Goal: Communication & Community: Answer question/provide support

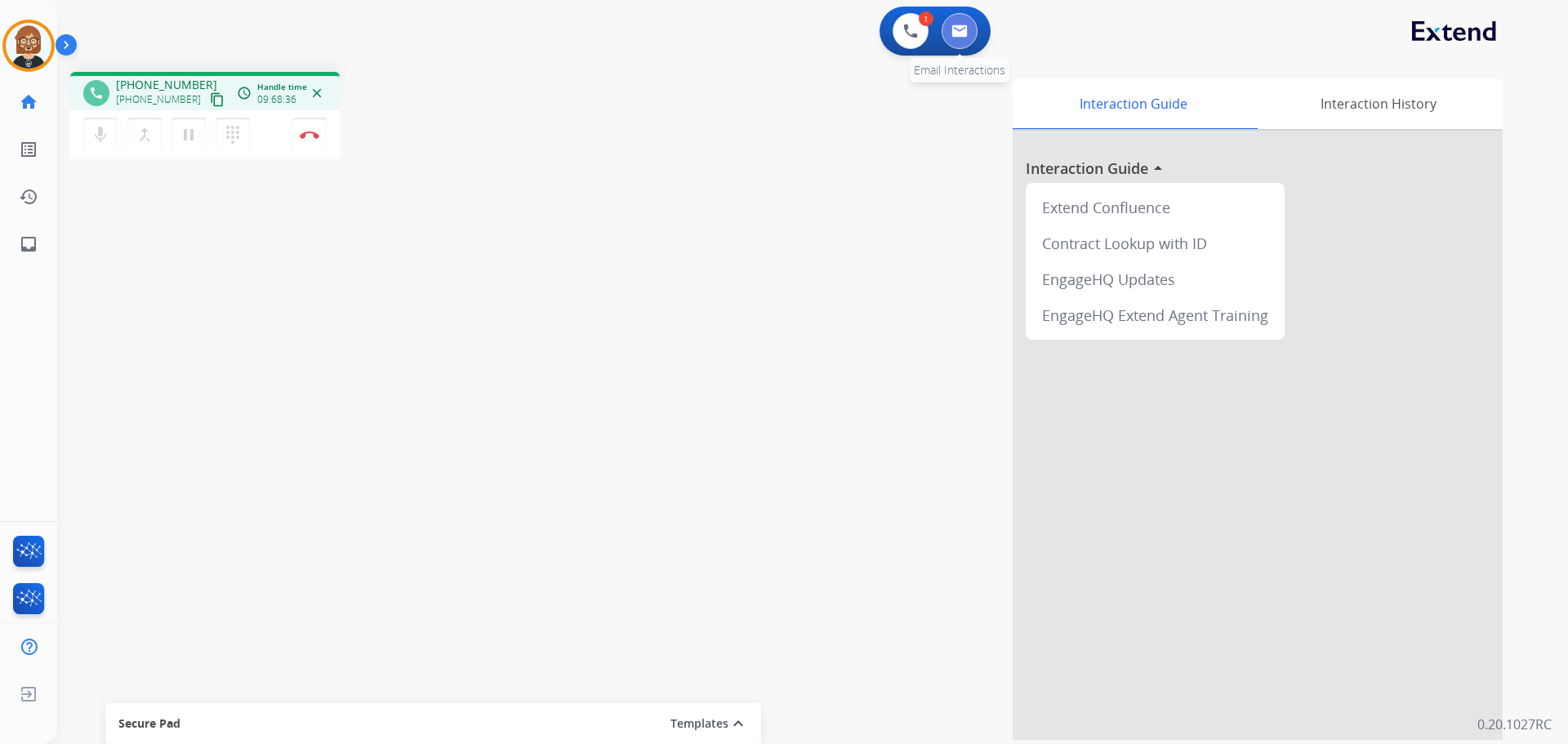
click at [958, 32] on img at bounding box center [959, 31] width 16 height 13
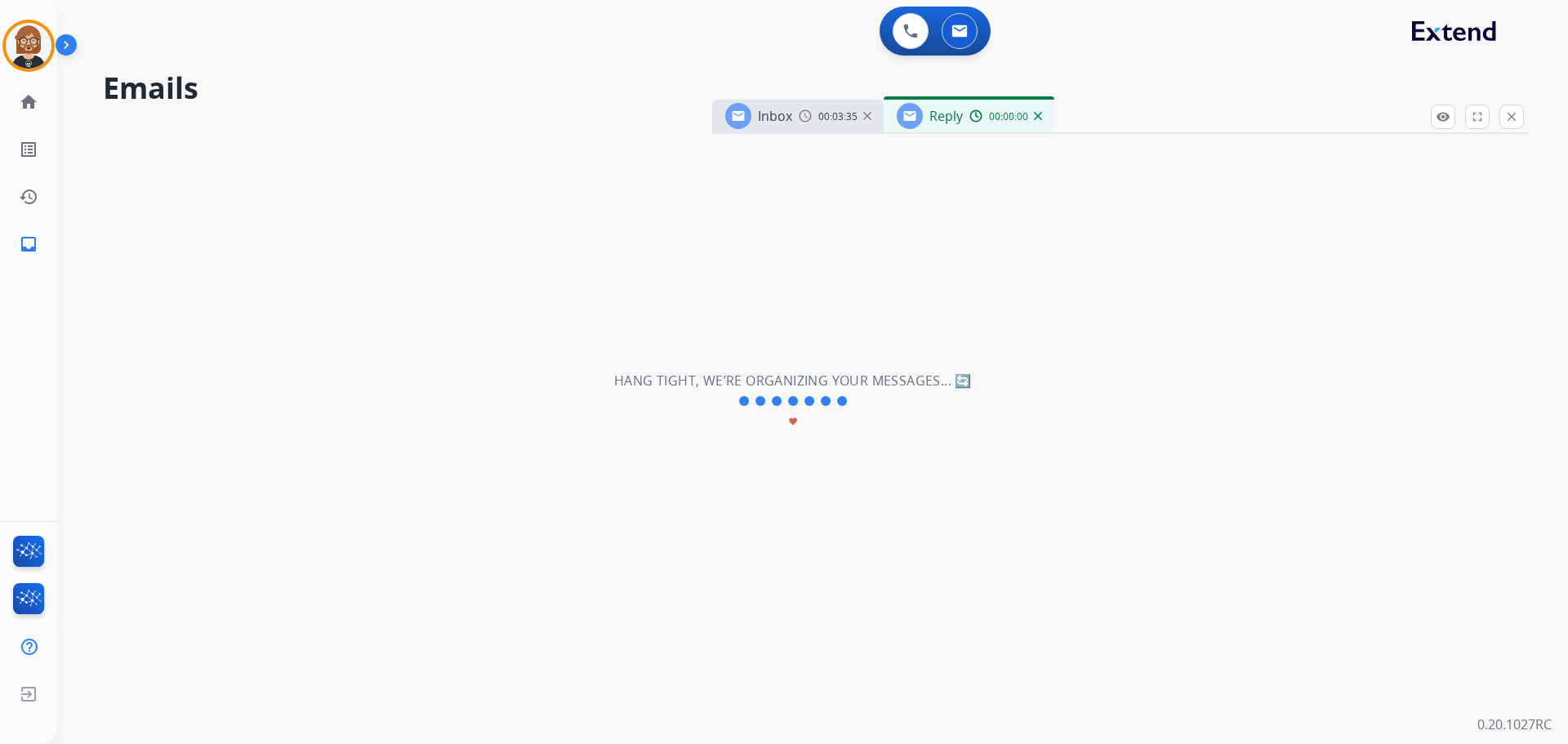
select select "**********"
click at [906, 38] on button at bounding box center [911, 31] width 36 height 36
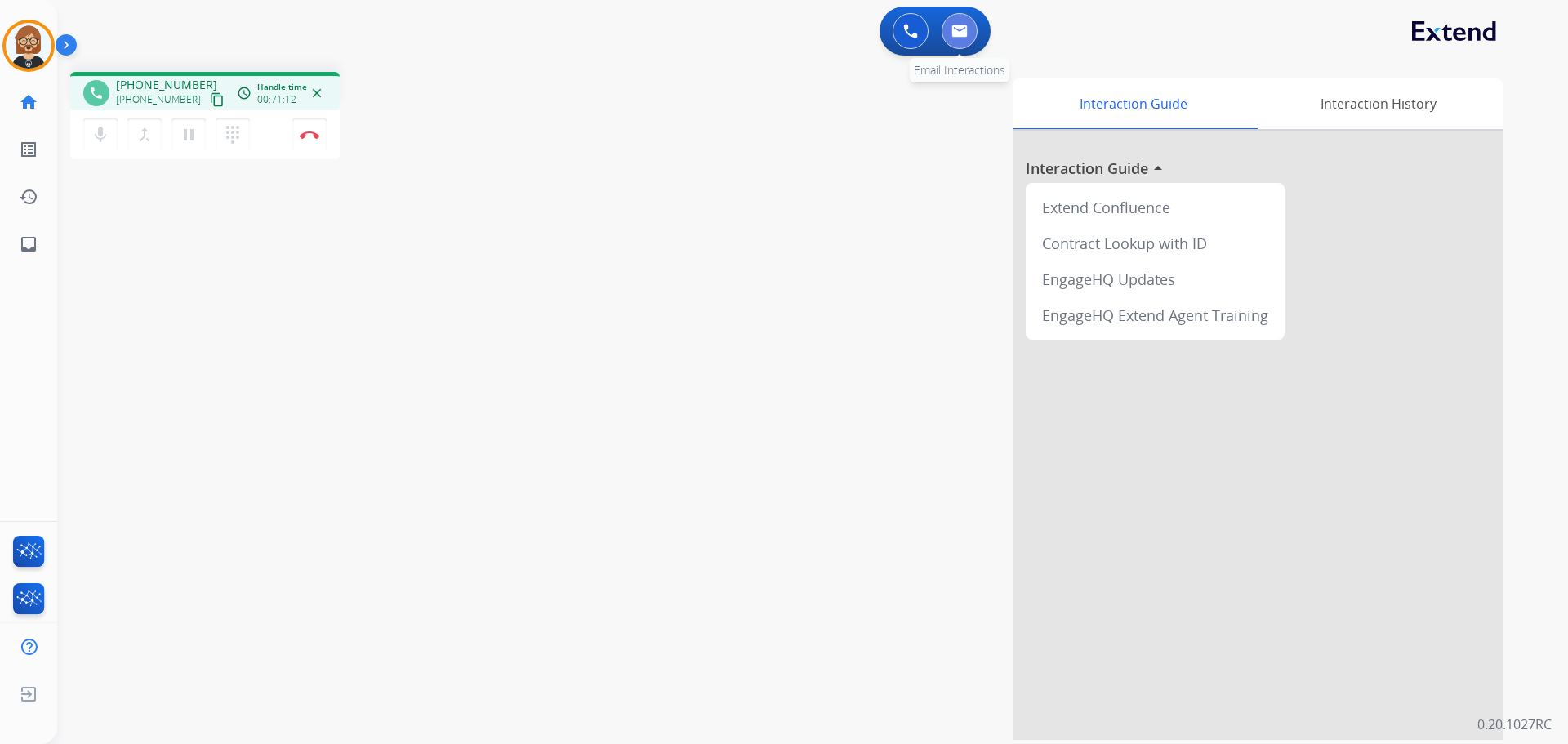
click at [967, 43] on button at bounding box center [959, 31] width 36 height 36
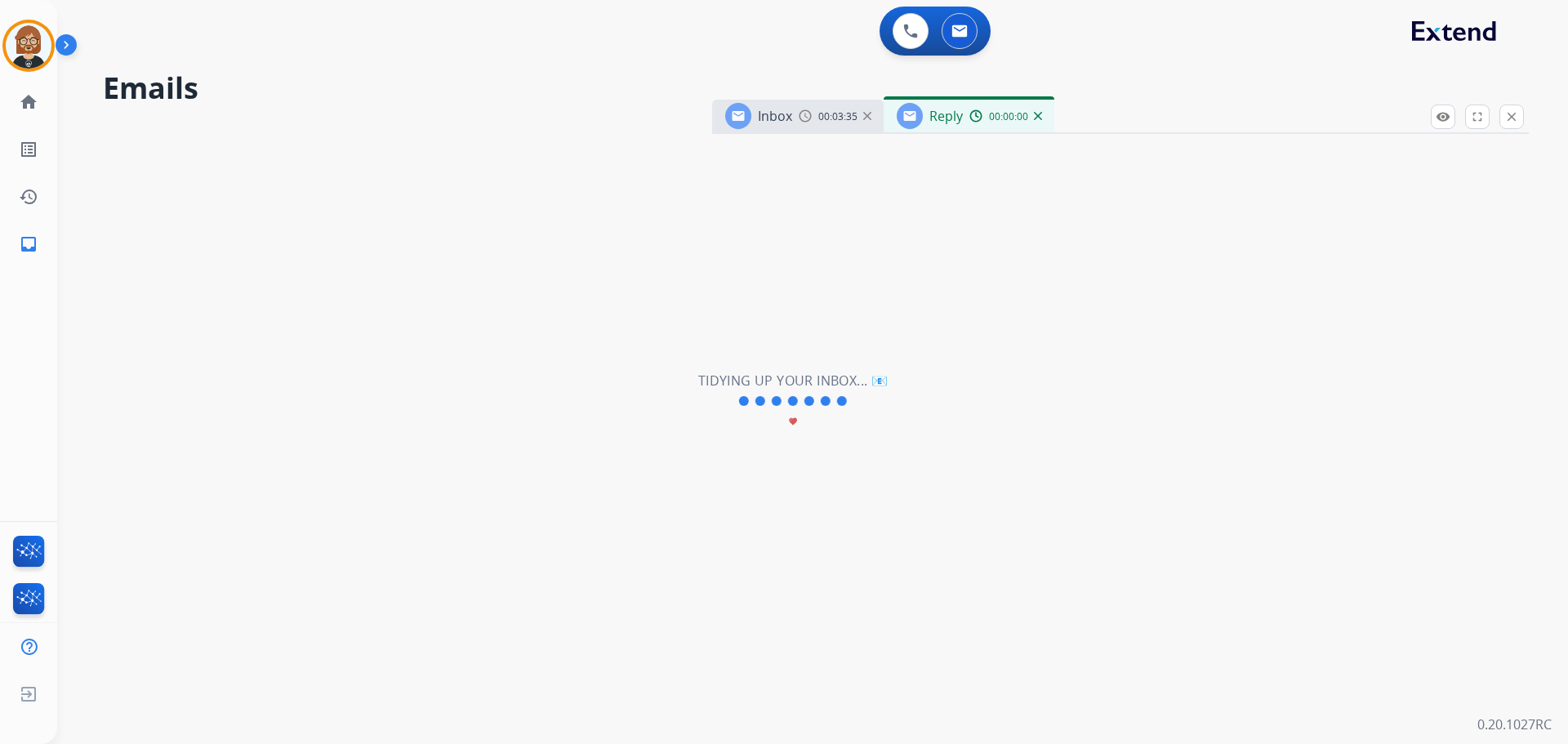
select select "**********"
click at [21, 107] on mat-icon "home" at bounding box center [28, 102] width 20 height 20
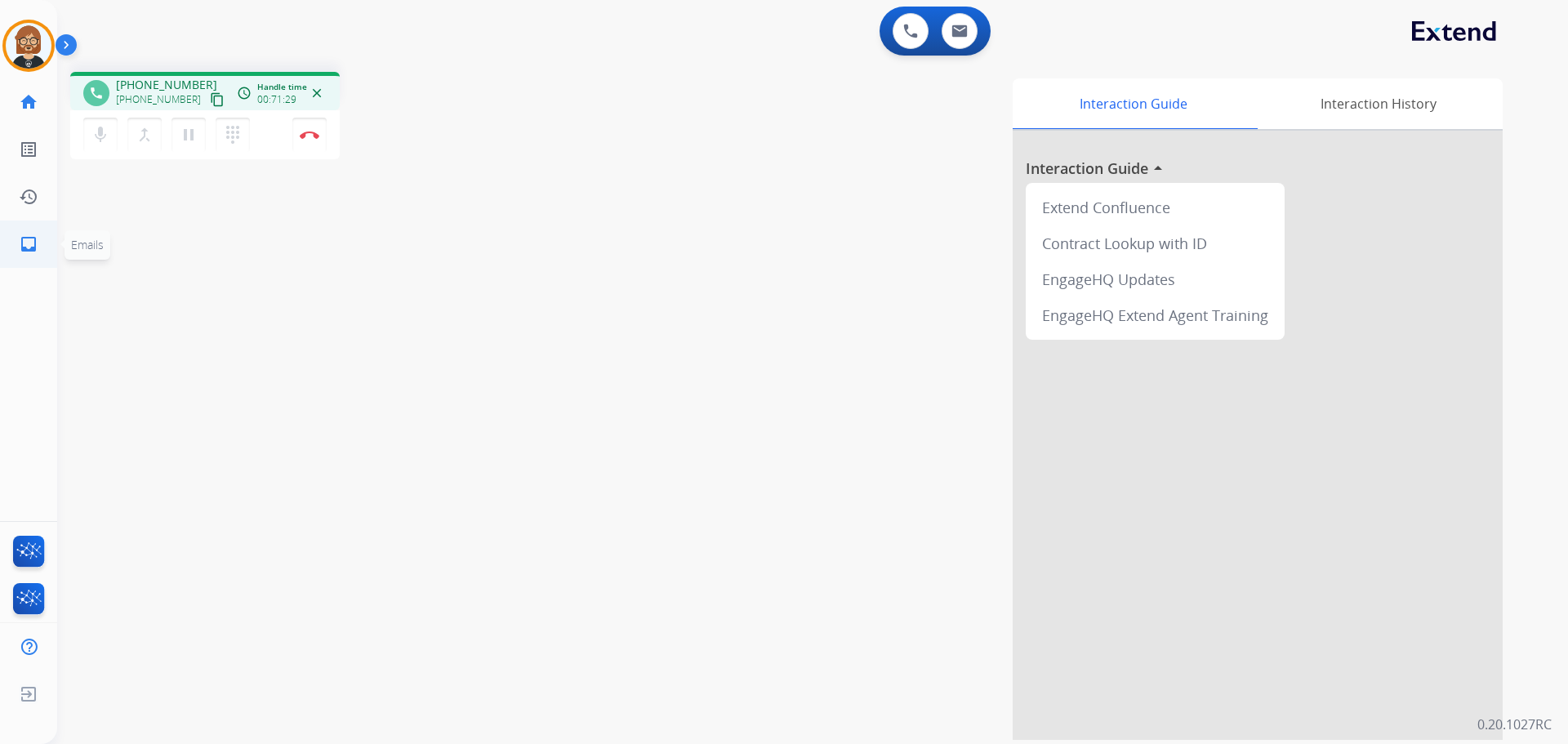
click at [26, 241] on mat-icon "inbox" at bounding box center [28, 244] width 20 height 20
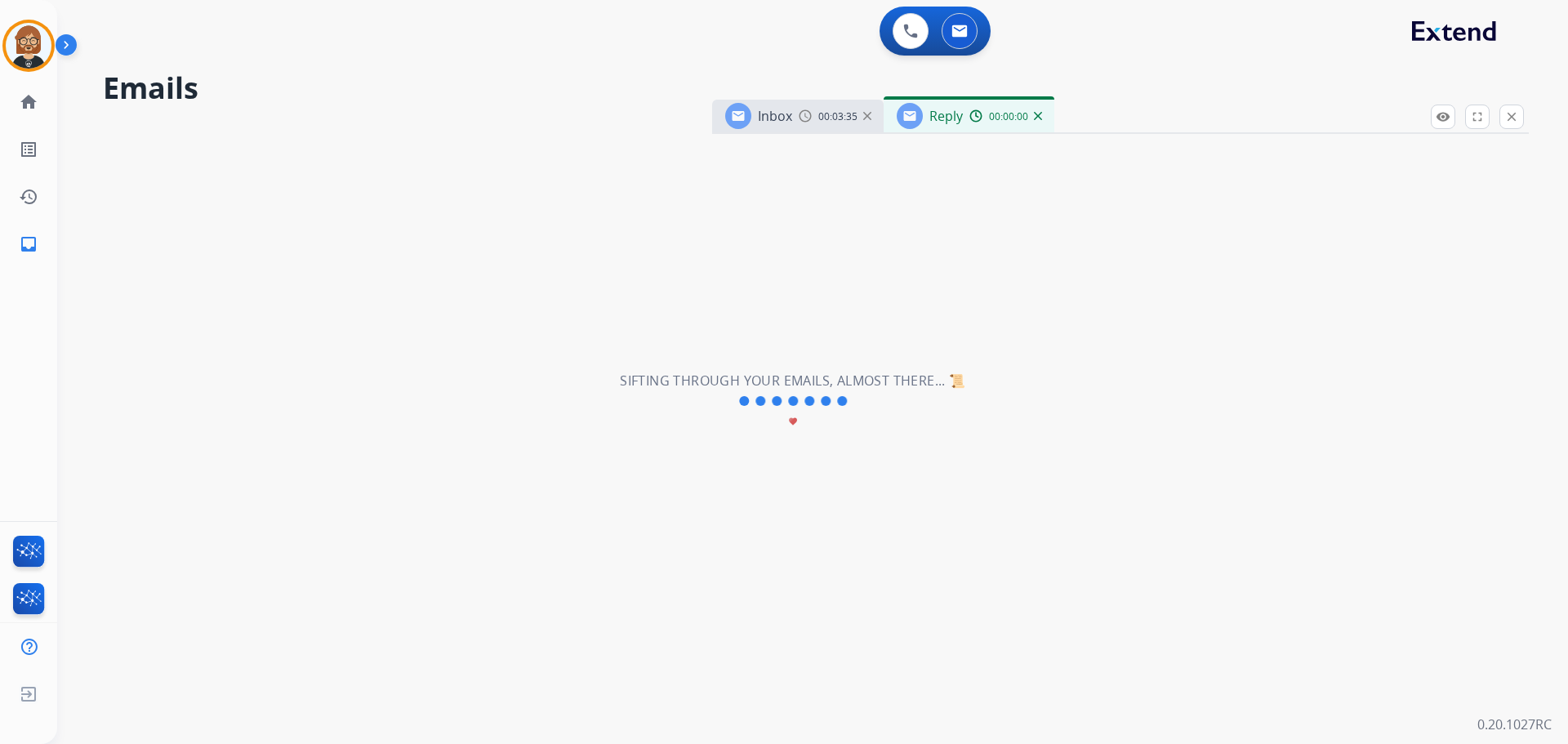
select select "**********"
click at [902, 42] on button at bounding box center [911, 31] width 36 height 36
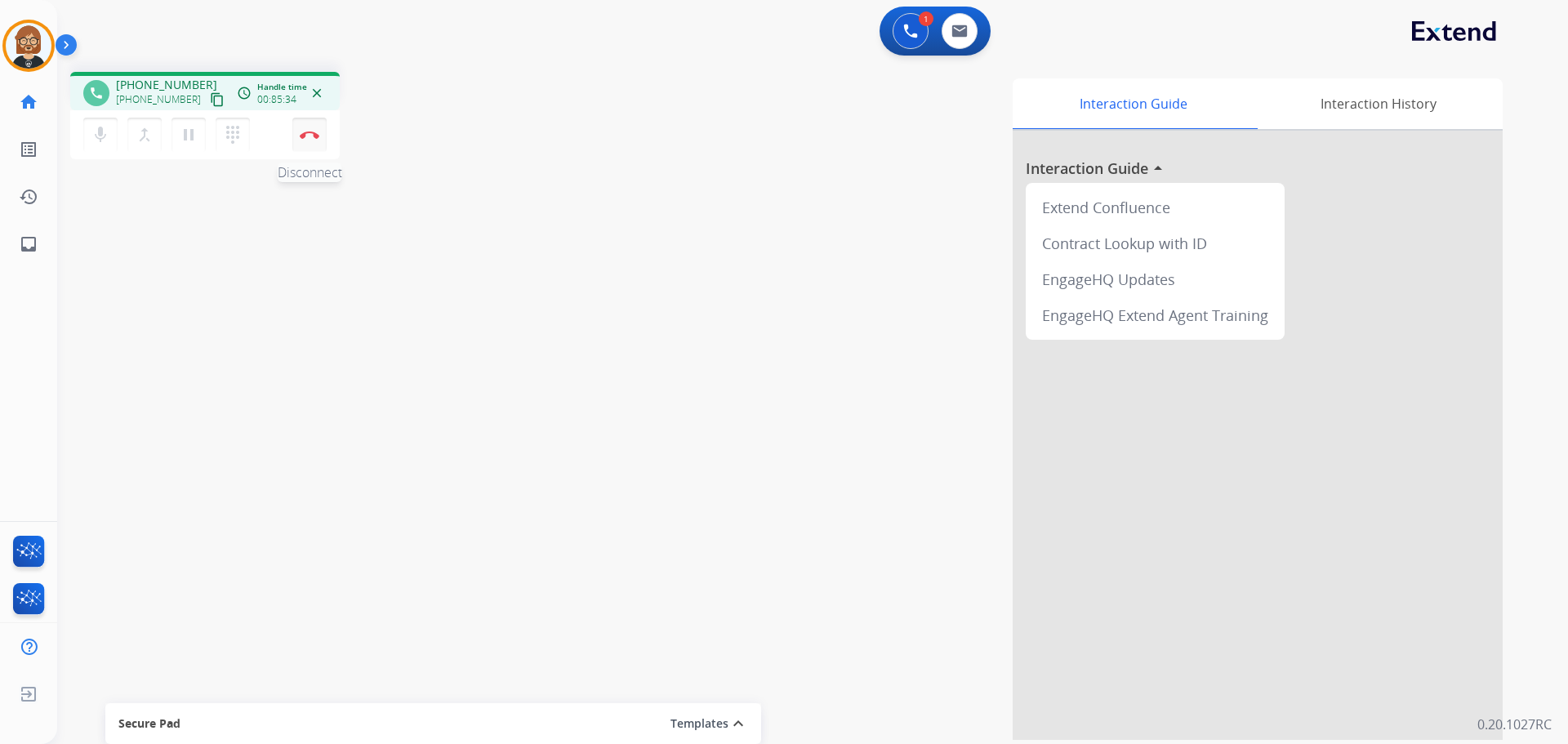
click at [308, 132] on img at bounding box center [309, 134] width 20 height 8
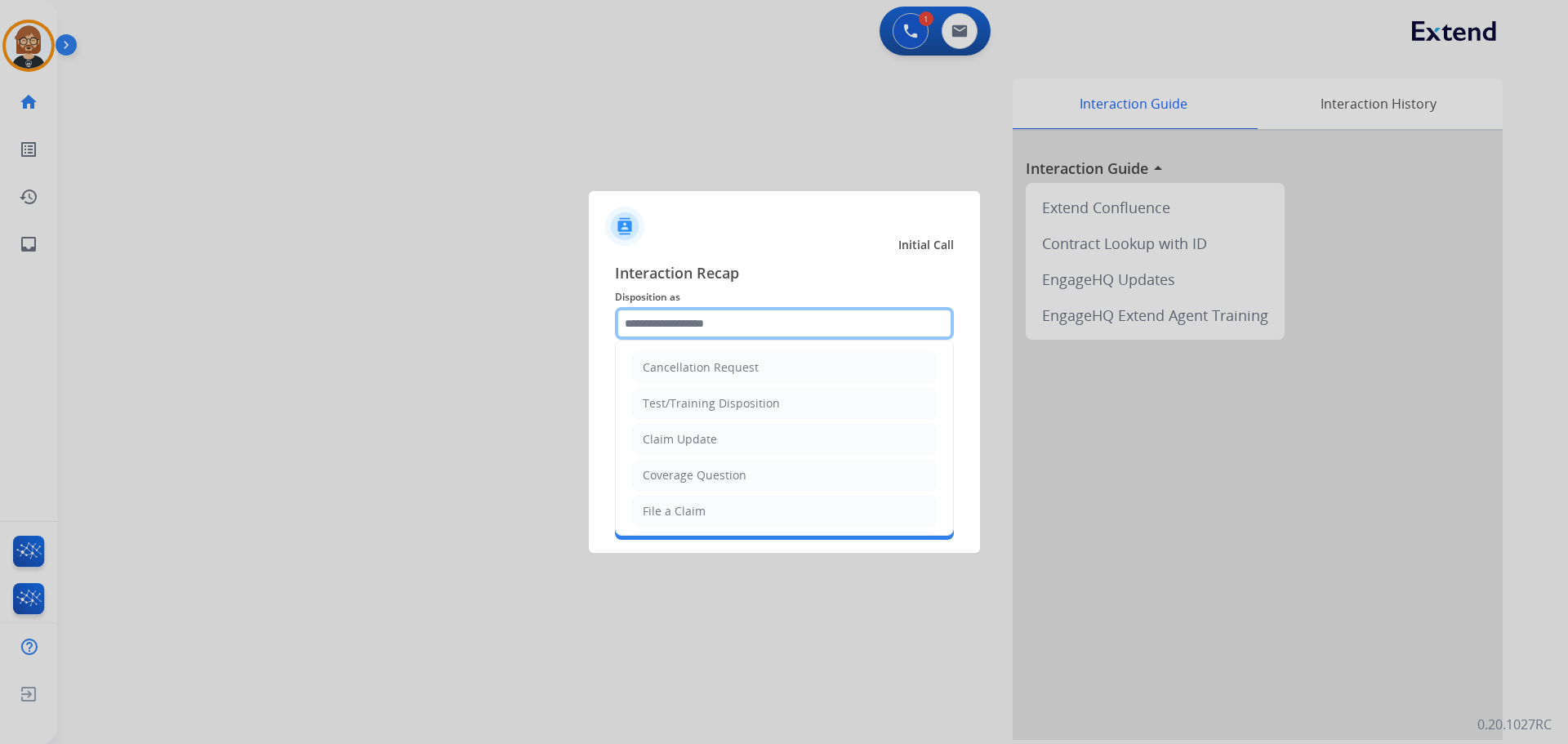
click at [772, 328] on input "text" at bounding box center [784, 323] width 339 height 33
click at [781, 447] on li "Claim Update" at bounding box center [784, 439] width 305 height 31
type input "**********"
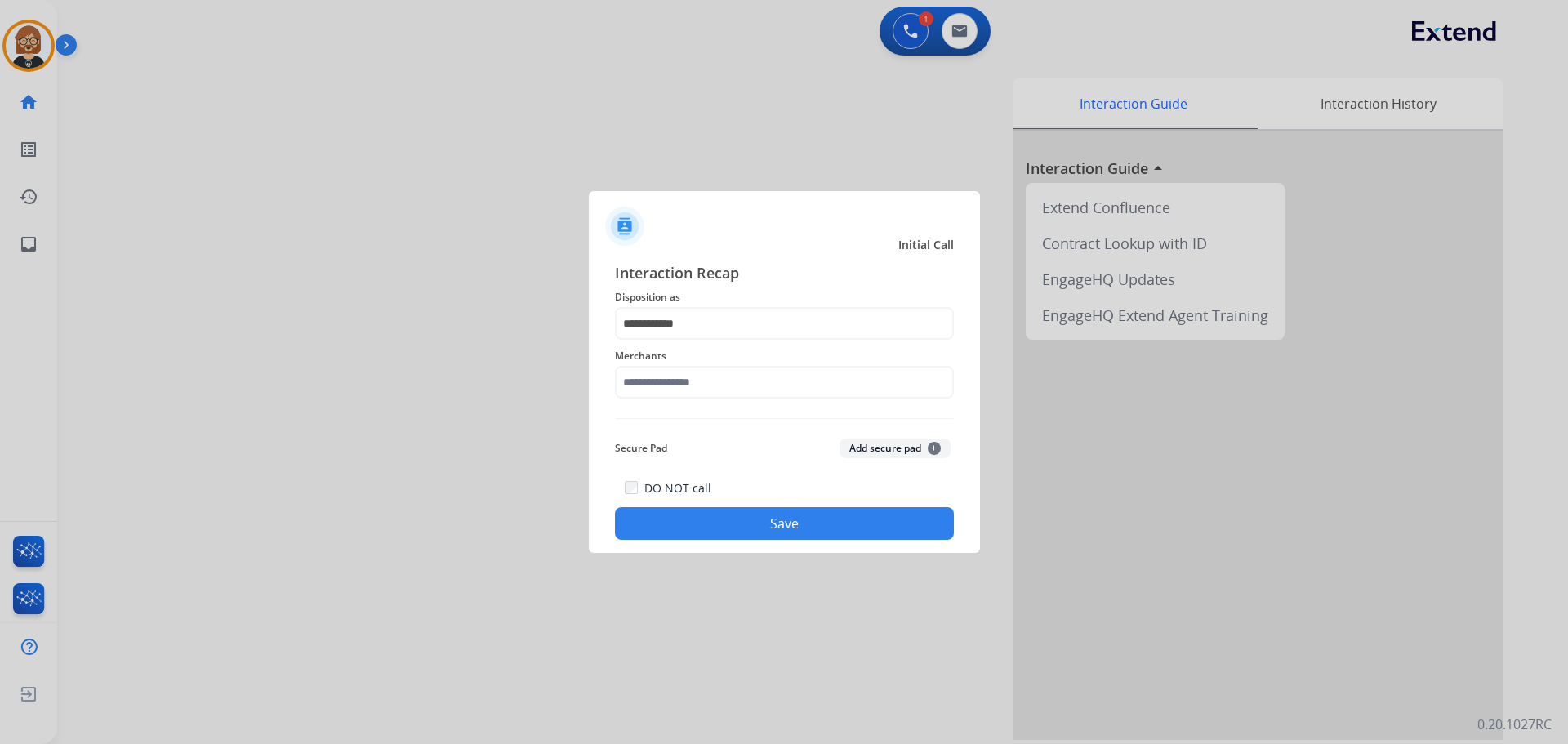
click at [789, 400] on div "Merchants" at bounding box center [784, 372] width 339 height 66
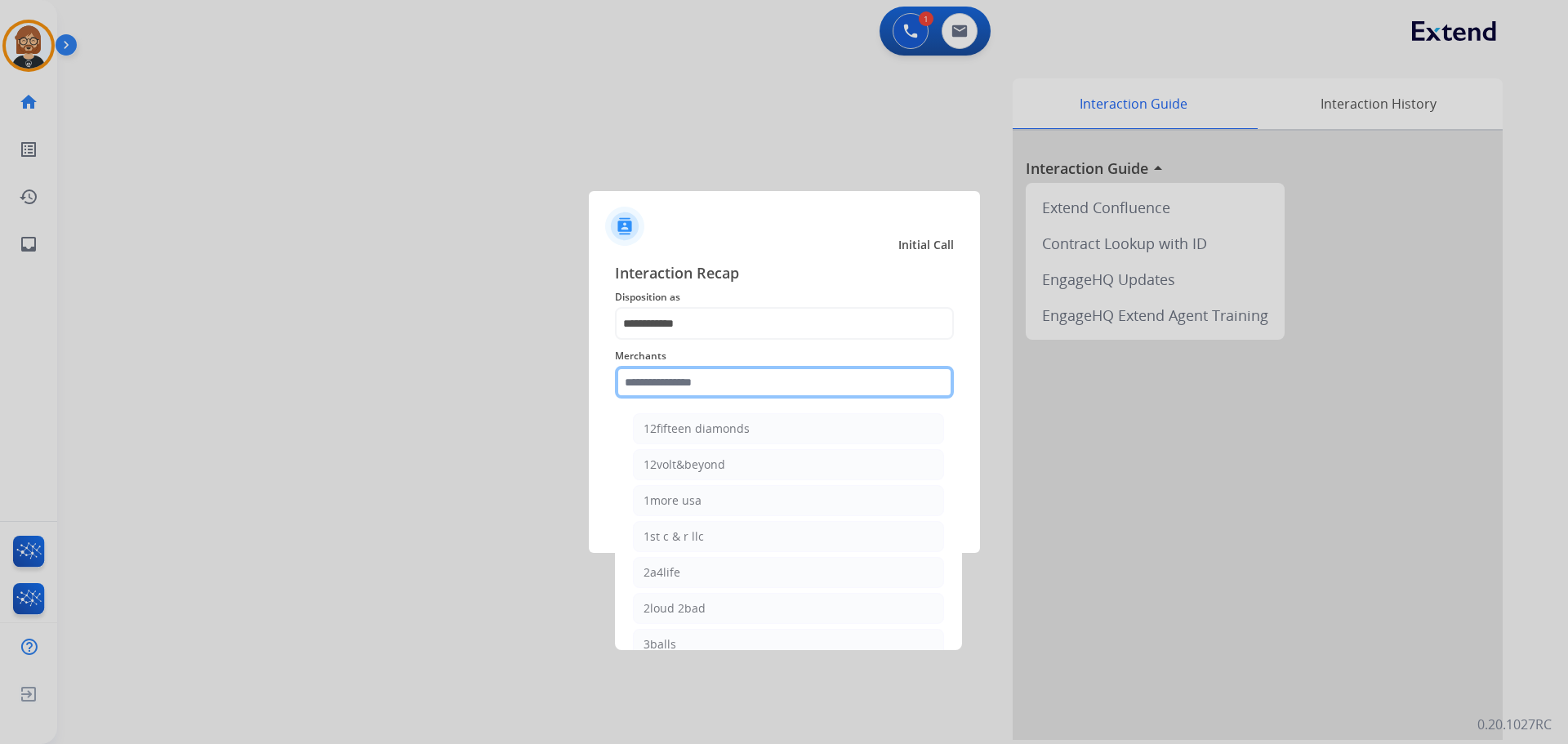
click at [789, 380] on input "text" at bounding box center [784, 382] width 339 height 33
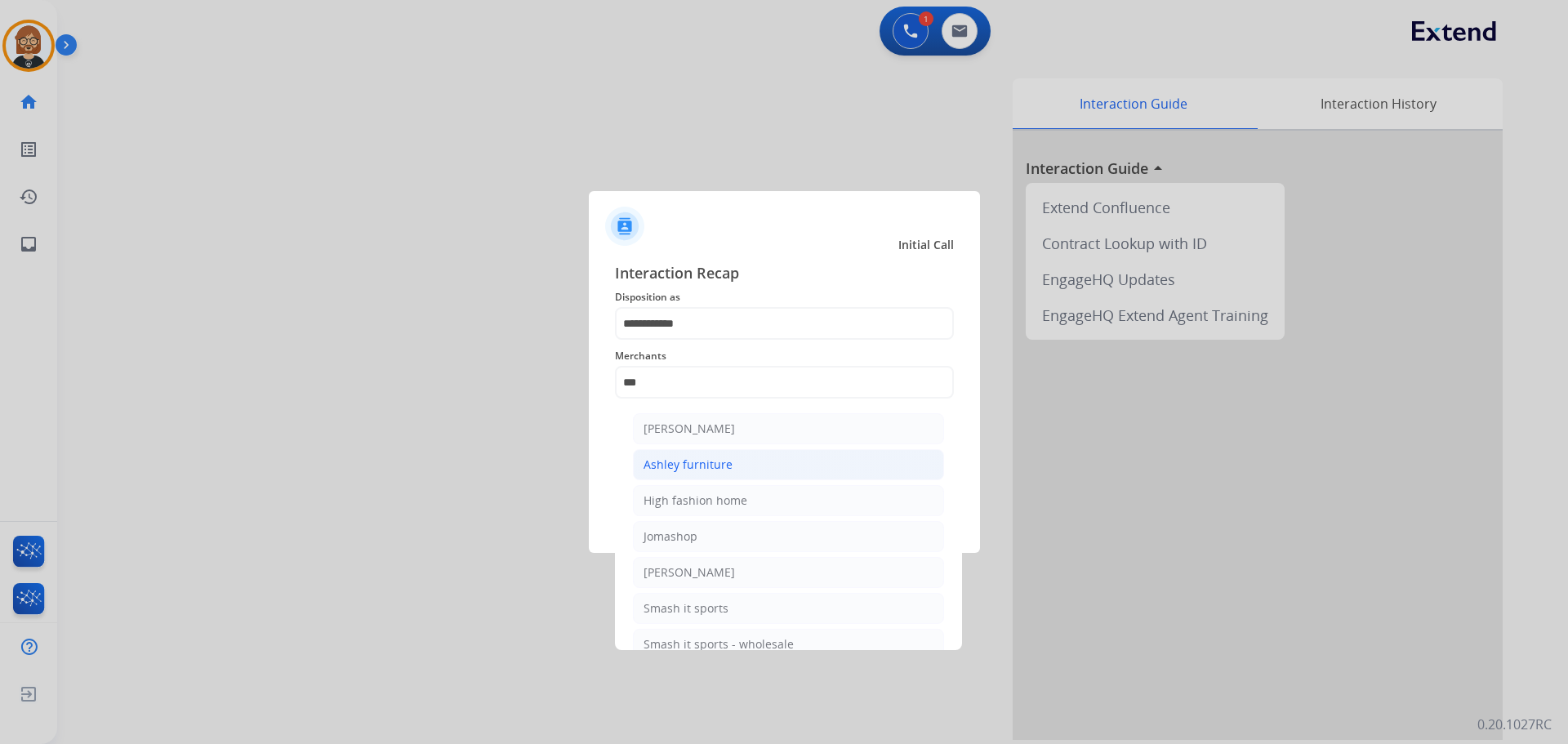
click at [715, 464] on div "Ashley furniture" at bounding box center [688, 464] width 89 height 16
type input "**********"
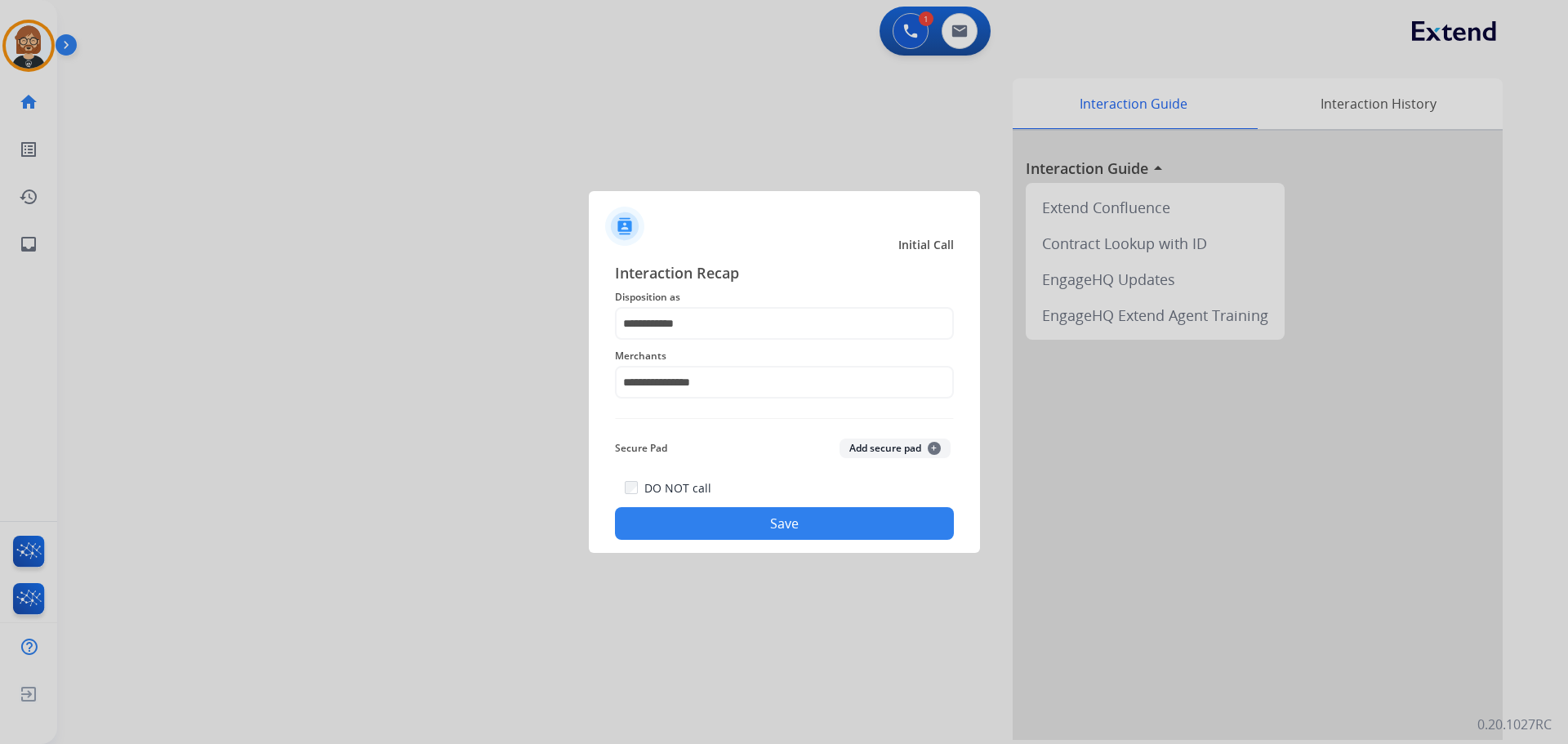
click at [803, 541] on div "**********" at bounding box center [784, 400] width 391 height 305
click at [798, 530] on button "Save" at bounding box center [784, 523] width 339 height 33
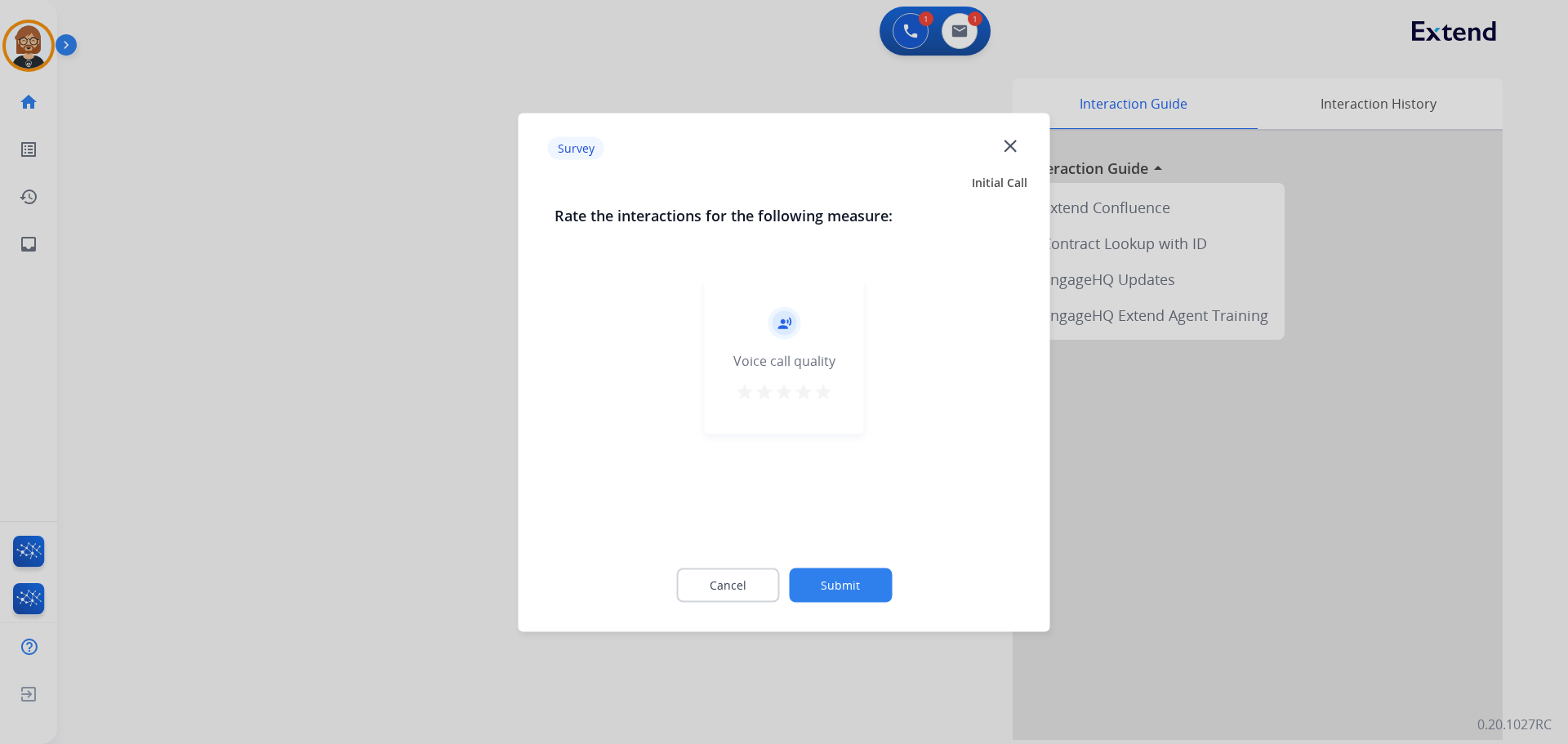
click at [848, 579] on button "Submit" at bounding box center [840, 584] width 103 height 35
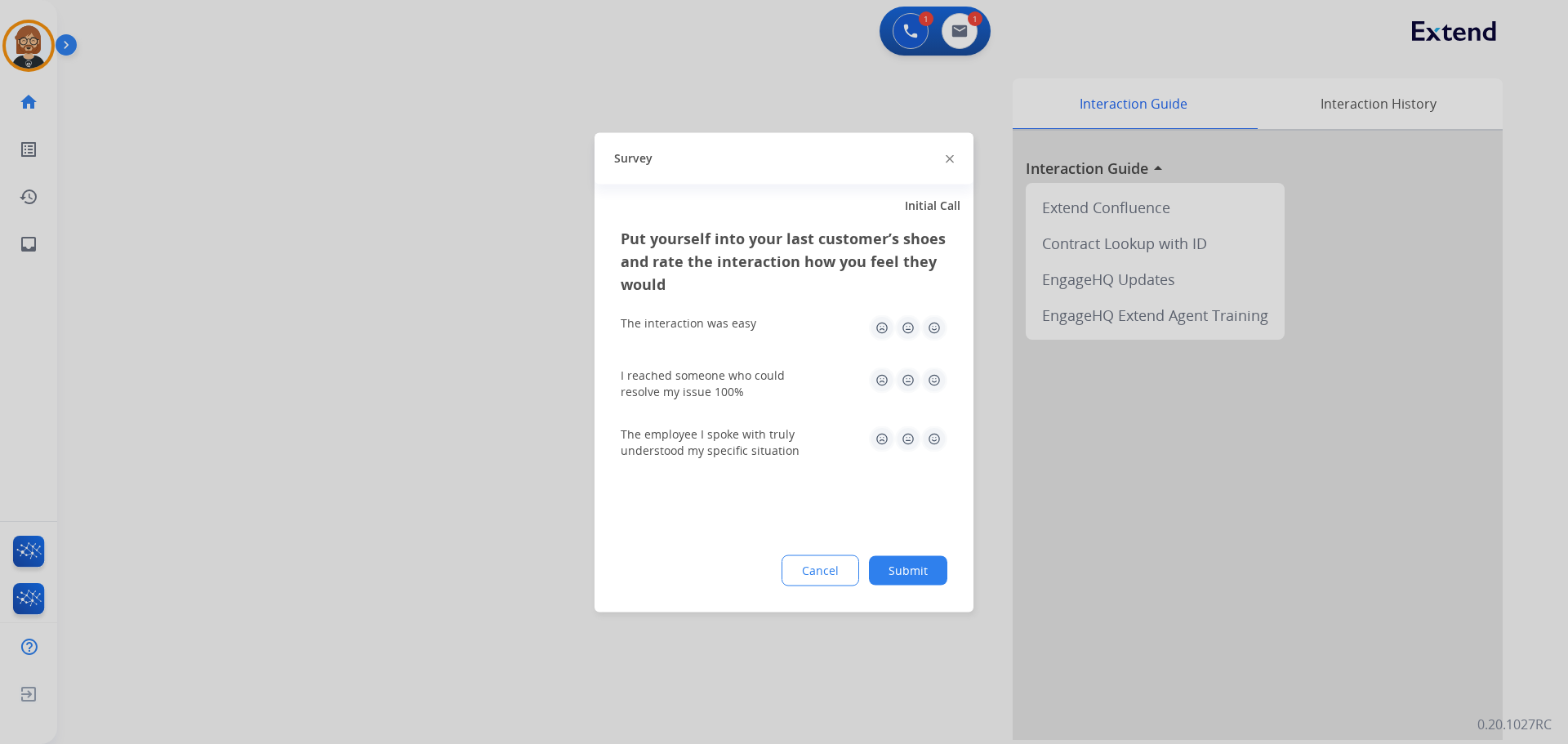
click at [886, 571] on button "Submit" at bounding box center [908, 569] width 78 height 29
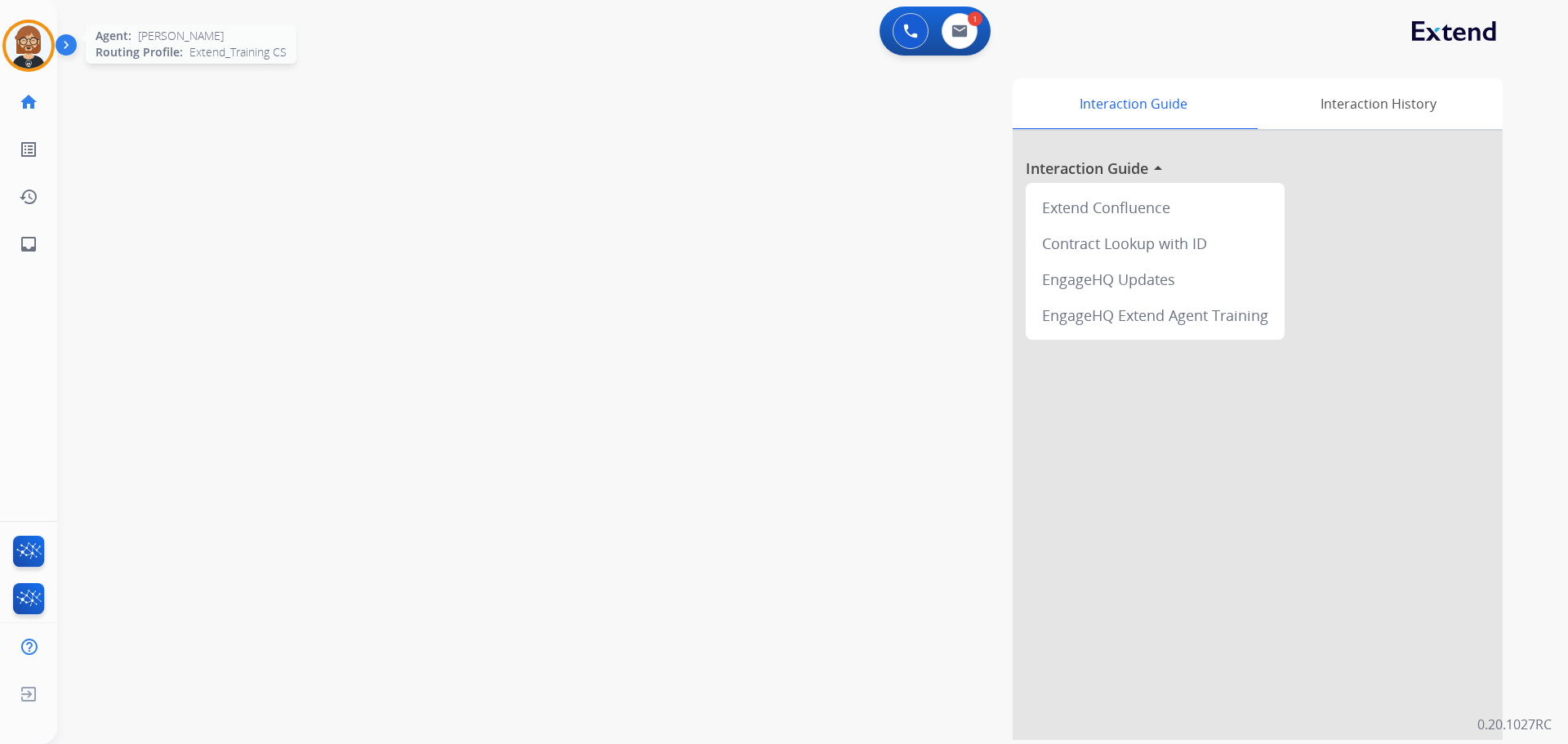
click at [28, 46] on img at bounding box center [28, 45] width 45 height 45
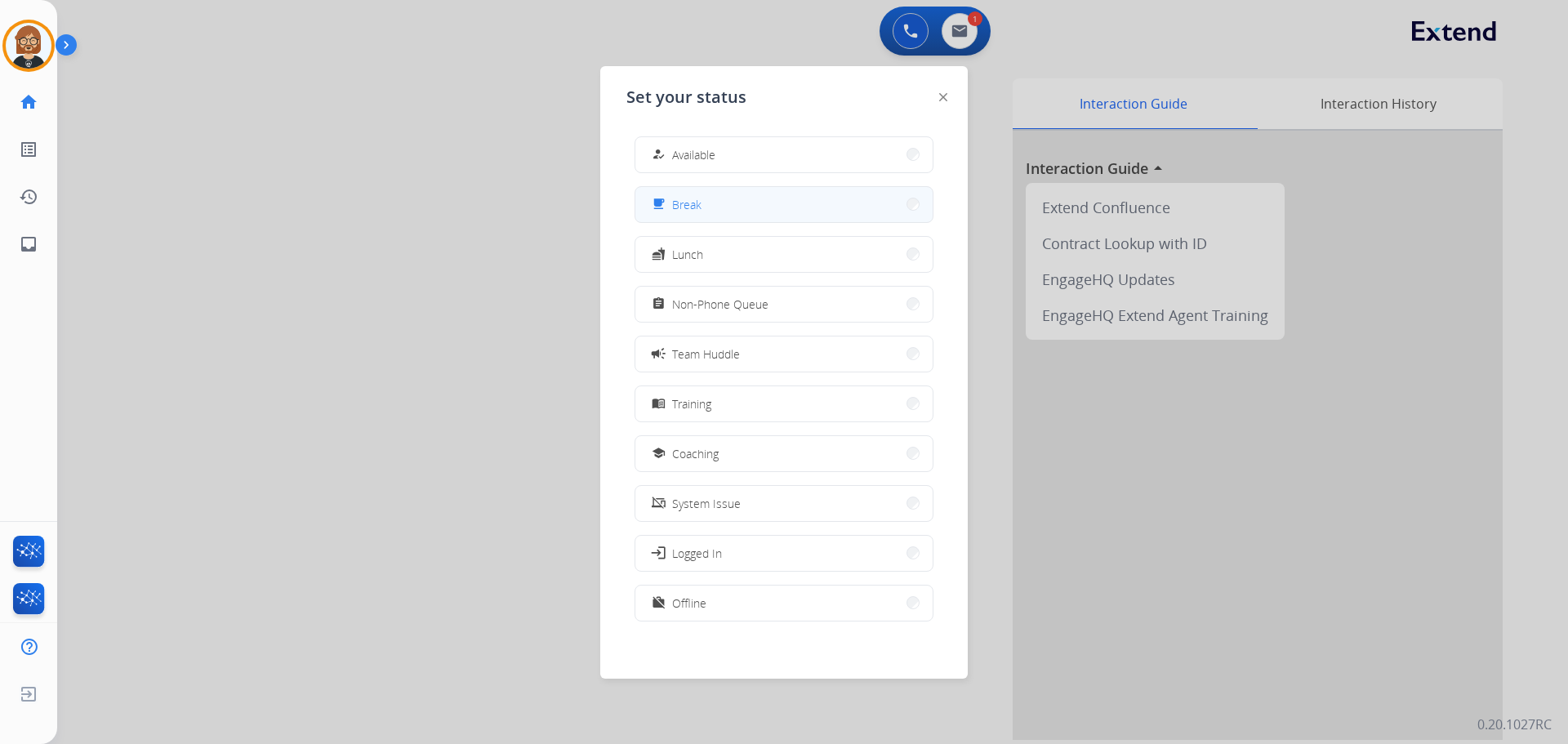
click at [713, 218] on button "free_breakfast Break" at bounding box center [784, 205] width 298 height 36
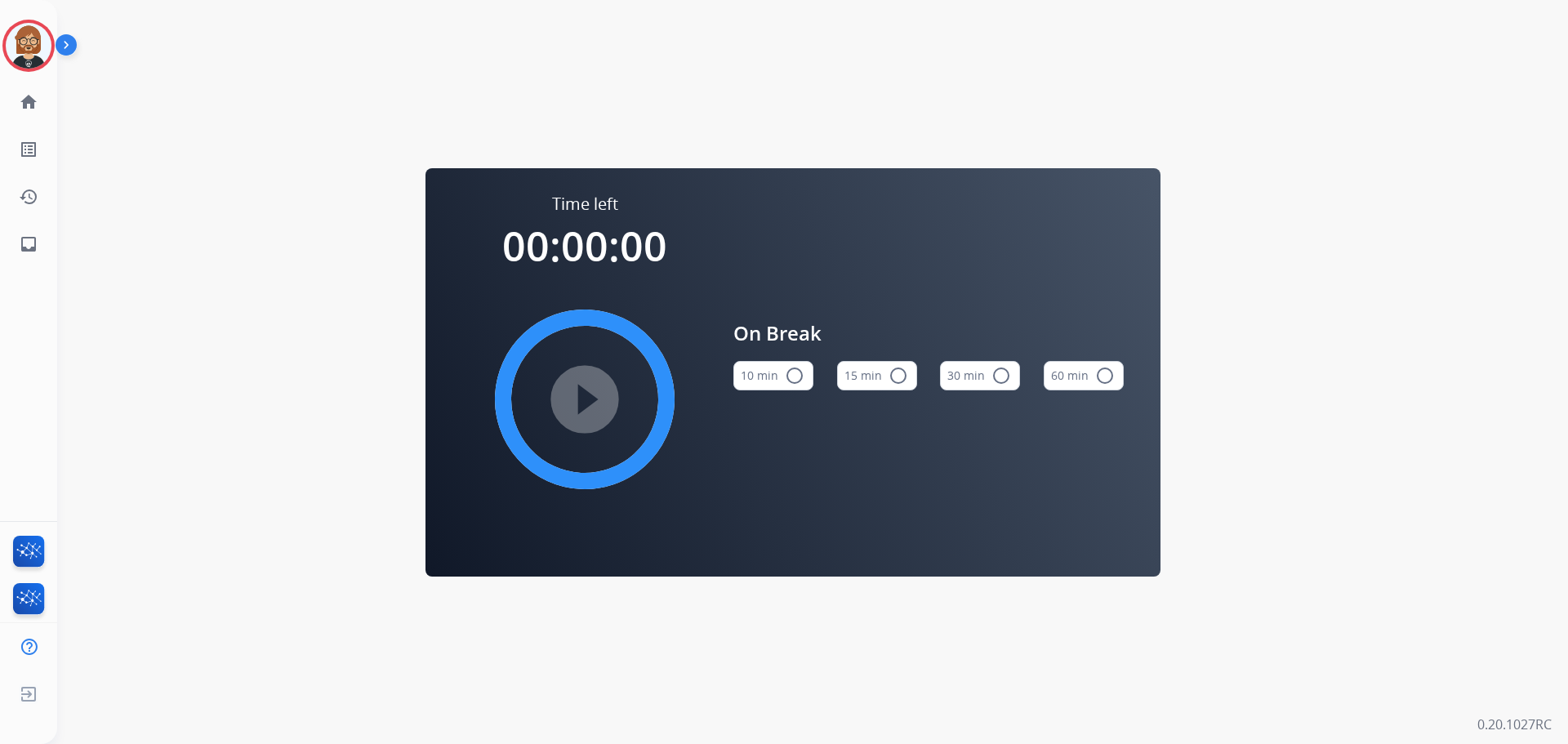
click at [760, 374] on button "10 min radio_button_unchecked" at bounding box center [774, 375] width 80 height 29
click at [594, 409] on mat-icon "play_circle_filled" at bounding box center [585, 400] width 20 height 20
click at [44, 245] on link "inbox Emails" at bounding box center [28, 243] width 45 height 45
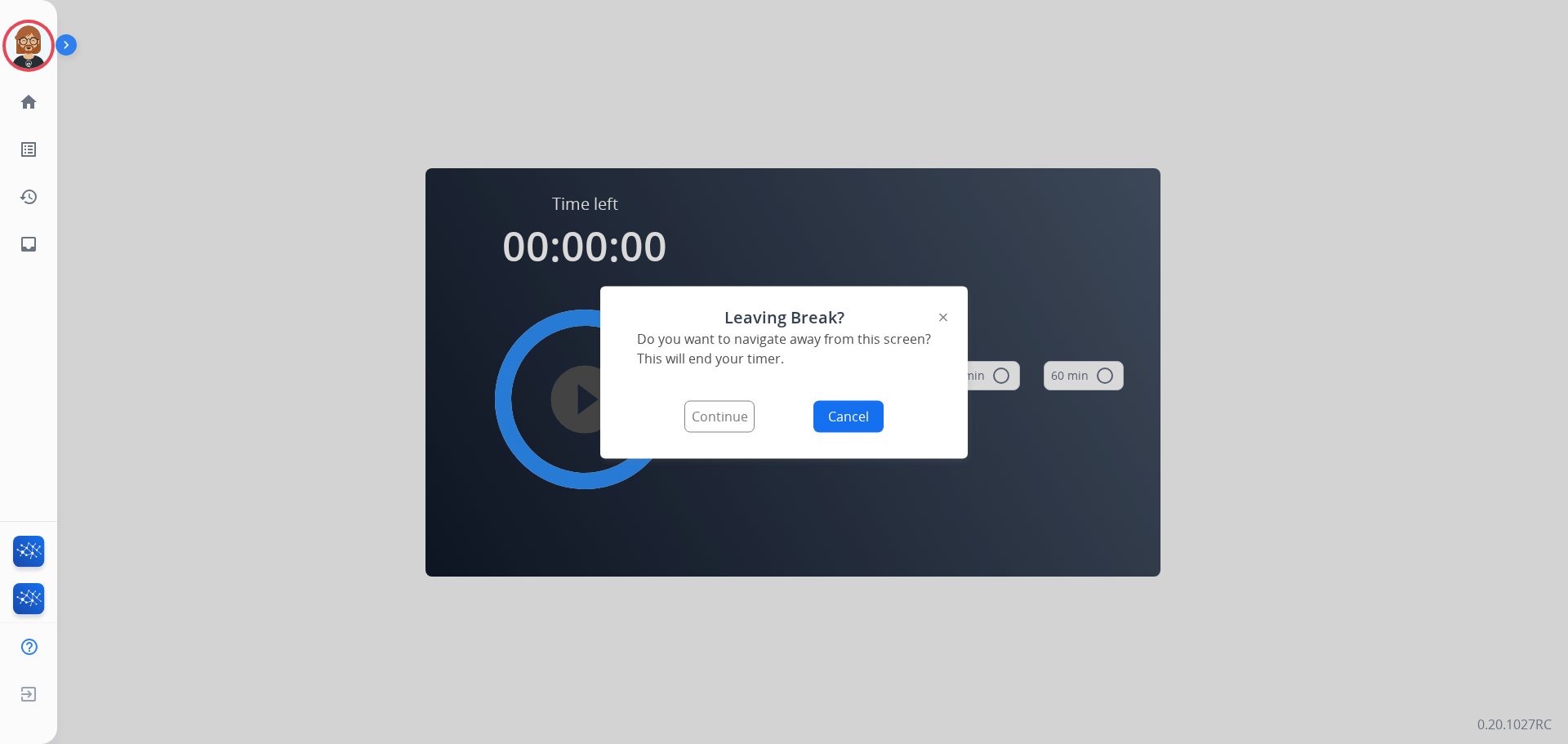
click at [728, 417] on button "Continue" at bounding box center [719, 416] width 70 height 32
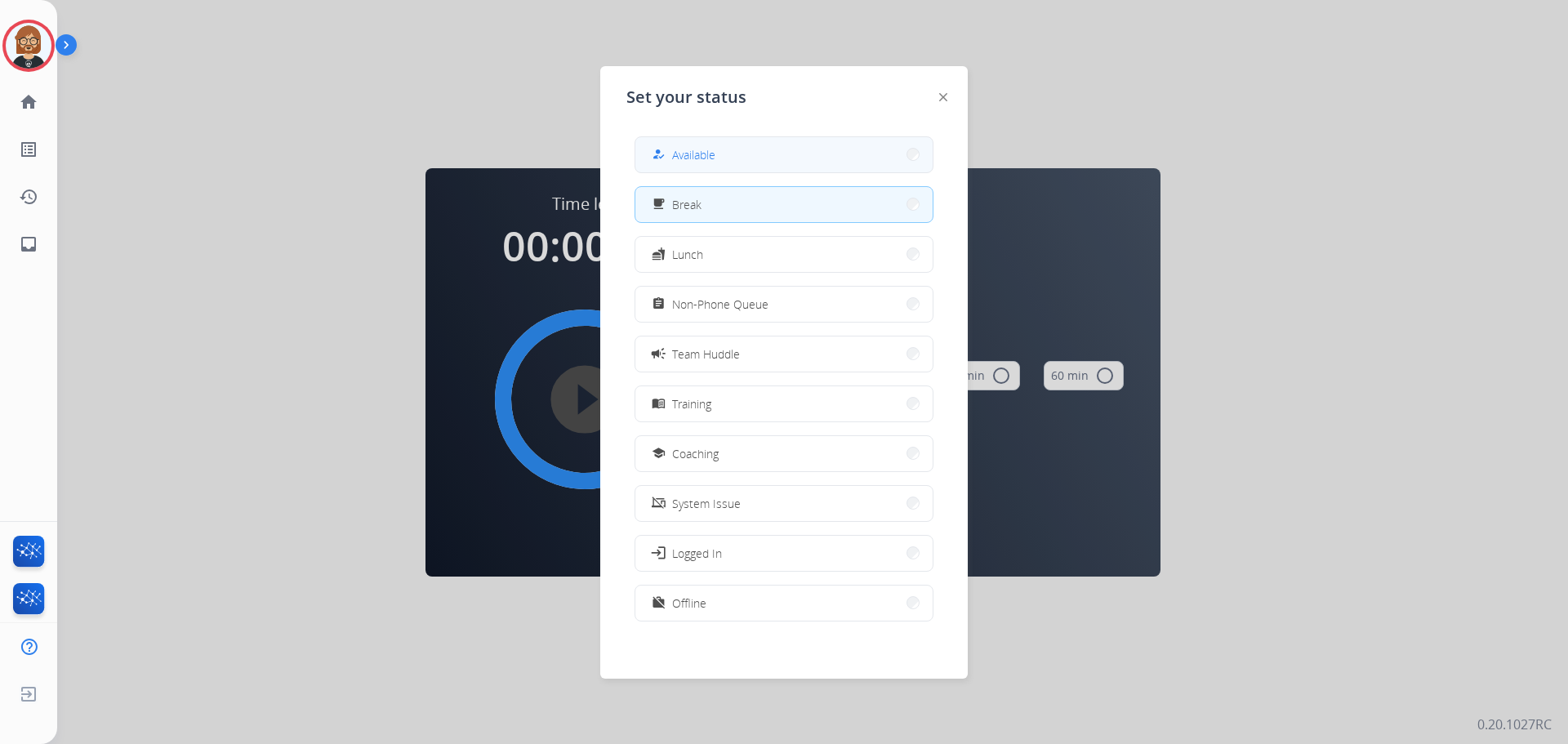
click at [824, 160] on button "how_to_reg Available" at bounding box center [784, 154] width 298 height 36
select select "**********"
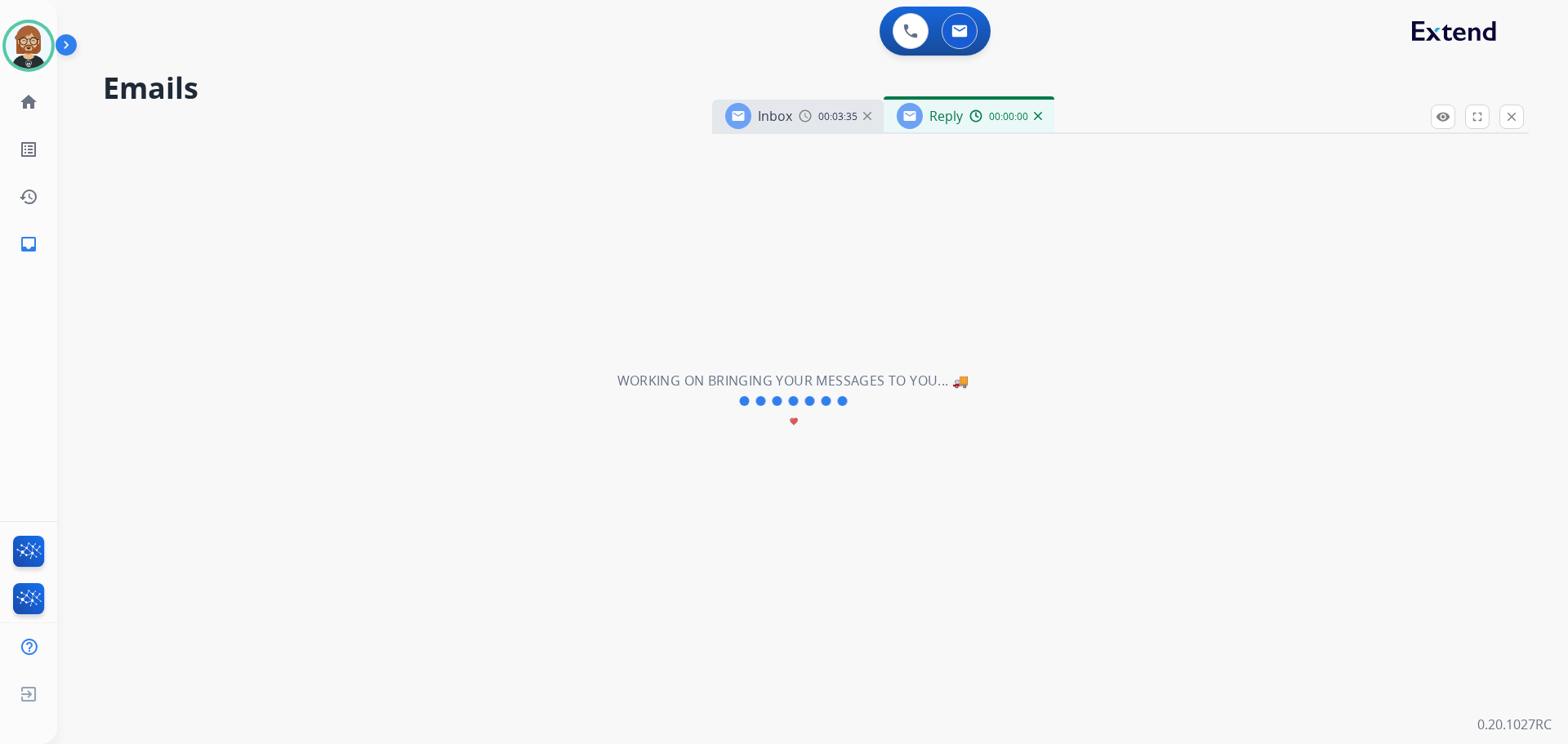
select select "**********"
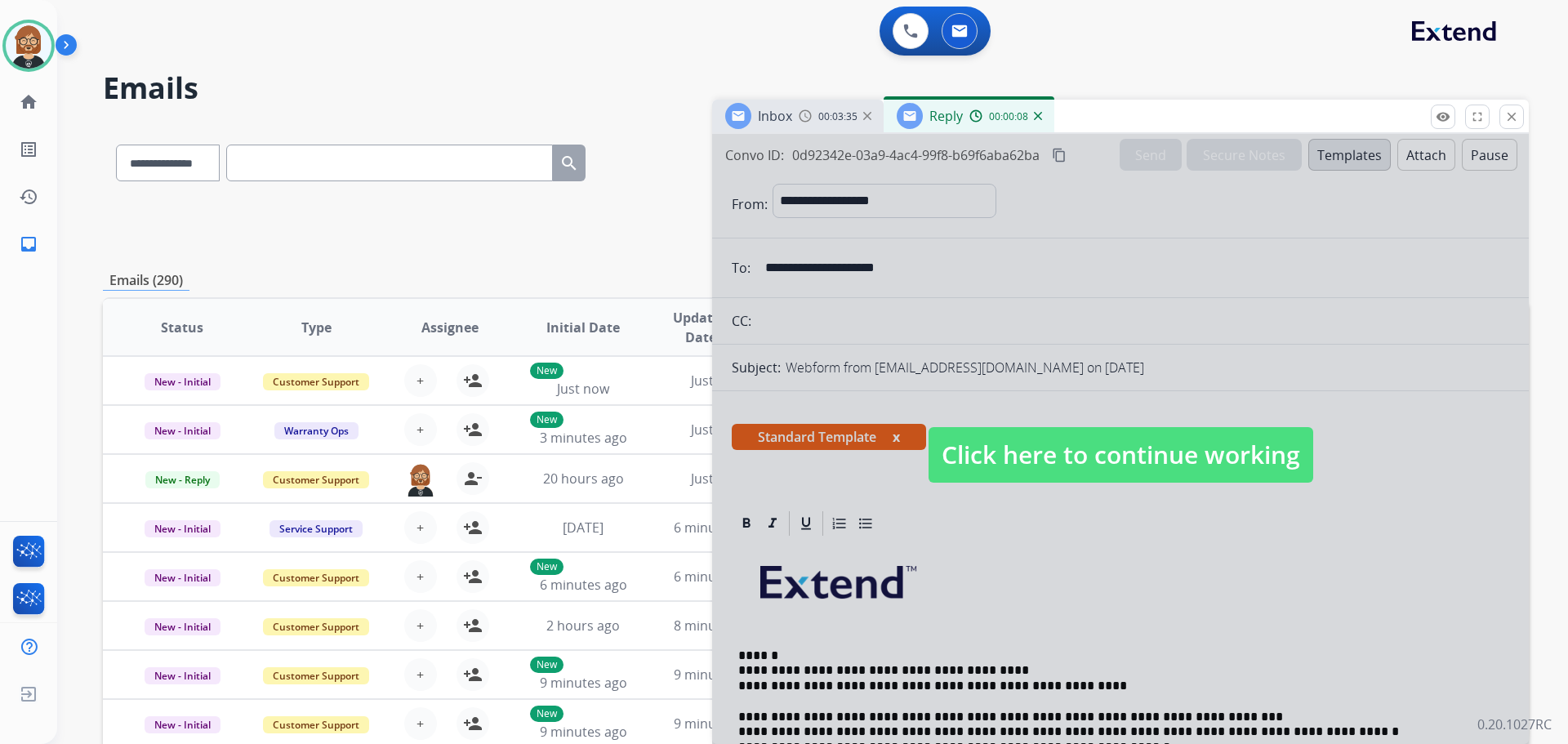
click at [1134, 440] on span "Click here to continue working" at bounding box center [1120, 455] width 385 height 56
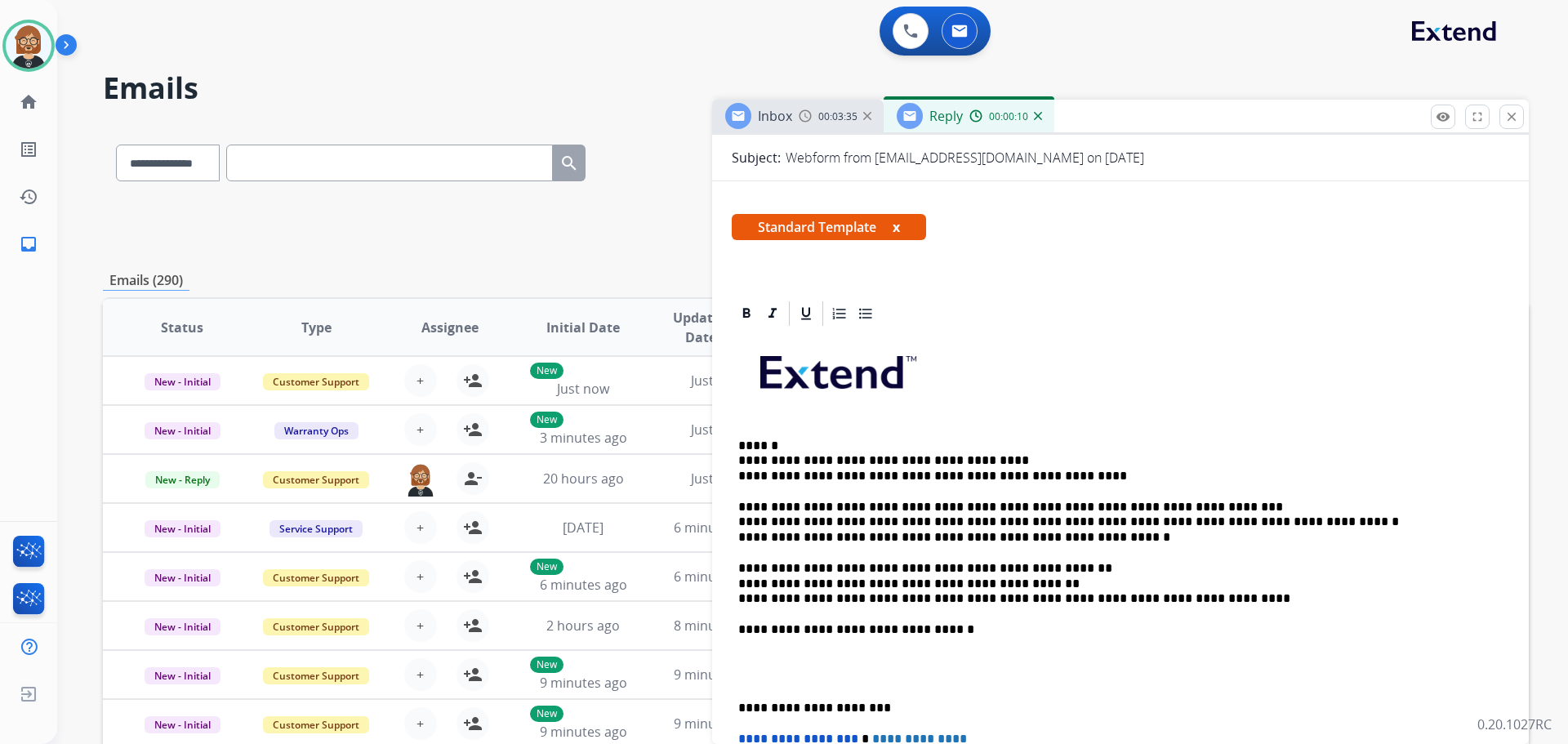
scroll to position [245, 0]
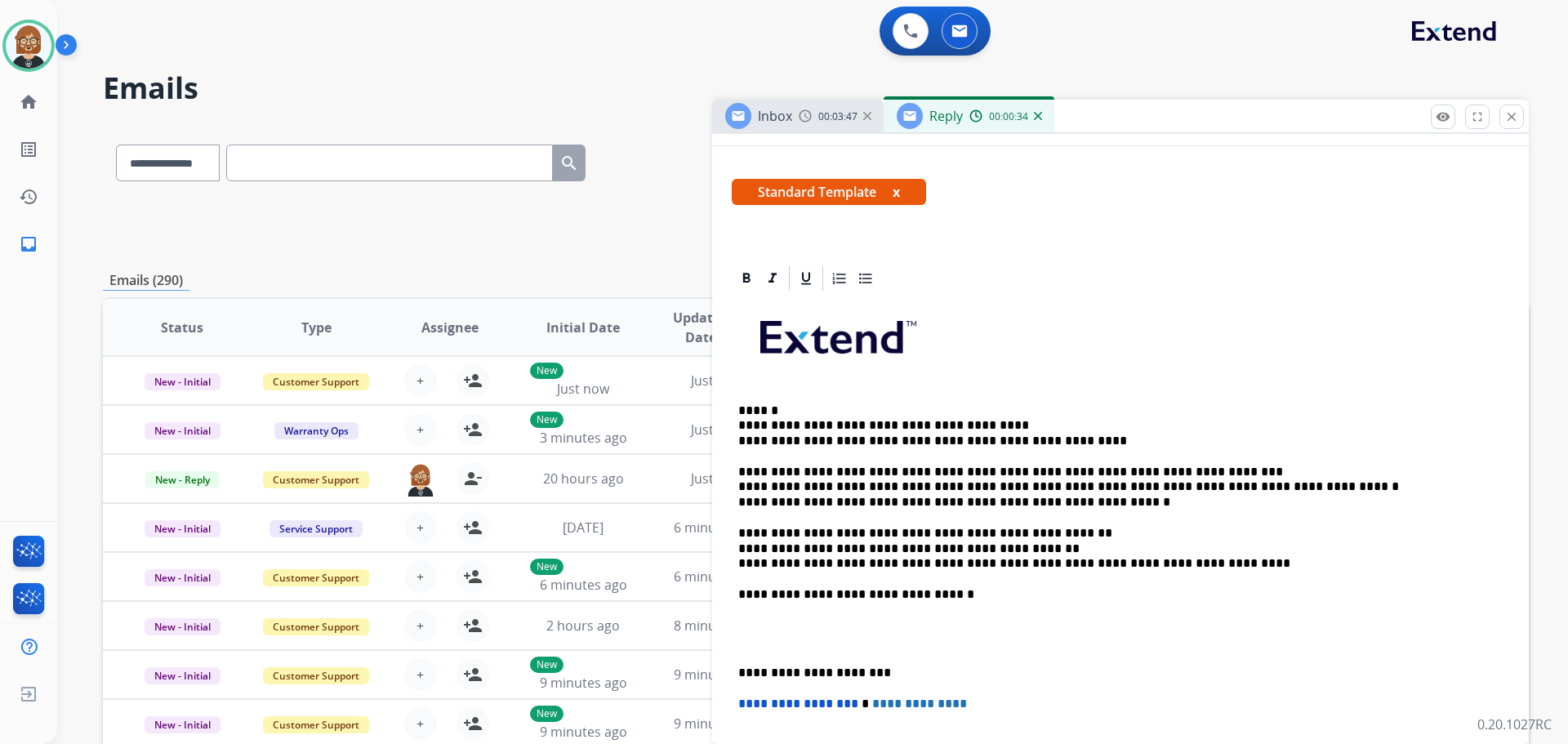
click at [1145, 484] on p "**********" at bounding box center [1114, 487] width 752 height 45
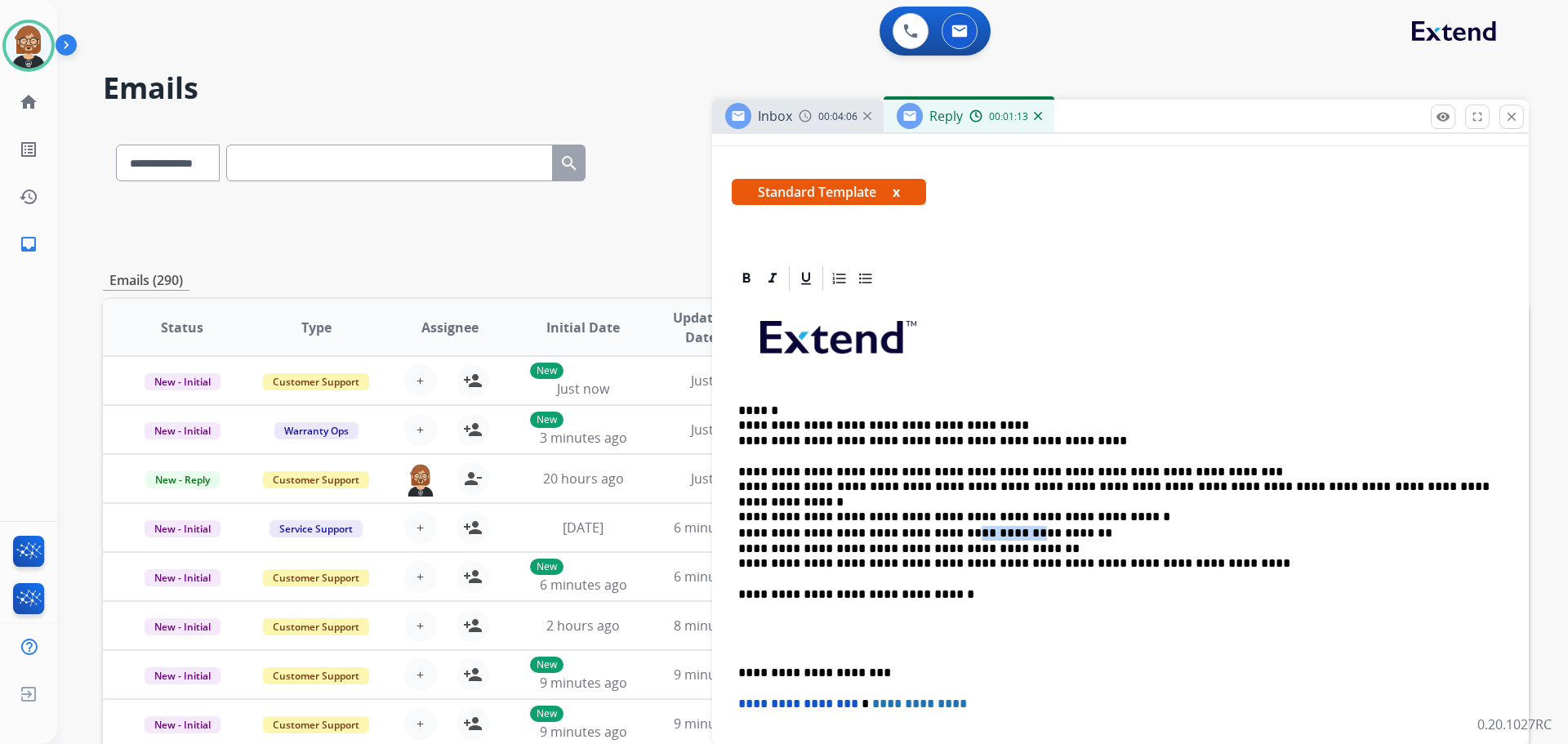
drag, startPoint x: 943, startPoint y: 532, endPoint x: 993, endPoint y: 525, distance: 50.5
click at [993, 526] on p "**********" at bounding box center [1114, 548] width 752 height 45
click at [1031, 526] on p "**********" at bounding box center [1114, 548] width 752 height 45
click at [1057, 596] on p "**********" at bounding box center [1114, 594] width 752 height 15
drag, startPoint x: 740, startPoint y: 545, endPoint x: 1010, endPoint y: 550, distance: 270.0
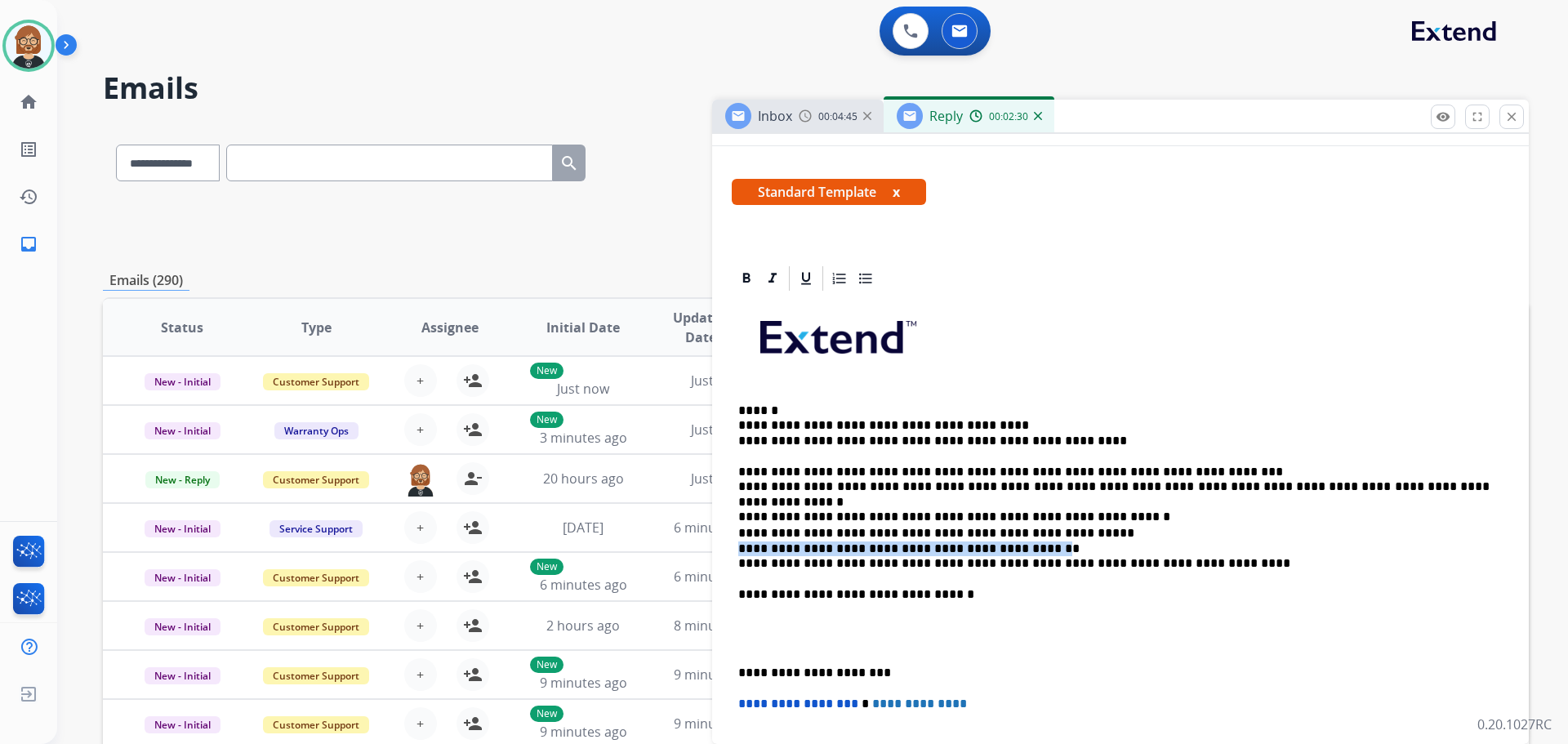
click at [1010, 550] on p "**********" at bounding box center [1114, 548] width 752 height 45
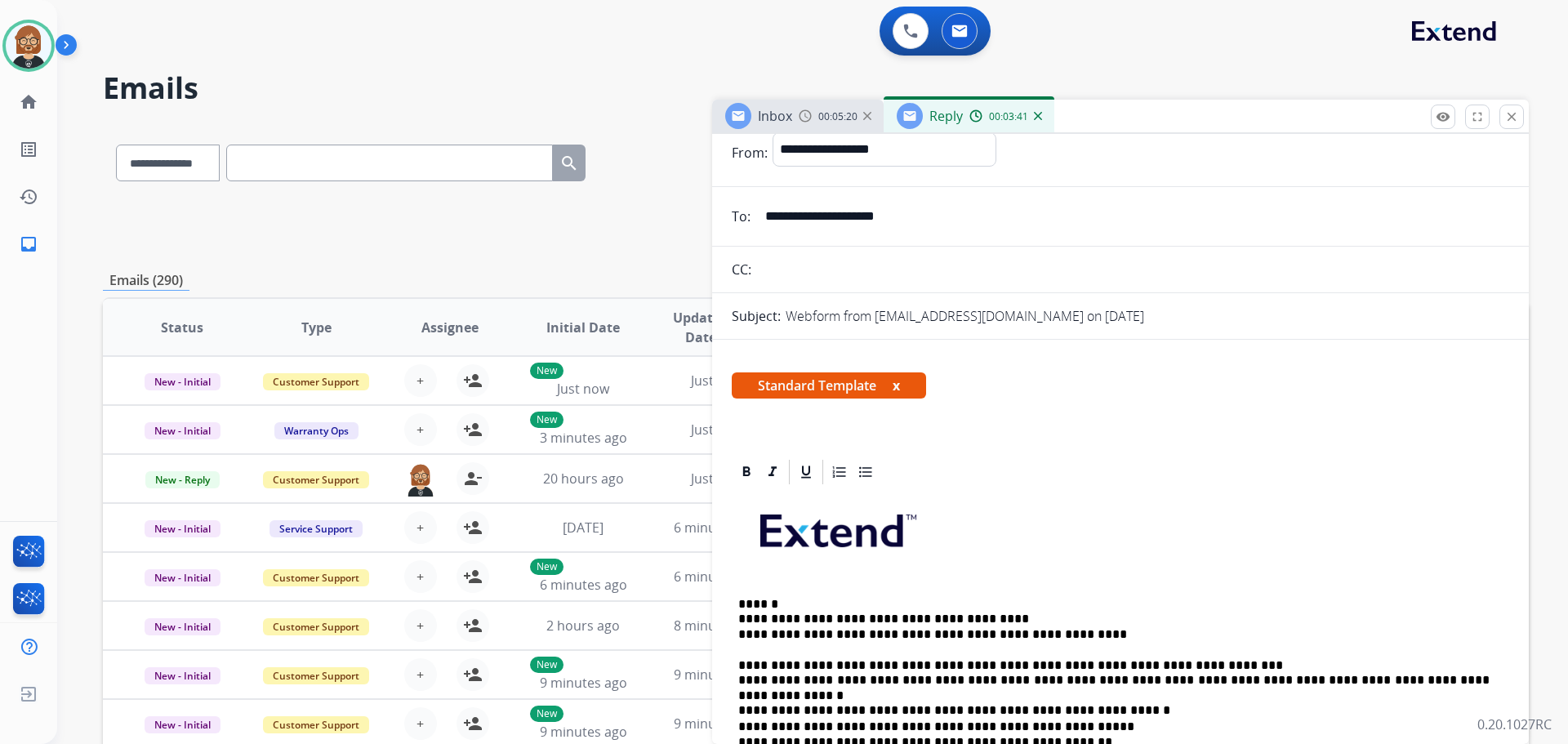
scroll to position [0, 0]
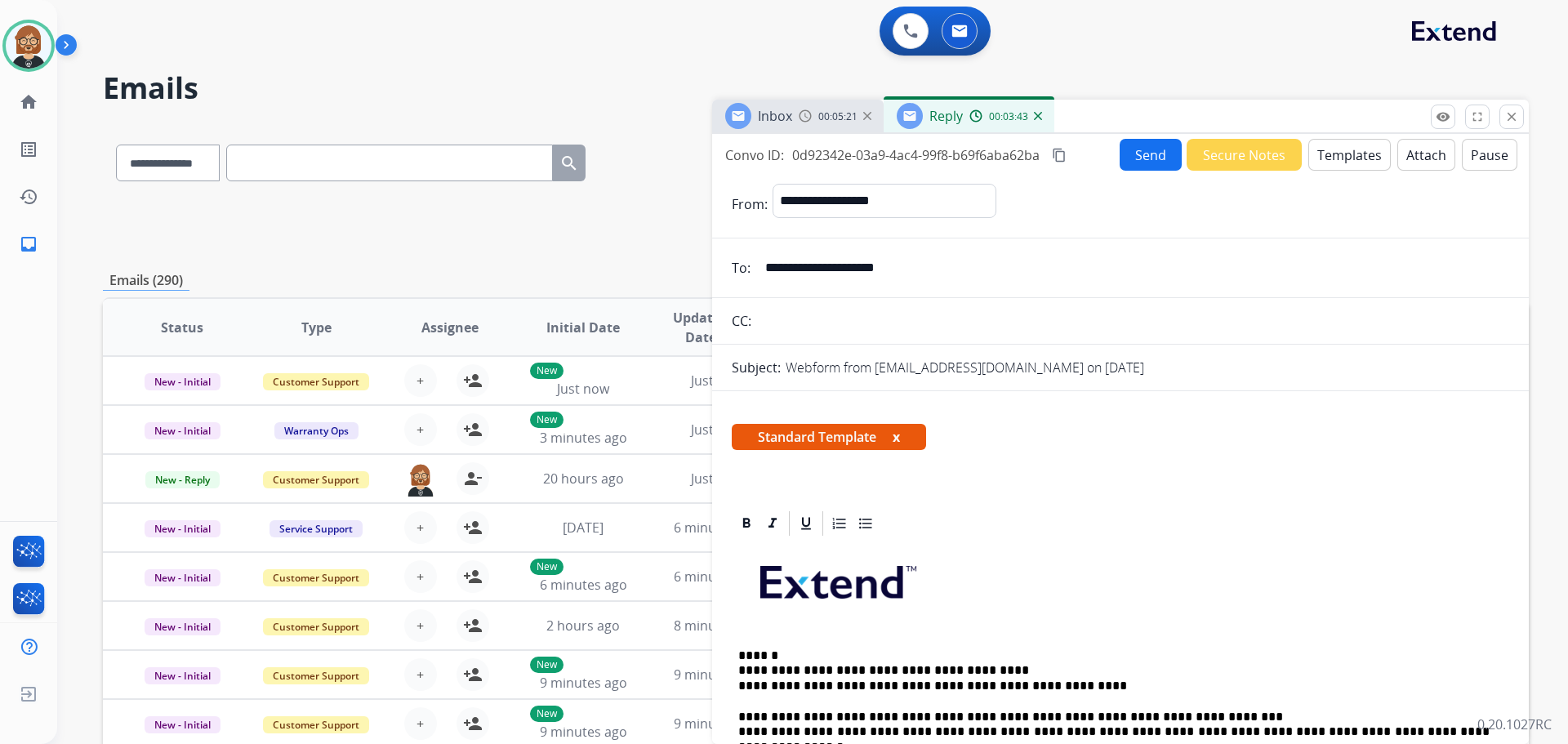
click at [1136, 154] on button "Send" at bounding box center [1150, 154] width 62 height 32
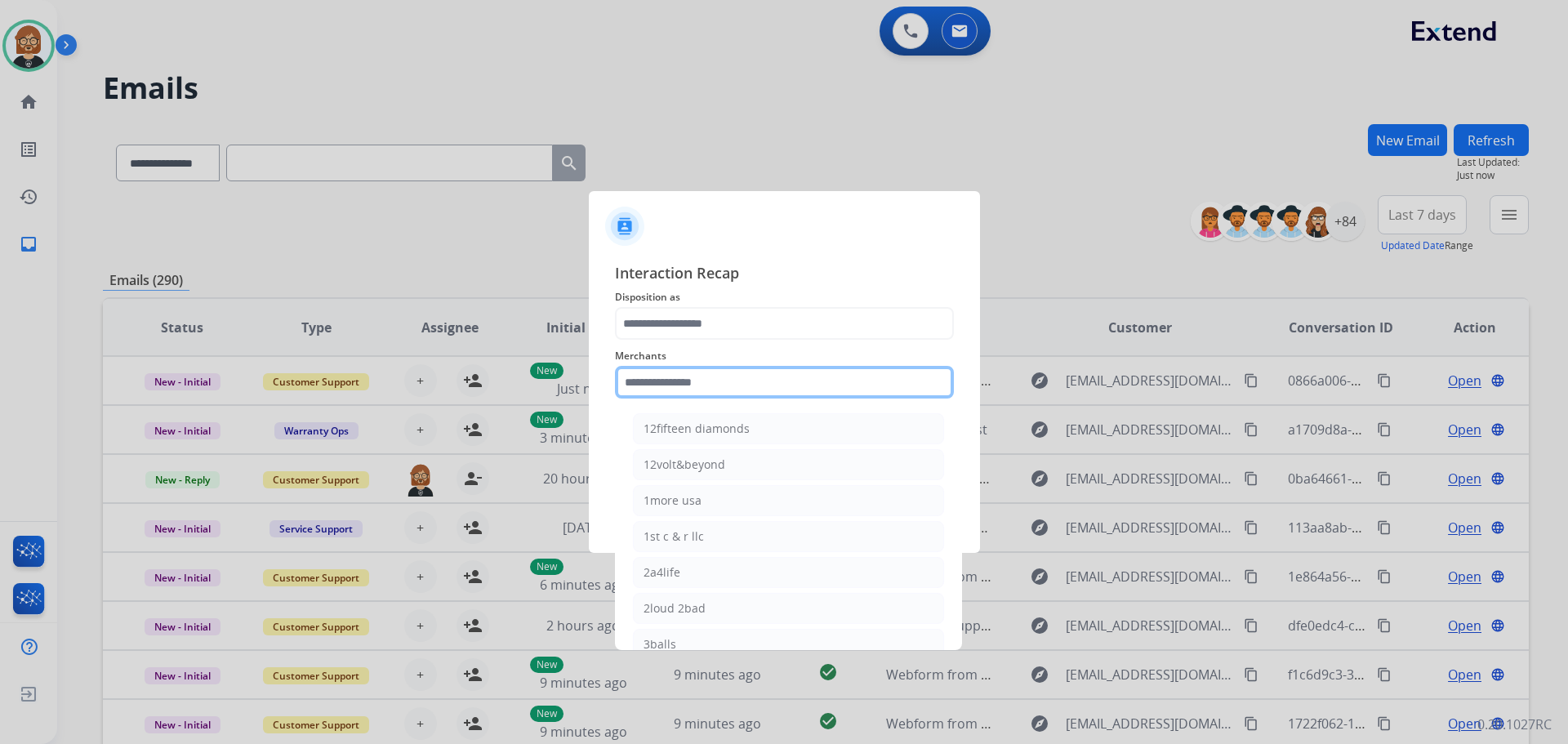
click at [792, 370] on input "text" at bounding box center [784, 382] width 339 height 33
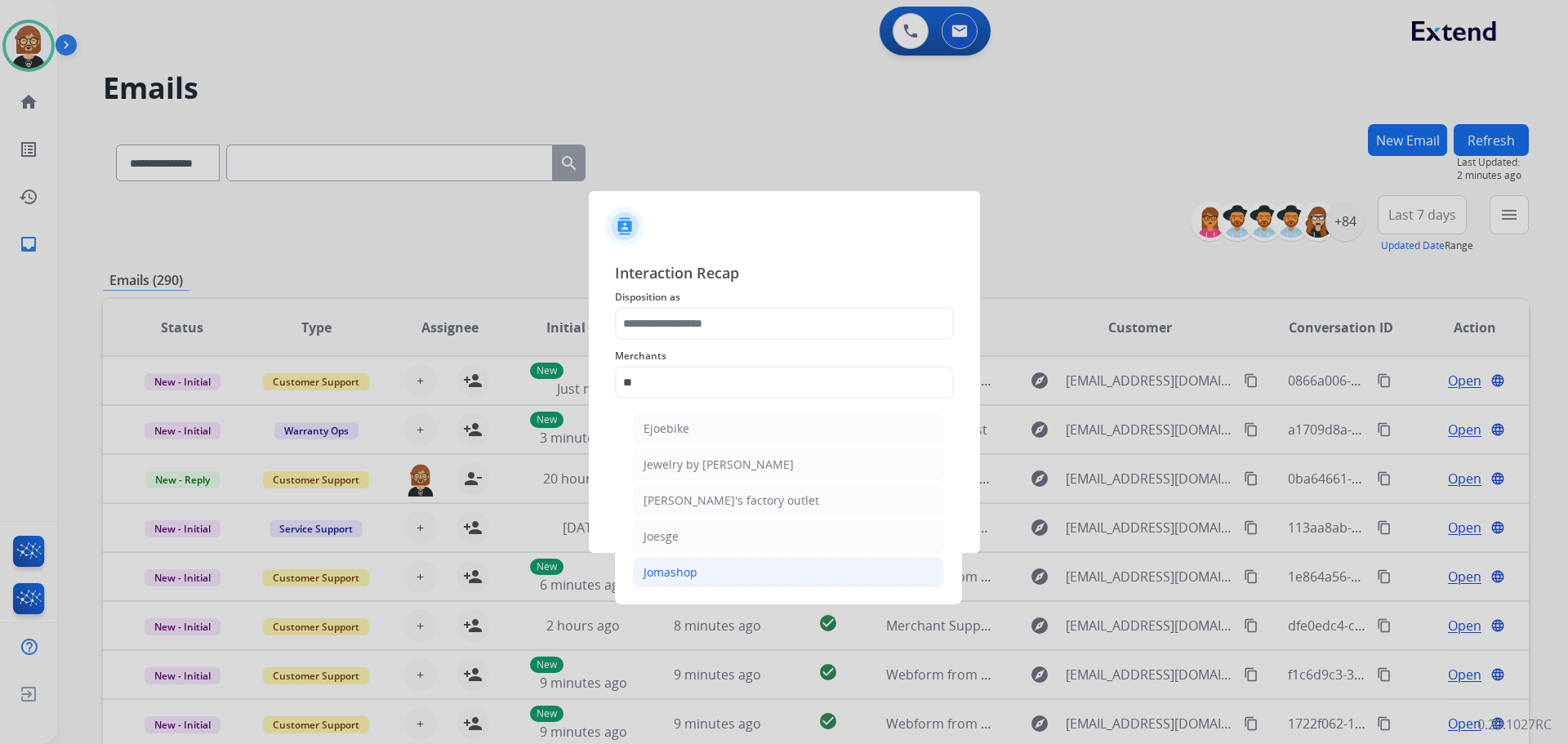
click at [721, 574] on li "Jomashop" at bounding box center [788, 572] width 311 height 31
type input "********"
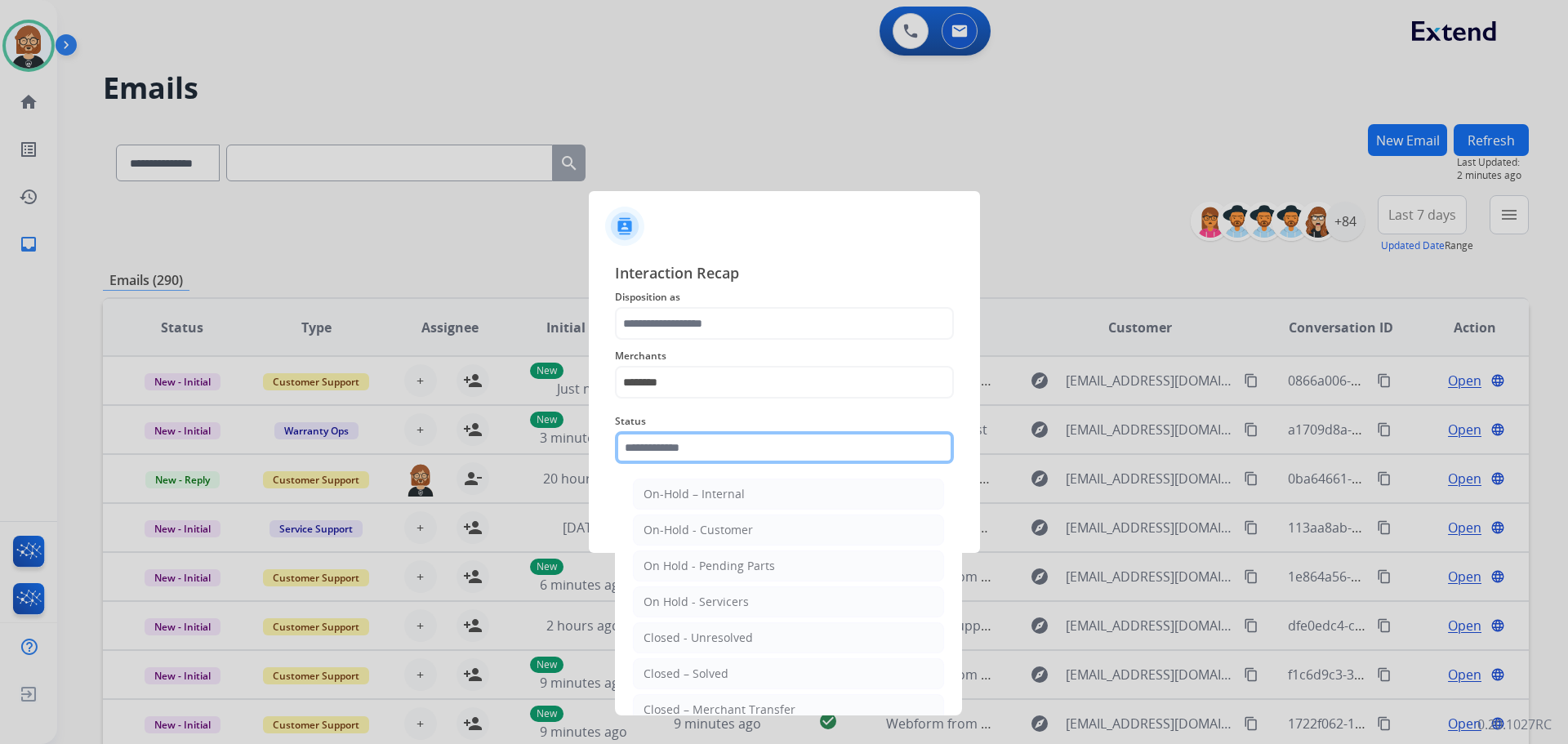
click at [737, 453] on input "text" at bounding box center [784, 447] width 339 height 33
click at [716, 676] on div "Closed – Solved" at bounding box center [686, 673] width 85 height 16
type input "**********"
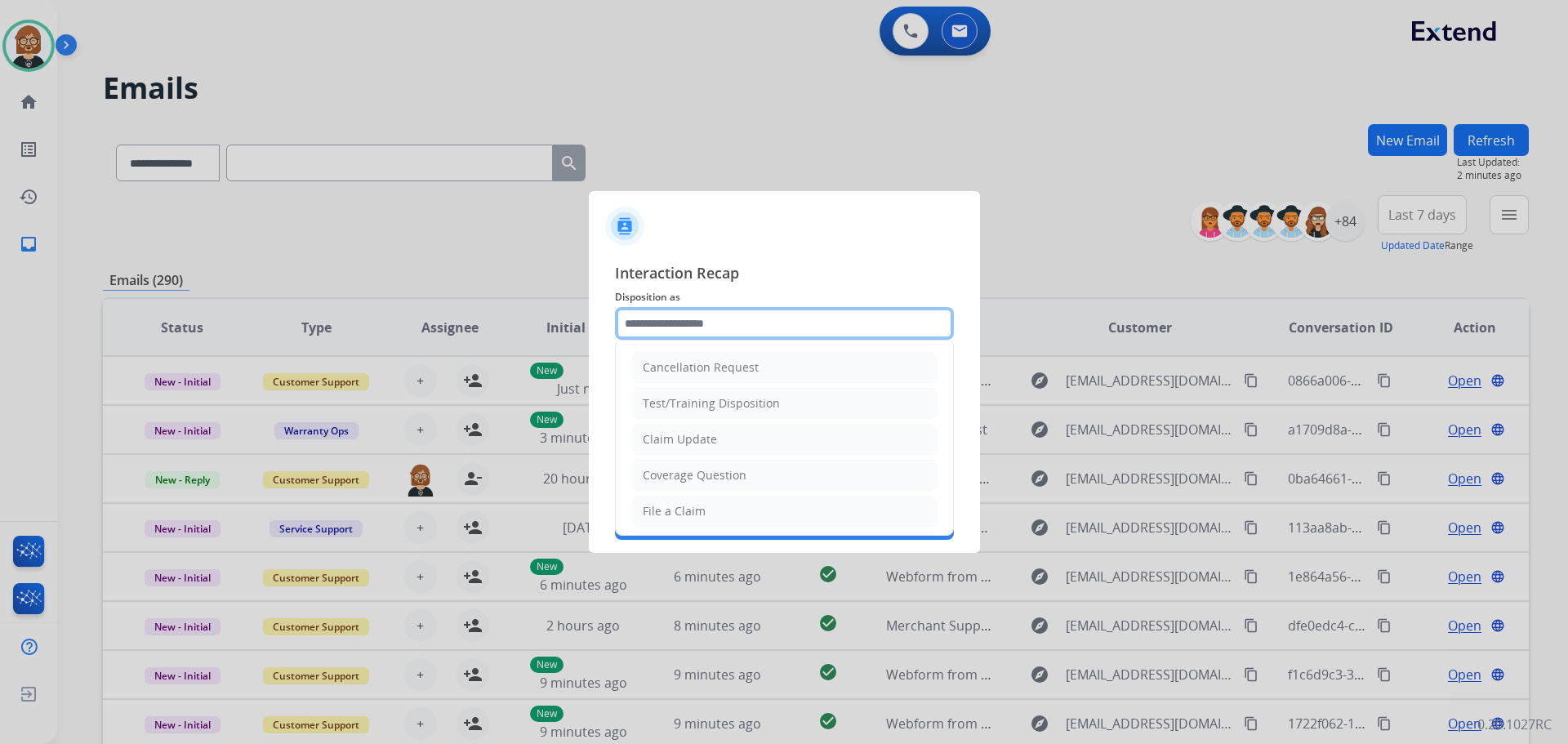
click at [764, 333] on input "text" at bounding box center [784, 323] width 339 height 33
click at [741, 431] on li "Claim Update" at bounding box center [784, 439] width 305 height 31
type input "**********"
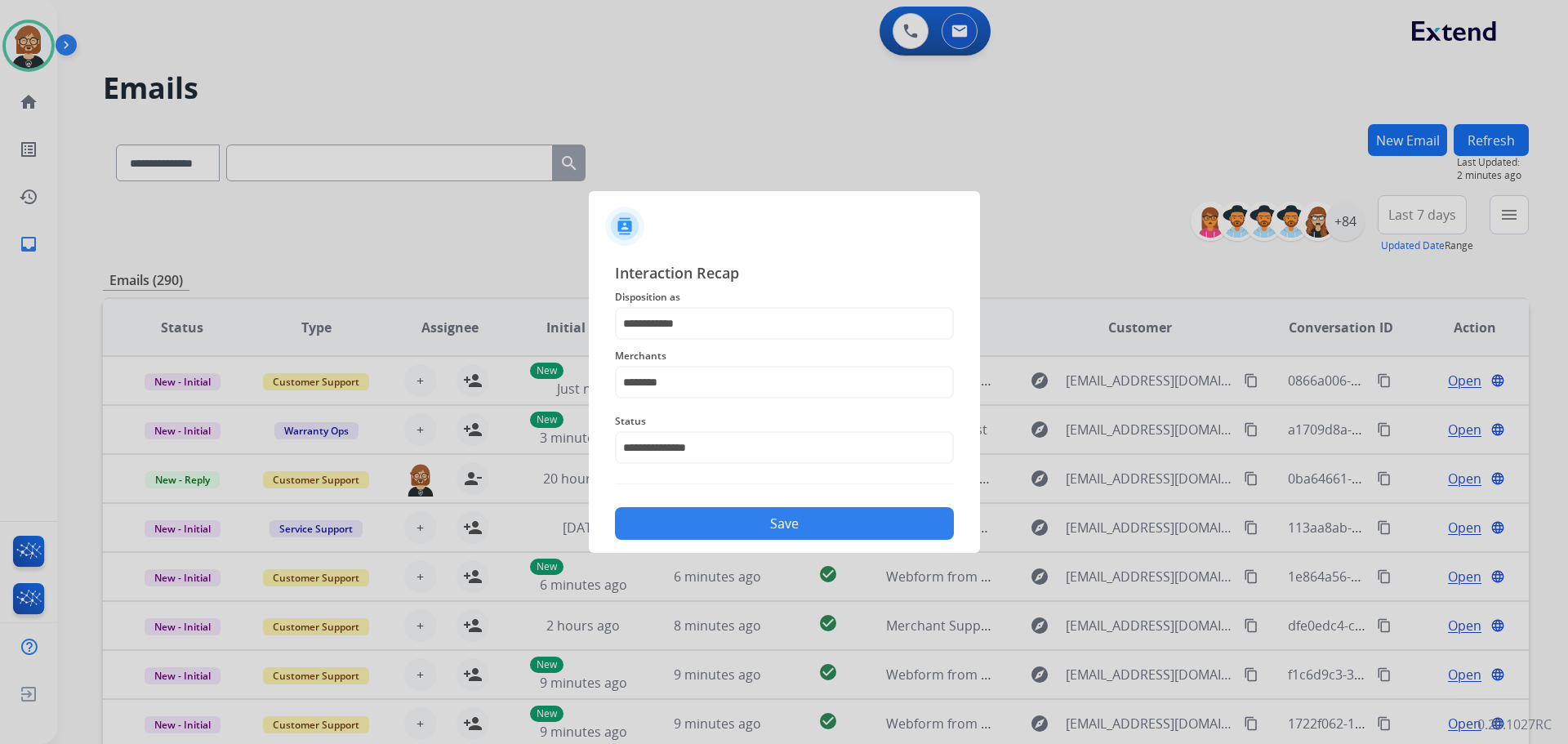
click at [808, 525] on button "Save" at bounding box center [784, 523] width 339 height 33
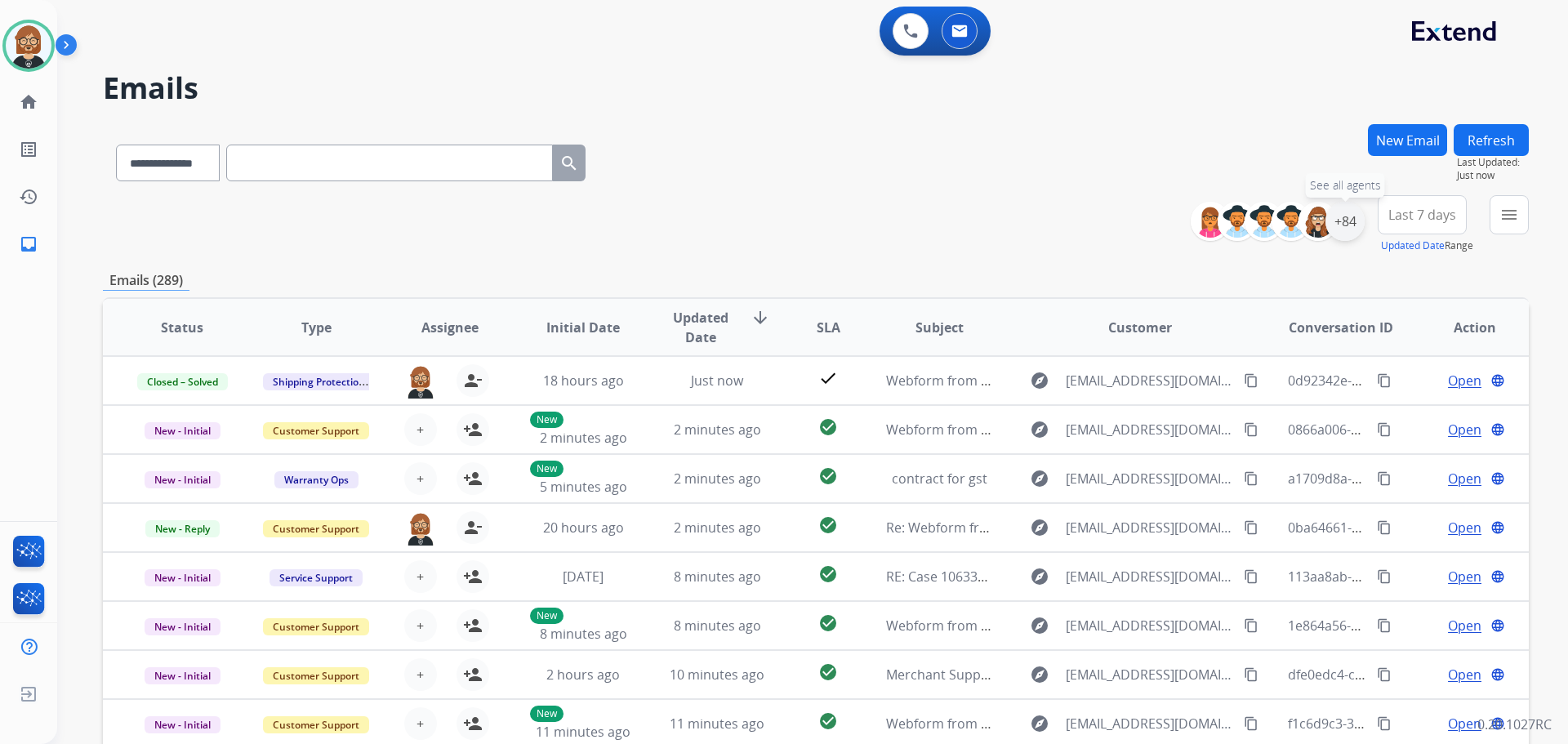
click at [1348, 226] on div "+84" at bounding box center [1345, 221] width 39 height 39
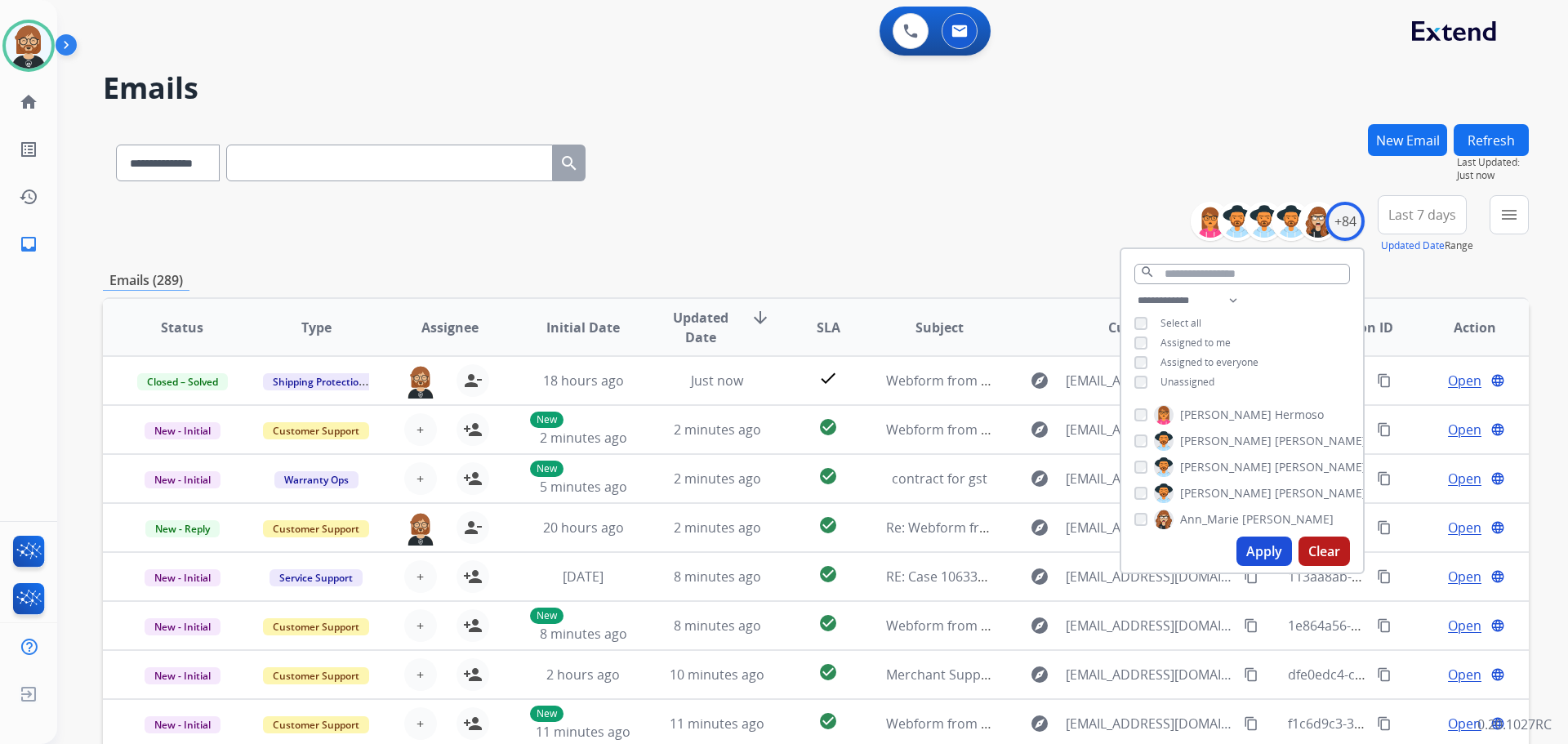
click at [1185, 383] on span "Unassigned" at bounding box center [1187, 382] width 54 height 14
click at [1261, 558] on button "Apply" at bounding box center [1264, 550] width 56 height 29
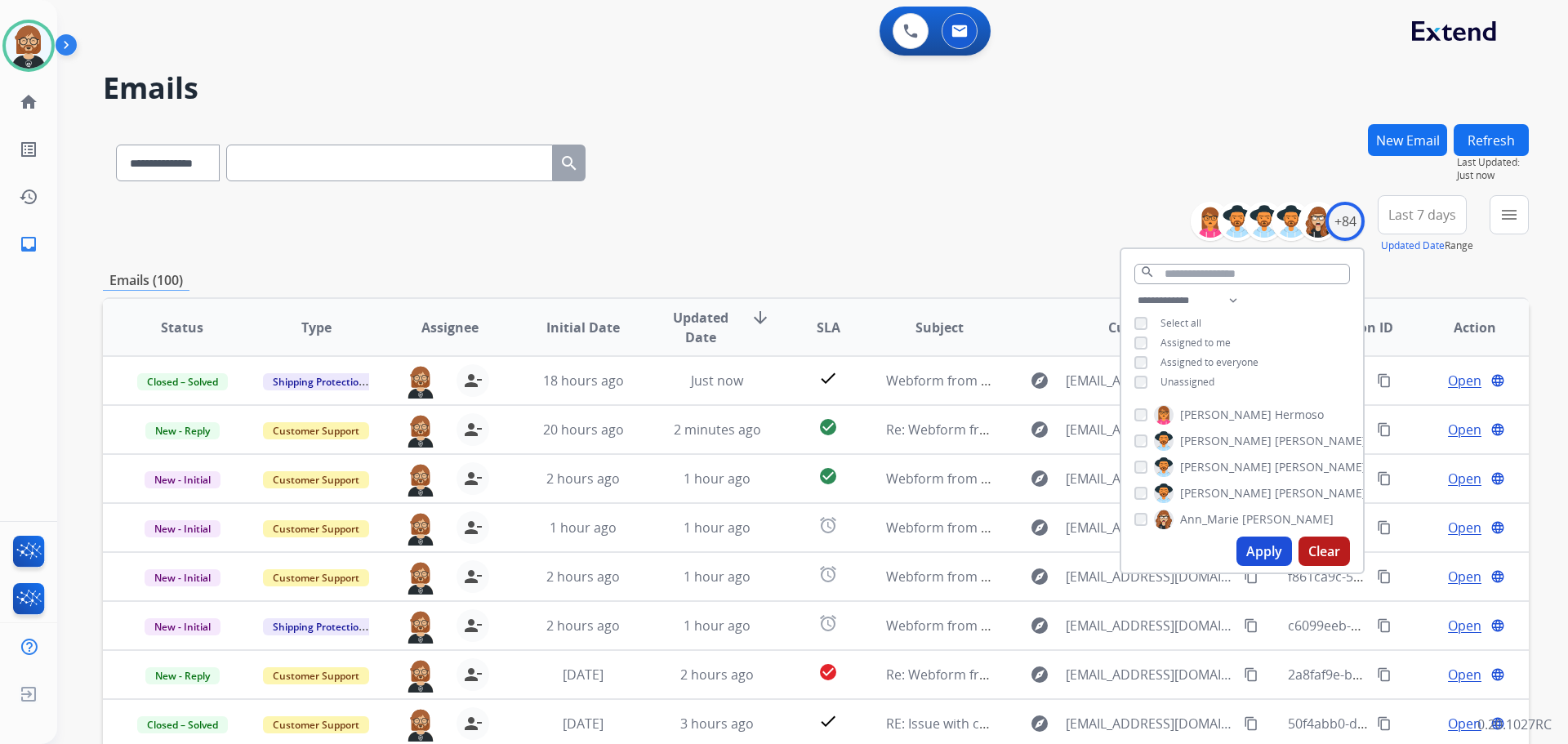
click at [1413, 274] on div "Emails (100)" at bounding box center [816, 280] width 1426 height 20
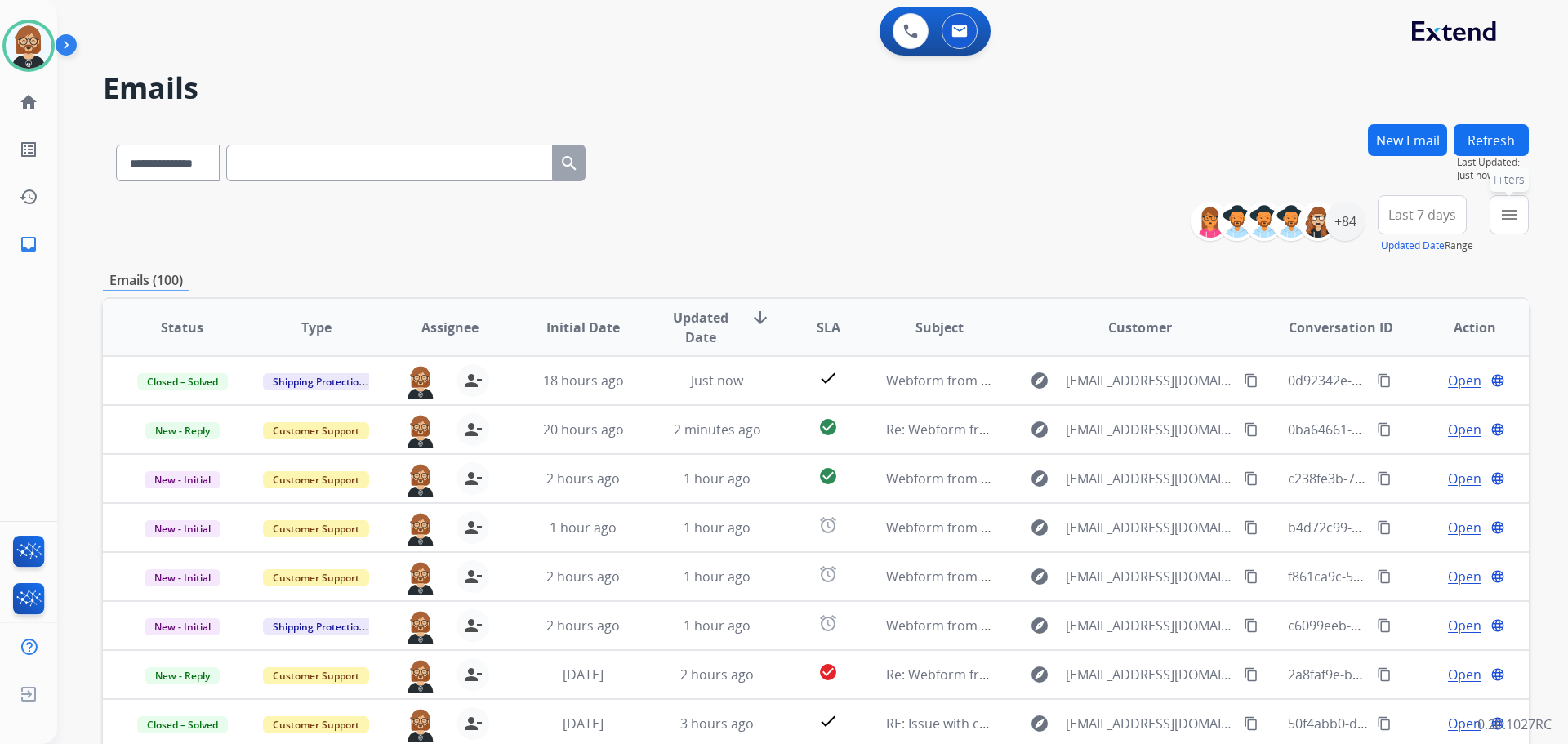
click at [1506, 213] on mat-icon "menu" at bounding box center [1509, 215] width 20 height 20
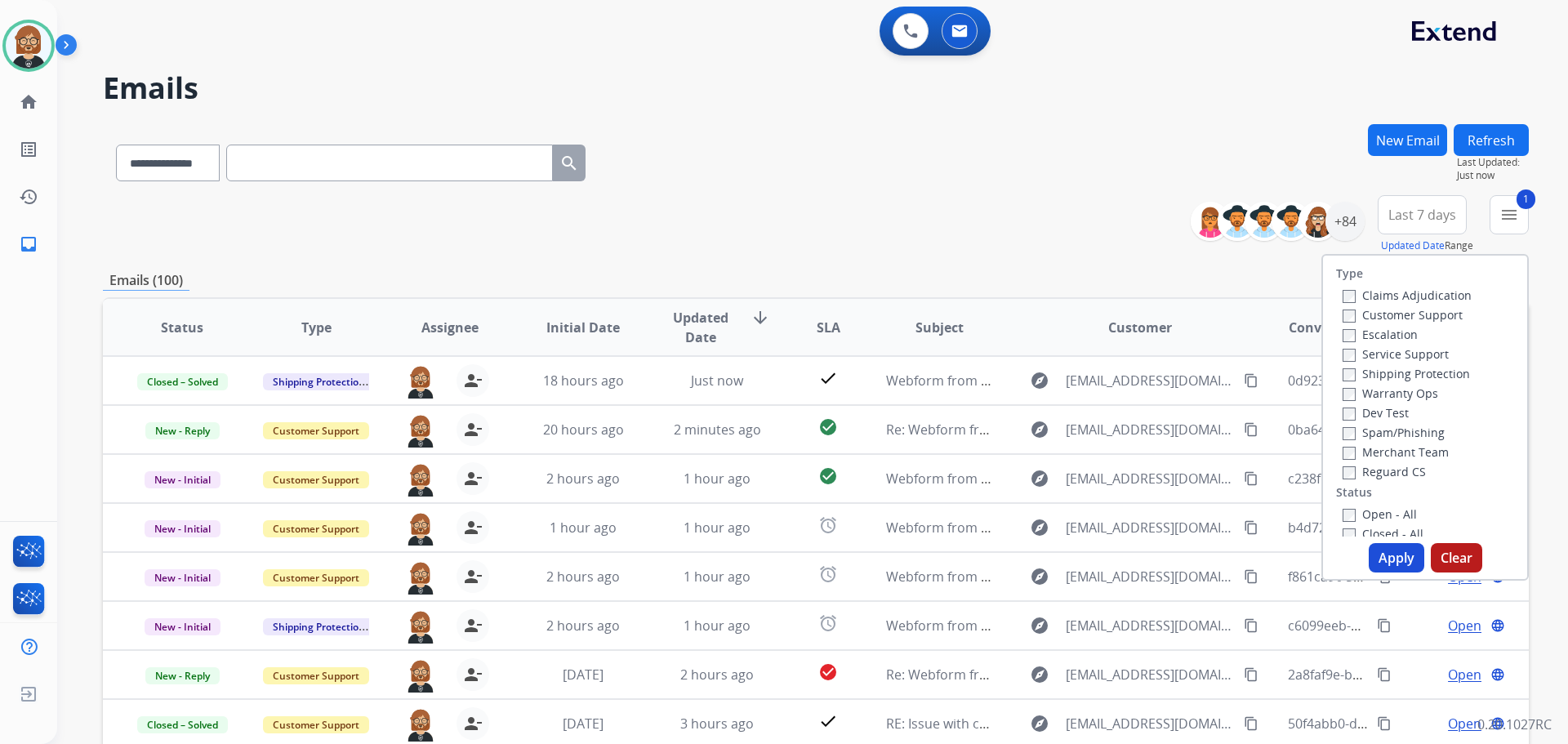
click at [1389, 556] on button "Apply" at bounding box center [1397, 557] width 56 height 29
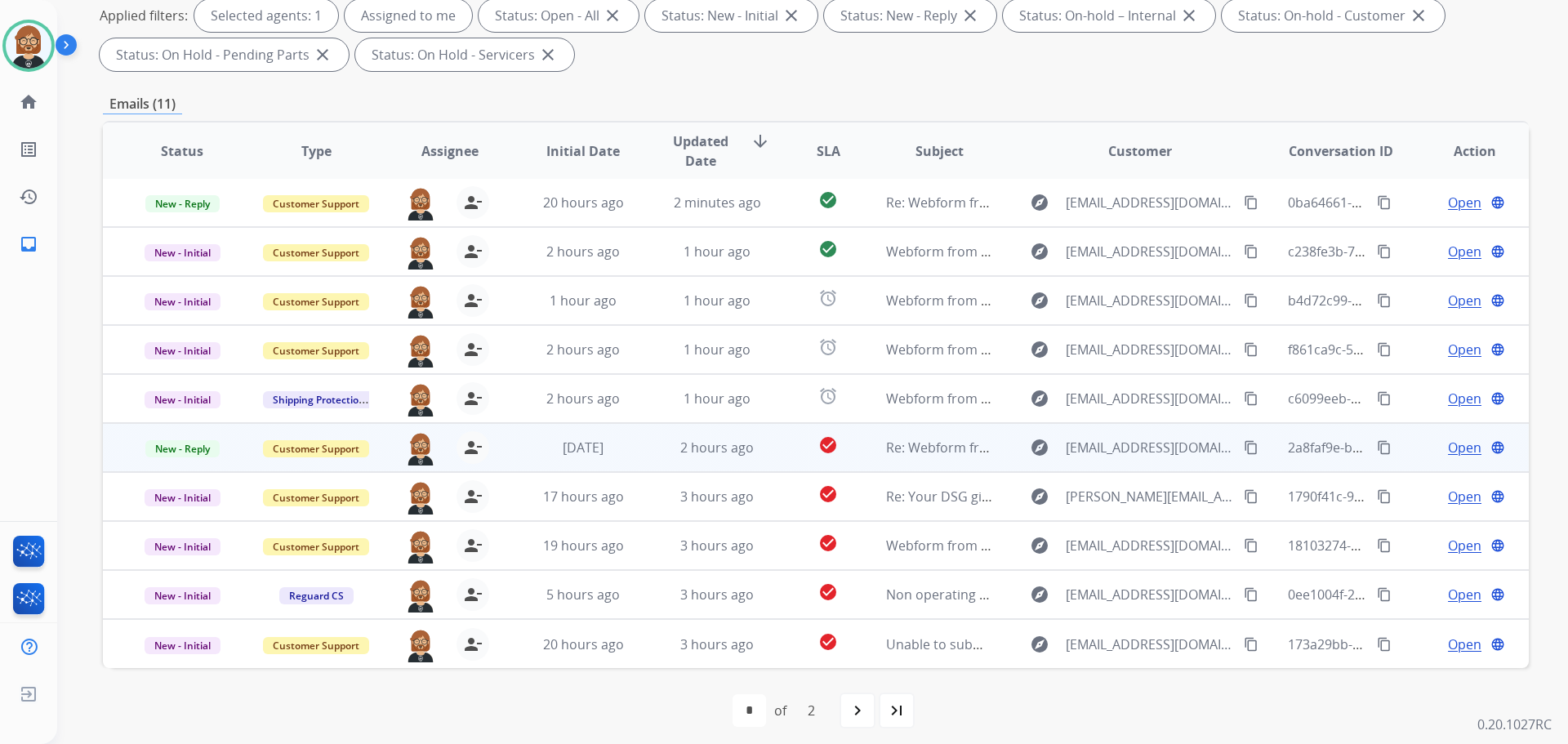
scroll to position [264, 0]
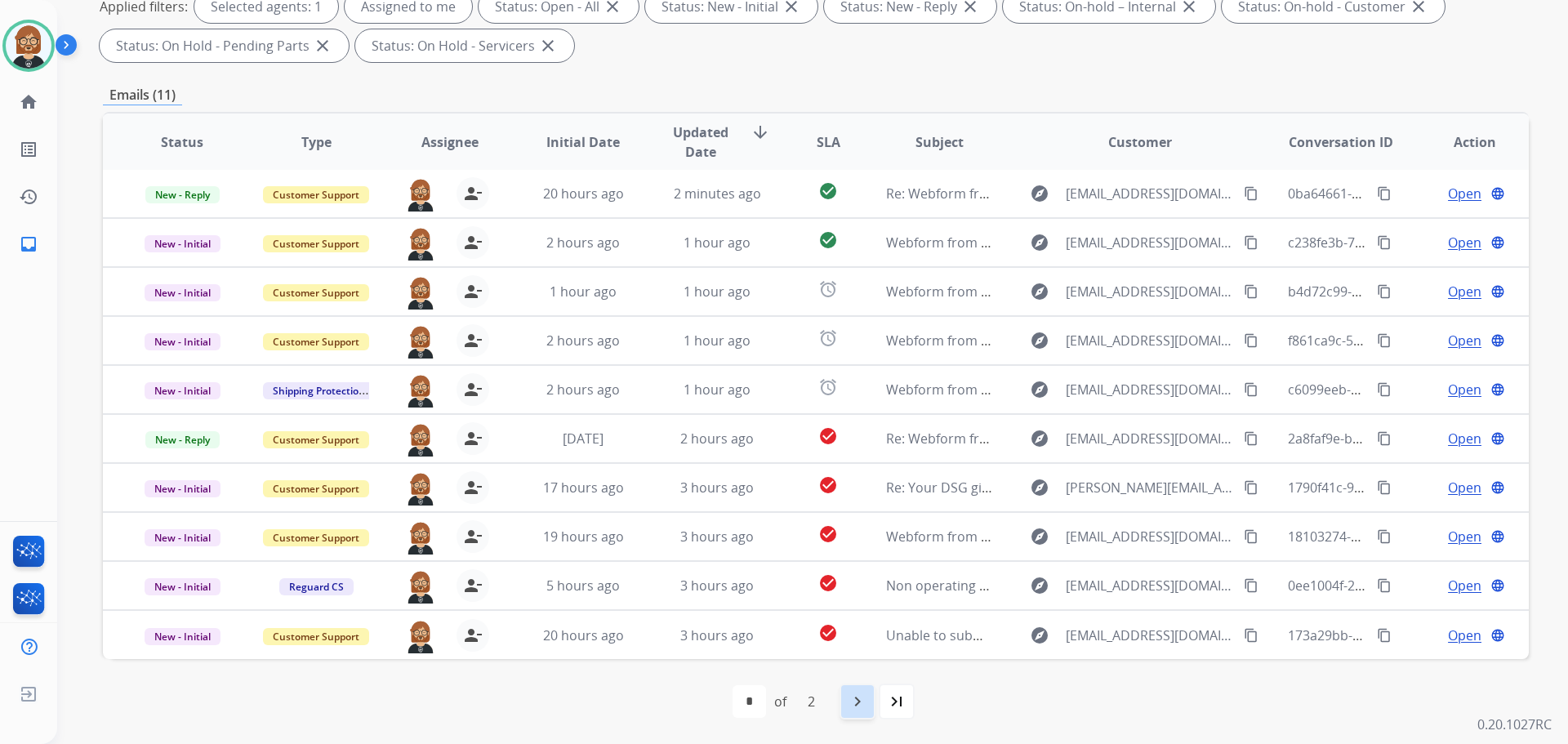
click at [856, 708] on mat-icon "navigate_next" at bounding box center [857, 701] width 20 height 20
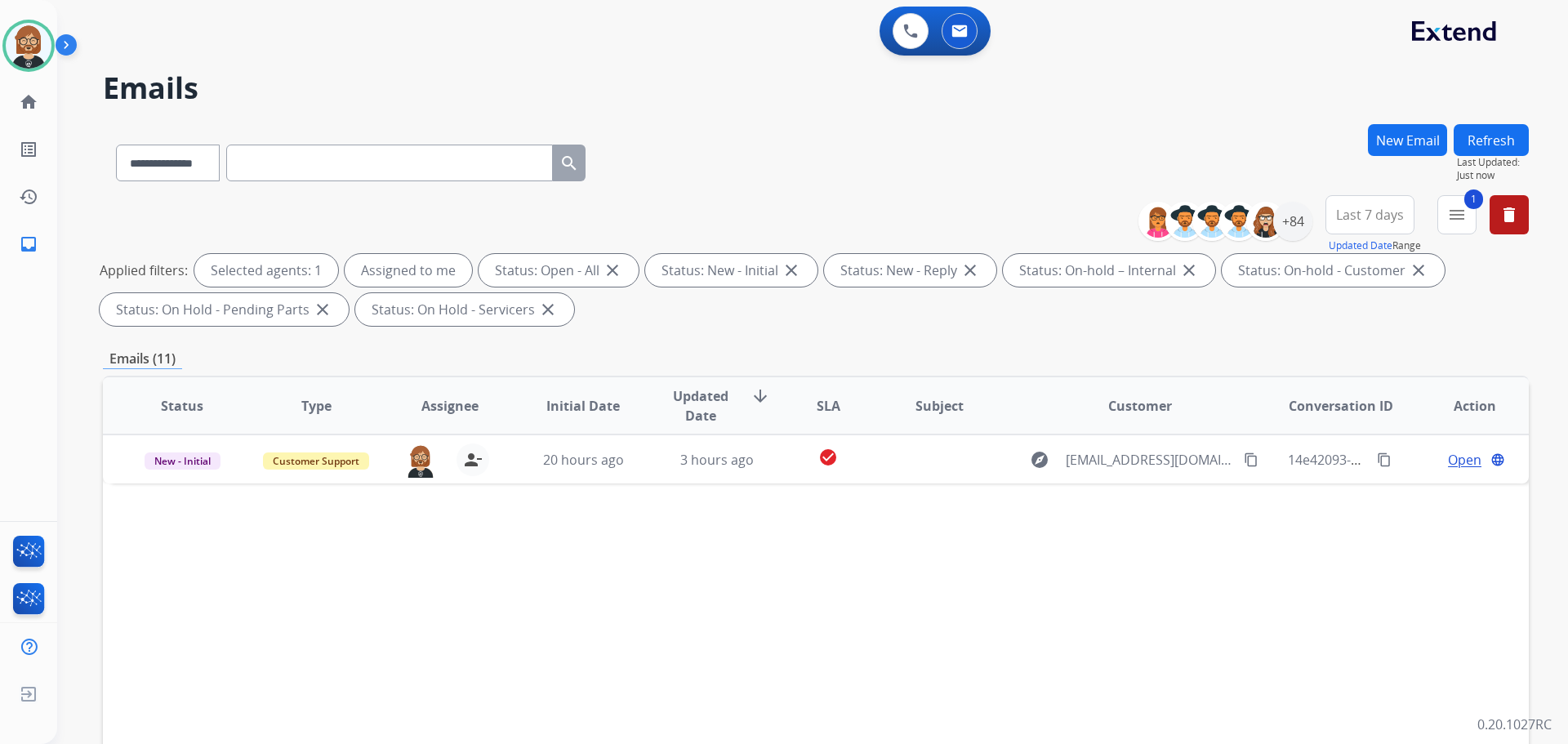
scroll to position [0, 0]
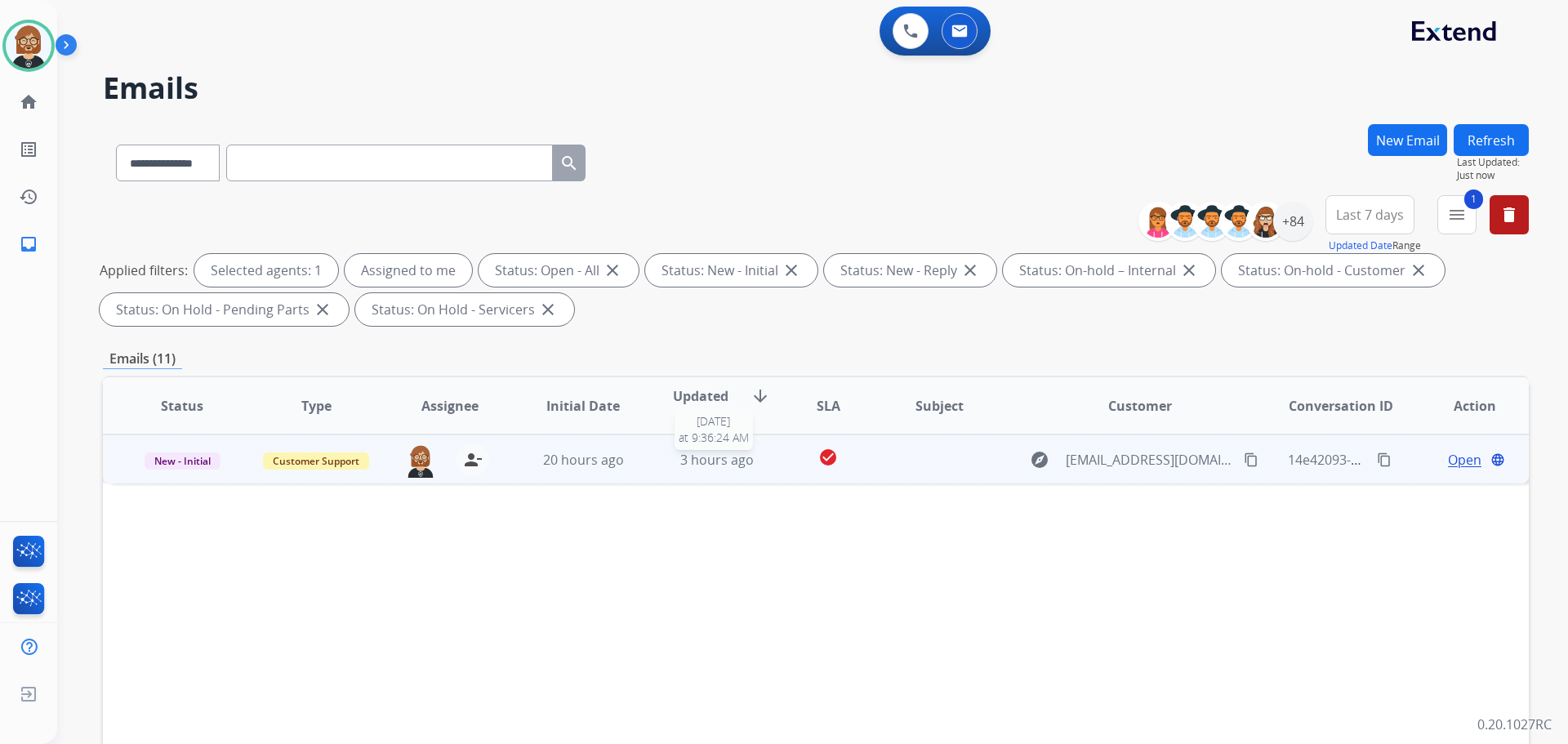
click at [683, 461] on span "3 hours ago" at bounding box center [717, 459] width 74 height 18
click at [1451, 460] on span "Open" at bounding box center [1465, 459] width 34 height 20
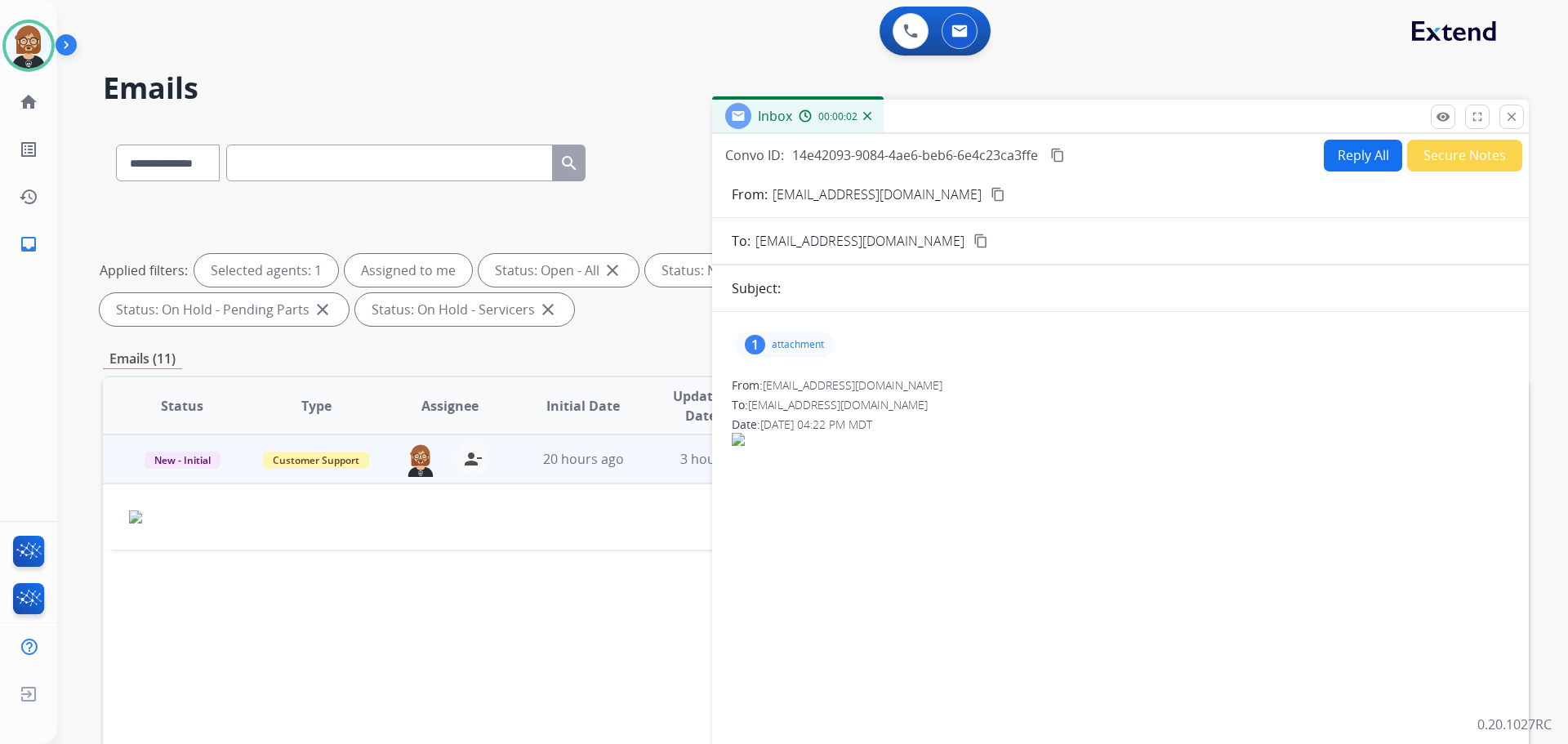
click at [815, 337] on div "1 attachment" at bounding box center [784, 344] width 99 height 26
click at [799, 362] on div at bounding box center [789, 386] width 82 height 57
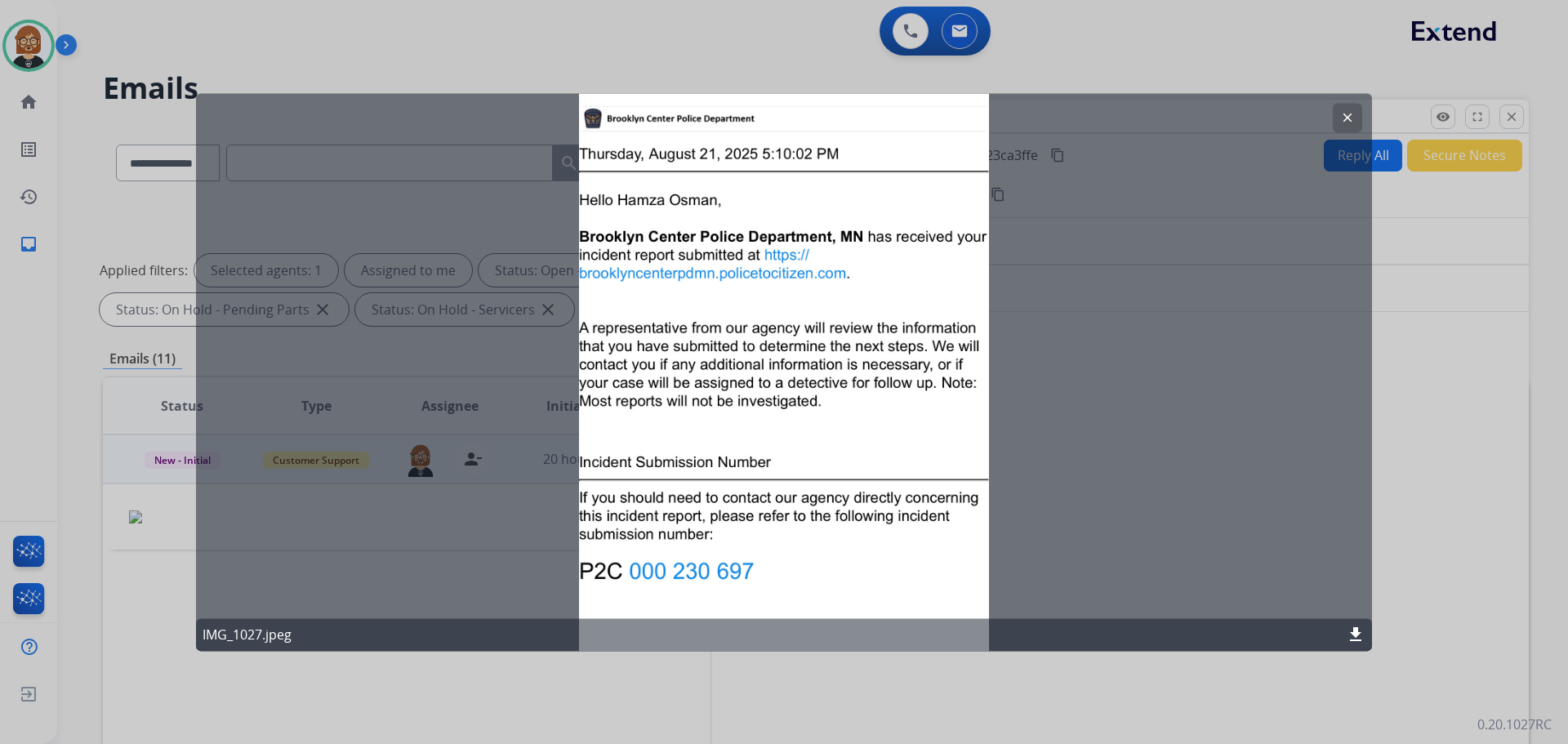
drag, startPoint x: 633, startPoint y: 571, endPoint x: 743, endPoint y: 576, distance: 110.1
click at [743, 576] on div "clear IMG_1027.jpeg download" at bounding box center [784, 372] width 1176 height 558
click at [491, 493] on div "clear IMG_1027.jpeg download" at bounding box center [784, 372] width 1176 height 558
click at [1351, 123] on mat-icon "clear" at bounding box center [1348, 117] width 15 height 15
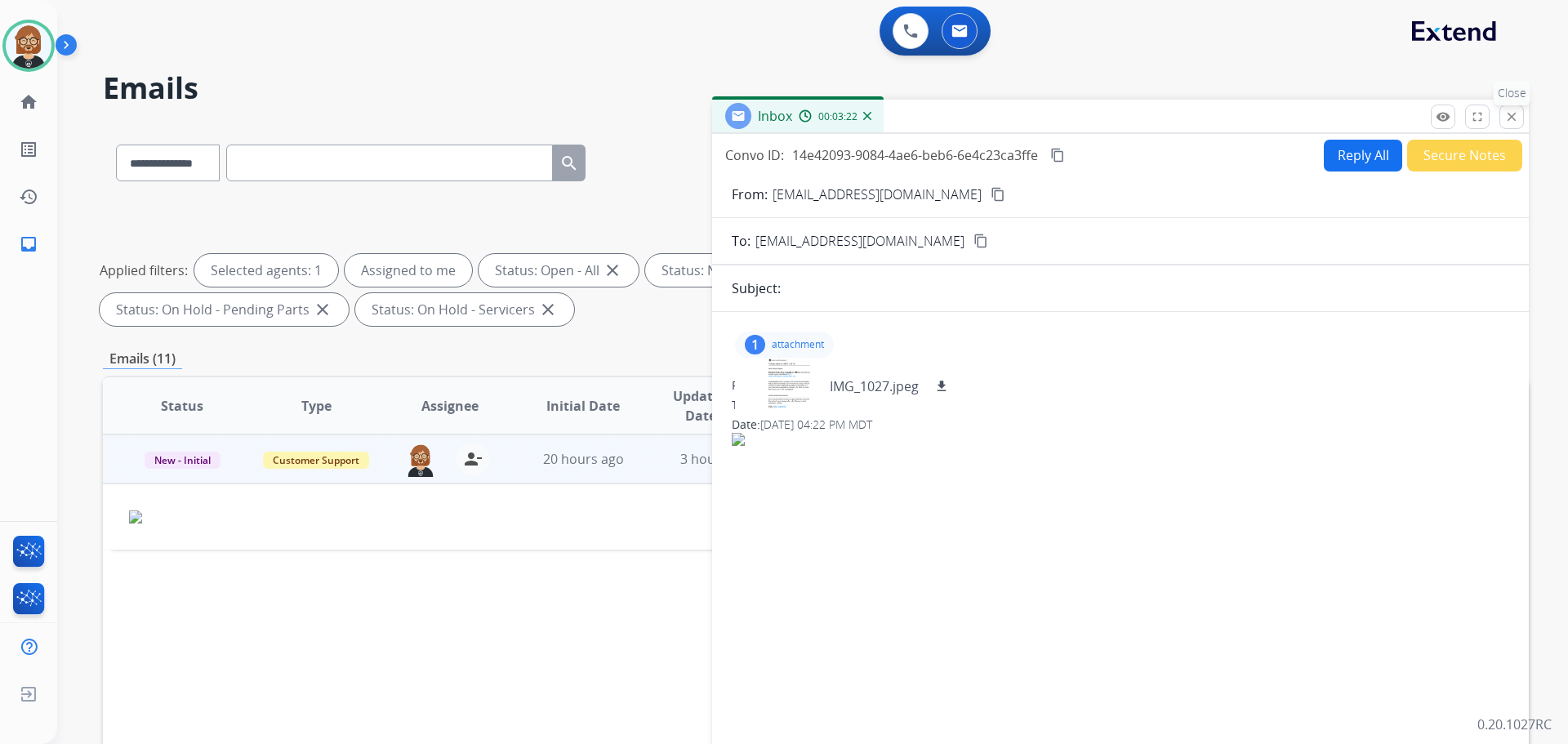
click at [1508, 115] on mat-icon "close" at bounding box center [1511, 116] width 15 height 15
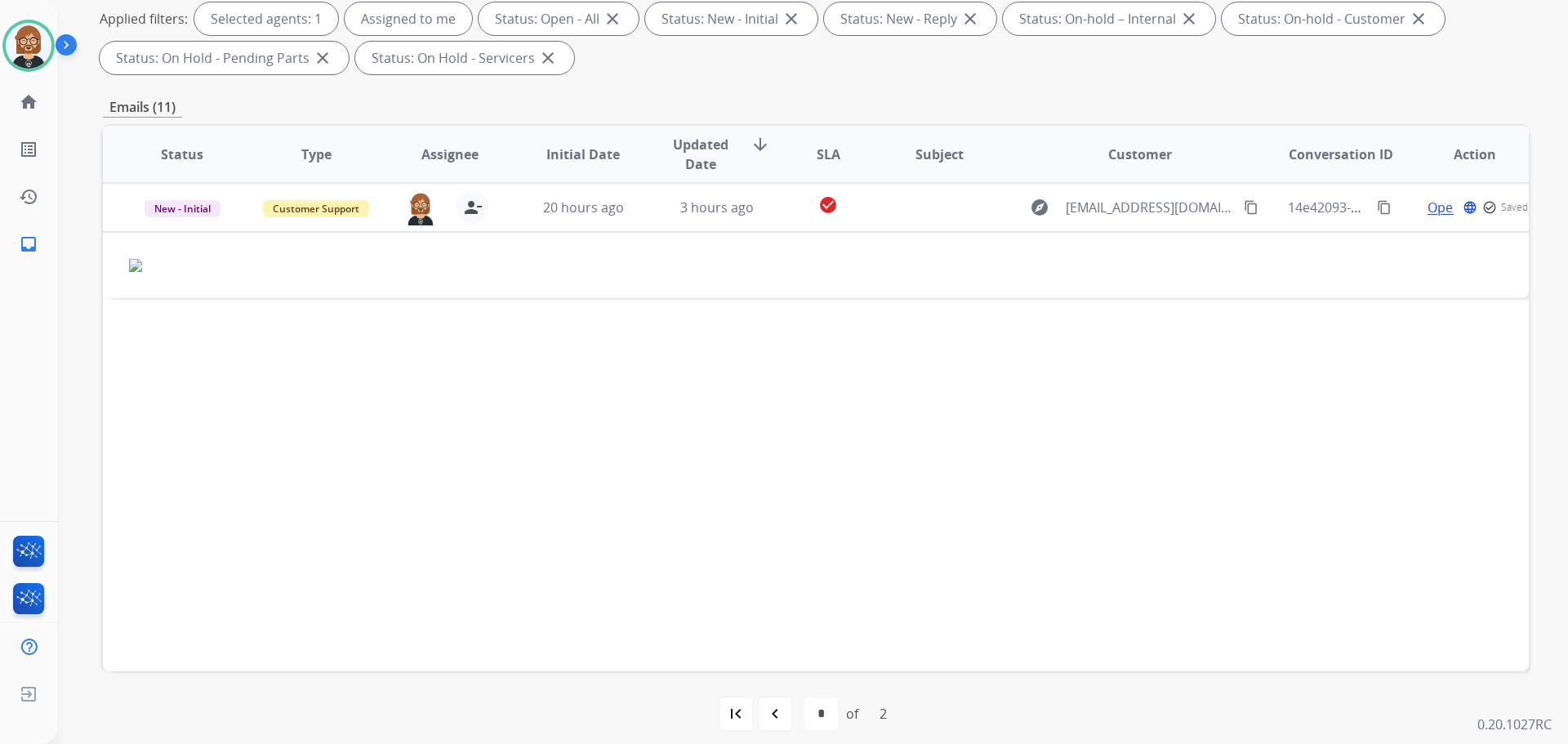
scroll to position [264, 0]
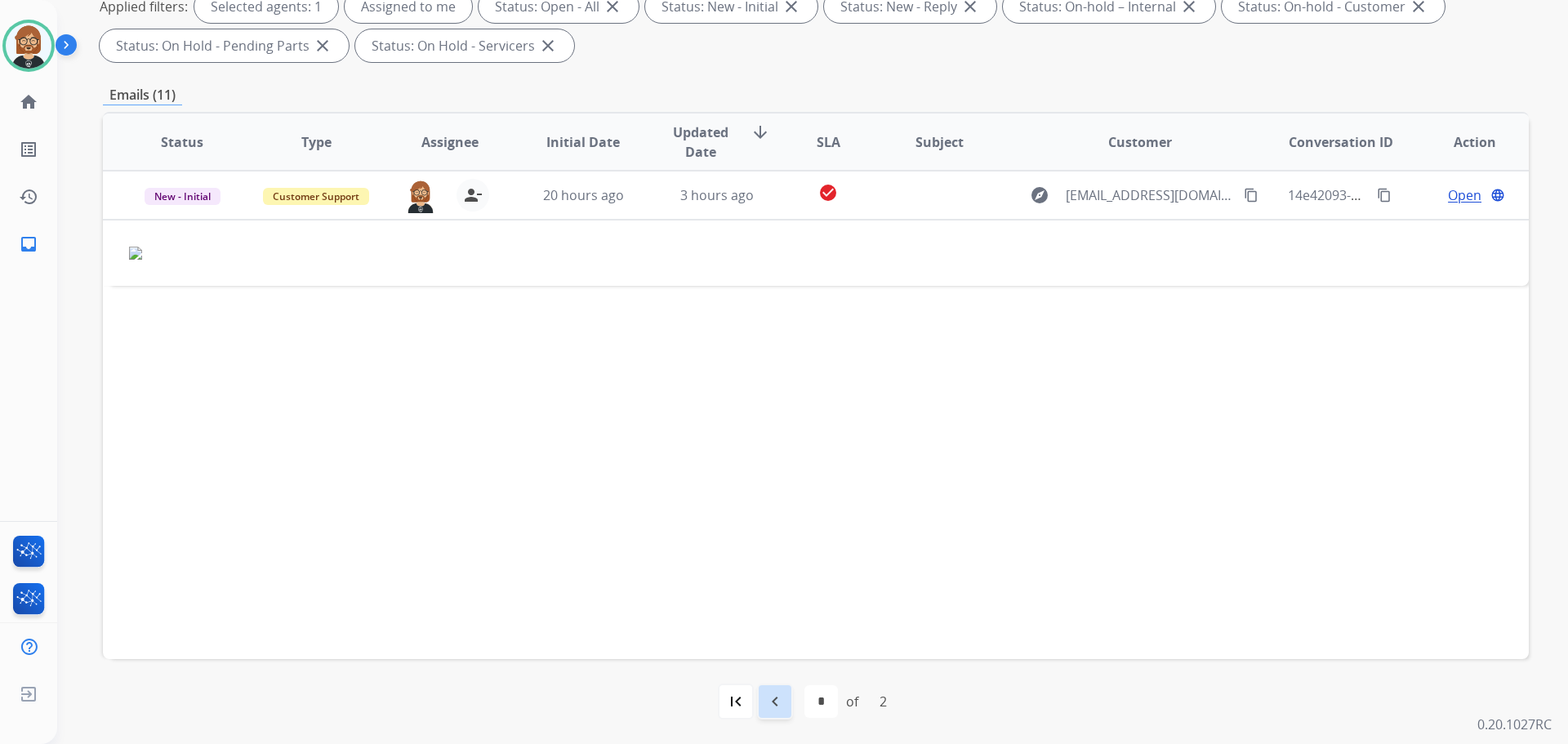
click at [767, 703] on mat-icon "navigate_before" at bounding box center [775, 701] width 20 height 20
select select "*"
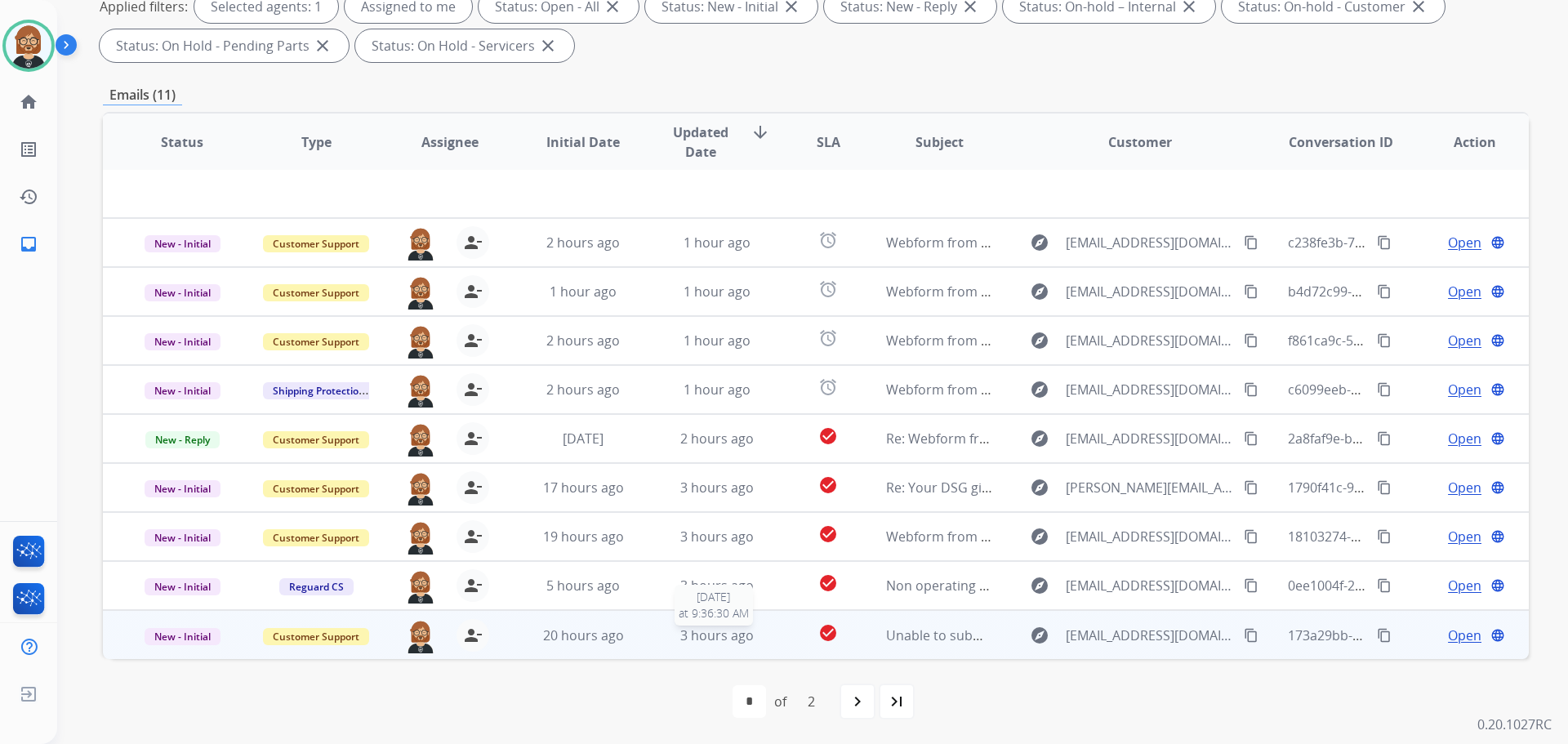
click at [760, 638] on div "3 hours ago" at bounding box center [717, 635] width 107 height 20
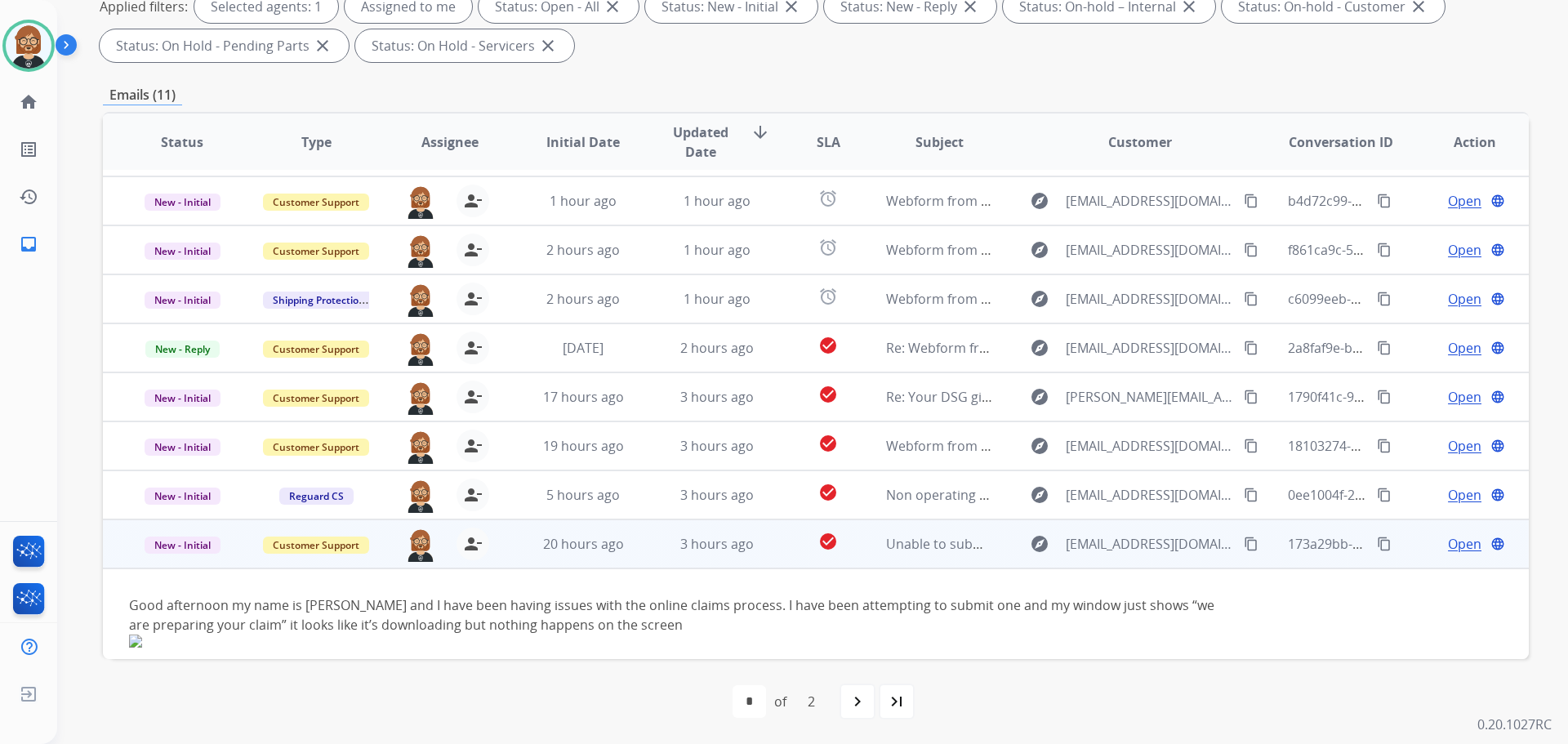
scroll to position [107, 0]
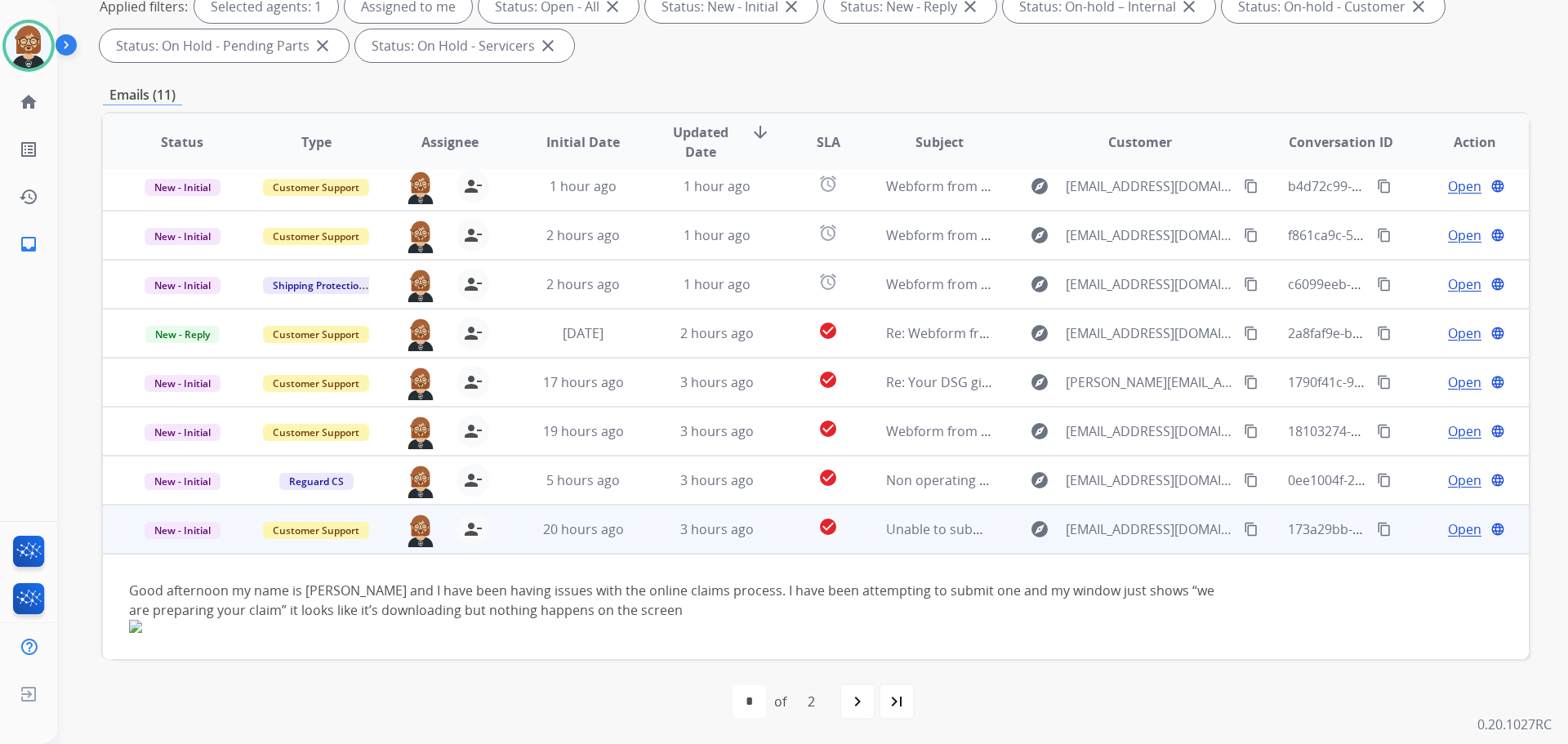
click at [1244, 523] on mat-icon "content_copy" at bounding box center [1251, 528] width 15 height 15
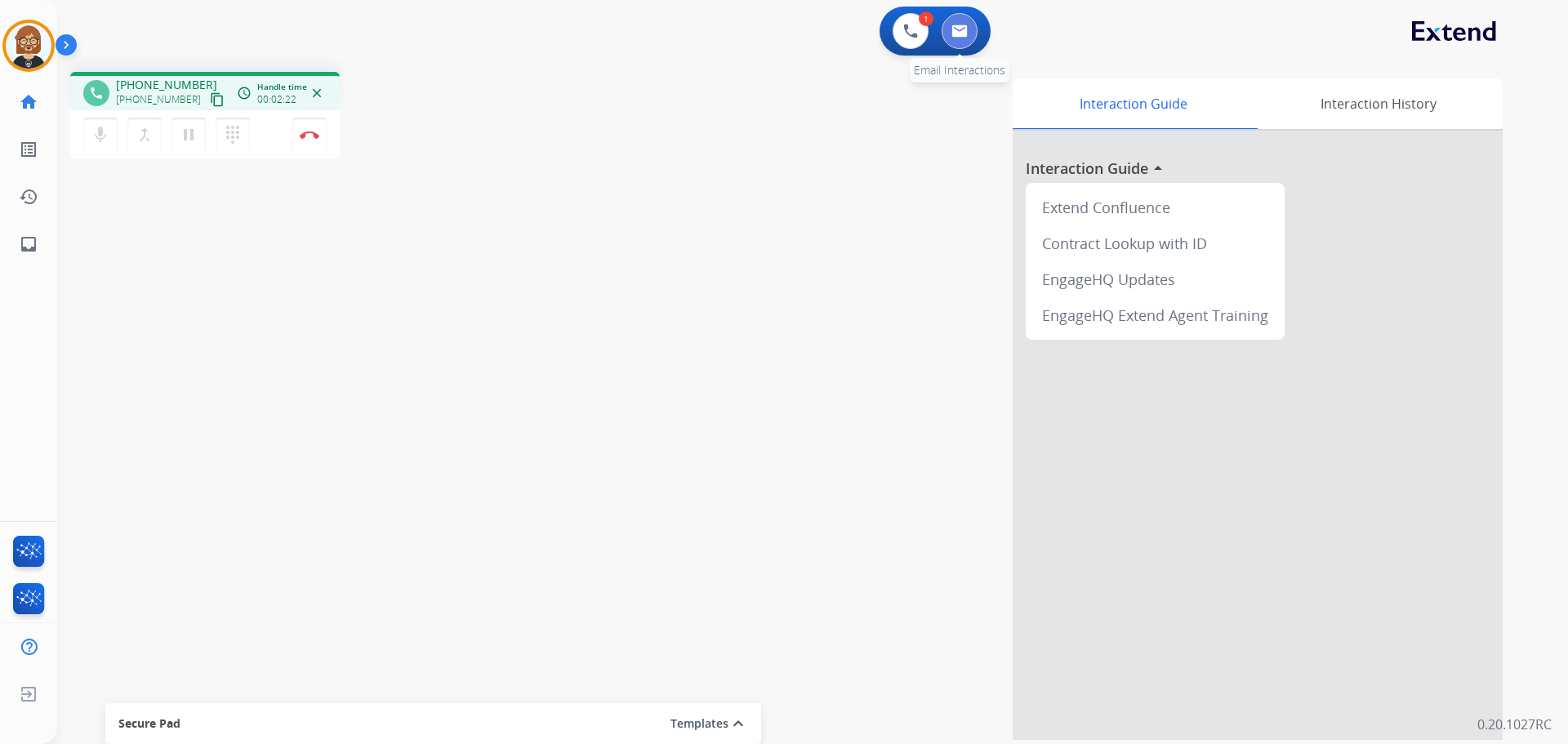
click at [968, 20] on button at bounding box center [959, 31] width 36 height 36
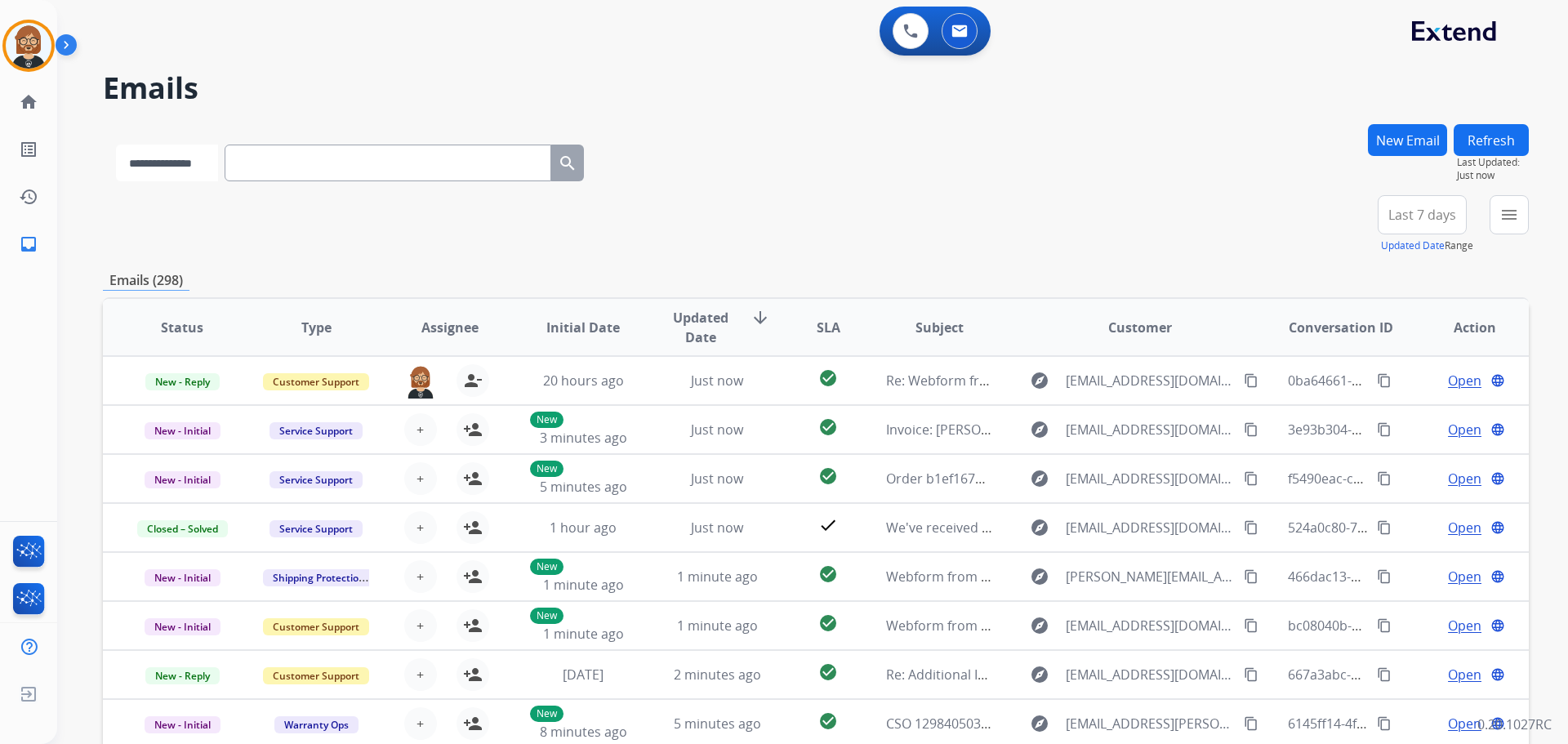
click at [203, 166] on select "**********" at bounding box center [167, 162] width 102 height 36
select select "**********"
click at [116, 145] on select "**********" at bounding box center [167, 162] width 102 height 36
click at [363, 161] on input "text" at bounding box center [390, 162] width 327 height 36
paste input "**********"
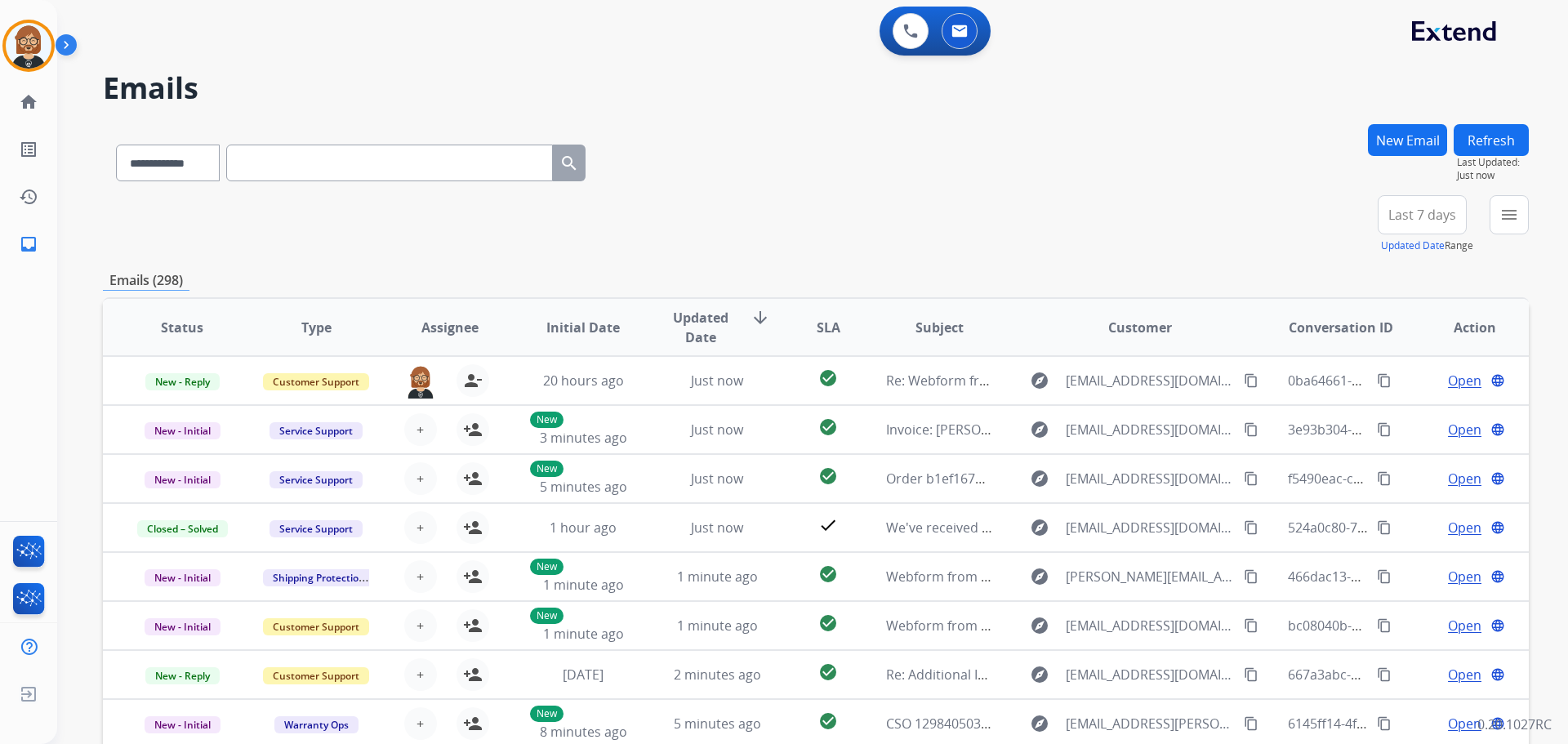
type input "**********"
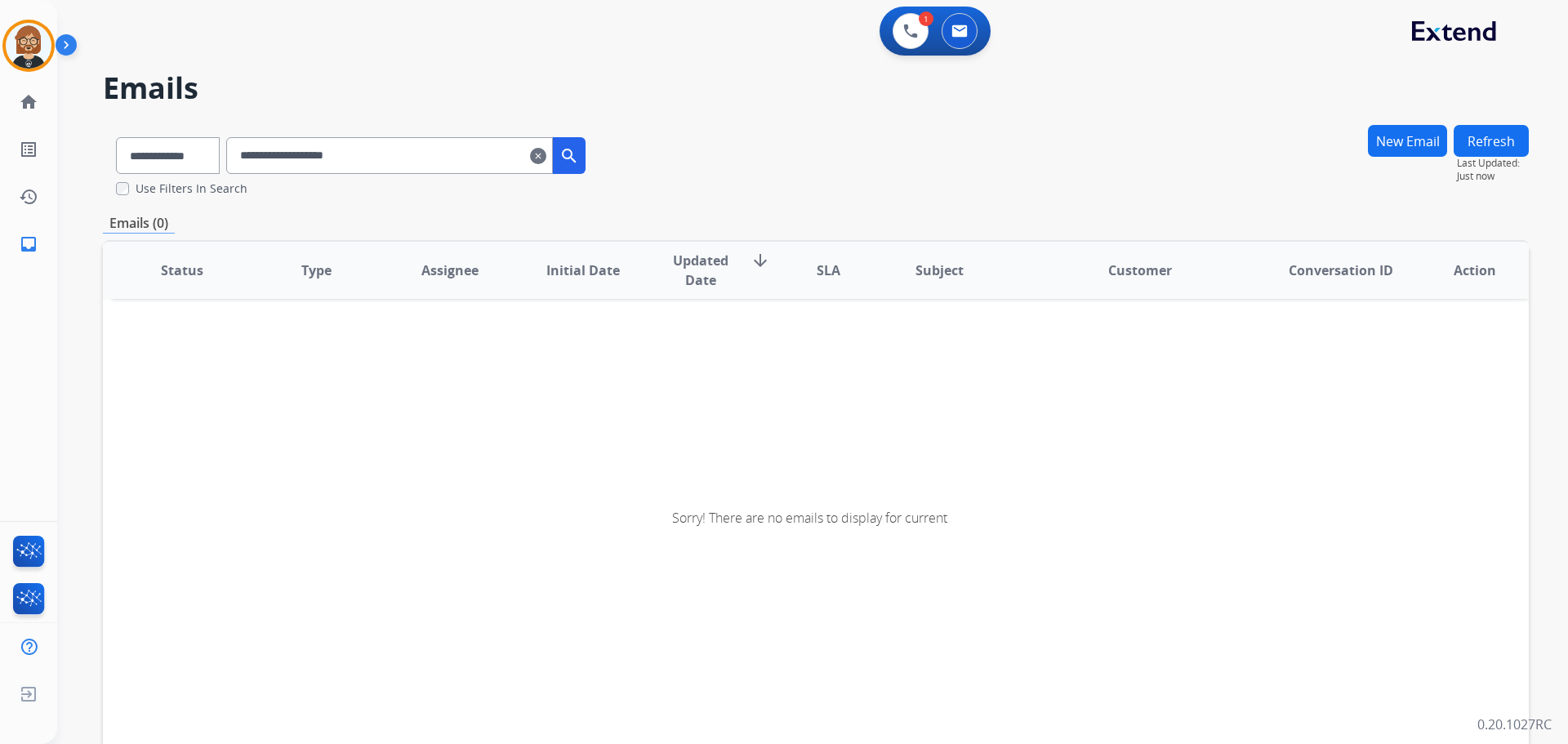
drag, startPoint x: 413, startPoint y: 162, endPoint x: 107, endPoint y: 144, distance: 306.5
click at [107, 144] on div "**********" at bounding box center [351, 152] width 496 height 56
click at [1389, 135] on button "New Email" at bounding box center [1407, 141] width 79 height 32
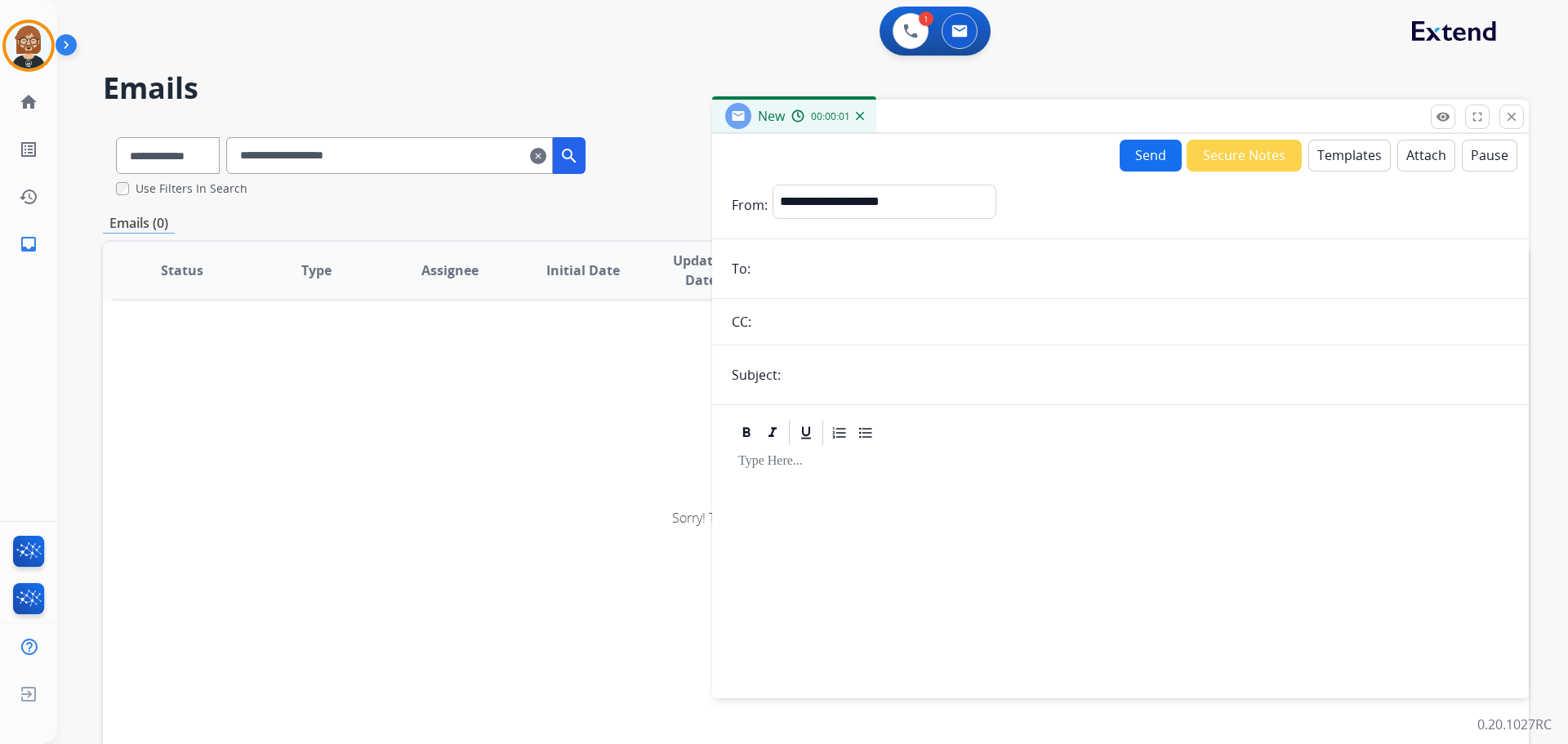
click at [1331, 154] on button "Templates" at bounding box center [1349, 155] width 83 height 32
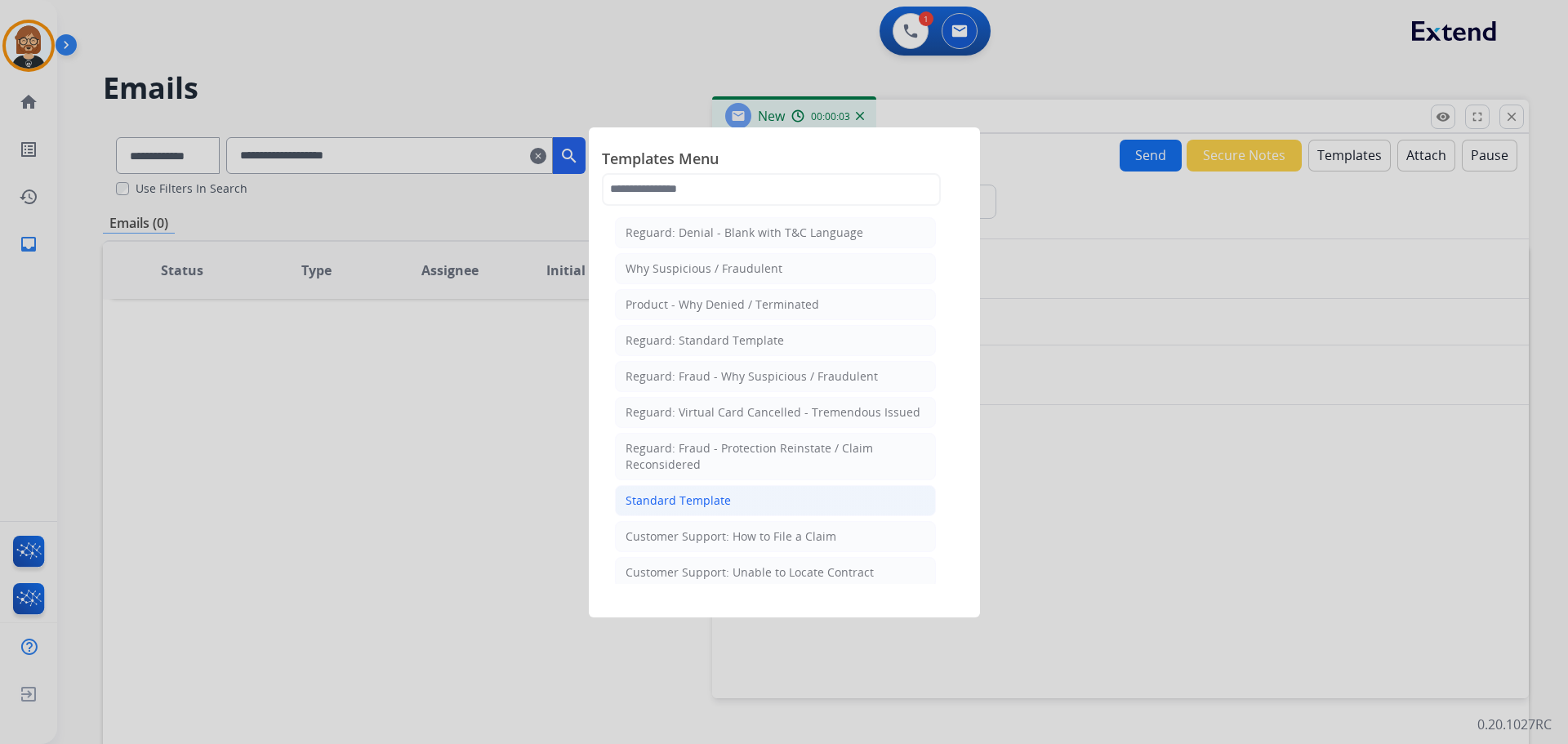
click at [680, 496] on div "Standard Template" at bounding box center [678, 500] width 106 height 16
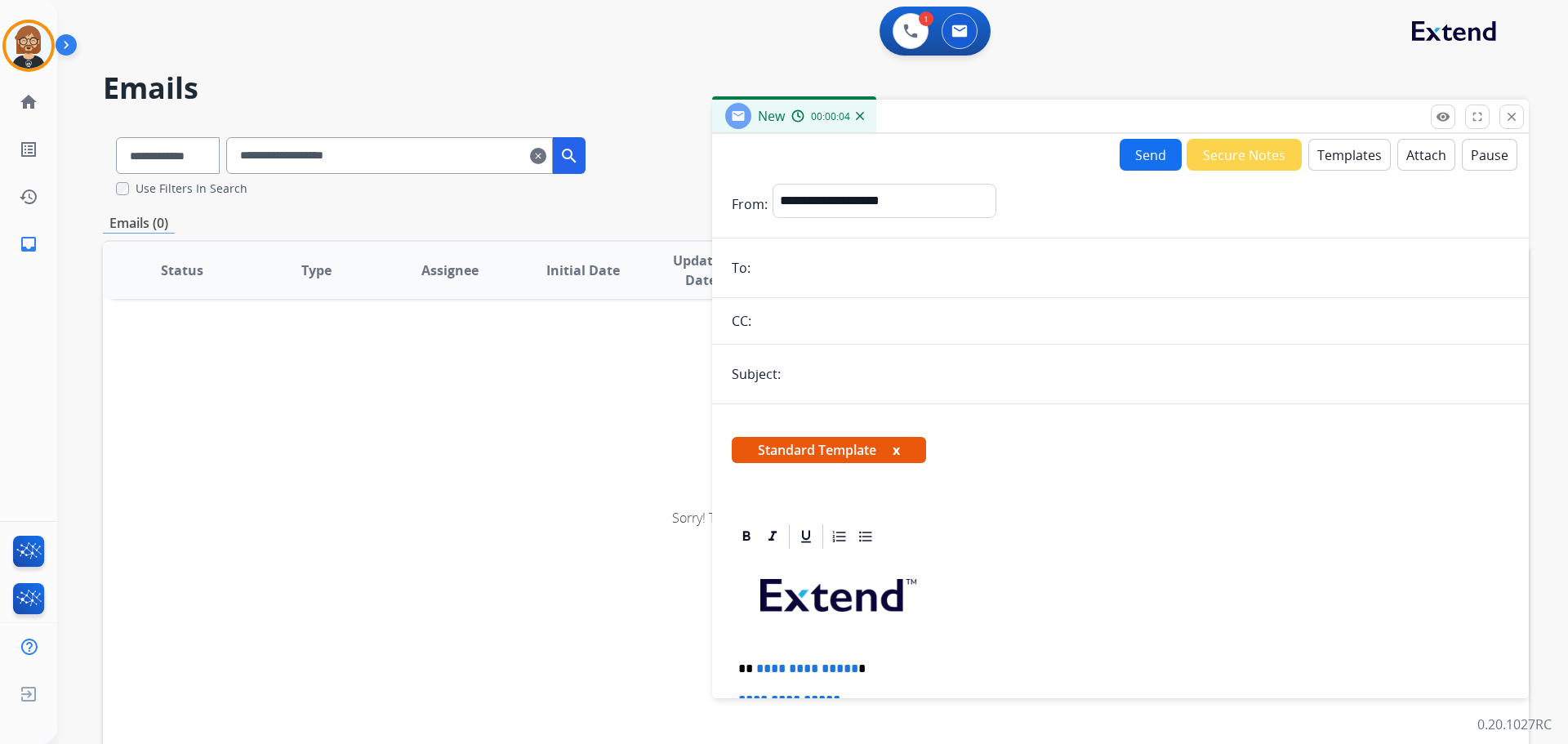
click at [888, 261] on input "email" at bounding box center [1132, 267] width 754 height 33
paste input "**********"
type input "**********"
click at [927, 204] on select "**********" at bounding box center [884, 200] width 222 height 33
select select "**********"
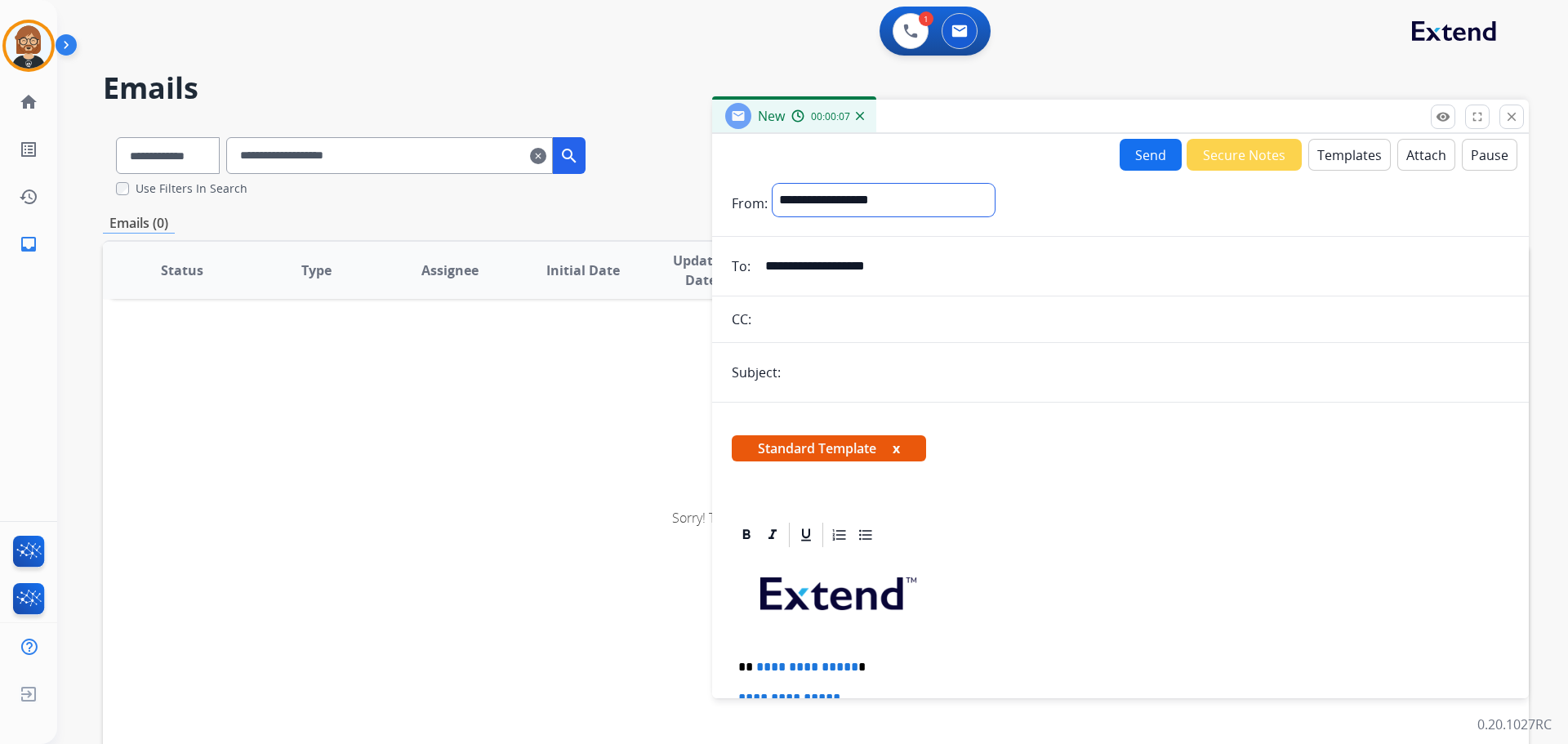
click at [773, 184] on select "**********" at bounding box center [884, 200] width 222 height 33
click at [861, 374] on input "text" at bounding box center [1147, 374] width 724 height 33
type input "**********"
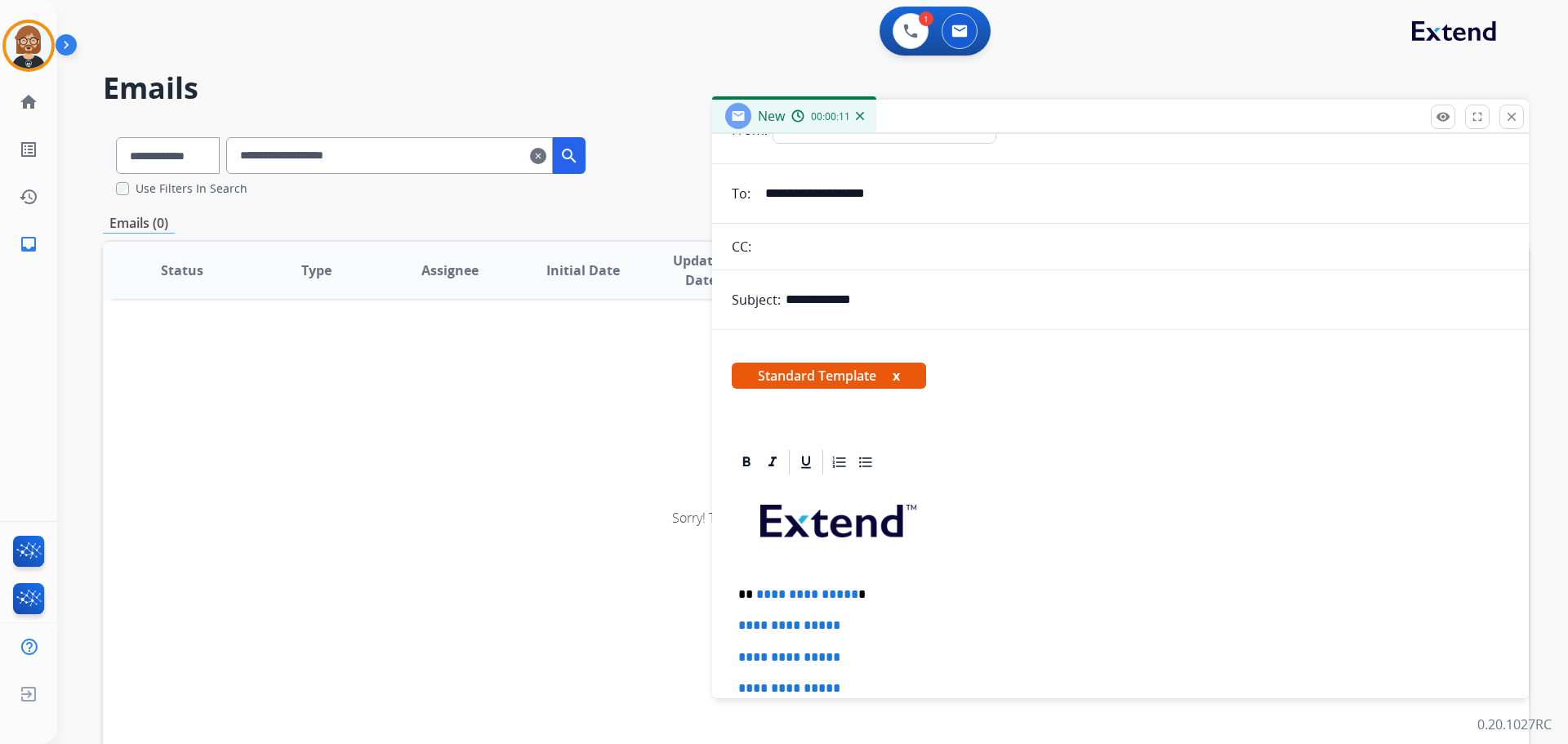
scroll to position [245, 0]
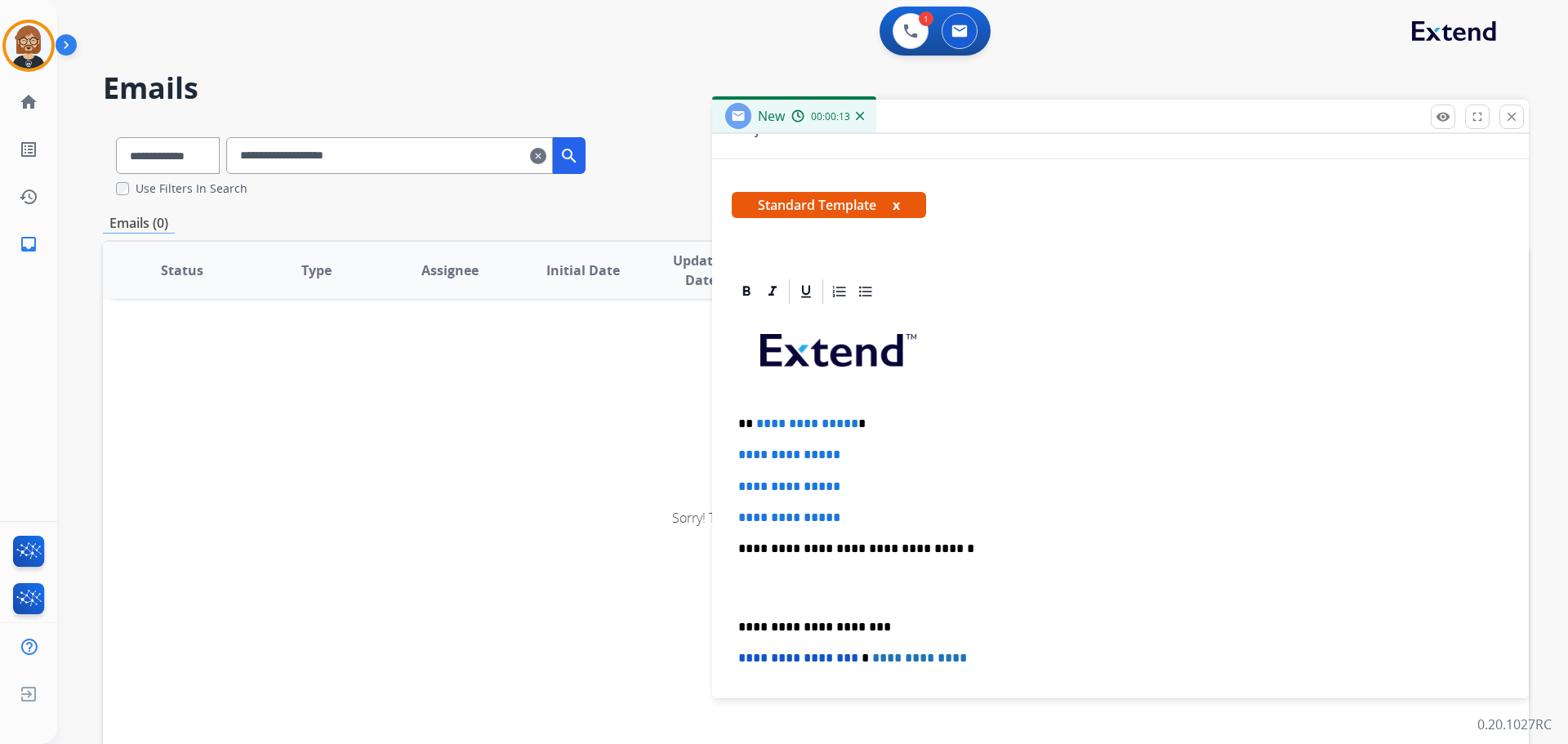
click at [846, 421] on span "**********" at bounding box center [807, 423] width 102 height 12
click at [850, 420] on p "**********" at bounding box center [1114, 423] width 752 height 15
drag, startPoint x: 850, startPoint y: 420, endPoint x: 756, endPoint y: 409, distance: 94.6
click at [756, 409] on div "**********" at bounding box center [1120, 587] width 777 height 561
drag, startPoint x: 876, startPoint y: 521, endPoint x: 733, endPoint y: 455, distance: 157.5
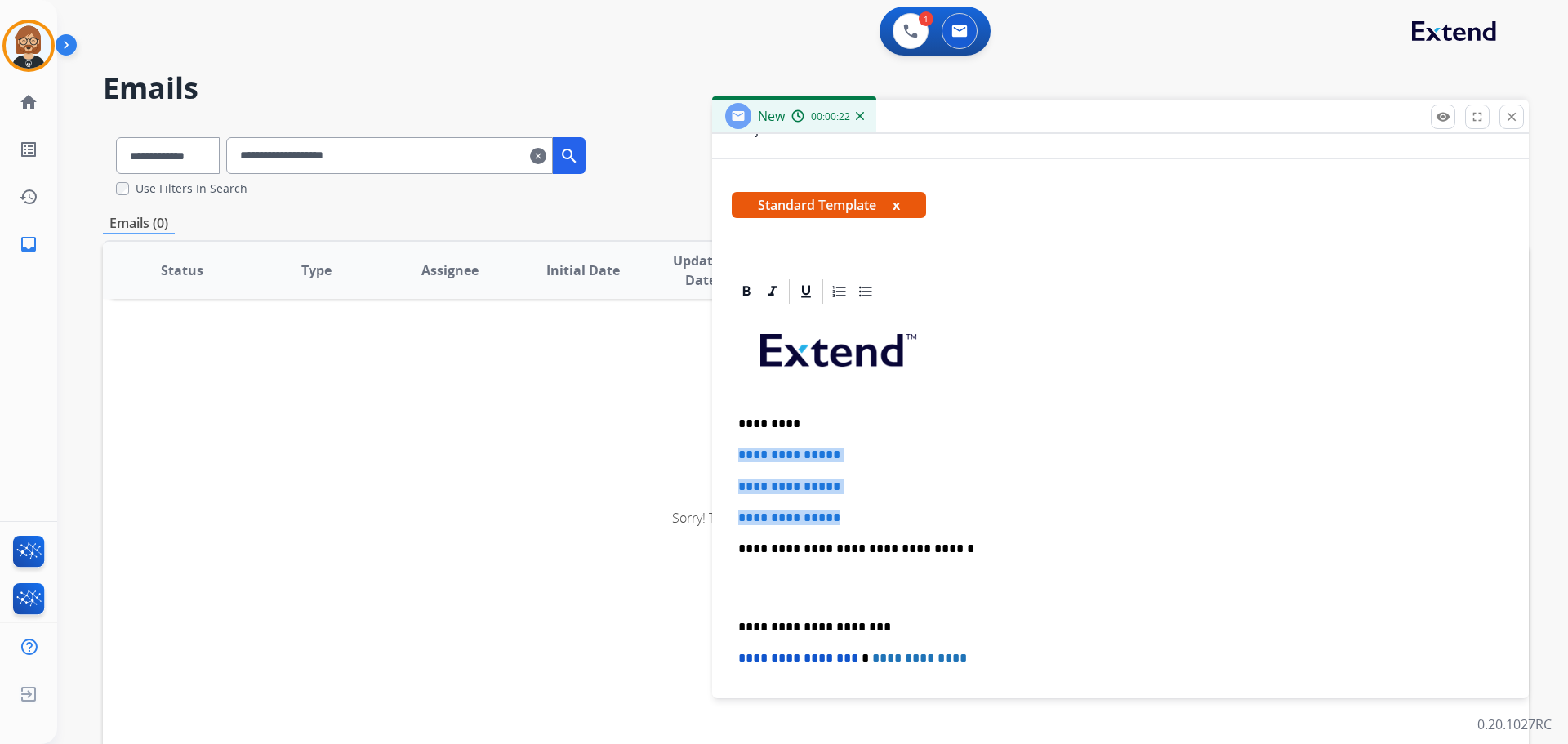
click at [733, 455] on div "**********" at bounding box center [1120, 587] width 777 height 561
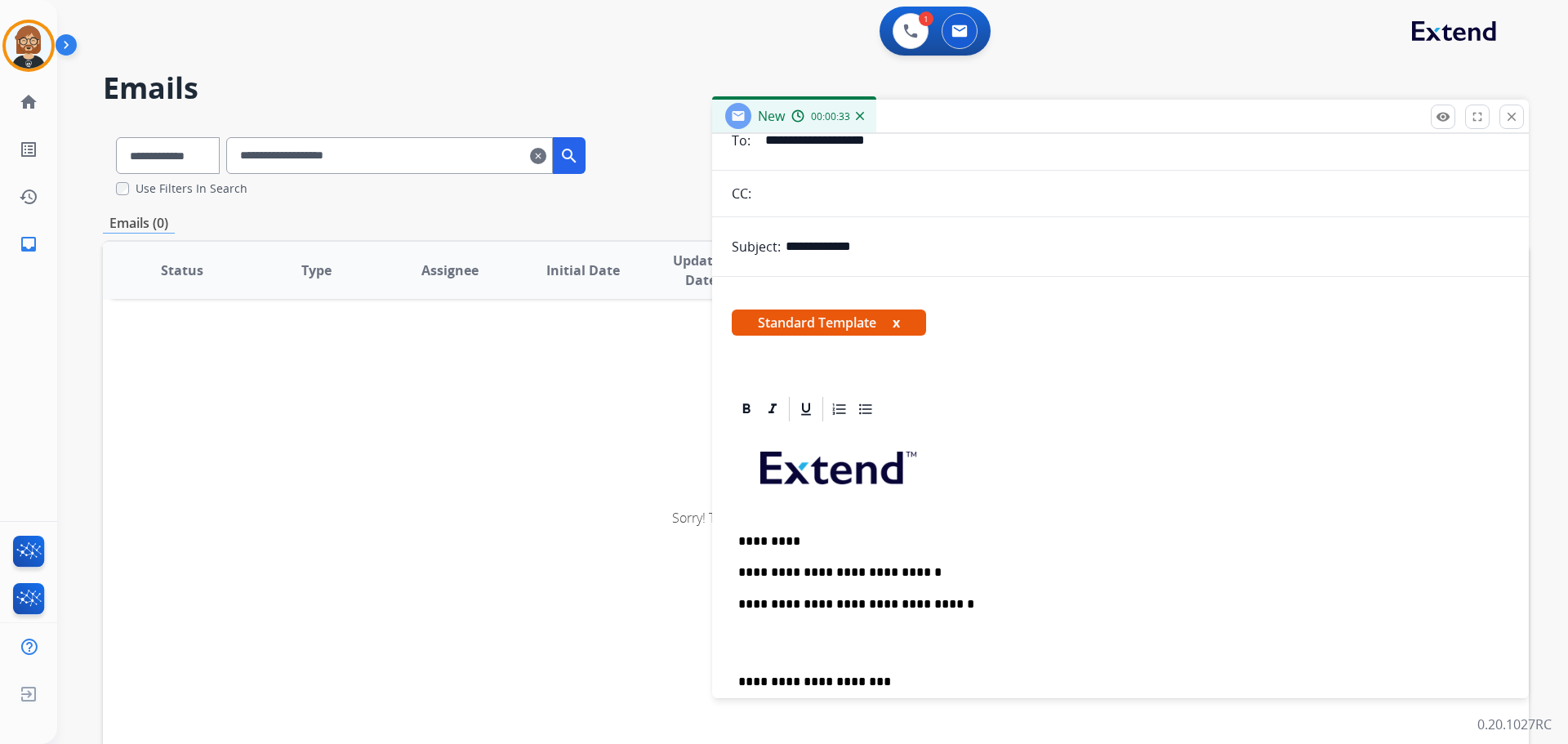
scroll to position [0, 0]
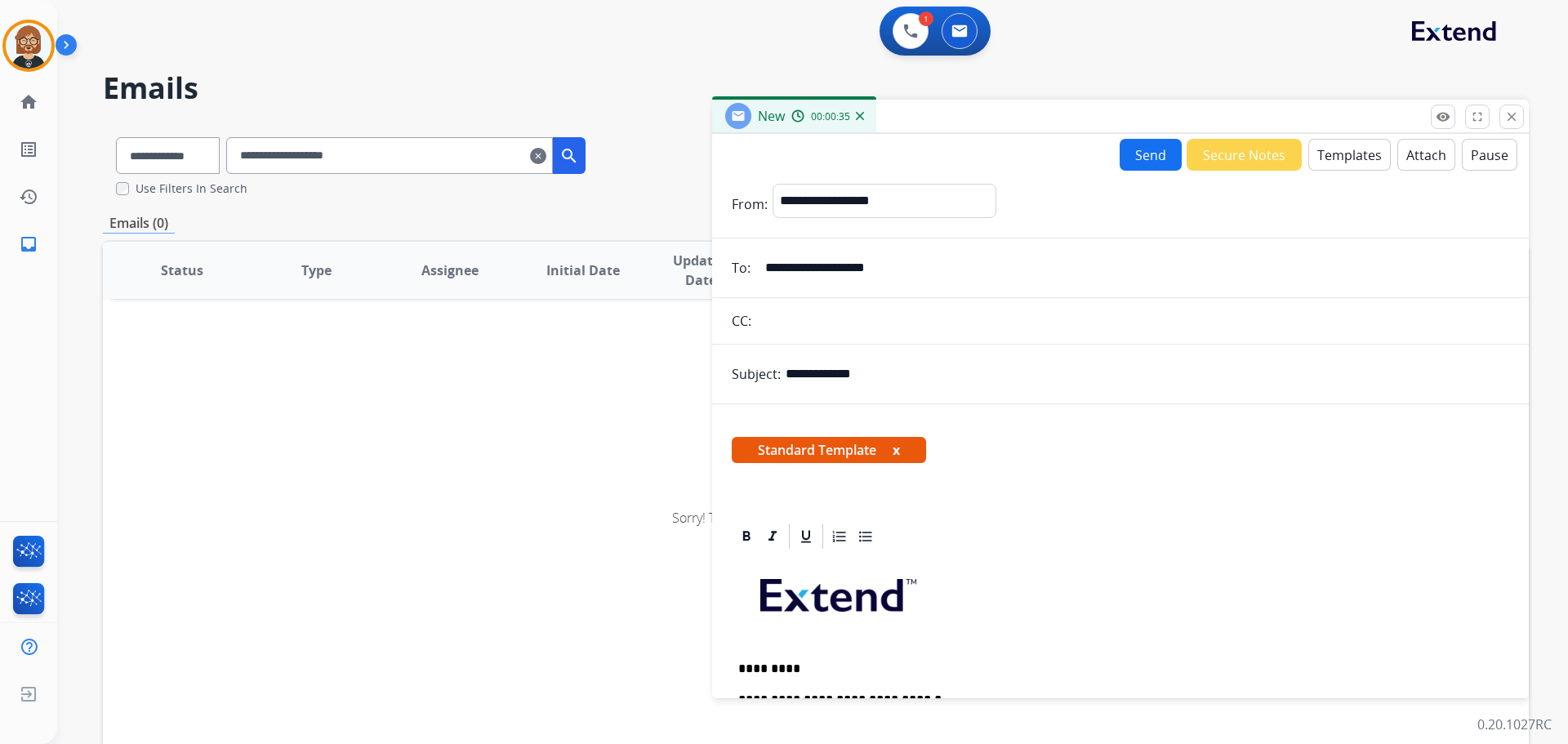
click at [1127, 150] on button "Send" at bounding box center [1150, 154] width 62 height 32
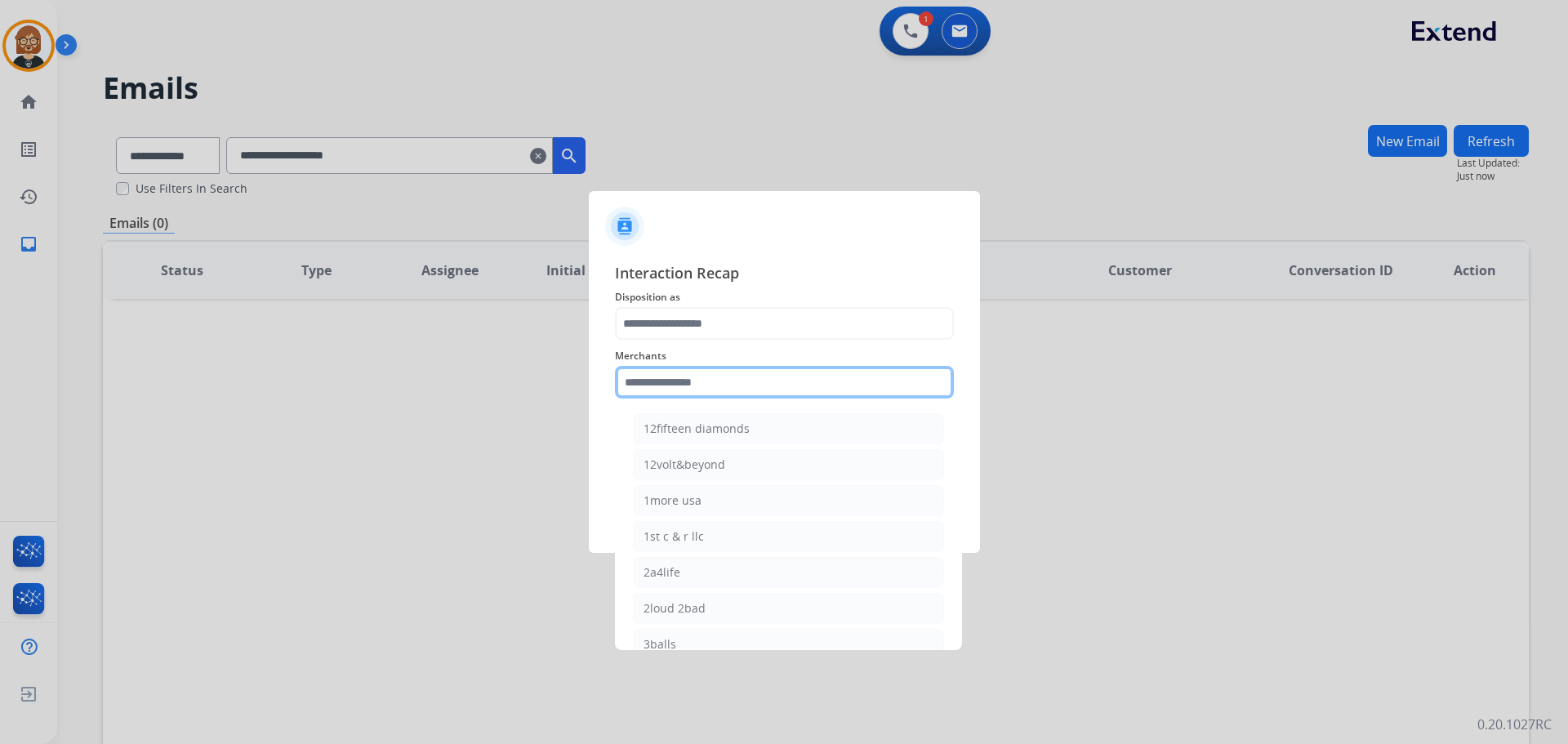
click at [750, 393] on input "text" at bounding box center [784, 382] width 339 height 33
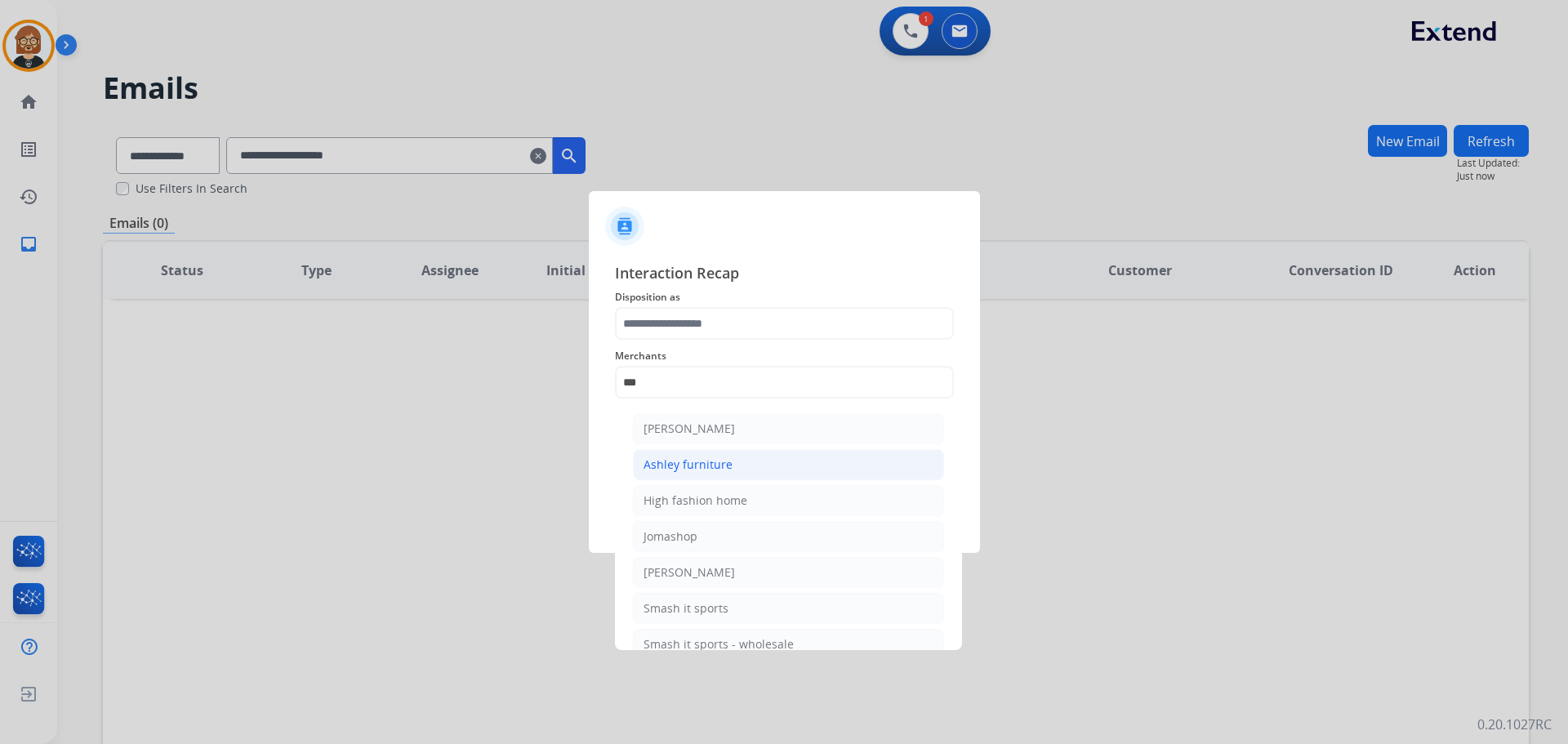
click at [732, 463] on li "Ashley furniture" at bounding box center [788, 464] width 311 height 31
type input "**********"
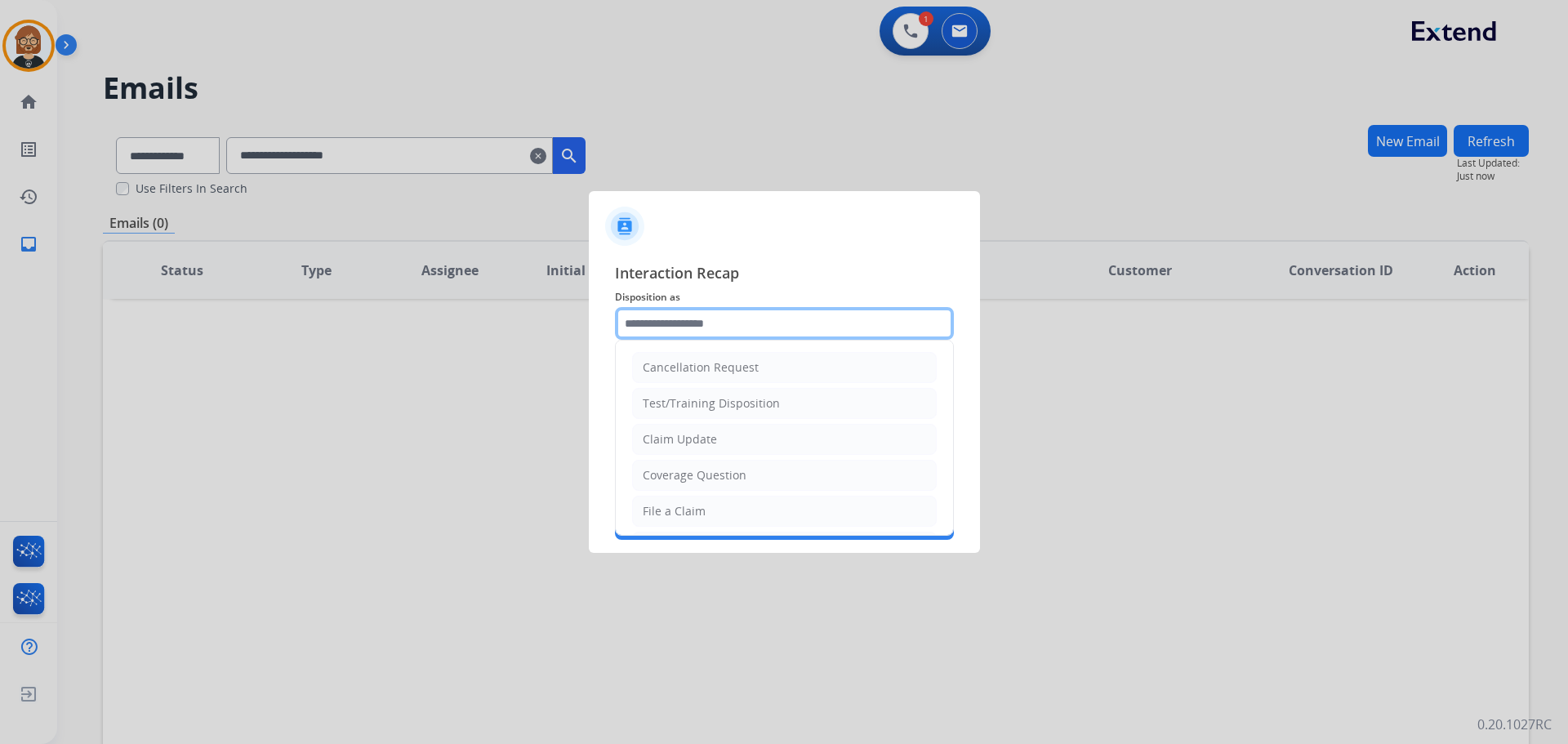
click at [724, 319] on input "text" at bounding box center [784, 323] width 339 height 33
click at [713, 439] on div "Claim Update" at bounding box center [681, 439] width 75 height 16
type input "**********"
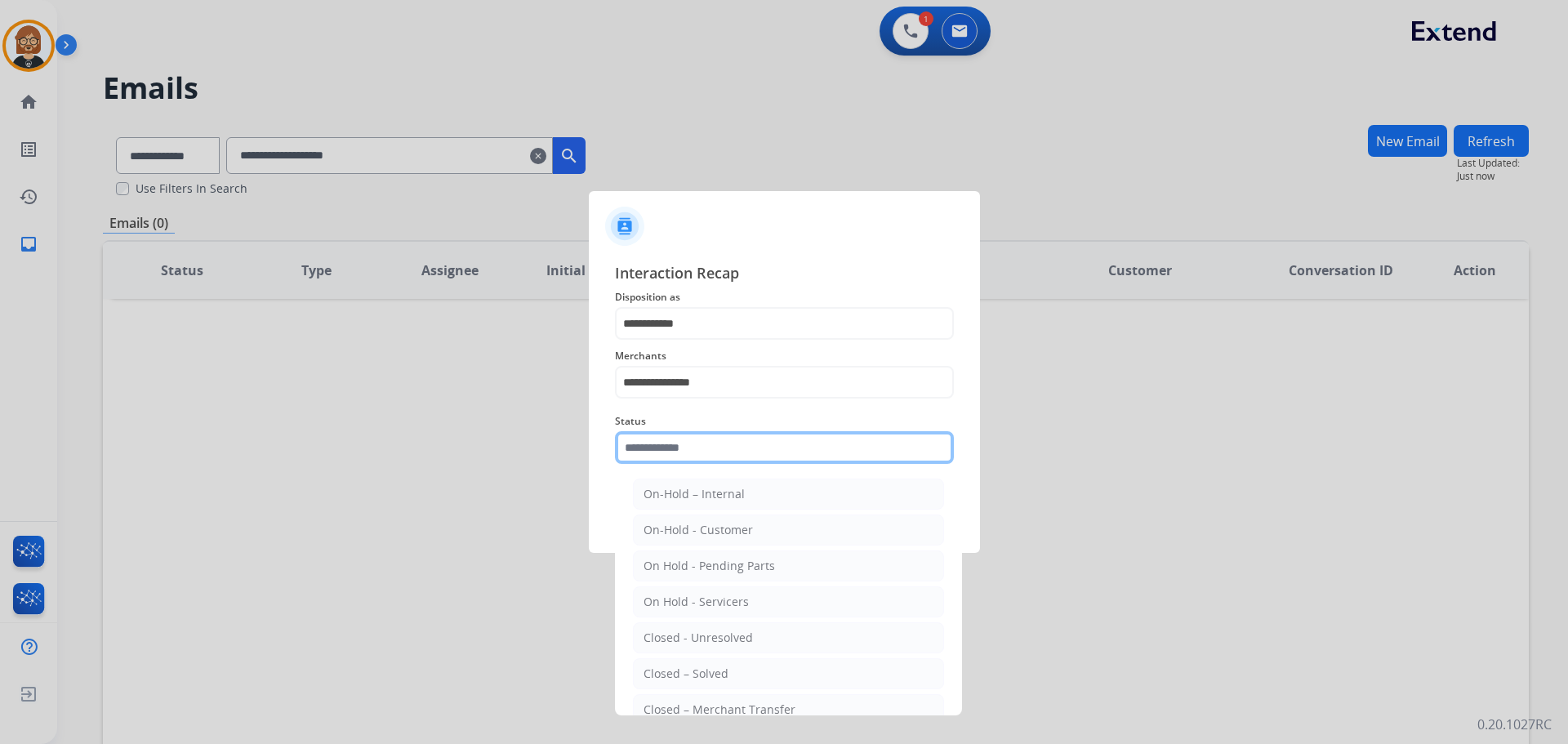
click at [744, 459] on input "text" at bounding box center [784, 447] width 339 height 33
click at [754, 669] on li "Closed – Solved" at bounding box center [788, 673] width 311 height 31
type input "**********"
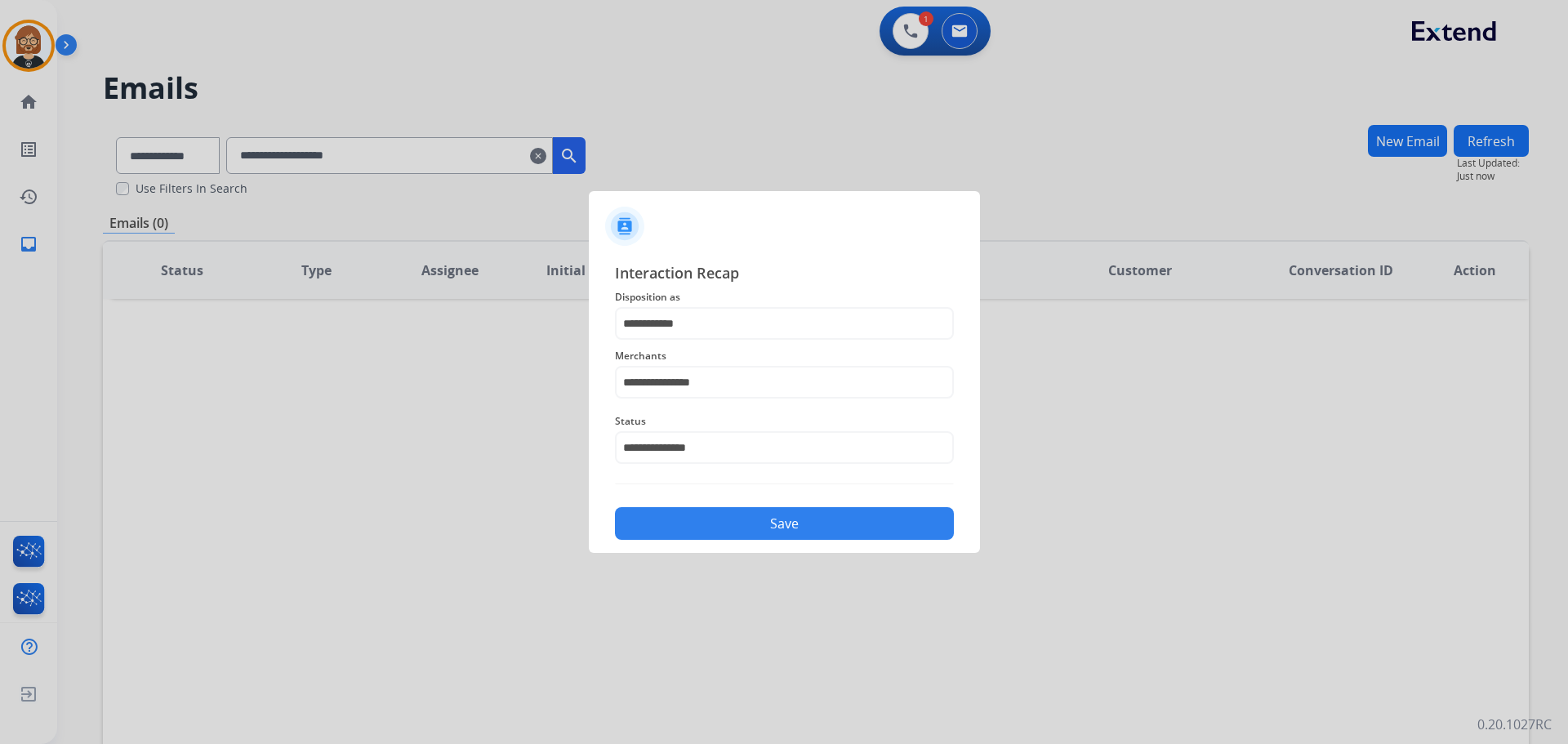
click at [794, 523] on button "Save" at bounding box center [784, 523] width 339 height 33
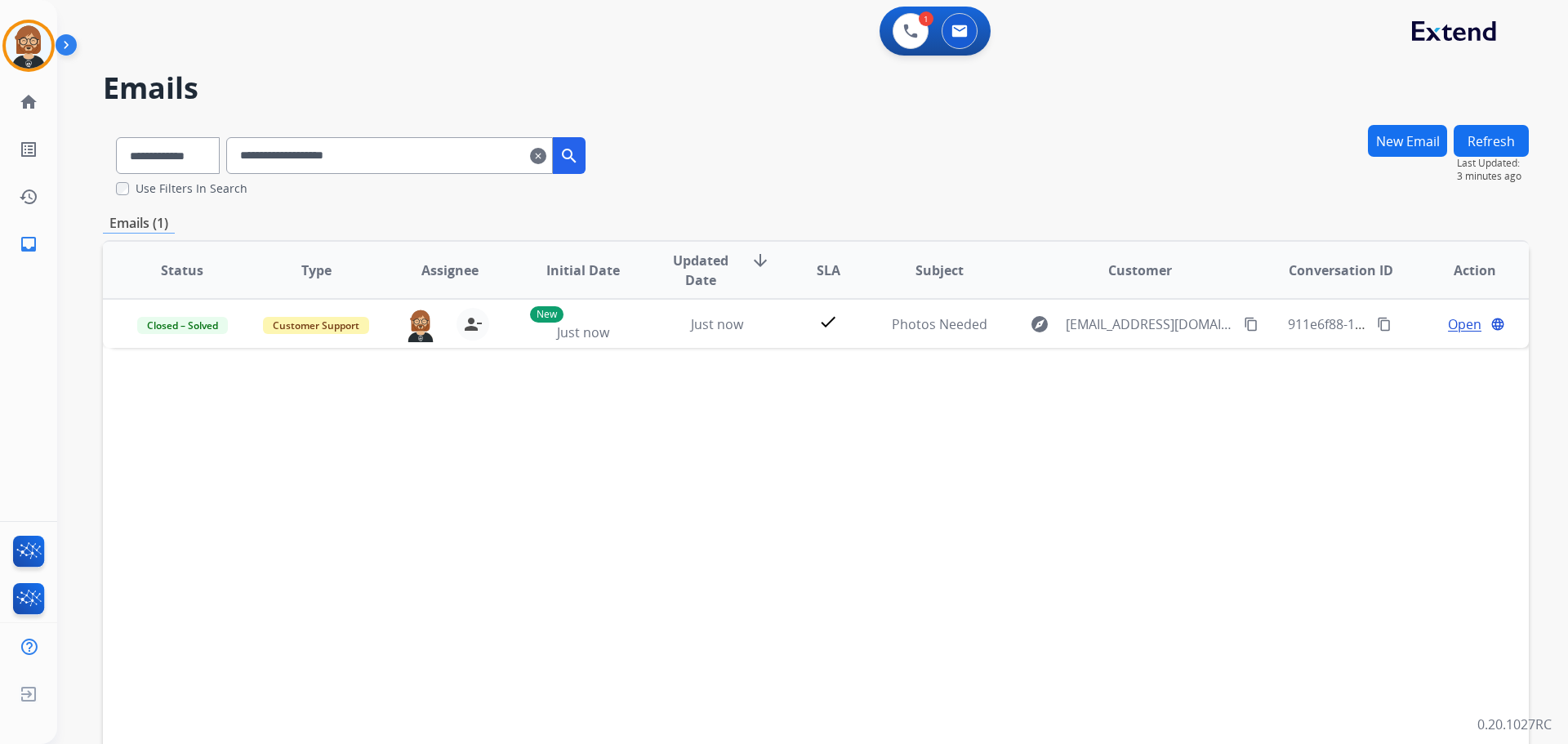
click at [546, 158] on mat-icon "clear" at bounding box center [538, 156] width 16 height 20
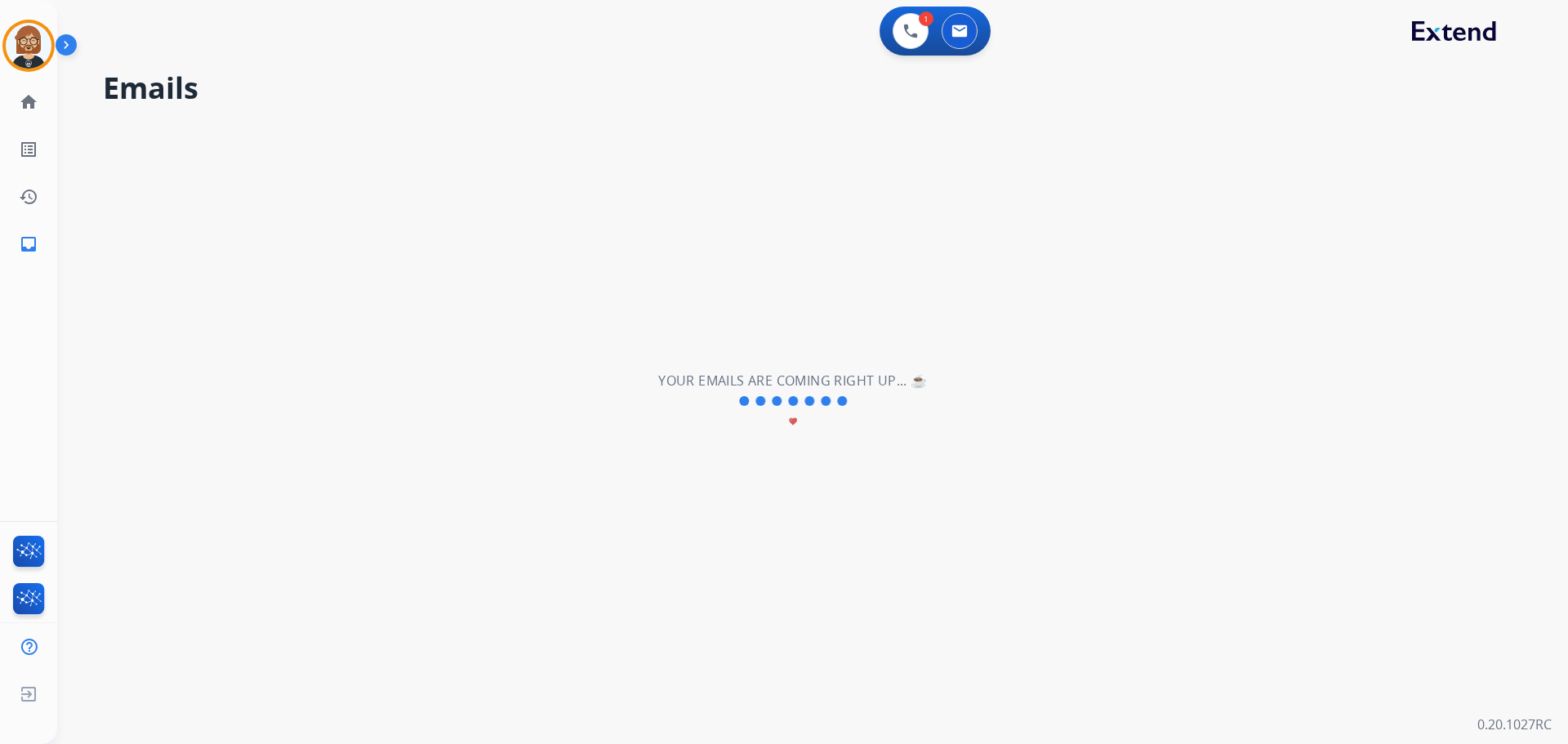
select select "**********"
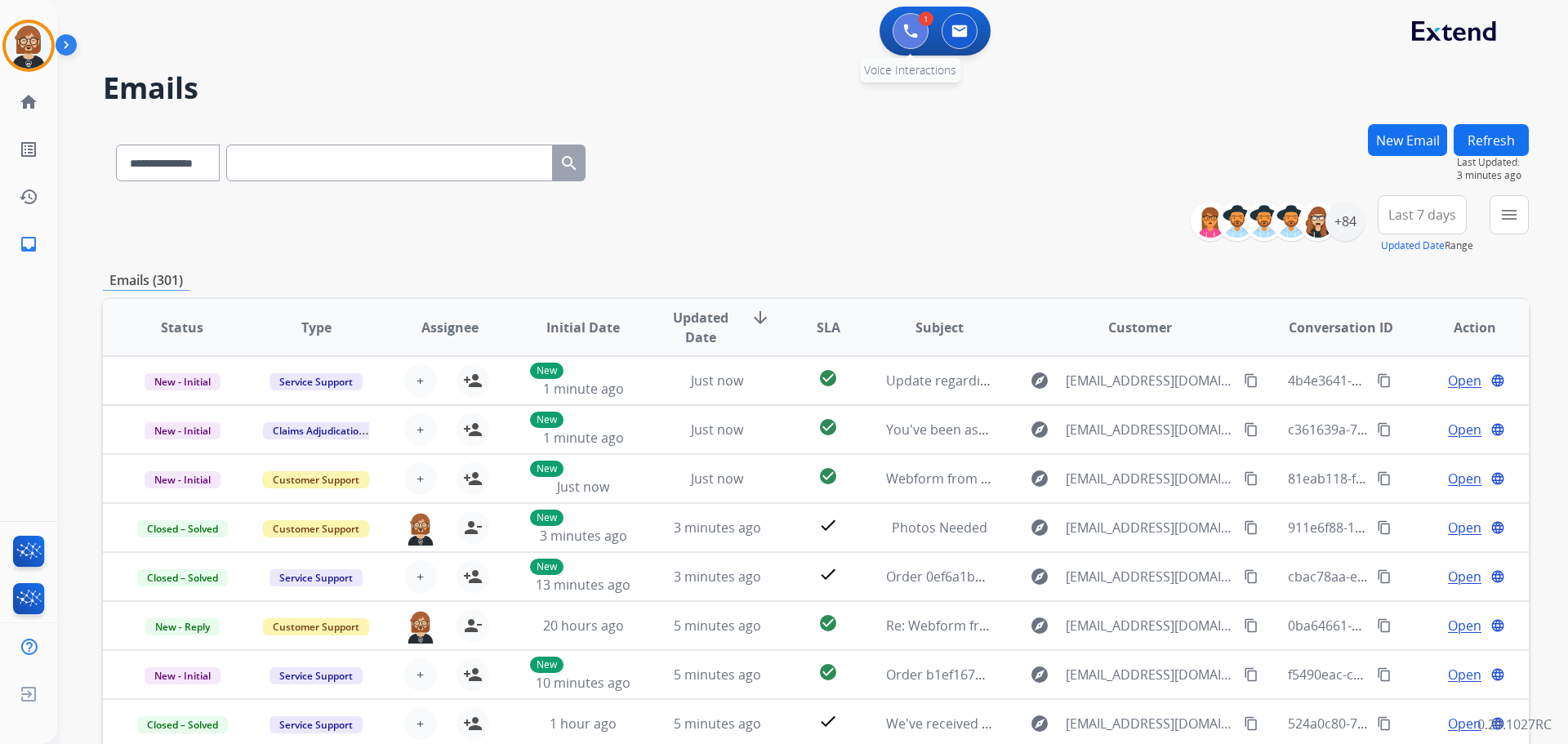
click at [918, 36] on button at bounding box center [911, 31] width 36 height 36
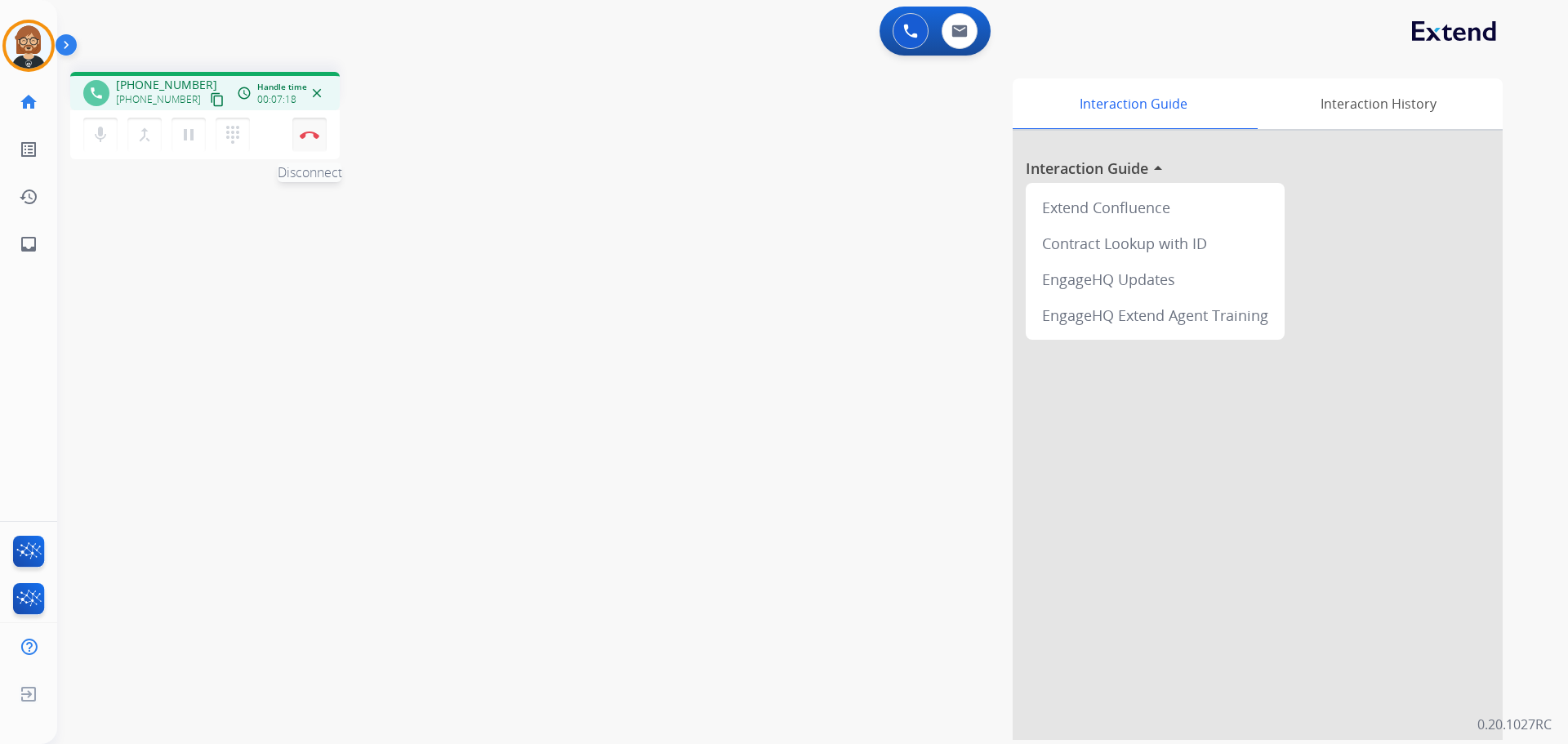
click at [309, 146] on button "Disconnect" at bounding box center [309, 134] width 35 height 35
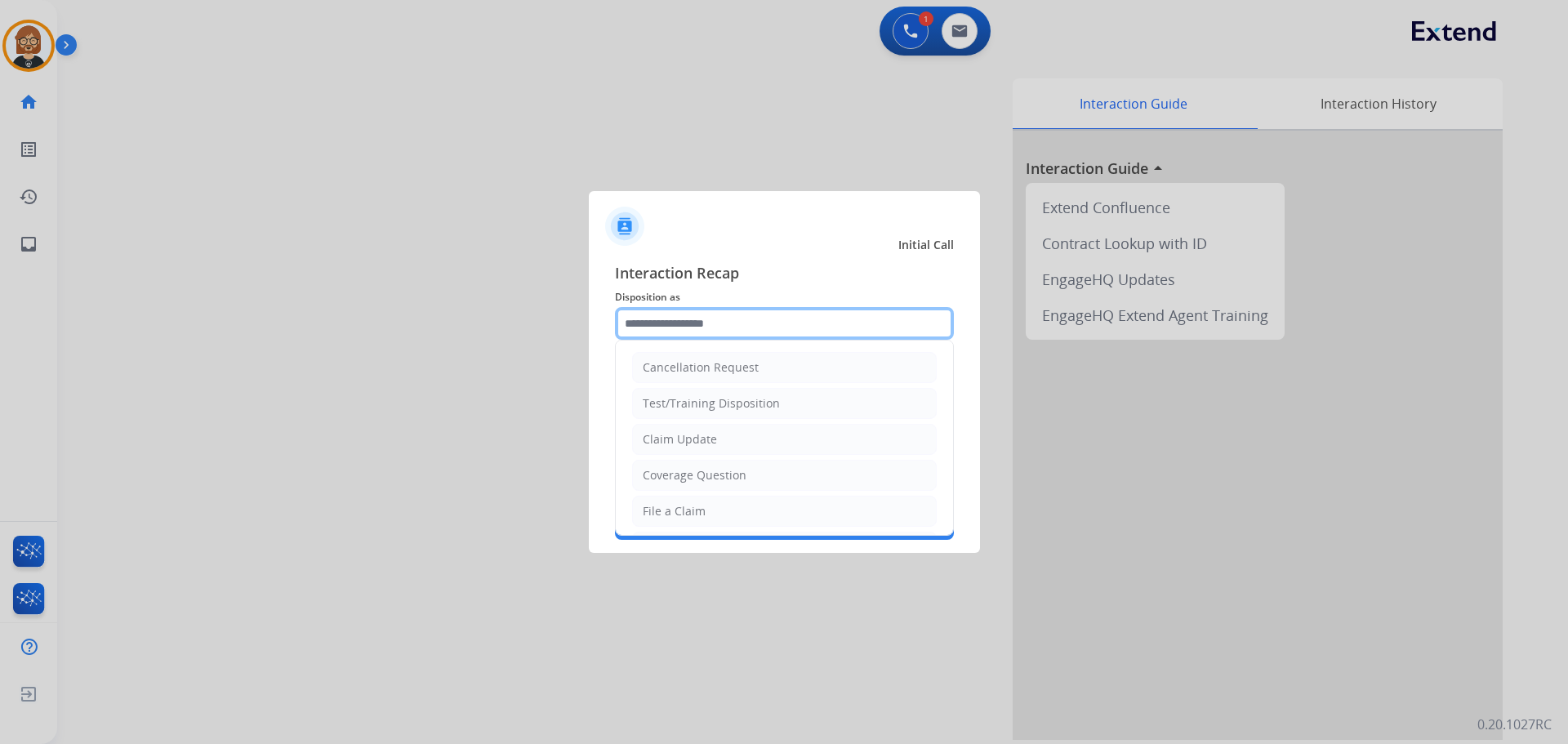
click at [859, 325] on input "text" at bounding box center [784, 323] width 339 height 33
click at [764, 472] on li "Coverage Question" at bounding box center [784, 475] width 305 height 31
type input "**********"
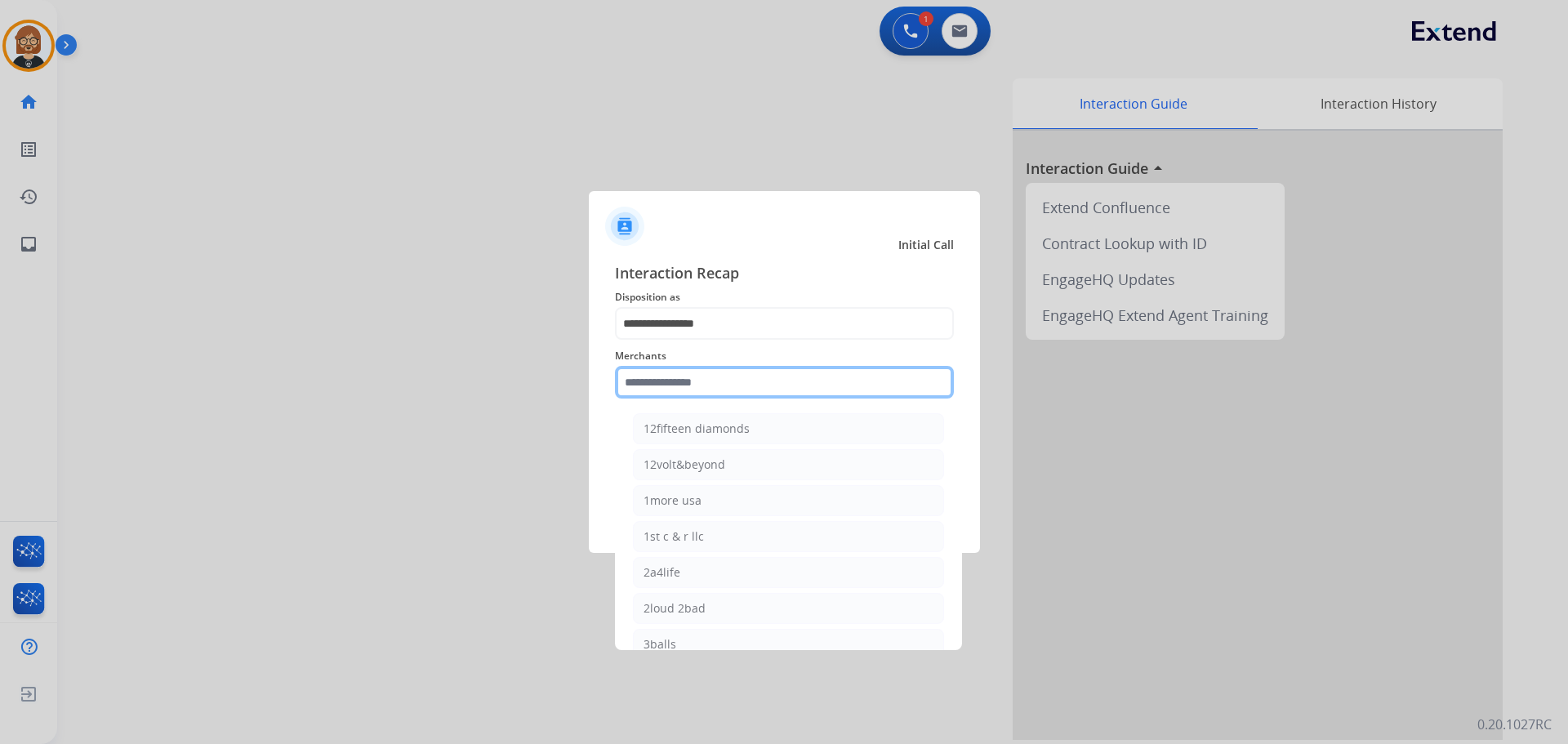
click at [806, 380] on input "text" at bounding box center [784, 382] width 339 height 33
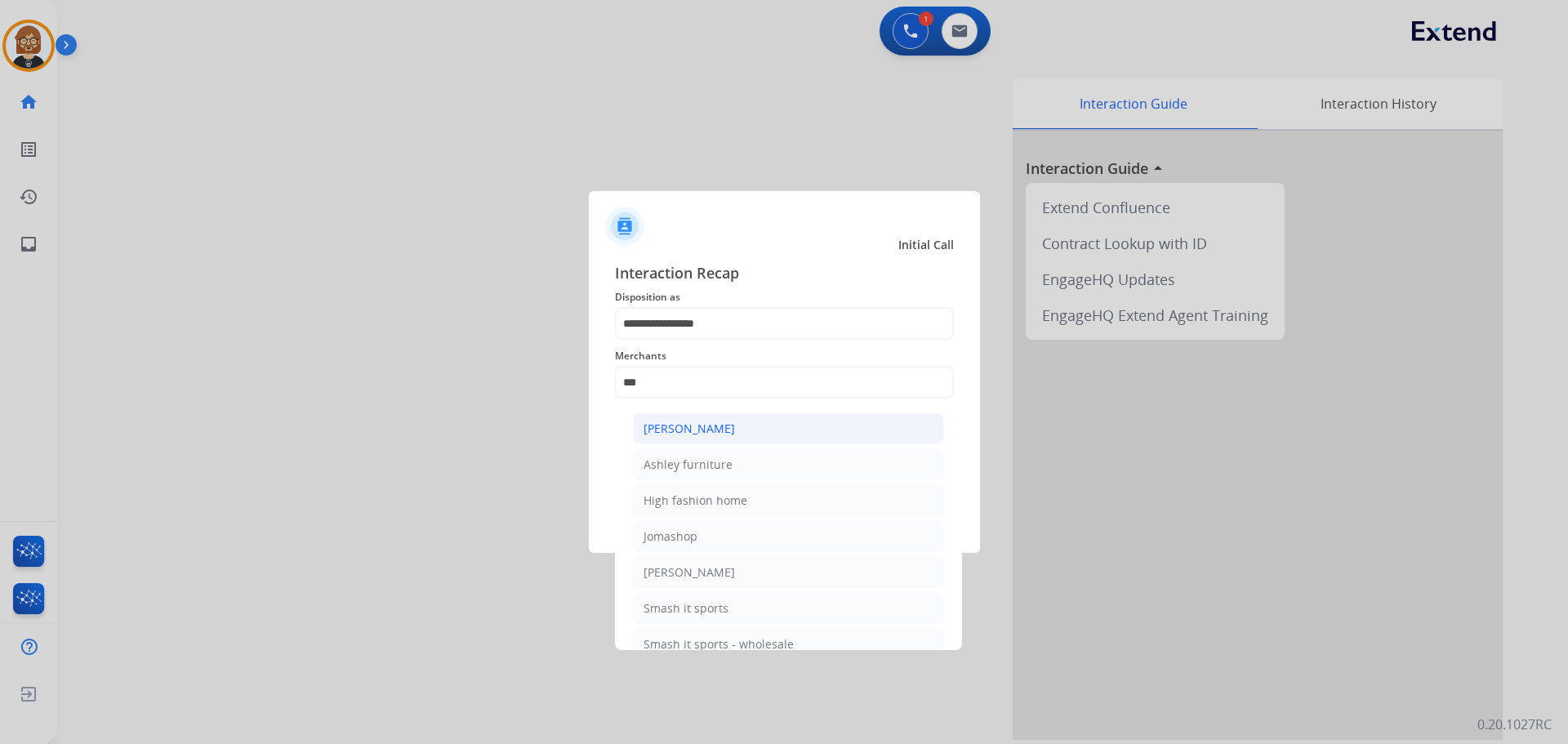
click at [785, 436] on li "[PERSON_NAME]" at bounding box center [788, 428] width 311 height 31
type input "**********"
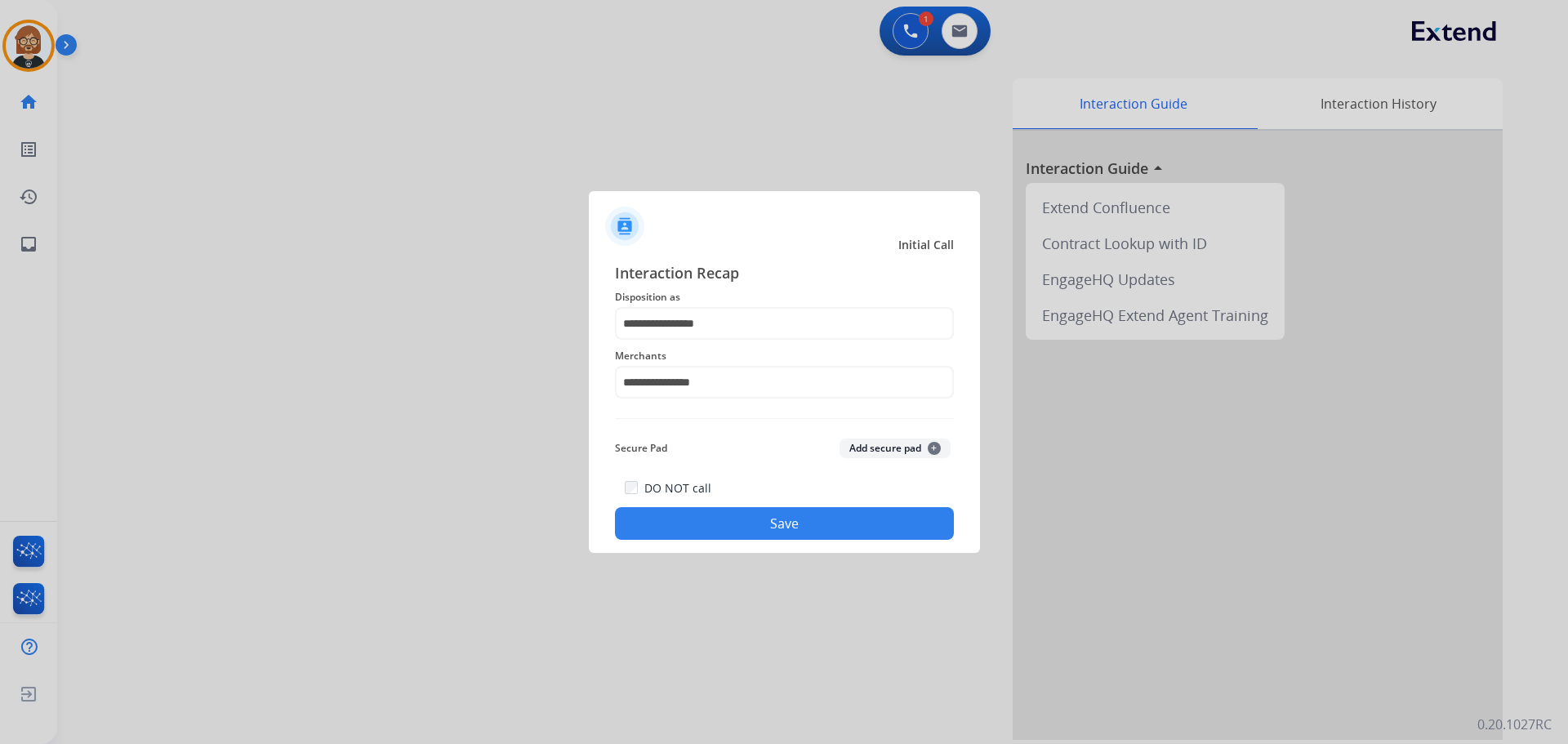
click at [839, 538] on button "Save" at bounding box center [784, 523] width 339 height 33
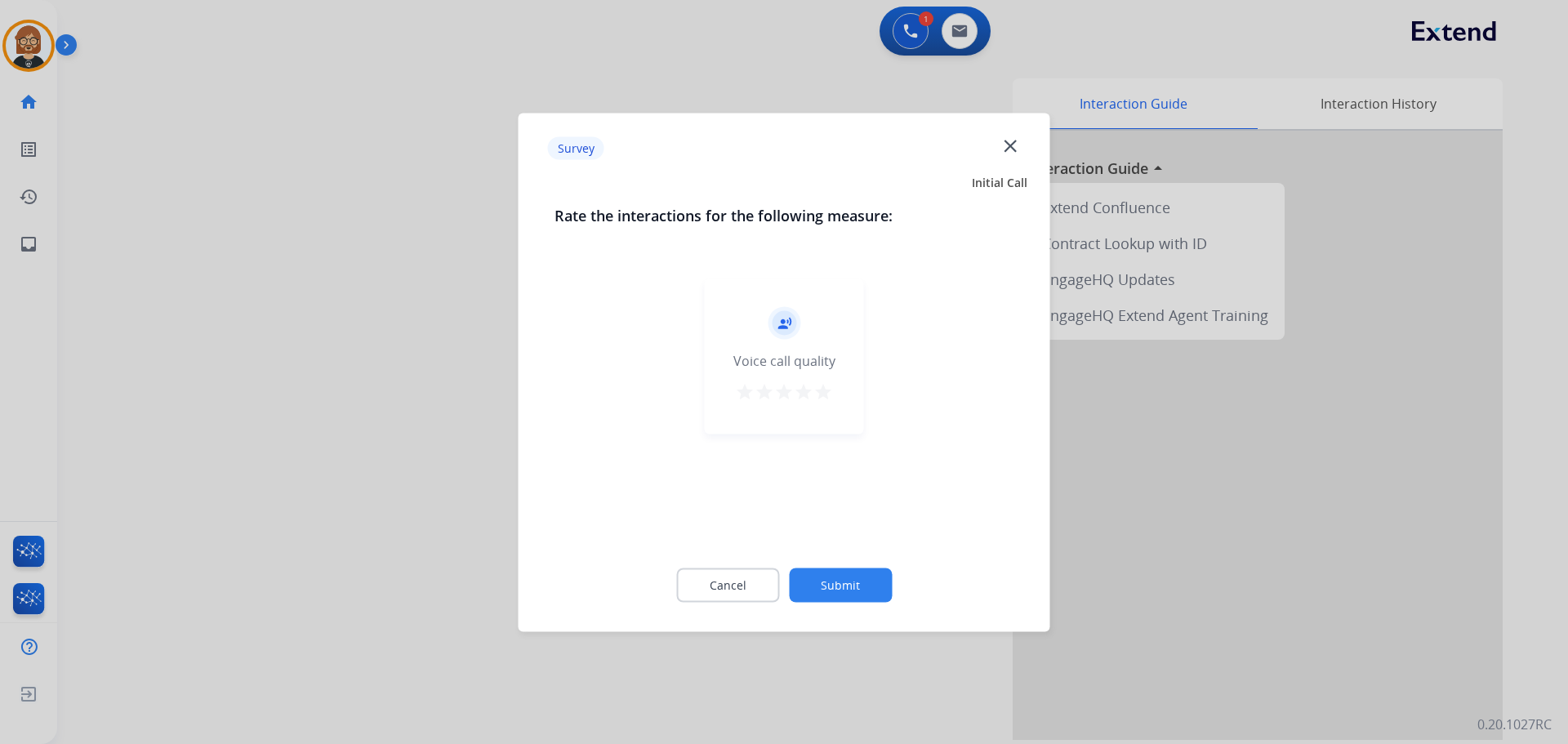
click at [836, 595] on button "Submit" at bounding box center [840, 584] width 103 height 35
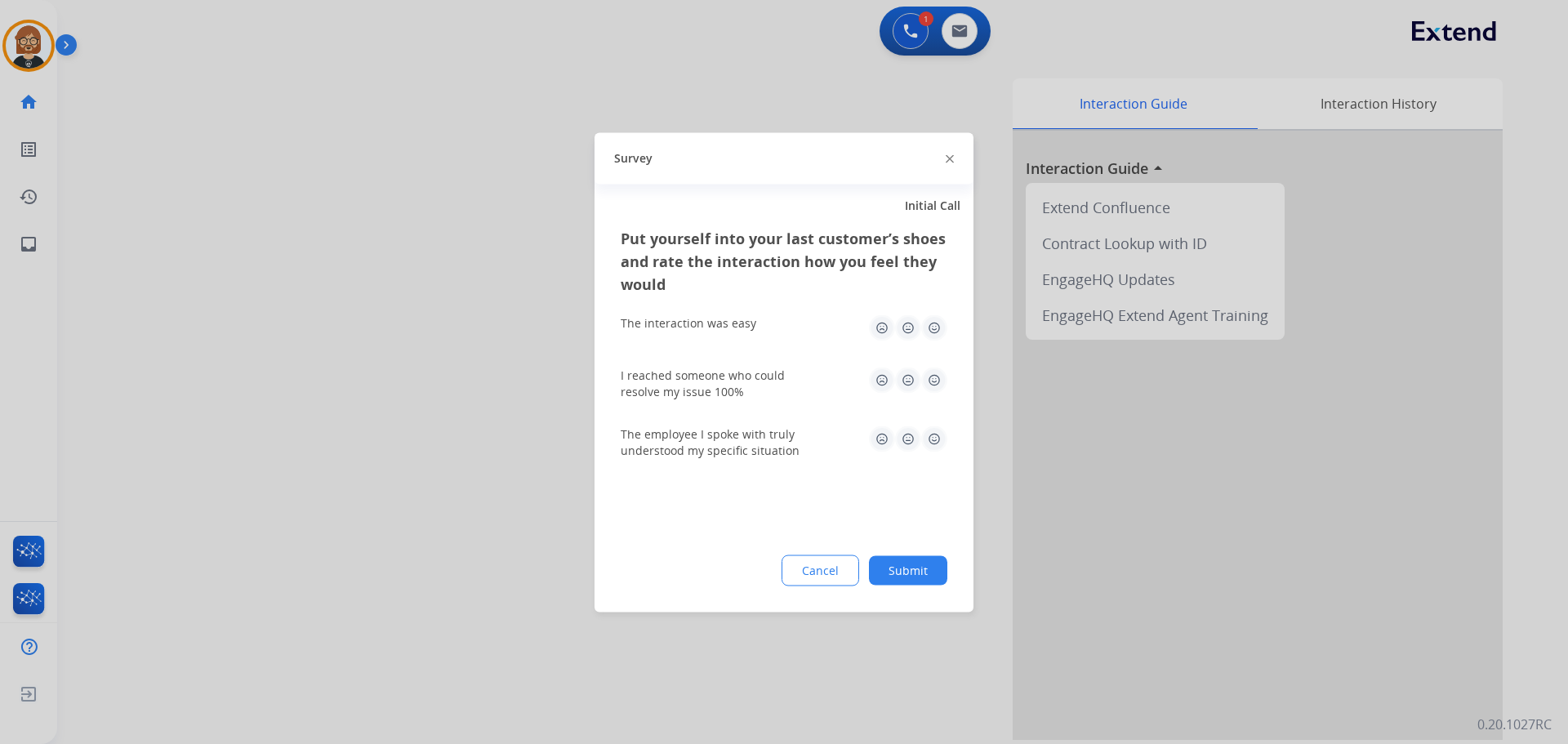
click at [907, 572] on button "Submit" at bounding box center [908, 569] width 78 height 29
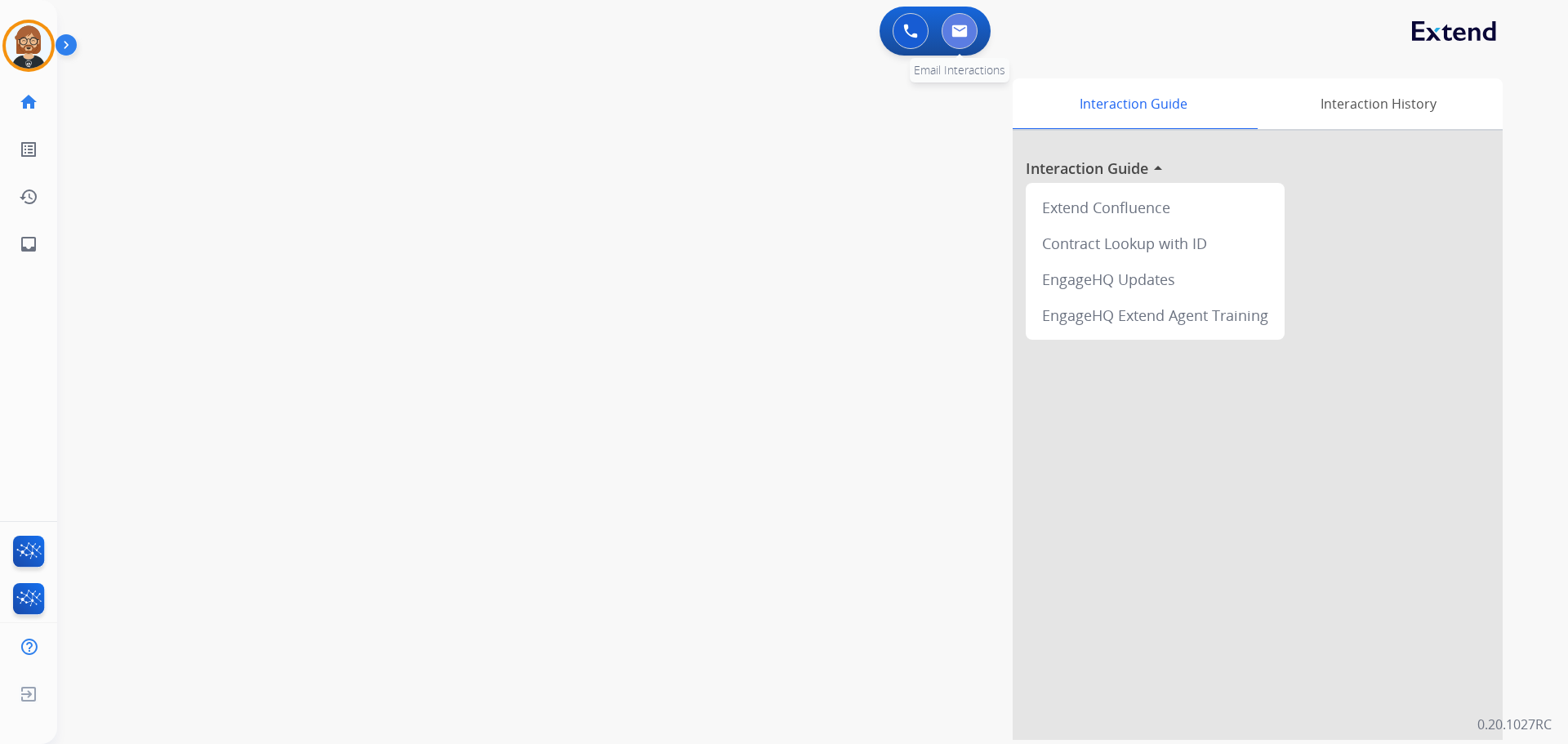
click at [947, 37] on button at bounding box center [959, 31] width 36 height 36
select select "**********"
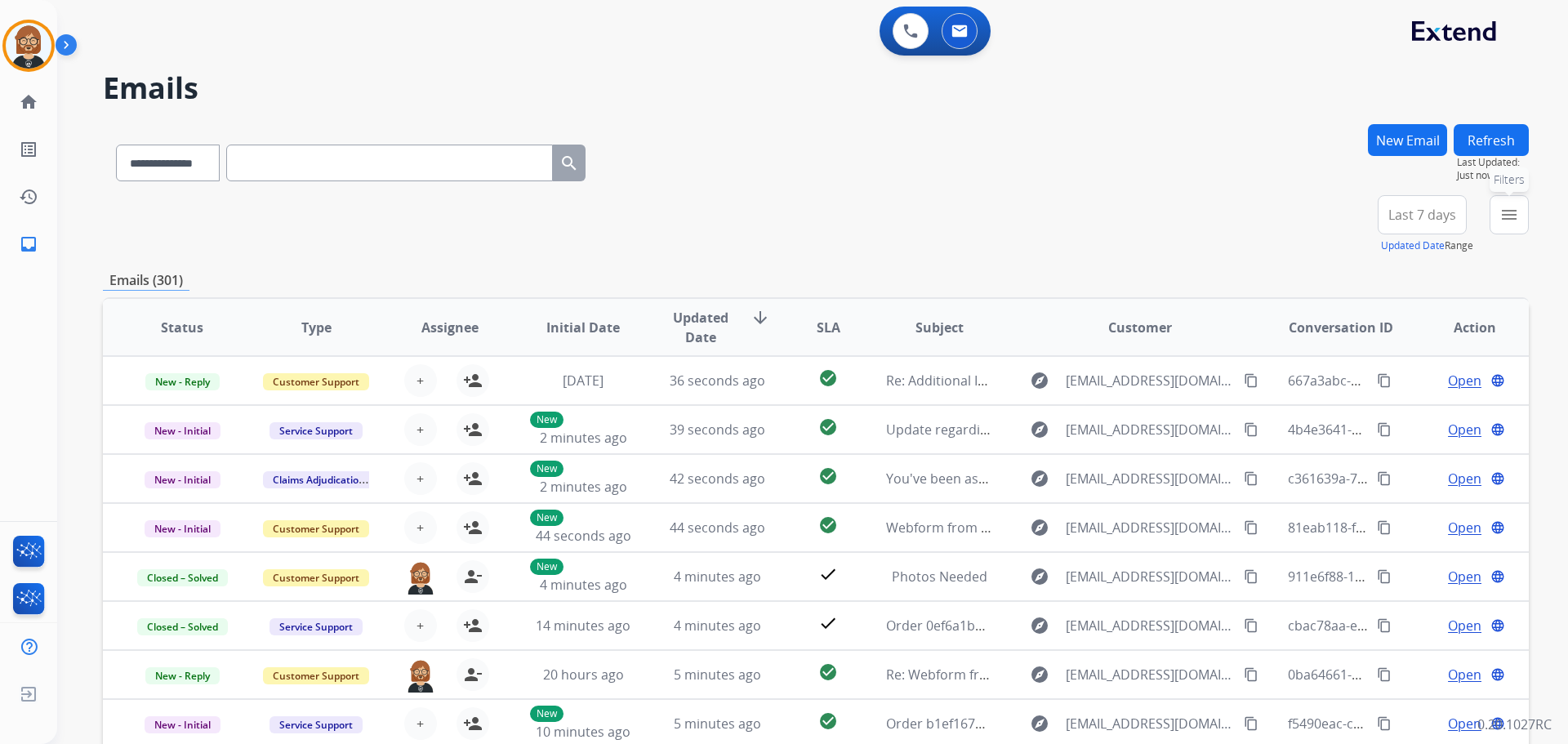
click at [1510, 214] on mat-icon "menu" at bounding box center [1509, 215] width 20 height 20
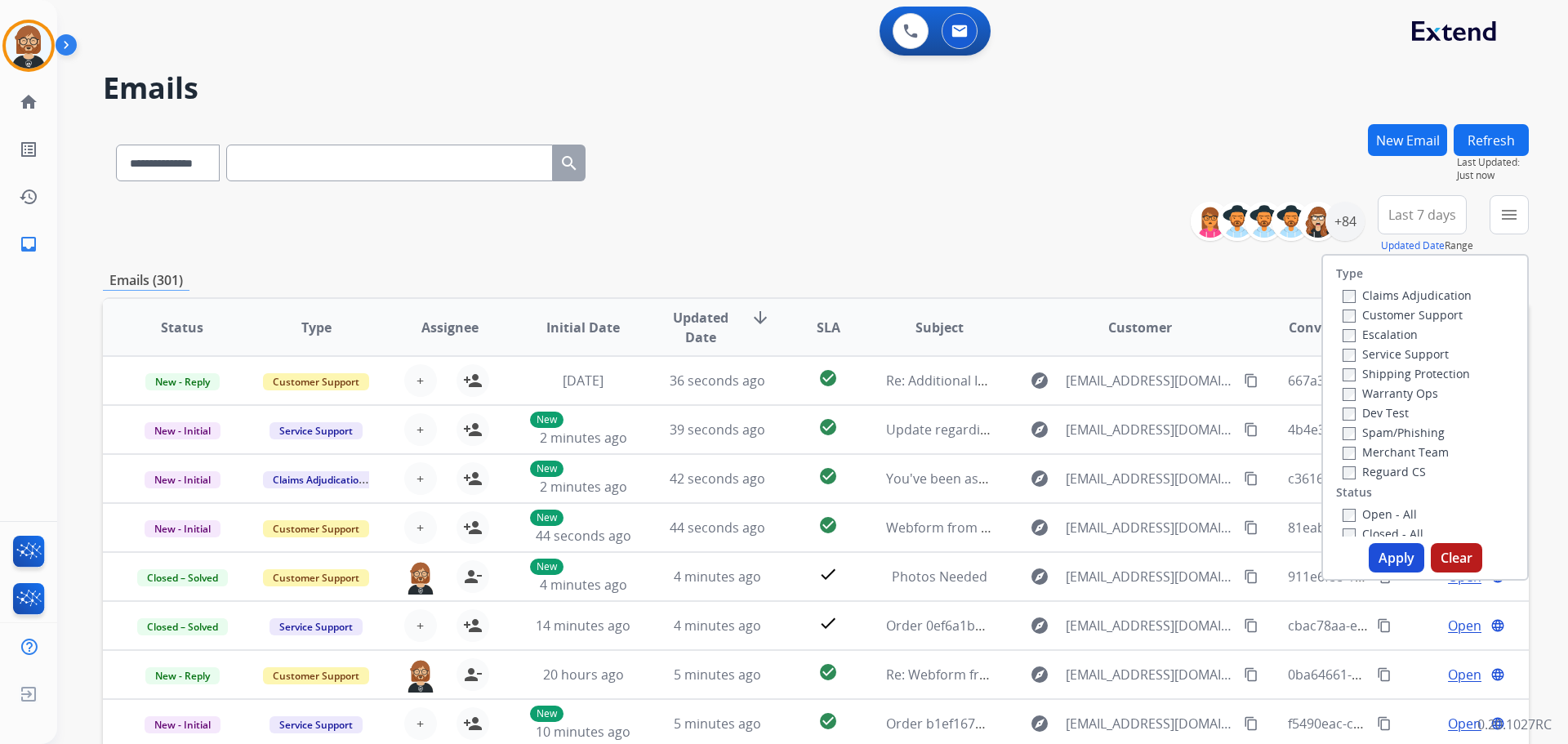
click at [1386, 525] on div "Closed - All" at bounding box center [1428, 533] width 171 height 20
click at [1386, 514] on label "Open - All" at bounding box center [1380, 513] width 75 height 15
click at [1395, 557] on button "Apply" at bounding box center [1397, 557] width 56 height 29
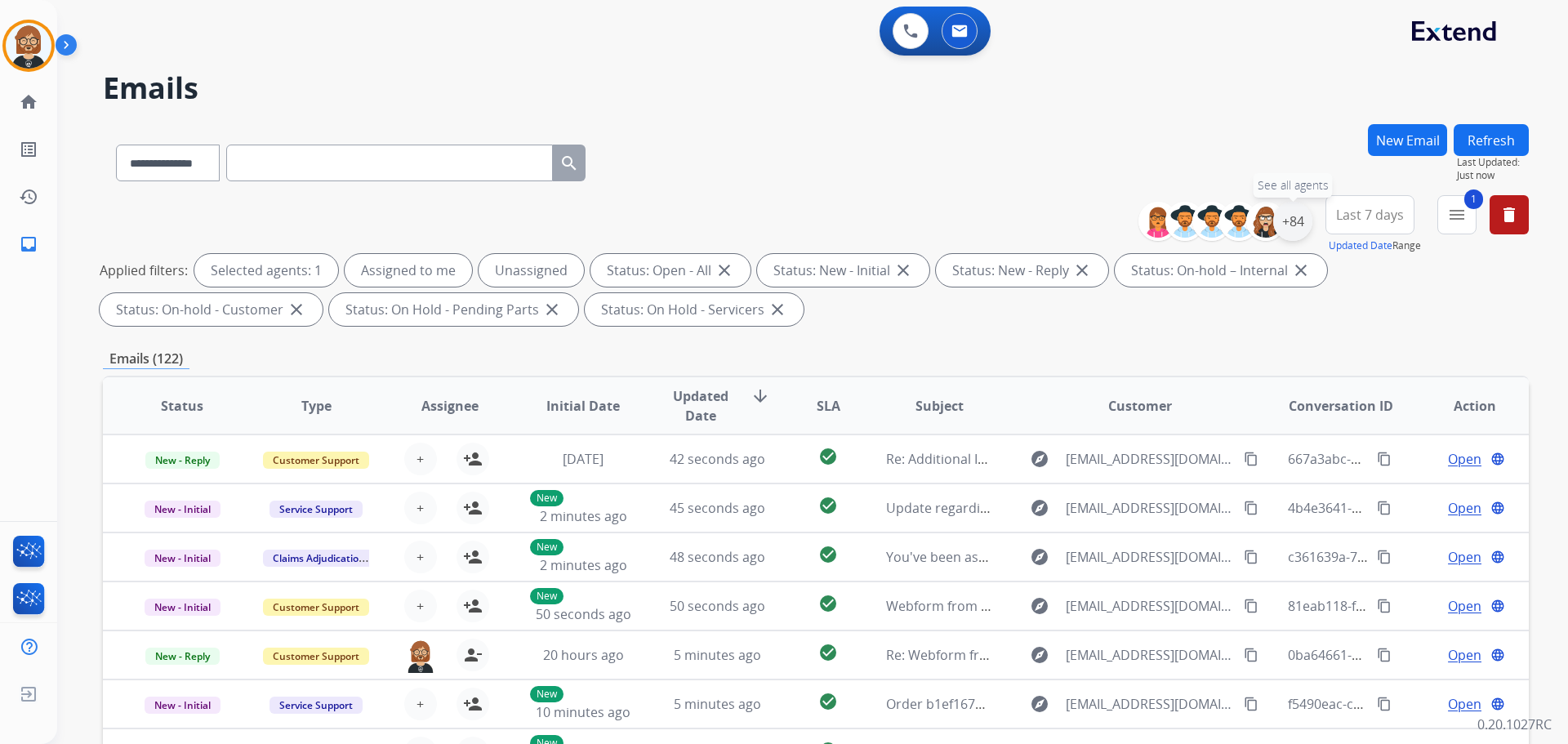
click at [1301, 225] on div "+84" at bounding box center [1293, 221] width 39 height 39
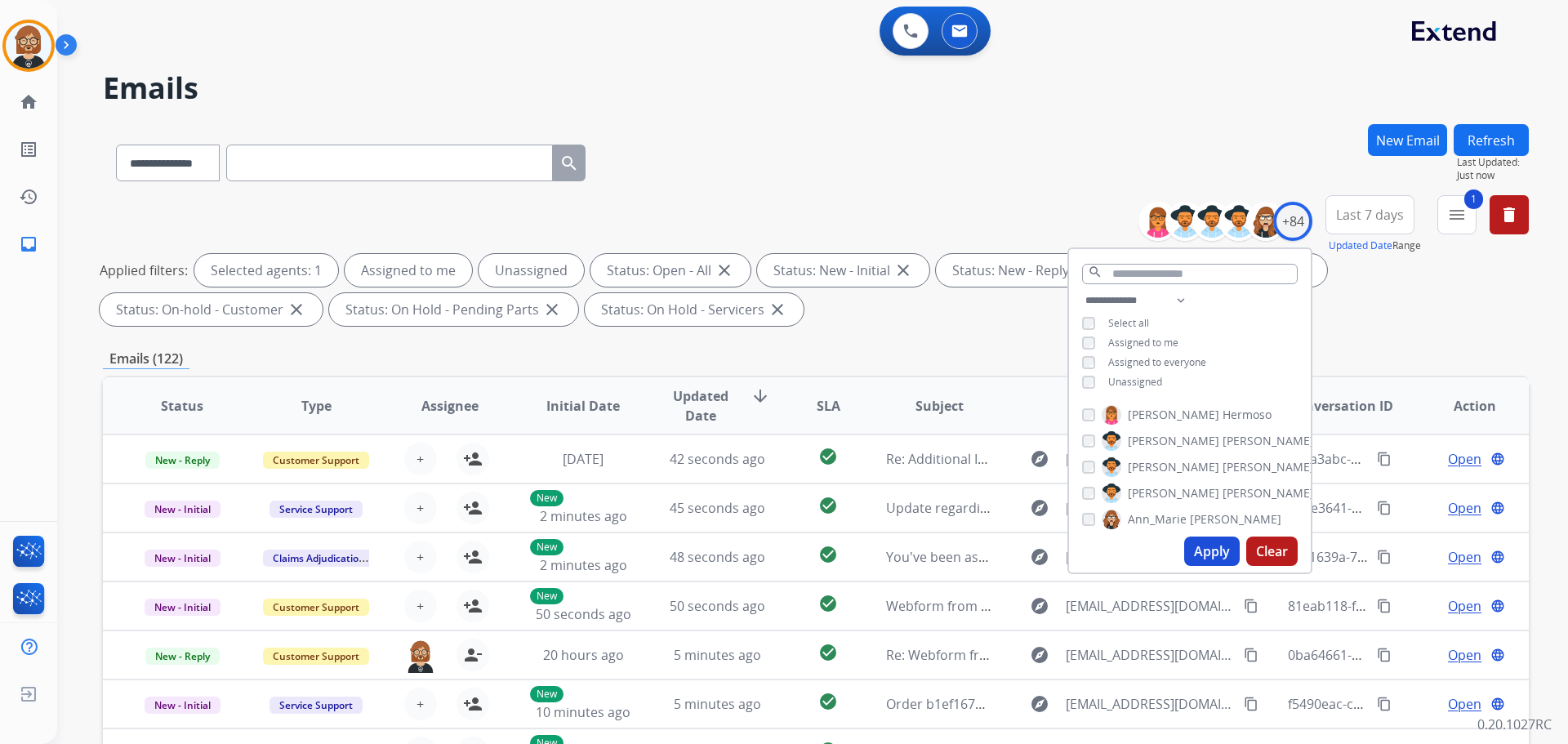
click at [1119, 379] on span "Unassigned" at bounding box center [1135, 382] width 54 height 14
click at [1199, 553] on button "Apply" at bounding box center [1212, 550] width 56 height 29
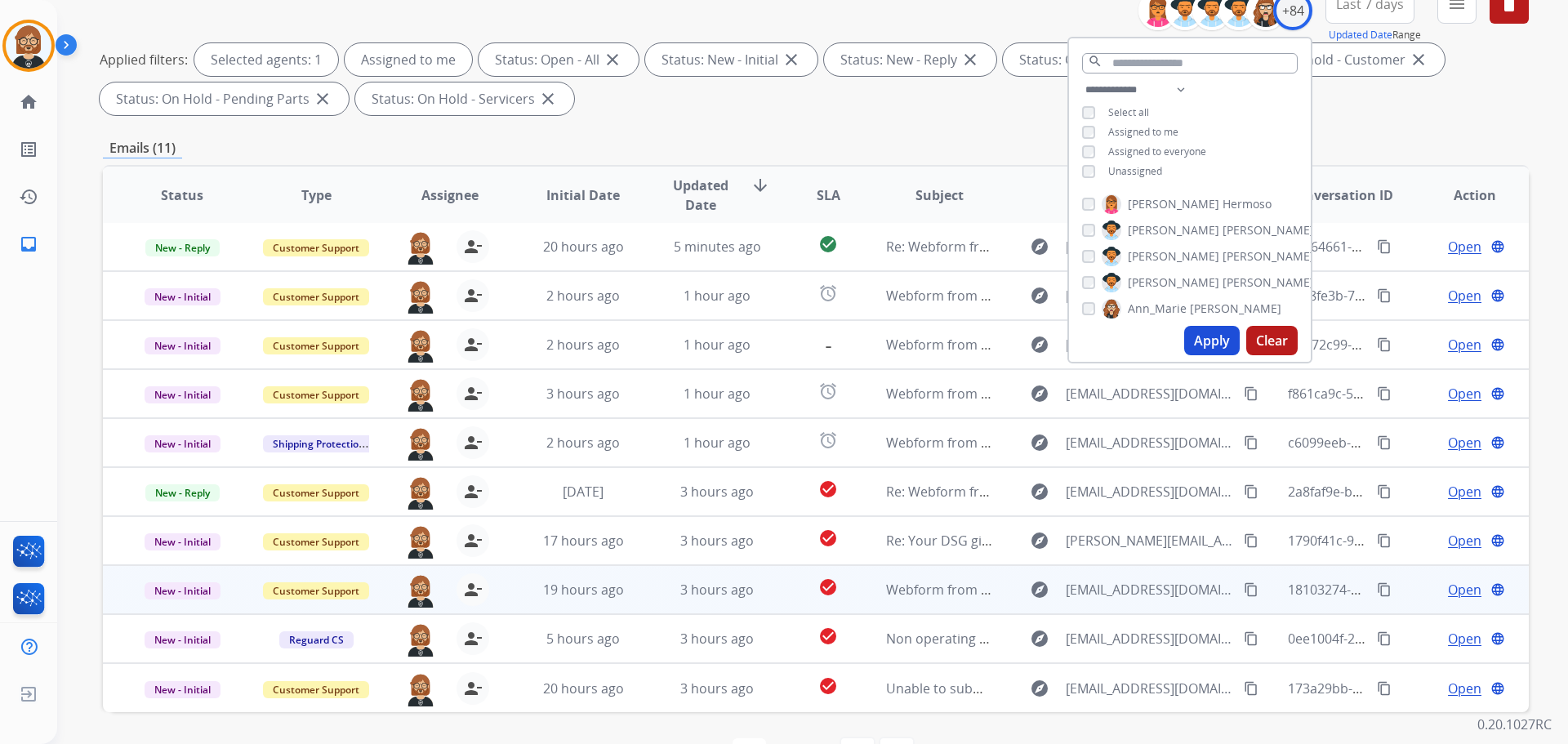
scroll to position [264, 0]
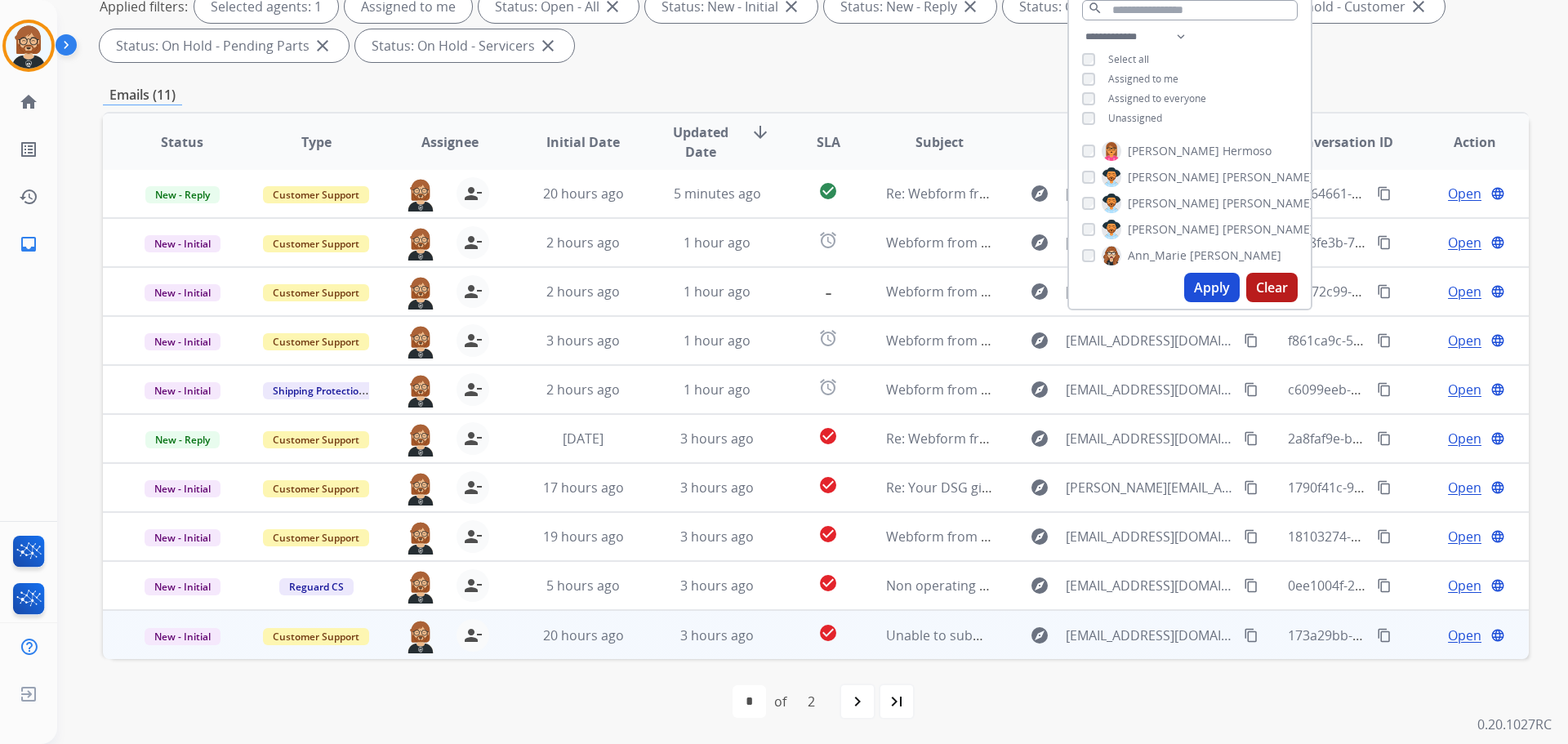
click at [771, 638] on td "check_circle" at bounding box center [816, 634] width 89 height 49
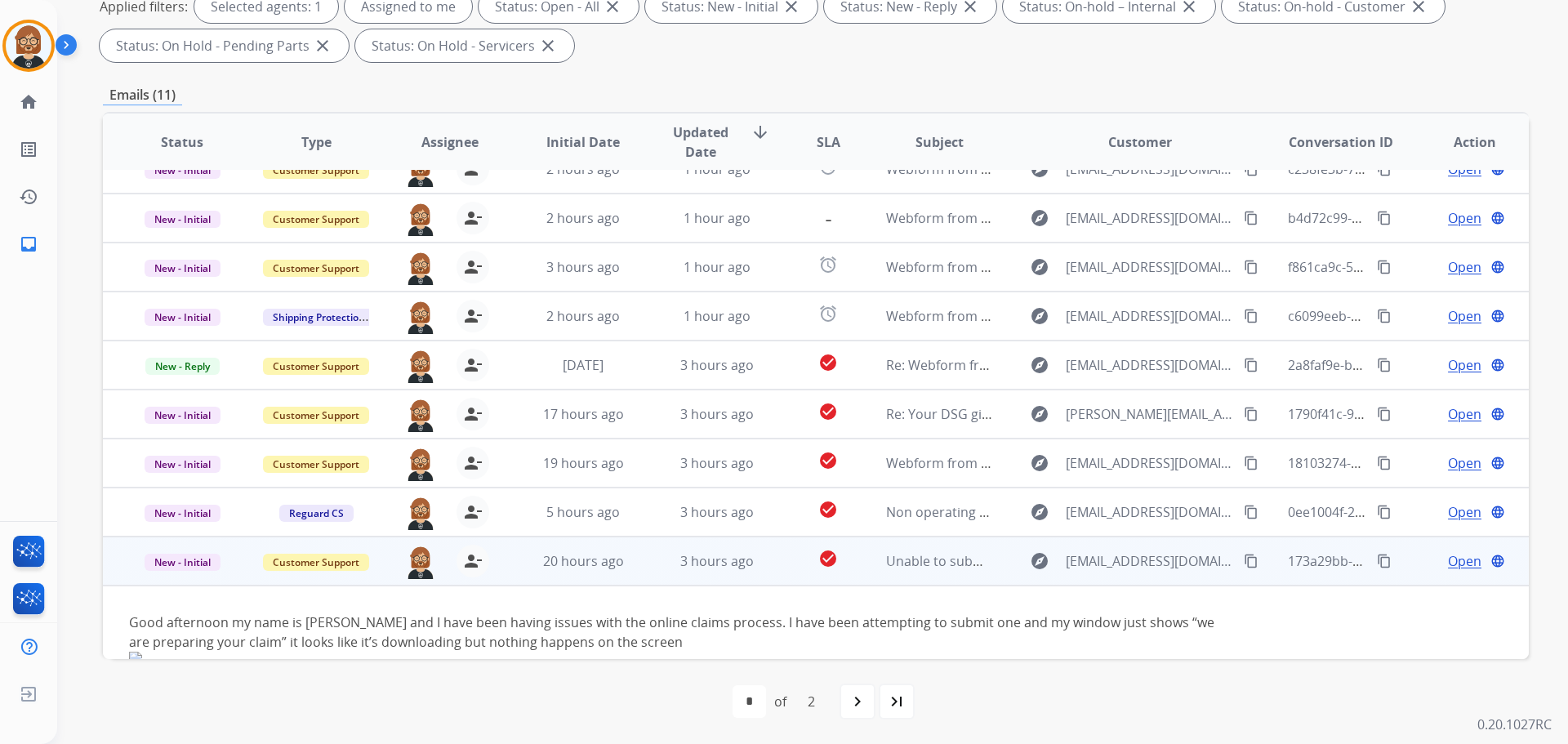
scroll to position [107, 0]
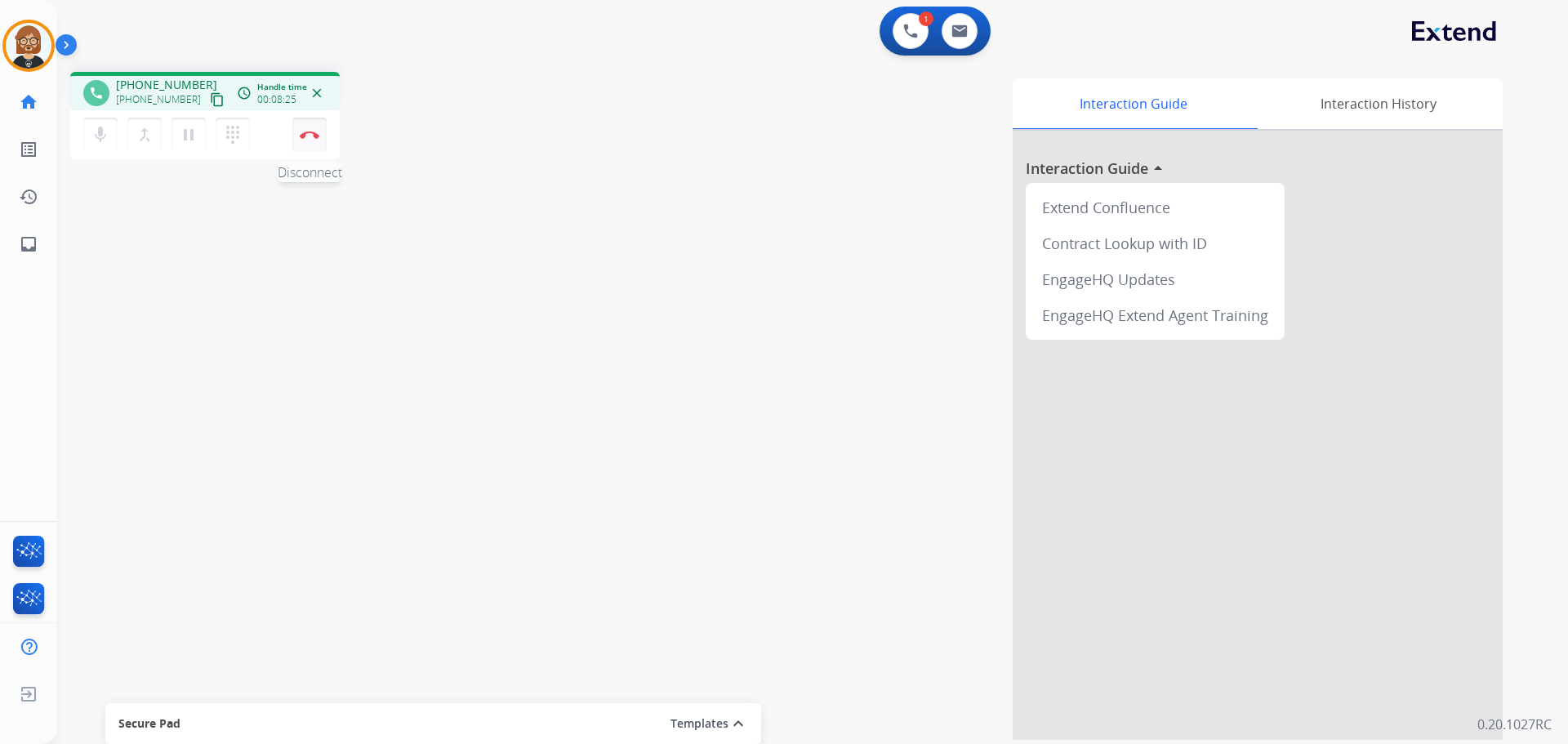
click at [312, 131] on img at bounding box center [309, 134] width 20 height 8
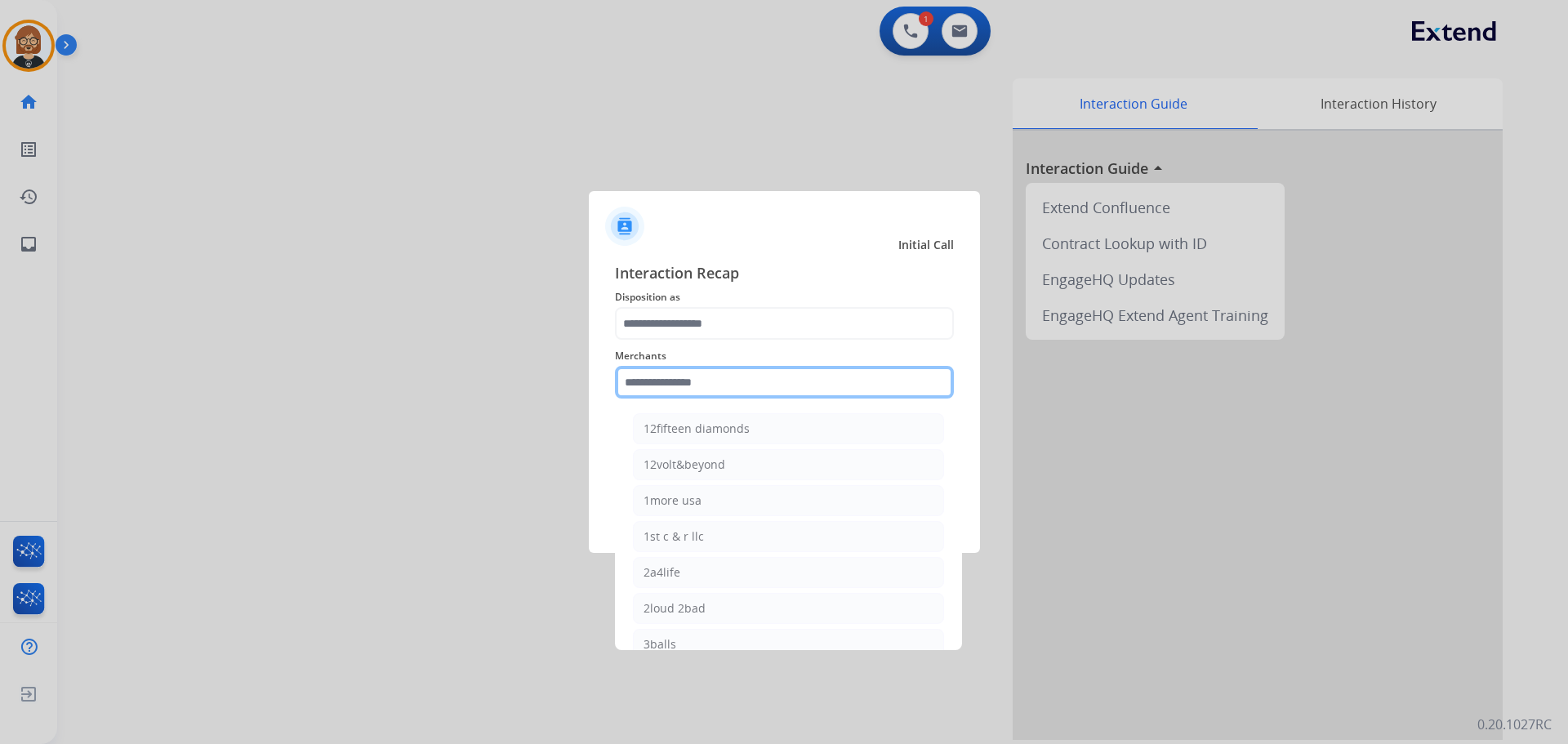
click at [752, 383] on input "text" at bounding box center [784, 382] width 339 height 33
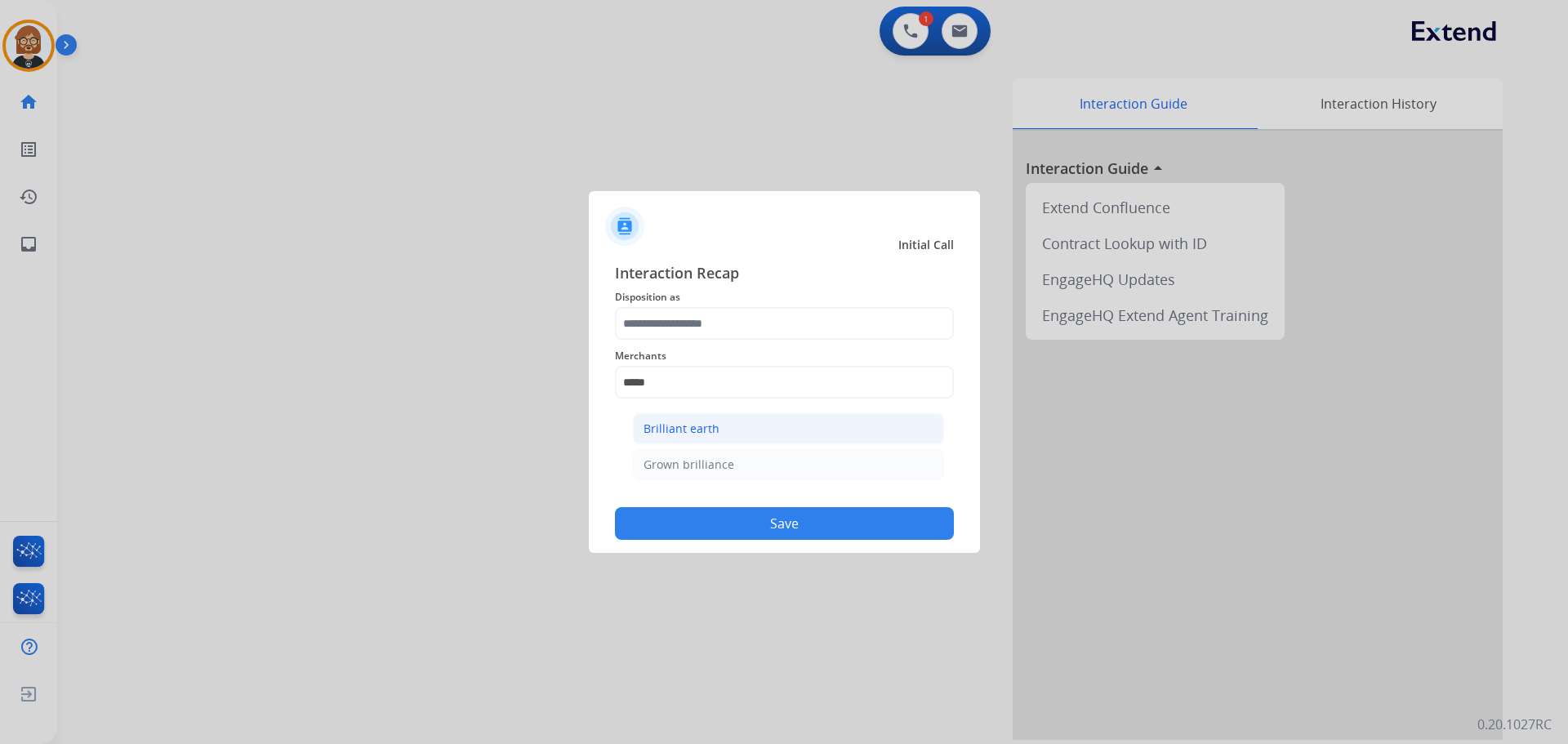
click at [740, 425] on li "Brilliant earth" at bounding box center [788, 428] width 311 height 31
type input "**********"
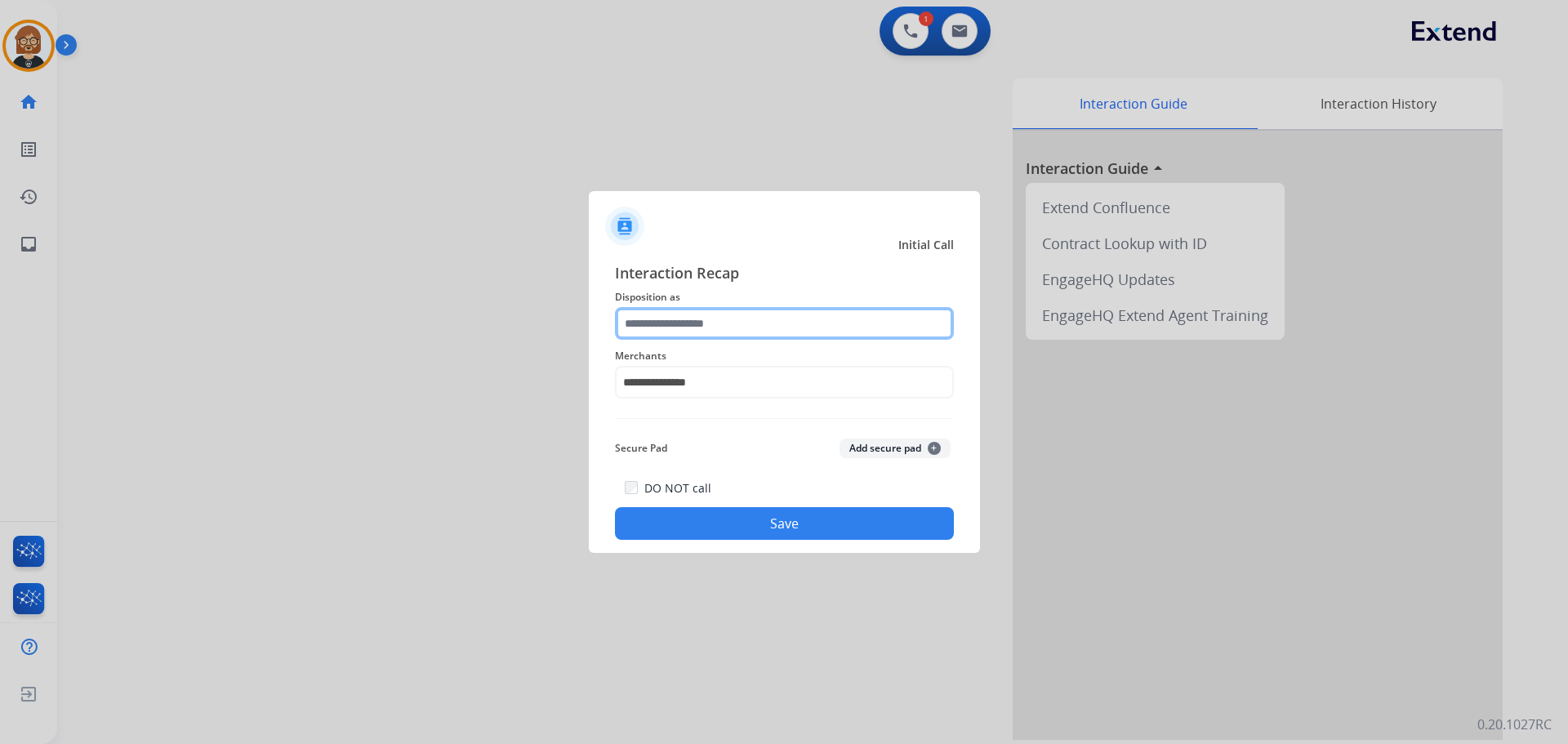
click at [765, 336] on input "text" at bounding box center [784, 323] width 339 height 33
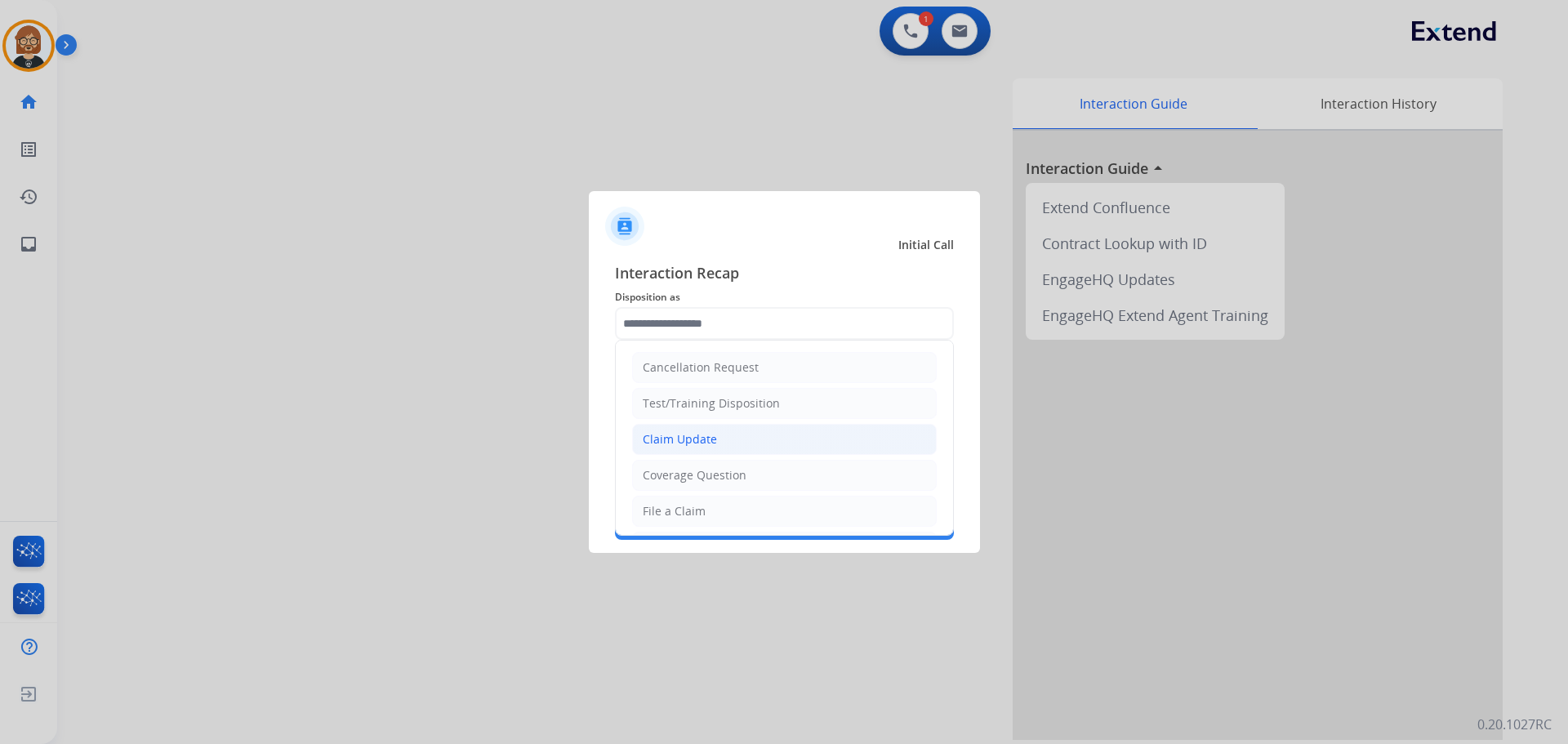
click at [754, 442] on li "Claim Update" at bounding box center [784, 439] width 305 height 31
type input "**********"
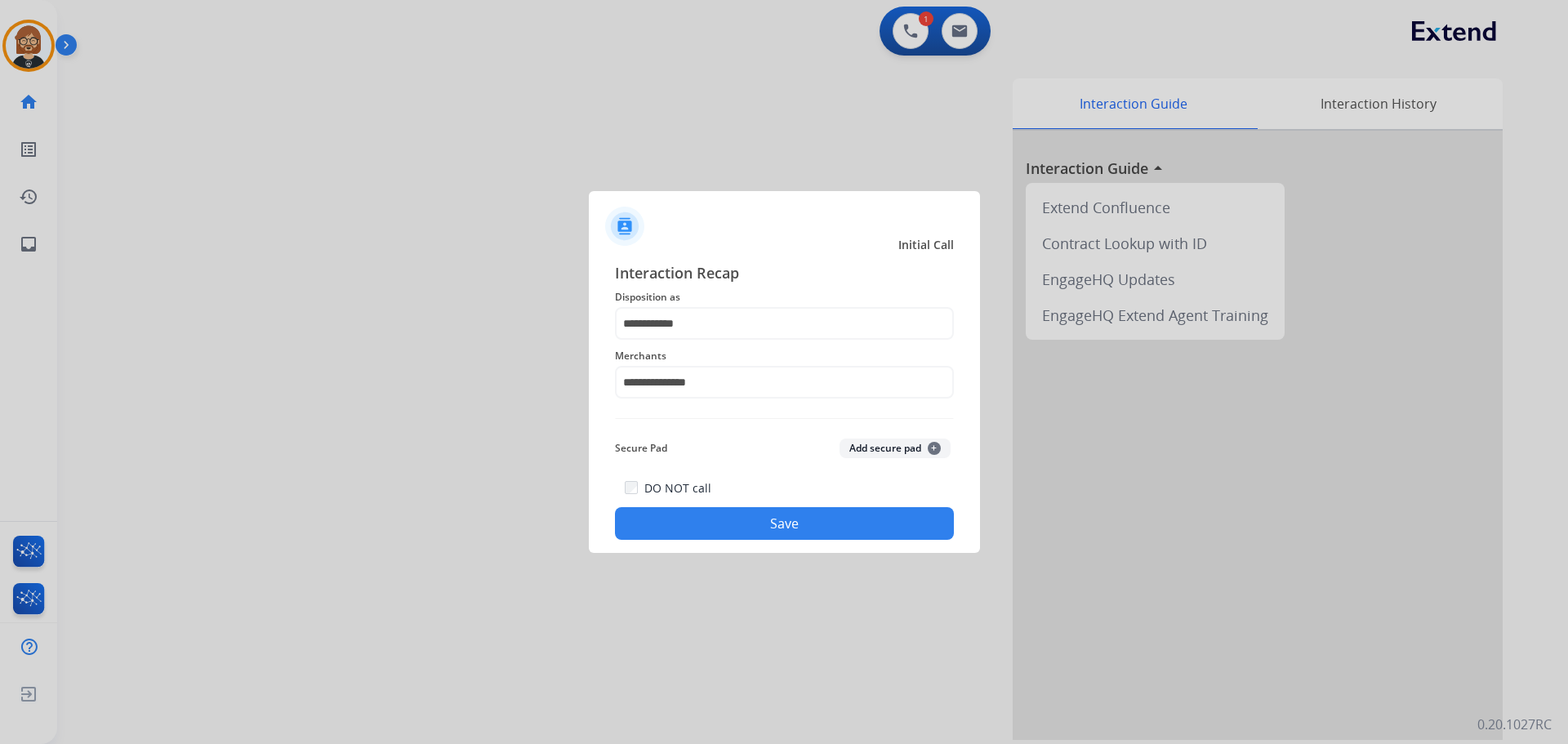
click at [791, 530] on button "Save" at bounding box center [784, 523] width 339 height 33
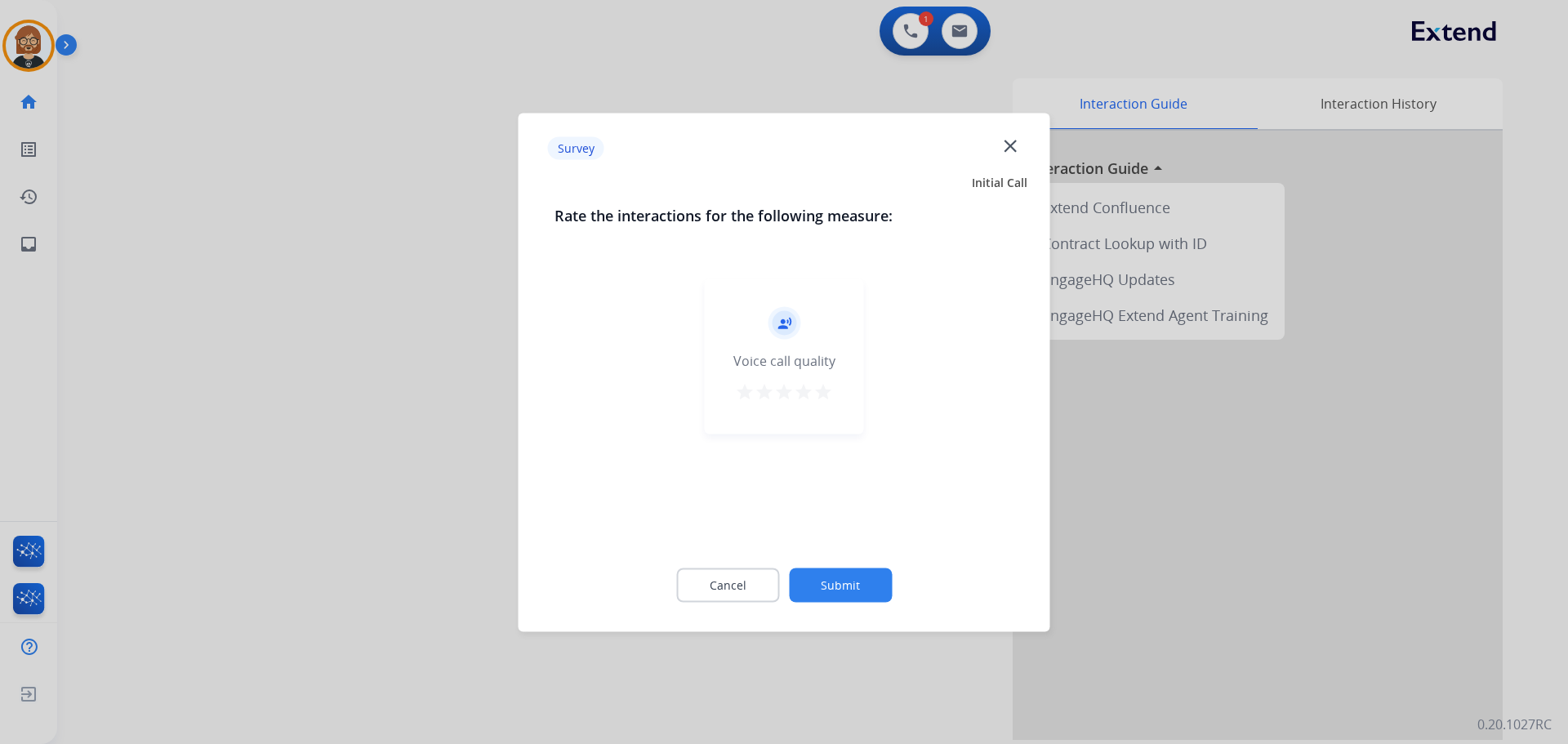
click at [852, 595] on button "Submit" at bounding box center [840, 584] width 103 height 35
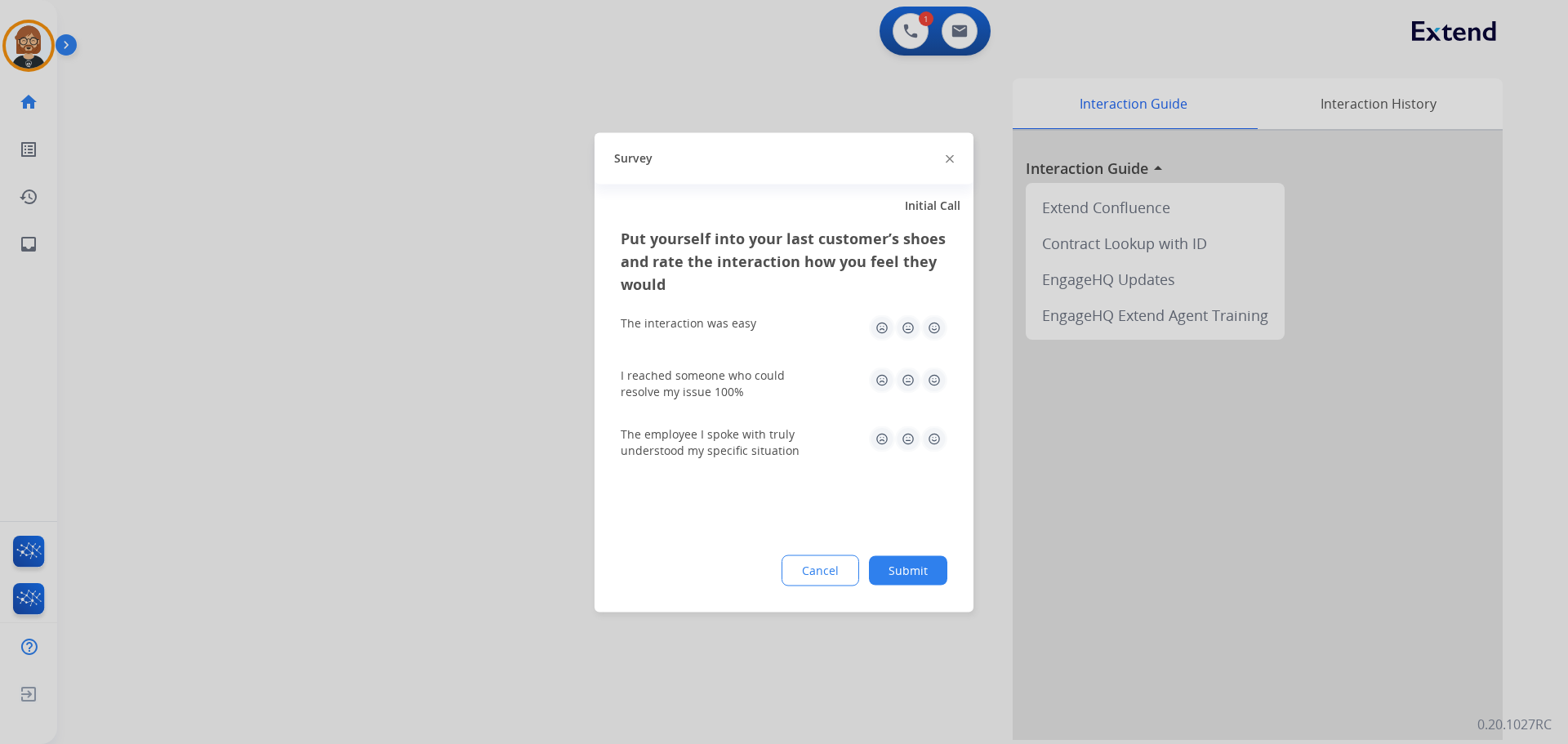
click at [942, 566] on button "Submit" at bounding box center [908, 569] width 78 height 29
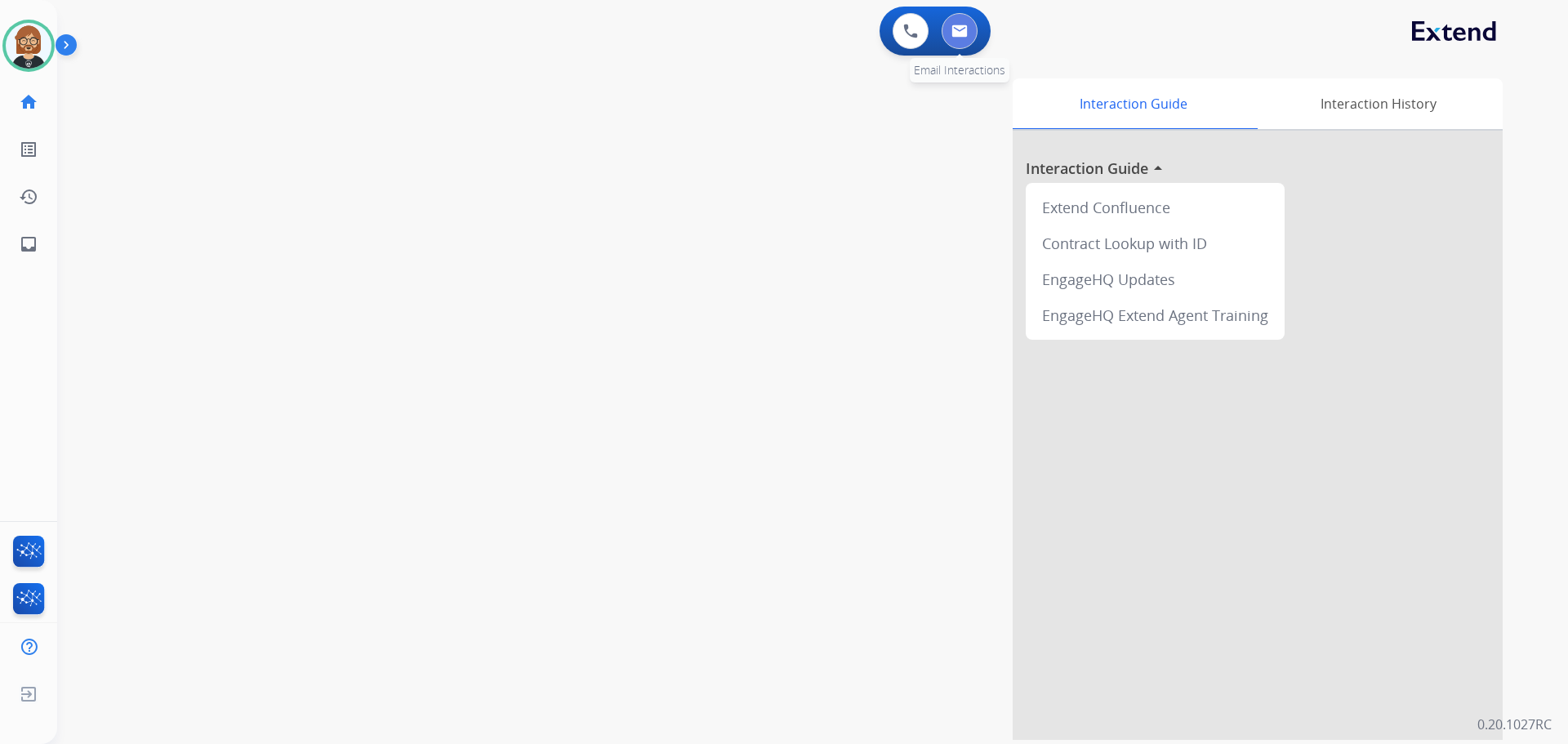
click at [972, 44] on button at bounding box center [959, 31] width 36 height 36
select select "**********"
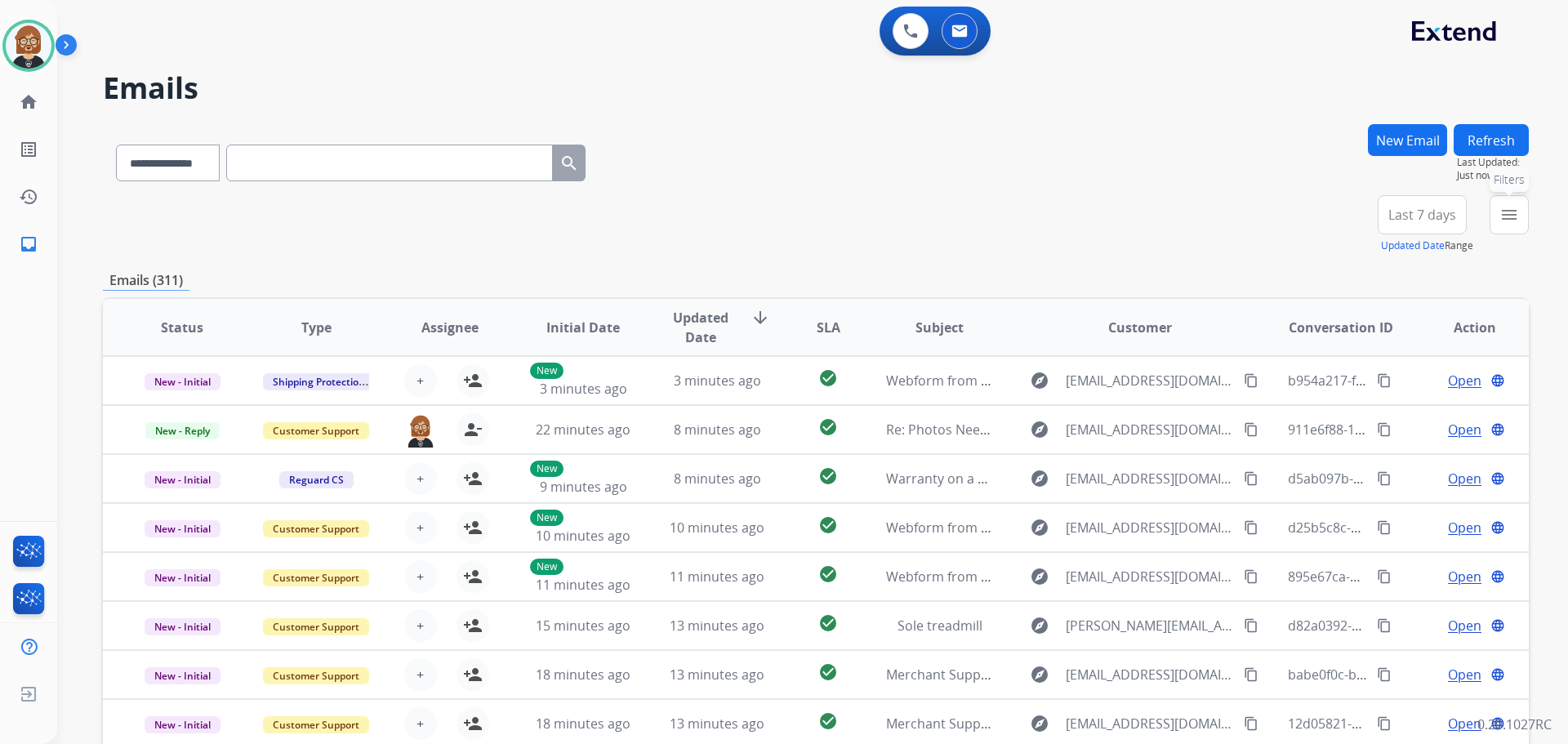
click at [1511, 220] on mat-icon "menu" at bounding box center [1509, 215] width 20 height 20
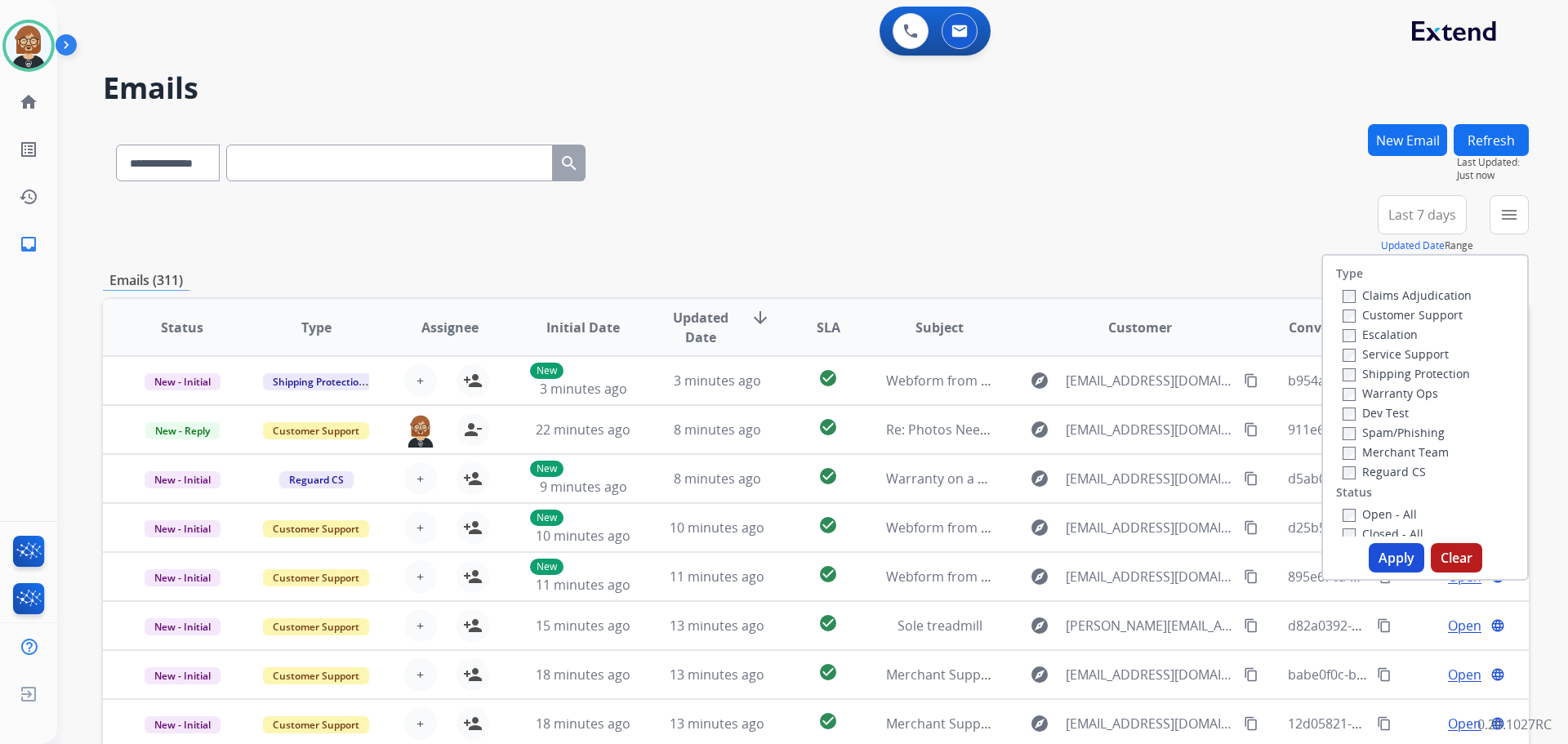
click at [1384, 514] on label "Open - All" at bounding box center [1380, 513] width 75 height 15
click at [1386, 551] on button "Apply" at bounding box center [1397, 557] width 56 height 29
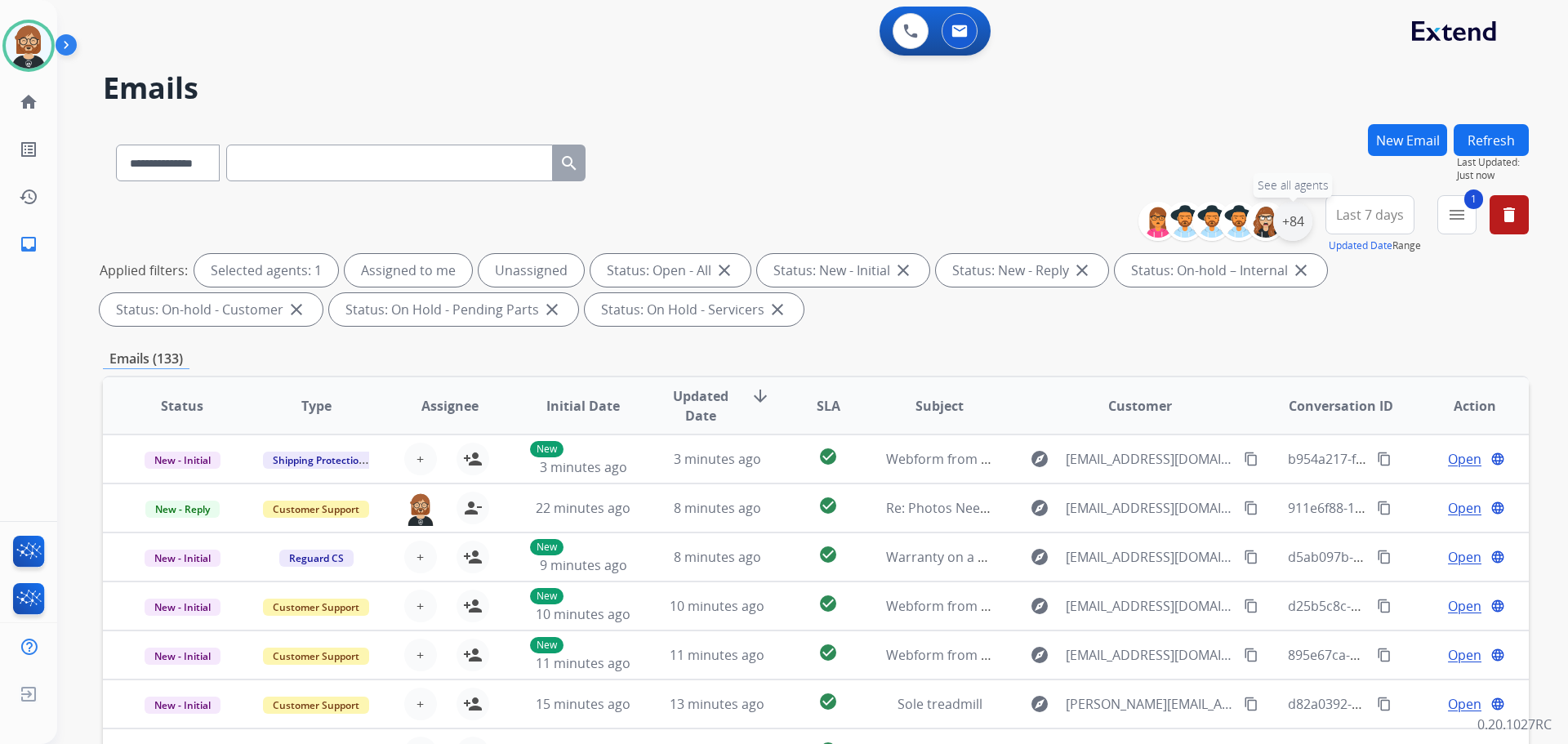
click at [1295, 227] on div "+84" at bounding box center [1293, 221] width 39 height 39
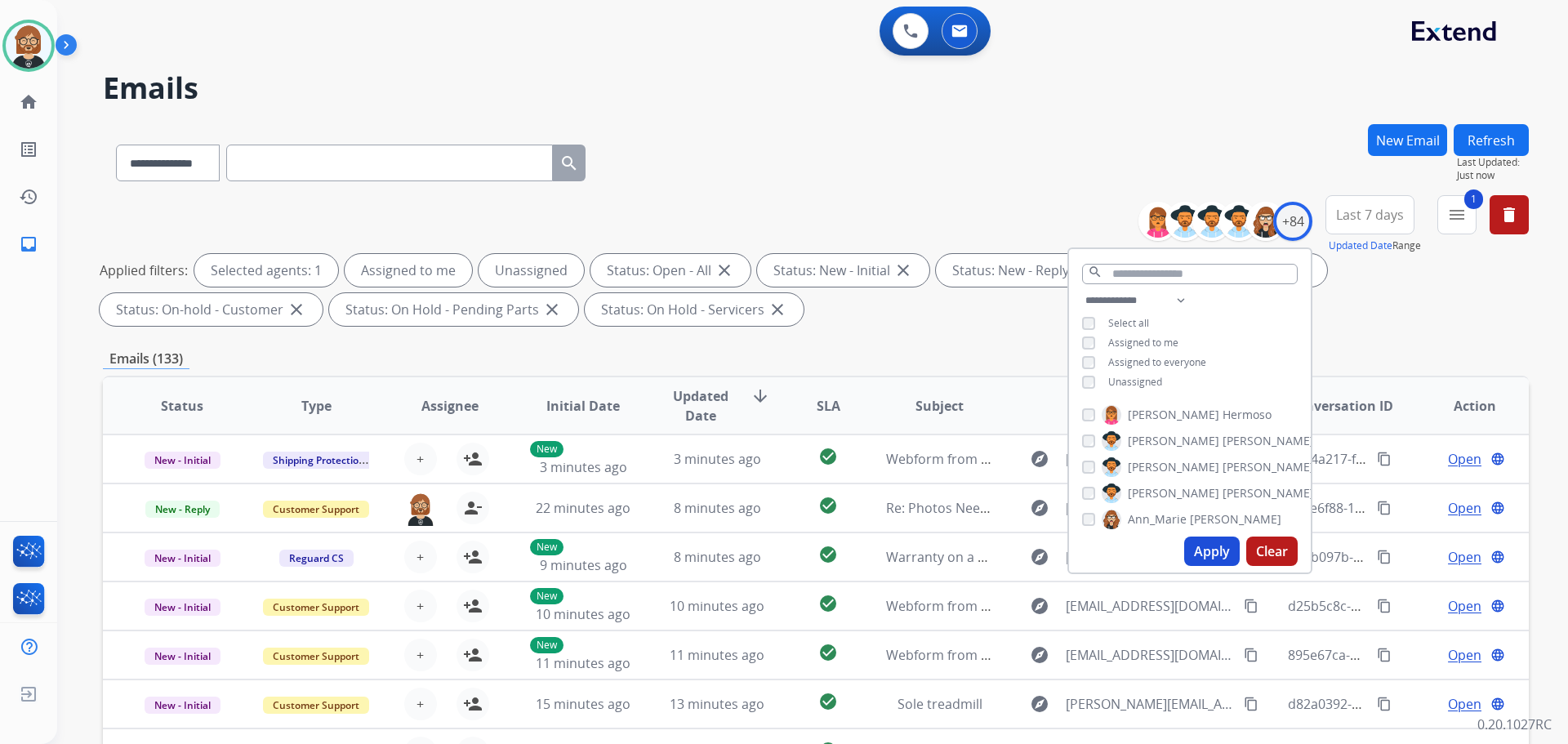
click at [1135, 384] on span "Unassigned" at bounding box center [1135, 382] width 54 height 14
click at [1214, 550] on button "Apply" at bounding box center [1212, 550] width 56 height 29
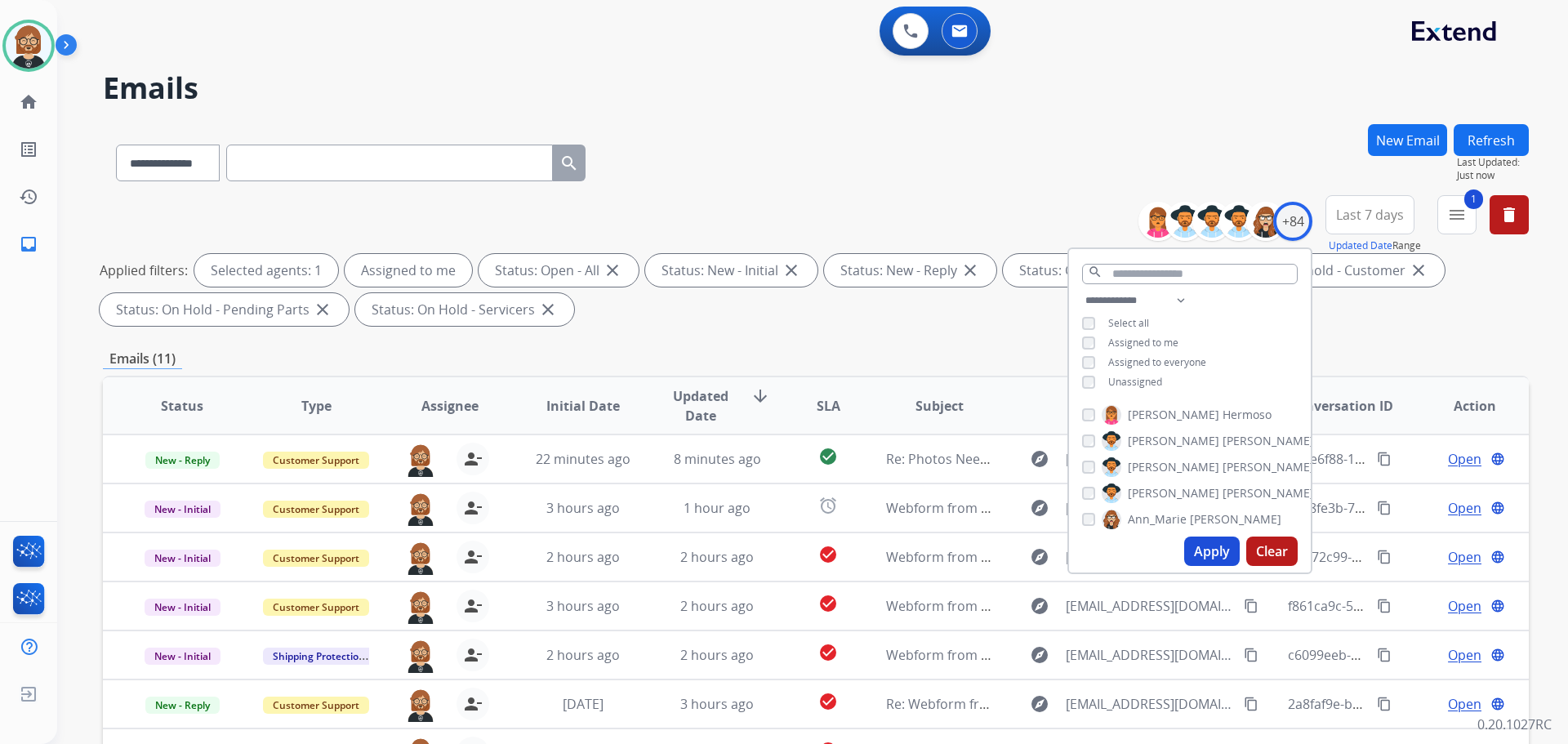
click at [1007, 329] on div "**********" at bounding box center [816, 264] width 1426 height 137
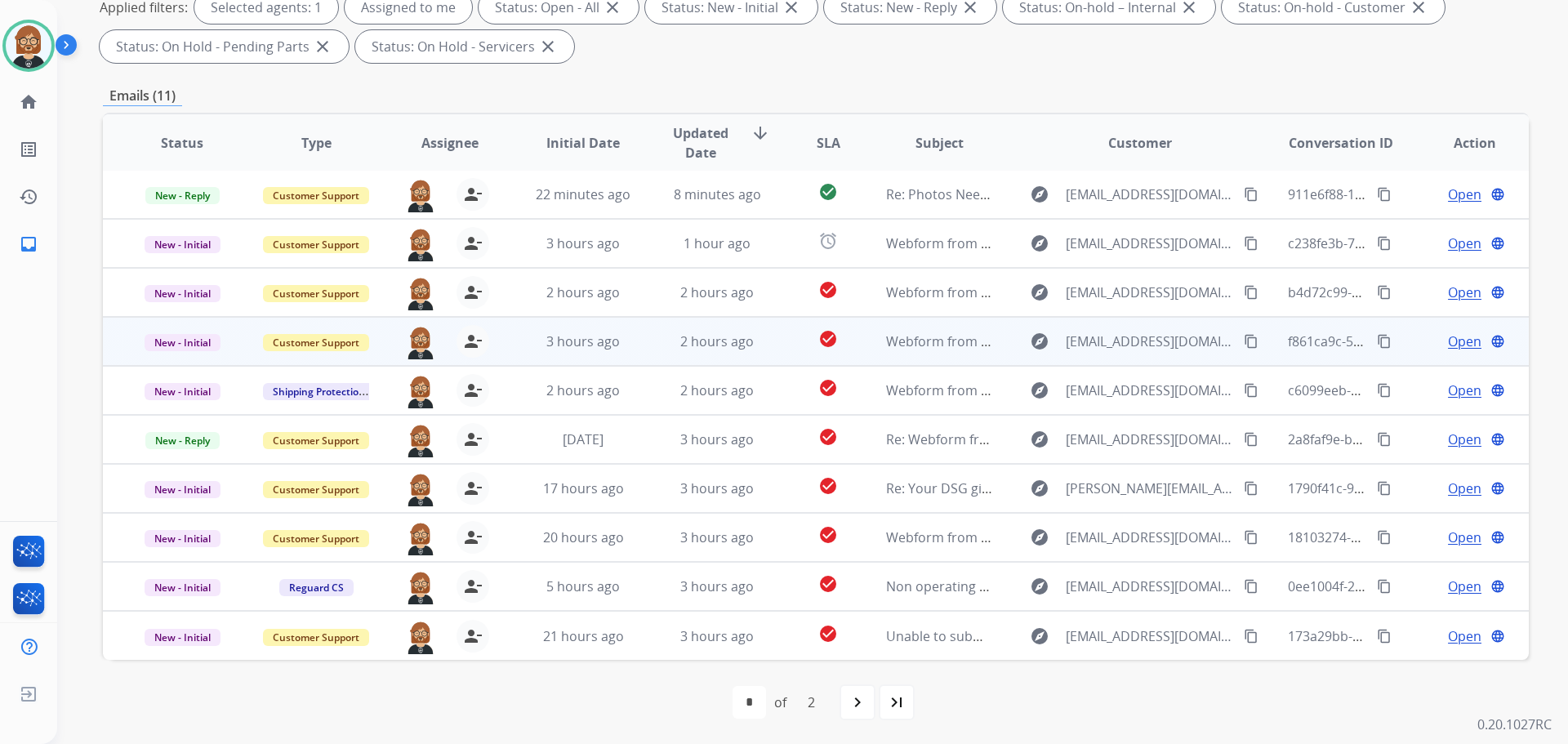
scroll to position [264, 0]
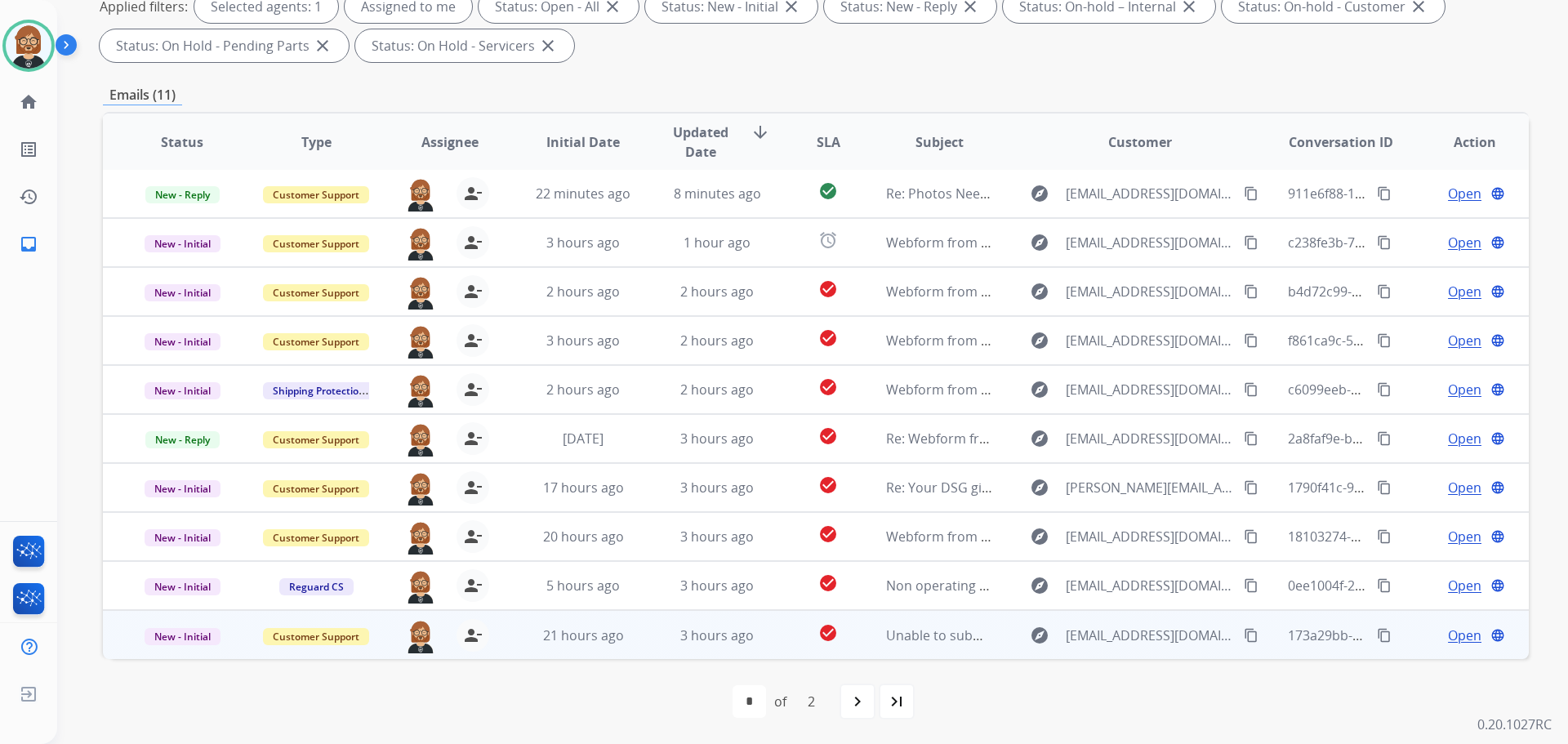
click at [954, 626] on span "Unable to submit claim online" at bounding box center [978, 635] width 185 height 18
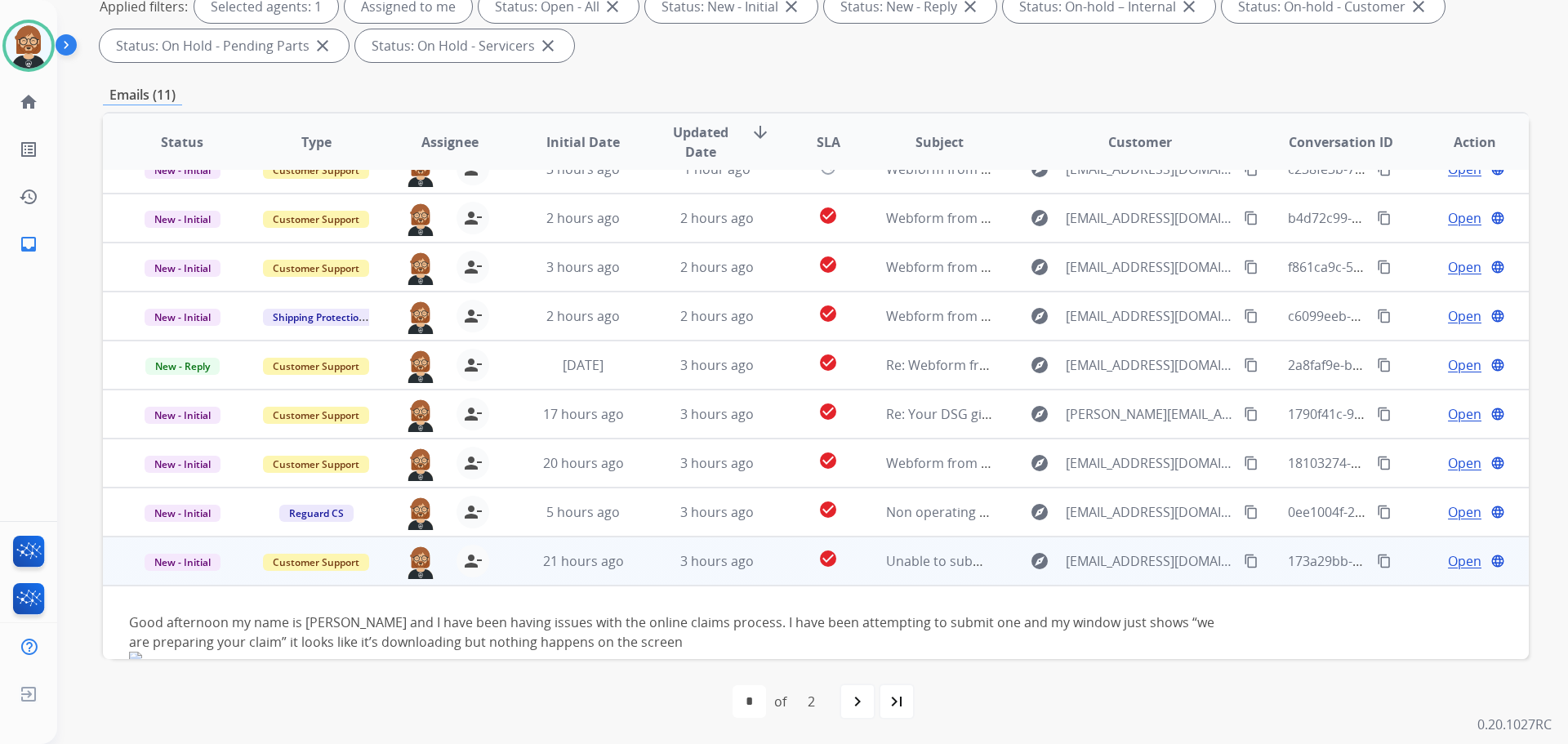
scroll to position [107, 0]
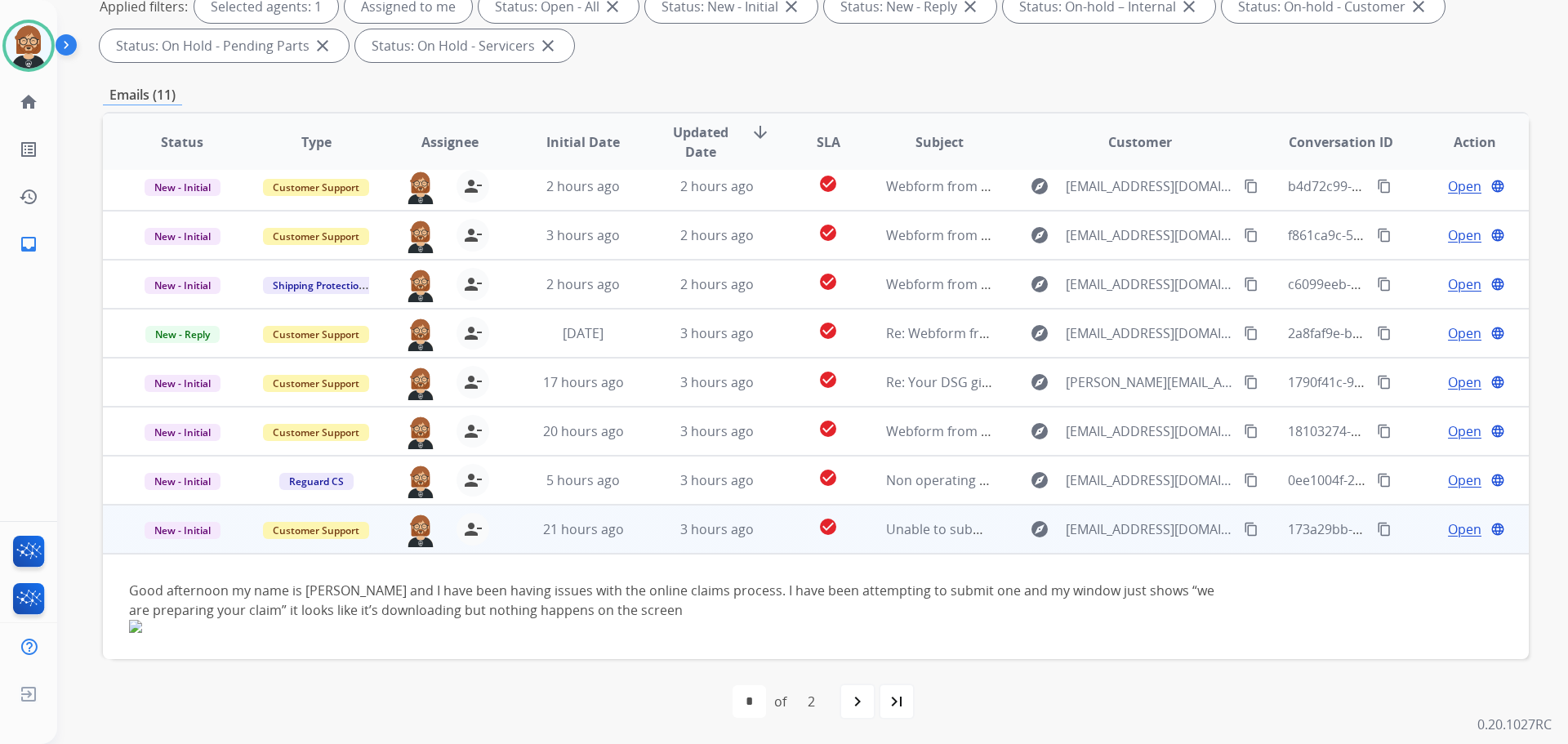
click at [947, 631] on img at bounding box center [682, 626] width 1107 height 13
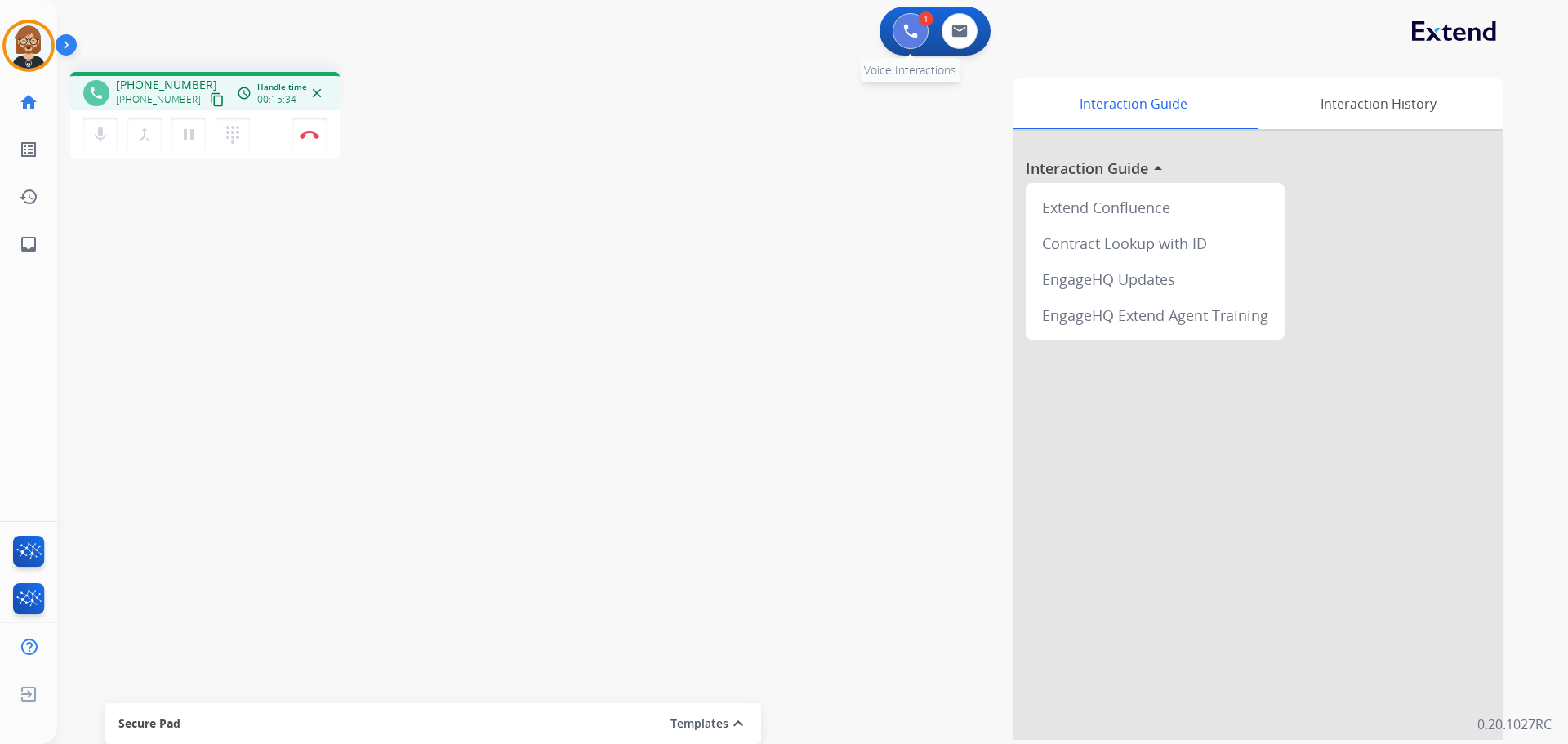
click at [903, 36] on button at bounding box center [911, 31] width 36 height 36
drag, startPoint x: 305, startPoint y: 141, endPoint x: 314, endPoint y: 136, distance: 10.3
click at [306, 140] on button "Disconnect" at bounding box center [309, 134] width 35 height 35
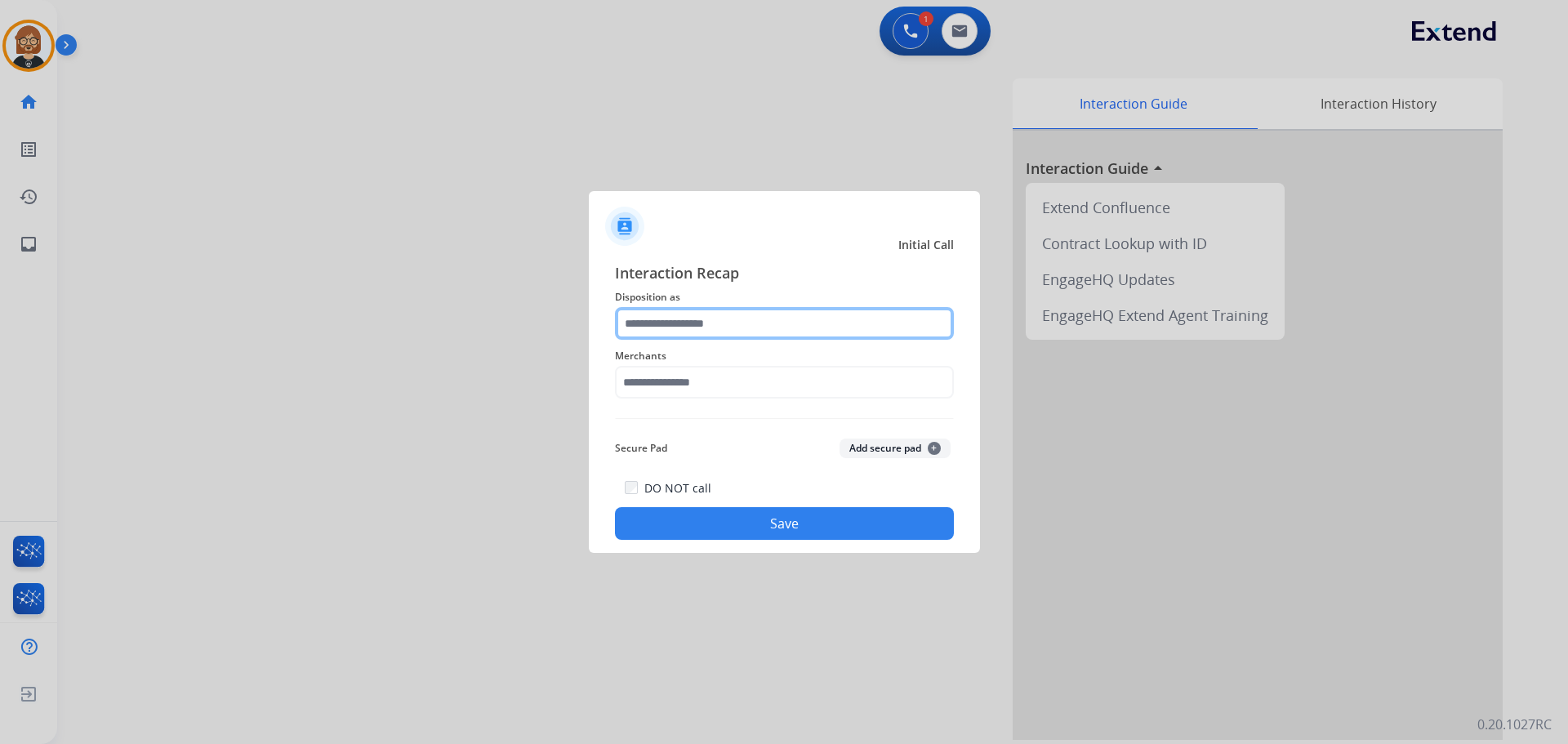
click at [764, 319] on input "text" at bounding box center [784, 323] width 339 height 33
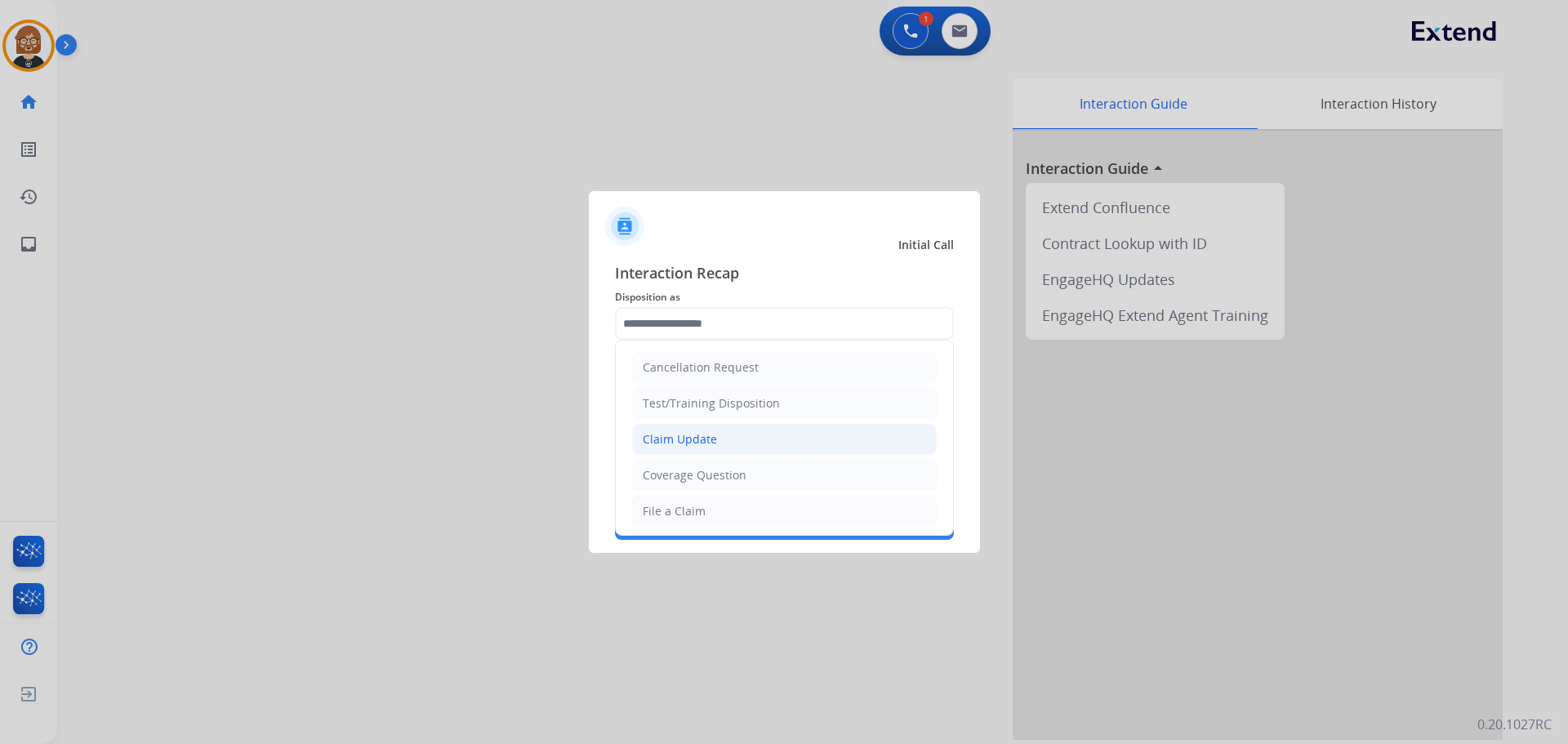
click at [771, 438] on li "Claim Update" at bounding box center [784, 439] width 305 height 31
type input "**********"
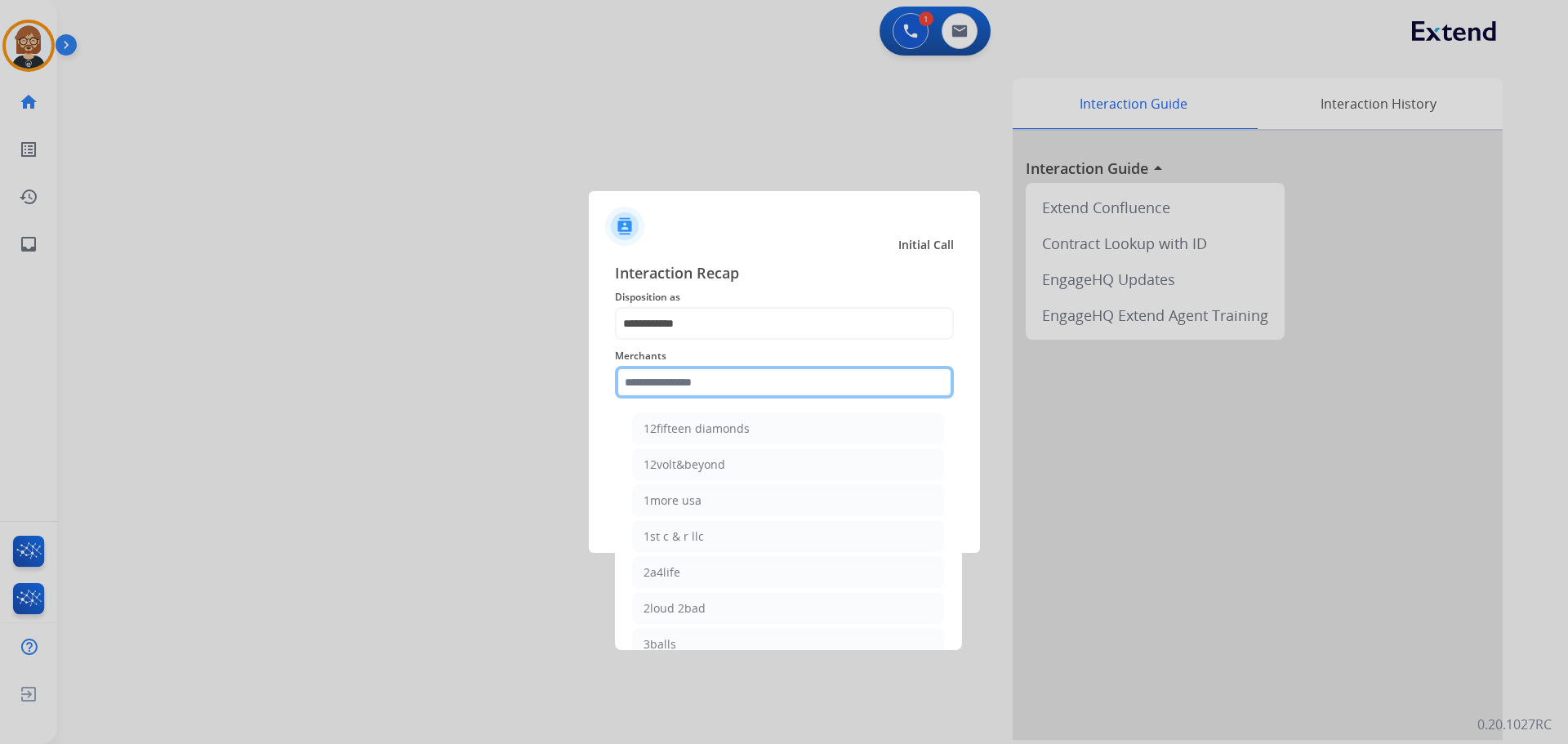
click at [777, 382] on input "text" at bounding box center [784, 382] width 339 height 33
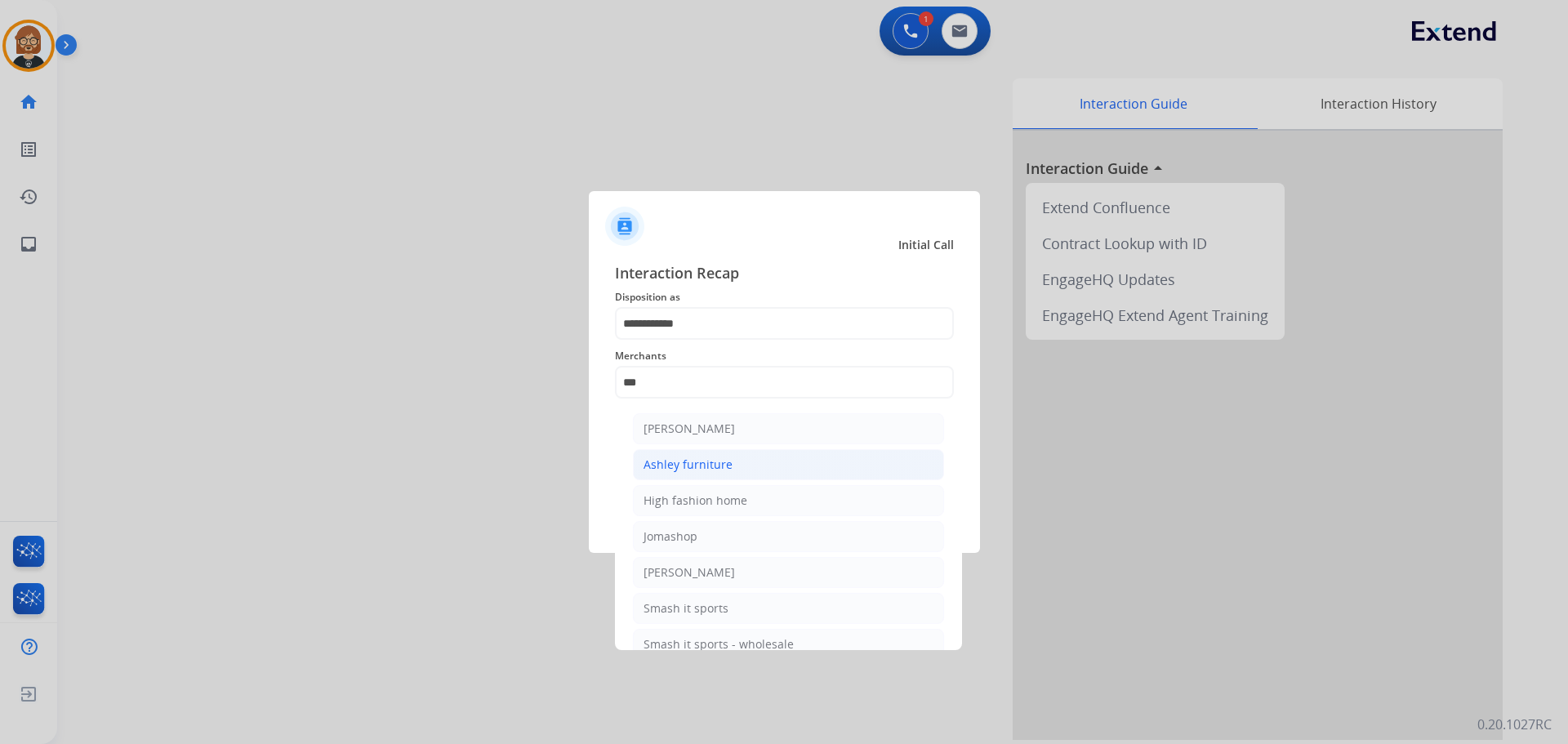
click at [760, 471] on li "Ashley furniture" at bounding box center [788, 464] width 311 height 31
type input "**********"
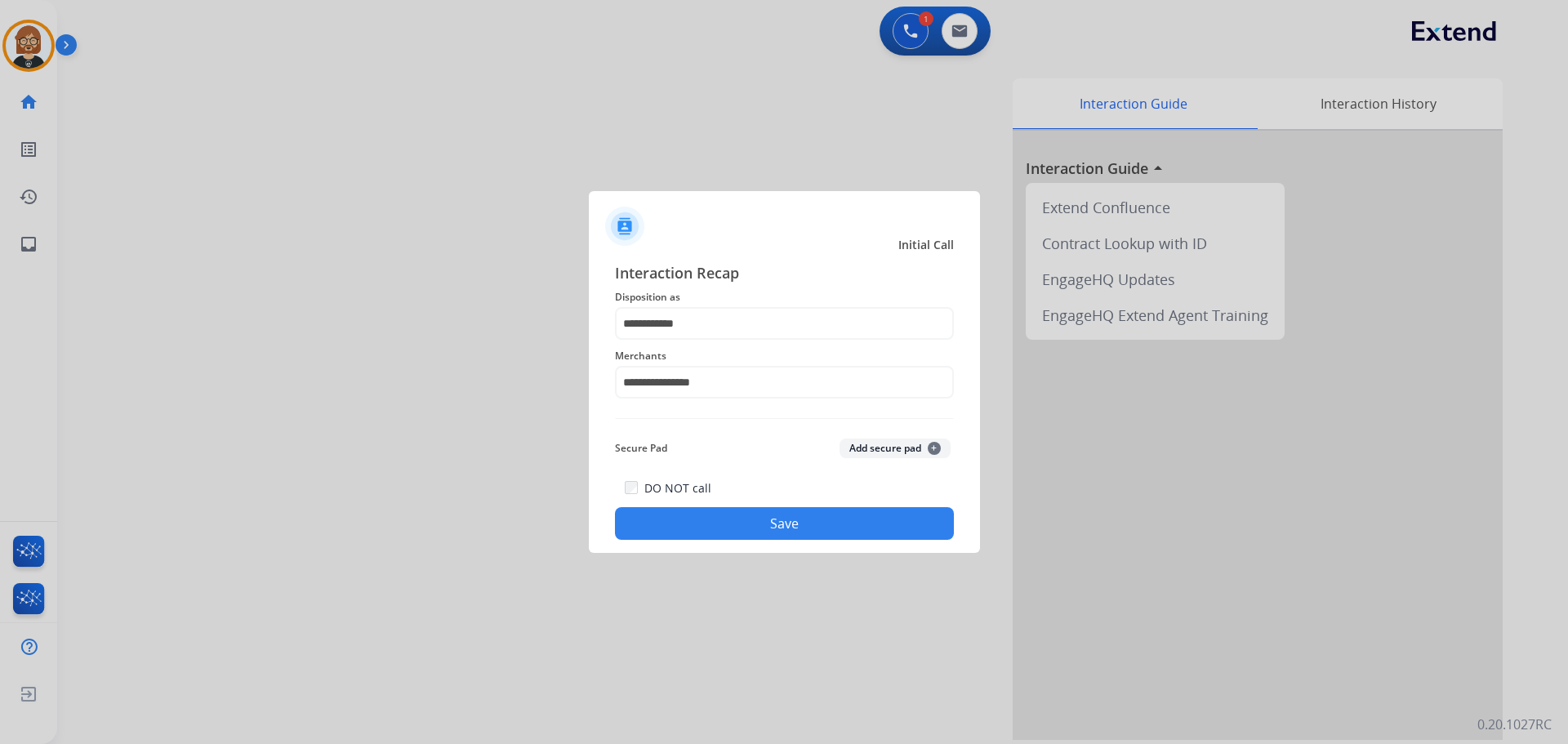
click at [908, 524] on button "Save" at bounding box center [784, 523] width 339 height 33
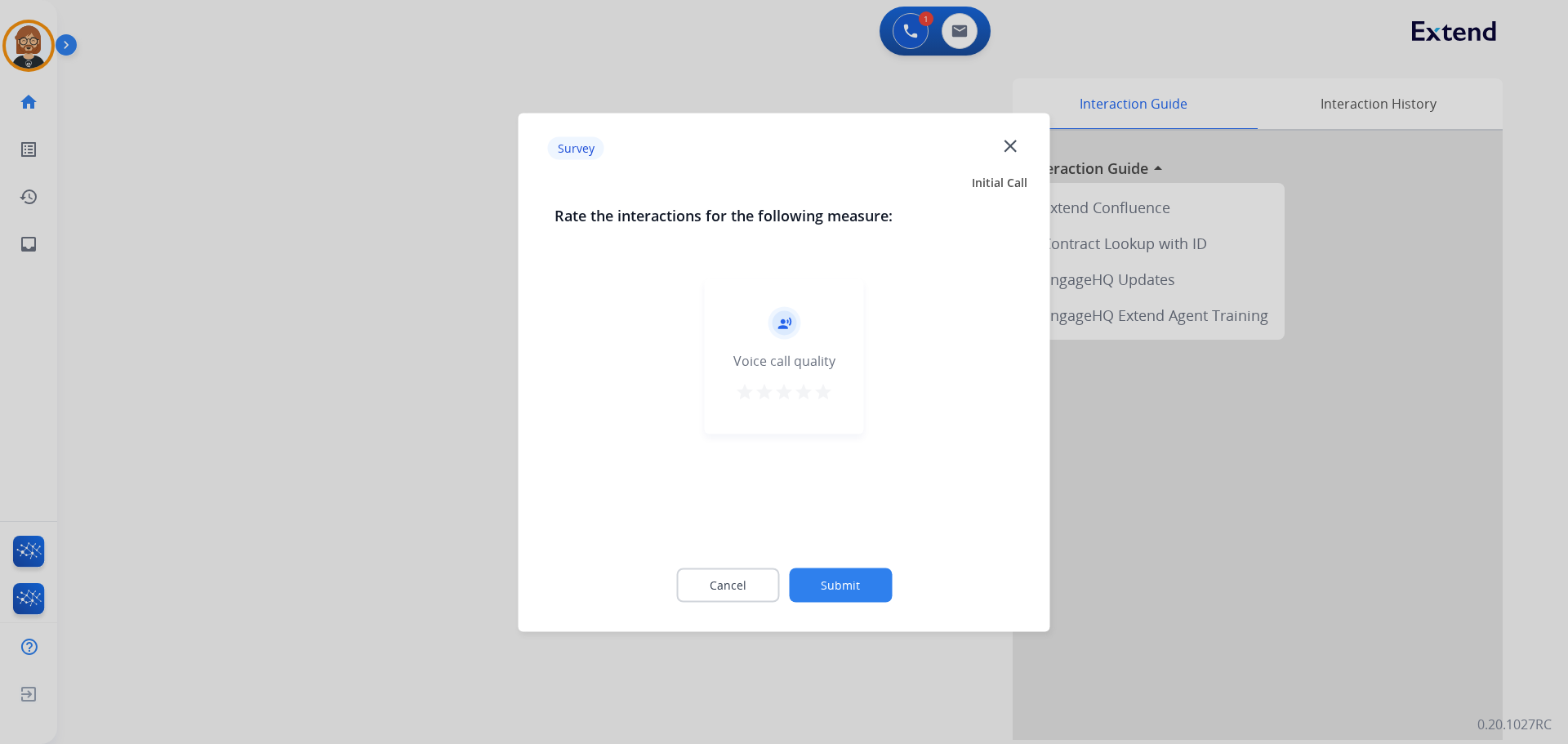
click at [841, 596] on button "Submit" at bounding box center [840, 584] width 103 height 35
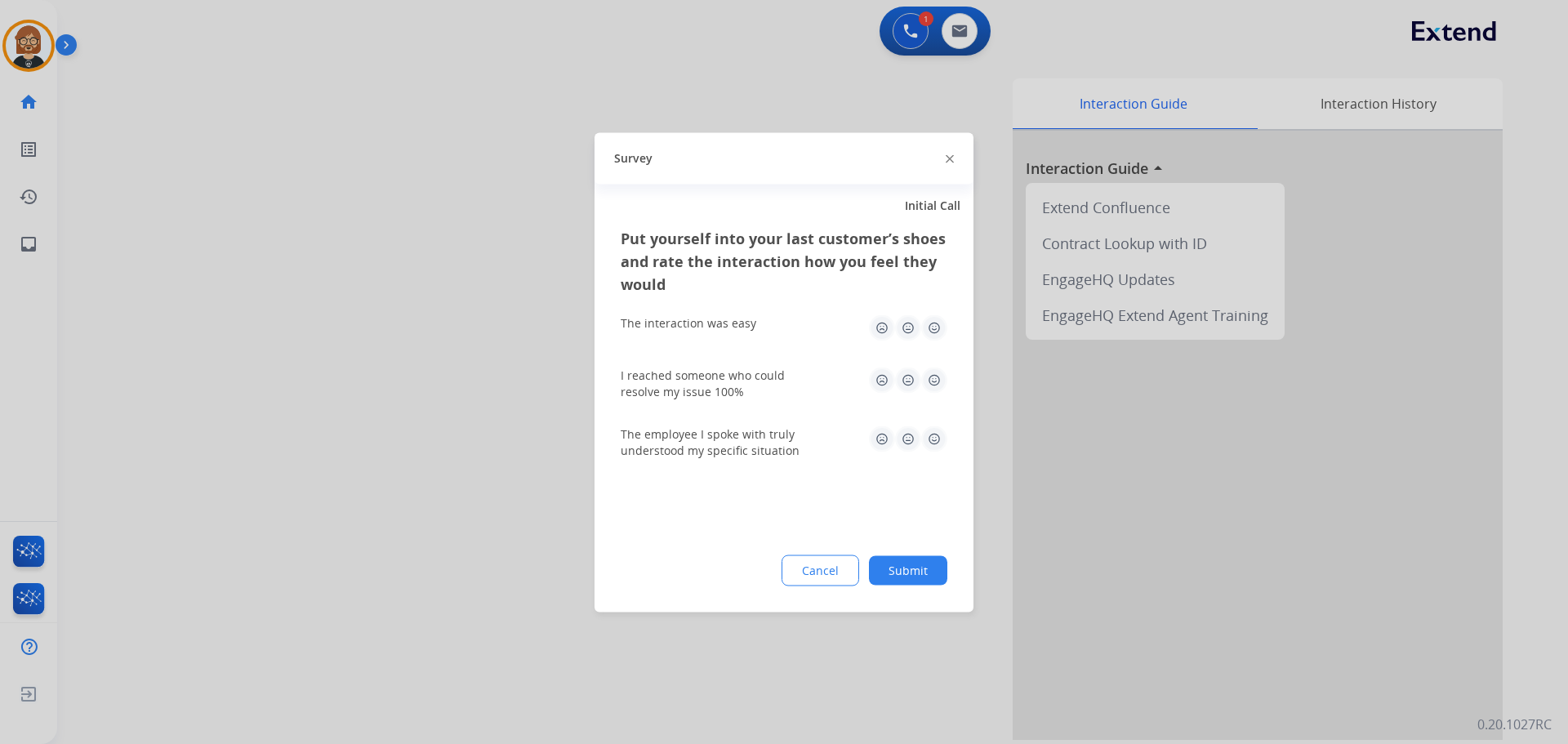
click at [904, 584] on div "Cancel Submit" at bounding box center [784, 569] width 327 height 31
click at [904, 578] on button "Submit" at bounding box center [908, 569] width 78 height 29
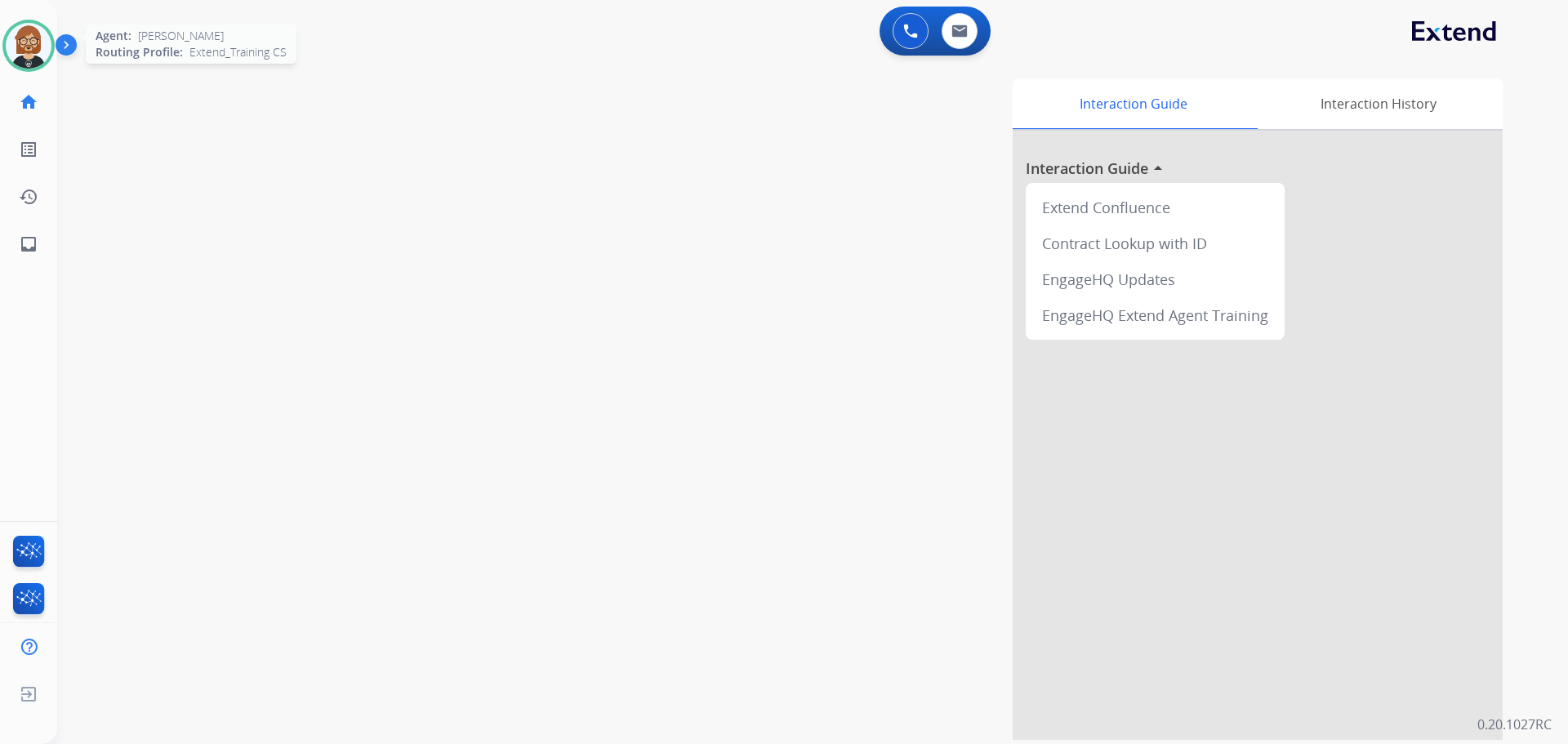
click at [25, 51] on img at bounding box center [28, 45] width 45 height 45
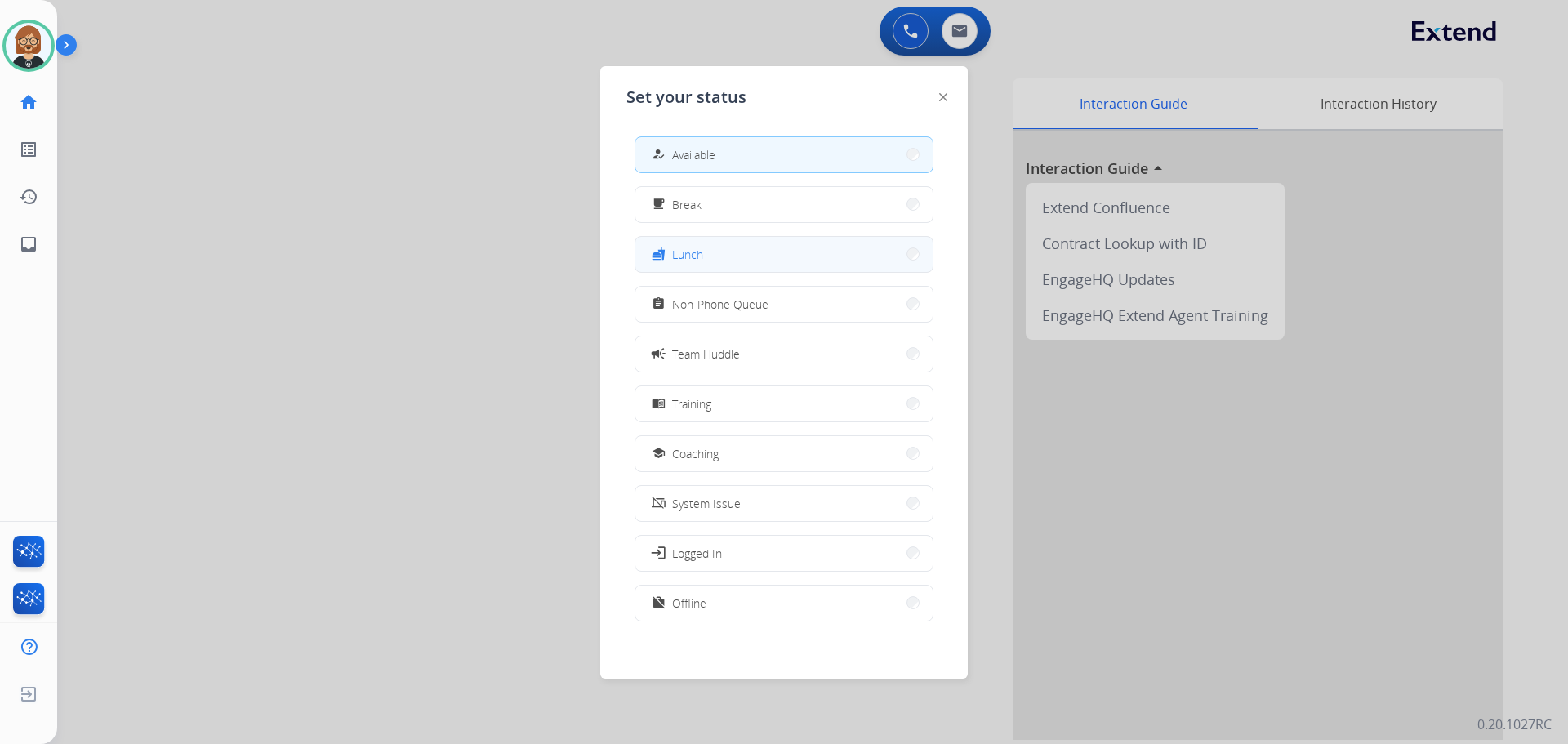
click at [764, 258] on button "fastfood Lunch" at bounding box center [784, 255] width 298 height 36
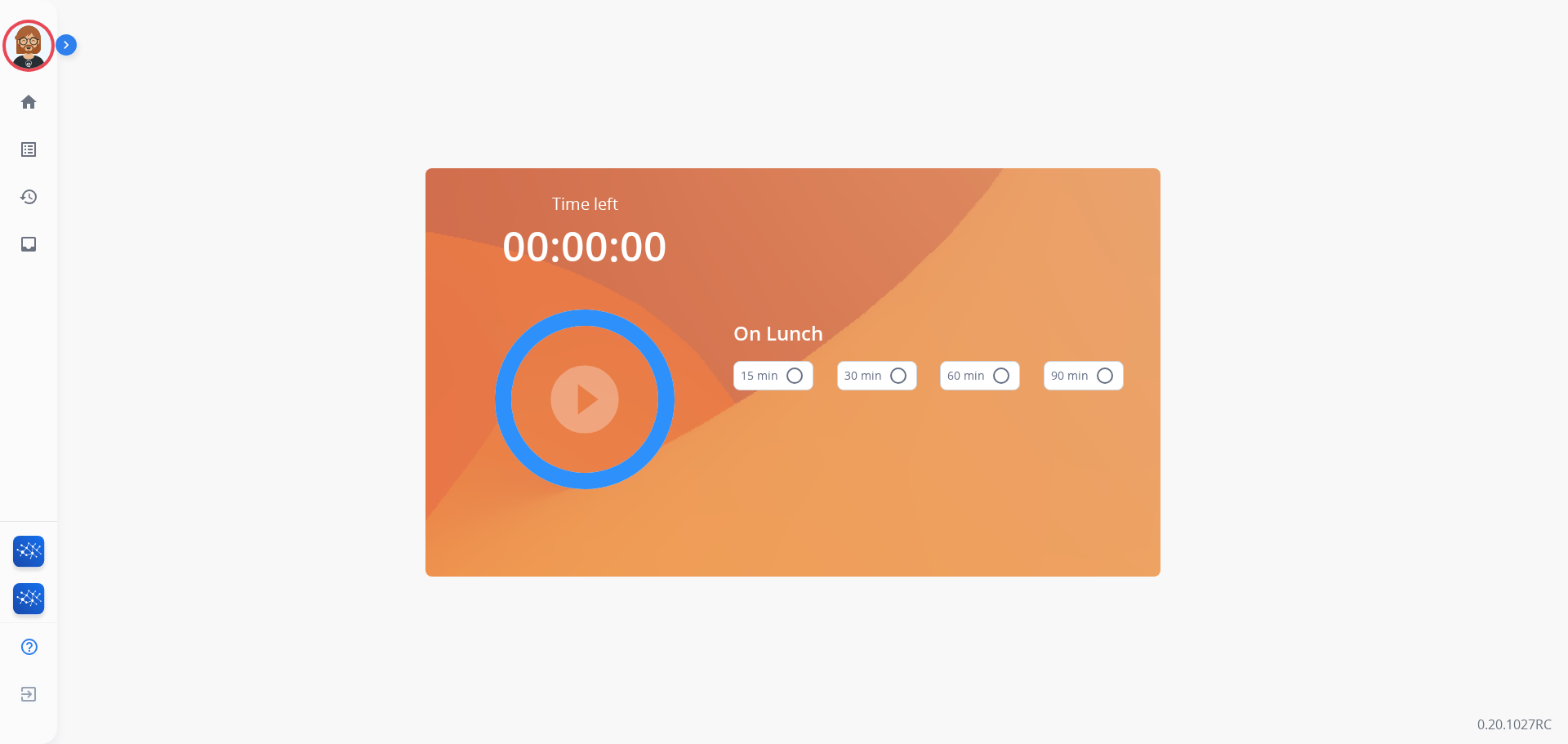
click at [884, 383] on button "30 min radio_button_unchecked" at bounding box center [877, 375] width 80 height 29
click at [592, 400] on mat-icon "play_circle_filled" at bounding box center [585, 400] width 20 height 20
click at [174, 171] on div "Time left 00:09:31 pause_circle_filled On Lunch 15 min radio_button_unchecked 3…" at bounding box center [792, 372] width 1472 height 744
click at [209, 350] on div "Time left 00:00:00 play_circle_filled On Lunch 15 min radio_button_unchecked 30…" at bounding box center [792, 372] width 1472 height 744
click at [25, 234] on mat-icon "inbox" at bounding box center [28, 244] width 20 height 20
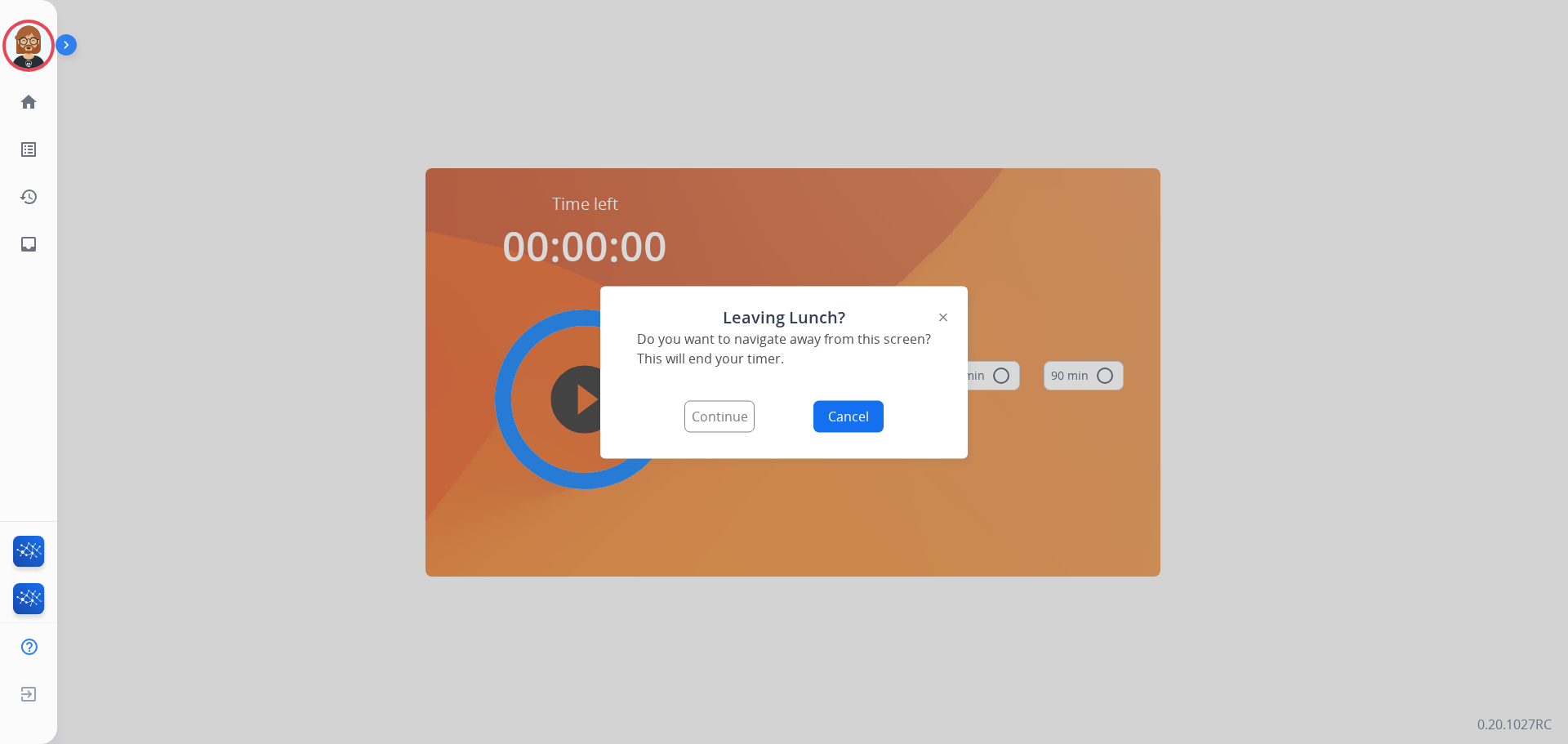
click at [737, 420] on button "Continue" at bounding box center [719, 416] width 70 height 32
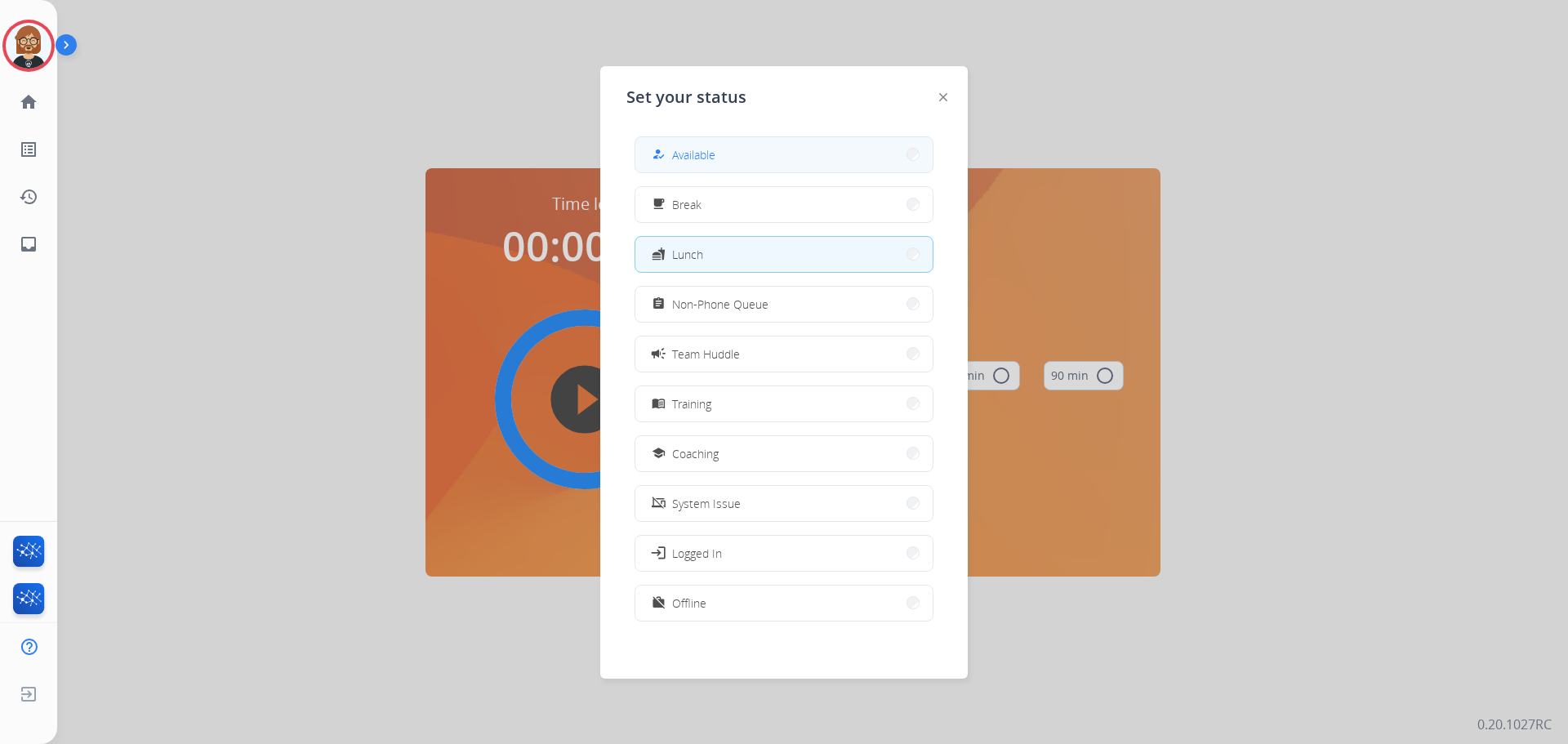
click at [733, 163] on button "how_to_reg Available" at bounding box center [784, 154] width 298 height 36
select select "**********"
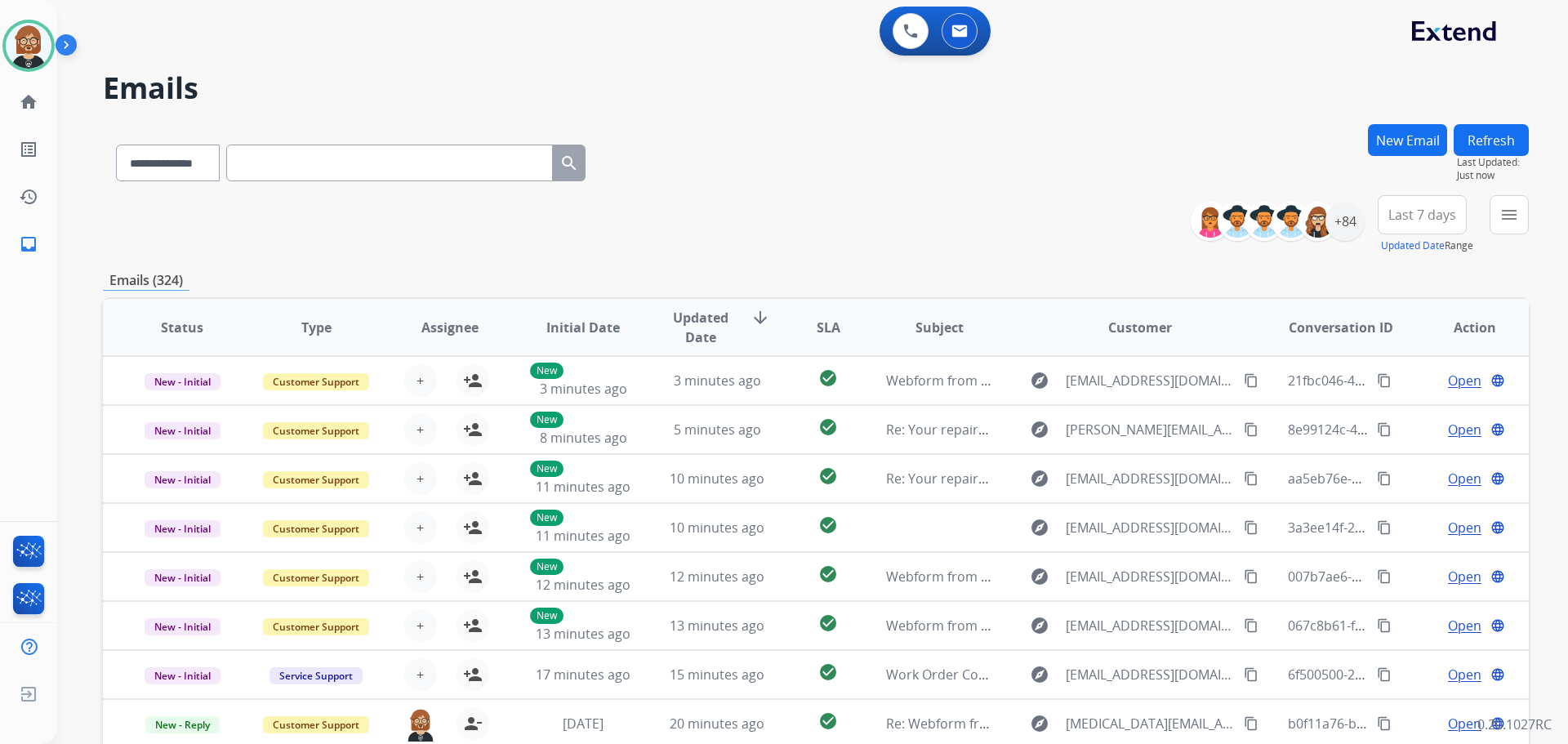
click at [1529, 221] on div "**********" at bounding box center [812, 372] width 1511 height 744
click at [1500, 221] on mat-icon "menu" at bounding box center [1509, 215] width 20 height 20
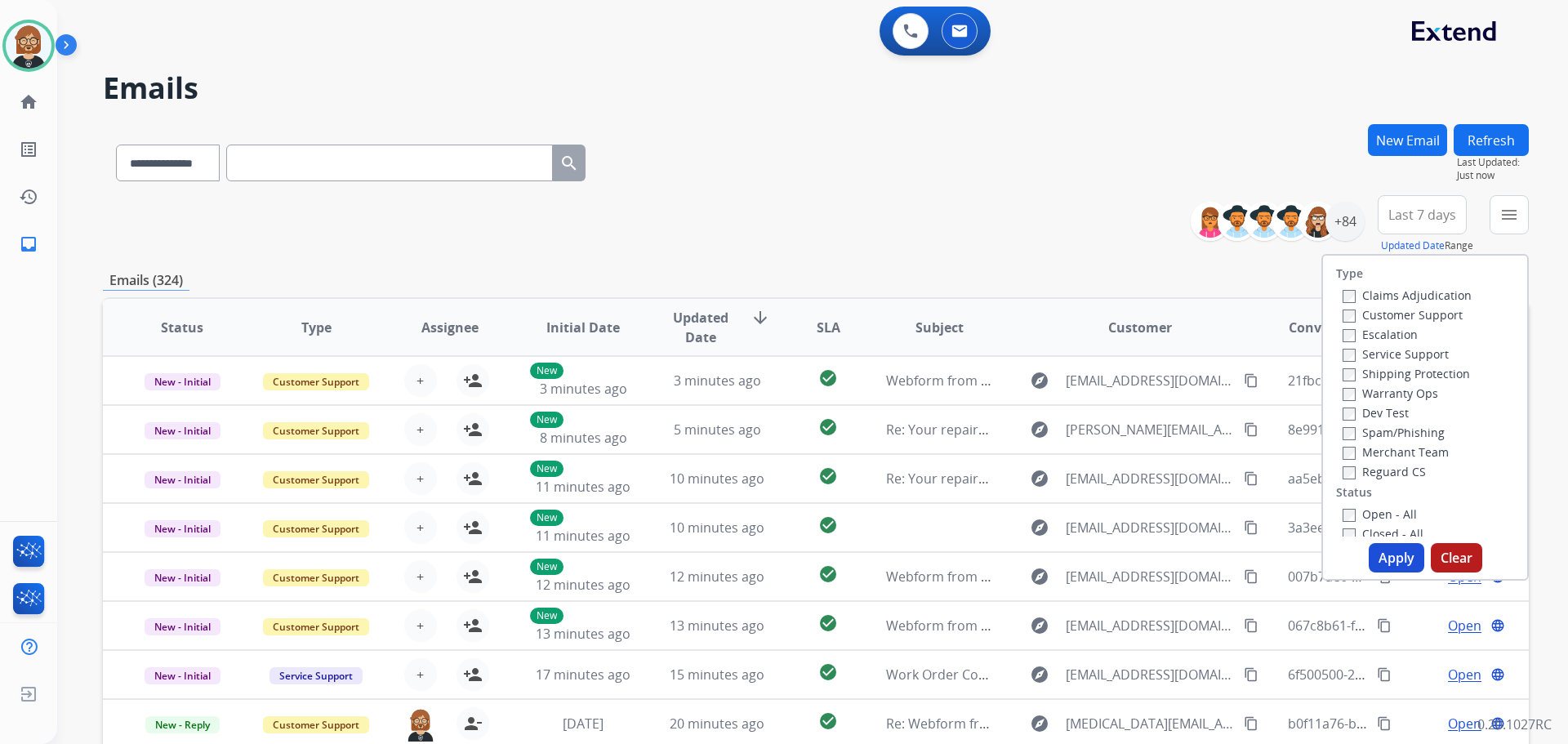
click at [1386, 519] on label "Open - All" at bounding box center [1380, 513] width 75 height 15
click at [1390, 563] on button "Apply" at bounding box center [1397, 557] width 56 height 29
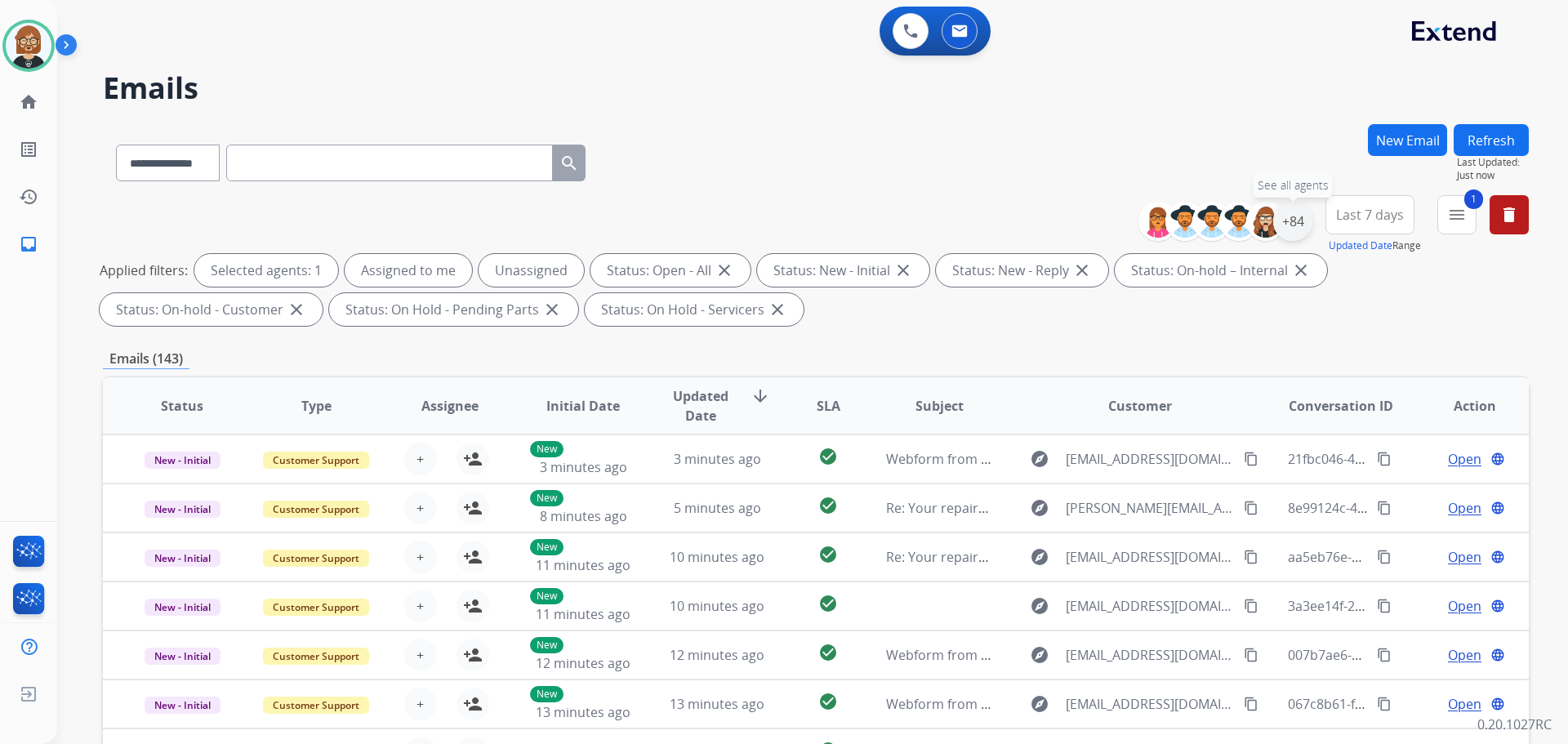
click at [1297, 221] on div "+84" at bounding box center [1293, 221] width 39 height 39
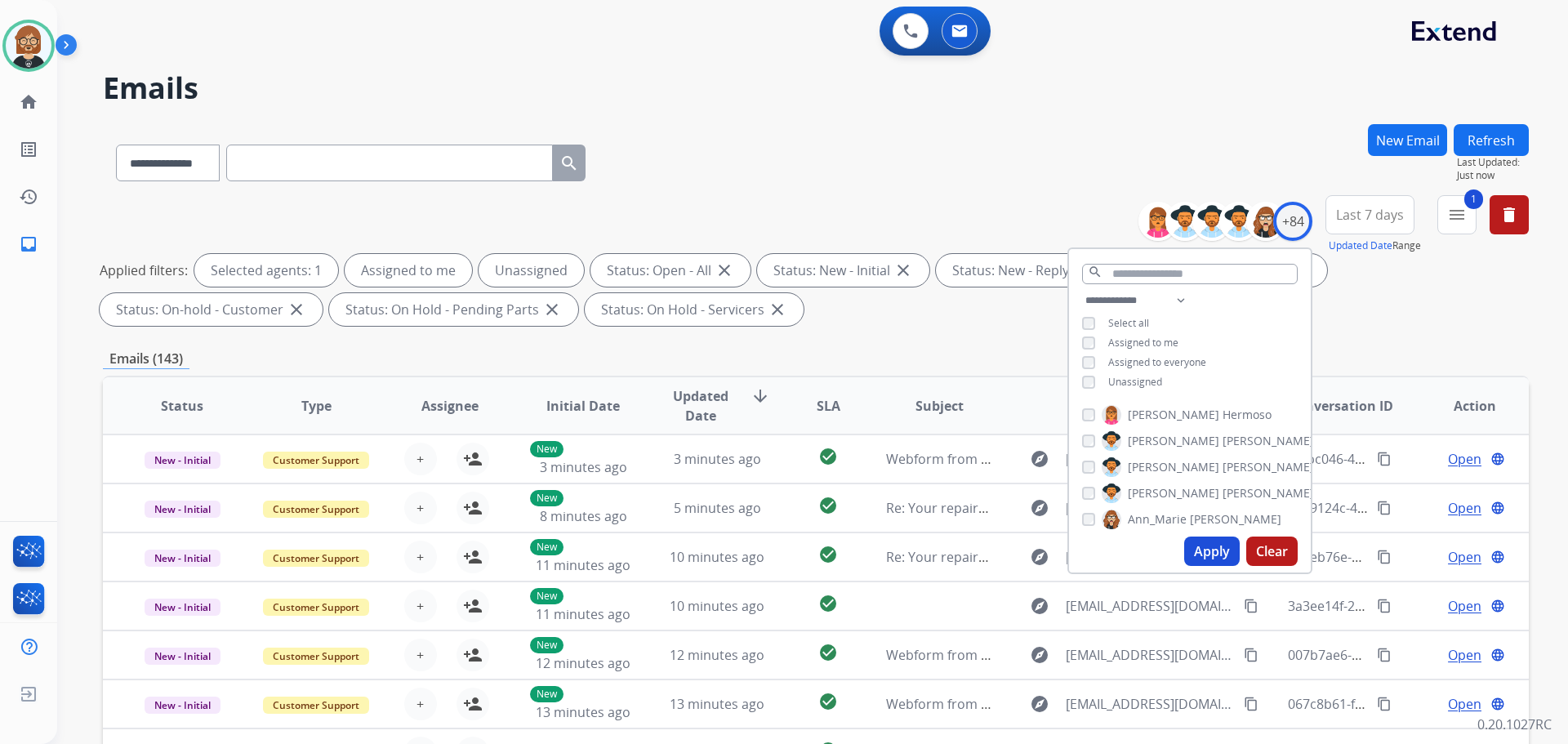
click at [1142, 383] on span "Unassigned" at bounding box center [1135, 382] width 54 height 14
click at [1199, 554] on button "Apply" at bounding box center [1212, 550] width 56 height 29
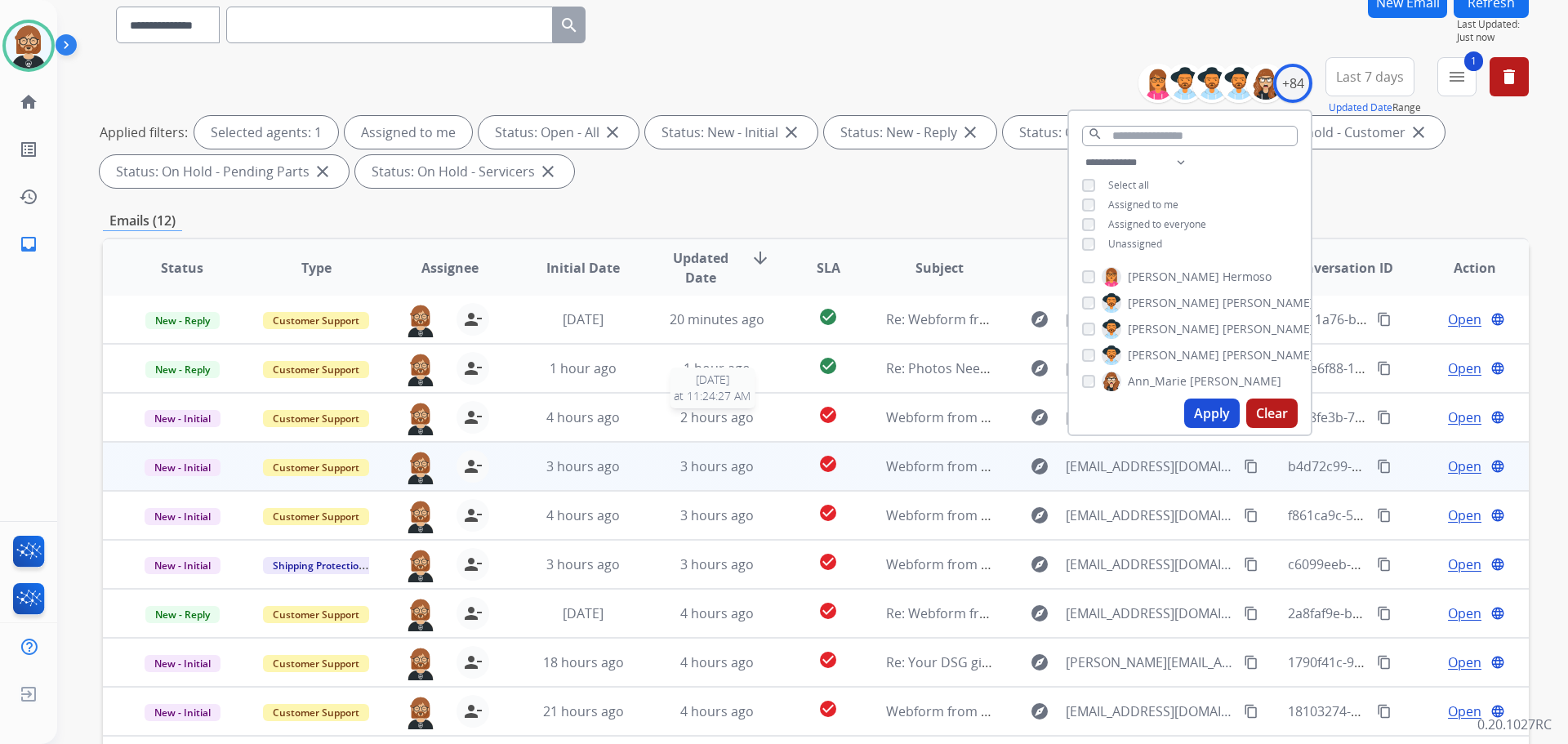
scroll to position [264, 0]
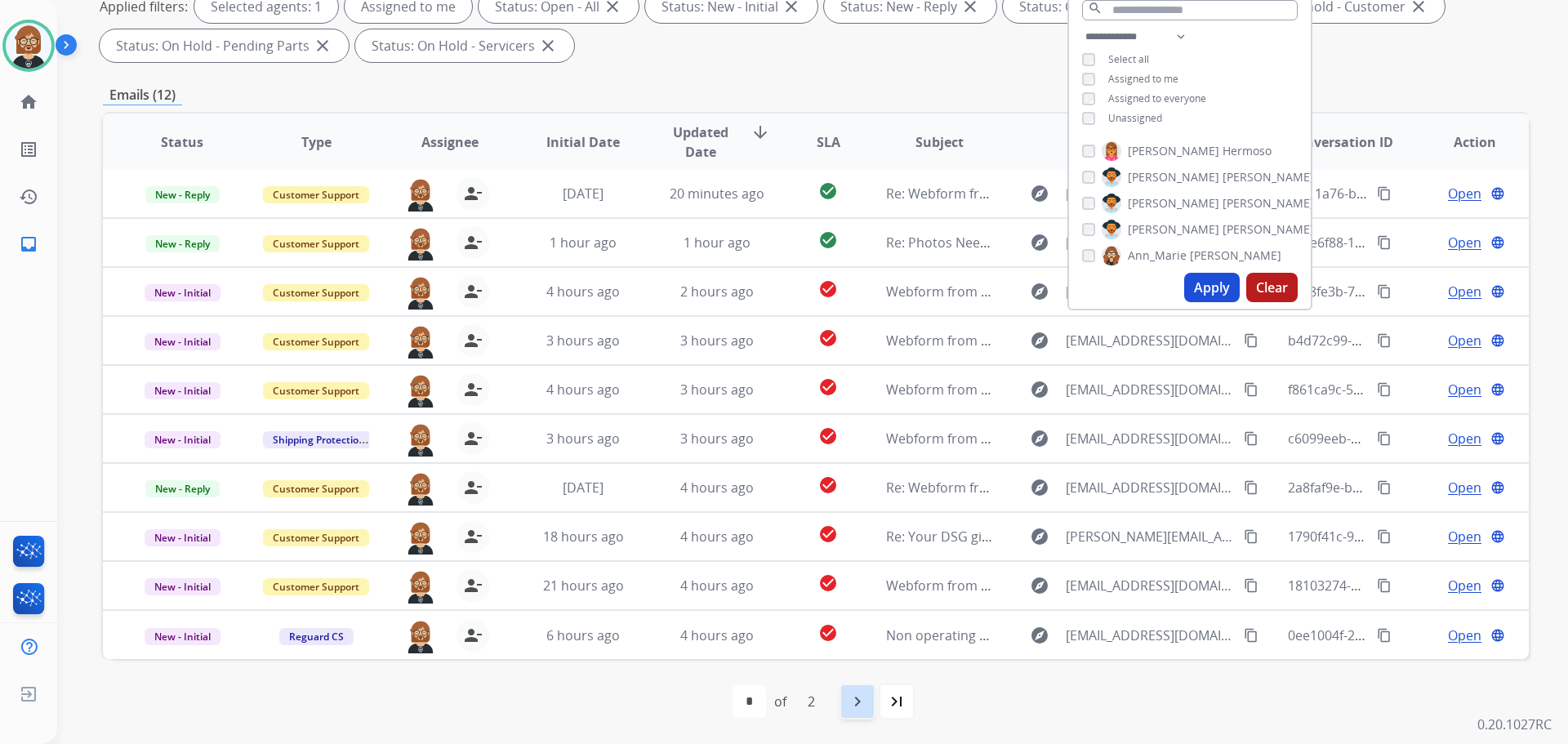
click at [856, 704] on mat-icon "navigate_next" at bounding box center [857, 701] width 20 height 20
select select "*"
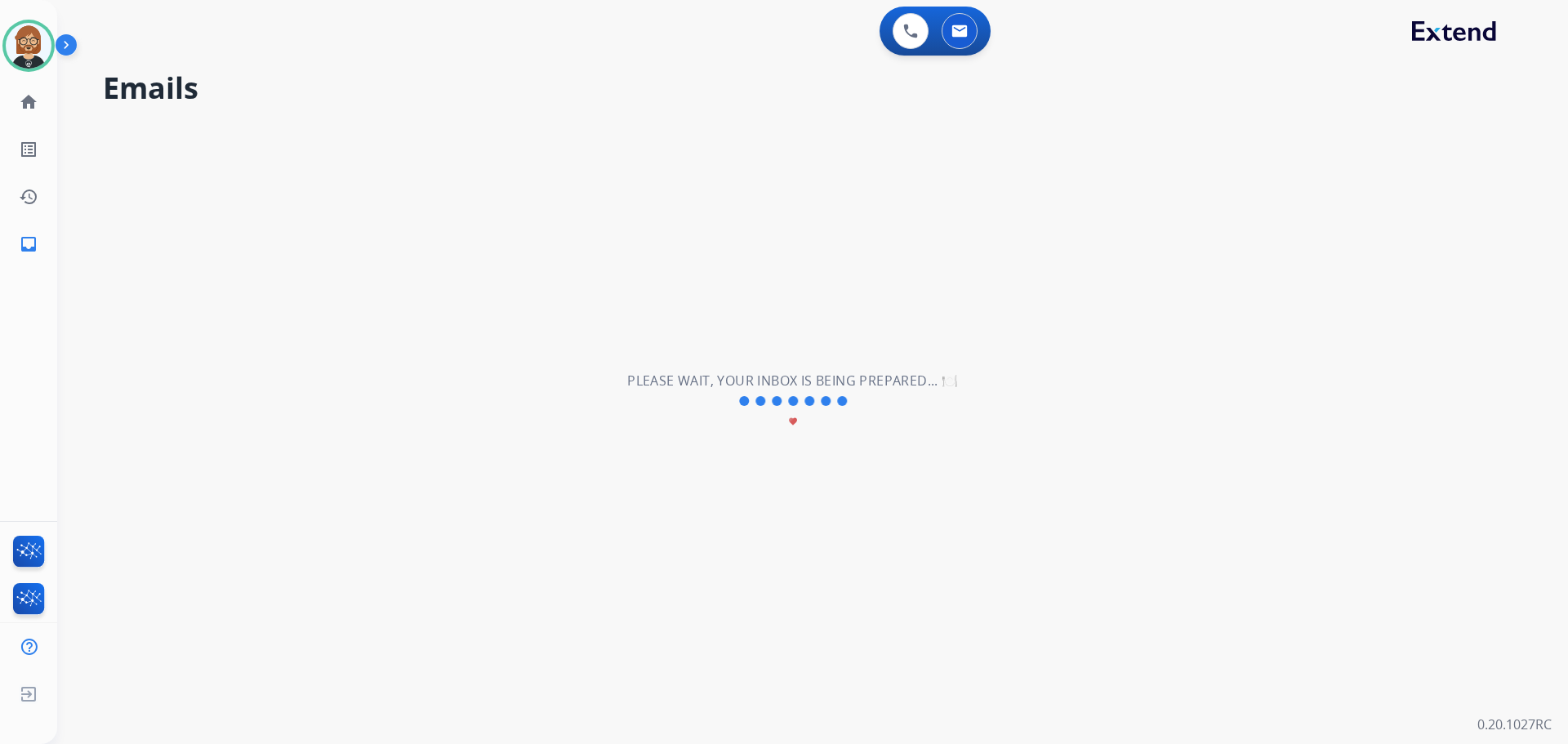
scroll to position [0, 0]
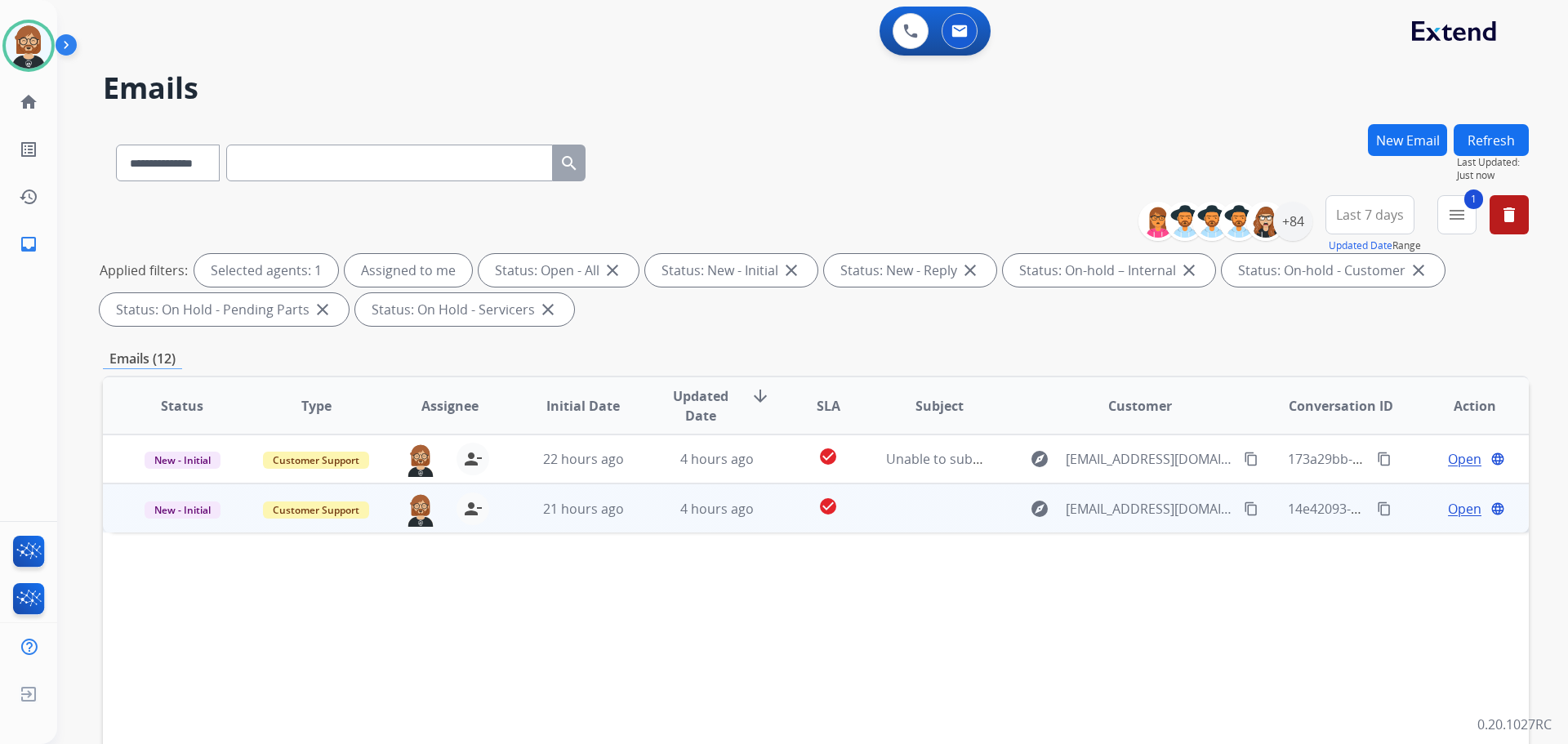
click at [927, 518] on td at bounding box center [927, 507] width 134 height 49
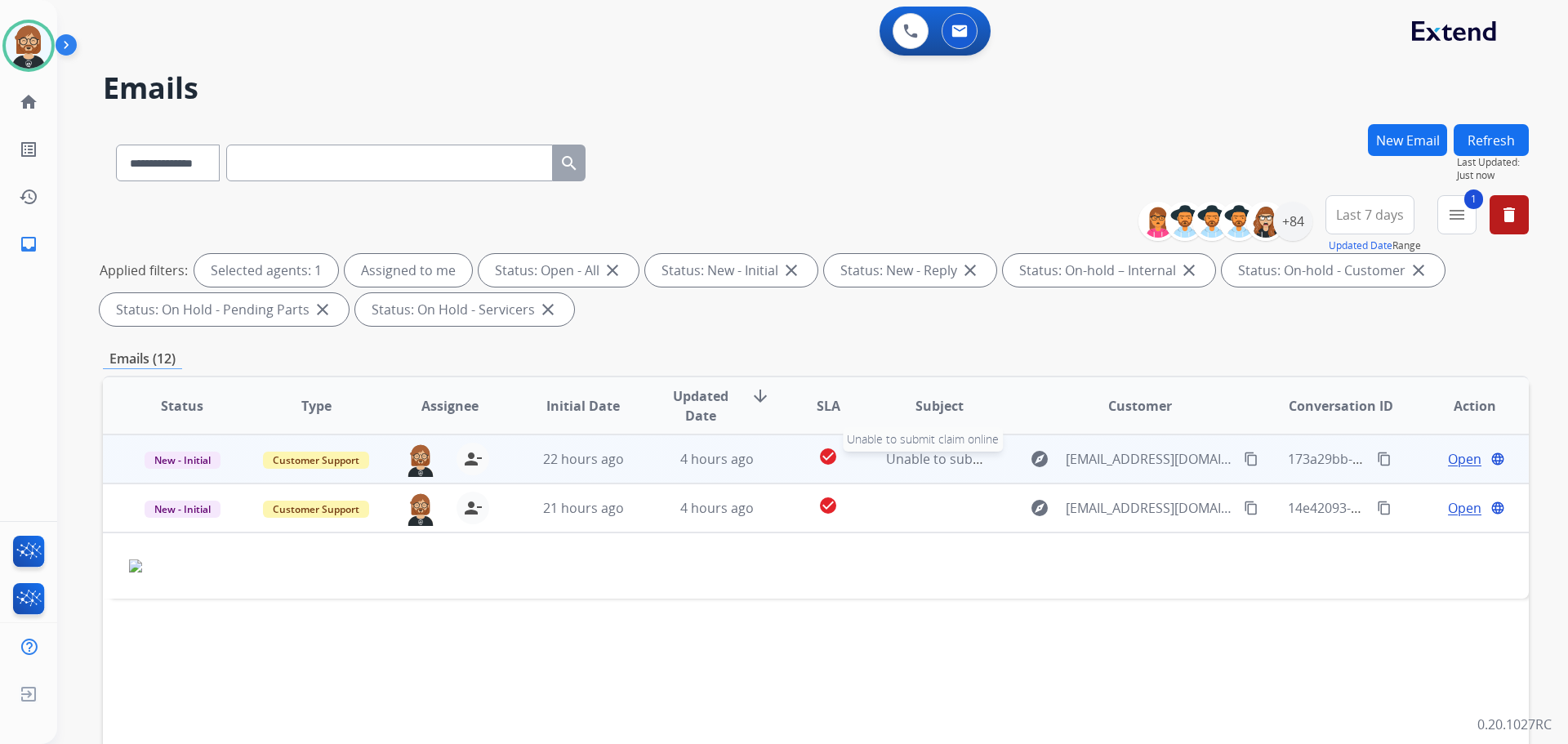
click at [933, 459] on span "Unable to submit claim online" at bounding box center [978, 459] width 185 height 18
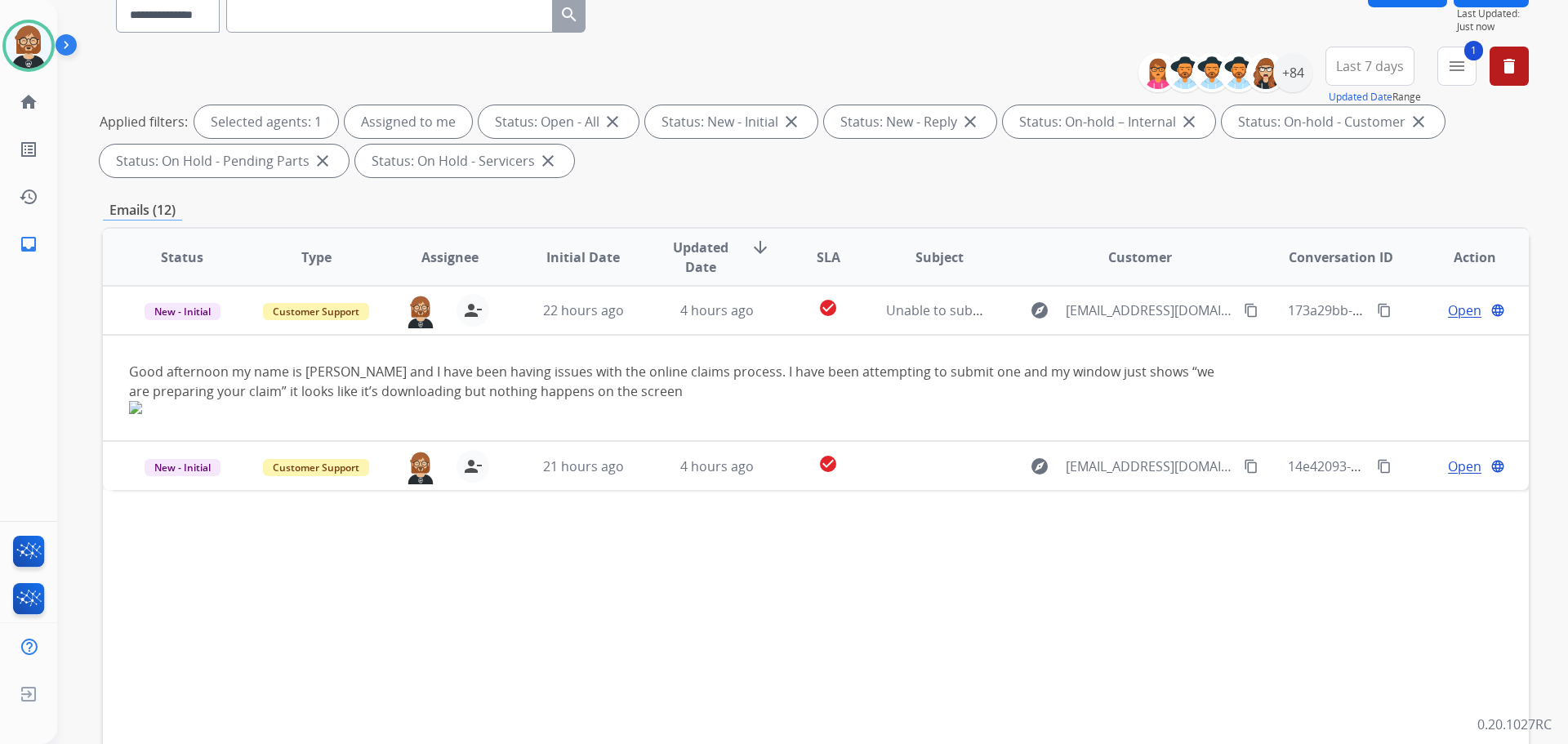
scroll to position [264, 0]
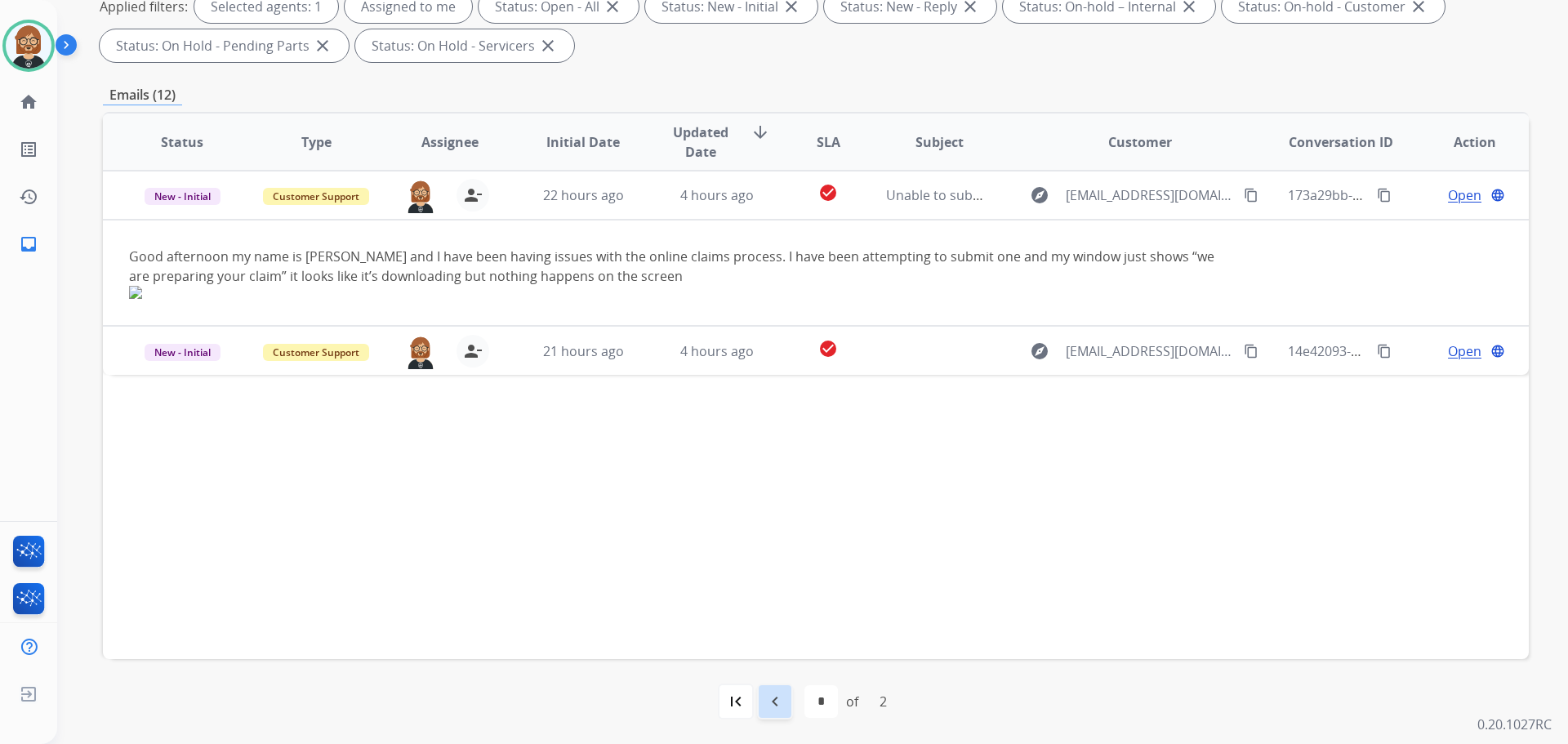
click at [774, 709] on mat-icon "navigate_before" at bounding box center [775, 701] width 20 height 20
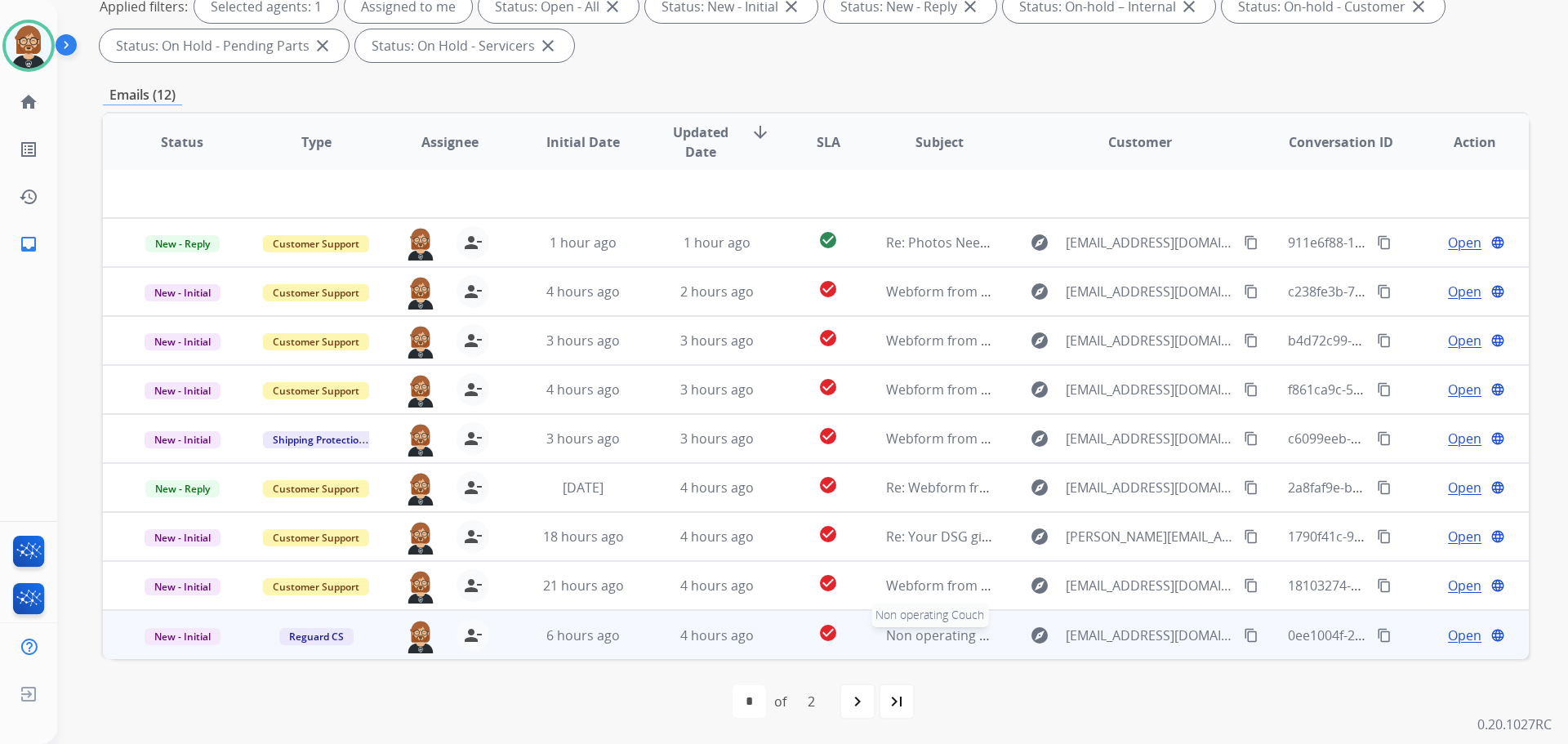
click at [922, 637] on span "Non operating Couch" at bounding box center [951, 635] width 132 height 18
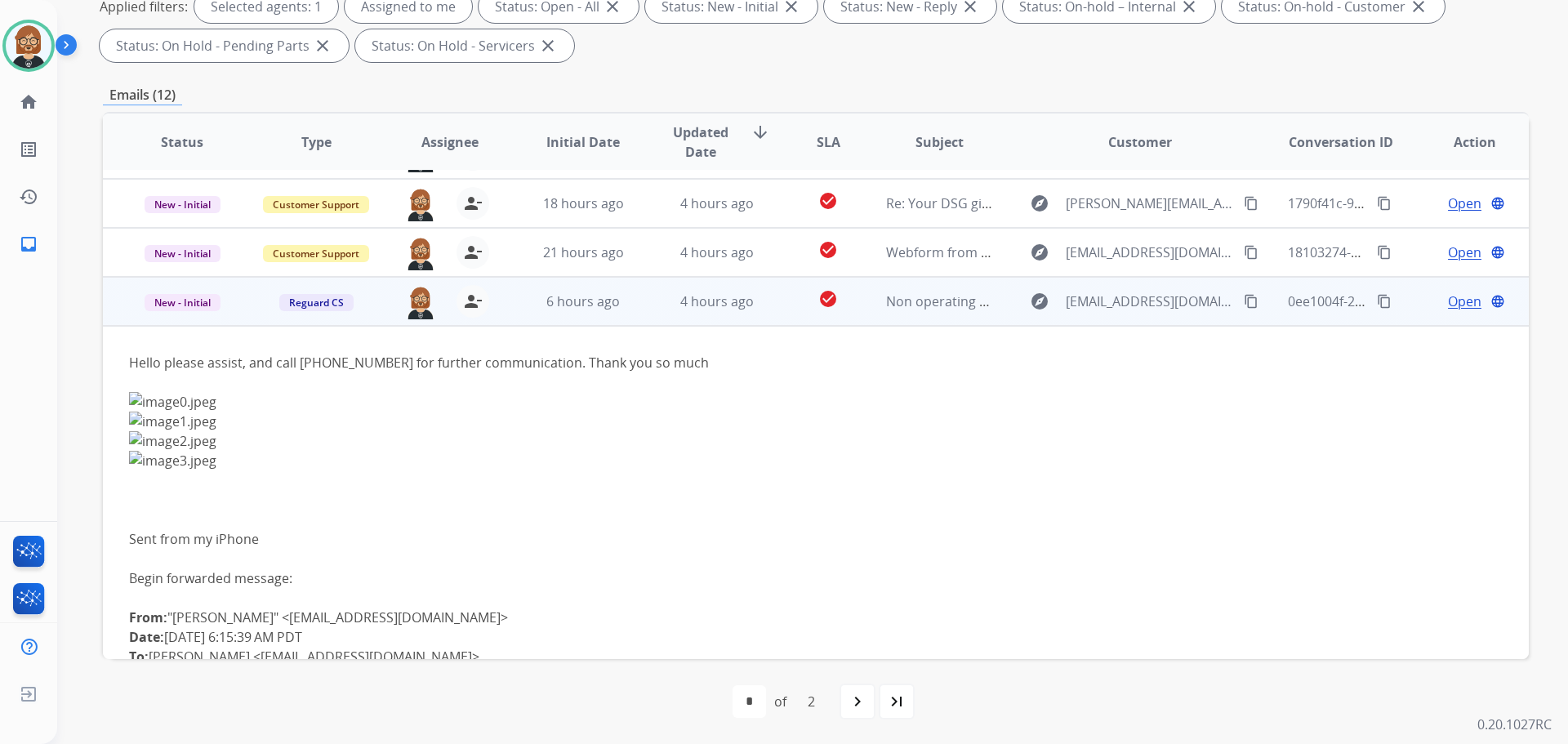
scroll to position [306, 0]
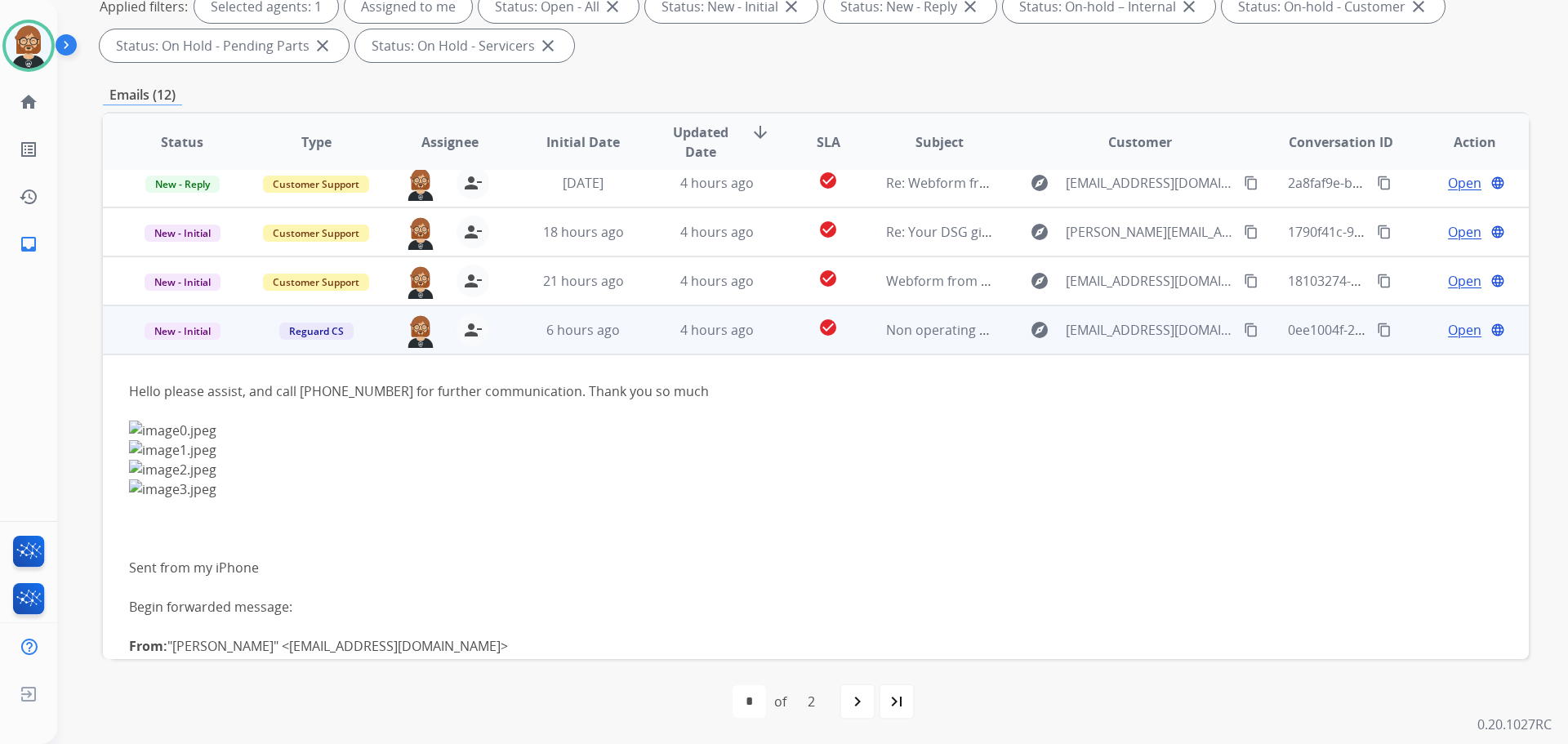
click at [1244, 330] on mat-icon "content_copy" at bounding box center [1251, 329] width 15 height 15
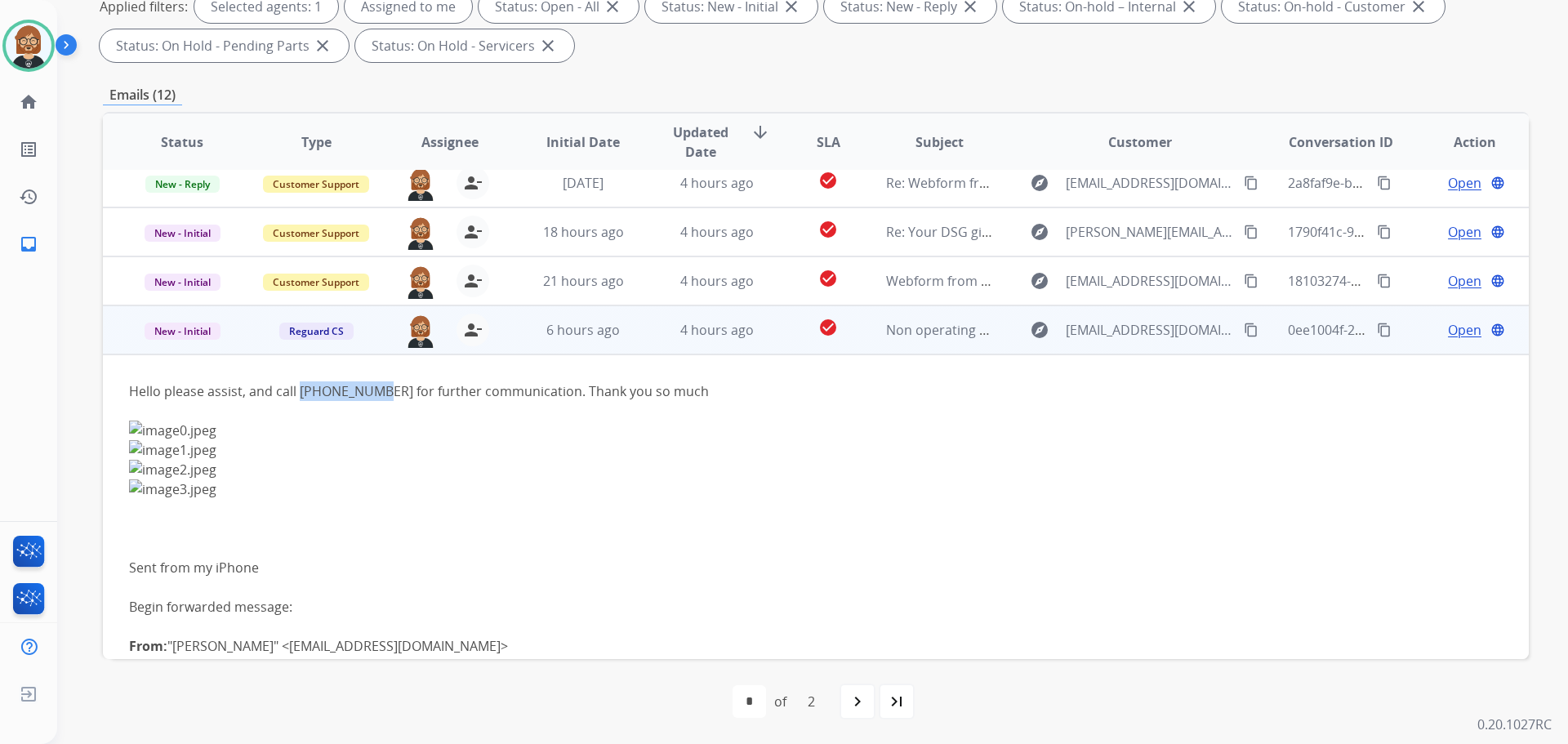
copy div "6265665517"
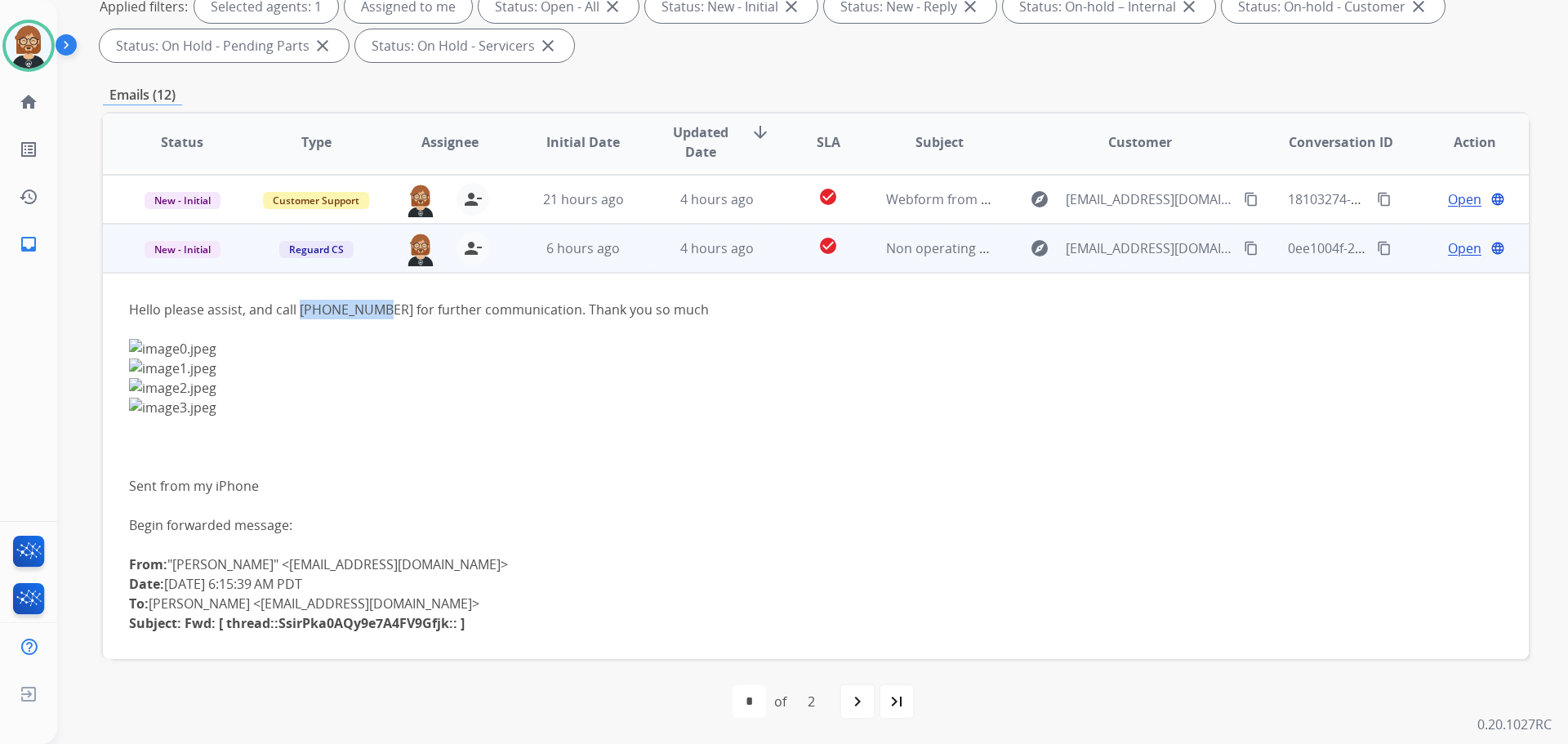
scroll to position [551, 0]
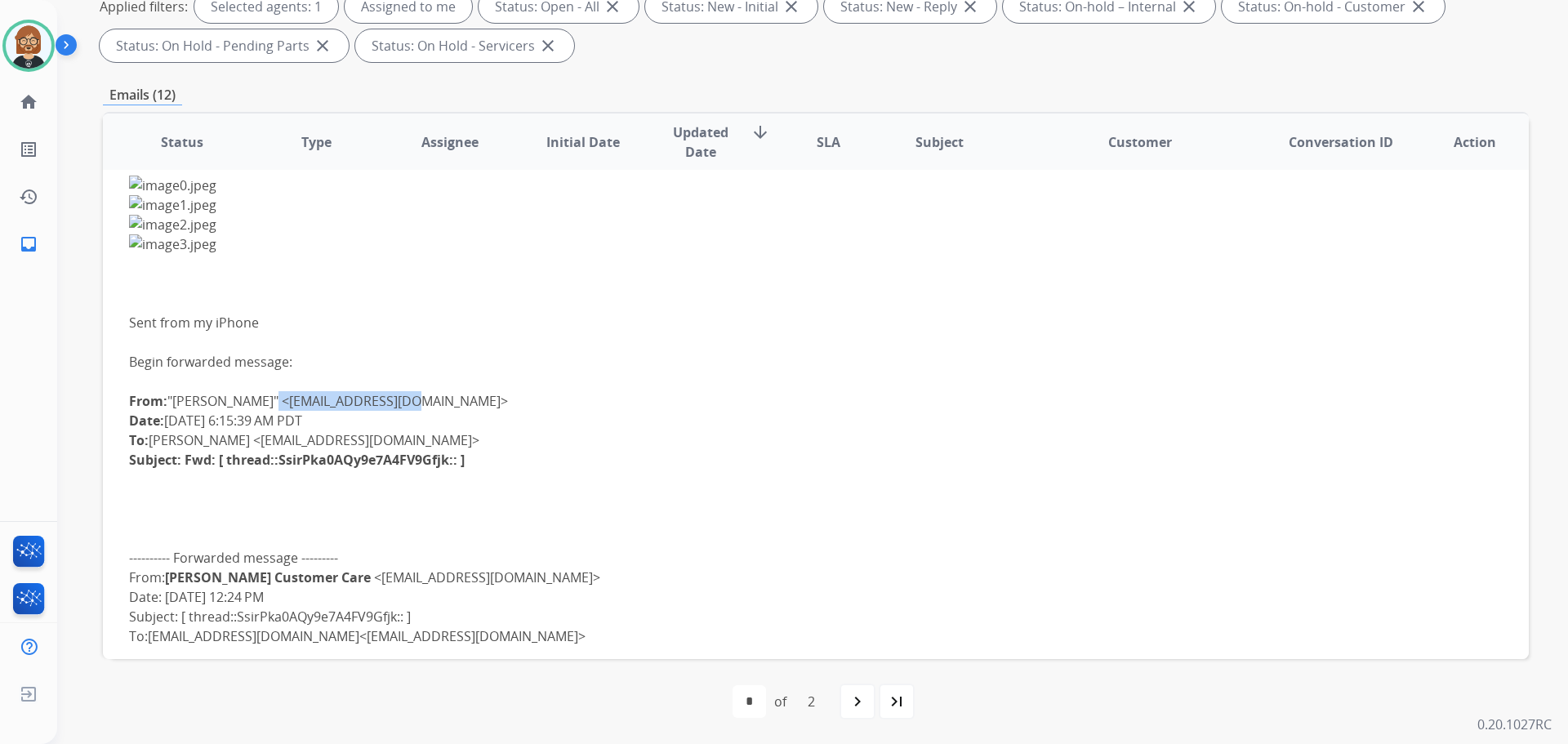
drag, startPoint x: 253, startPoint y: 400, endPoint x: 400, endPoint y: 406, distance: 147.1
click at [400, 406] on div "From: "[PERSON_NAME]" <[EMAIL_ADDRESS][DOMAIN_NAME]> Date: [DATE] 6:15:39 AM PD…" at bounding box center [682, 439] width 1107 height 98
copy div "[EMAIL_ADDRESS][DOMAIN_NAME]"
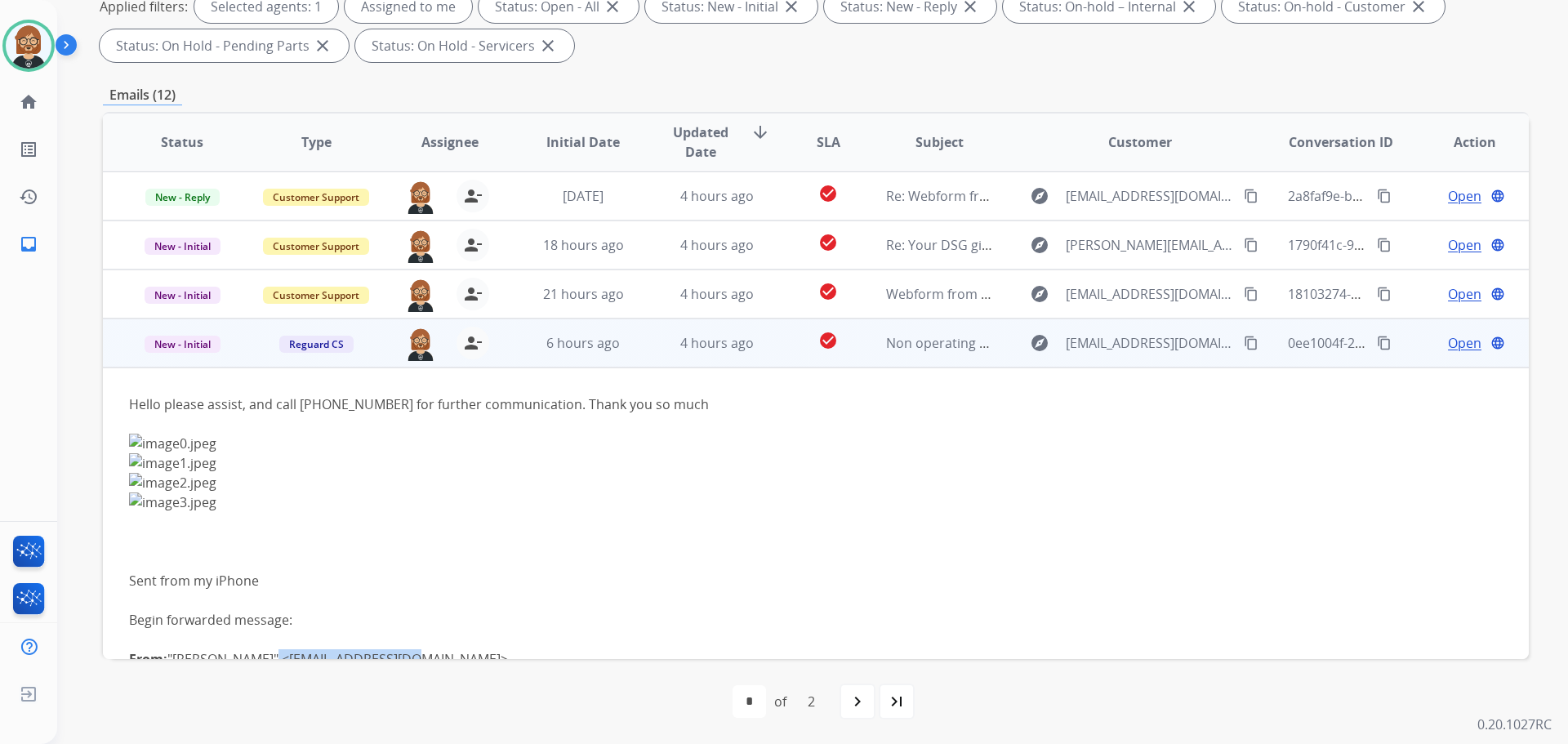
scroll to position [225, 0]
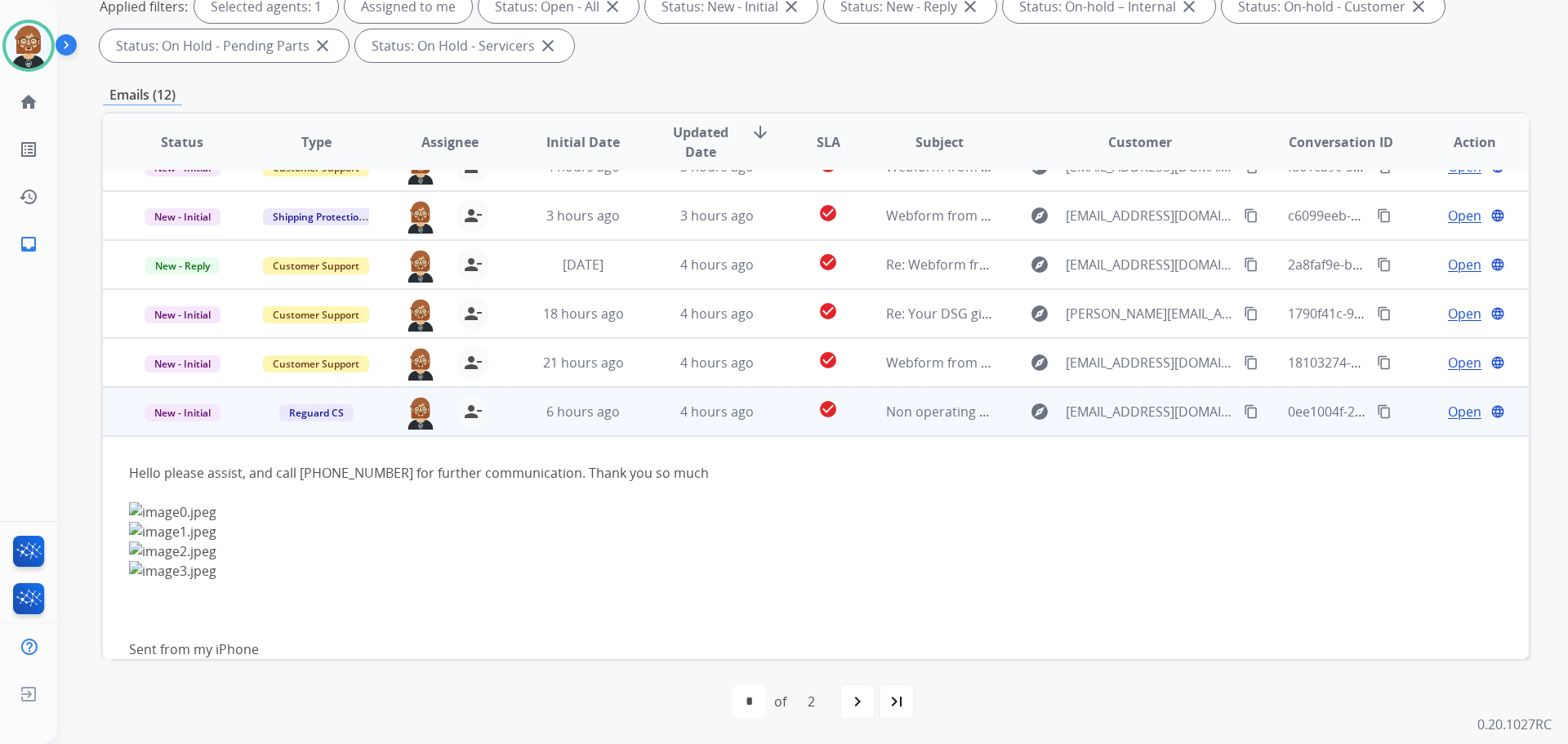
click at [1450, 416] on span "Open" at bounding box center [1465, 411] width 34 height 20
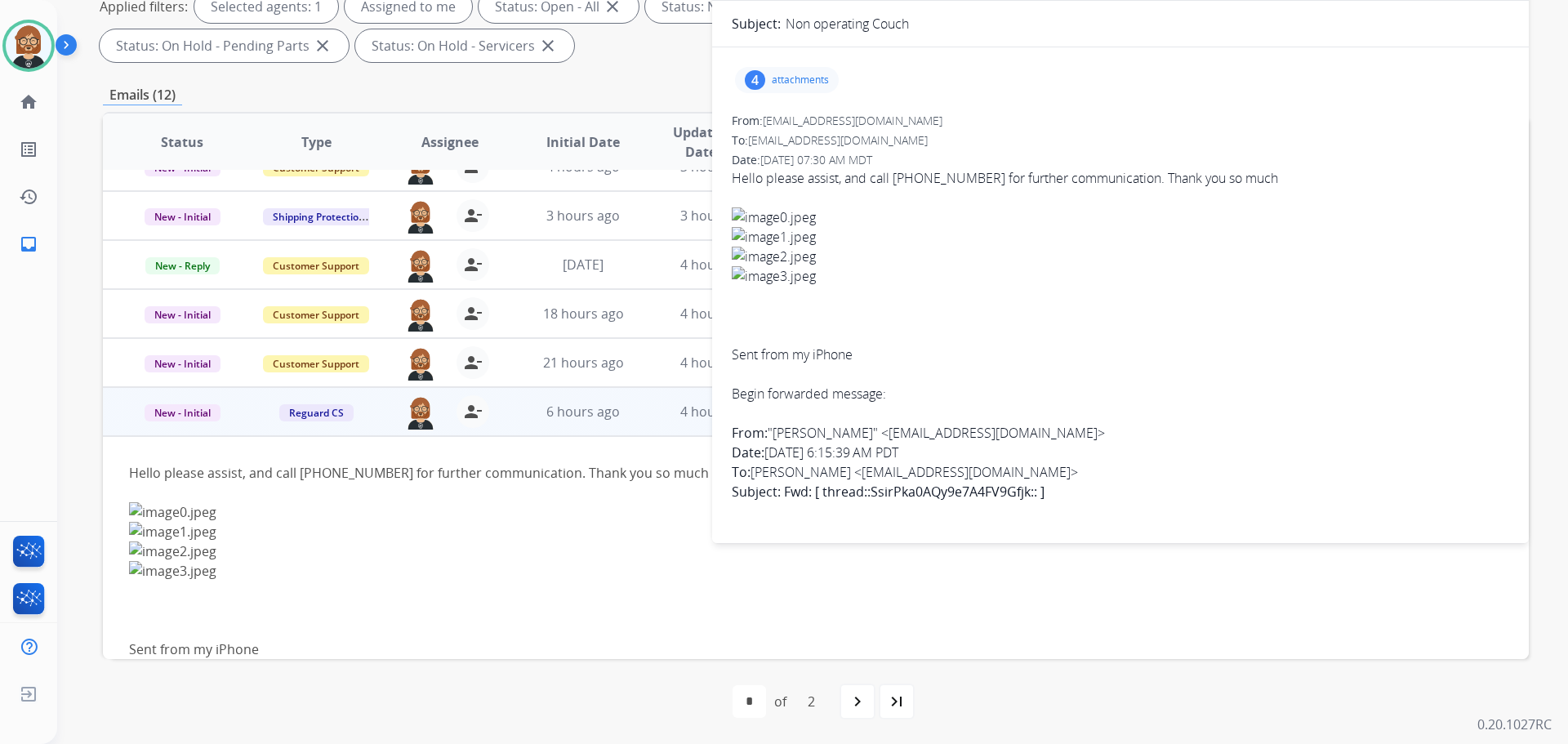
click at [810, 83] on p "attachments" at bounding box center [800, 80] width 57 height 13
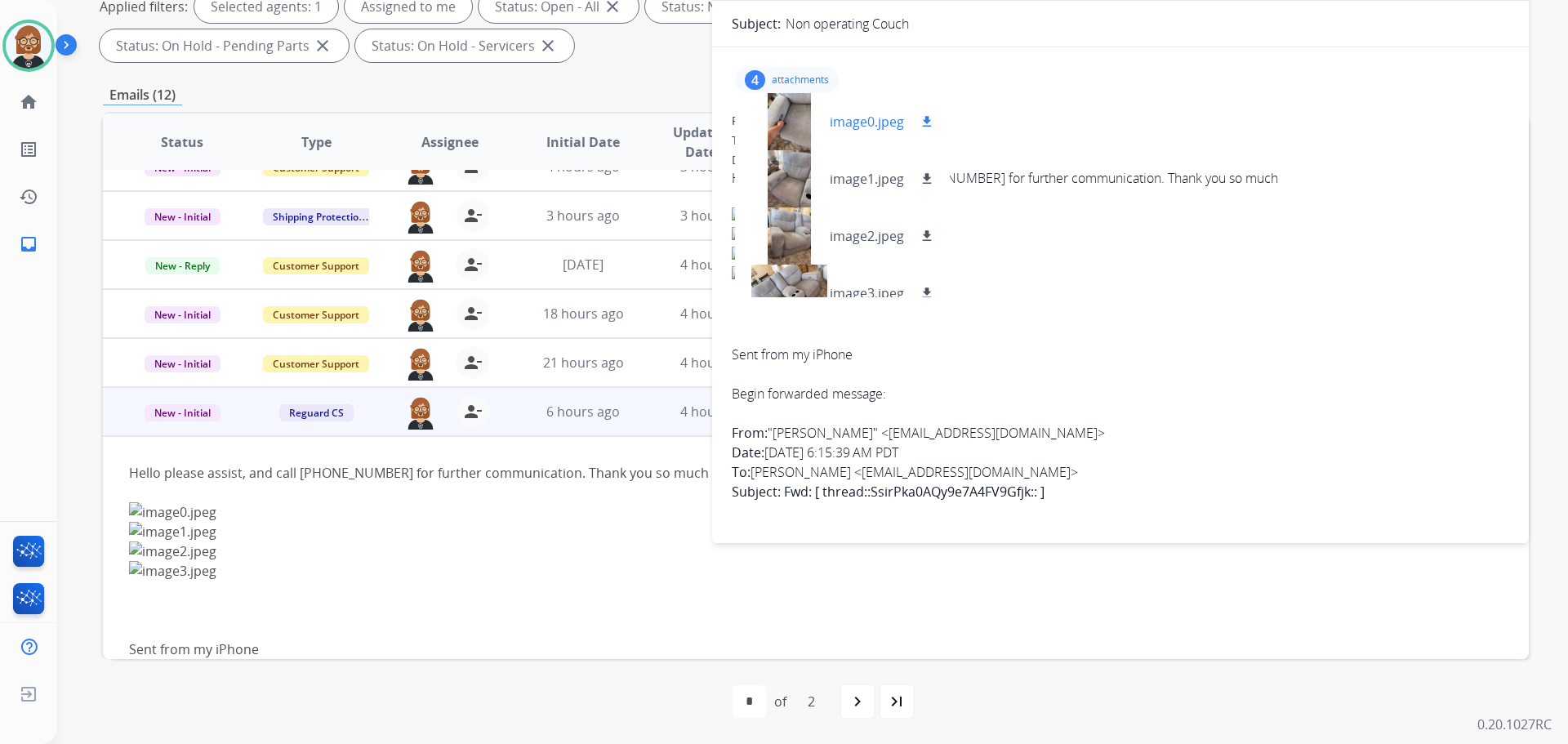
click at [791, 133] on div at bounding box center [789, 122] width 82 height 57
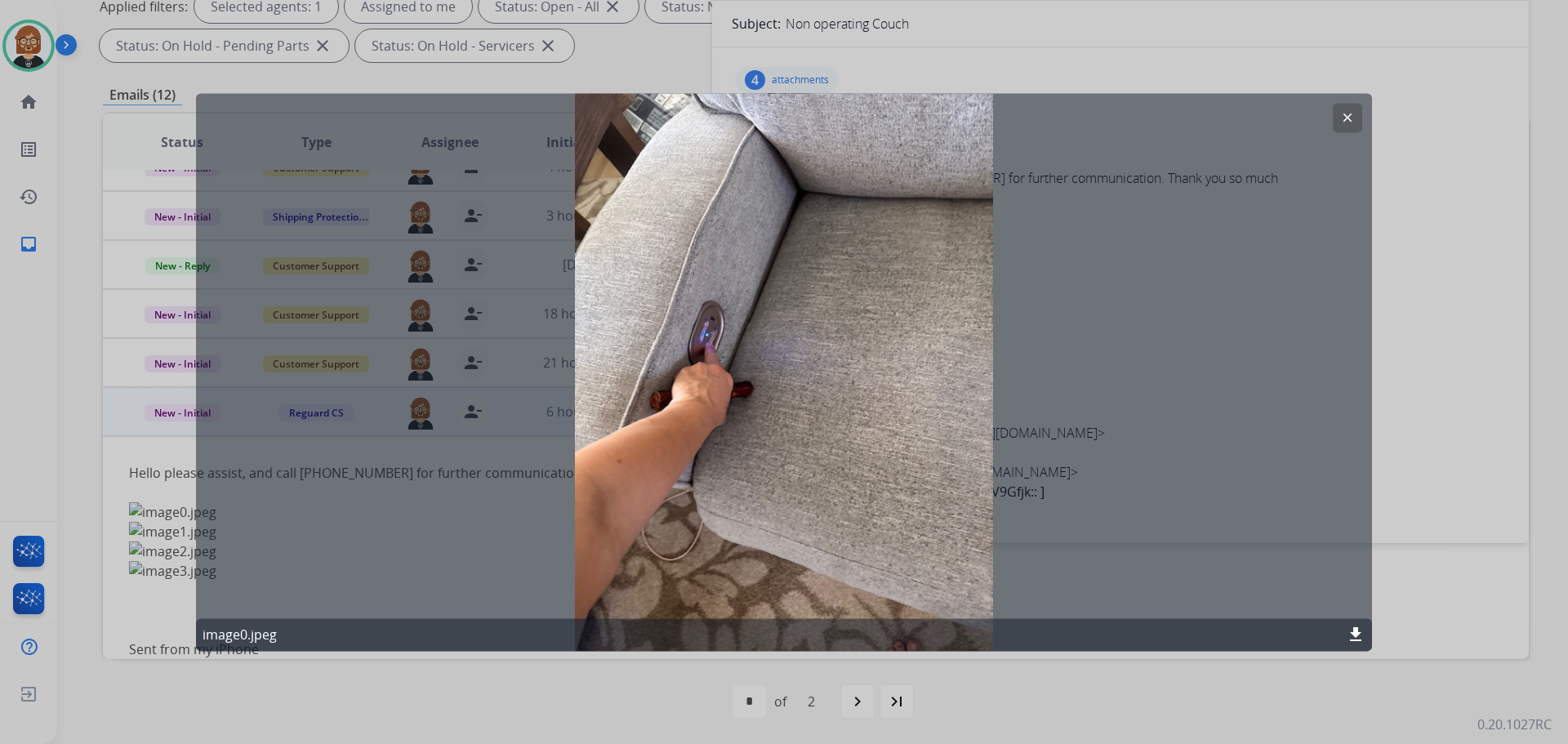
click at [1357, 126] on button "clear" at bounding box center [1347, 117] width 29 height 29
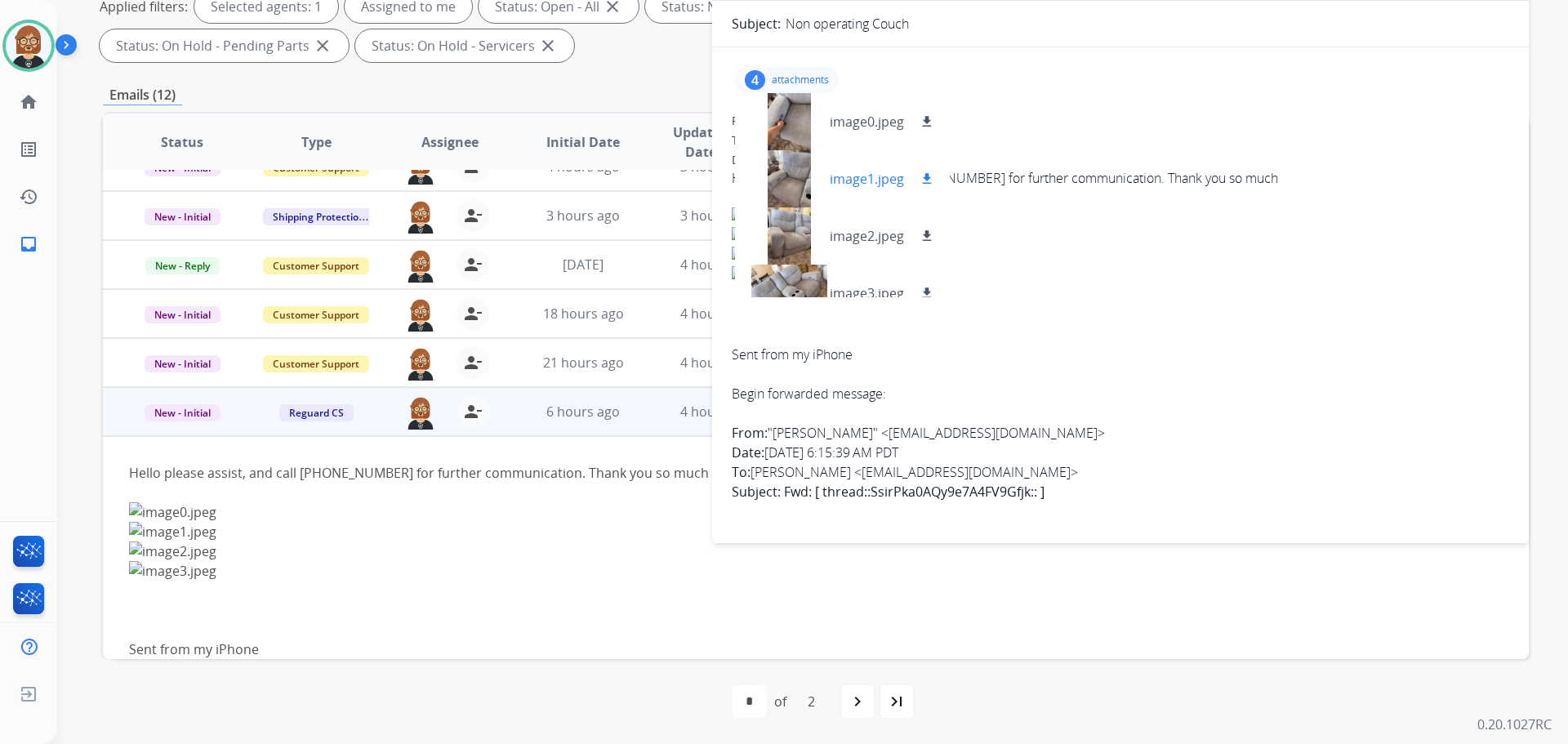
click at [788, 177] on div at bounding box center [789, 178] width 82 height 57
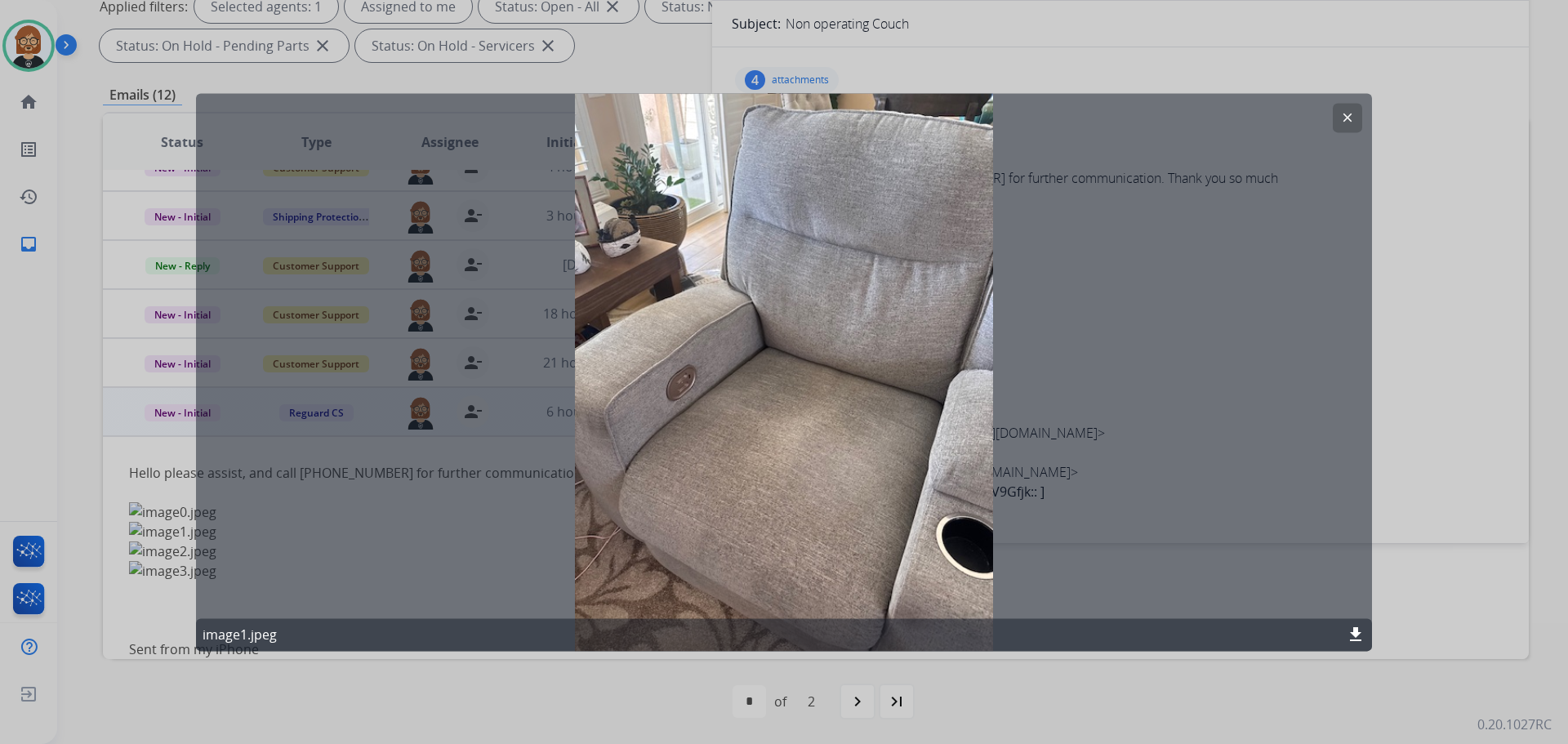
click at [1357, 116] on button "clear" at bounding box center [1347, 117] width 29 height 29
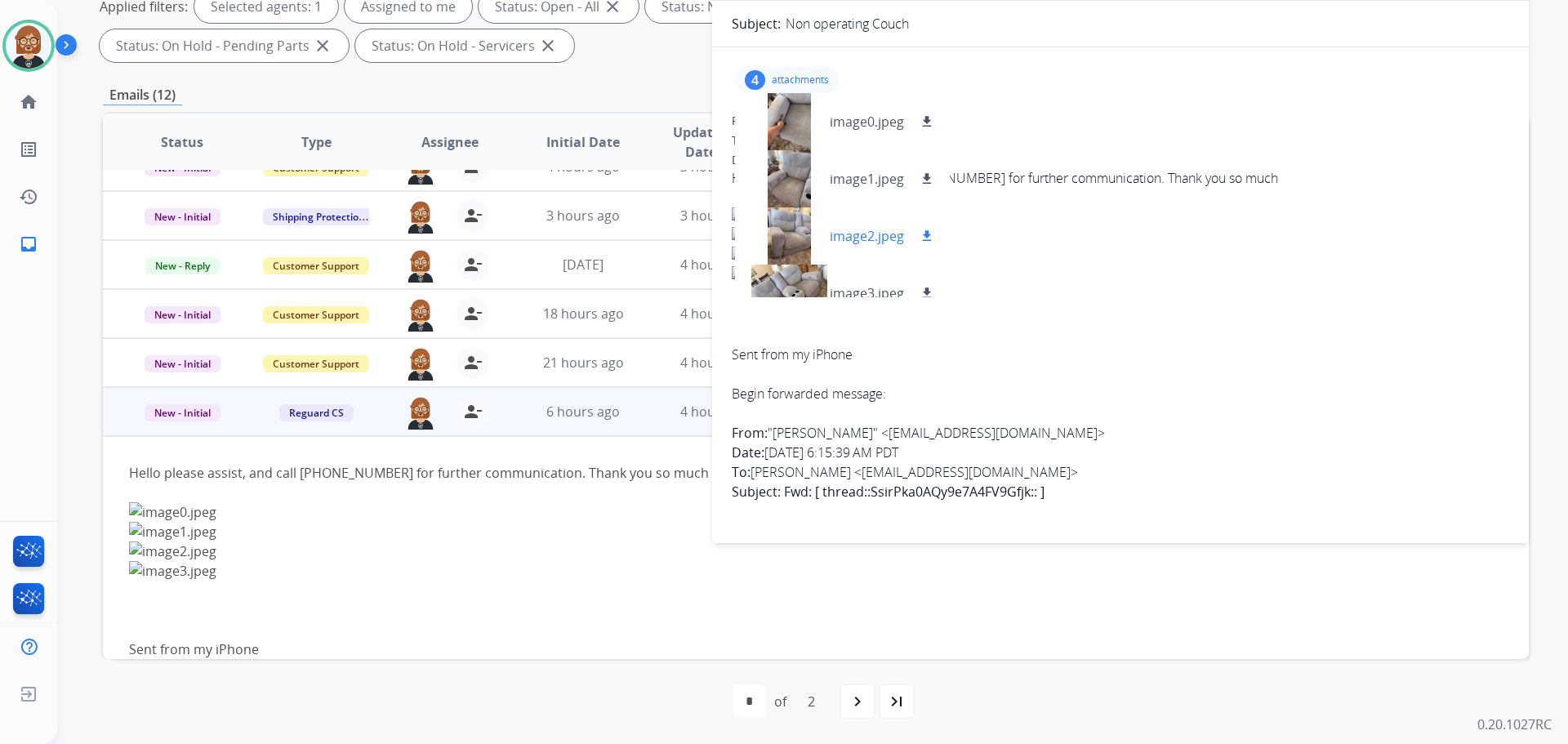
click at [792, 228] on div at bounding box center [789, 236] width 82 height 57
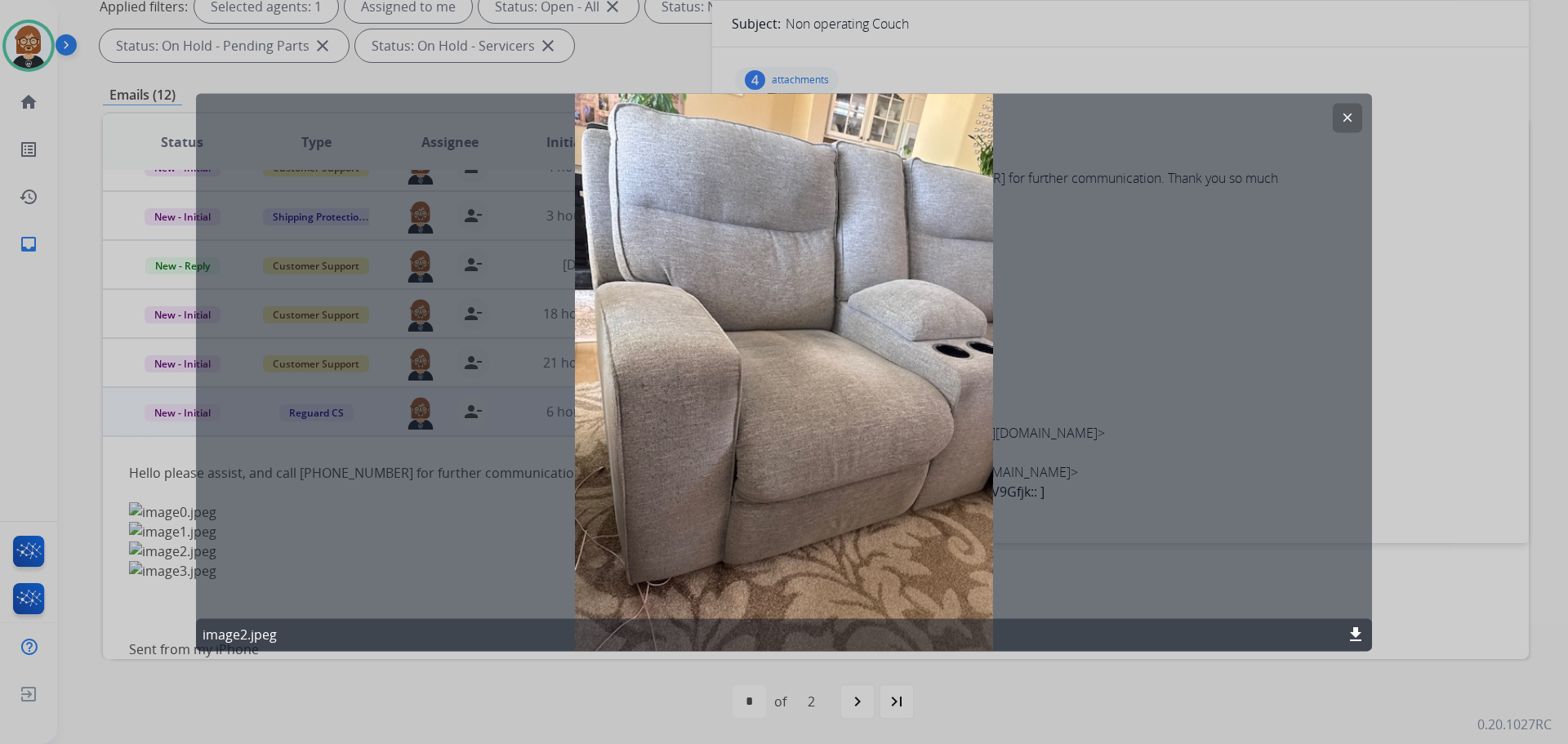
click at [1362, 125] on button "clear" at bounding box center [1347, 117] width 29 height 29
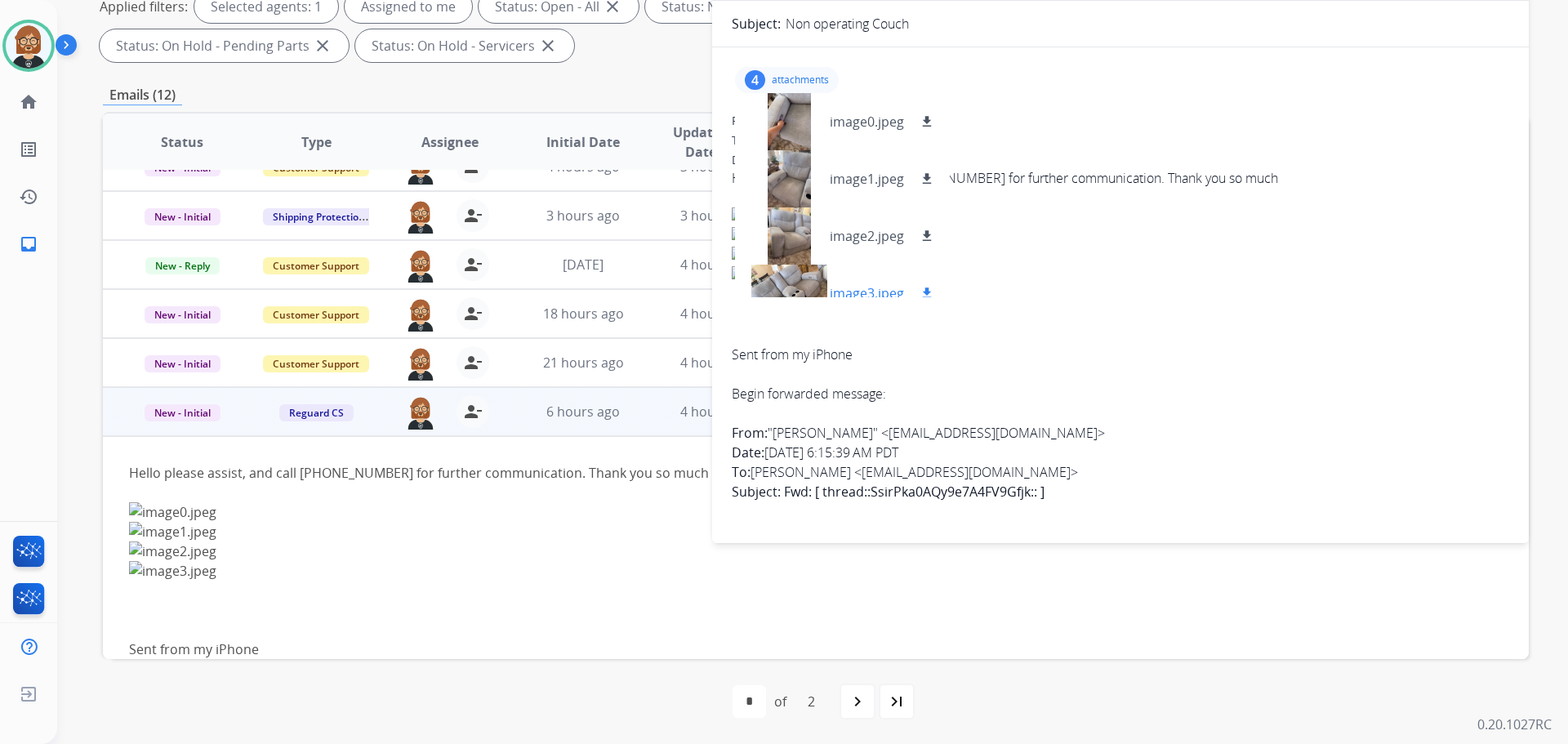
click at [810, 281] on div at bounding box center [789, 293] width 82 height 57
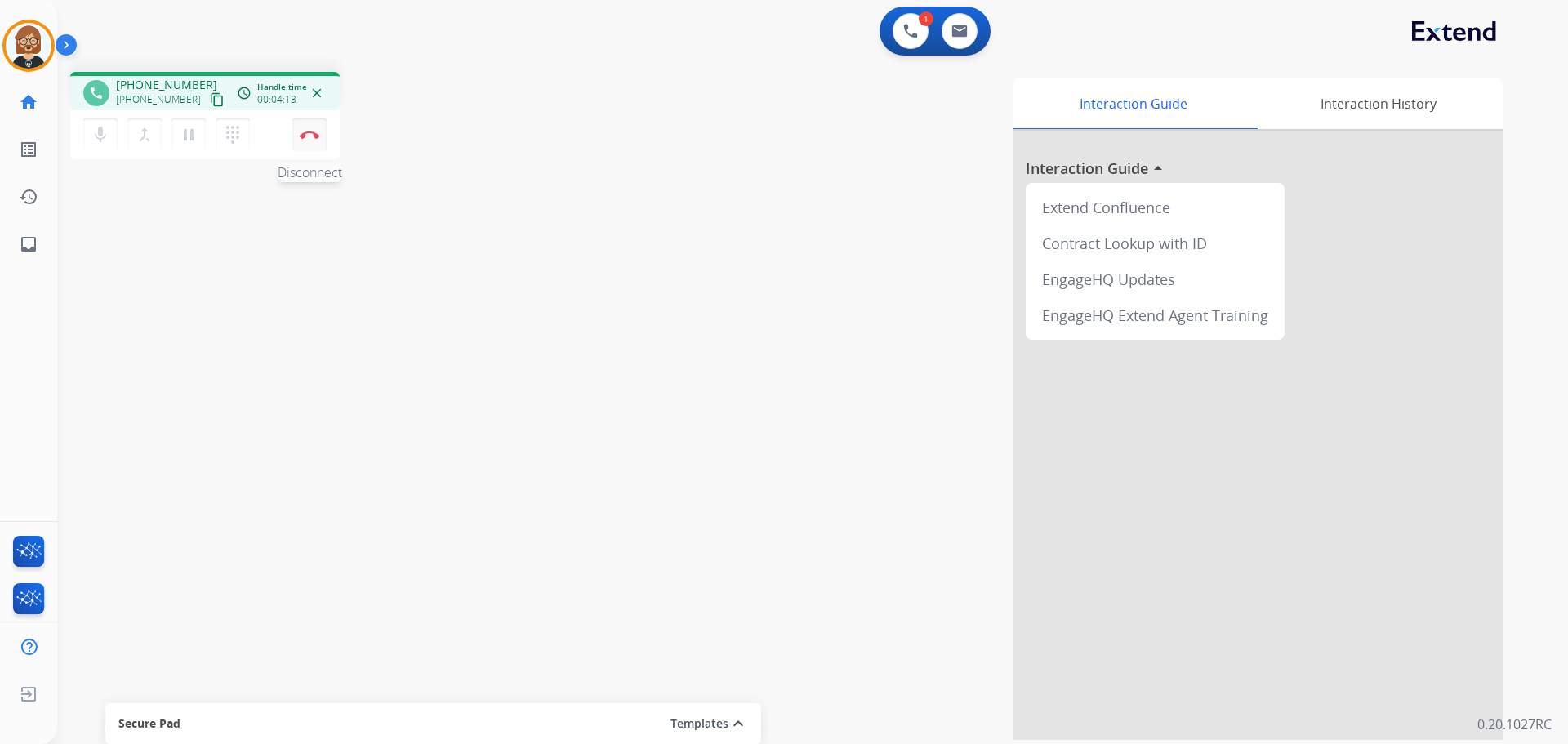
click at [306, 131] on img at bounding box center [309, 134] width 20 height 8
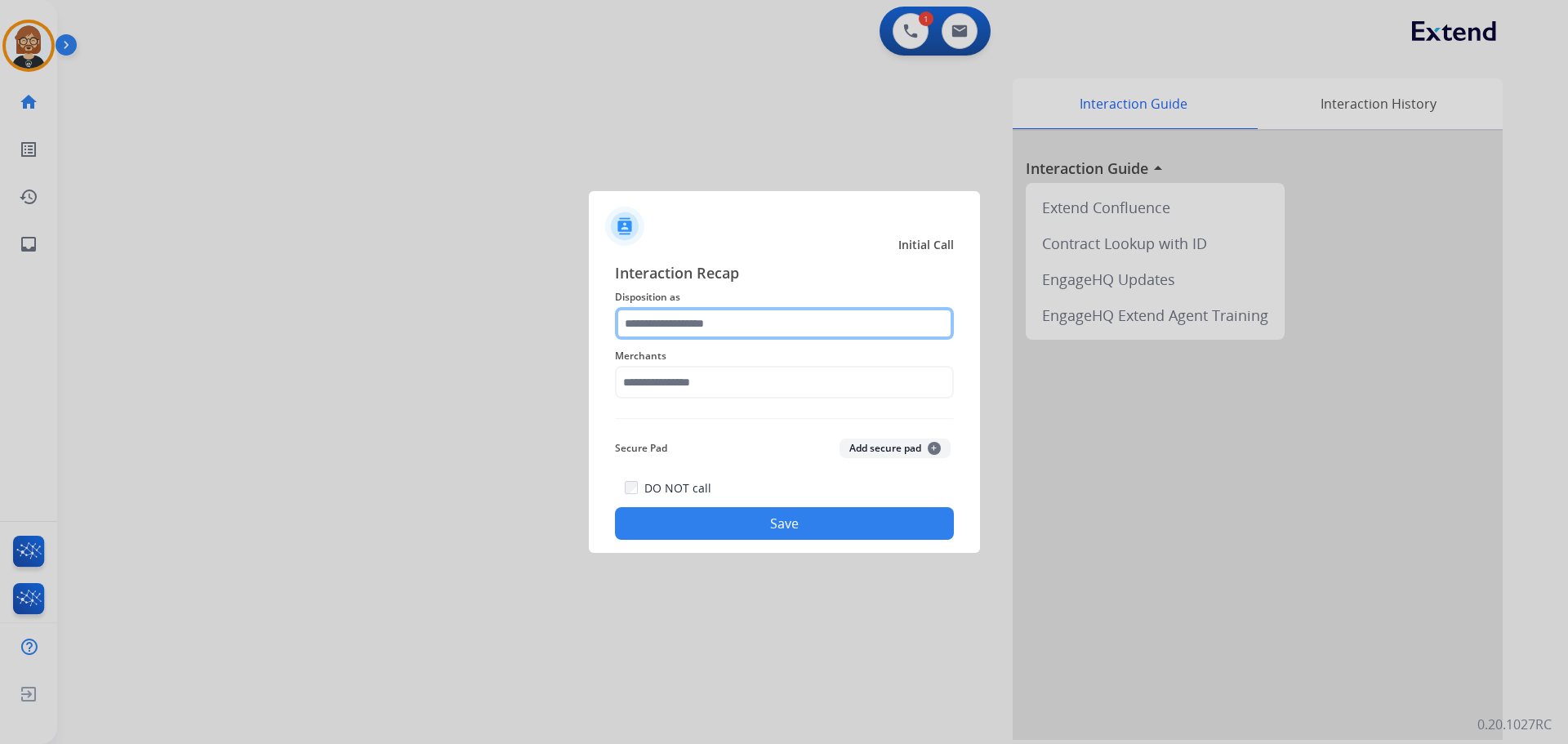
click at [763, 333] on input "text" at bounding box center [784, 323] width 339 height 33
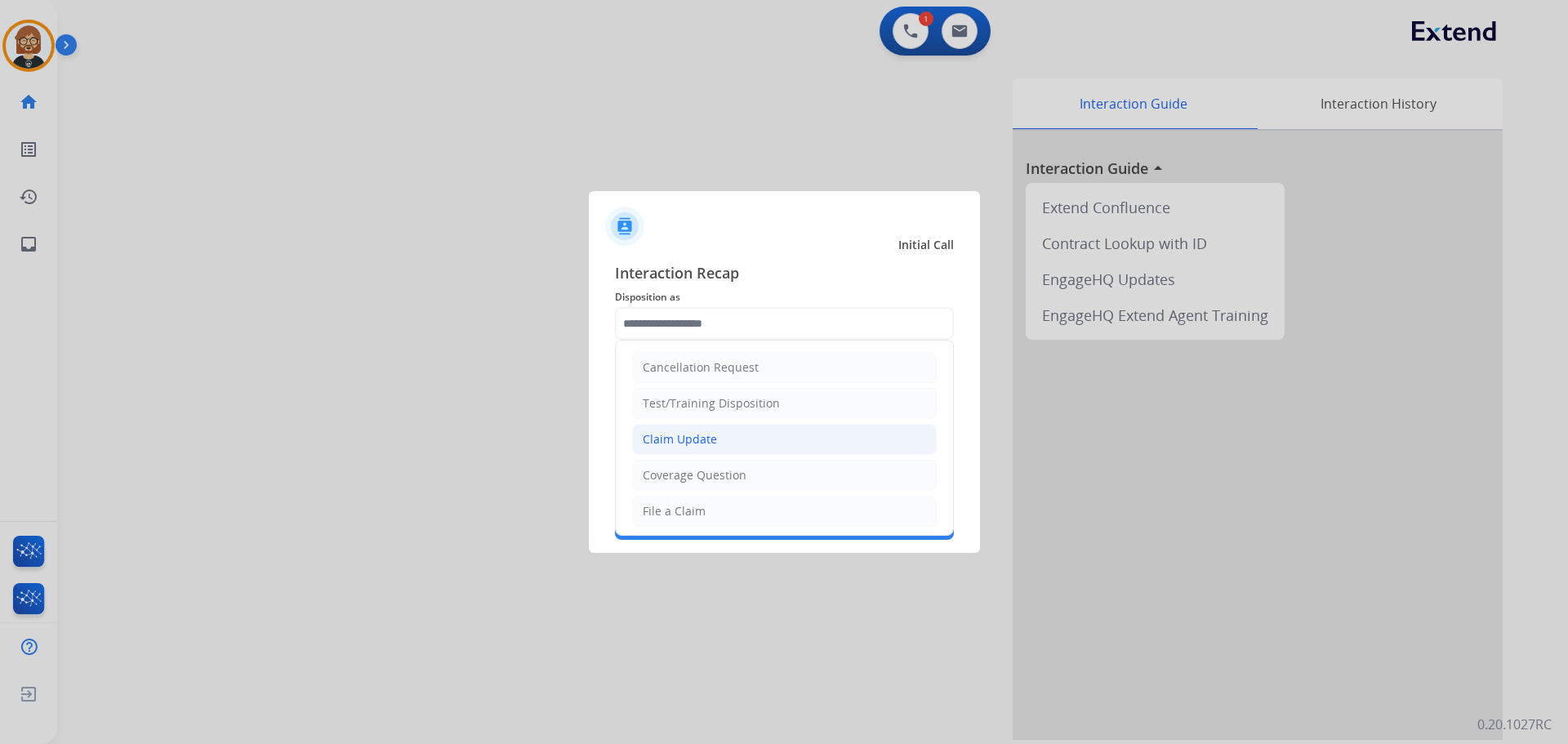
click at [756, 430] on li "Claim Update" at bounding box center [784, 439] width 305 height 31
type input "**********"
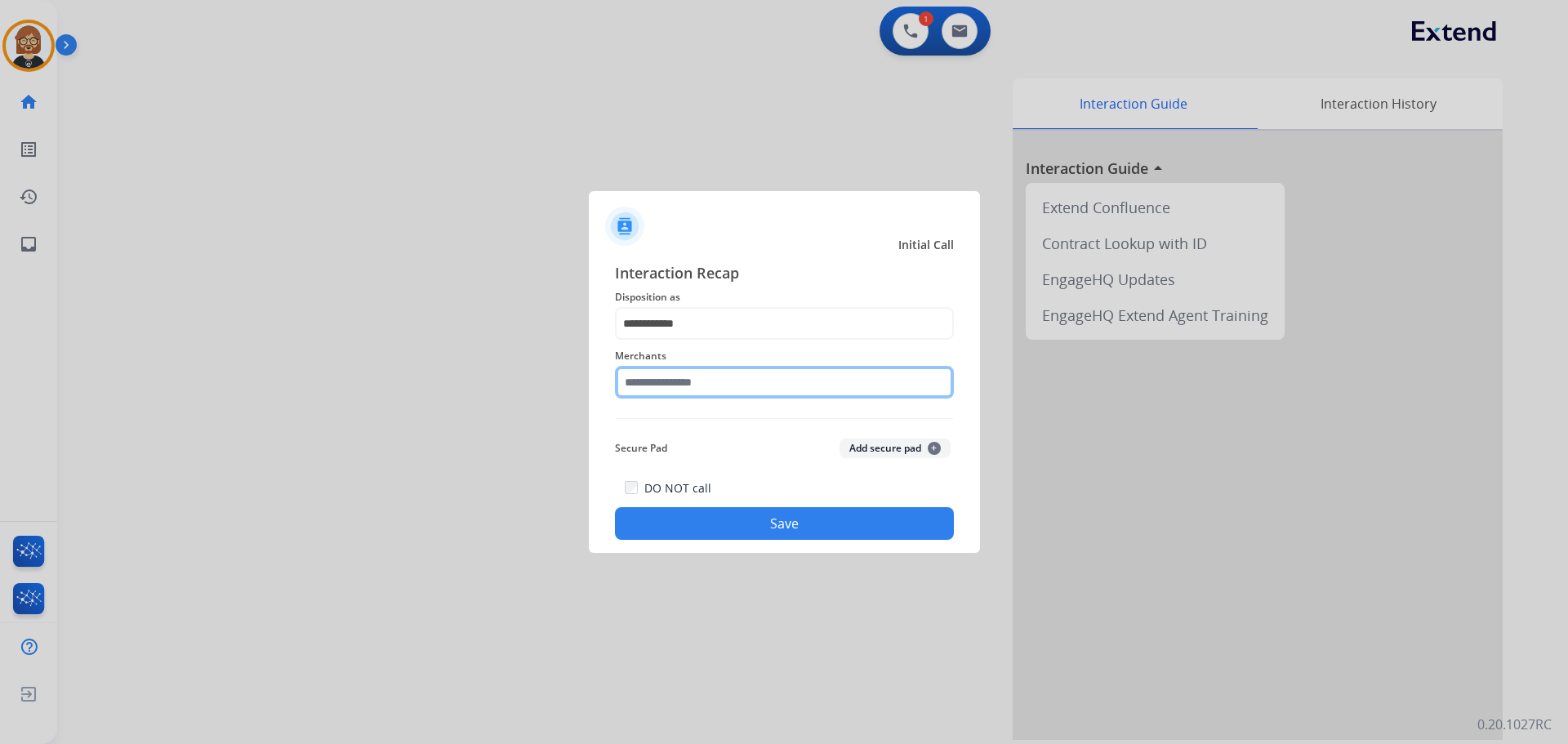
click at [769, 396] on input "text" at bounding box center [784, 382] width 339 height 33
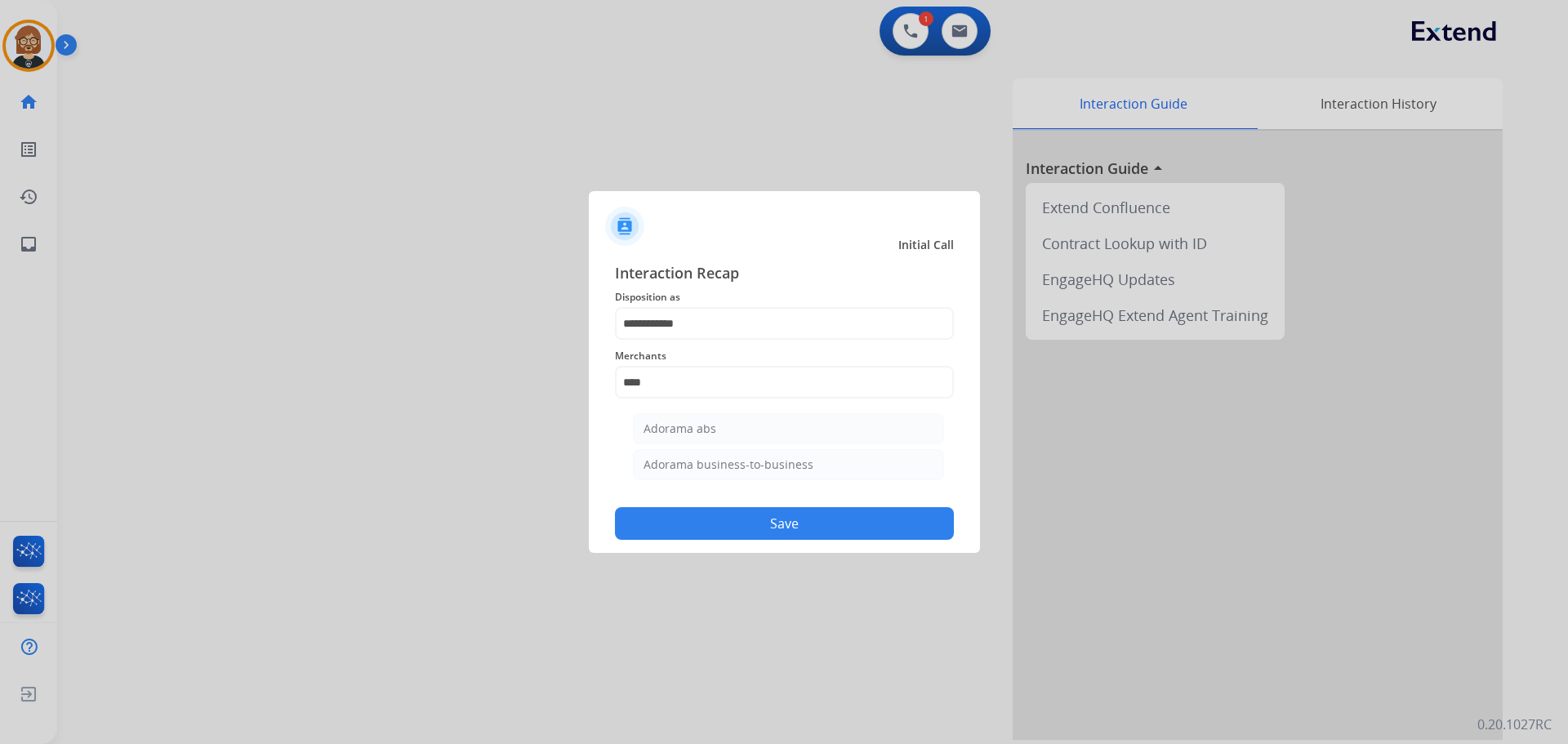
click at [754, 430] on li "Adorama abs" at bounding box center [788, 428] width 311 height 31
type input "**********"
click at [813, 530] on button "Save" at bounding box center [784, 523] width 339 height 33
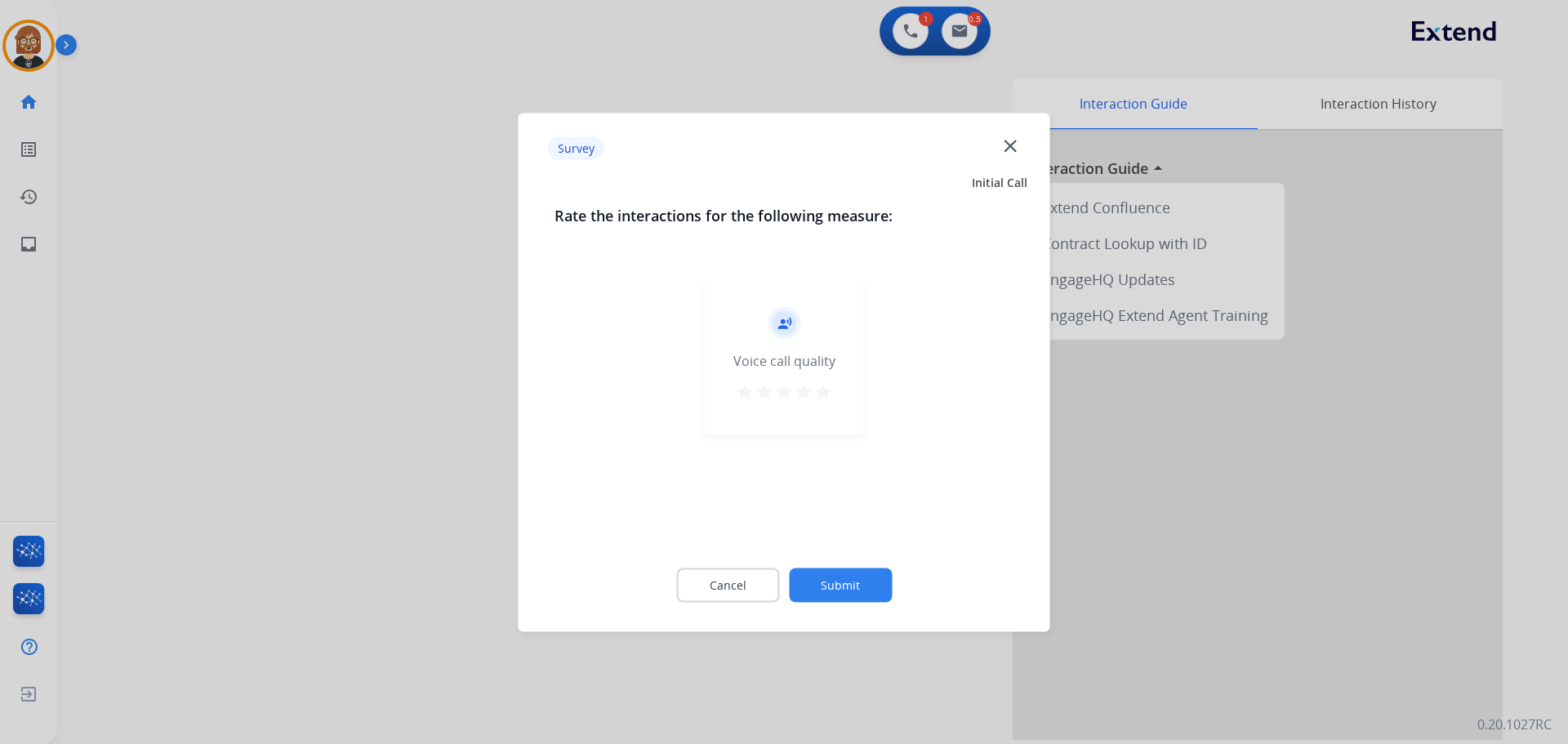
click at [885, 590] on button "Submit" at bounding box center [840, 584] width 103 height 35
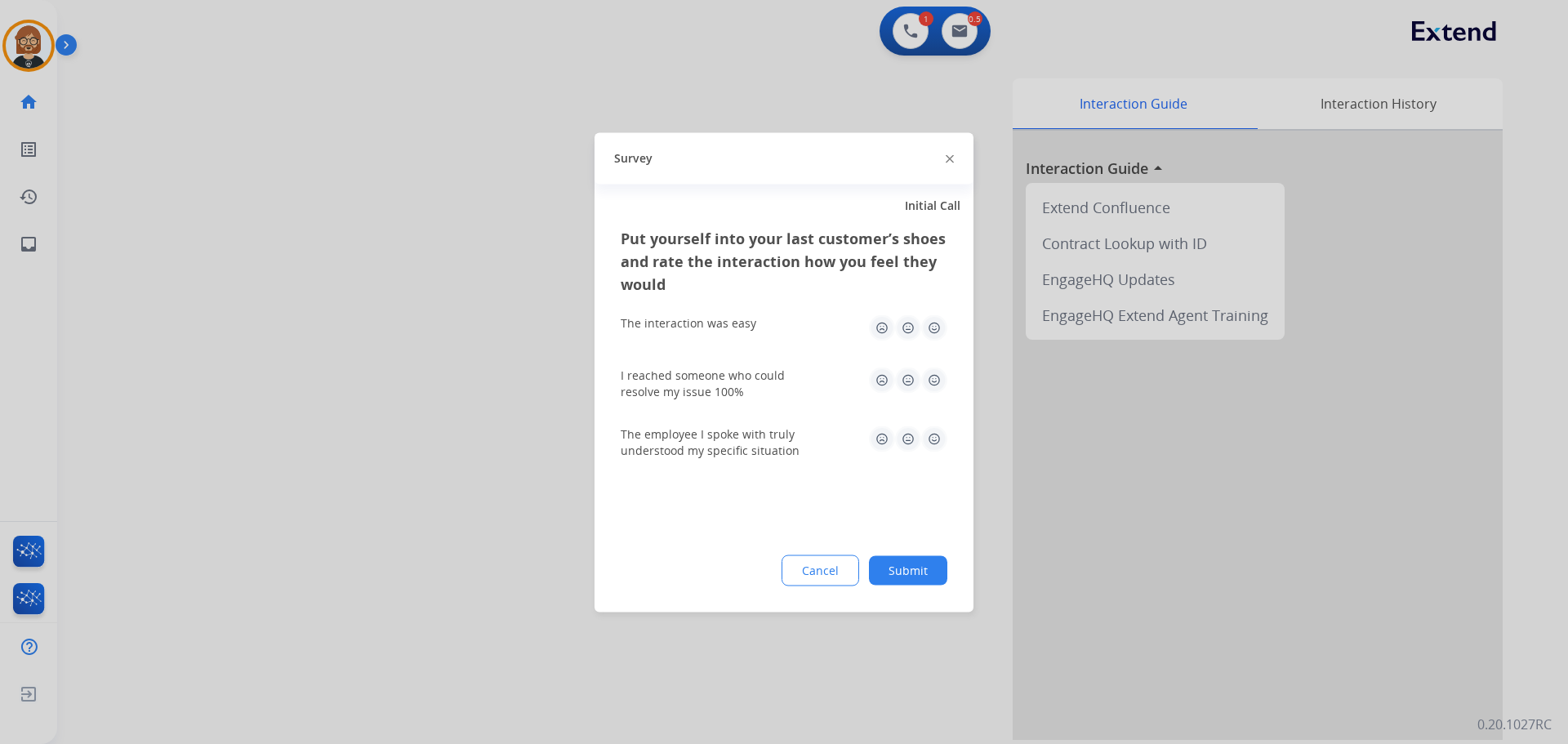
click at [885, 590] on div "Put yourself into your last customer’s shoes and rate the interaction how you f…" at bounding box center [784, 419] width 379 height 385
click at [903, 572] on button "Submit" at bounding box center [908, 569] width 78 height 29
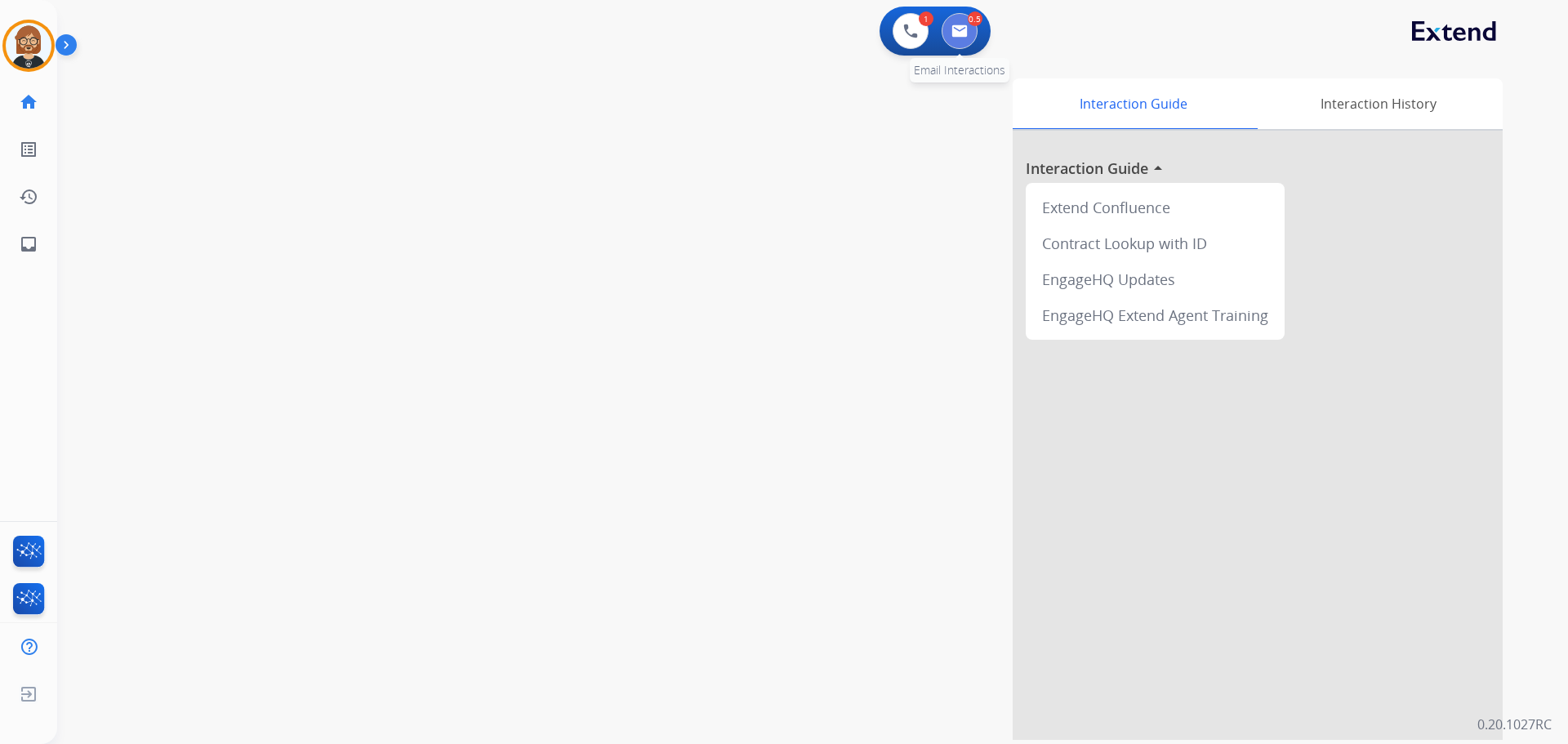
click at [960, 30] on img at bounding box center [959, 31] width 16 height 13
select select "**********"
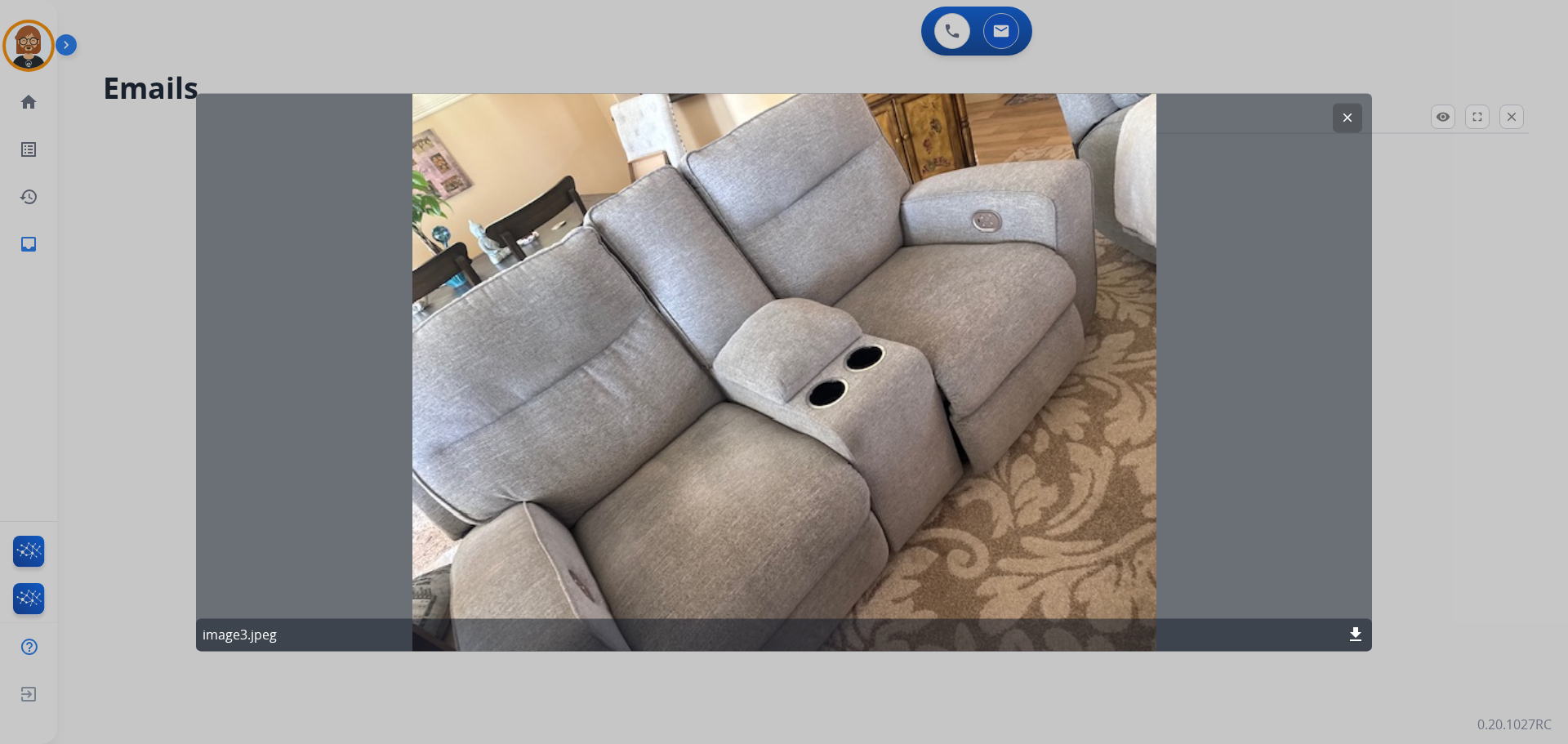
select select "**********"
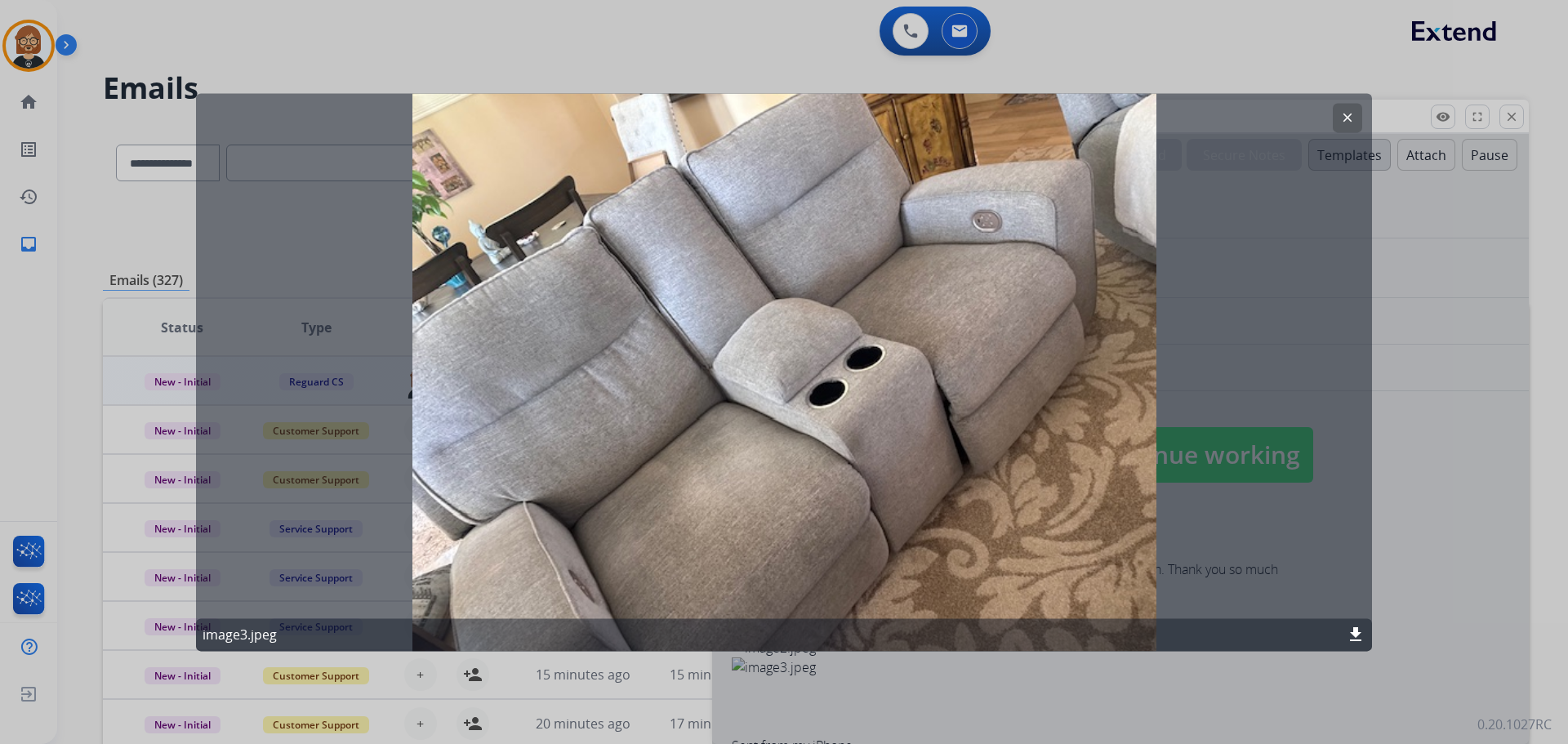
click at [1351, 114] on mat-icon "clear" at bounding box center [1348, 117] width 15 height 15
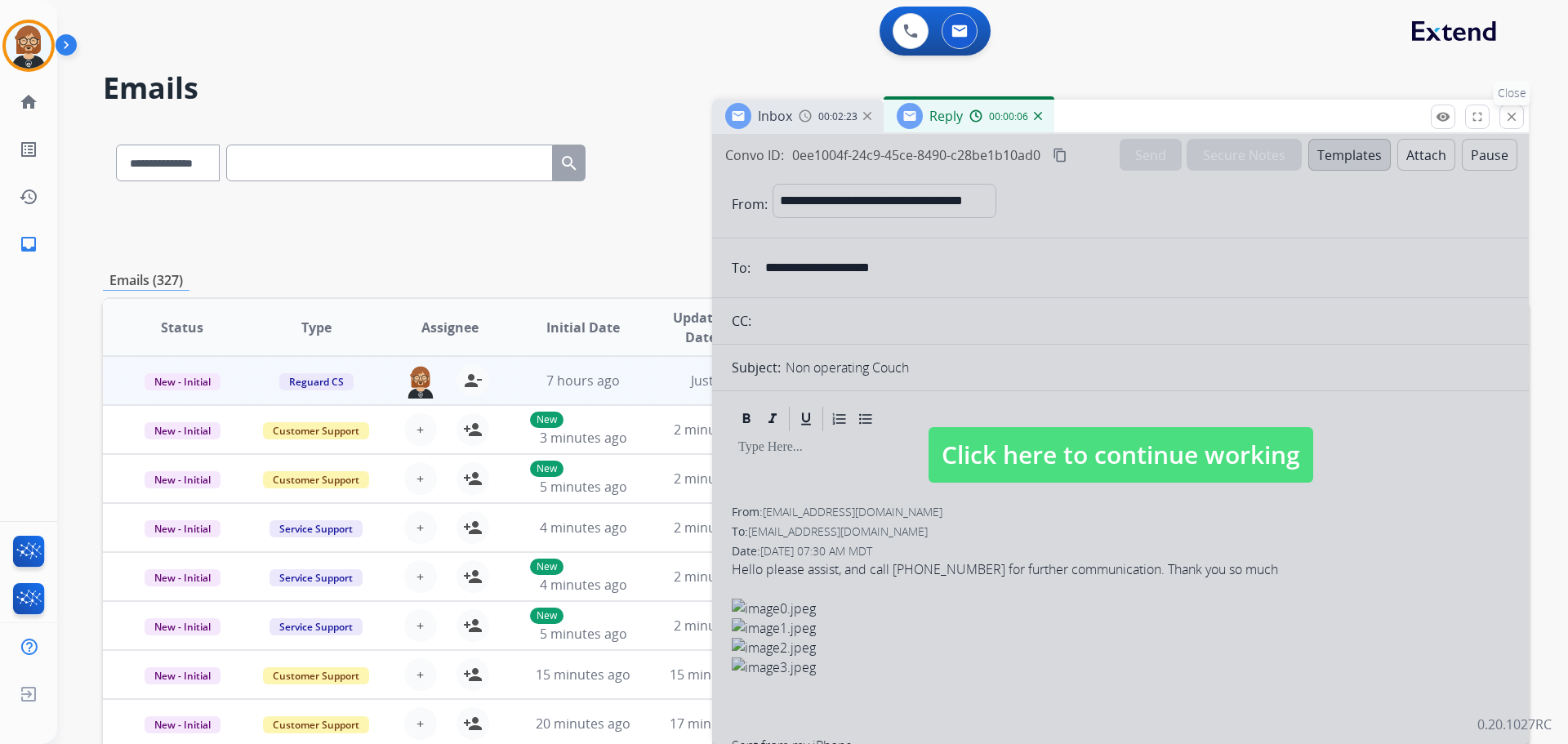
click at [1515, 119] on mat-icon "close" at bounding box center [1511, 116] width 15 height 15
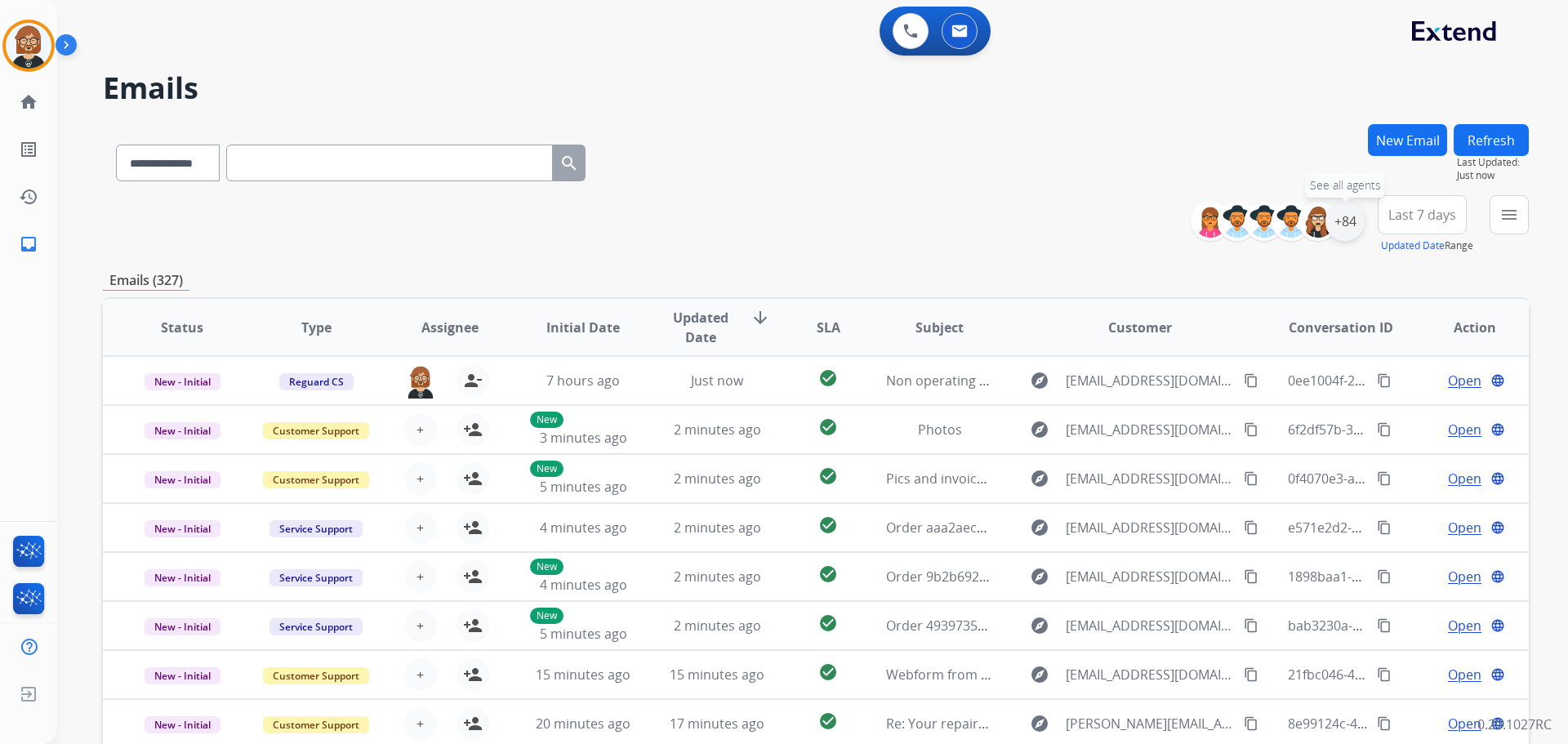
click at [1349, 223] on div "+84" at bounding box center [1345, 221] width 39 height 39
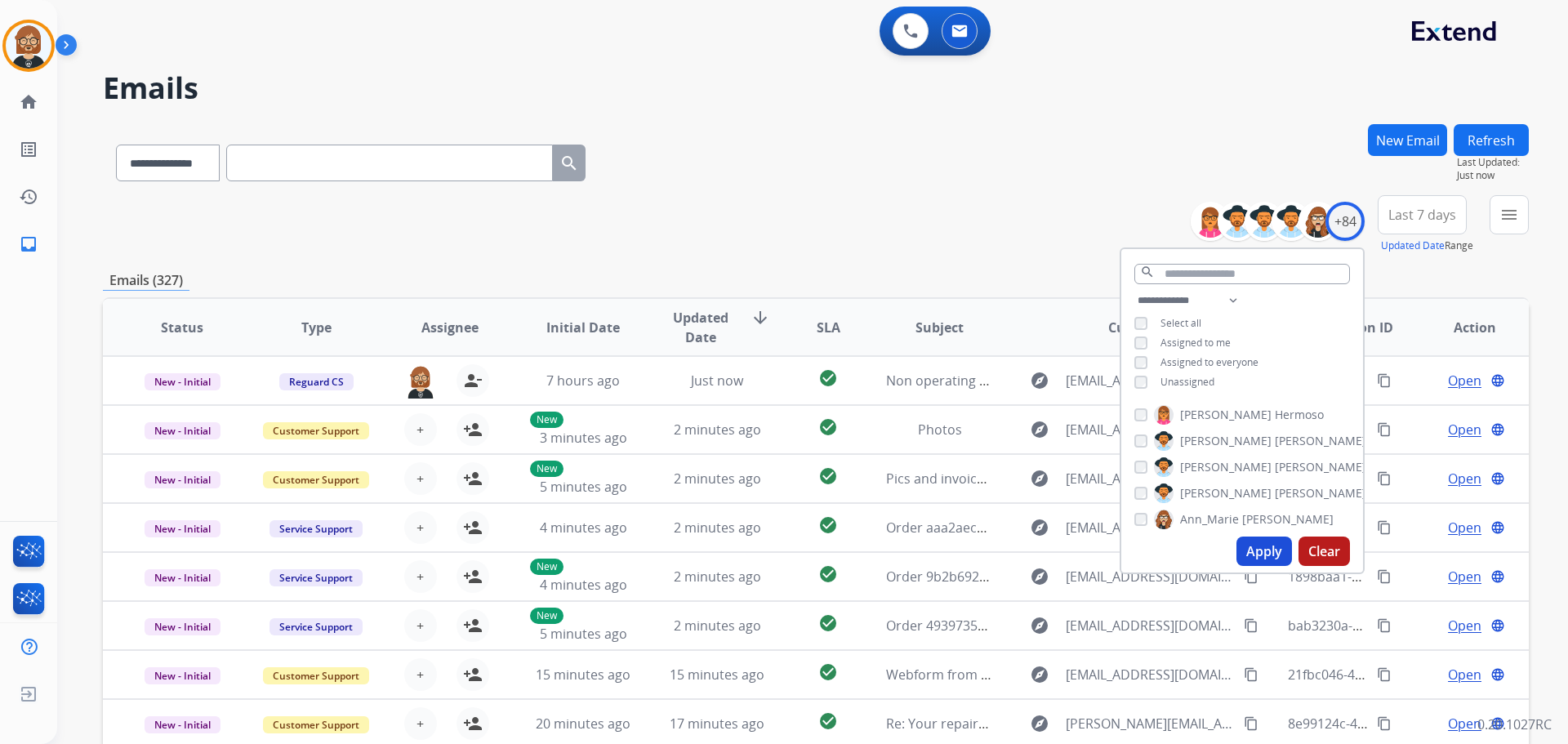
click at [1169, 379] on span "Unassigned" at bounding box center [1187, 382] width 54 height 14
click at [1259, 551] on button "Apply" at bounding box center [1264, 550] width 56 height 29
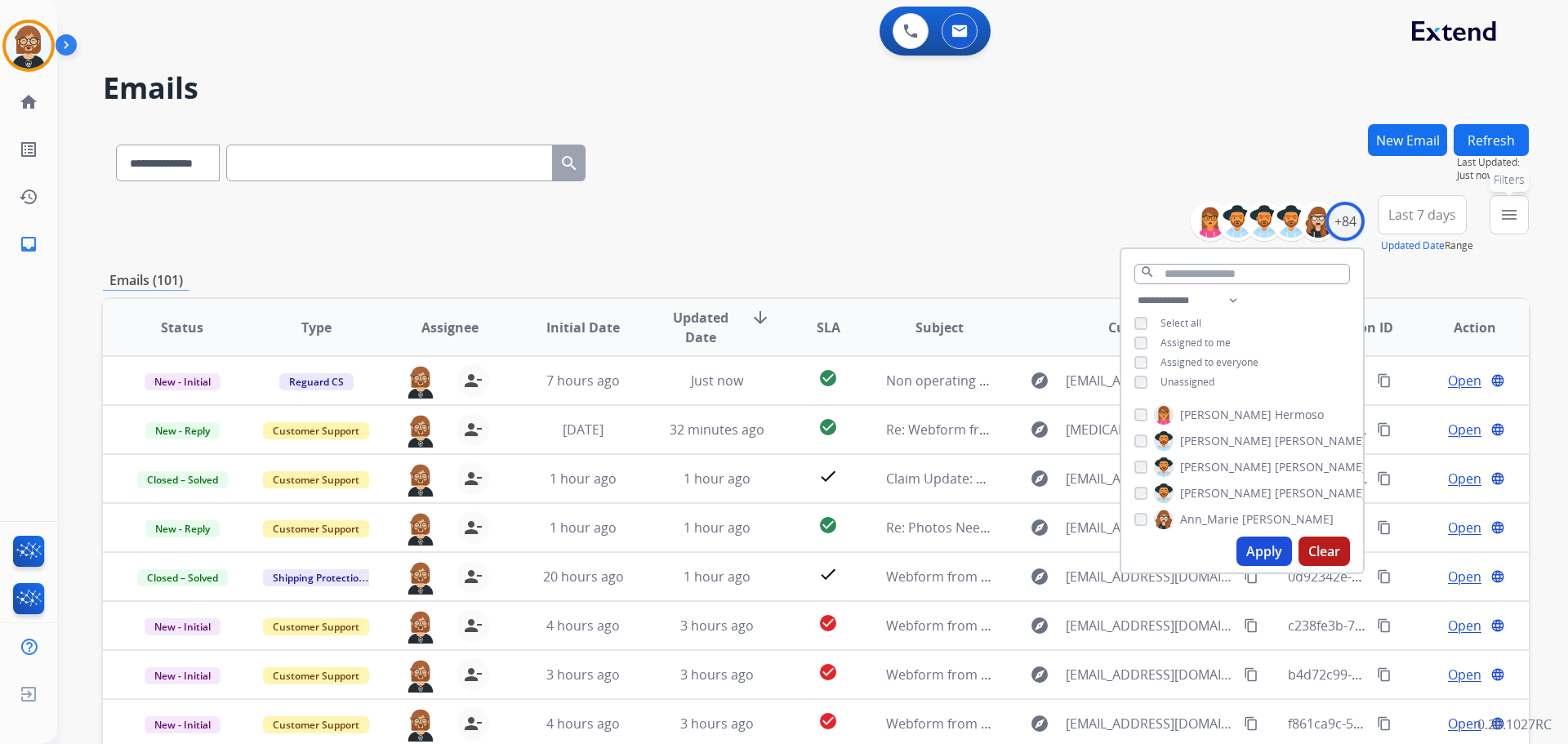
click at [1523, 217] on button "menu Filters" at bounding box center [1509, 215] width 39 height 39
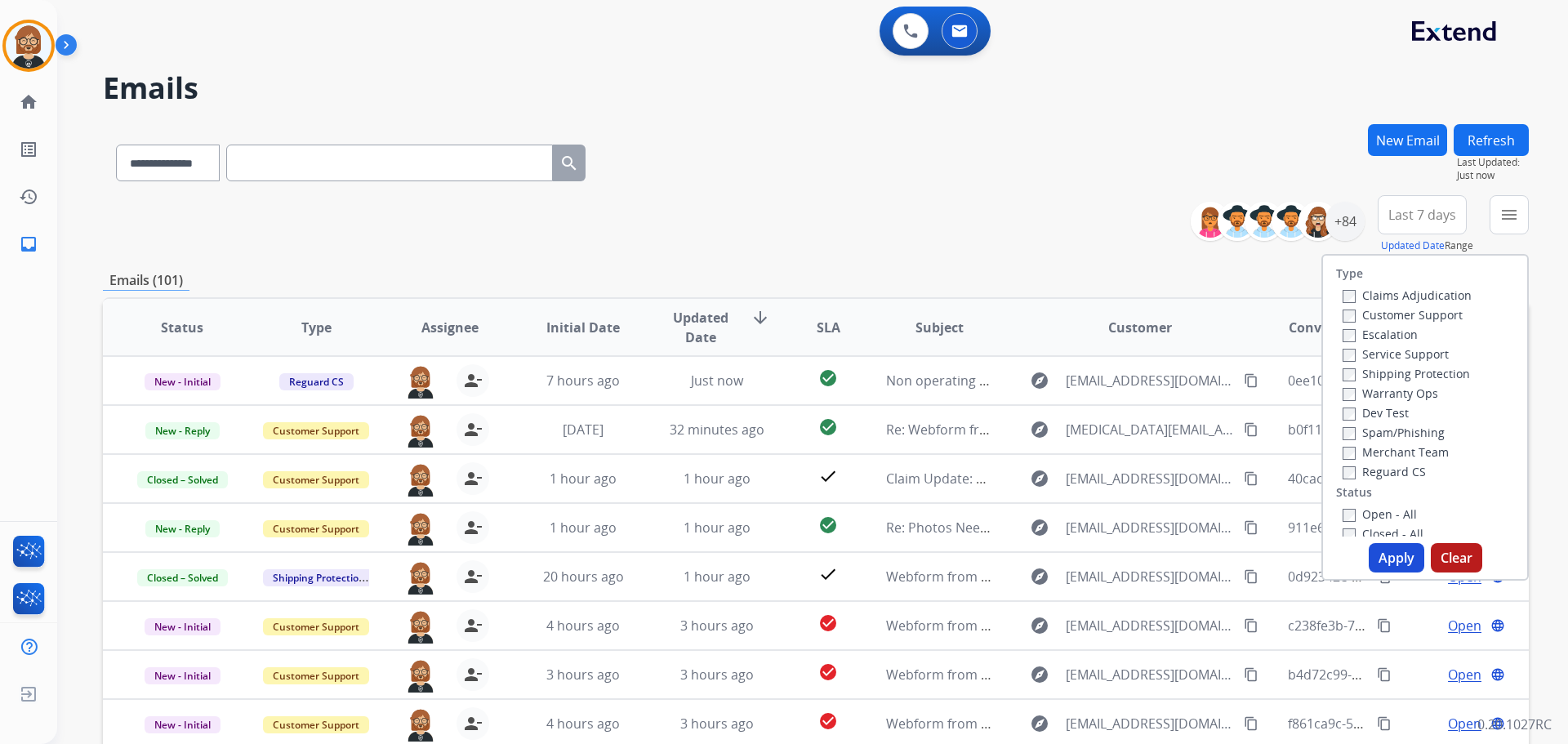
click at [1386, 475] on label "Reguard CS" at bounding box center [1384, 471] width 84 height 15
click at [1380, 524] on div "Closed - All" at bounding box center [1428, 533] width 171 height 20
click at [1382, 521] on div "Open - All" at bounding box center [1428, 513] width 171 height 20
click at [1385, 511] on label "Open - All" at bounding box center [1380, 513] width 75 height 15
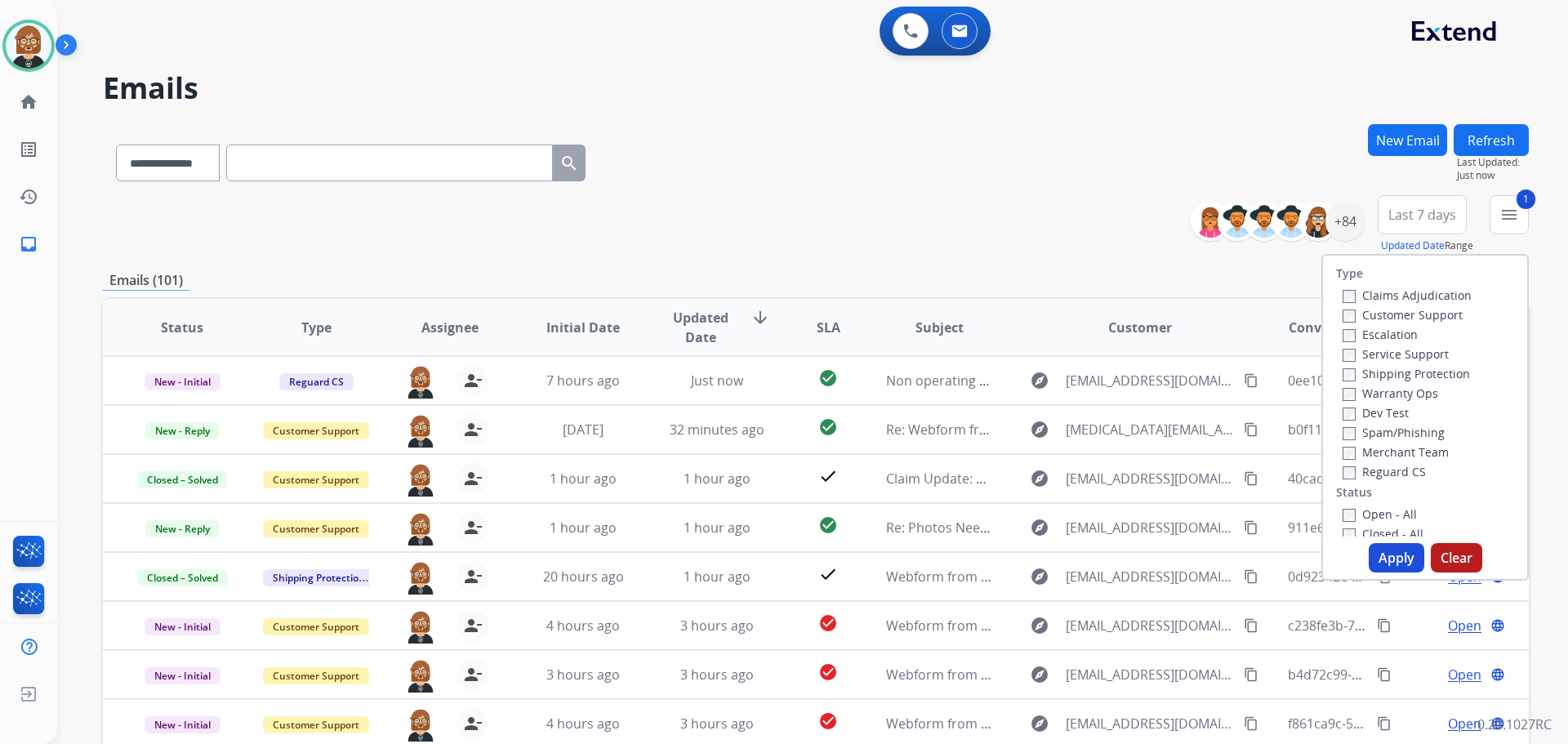
click at [1380, 558] on button "Apply" at bounding box center [1397, 557] width 56 height 29
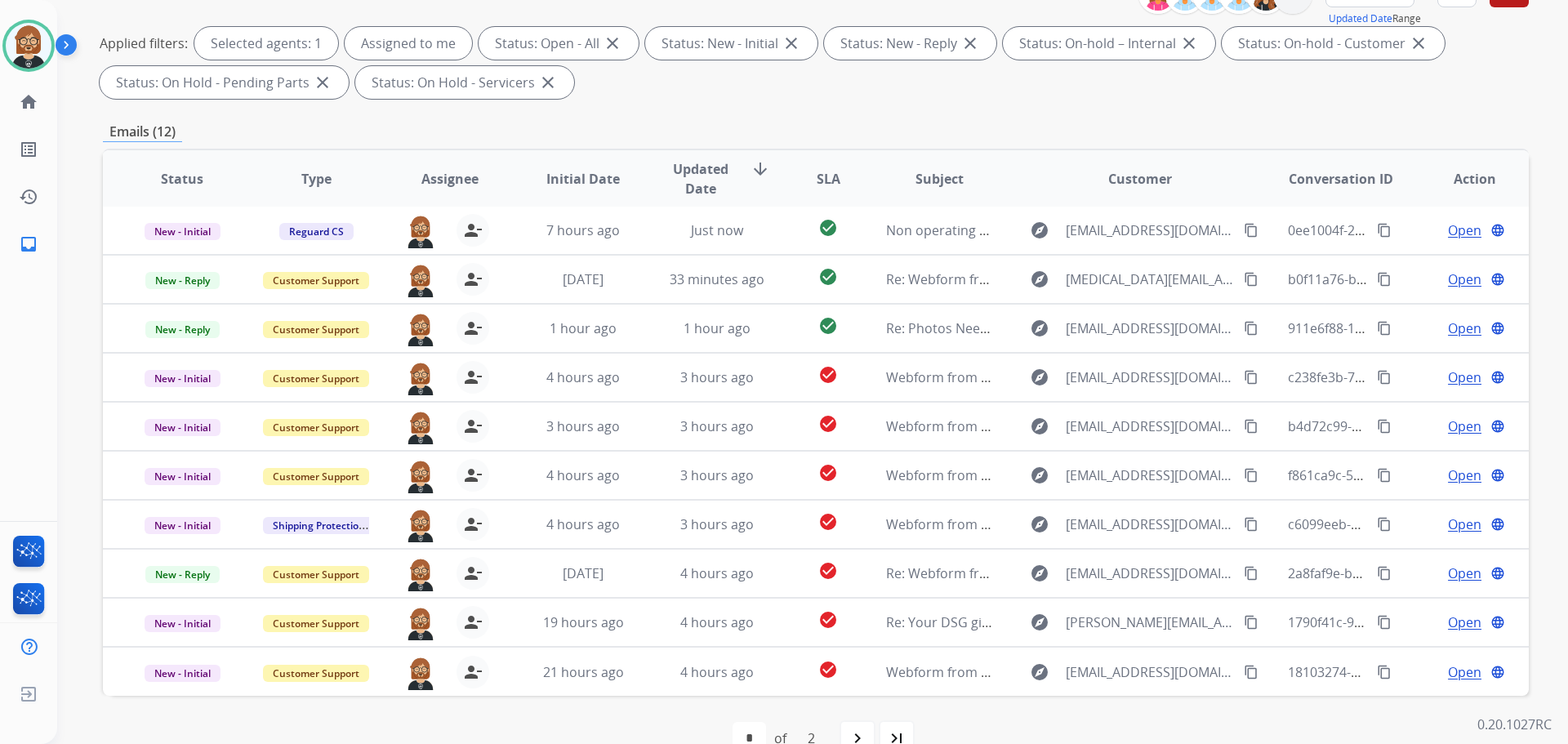
scroll to position [245, 0]
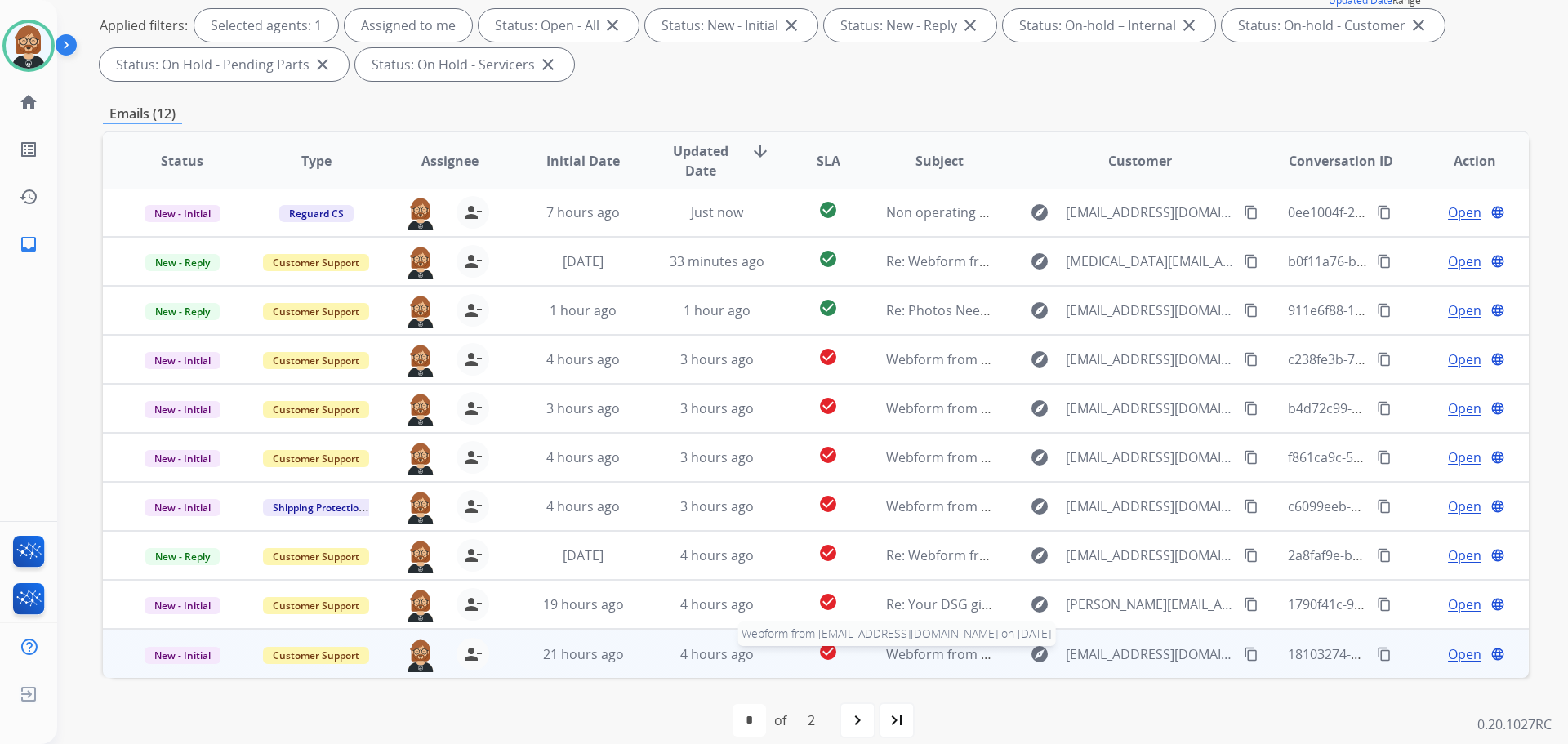
click at [938, 655] on span "Webform from [EMAIL_ADDRESS][DOMAIN_NAME] on [DATE]" at bounding box center [1071, 653] width 370 height 18
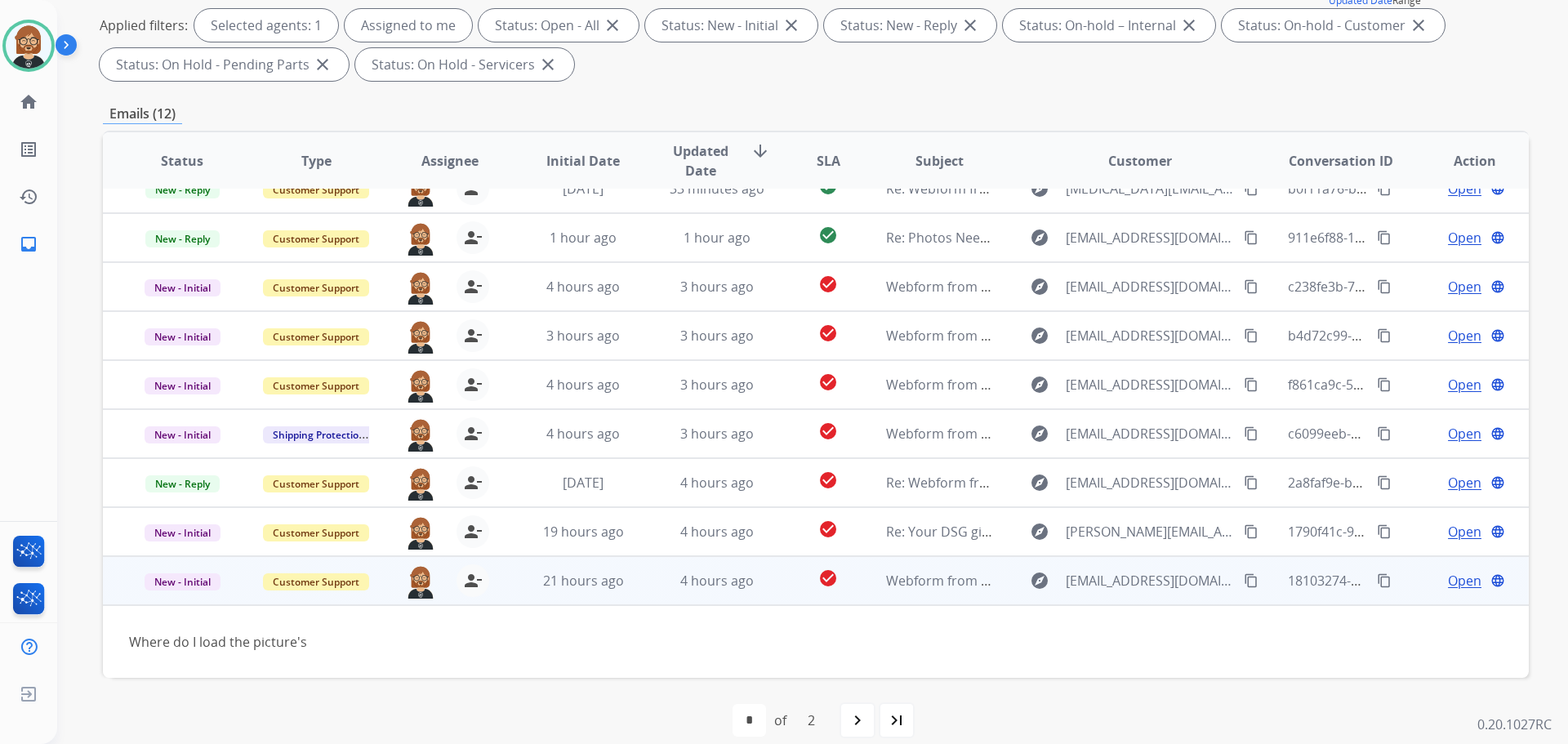
click at [1448, 583] on span "Open" at bounding box center [1465, 581] width 34 height 20
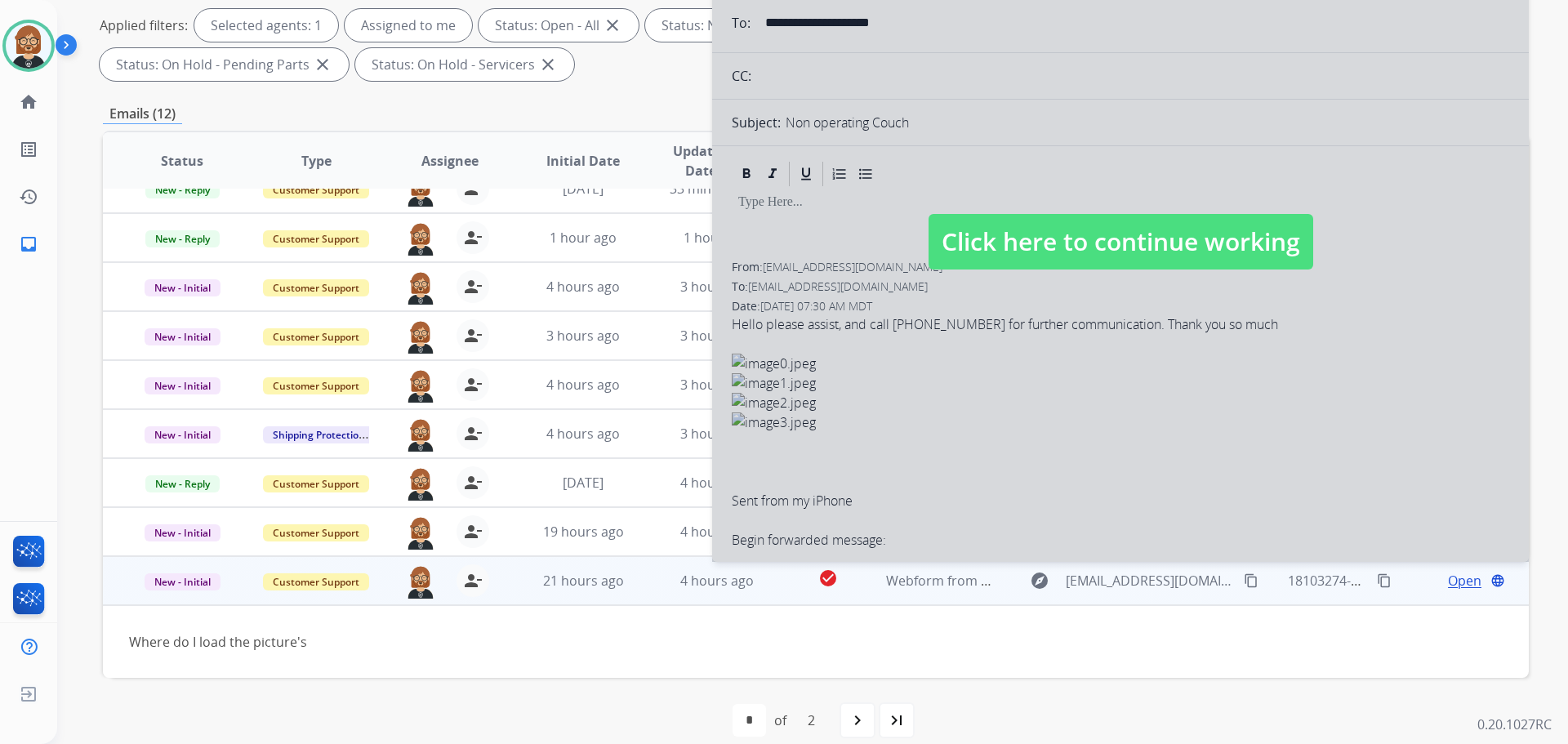
select select "**********"
click at [1149, 221] on span "Click here to continue working" at bounding box center [1120, 241] width 385 height 56
select select
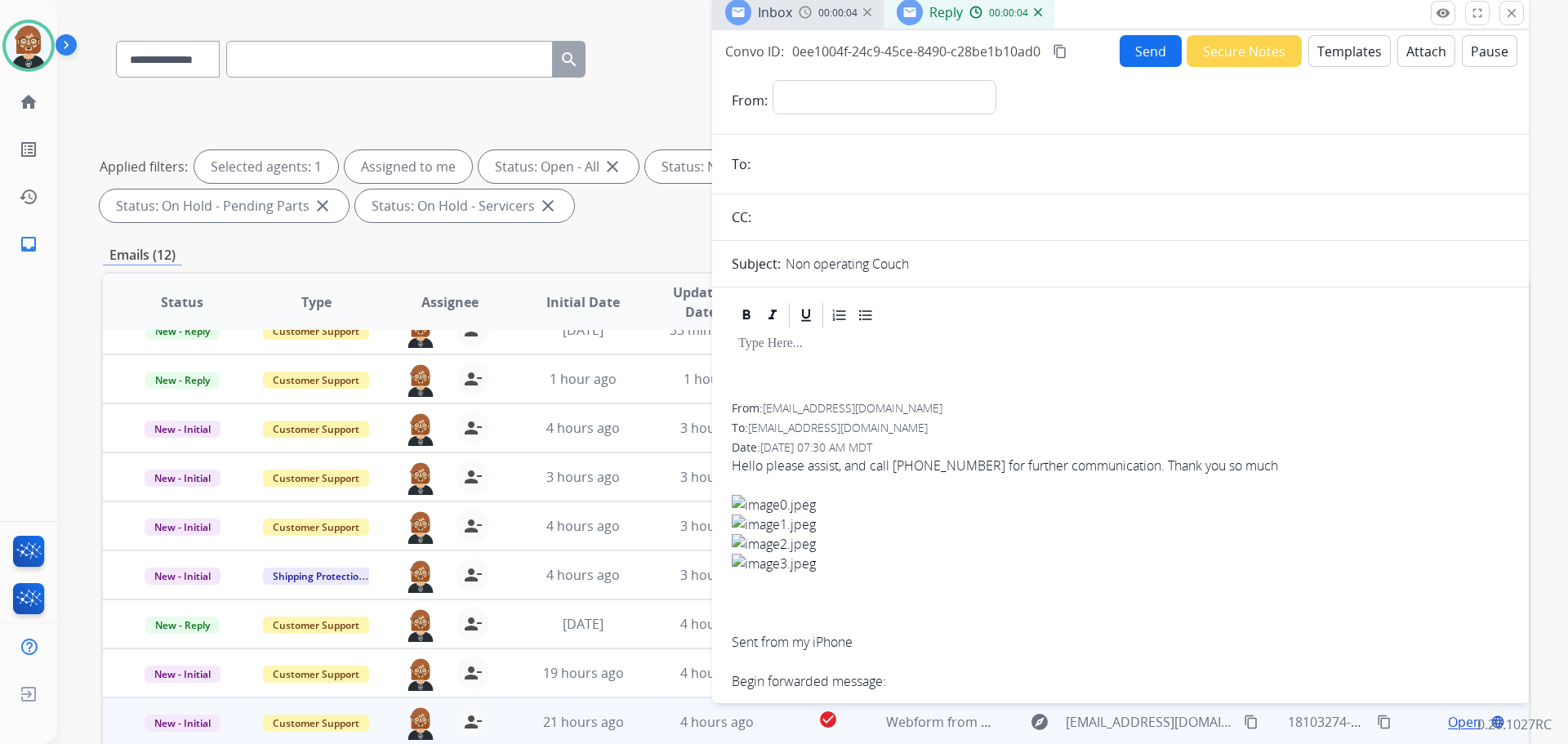
scroll to position [0, 0]
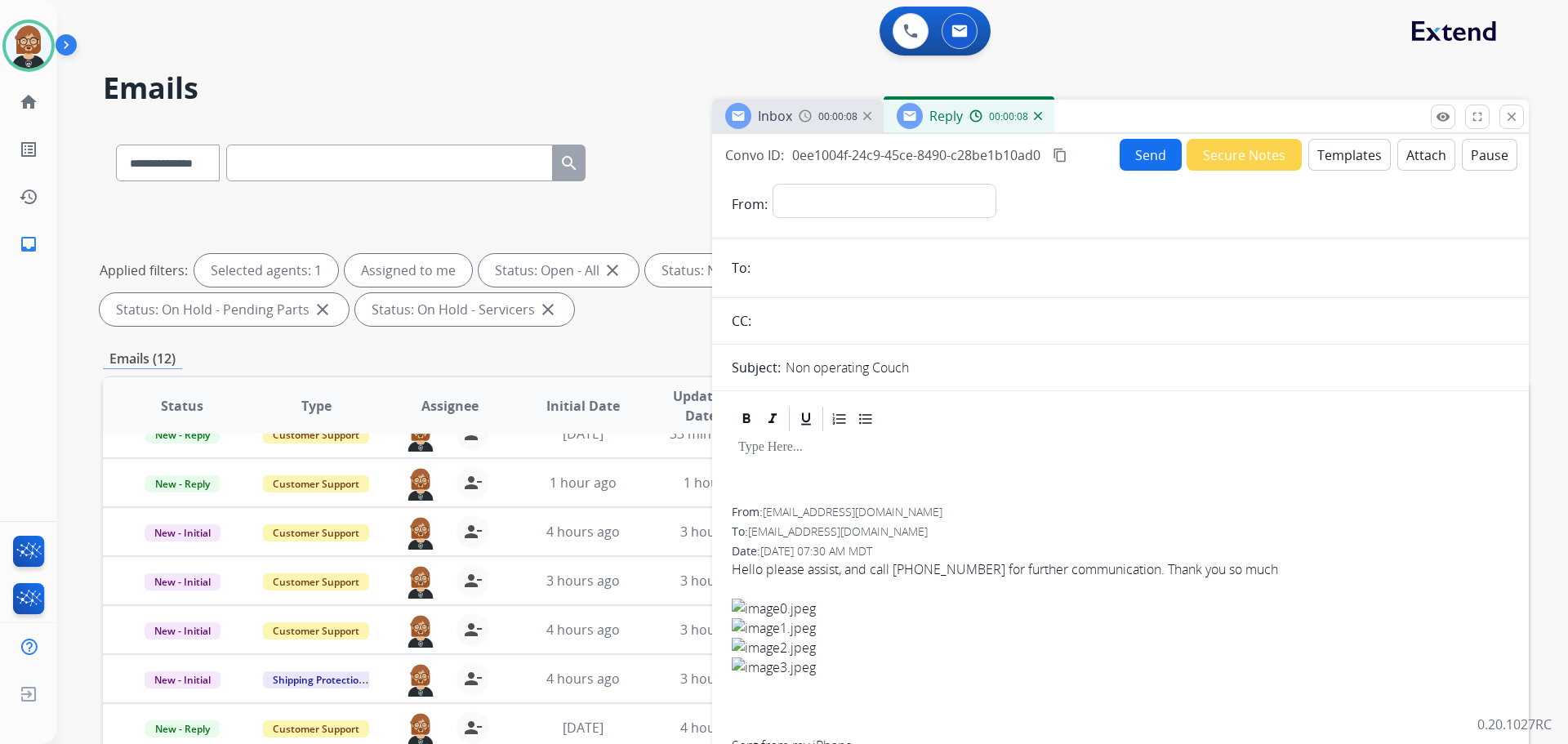
click at [1043, 111] on div "Reply 00:00:08" at bounding box center [969, 115] width 171 height 33
click at [1036, 117] on img at bounding box center [1038, 115] width 8 height 8
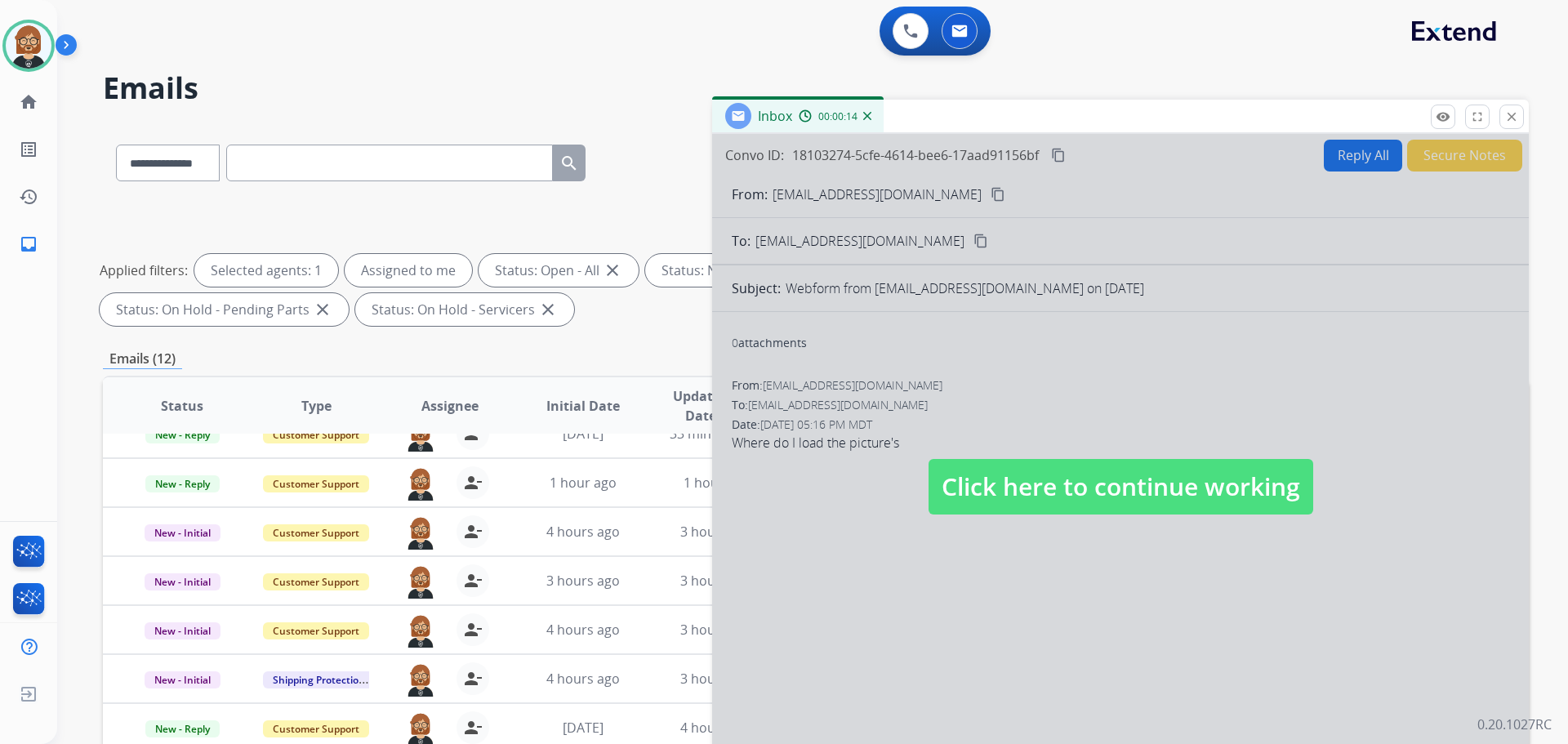
click at [1061, 497] on span "Click here to continue working" at bounding box center [1120, 487] width 385 height 56
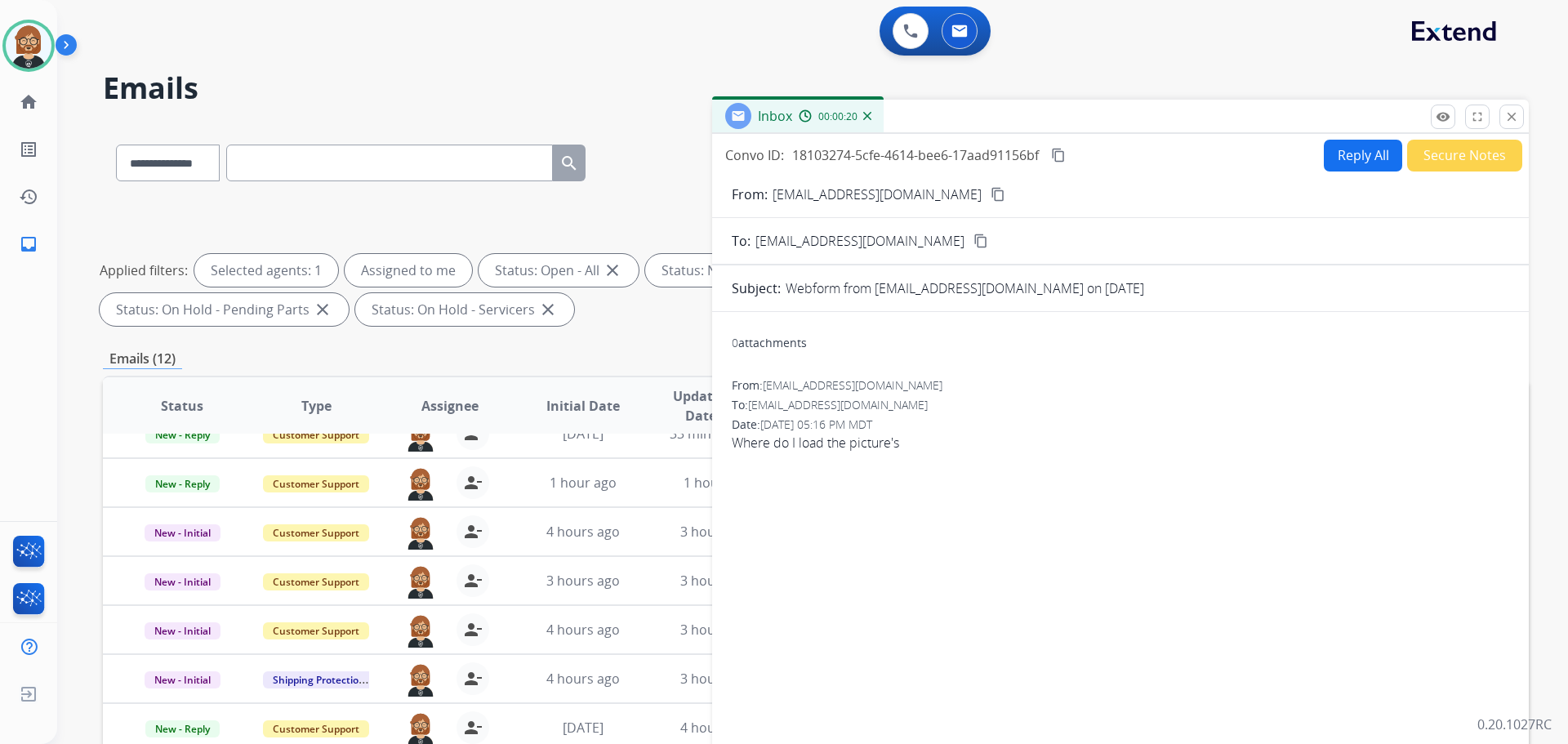
click at [865, 115] on img at bounding box center [867, 115] width 8 height 8
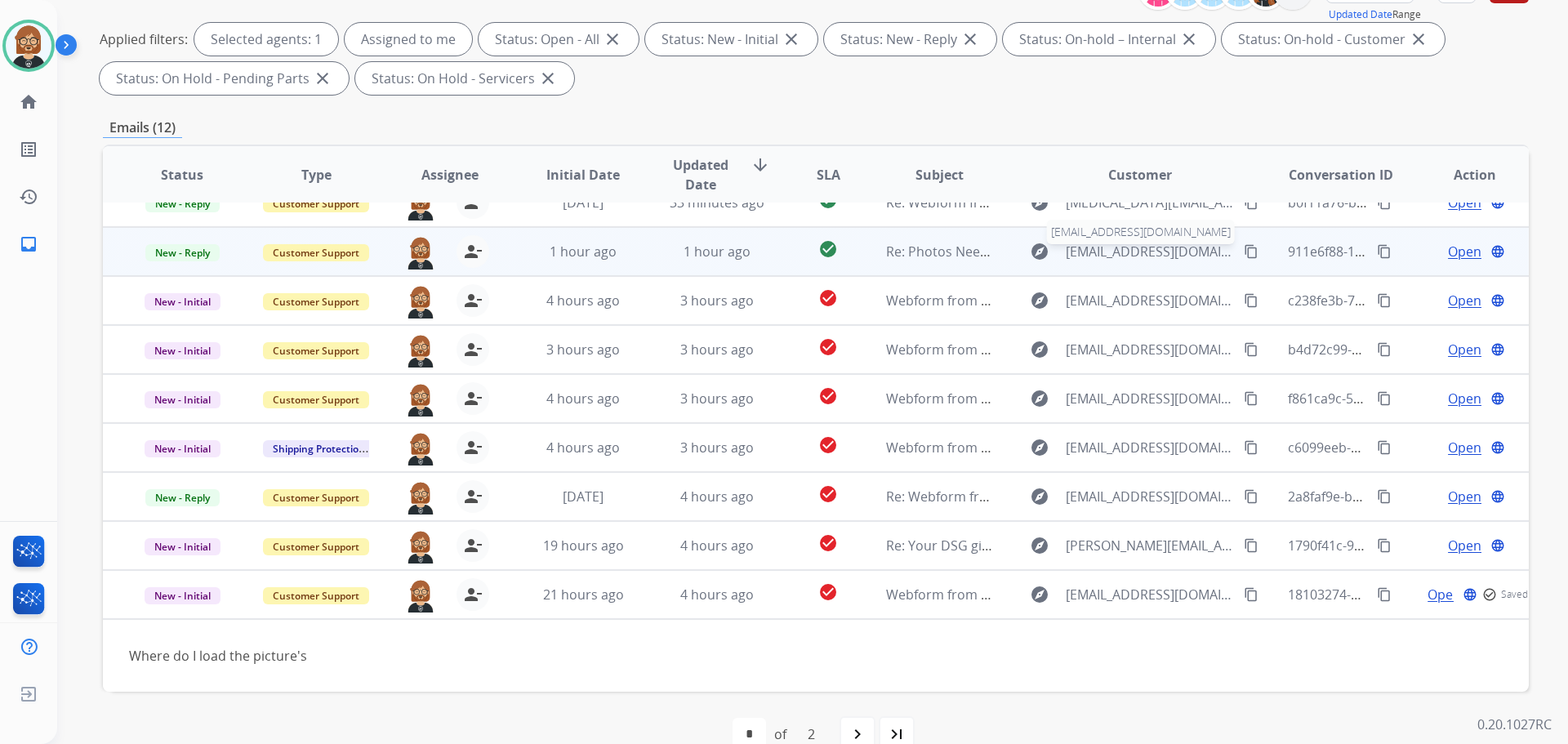
scroll to position [264, 0]
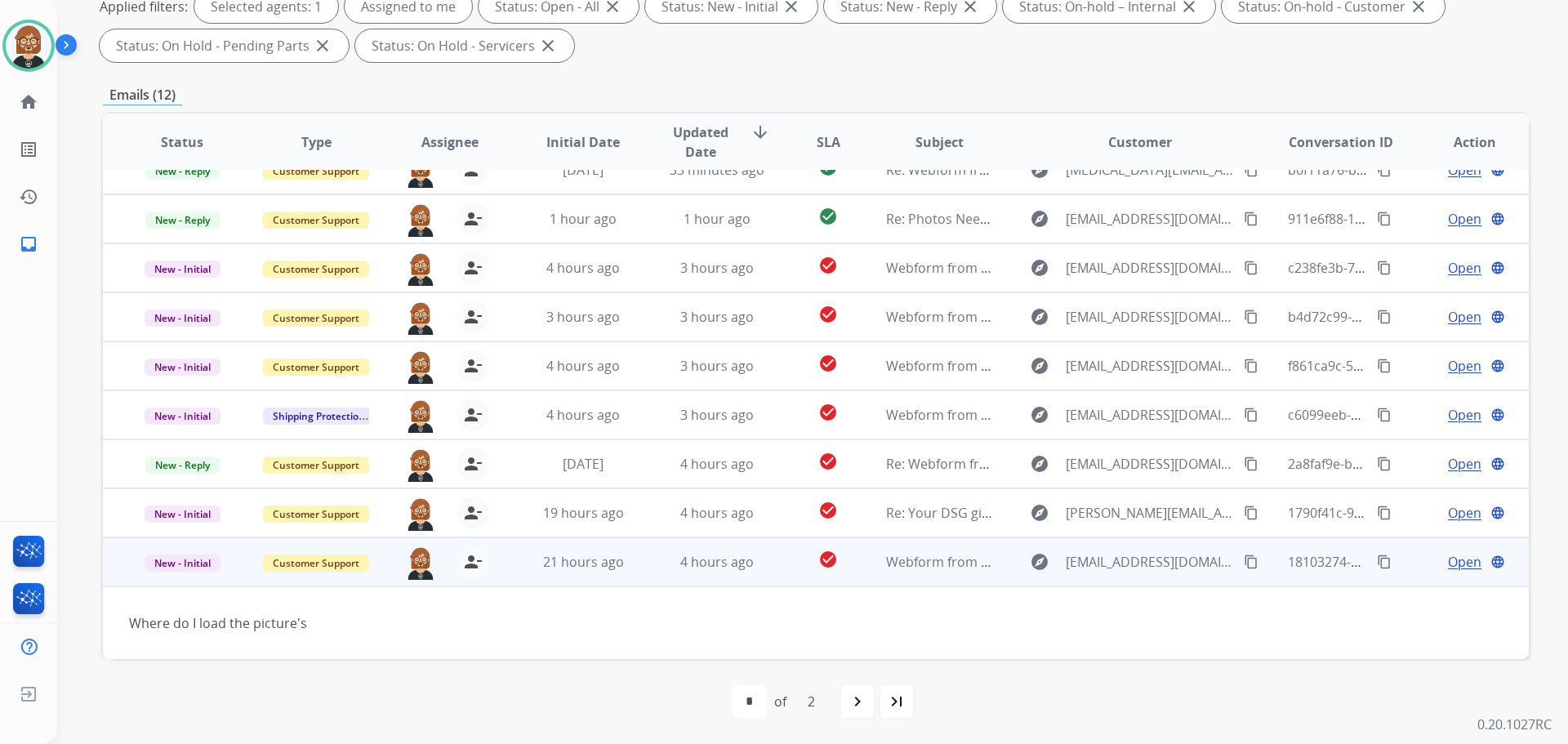
click at [1453, 562] on span "Open" at bounding box center [1465, 561] width 34 height 20
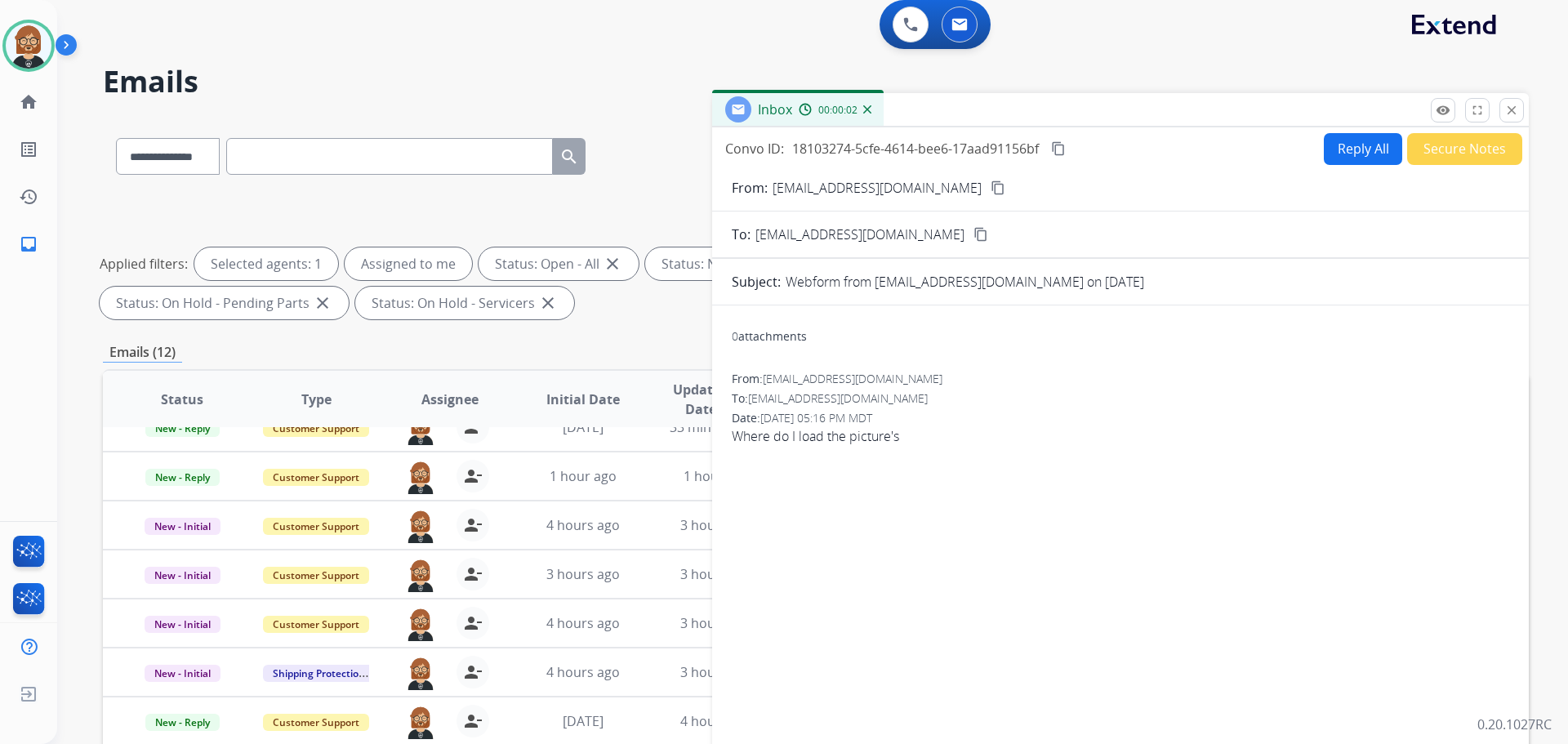
scroll to position [0, 0]
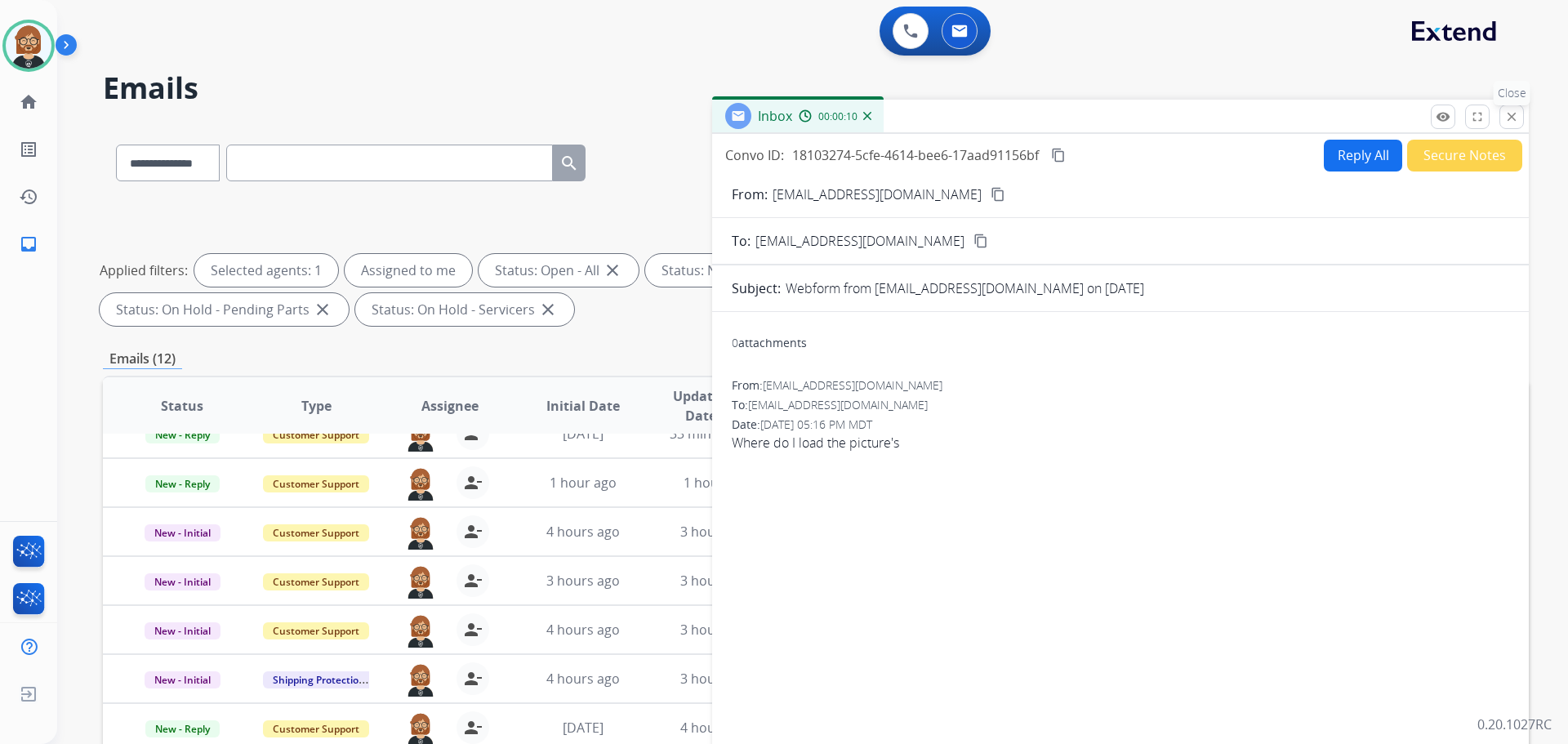
click at [1514, 126] on button "close Close" at bounding box center [1512, 117] width 25 height 25
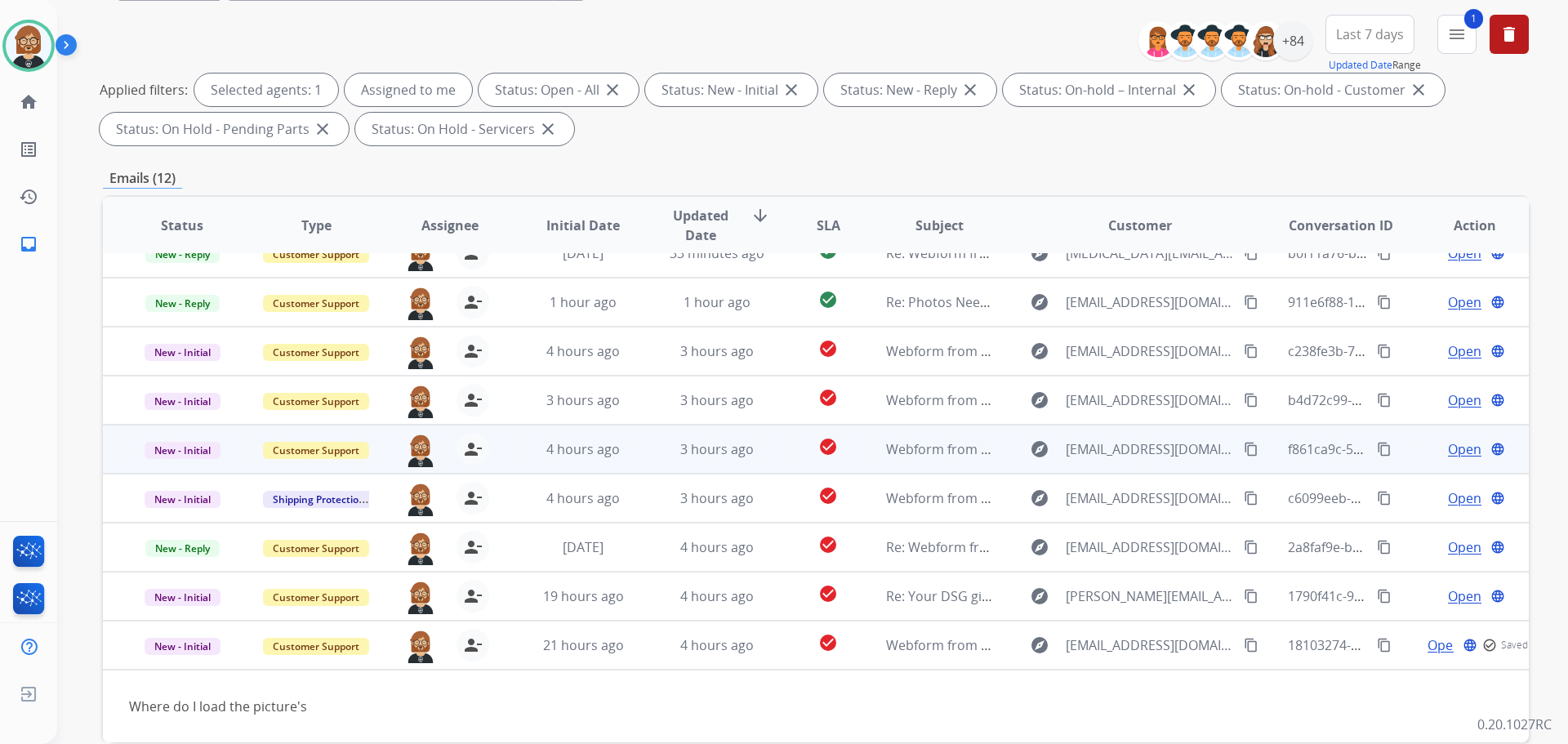
scroll to position [264, 0]
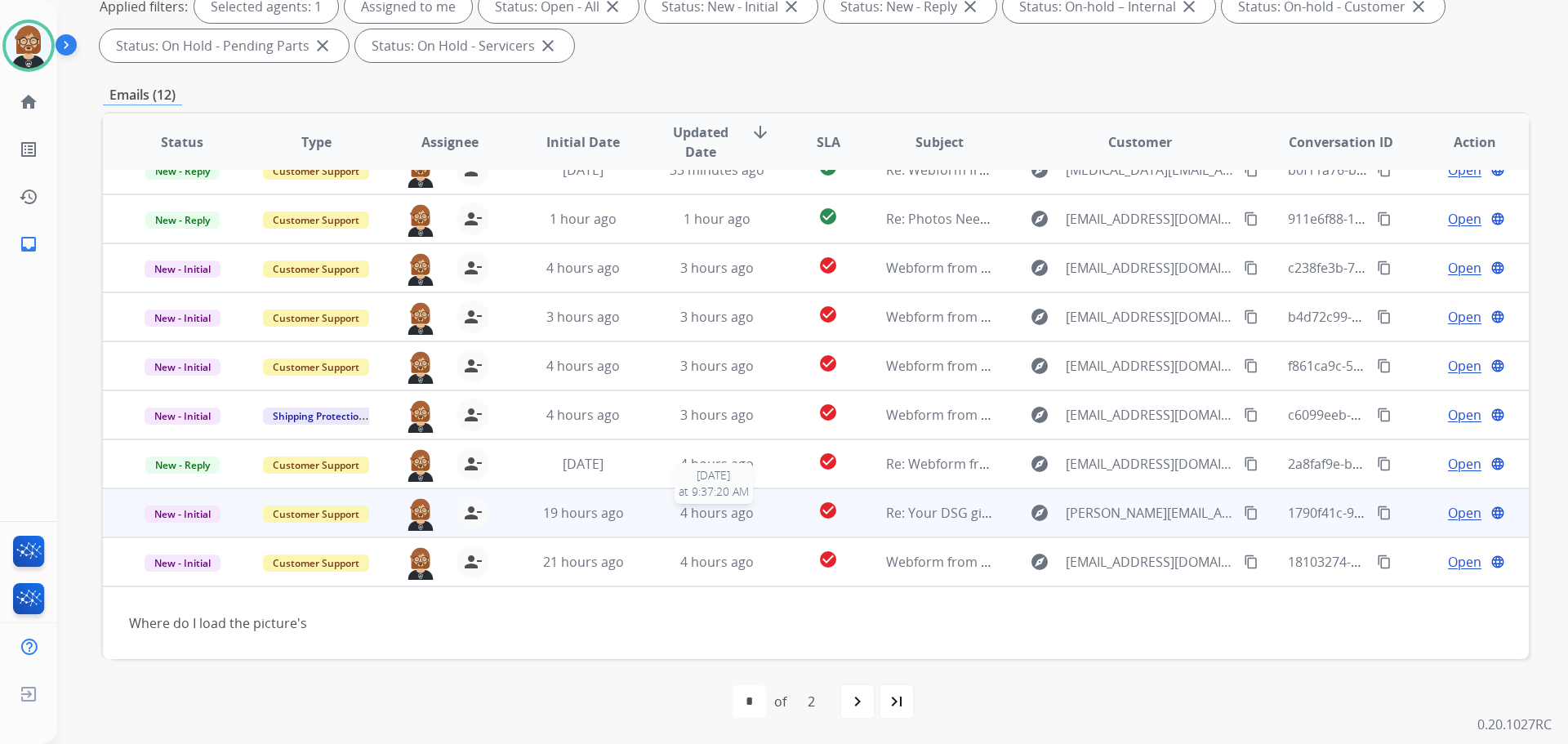
click at [696, 511] on span "4 hours ago" at bounding box center [717, 512] width 74 height 18
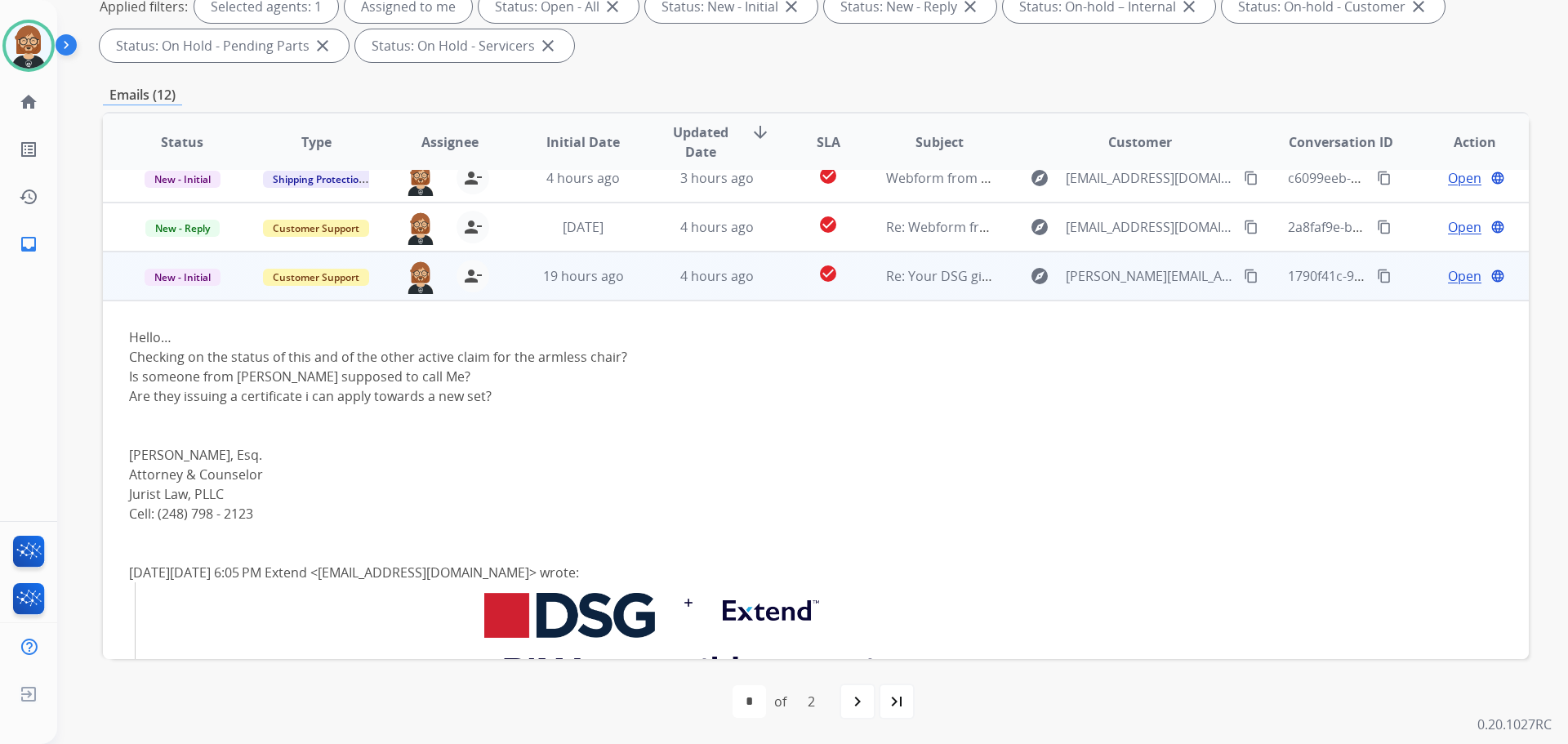
scroll to position [310, 0]
click at [1244, 282] on mat-icon "content_copy" at bounding box center [1251, 276] width 15 height 15
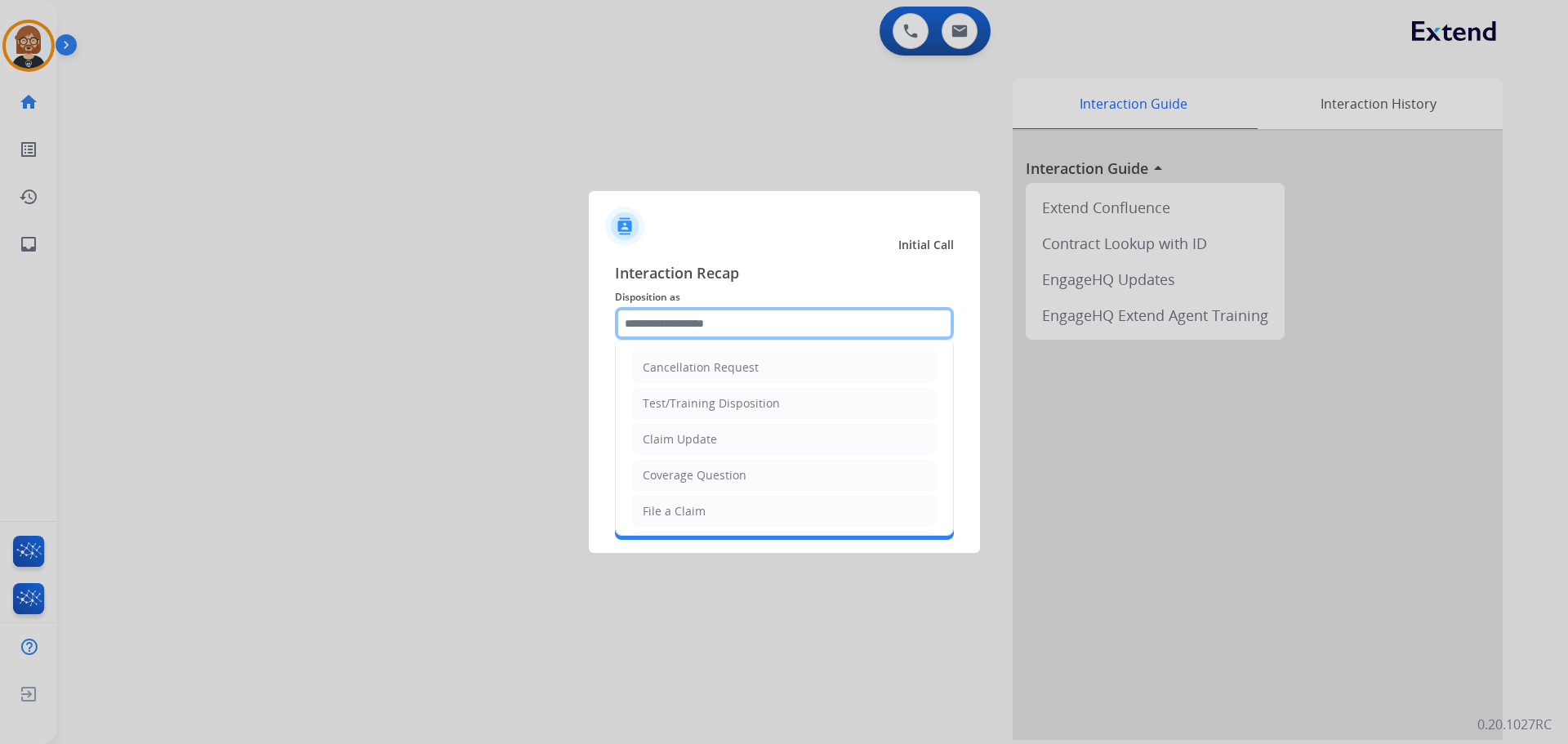
click at [724, 319] on input "text" at bounding box center [784, 323] width 339 height 33
click at [752, 455] on ul "Cancellation Request Test/Training Disposition Claim Update Coverage Question F…" at bounding box center [784, 565] width 338 height 449
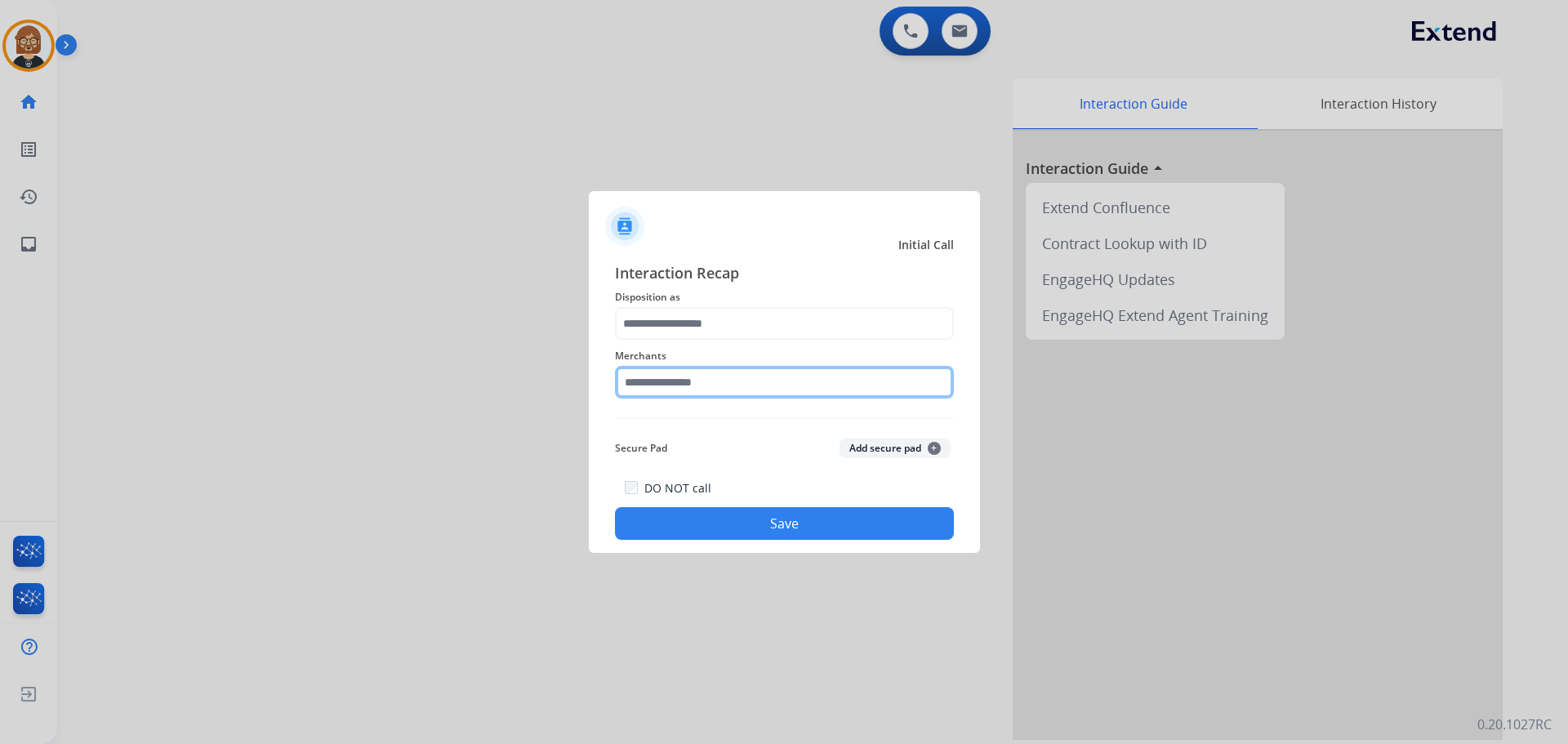
click at [775, 378] on input "text" at bounding box center [784, 382] width 339 height 33
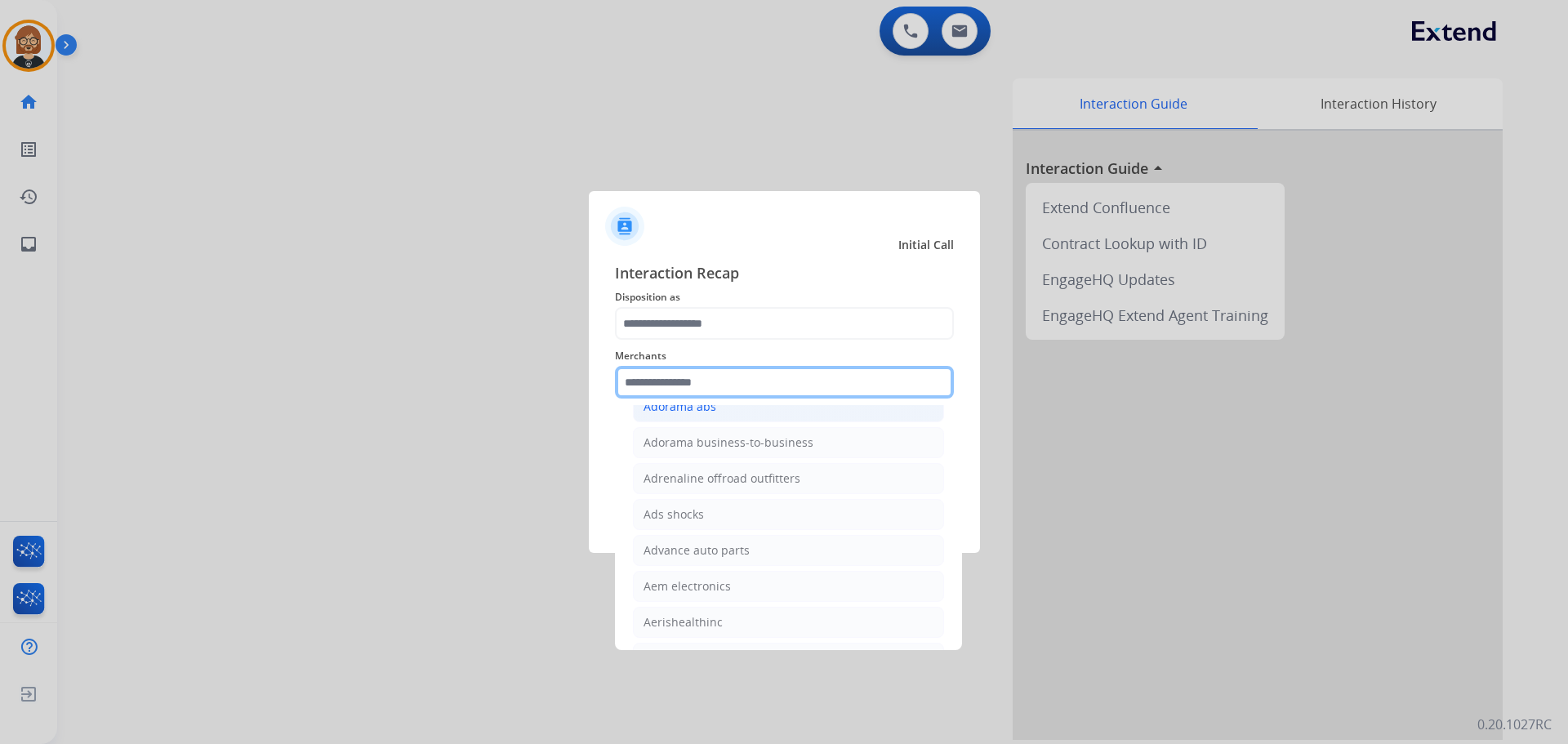
scroll to position [572, 0]
click at [770, 380] on input "text" at bounding box center [784, 382] width 339 height 33
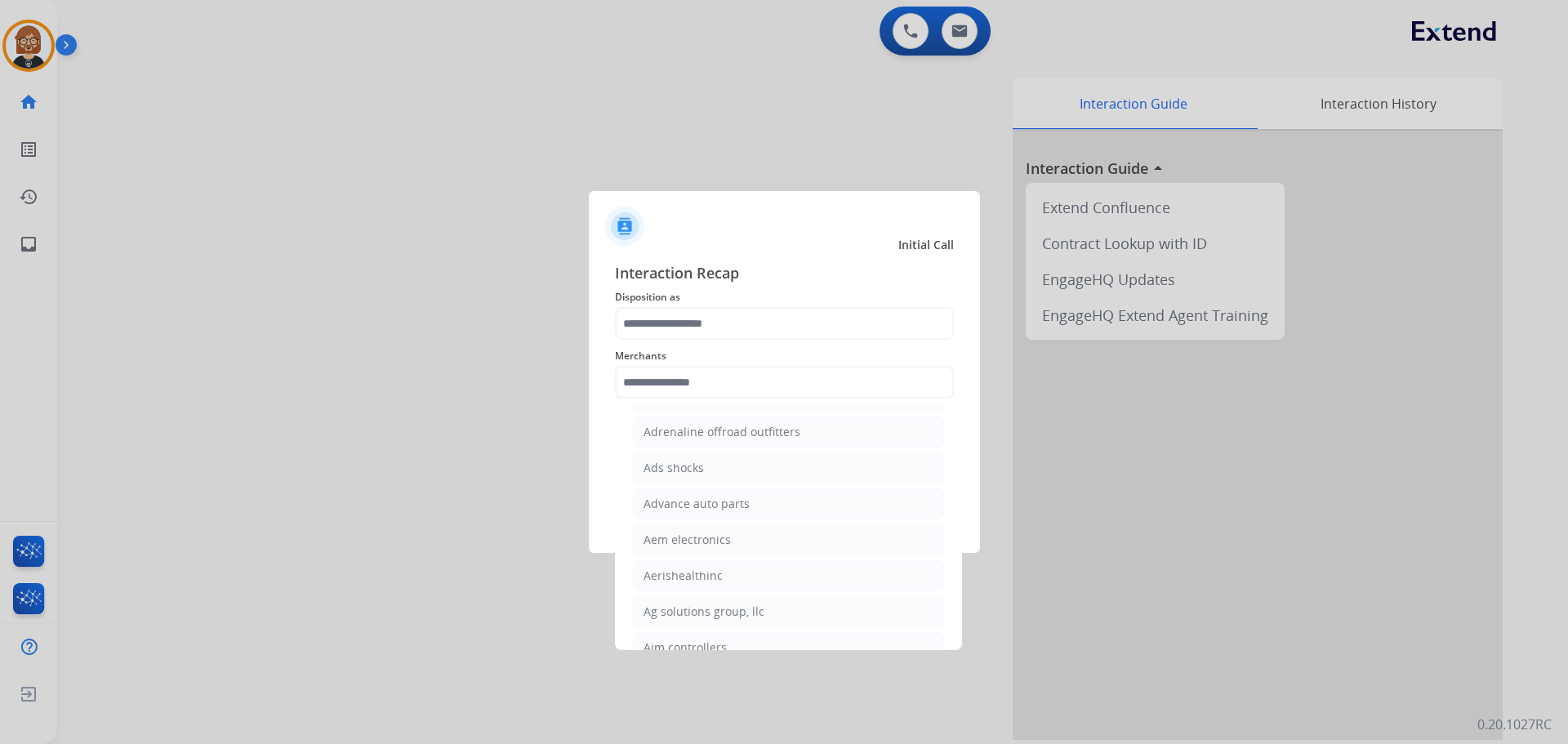
click at [768, 294] on span "Disposition as" at bounding box center [784, 297] width 339 height 20
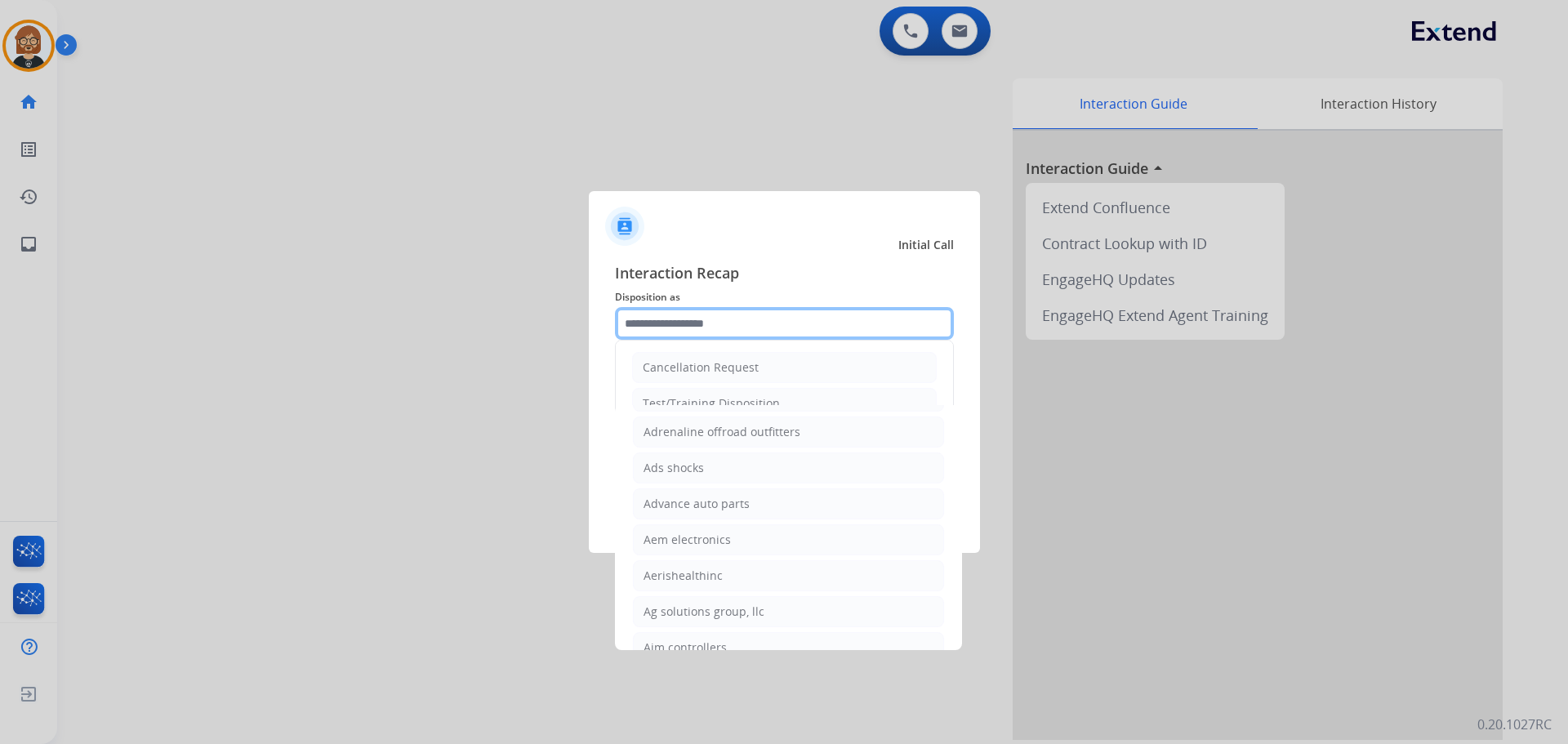
click at [768, 317] on input "text" at bounding box center [784, 323] width 339 height 33
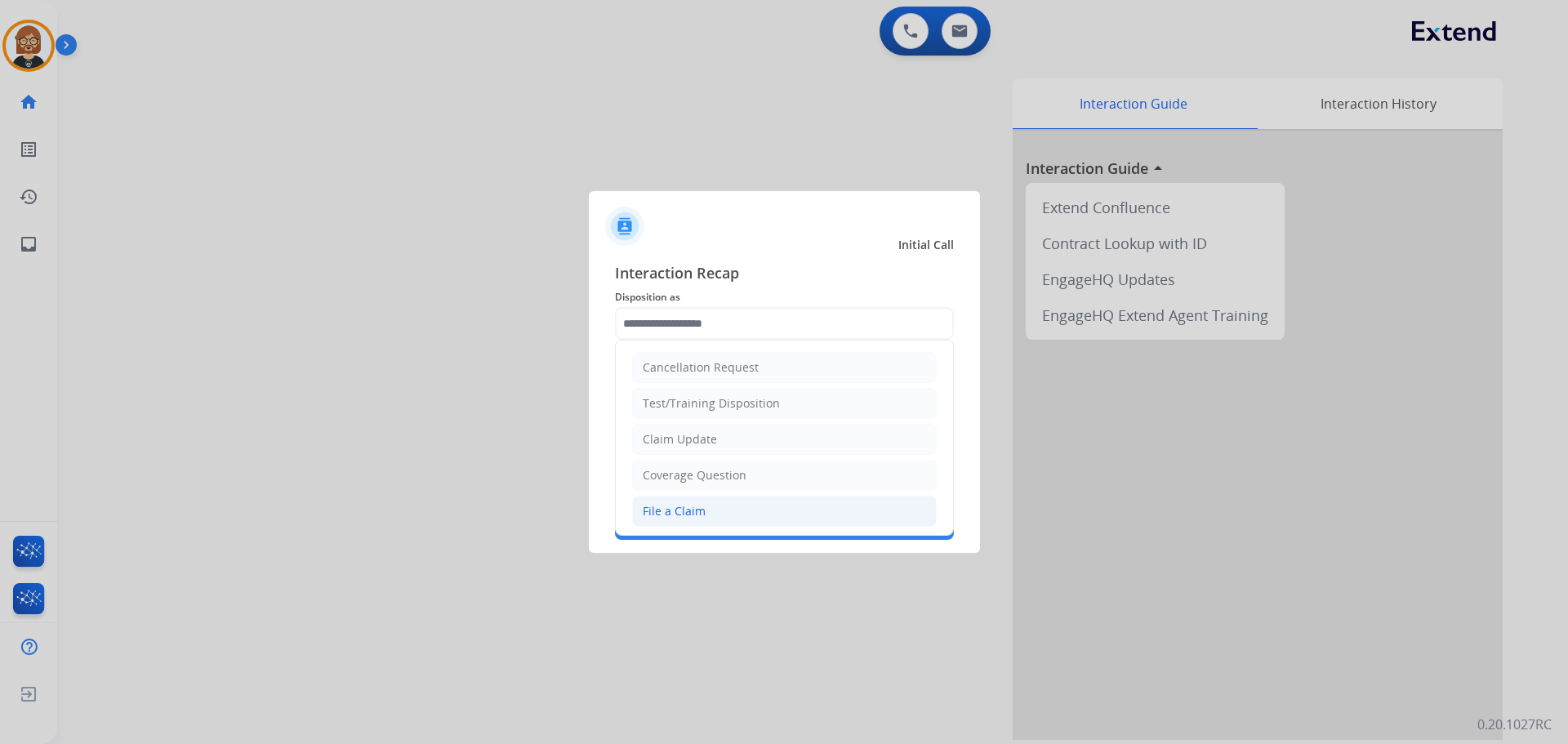
click at [761, 505] on li "File a Claim" at bounding box center [784, 511] width 305 height 31
type input "**********"
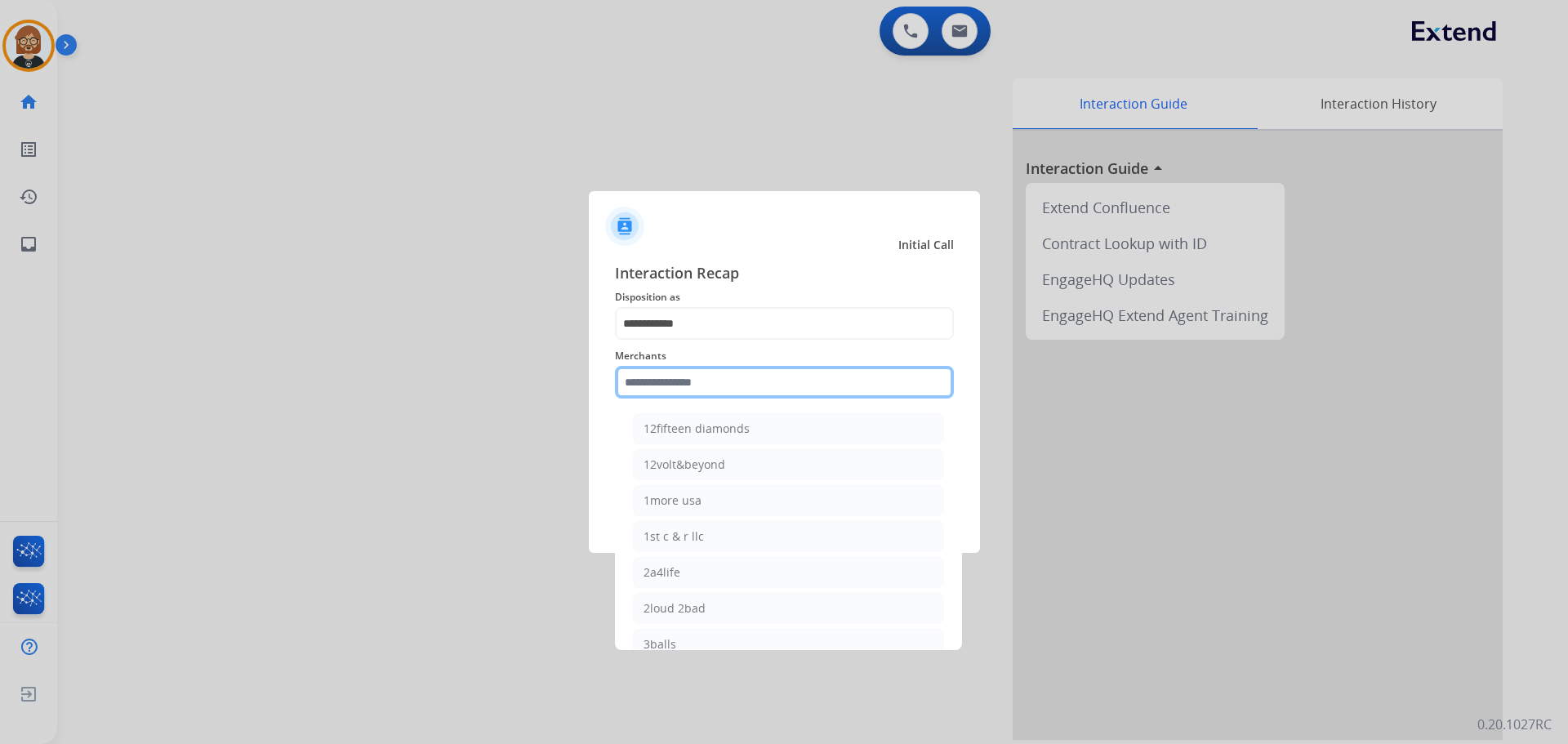
click at [768, 376] on input "text" at bounding box center [784, 382] width 339 height 33
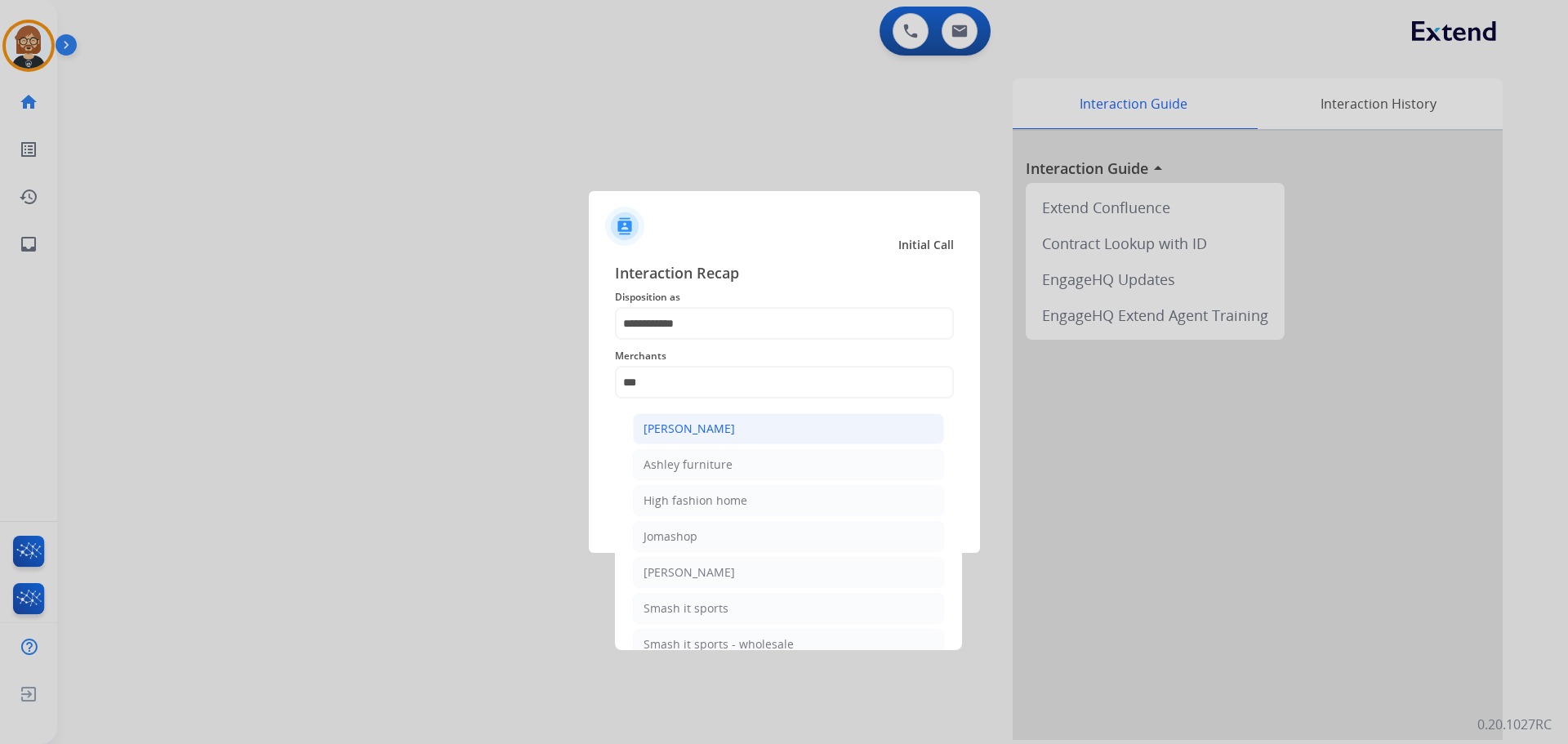
click at [764, 435] on li "[PERSON_NAME]" at bounding box center [788, 428] width 311 height 31
type input "**********"
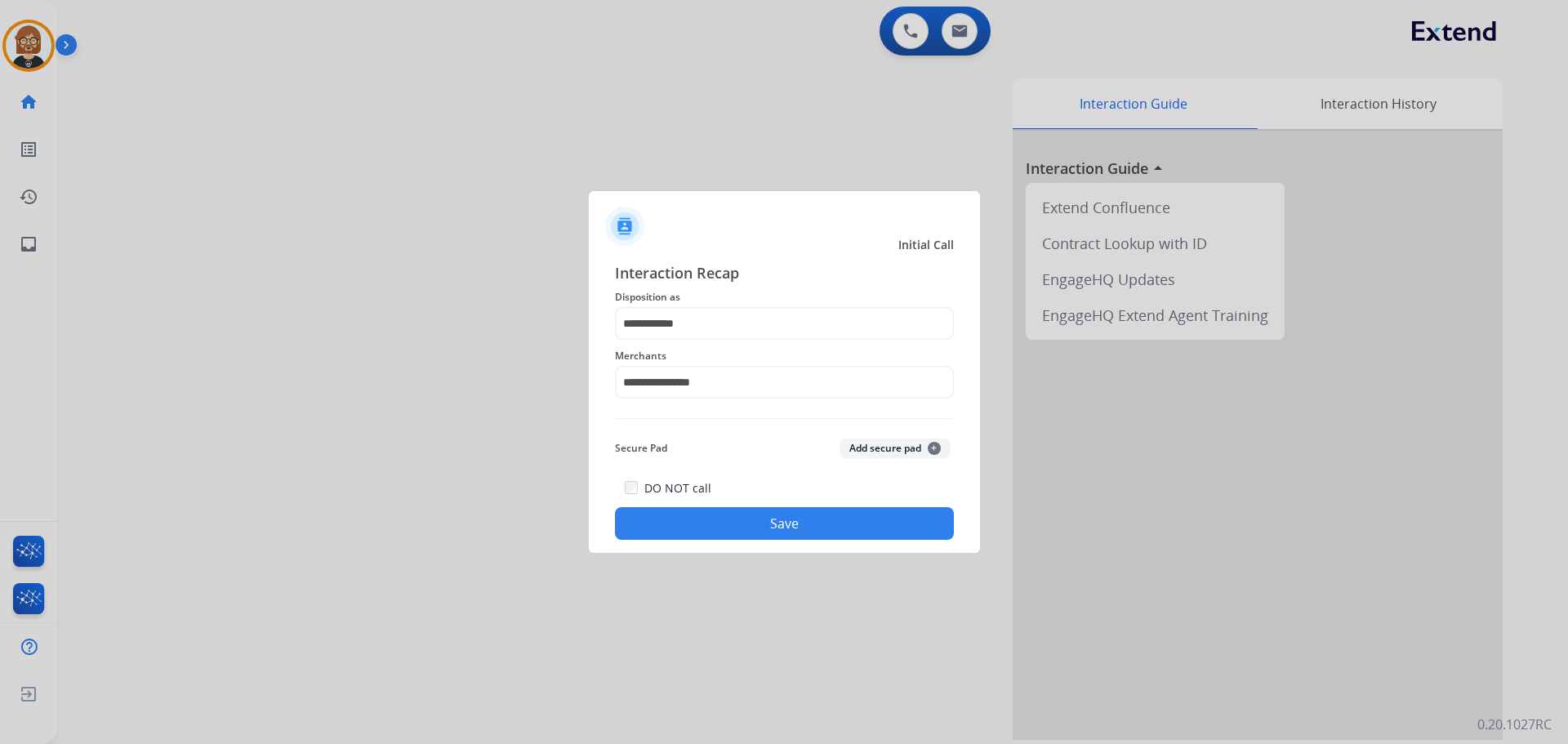
click at [766, 527] on button "Save" at bounding box center [784, 523] width 339 height 33
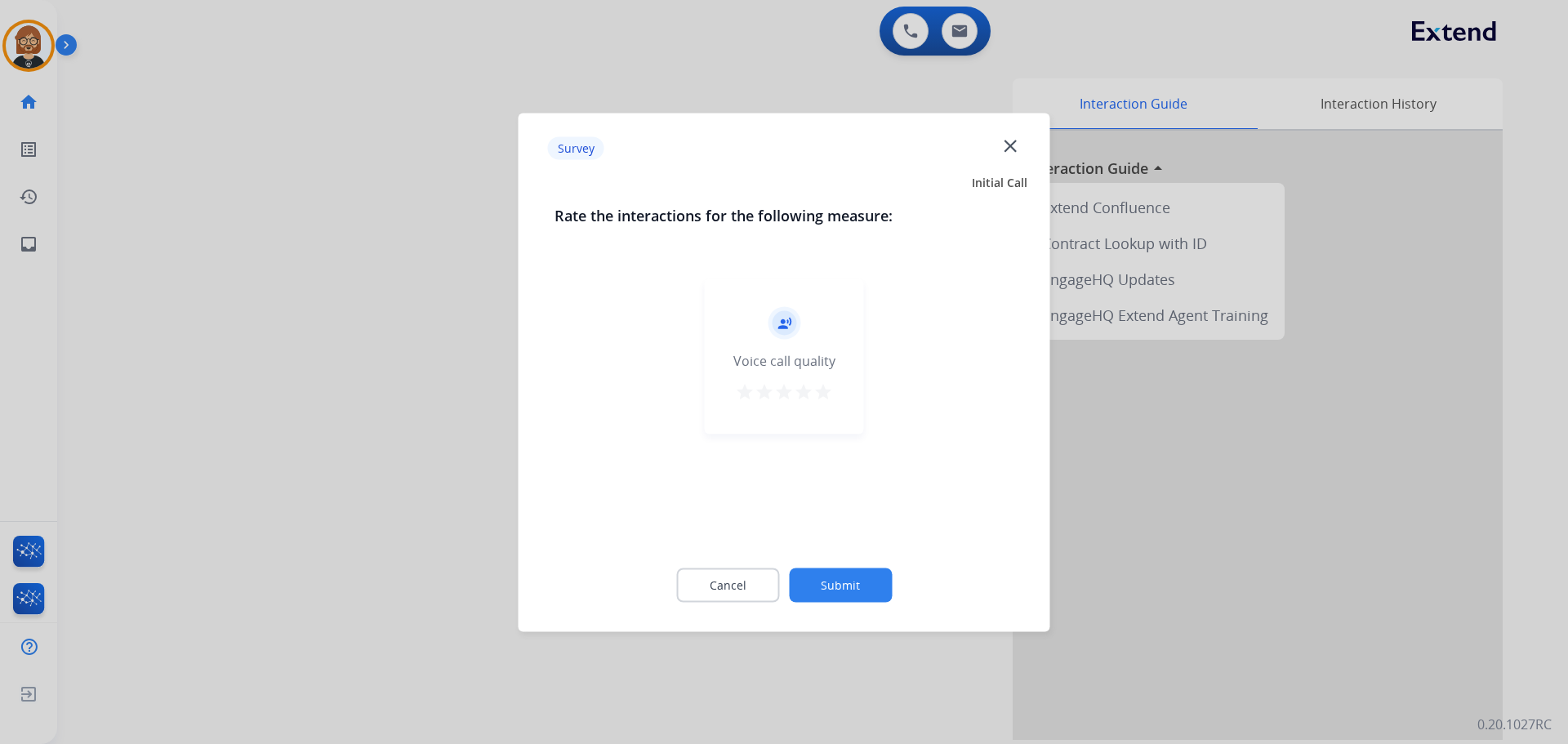
click at [837, 574] on button "Submit" at bounding box center [840, 584] width 103 height 35
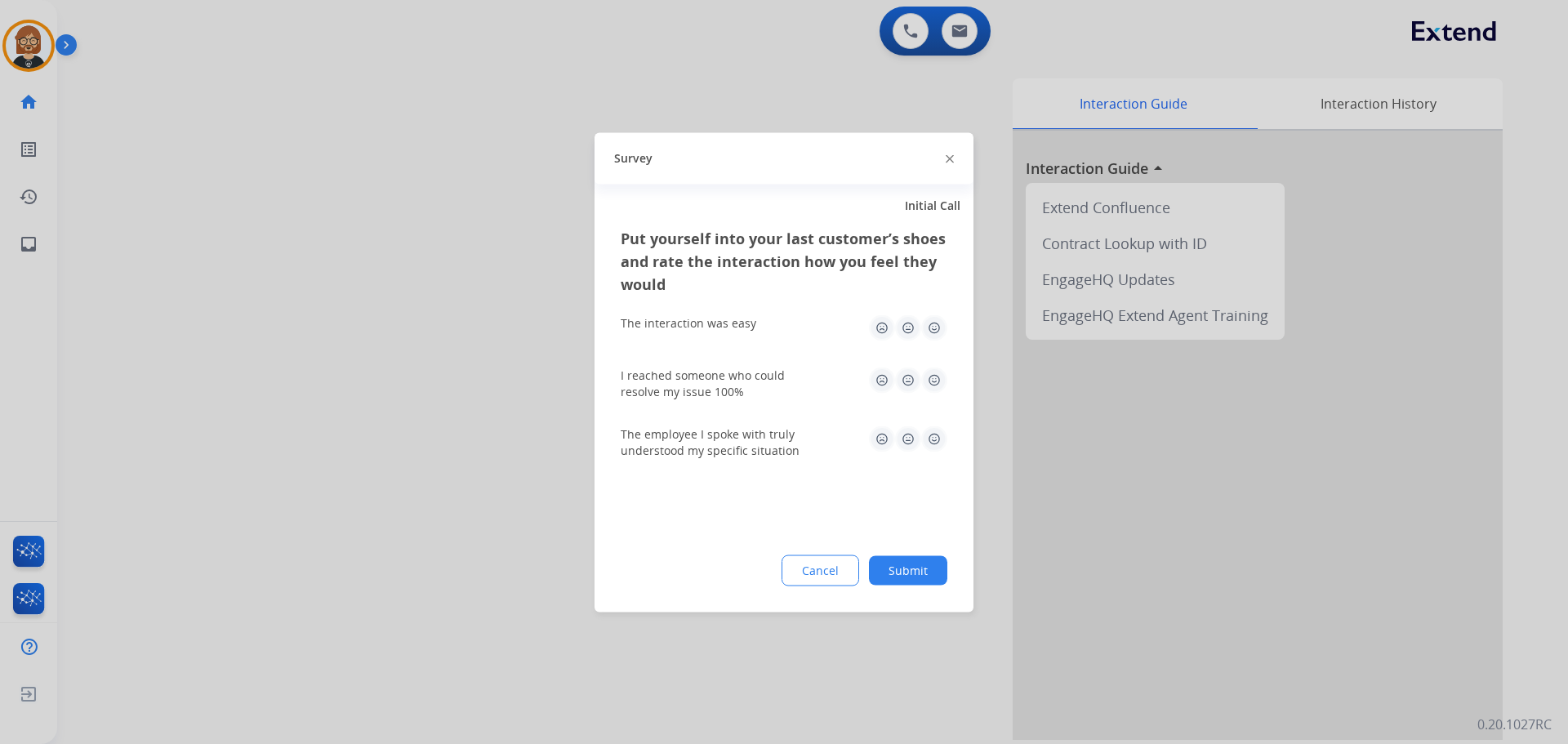
click at [898, 561] on button "Submit" at bounding box center [908, 569] width 78 height 29
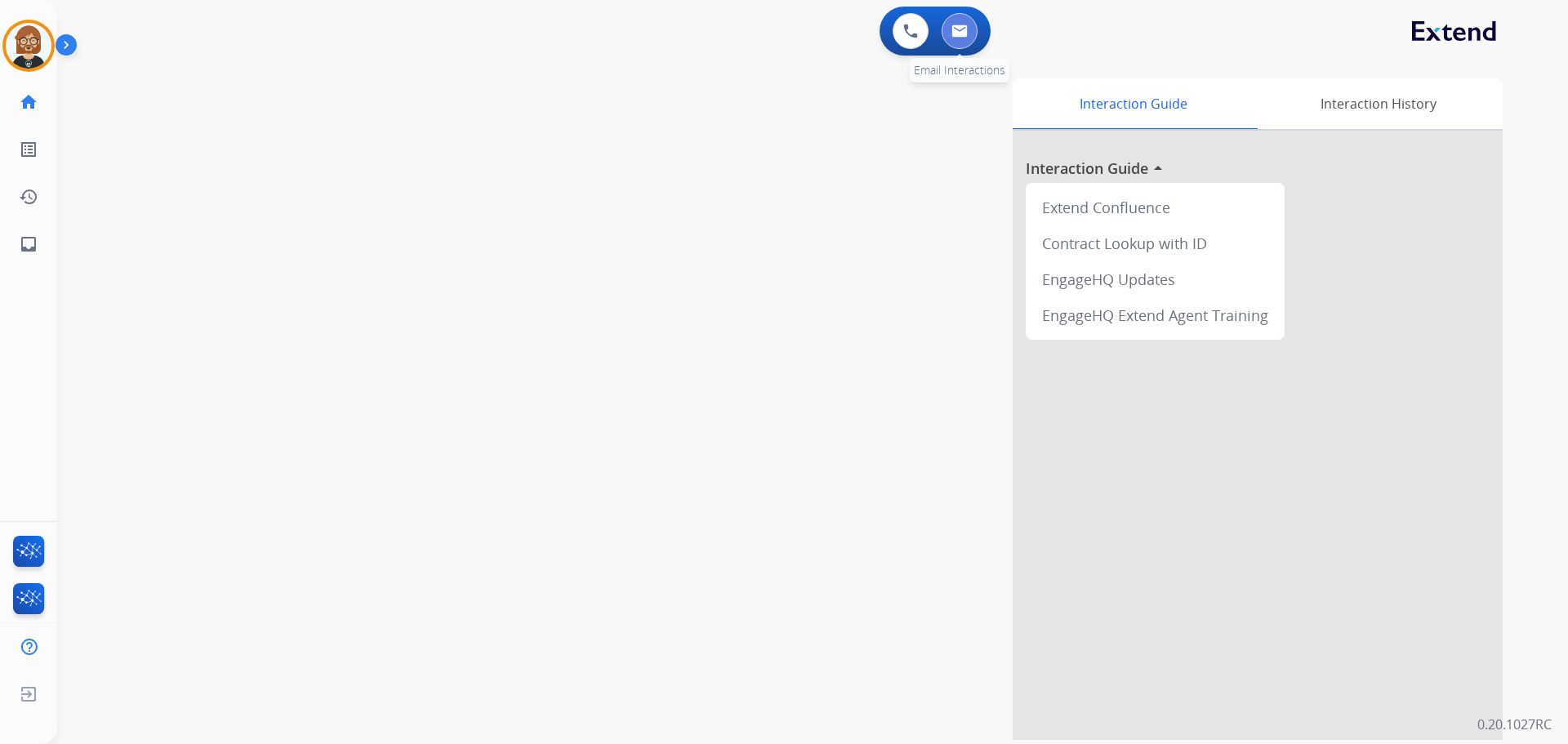
click at [959, 36] on img at bounding box center [959, 31] width 16 height 13
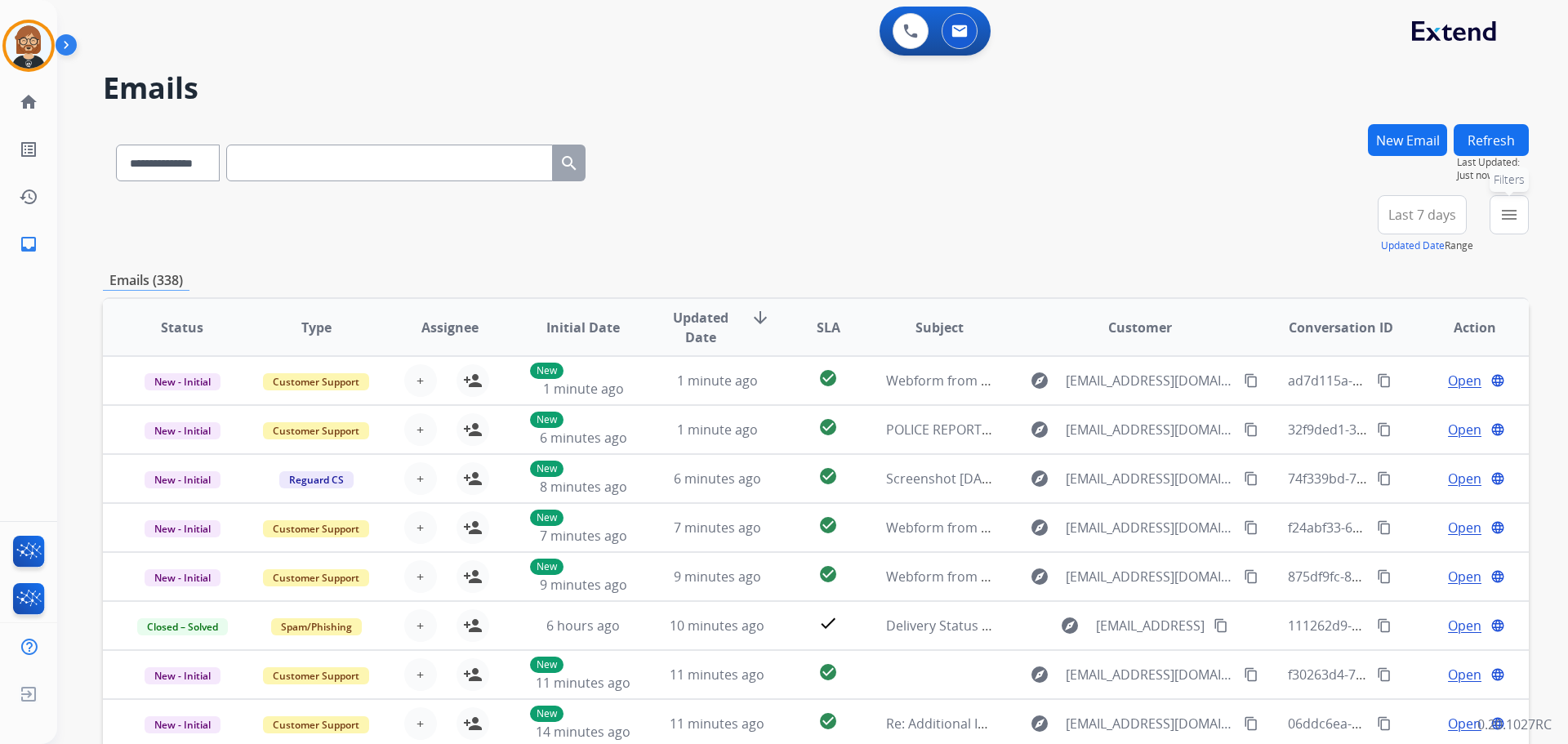
click at [1514, 210] on mat-icon "menu" at bounding box center [1509, 215] width 20 height 20
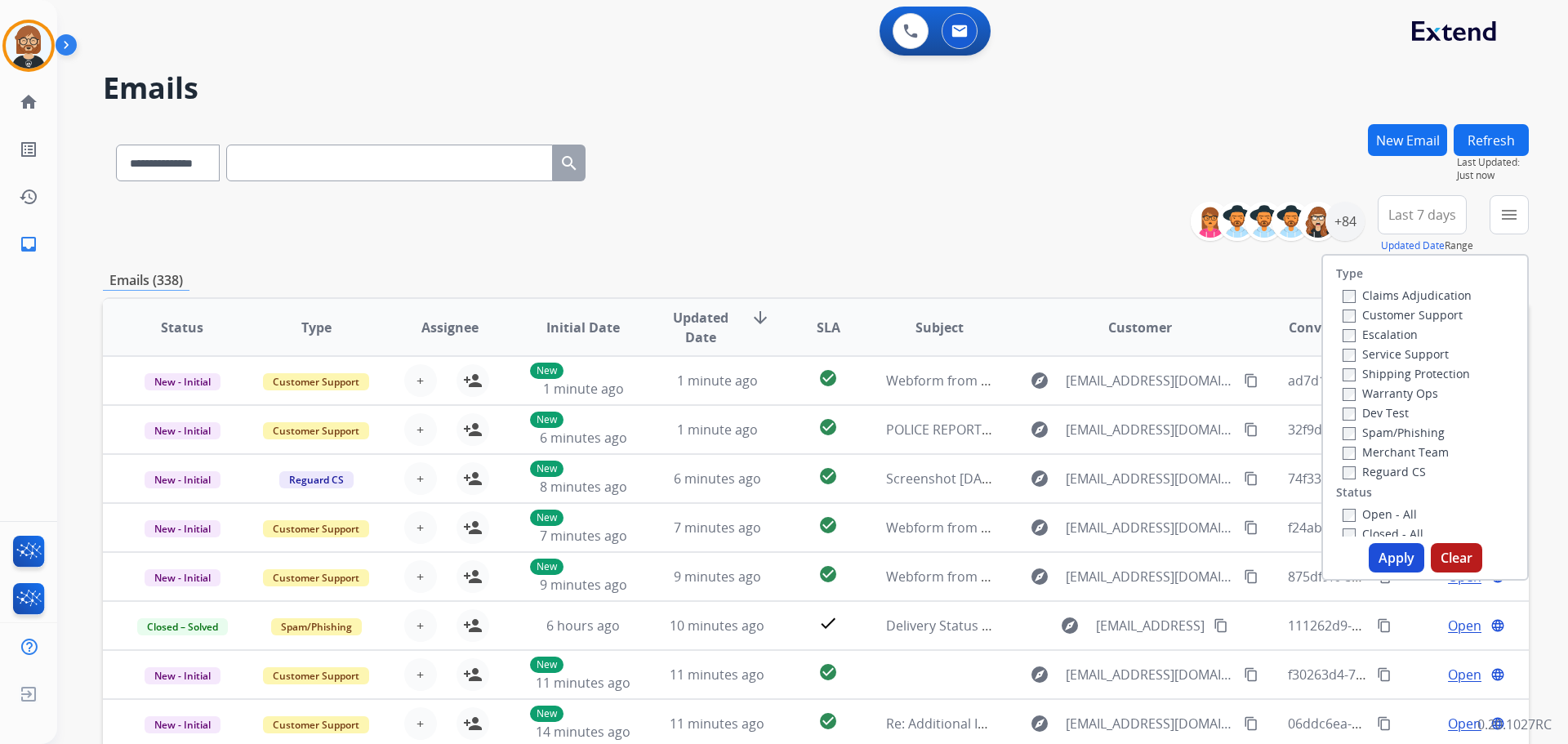
click at [1352, 511] on label "Open - All" at bounding box center [1380, 513] width 75 height 15
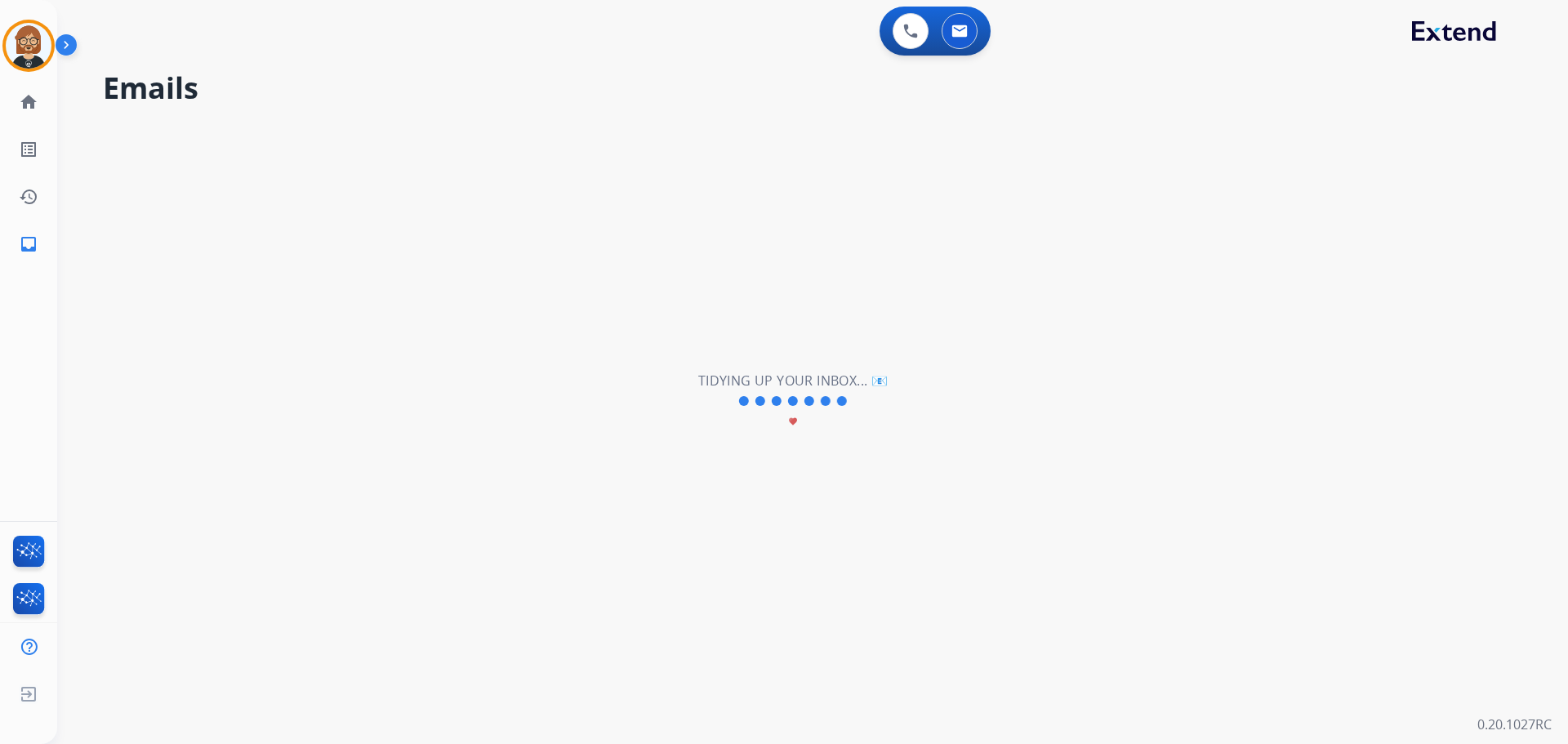
select select "**********"
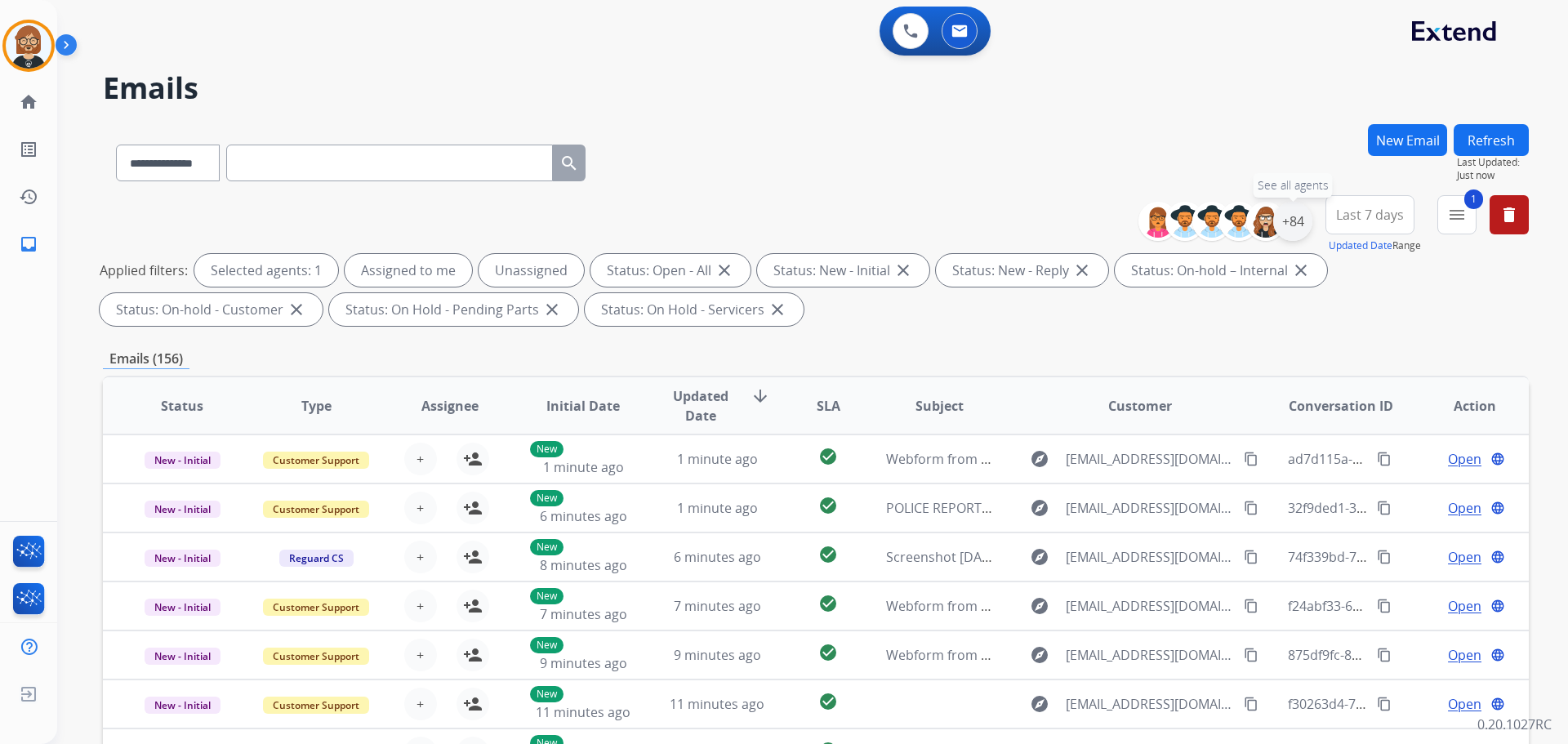
click at [1301, 225] on div "+84" at bounding box center [1293, 221] width 39 height 39
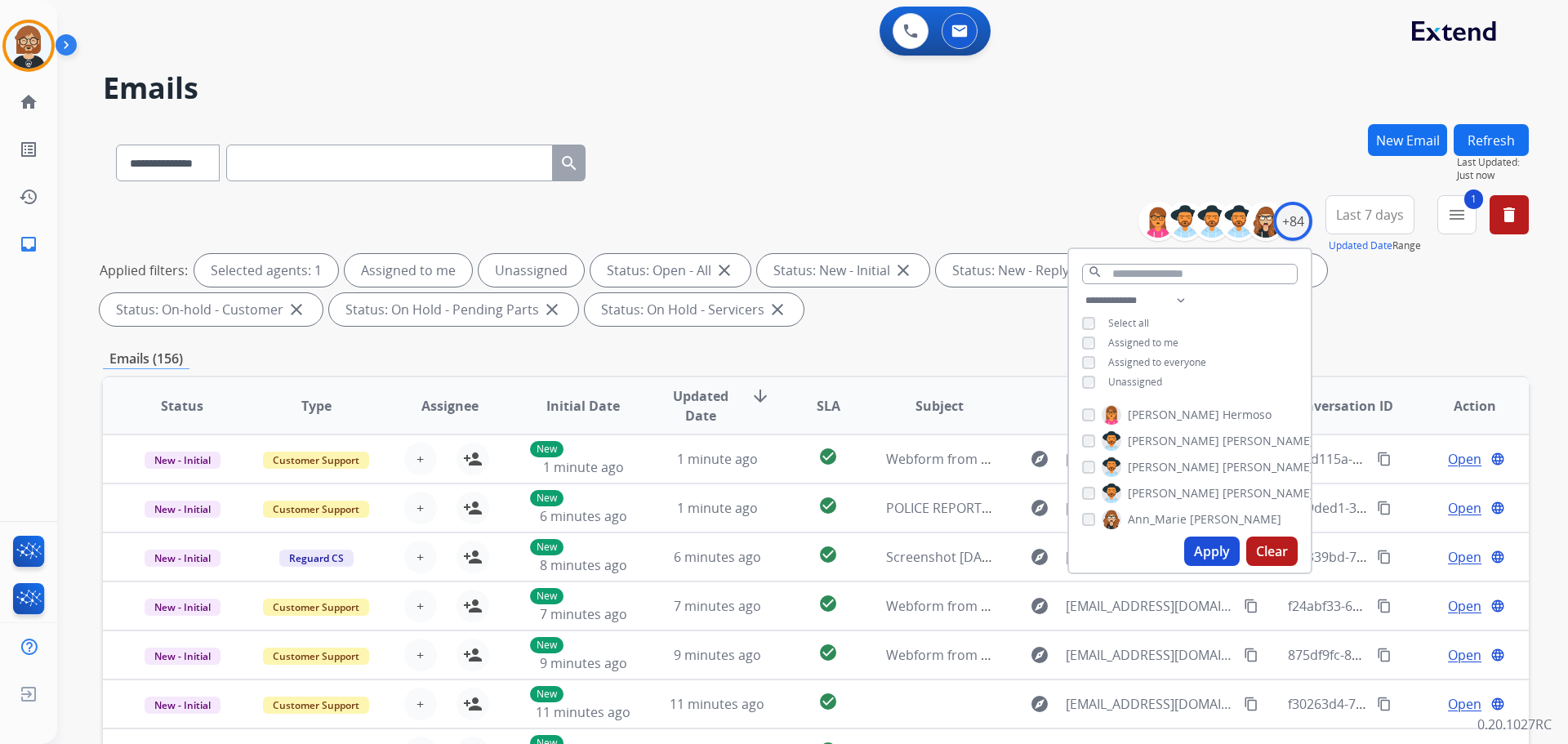
click at [1142, 379] on span "Unassigned" at bounding box center [1135, 382] width 54 height 14
click at [1212, 559] on button "Apply" at bounding box center [1212, 550] width 56 height 29
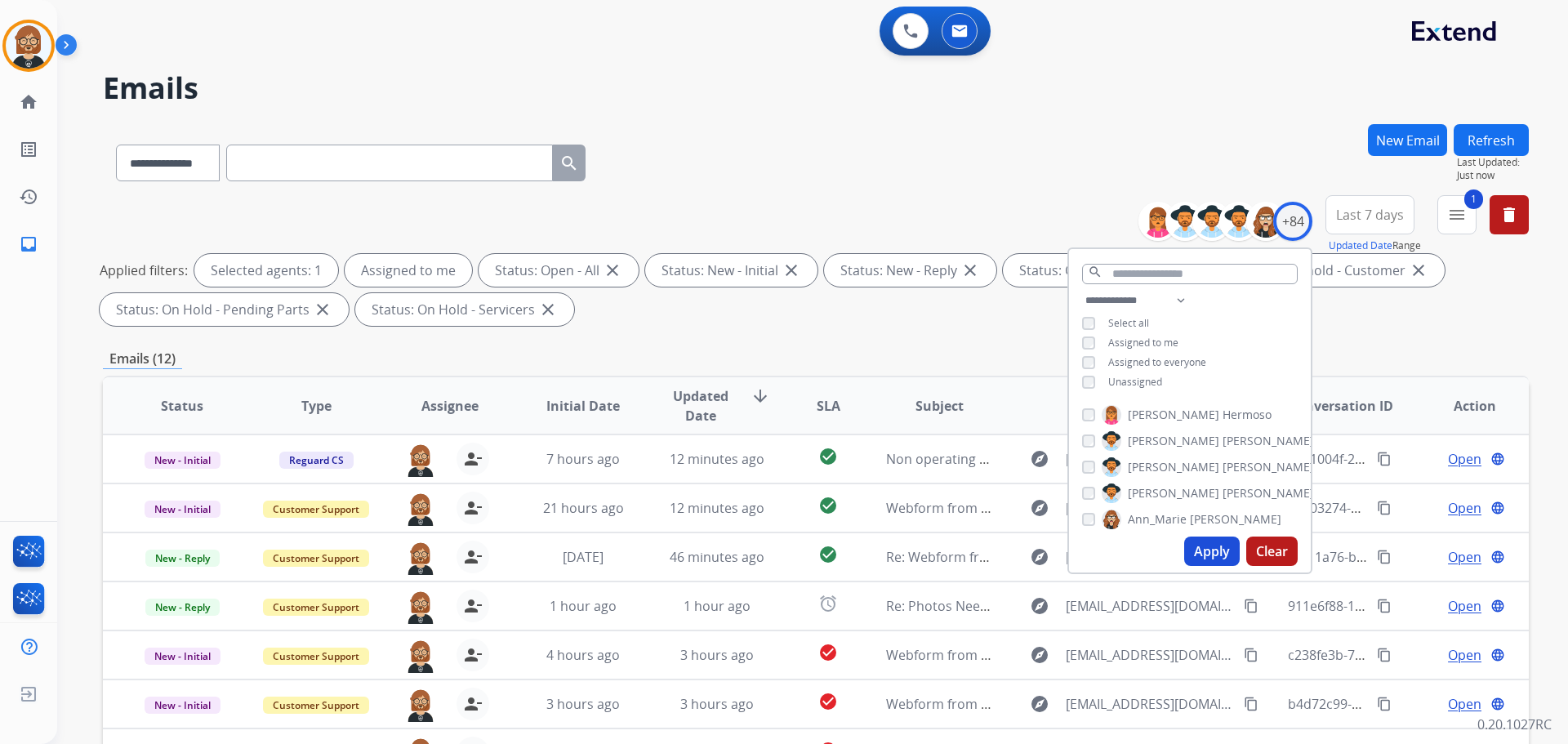
click at [677, 359] on div "Emails (12)" at bounding box center [816, 359] width 1426 height 20
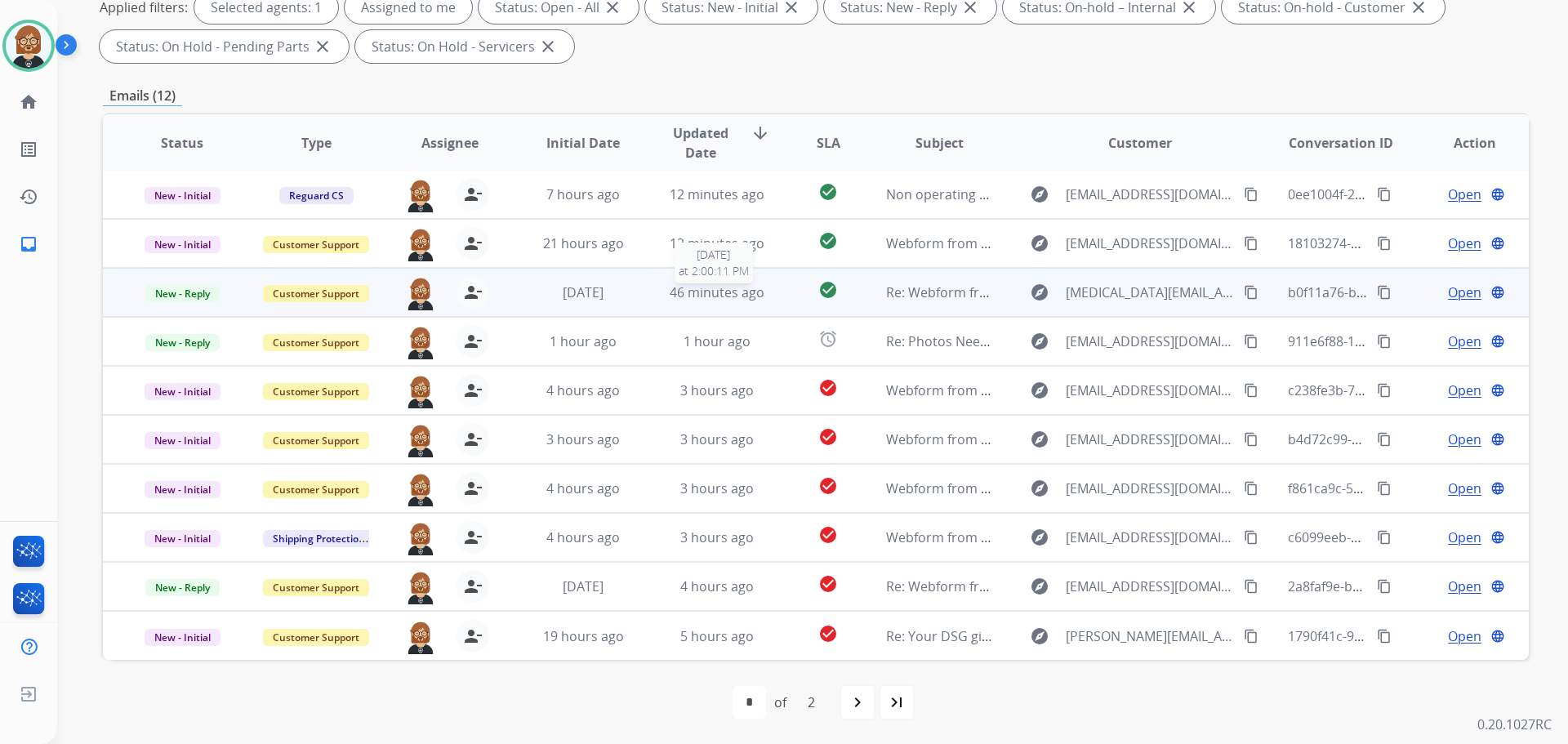
scroll to position [264, 0]
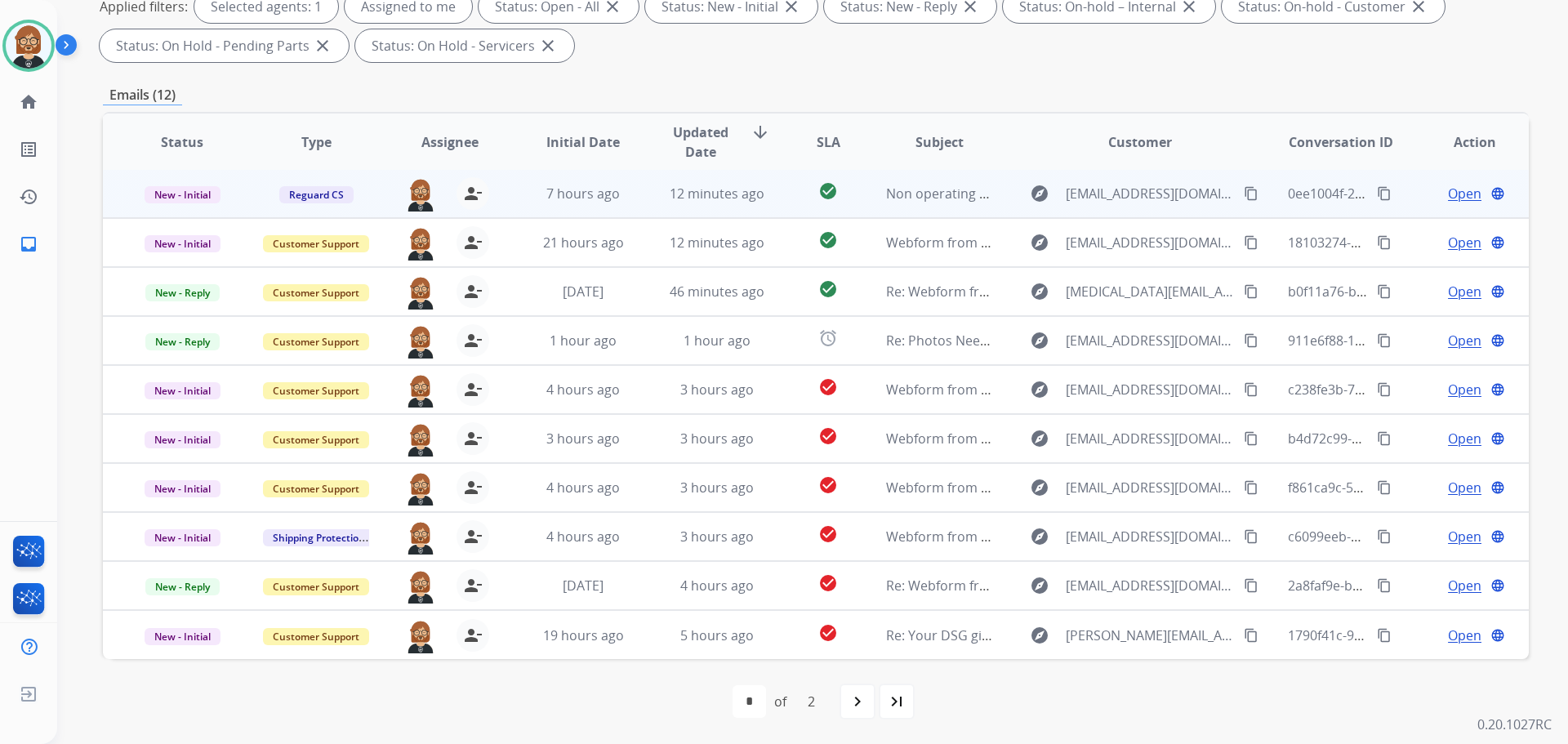
click at [694, 205] on td "12 minutes ago" at bounding box center [704, 193] width 134 height 49
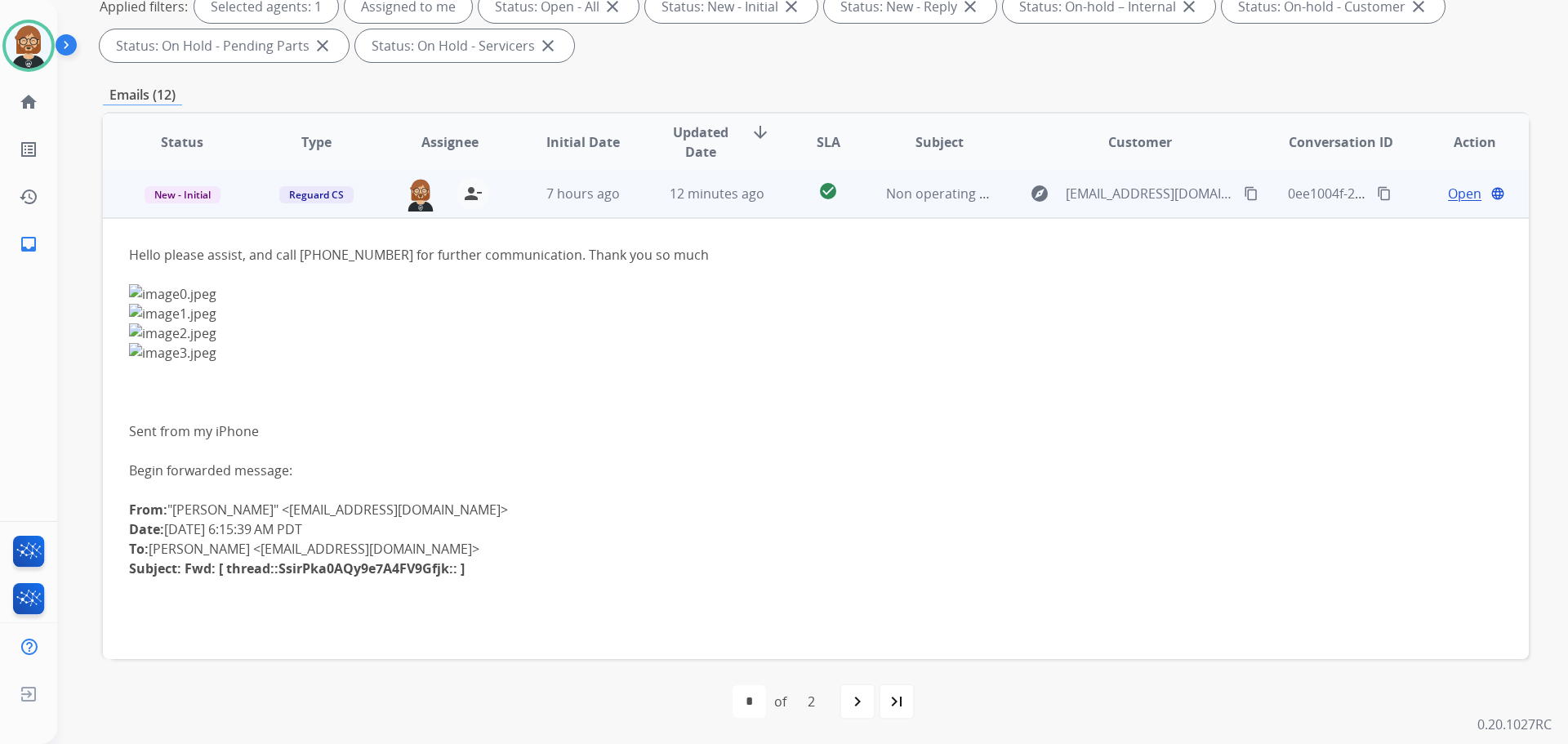
scroll to position [0, 0]
click at [694, 205] on td "12 minutes ago" at bounding box center [704, 194] width 134 height 49
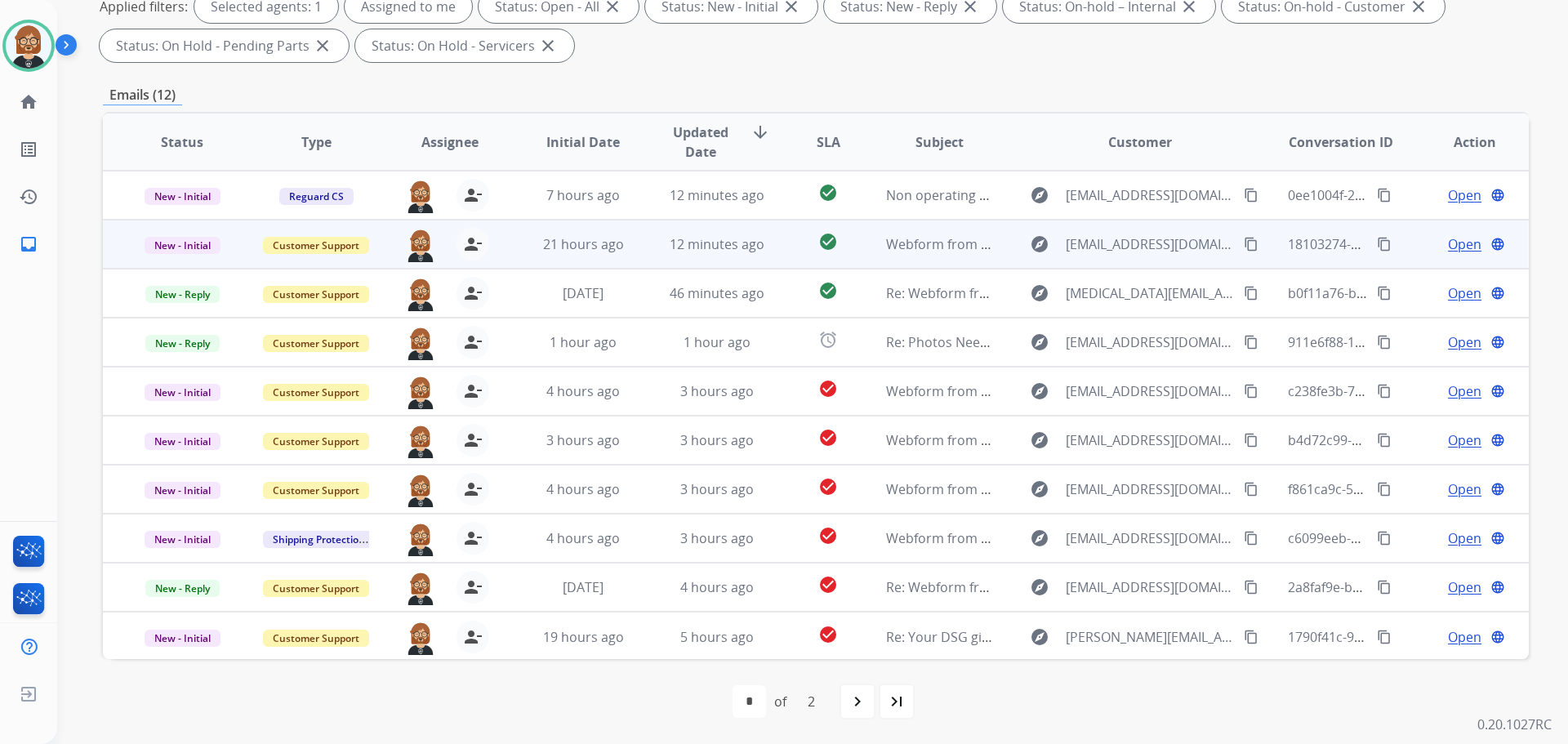
click at [700, 257] on td "12 minutes ago" at bounding box center [704, 243] width 134 height 49
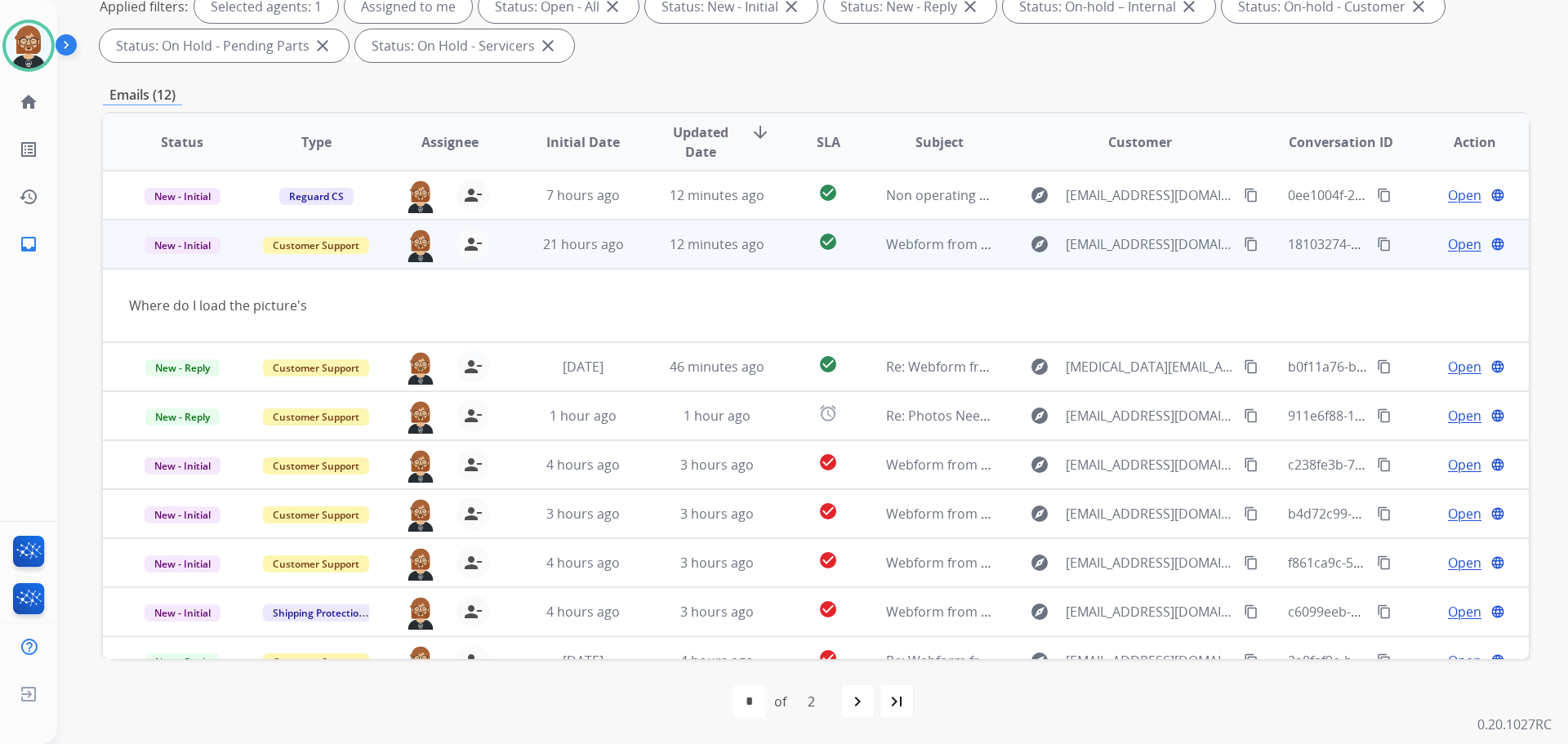
scroll to position [49, 0]
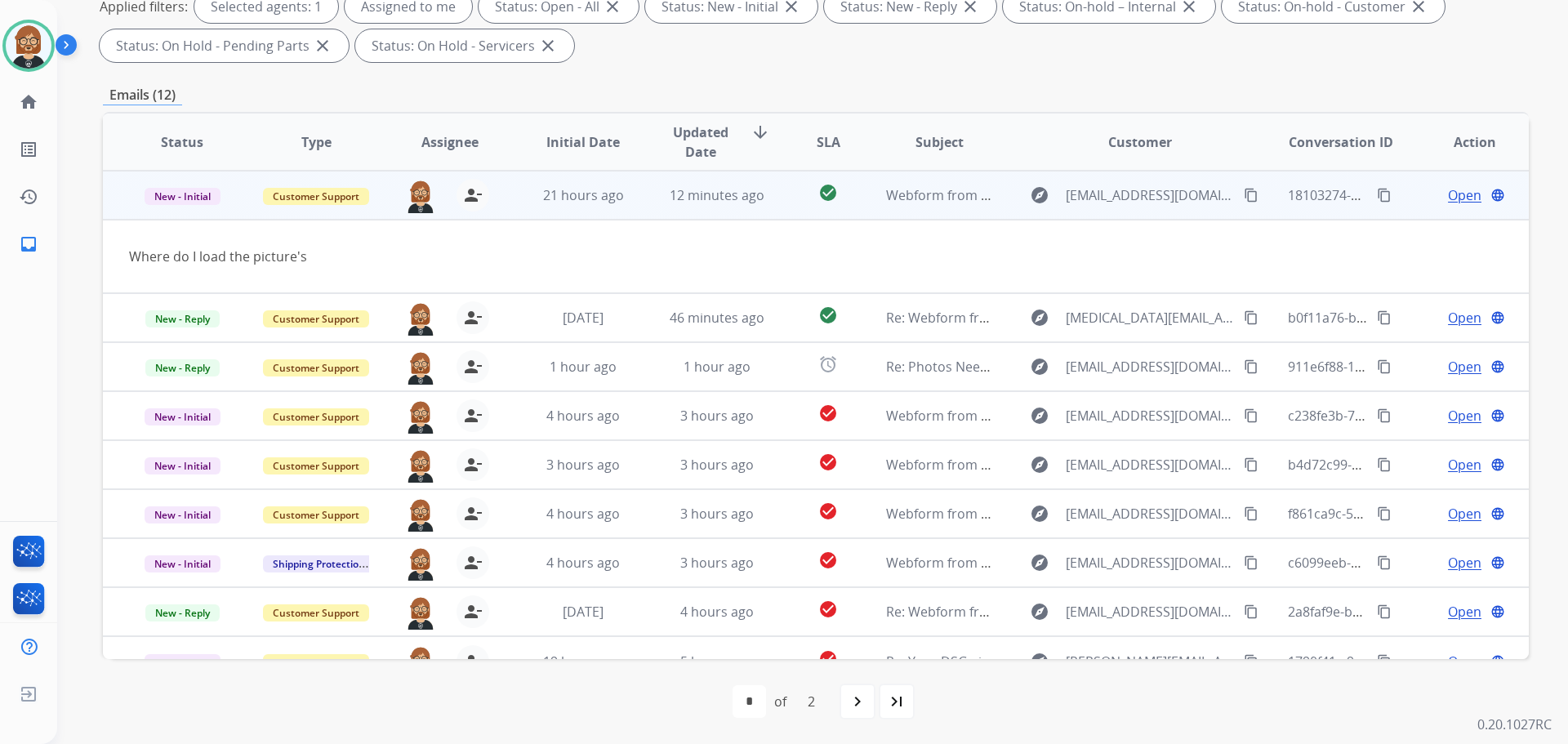
click at [1448, 194] on span "Open" at bounding box center [1465, 195] width 34 height 20
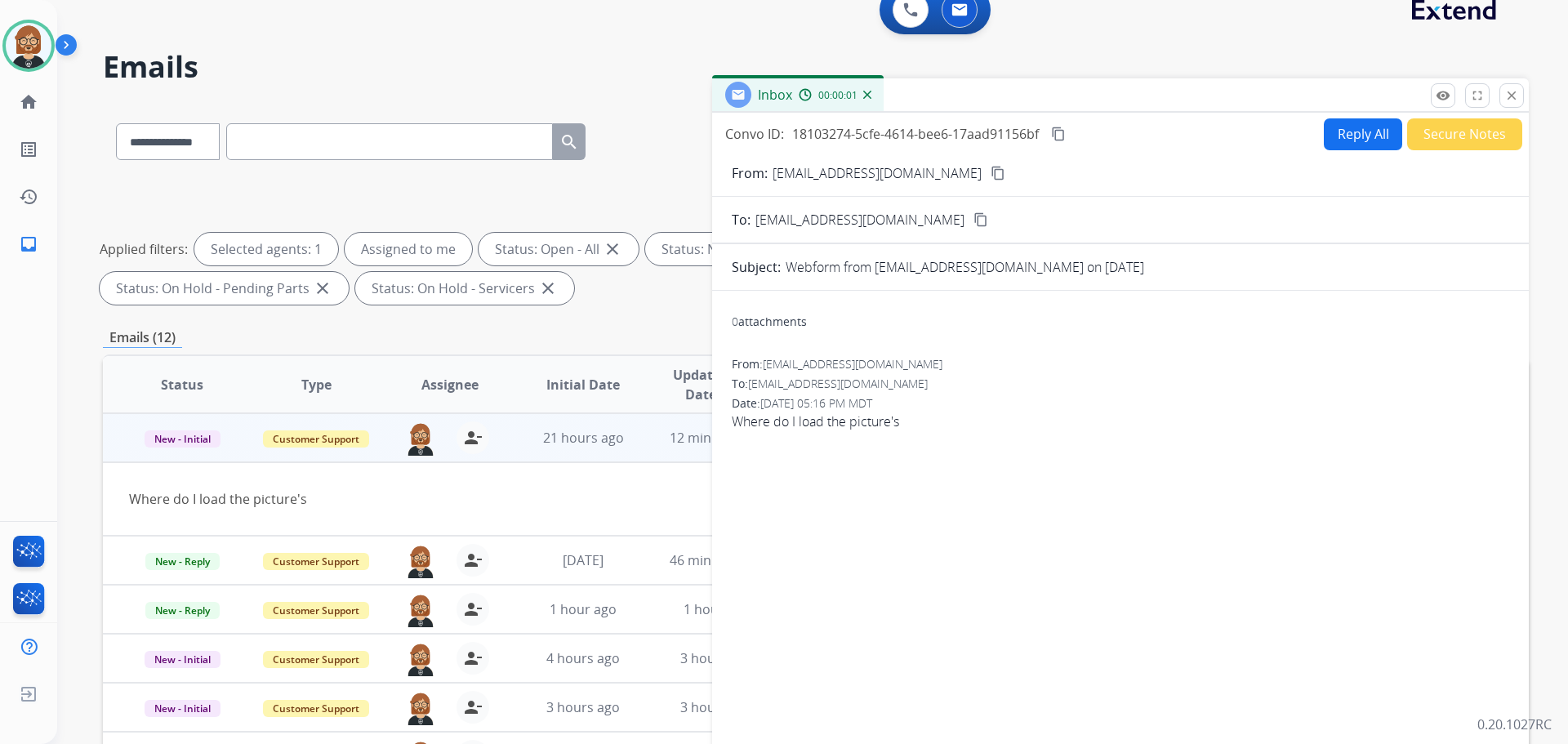
scroll to position [19, 0]
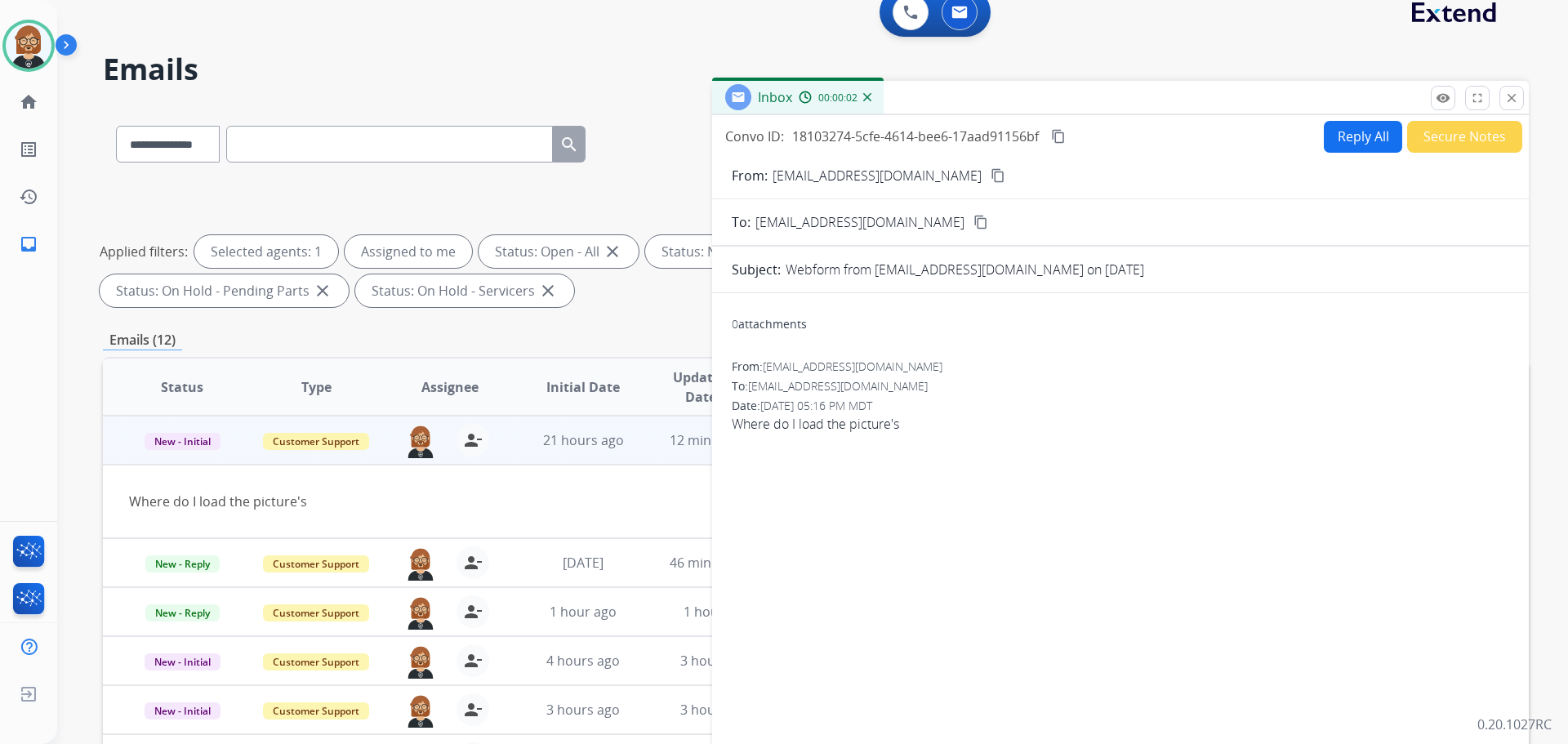
click at [1372, 131] on button "Reply All" at bounding box center [1363, 137] width 78 height 32
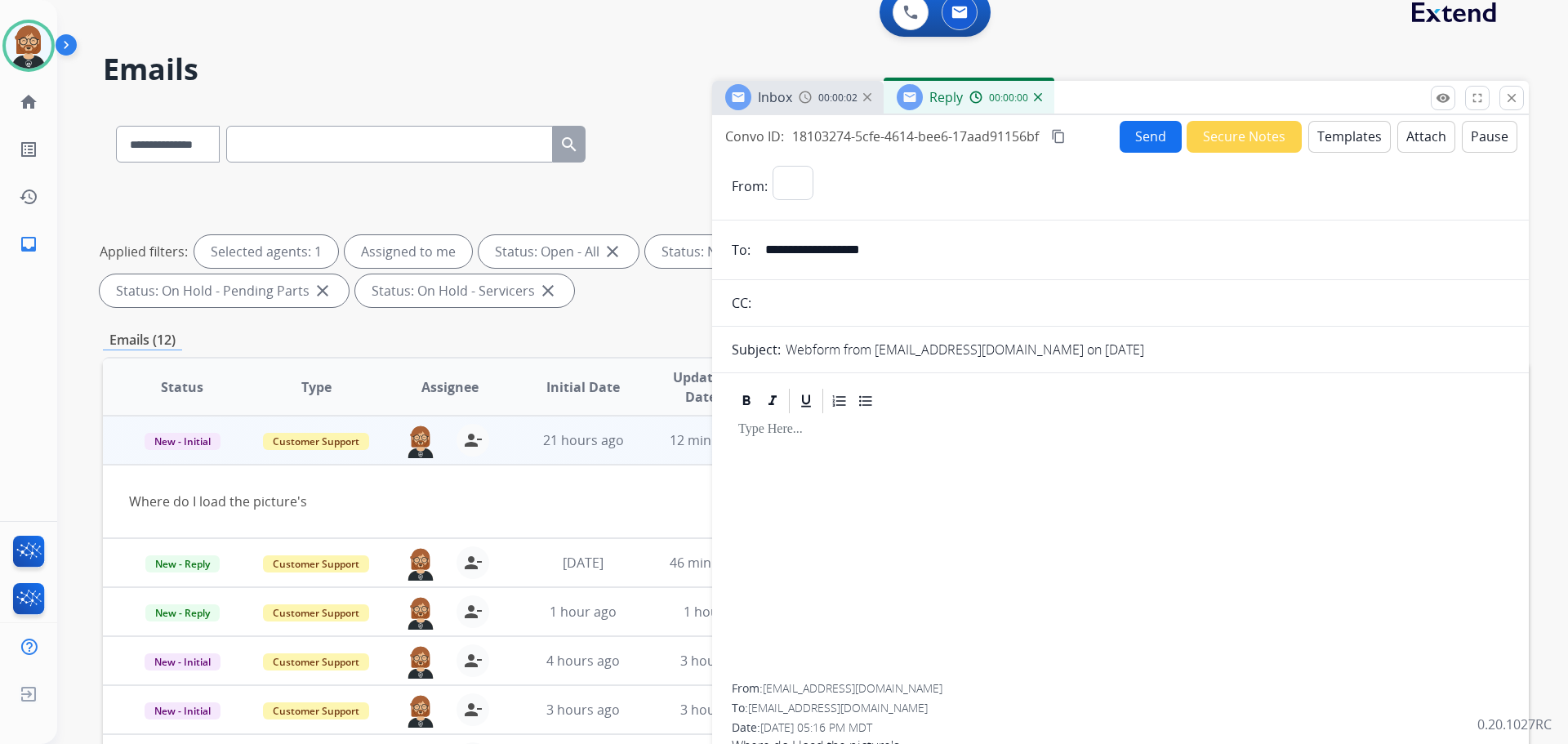
select select "**********"
click at [1353, 144] on button "Templates" at bounding box center [1349, 137] width 83 height 32
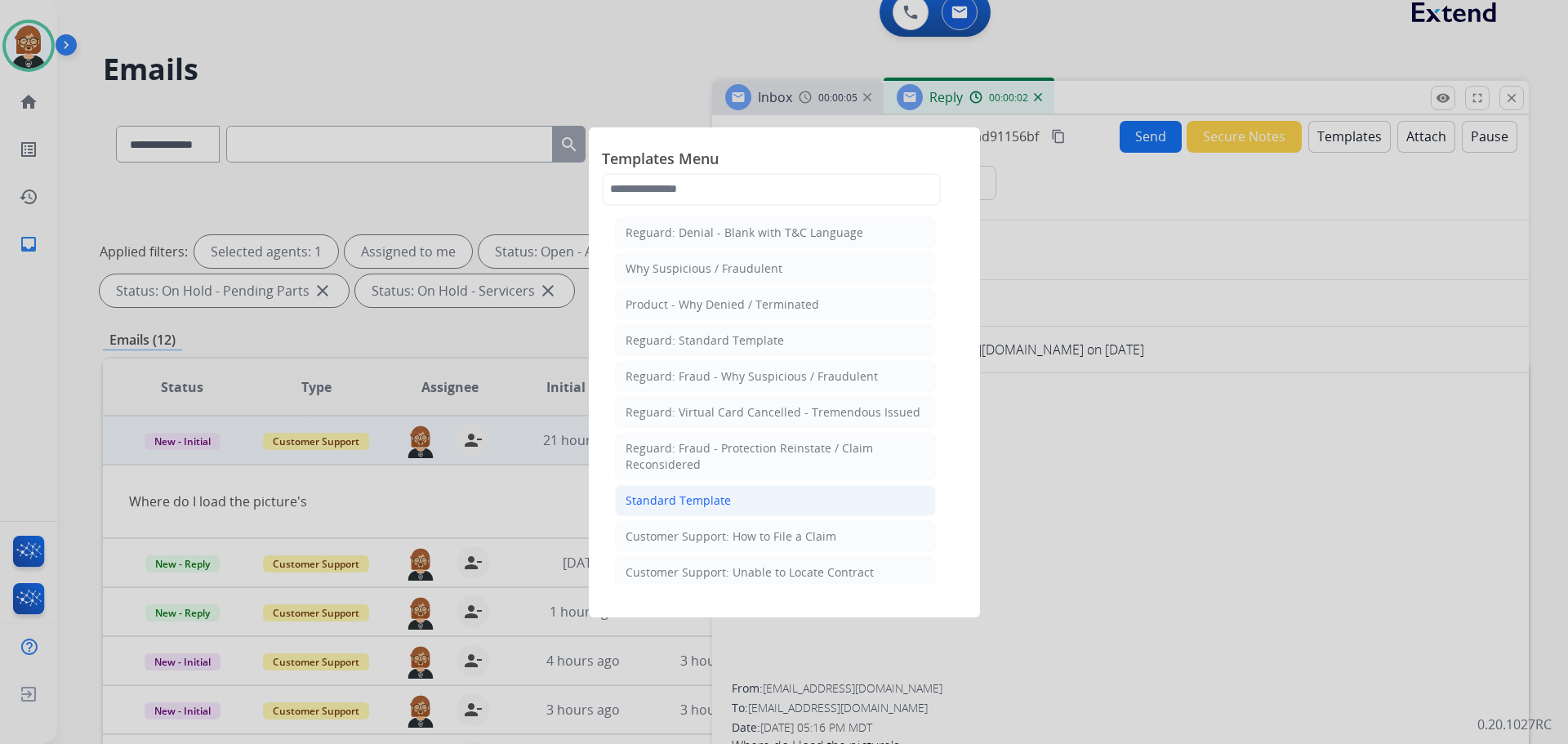
click at [735, 498] on li "Standard Template" at bounding box center [775, 500] width 321 height 31
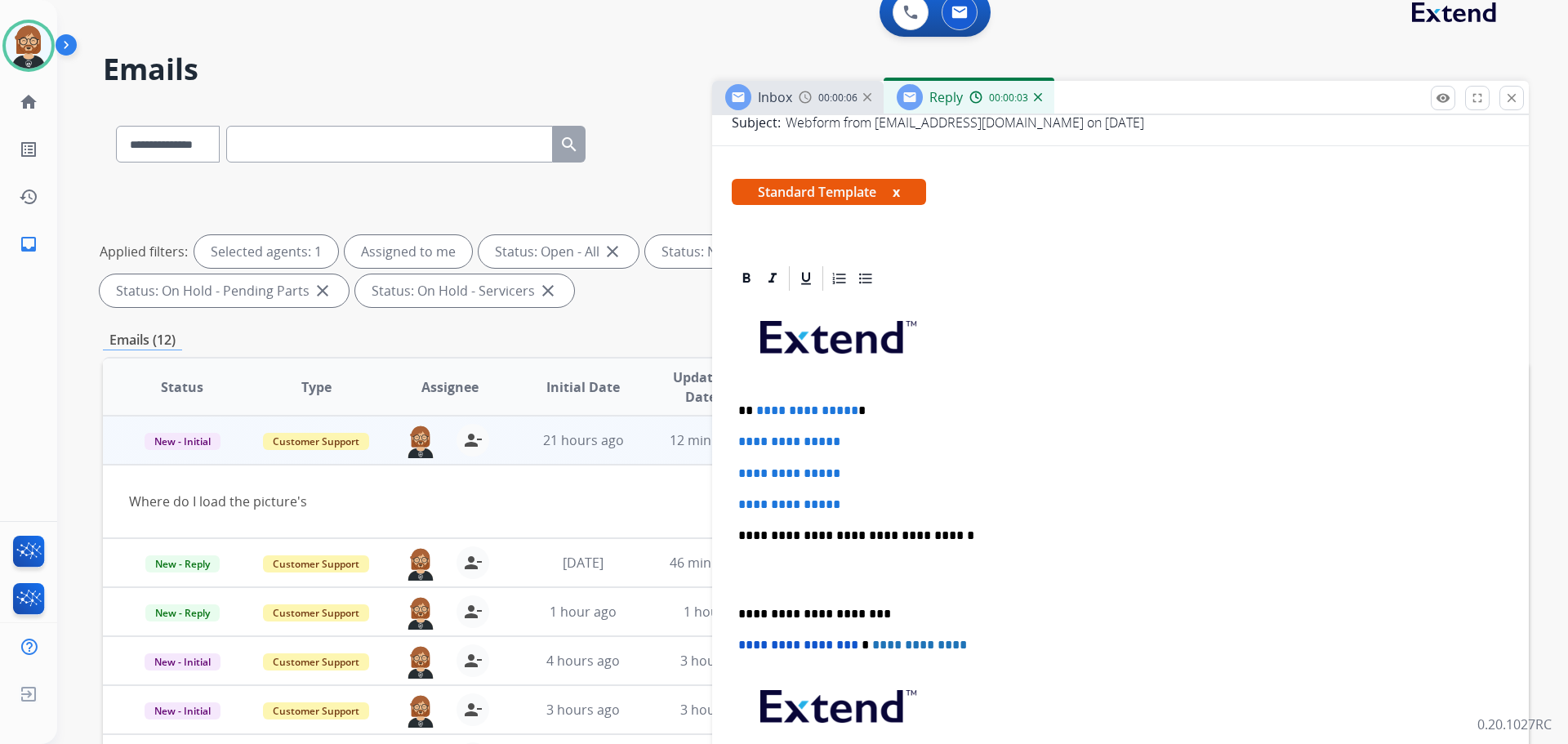
scroll to position [245, 0]
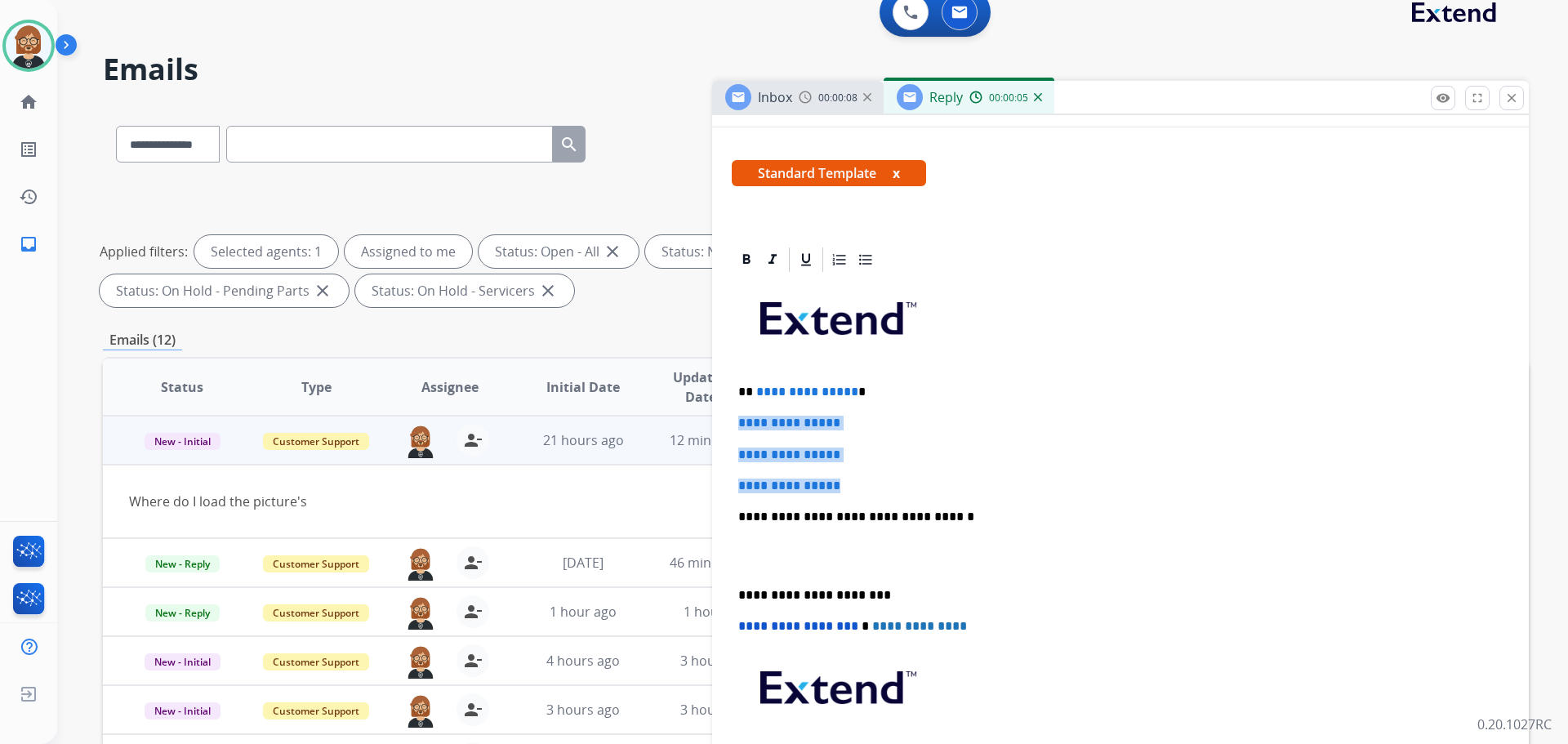
drag, startPoint x: 852, startPoint y: 482, endPoint x: 728, endPoint y: 417, distance: 140.0
click at [728, 417] on div "**********" at bounding box center [1120, 582] width 816 height 676
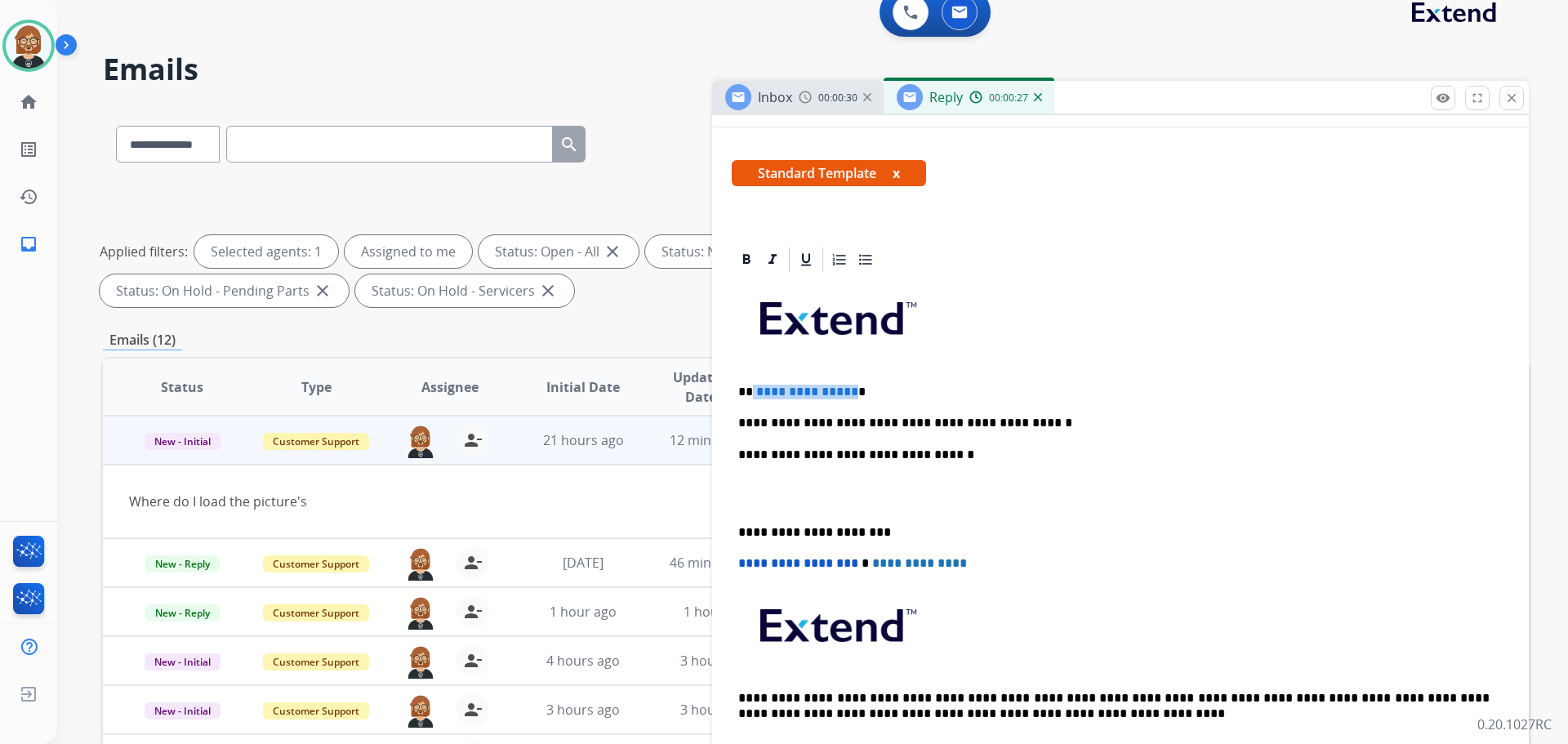
drag, startPoint x: 752, startPoint y: 394, endPoint x: 836, endPoint y: 372, distance: 86.8
click at [847, 389] on p "**********" at bounding box center [1114, 392] width 752 height 15
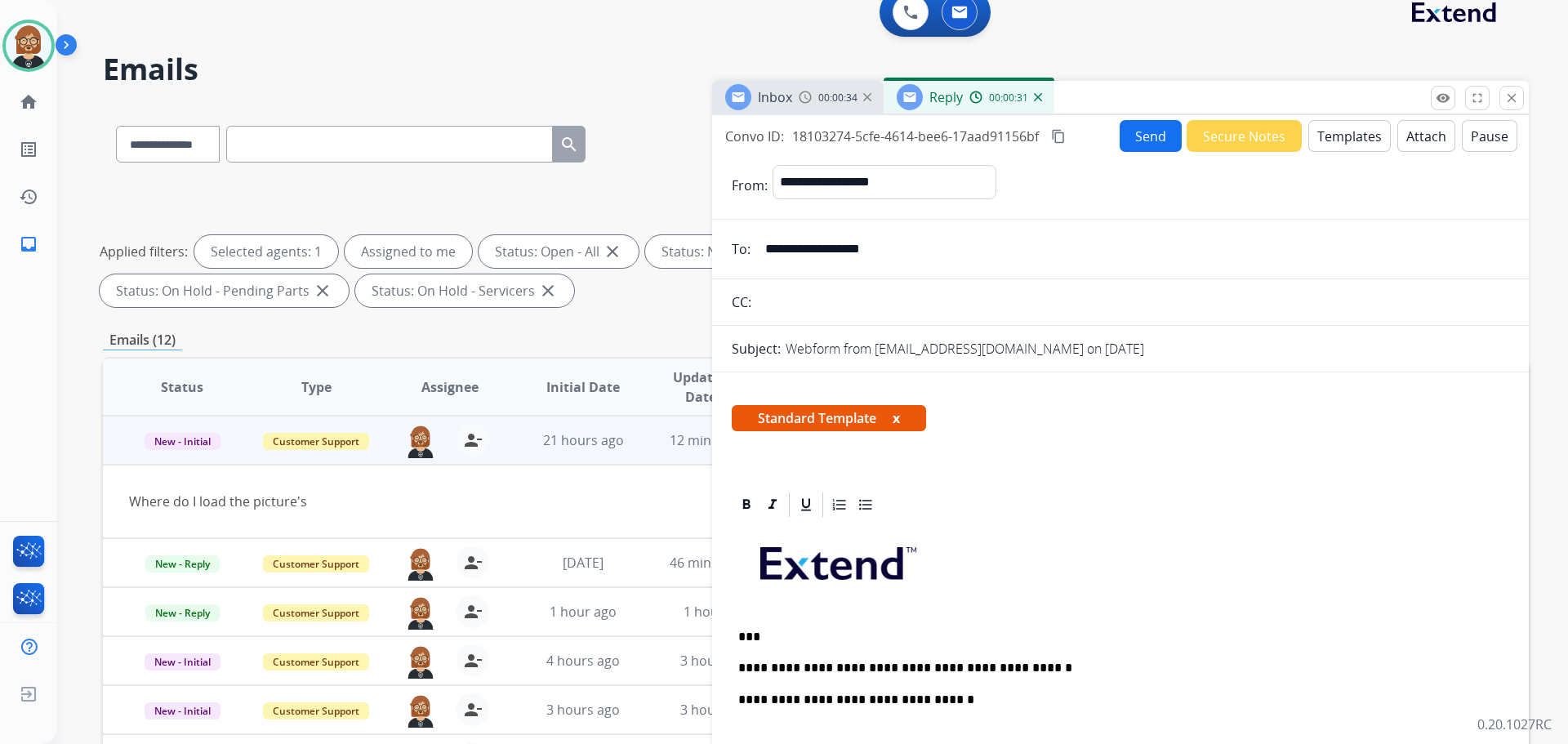
click at [1142, 136] on button "Send" at bounding box center [1150, 136] width 62 height 32
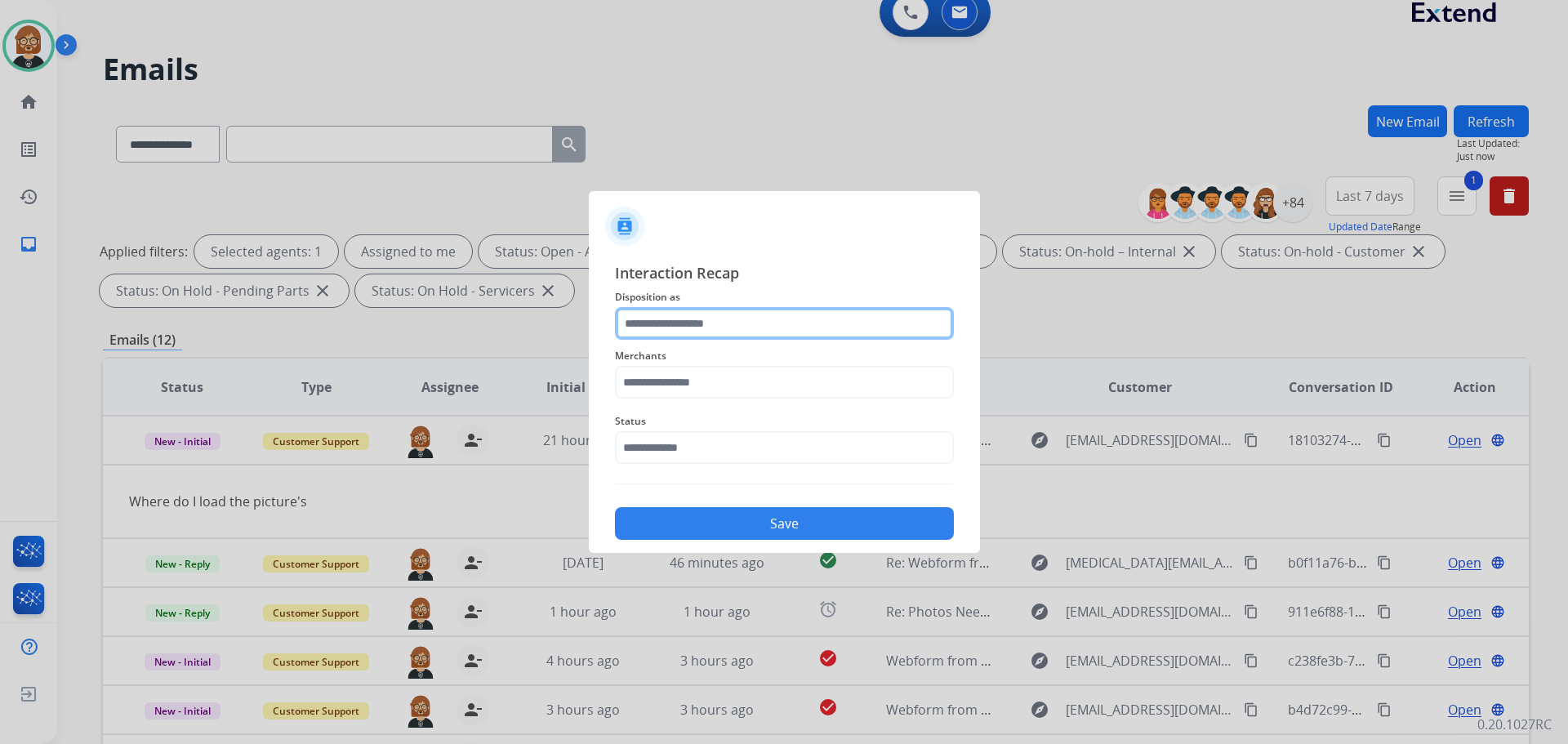
click at [812, 325] on input "text" at bounding box center [784, 323] width 339 height 33
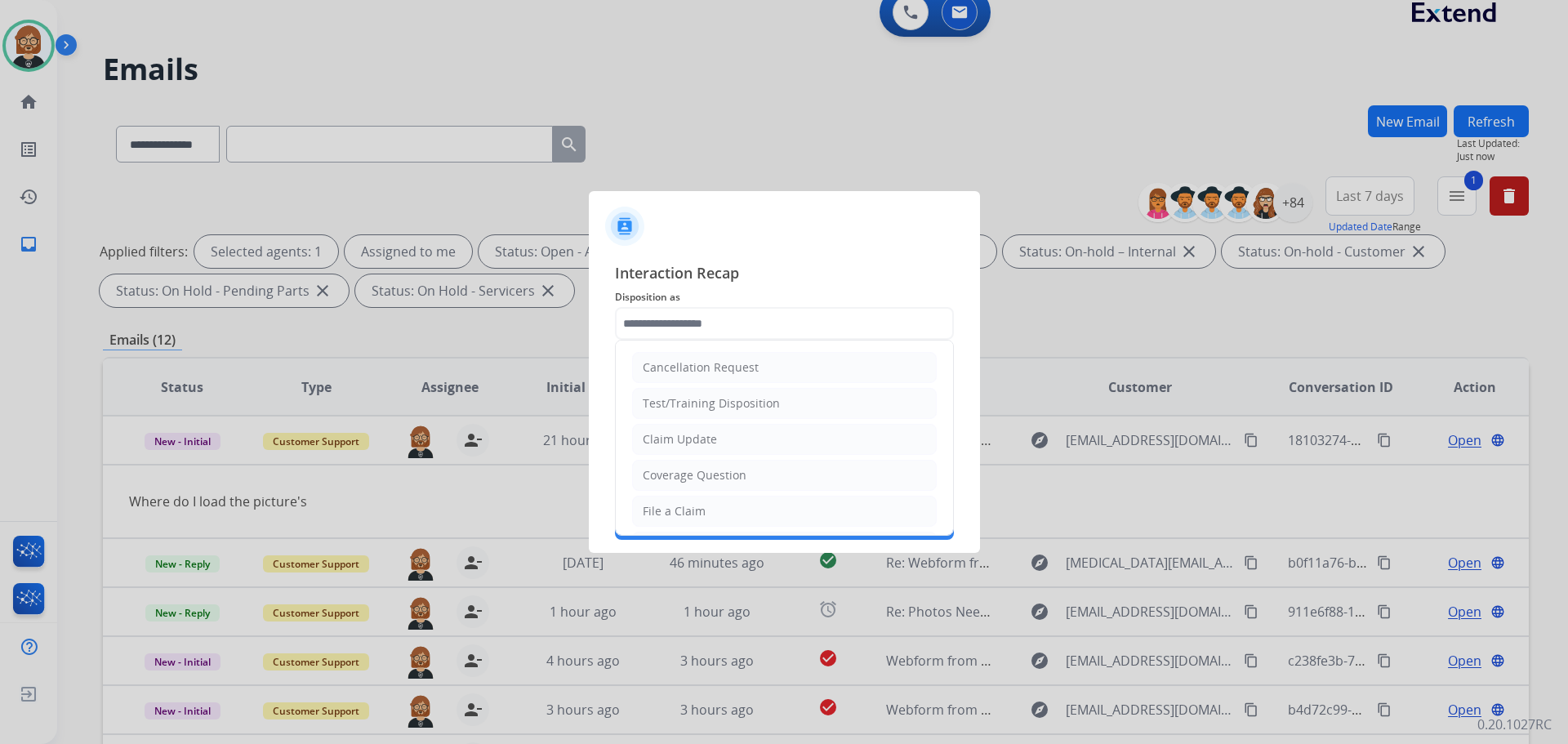
drag, startPoint x: 769, startPoint y: 468, endPoint x: 776, endPoint y: 460, distance: 10.6
click at [770, 467] on li "Coverage Question" at bounding box center [784, 475] width 305 height 31
type input "**********"
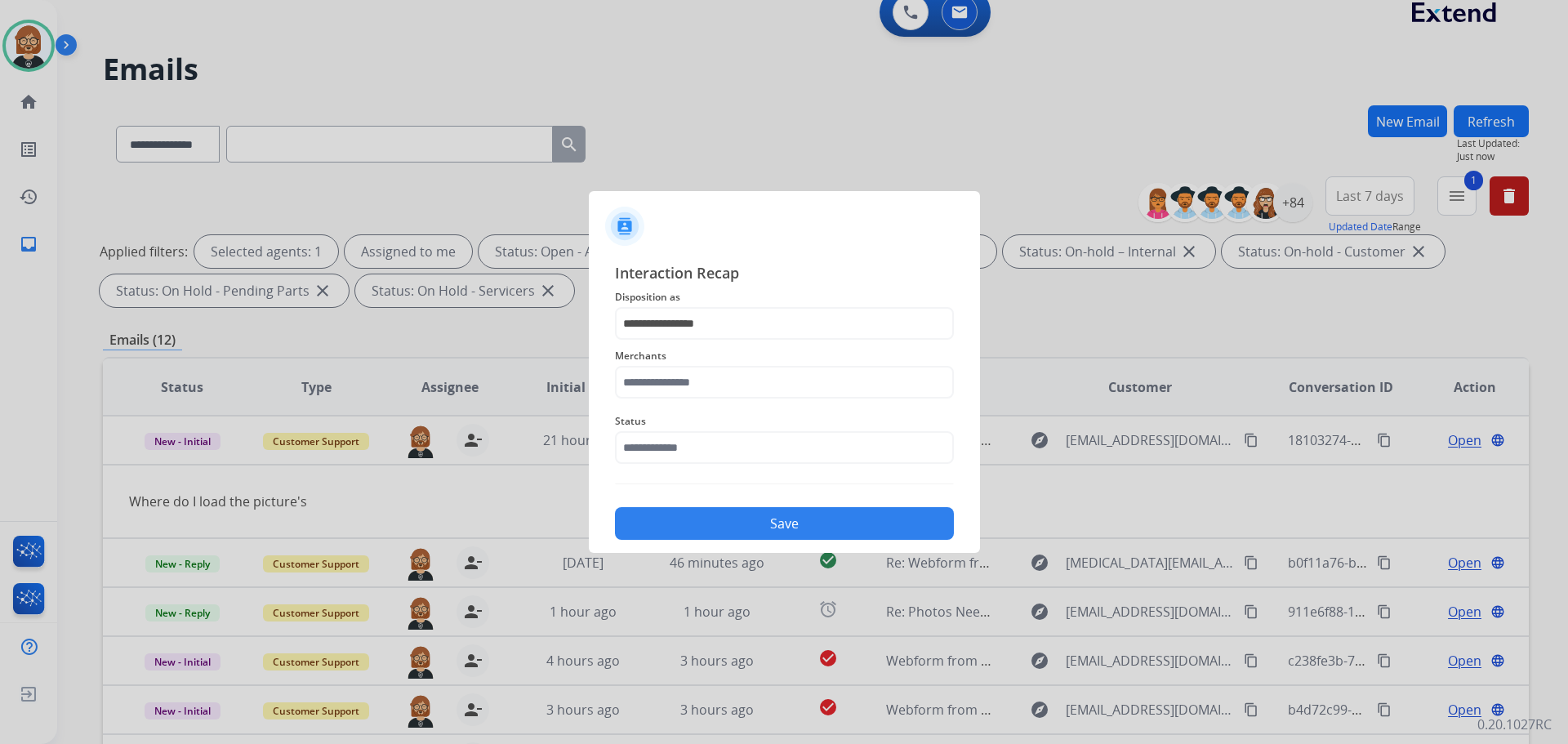
drag, startPoint x: 802, startPoint y: 347, endPoint x: 802, endPoint y: 360, distance: 13.0
click at [802, 356] on span "Merchants" at bounding box center [784, 356] width 339 height 20
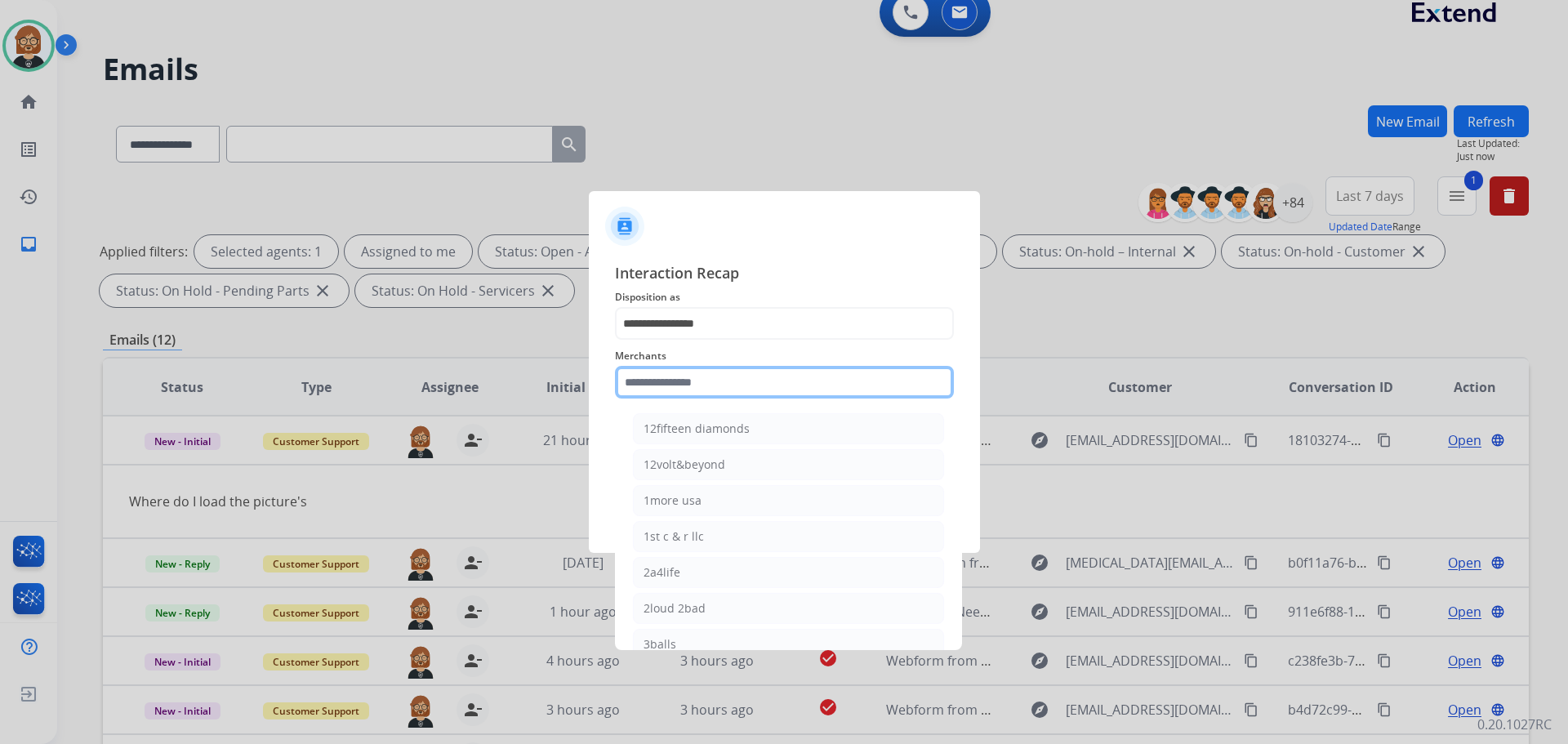
click at [798, 382] on input "text" at bounding box center [784, 382] width 339 height 33
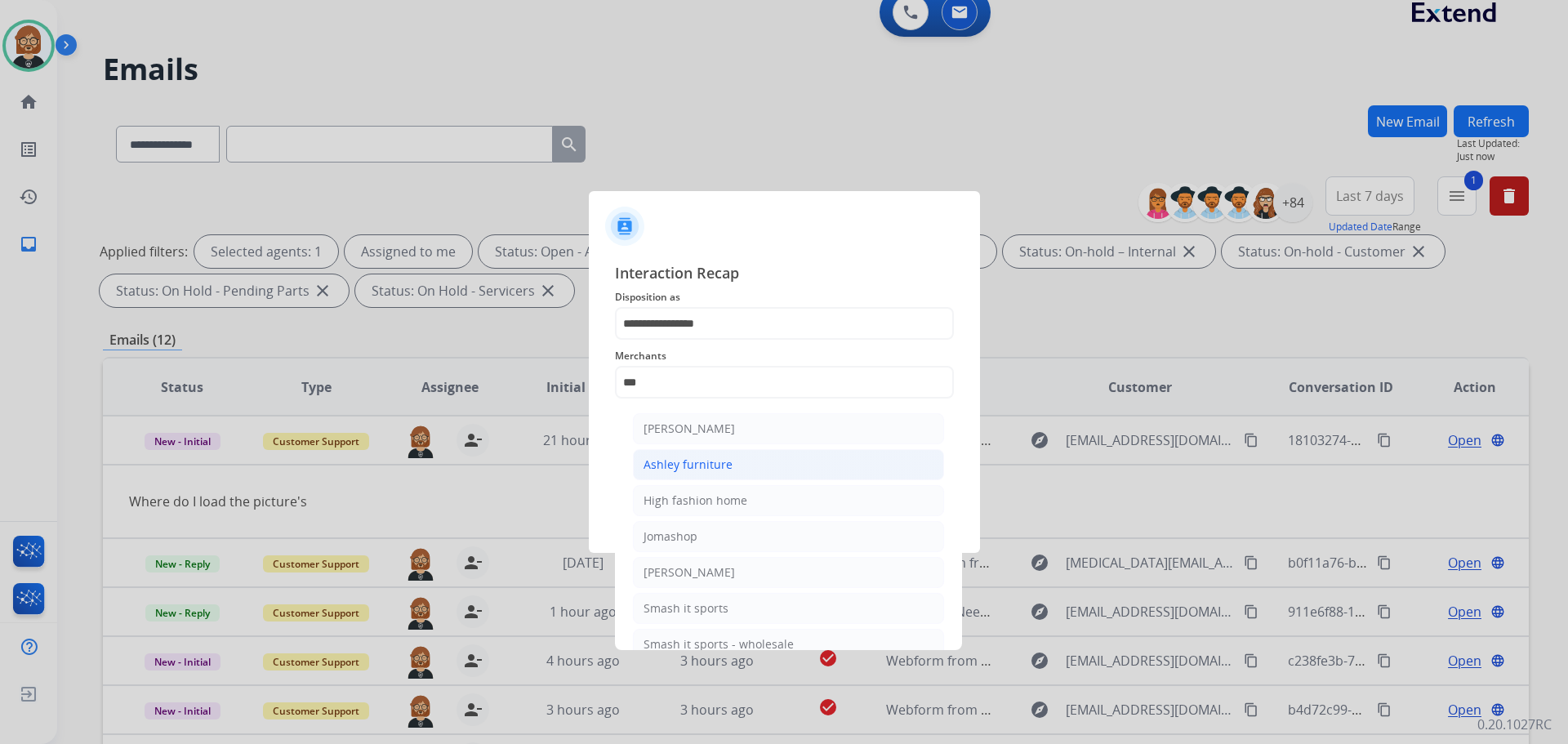
click at [792, 463] on li "Ashley furniture" at bounding box center [788, 464] width 311 height 31
type input "**********"
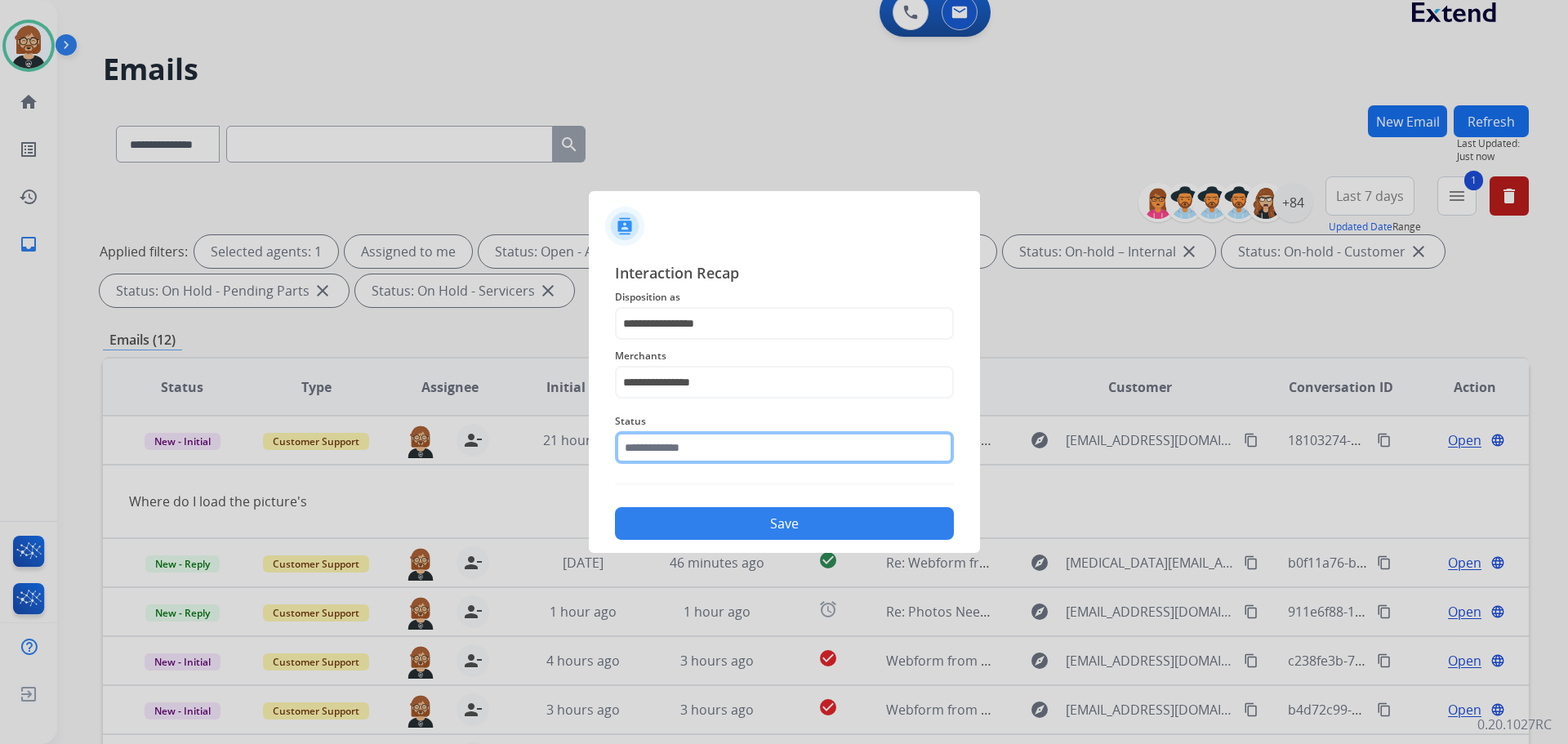
click at [803, 458] on input "text" at bounding box center [784, 447] width 339 height 33
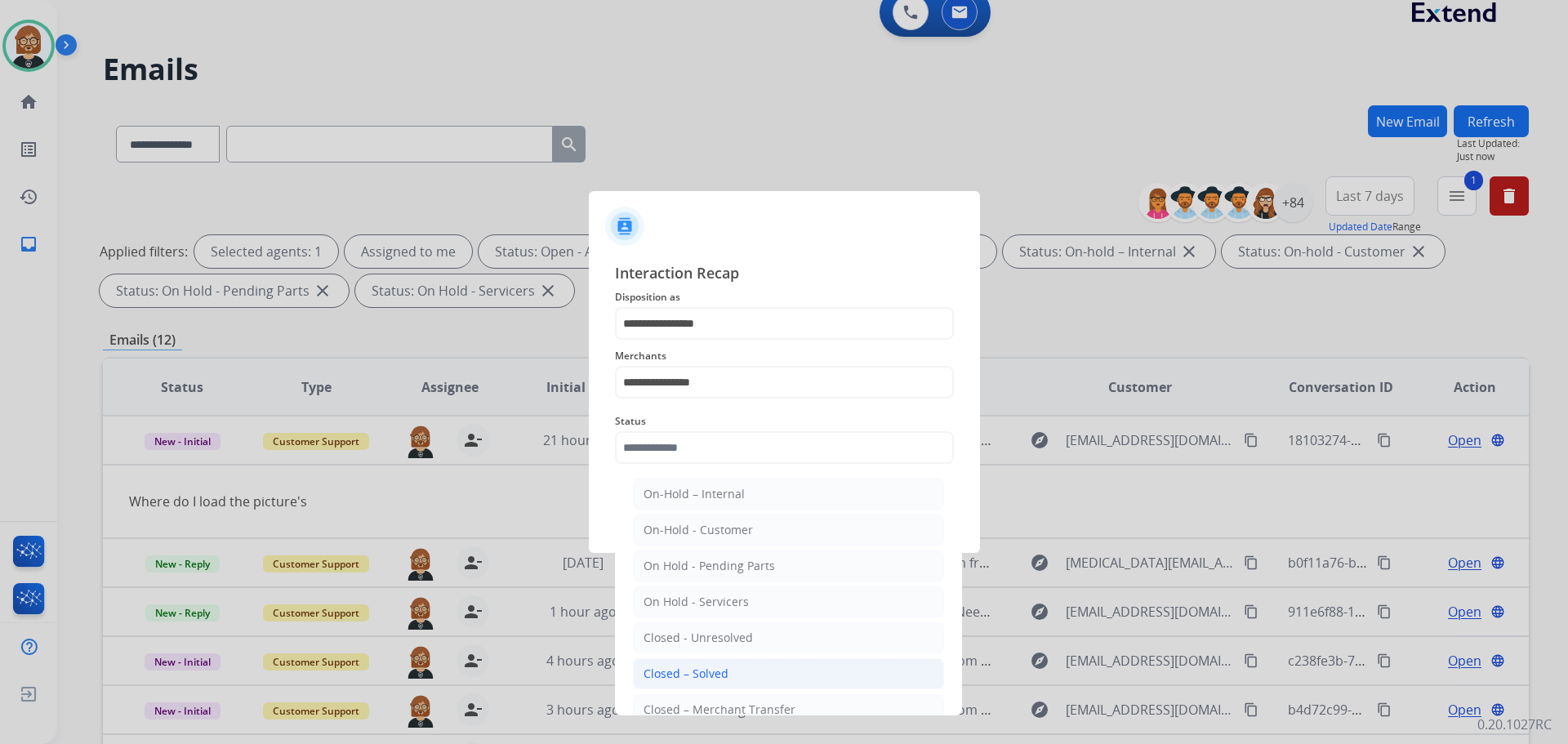
click at [776, 662] on li "Closed – Solved" at bounding box center [788, 673] width 311 height 31
type input "**********"
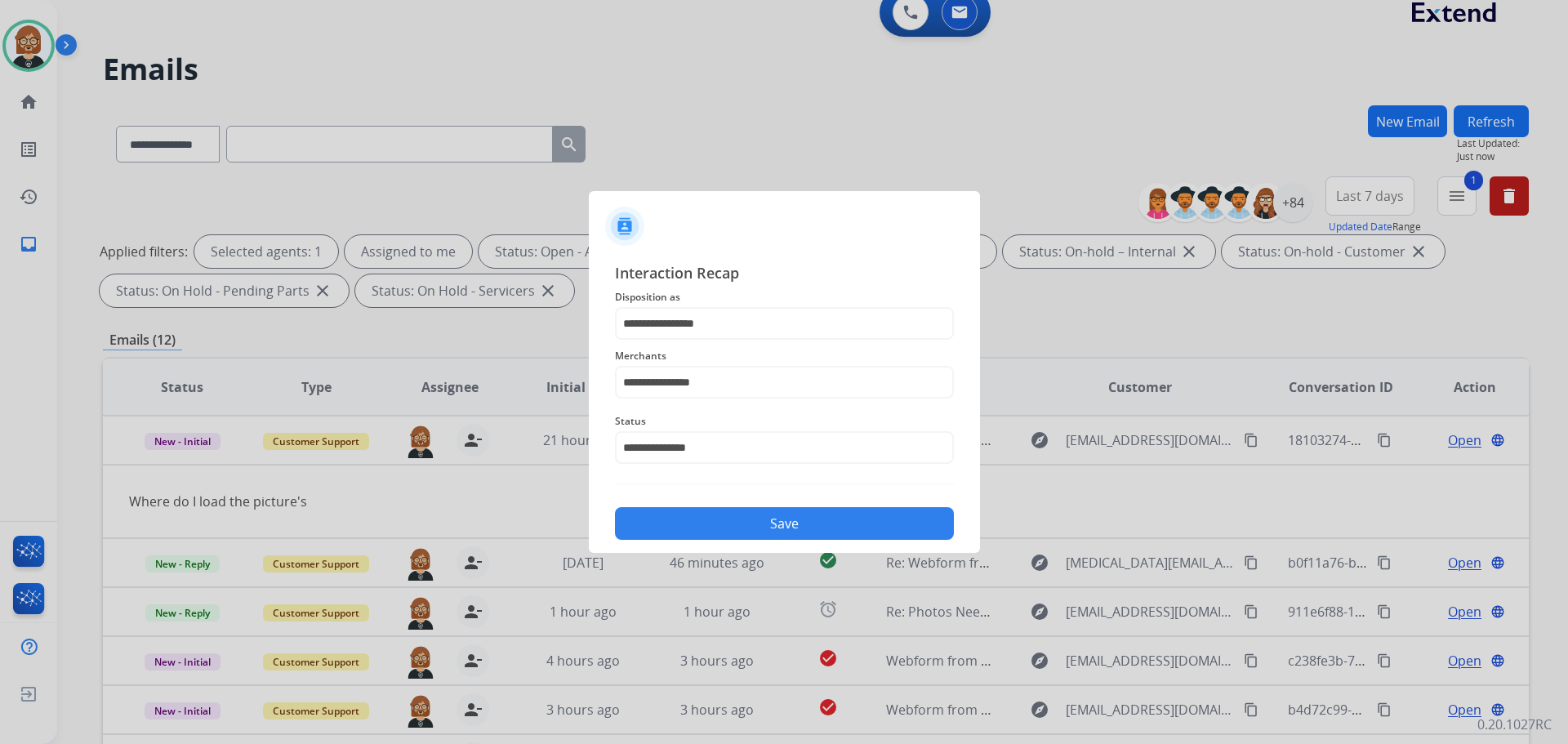
click at [808, 535] on button "Save" at bounding box center [784, 523] width 339 height 33
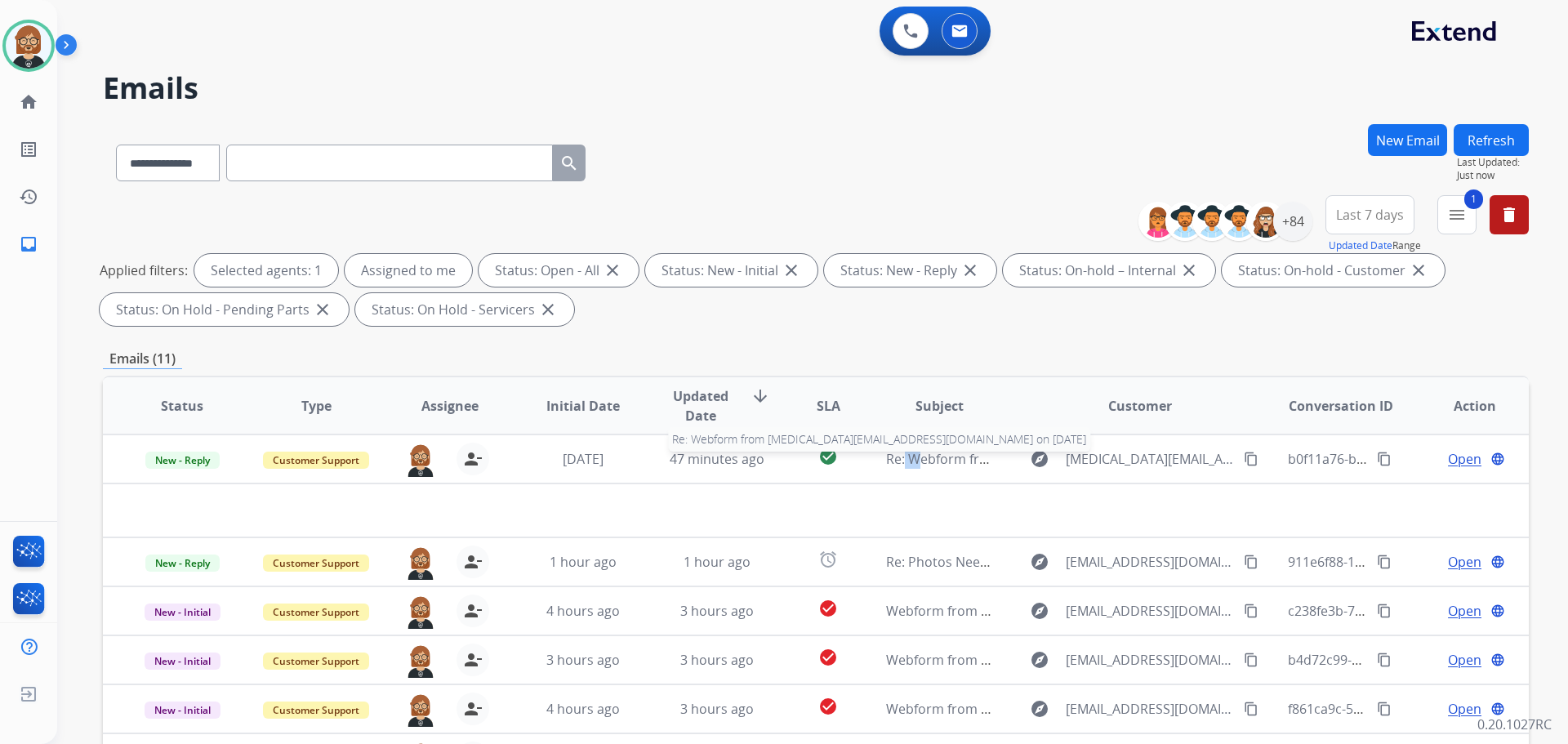
drag, startPoint x: 901, startPoint y: 466, endPoint x: 896, endPoint y: 478, distance: 13.0
click at [896, 478] on td "Re: Webform from tobi.fell3@gmail.com on 08/18/2025 Re: Webform from tobi.fell3…" at bounding box center [927, 458] width 134 height 49
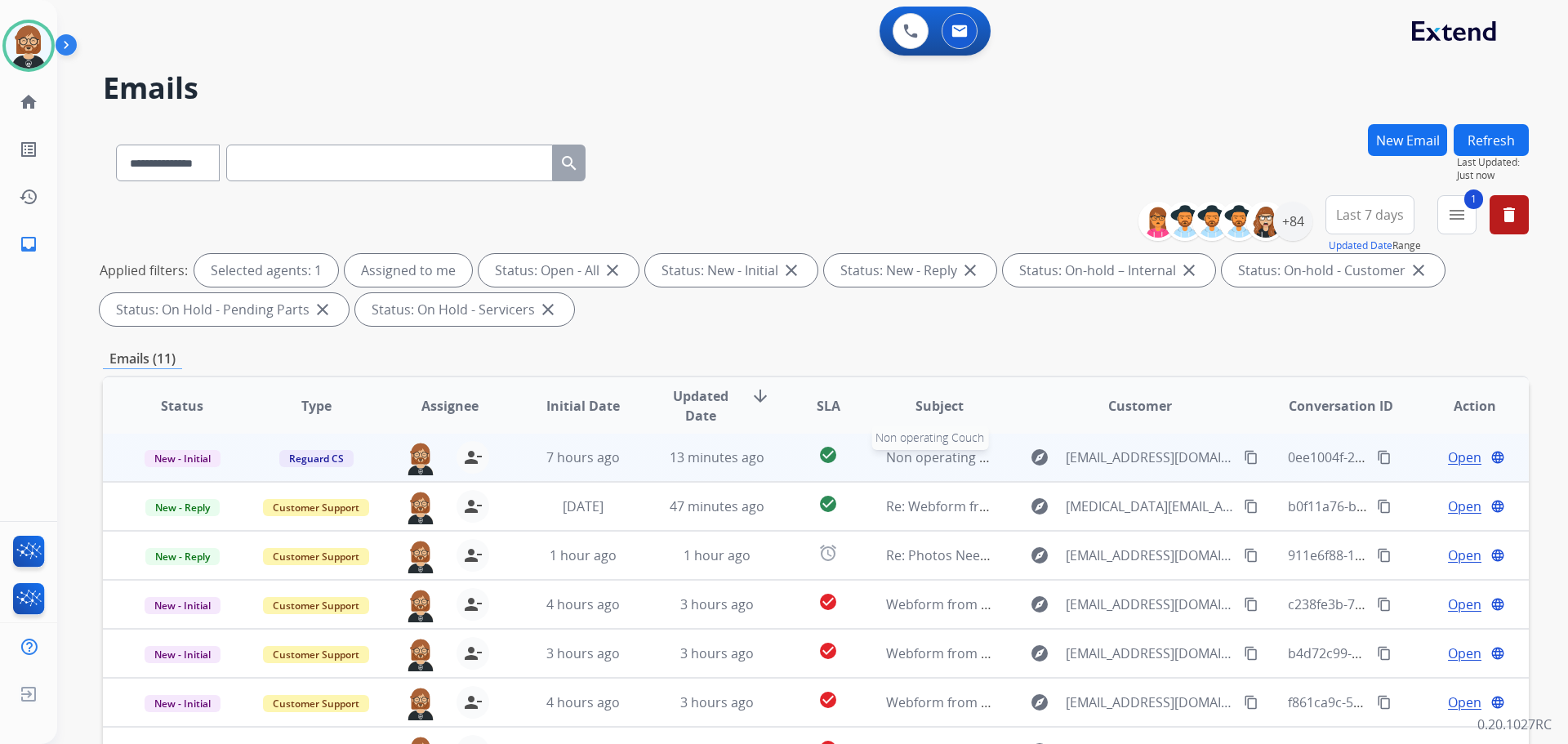
click at [886, 456] on span "Non operating Couch" at bounding box center [951, 457] width 132 height 18
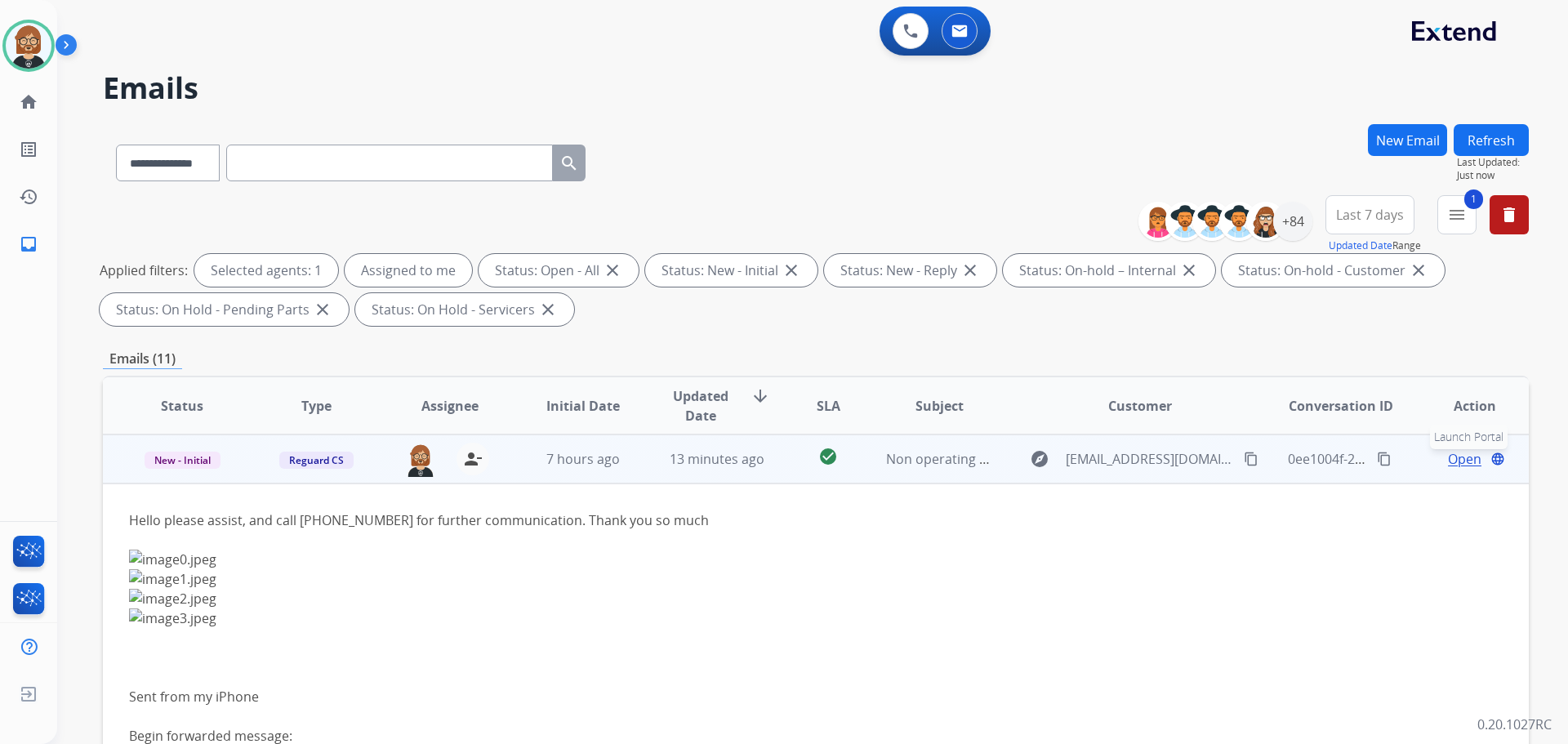
click at [1491, 463] on mat-icon "language" at bounding box center [1498, 458] width 15 height 15
click at [1448, 456] on span "Open" at bounding box center [1465, 459] width 34 height 20
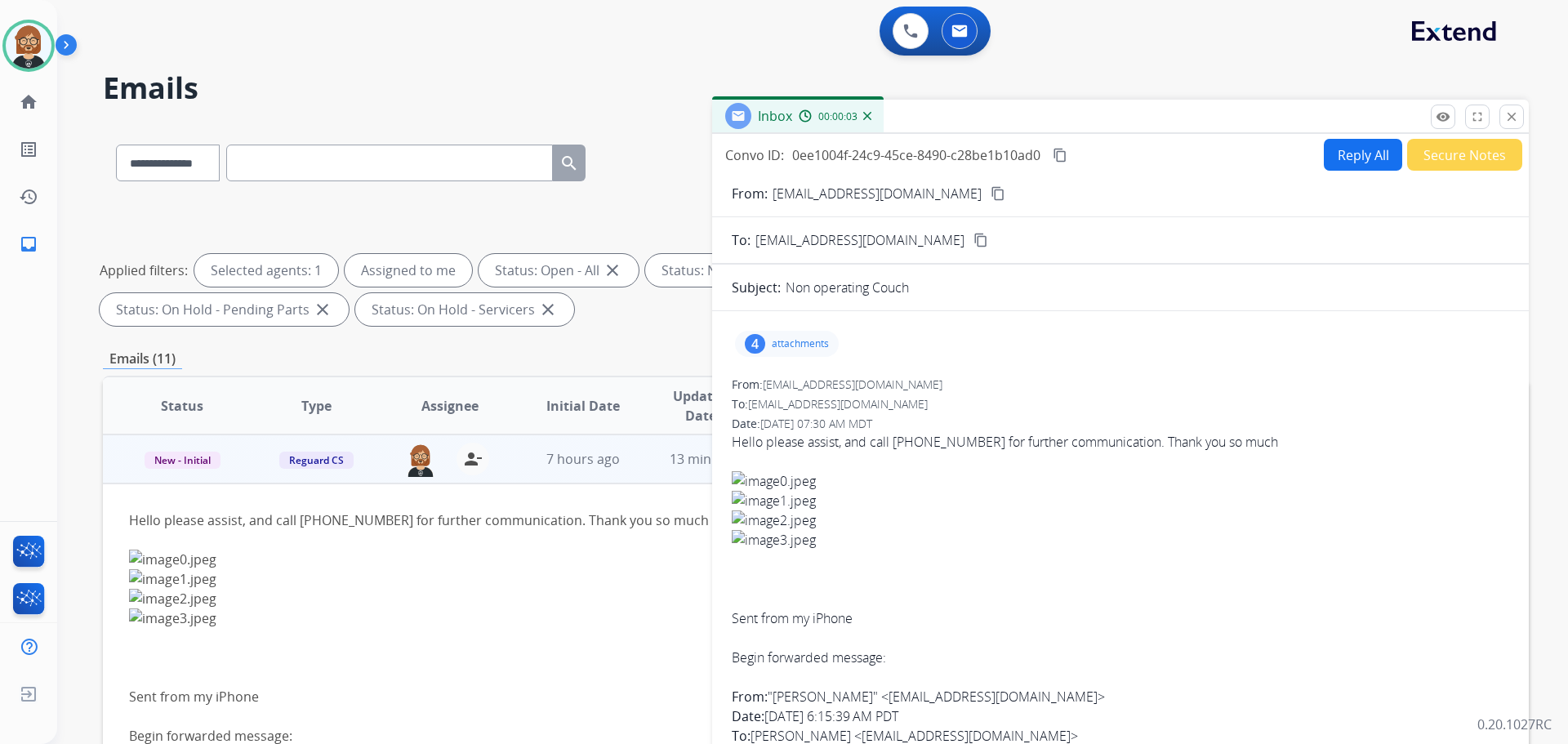
click at [1370, 155] on button "Reply All" at bounding box center [1363, 154] width 78 height 32
select select "**********"
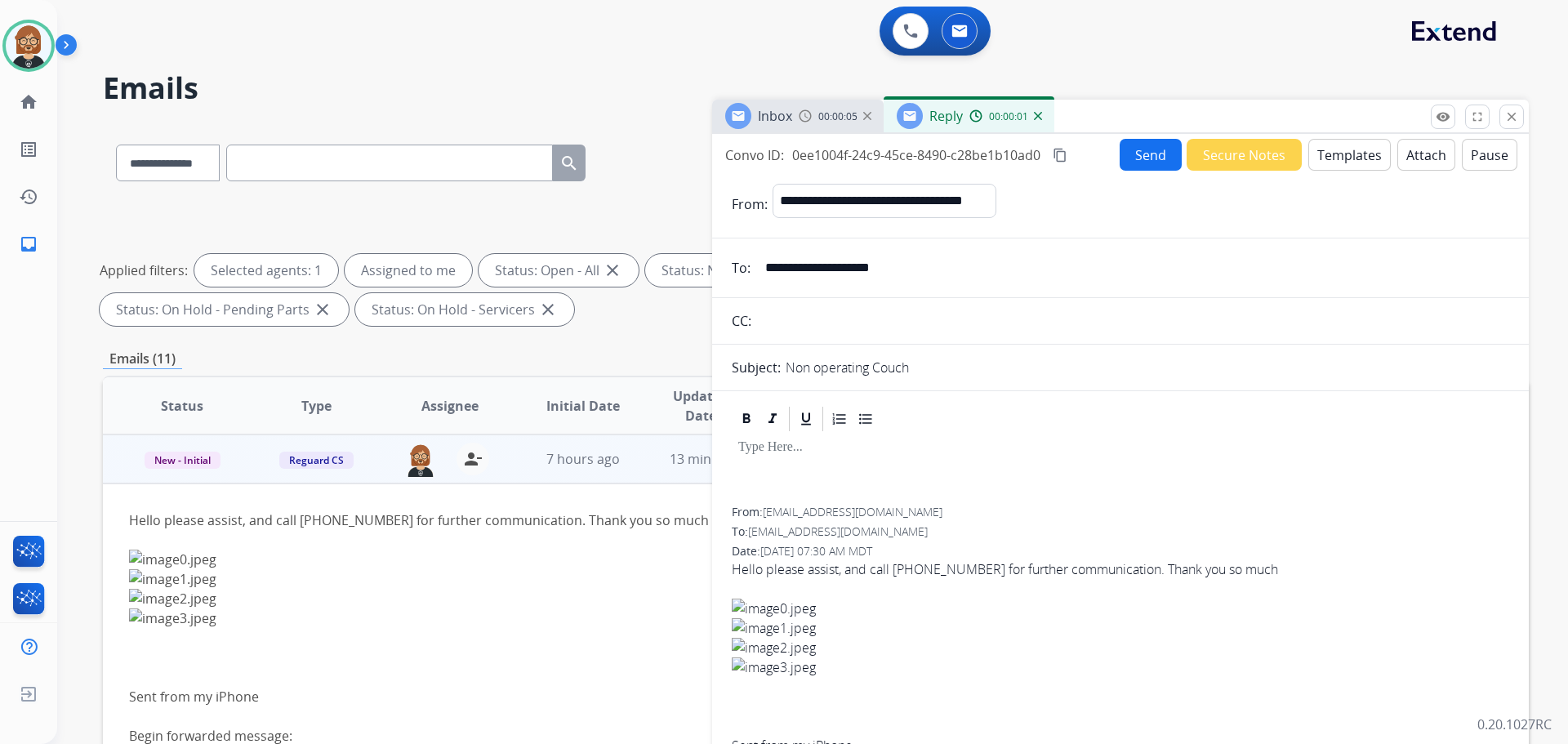
click at [1341, 156] on button "Templates" at bounding box center [1349, 154] width 83 height 32
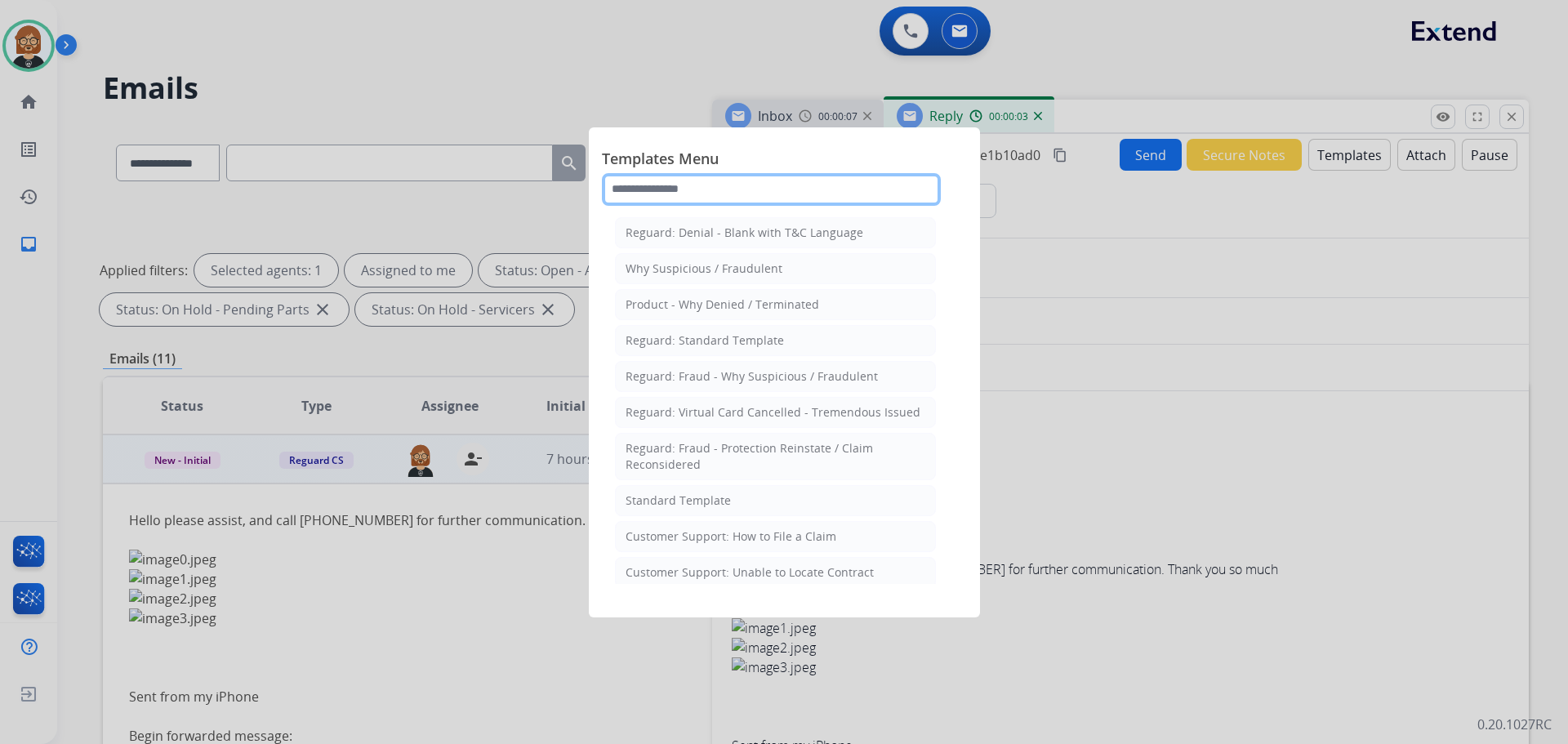
click at [754, 176] on input "text" at bounding box center [772, 189] width 339 height 33
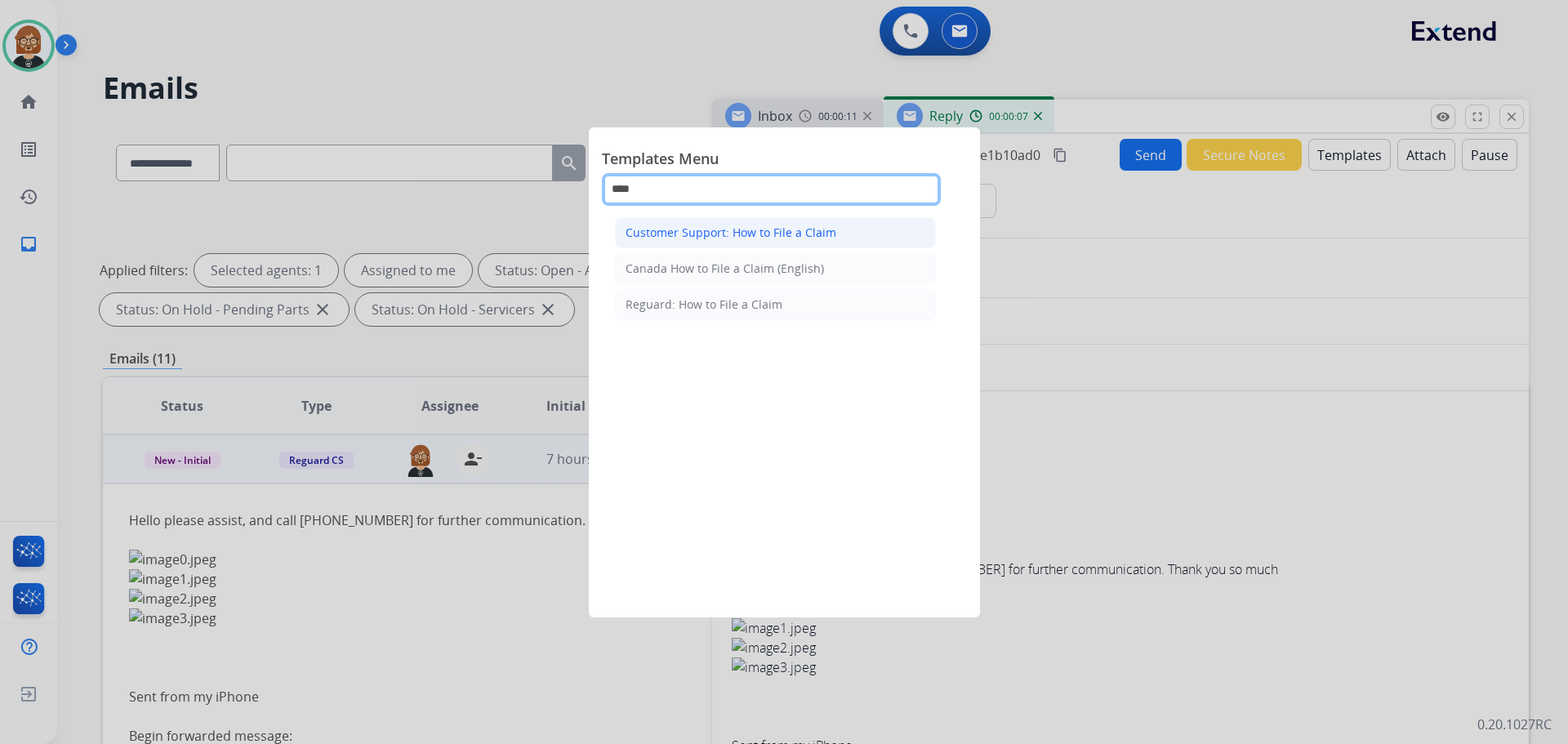
type input "****"
click at [776, 233] on div "Customer Support: How to File a Claim" at bounding box center [730, 233] width 211 height 16
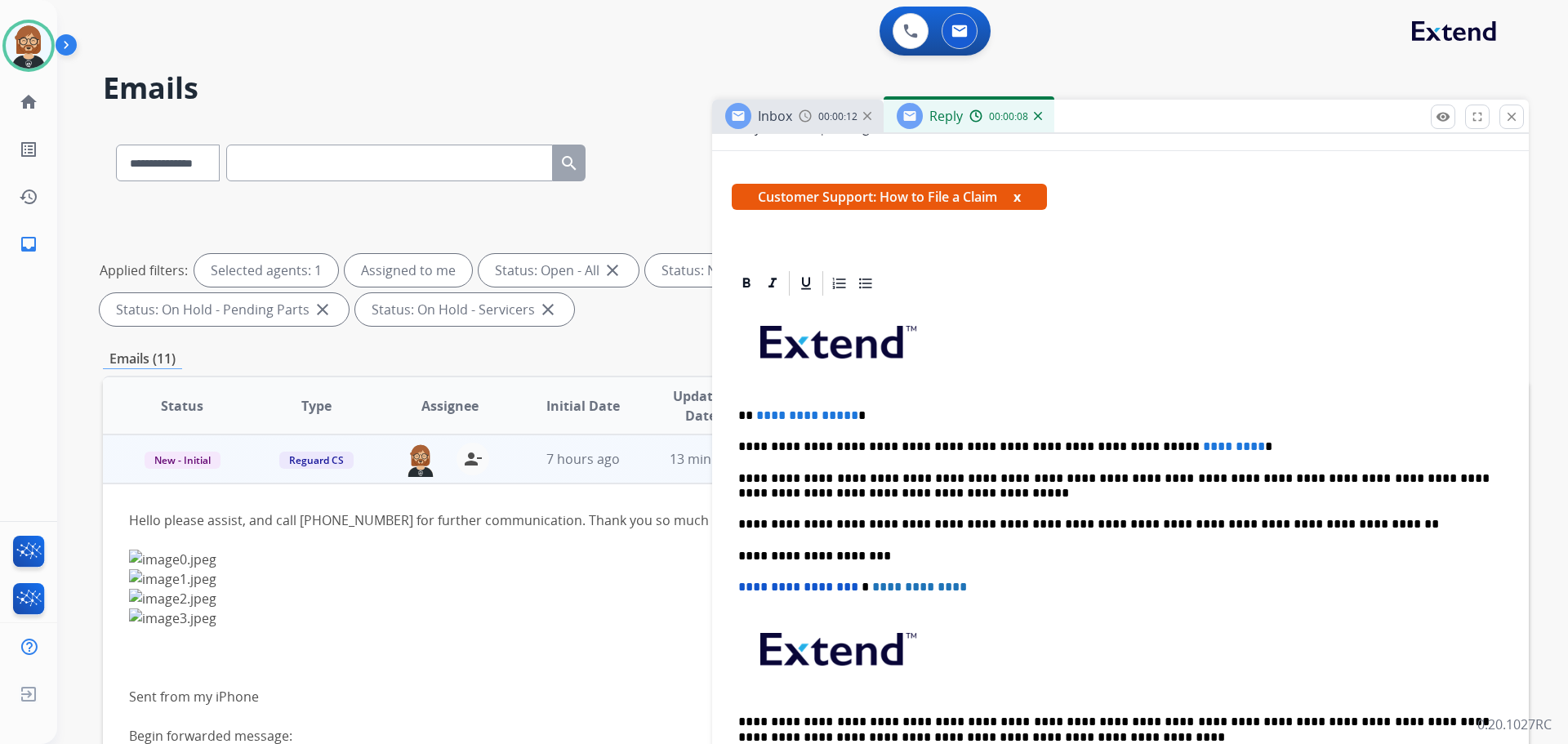
scroll to position [245, 0]
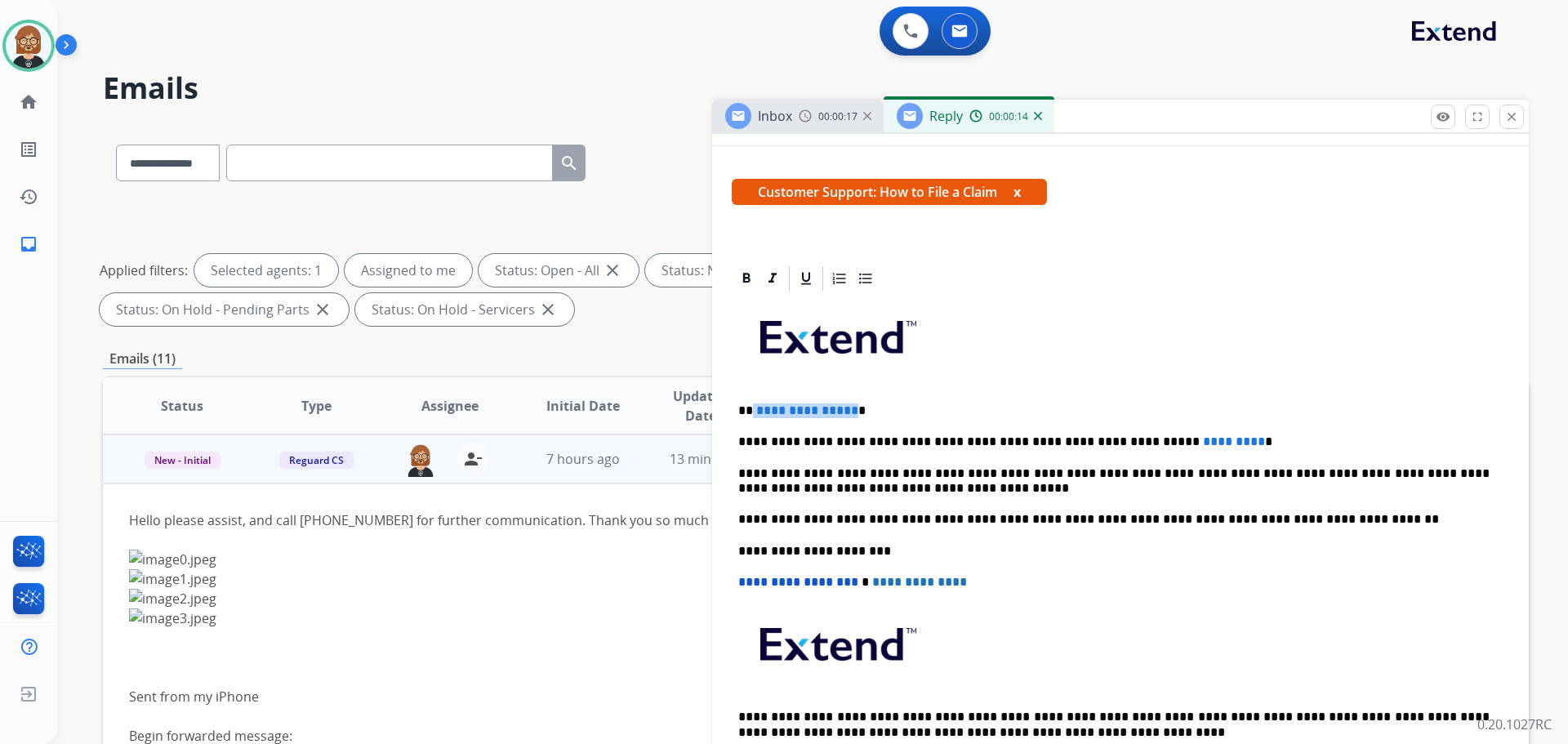
drag, startPoint x: 848, startPoint y: 402, endPoint x: 753, endPoint y: 395, distance: 95.3
click at [753, 395] on div "**********" at bounding box center [1120, 542] width 777 height 499
drag, startPoint x: 1066, startPoint y: 434, endPoint x: 1185, endPoint y: 431, distance: 119.0
click at [1185, 431] on div "**********" at bounding box center [1120, 542] width 777 height 499
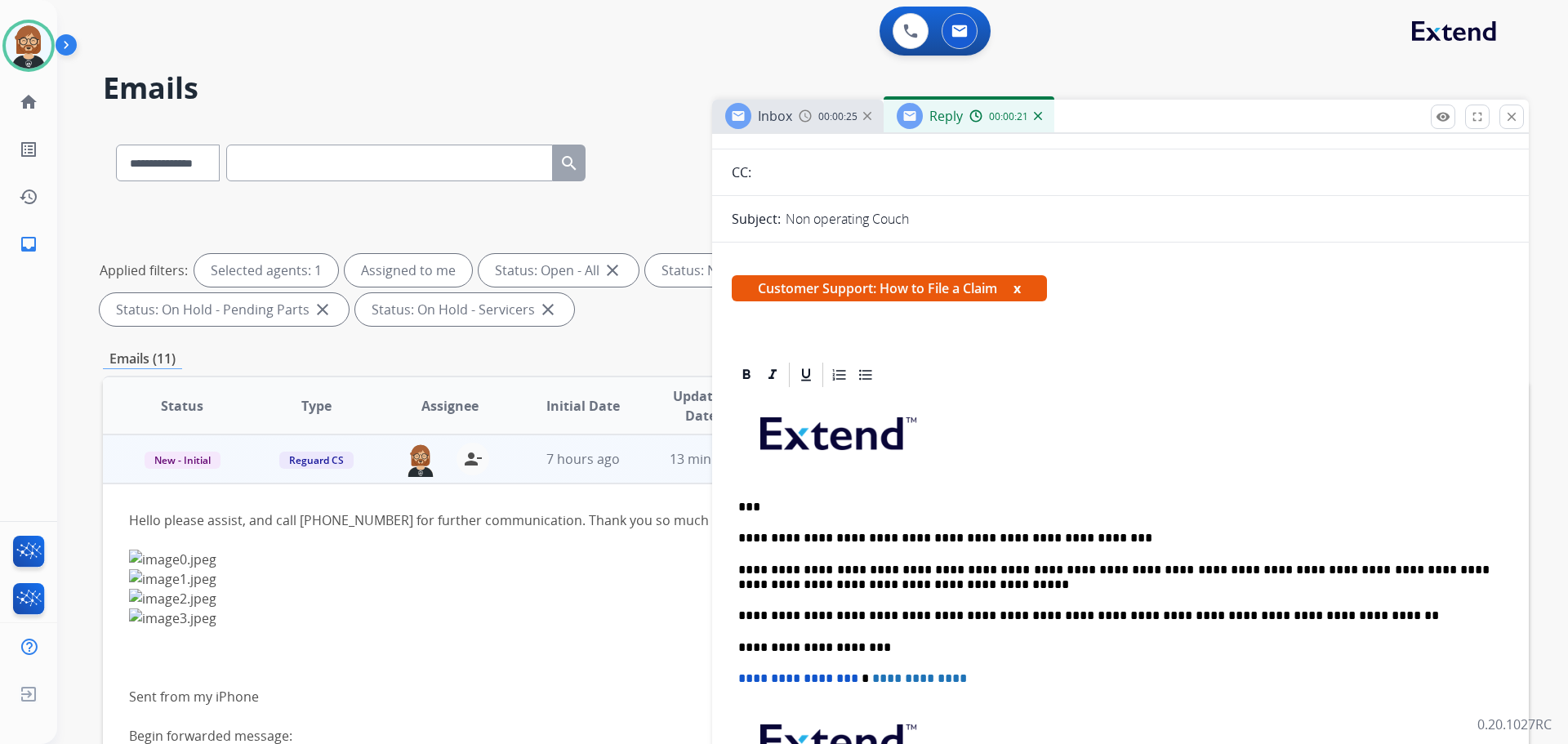
scroll to position [0, 0]
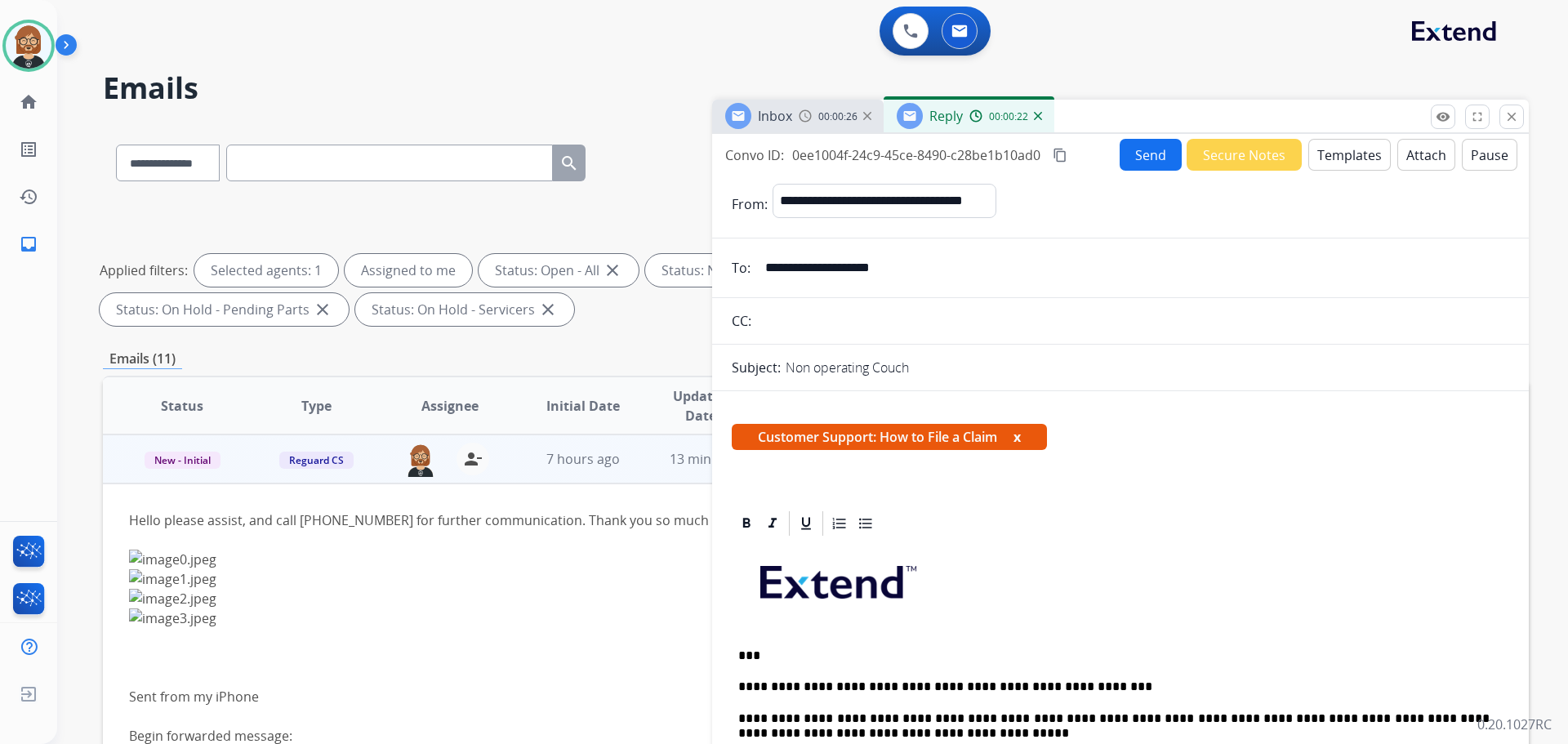
click at [1153, 157] on button "Send" at bounding box center [1150, 154] width 62 height 32
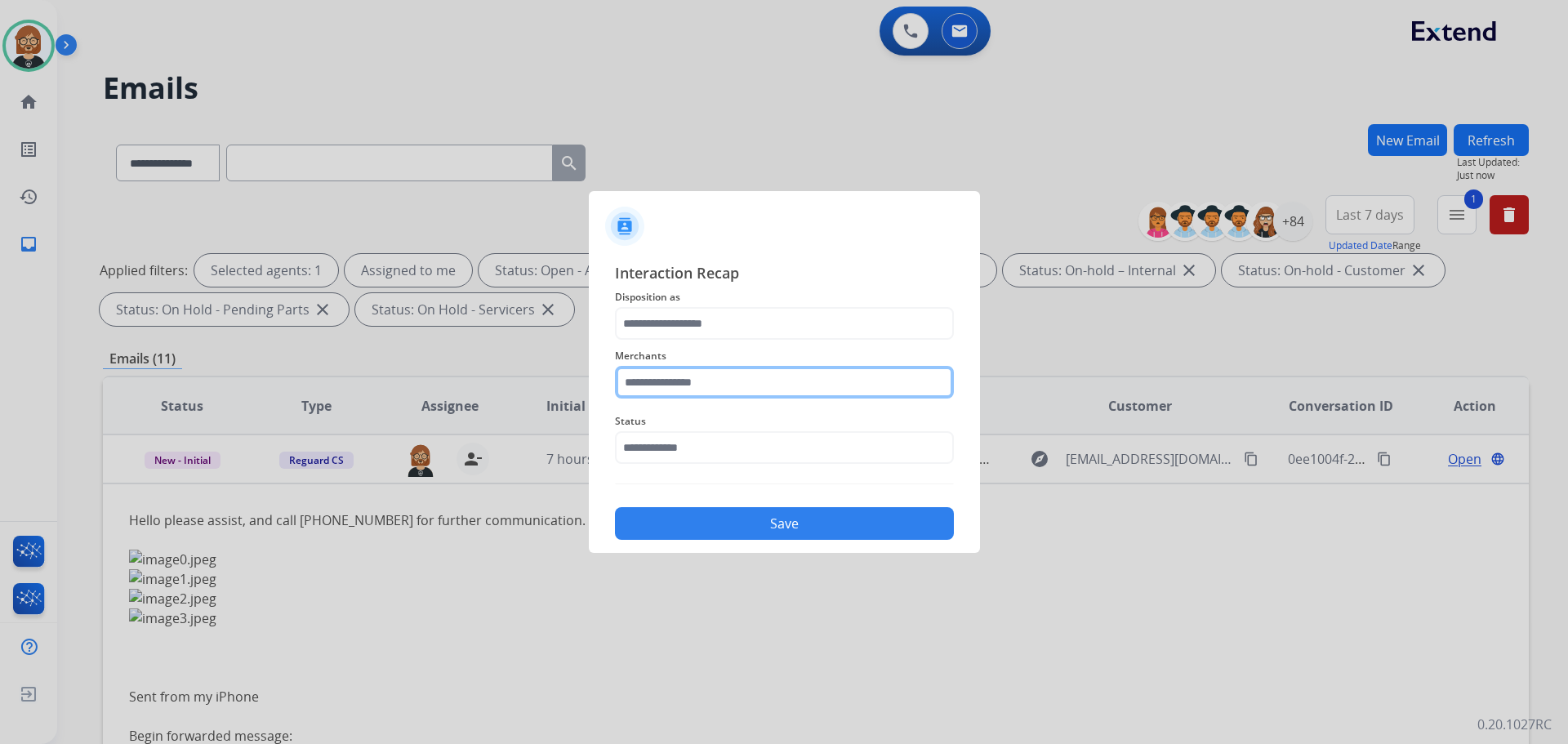
click at [843, 375] on input "text" at bounding box center [784, 382] width 339 height 33
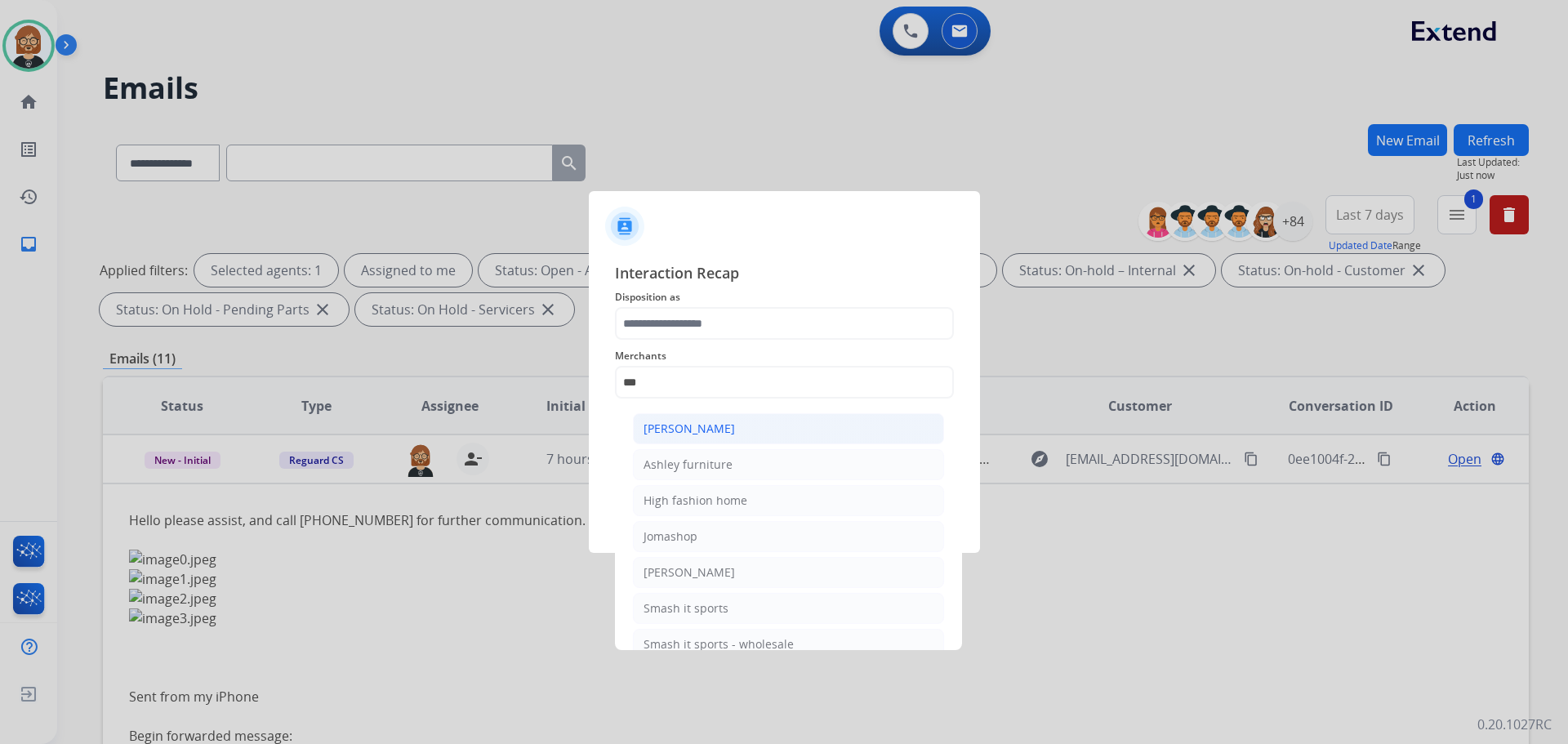
click at [848, 429] on li "[PERSON_NAME]" at bounding box center [788, 428] width 311 height 31
type input "**********"
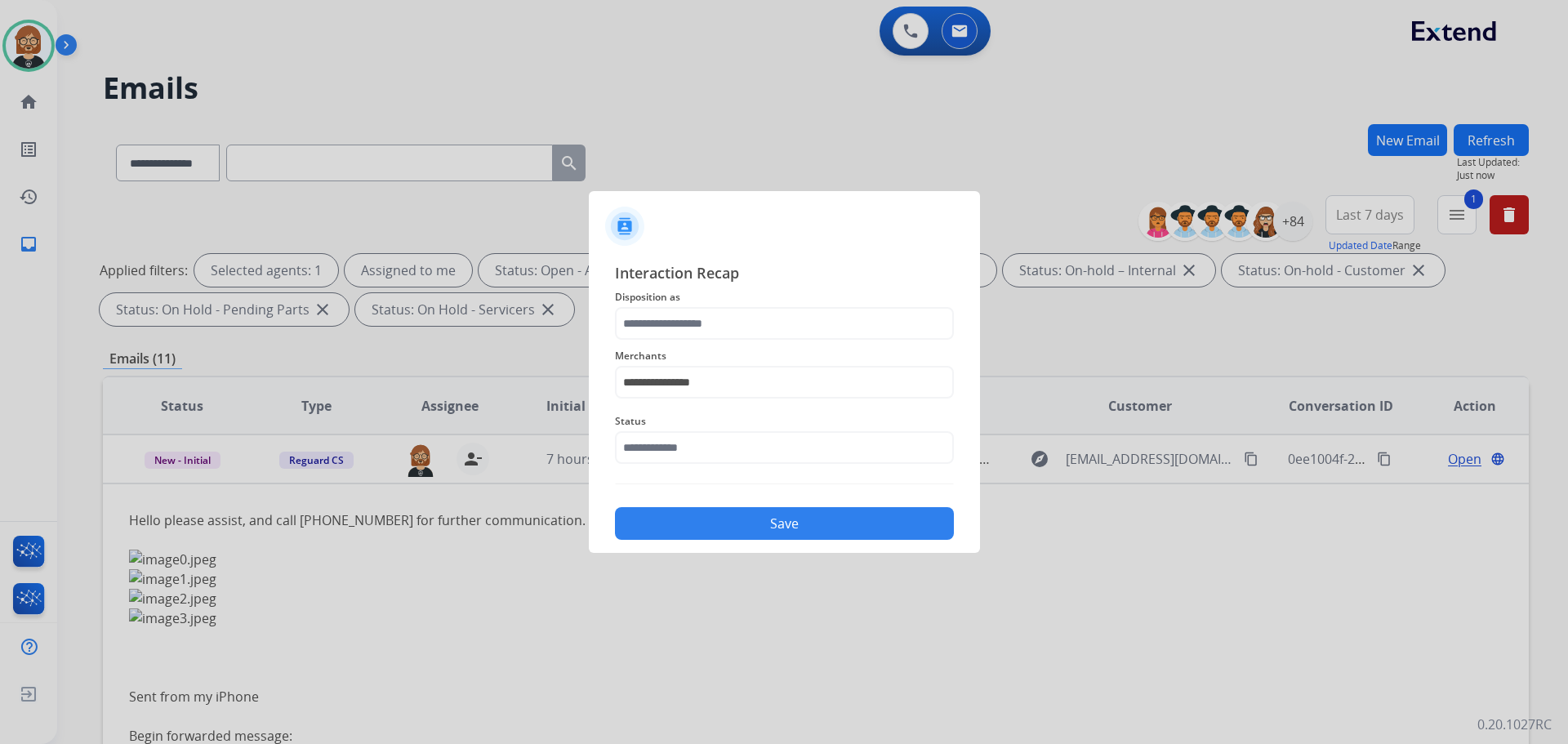
click at [865, 294] on span "Disposition as" at bounding box center [784, 297] width 339 height 20
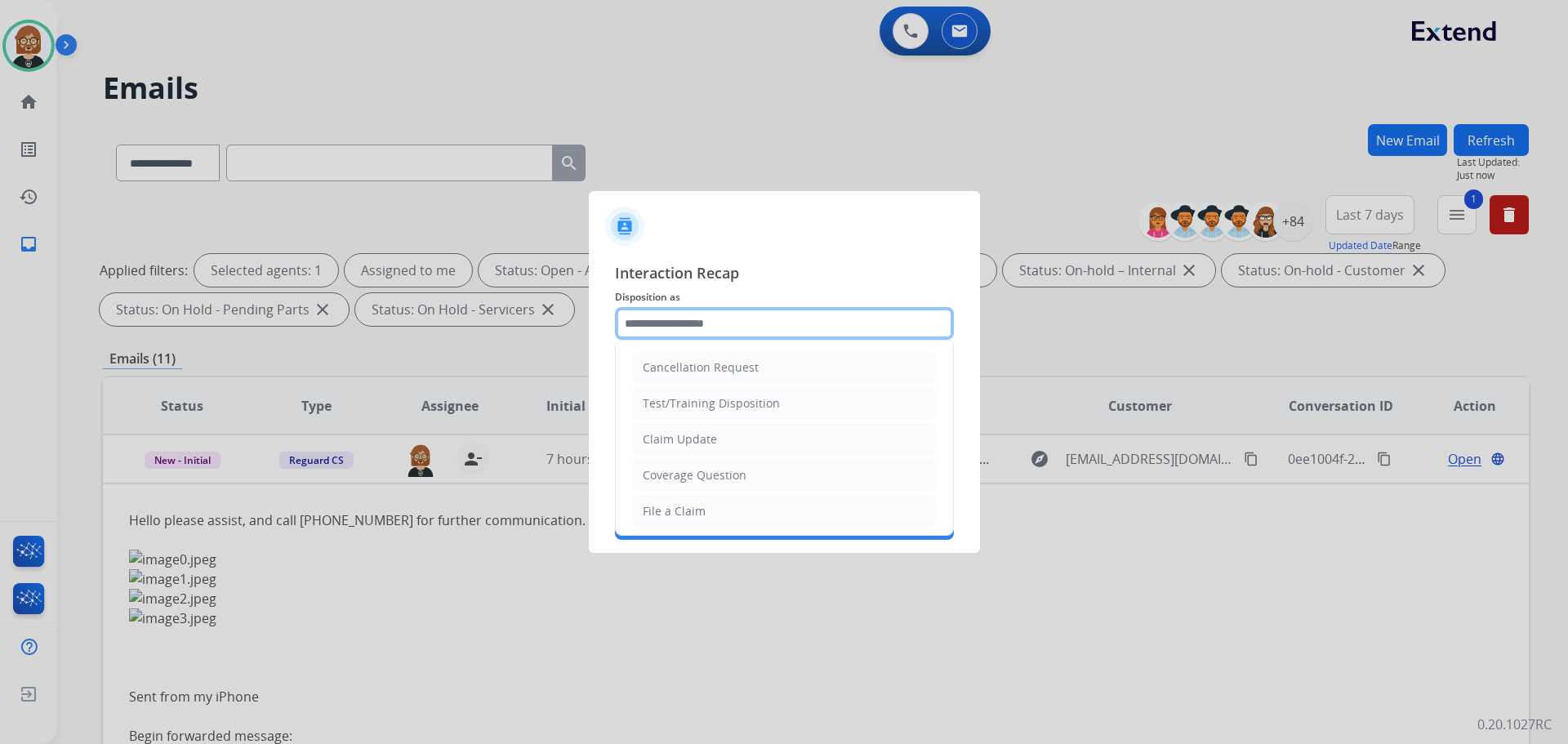
click at [865, 324] on input "text" at bounding box center [784, 323] width 339 height 33
click at [825, 467] on li "Coverage Question" at bounding box center [784, 475] width 305 height 31
type input "**********"
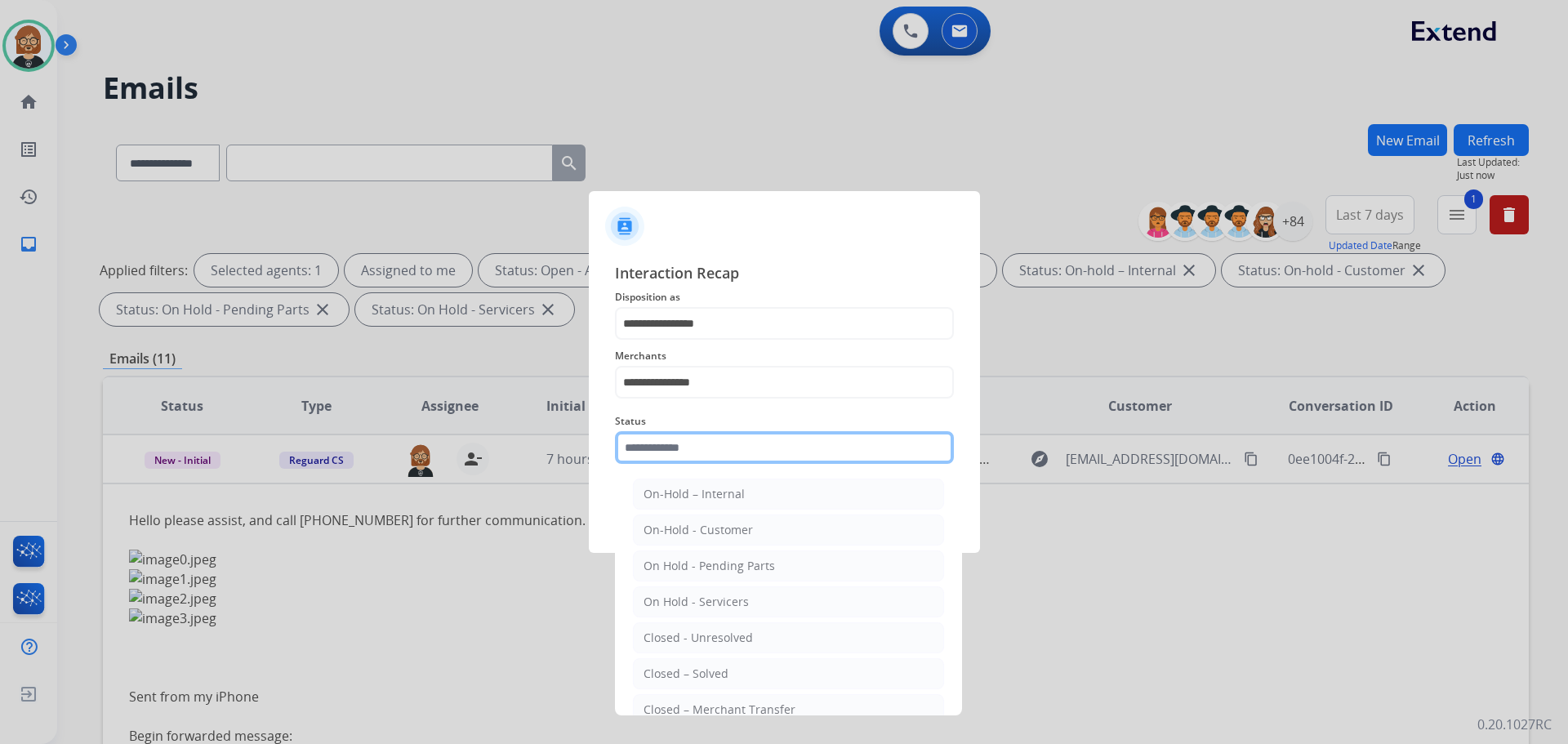
click at [848, 442] on input "text" at bounding box center [784, 447] width 339 height 33
click at [816, 675] on li "Closed – Solved" at bounding box center [788, 673] width 311 height 31
type input "**********"
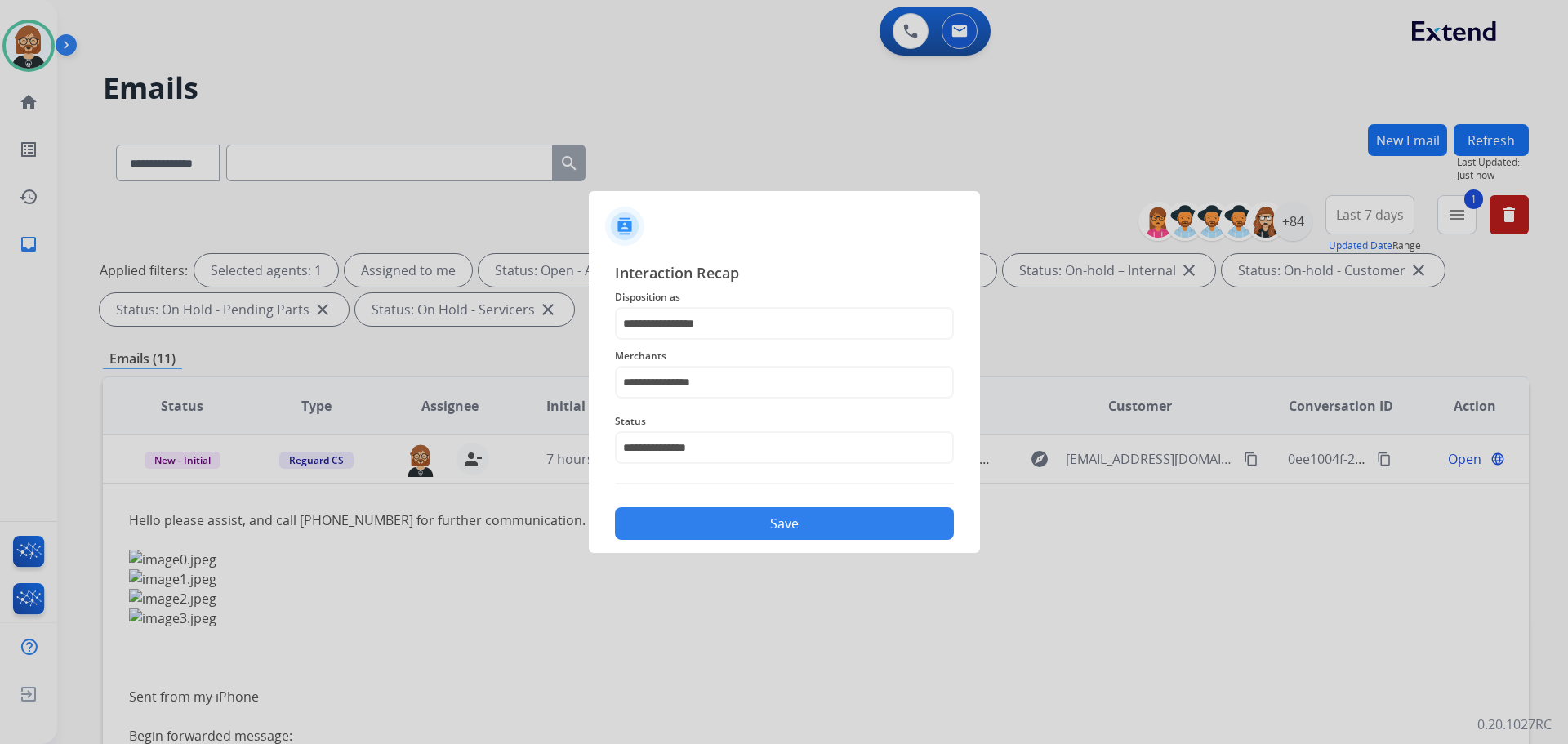
click at [829, 533] on button "Save" at bounding box center [784, 523] width 339 height 33
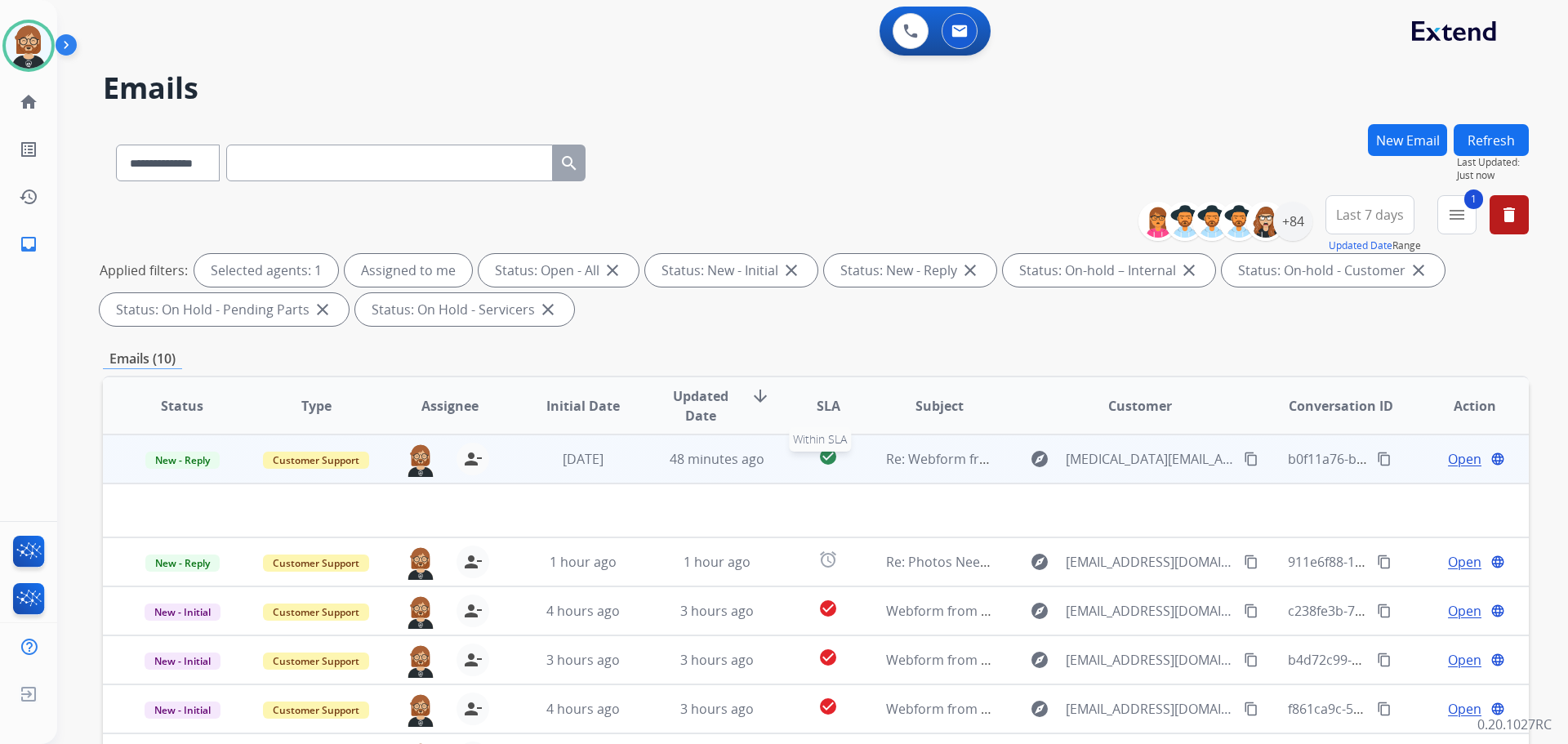
click at [850, 465] on div "check_circle" at bounding box center [828, 459] width 62 height 25
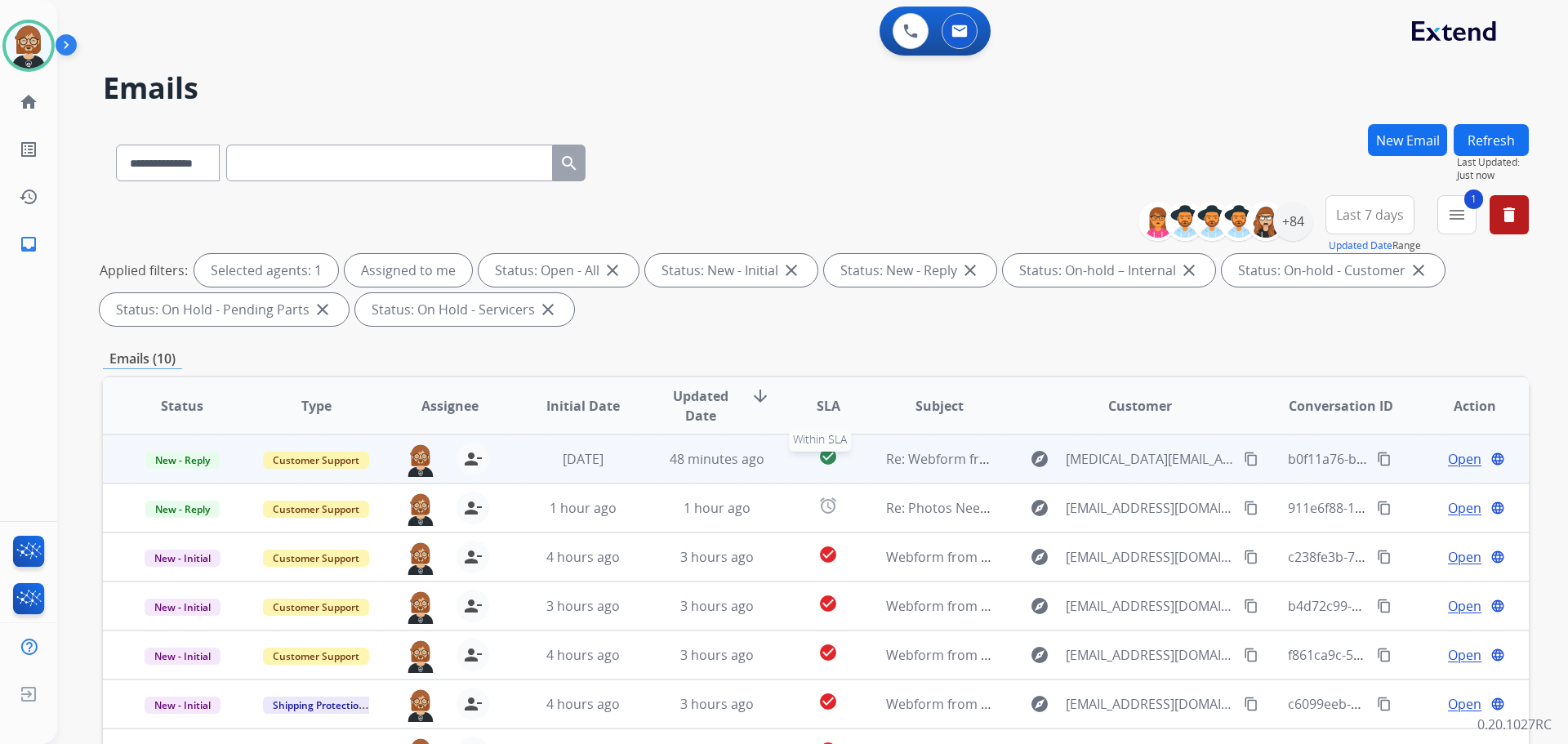
click at [850, 465] on div "check_circle" at bounding box center [828, 459] width 62 height 25
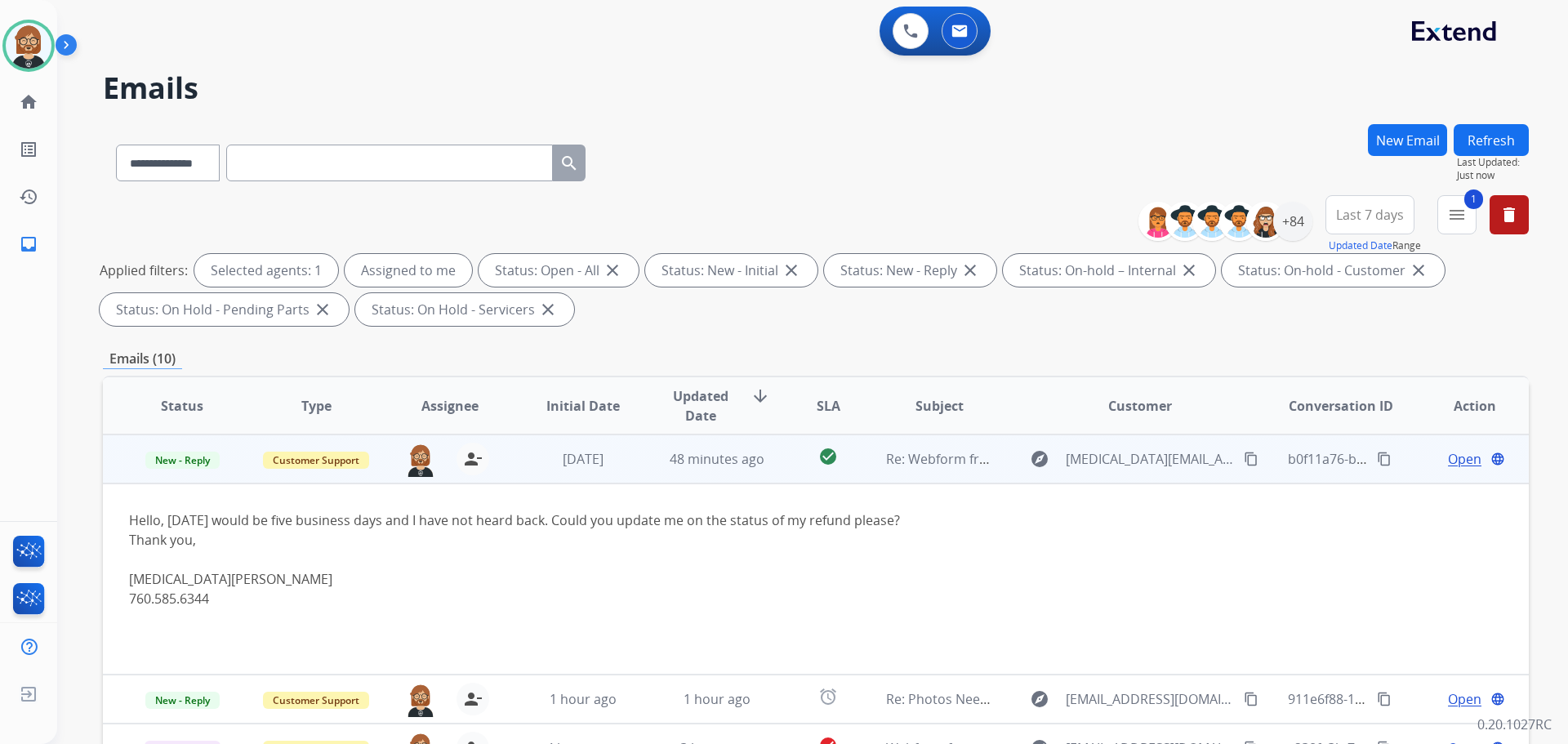
click at [1448, 455] on span "Open" at bounding box center [1465, 459] width 34 height 20
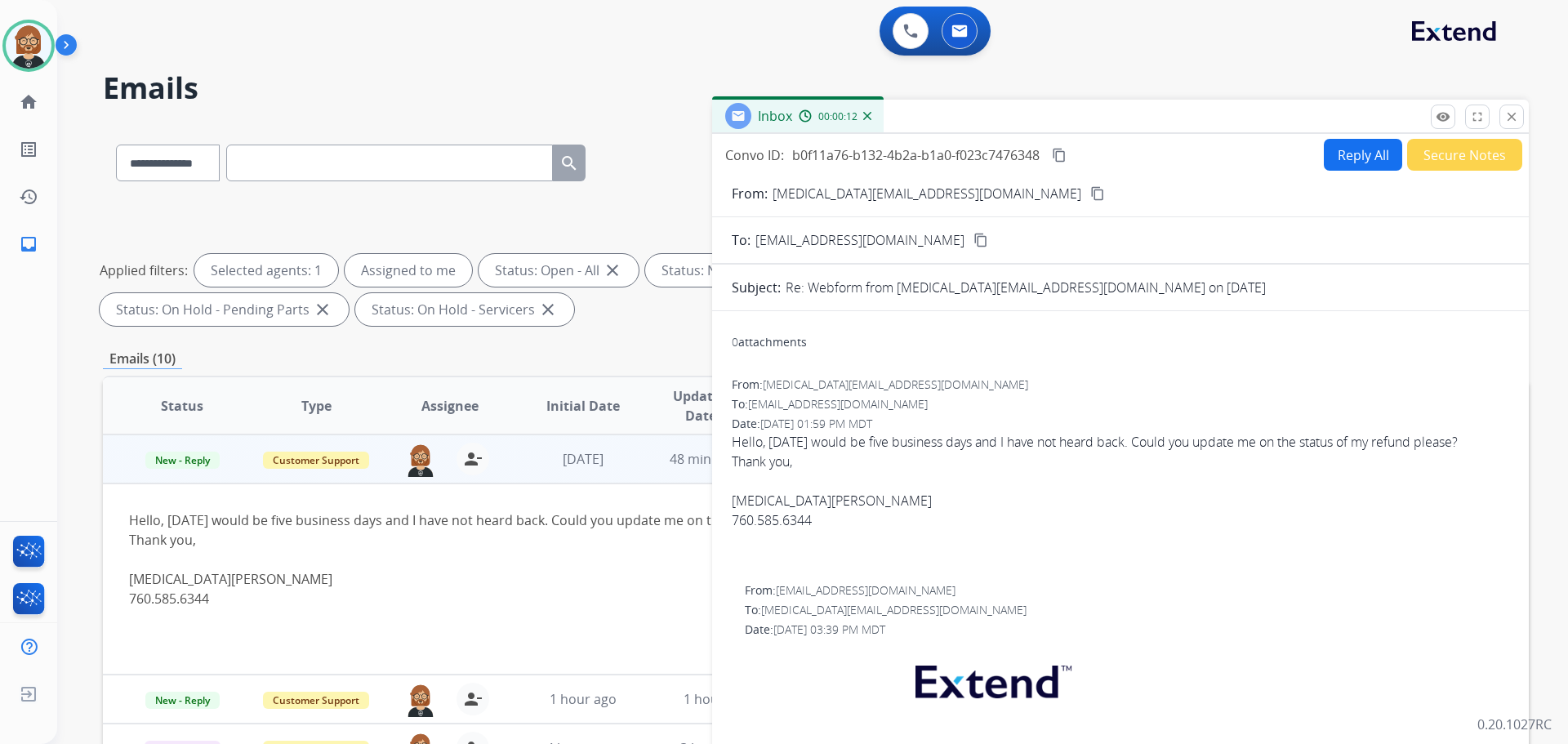
click at [1090, 194] on mat-icon "content_copy" at bounding box center [1097, 194] width 15 height 15
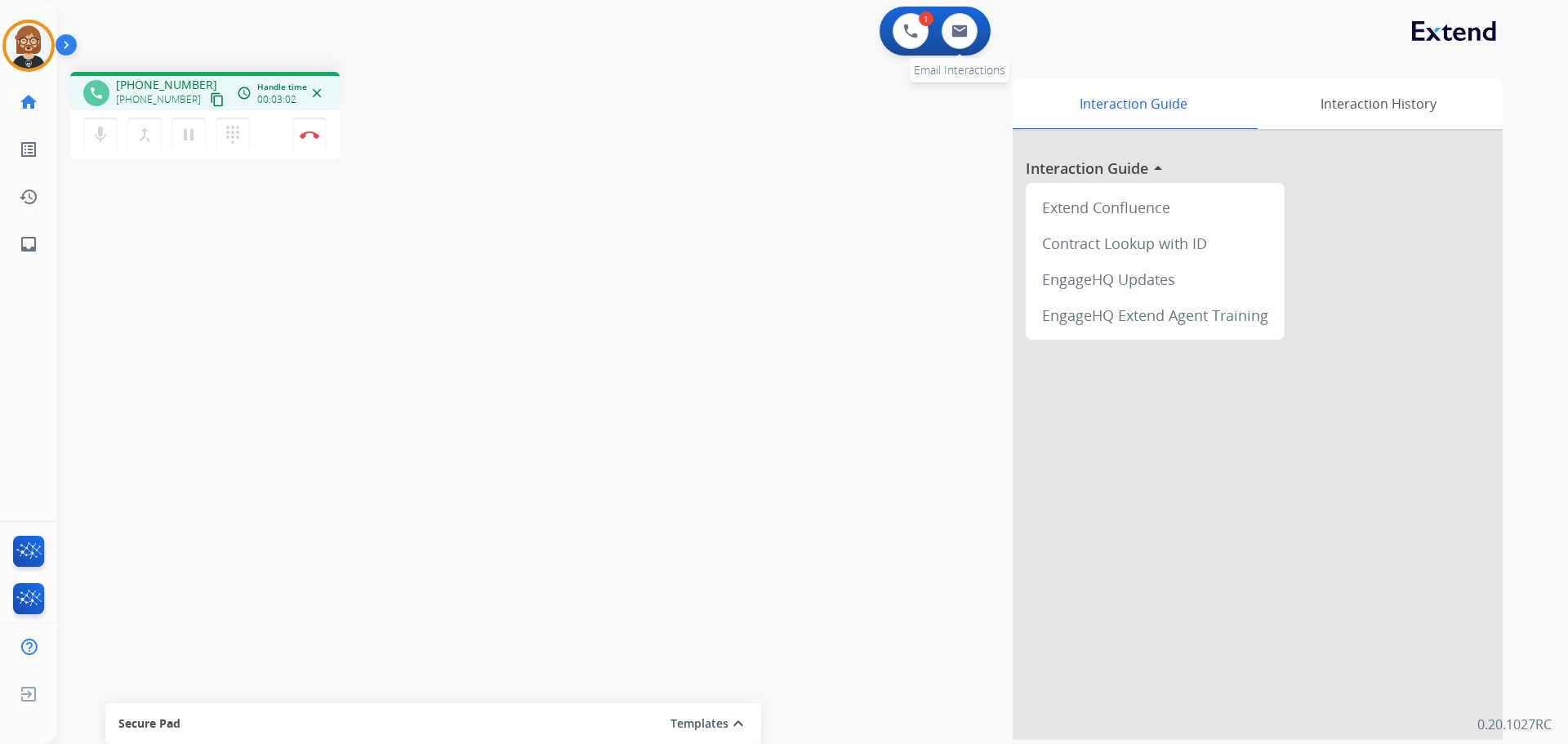
click at [980, 28] on div "0 Email Interactions" at bounding box center [959, 31] width 49 height 36
click at [970, 32] on button at bounding box center [959, 31] width 36 height 36
select select "**********"
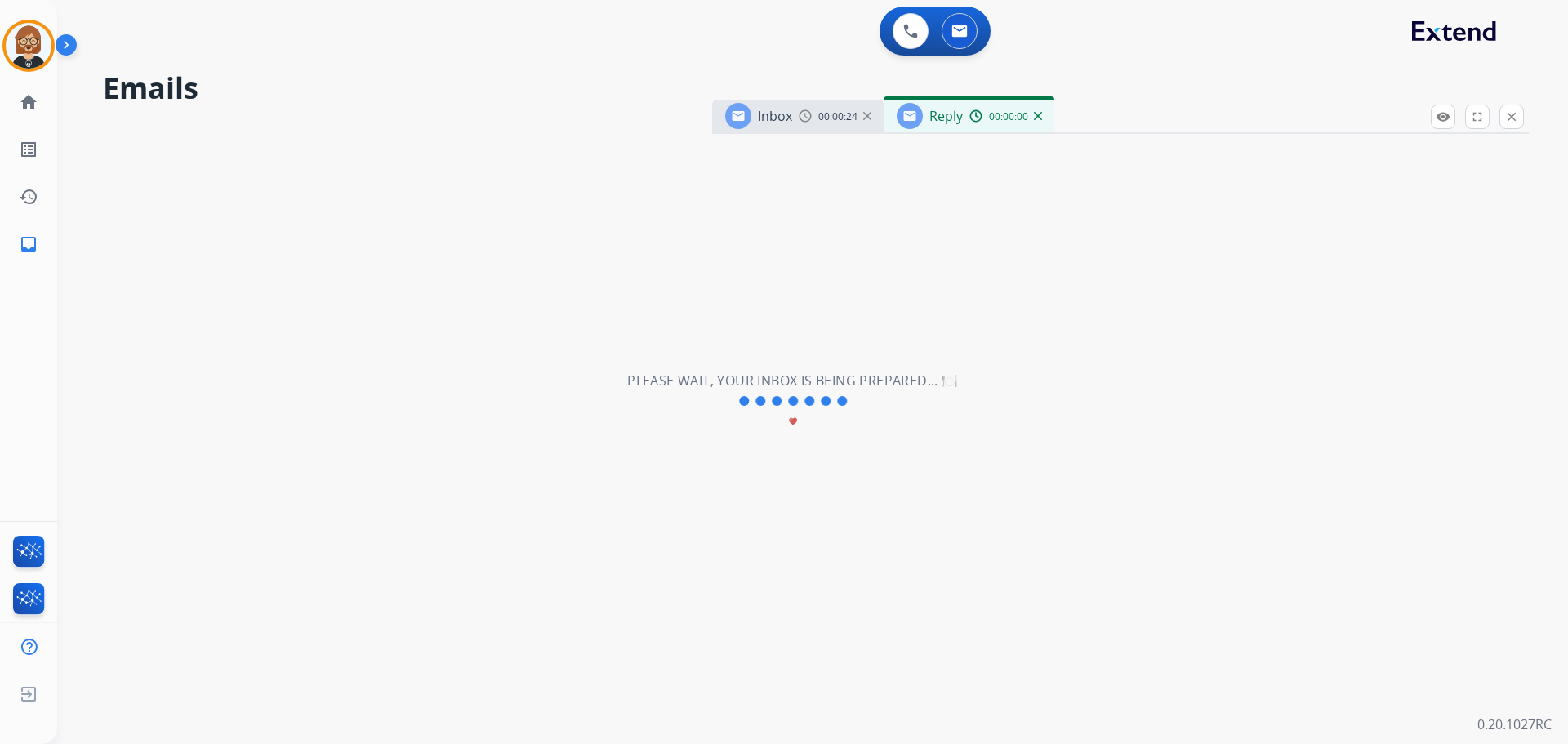
select select "**********"
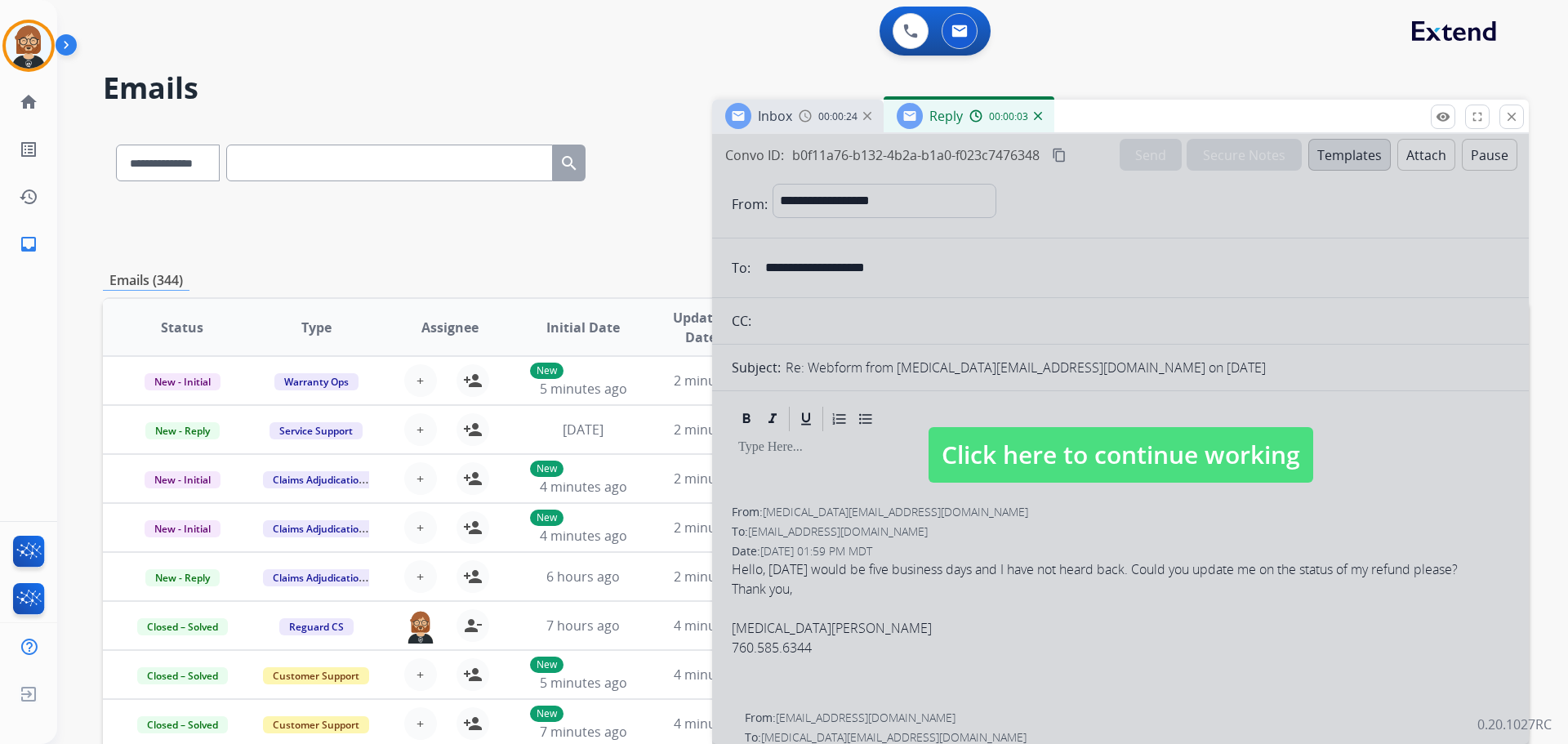
click at [1105, 460] on span "Click here to continue working" at bounding box center [1120, 455] width 385 height 56
select select
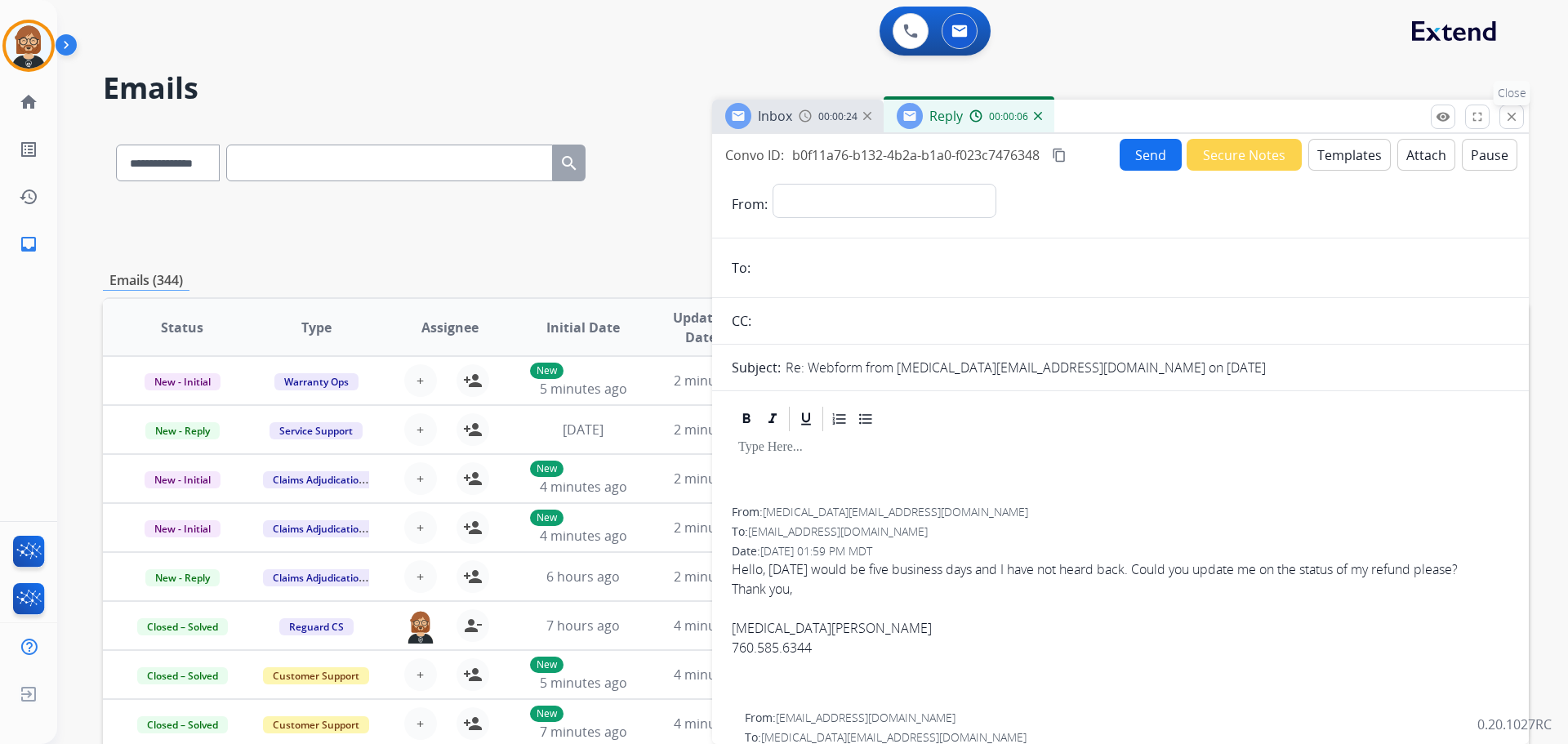
click at [1509, 122] on mat-icon "close" at bounding box center [1511, 116] width 15 height 15
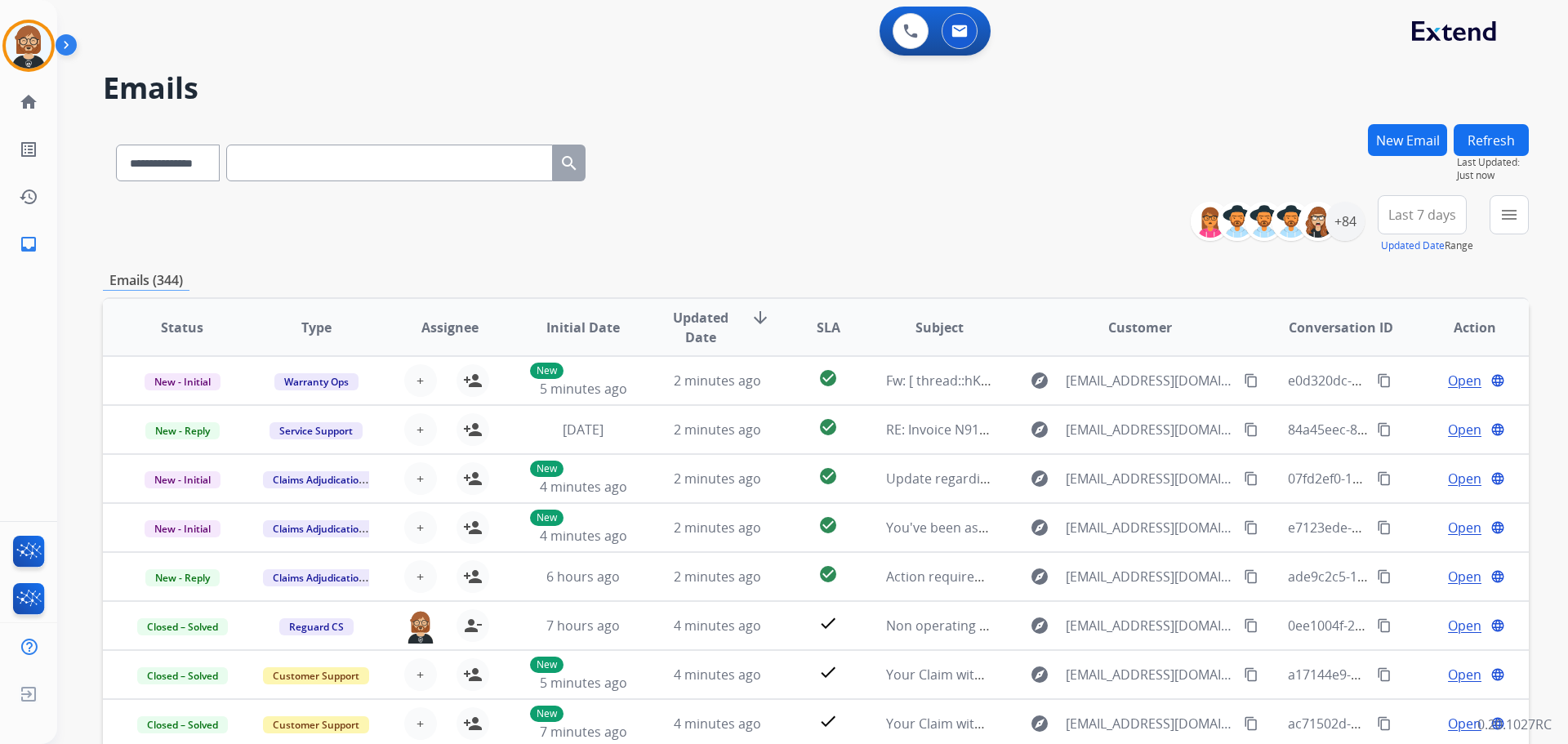
click at [219, 186] on div "**********" at bounding box center [351, 159] width 496 height 56
click at [210, 178] on div "**********" at bounding box center [351, 159] width 496 height 56
click at [199, 165] on select "**********" at bounding box center [167, 162] width 102 height 36
select select "**********"
click at [116, 145] on select "**********" at bounding box center [167, 162] width 102 height 36
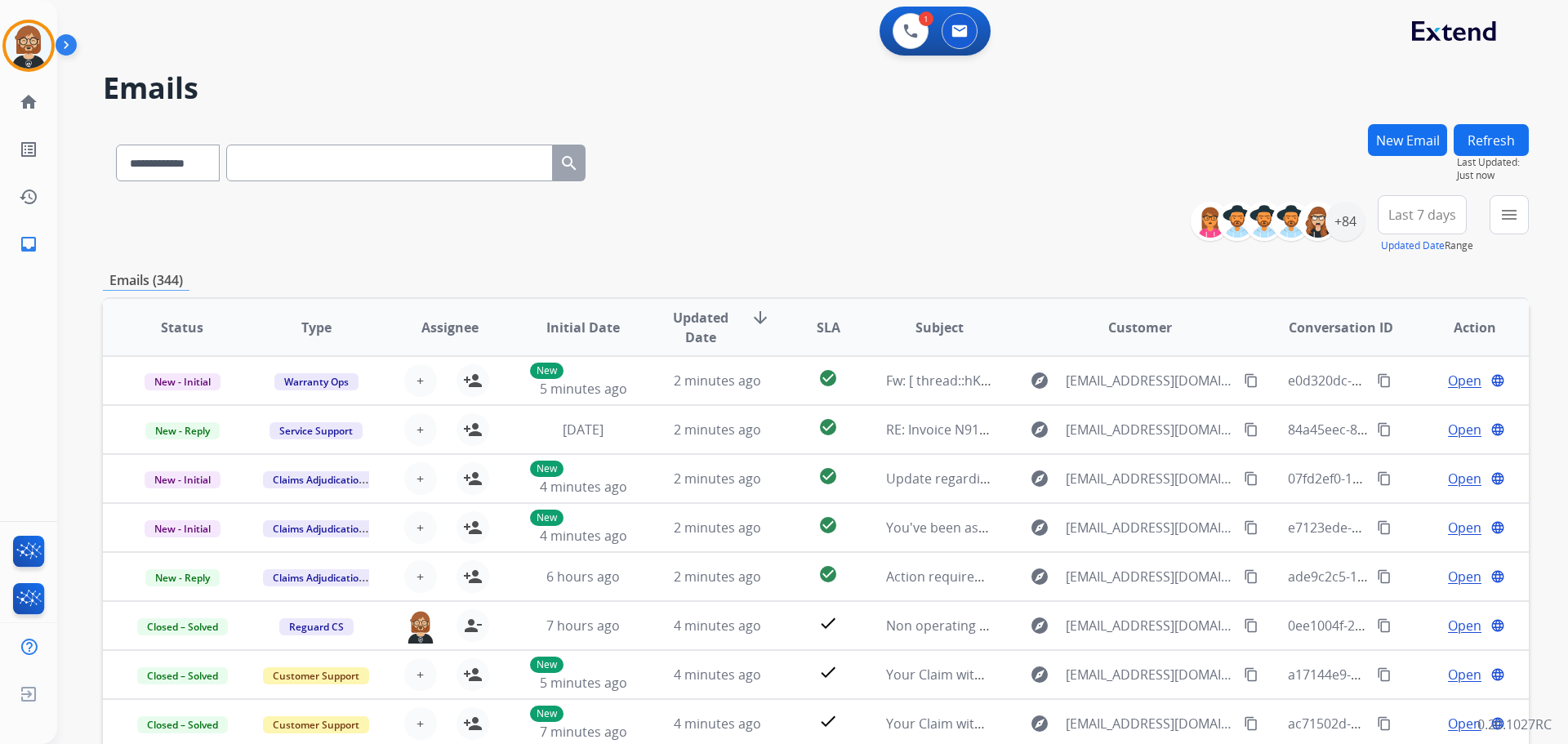
click at [375, 157] on input "text" at bounding box center [390, 162] width 327 height 36
paste input "**********"
type input "**********"
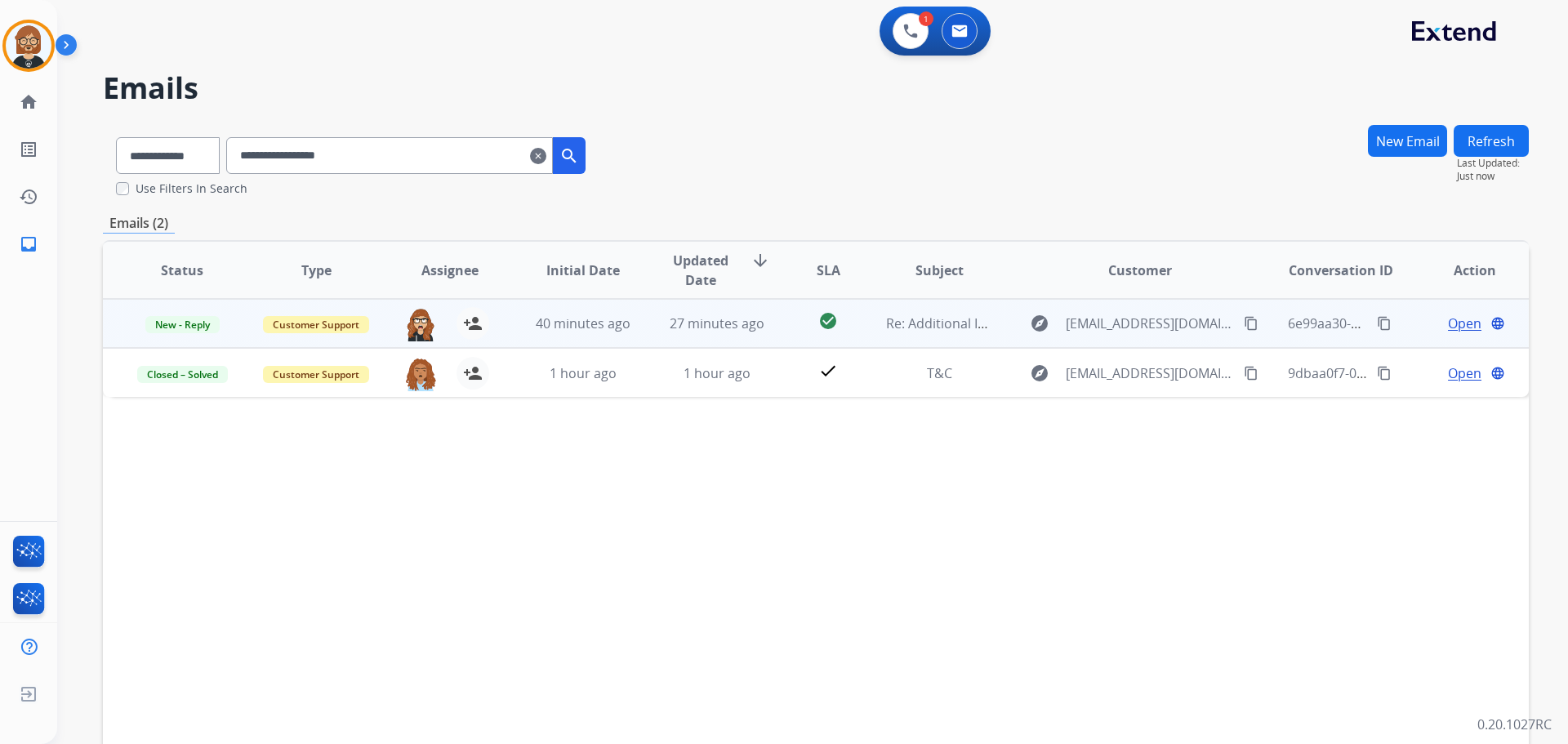
click at [580, 340] on td "40 minutes ago" at bounding box center [570, 322] width 134 height 49
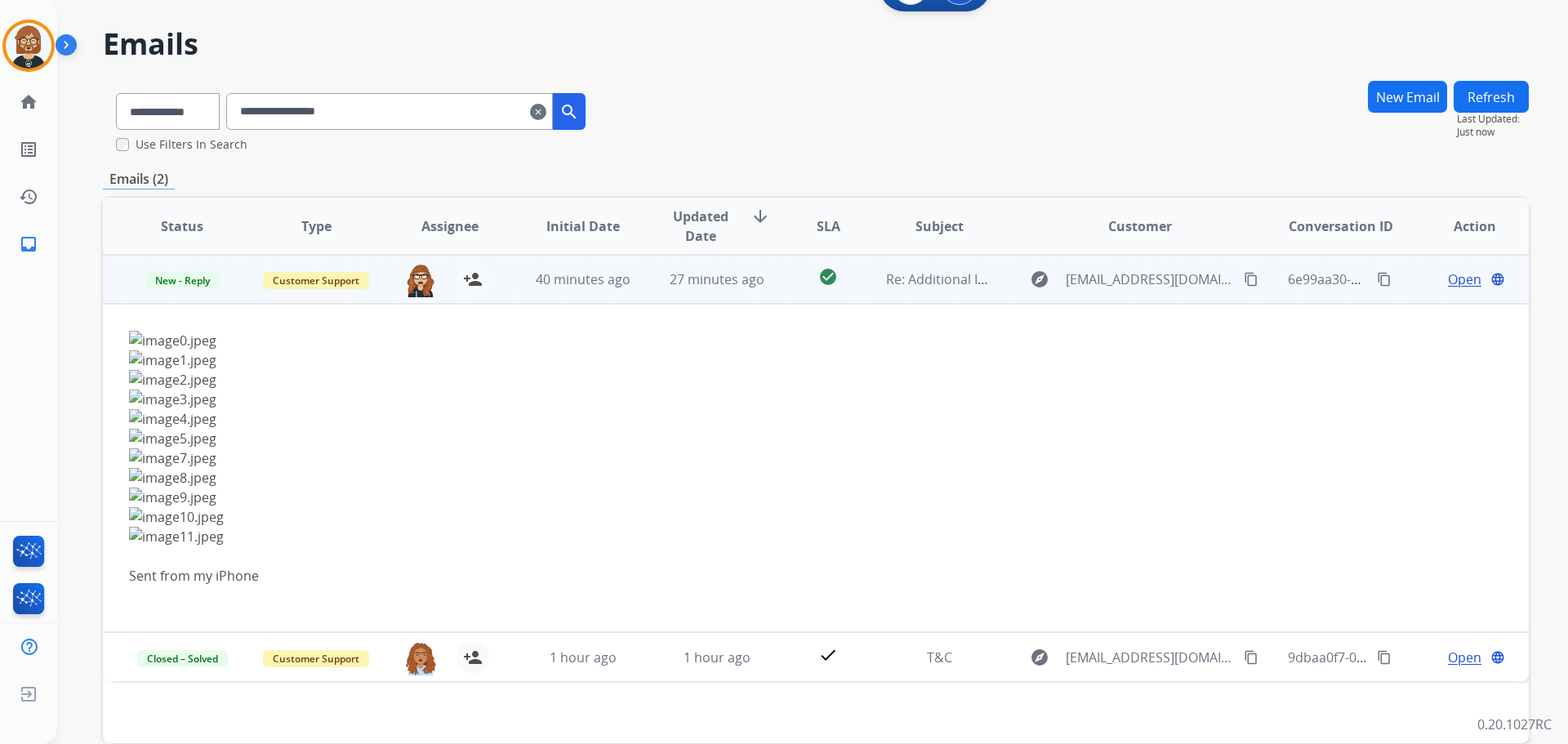
scroll to position [128, 0]
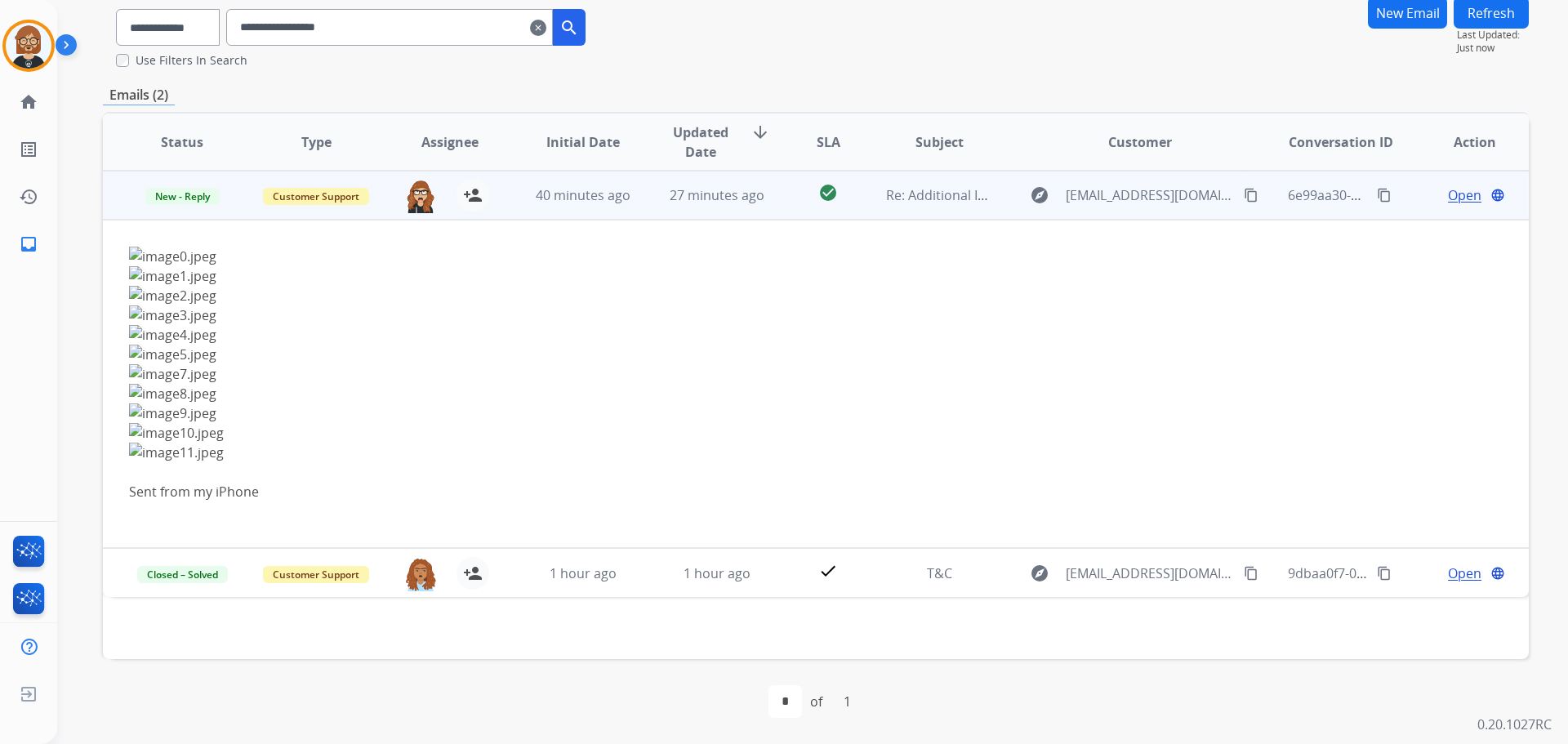
click at [1450, 199] on span "Open" at bounding box center [1465, 195] width 34 height 20
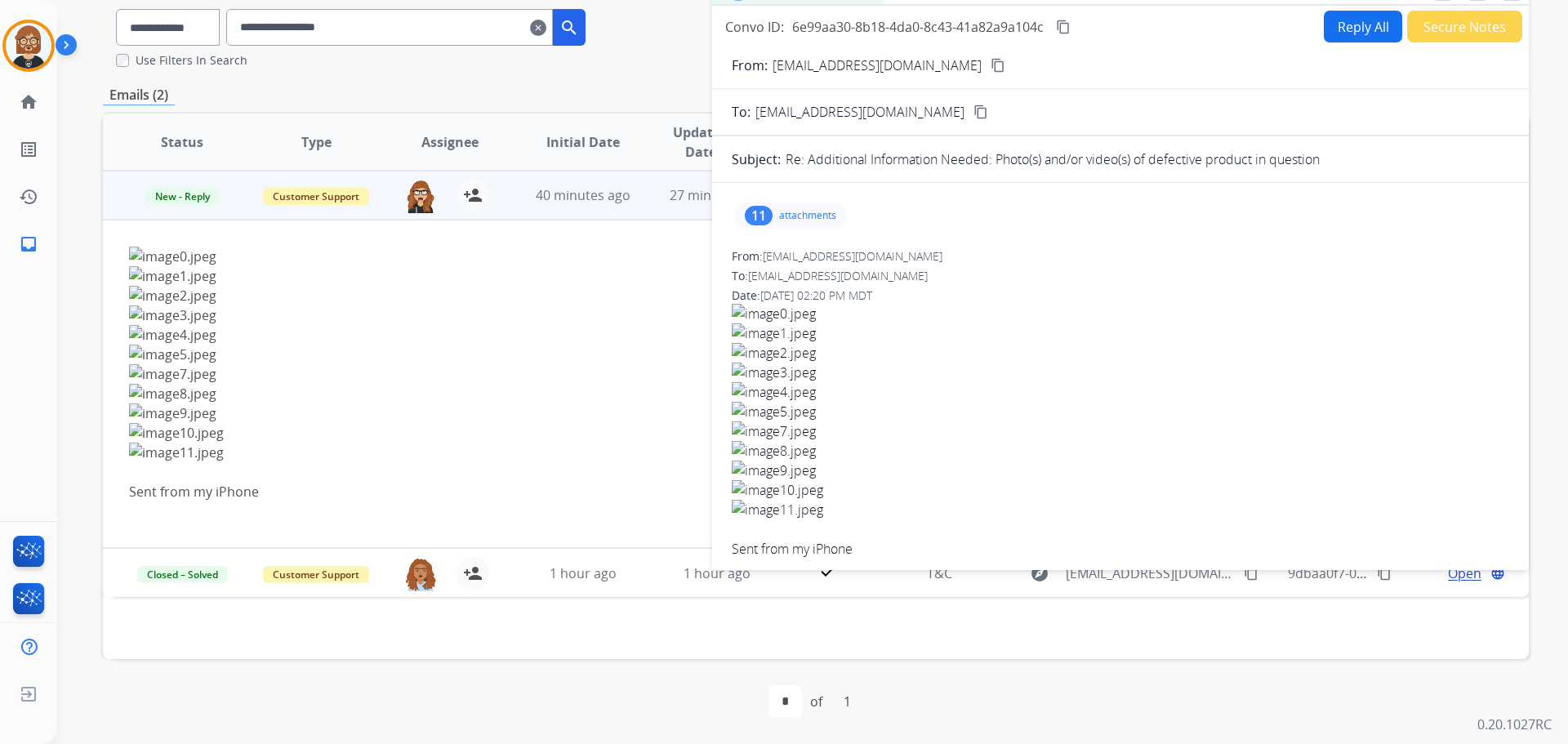
click at [836, 229] on div "11 attachments" at bounding box center [1120, 216] width 777 height 39
click at [808, 203] on div "11 attachments" at bounding box center [790, 215] width 111 height 26
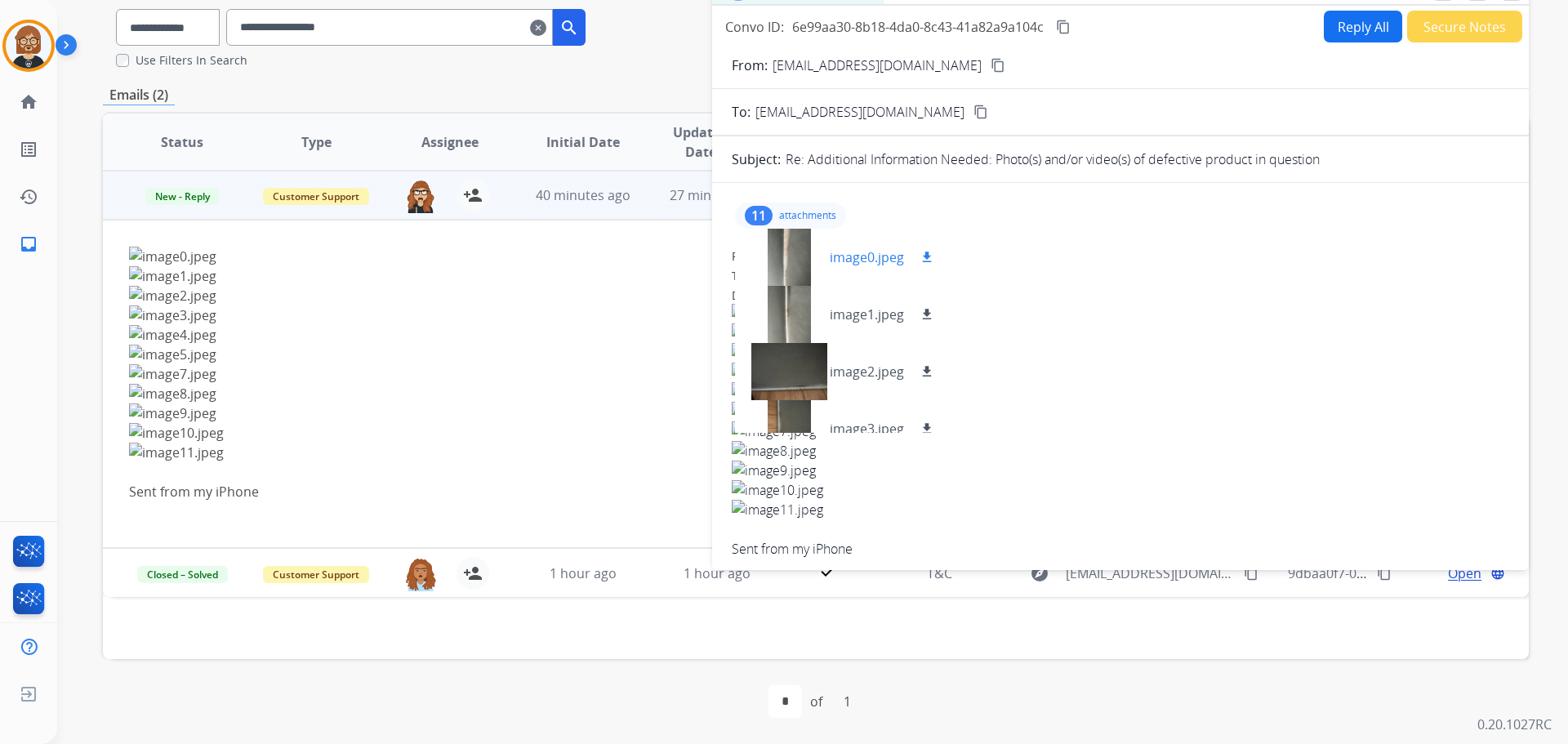
click at [931, 251] on mat-icon "download" at bounding box center [927, 257] width 15 height 15
click at [927, 309] on mat-icon "download" at bounding box center [927, 314] width 15 height 15
click at [927, 371] on mat-icon "download" at bounding box center [927, 371] width 15 height 15
click at [926, 429] on mat-icon "download" at bounding box center [927, 428] width 15 height 15
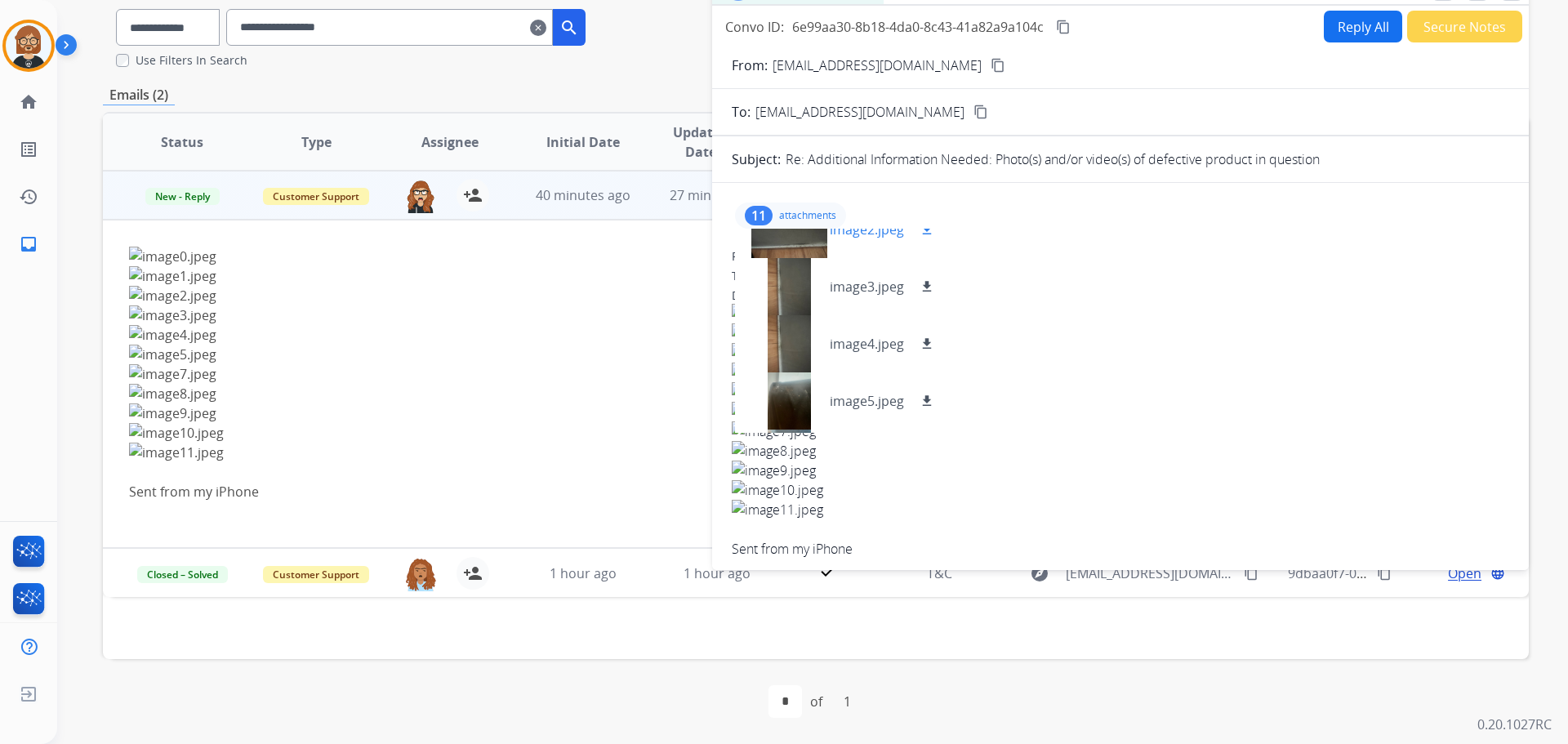
scroll to position [82, 0]
click at [932, 400] on mat-icon "download" at bounding box center [927, 404] width 15 height 15
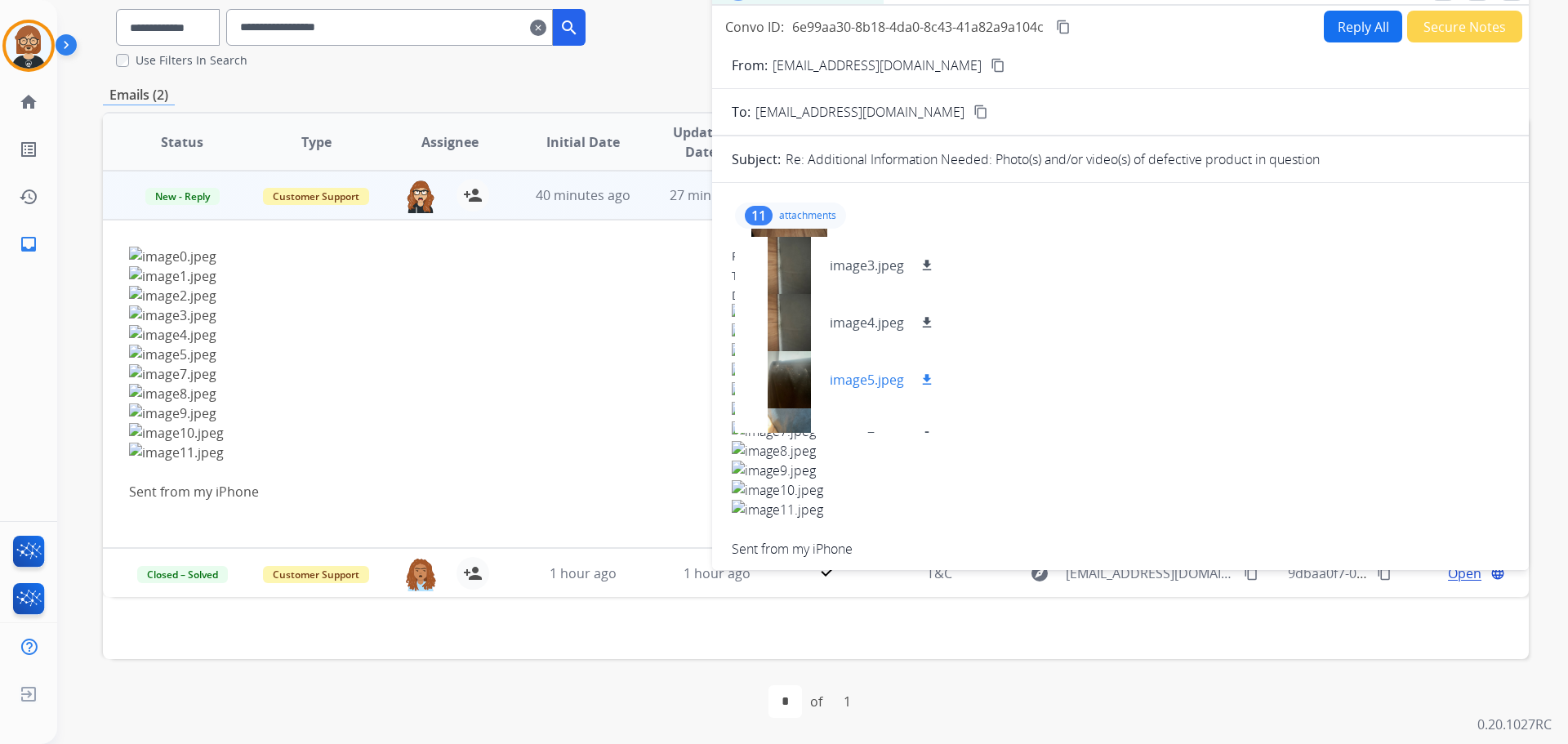
click at [927, 377] on mat-icon "download" at bounding box center [927, 379] width 15 height 15
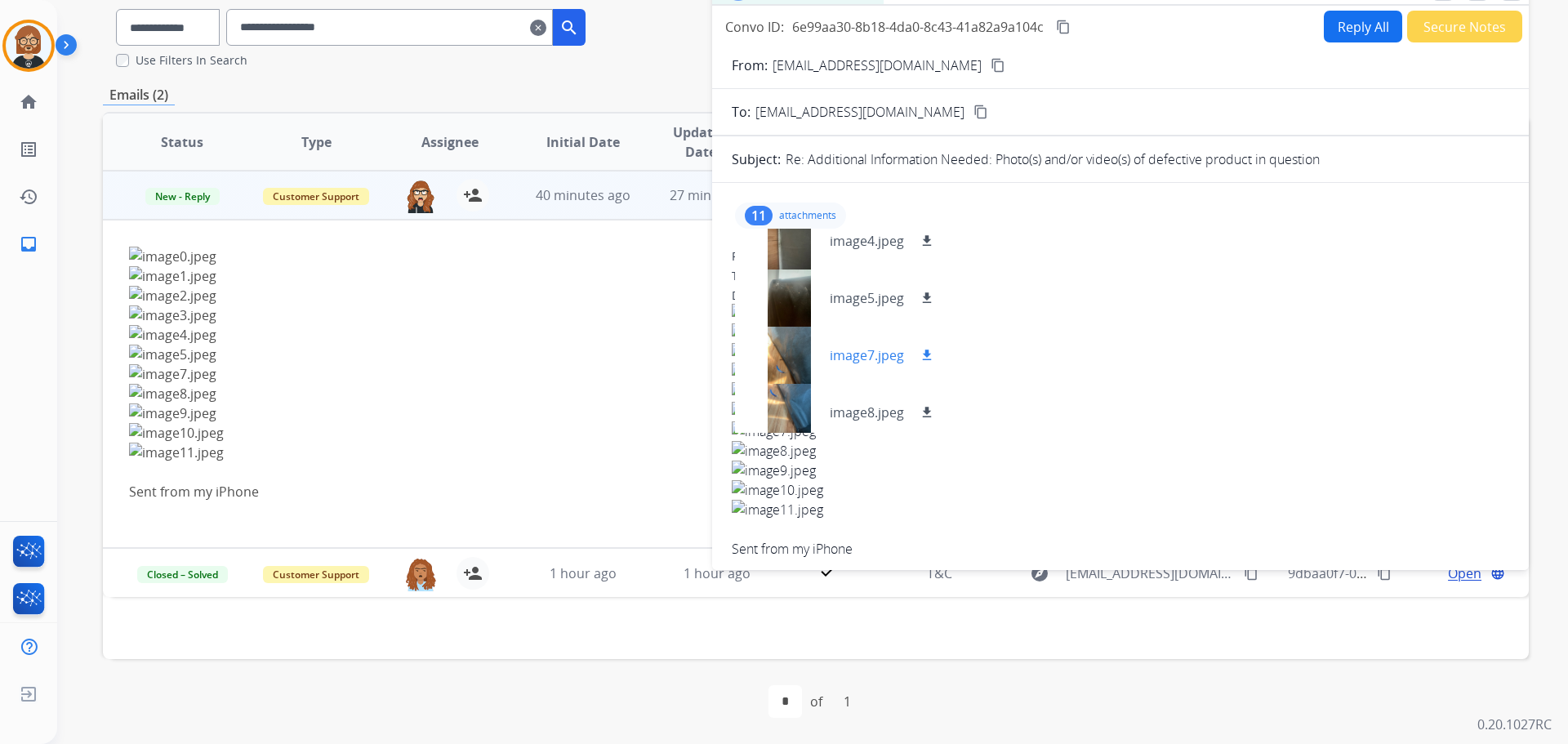
click at [927, 344] on div "image7.jpeg download" at bounding box center [842, 355] width 215 height 57
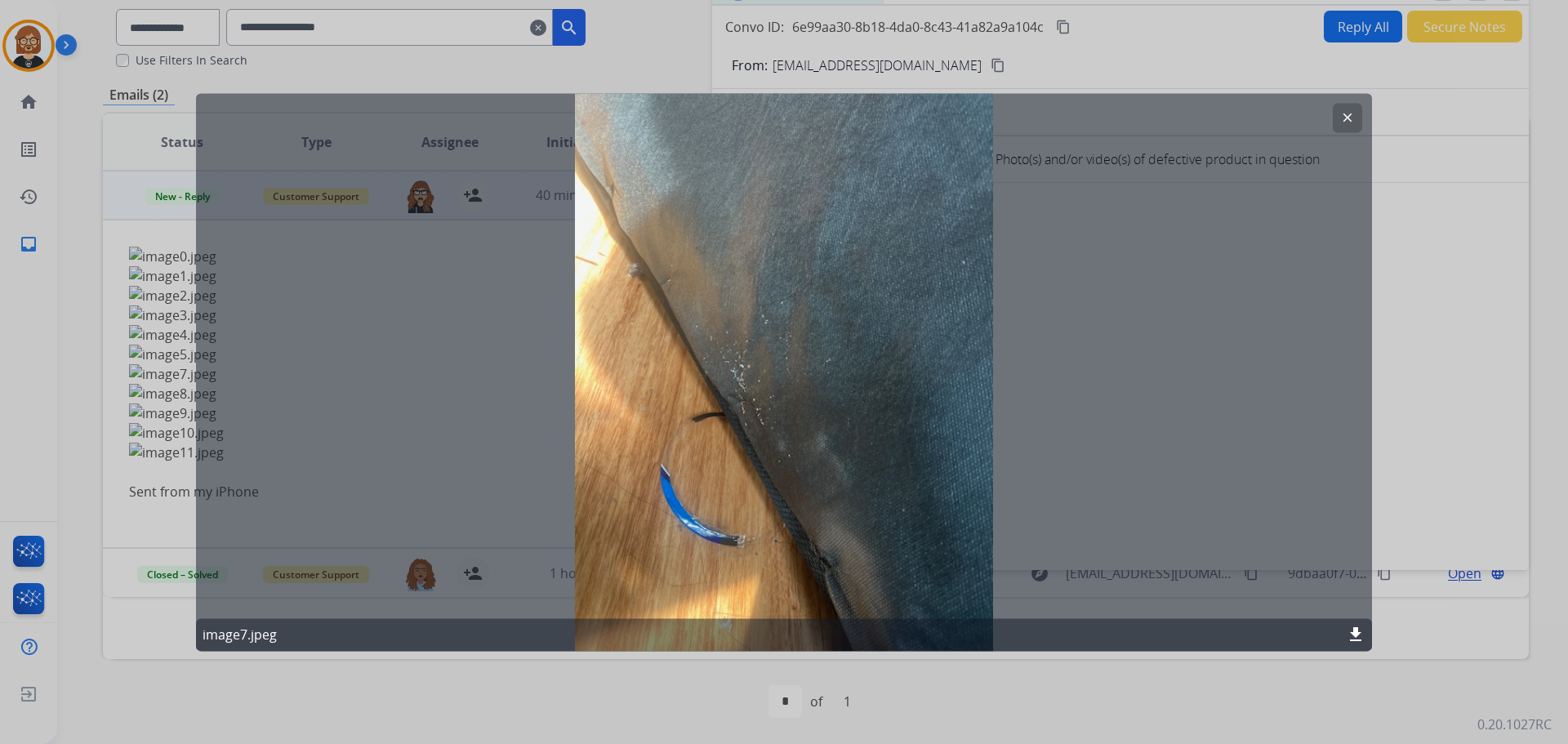
click at [1033, 360] on div "clear image7.jpeg download" at bounding box center [784, 372] width 1176 height 558
click at [1351, 127] on button "clear" at bounding box center [1347, 117] width 29 height 29
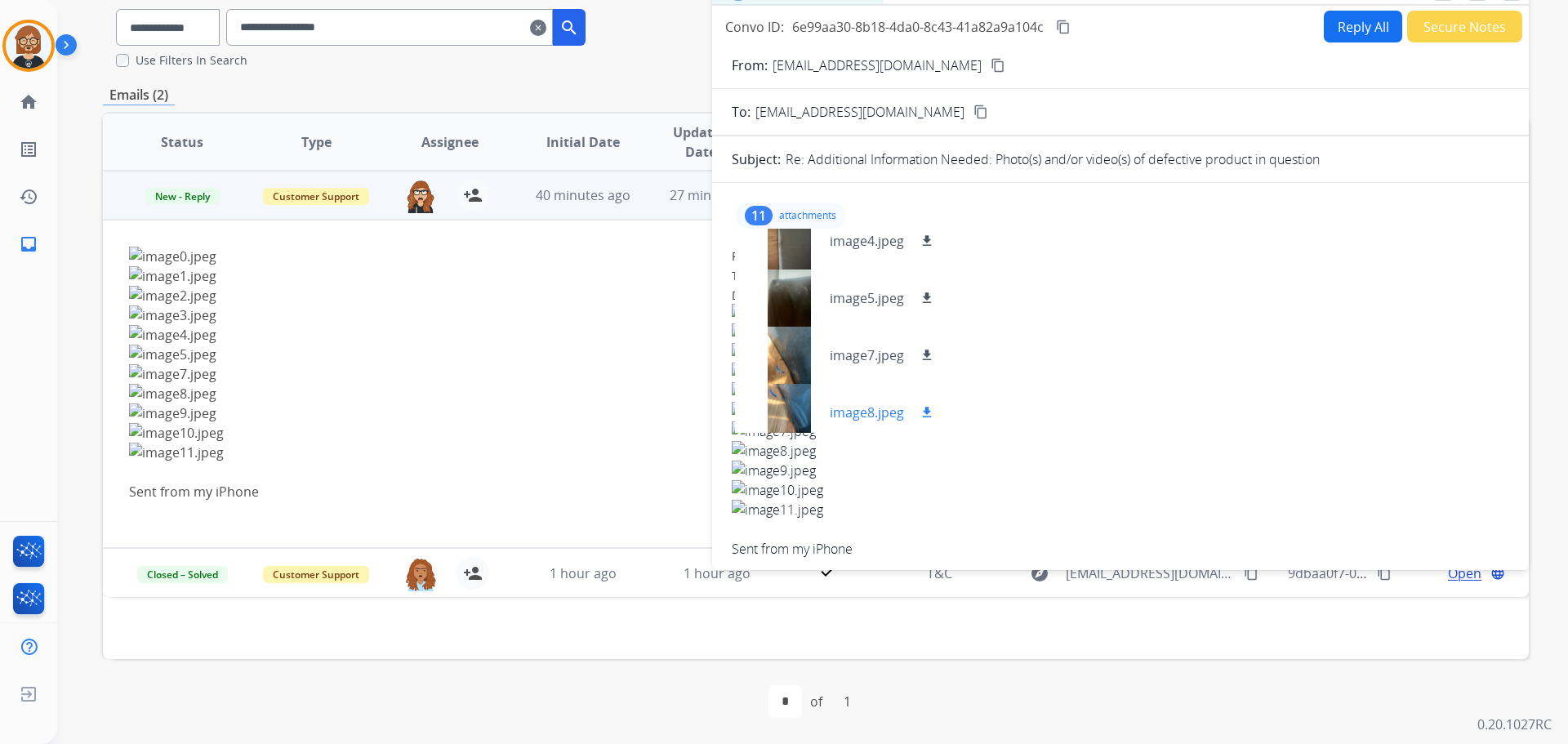
click at [801, 416] on div at bounding box center [789, 412] width 82 height 57
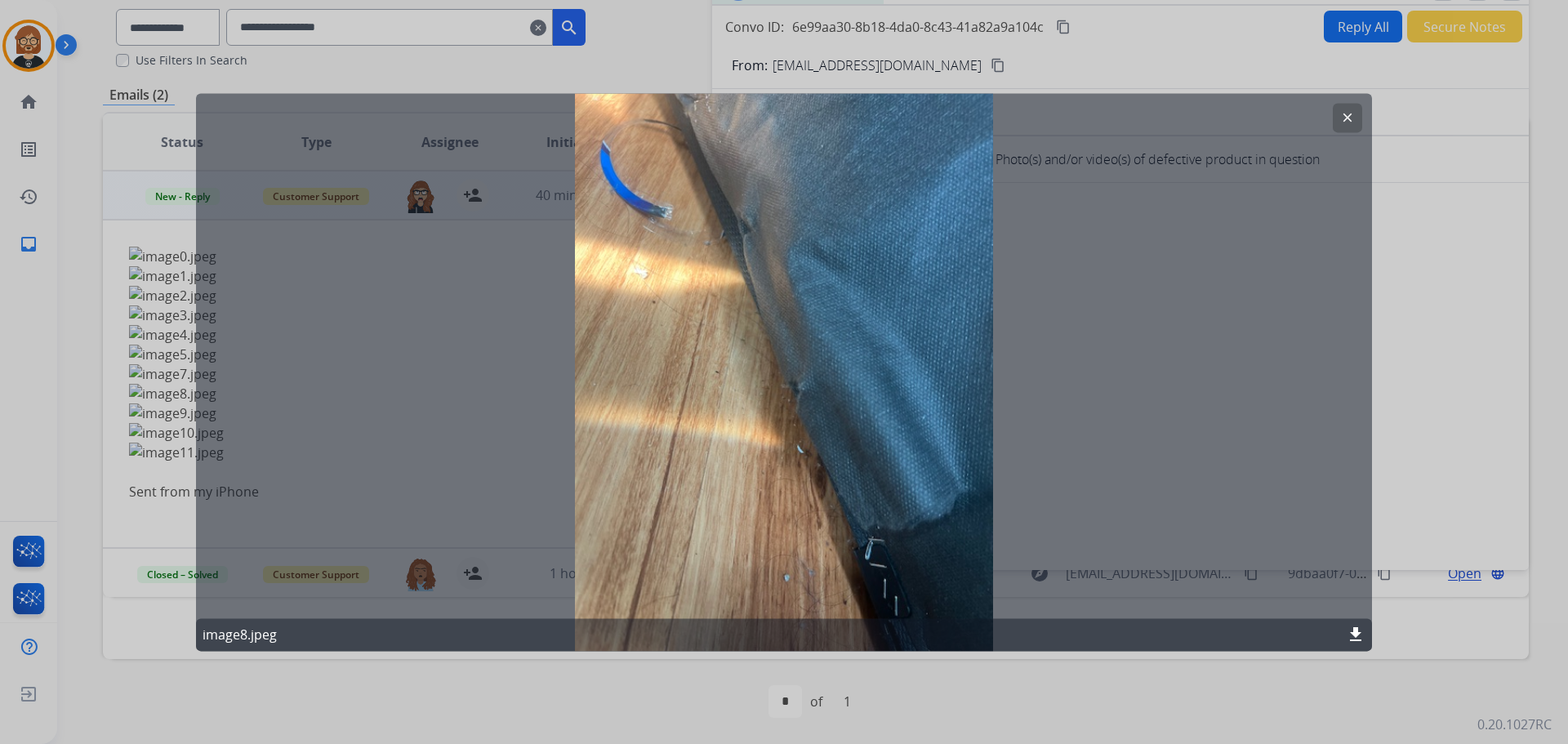
click at [1342, 125] on button "clear" at bounding box center [1347, 117] width 29 height 29
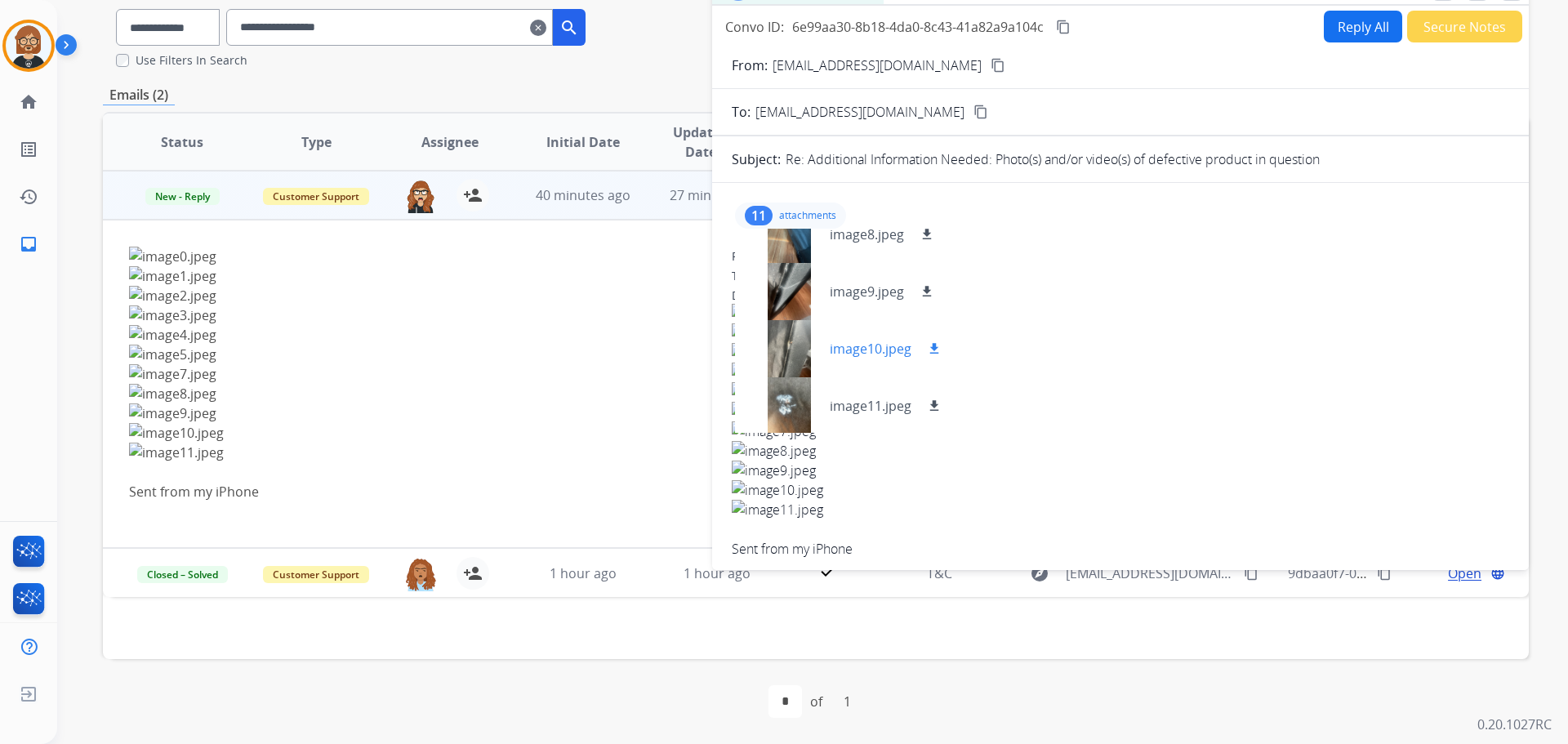
scroll to position [424, 0]
click at [789, 324] on div at bounding box center [789, 347] width 82 height 57
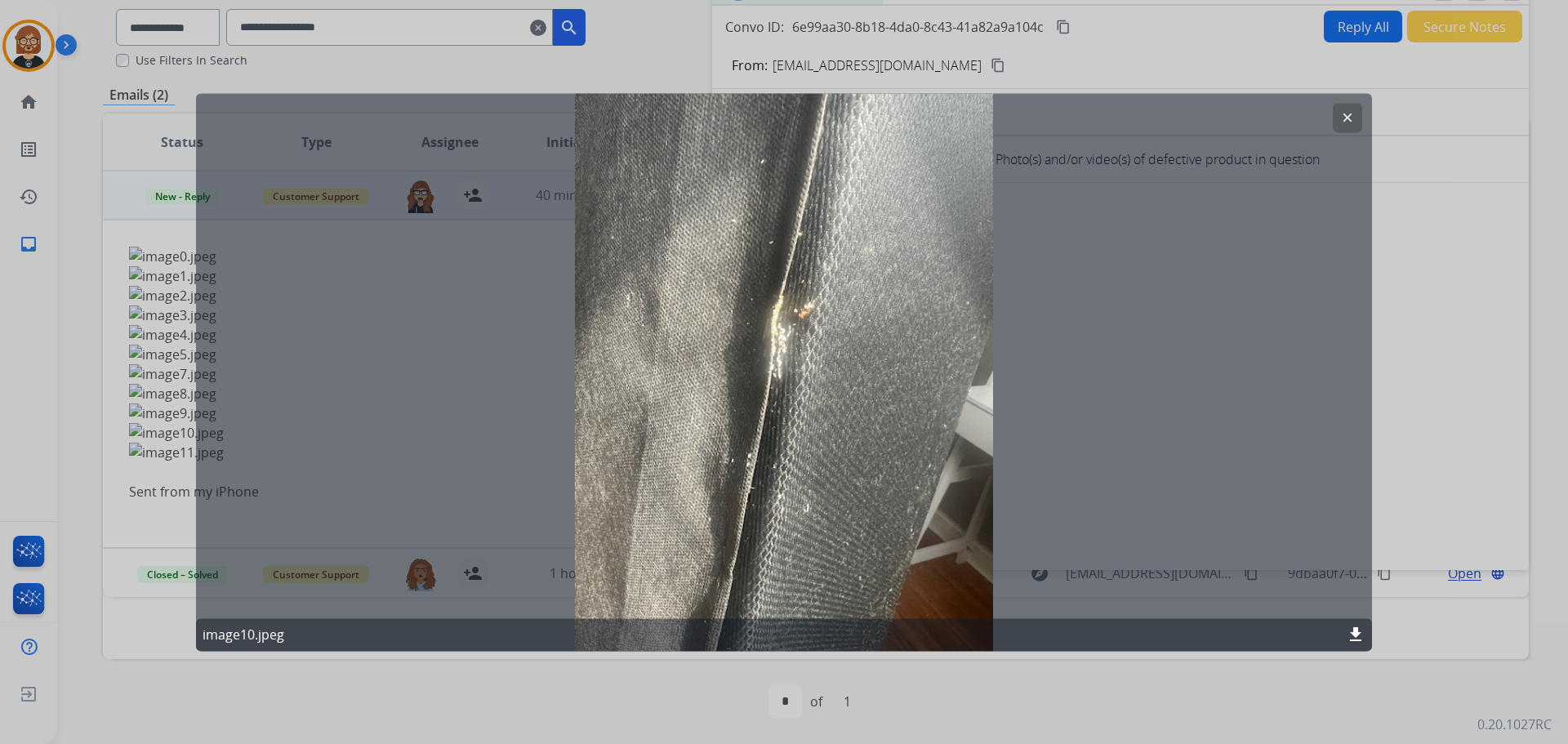
click at [1352, 113] on mat-icon "clear" at bounding box center [1348, 117] width 15 height 15
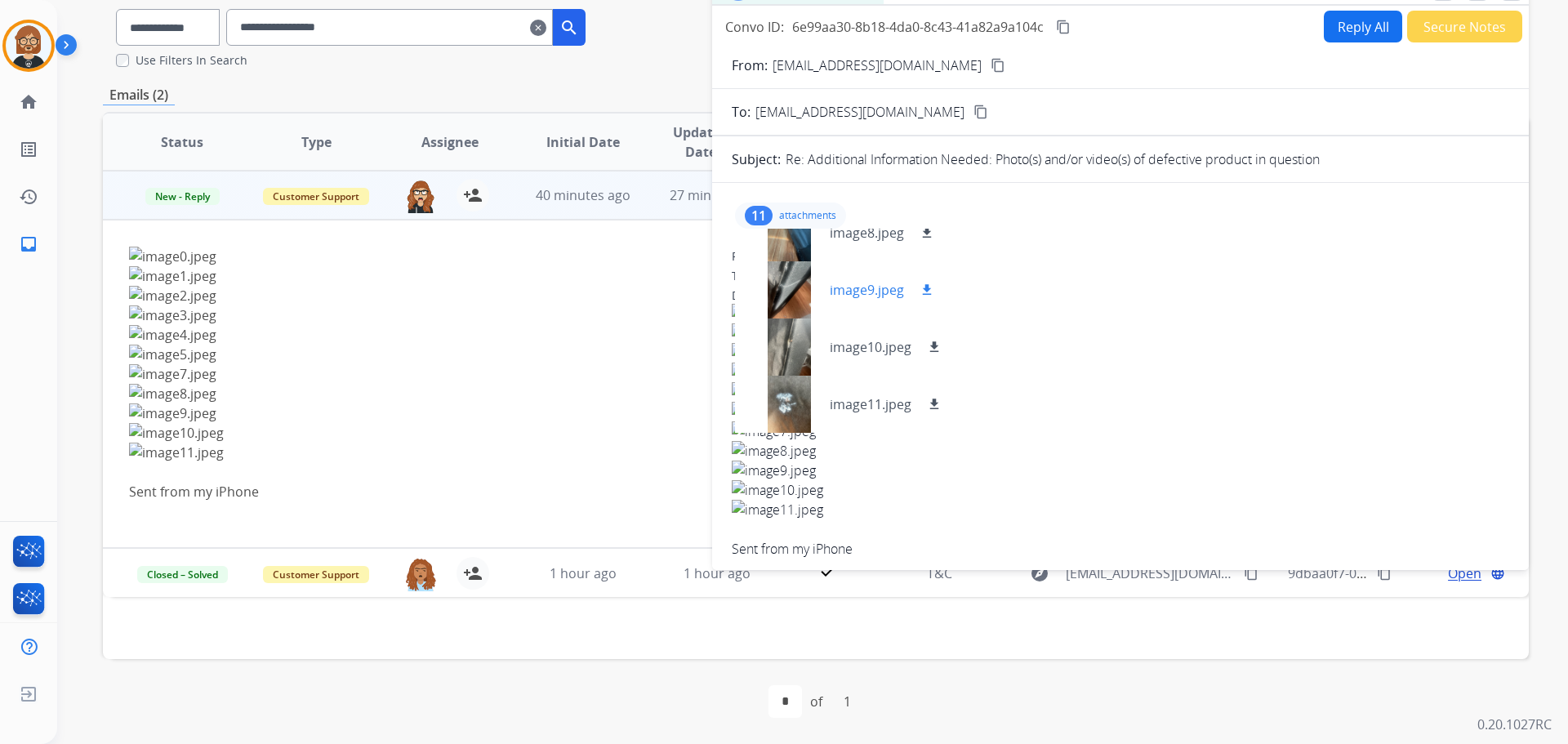
click at [795, 298] on div at bounding box center [789, 289] width 82 height 57
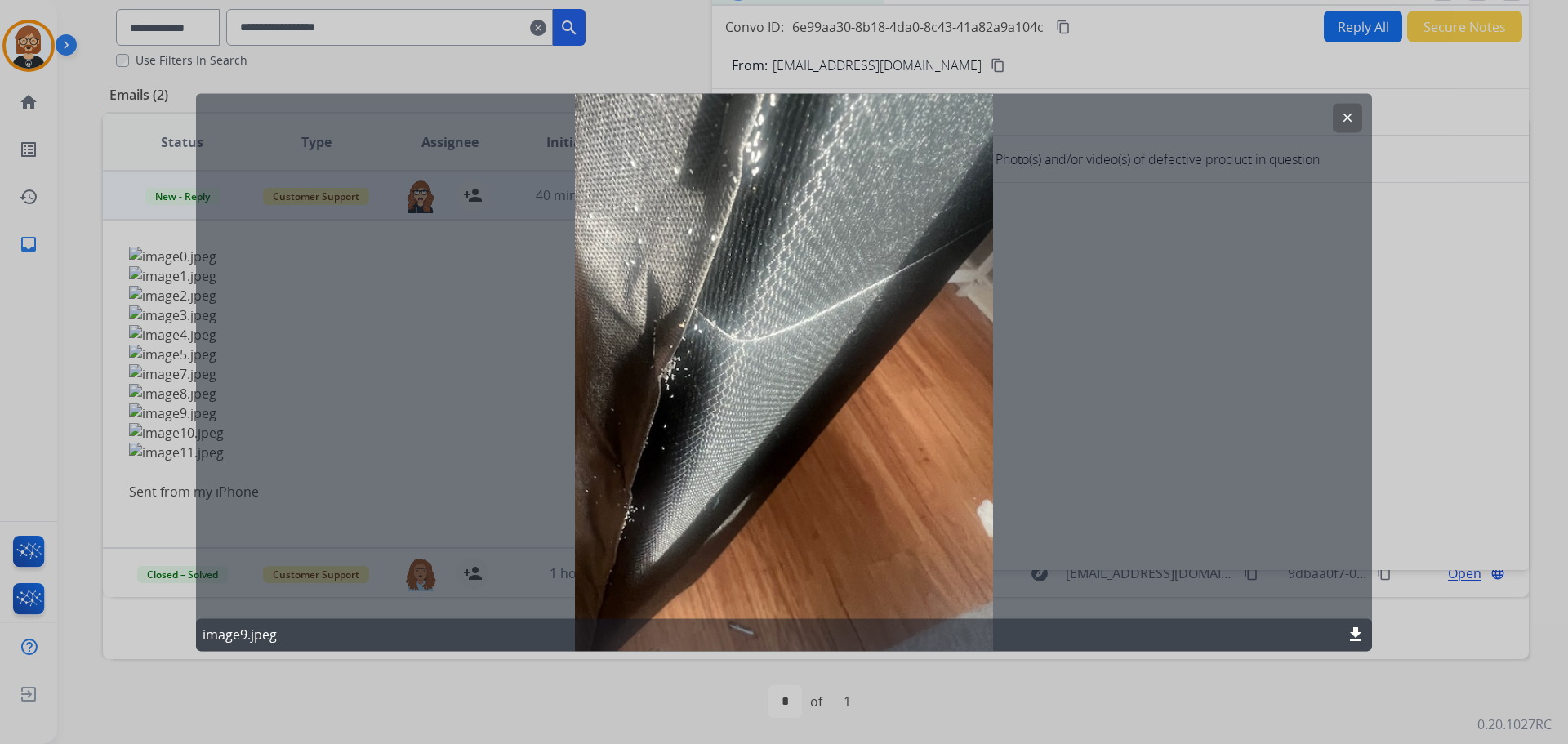
drag, startPoint x: 1332, startPoint y: 115, endPoint x: 1347, endPoint y: 117, distance: 15.1
click at [1334, 115] on div "clear image9.jpeg download" at bounding box center [784, 372] width 1176 height 558
click at [1352, 117] on mat-icon "clear" at bounding box center [1348, 117] width 15 height 15
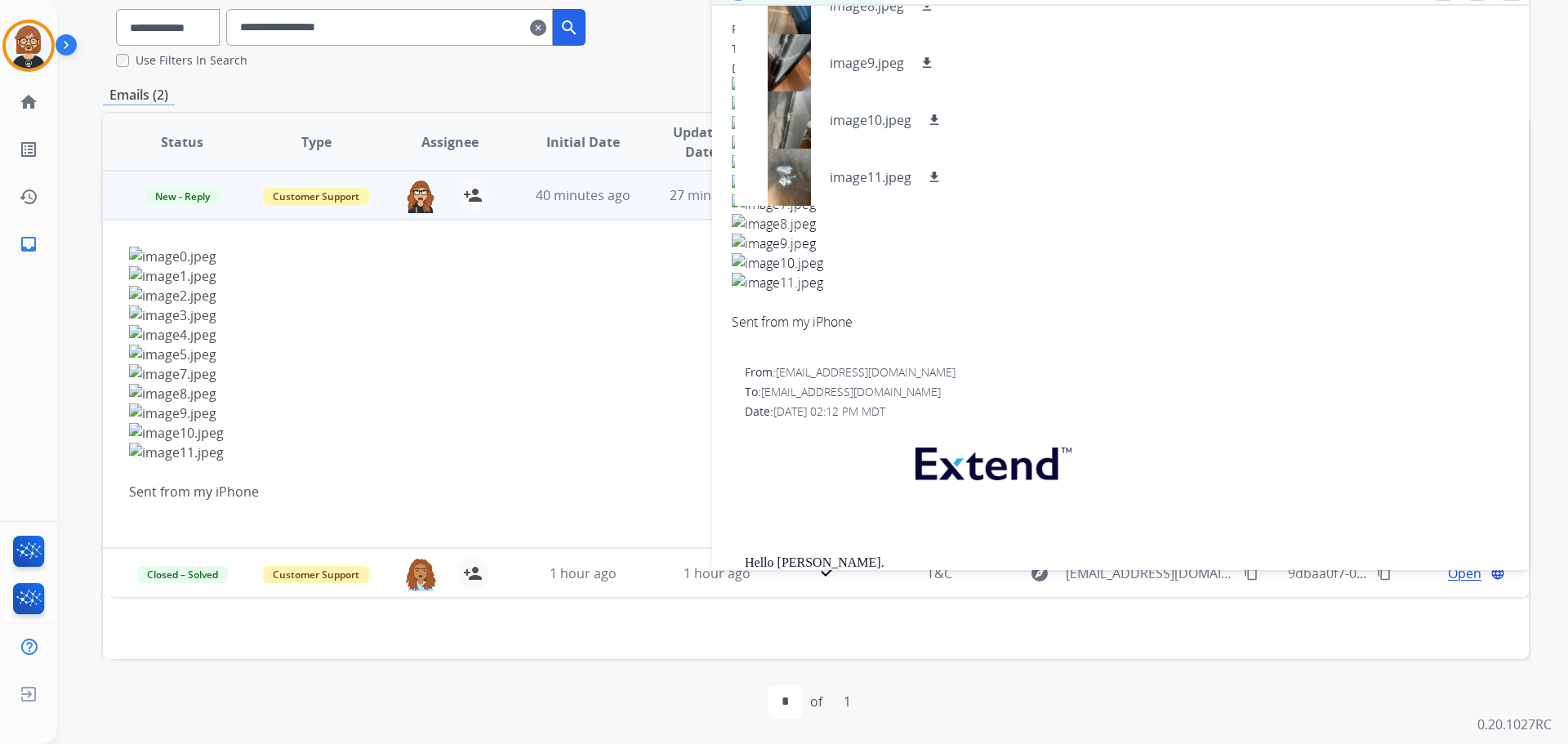
scroll to position [245, 0]
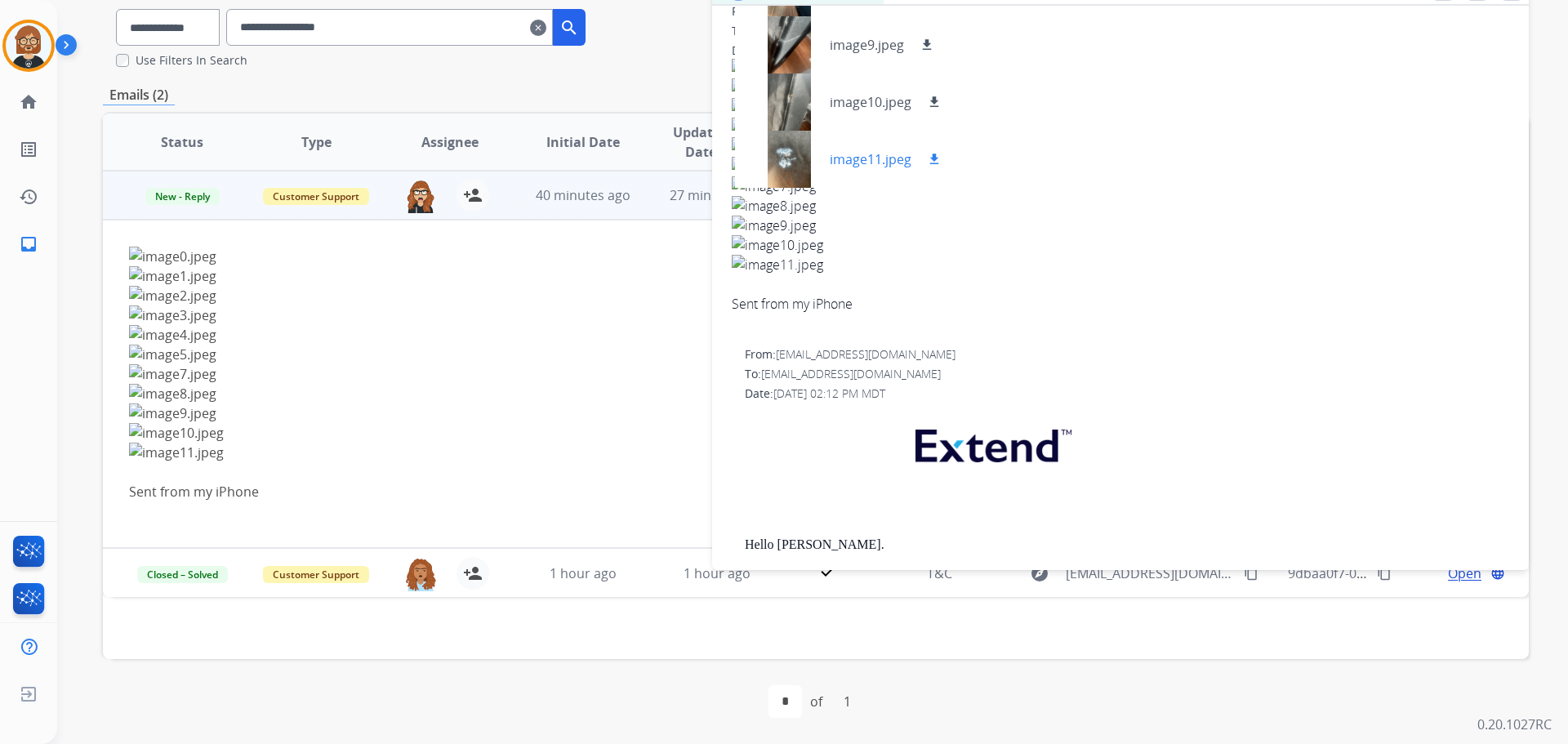
click at [796, 159] on div at bounding box center [789, 159] width 82 height 57
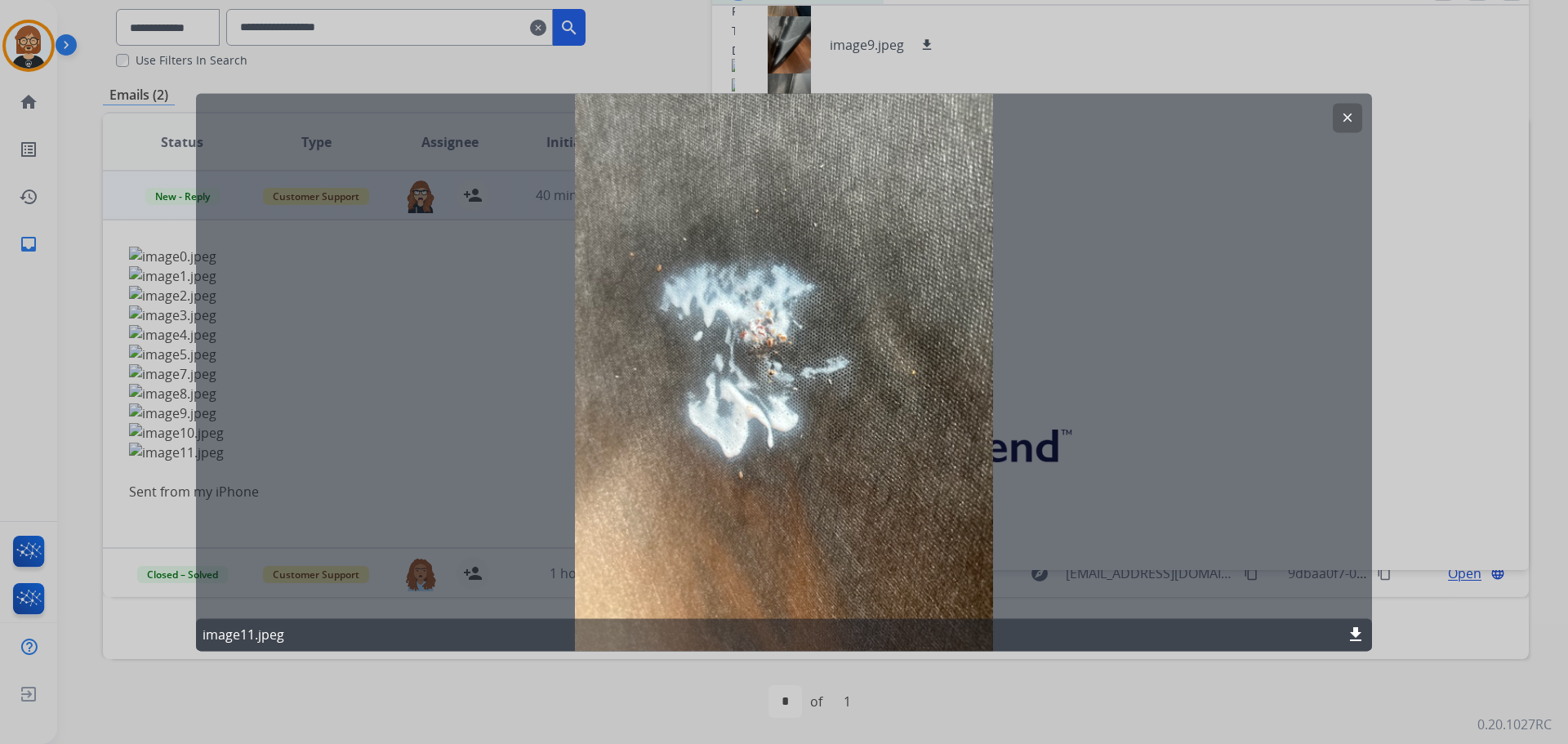
click at [1368, 266] on div "clear image11.jpeg download" at bounding box center [784, 372] width 1176 height 558
click at [1343, 114] on mat-icon "clear" at bounding box center [1348, 117] width 15 height 15
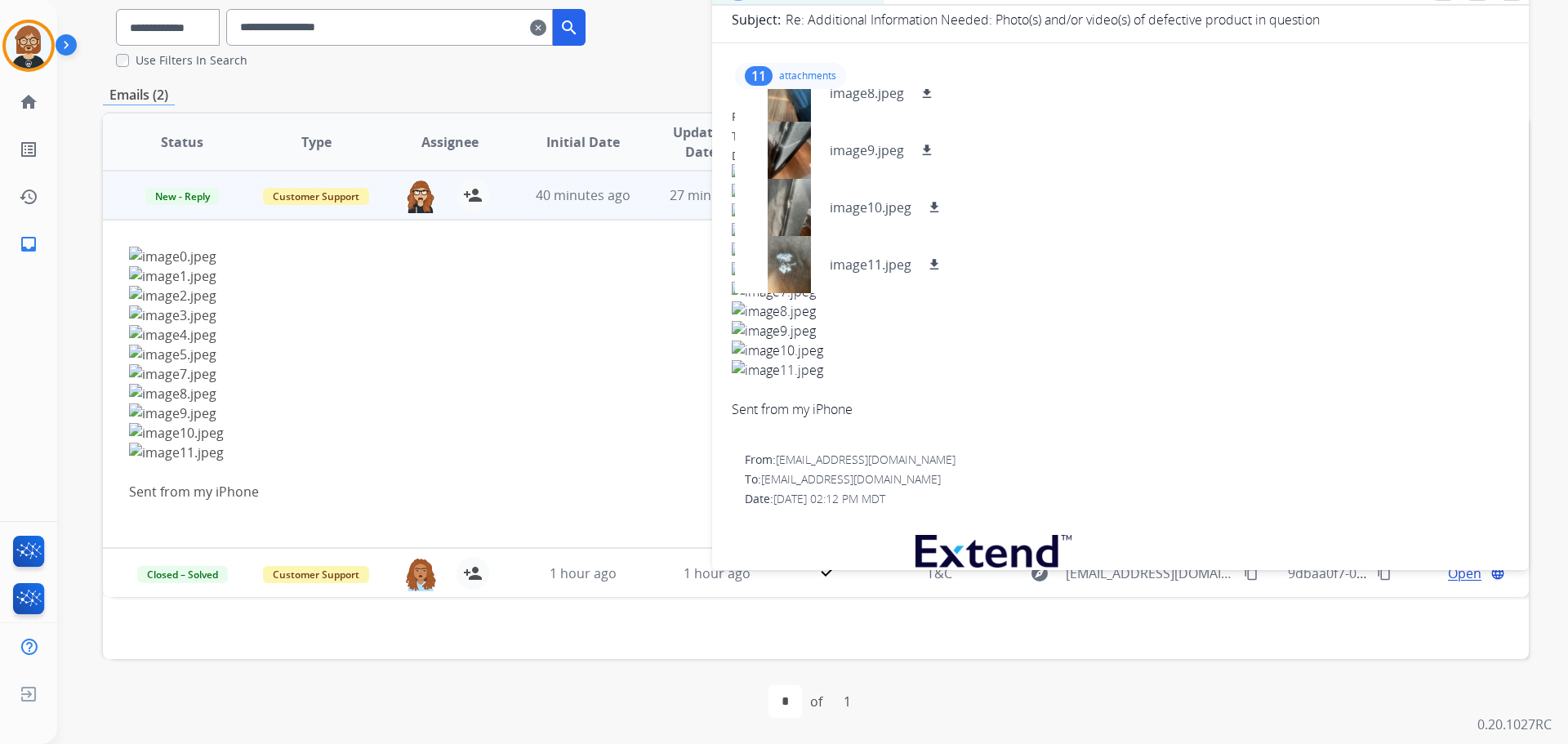
scroll to position [0, 0]
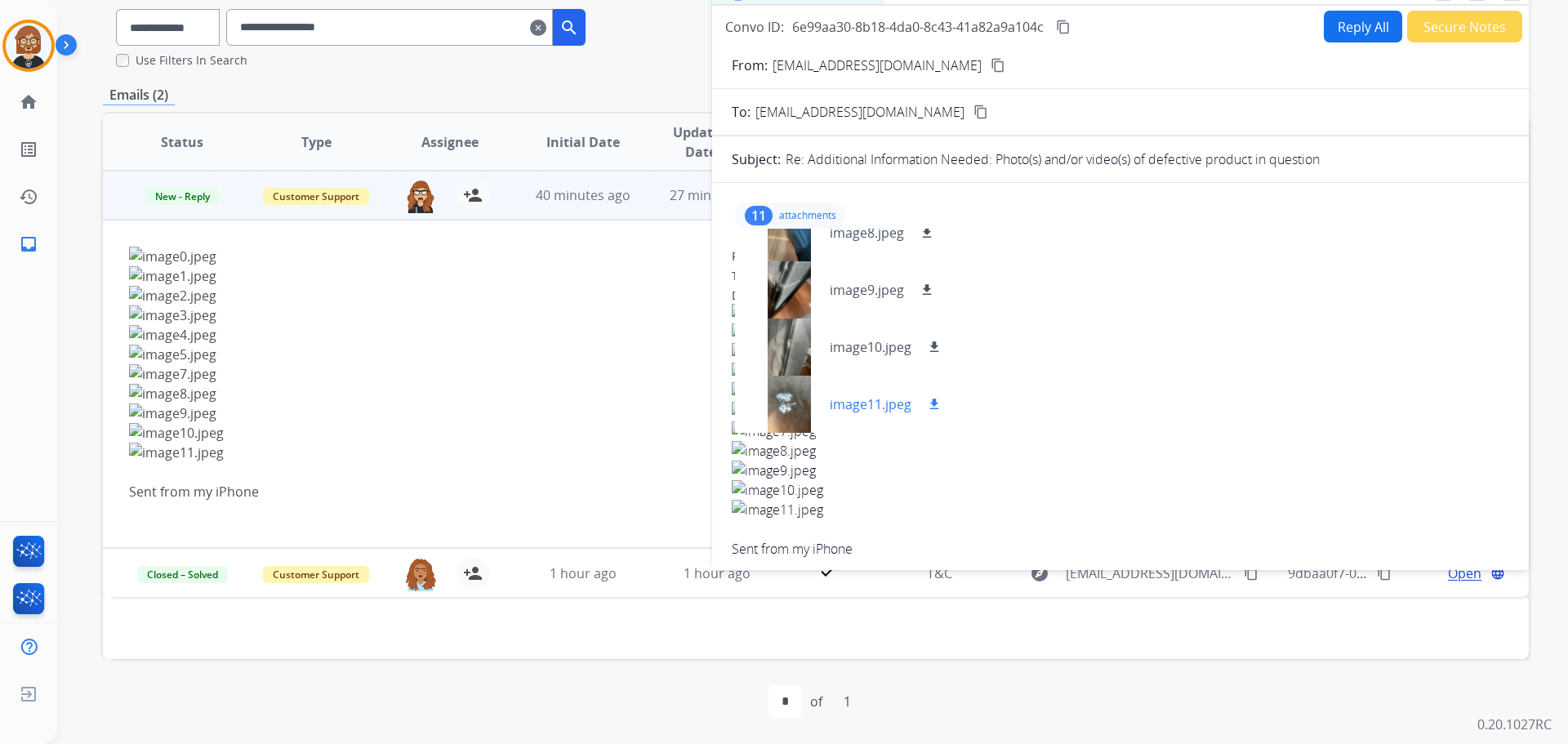
click at [937, 402] on mat-icon "download" at bounding box center [934, 404] width 15 height 15
click at [934, 348] on mat-icon "download" at bounding box center [934, 346] width 15 height 15
click at [925, 287] on mat-icon "download" at bounding box center [927, 289] width 15 height 15
click at [927, 234] on mat-icon "download" at bounding box center [927, 233] width 15 height 15
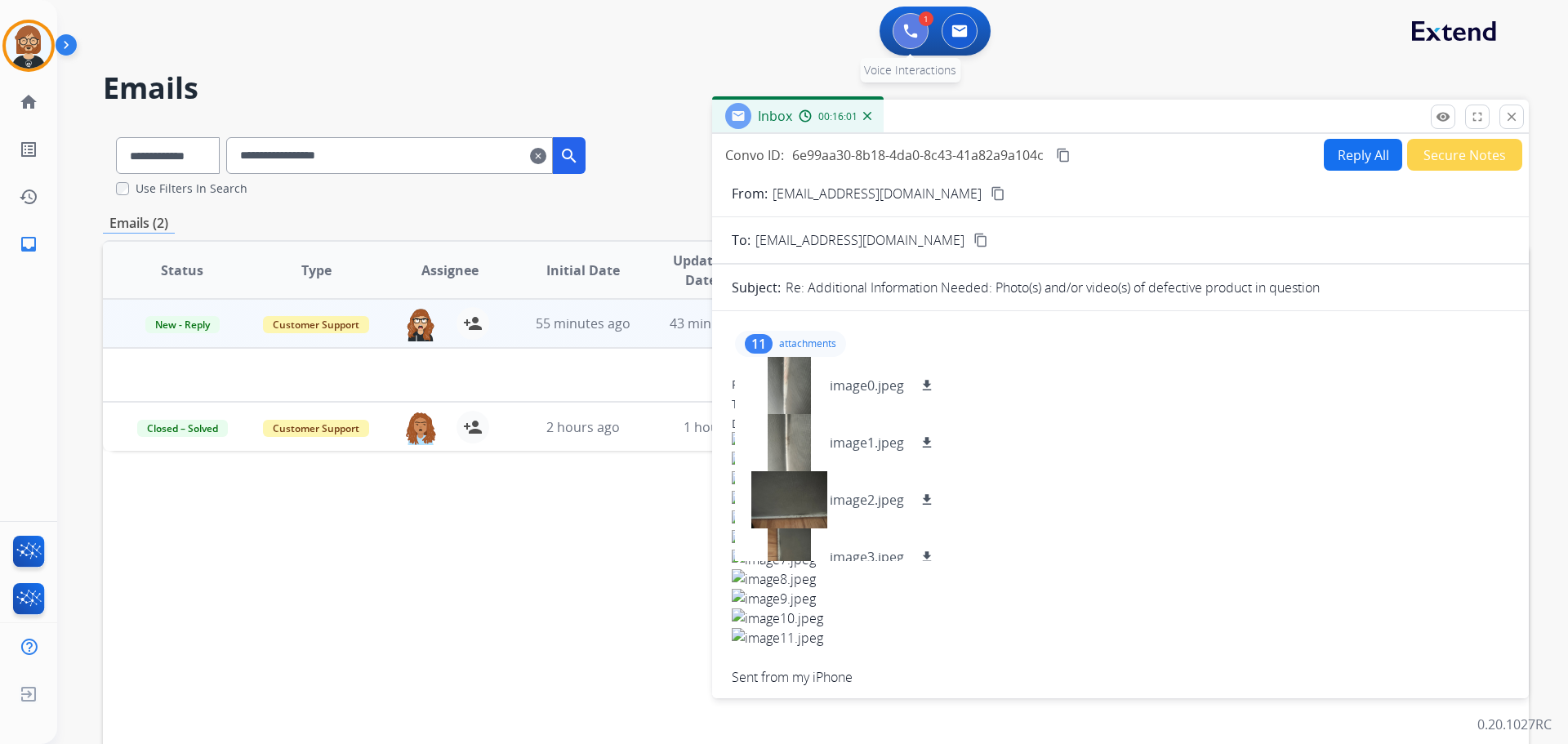
click at [908, 34] on img at bounding box center [911, 31] width 15 height 15
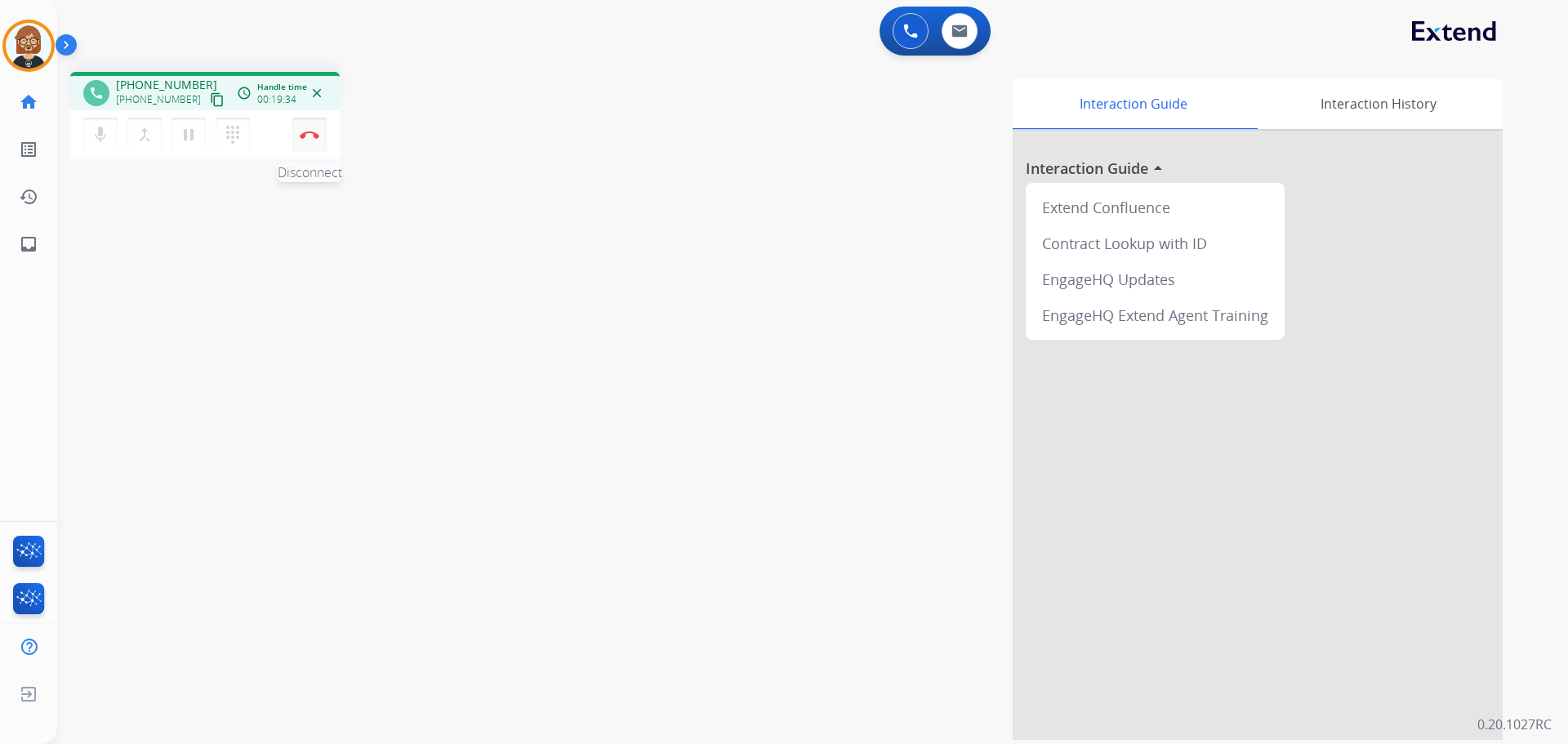
click at [319, 137] on img at bounding box center [309, 134] width 20 height 8
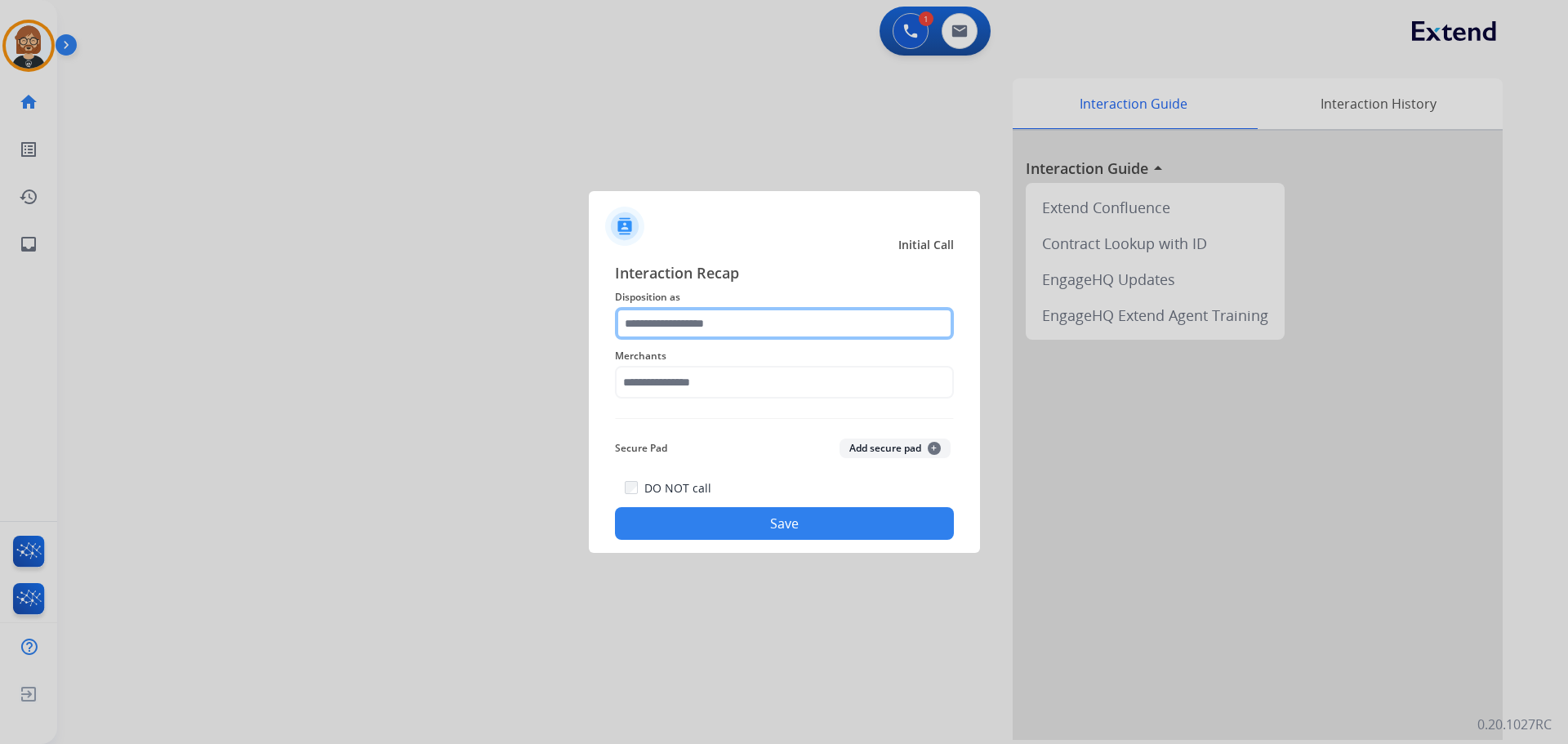
click at [792, 319] on input "text" at bounding box center [784, 323] width 339 height 33
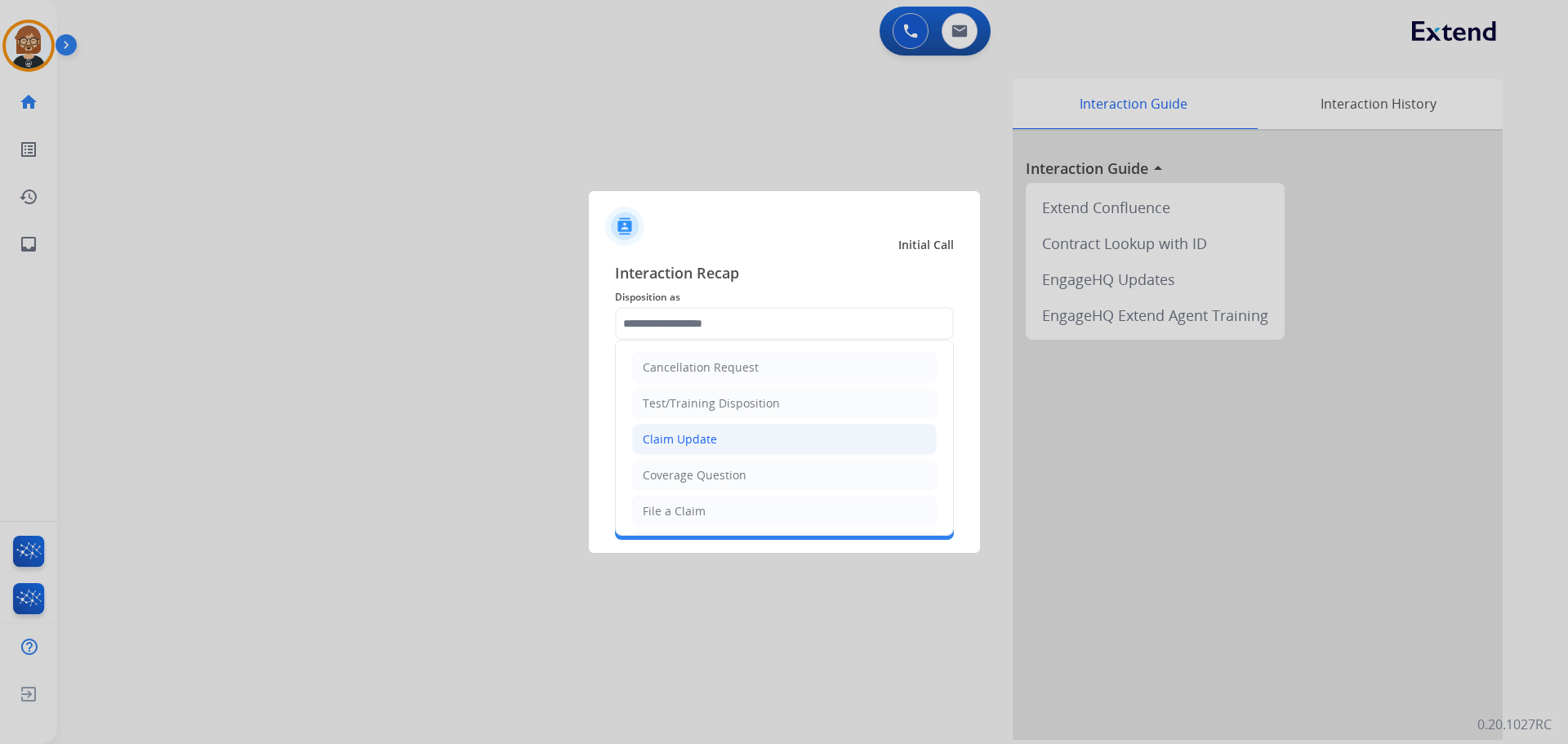
click at [786, 434] on li "Claim Update" at bounding box center [784, 439] width 305 height 31
type input "**********"
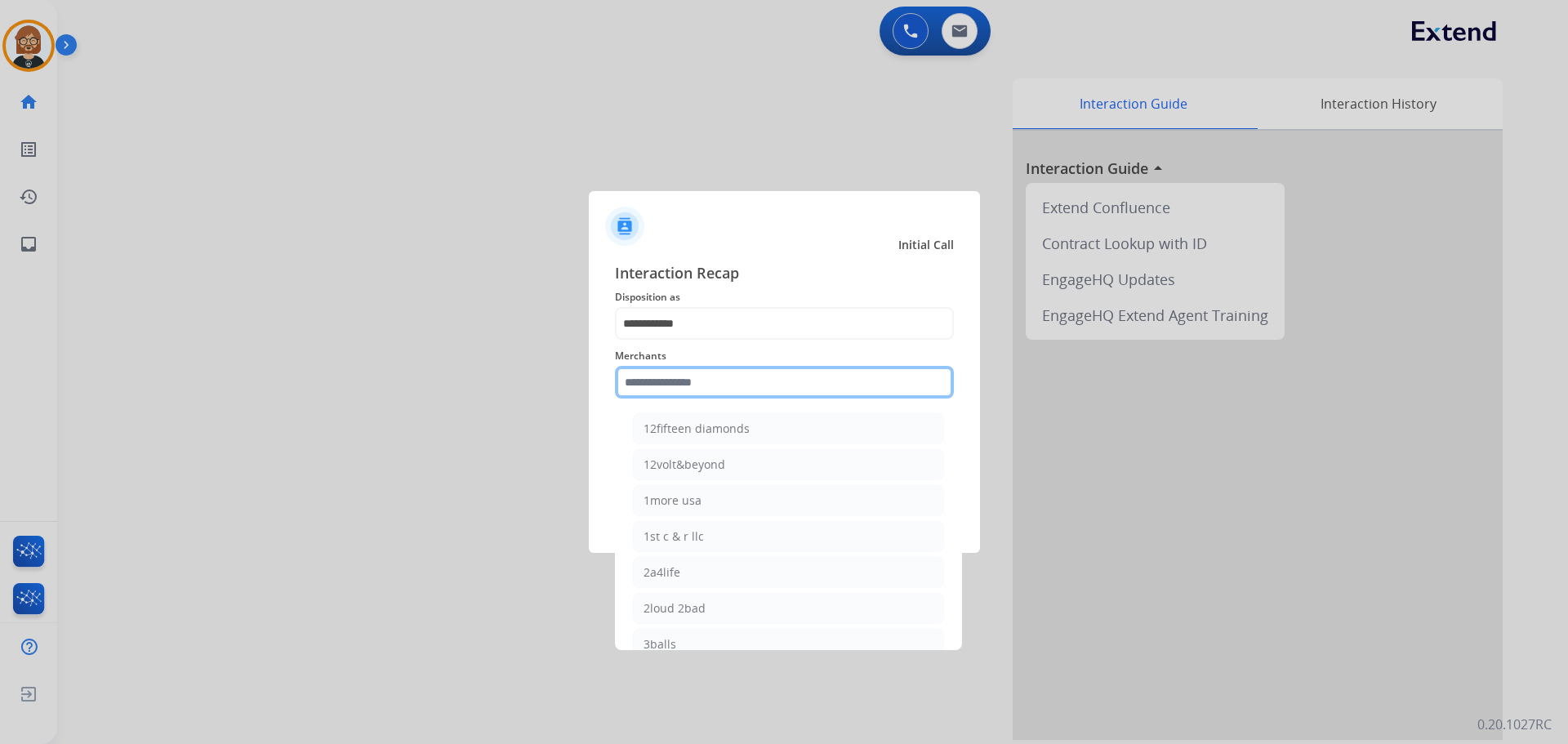
click at [792, 392] on input "text" at bounding box center [784, 382] width 339 height 33
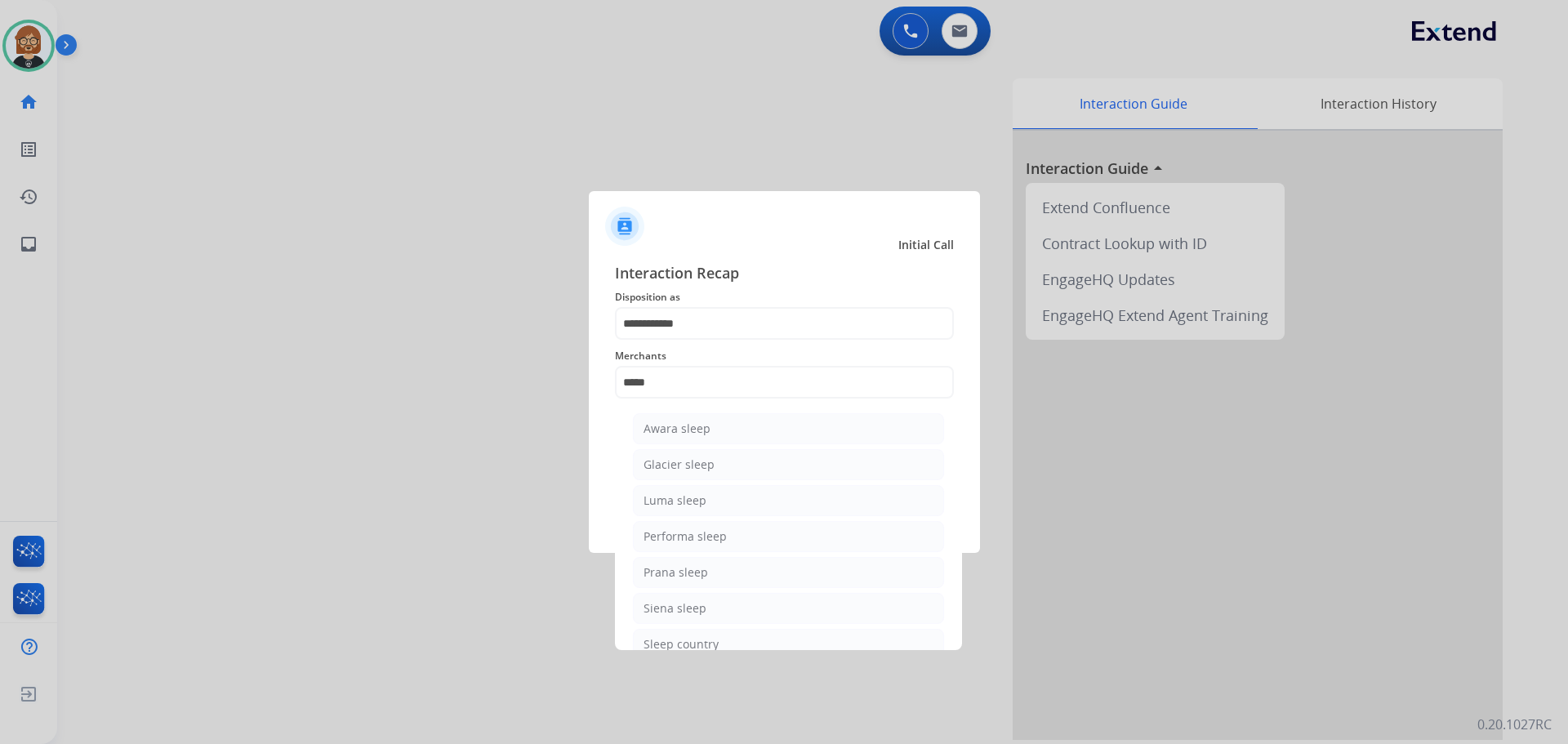
click at [727, 654] on div at bounding box center [784, 372] width 1568 height 744
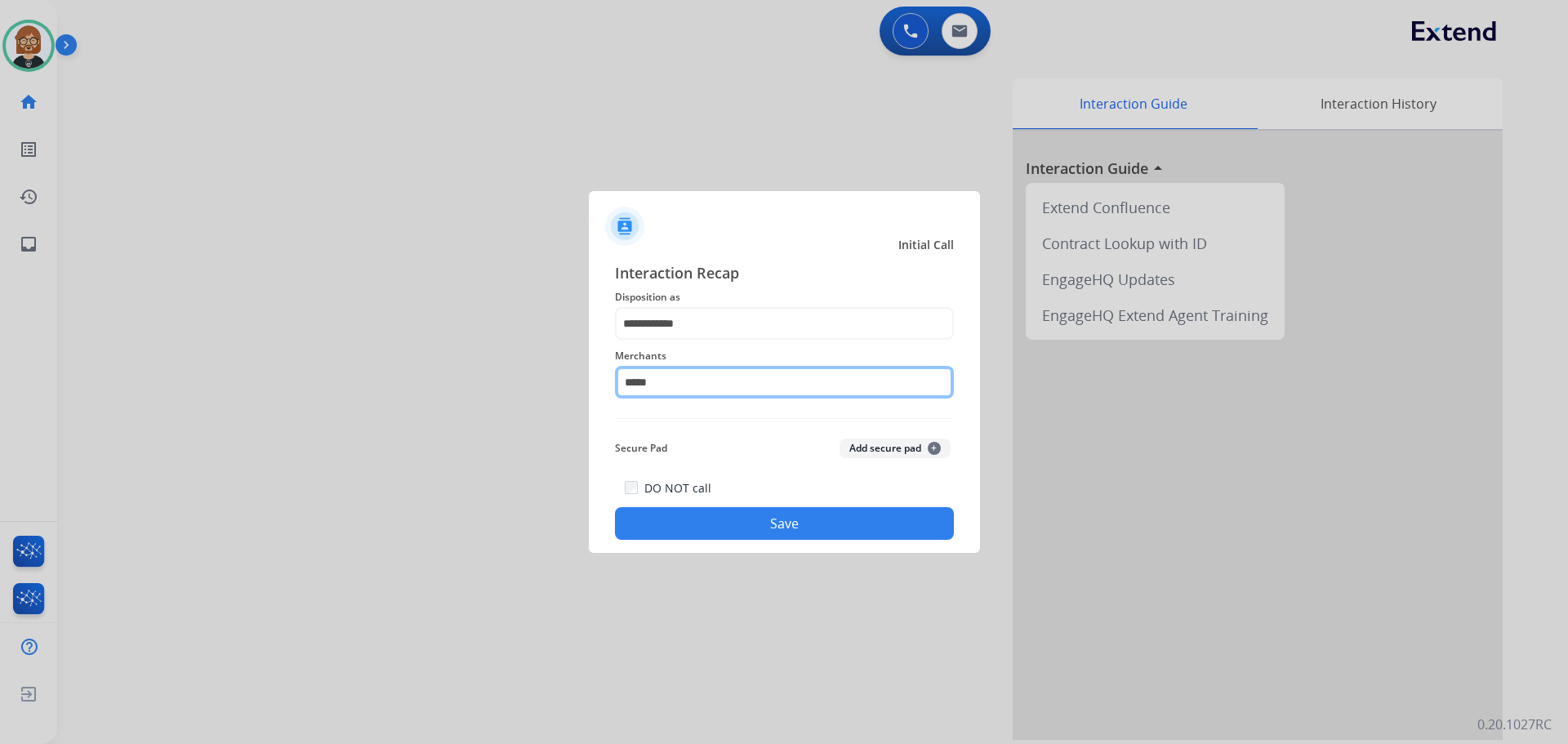
click at [764, 390] on input "*****" at bounding box center [784, 382] width 339 height 33
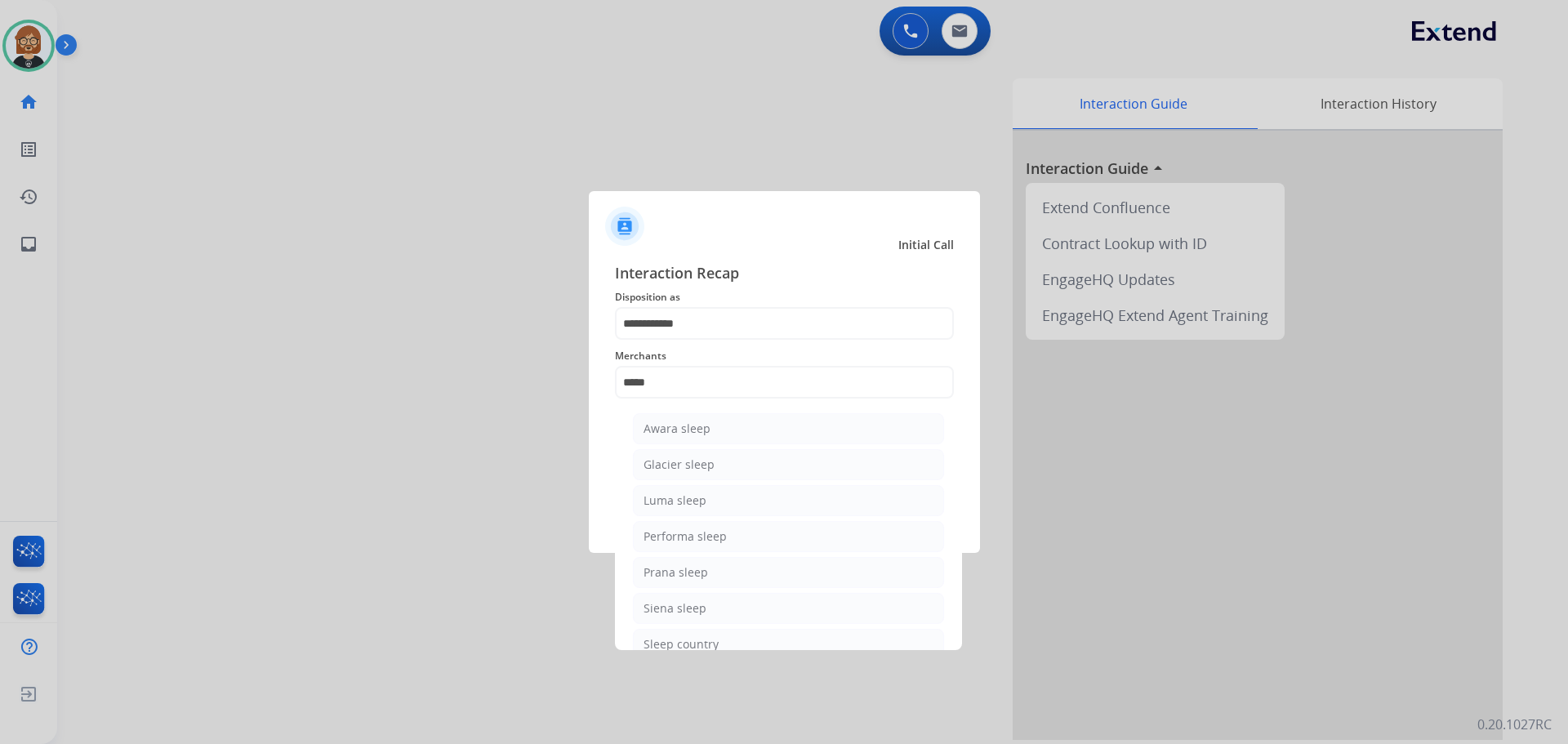
click at [679, 651] on div at bounding box center [784, 372] width 1568 height 744
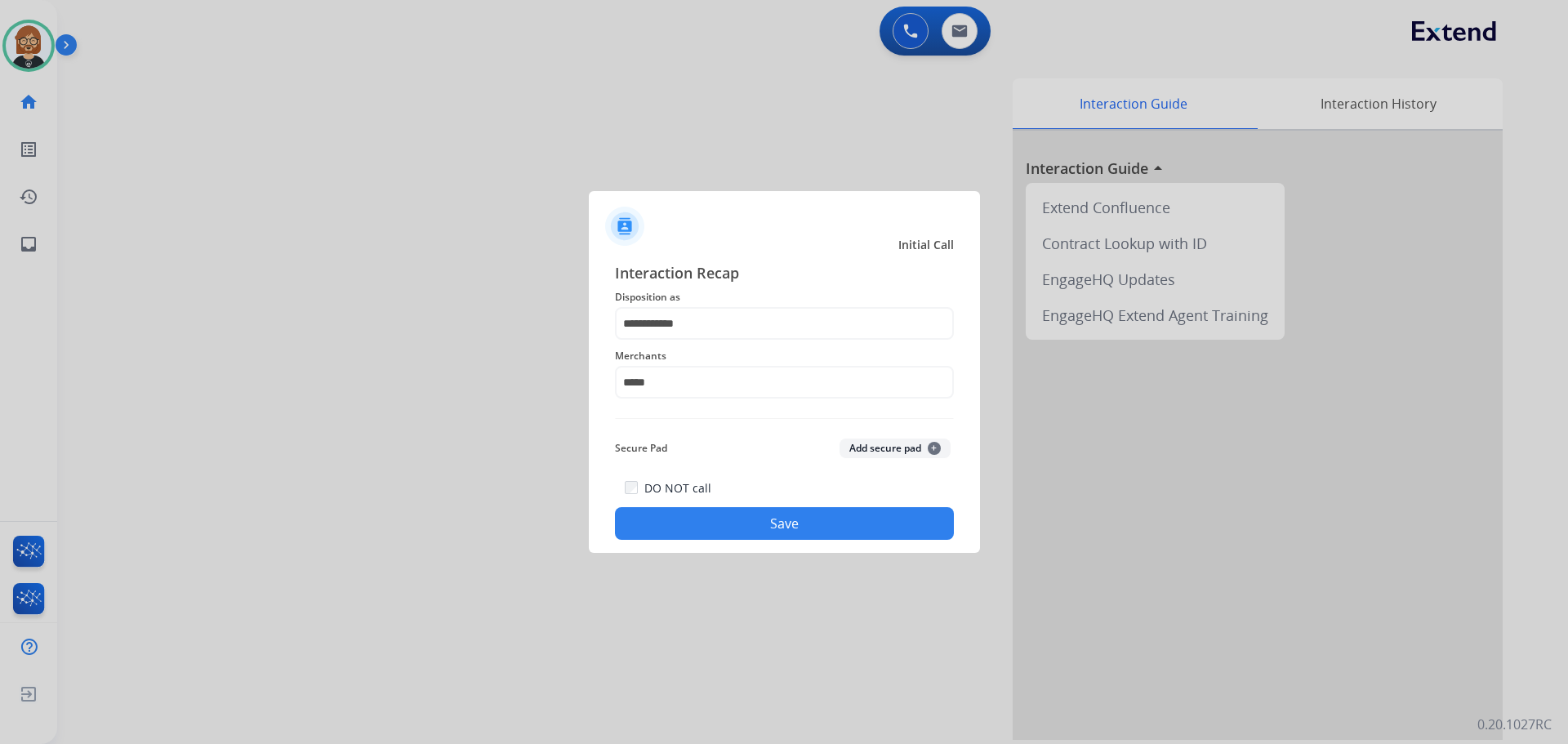
click at [688, 637] on div at bounding box center [784, 372] width 1568 height 744
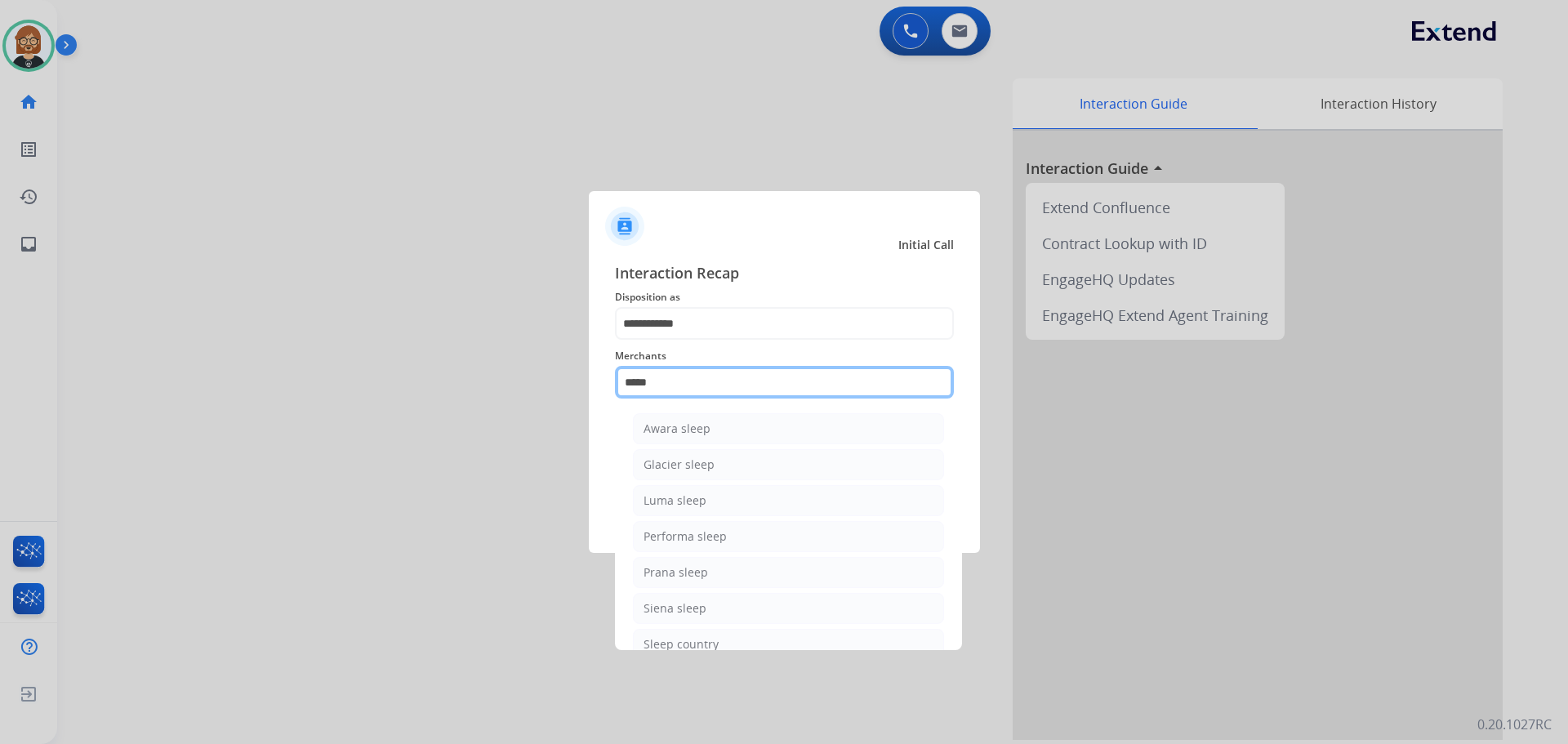
click at [736, 389] on input "*****" at bounding box center [784, 382] width 339 height 33
click at [728, 636] on li "Sleep country" at bounding box center [788, 644] width 311 height 31
type input "**********"
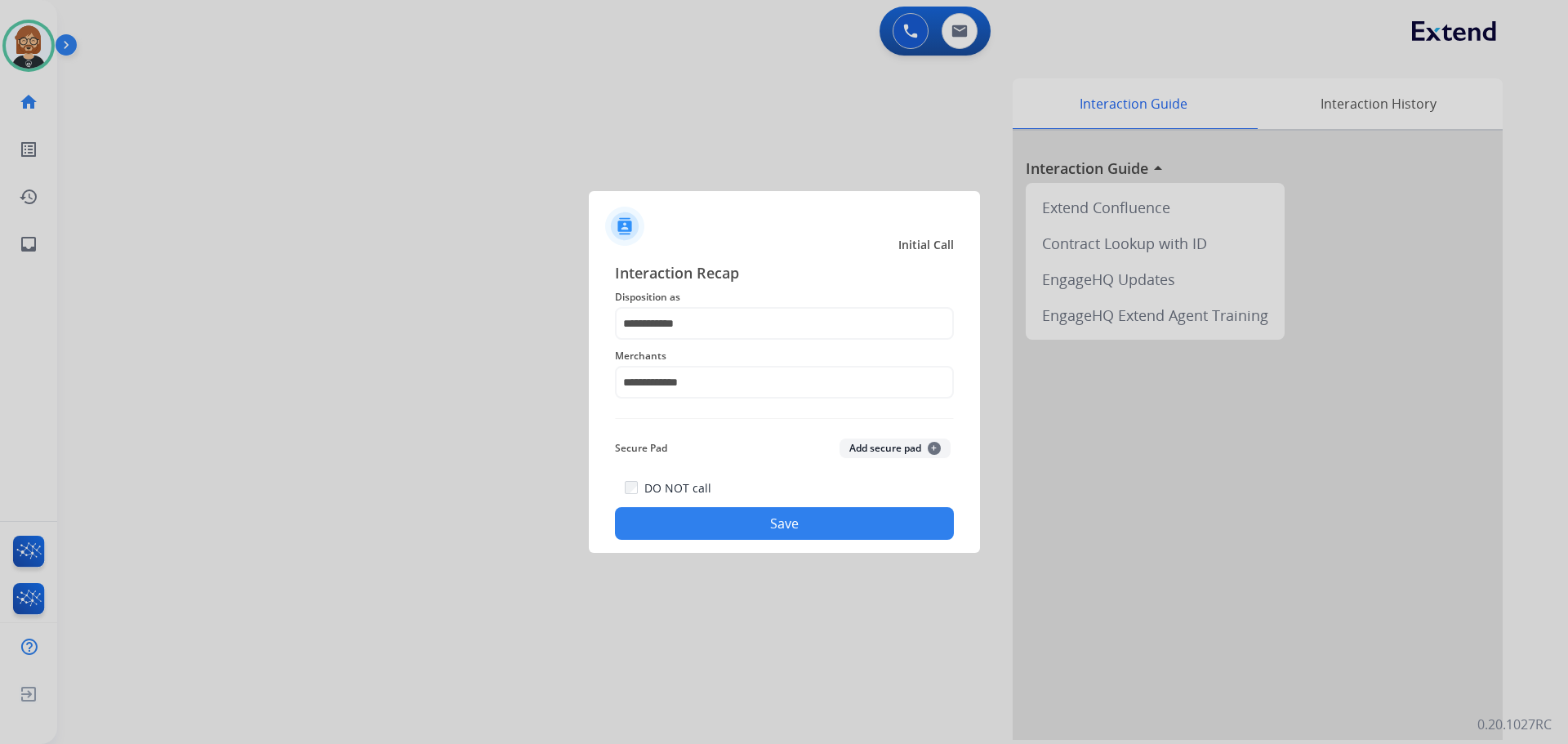
click at [782, 500] on div "DO NOT call Save" at bounding box center [784, 509] width 339 height 62
click at [784, 534] on button "Save" at bounding box center [784, 523] width 339 height 33
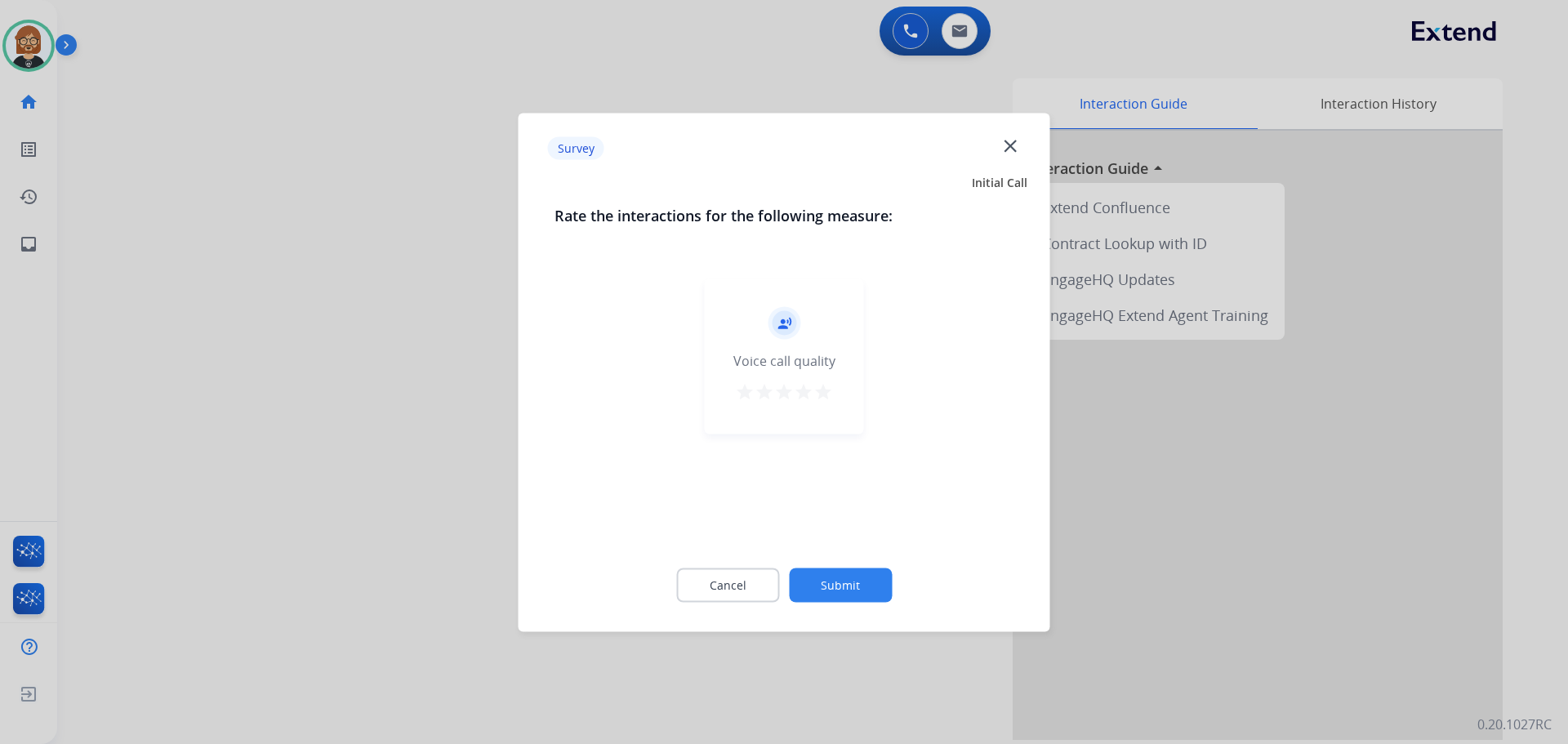
click at [866, 588] on button "Submit" at bounding box center [840, 584] width 103 height 35
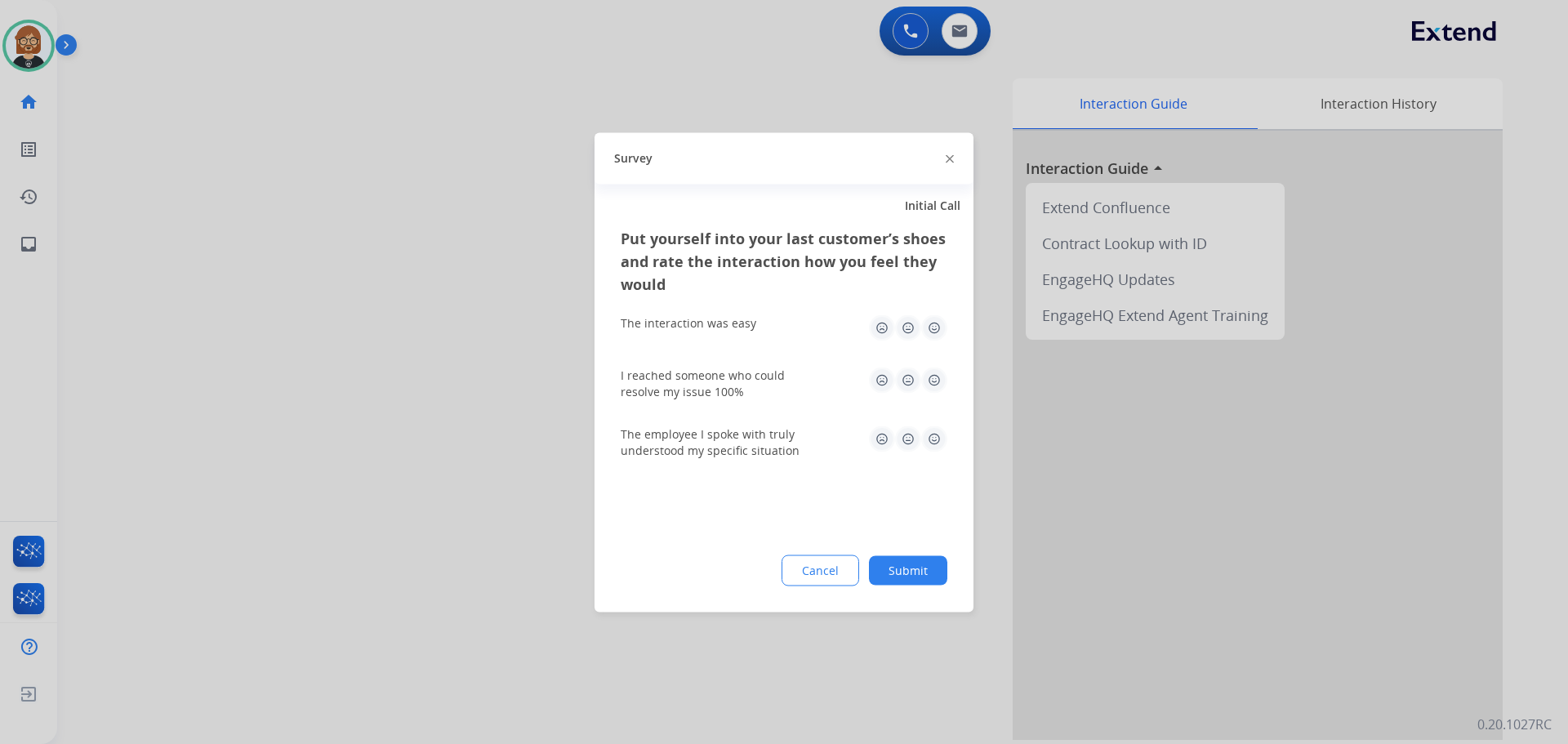
click at [901, 580] on button "Submit" at bounding box center [908, 569] width 78 height 29
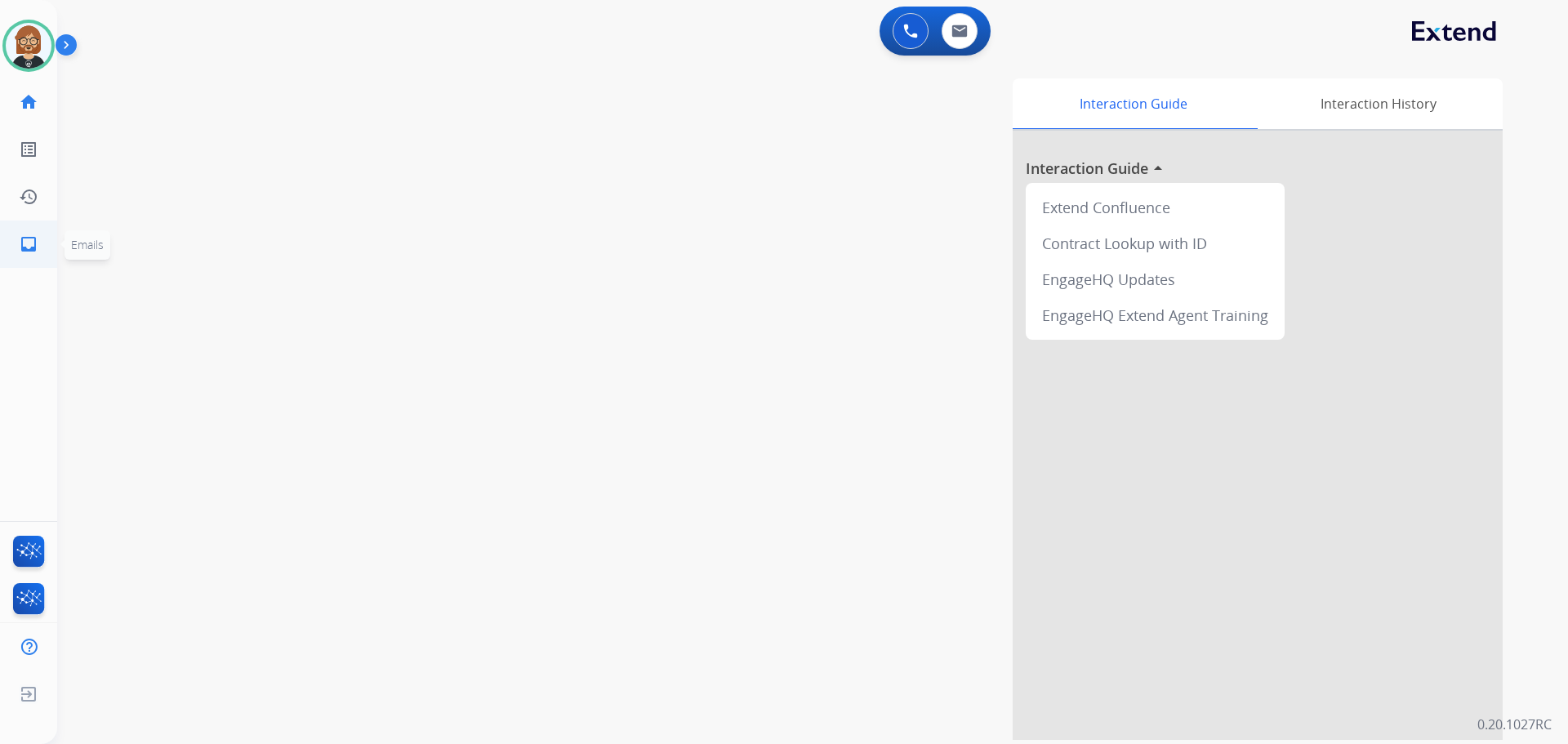
click at [30, 249] on mat-icon "inbox" at bounding box center [28, 244] width 20 height 20
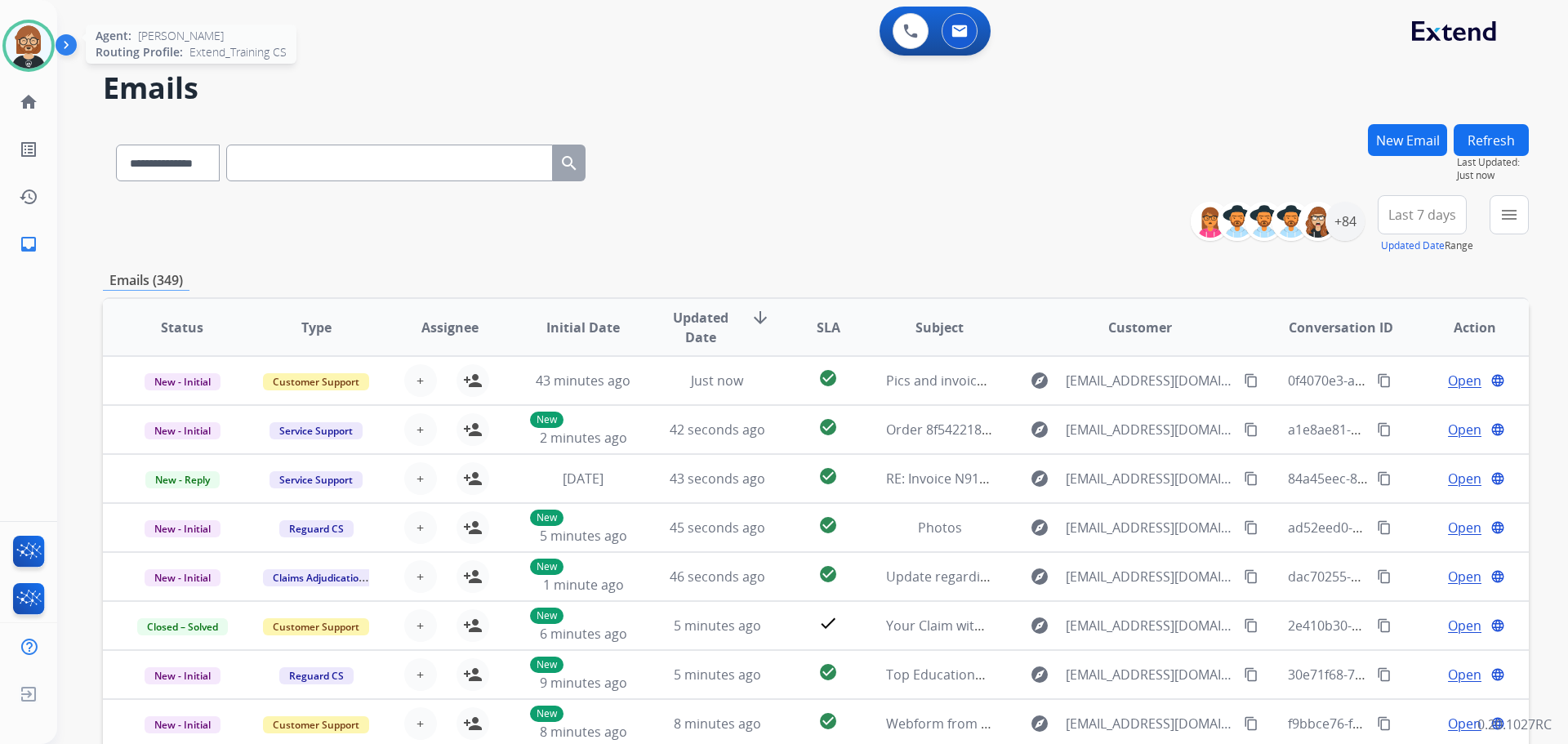
click at [15, 46] on img at bounding box center [28, 45] width 45 height 45
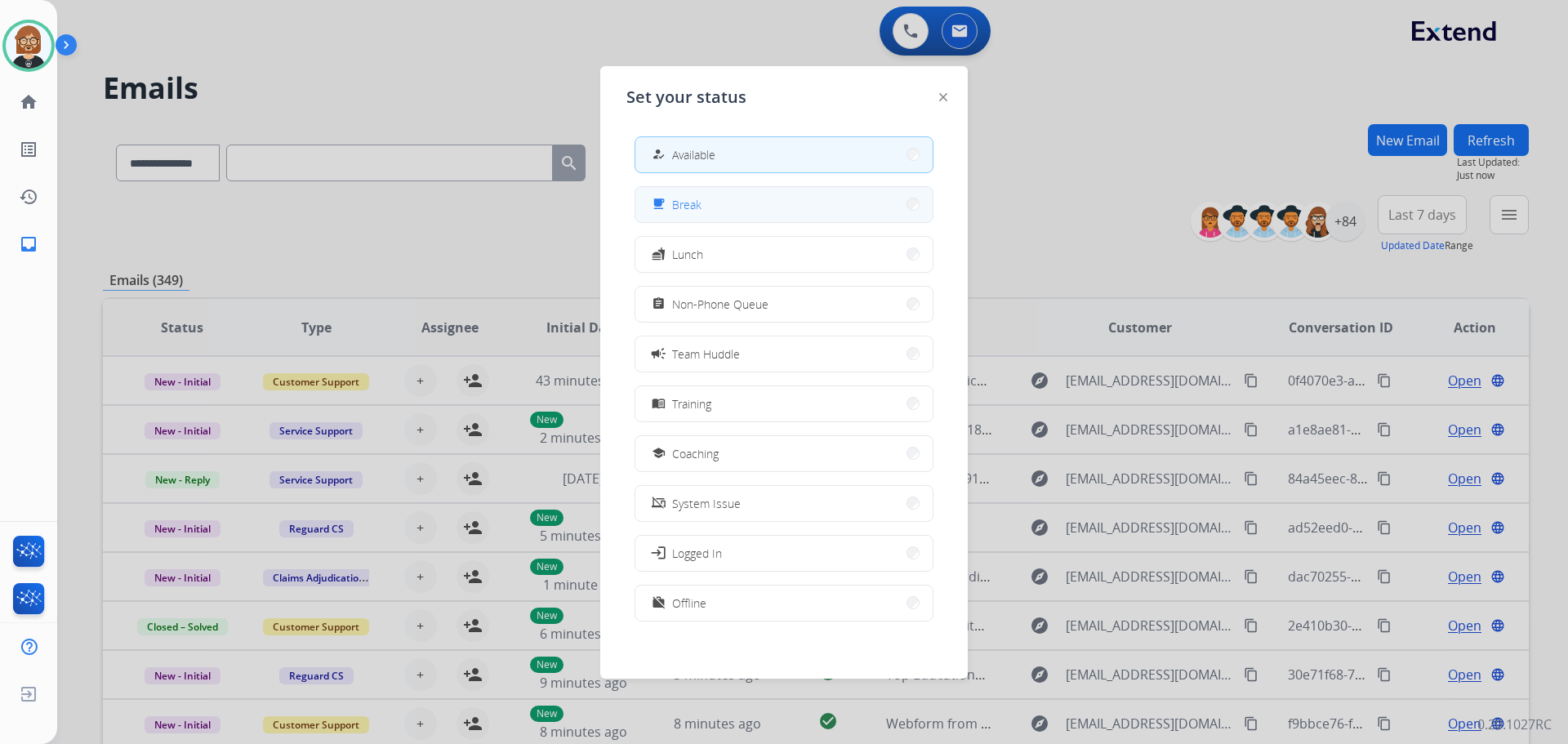
click at [807, 199] on button "free_breakfast Break" at bounding box center [784, 205] width 298 height 36
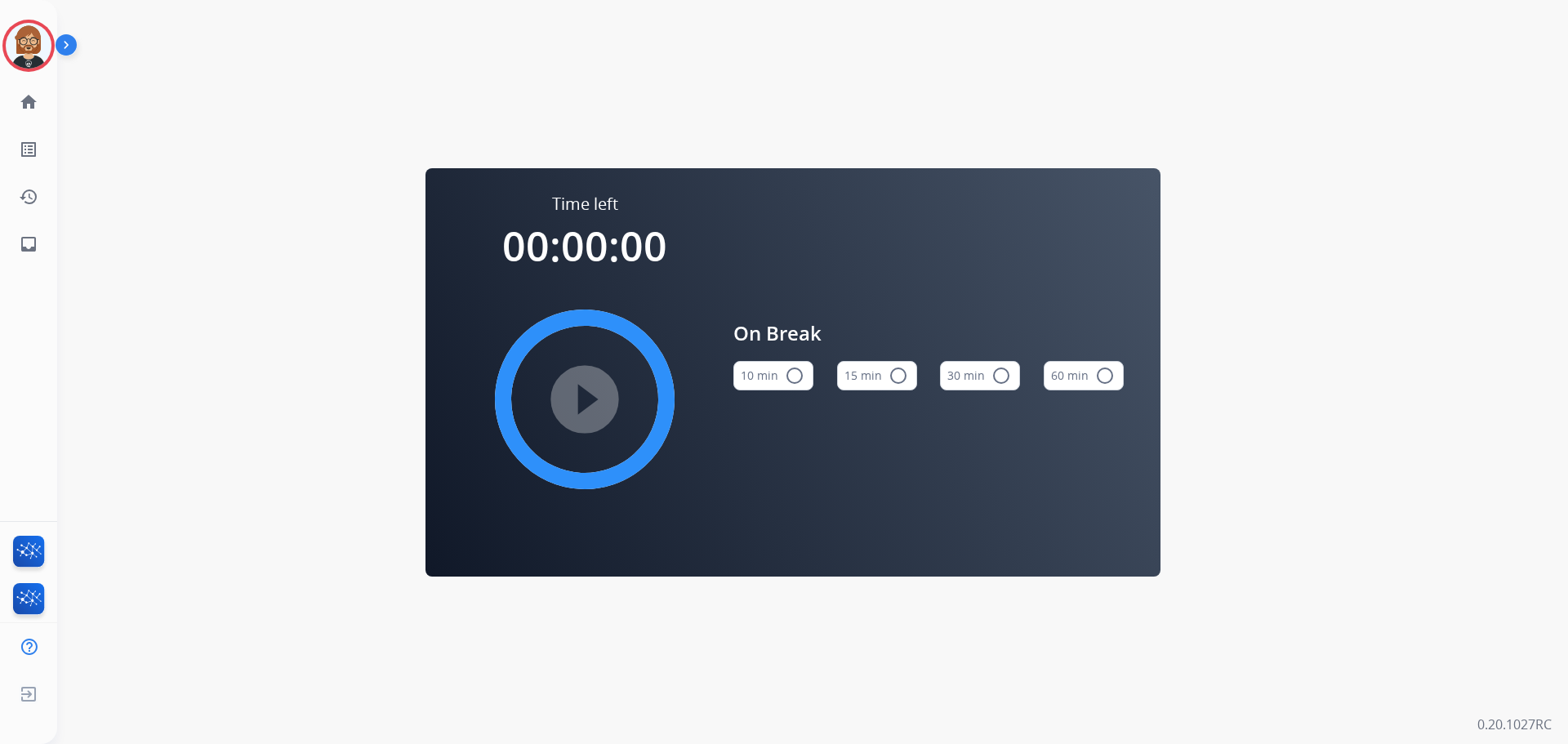
click at [780, 387] on button "10 min radio_button_unchecked" at bounding box center [774, 375] width 80 height 29
click at [594, 409] on mat-icon "play_circle_filled" at bounding box center [585, 400] width 20 height 20
click at [28, 241] on mat-icon "inbox" at bounding box center [28, 244] width 20 height 20
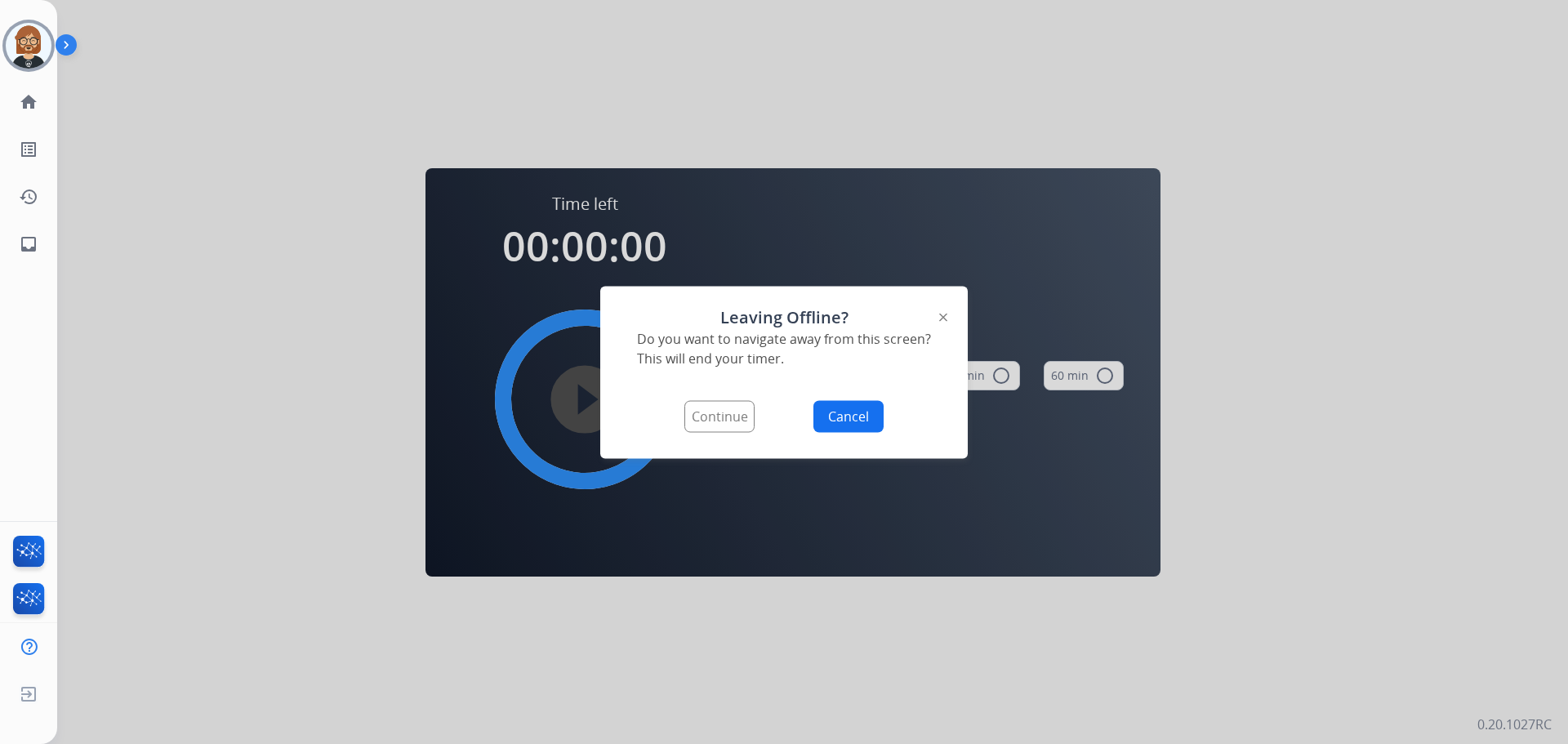
click at [726, 416] on button "Continue" at bounding box center [719, 416] width 70 height 32
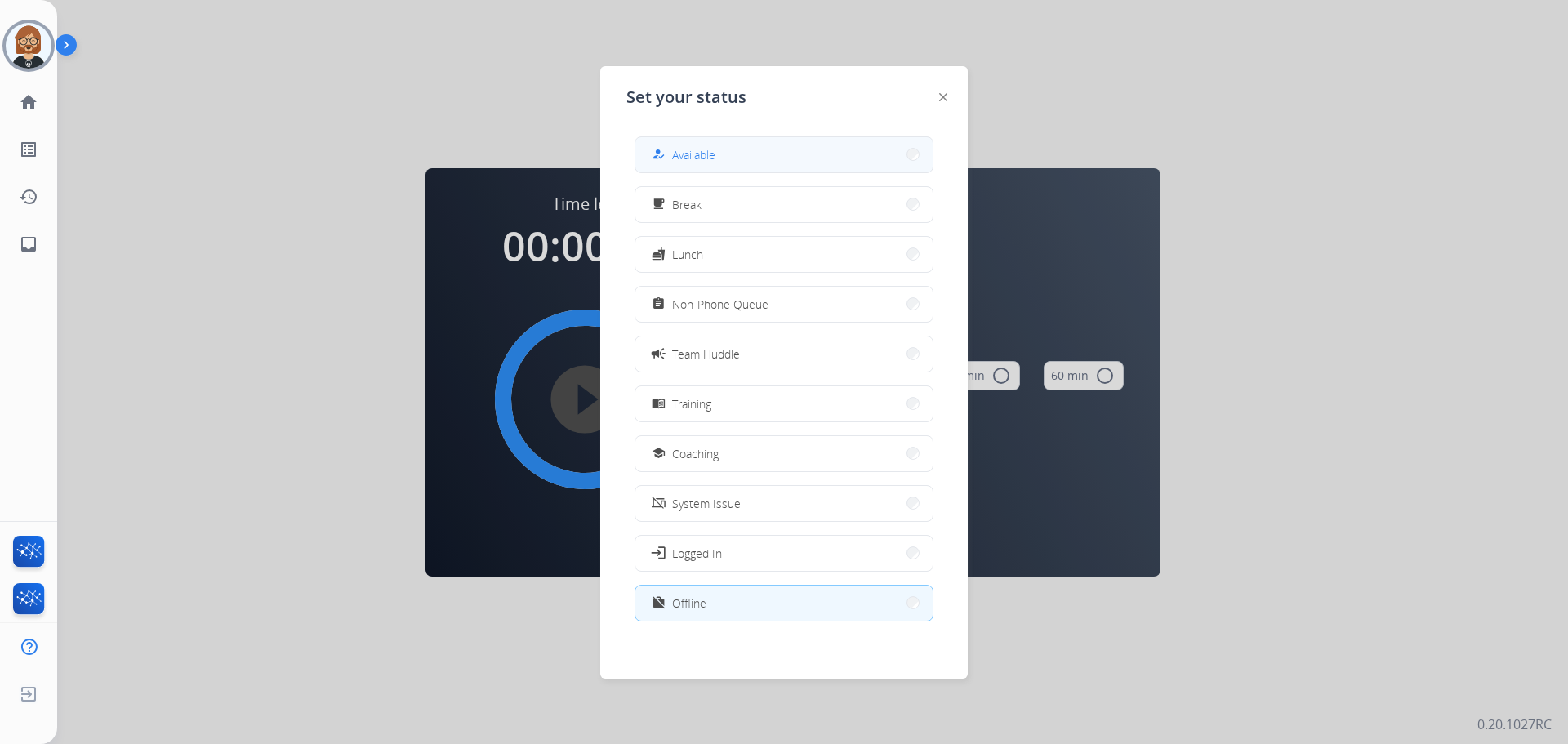
click at [762, 146] on button "how_to_reg Available" at bounding box center [784, 154] width 298 height 36
select select "**********"
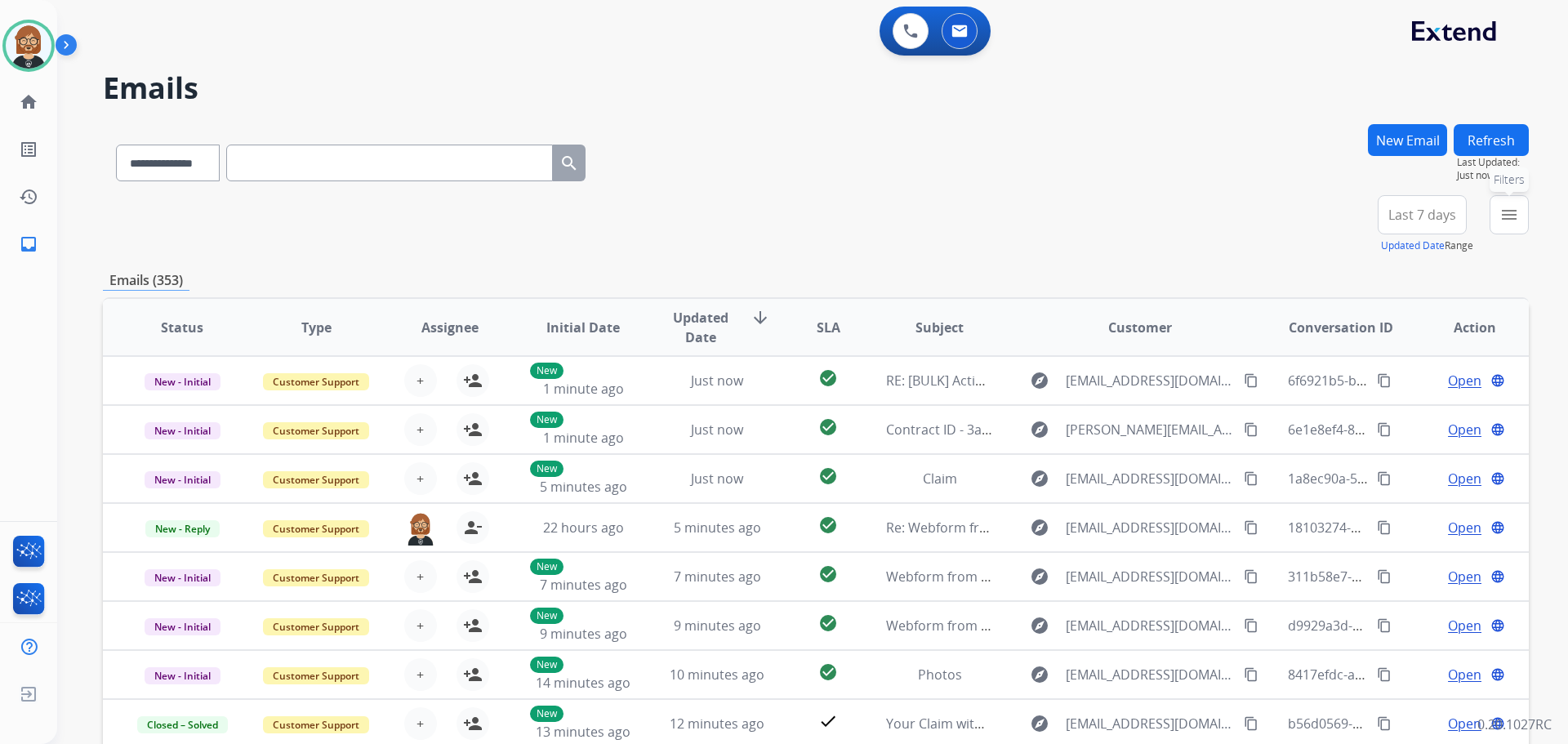
click at [1513, 227] on button "menu Filters" at bounding box center [1509, 215] width 39 height 39
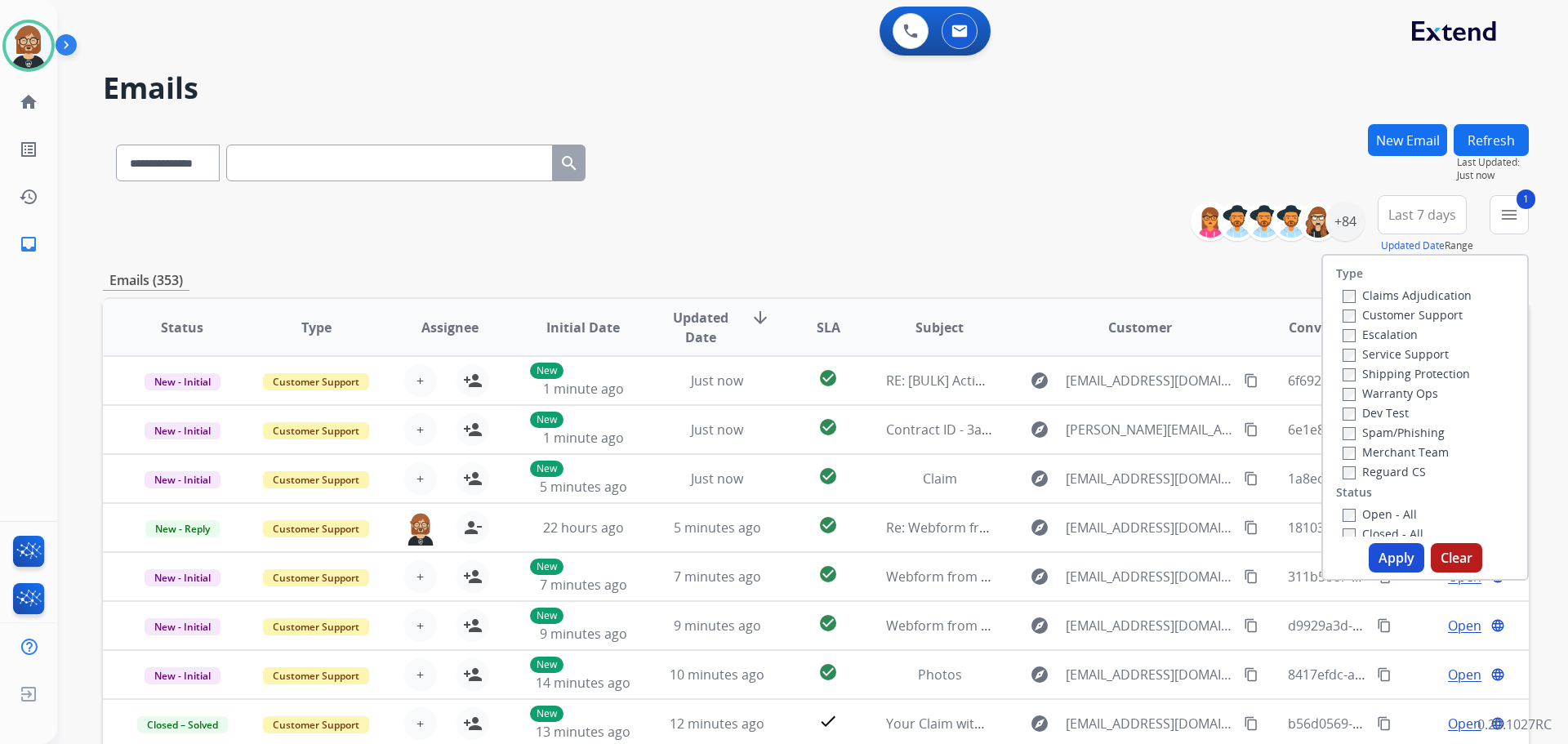
click at [1389, 554] on button "Apply" at bounding box center [1397, 557] width 56 height 29
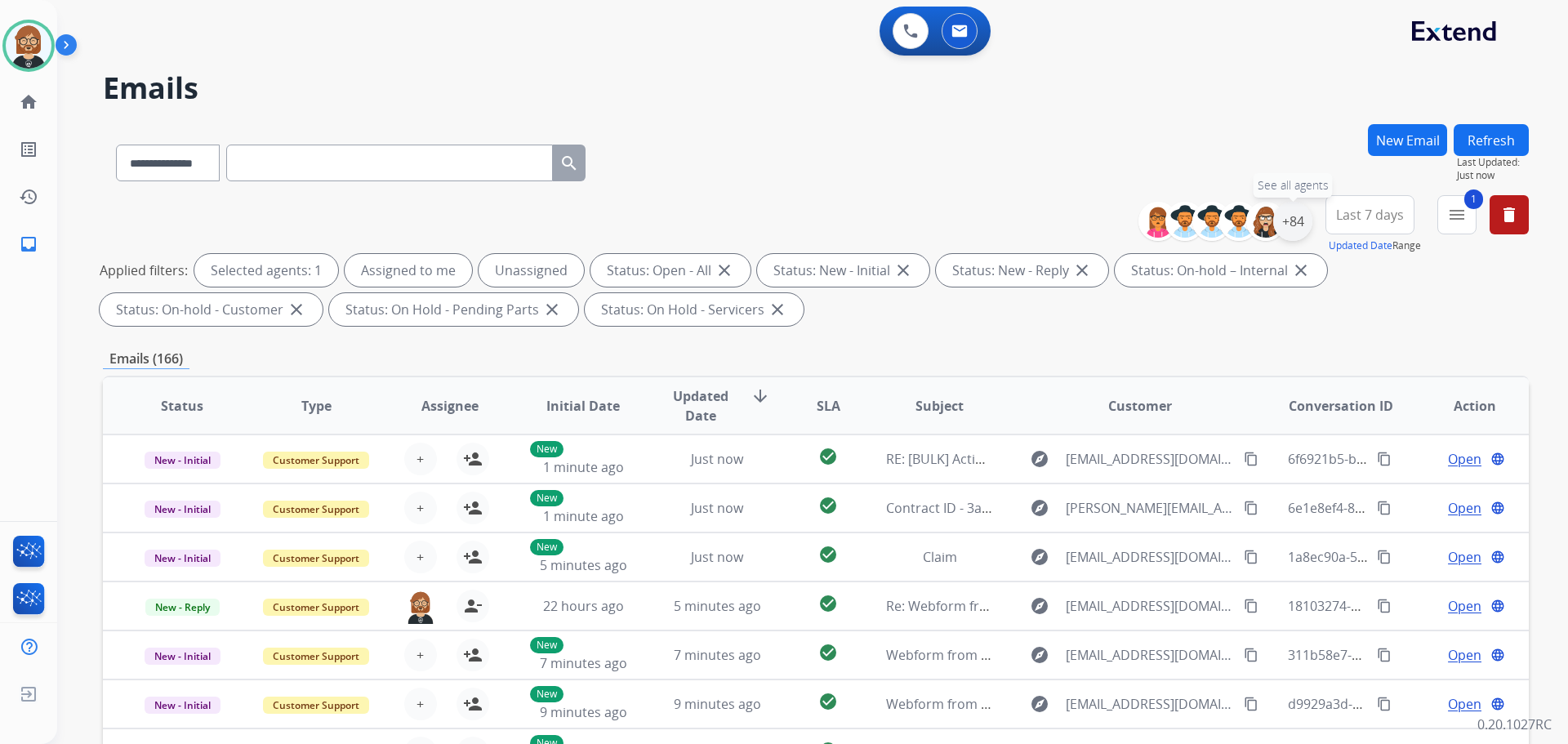
click at [1285, 216] on div "+84" at bounding box center [1293, 221] width 39 height 39
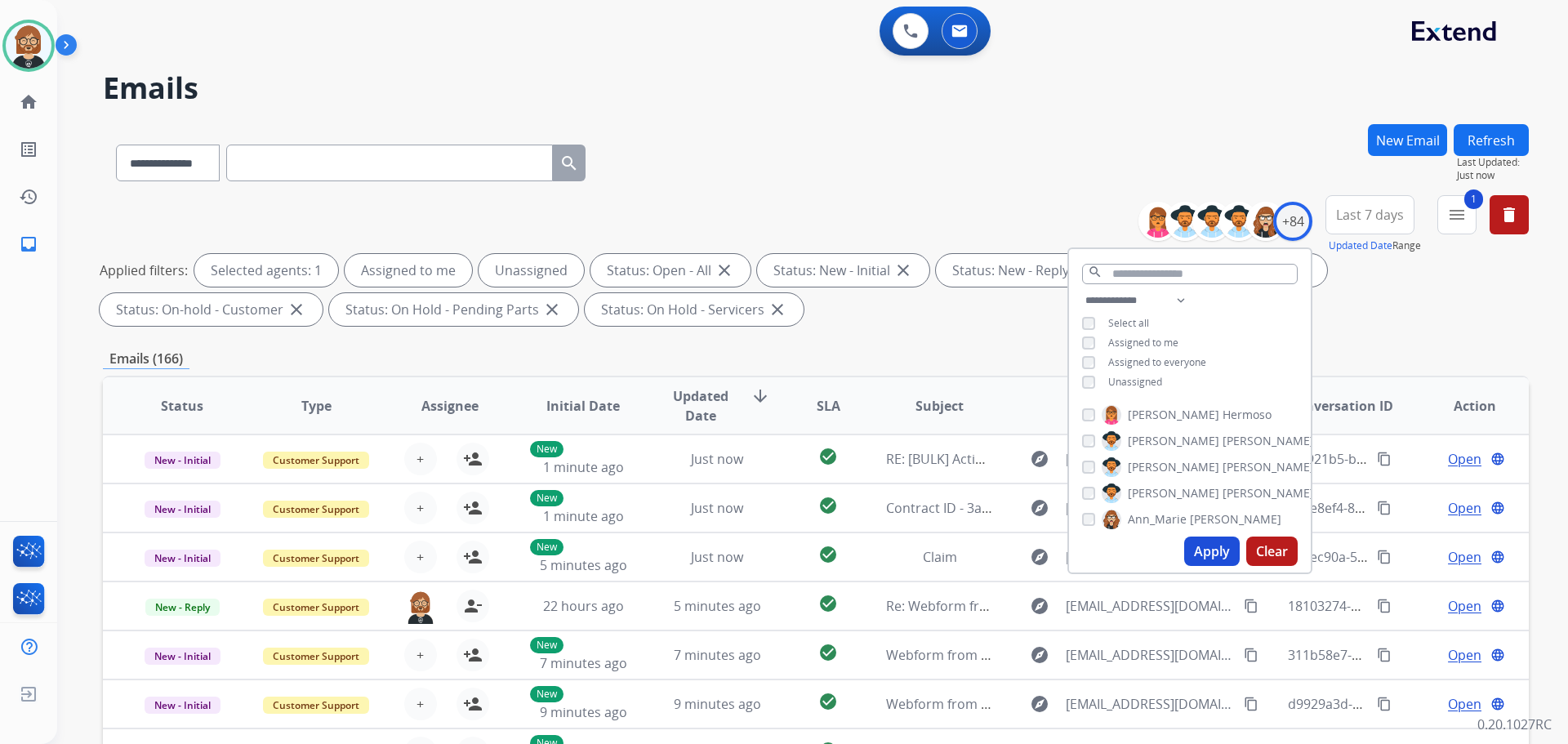
click at [1145, 384] on span "Unassigned" at bounding box center [1135, 382] width 54 height 14
click at [1219, 544] on button "Apply" at bounding box center [1212, 550] width 56 height 29
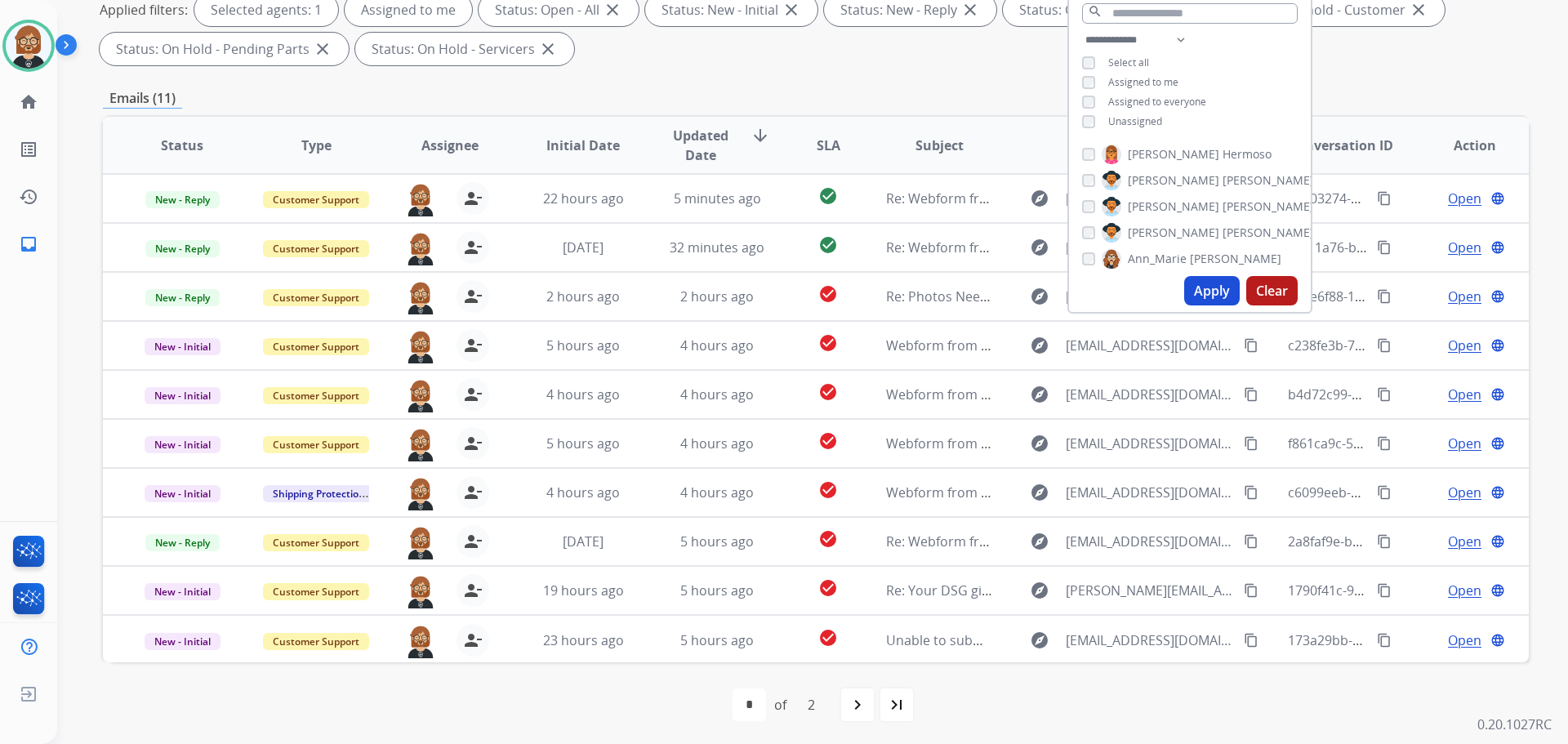
scroll to position [264, 0]
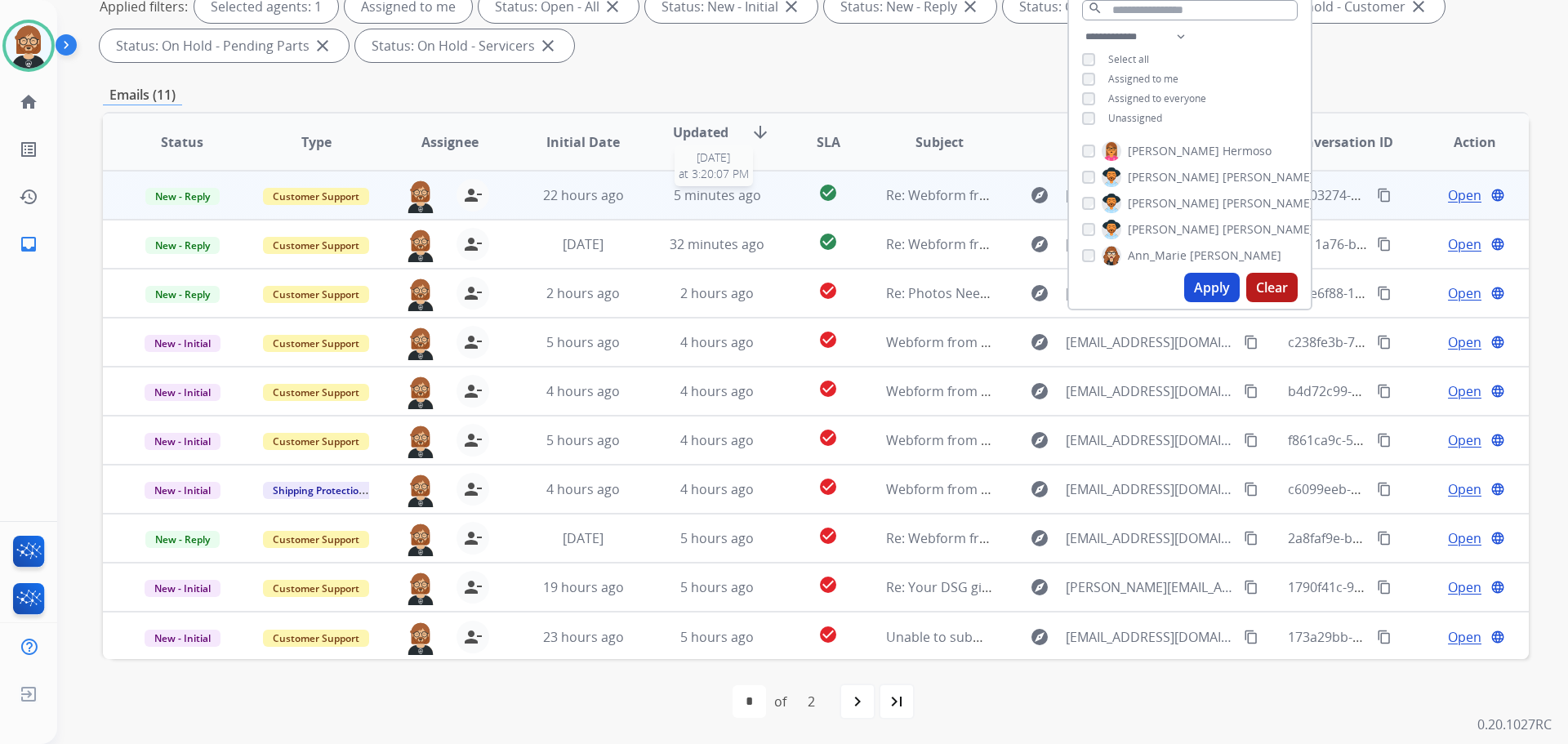
click at [700, 204] on div "5 minutes ago" at bounding box center [717, 195] width 107 height 20
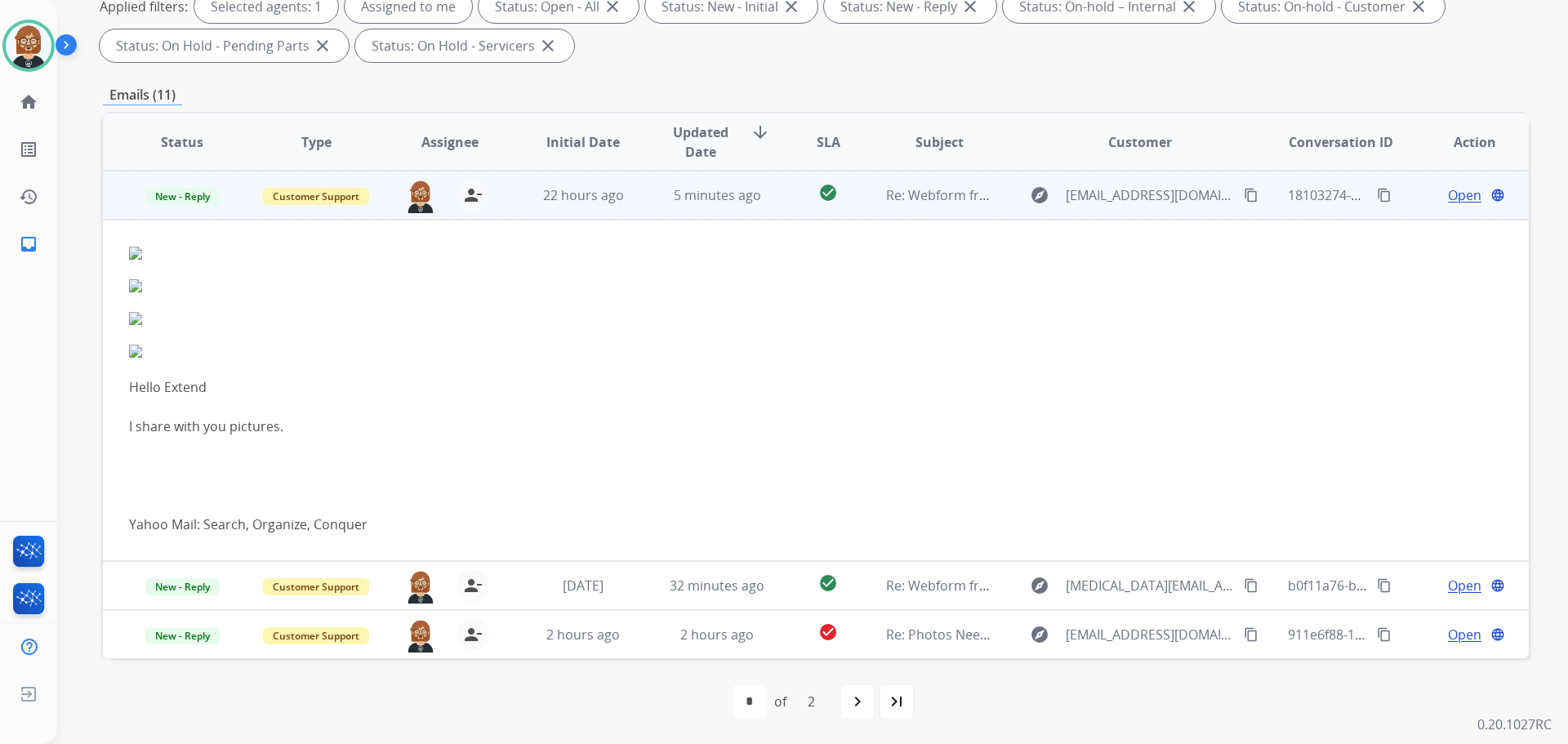
click at [778, 220] on td "Hello Extend I share with you pictures. Yahoo Mail: Search, Organize, Conquer" at bounding box center [682, 390] width 1159 height 341
click at [743, 196] on span "5 minutes ago" at bounding box center [717, 195] width 87 height 18
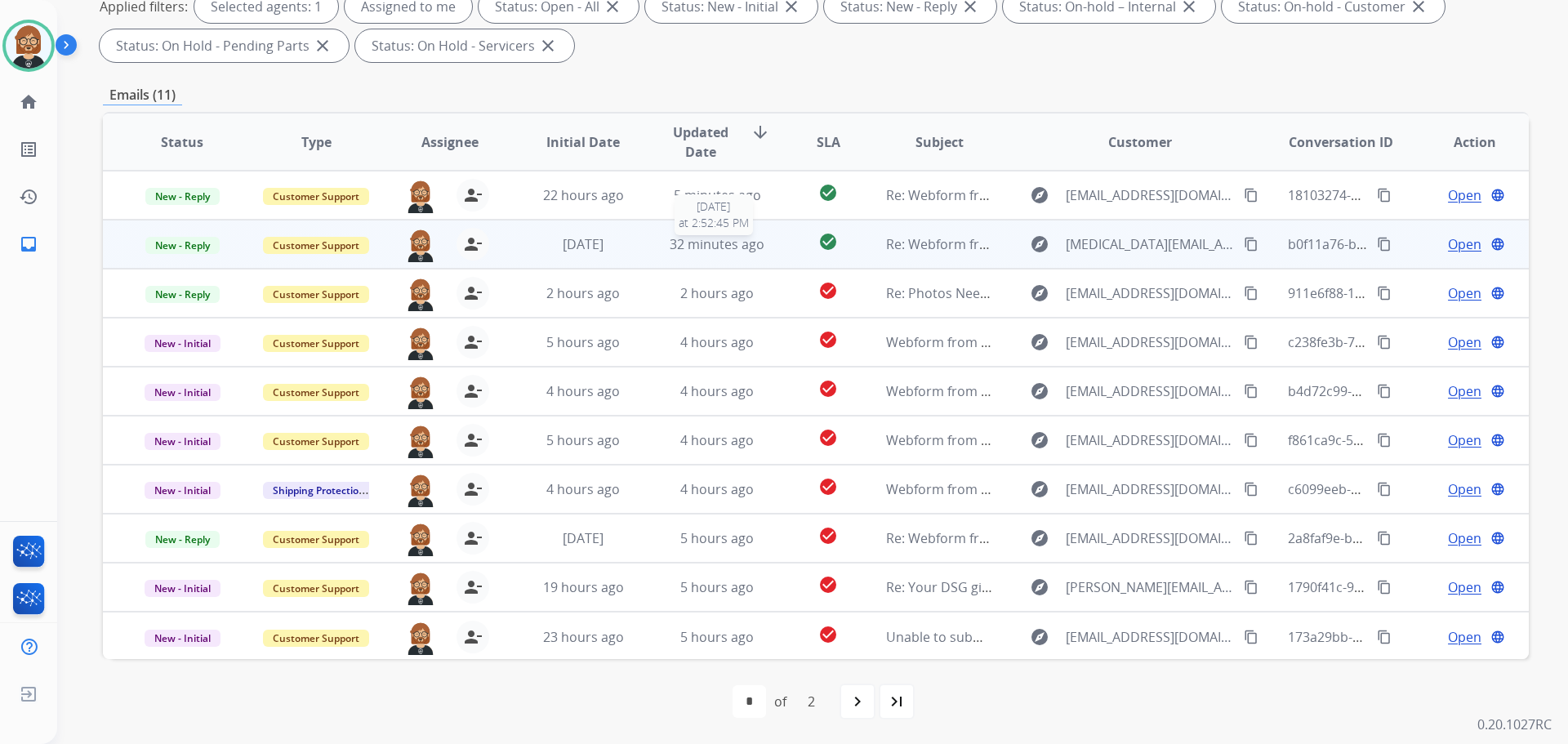
click at [737, 248] on span "32 minutes ago" at bounding box center [717, 244] width 95 height 18
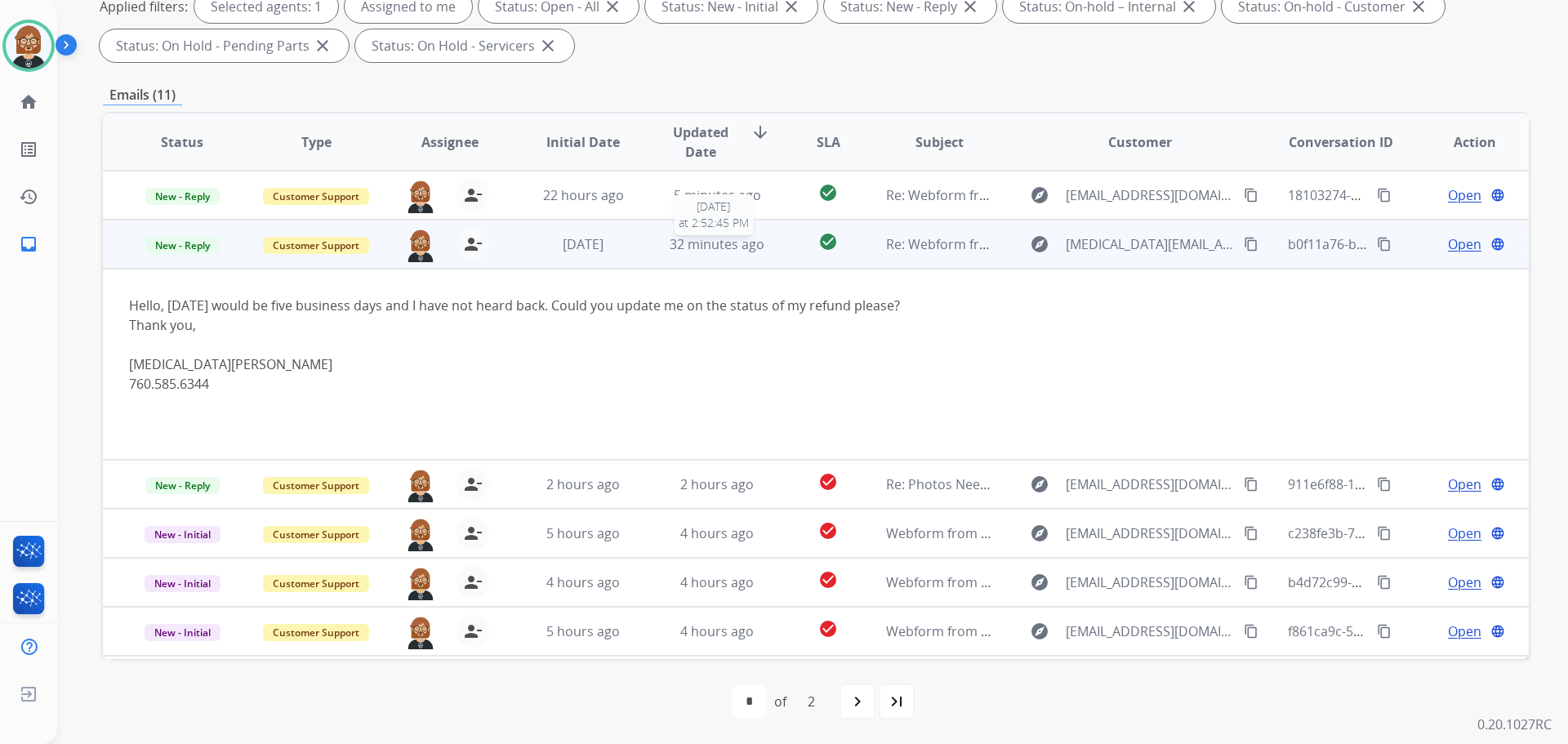
scroll to position [49, 0]
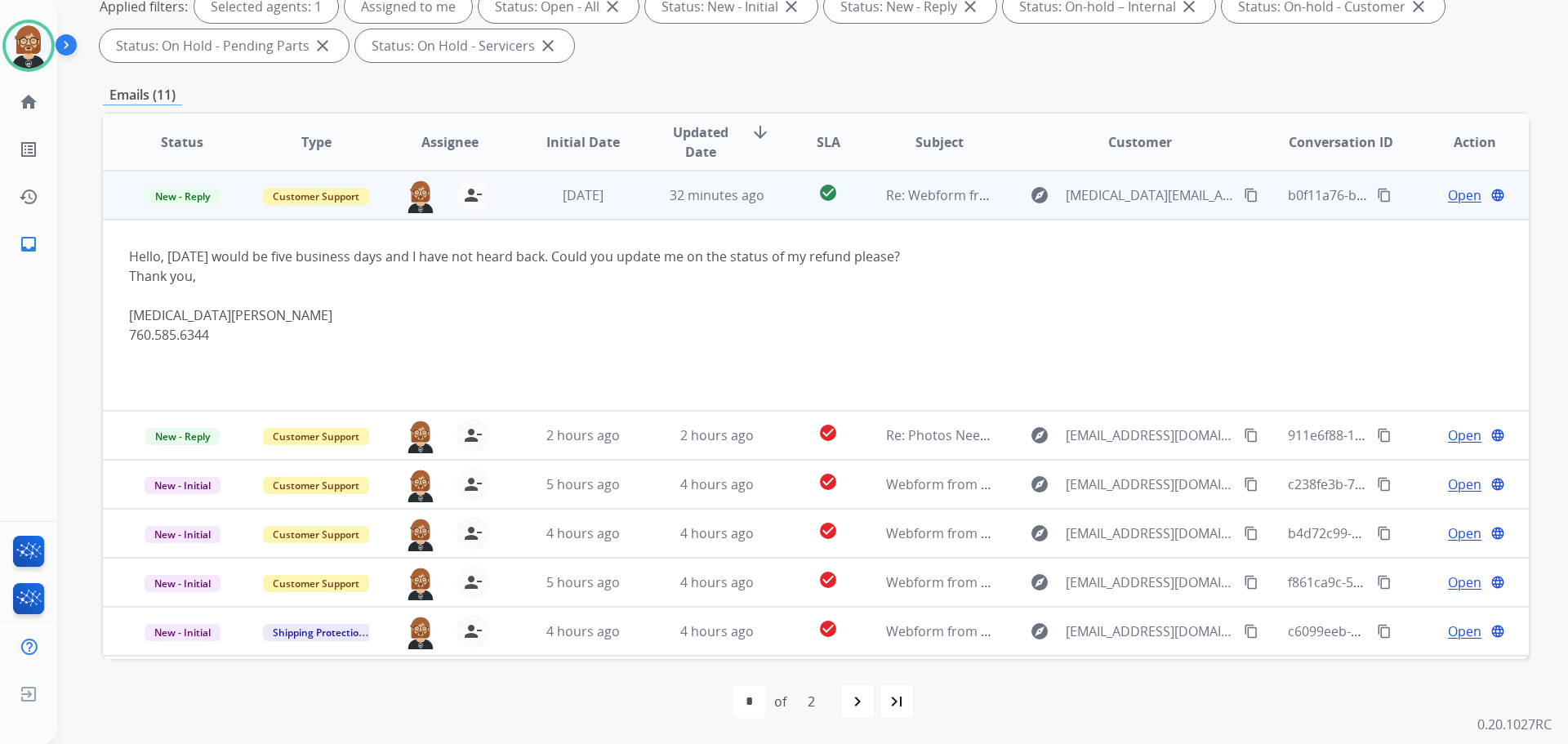
click at [1448, 197] on span "Open" at bounding box center [1465, 195] width 34 height 20
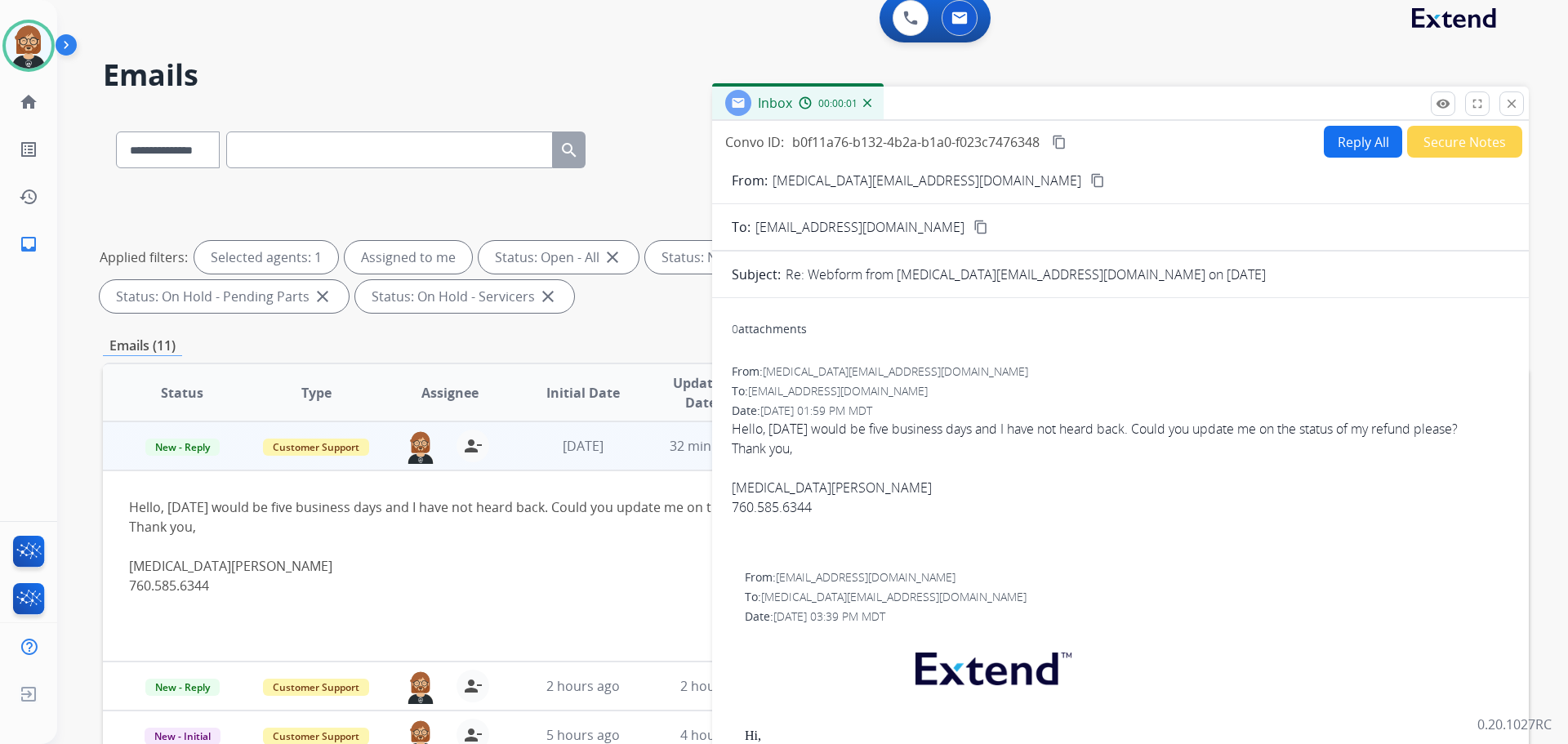
scroll to position [0, 0]
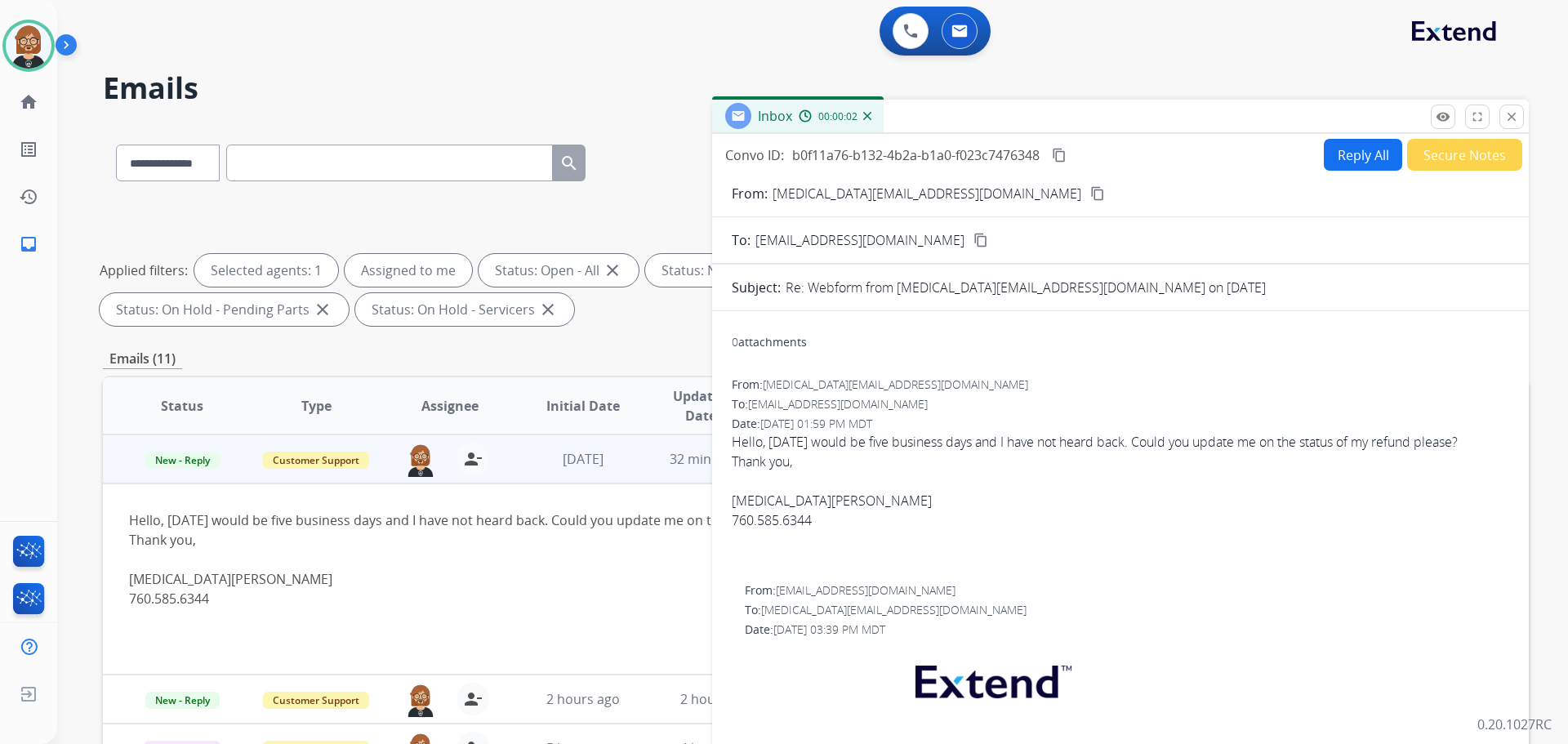
click at [1329, 158] on button "Reply All" at bounding box center [1363, 154] width 78 height 32
select select "**********"
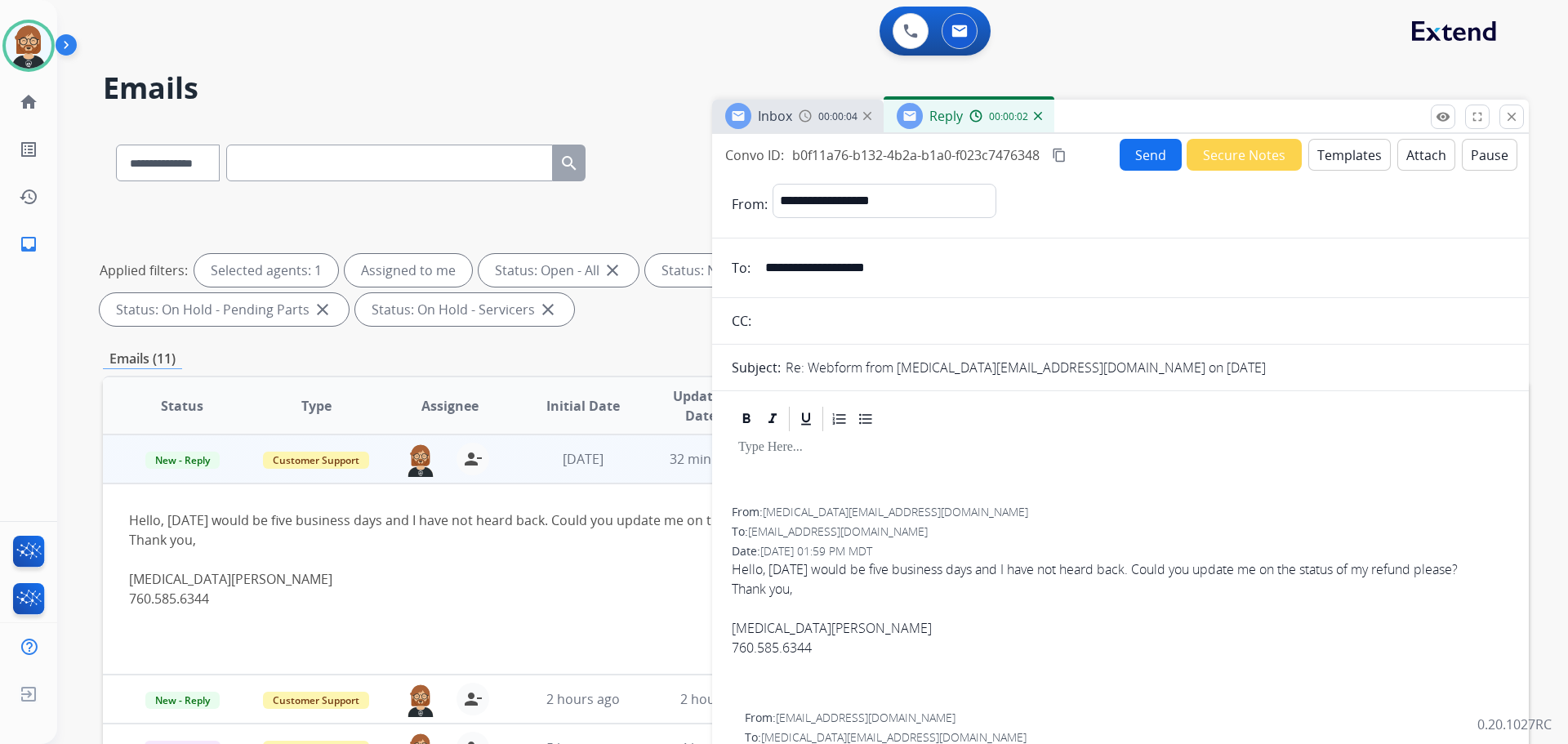
click at [1349, 160] on button "Templates" at bounding box center [1349, 154] width 83 height 32
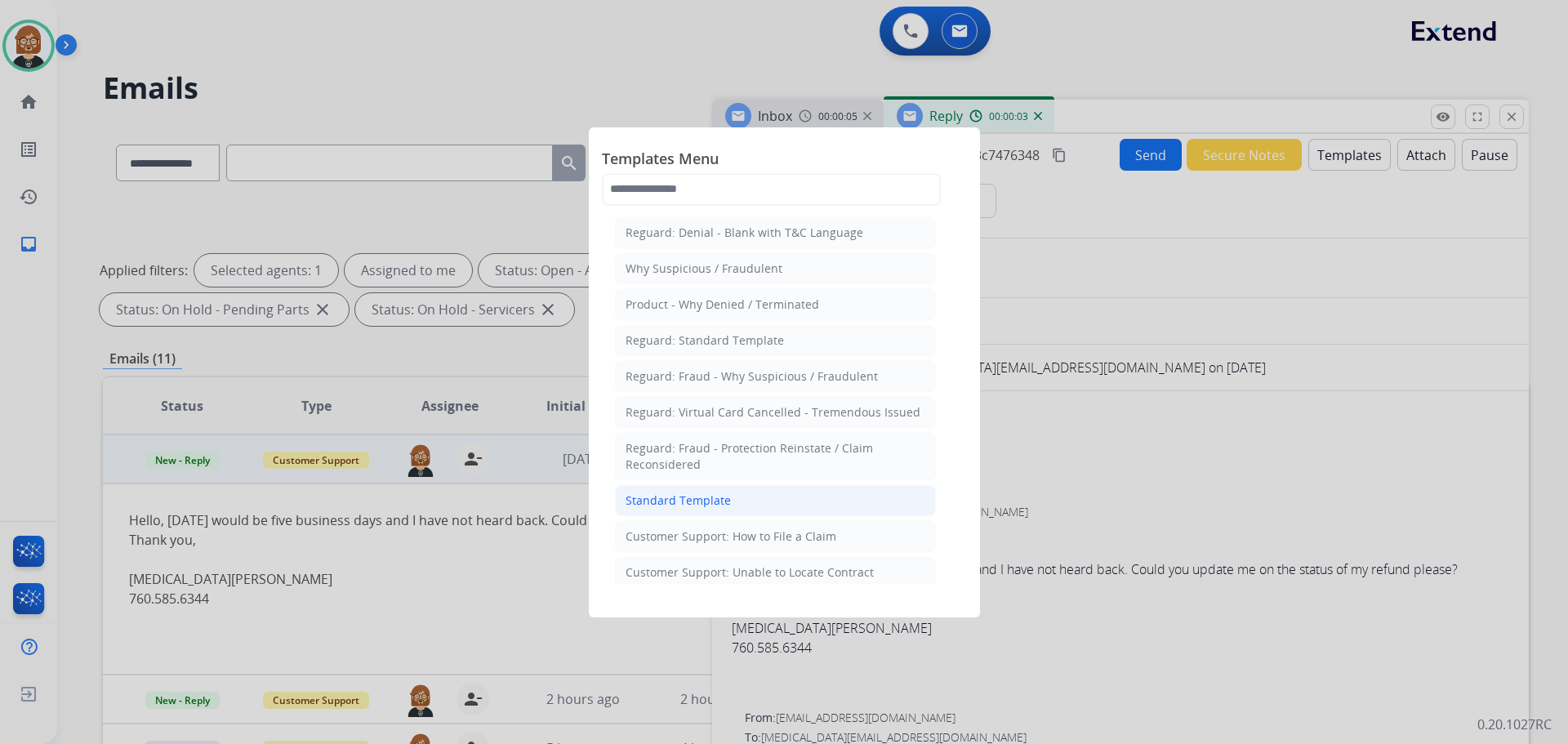
click at [750, 502] on li "Standard Template" at bounding box center [775, 500] width 321 height 31
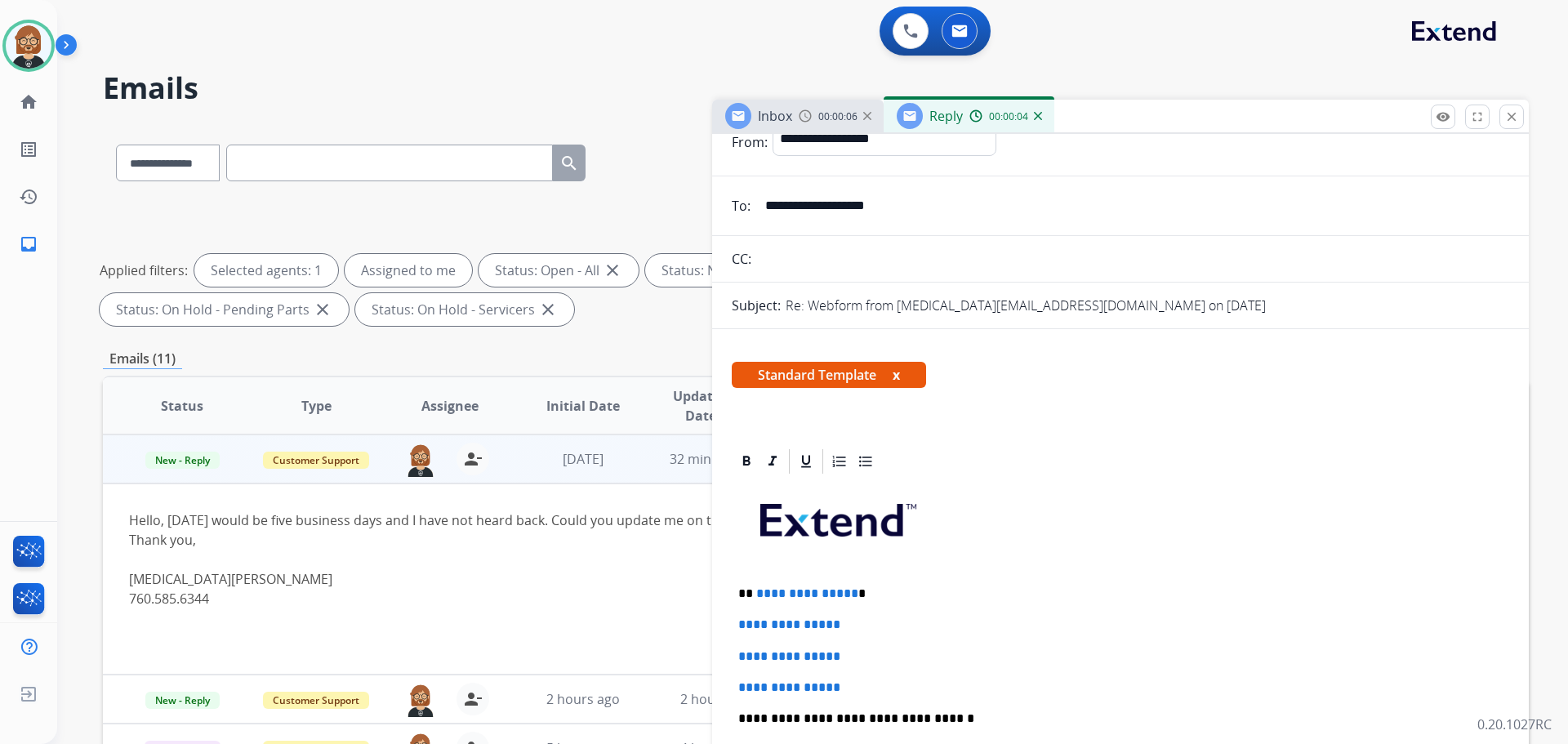
scroll to position [408, 0]
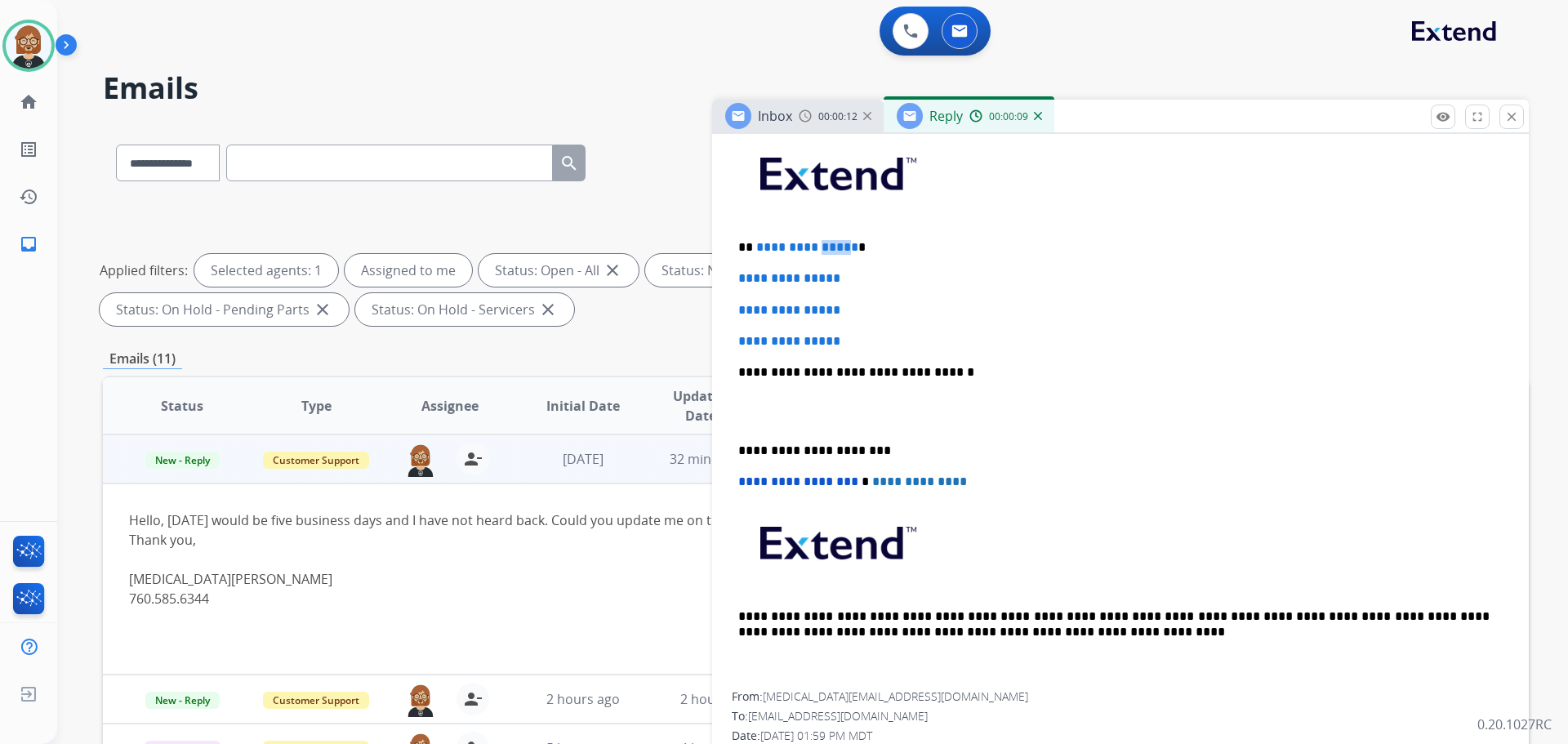
drag, startPoint x: 846, startPoint y: 245, endPoint x: 812, endPoint y: 251, distance: 34.5
click at [812, 251] on span "**********" at bounding box center [807, 247] width 102 height 12
click at [927, 251] on p "**********" at bounding box center [1114, 247] width 752 height 15
drag, startPoint x: 848, startPoint y: 247, endPoint x: 754, endPoint y: 249, distance: 94.0
click at [756, 249] on span "**********" at bounding box center [807, 247] width 102 height 12
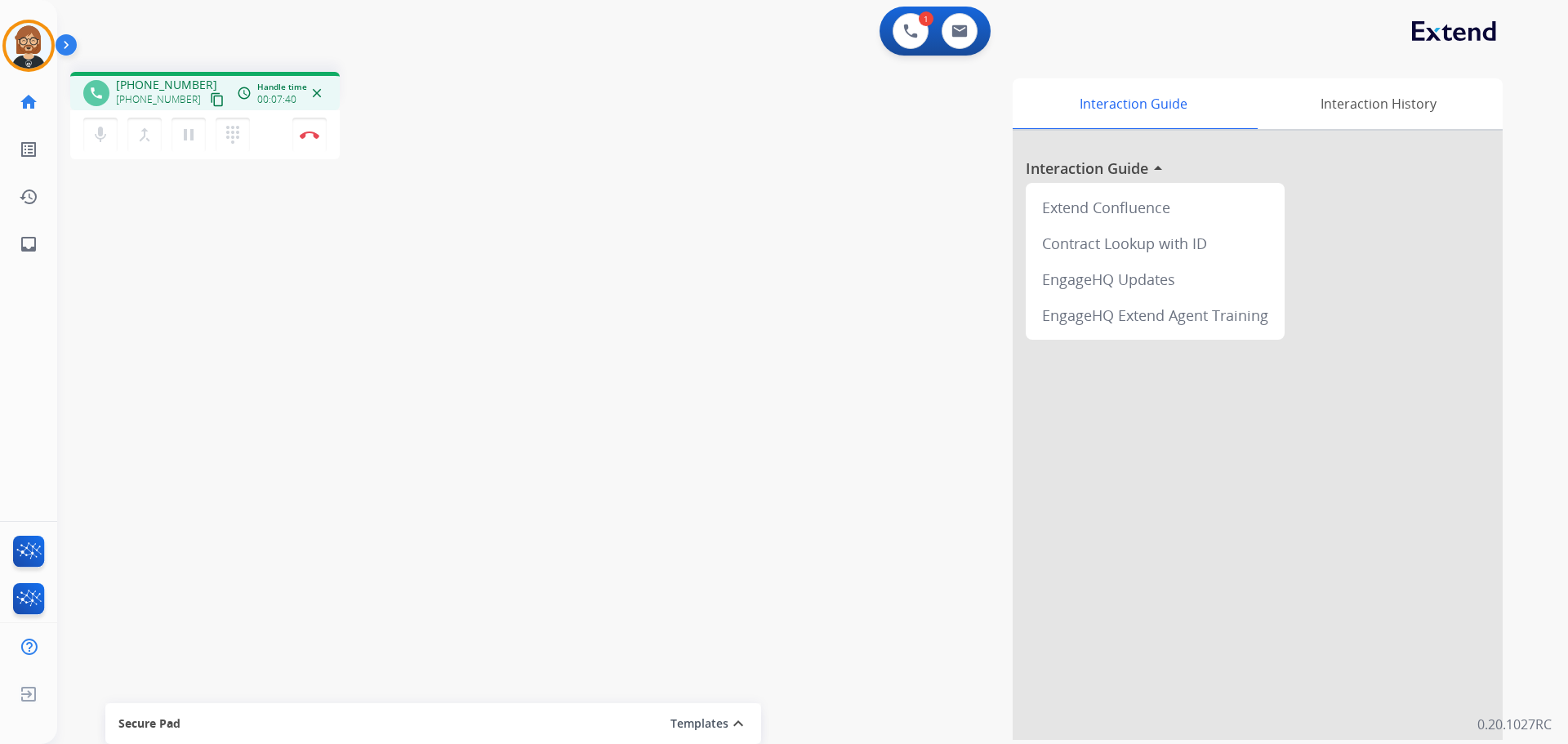
click at [648, 244] on div "Interaction Guide Interaction History Interaction Guide arrow_drop_up Extend Co…" at bounding box center [1022, 408] width 962 height 661
click at [192, 384] on div "phone +13255131560 +13255131560 content_copy access_time Call metrics Queue 00:…" at bounding box center [792, 399] width 1472 height 681
click at [313, 137] on img at bounding box center [309, 134] width 20 height 8
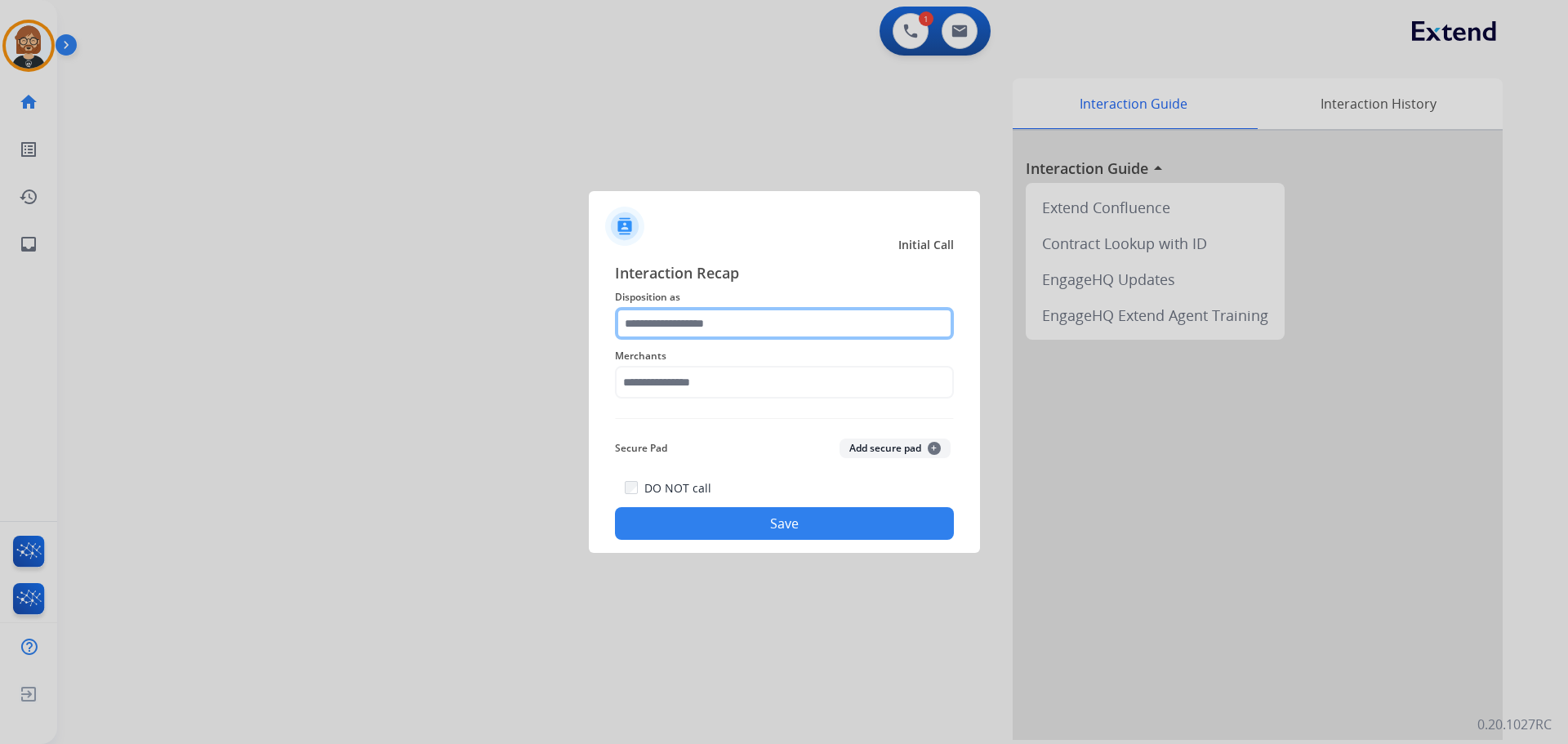
click at [846, 313] on input "text" at bounding box center [784, 323] width 339 height 33
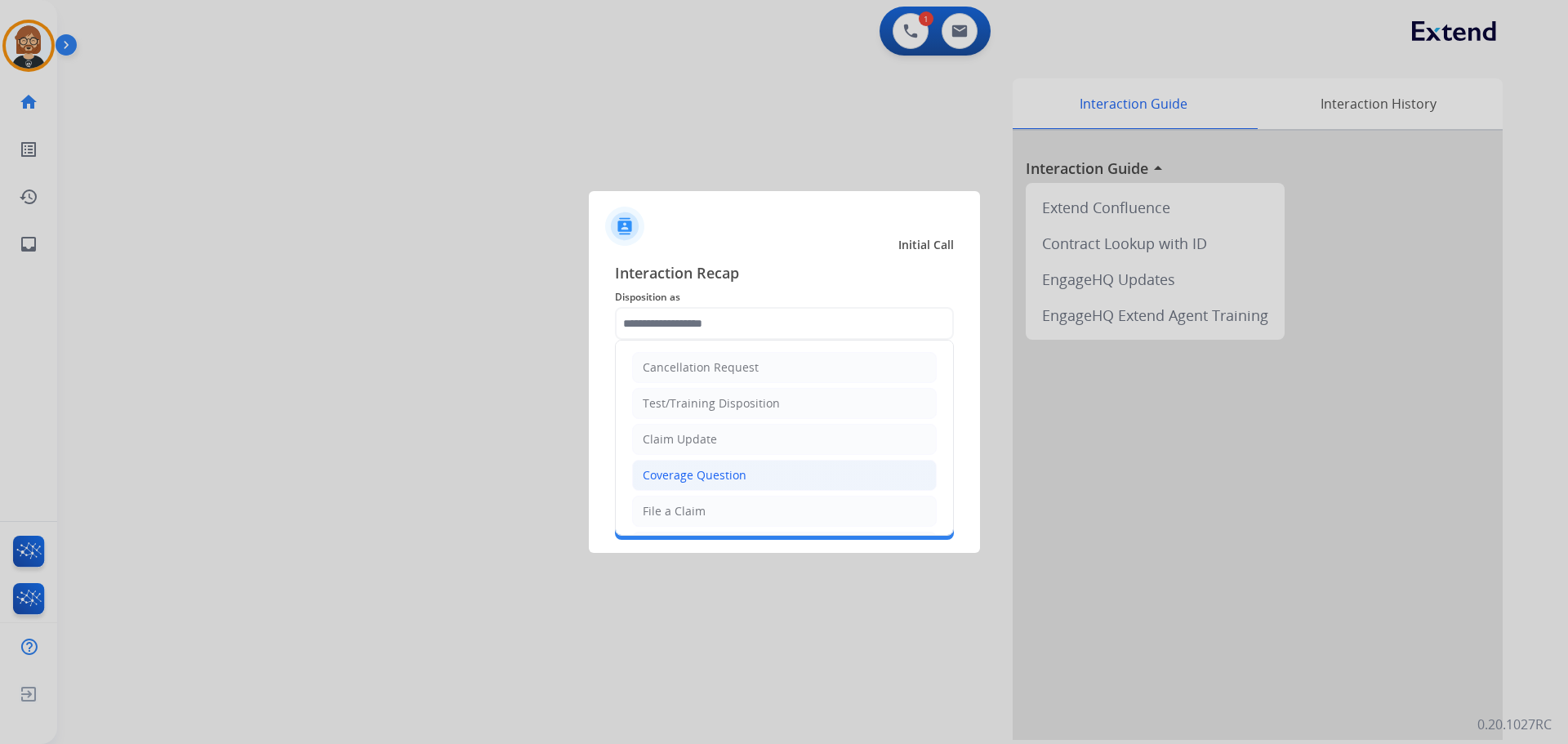
click at [857, 471] on li "Coverage Question" at bounding box center [784, 475] width 305 height 31
type input "**********"
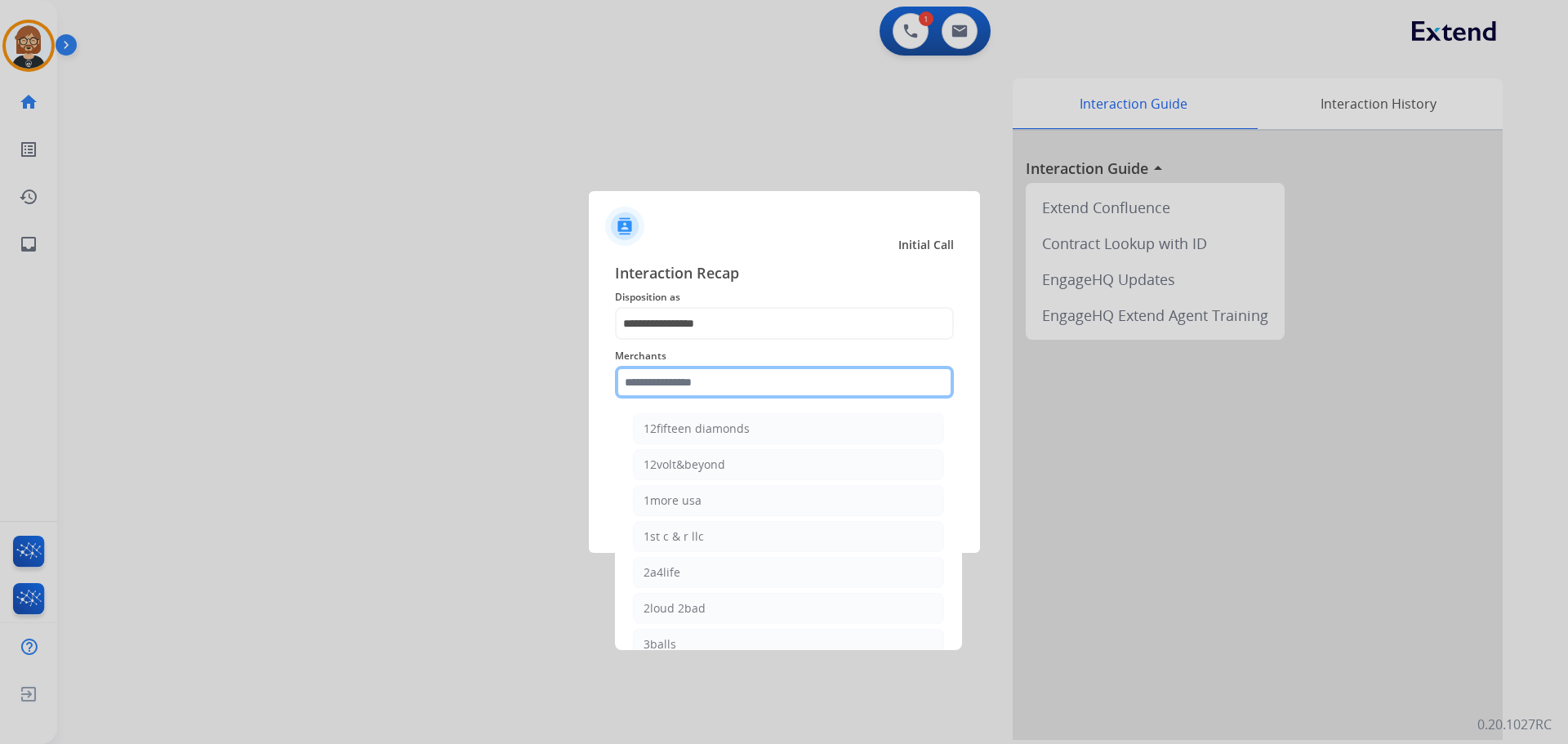
click at [812, 380] on input "text" at bounding box center [784, 382] width 339 height 33
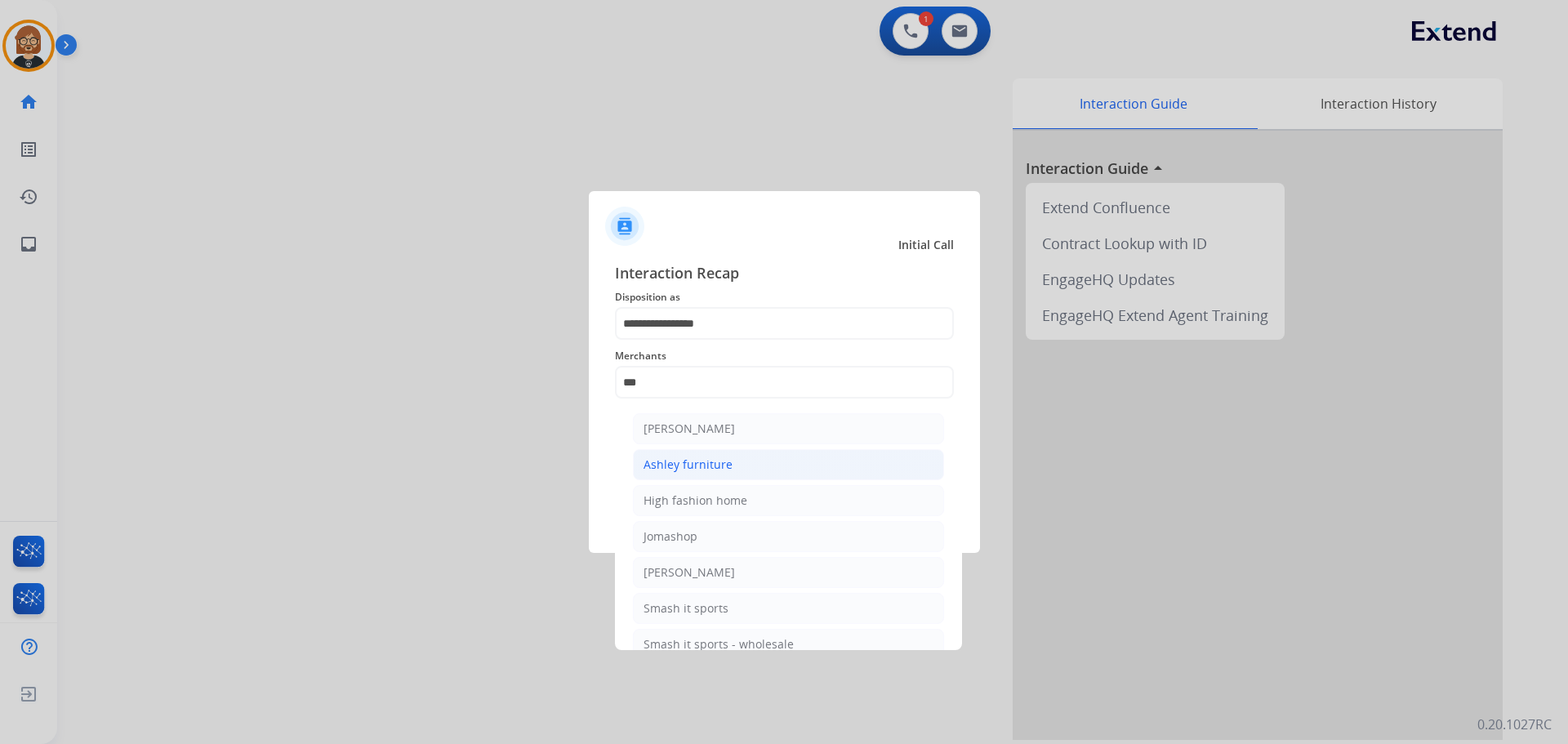
click at [720, 465] on div "Ashley furniture" at bounding box center [688, 464] width 89 height 16
type input "**********"
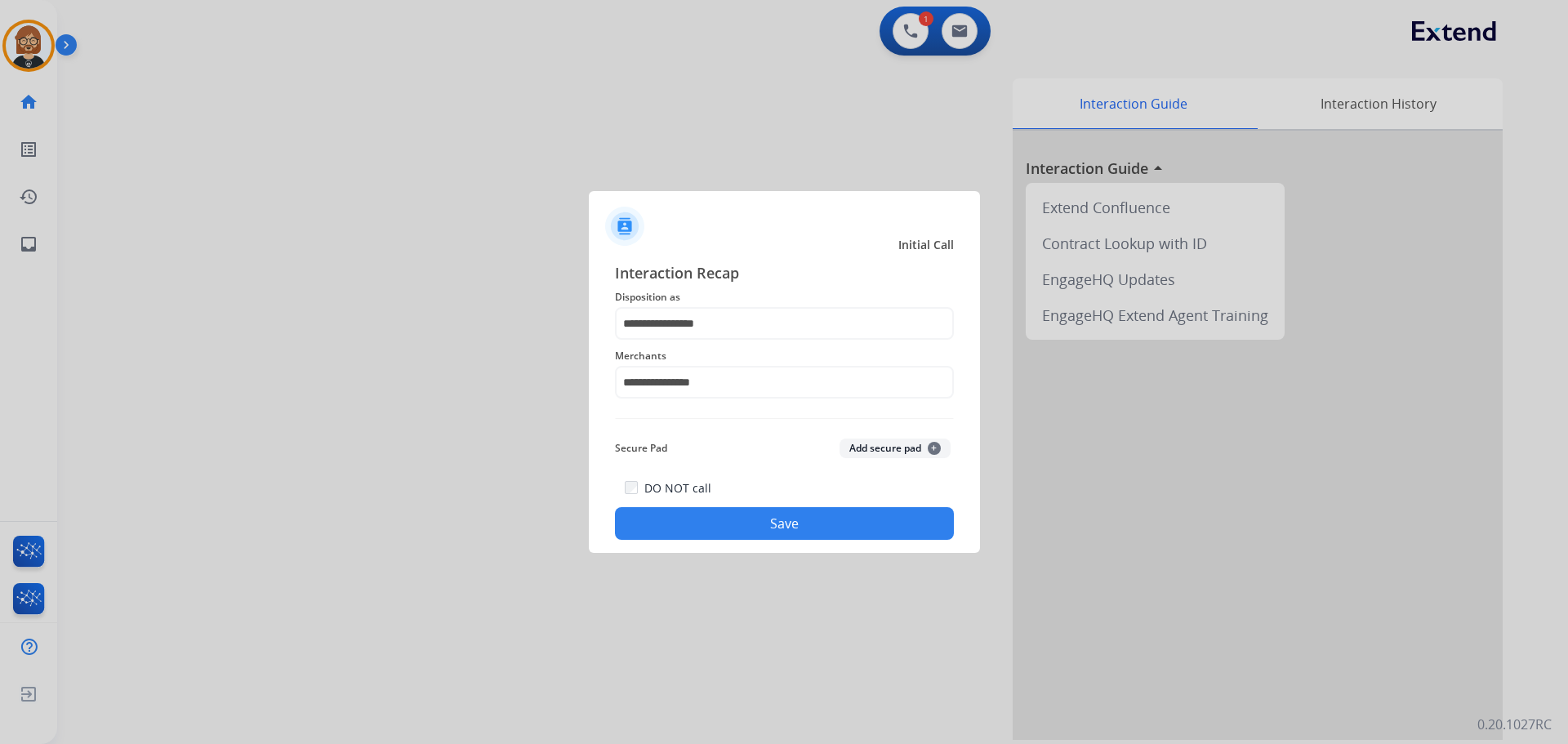
click at [824, 523] on button "Save" at bounding box center [784, 523] width 339 height 33
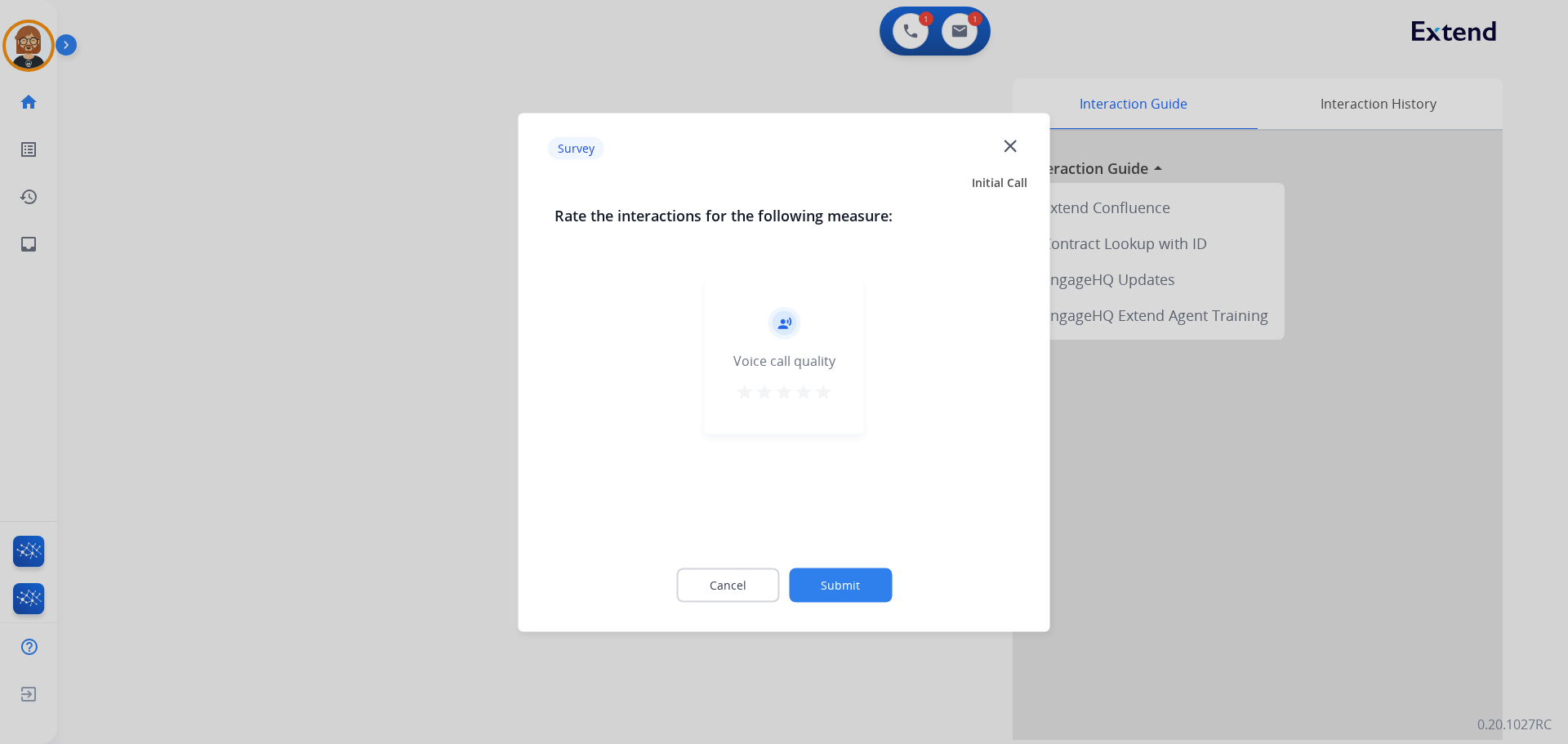
click at [841, 561] on div "Cancel Submit" at bounding box center [784, 584] width 460 height 74
click at [846, 574] on button "Submit" at bounding box center [840, 584] width 103 height 35
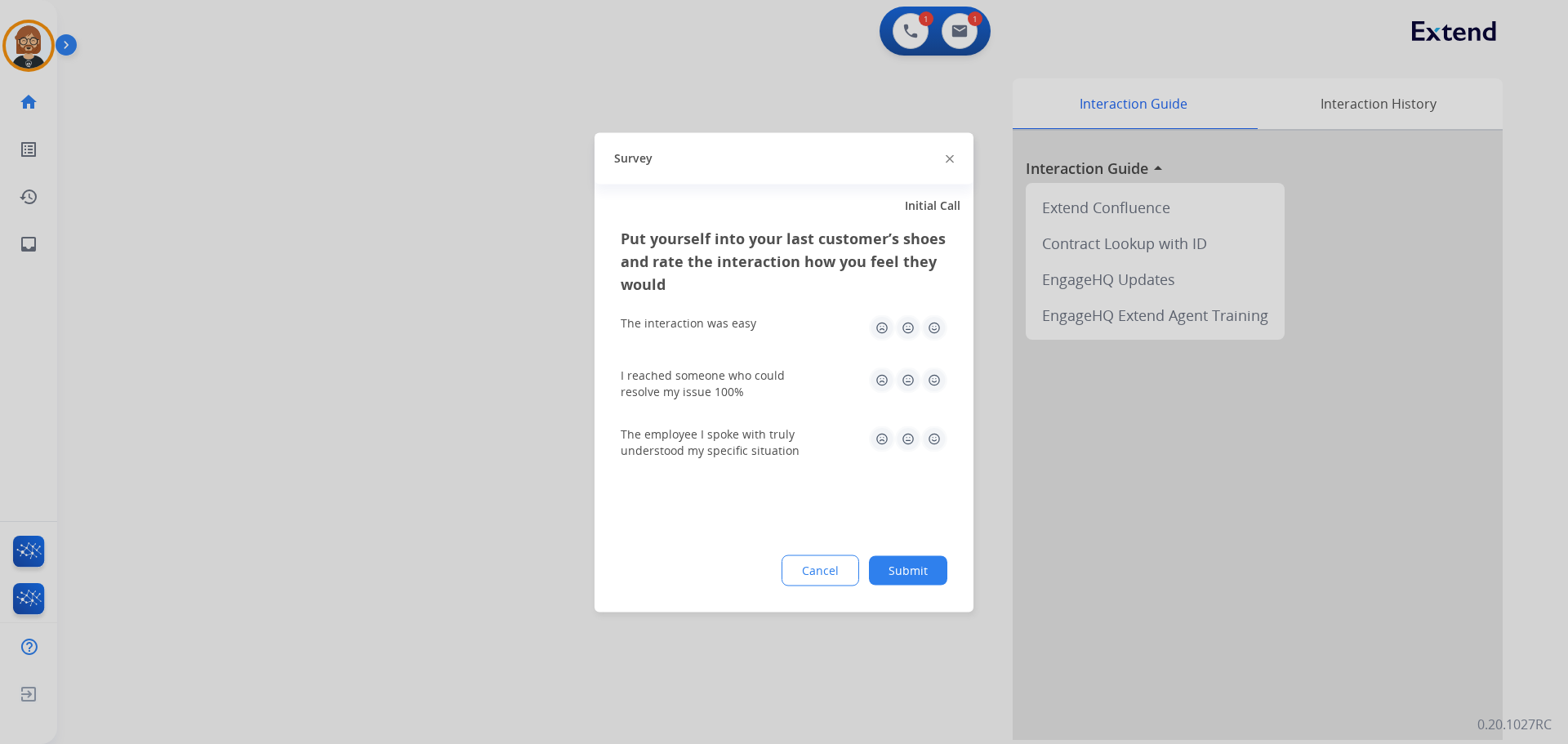
click at [895, 566] on button "Submit" at bounding box center [908, 569] width 78 height 29
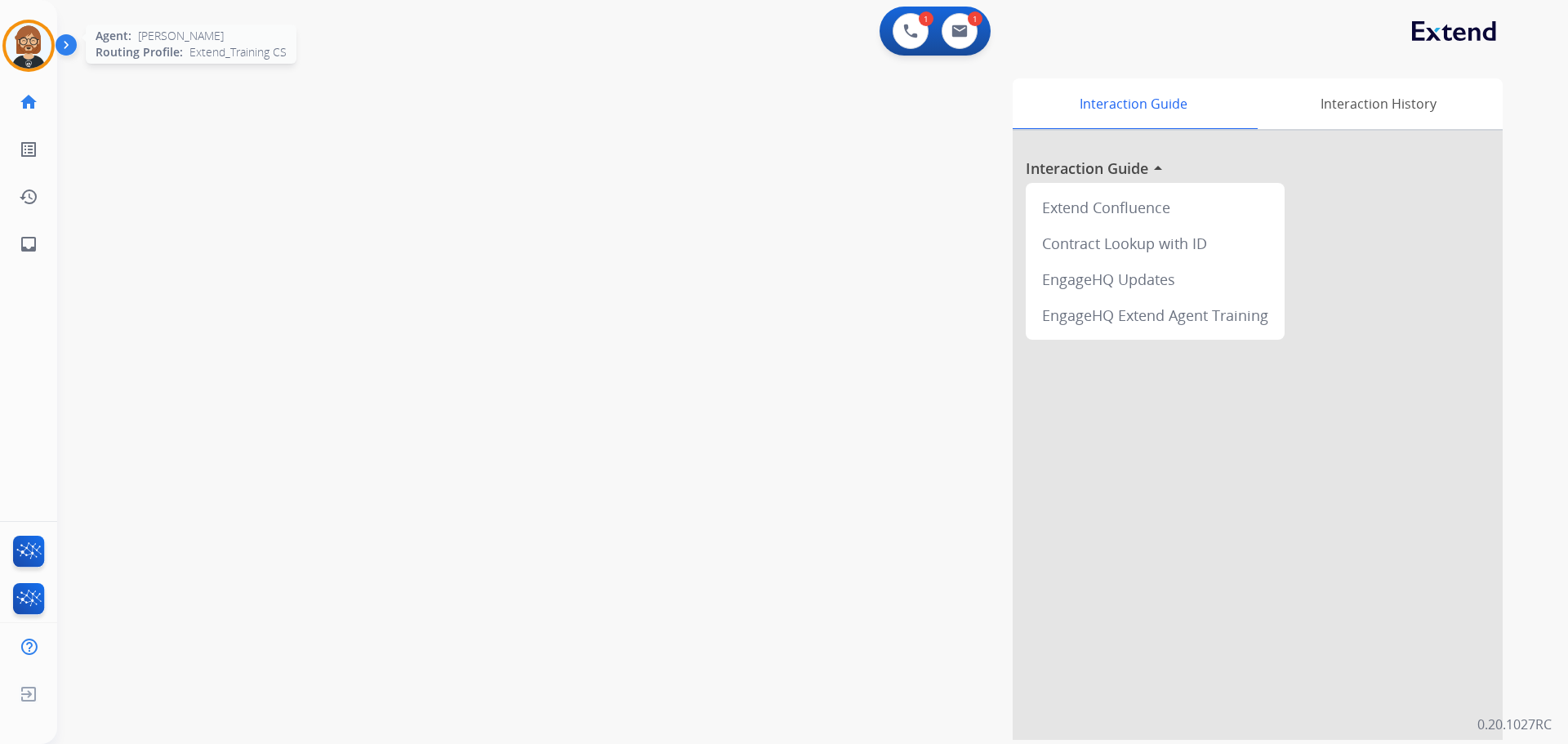
click at [16, 45] on img at bounding box center [28, 45] width 45 height 45
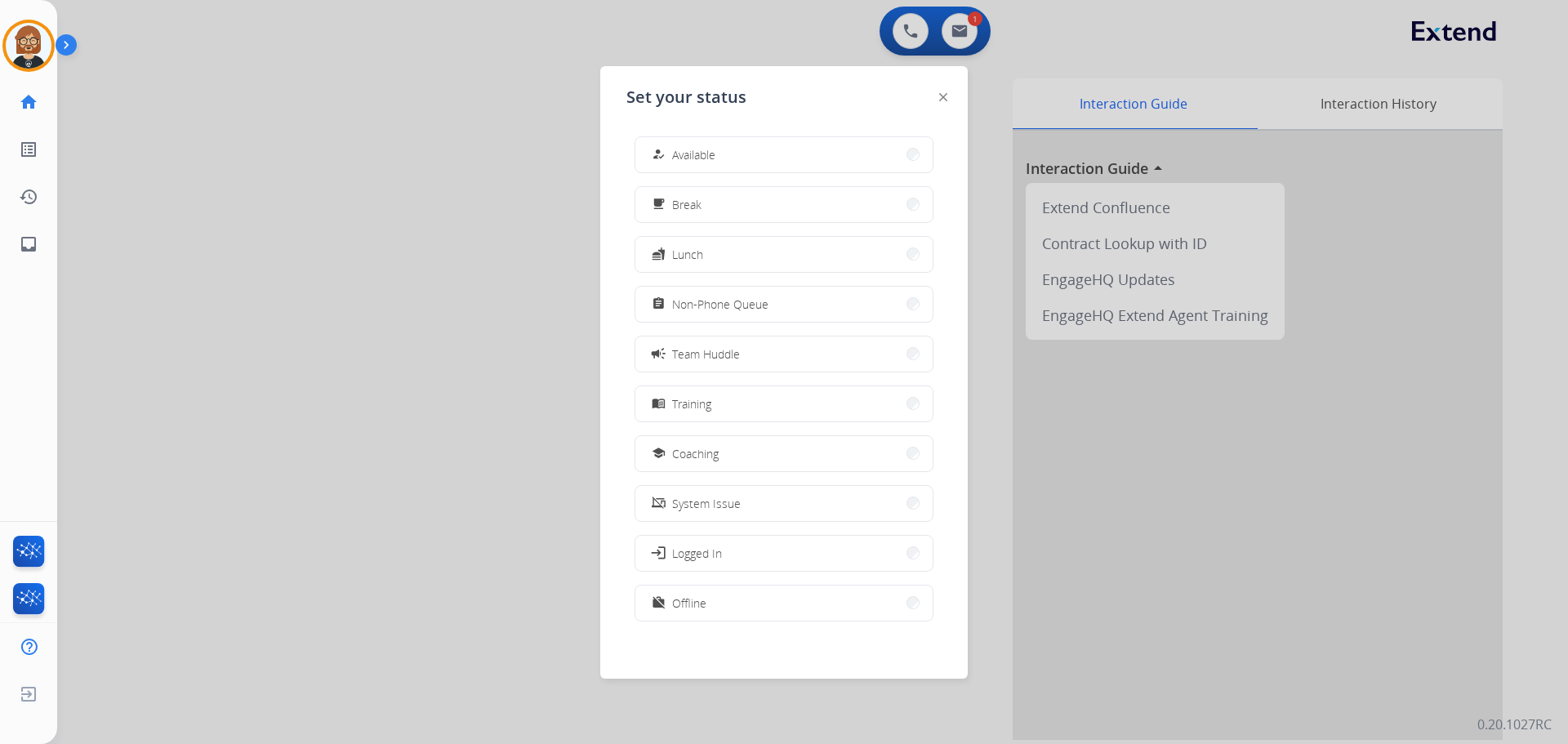
click at [185, 123] on div at bounding box center [784, 372] width 1568 height 744
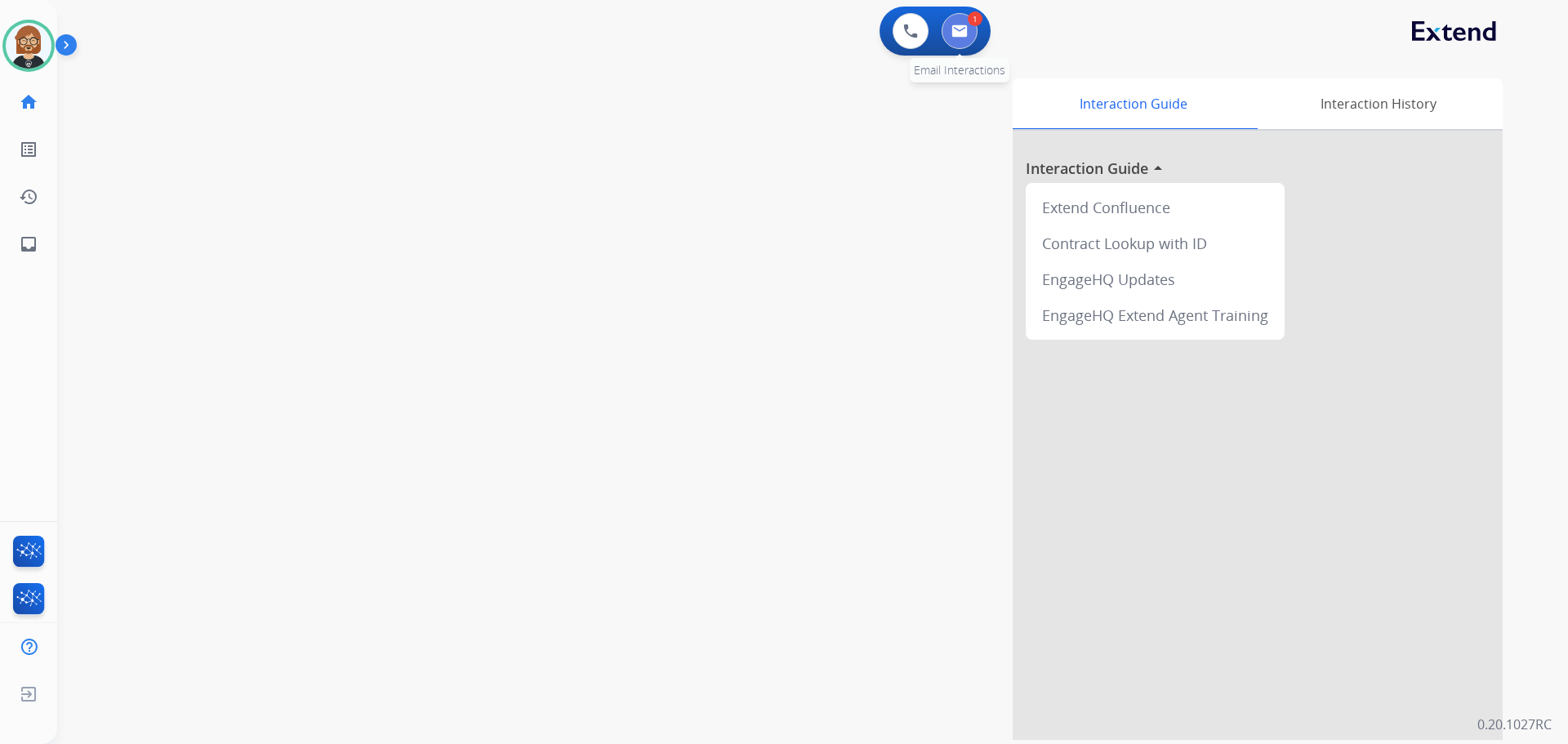
click at [957, 31] on img at bounding box center [959, 31] width 16 height 13
select select "**********"
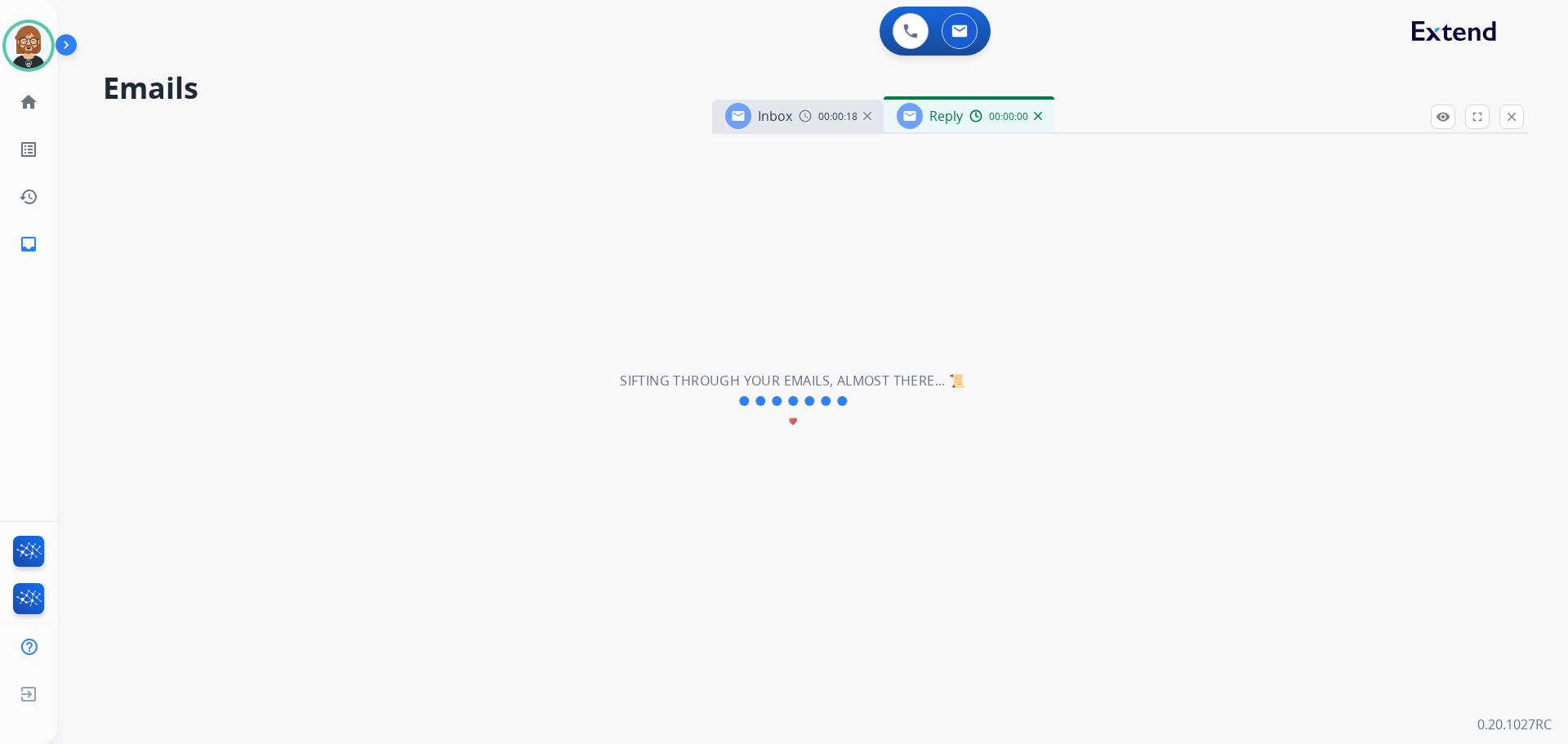
select select "**********"
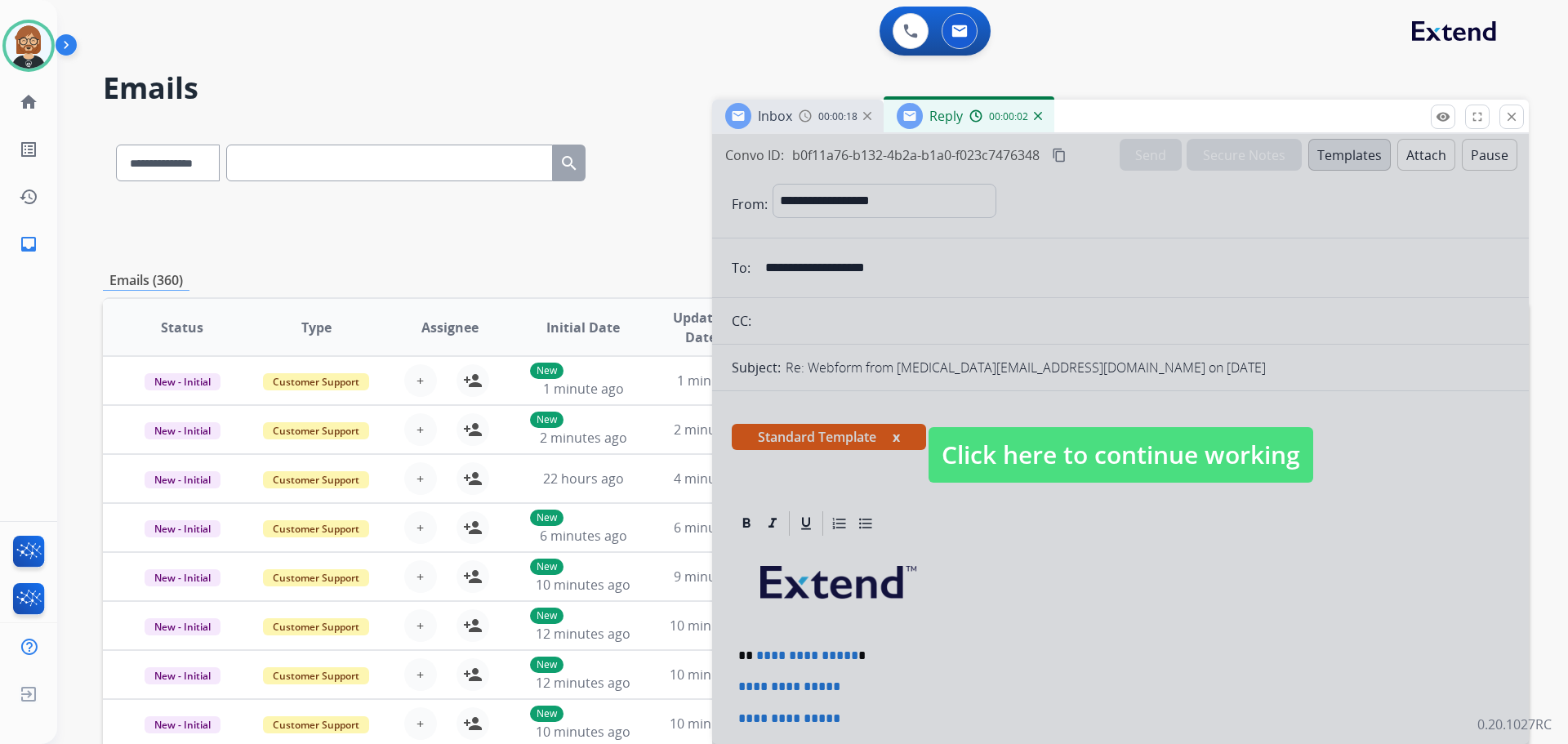
click at [1092, 436] on span "Click here to continue working" at bounding box center [1120, 455] width 385 height 56
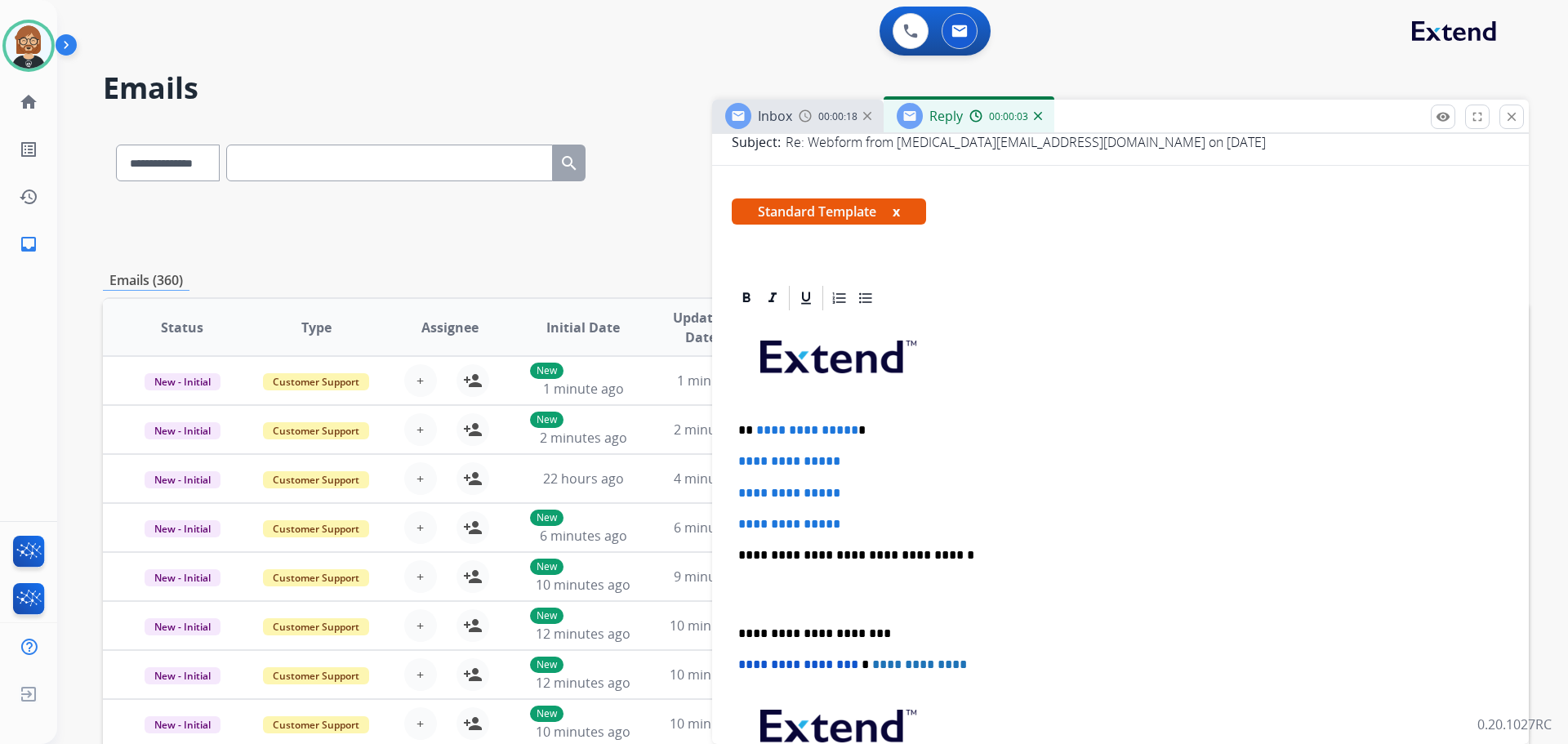
scroll to position [245, 0]
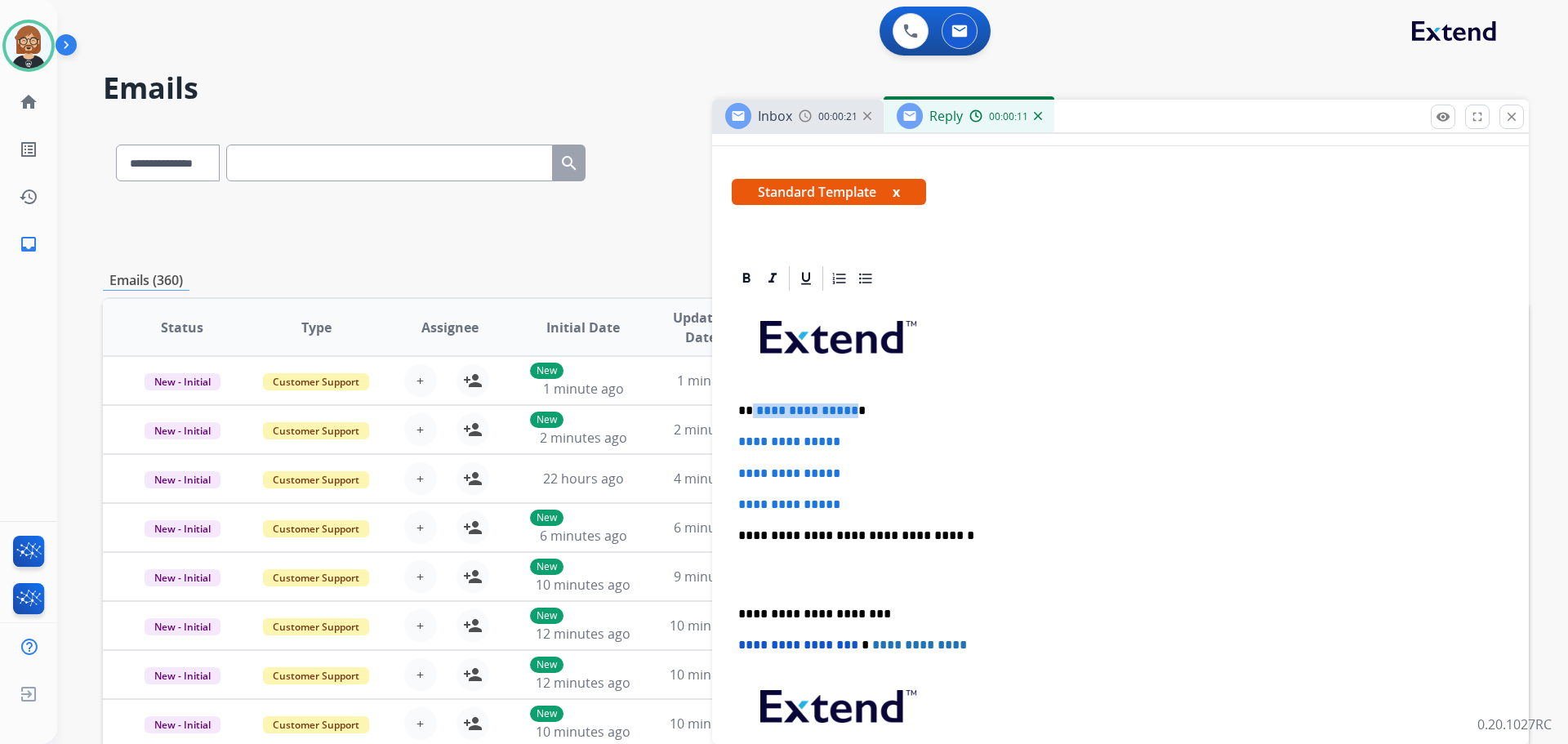
drag, startPoint x: 752, startPoint y: 413, endPoint x: 850, endPoint y: 416, distance: 98.0
click at [850, 416] on p "**********" at bounding box center [1114, 410] width 752 height 15
drag, startPoint x: 864, startPoint y: 507, endPoint x: 720, endPoint y: 437, distance: 160.1
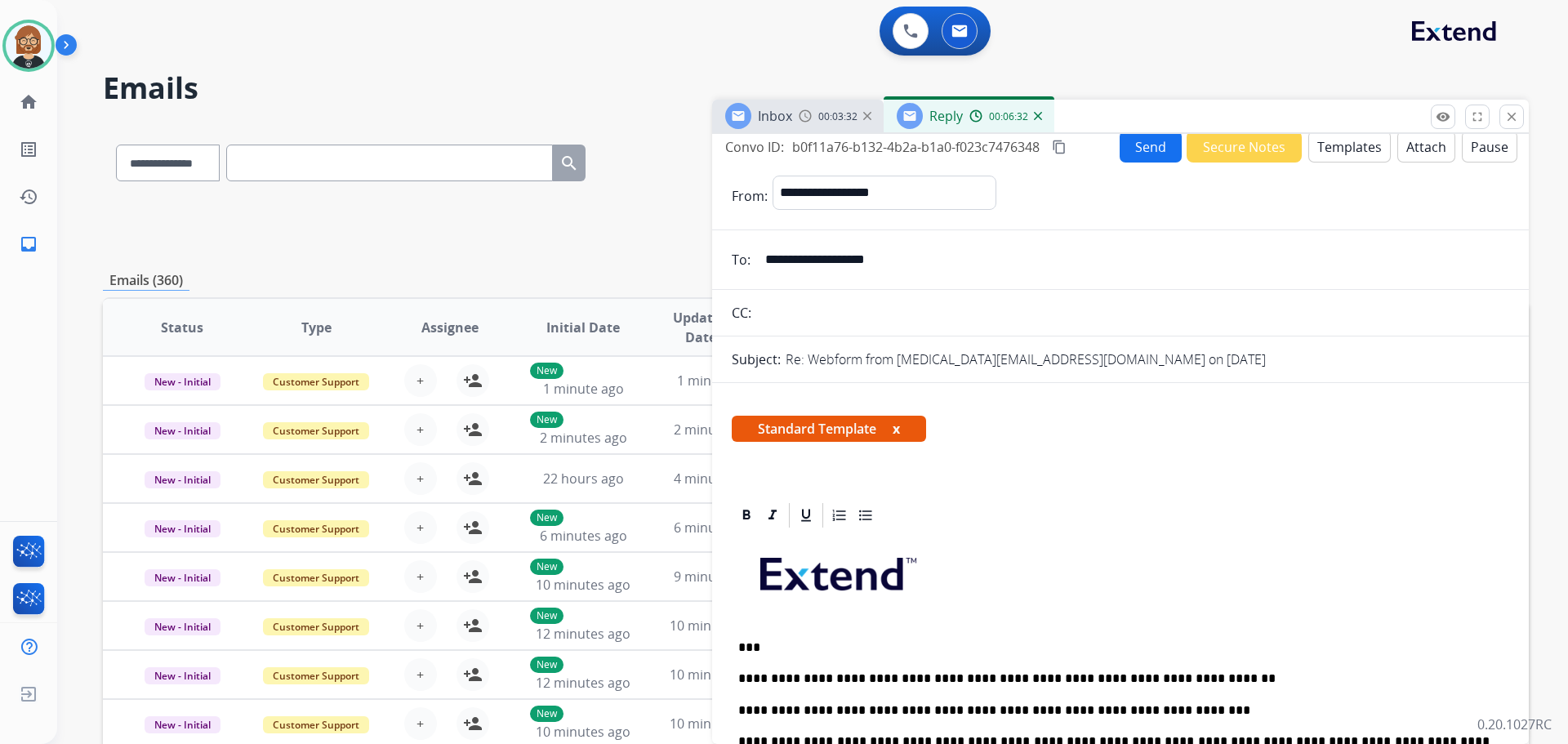
scroll to position [0, 0]
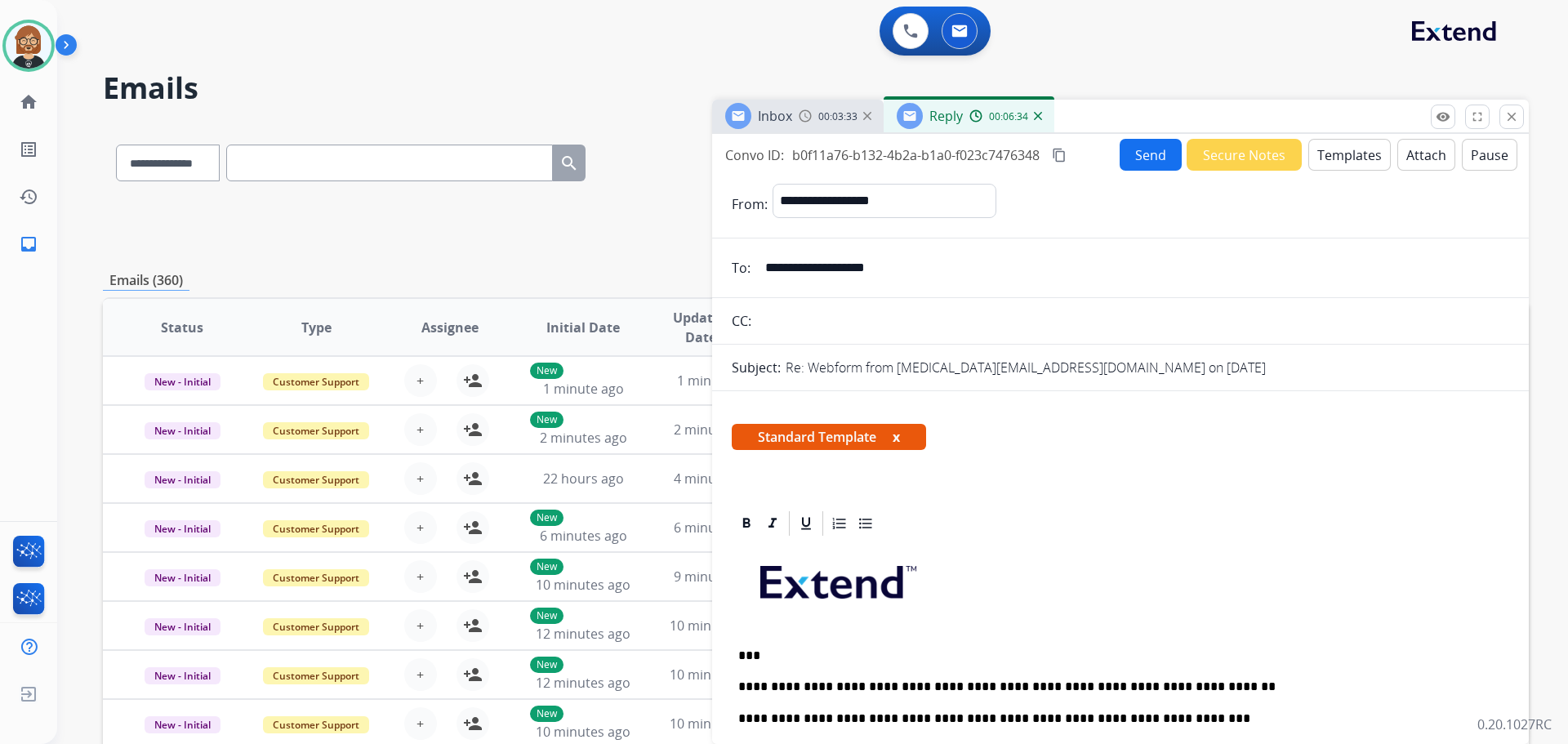
click at [1119, 153] on button "Send" at bounding box center [1150, 154] width 62 height 32
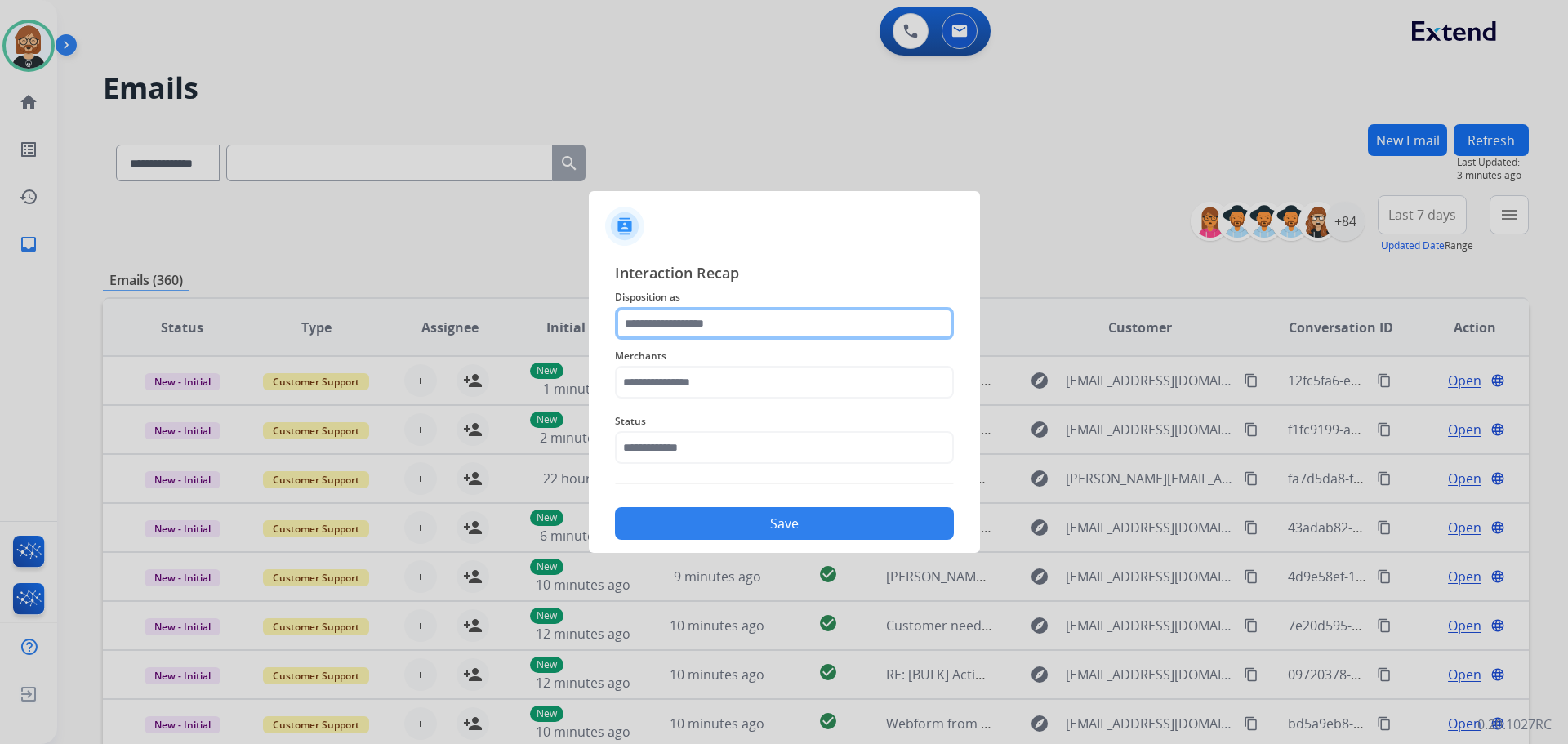
click at [903, 317] on input "text" at bounding box center [784, 323] width 339 height 33
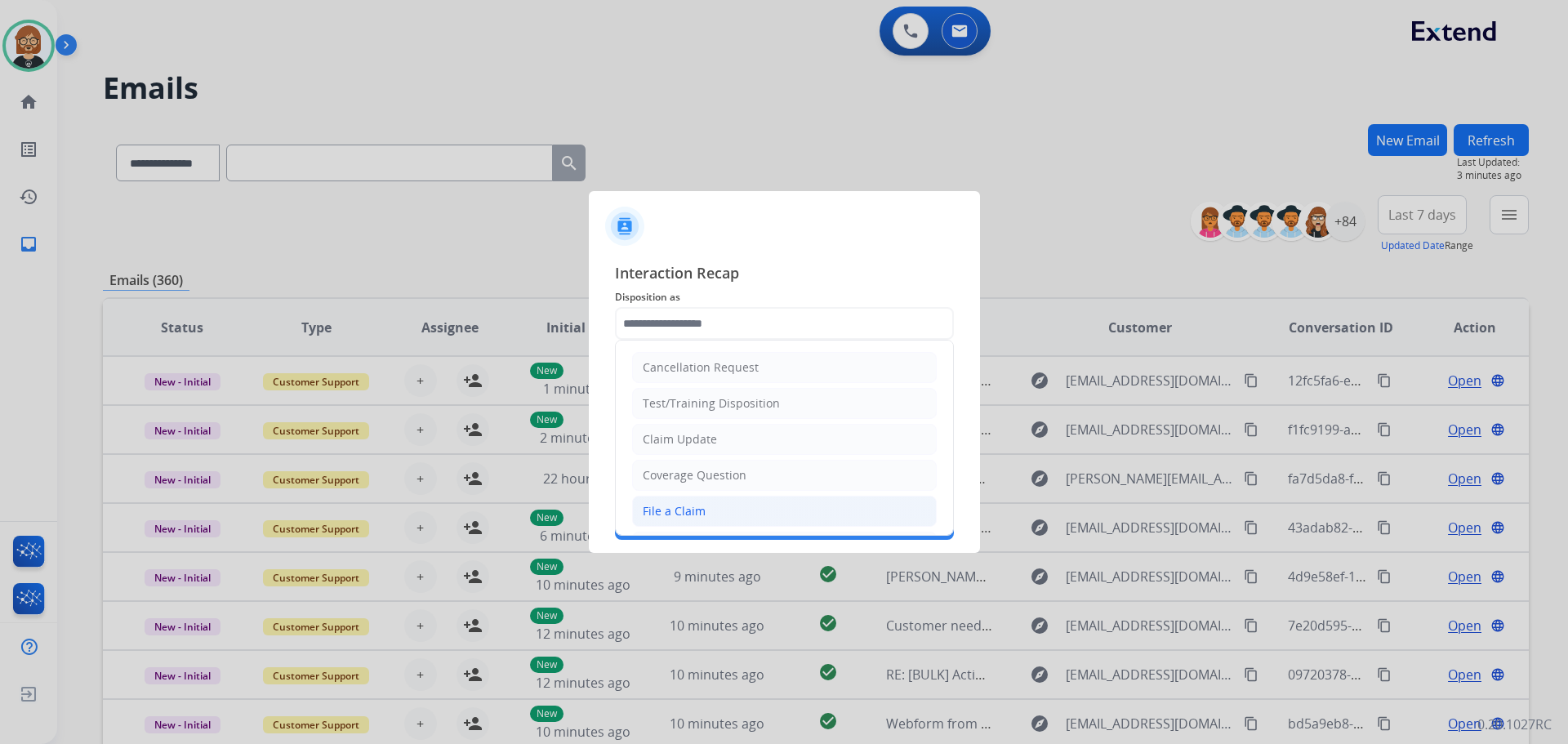
click at [810, 500] on li "File a Claim" at bounding box center [784, 511] width 305 height 31
type input "**********"
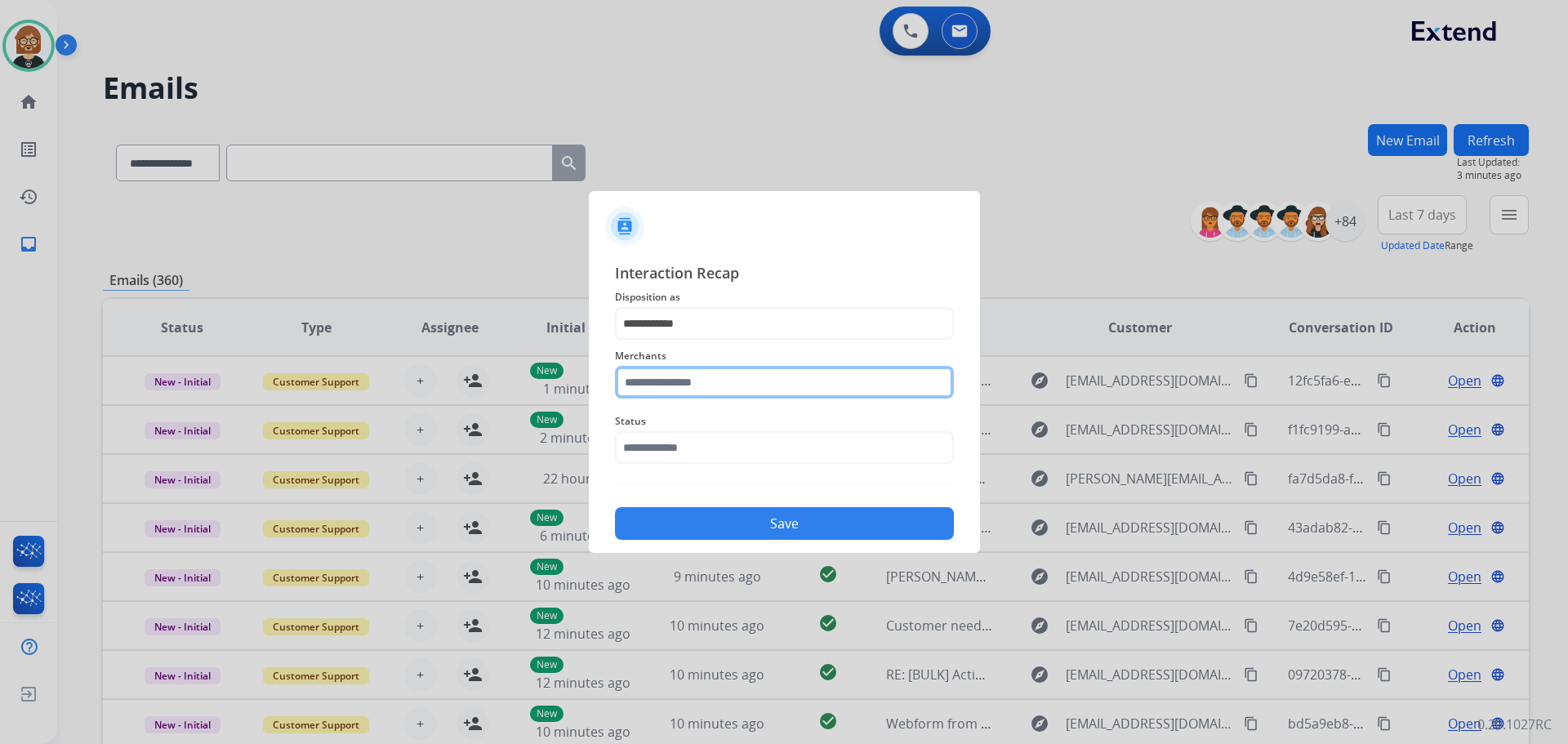
click at [802, 379] on input "text" at bounding box center [784, 382] width 339 height 33
drag, startPoint x: 809, startPoint y: 423, endPoint x: 830, endPoint y: 430, distance: 22.1
click at [824, 427] on li "Jomashop" at bounding box center [788, 428] width 311 height 31
type input "********"
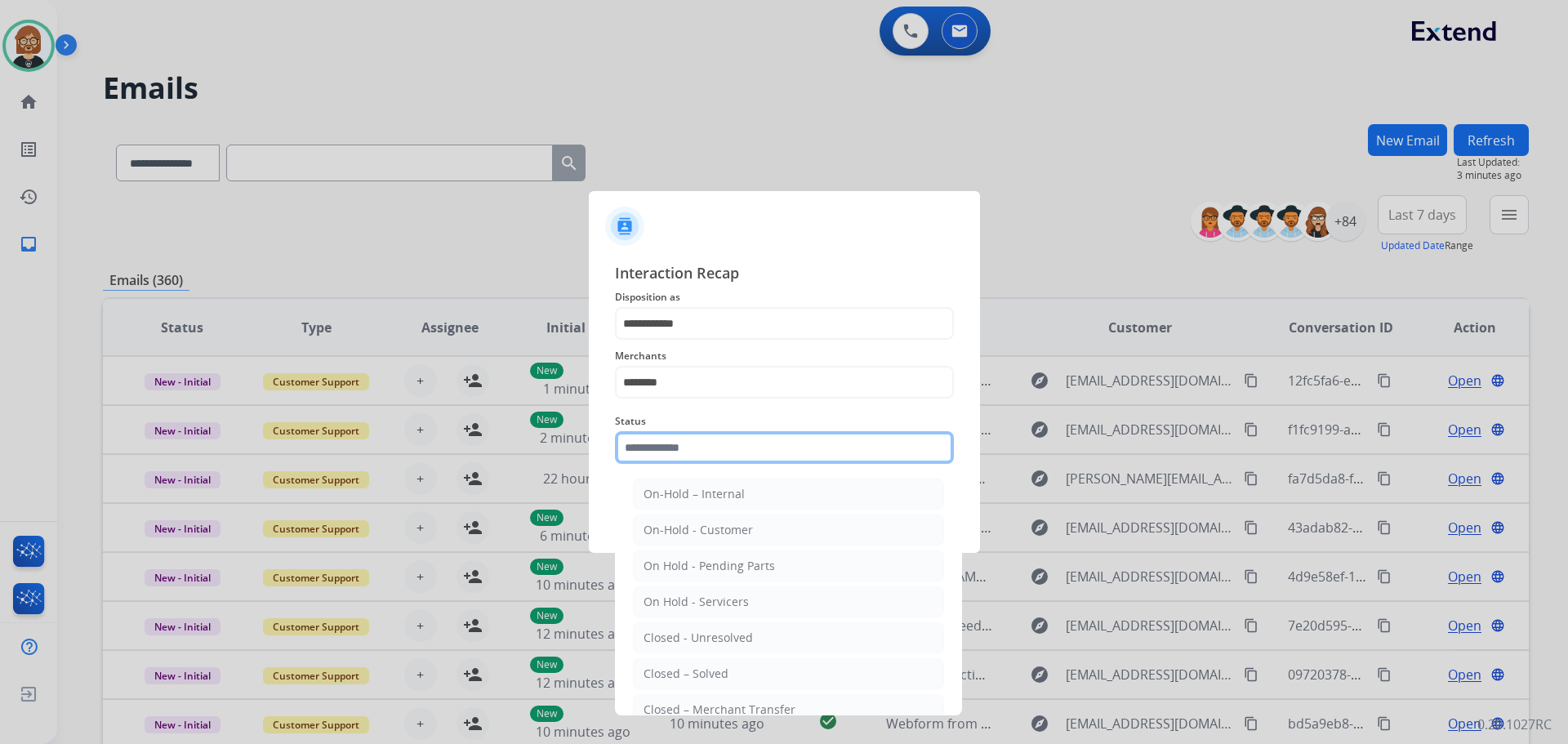
click at [823, 447] on input "text" at bounding box center [784, 447] width 339 height 33
click at [713, 670] on div "Closed – Solved" at bounding box center [686, 673] width 85 height 16
type input "**********"
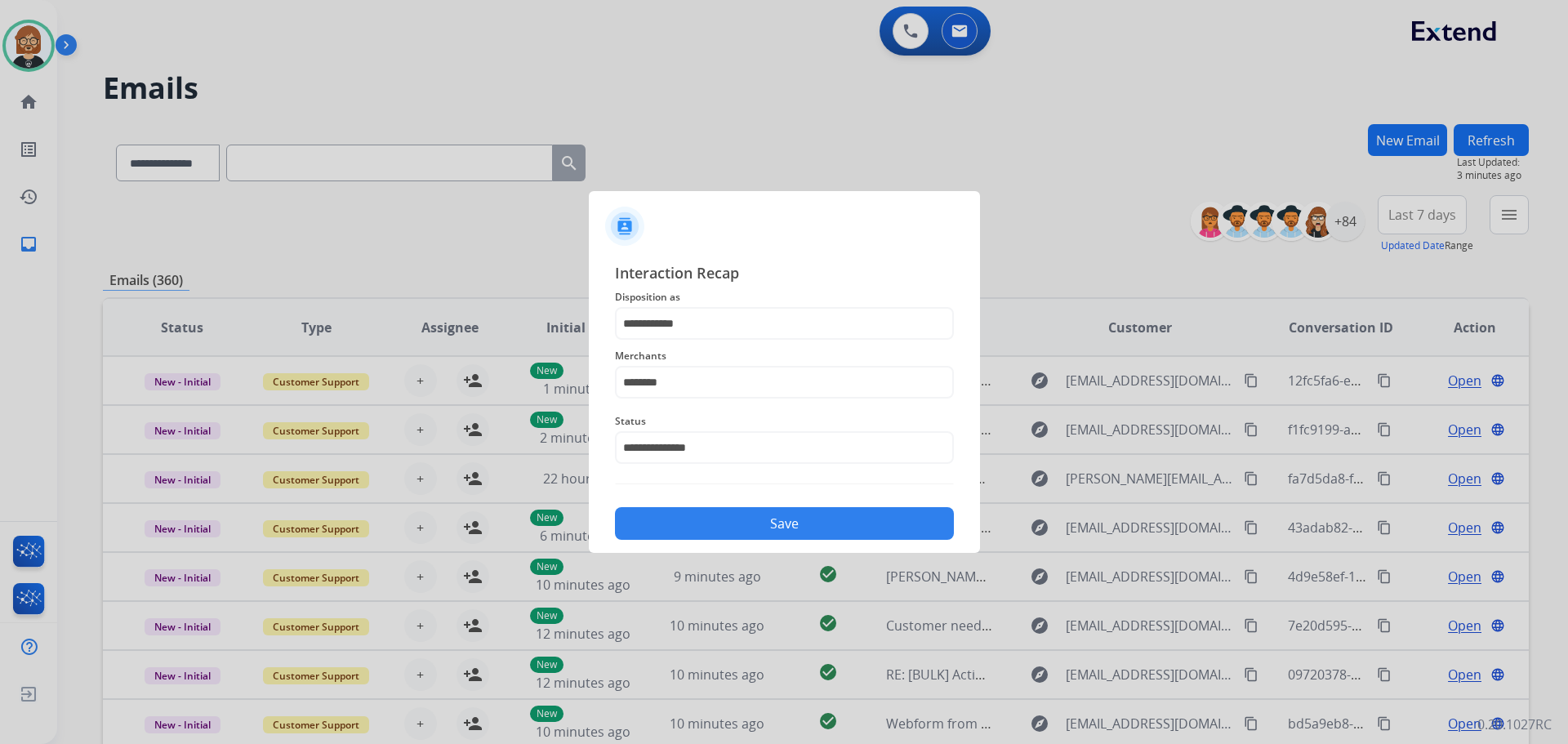
drag, startPoint x: 769, startPoint y: 535, endPoint x: 755, endPoint y: 538, distance: 14.3
click at [769, 537] on button "Save" at bounding box center [784, 523] width 339 height 33
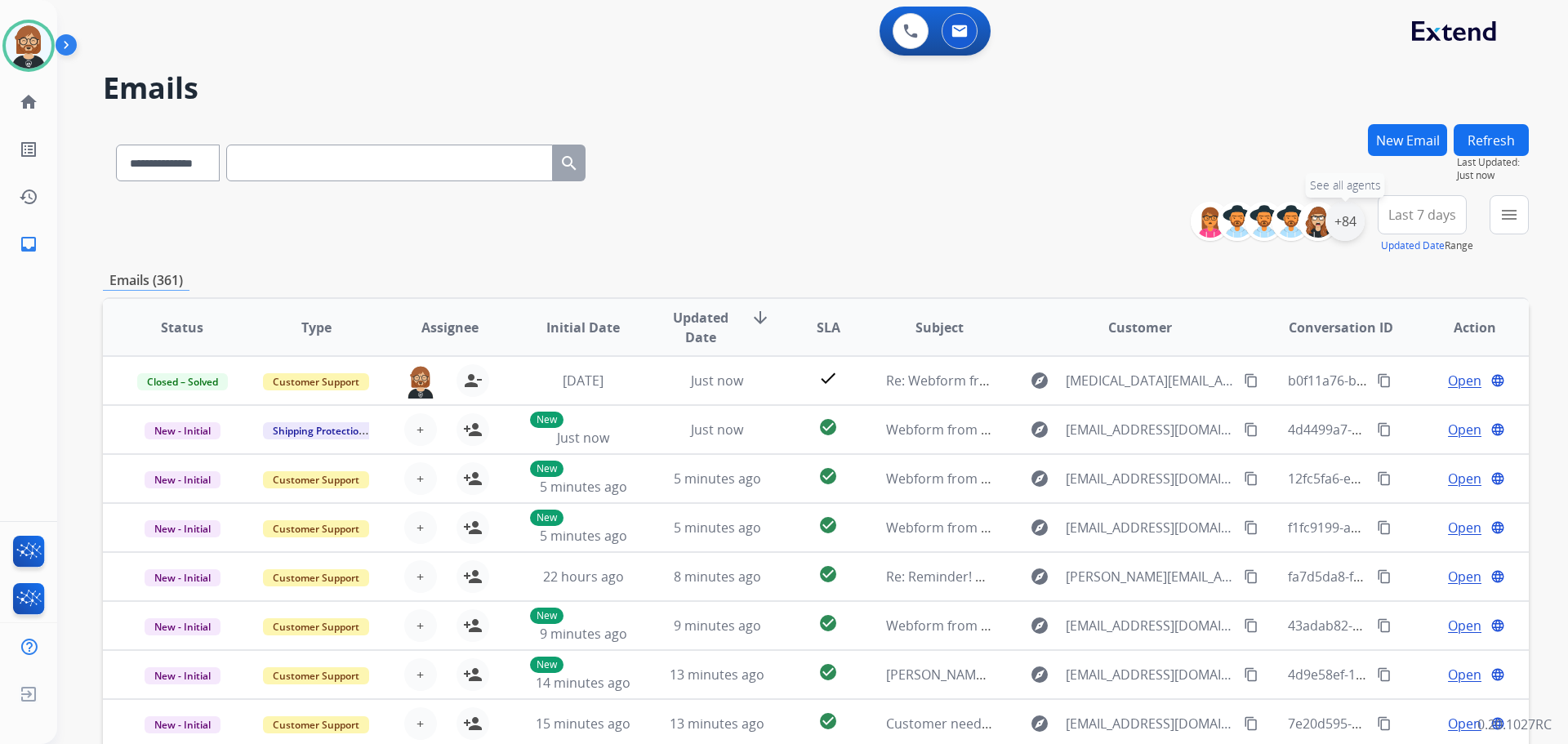
click at [1349, 222] on div "+84" at bounding box center [1345, 221] width 39 height 39
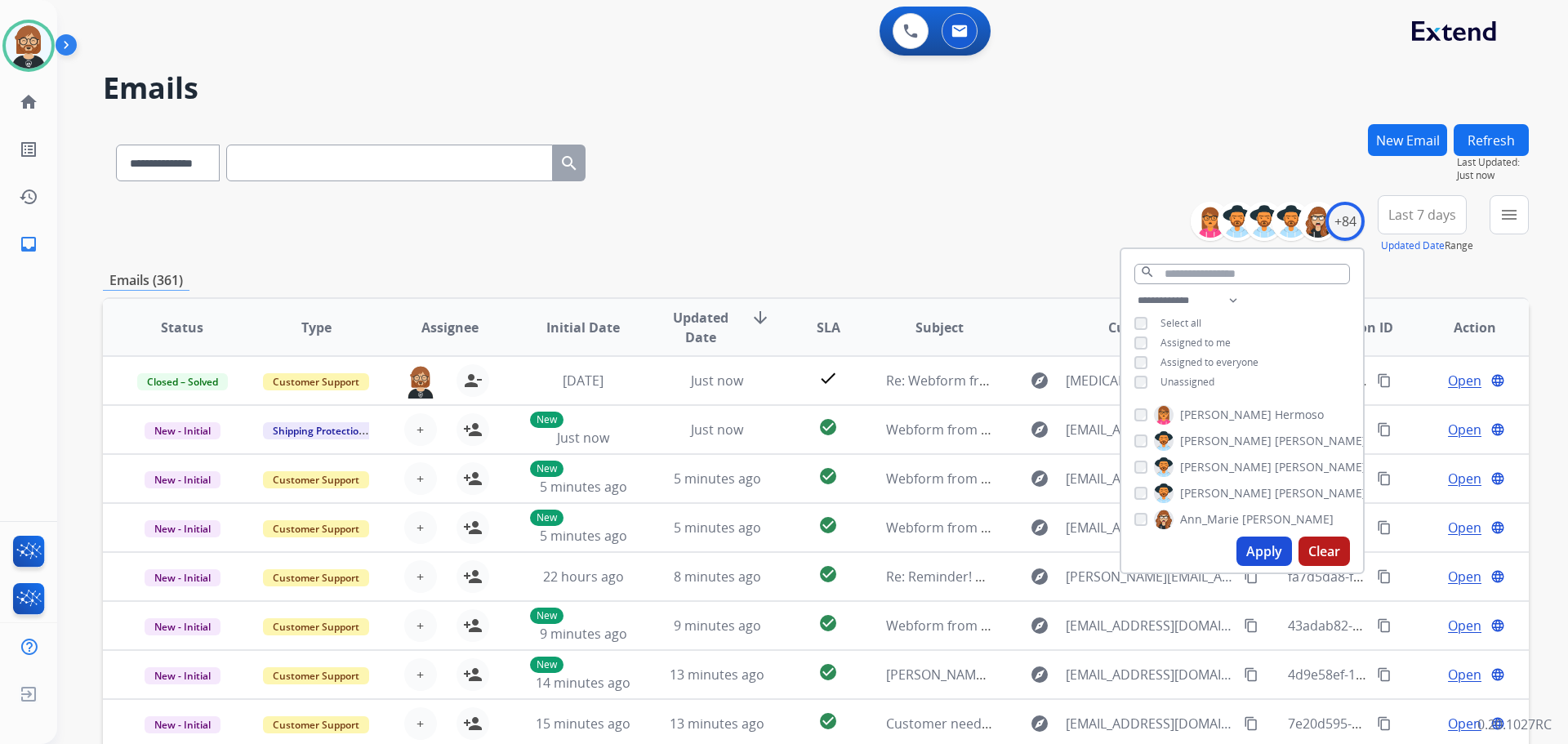
click at [1149, 382] on div "Unassigned" at bounding box center [1174, 382] width 80 height 13
click at [1244, 552] on button "Apply" at bounding box center [1264, 550] width 56 height 29
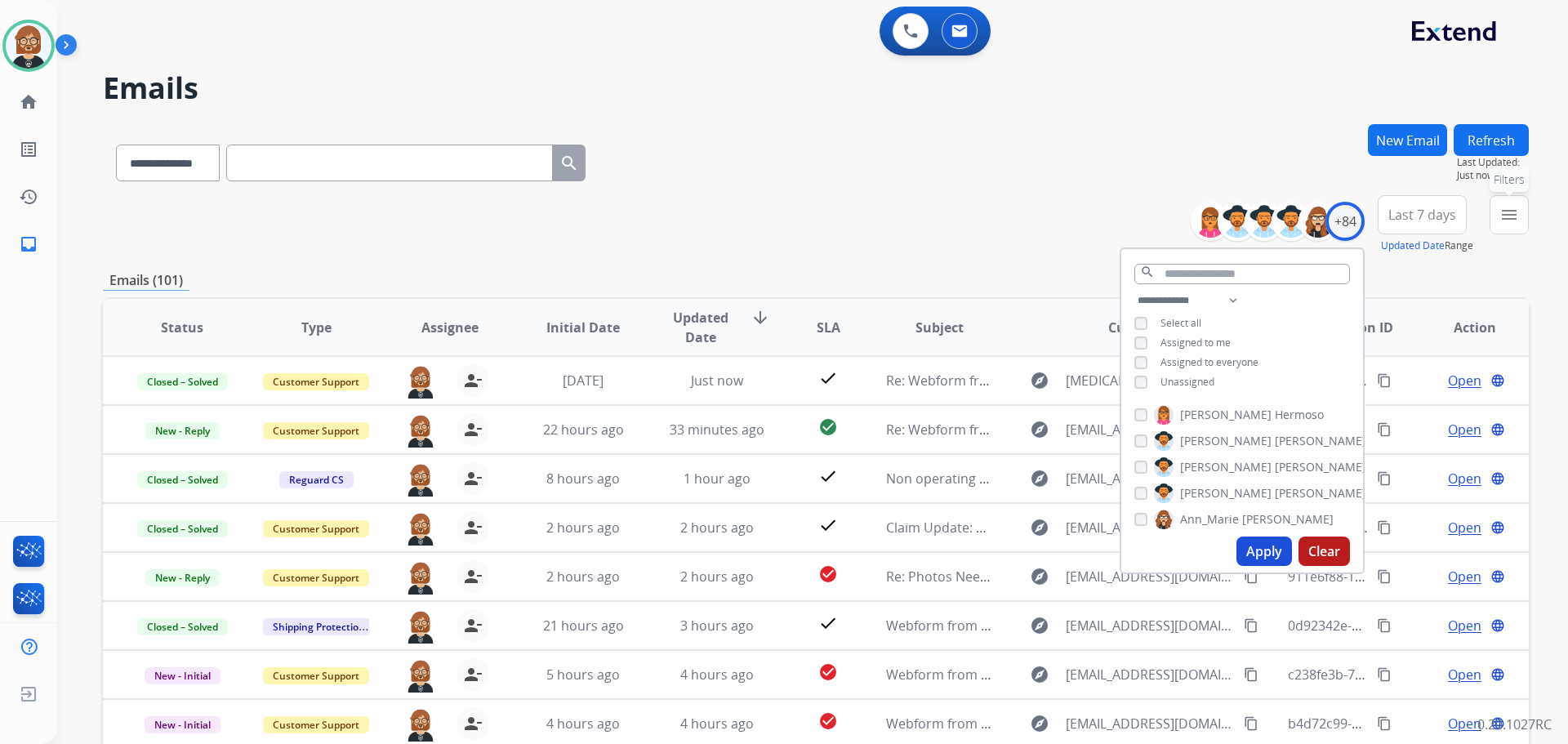
click at [1522, 207] on button "menu Filters" at bounding box center [1509, 215] width 39 height 39
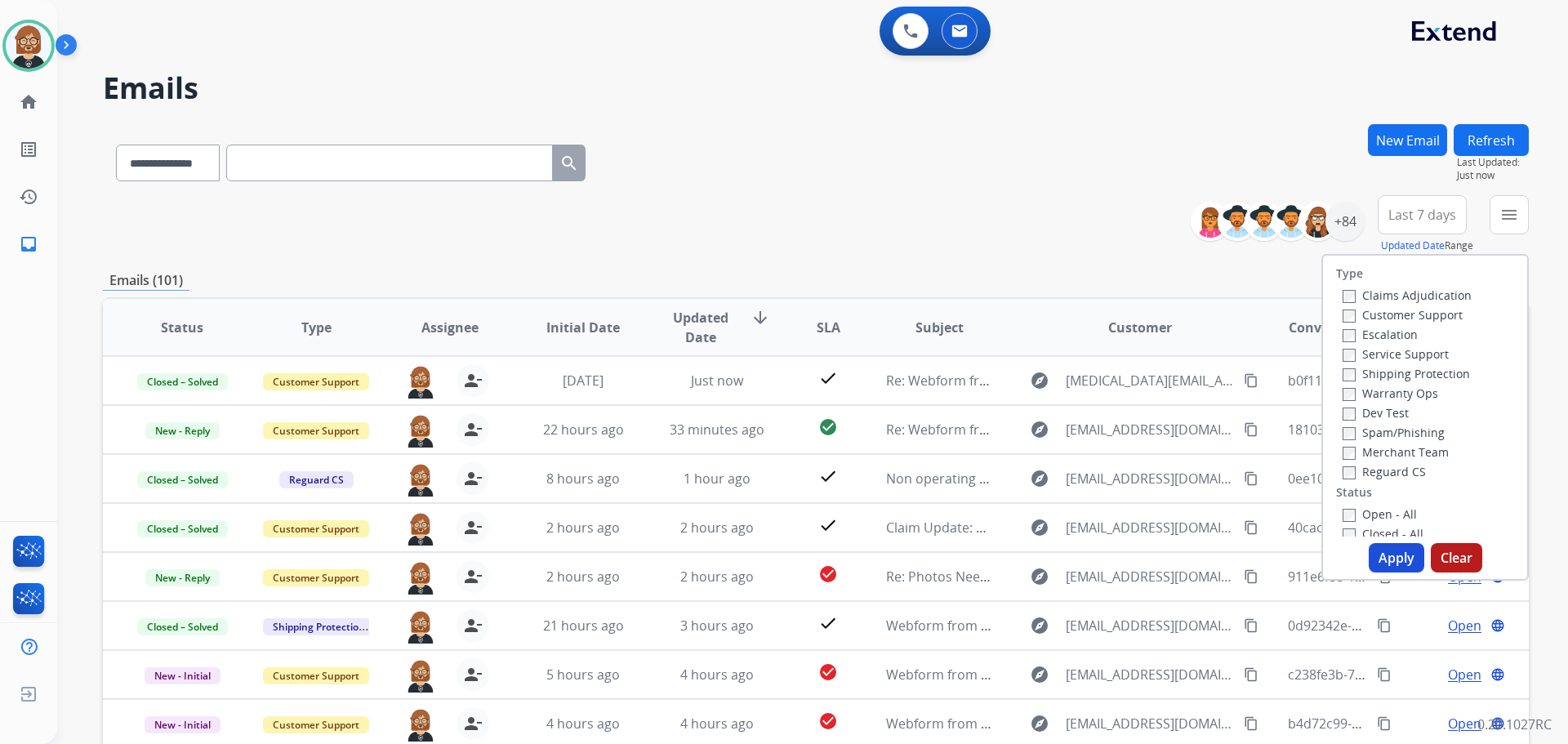
click at [1366, 515] on label "Open - All" at bounding box center [1380, 513] width 75 height 15
click at [1413, 578] on div "Type Claims Adjudication Customer Support Escalation Service Support Shipping P…" at bounding box center [1425, 417] width 208 height 327
click at [1401, 565] on button "Apply" at bounding box center [1397, 557] width 56 height 29
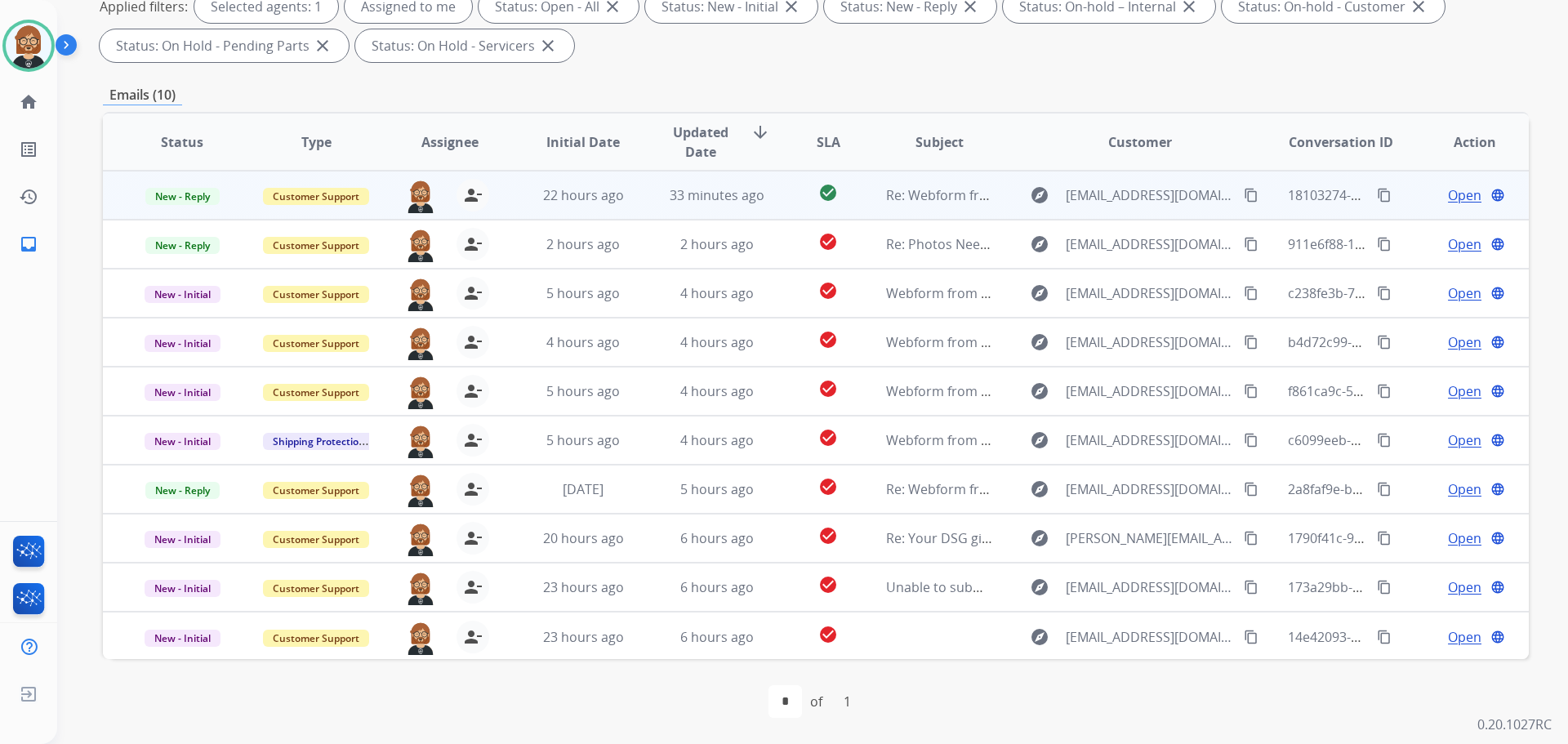
scroll to position [2, 0]
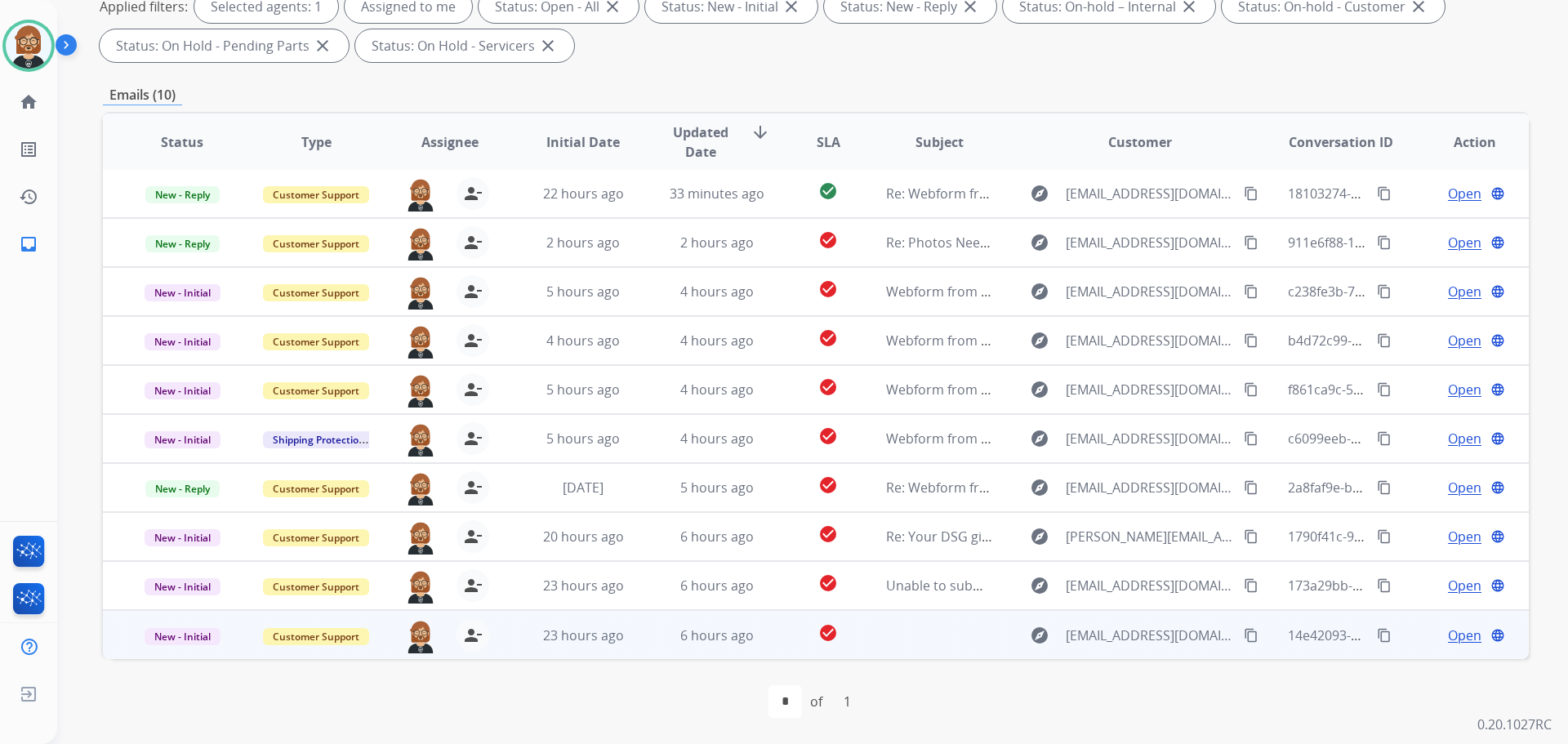
click at [628, 657] on td "23 hours ago" at bounding box center [570, 634] width 134 height 49
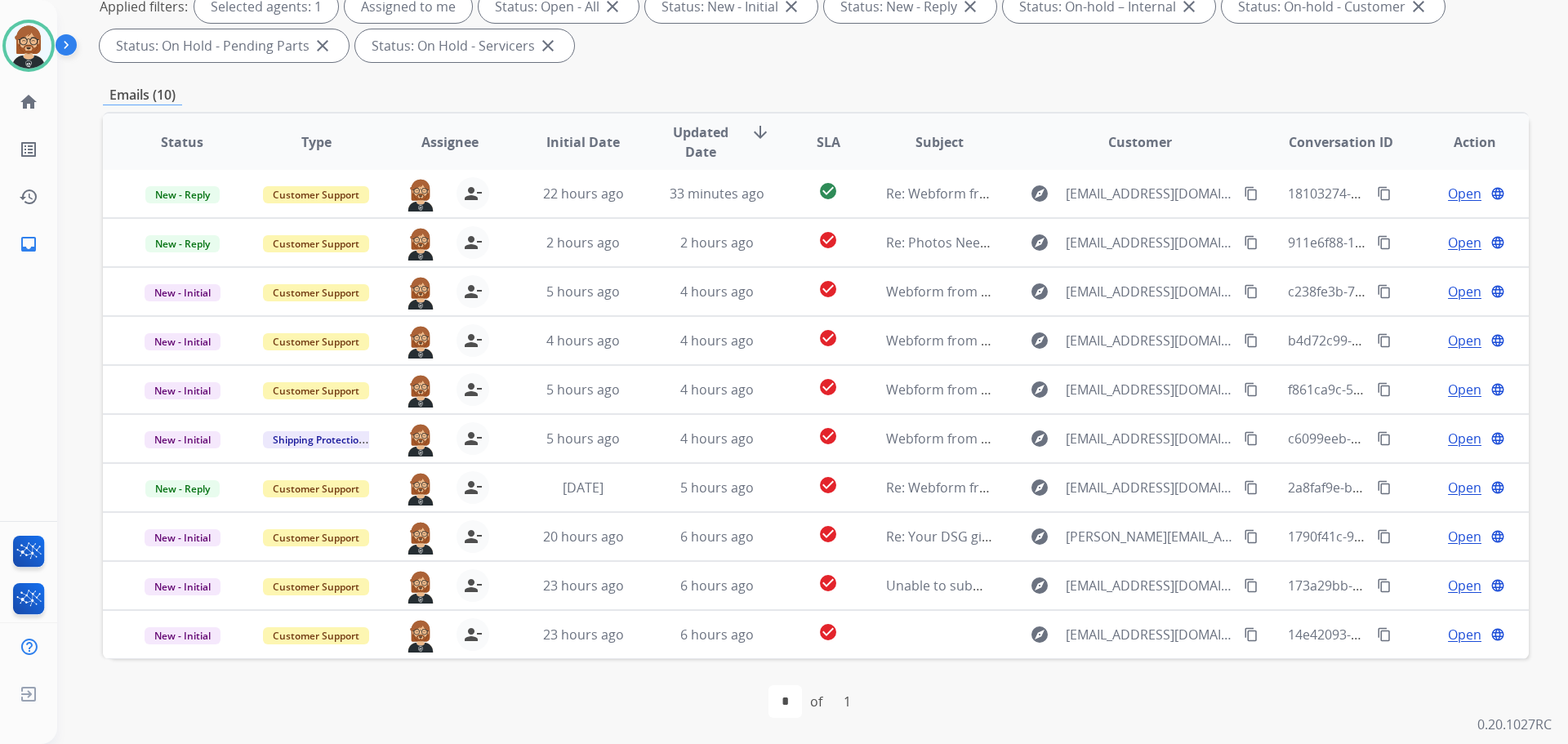
scroll to position [67, 0]
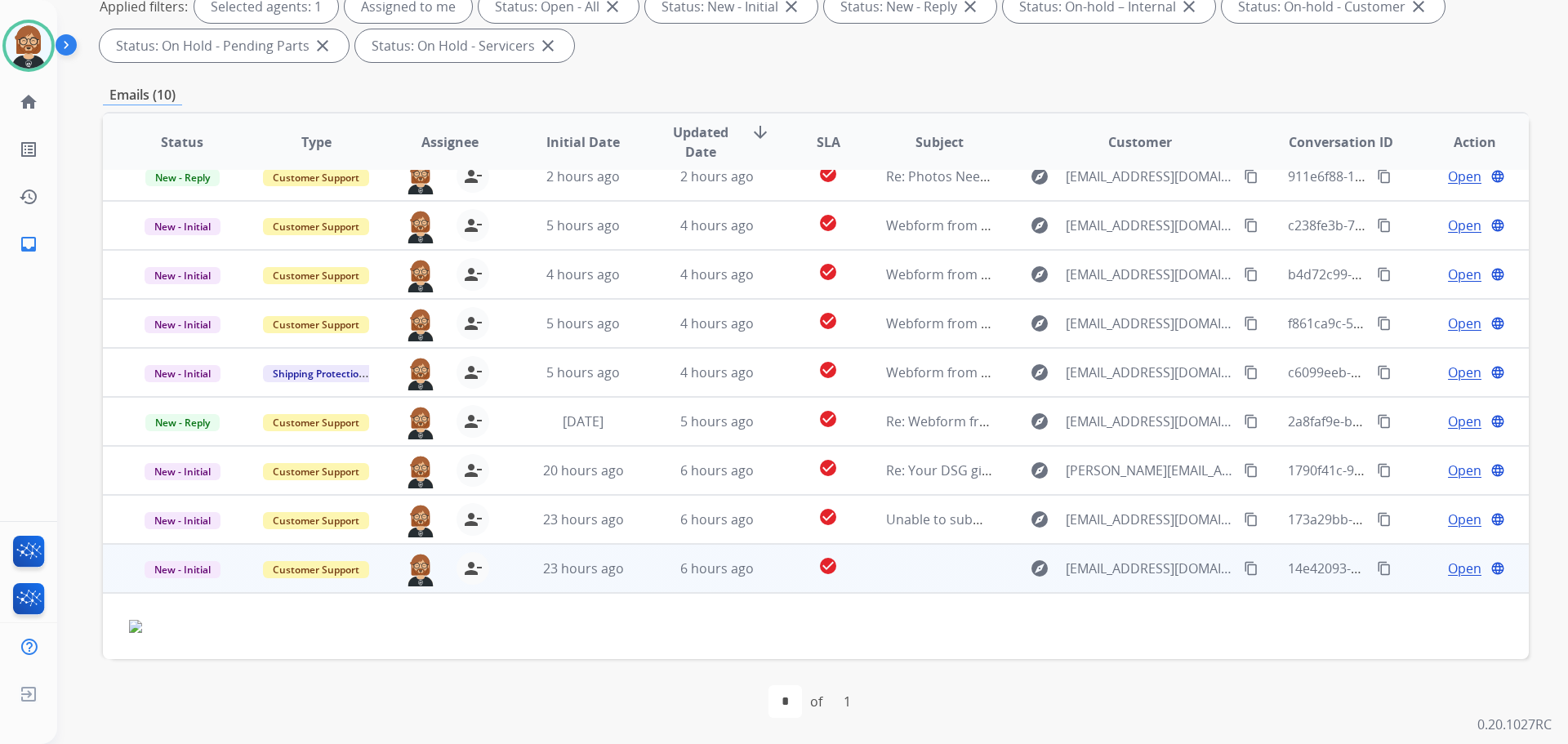
click at [1244, 568] on mat-icon "content_copy" at bounding box center [1251, 568] width 15 height 15
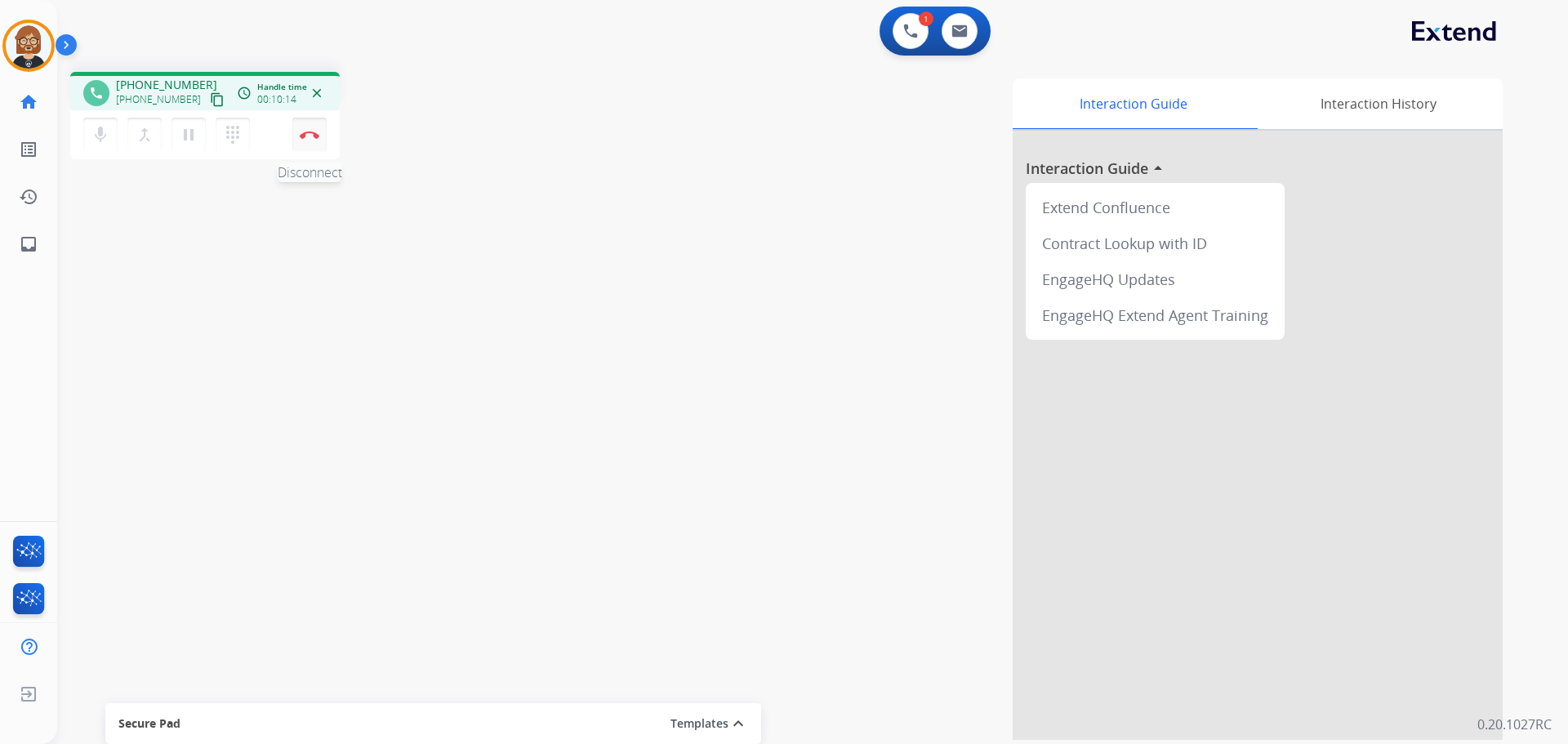
click at [313, 139] on button "Disconnect" at bounding box center [309, 134] width 35 height 35
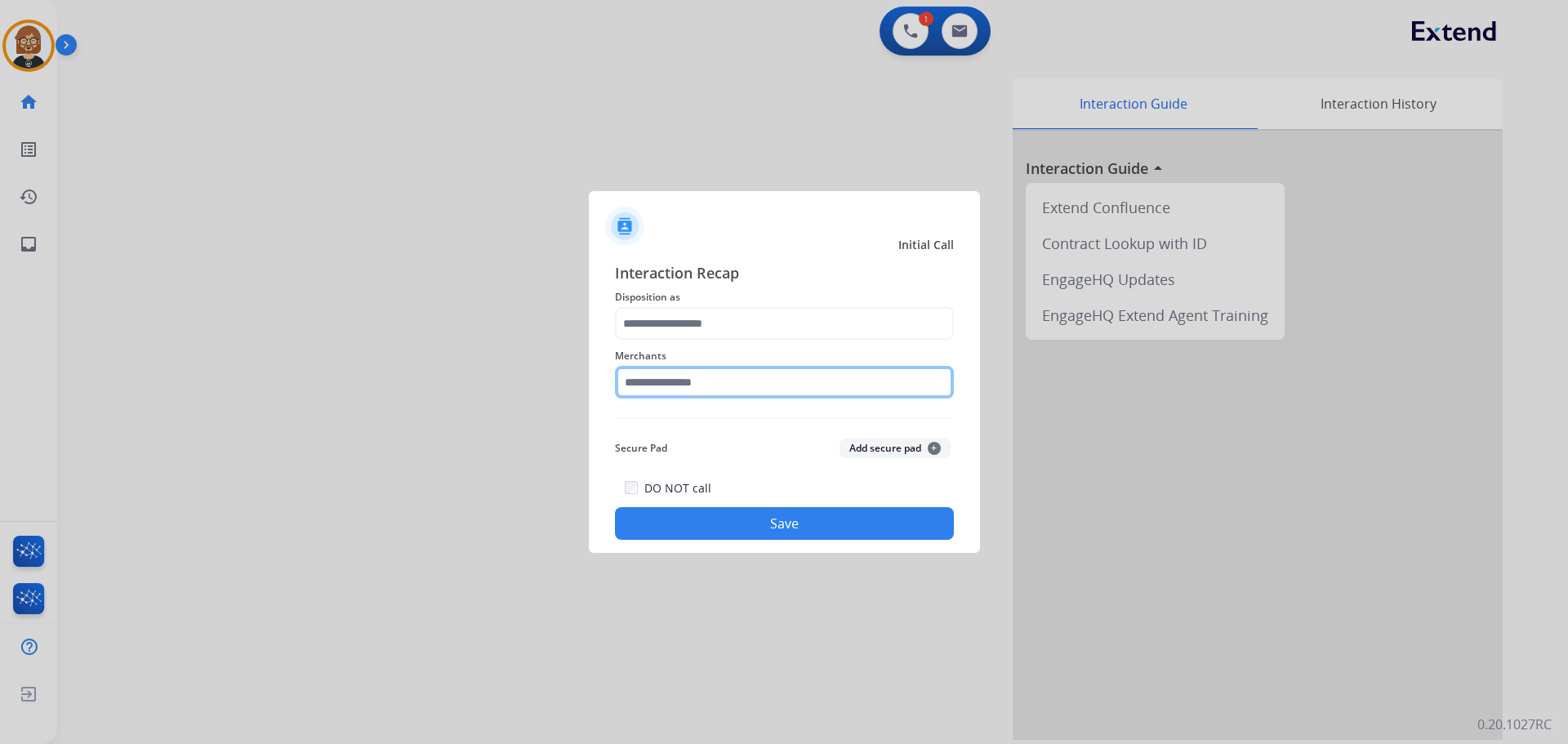
click at [797, 390] on input "text" at bounding box center [784, 382] width 339 height 33
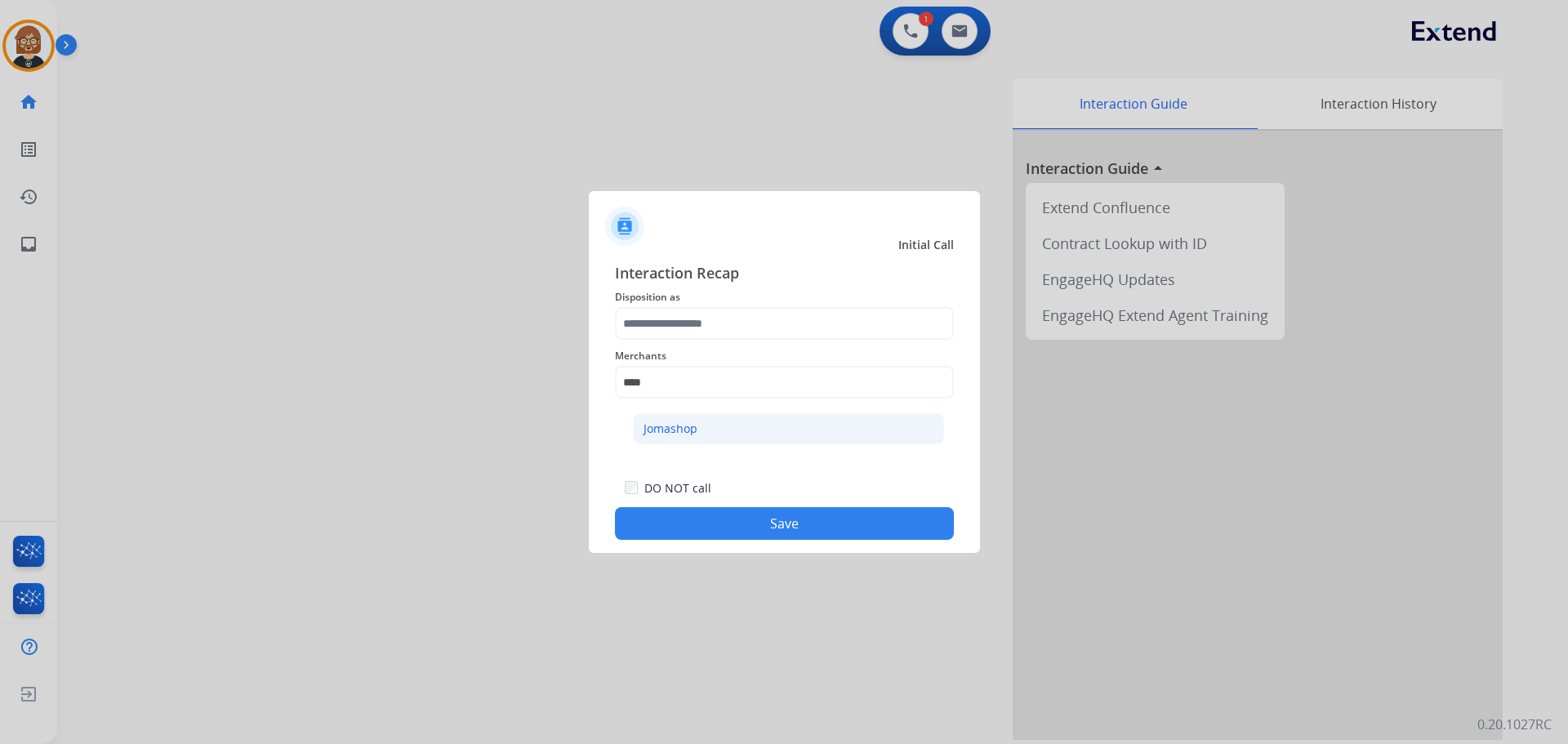
click at [685, 434] on div "Jomashop" at bounding box center [670, 428] width 54 height 16
type input "********"
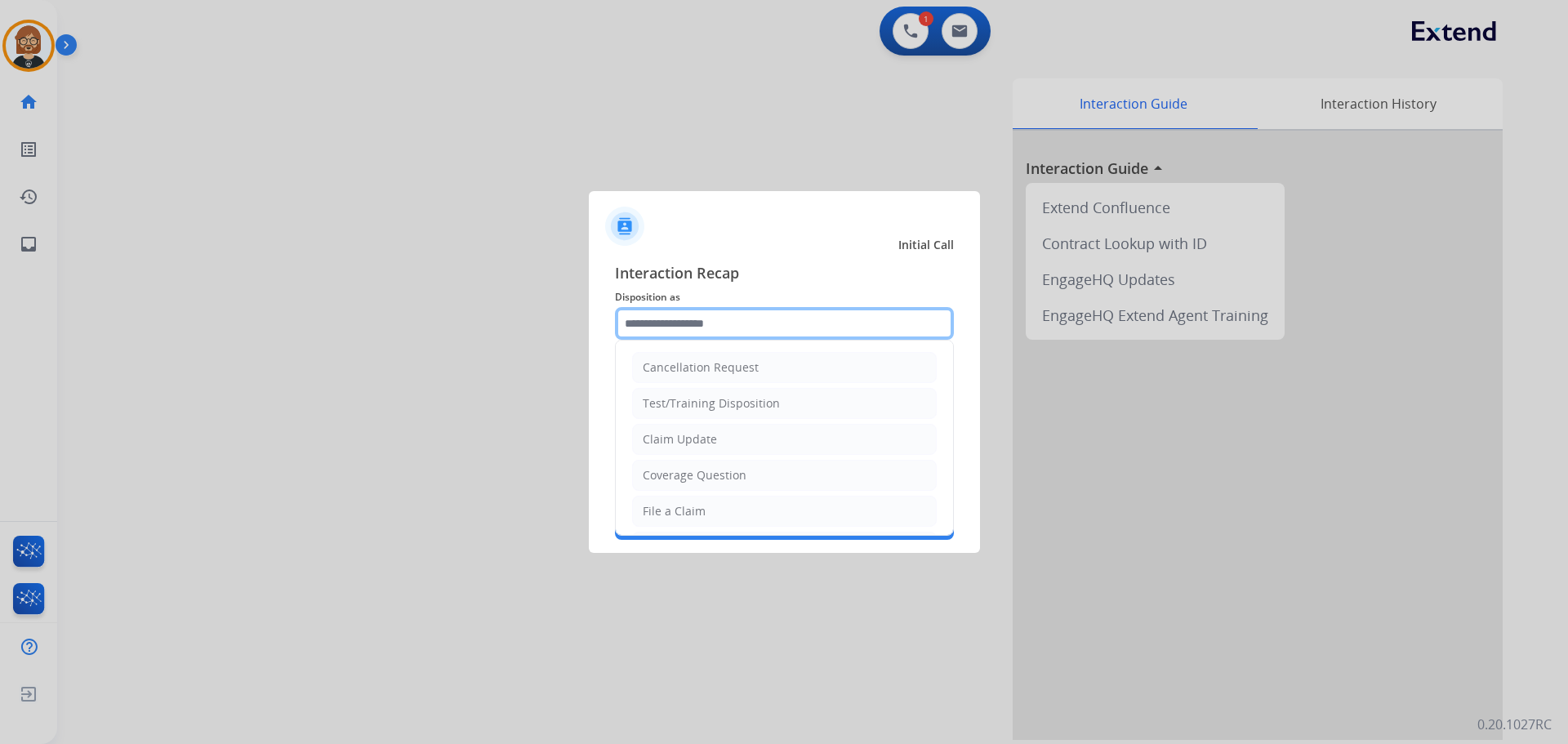
click at [756, 322] on input "text" at bounding box center [784, 323] width 339 height 33
click at [744, 443] on li "Claim Update" at bounding box center [784, 439] width 305 height 31
type input "**********"
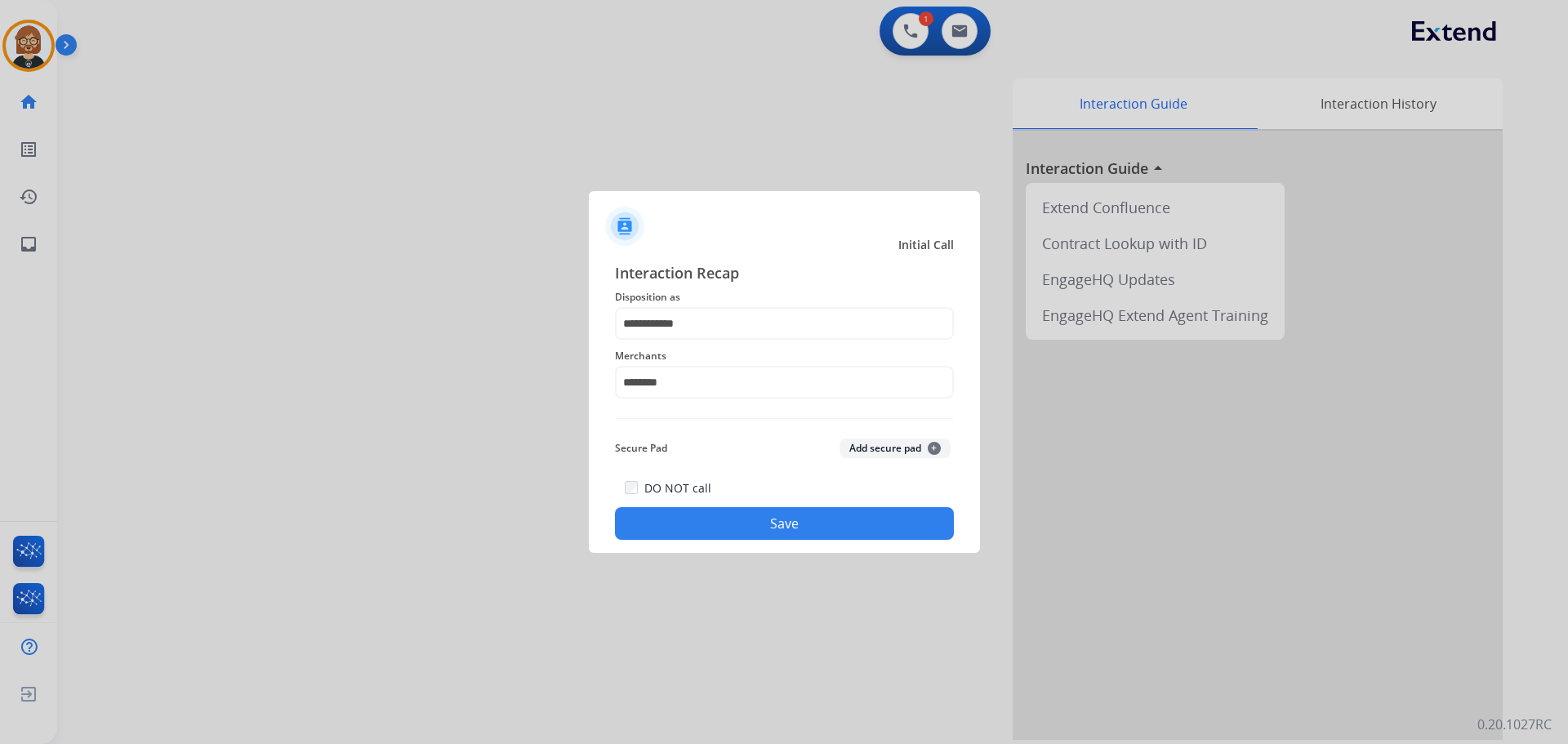
click at [769, 521] on button "Save" at bounding box center [784, 523] width 339 height 33
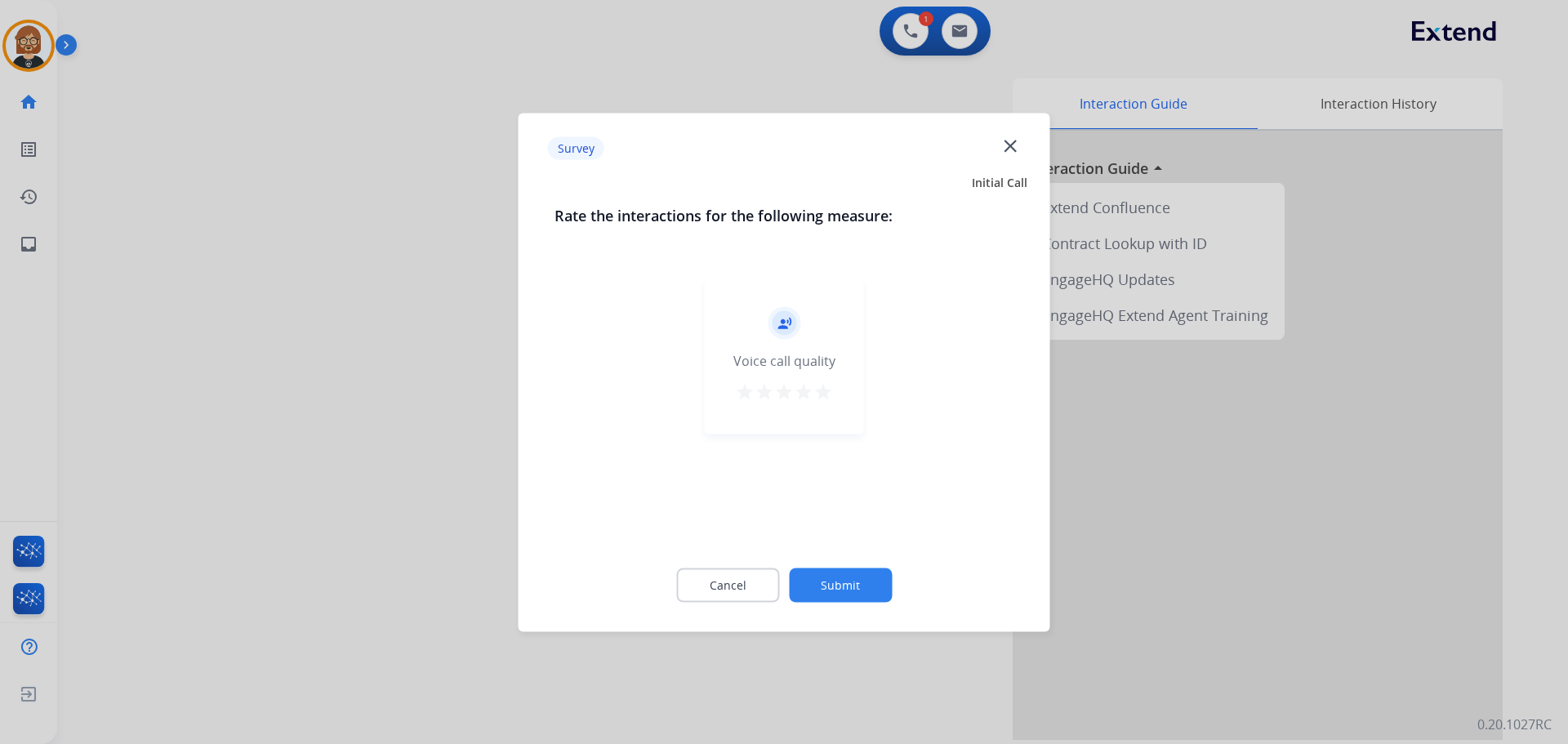
click at [866, 597] on button "Submit" at bounding box center [840, 584] width 103 height 35
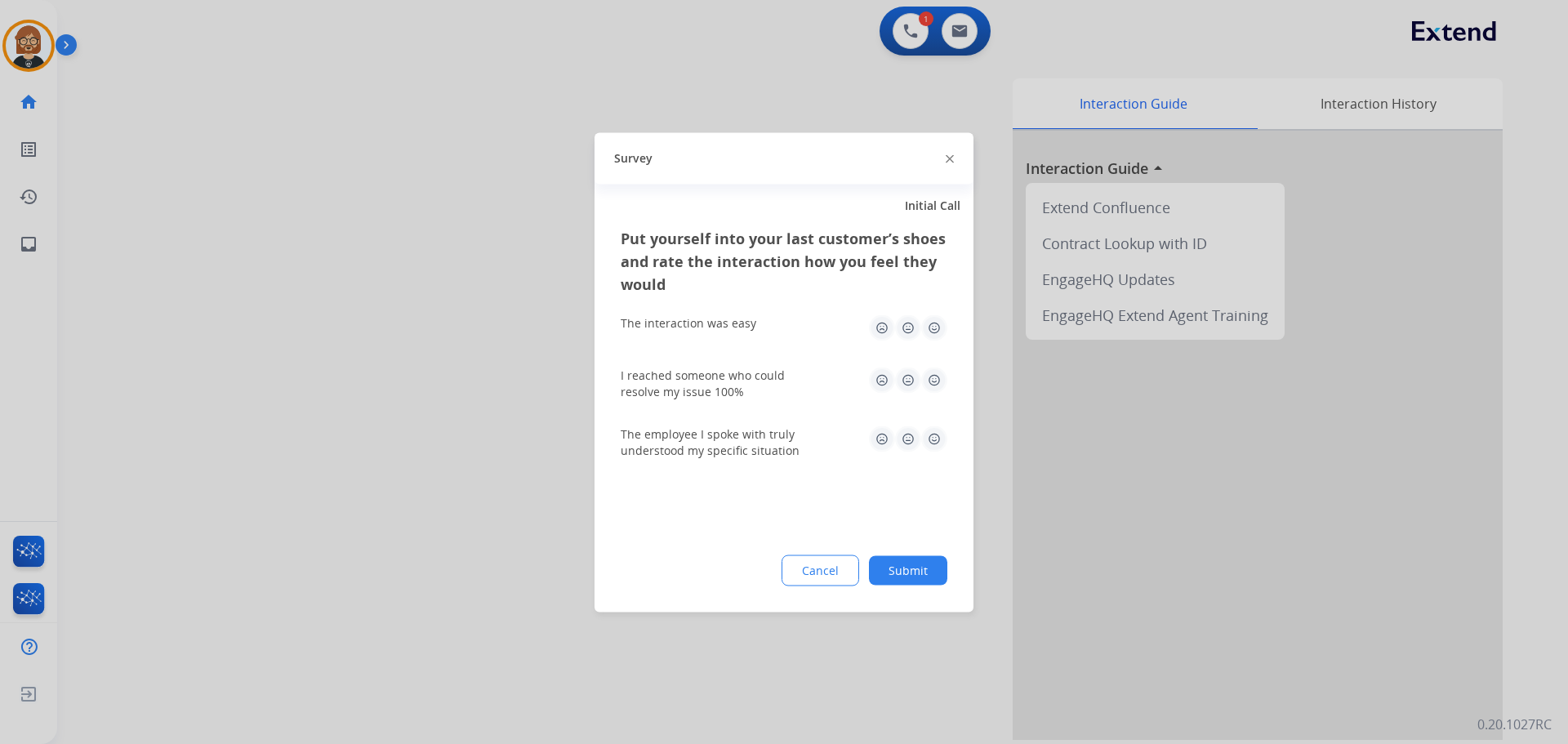
click at [916, 581] on button "Submit" at bounding box center [908, 569] width 78 height 29
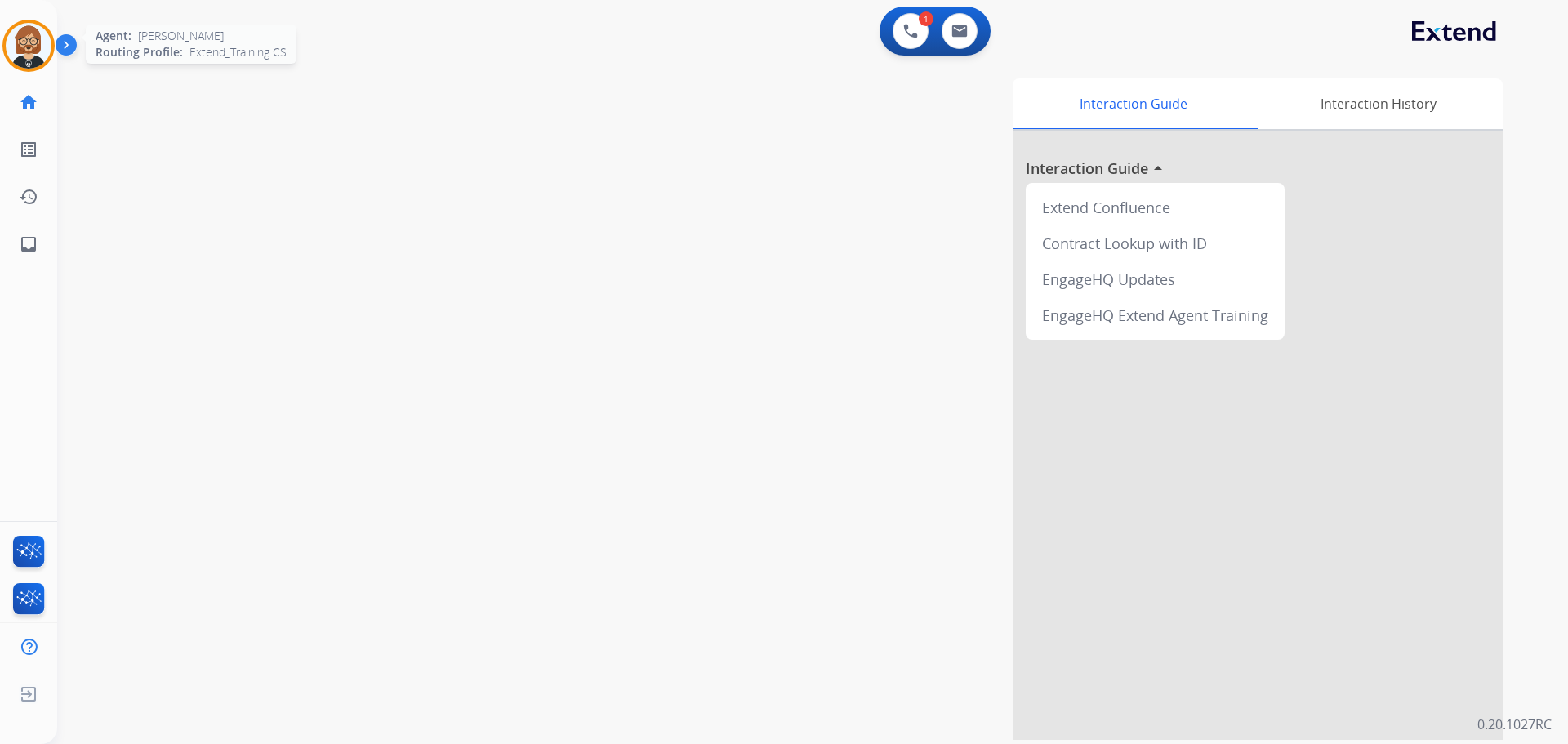
click at [44, 48] on img at bounding box center [28, 45] width 45 height 45
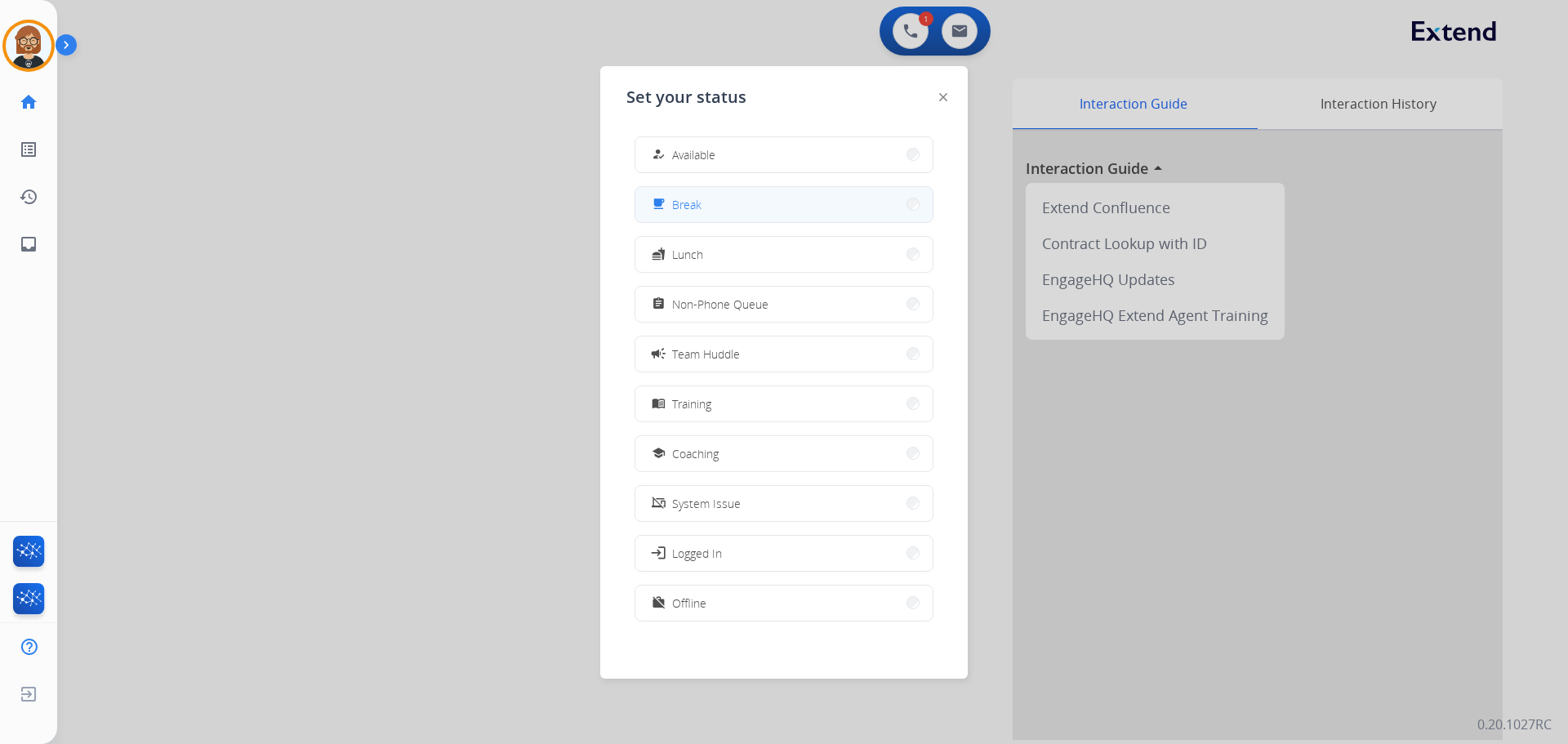
click at [726, 205] on button "free_breakfast Break" at bounding box center [784, 205] width 298 height 36
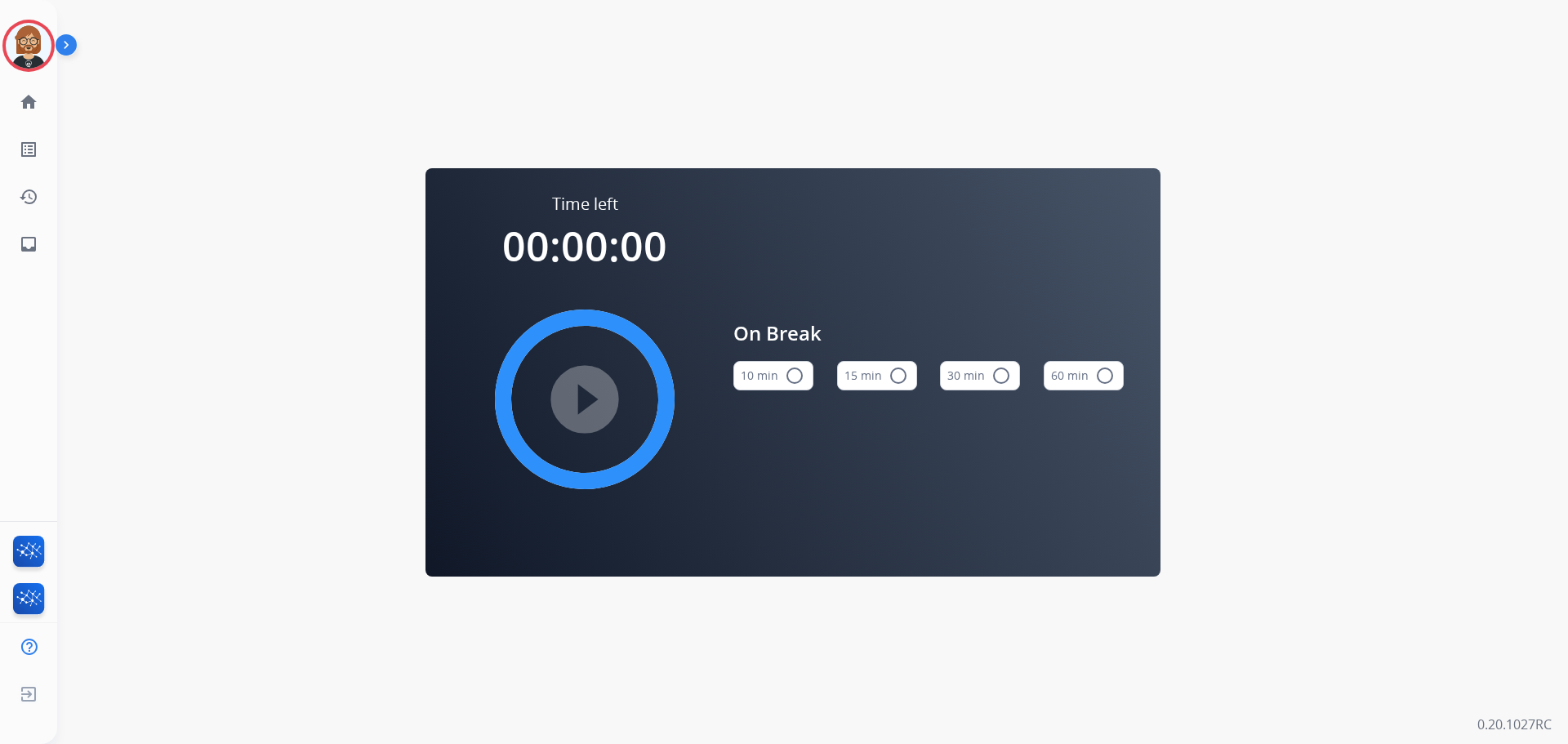
click at [765, 387] on button "10 min radio_button_unchecked" at bounding box center [774, 375] width 80 height 29
click at [27, 241] on mat-icon "inbox" at bounding box center [28, 244] width 20 height 20
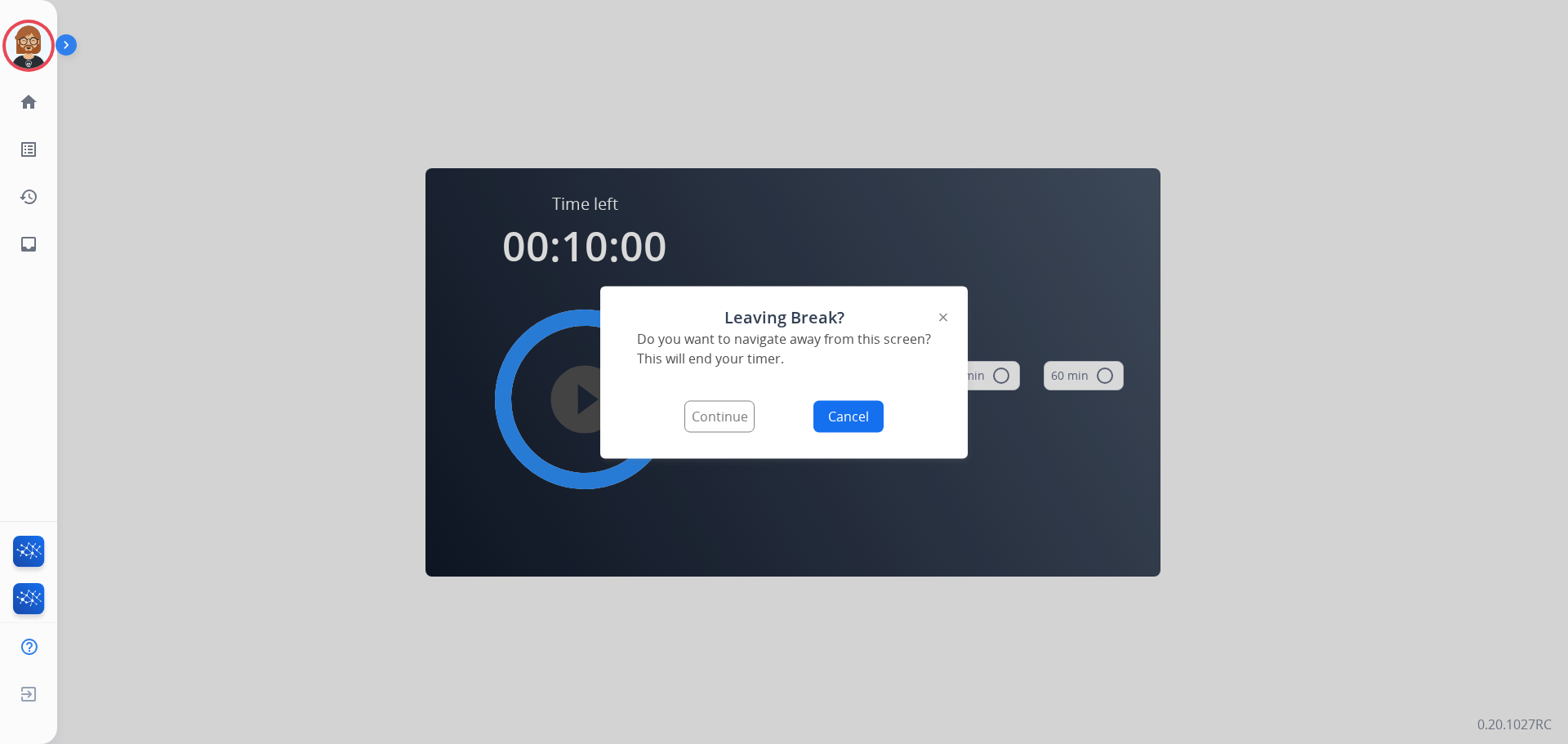
click at [694, 424] on button "Continue" at bounding box center [719, 416] width 70 height 32
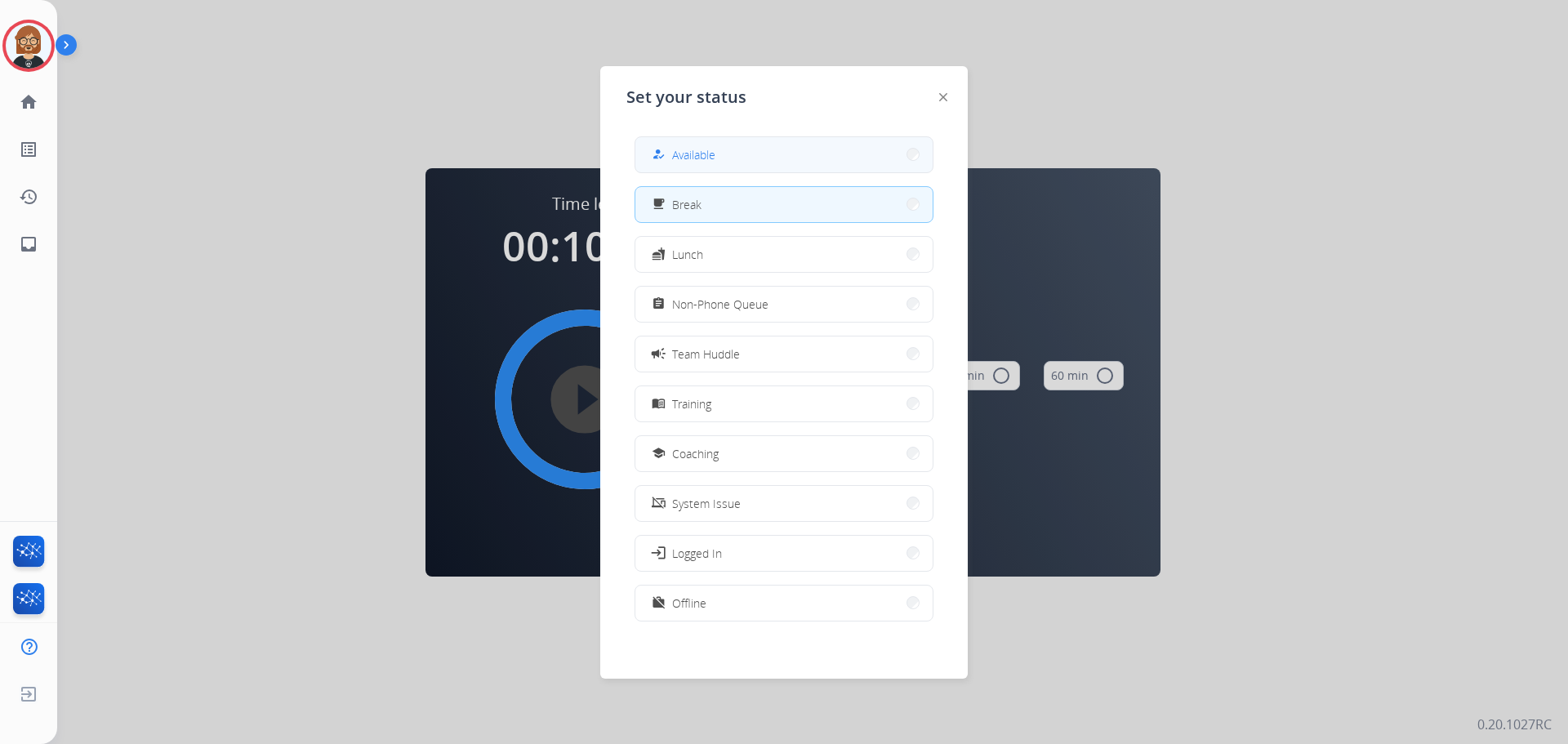
click at [752, 153] on button "how_to_reg Available" at bounding box center [784, 154] width 298 height 36
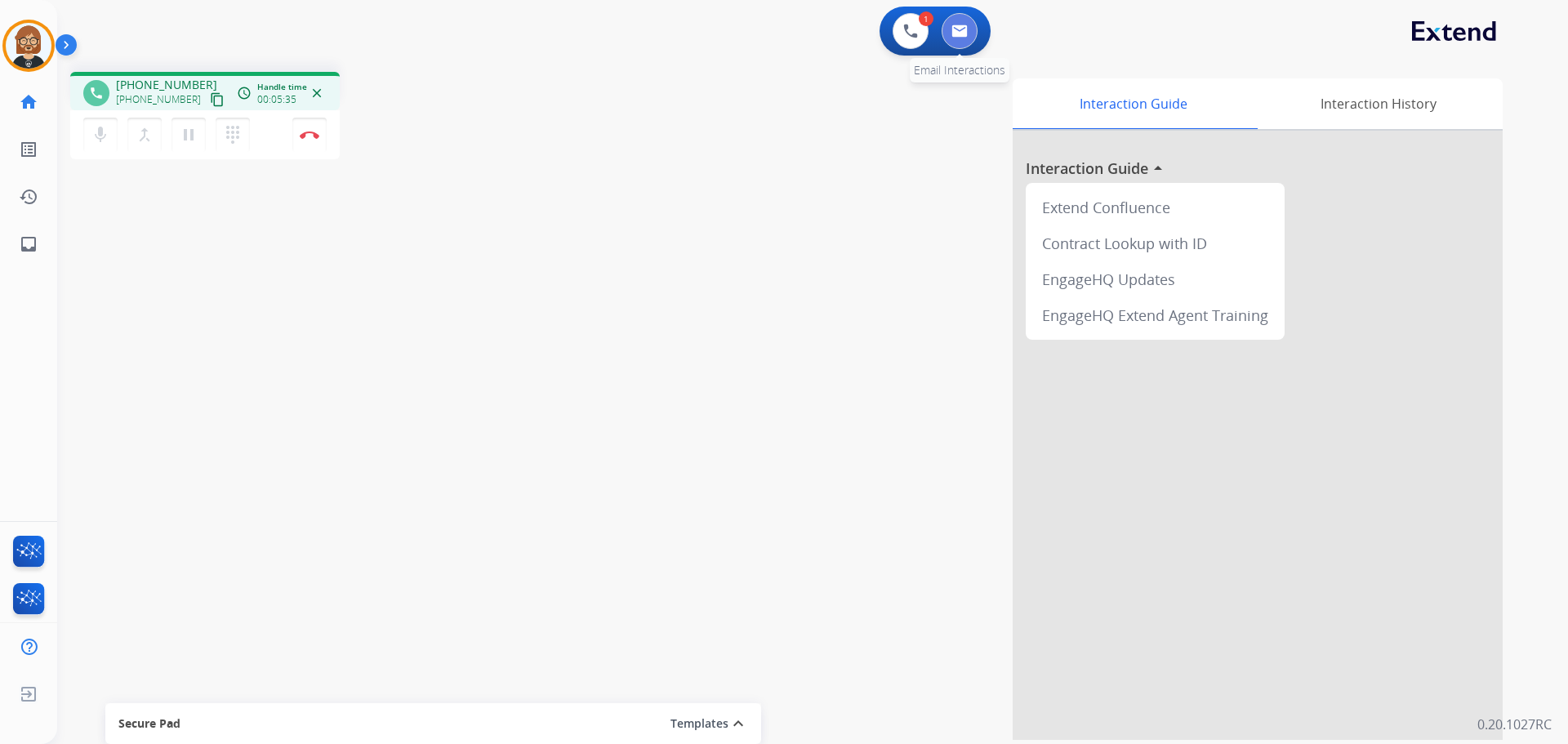
click at [947, 22] on button at bounding box center [959, 31] width 36 height 36
select select "**********"
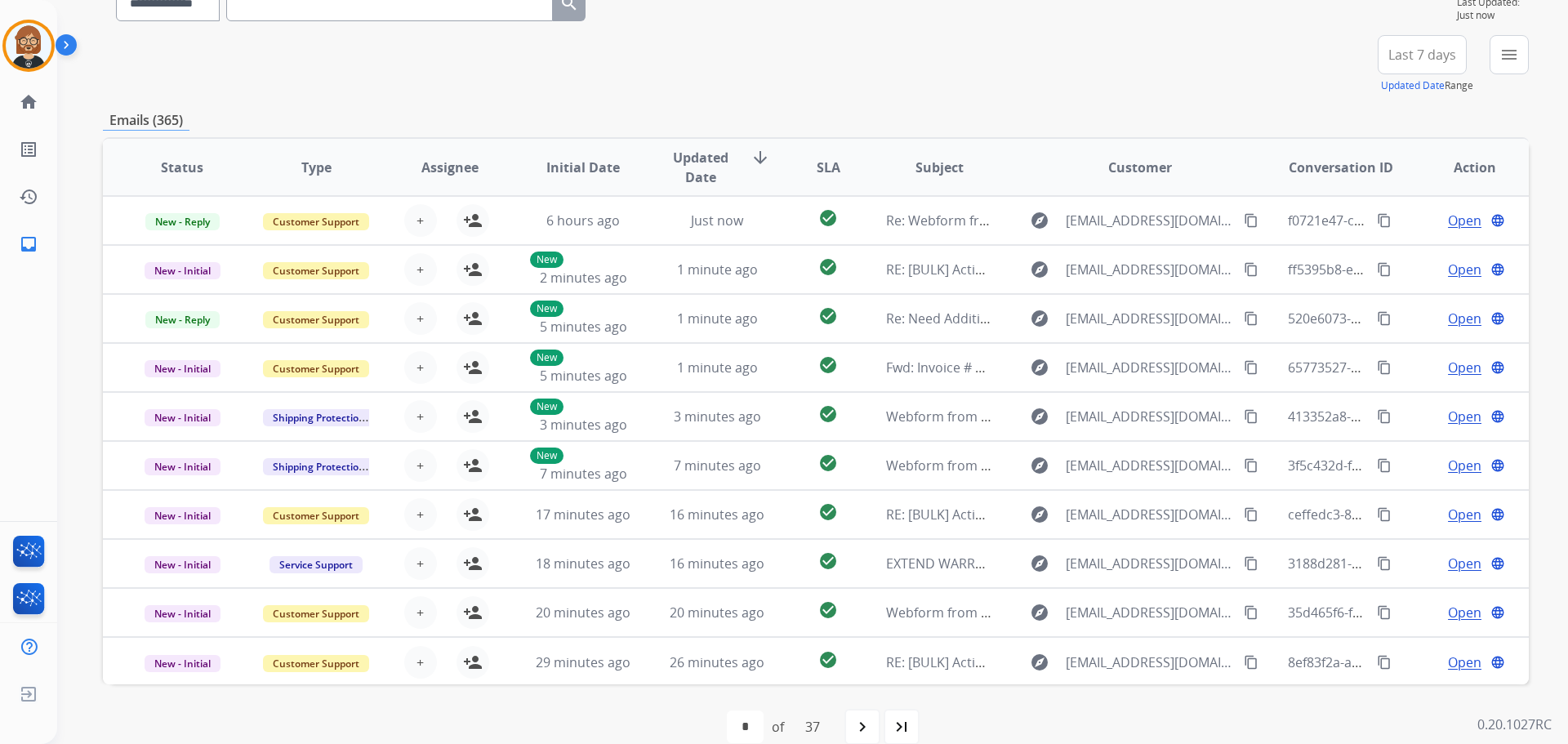
scroll to position [186, 0]
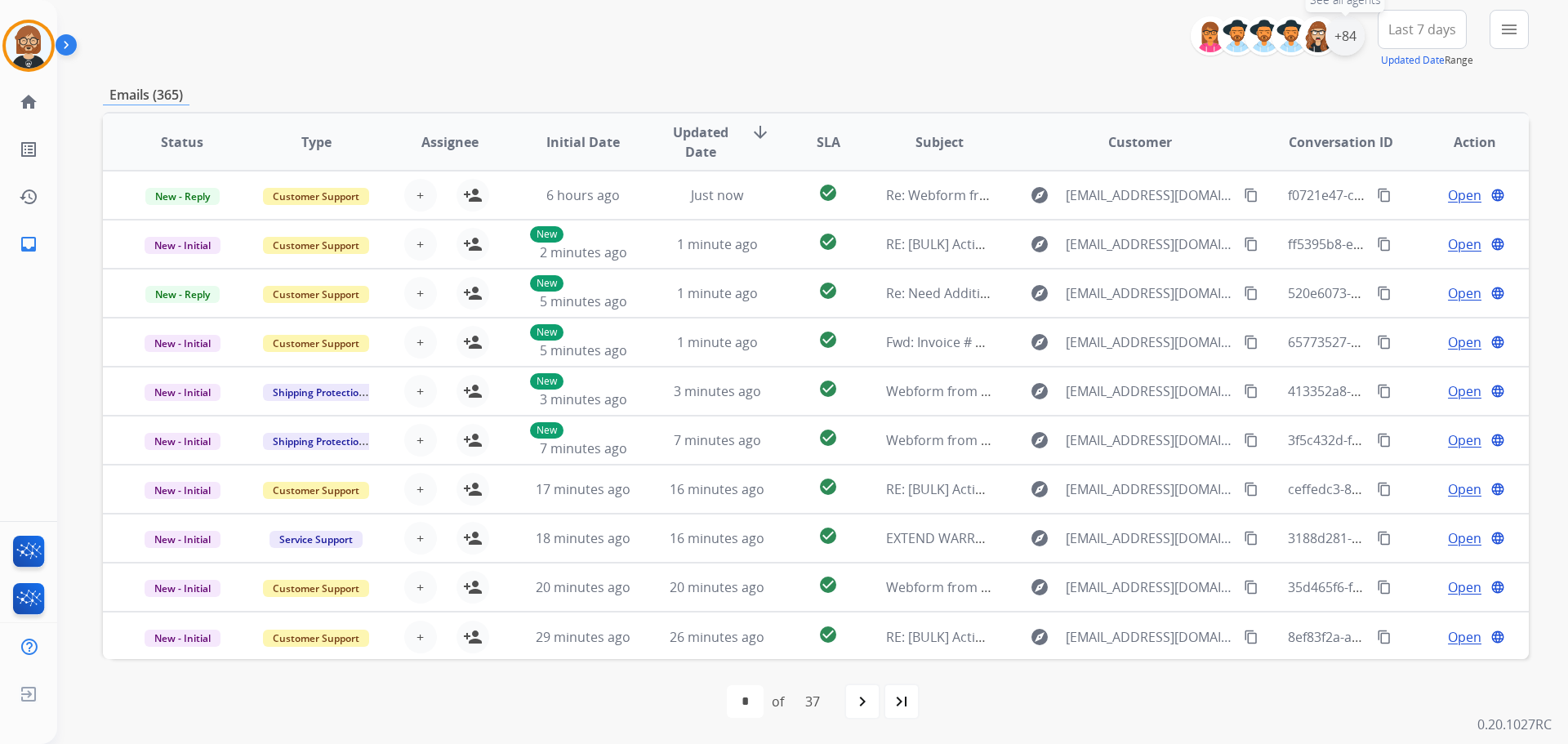
click at [1335, 28] on div "+84" at bounding box center [1345, 36] width 39 height 39
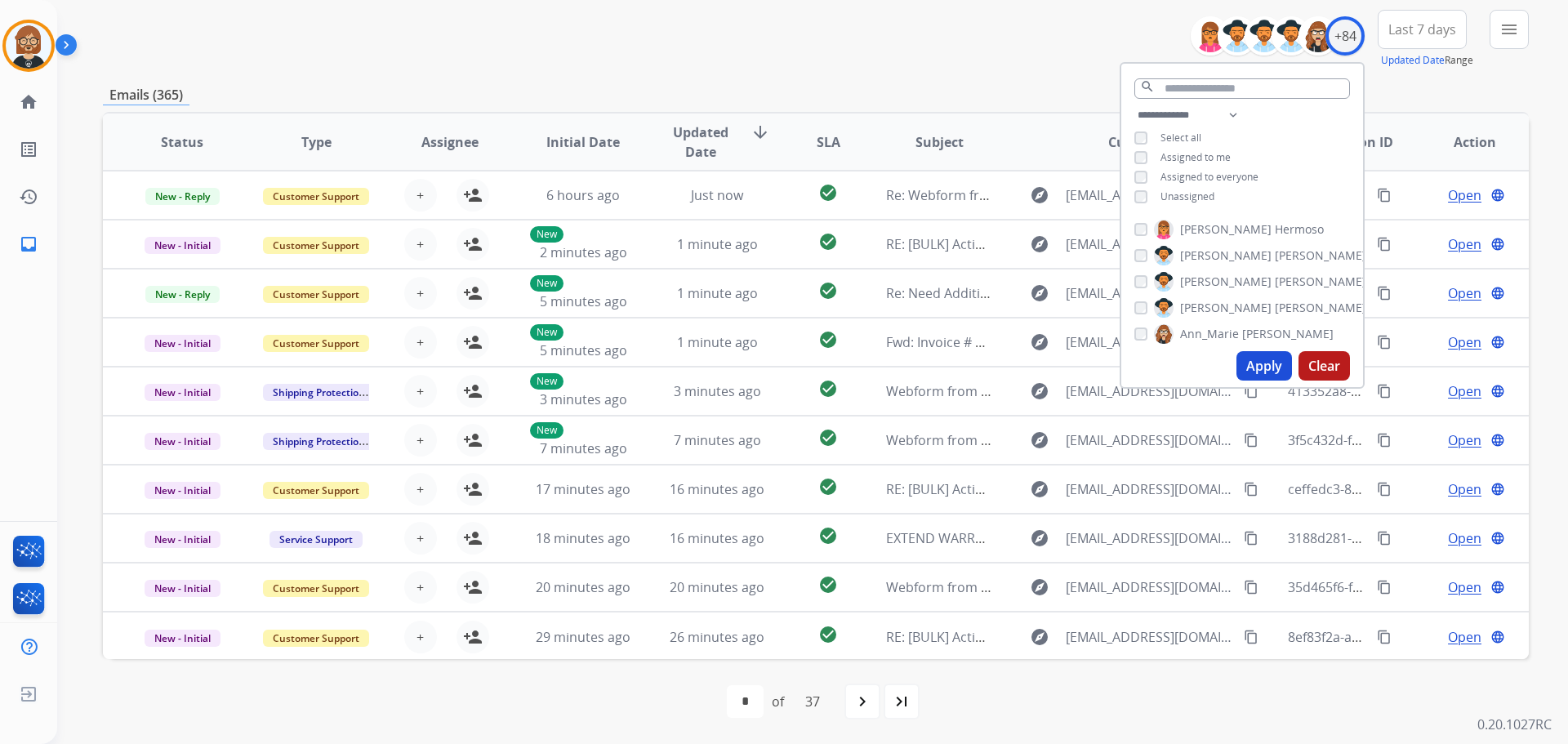
click at [1166, 198] on span "Unassigned" at bounding box center [1187, 196] width 54 height 14
click at [1256, 376] on button "Apply" at bounding box center [1264, 365] width 56 height 29
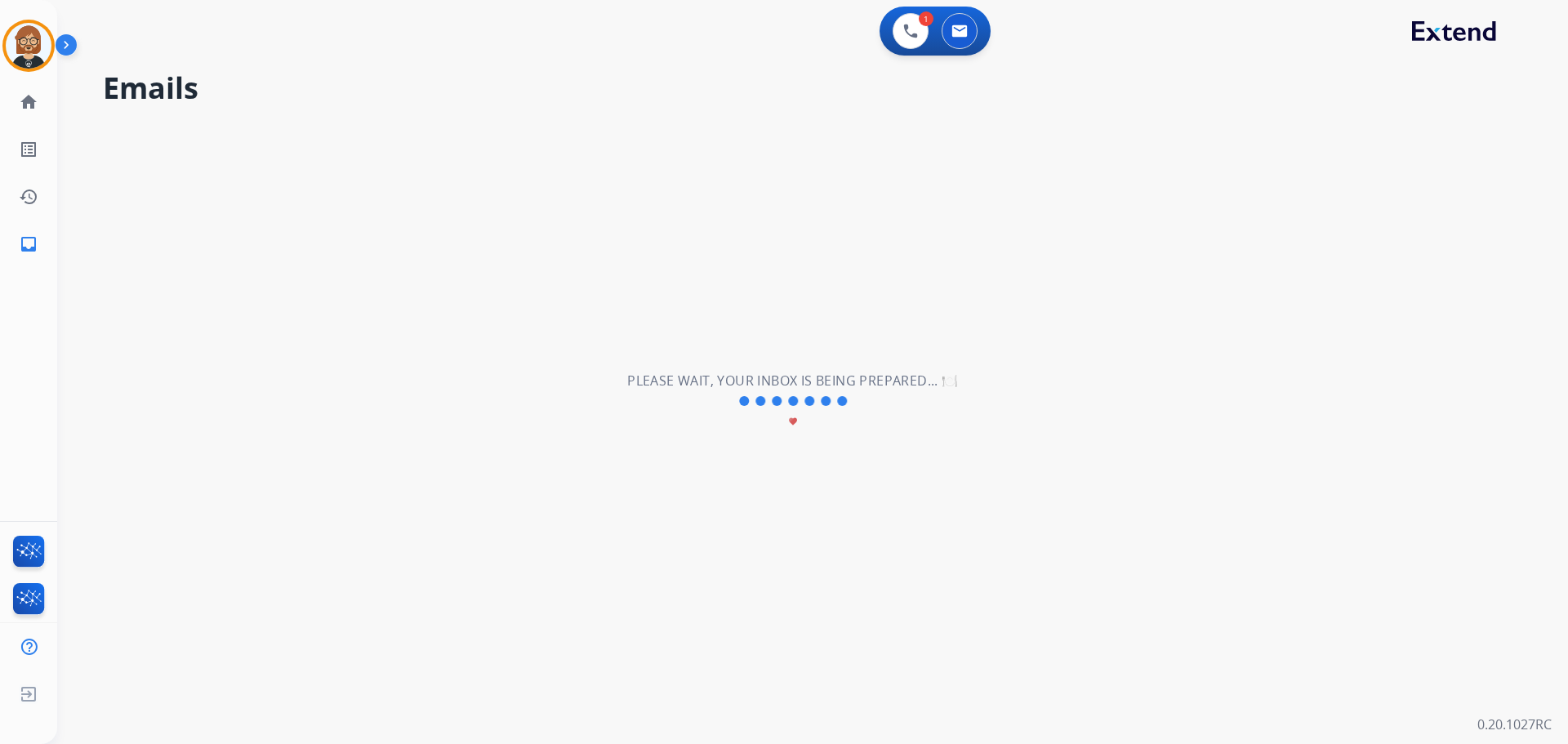
scroll to position [0, 0]
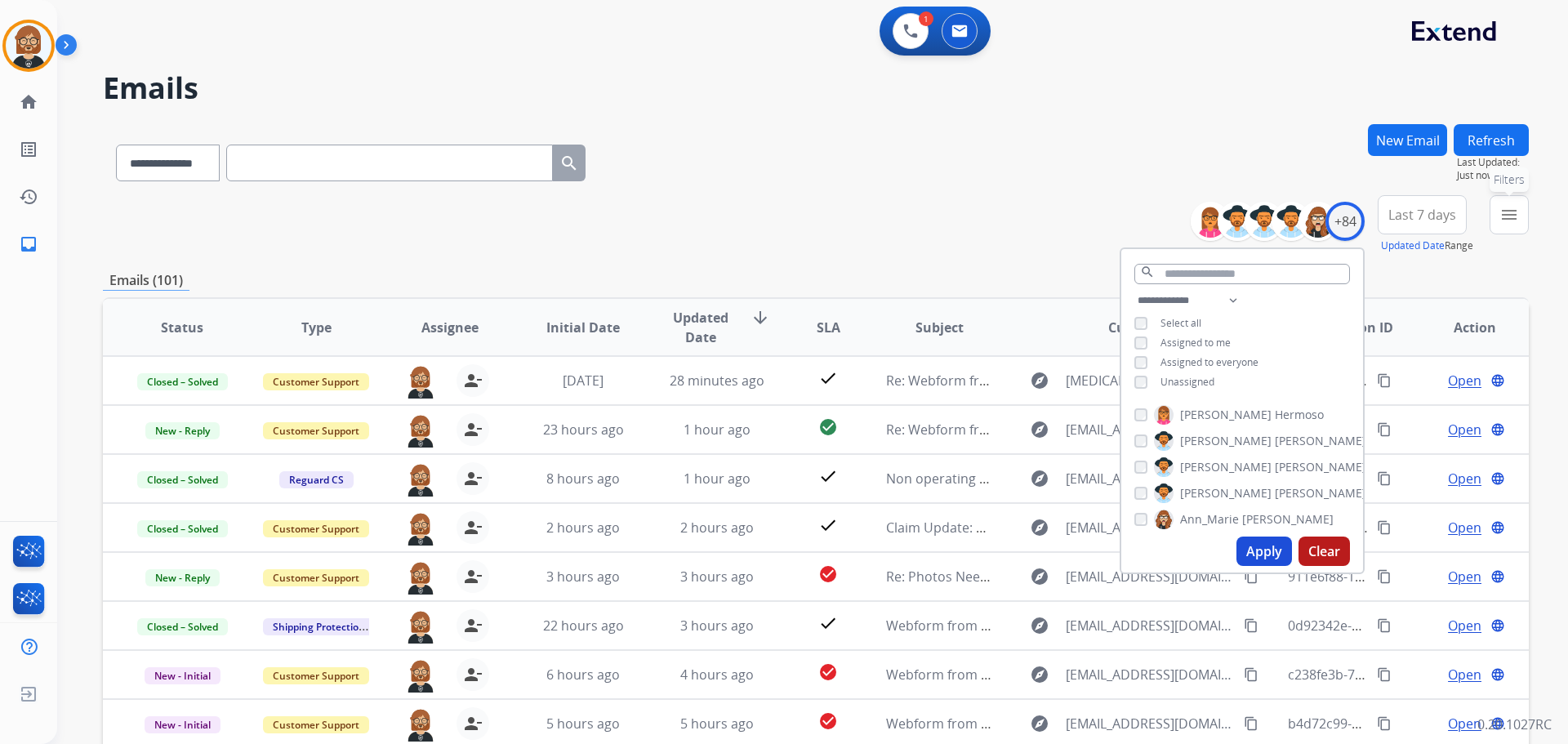
click at [1504, 217] on mat-icon "menu" at bounding box center [1509, 215] width 20 height 20
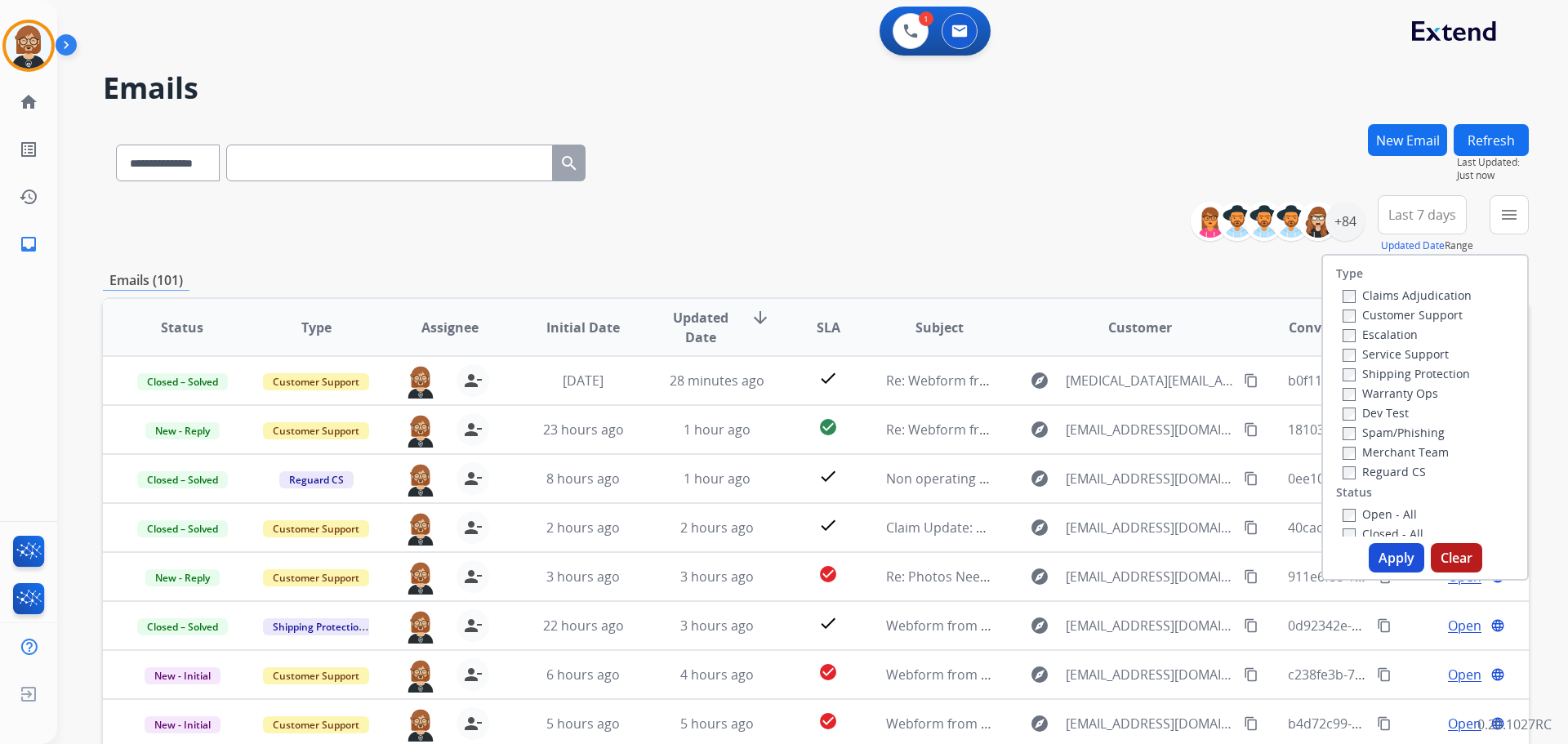
click at [1399, 511] on label "Open - All" at bounding box center [1380, 513] width 75 height 15
click at [1400, 563] on button "Apply" at bounding box center [1397, 557] width 56 height 29
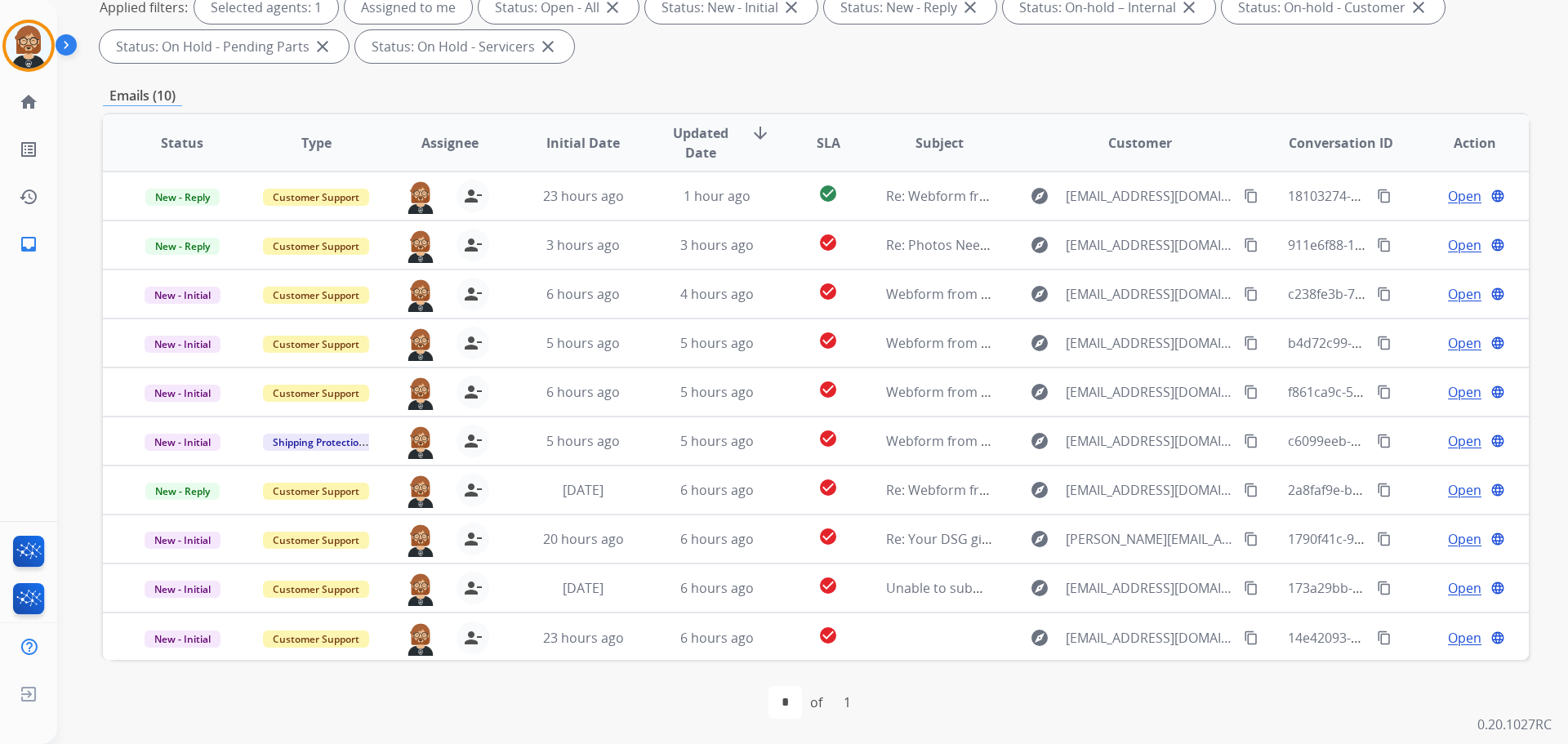
scroll to position [264, 0]
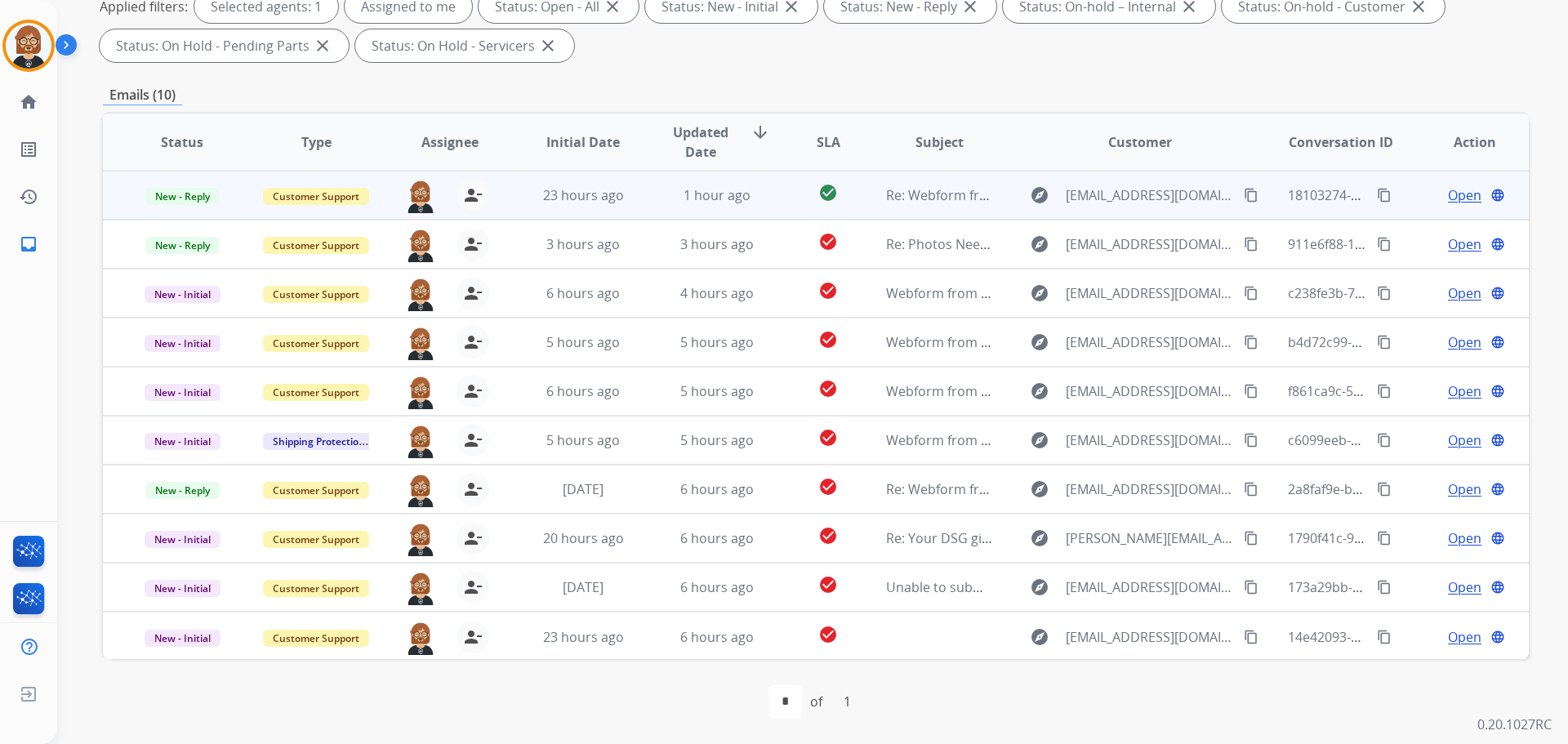
click at [784, 199] on td "check_circle" at bounding box center [816, 194] width 89 height 49
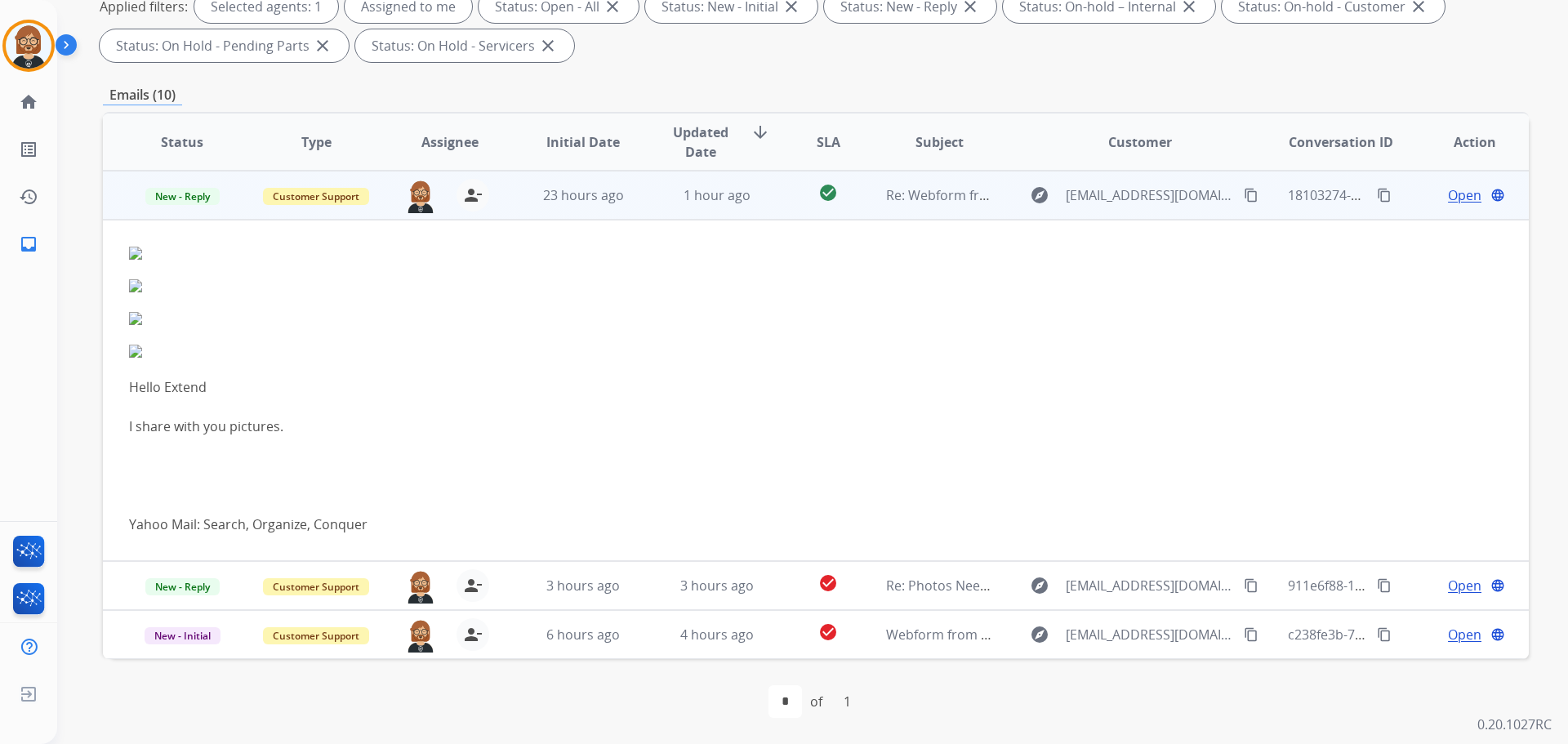
click at [784, 199] on td "check_circle" at bounding box center [816, 194] width 89 height 49
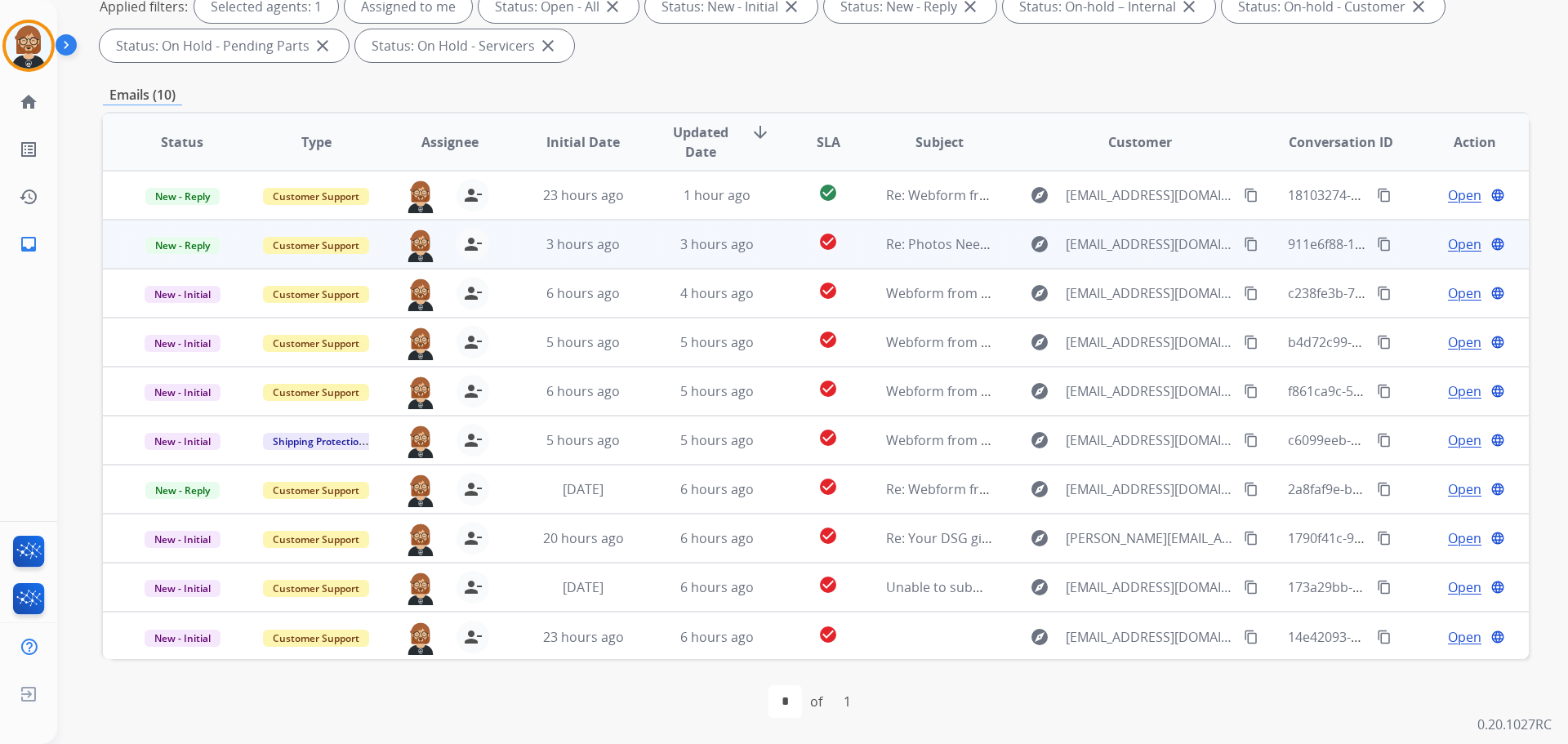
click at [779, 242] on td "check_circle" at bounding box center [816, 243] width 89 height 49
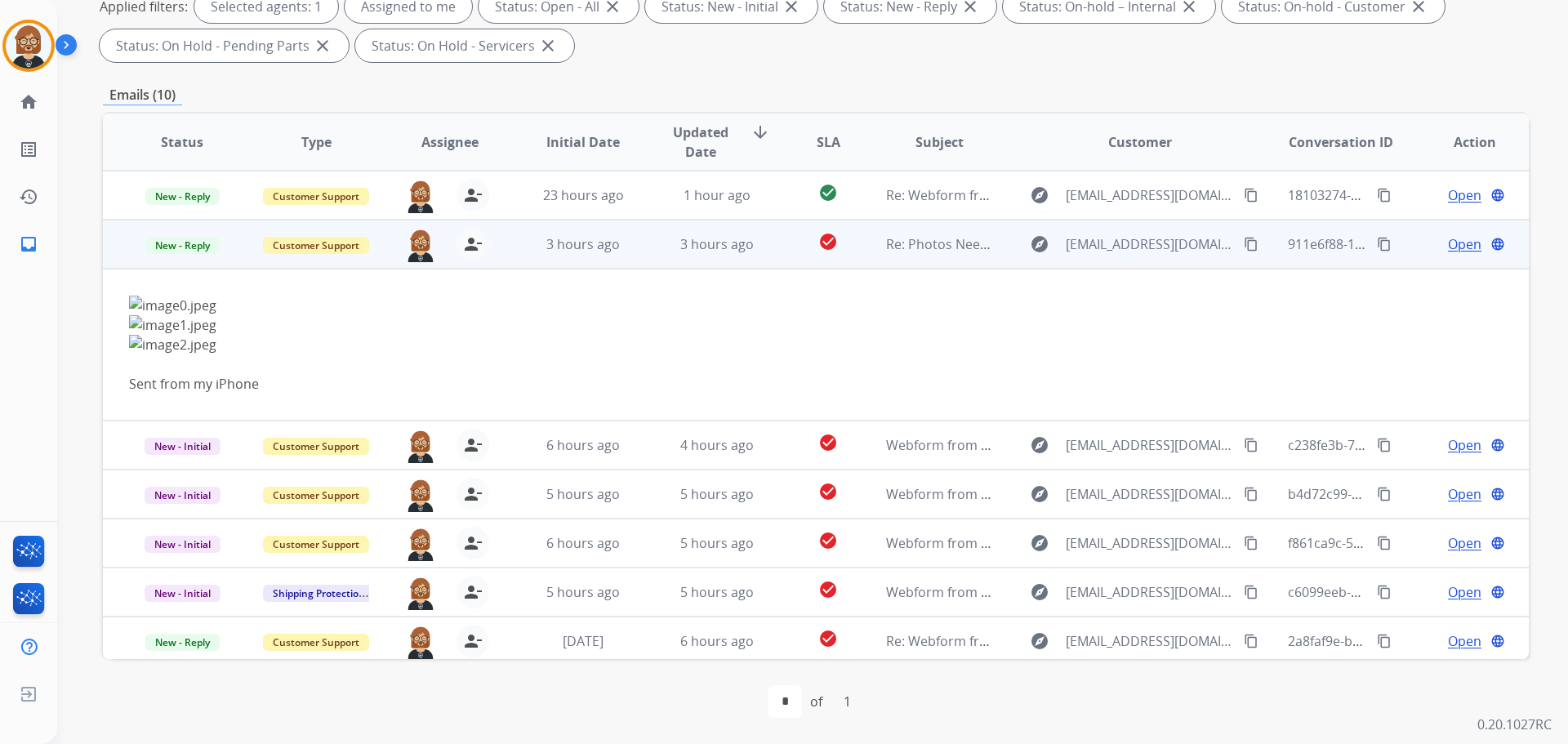
scroll to position [49, 0]
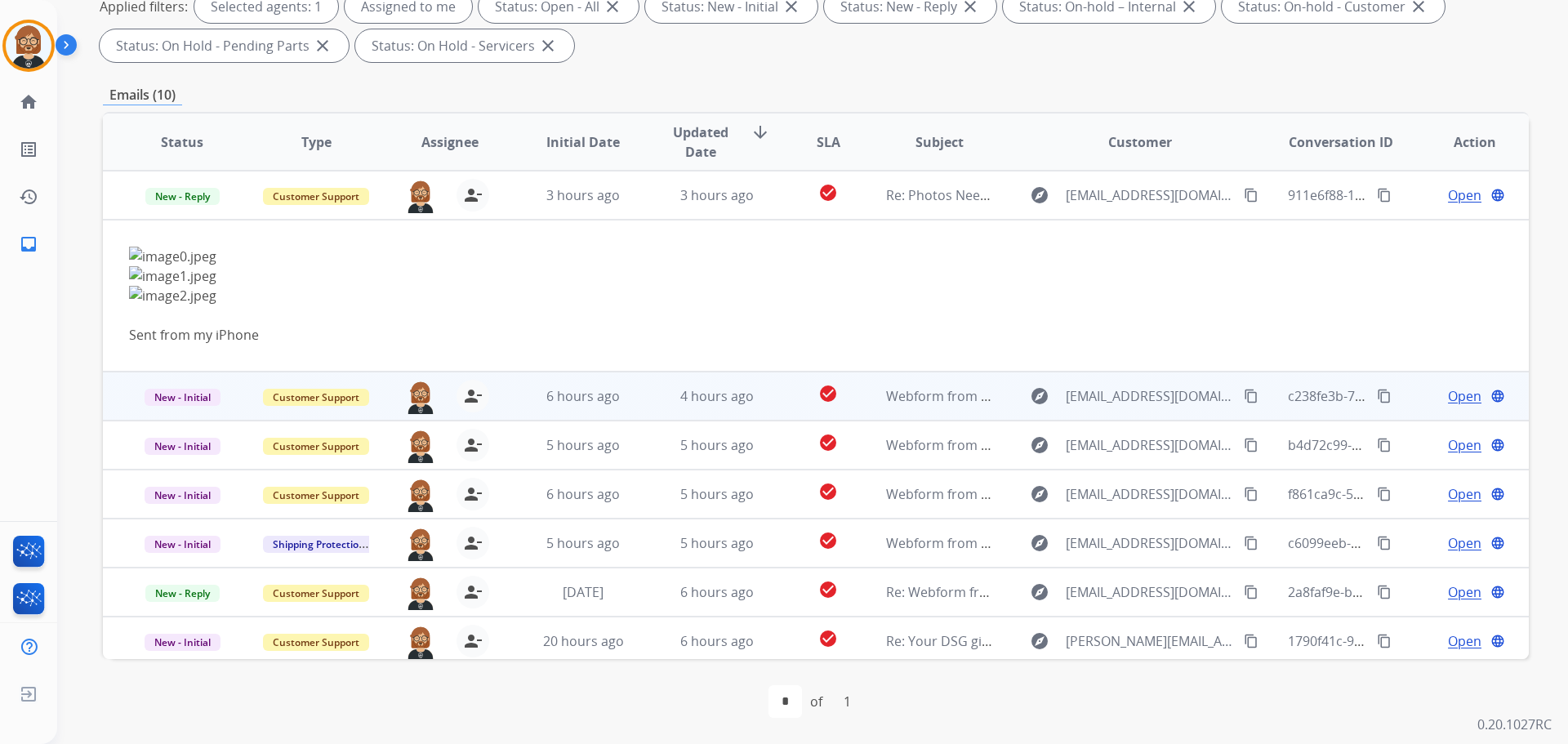
click at [789, 400] on td "check_circle" at bounding box center [816, 395] width 89 height 49
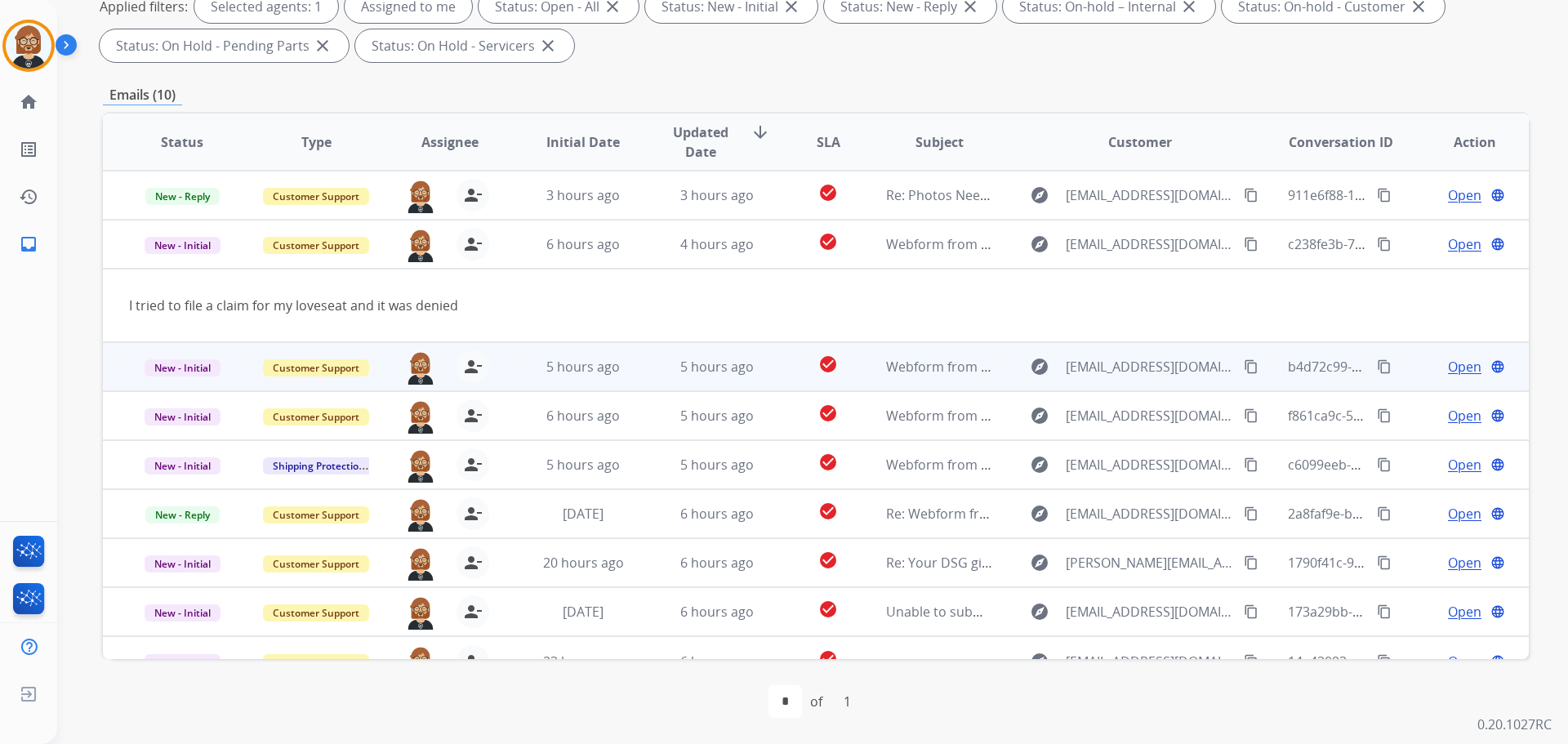
scroll to position [75, 0]
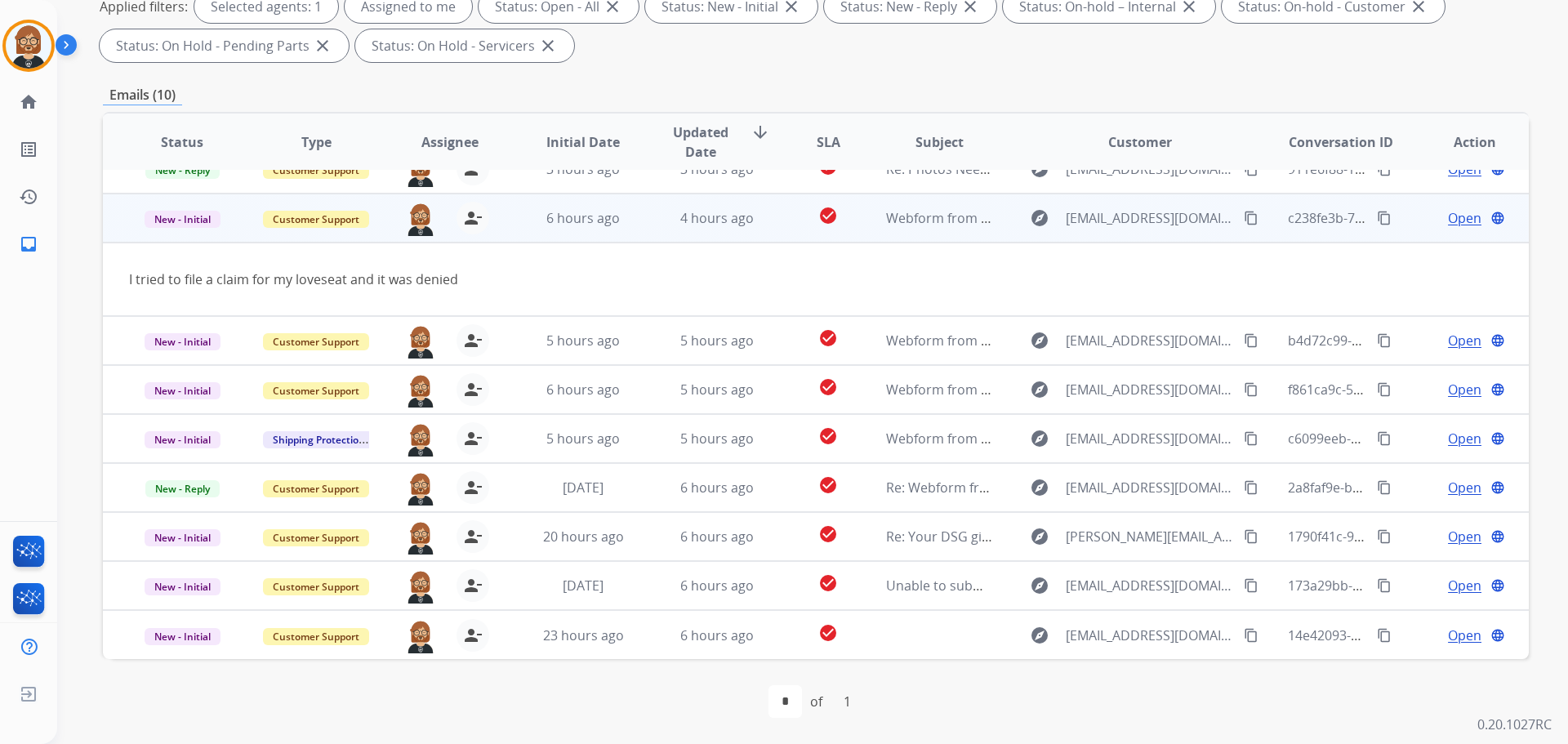
click at [1244, 212] on mat-icon "content_copy" at bounding box center [1251, 218] width 15 height 15
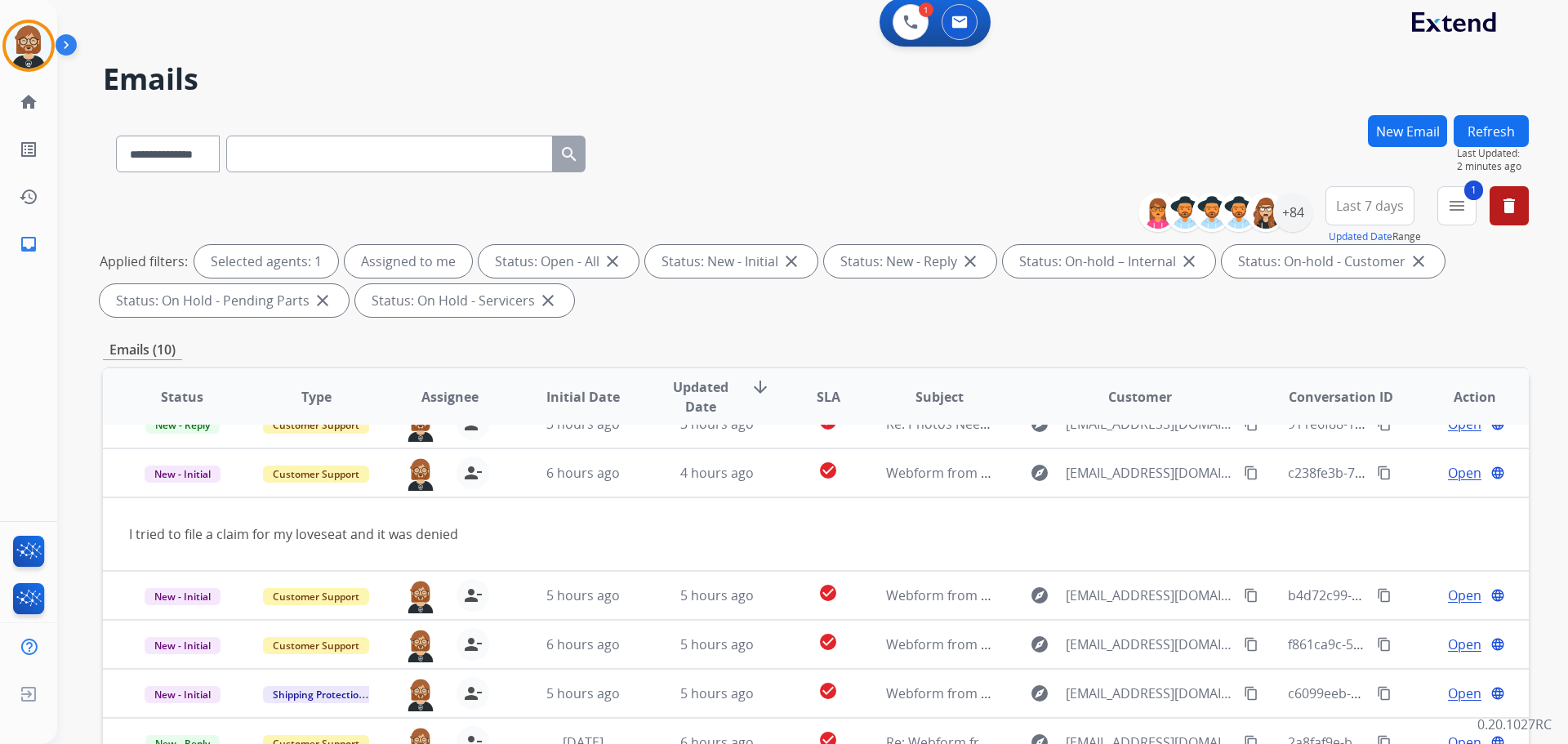
scroll to position [0, 0]
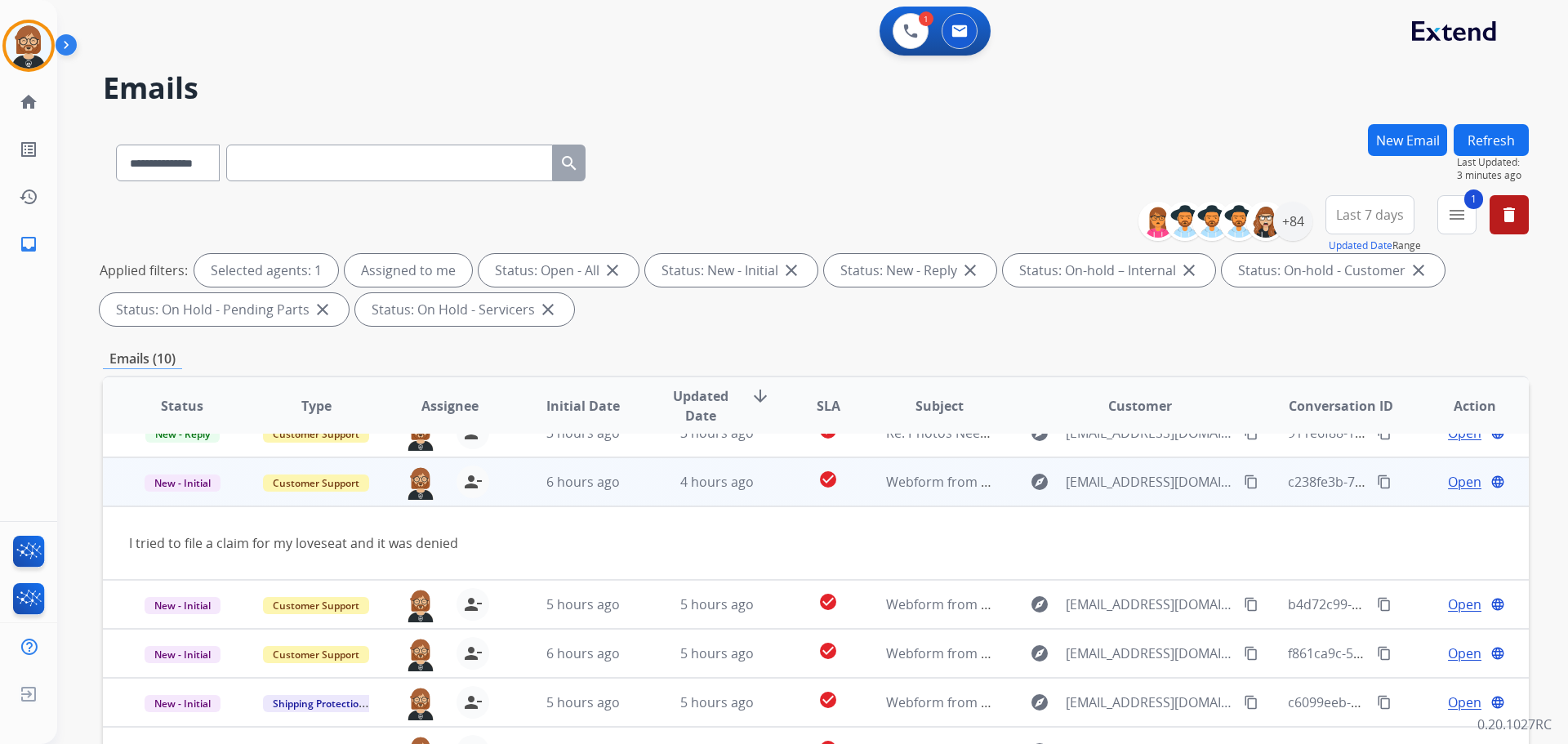
click at [1459, 484] on span "Open" at bounding box center [1465, 481] width 34 height 20
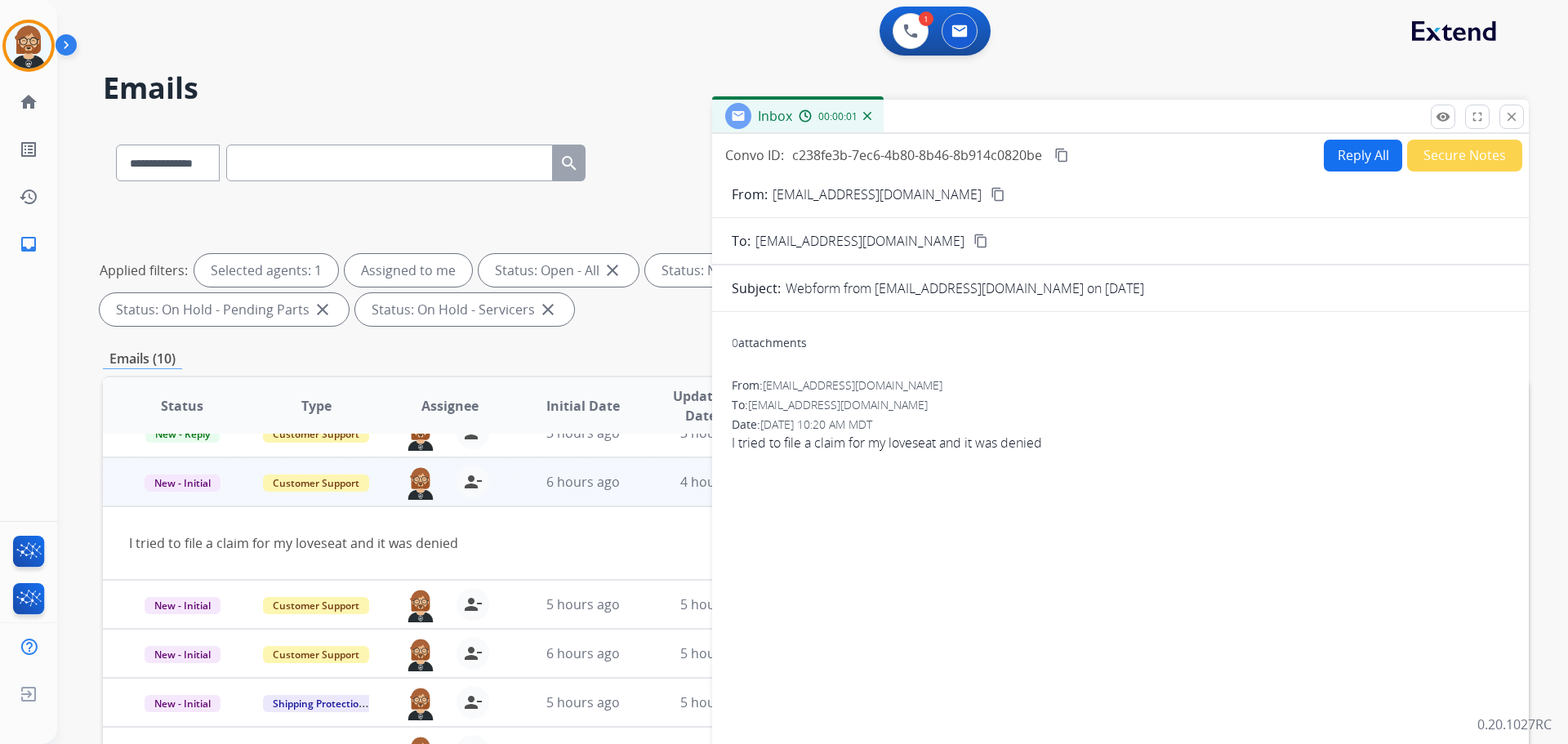
click at [1351, 160] on button "Reply All" at bounding box center [1363, 155] width 78 height 32
select select "**********"
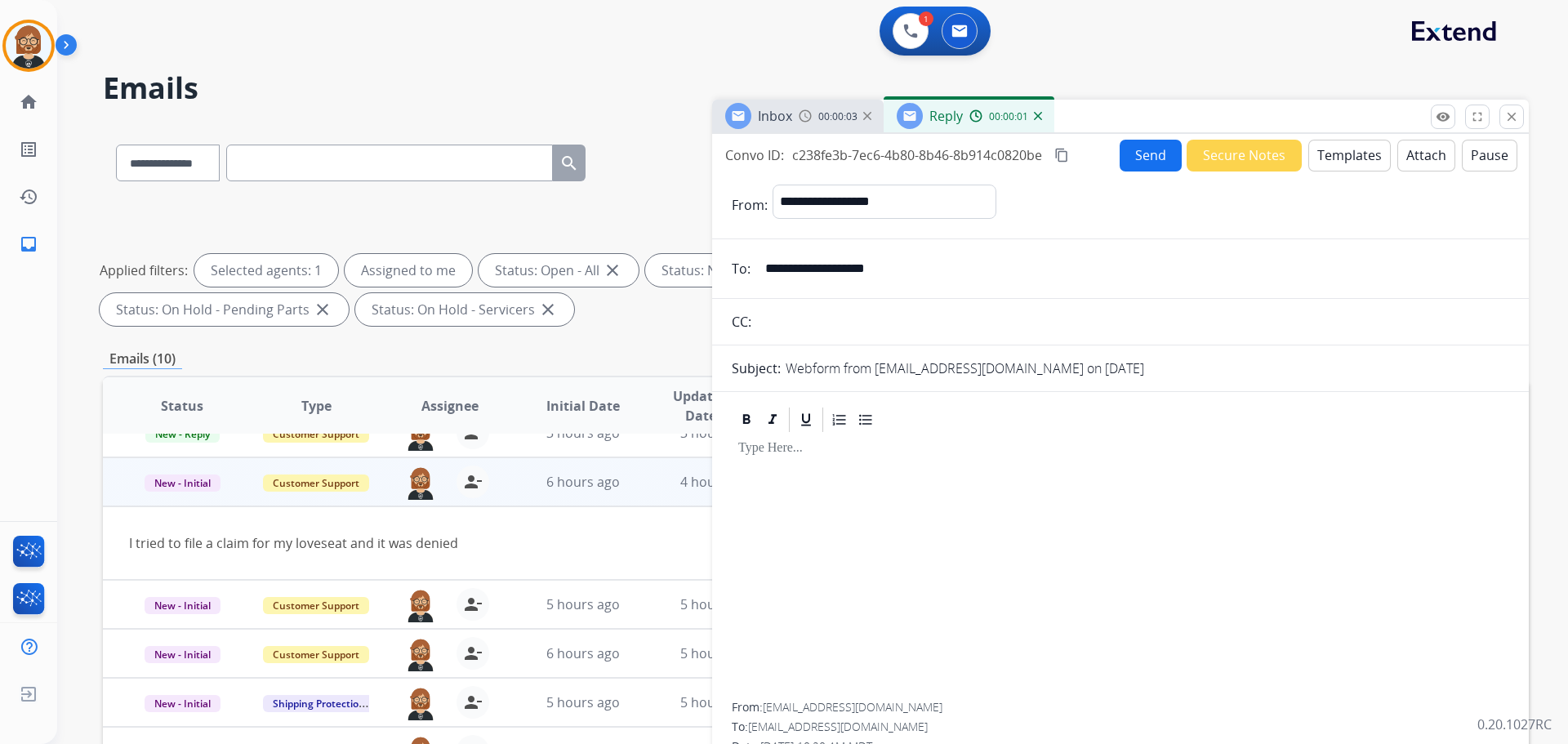
click at [1362, 167] on button "Templates" at bounding box center [1349, 155] width 83 height 32
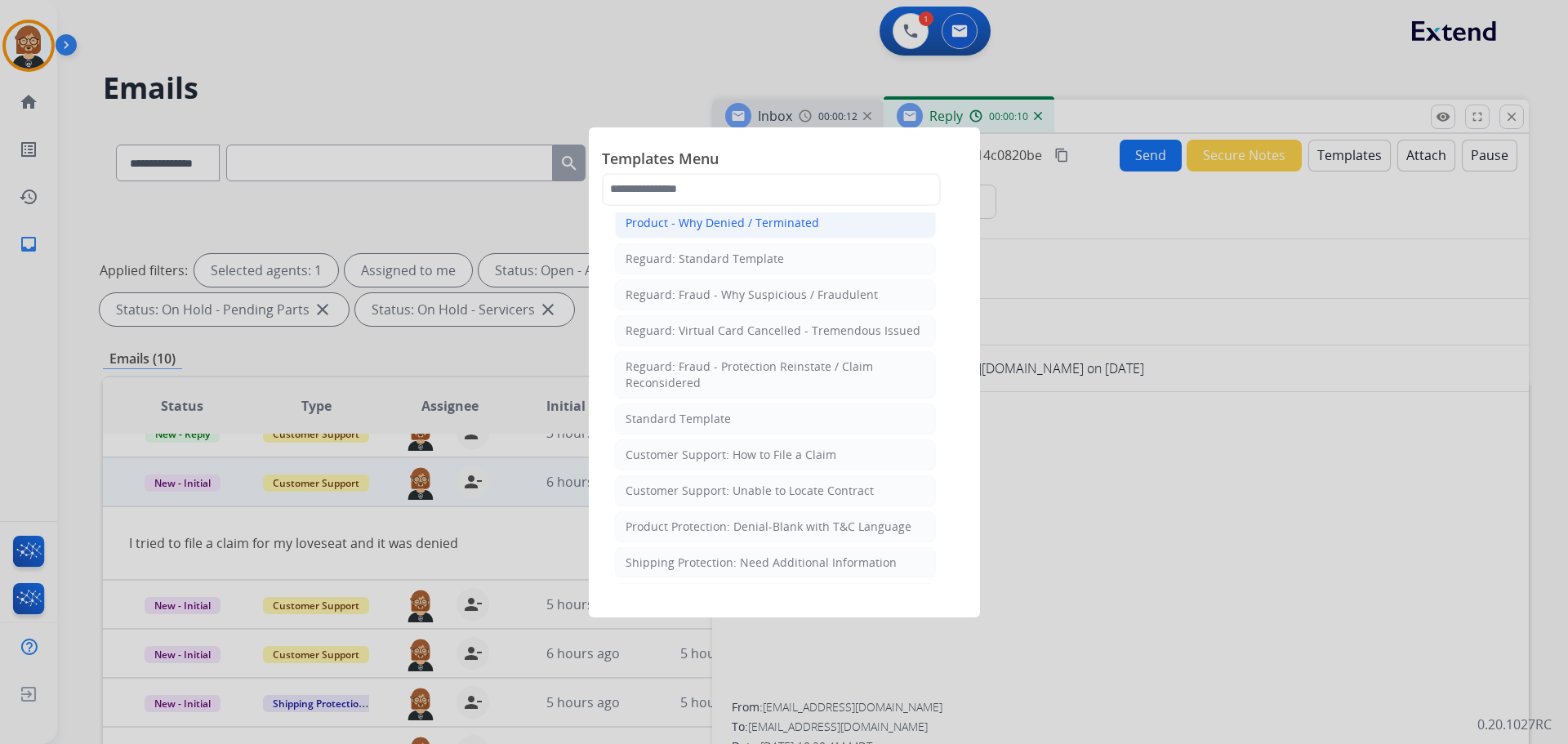
scroll to position [163, 0]
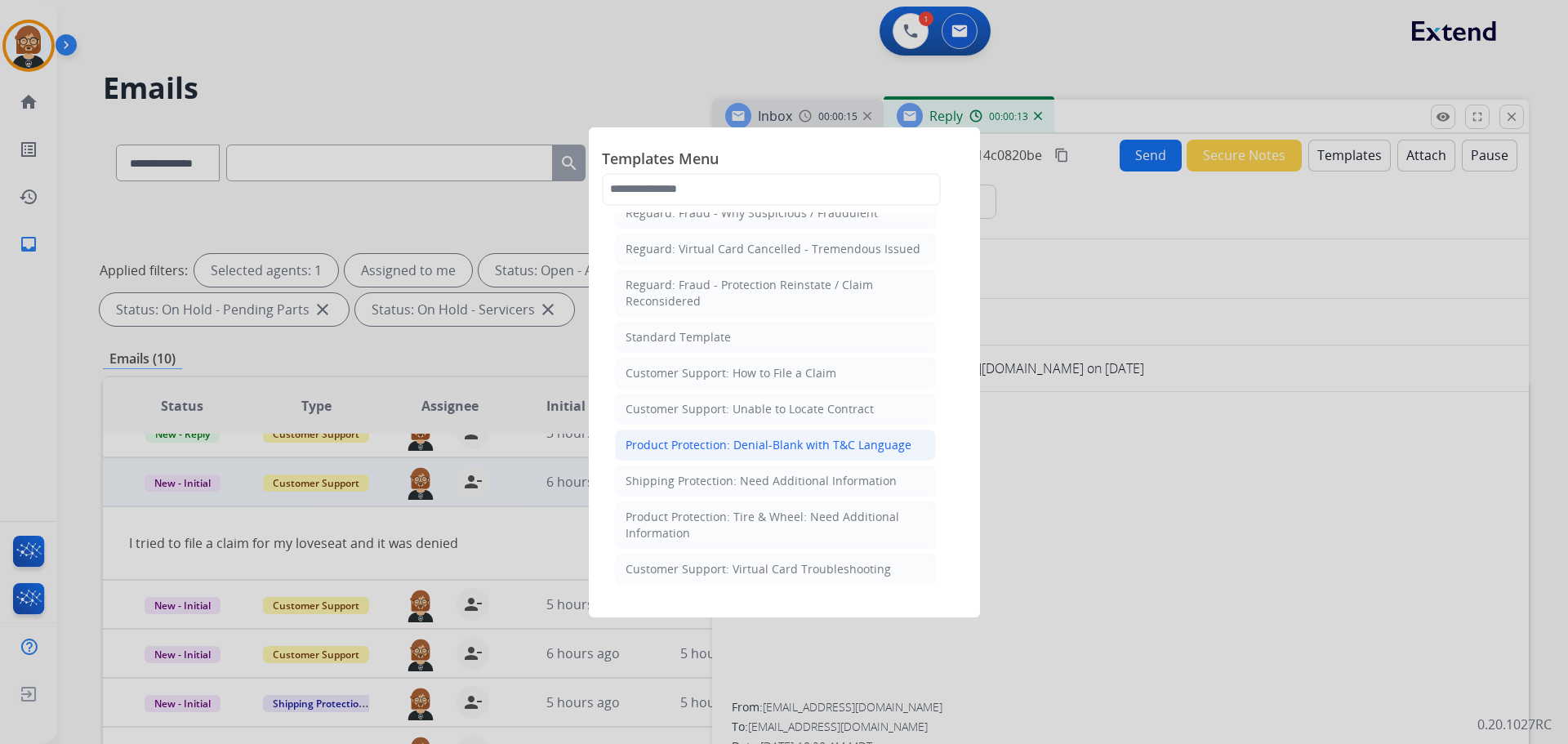
click at [806, 445] on div "Product Protection: Denial-Blank with T&C Language" at bounding box center [768, 445] width 286 height 16
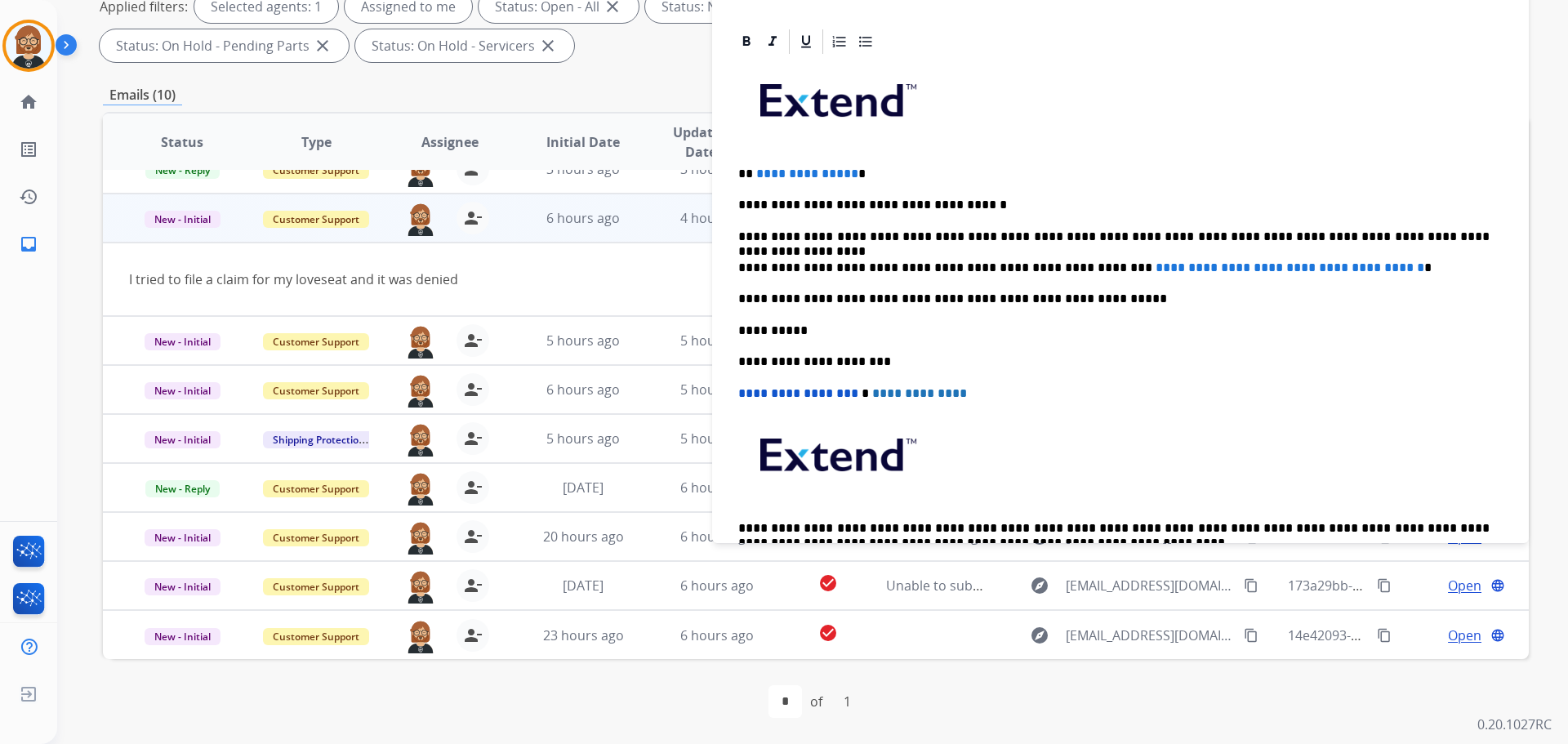
scroll to position [130, 0]
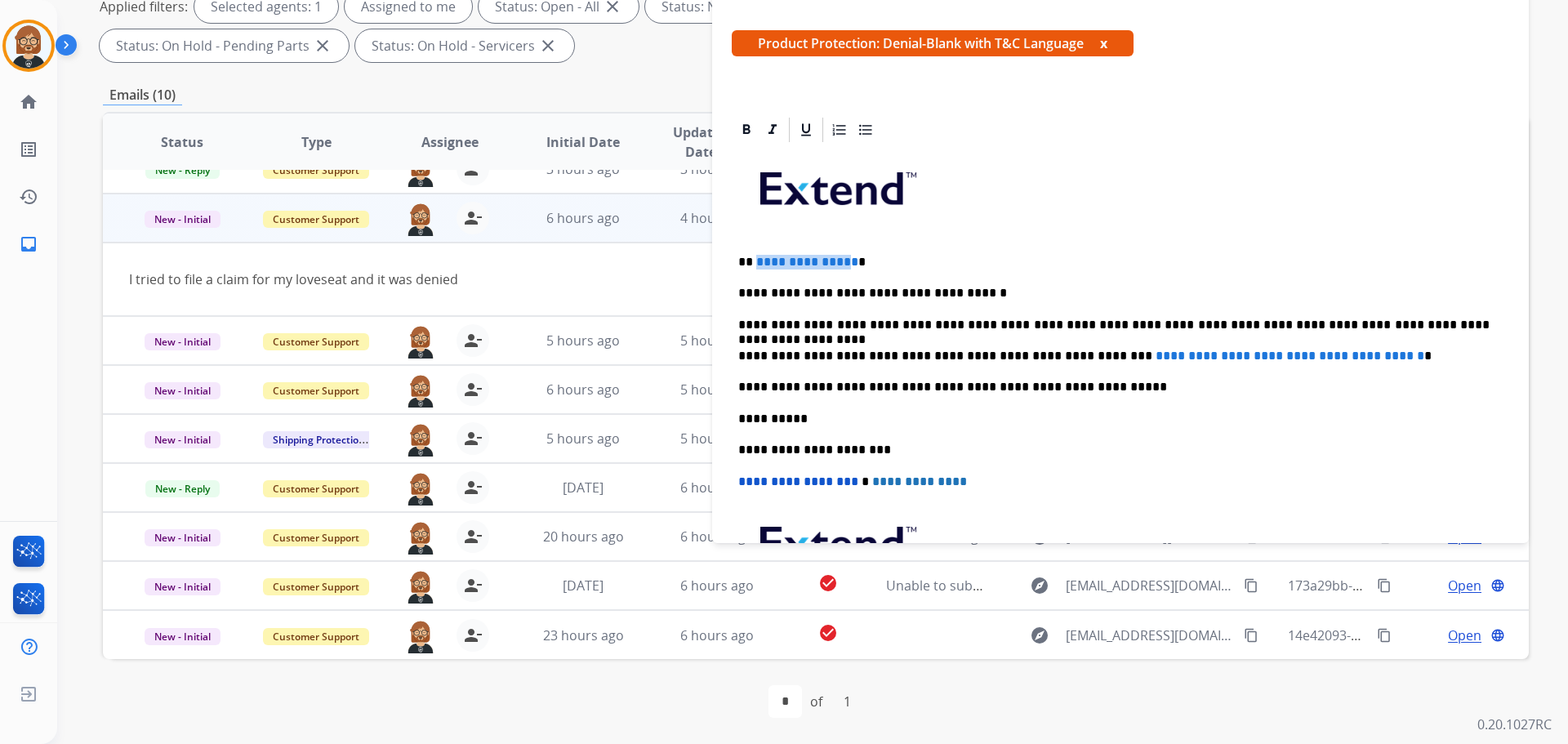
drag, startPoint x: 846, startPoint y: 257, endPoint x: 756, endPoint y: 260, distance: 90.0
click at [756, 260] on span "**********" at bounding box center [807, 262] width 102 height 12
drag, startPoint x: 1074, startPoint y: 355, endPoint x: 1393, endPoint y: 349, distance: 319.1
click at [1393, 350] on p "**********" at bounding box center [1114, 356] width 752 height 15
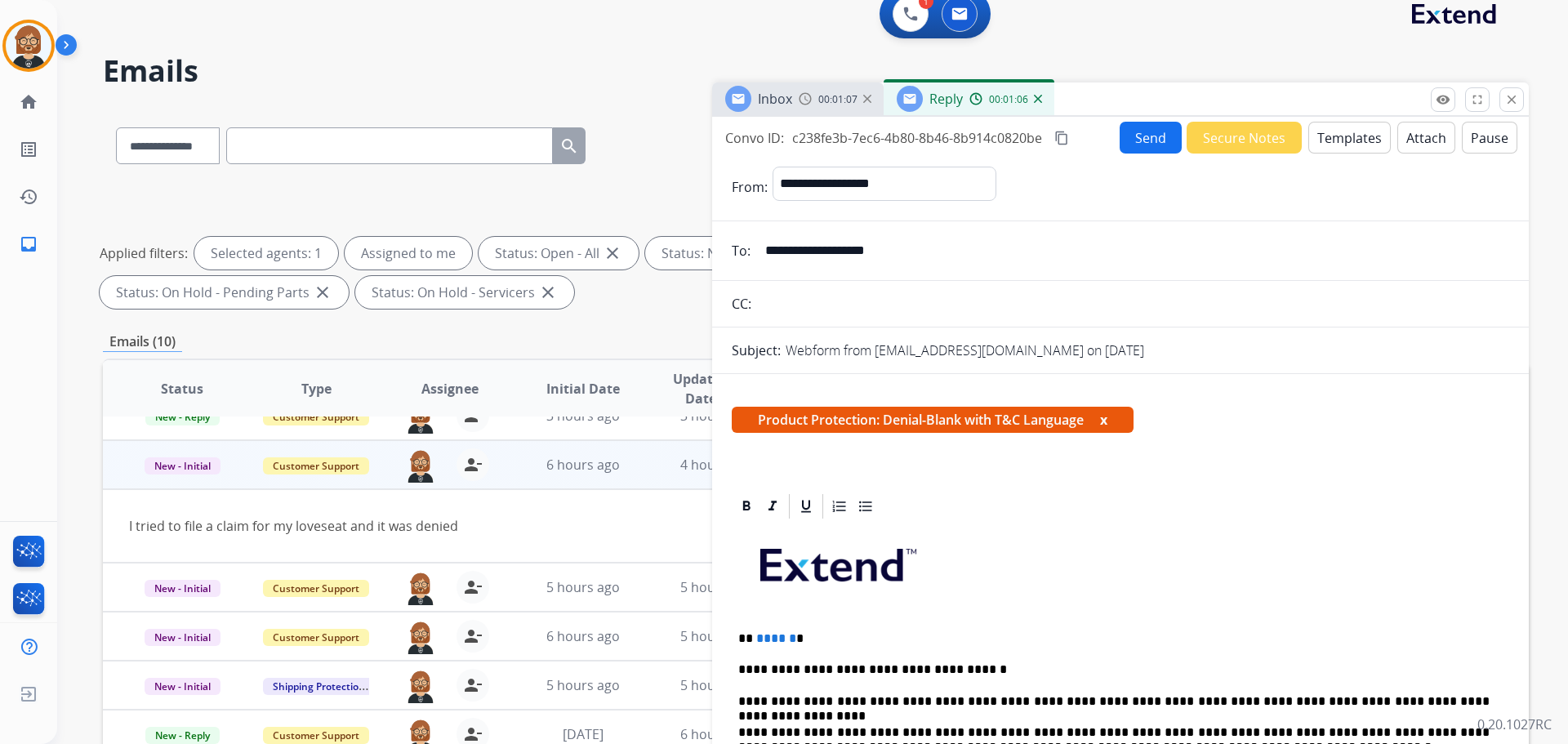
scroll to position [0, 0]
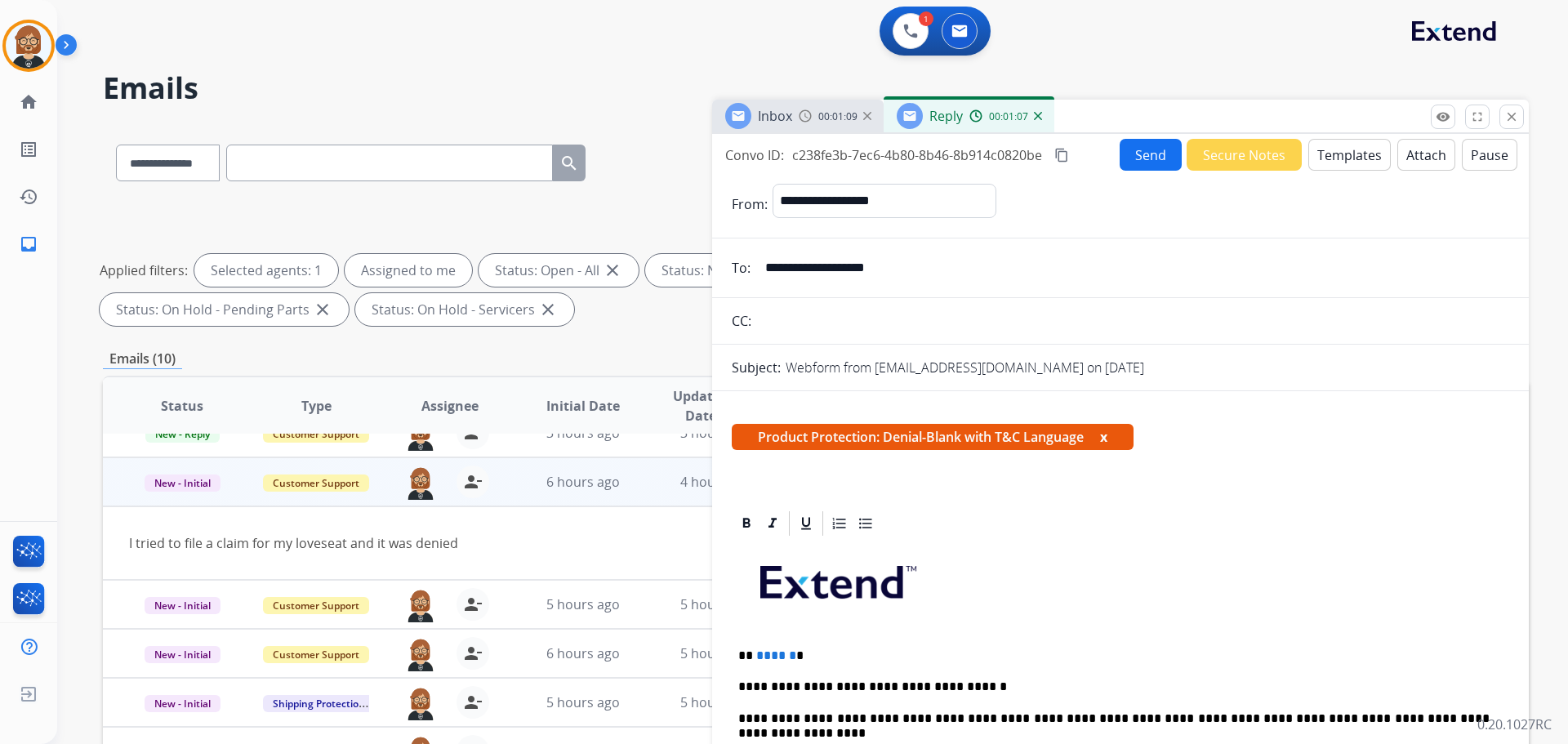
click at [1419, 160] on button "Attach" at bounding box center [1426, 154] width 58 height 32
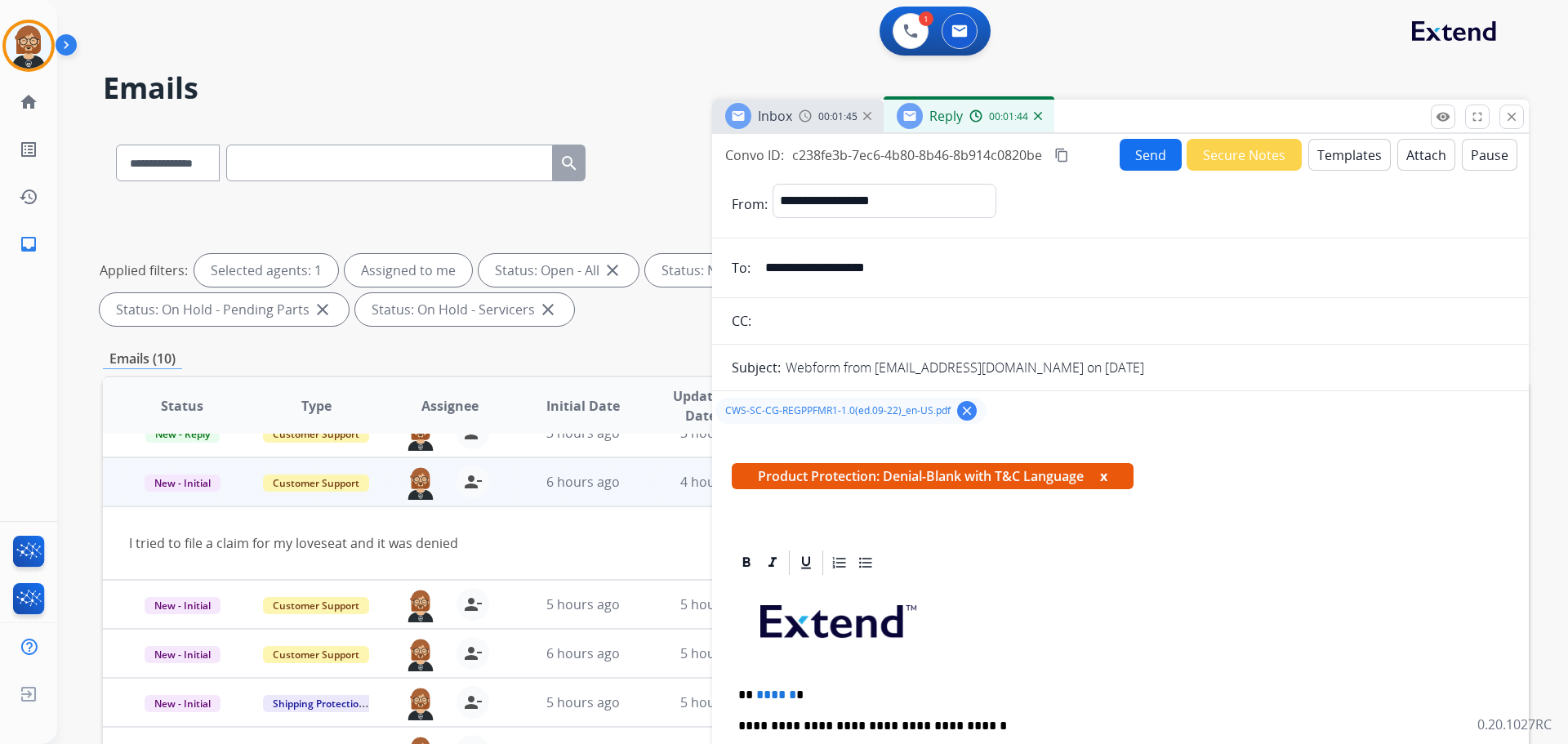
click at [1153, 152] on button "Send" at bounding box center [1150, 154] width 62 height 32
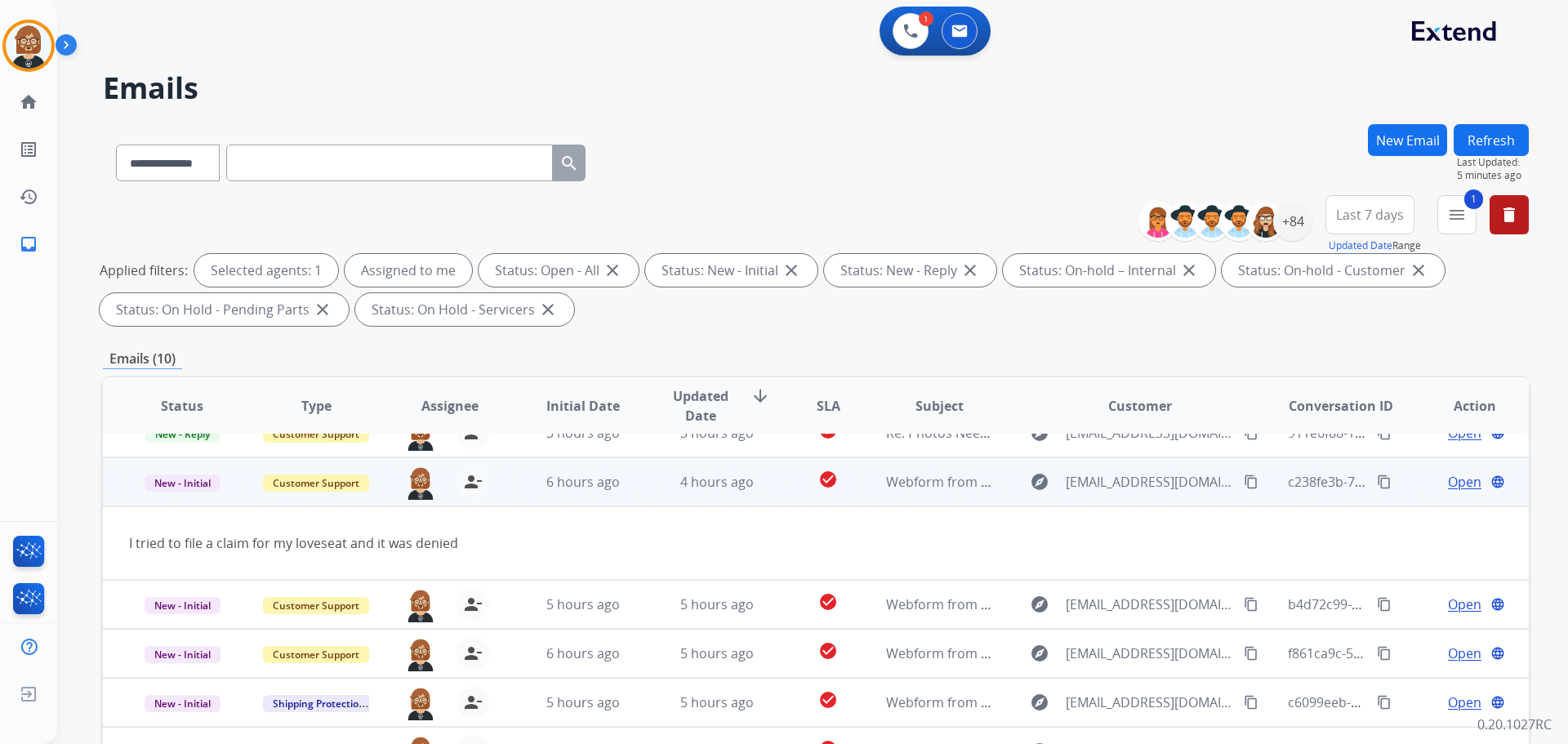
click at [1244, 484] on mat-icon "content_copy" at bounding box center [1251, 481] width 15 height 15
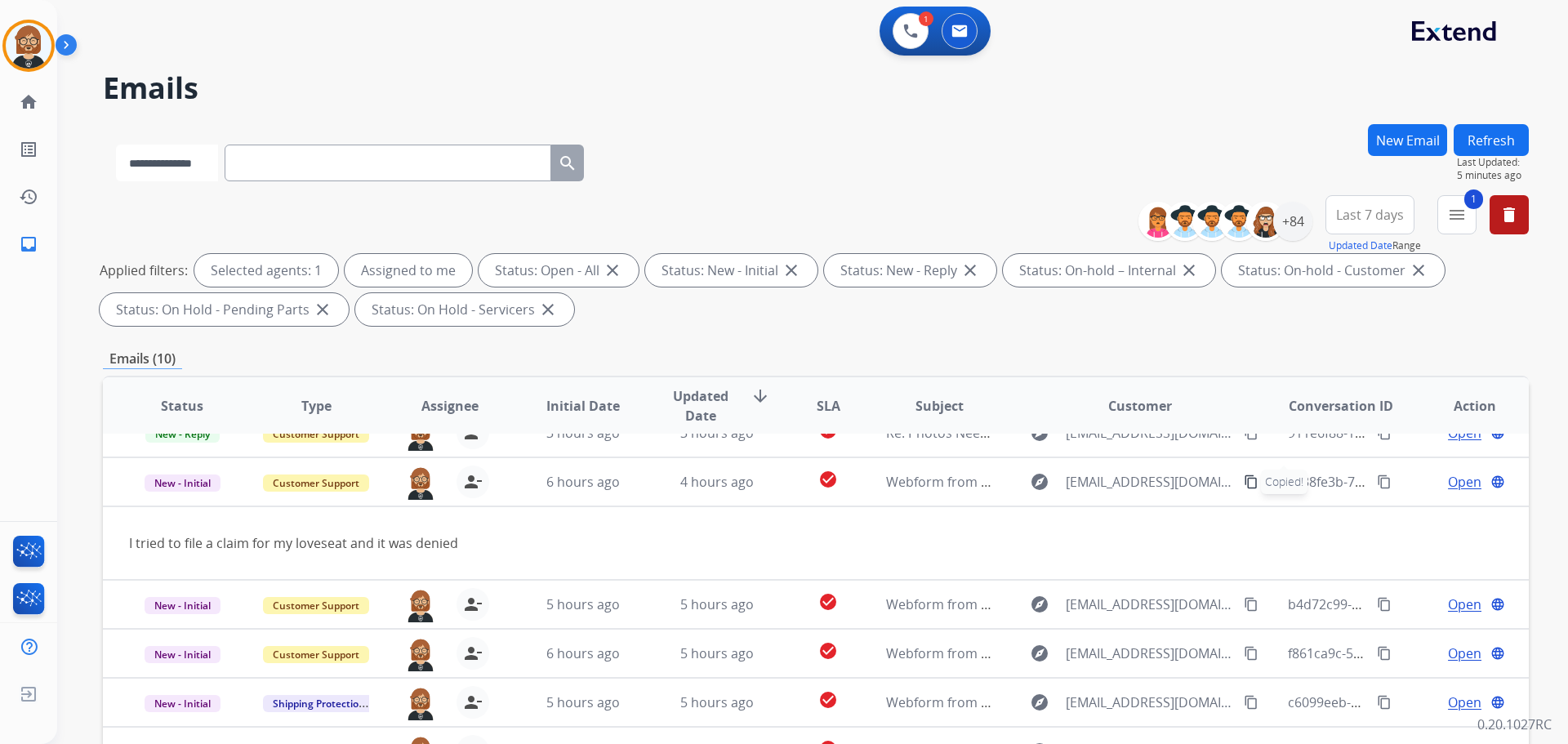
click at [212, 172] on select "**********" at bounding box center [167, 162] width 102 height 36
select select "**********"
click at [116, 145] on select "**********" at bounding box center [167, 162] width 102 height 36
click at [354, 154] on input "text" at bounding box center [390, 162] width 327 height 36
paste input "**********"
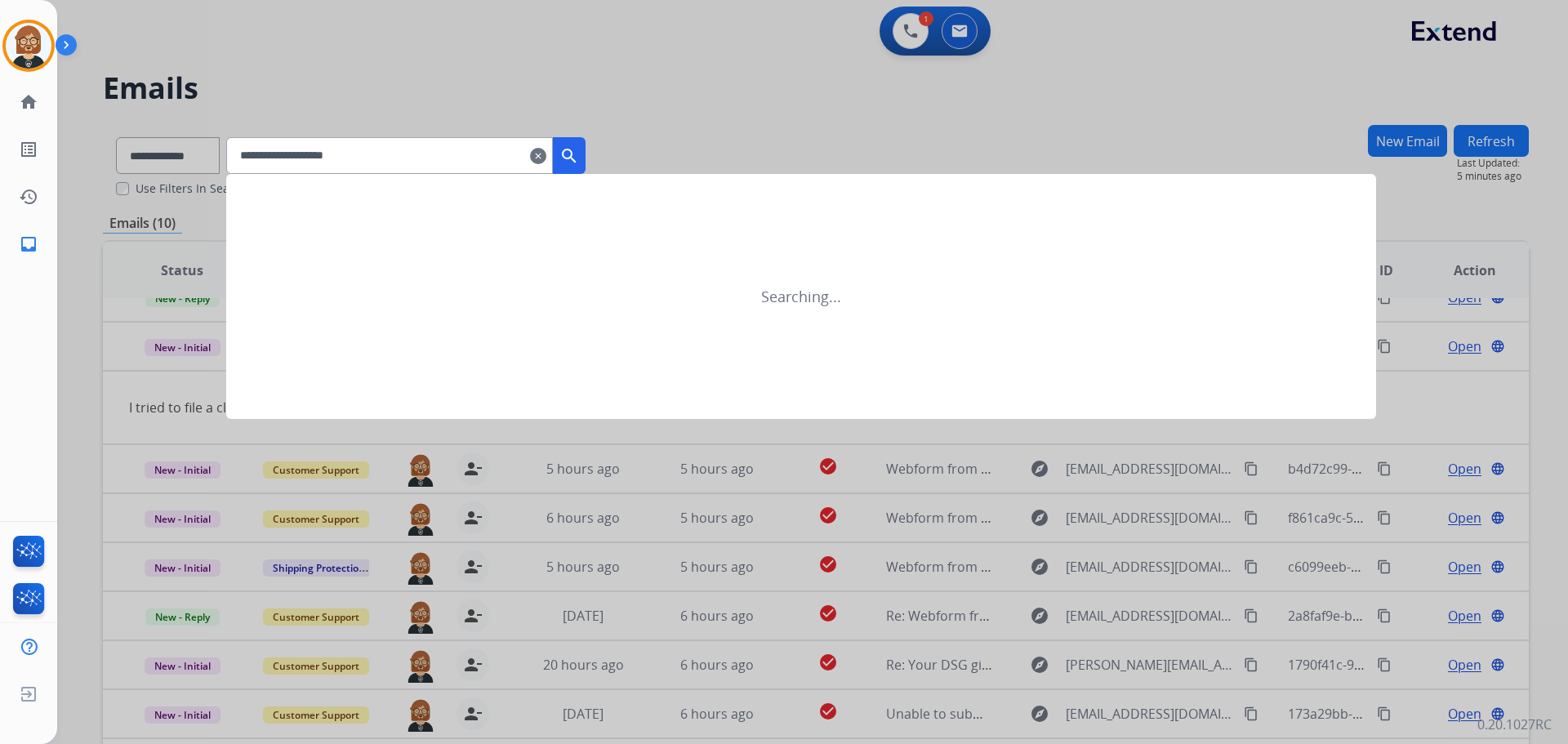
type input "**********"
click at [579, 157] on button "search" at bounding box center [569, 154] width 33 height 36
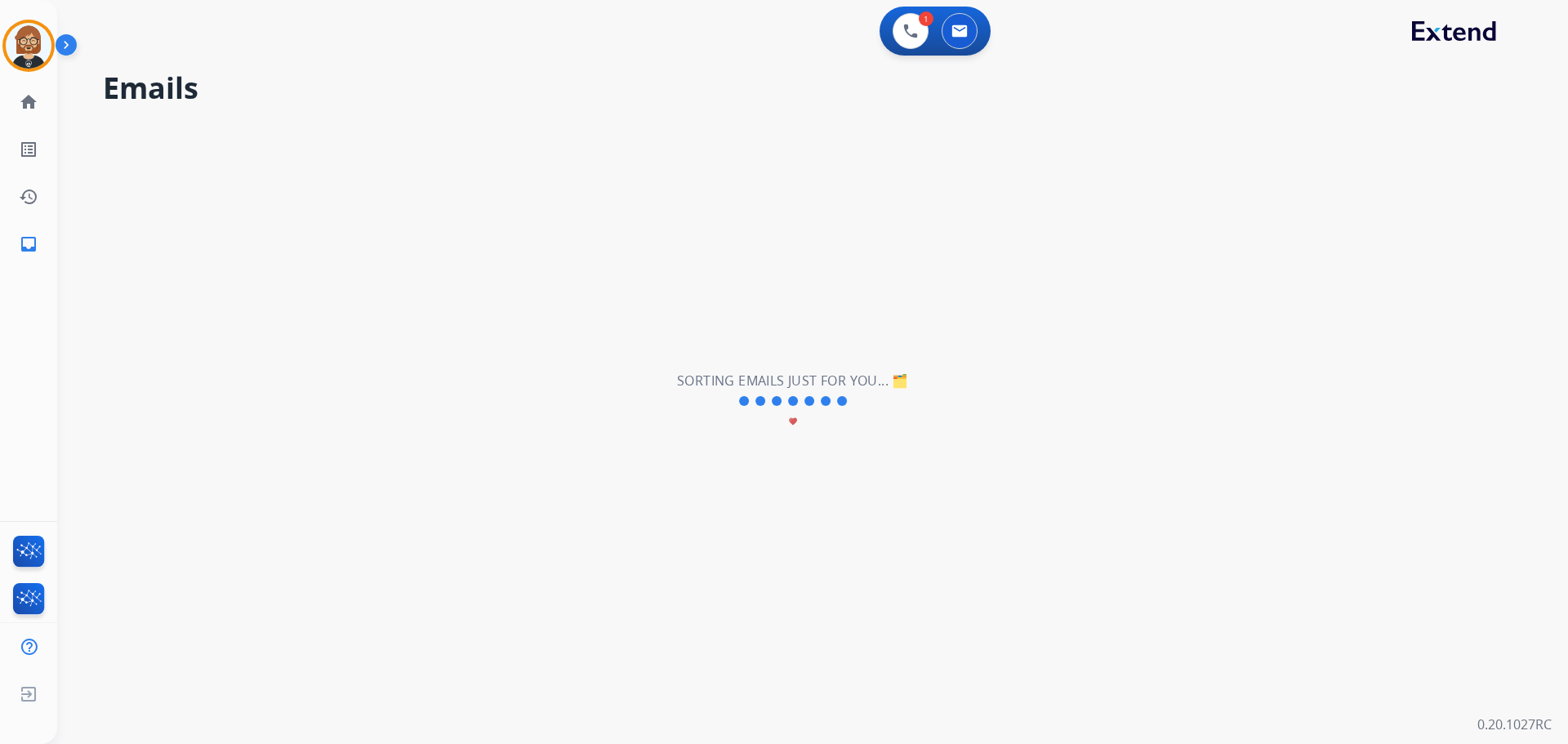
click at [579, 157] on div "**********" at bounding box center [792, 400] width 1472 height 685
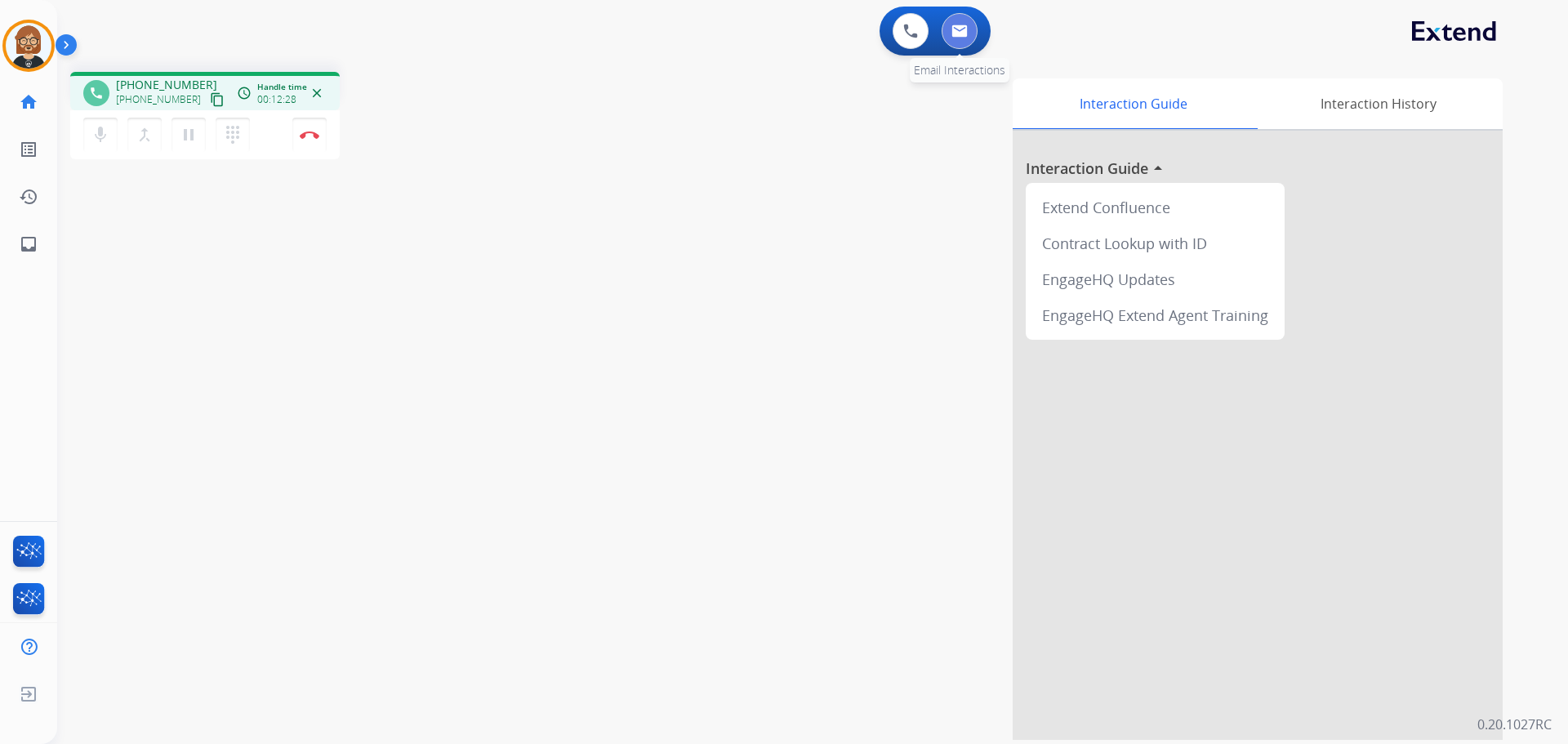
click at [955, 31] on img at bounding box center [959, 31] width 16 height 13
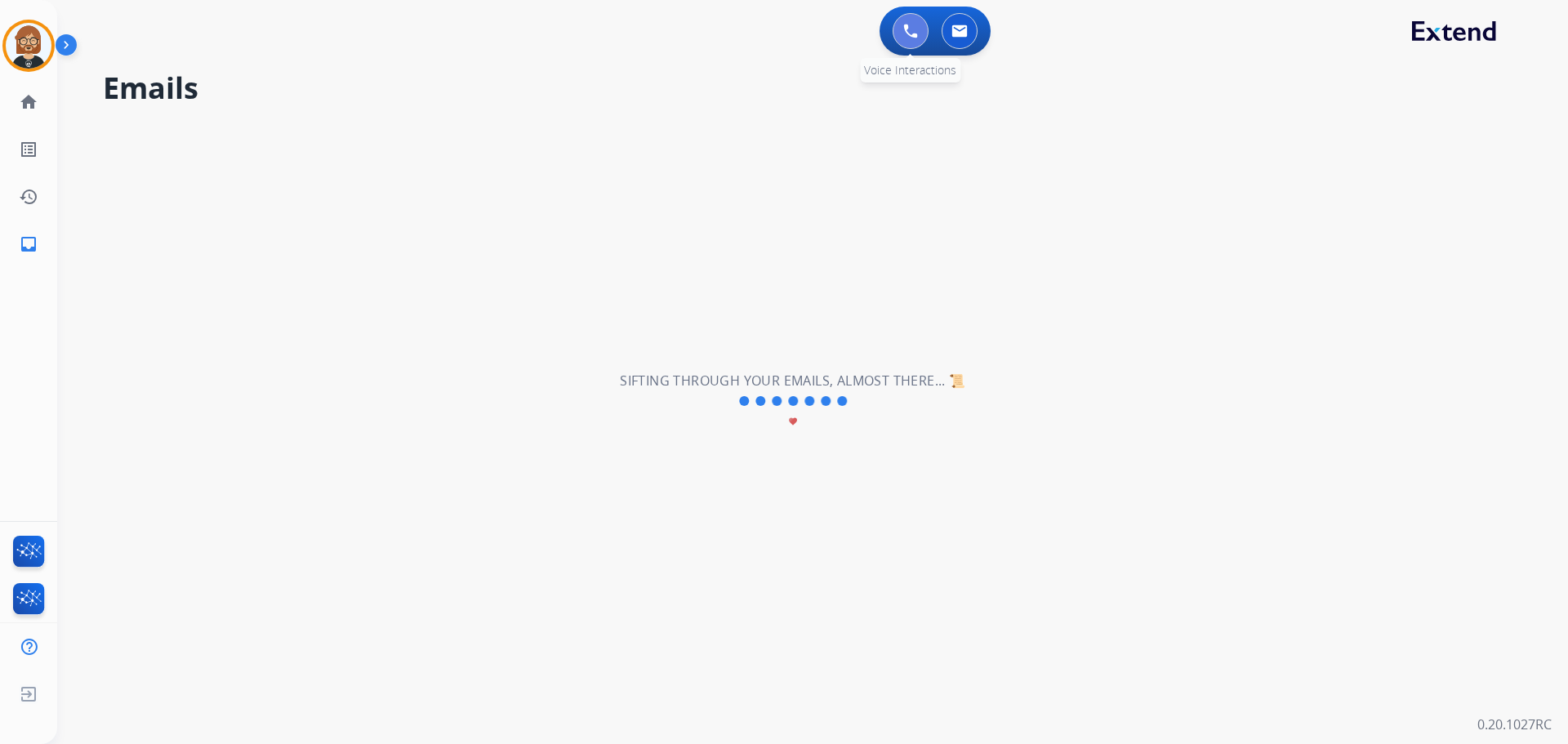
click at [904, 38] on button at bounding box center [911, 31] width 36 height 36
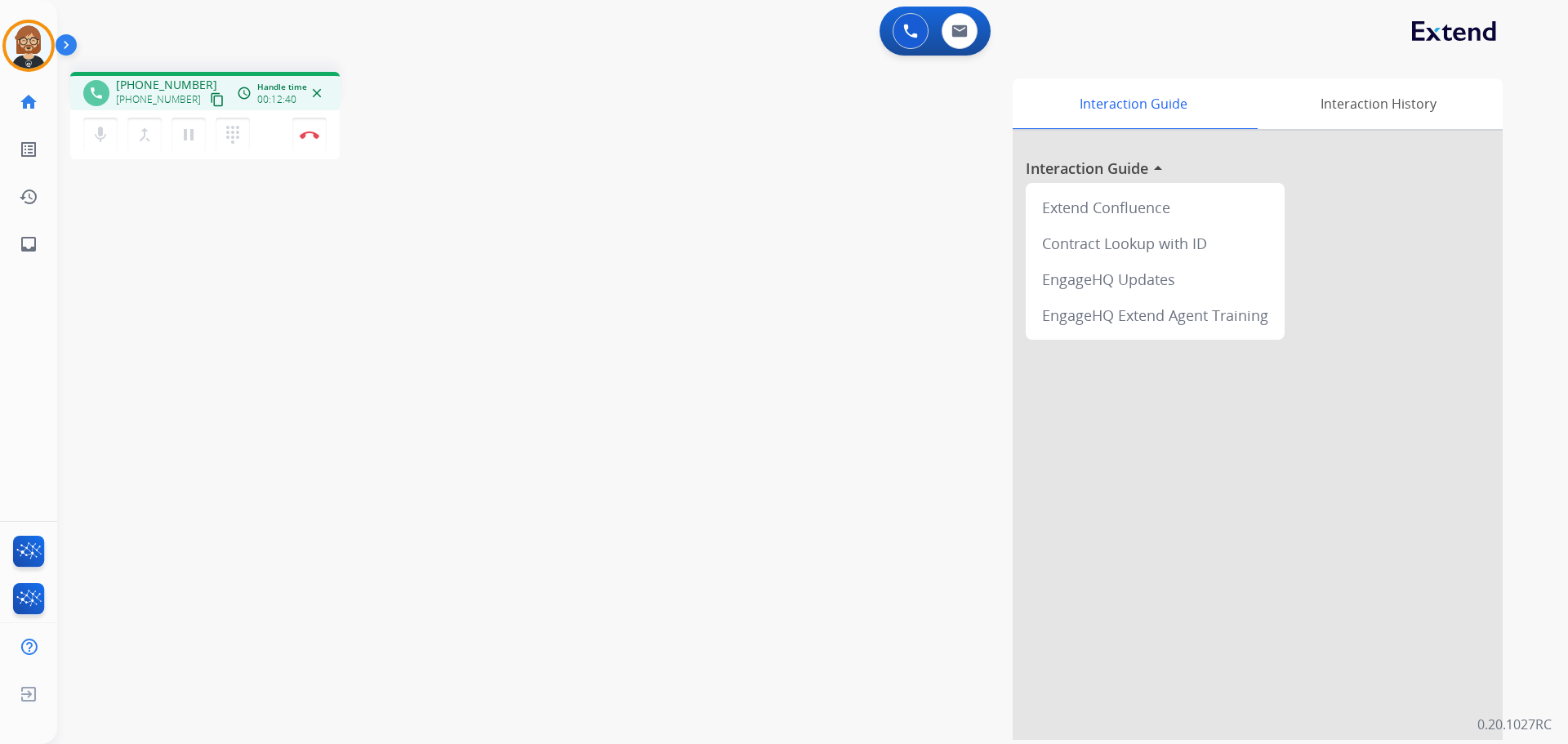
click at [288, 138] on div "mic Mute merge_type Bridge pause Hold dialpad Dialpad Disconnect" at bounding box center [204, 134] width 269 height 49
click at [305, 136] on img at bounding box center [309, 134] width 20 height 8
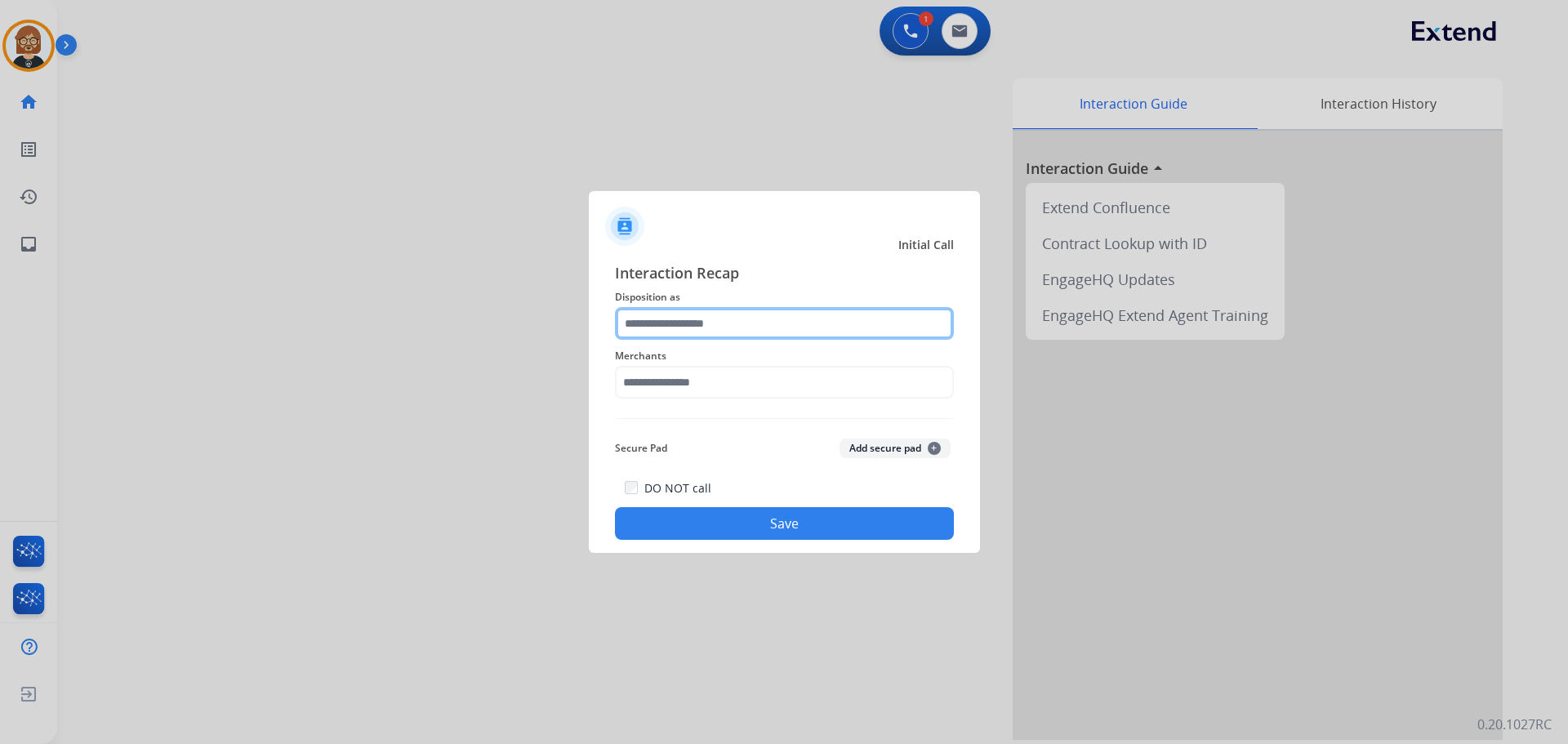
click at [720, 311] on input "text" at bounding box center [784, 323] width 339 height 33
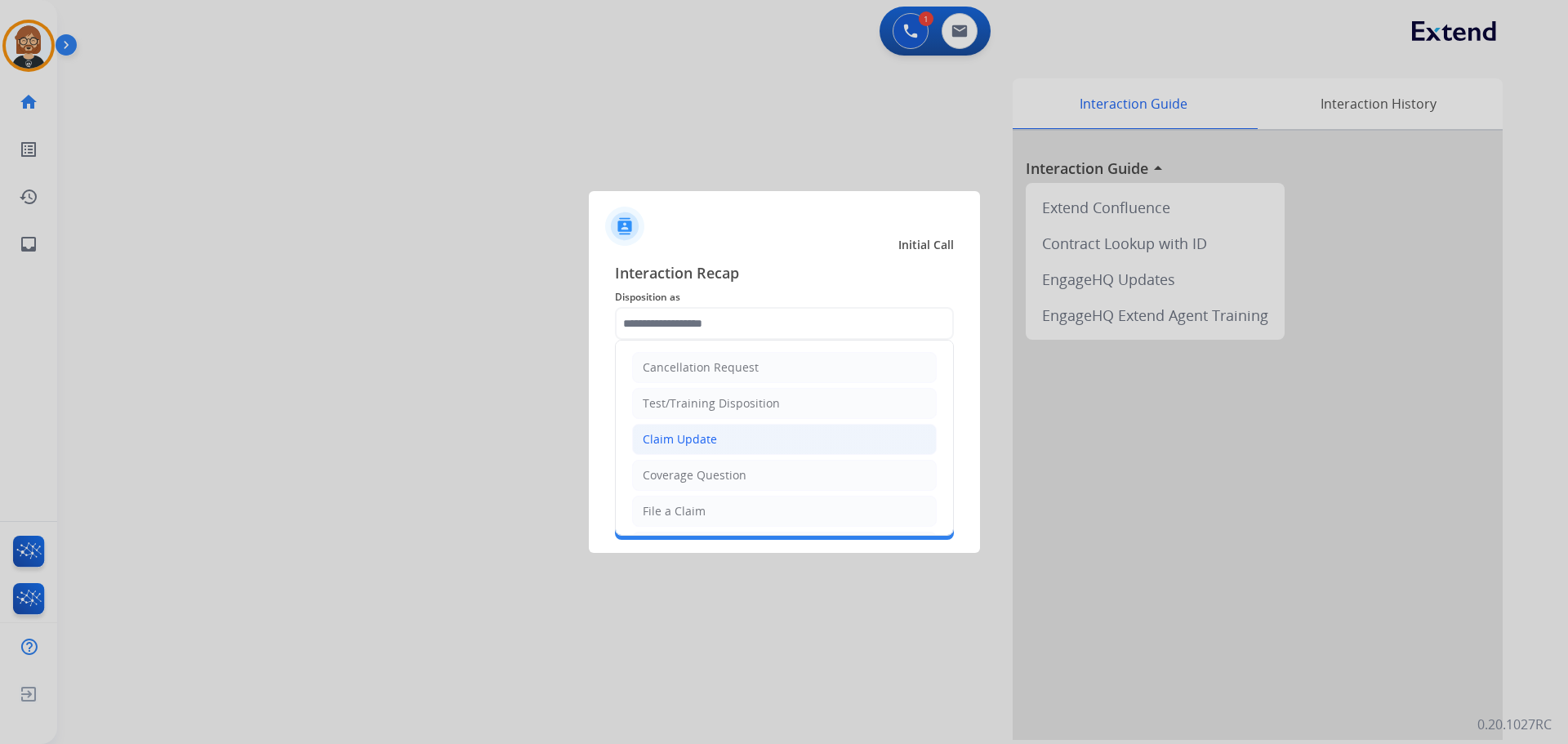
click at [829, 435] on li "Claim Update" at bounding box center [784, 439] width 305 height 31
type input "**********"
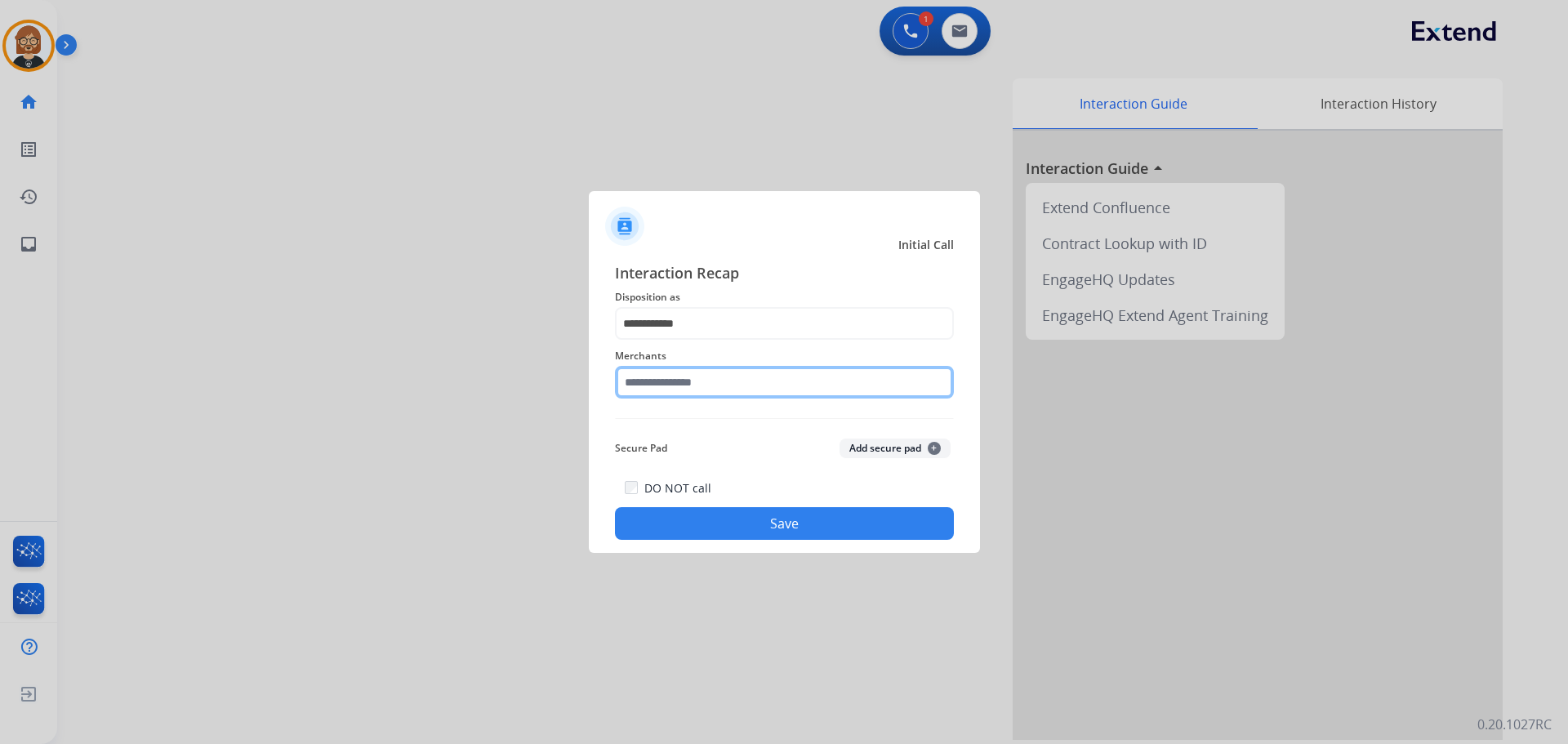
click at [832, 380] on input "text" at bounding box center [784, 382] width 339 height 33
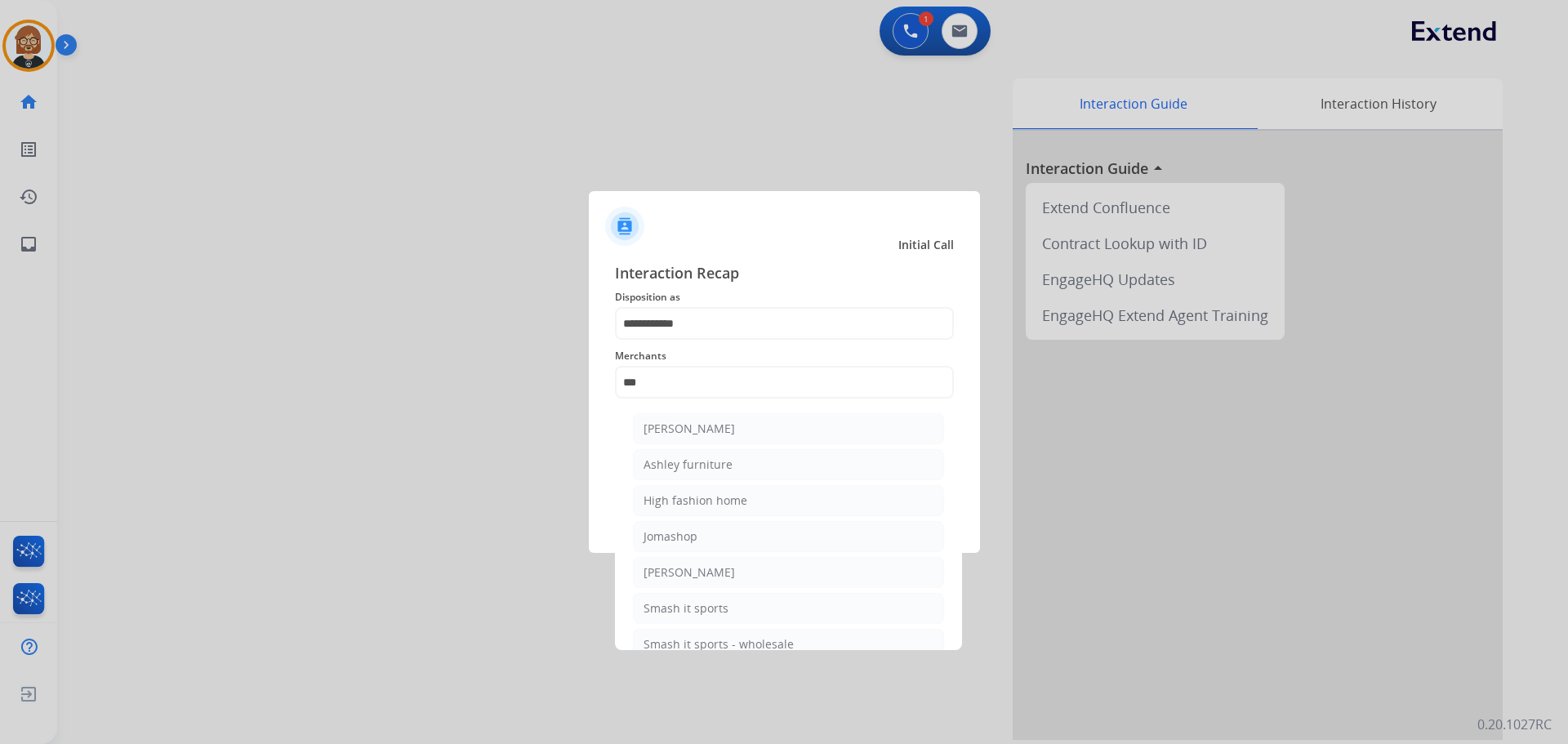
click at [816, 462] on li "Ashley furniture" at bounding box center [788, 464] width 311 height 31
type input "**********"
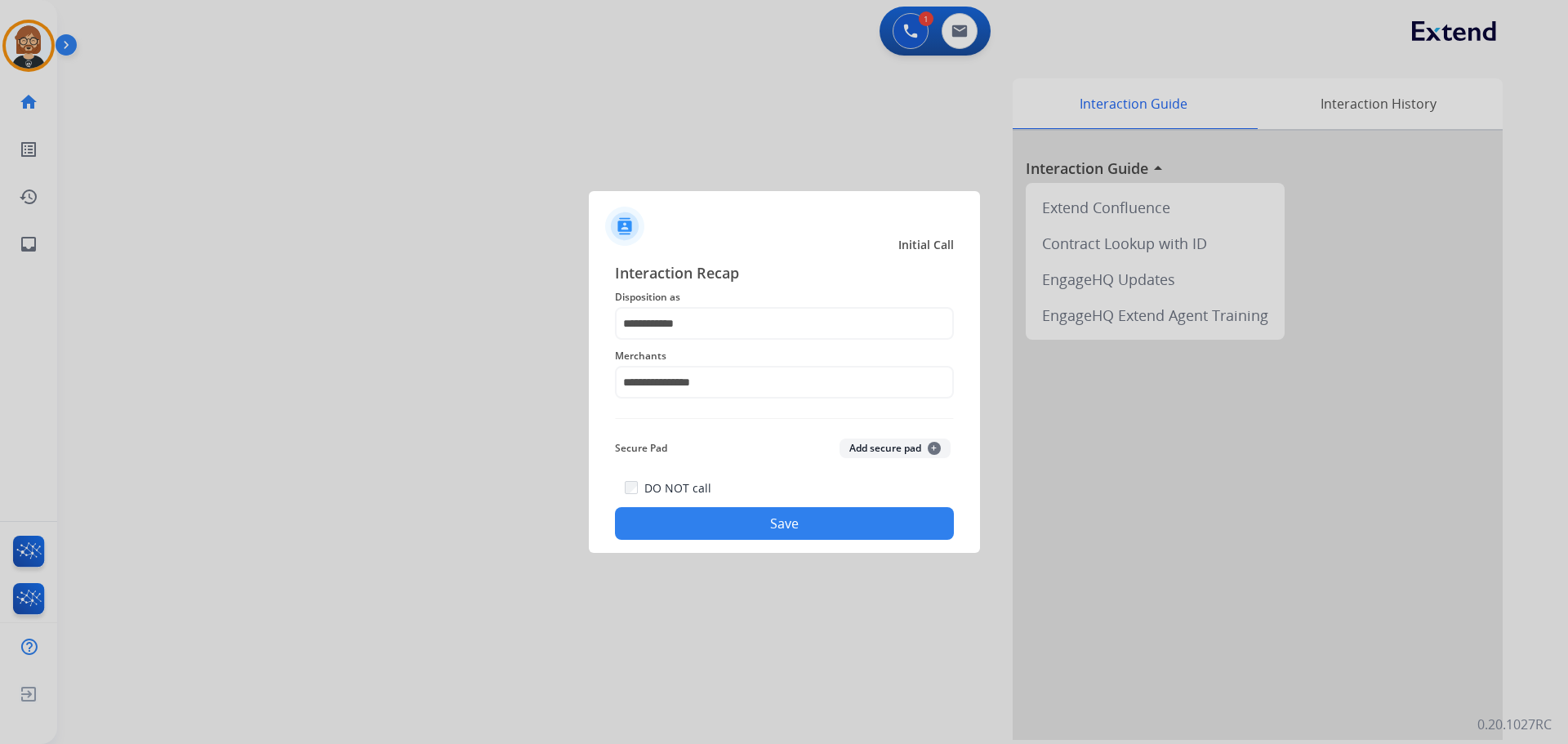
click at [779, 501] on div "DO NOT call Save" at bounding box center [784, 509] width 339 height 62
click at [776, 509] on div "DO NOT call Save" at bounding box center [784, 509] width 339 height 62
click at [765, 523] on button "Save" at bounding box center [784, 523] width 339 height 33
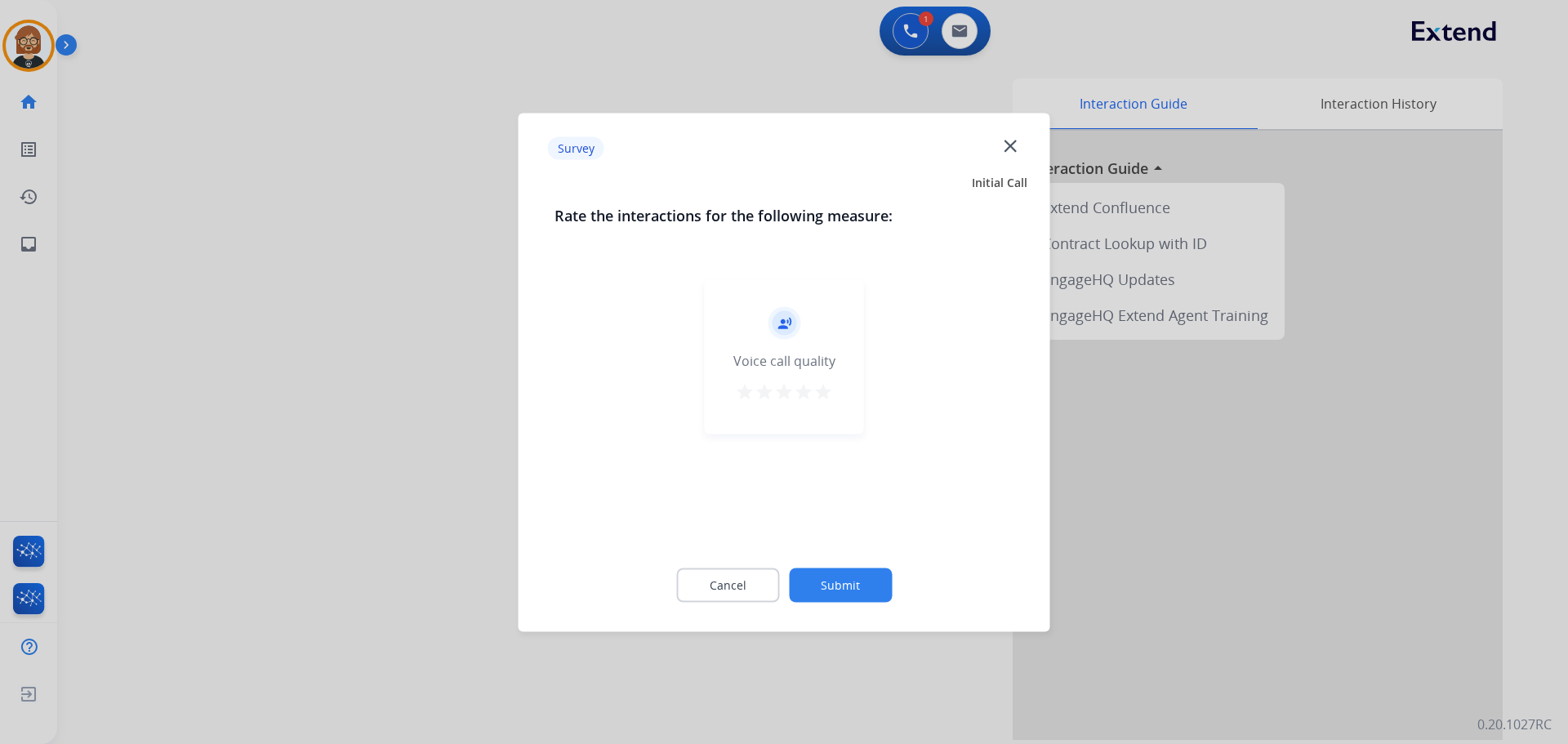
click at [843, 581] on button "Submit" at bounding box center [840, 584] width 103 height 35
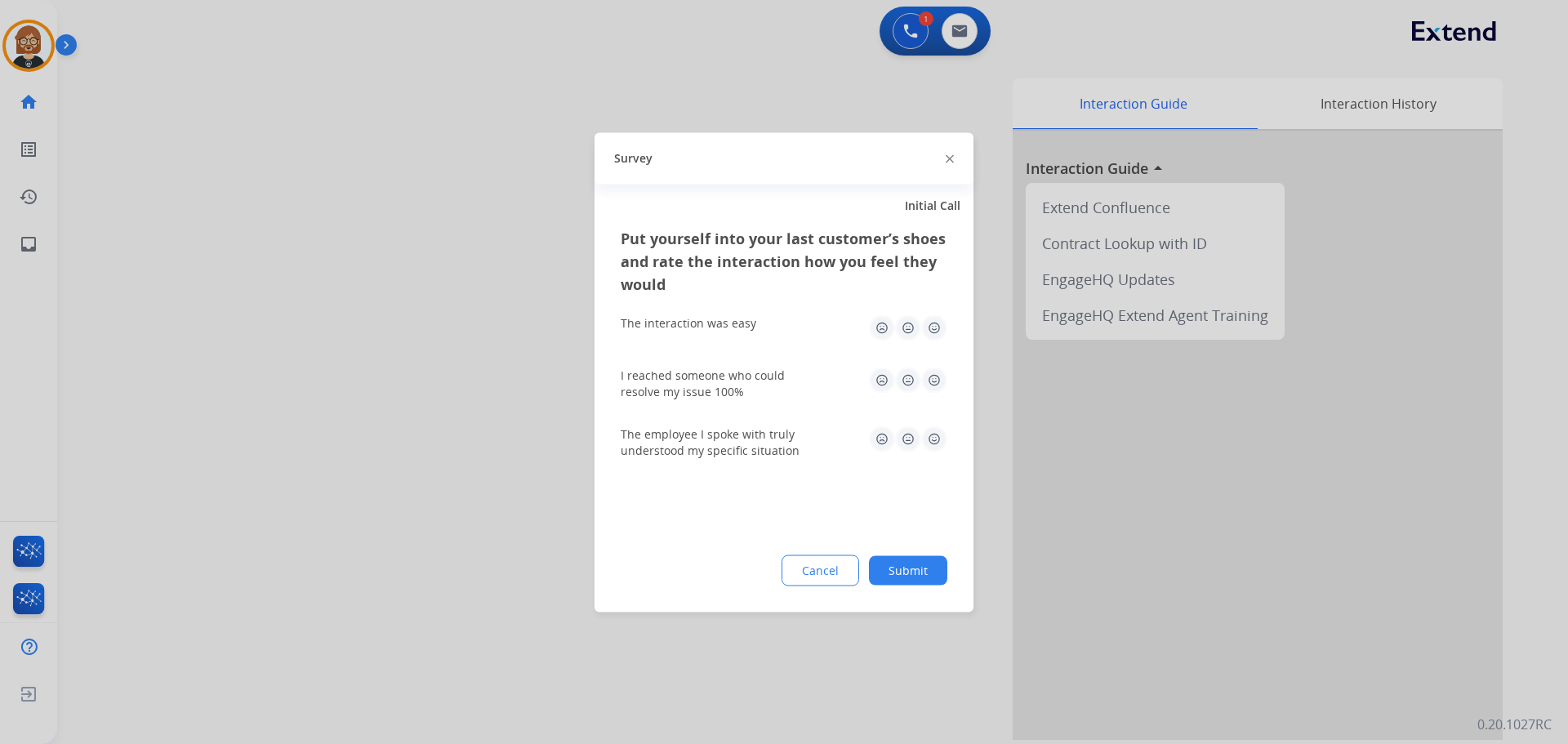
click at [921, 571] on button "Submit" at bounding box center [908, 569] width 78 height 29
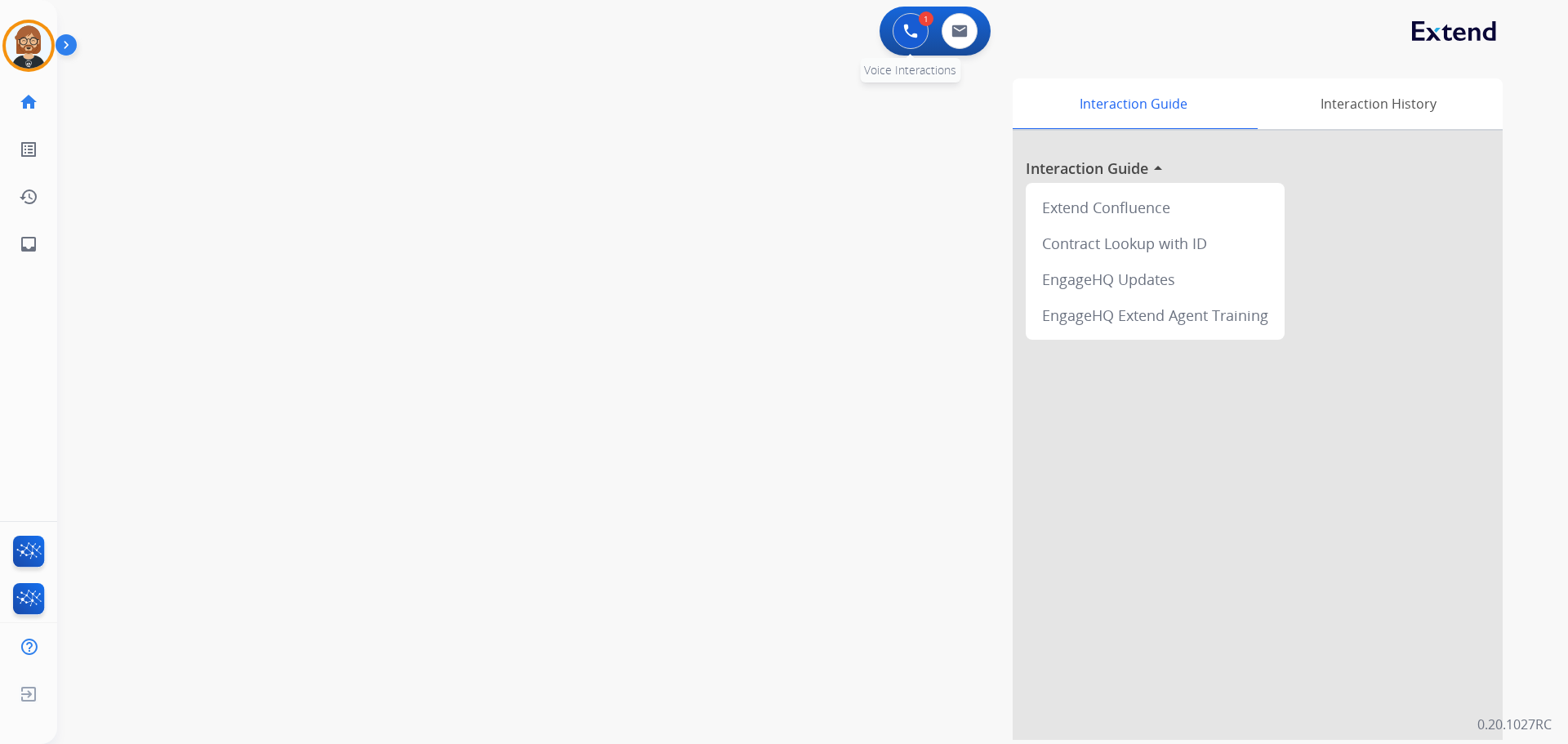
click at [916, 25] on img at bounding box center [911, 31] width 15 height 15
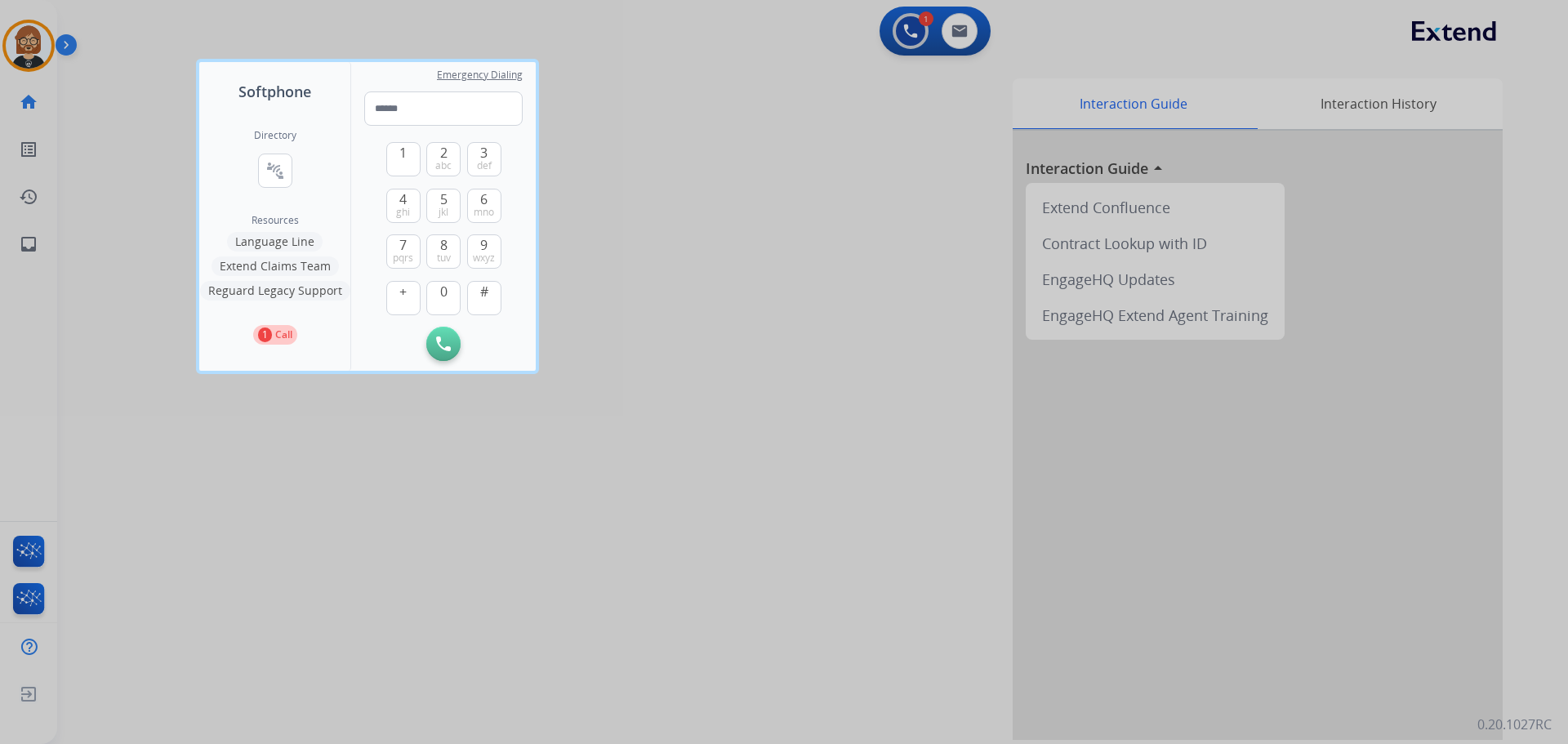
click at [971, 31] on div at bounding box center [784, 372] width 1568 height 744
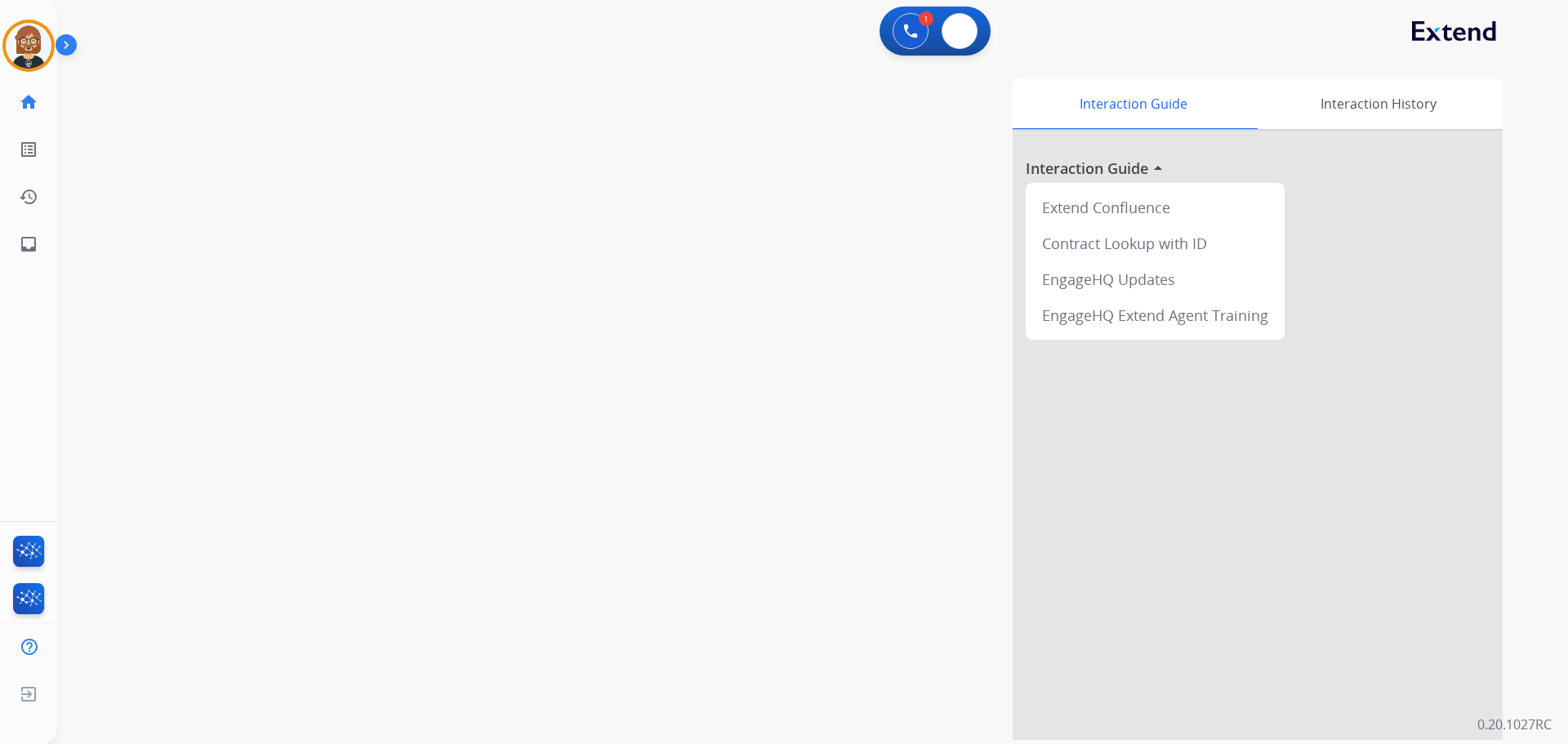
click at [971, 31] on button at bounding box center [959, 31] width 36 height 36
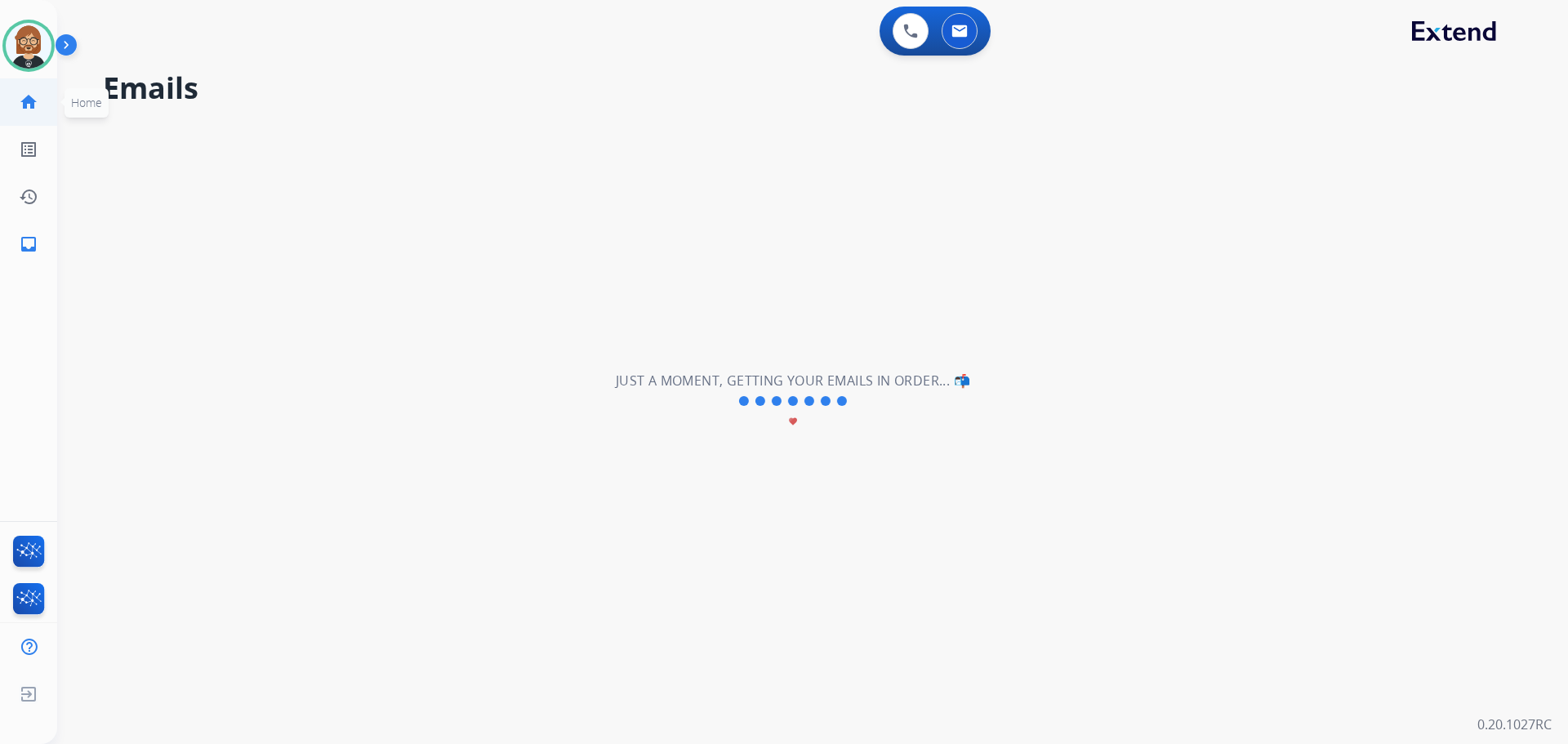
click at [29, 104] on mat-icon "home" at bounding box center [28, 102] width 20 height 20
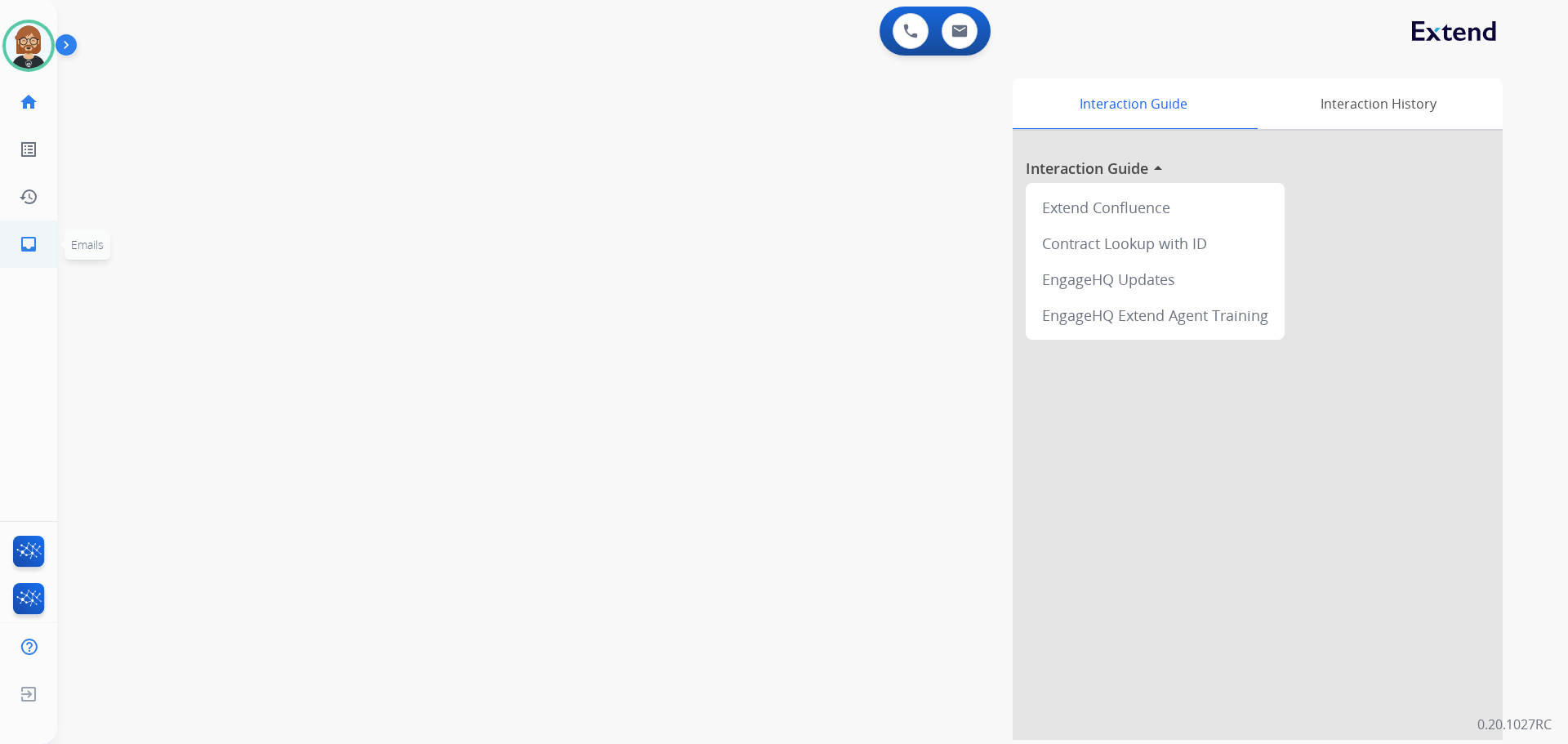
click at [35, 246] on mat-icon "inbox" at bounding box center [28, 244] width 20 height 20
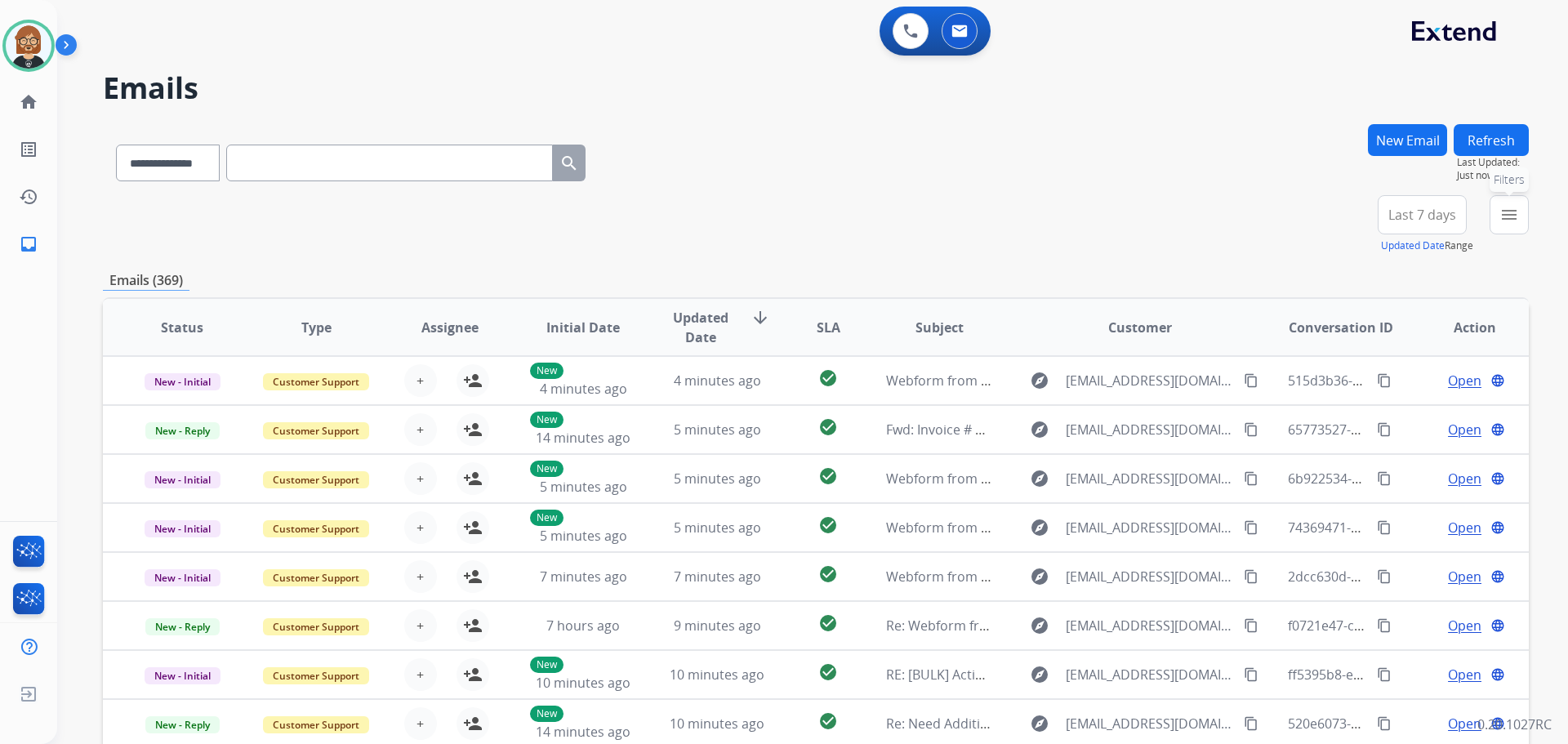
click at [1508, 218] on mat-icon "menu" at bounding box center [1509, 215] width 20 height 20
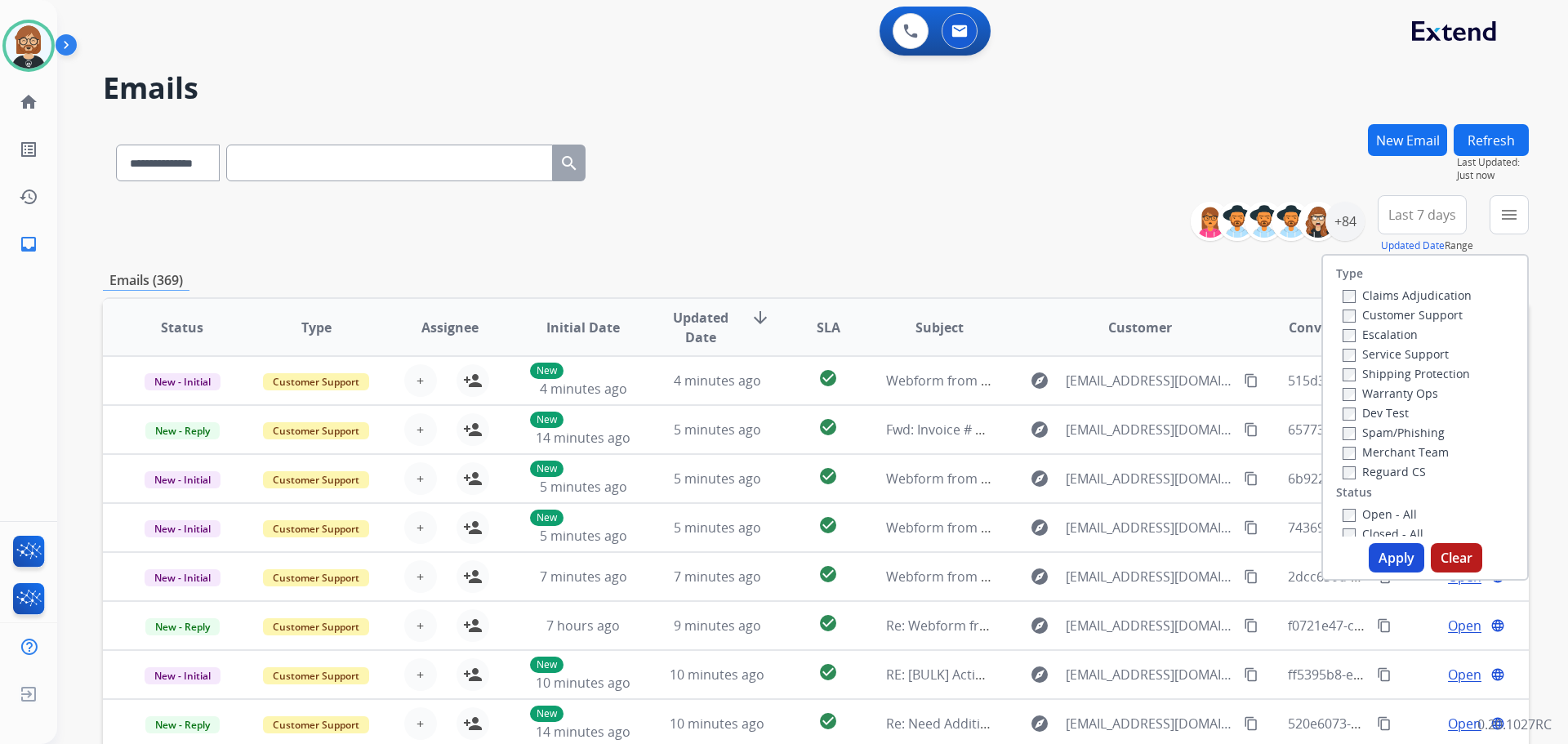
click at [1360, 511] on label "Open - All" at bounding box center [1380, 513] width 75 height 15
click at [1391, 560] on button "Apply" at bounding box center [1397, 557] width 56 height 29
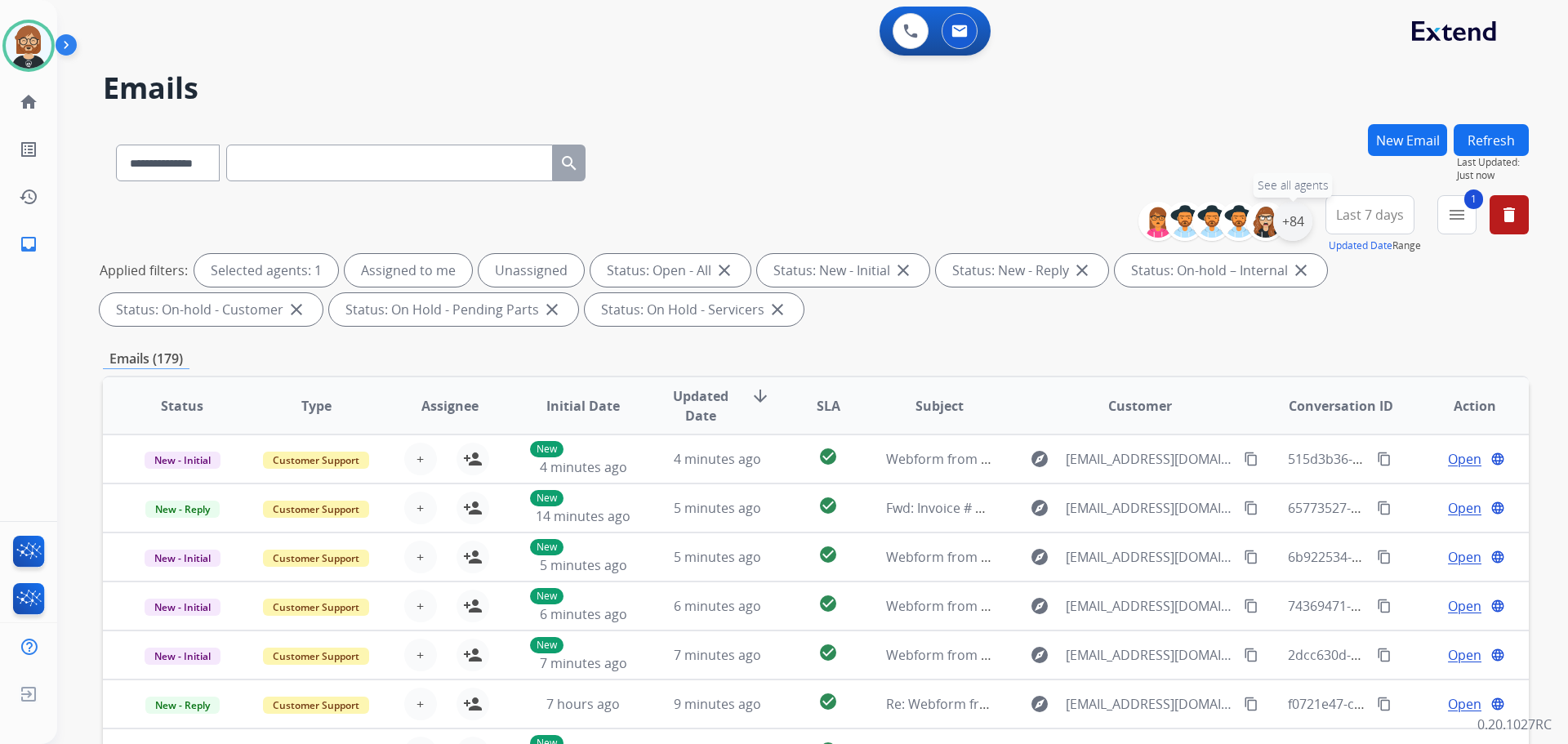
click at [1292, 218] on div "+84" at bounding box center [1293, 221] width 39 height 39
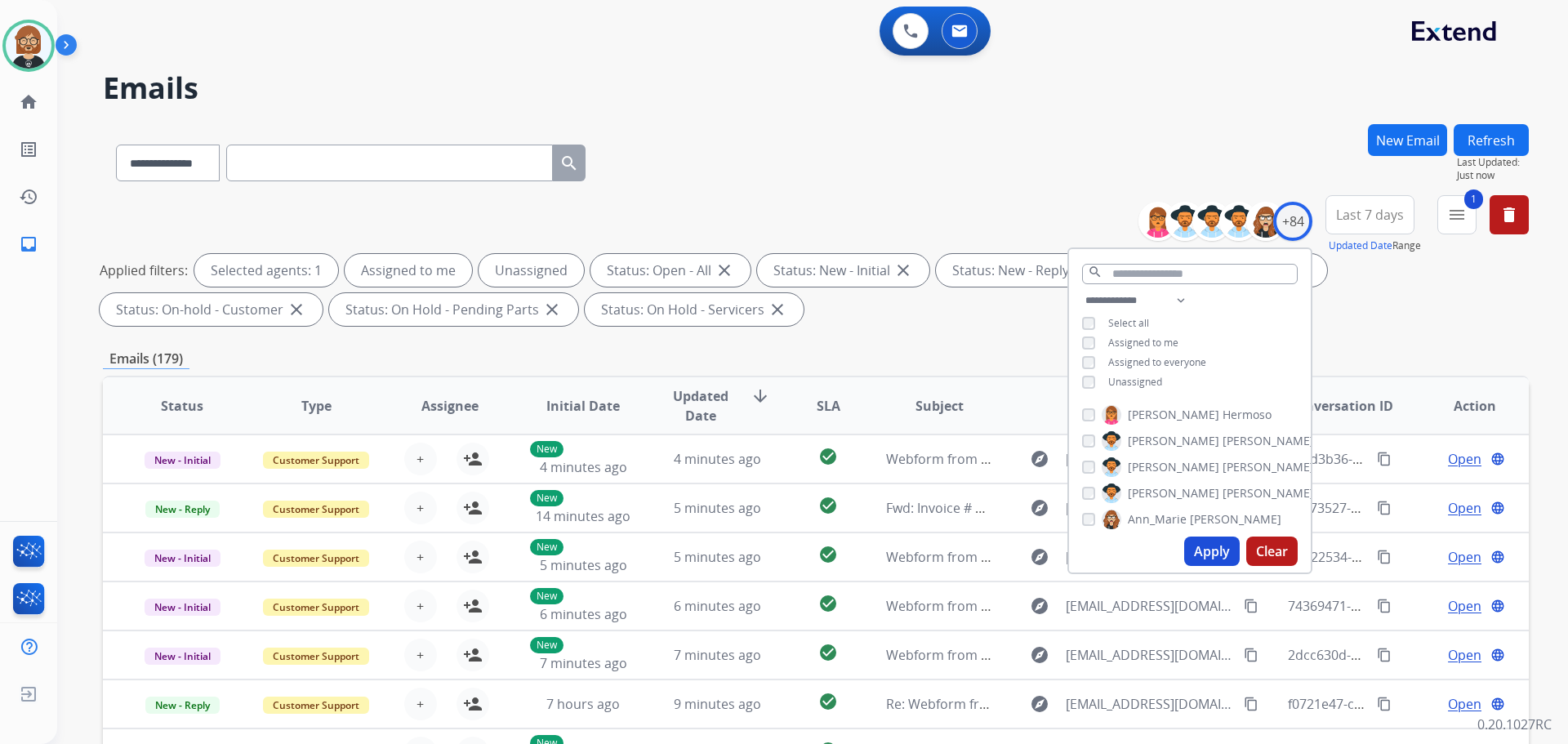
click at [1126, 383] on span "Unassigned" at bounding box center [1135, 382] width 54 height 14
click at [1213, 547] on button "Apply" at bounding box center [1212, 550] width 56 height 29
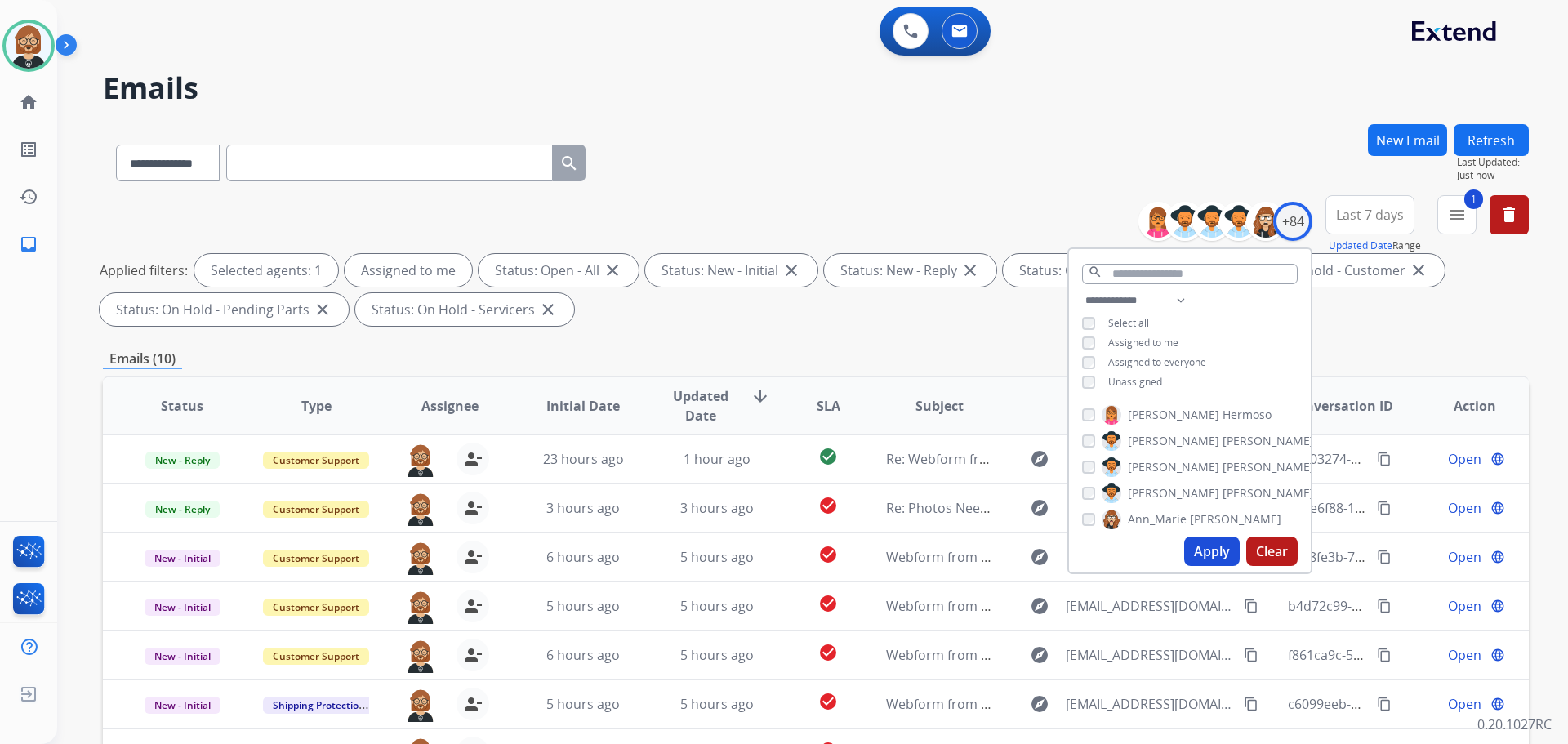
click at [847, 298] on div "Applied filters: Selected agents: 1 Assigned to me Status: Open - All close Sta…" at bounding box center [812, 289] width 1426 height 72
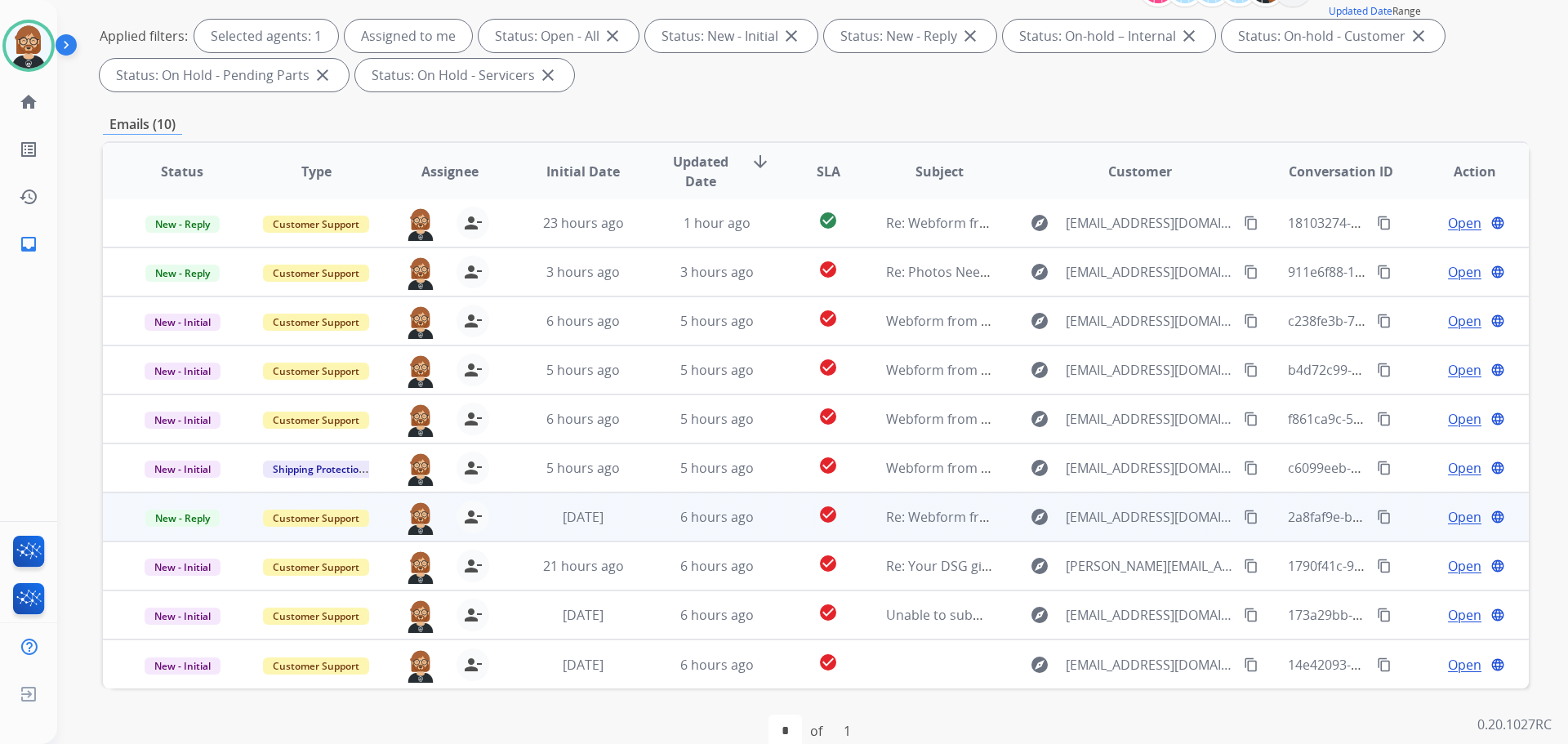
scroll to position [264, 0]
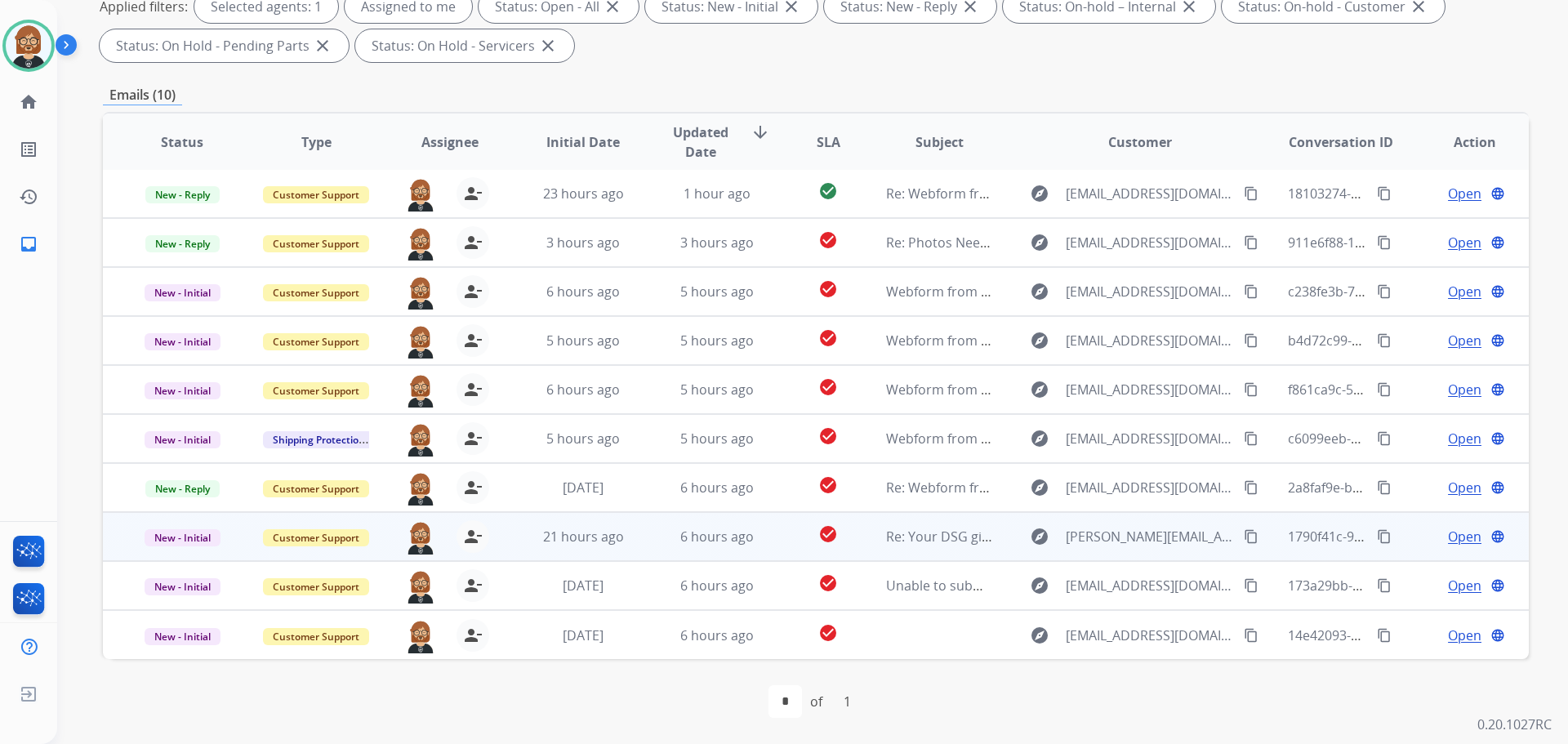
click at [734, 552] on td "6 hours ago" at bounding box center [704, 535] width 134 height 49
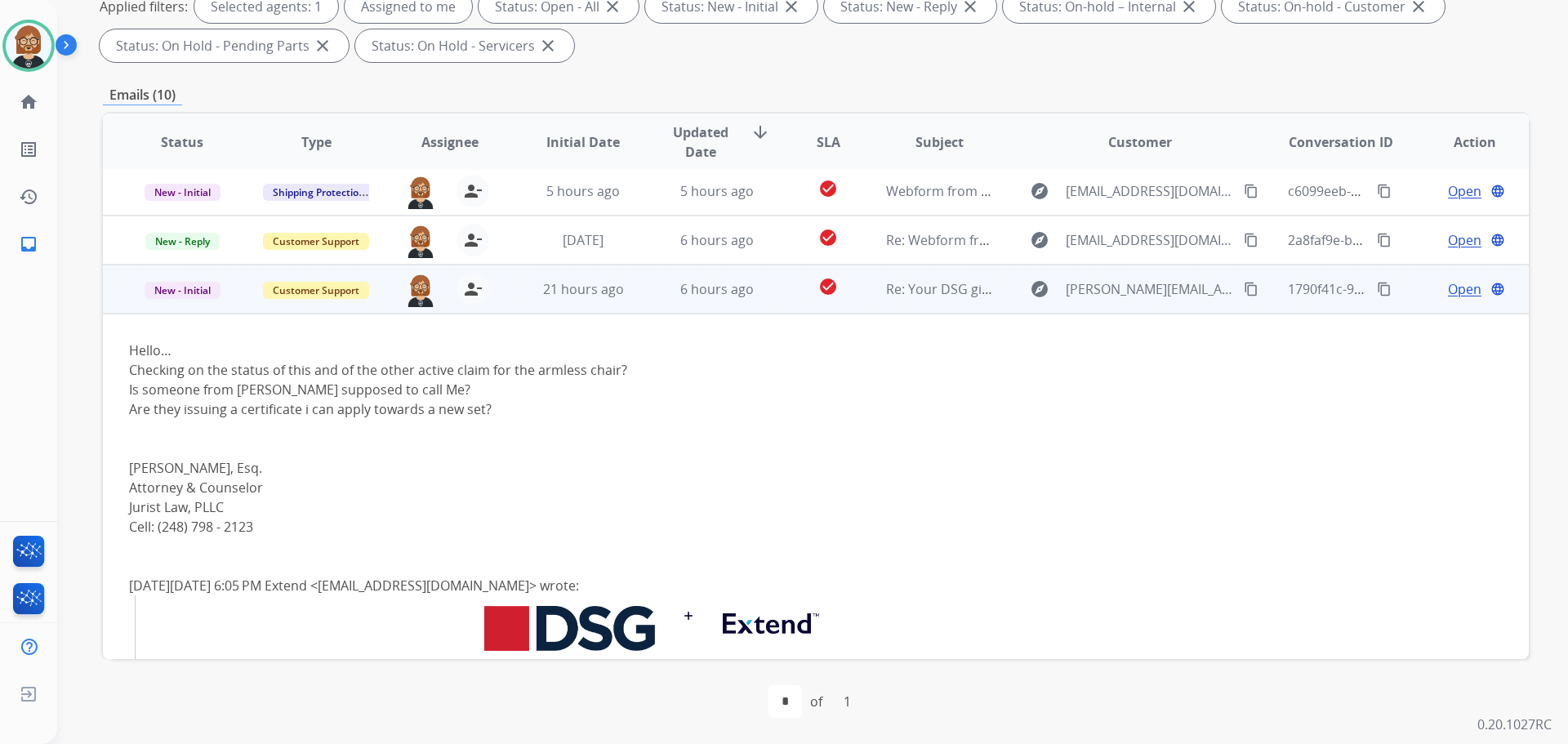
scroll to position [343, 0]
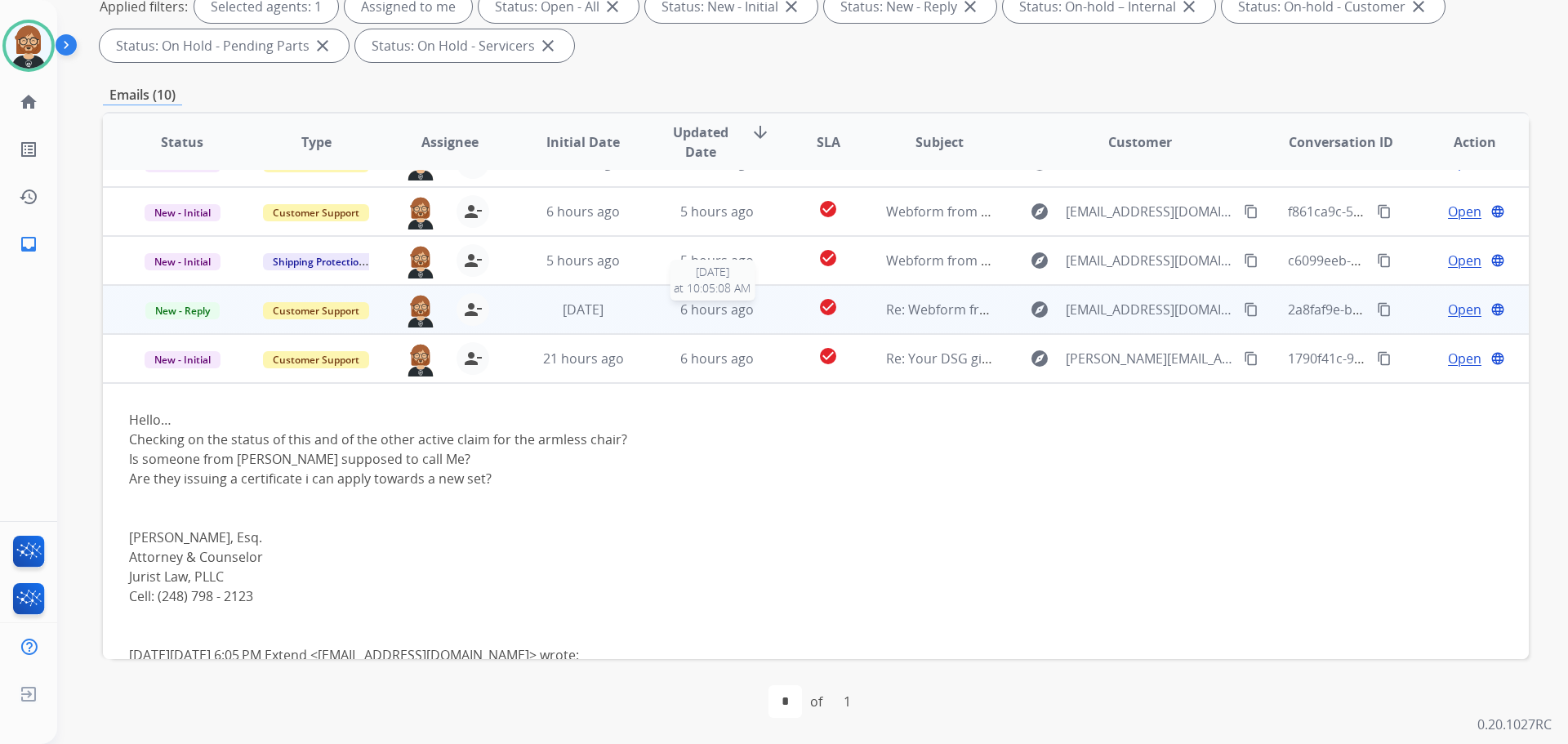
click at [732, 313] on span "6 hours ago" at bounding box center [717, 309] width 74 height 18
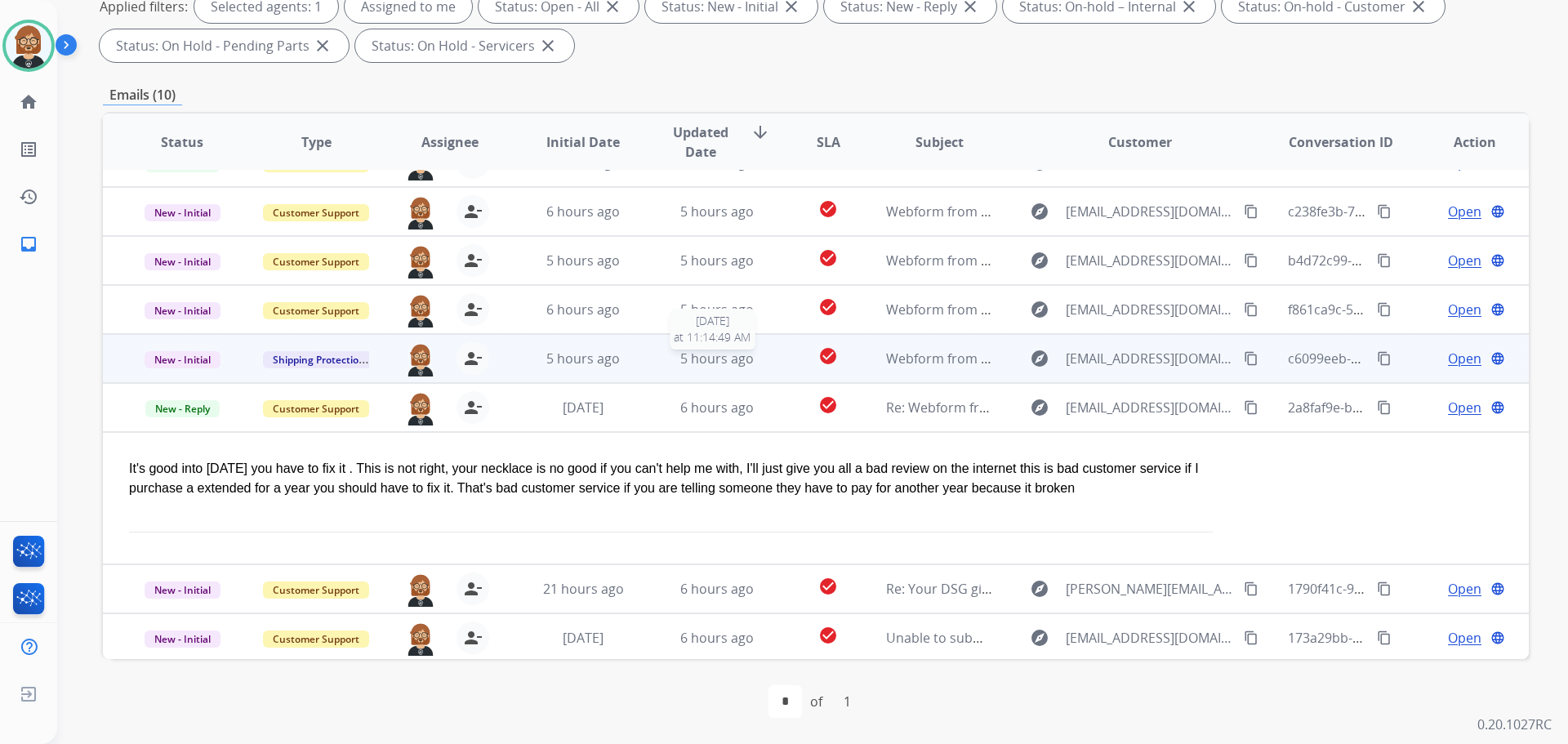
scroll to position [134, 0]
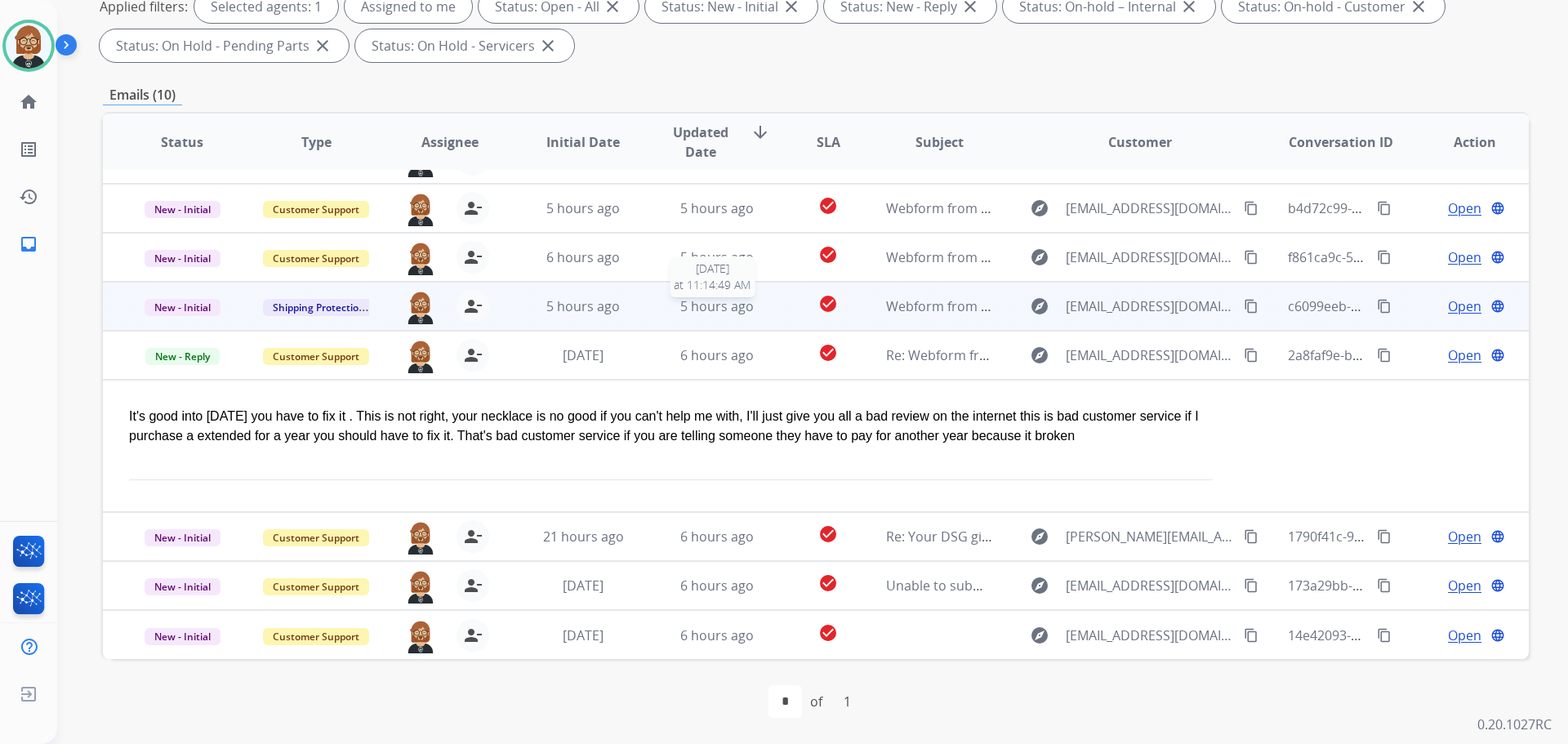
click at [732, 311] on span "5 hours ago" at bounding box center [717, 306] width 74 height 18
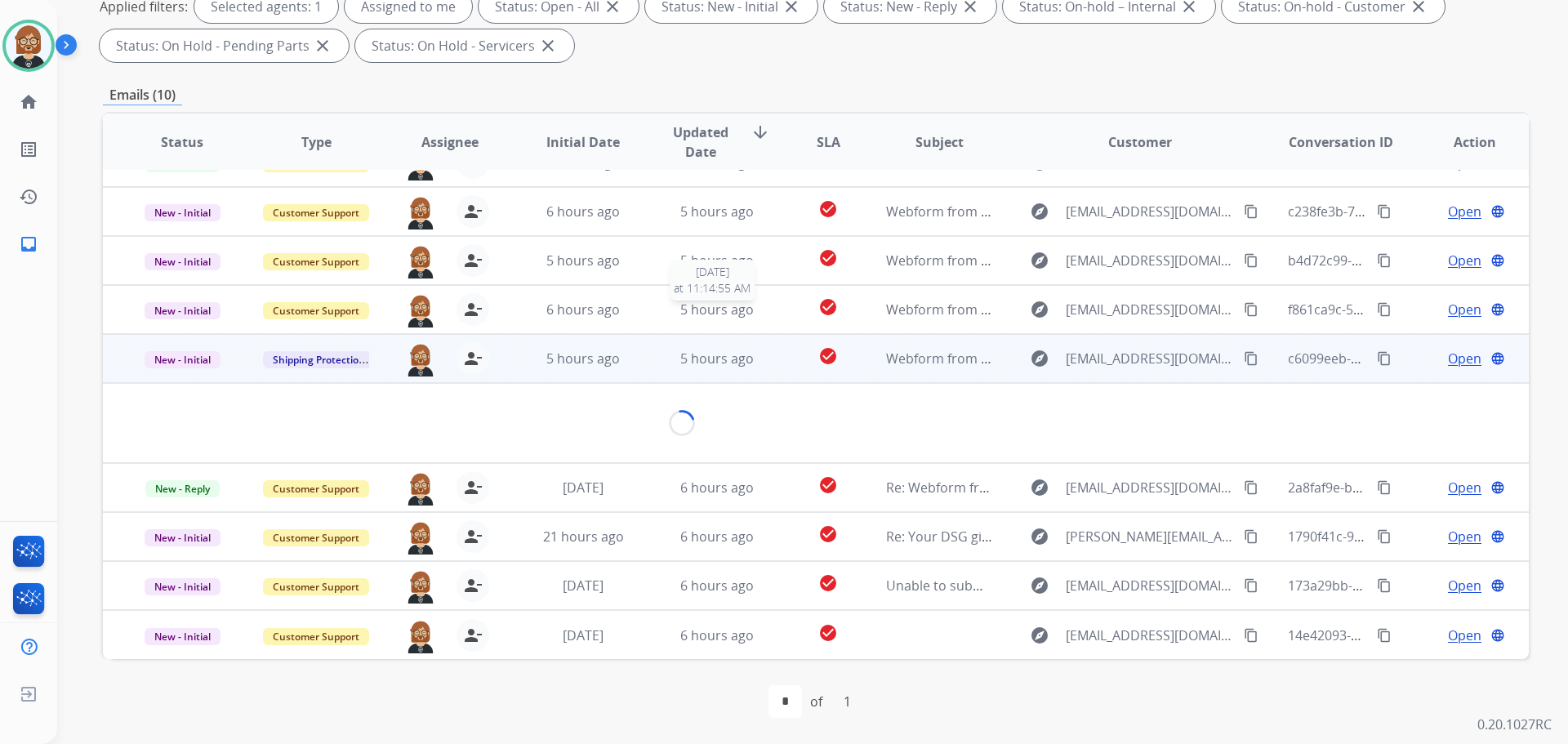
scroll to position [95, 0]
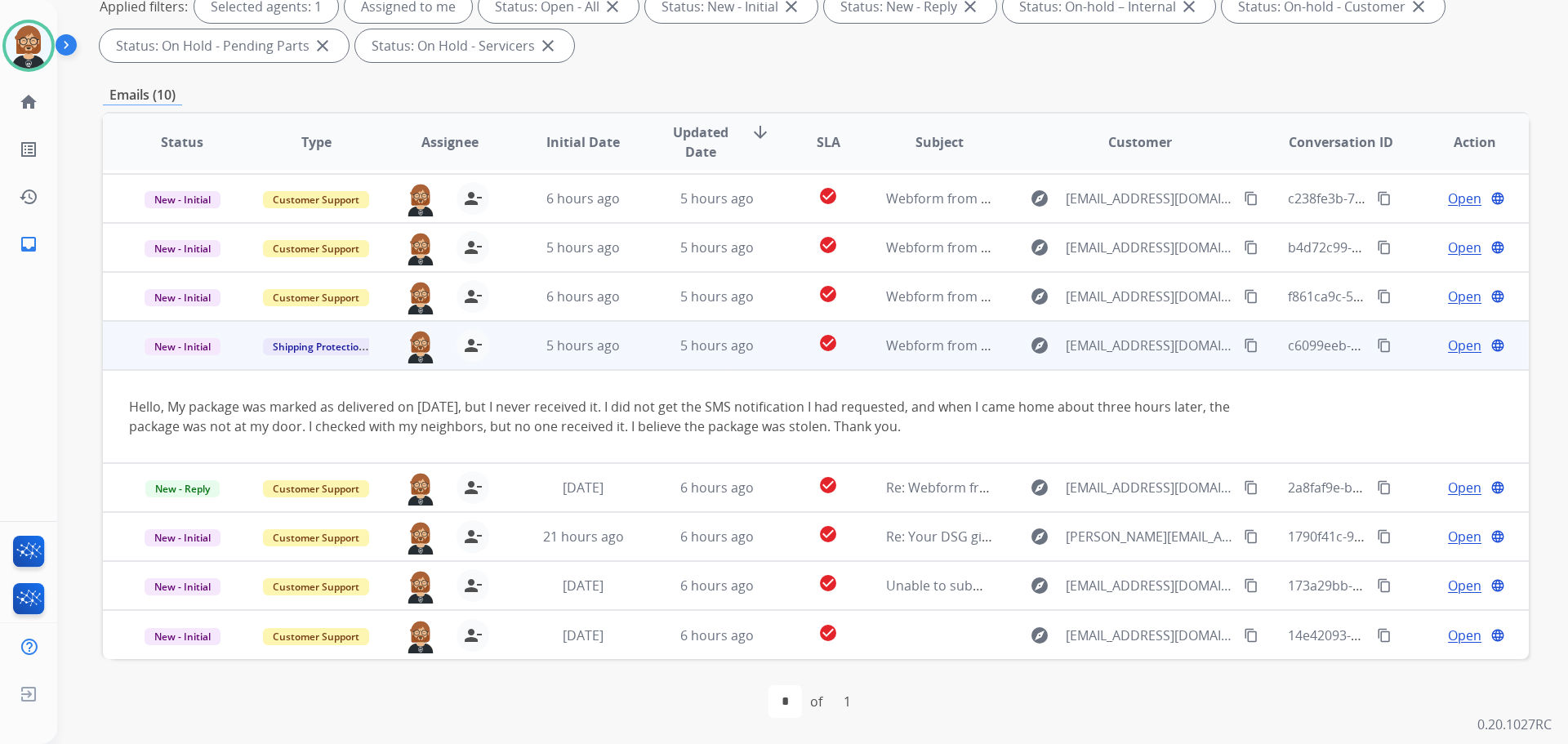
click at [1244, 342] on mat-icon "content_copy" at bounding box center [1251, 345] width 15 height 15
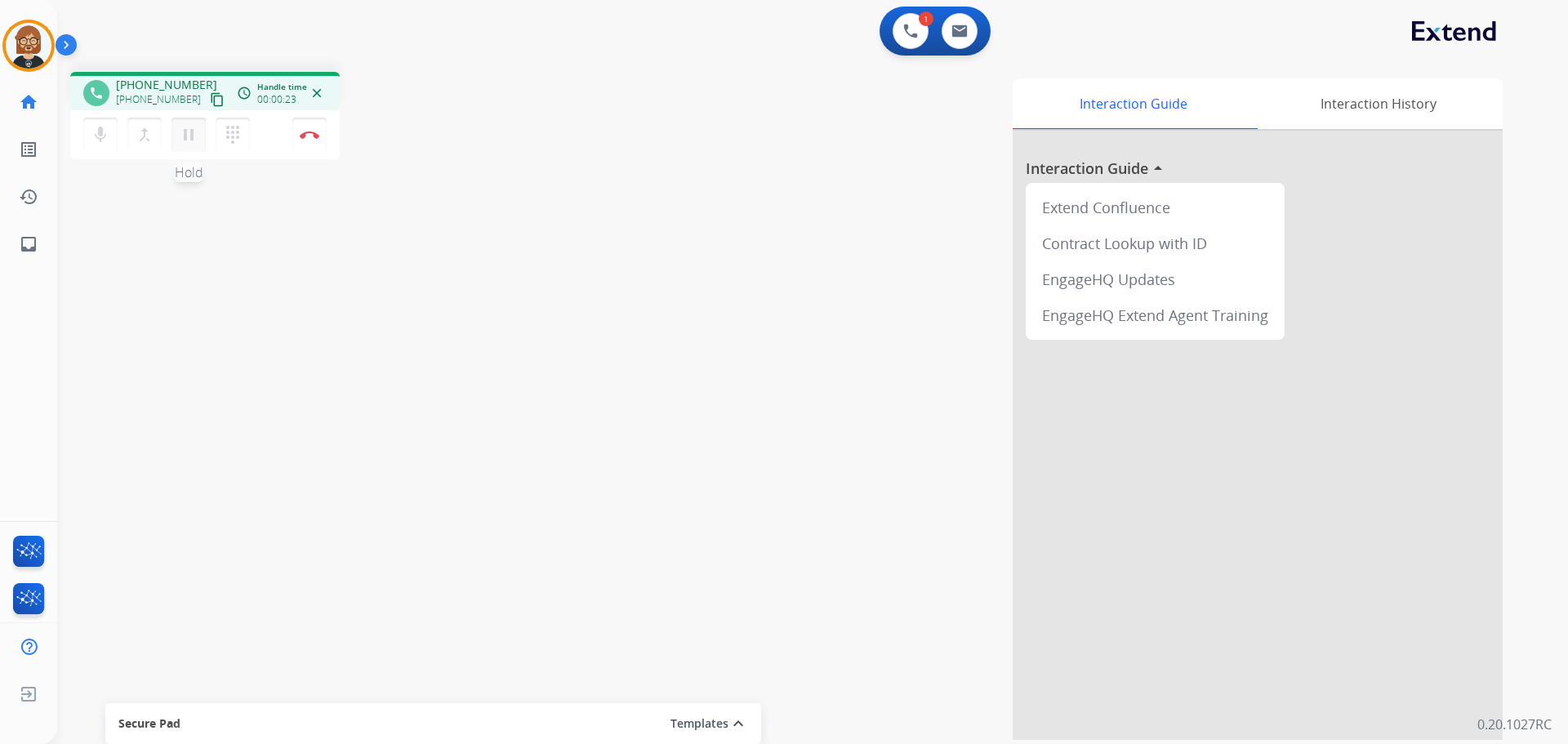
click at [185, 131] on mat-icon "pause" at bounding box center [188, 135] width 20 height 20
click at [236, 142] on mat-icon "dialpad" at bounding box center [233, 135] width 20 height 20
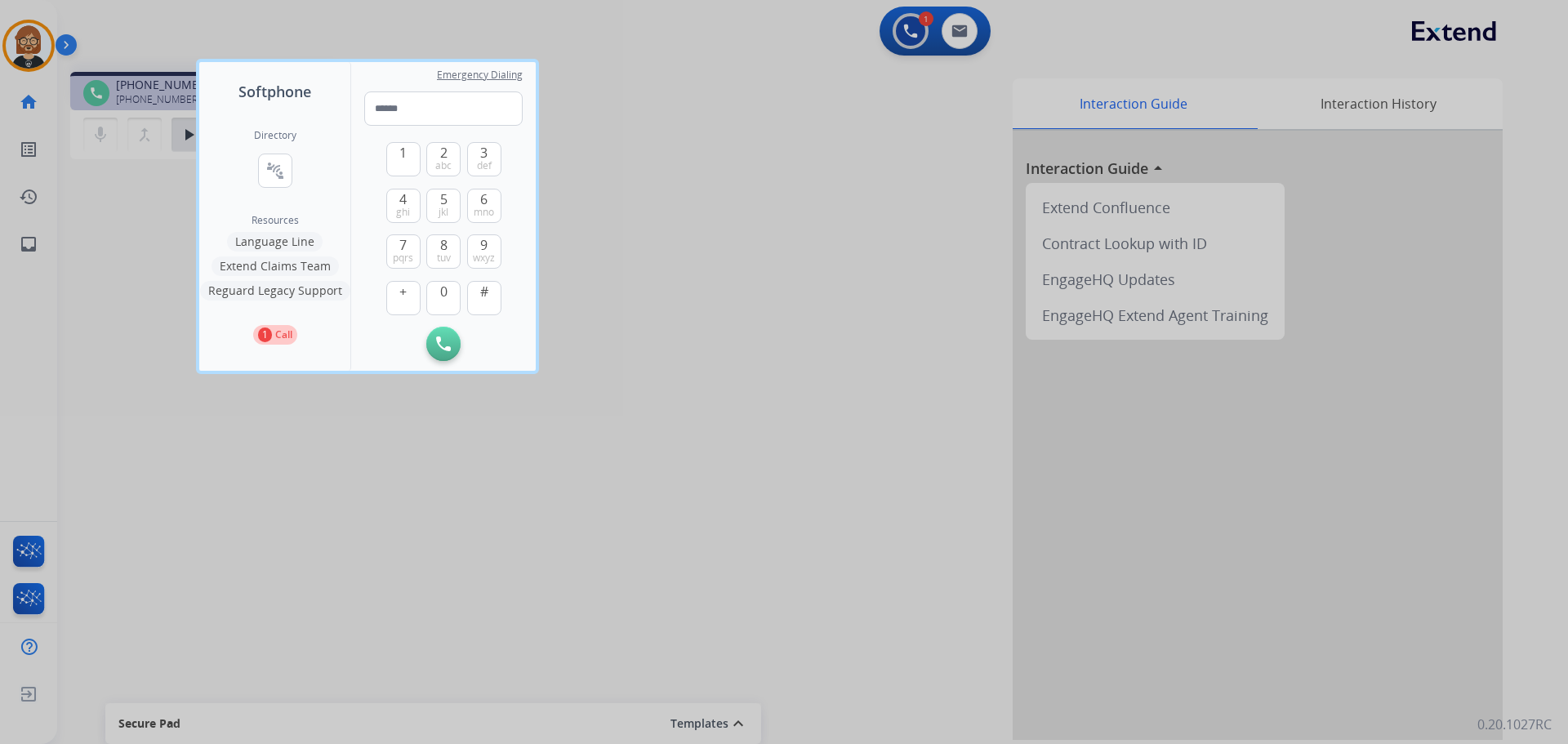
click at [296, 249] on button "Language Line" at bounding box center [275, 241] width 96 height 20
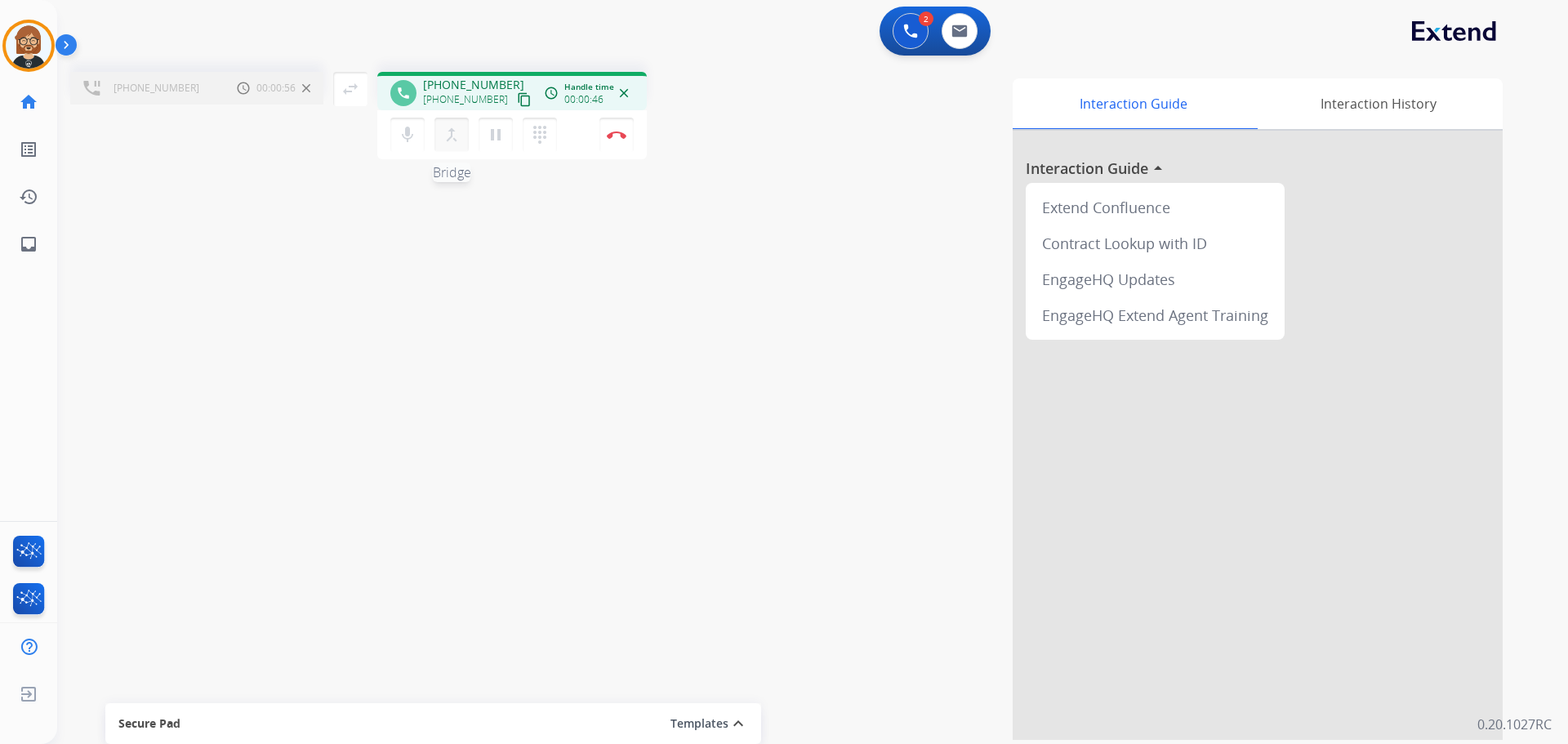
click at [450, 138] on mat-icon "merge_type" at bounding box center [451, 135] width 20 height 20
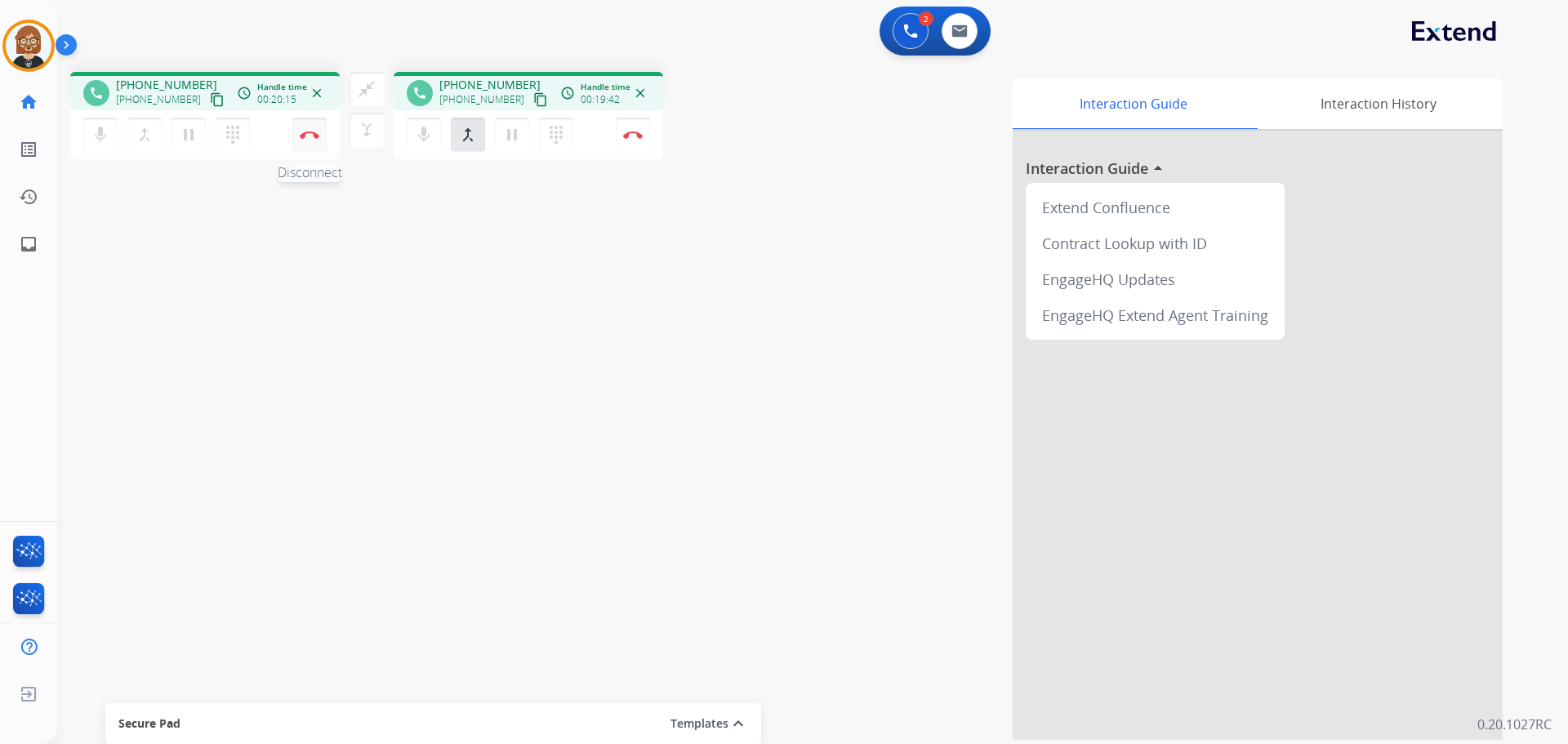
click at [308, 136] on img at bounding box center [309, 134] width 20 height 8
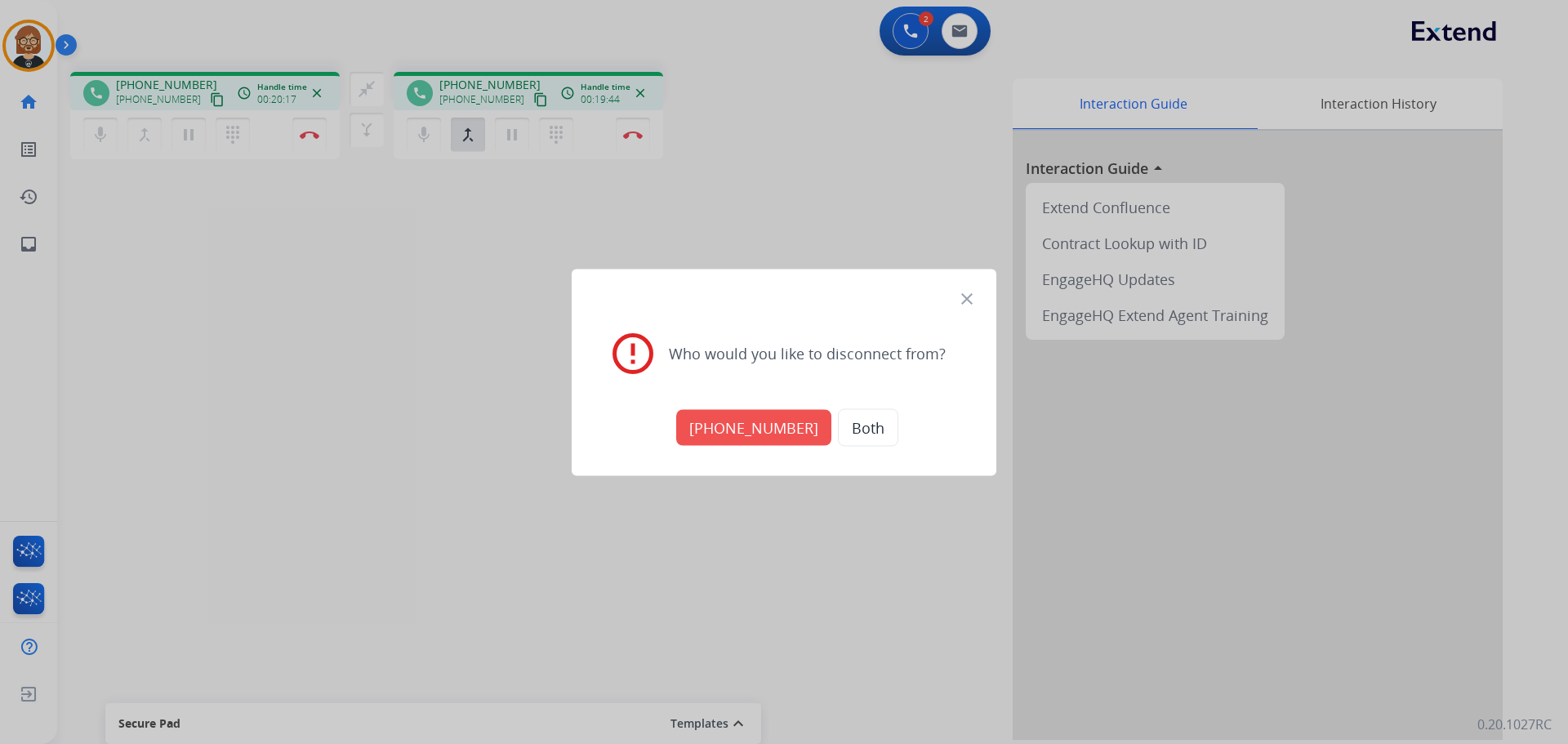
click at [743, 431] on button "+15098206823" at bounding box center [753, 427] width 155 height 36
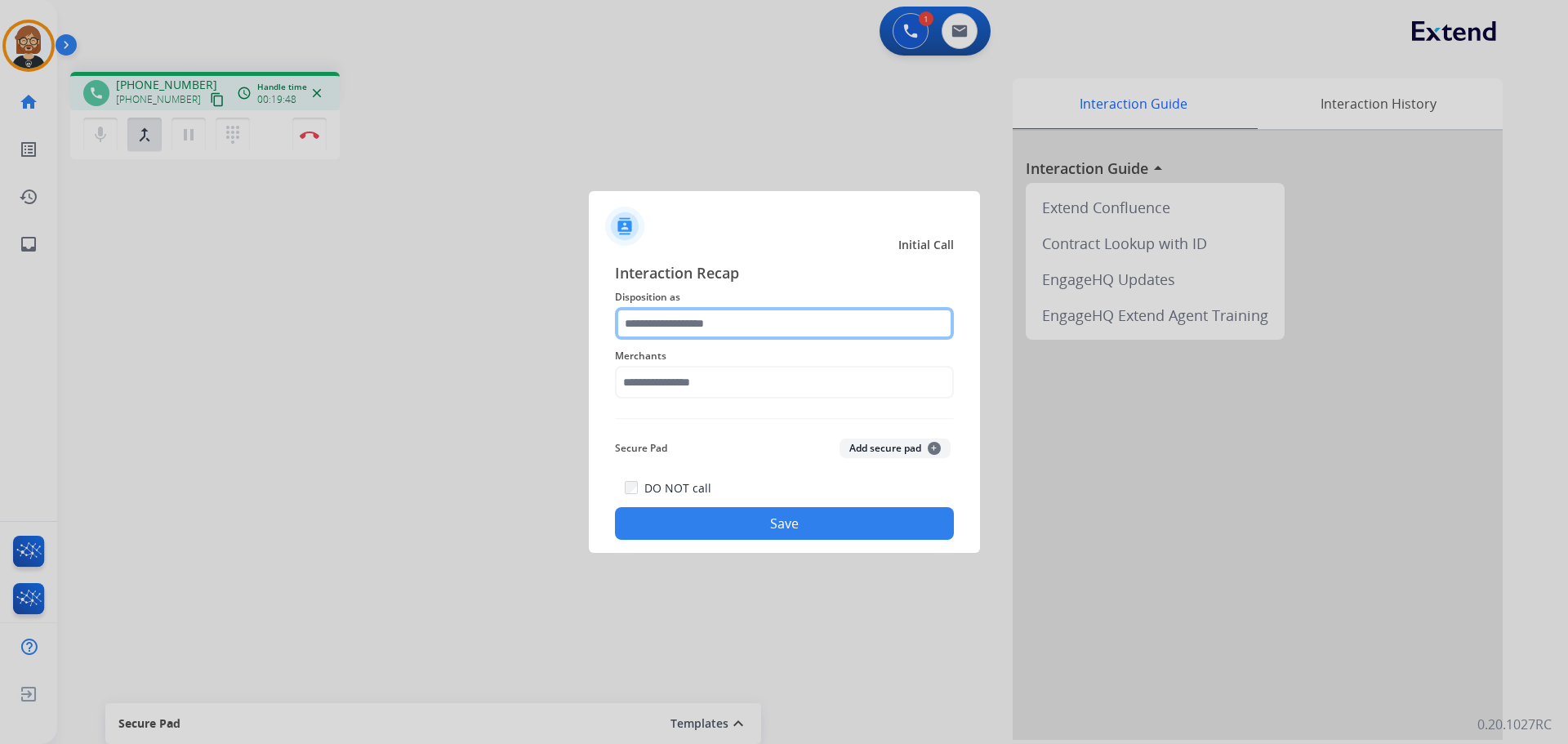
click at [784, 326] on input "text" at bounding box center [784, 323] width 339 height 33
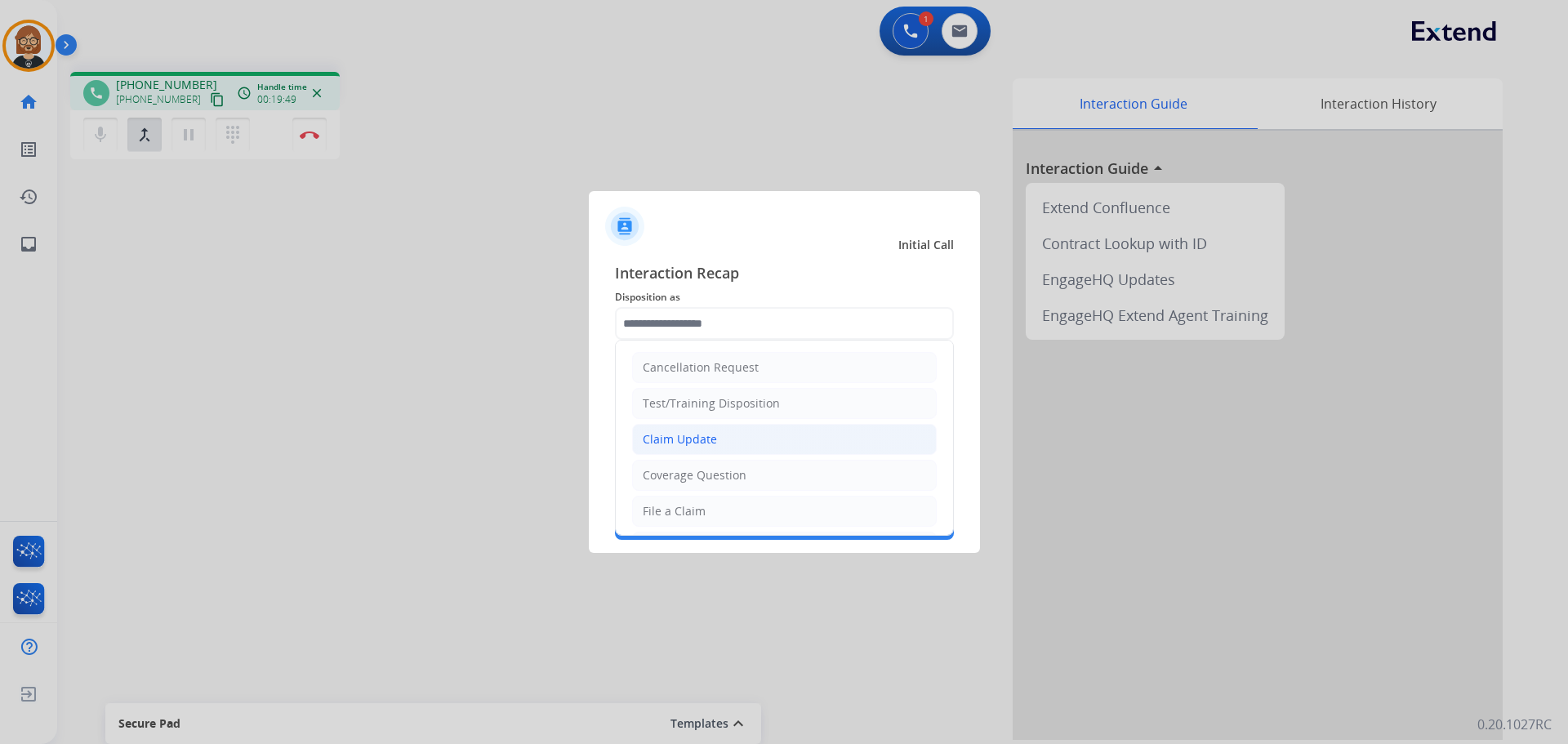
click at [741, 439] on li "Claim Update" at bounding box center [784, 439] width 305 height 31
type input "**********"
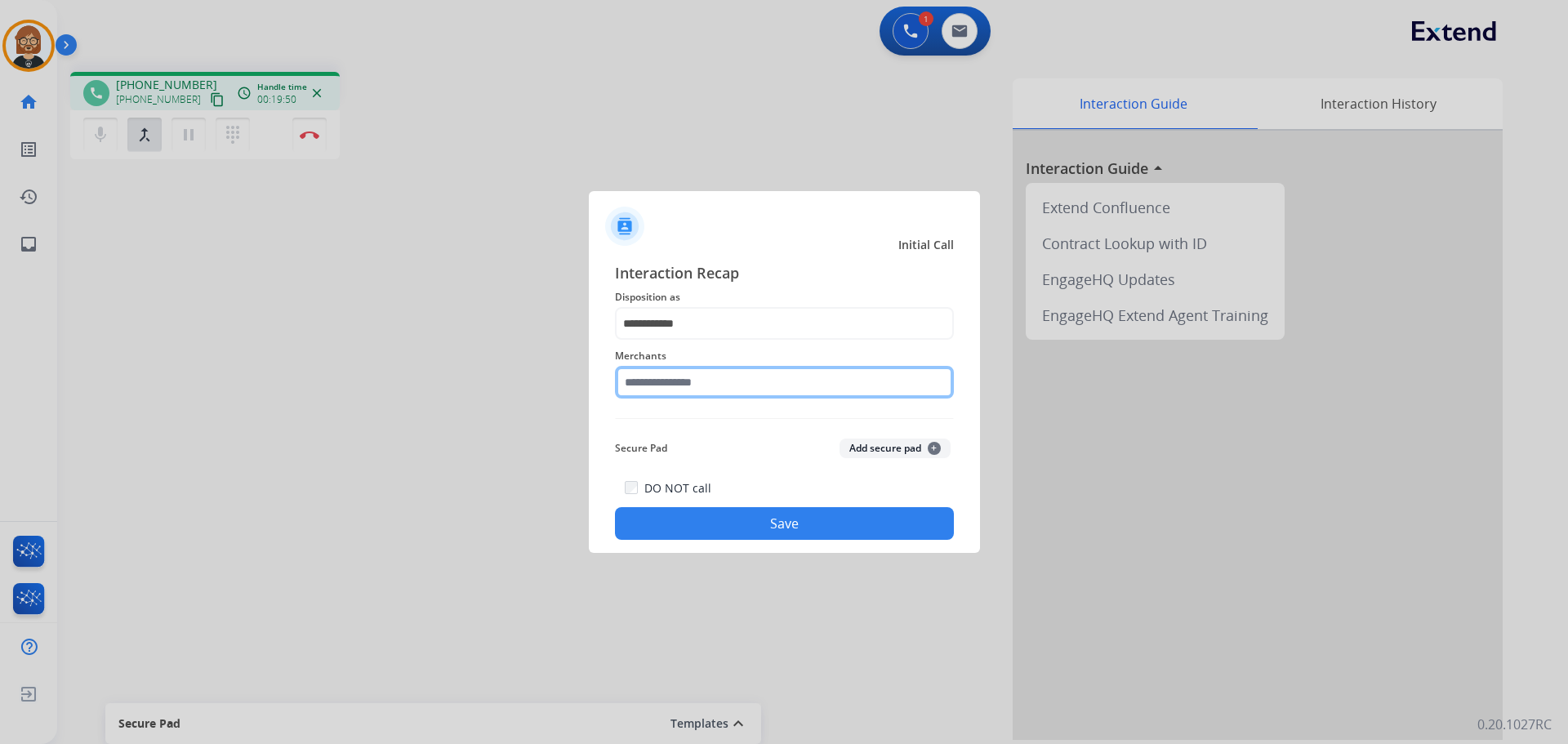
click at [741, 398] on input "text" at bounding box center [784, 382] width 339 height 33
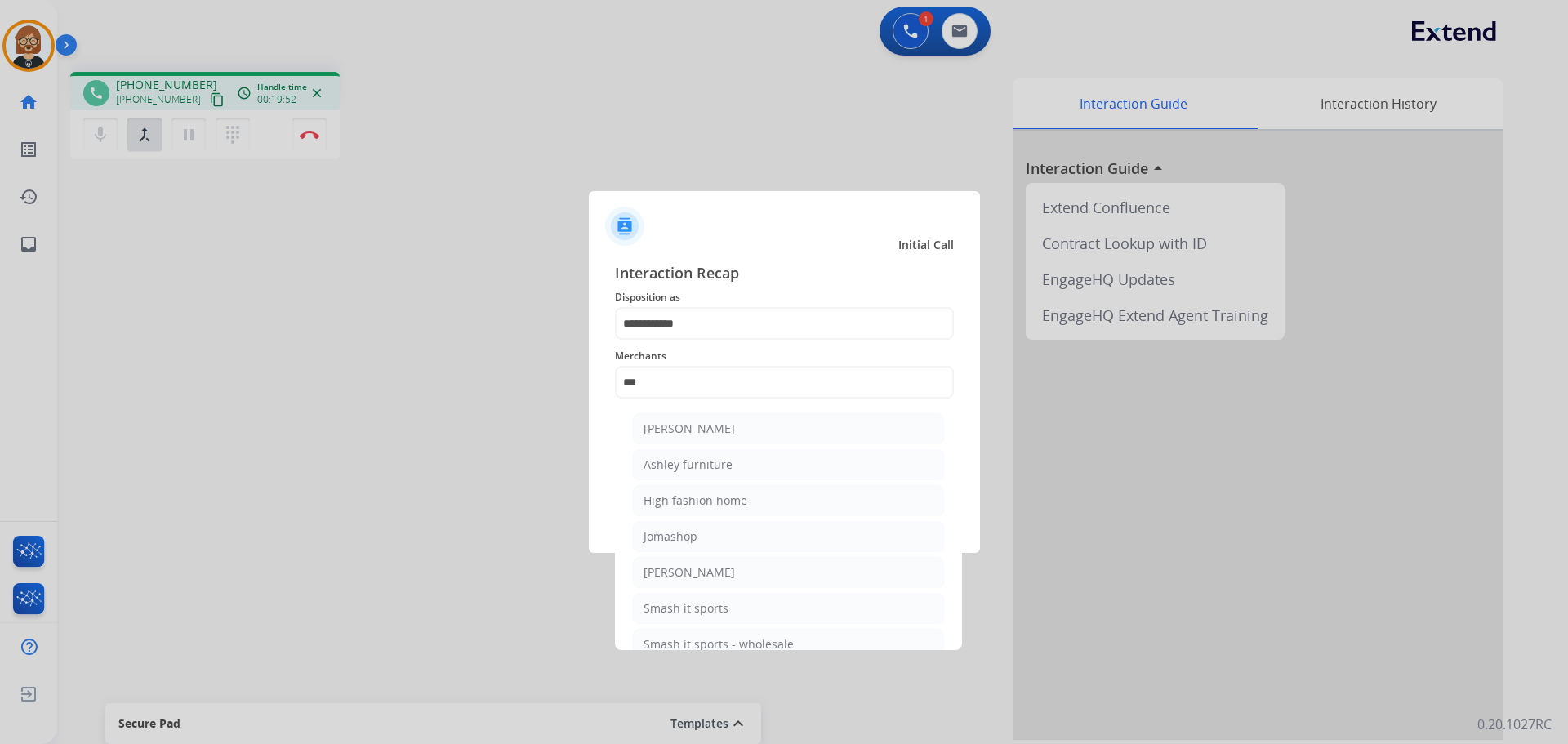
click at [704, 466] on div "Ashley furniture" at bounding box center [688, 464] width 89 height 16
type input "**********"
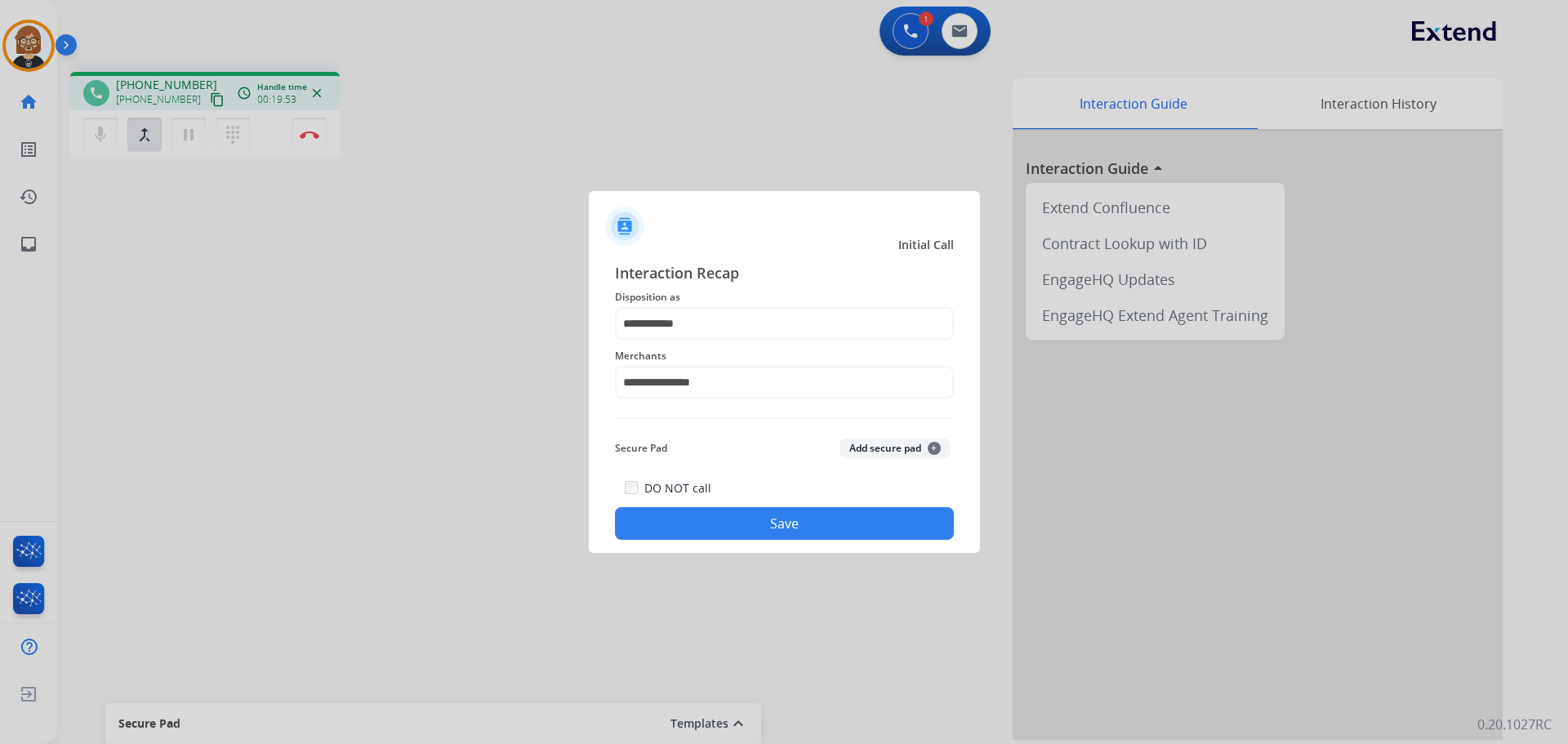
click at [827, 523] on button "Save" at bounding box center [784, 523] width 339 height 33
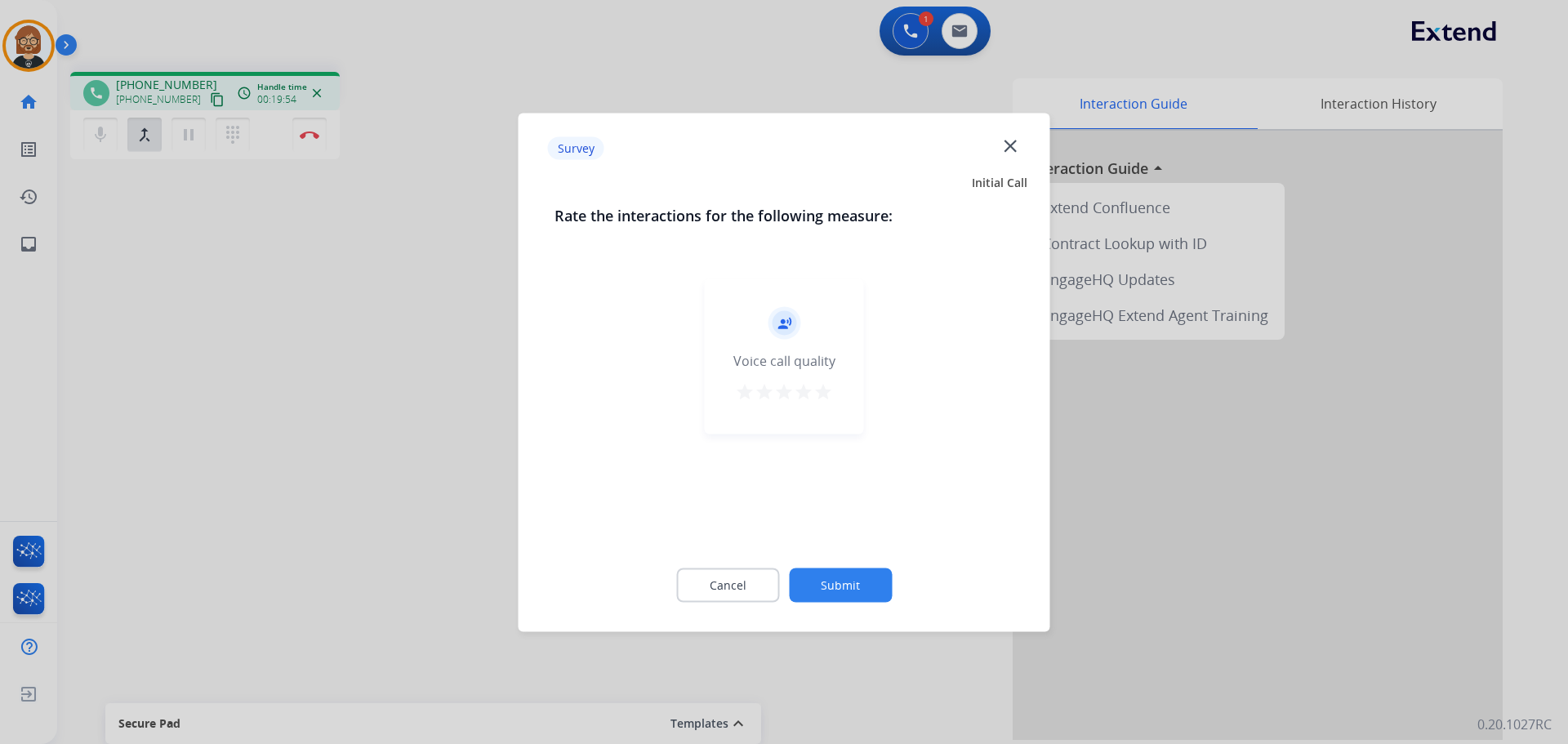
click at [847, 581] on button "Submit" at bounding box center [840, 584] width 103 height 35
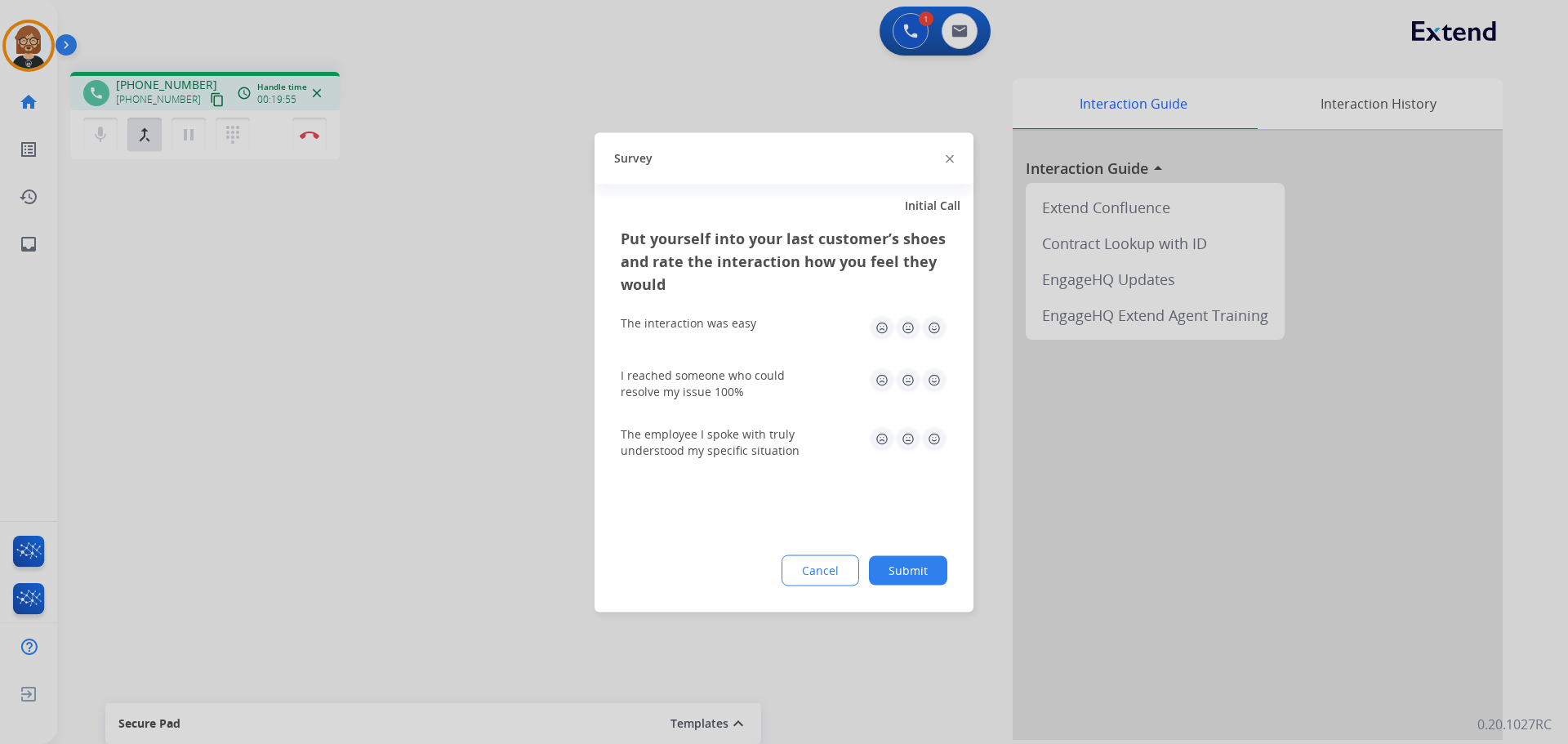
click at [882, 572] on button "Submit" at bounding box center [908, 569] width 78 height 29
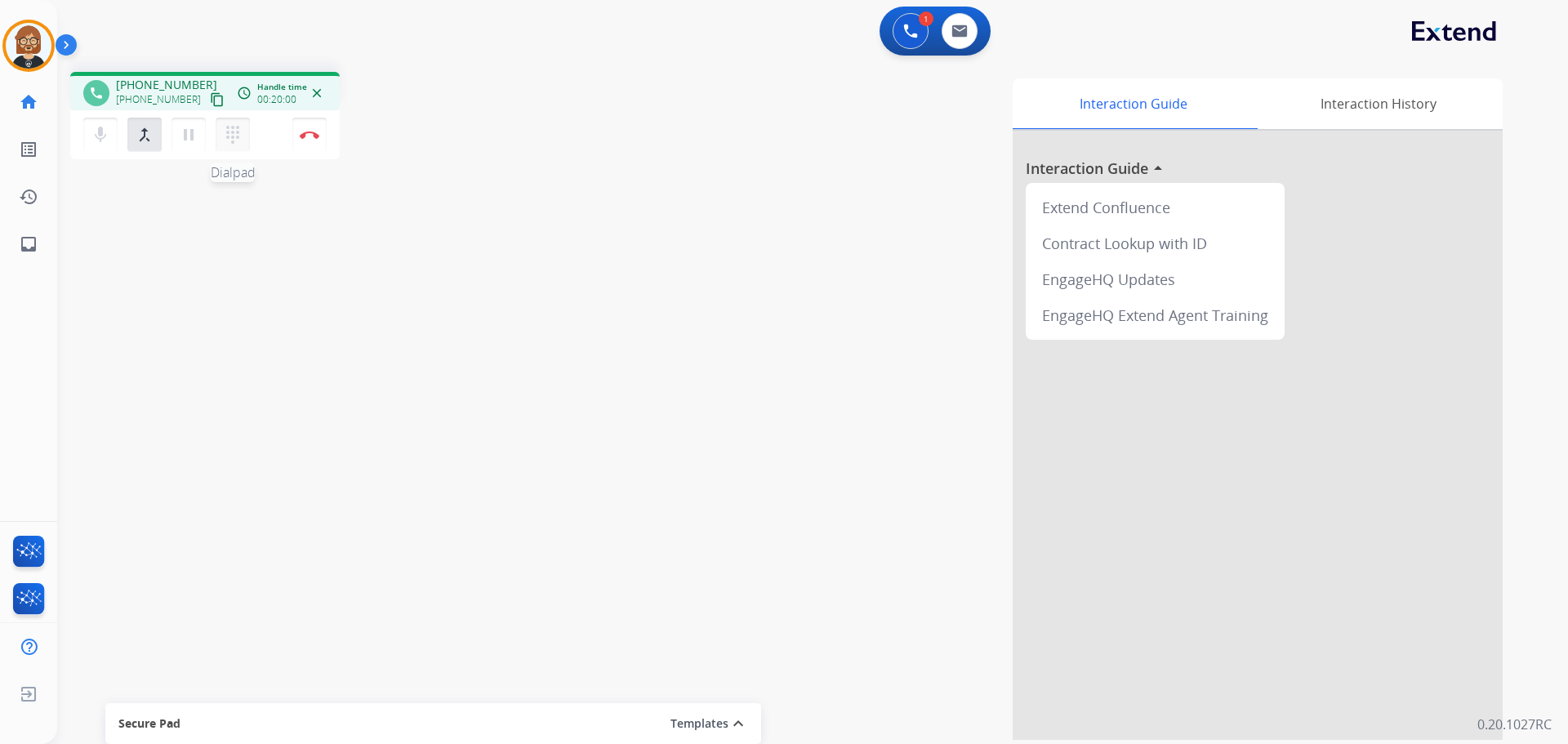
click at [231, 138] on mat-icon "dialpad" at bounding box center [233, 135] width 20 height 20
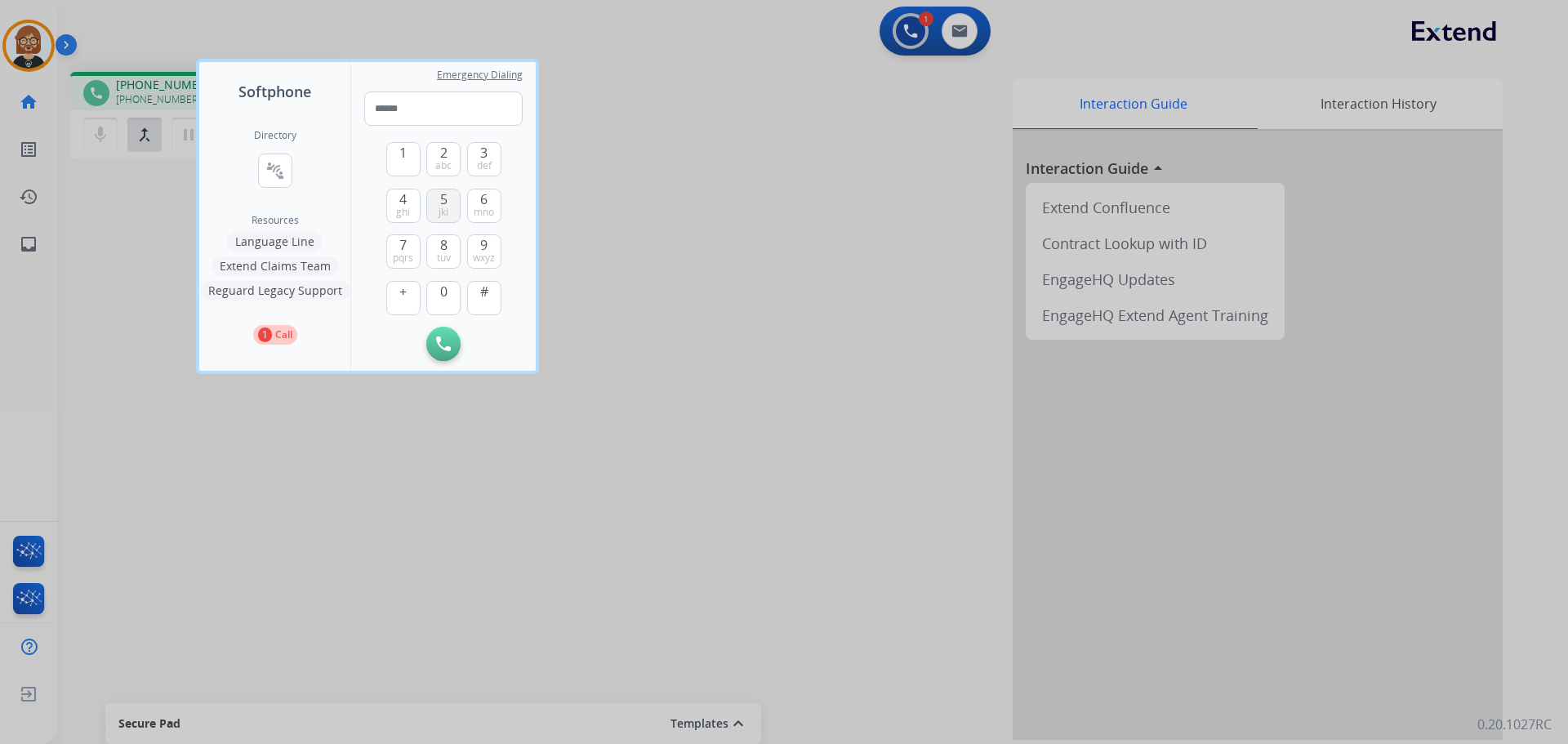
click at [447, 210] on span "jkl" at bounding box center [443, 212] width 10 height 13
type input "*"
click at [445, 341] on img at bounding box center [443, 344] width 15 height 15
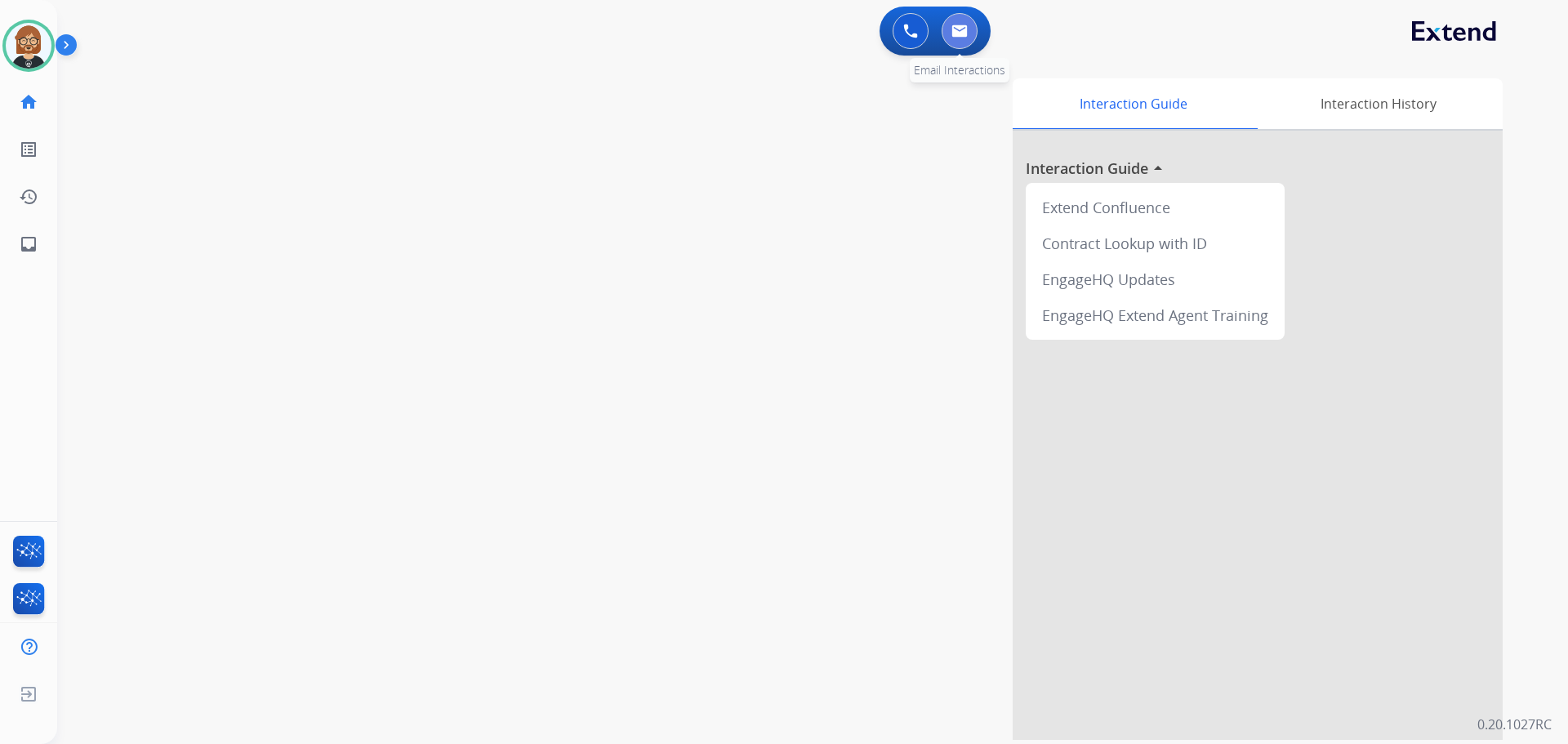
click at [957, 29] on img at bounding box center [959, 31] width 16 height 13
select select "**********"
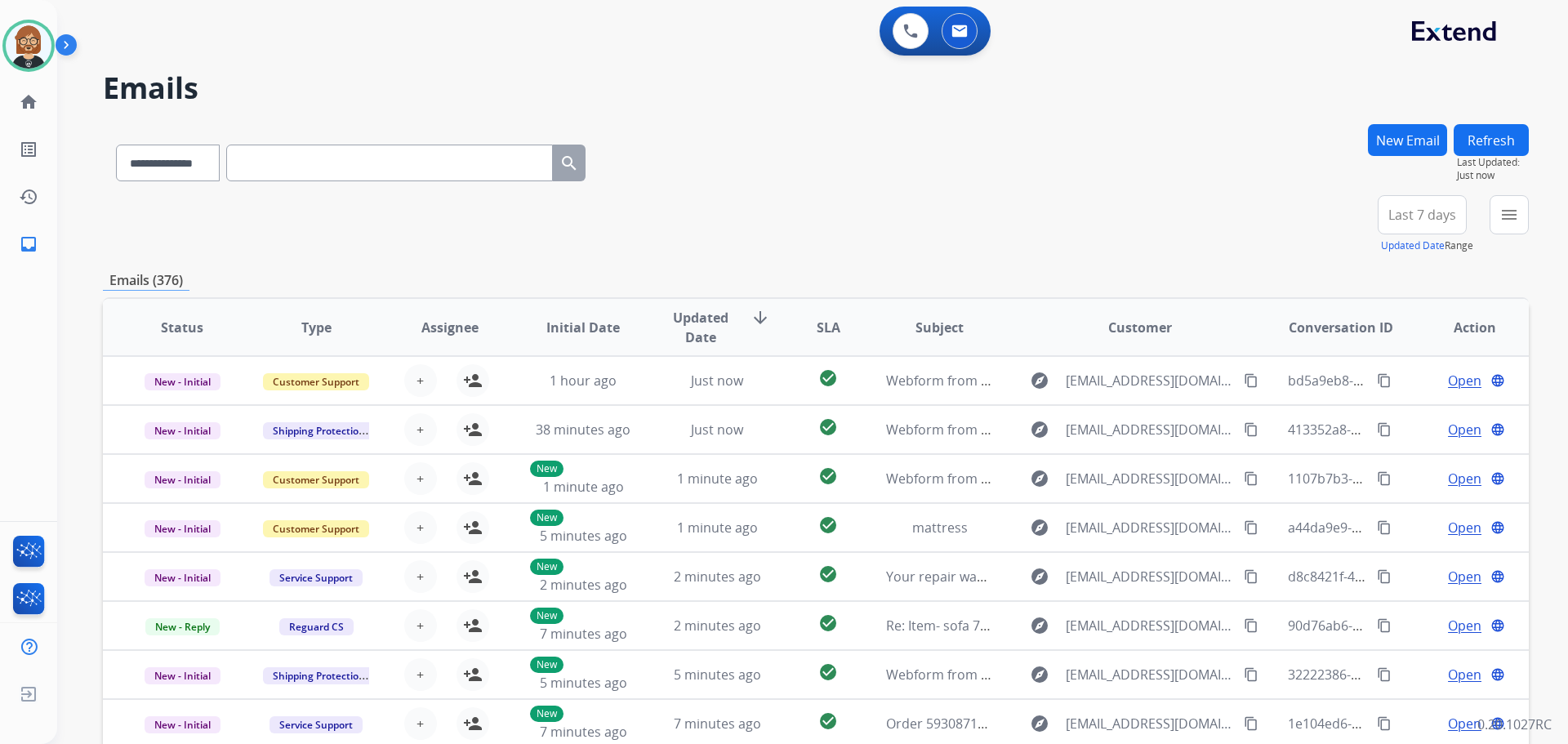
click at [1509, 233] on div "menu Type Claims Adjudication Customer Support Escalation Service Support Shipp…" at bounding box center [1509, 225] width 39 height 59
click at [1511, 224] on mat-icon "menu" at bounding box center [1509, 215] width 20 height 20
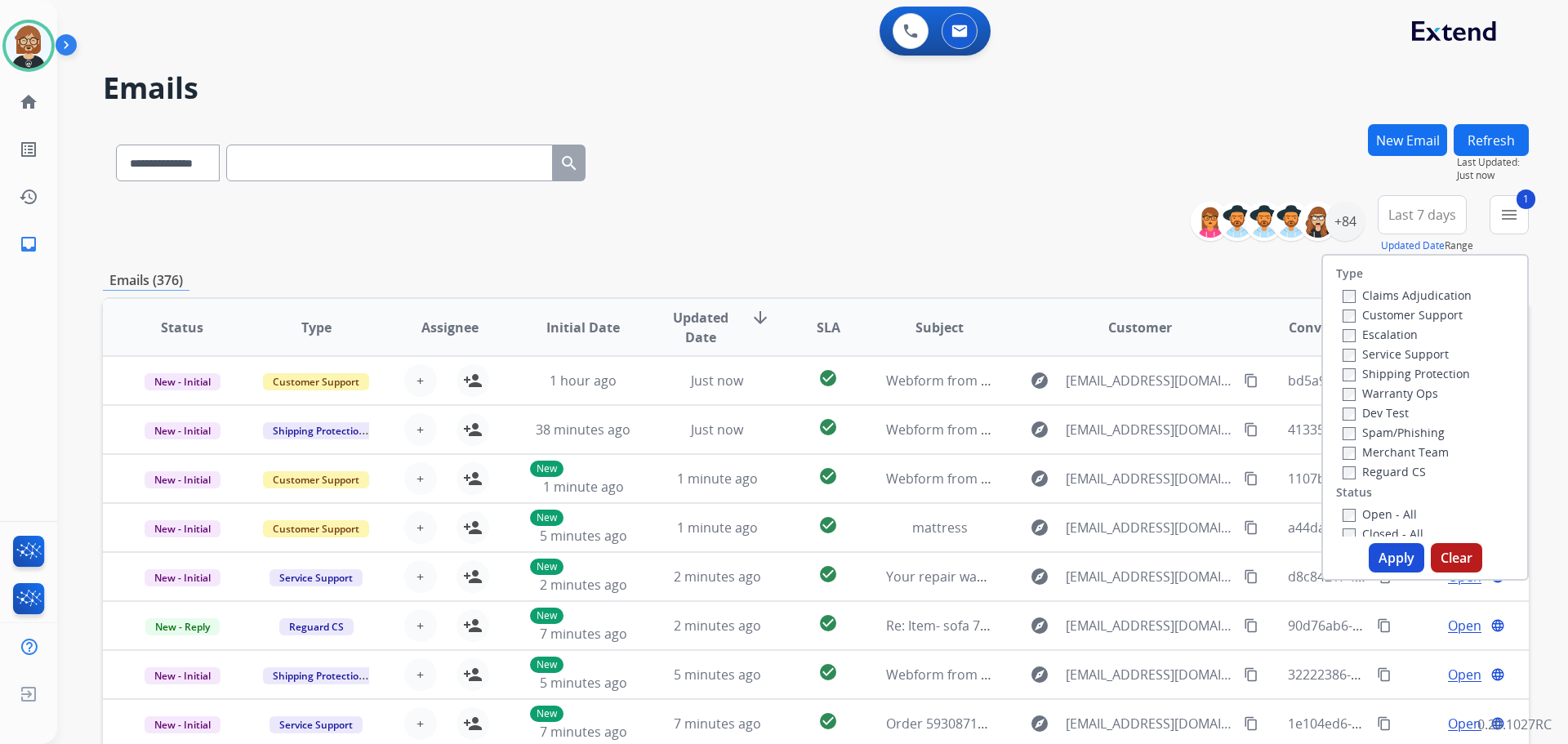
click at [1377, 542] on button "Apply" at bounding box center [1397, 557] width 56 height 29
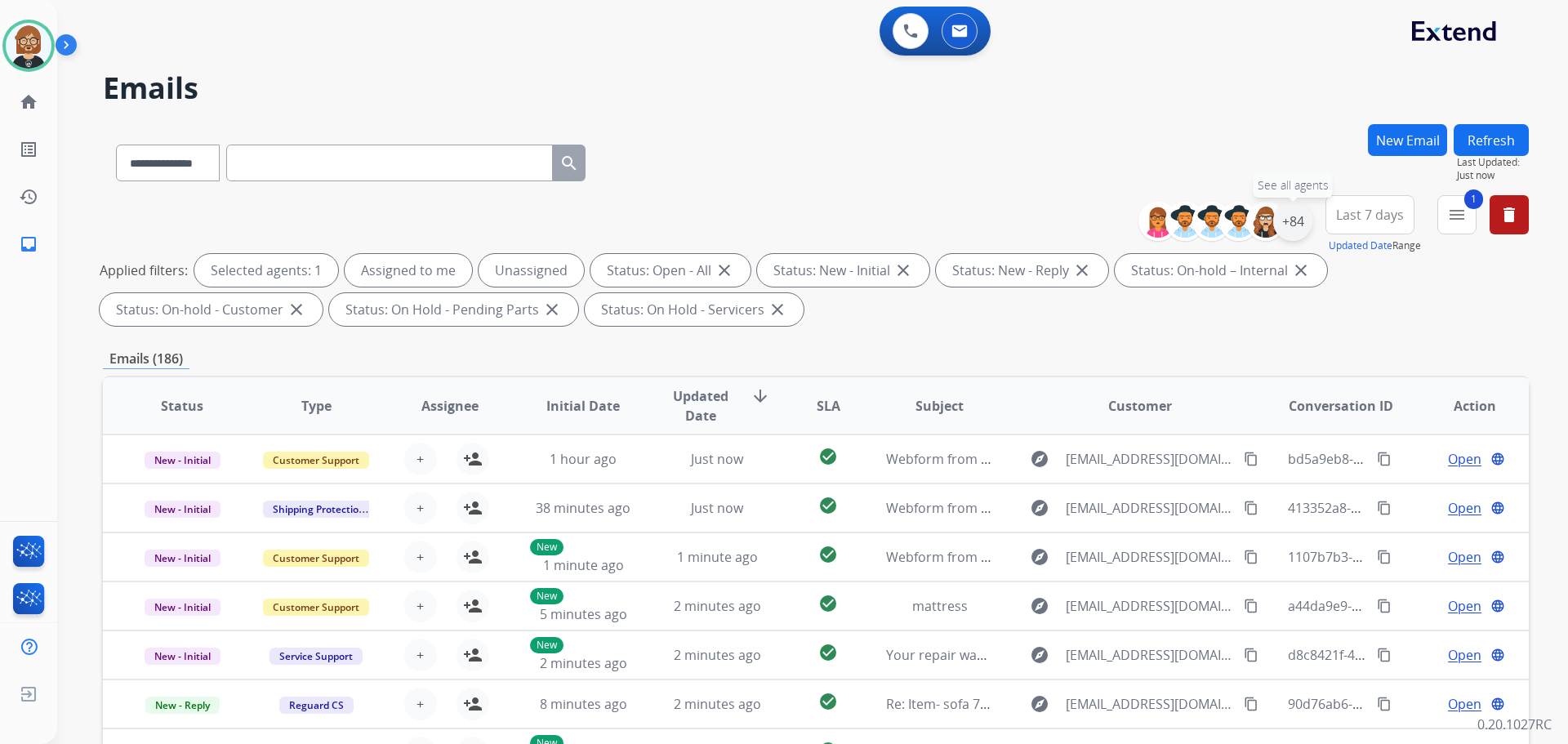
click at [1304, 222] on div "+84" at bounding box center [1293, 221] width 39 height 39
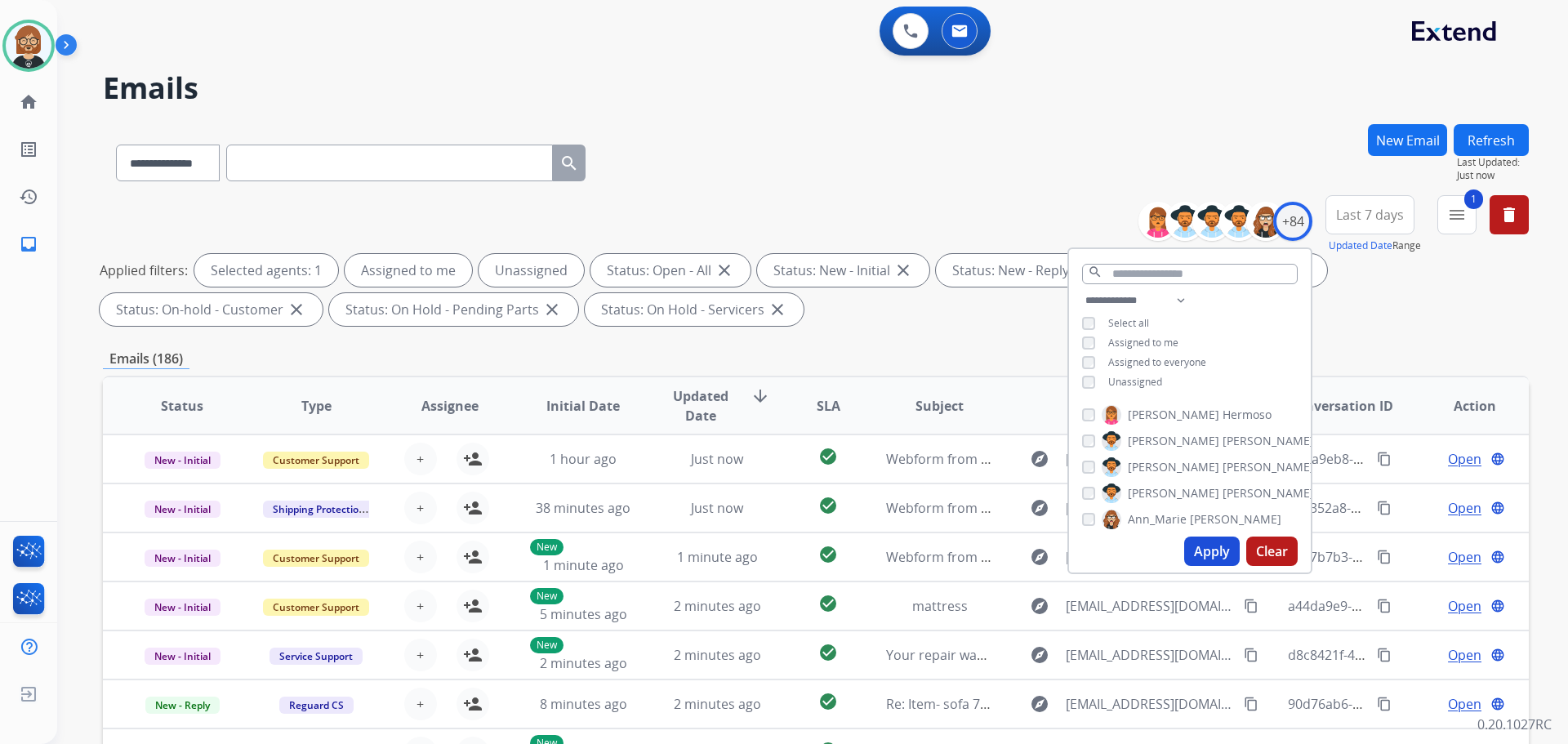
click at [1116, 381] on span "Unassigned" at bounding box center [1135, 382] width 54 height 14
click at [1203, 564] on button "Apply" at bounding box center [1212, 550] width 56 height 29
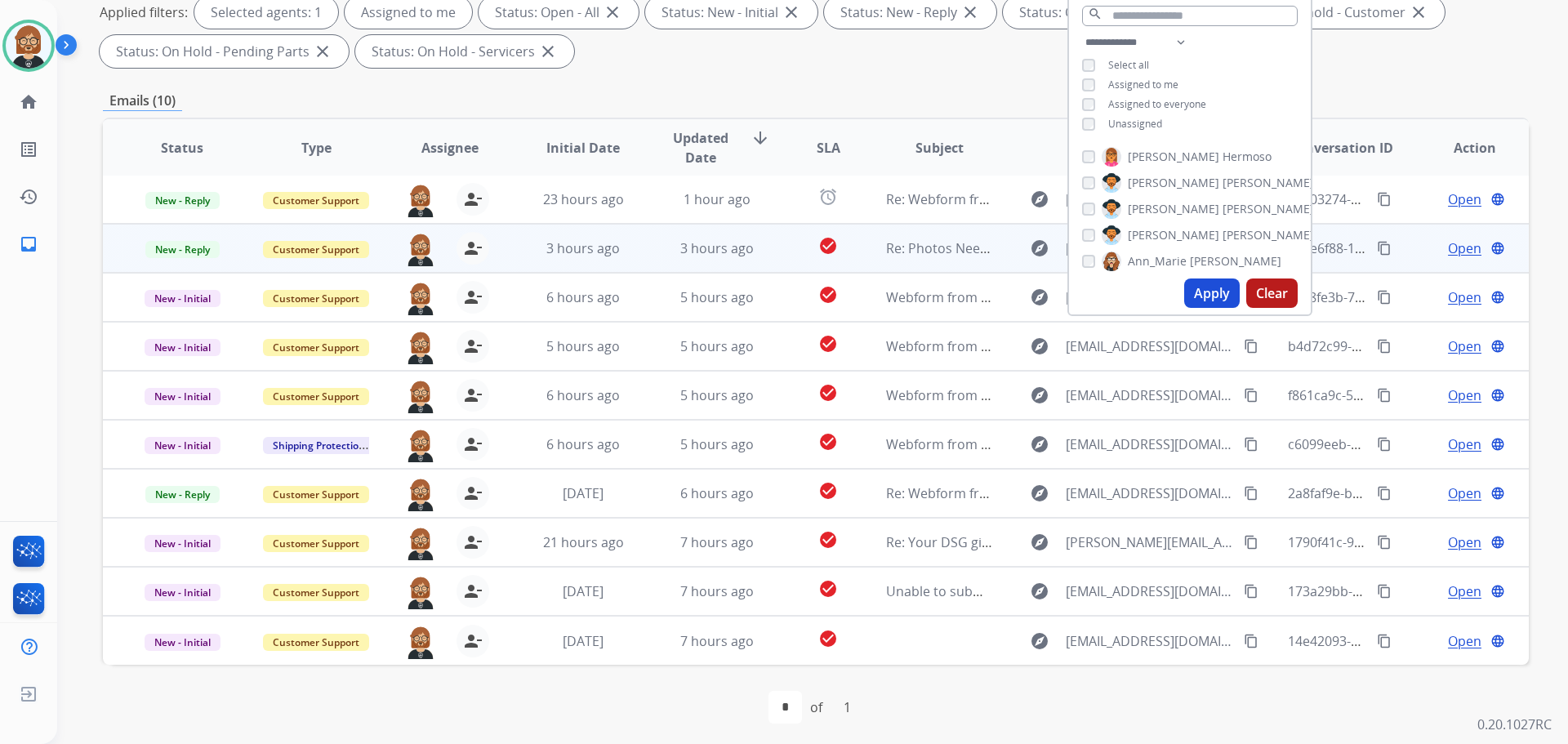
scroll to position [264, 0]
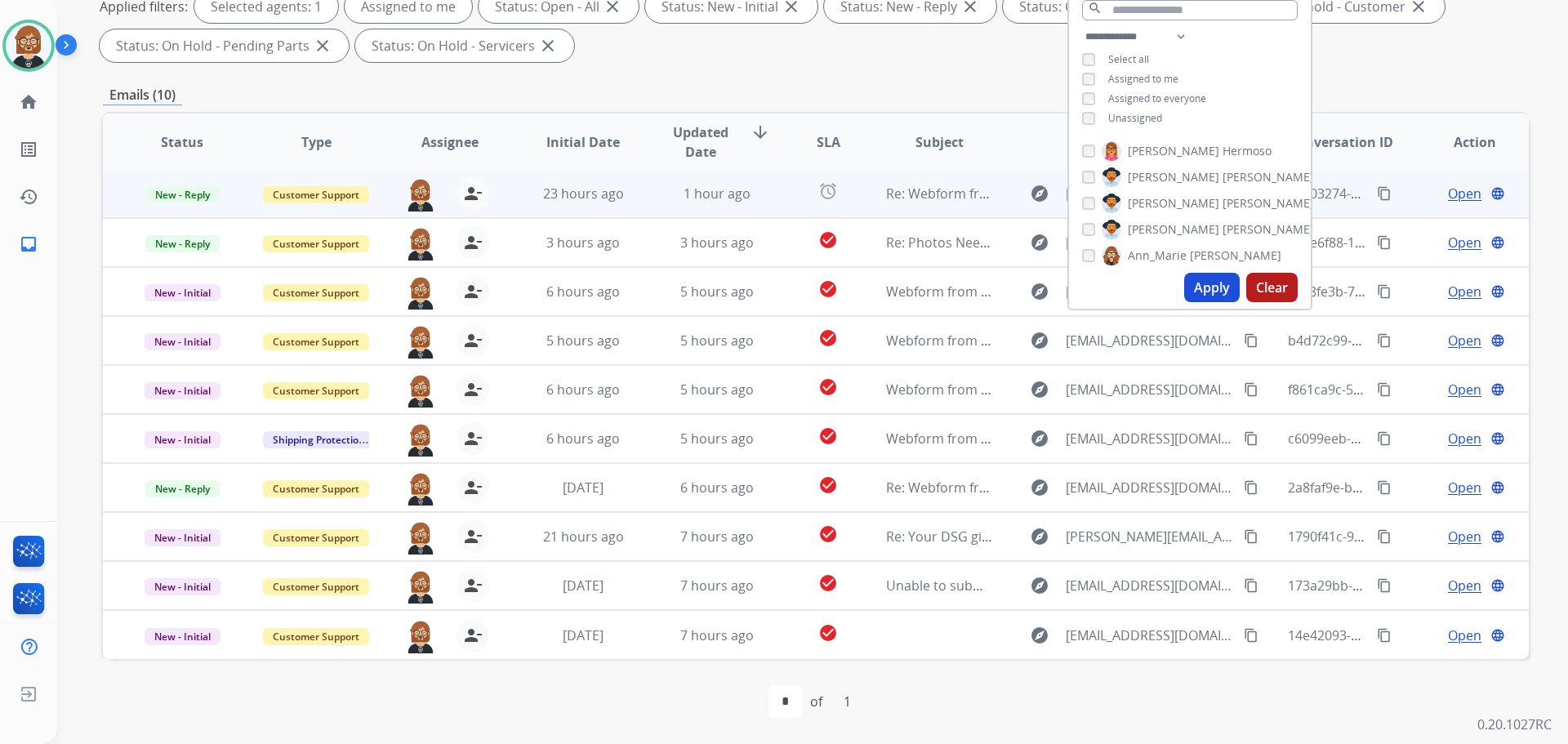
click at [560, 203] on td "23 hours ago" at bounding box center [570, 193] width 134 height 49
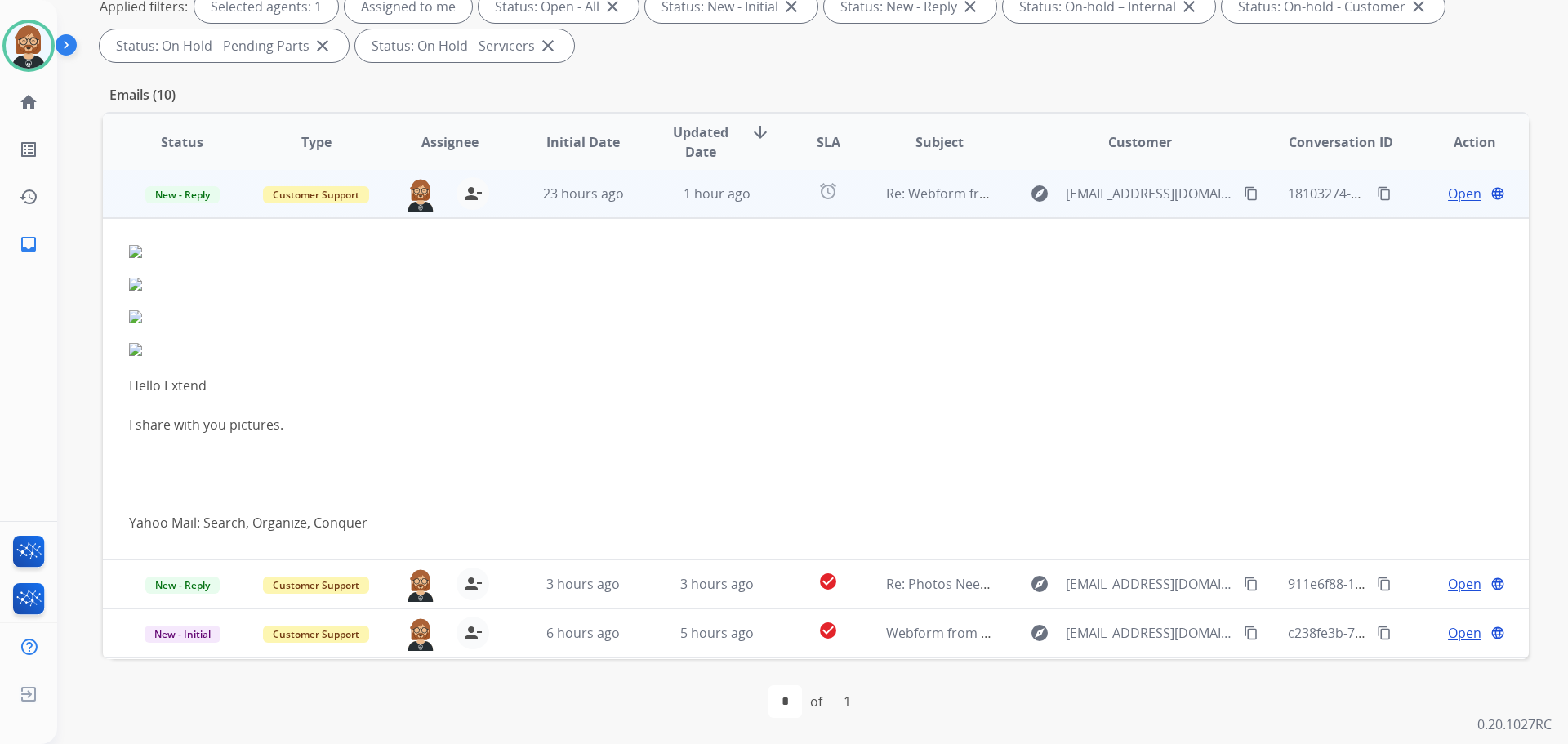
scroll to position [0, 0]
click at [560, 203] on span "23 hours ago" at bounding box center [583, 195] width 81 height 18
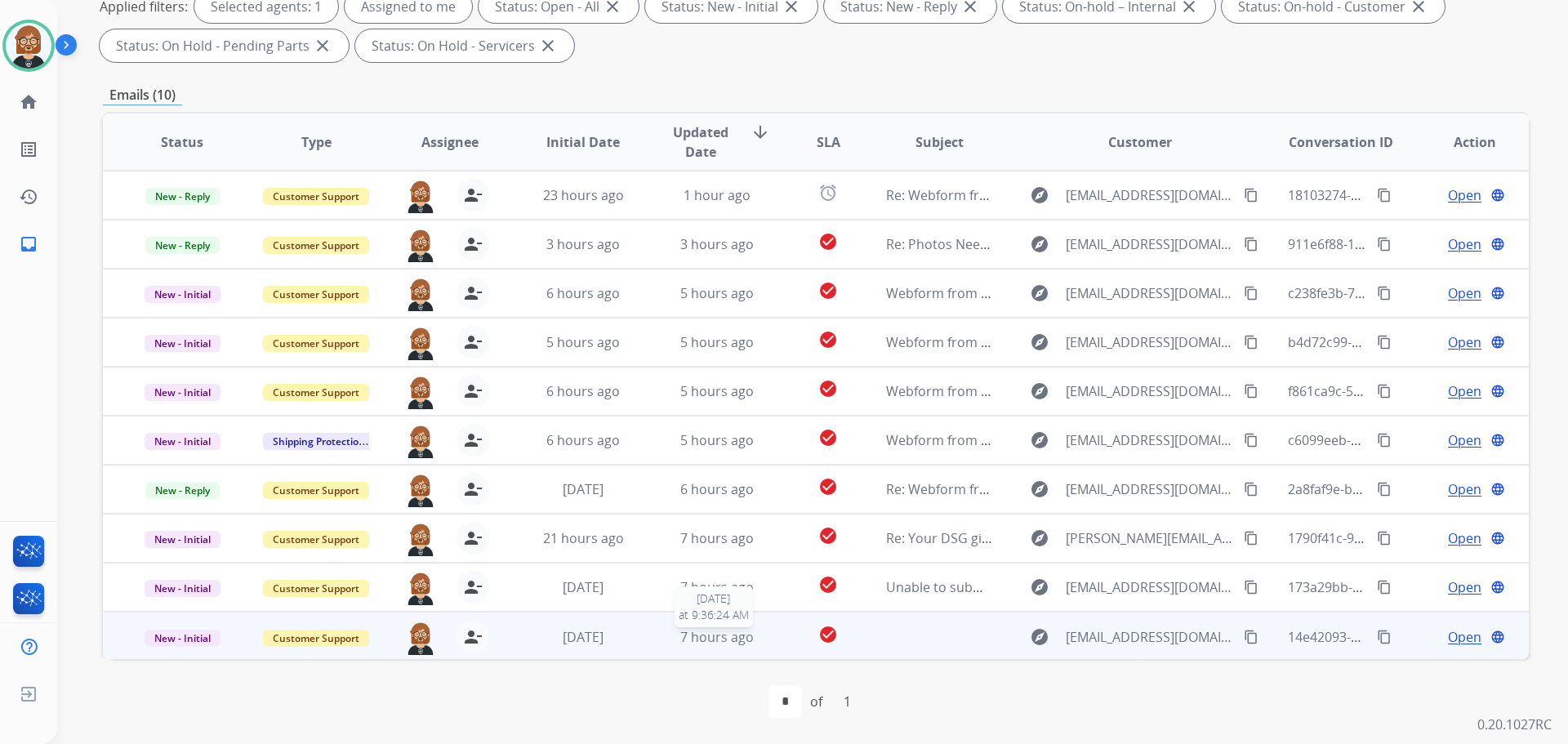
click at [694, 637] on span "7 hours ago" at bounding box center [717, 637] width 74 height 18
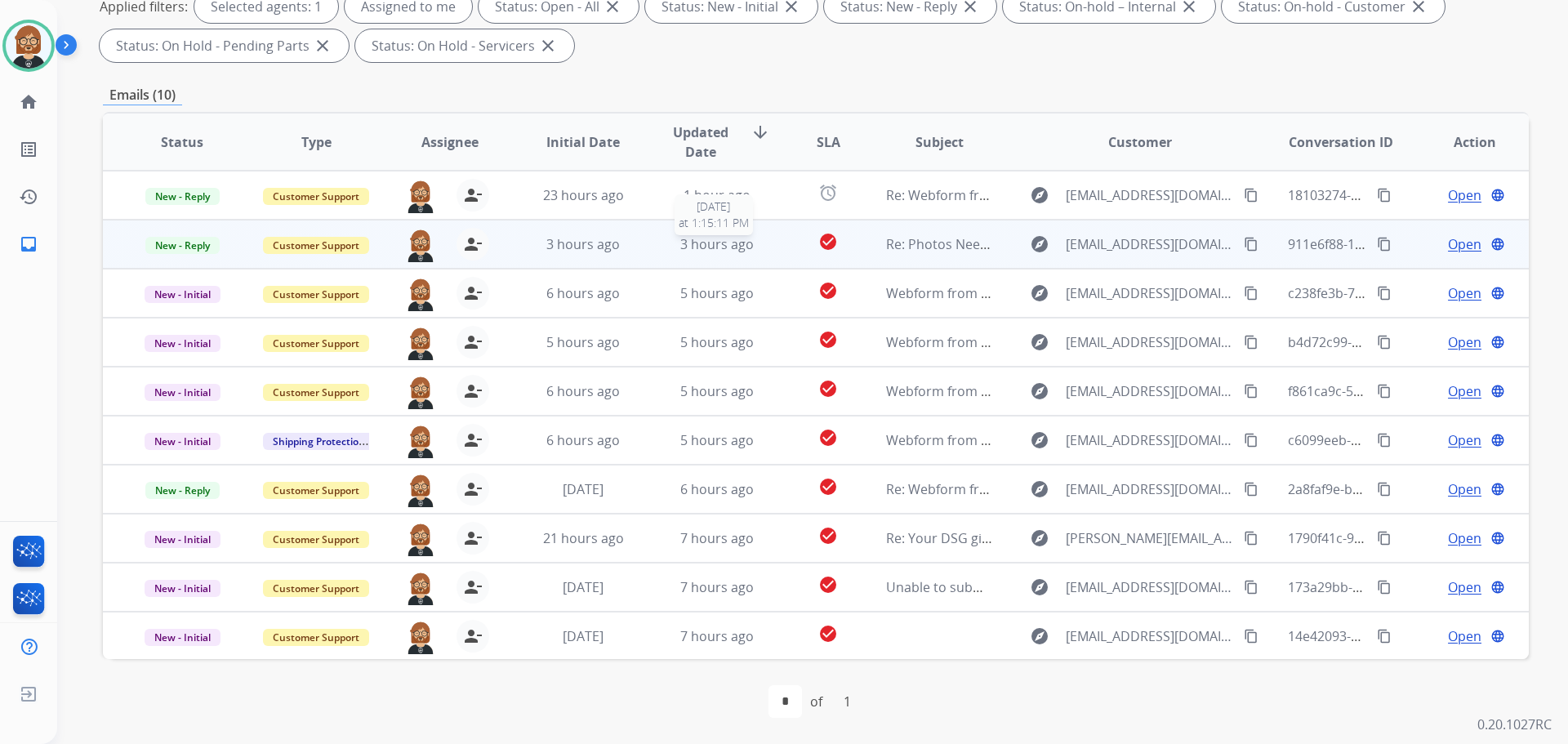
click at [708, 245] on span "3 hours ago" at bounding box center [717, 244] width 74 height 18
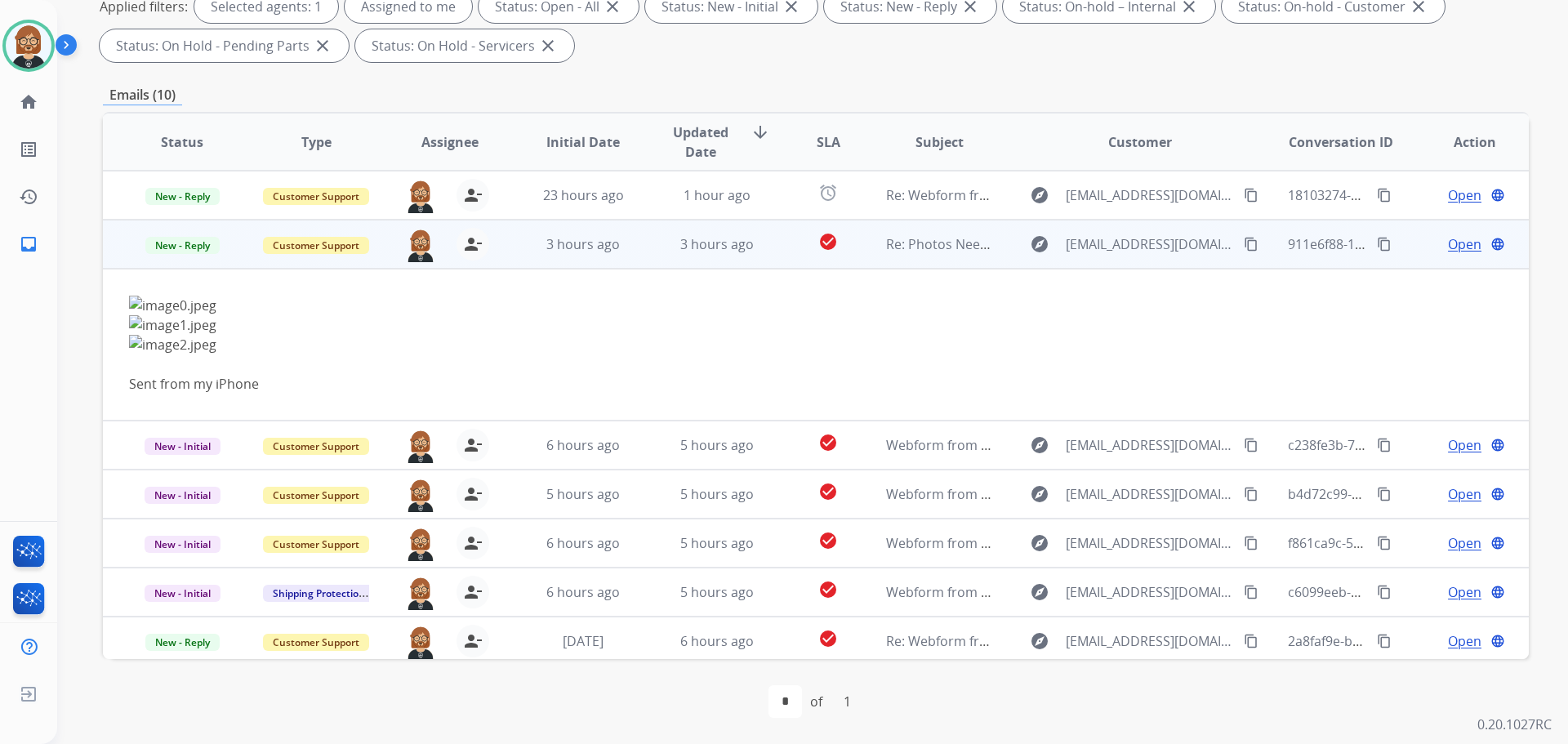
click at [1456, 243] on span "Open" at bounding box center [1465, 244] width 34 height 20
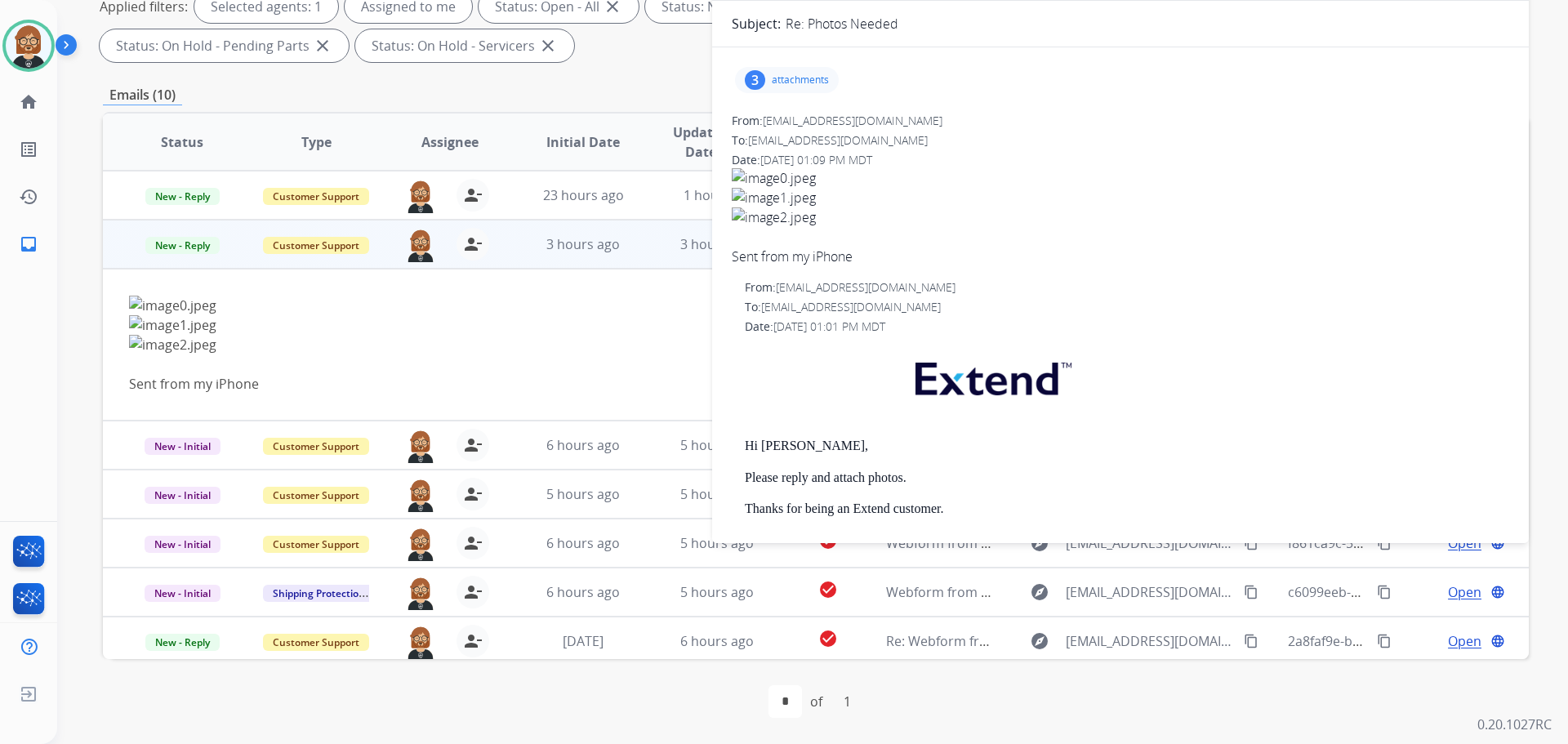
click at [763, 84] on div "3" at bounding box center [754, 80] width 20 height 20
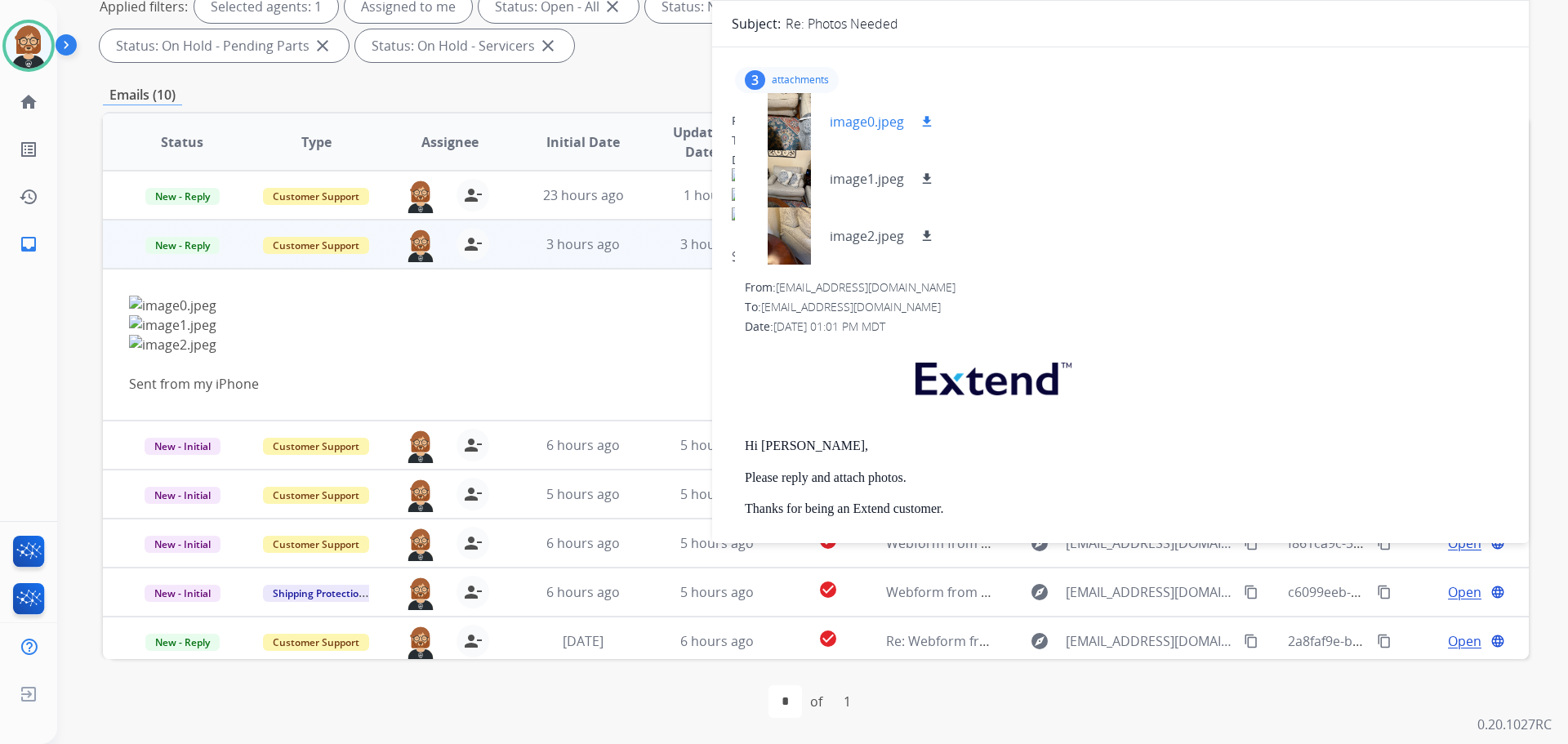
click at [790, 120] on div at bounding box center [789, 122] width 82 height 57
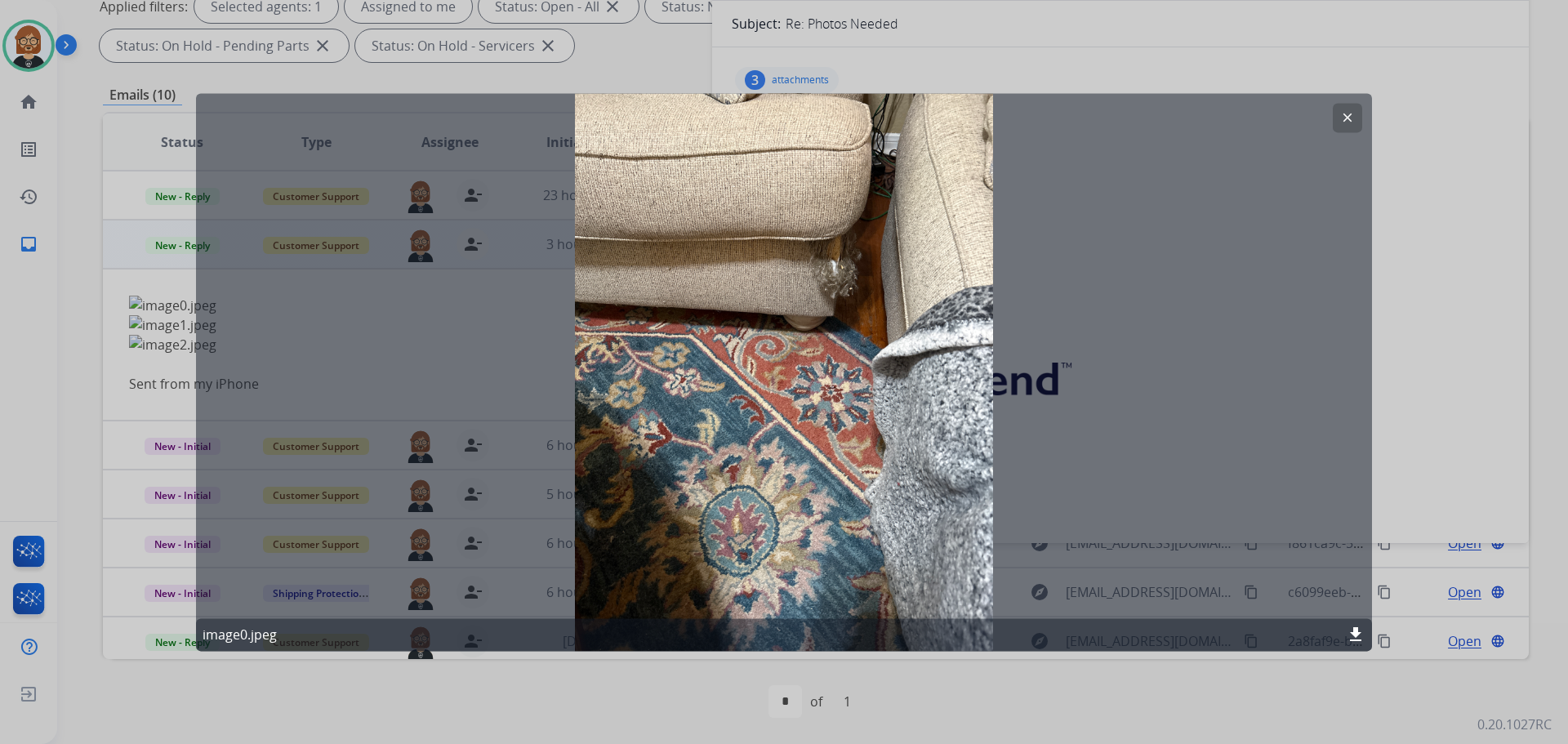
click at [1343, 116] on mat-icon "clear" at bounding box center [1348, 117] width 15 height 15
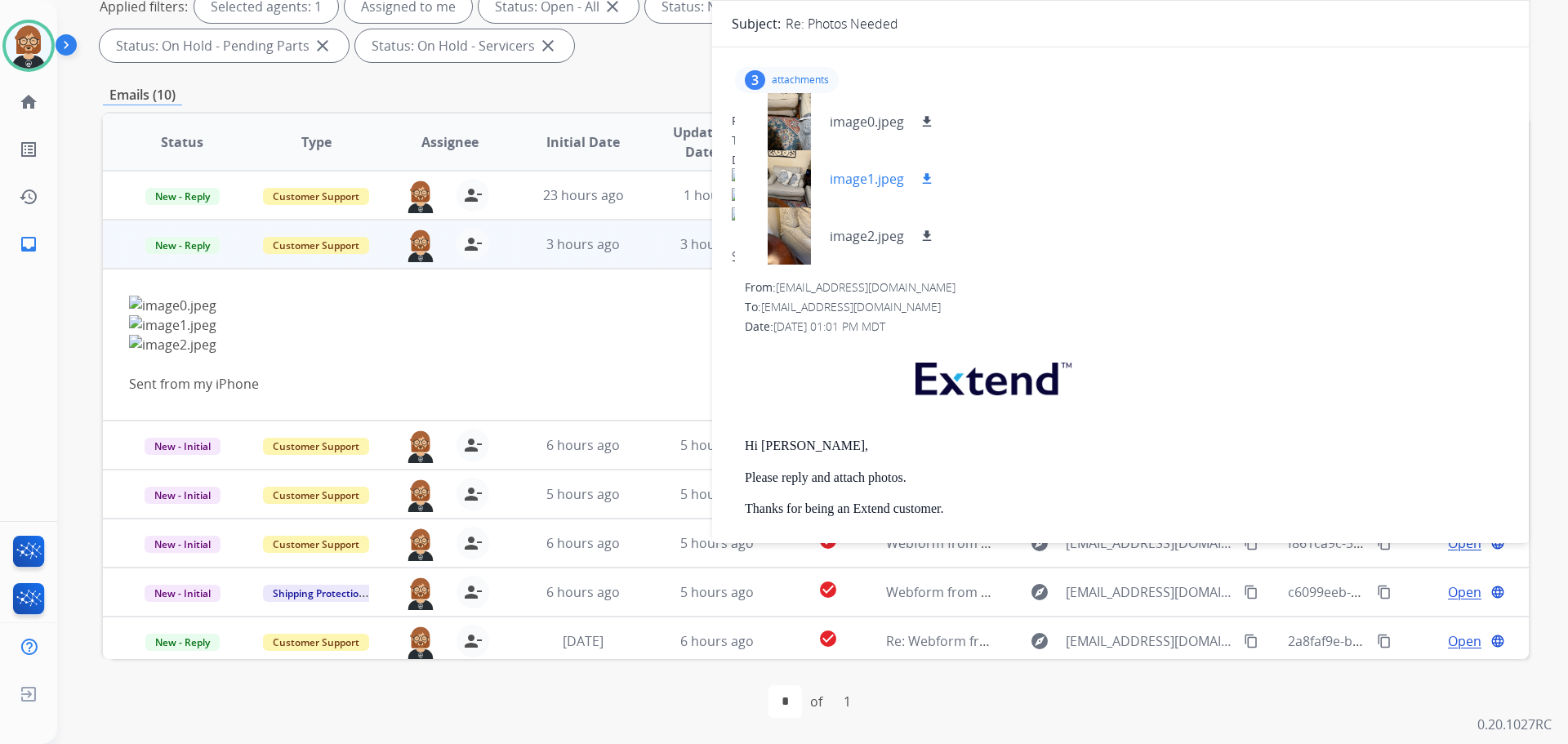
click at [804, 188] on div at bounding box center [789, 178] width 82 height 57
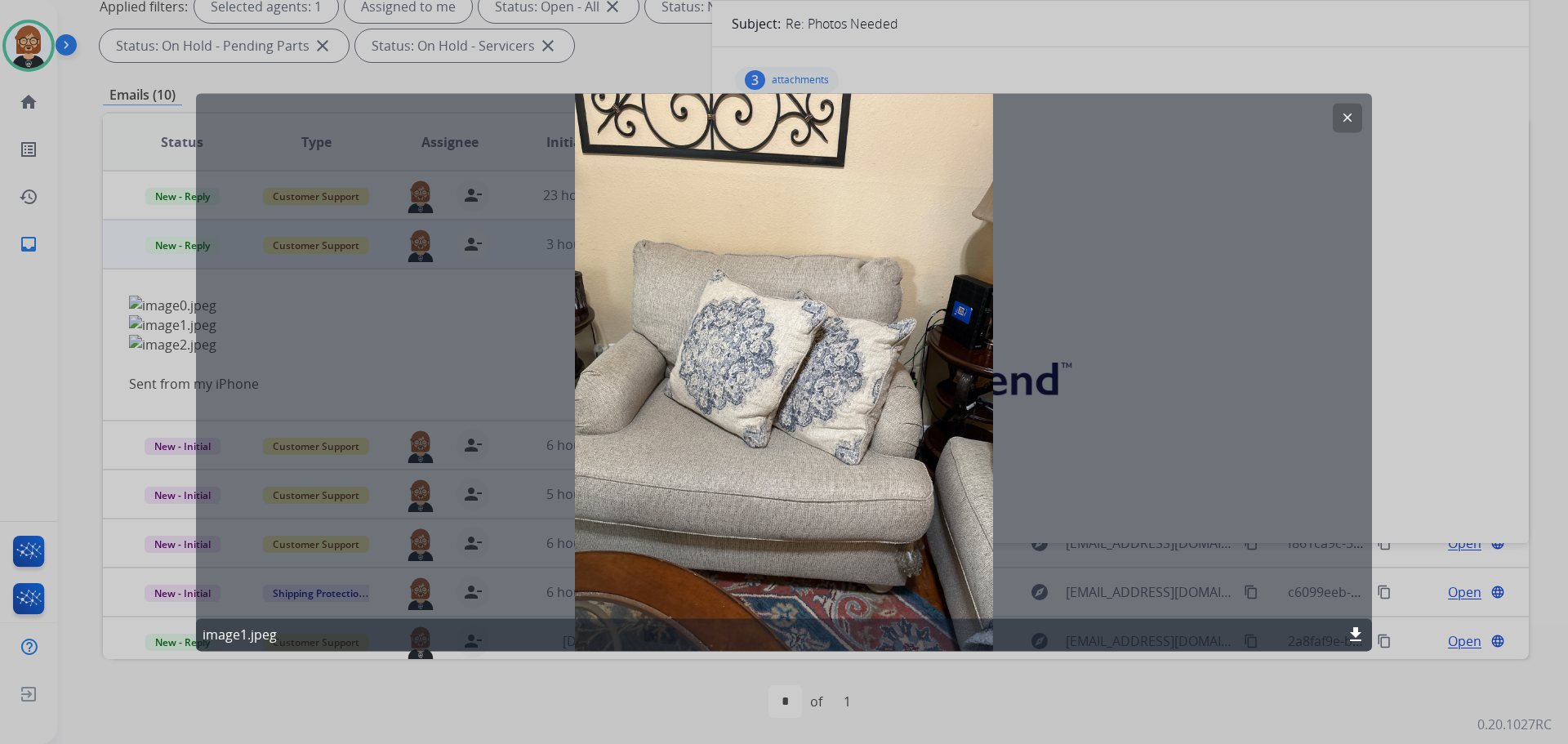
click at [1344, 114] on mat-icon "clear" at bounding box center [1348, 117] width 15 height 15
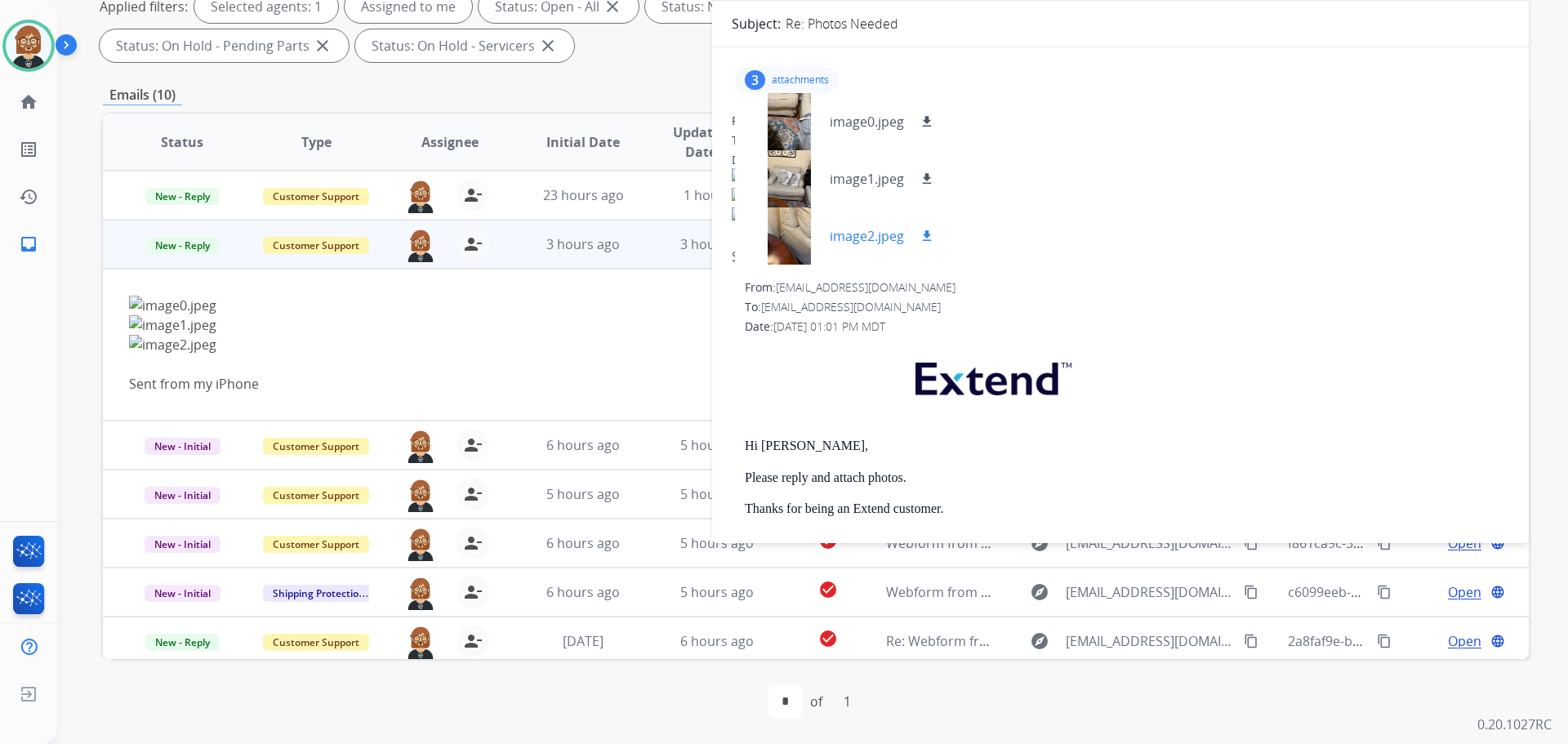
click at [793, 221] on div at bounding box center [789, 236] width 82 height 57
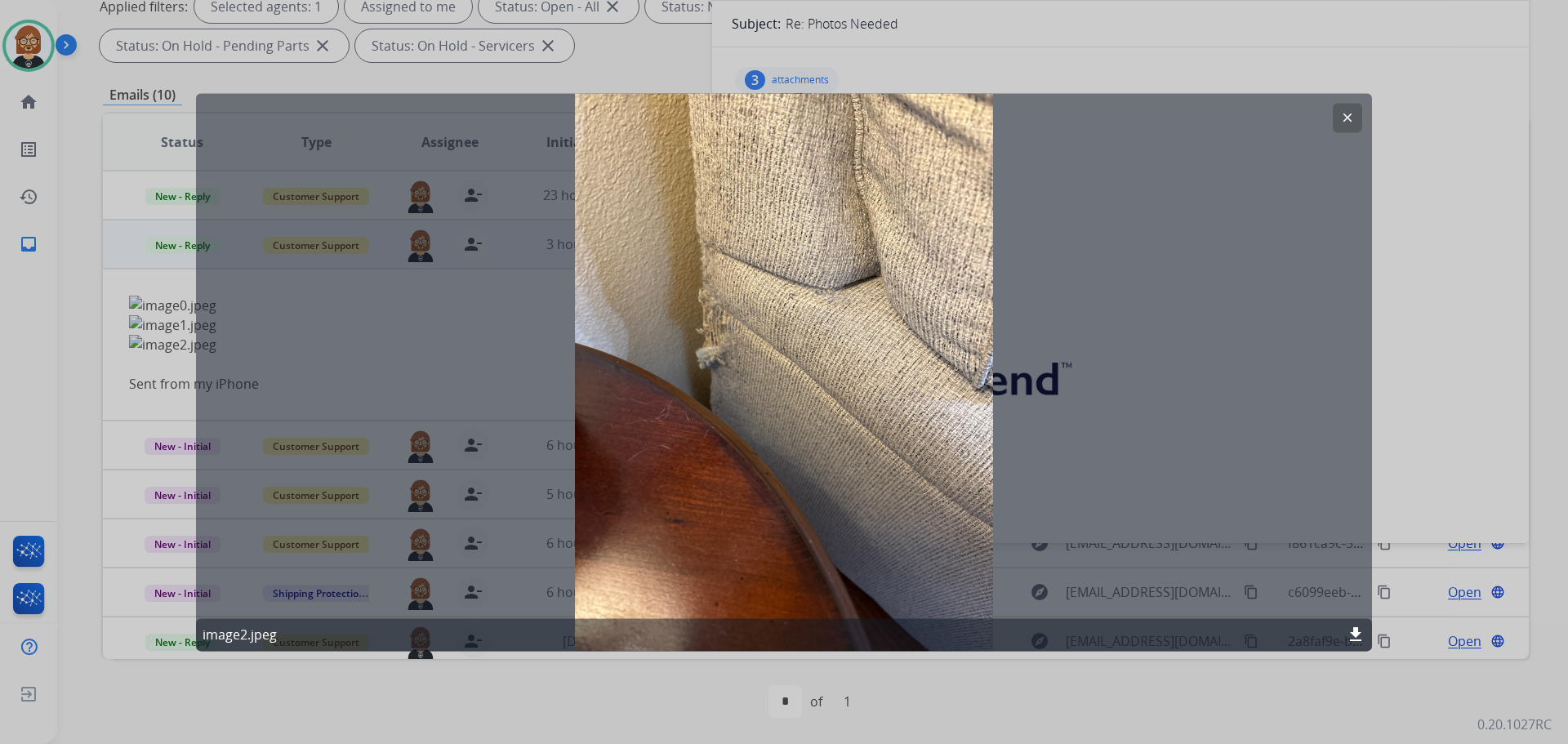
click at [1349, 115] on mat-icon "clear" at bounding box center [1348, 117] width 15 height 15
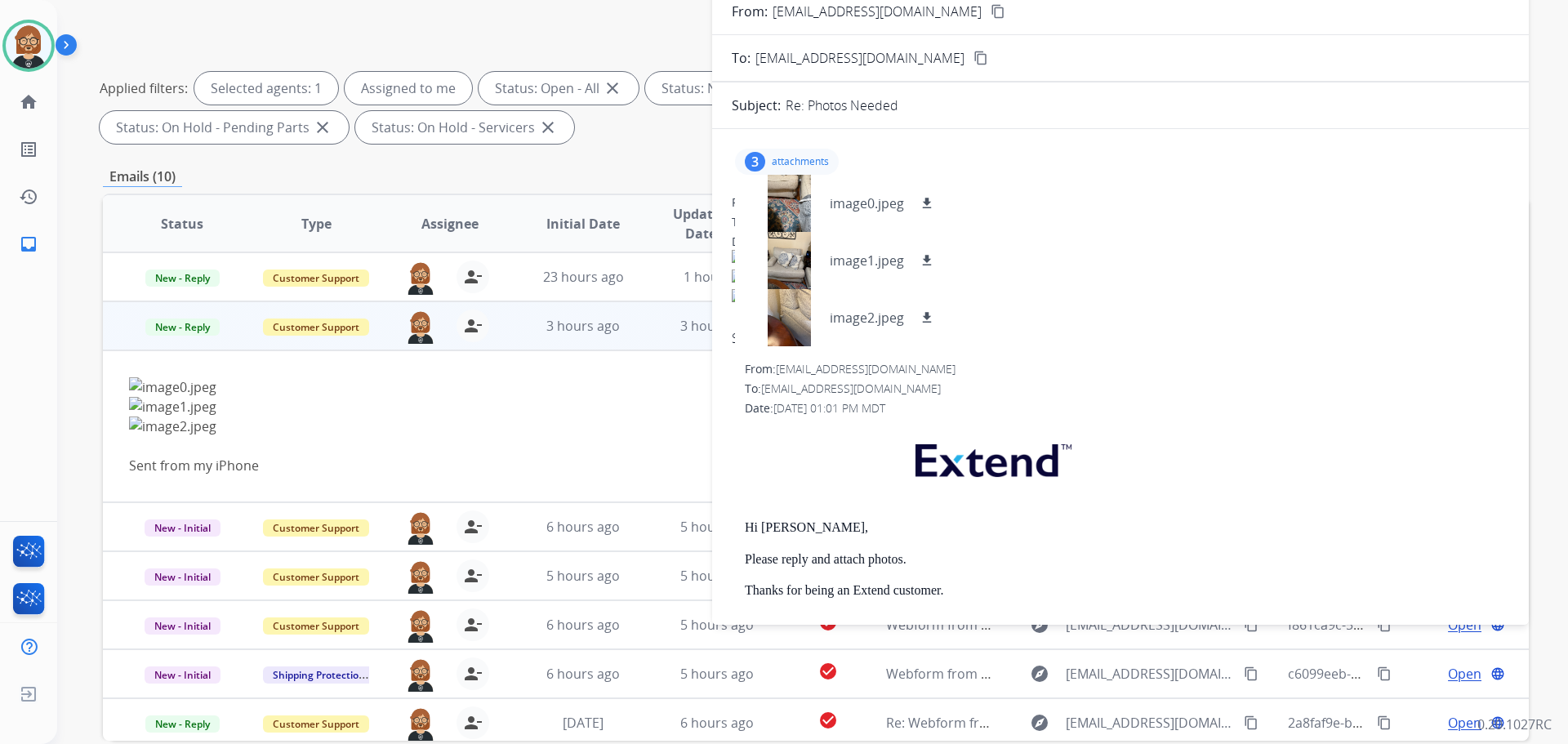
scroll to position [100, 0]
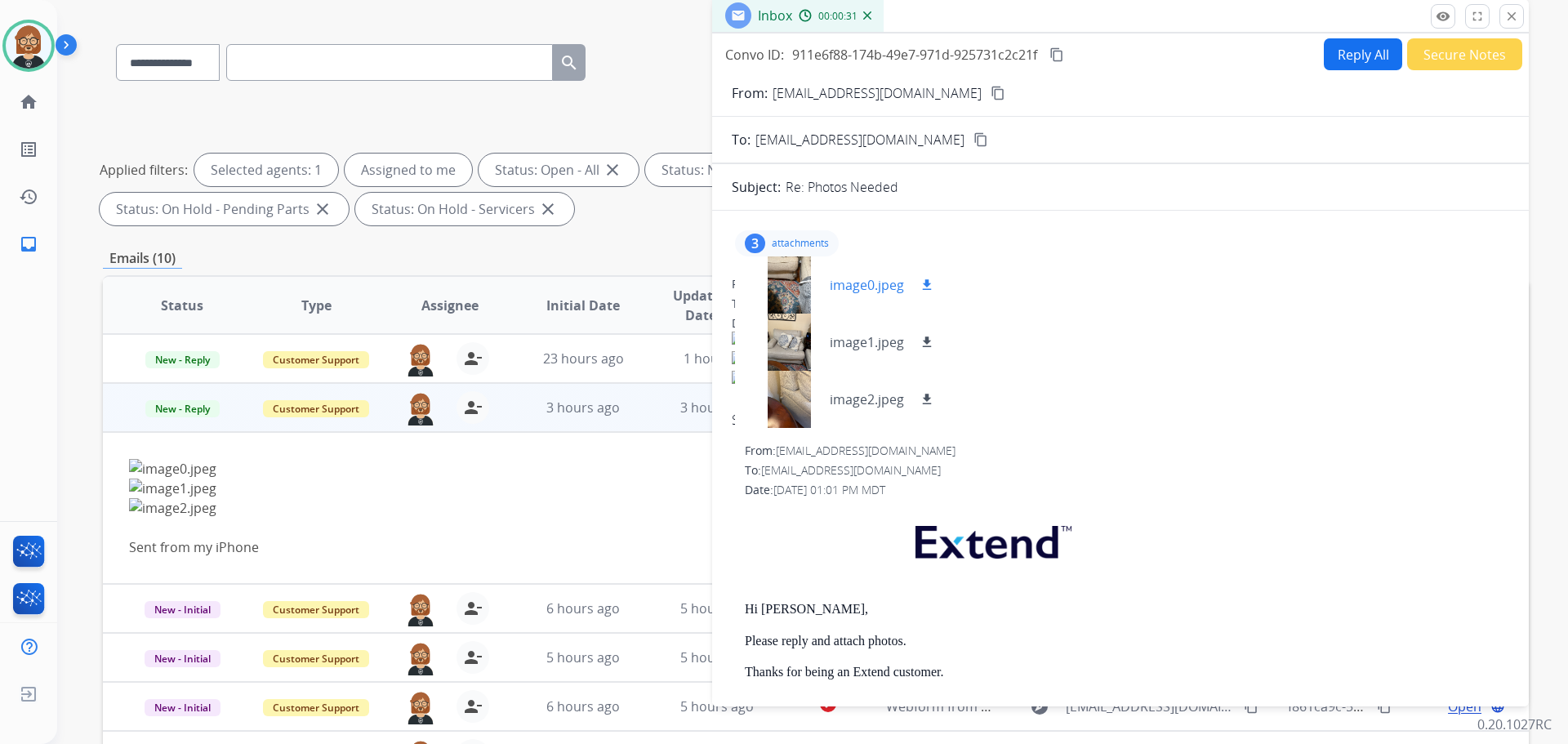
click at [927, 283] on mat-icon "download" at bounding box center [927, 285] width 15 height 15
click at [922, 339] on mat-icon "download" at bounding box center [927, 342] width 15 height 15
click at [927, 401] on mat-icon "download" at bounding box center [927, 399] width 15 height 15
click at [557, 509] on img at bounding box center [682, 508] width 1107 height 20
click at [1512, 20] on mat-icon "close" at bounding box center [1511, 16] width 15 height 15
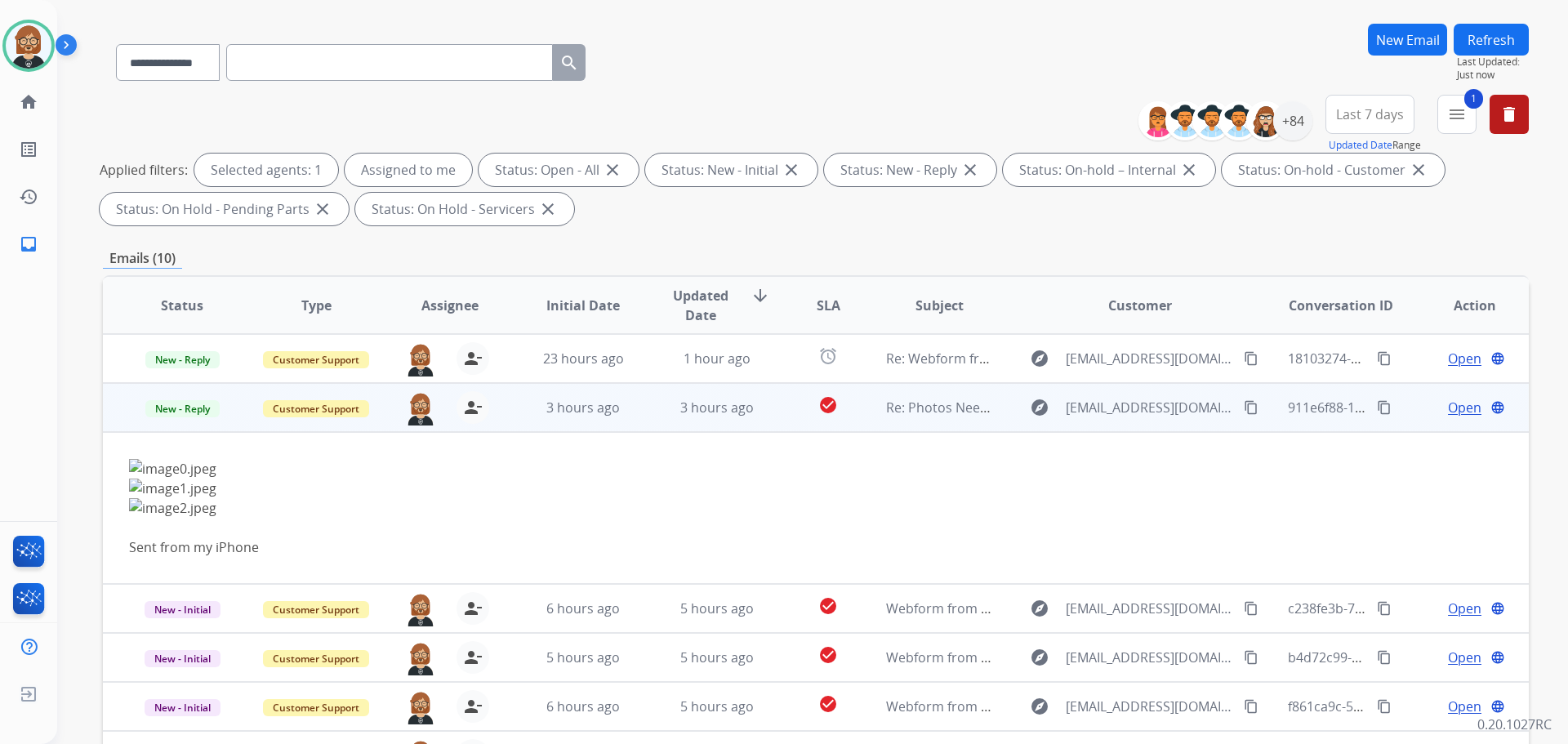
click at [1244, 401] on mat-icon "content_copy" at bounding box center [1251, 407] width 15 height 15
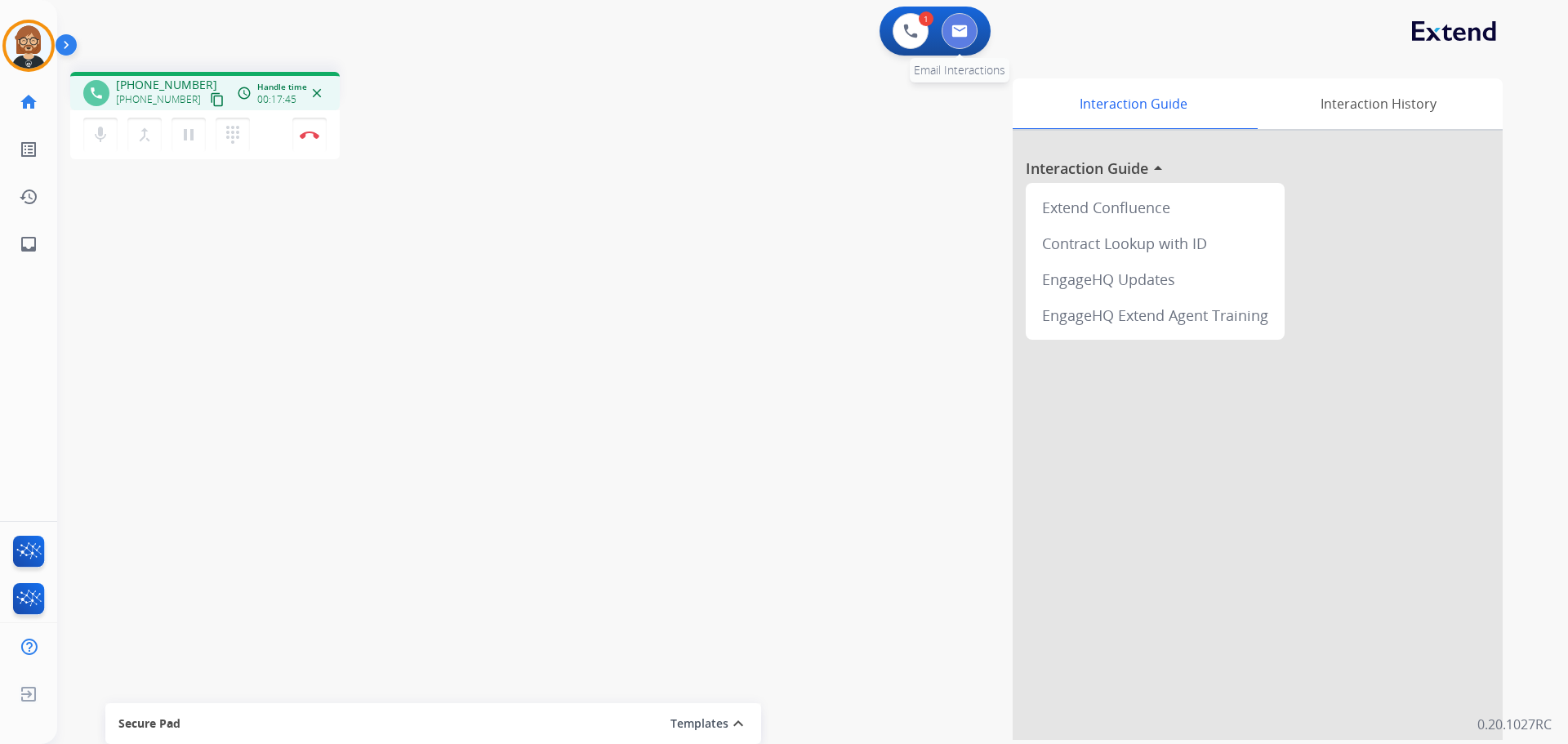
click at [960, 30] on img at bounding box center [959, 31] width 16 height 13
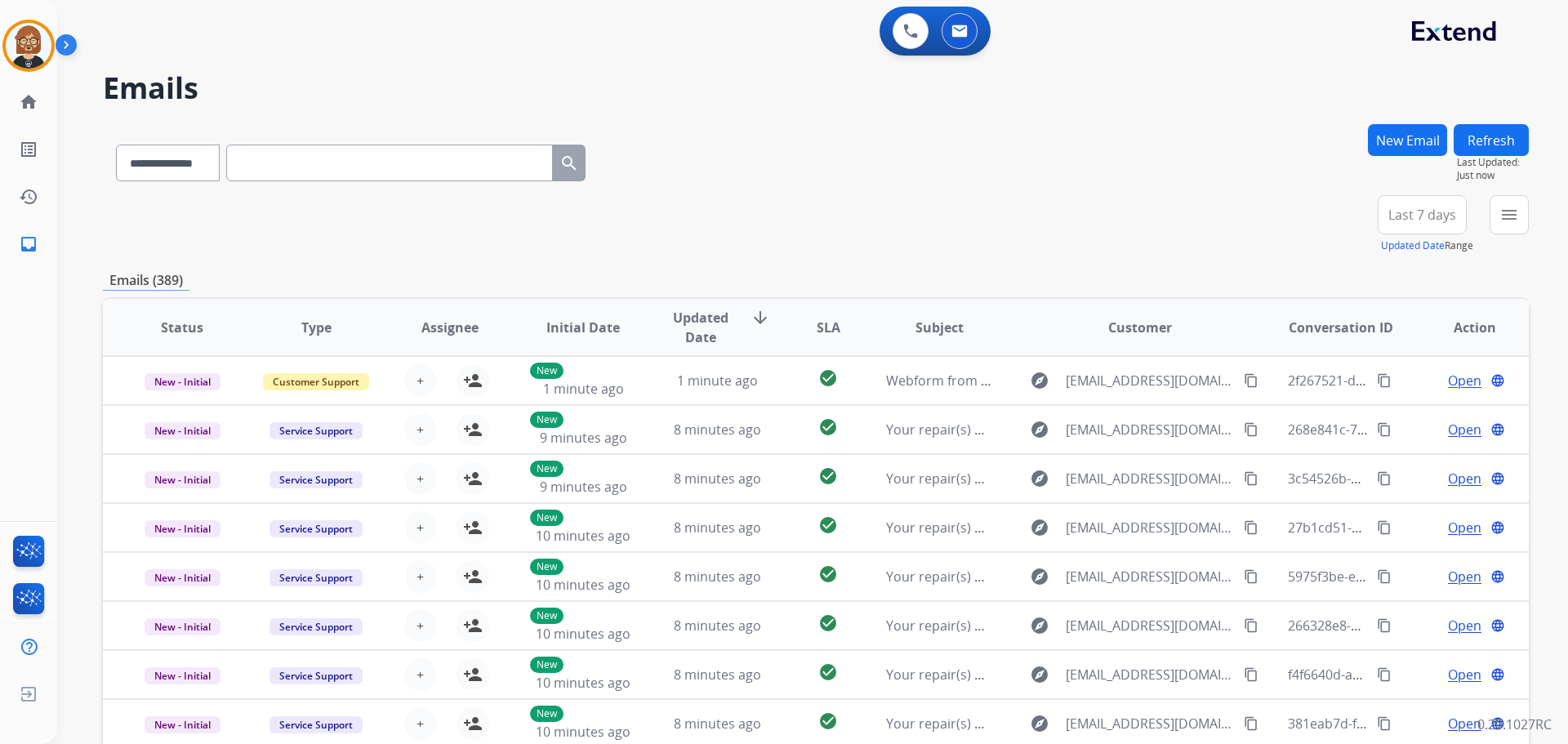
click at [1400, 140] on button "New Email" at bounding box center [1407, 140] width 79 height 32
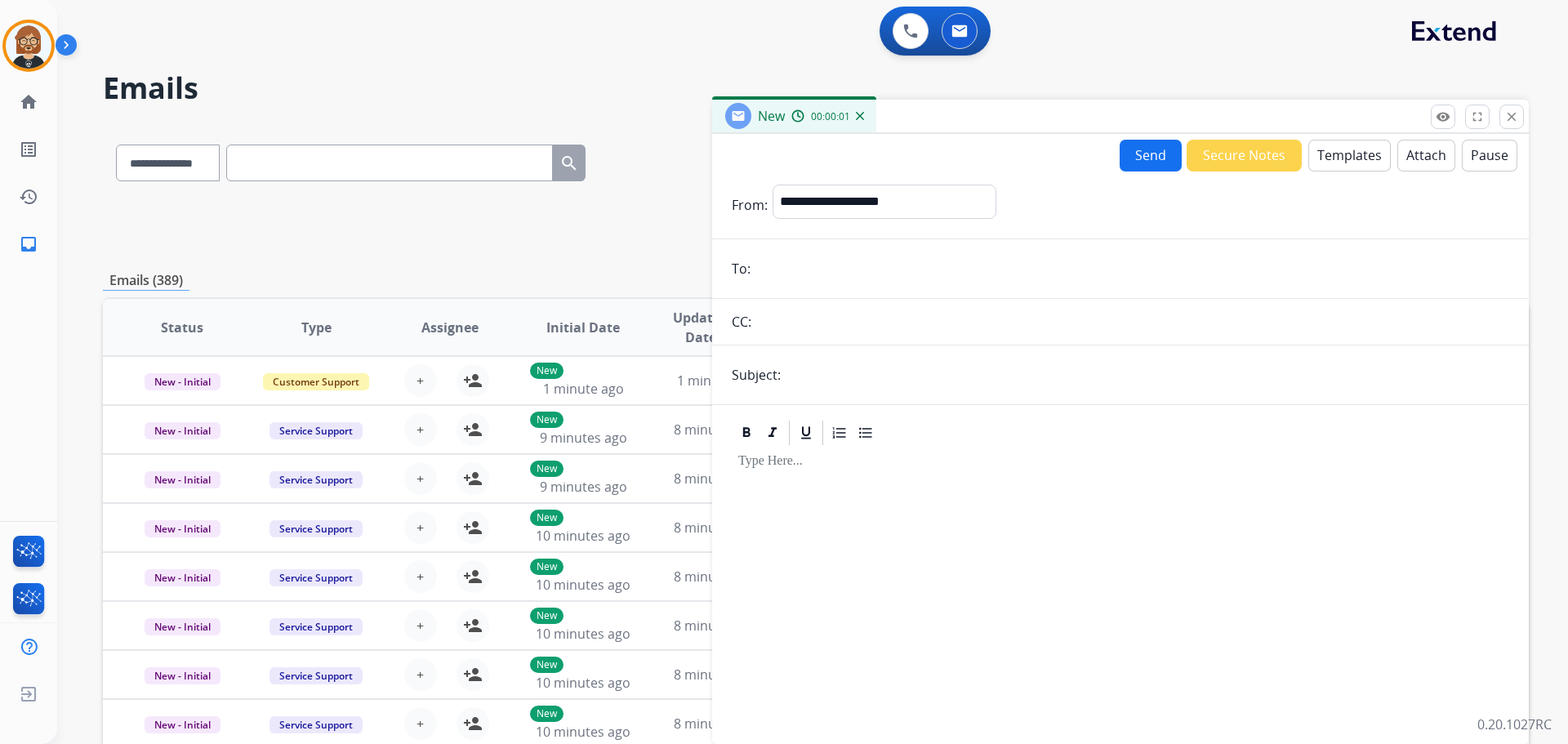
click at [871, 265] on input "email" at bounding box center [1132, 268] width 754 height 33
paste input "**********"
type input "**********"
click at [886, 194] on select "**********" at bounding box center [884, 201] width 222 height 33
select select "**********"
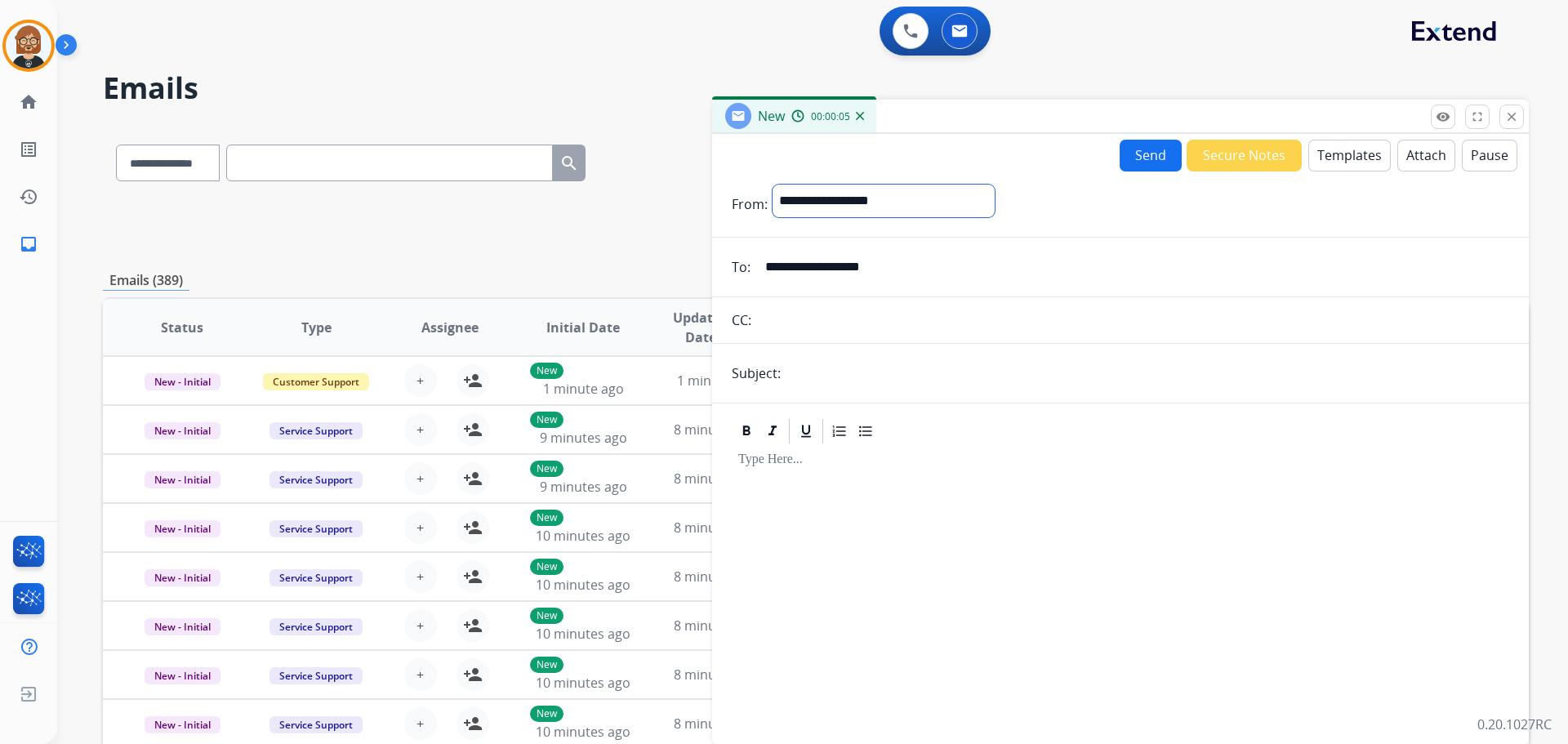
click at [773, 185] on select "**********" at bounding box center [884, 201] width 222 height 33
click at [1335, 157] on button "Templates" at bounding box center [1349, 155] width 83 height 32
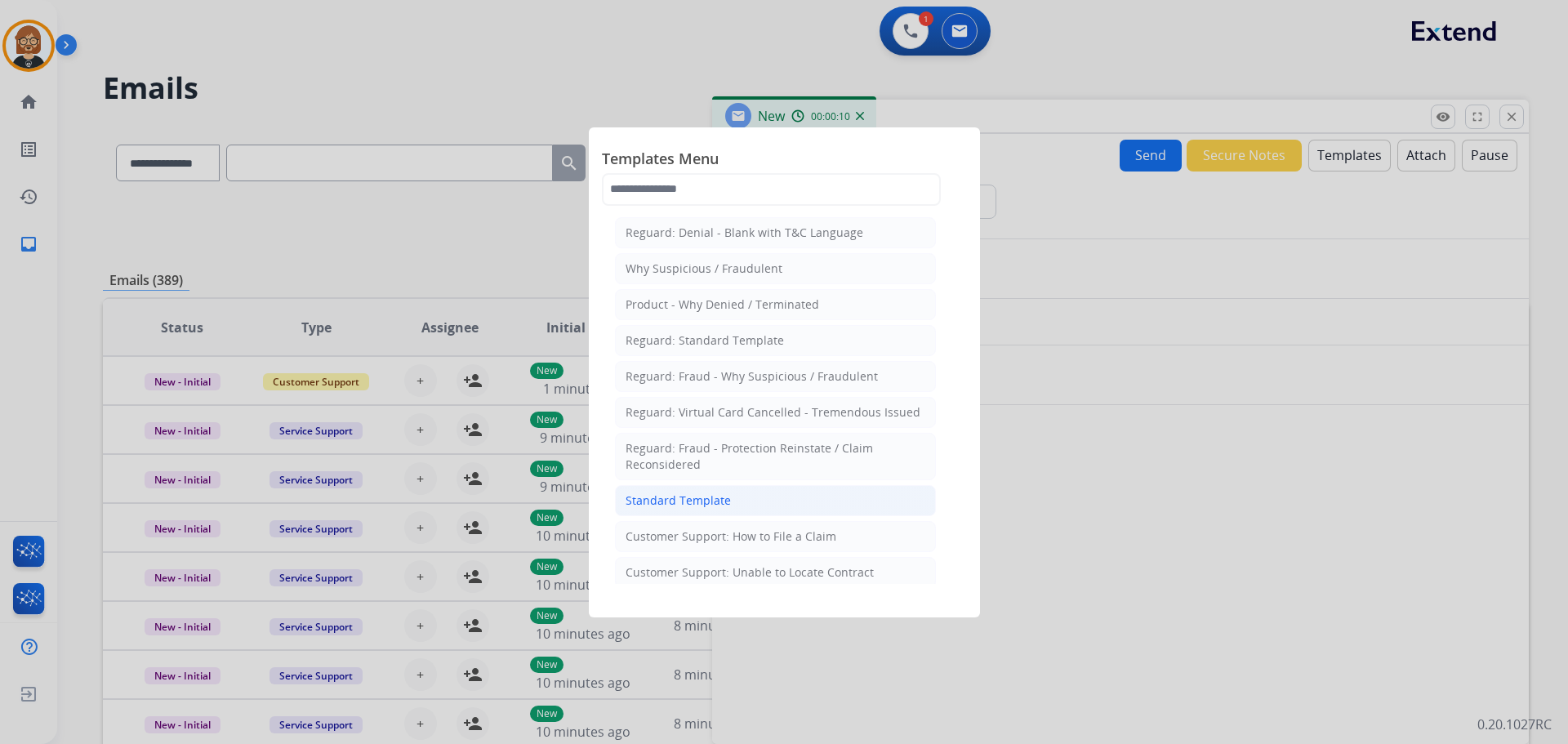
click at [697, 502] on div "Standard Template" at bounding box center [678, 500] width 106 height 16
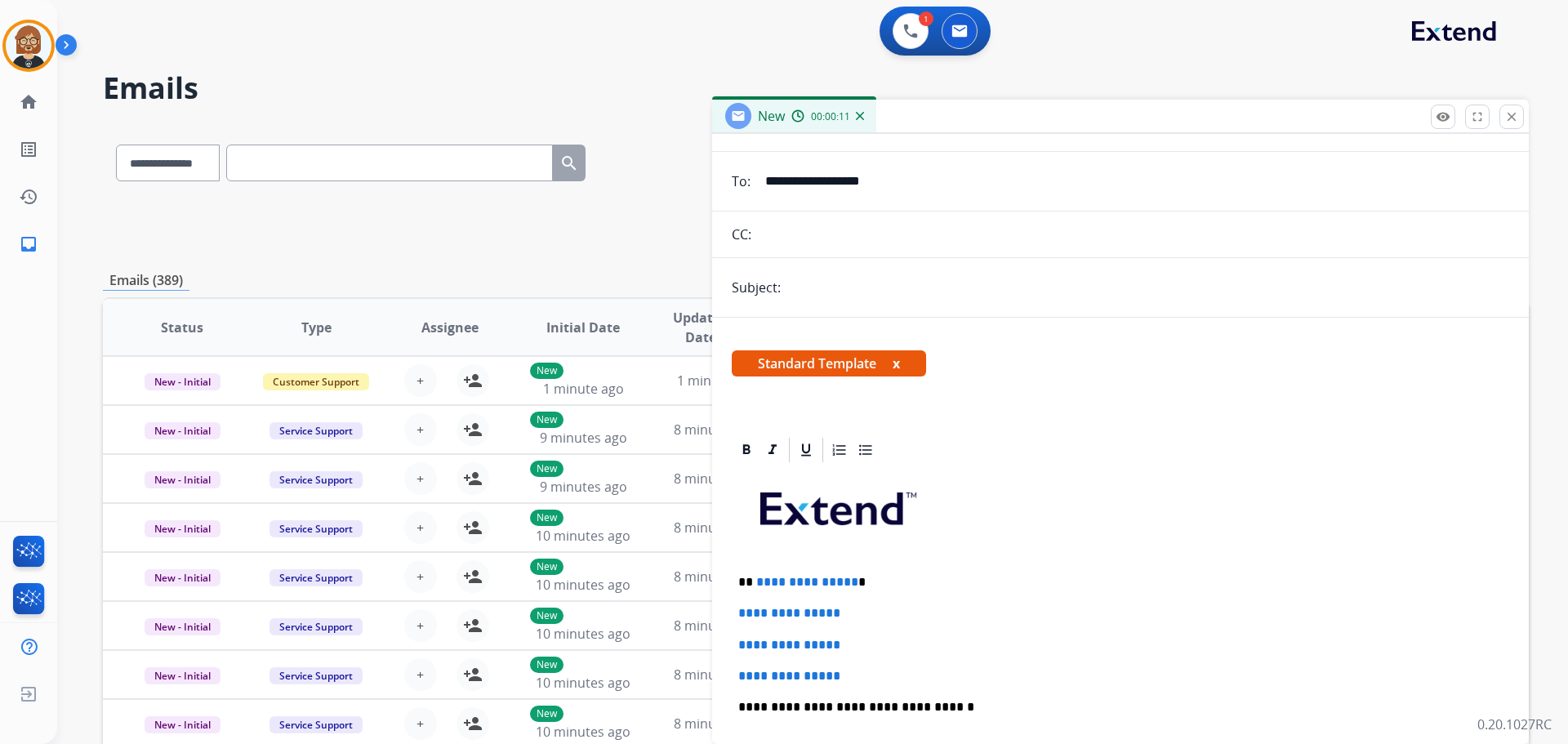
scroll to position [245, 0]
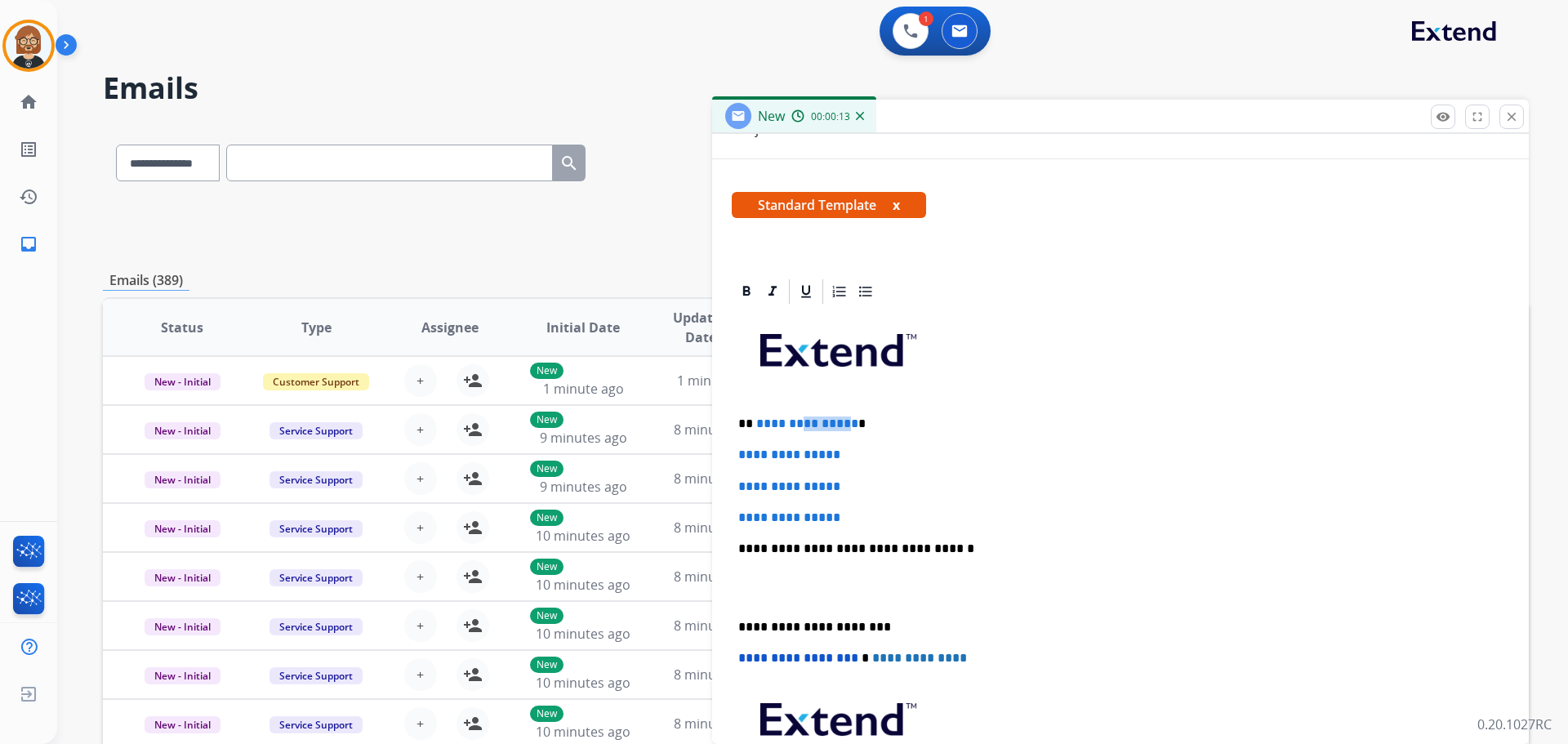
drag, startPoint x: 846, startPoint y: 425, endPoint x: 797, endPoint y: 429, distance: 49.2
click at [797, 429] on span "**********" at bounding box center [807, 423] width 102 height 12
click at [865, 413] on div "**********" at bounding box center [1120, 587] width 777 height 561
drag, startPoint x: 847, startPoint y: 417, endPoint x: 754, endPoint y: 417, distance: 93.0
click at [754, 417] on p "**********" at bounding box center [1114, 423] width 752 height 15
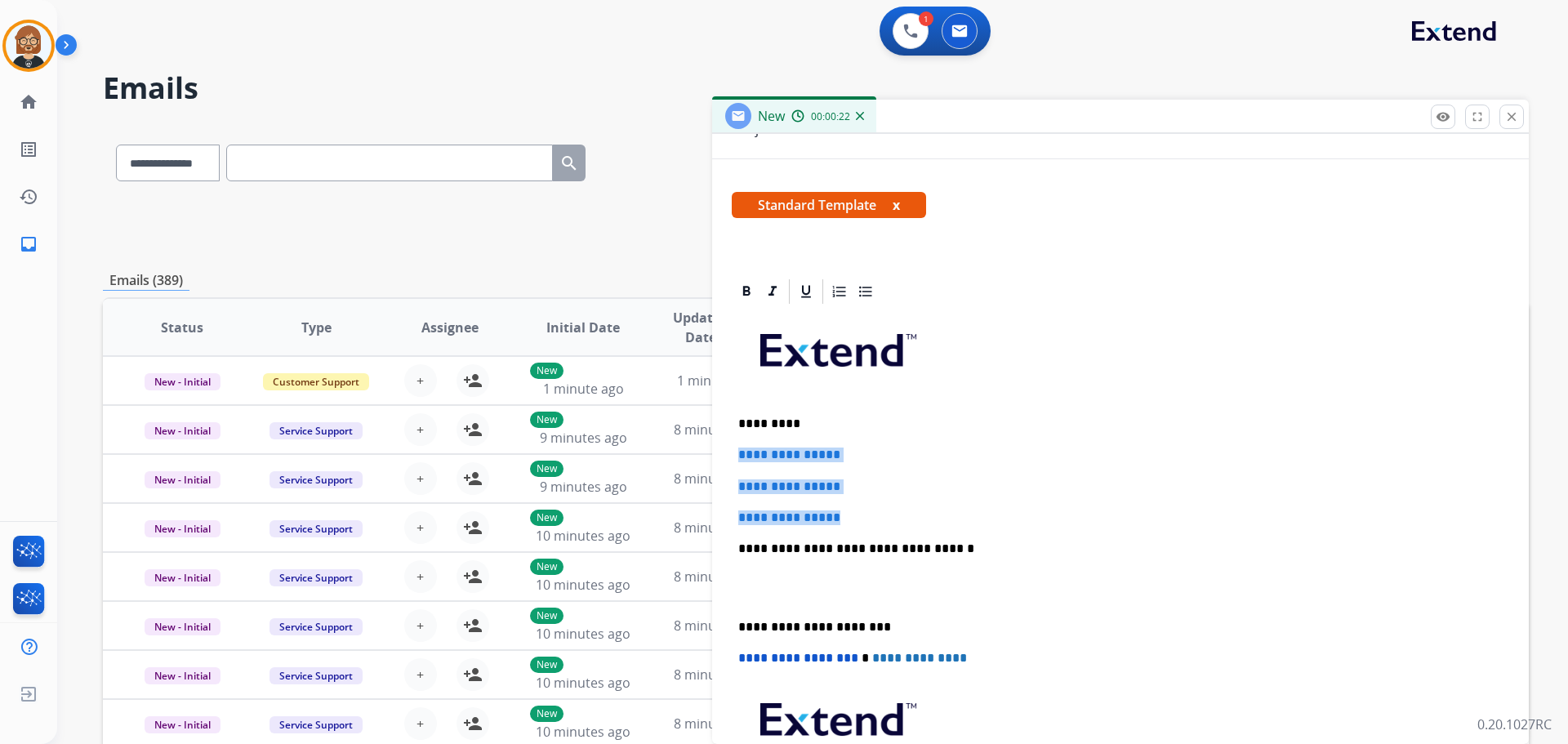
drag, startPoint x: 856, startPoint y: 513, endPoint x: 723, endPoint y: 457, distance: 144.3
click at [723, 457] on div "**********" at bounding box center [1120, 571] width 816 height 588
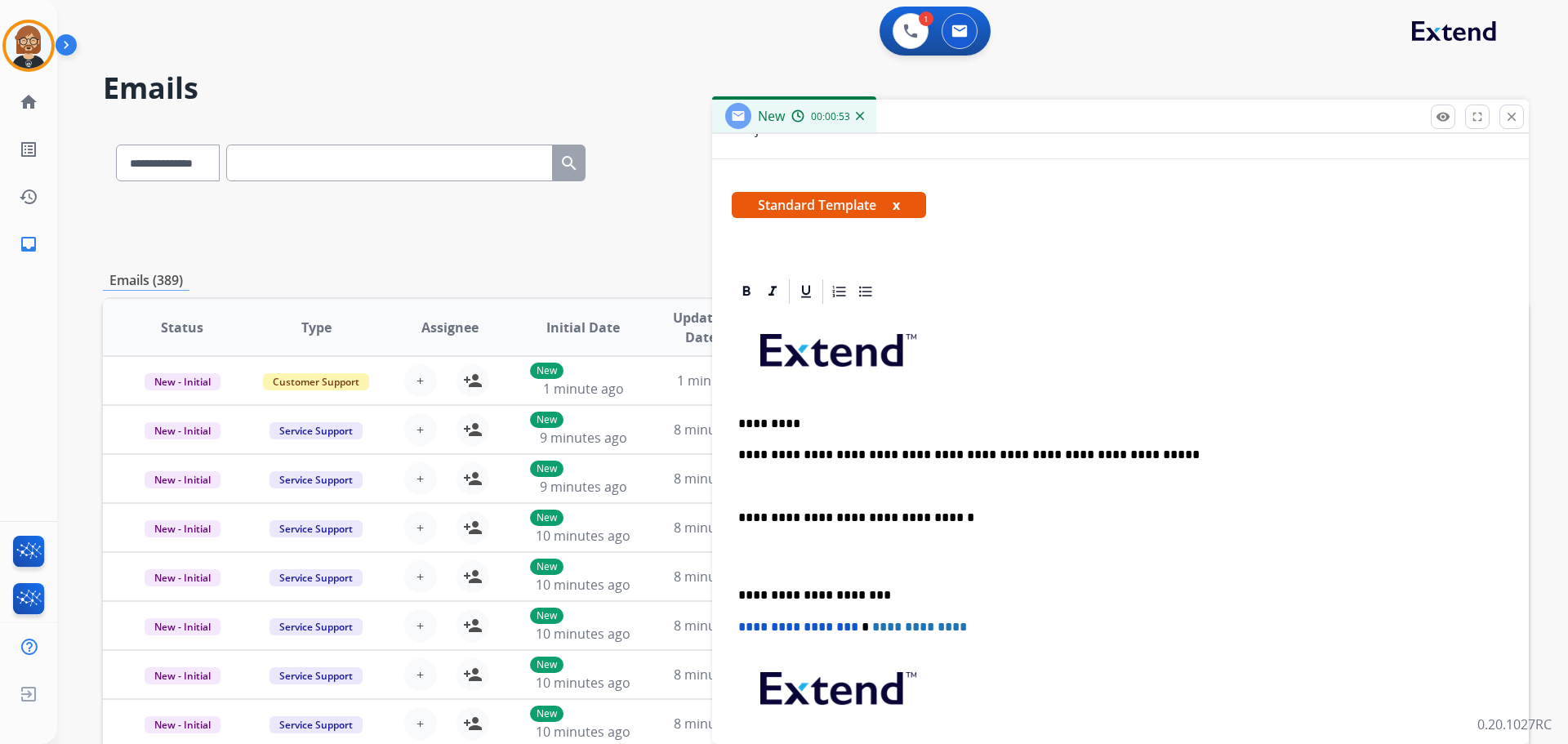
click at [746, 481] on p at bounding box center [1120, 487] width 764 height 15
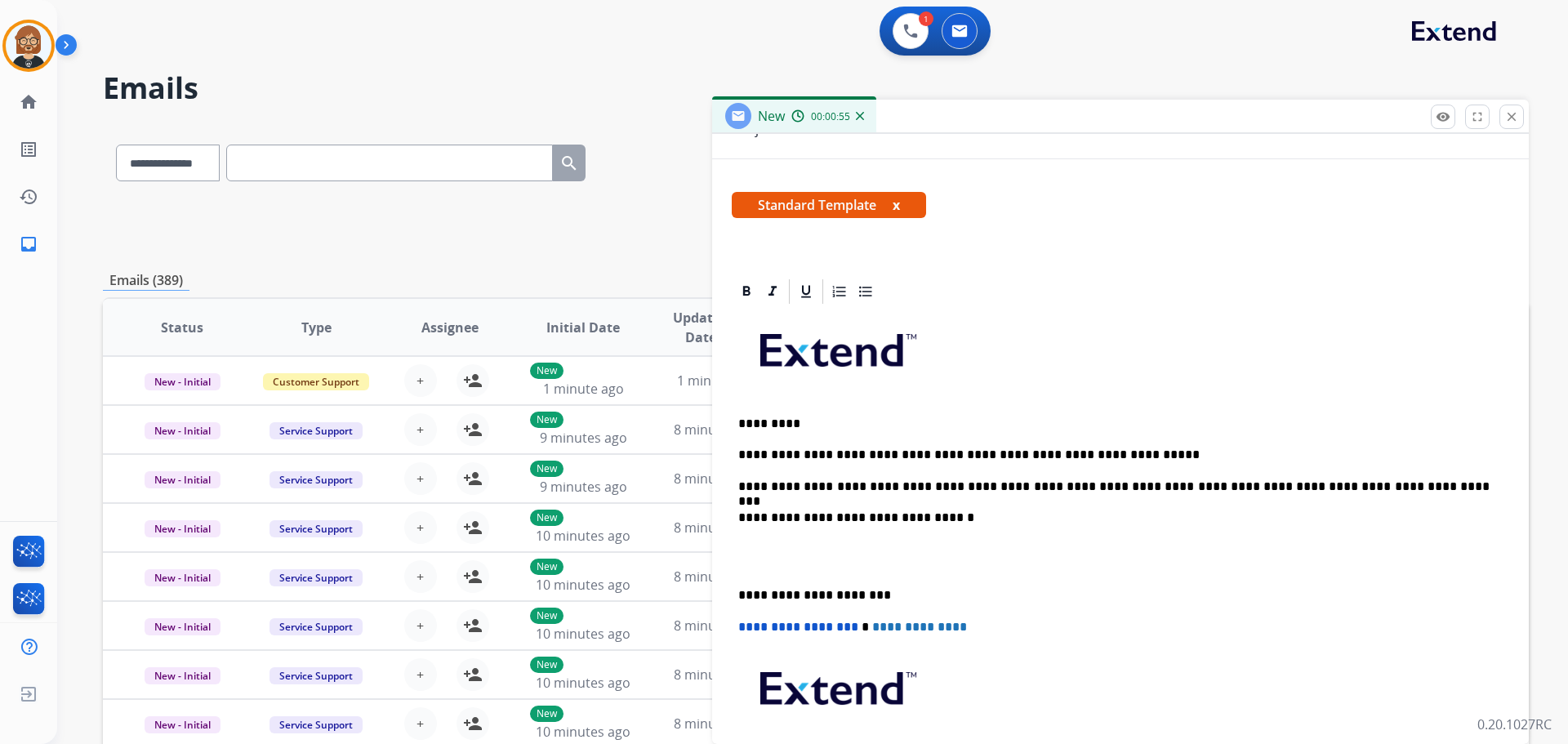
click at [739, 486] on p "**********" at bounding box center [1114, 487] width 752 height 15
click at [882, 487] on p "**********" at bounding box center [1114, 487] width 752 height 15
click at [1020, 482] on p "**********" at bounding box center [1114, 487] width 752 height 15
click at [1218, 485] on p "**********" at bounding box center [1114, 487] width 752 height 15
click at [1222, 485] on p "**********" at bounding box center [1114, 487] width 752 height 15
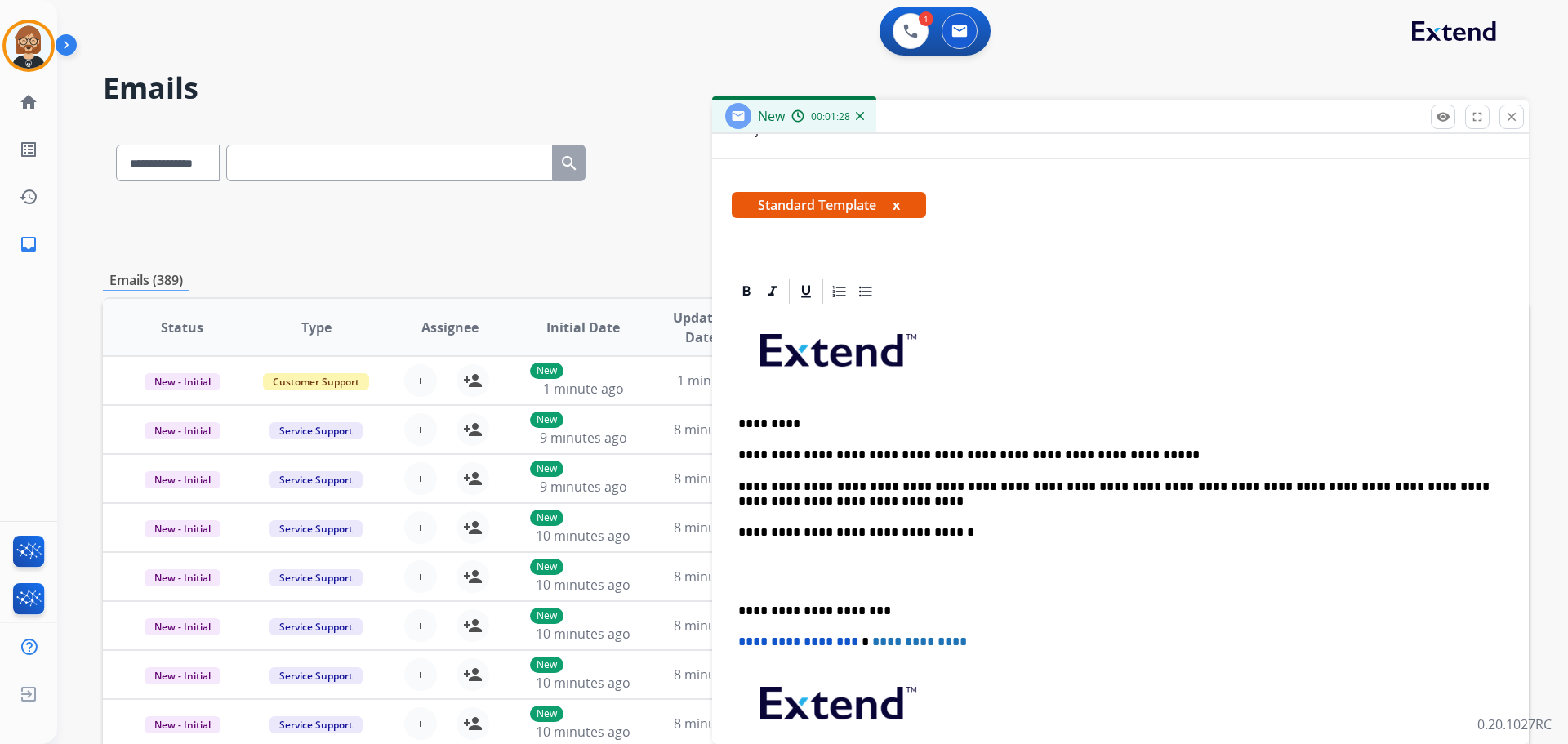
click at [803, 503] on p "**********" at bounding box center [1114, 495] width 752 height 30
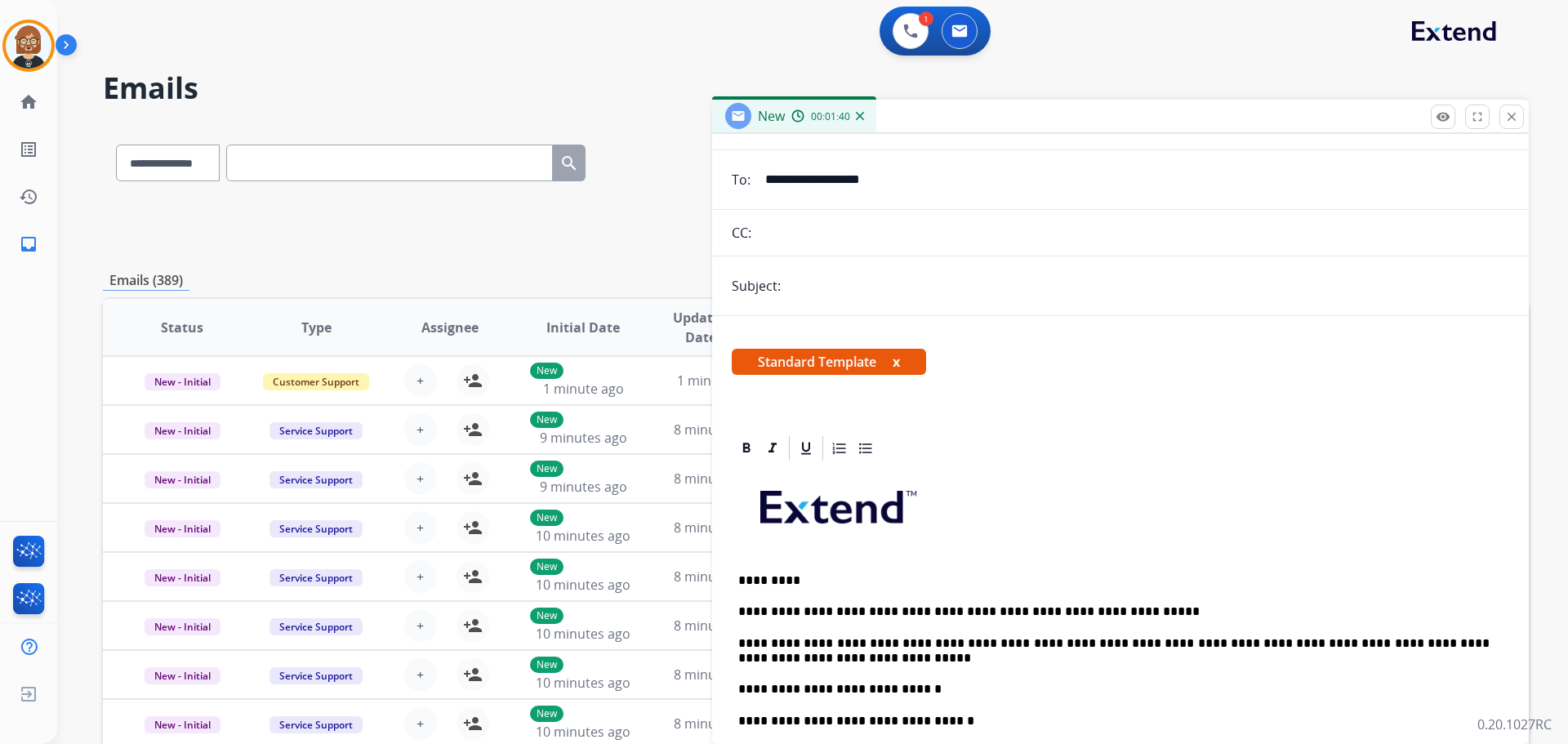
scroll to position [0, 0]
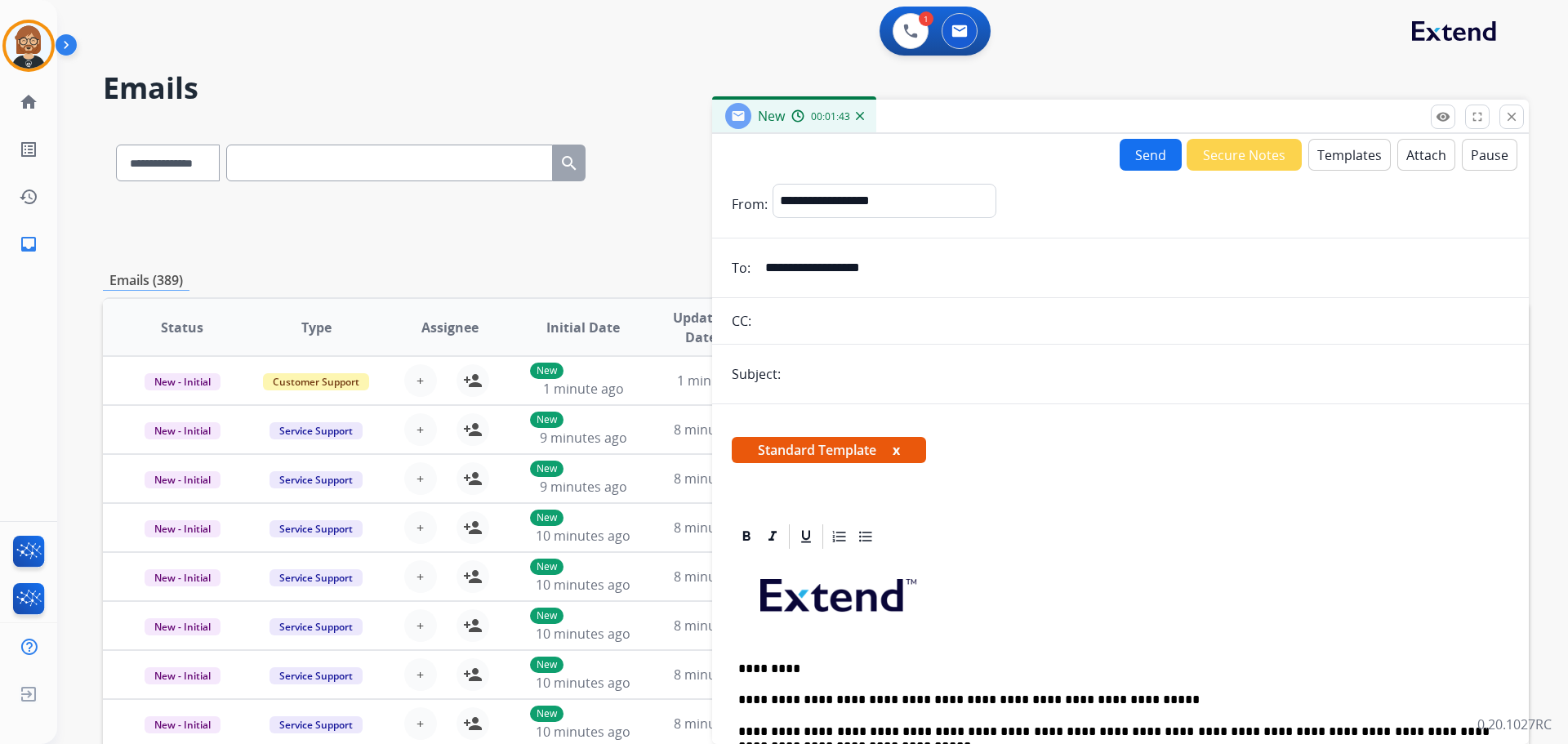
click at [828, 370] on input "text" at bounding box center [1147, 374] width 724 height 33
type input "**********"
click at [1149, 157] on button "Send" at bounding box center [1150, 154] width 62 height 32
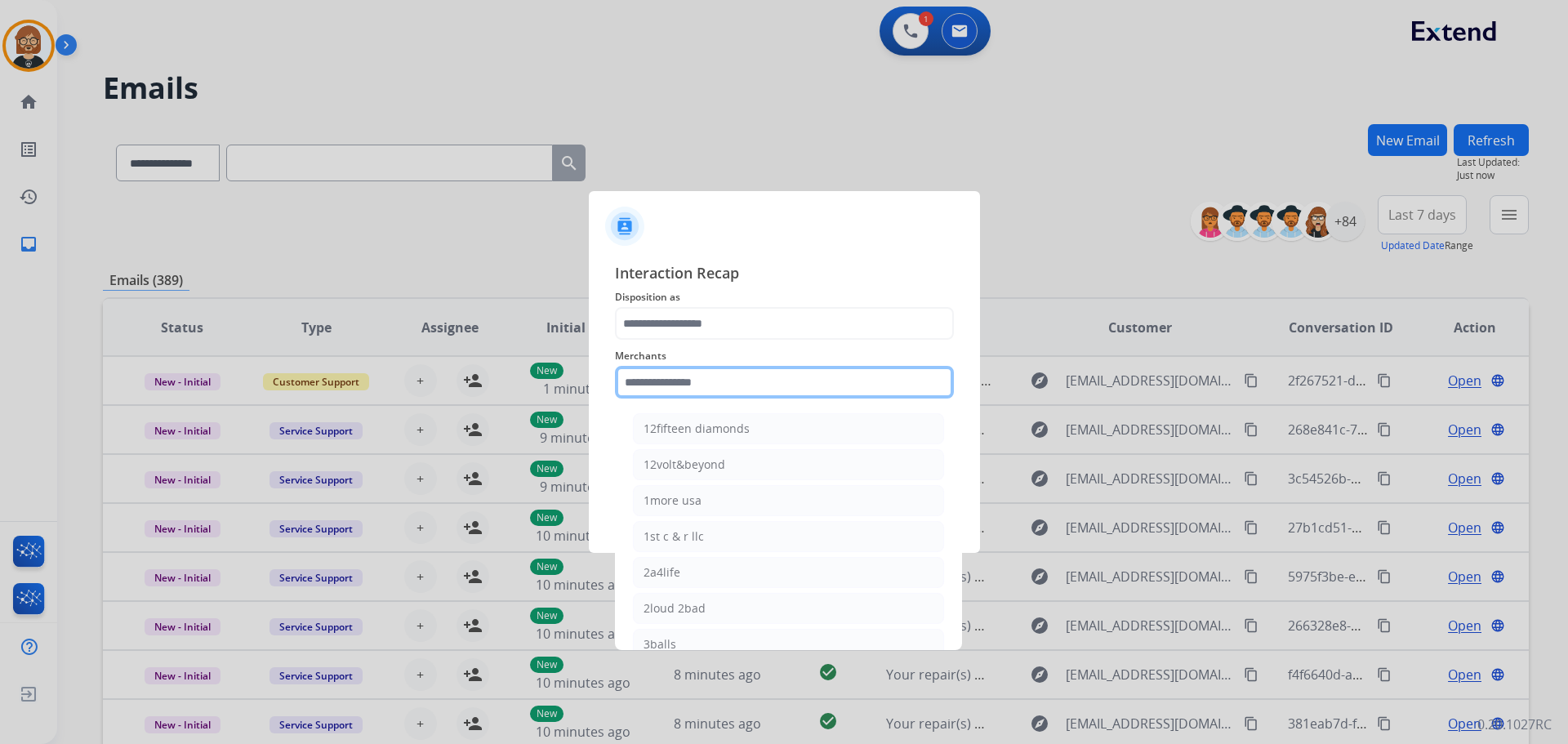
click at [778, 373] on input "text" at bounding box center [784, 382] width 339 height 33
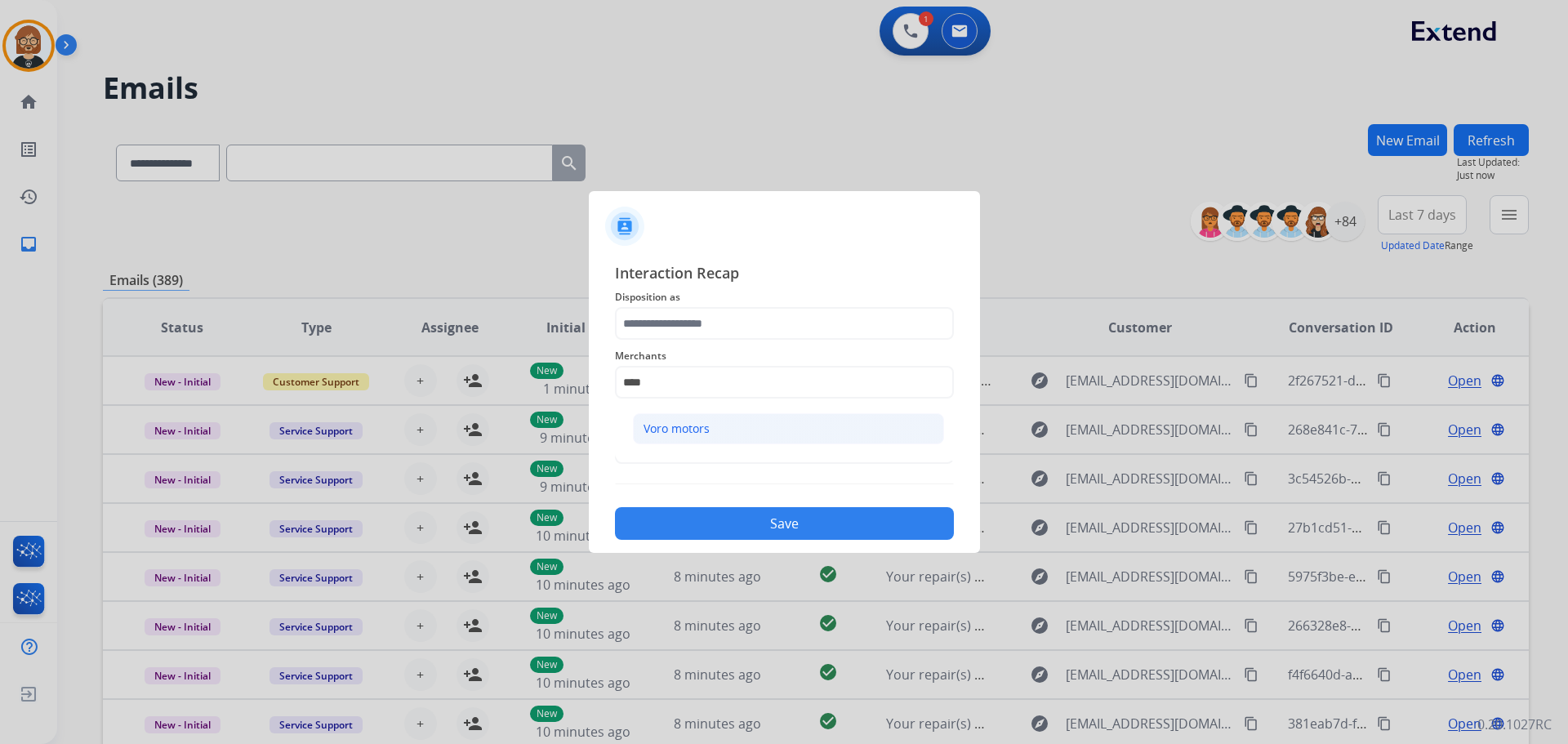
click at [763, 430] on li "Voro motors" at bounding box center [788, 428] width 311 height 31
type input "**********"
click at [766, 306] on span "Disposition as" at bounding box center [784, 297] width 339 height 20
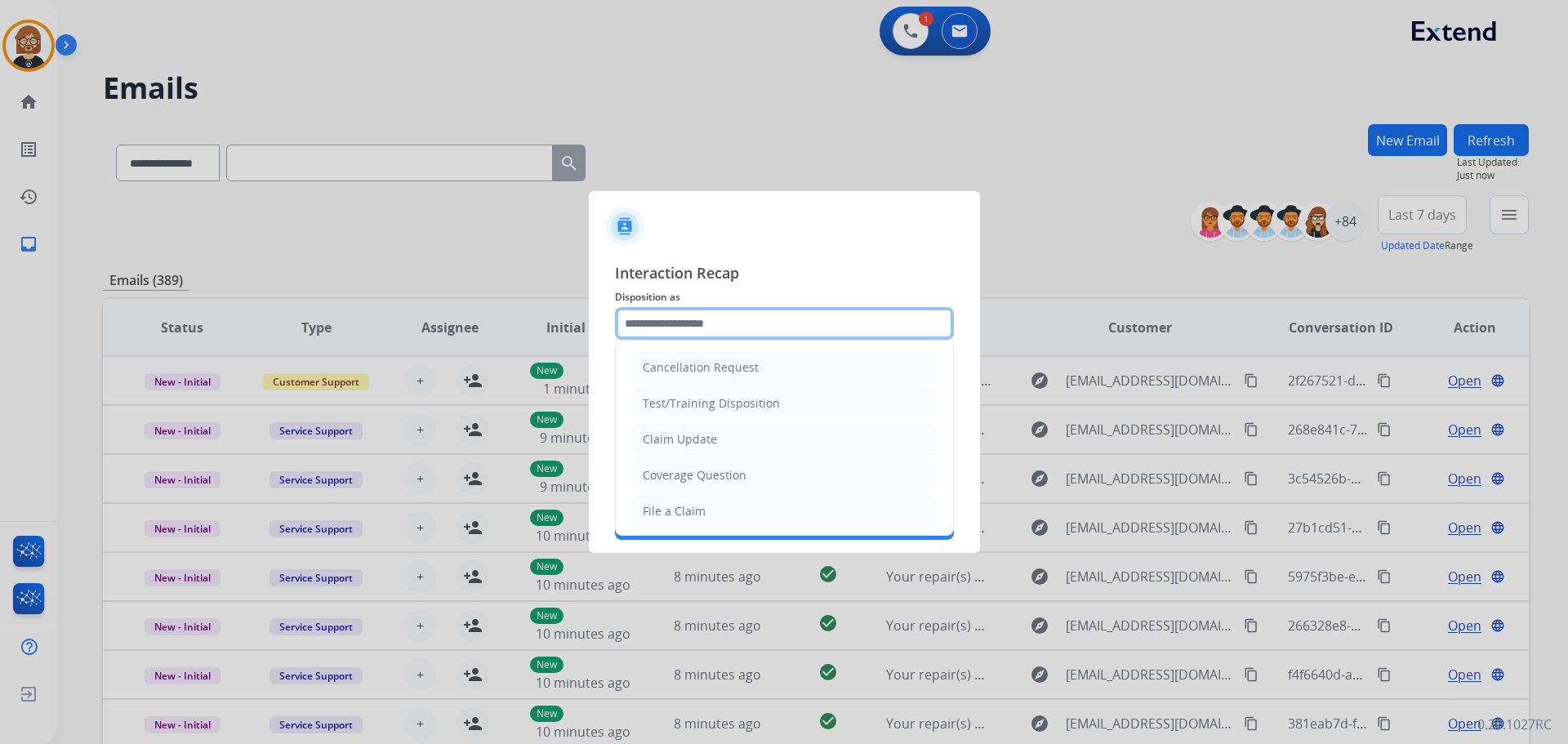
click at [737, 316] on input "text" at bounding box center [784, 323] width 339 height 33
click at [722, 511] on li "File a Claim" at bounding box center [784, 511] width 305 height 31
type input "**********"
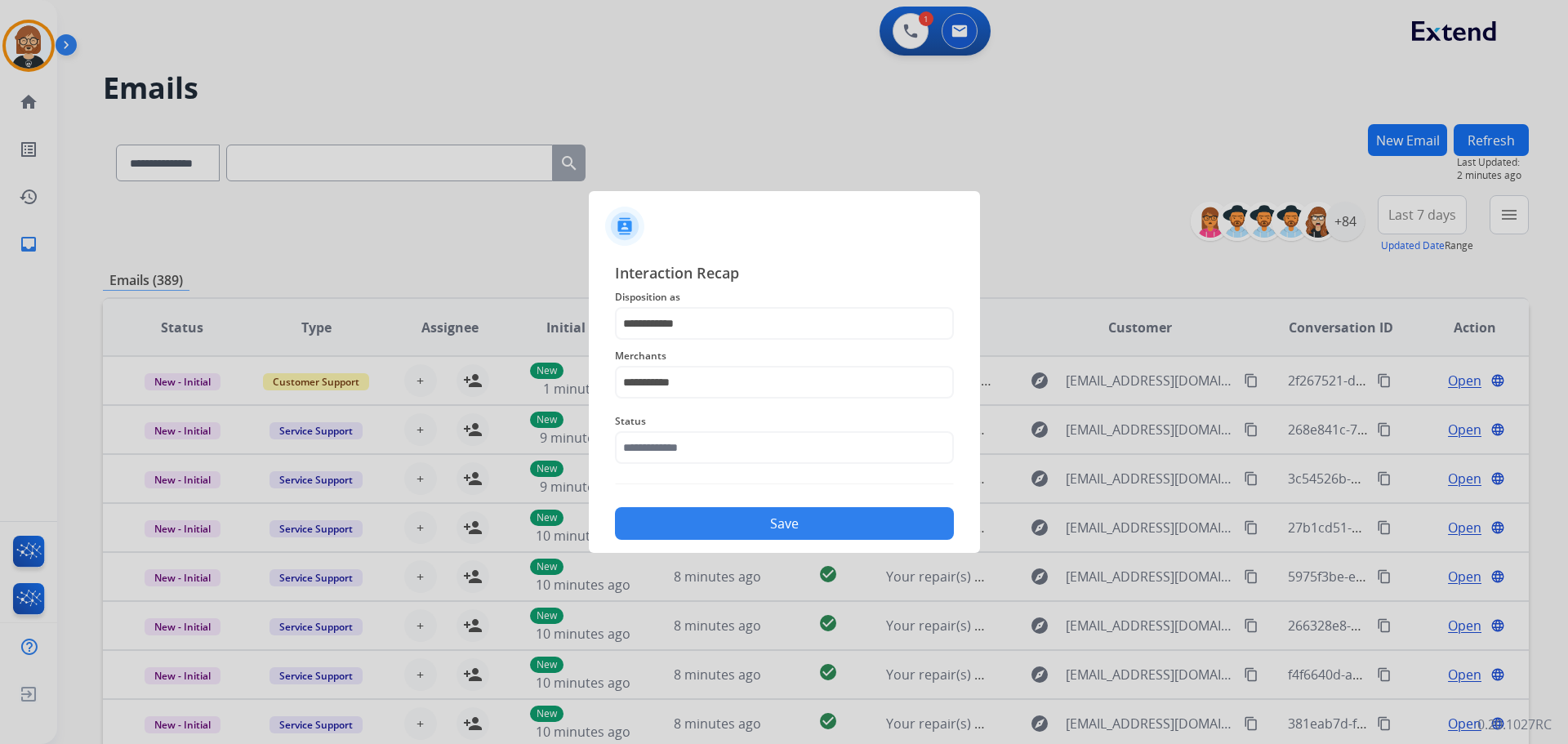
click at [776, 426] on span "Status" at bounding box center [784, 421] width 339 height 20
click at [764, 441] on input "text" at bounding box center [784, 447] width 339 height 33
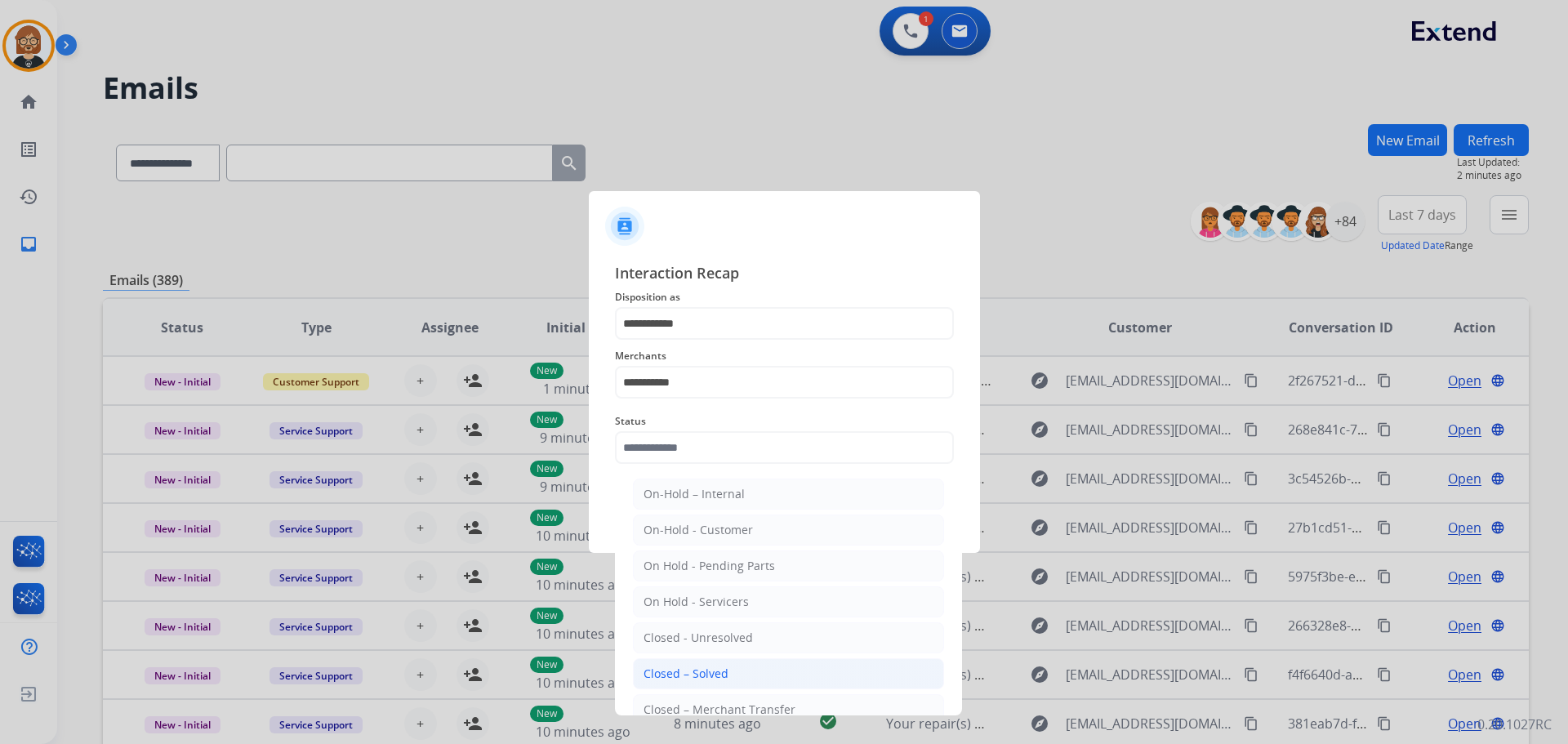
click at [755, 669] on li "Closed – Solved" at bounding box center [788, 673] width 311 height 31
type input "**********"
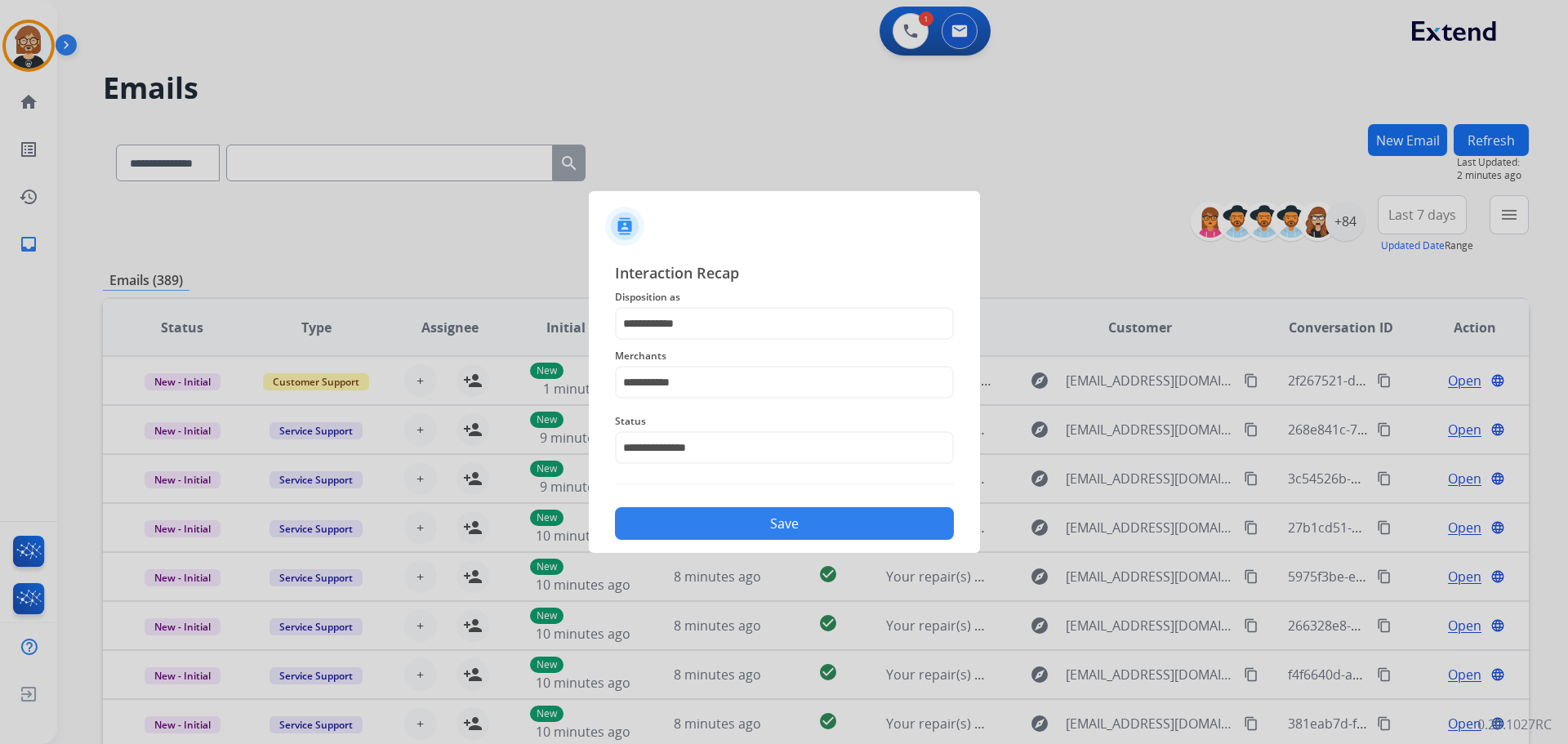
drag, startPoint x: 856, startPoint y: 485, endPoint x: 857, endPoint y: 493, distance: 8.1
click at [857, 487] on div "**********" at bounding box center [784, 400] width 339 height 278
click at [844, 521] on button "Save" at bounding box center [784, 523] width 339 height 33
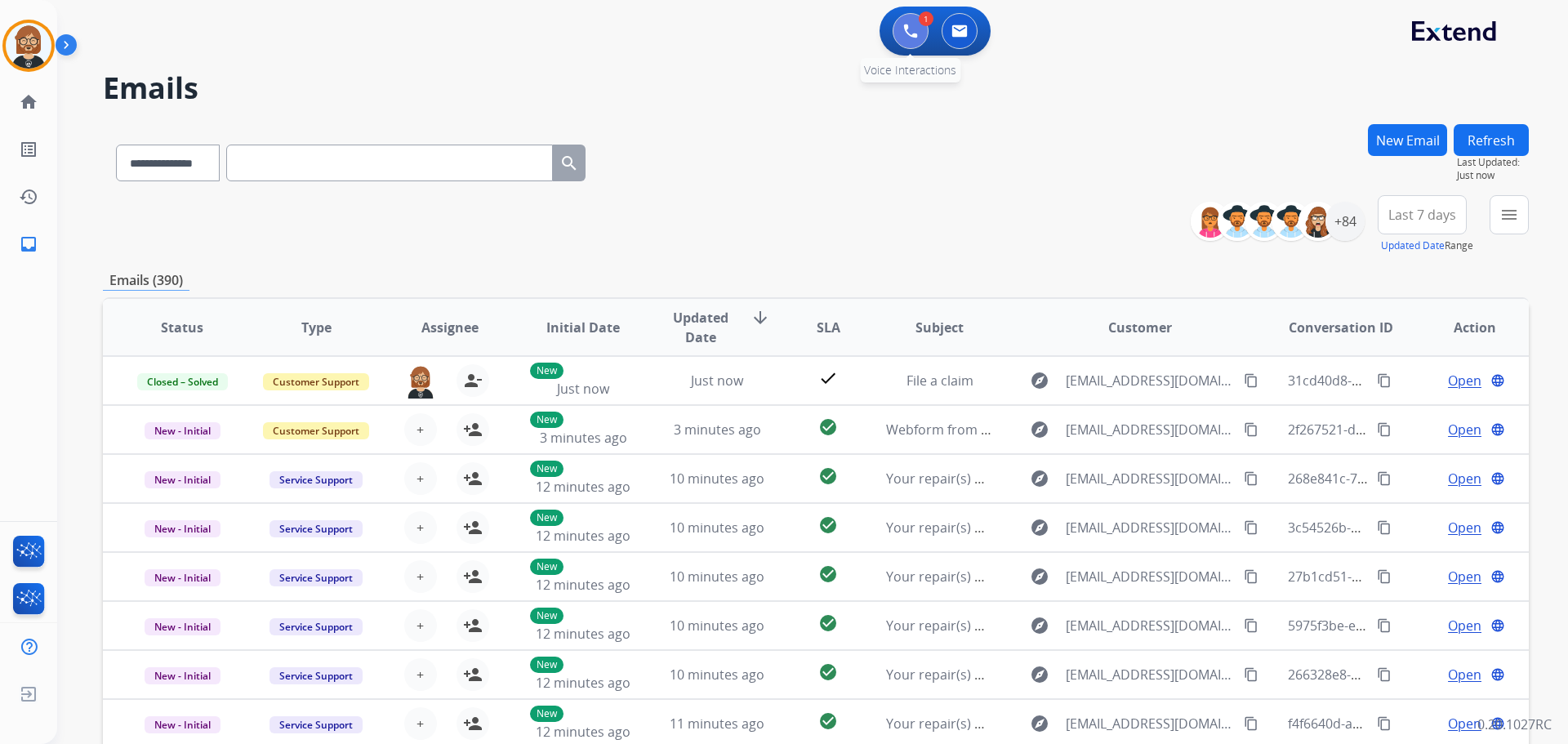
click at [926, 39] on button at bounding box center [911, 31] width 36 height 36
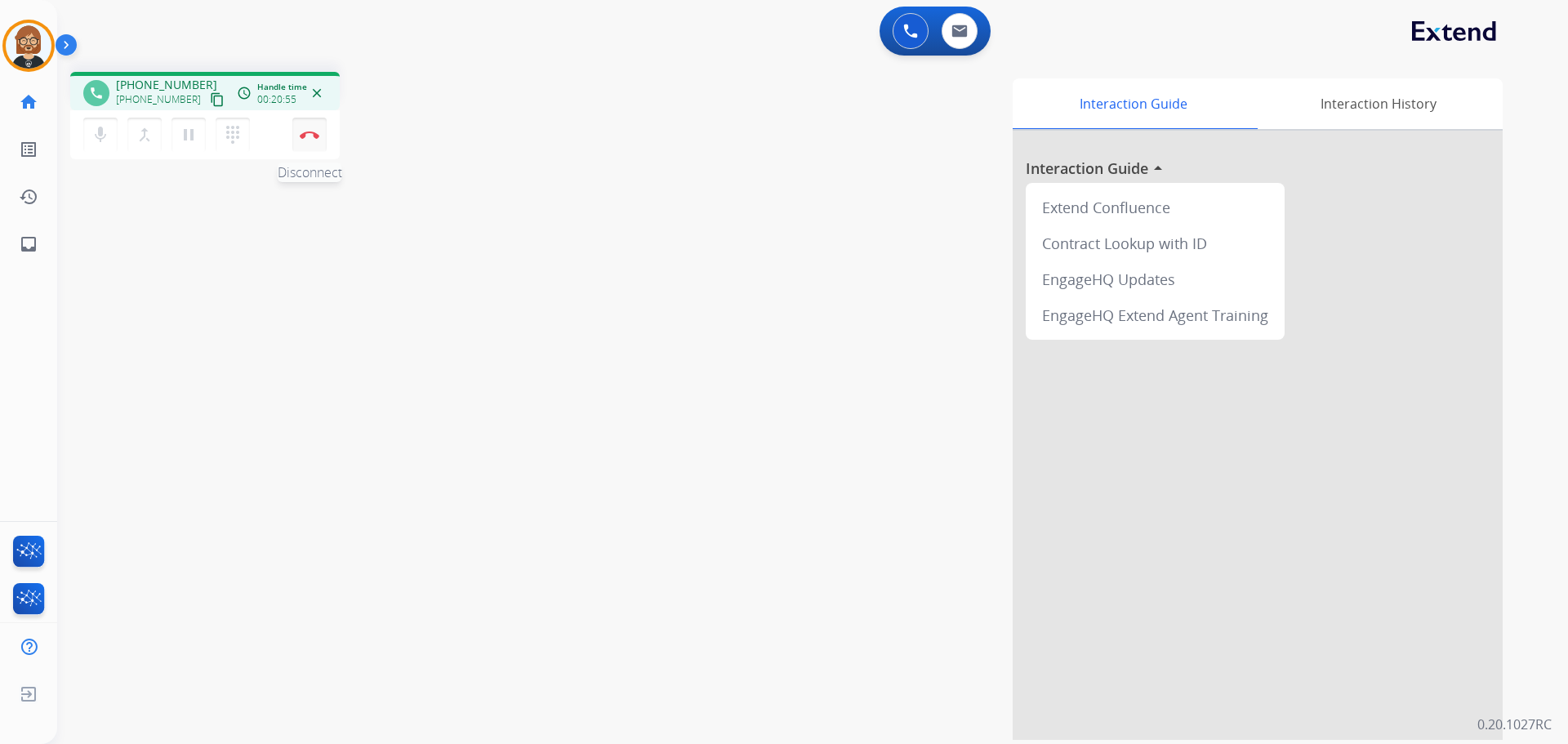
click at [309, 138] on img at bounding box center [309, 134] width 20 height 8
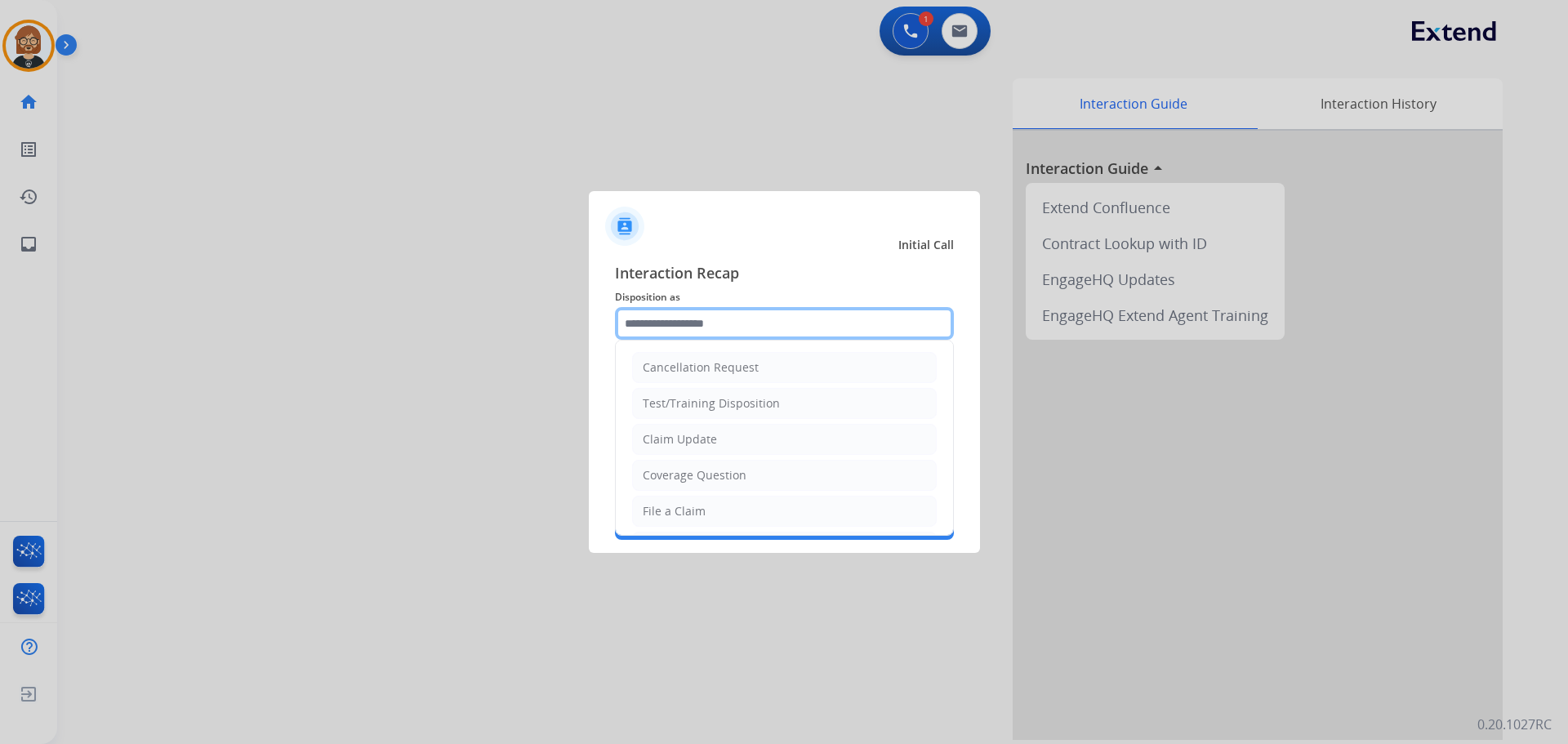
click at [861, 337] on input "text" at bounding box center [784, 323] width 339 height 33
click at [805, 433] on li "Claim Update" at bounding box center [784, 439] width 305 height 31
type input "**********"
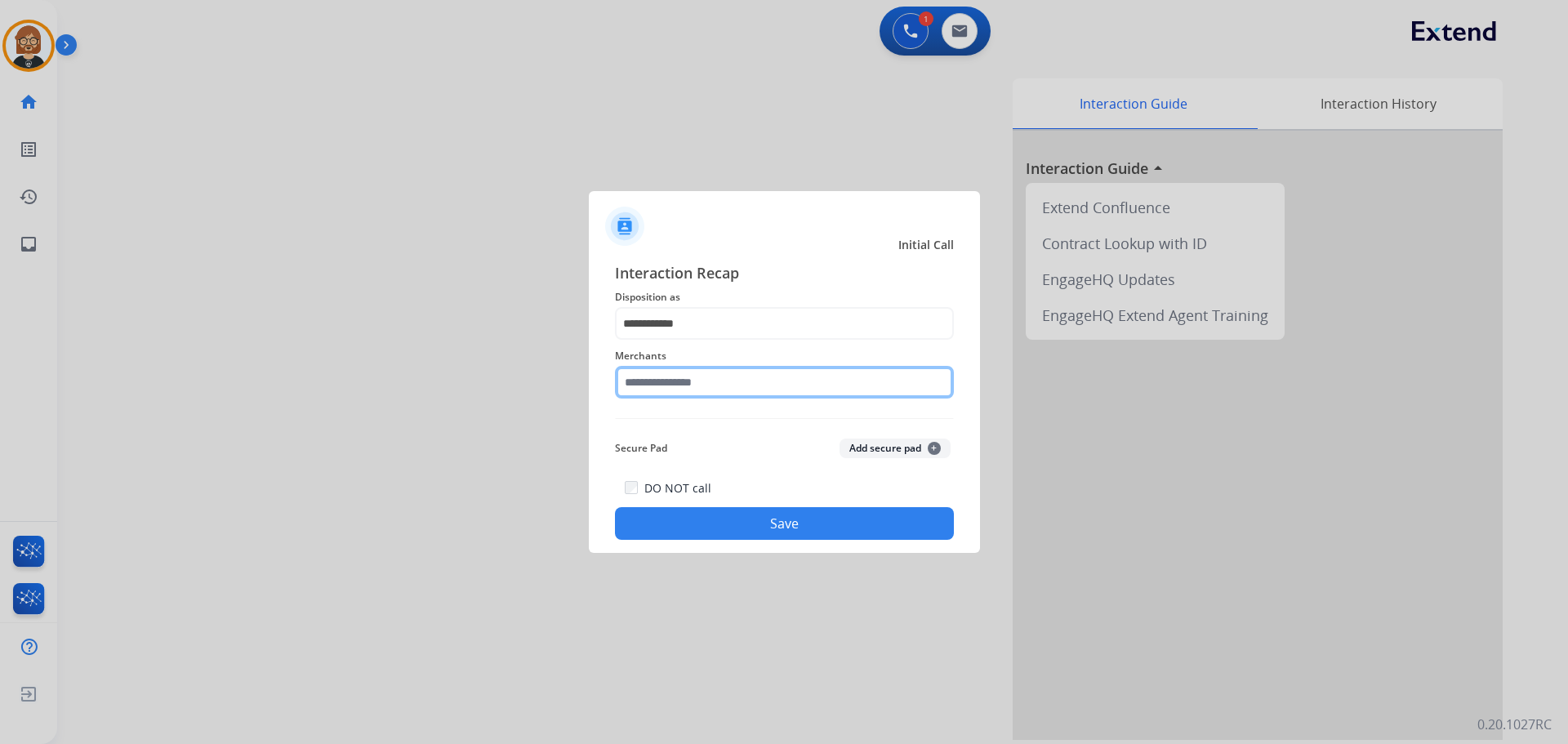
click at [752, 390] on input "text" at bounding box center [784, 382] width 339 height 33
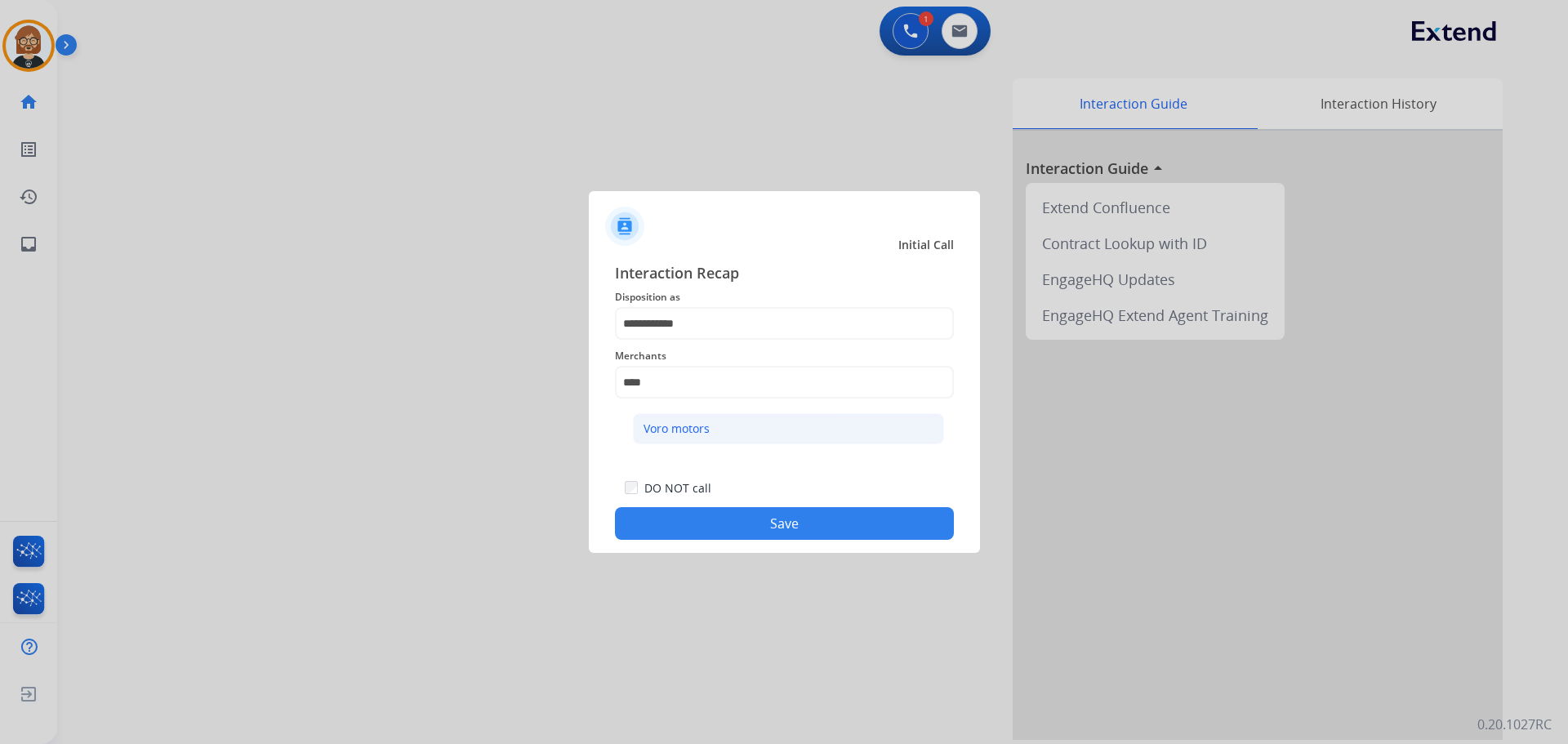
click at [750, 430] on li "Voro motors" at bounding box center [788, 428] width 311 height 31
type input "**********"
click at [785, 524] on button "Save" at bounding box center [784, 523] width 339 height 33
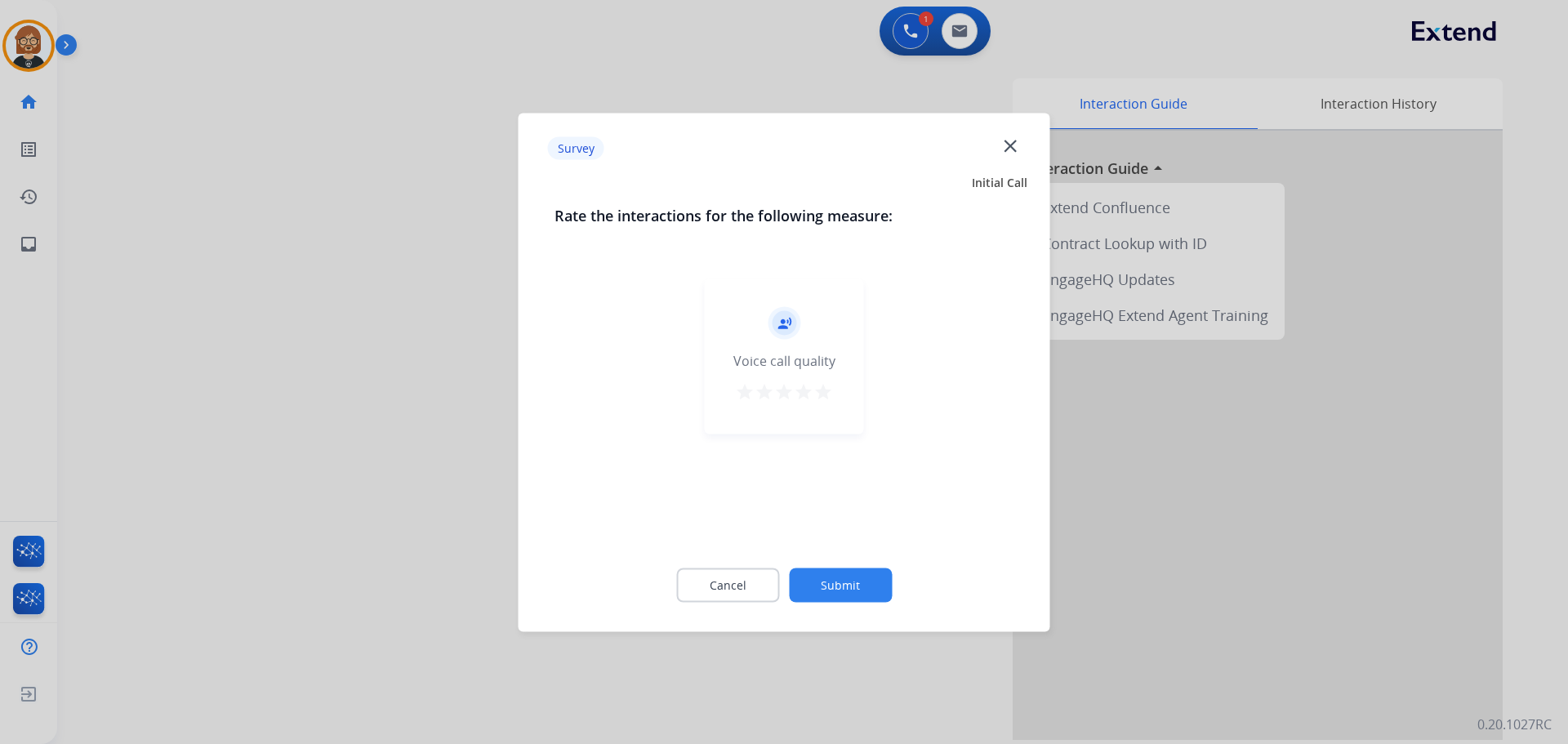
click at [856, 585] on button "Submit" at bounding box center [840, 584] width 103 height 35
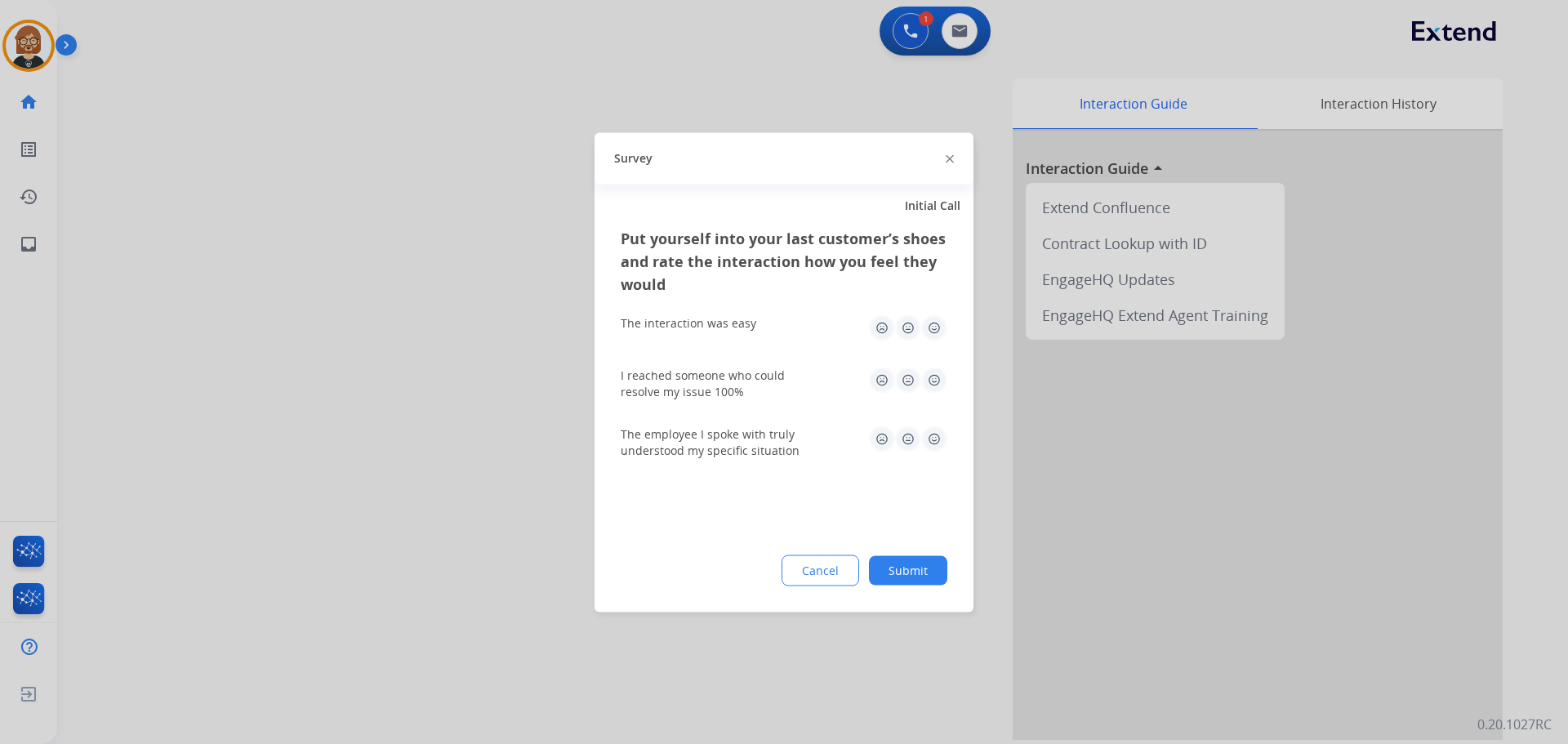
click at [886, 582] on button "Submit" at bounding box center [908, 569] width 78 height 29
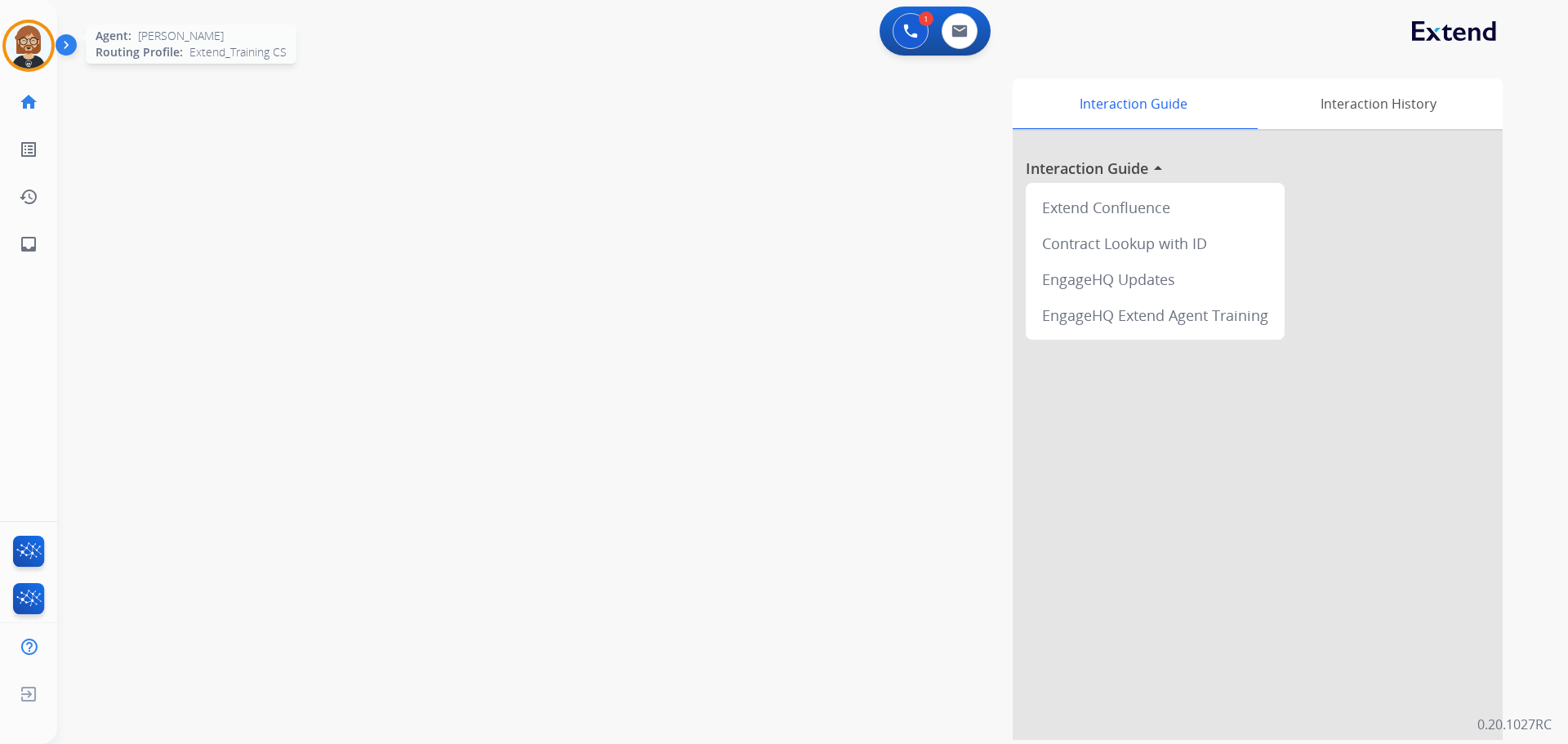
click at [41, 45] on img at bounding box center [28, 45] width 45 height 45
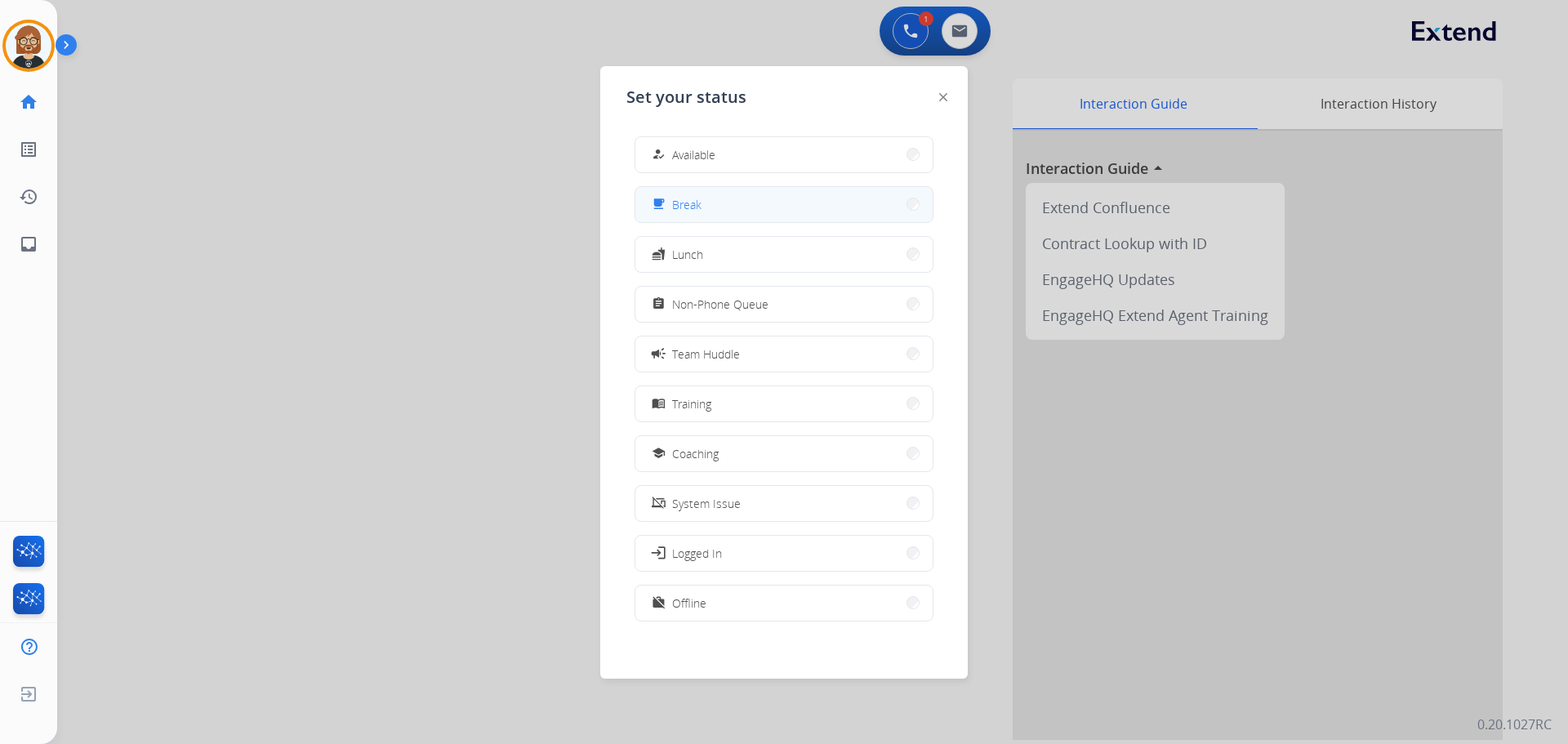
click at [743, 200] on button "free_breakfast Break" at bounding box center [784, 205] width 298 height 36
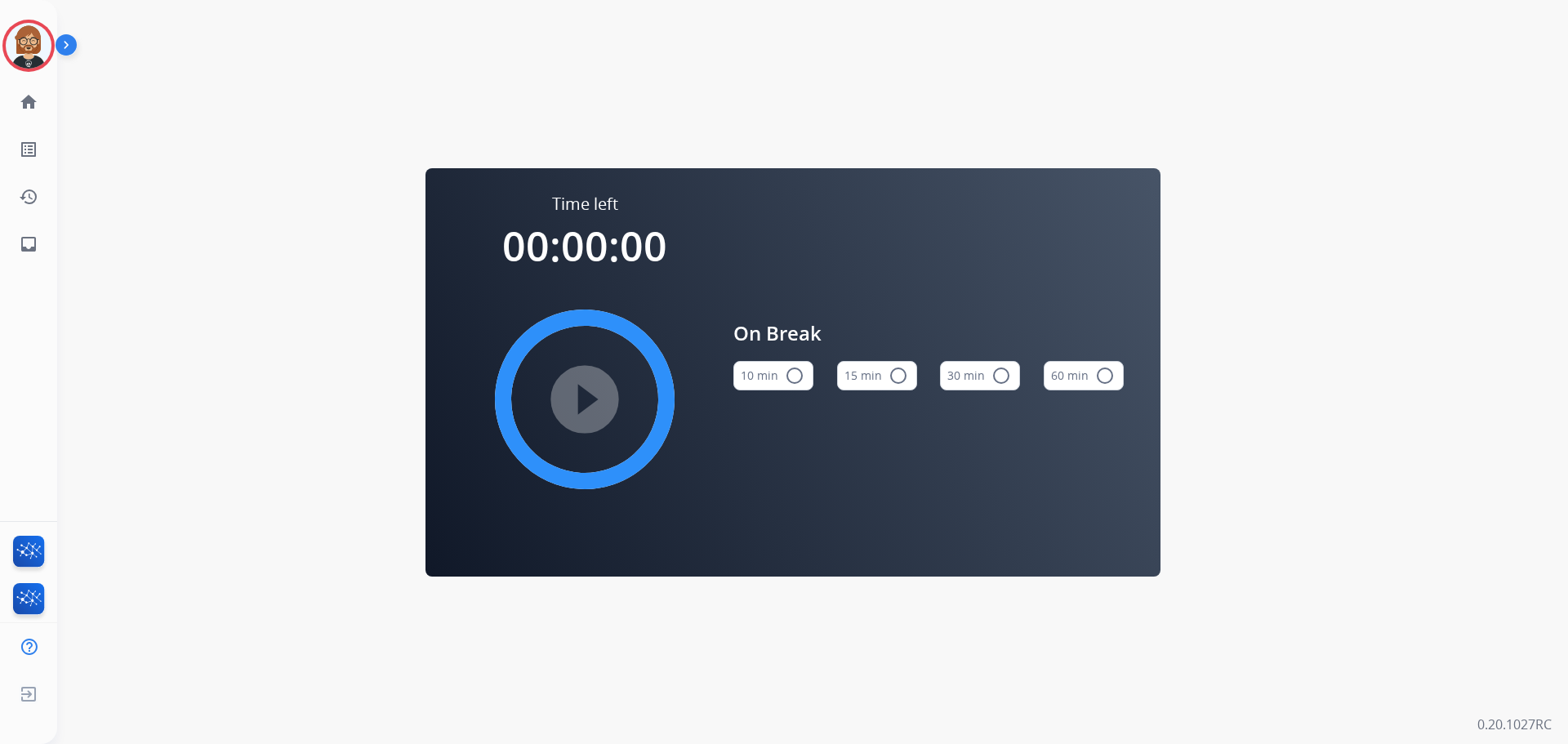
click at [777, 377] on button "10 min radio_button_unchecked" at bounding box center [774, 375] width 80 height 29
click at [575, 394] on mat-icon "play_circle_filled" at bounding box center [585, 400] width 20 height 20
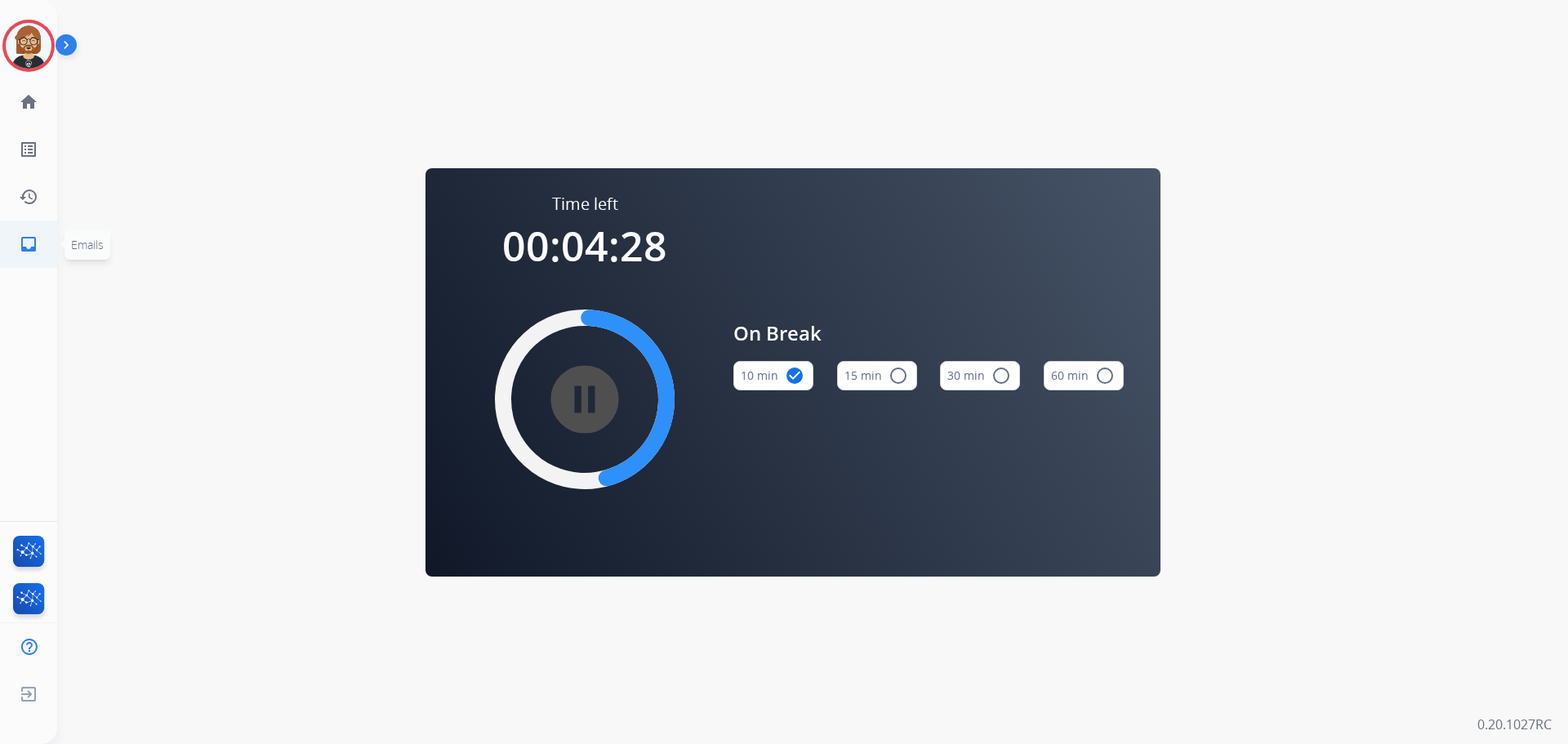
click at [22, 246] on mat-icon "inbox" at bounding box center [28, 244] width 20 height 20
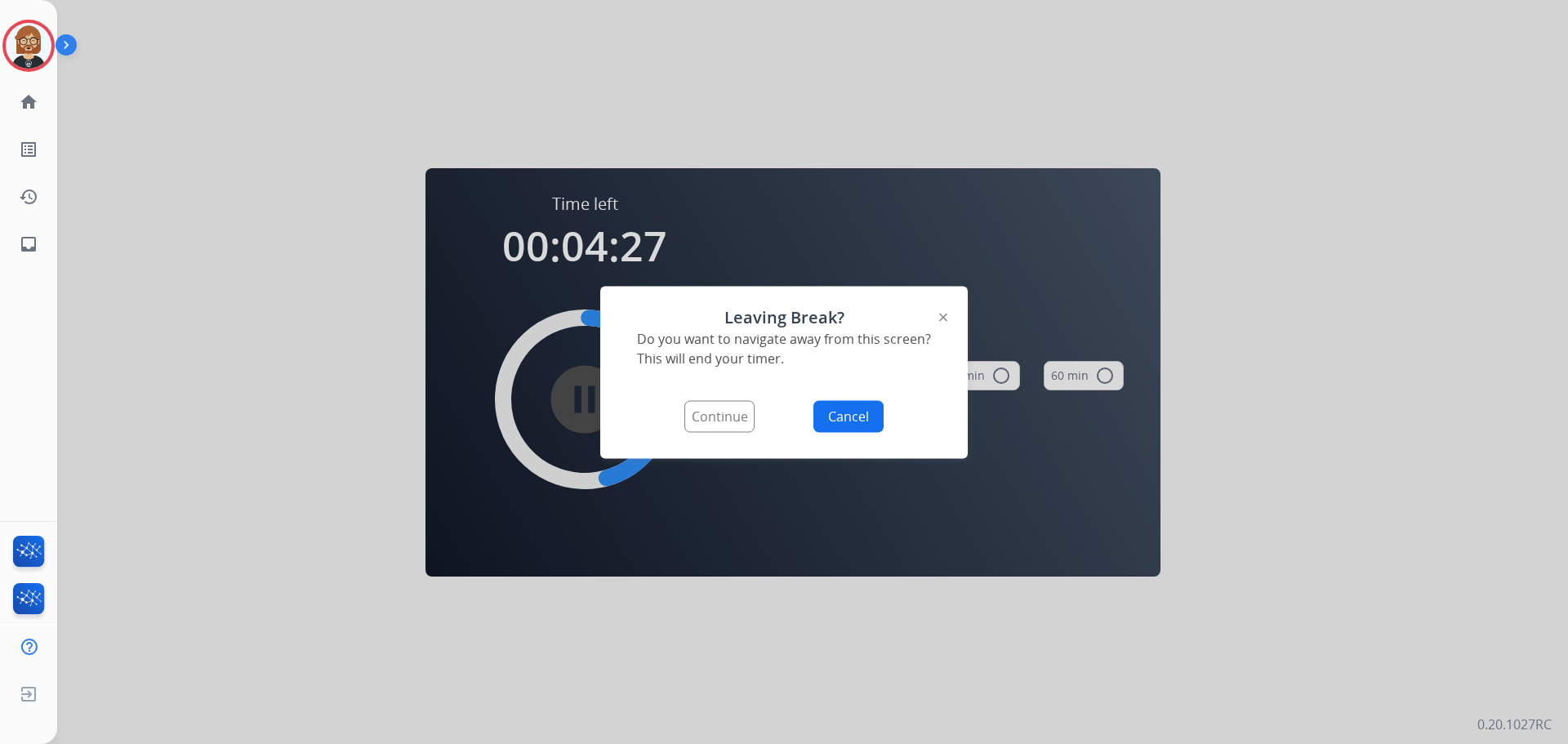
click at [692, 428] on button "Continue" at bounding box center [719, 416] width 70 height 32
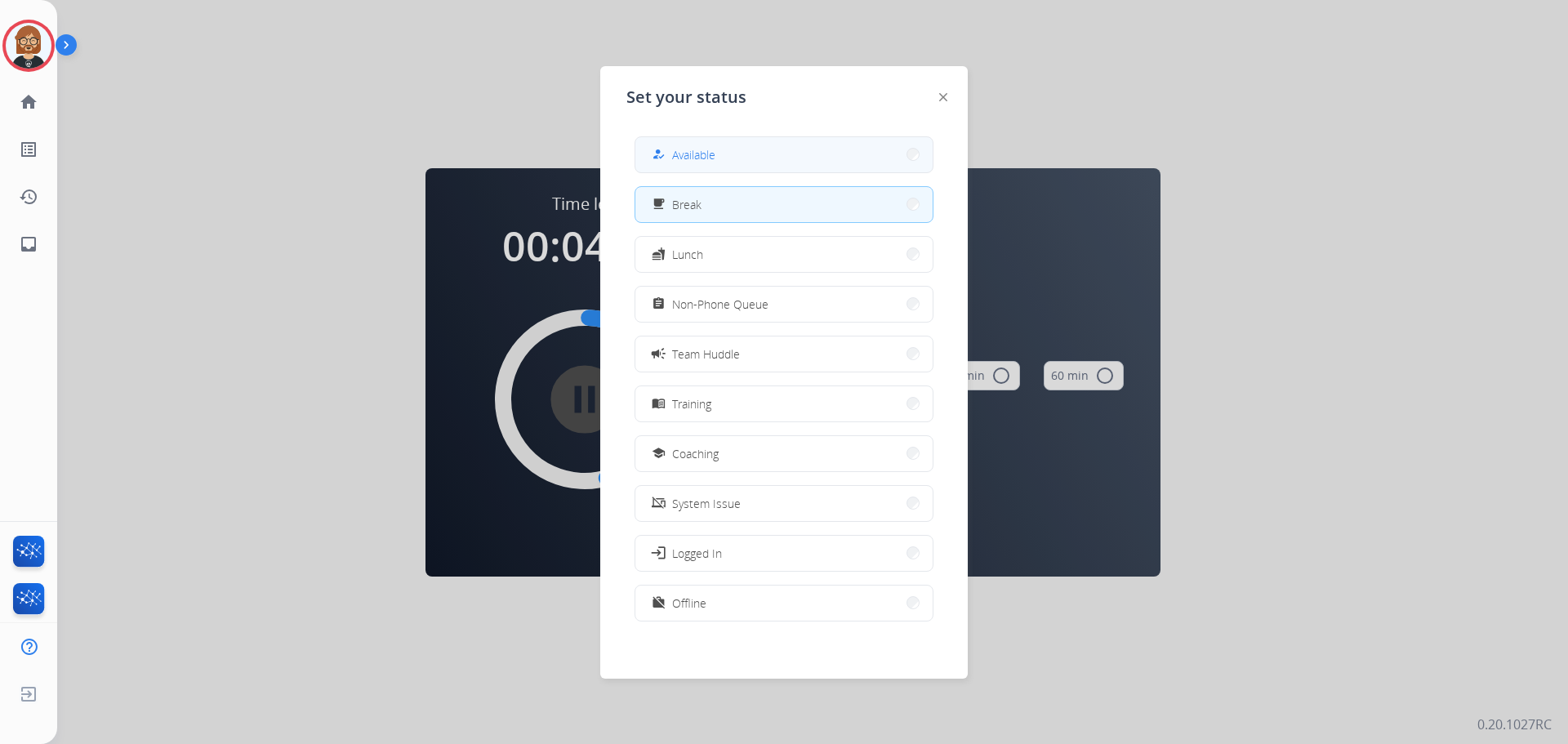
click at [704, 167] on button "how_to_reg Available" at bounding box center [784, 154] width 298 height 36
select select "**********"
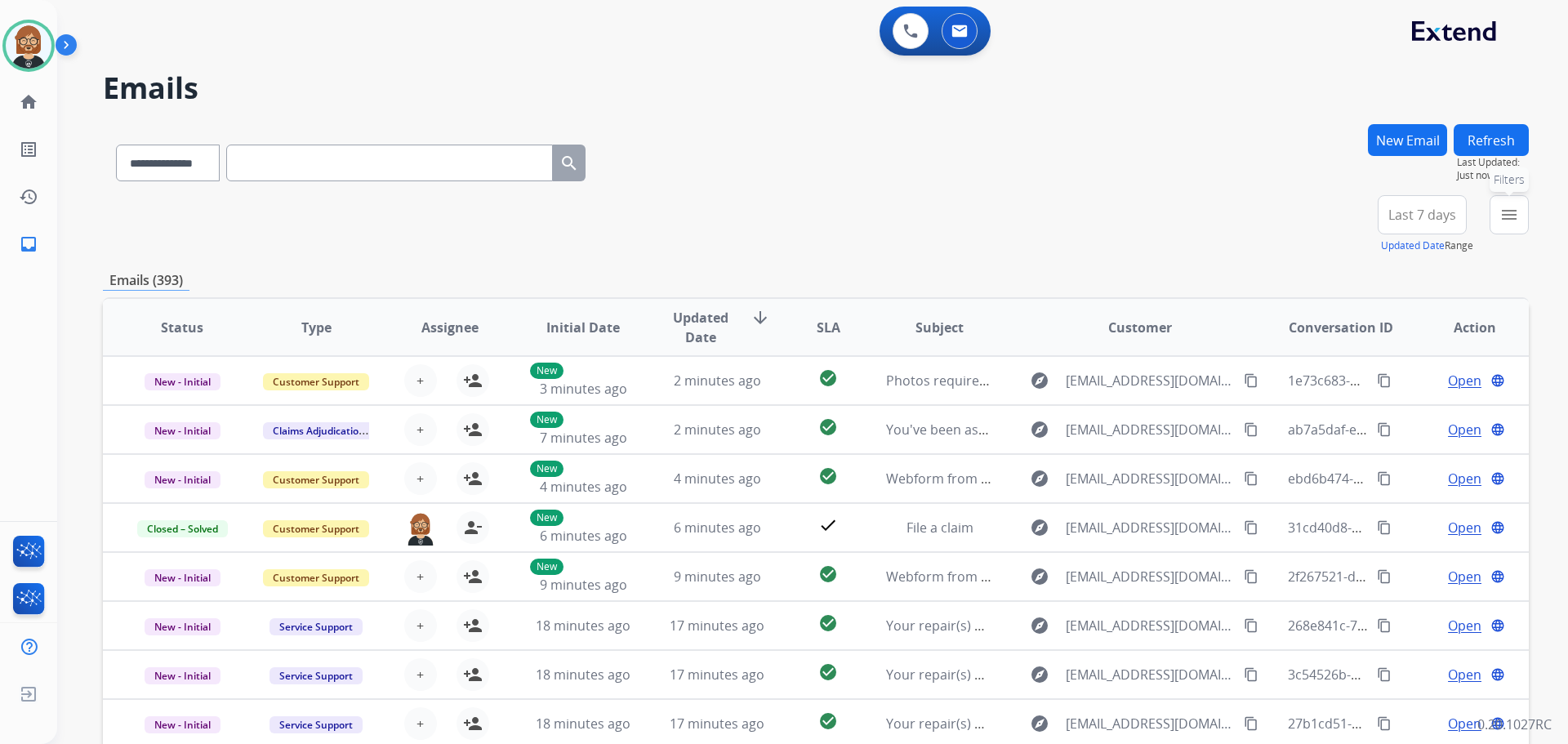
click at [1512, 216] on mat-icon "menu" at bounding box center [1509, 215] width 20 height 20
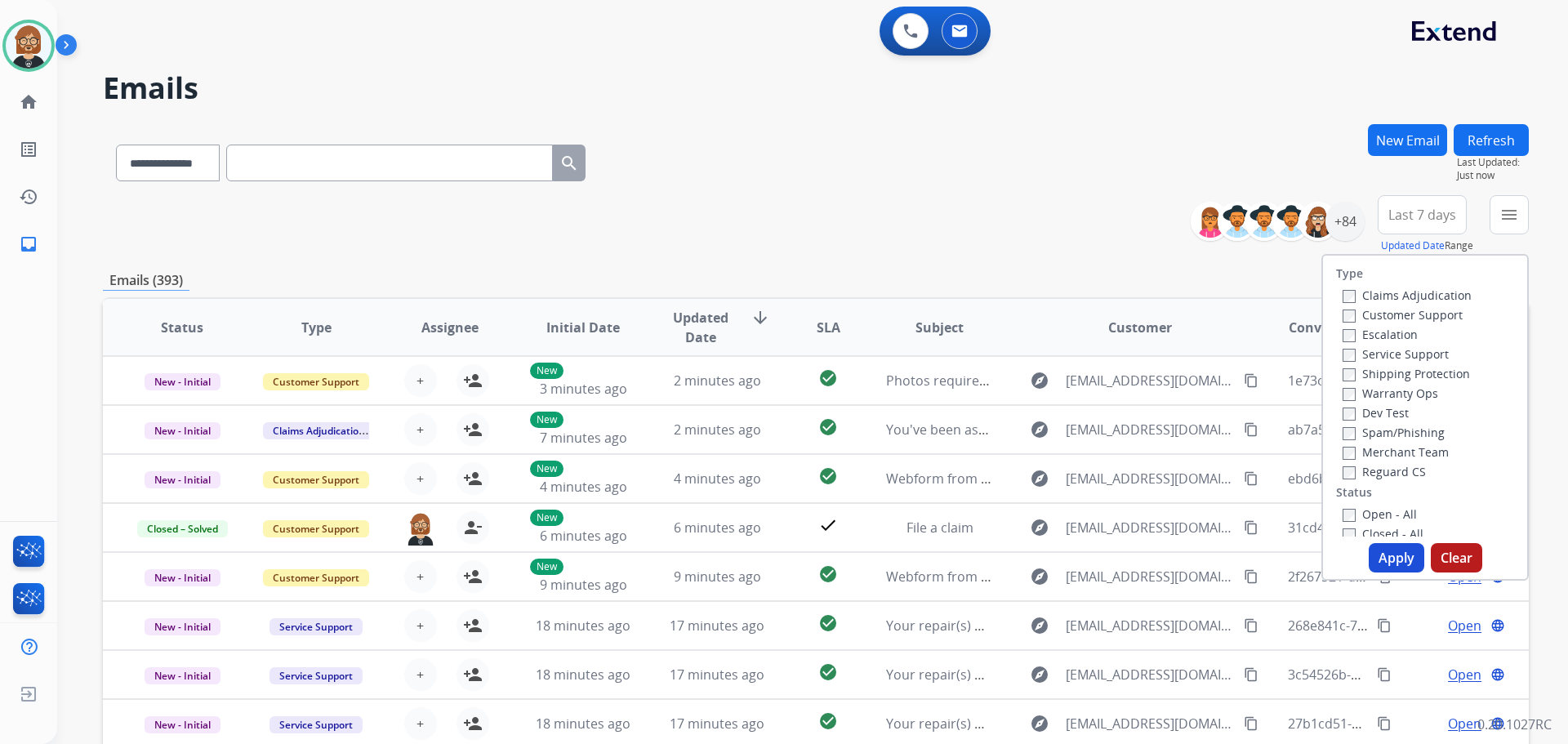
click at [1373, 518] on label "Open - All" at bounding box center [1380, 513] width 75 height 15
click at [1389, 558] on button "Apply" at bounding box center [1397, 557] width 56 height 29
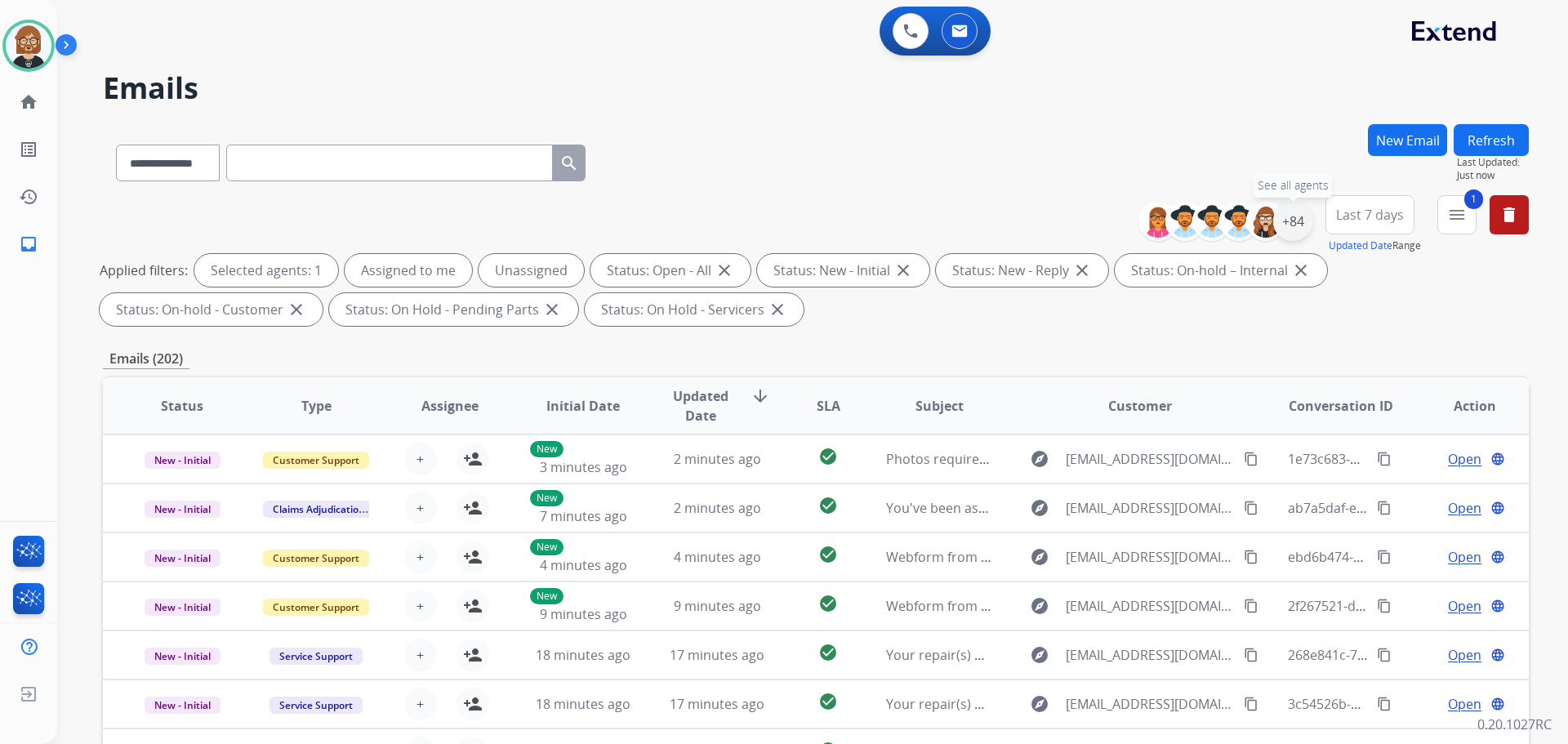
click at [1296, 227] on div "+84" at bounding box center [1293, 221] width 39 height 39
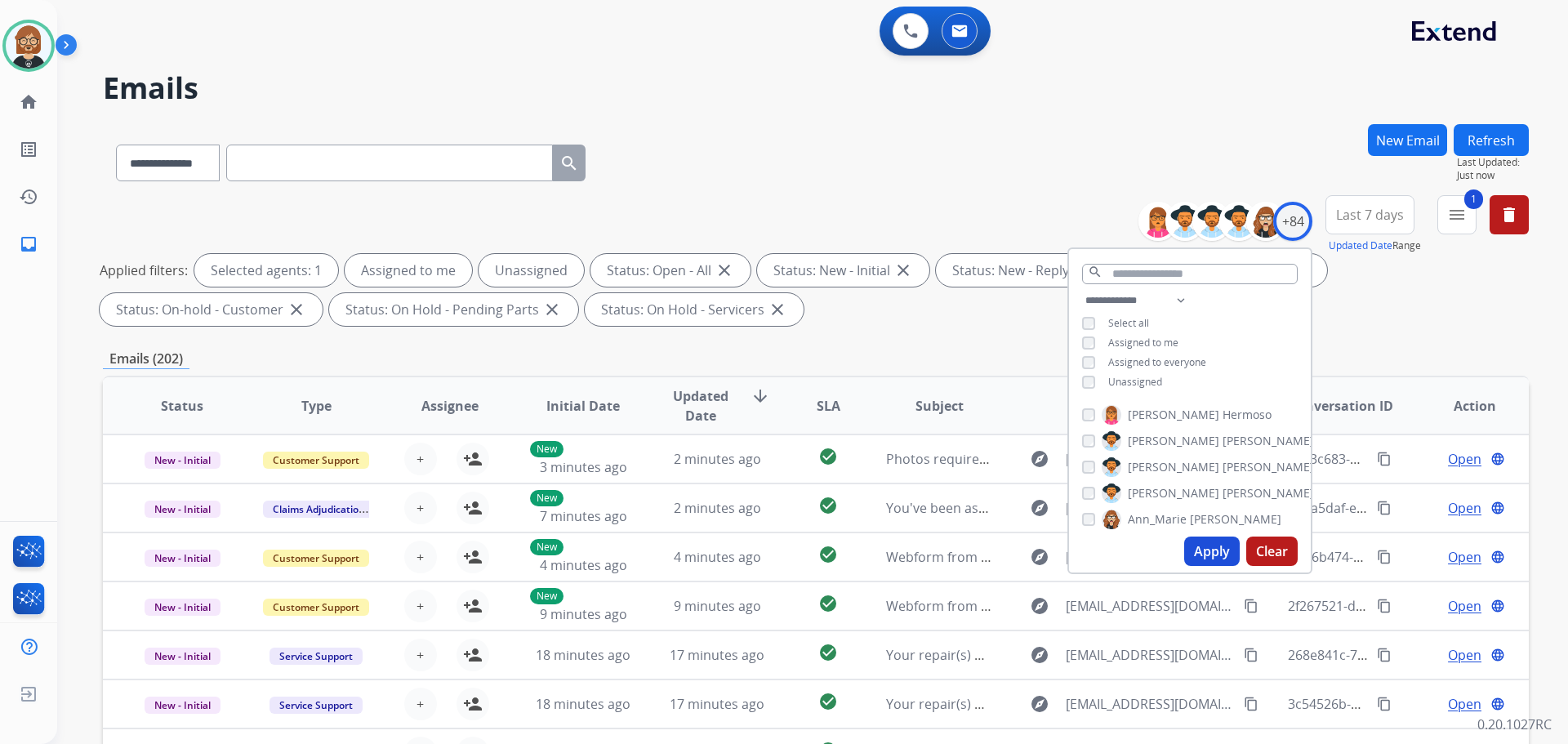
click at [1128, 383] on span "Unassigned" at bounding box center [1135, 382] width 54 height 14
click at [1207, 554] on button "Apply" at bounding box center [1212, 550] width 56 height 29
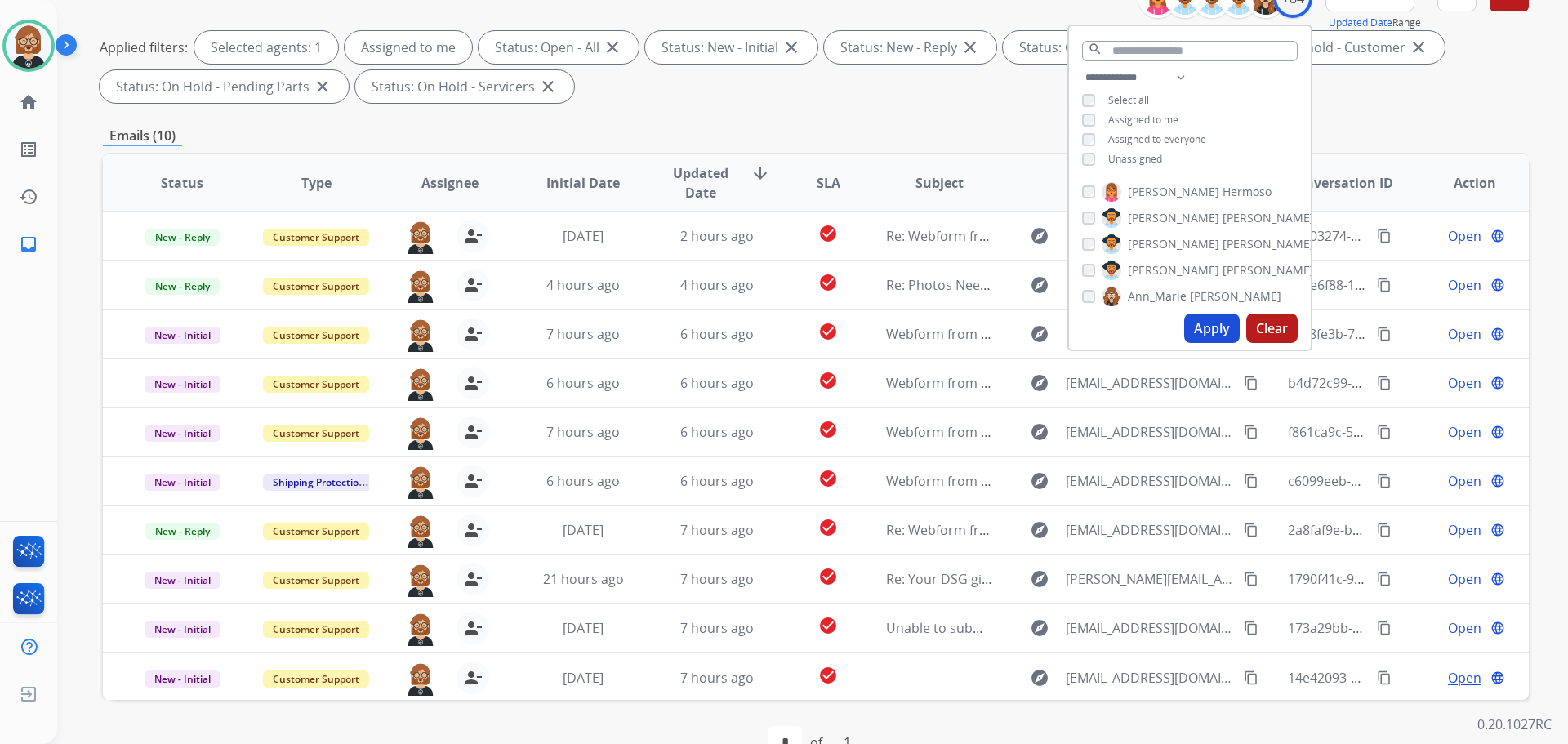
scroll to position [264, 0]
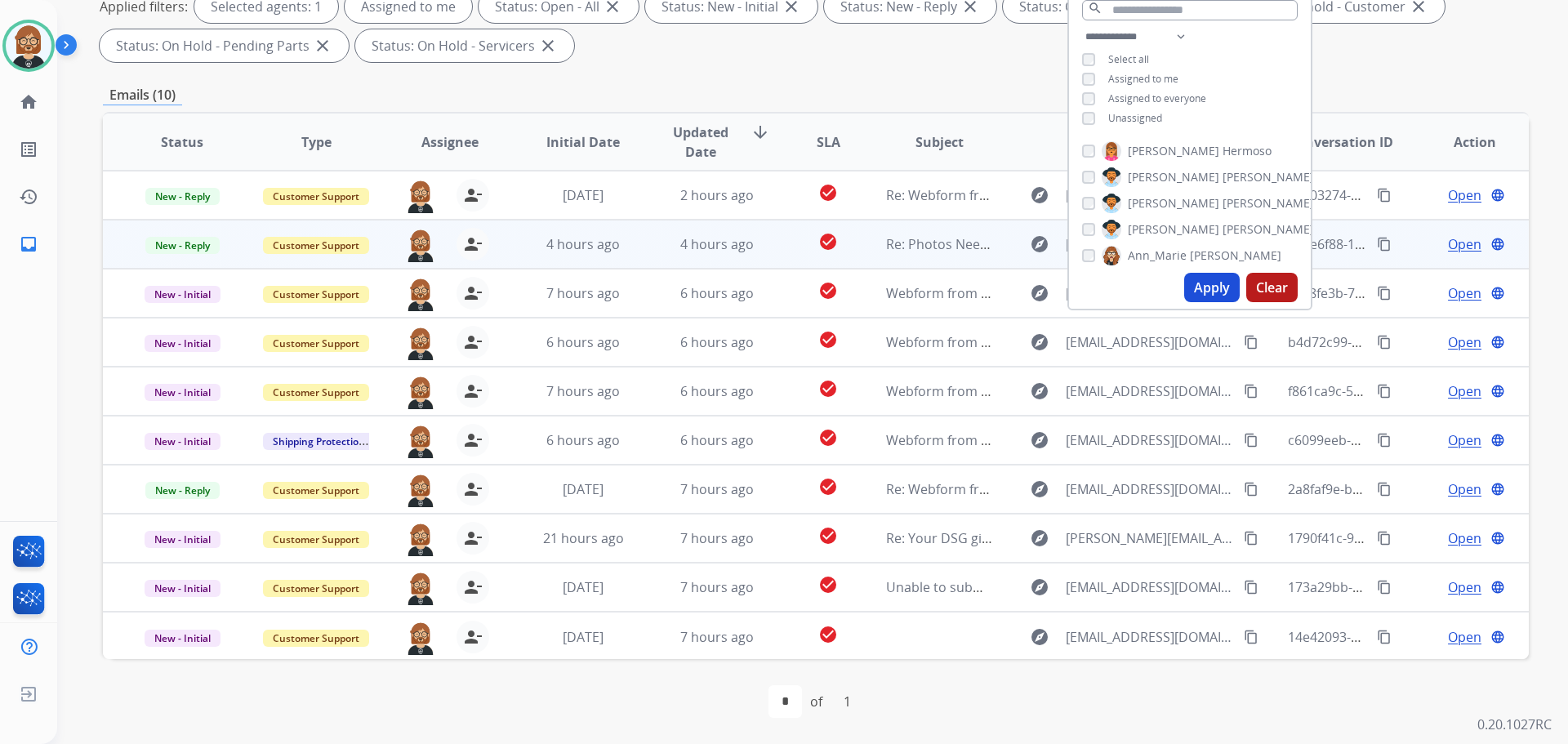
click at [898, 256] on td "Re: Photos Needed" at bounding box center [927, 243] width 134 height 49
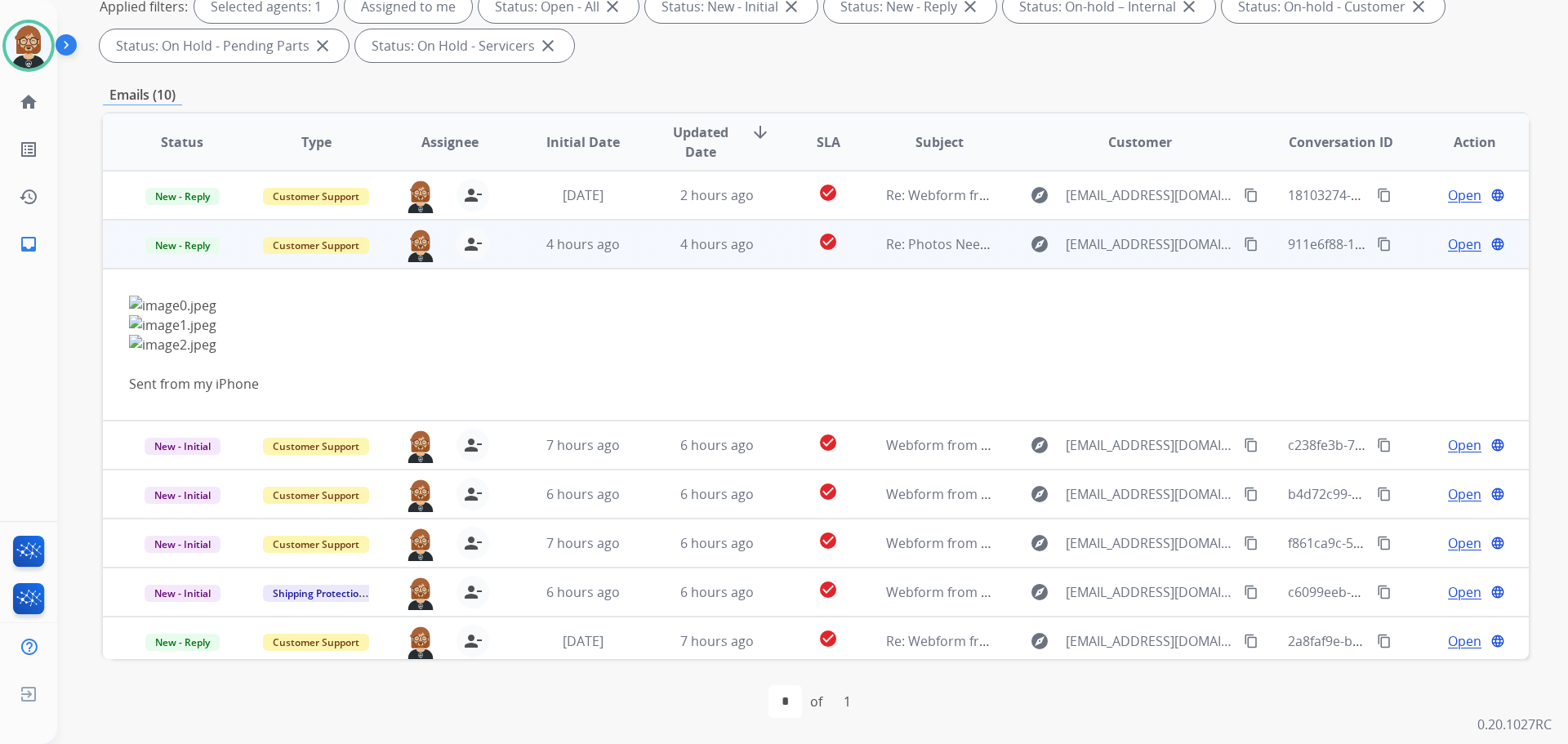
scroll to position [49, 0]
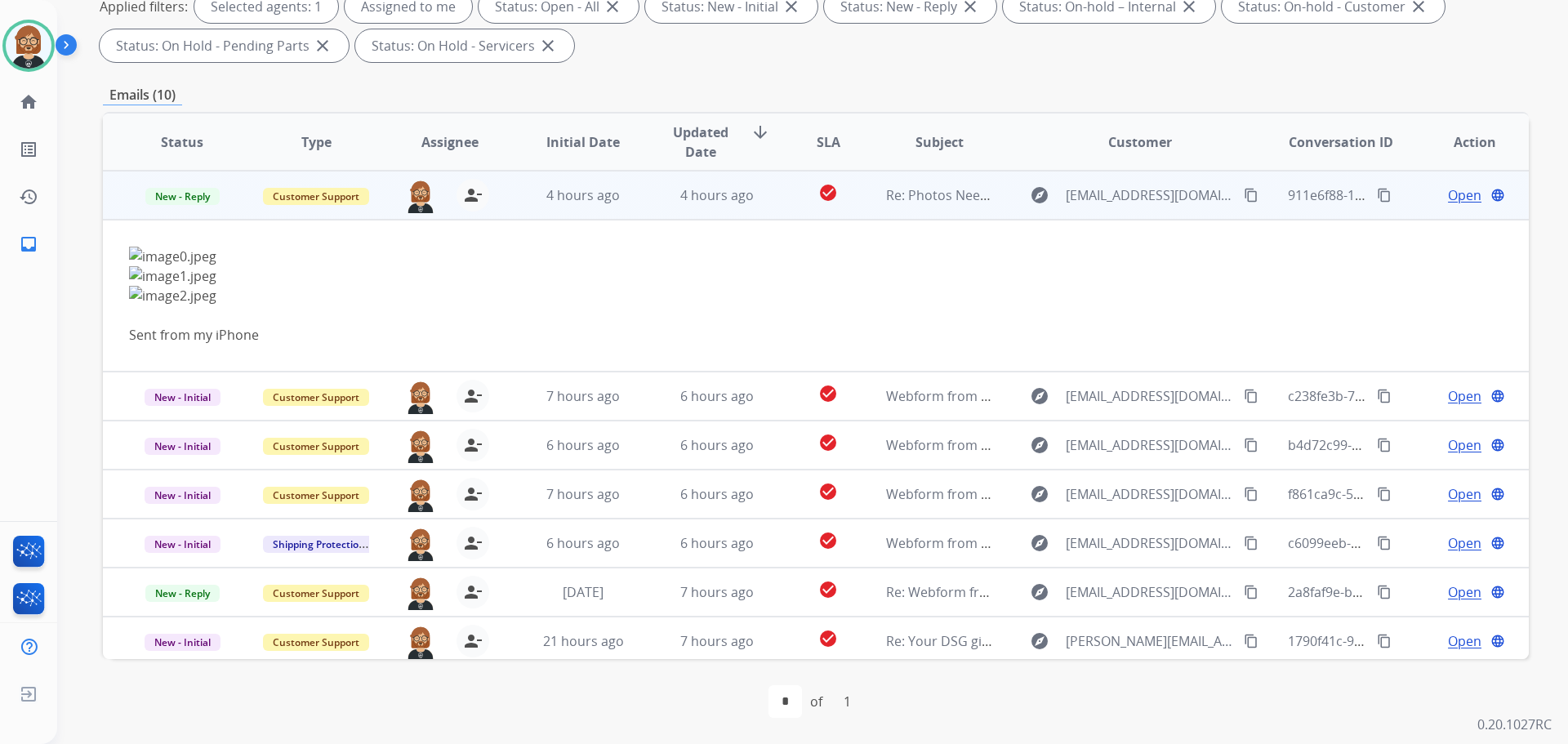
click at [1244, 191] on mat-icon "content_copy" at bounding box center [1251, 194] width 15 height 15
click at [1450, 196] on span "Open" at bounding box center [1465, 195] width 34 height 20
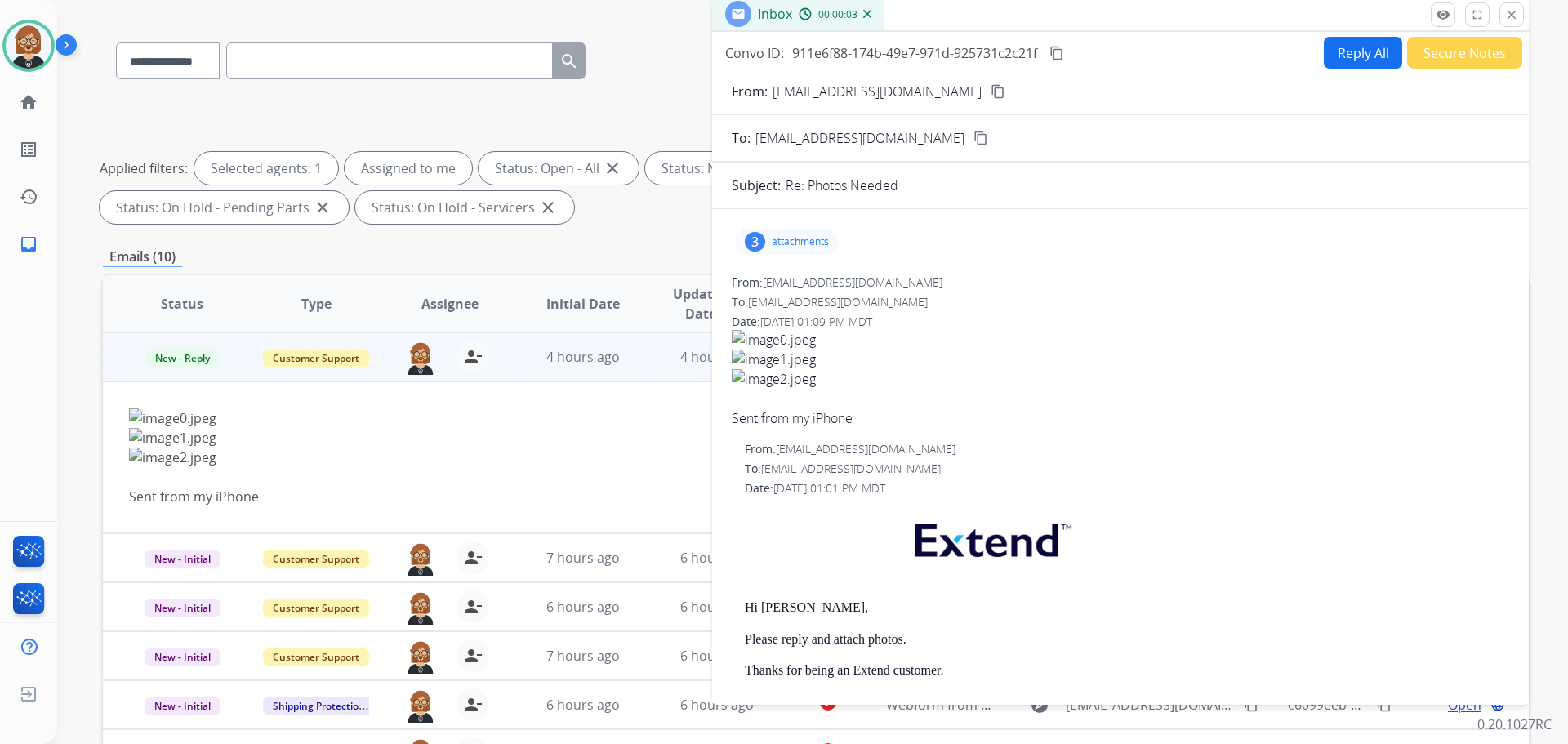
scroll to position [100, 0]
click at [1361, 56] on button "Reply All" at bounding box center [1363, 54] width 78 height 32
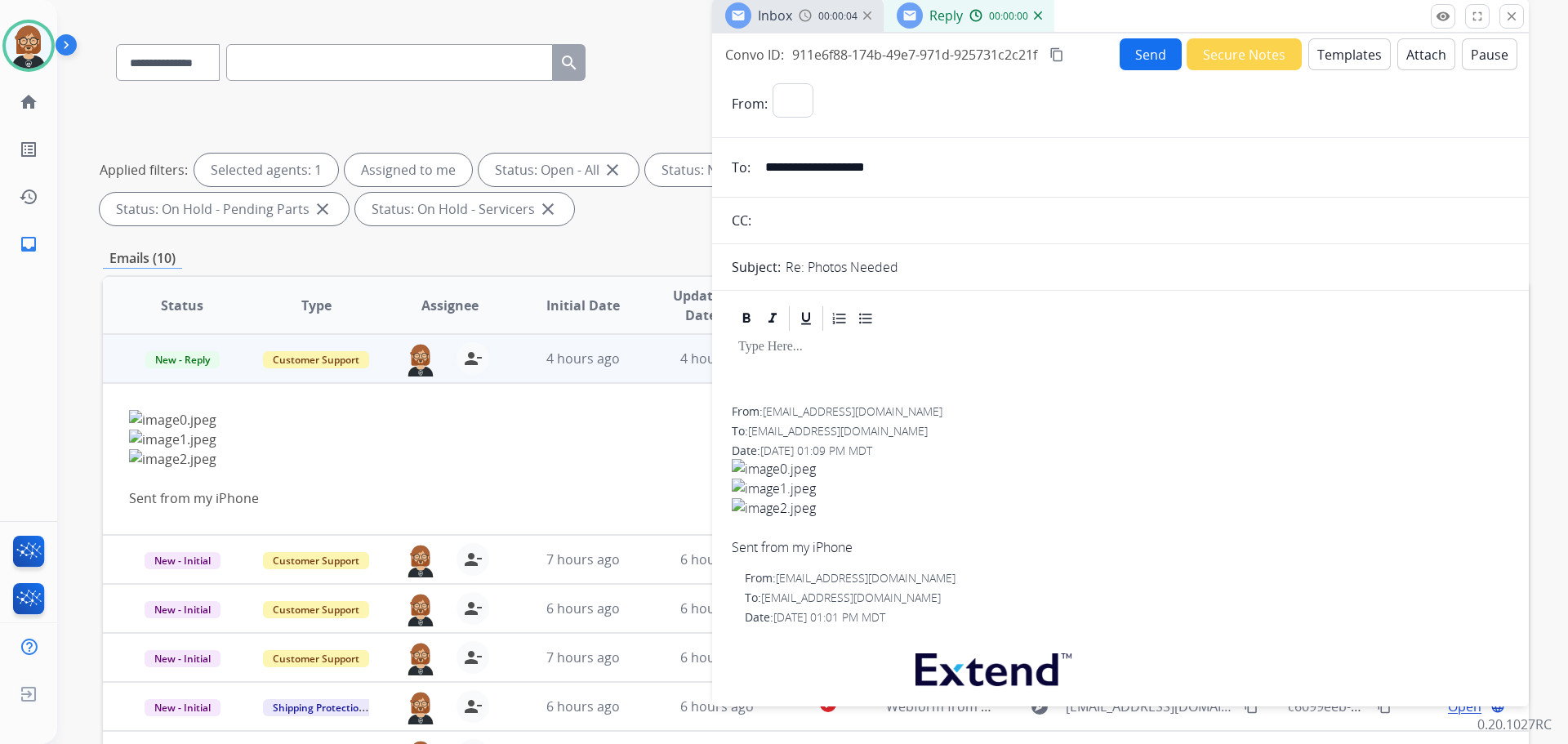
select select "**********"
click at [929, 106] on select "**********" at bounding box center [884, 99] width 222 height 33
click at [773, 83] on select "**********" at bounding box center [884, 99] width 222 height 33
click at [1335, 69] on button "Templates" at bounding box center [1349, 54] width 83 height 32
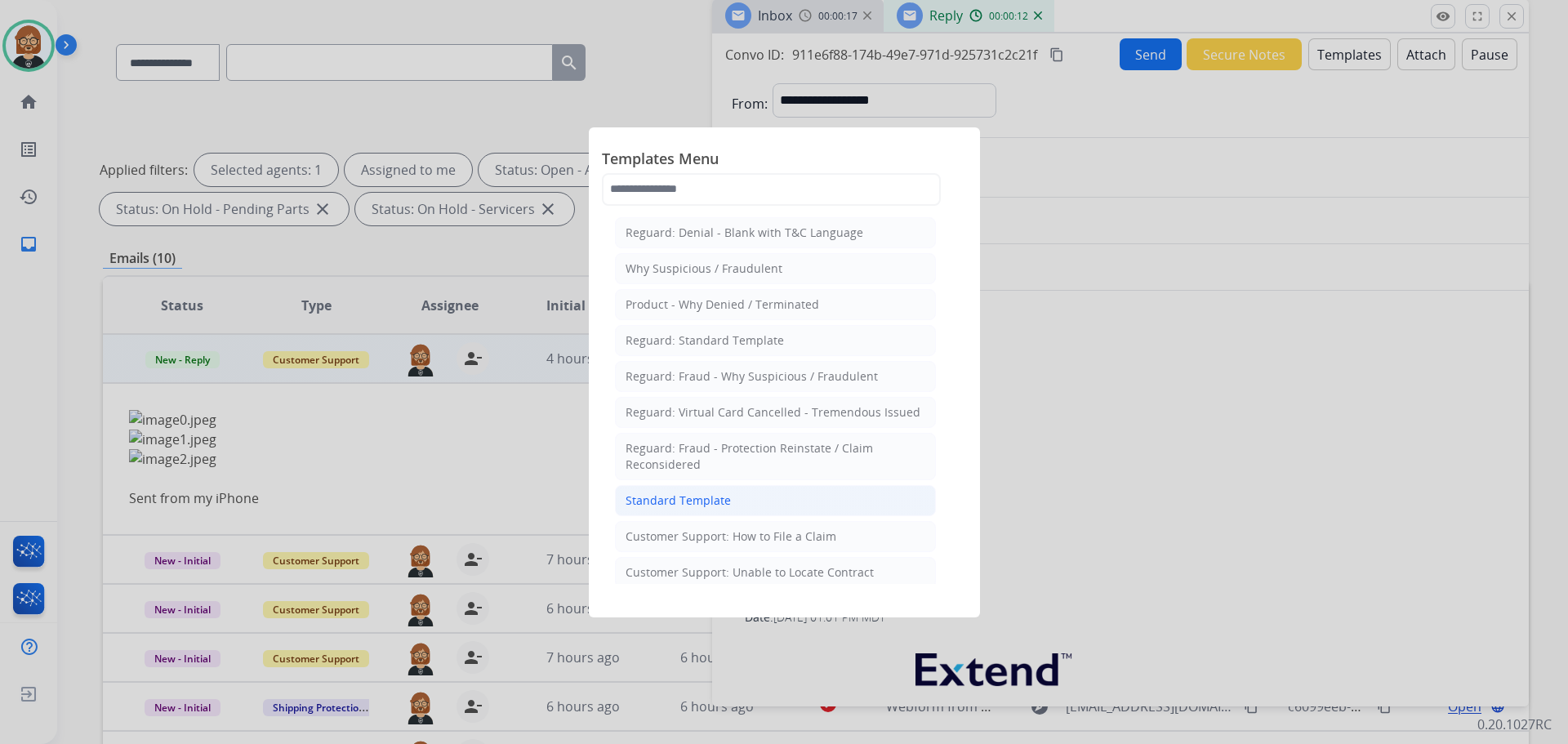
click at [738, 510] on li "Standard Template" at bounding box center [775, 500] width 321 height 31
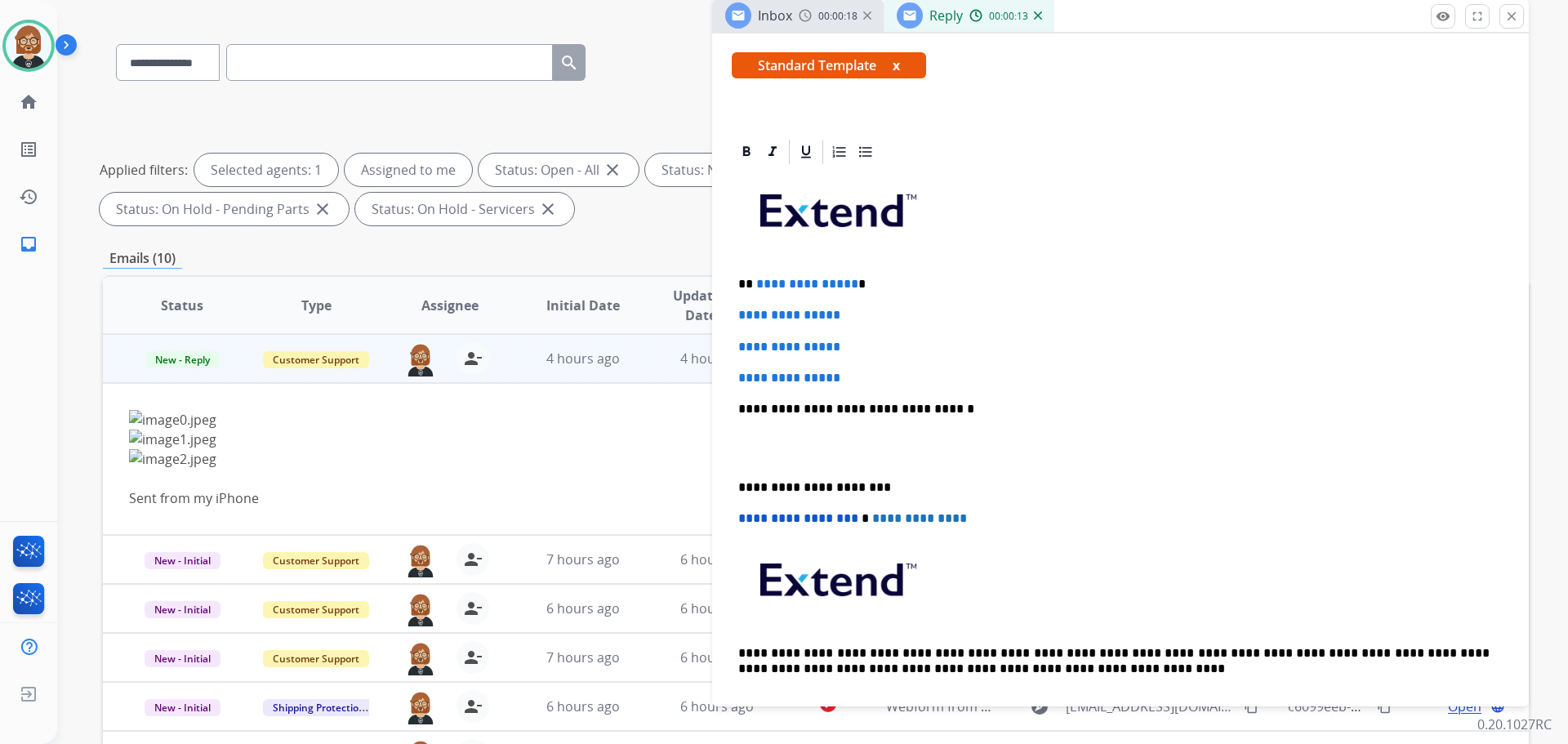
scroll to position [327, 0]
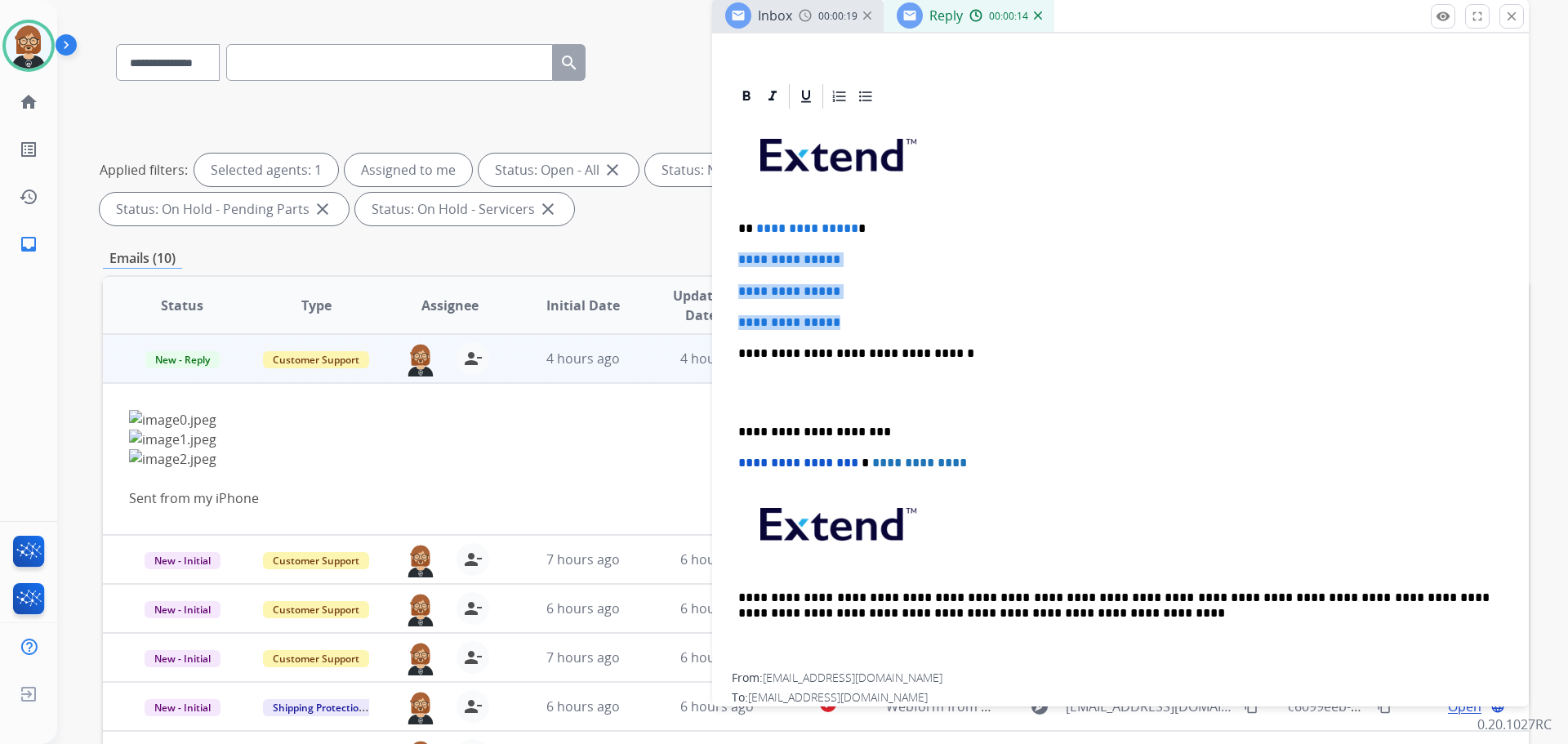
drag, startPoint x: 860, startPoint y: 326, endPoint x: 718, endPoint y: 256, distance: 158.3
click at [718, 256] on div "**********" at bounding box center [1120, 723] width 816 height 1282
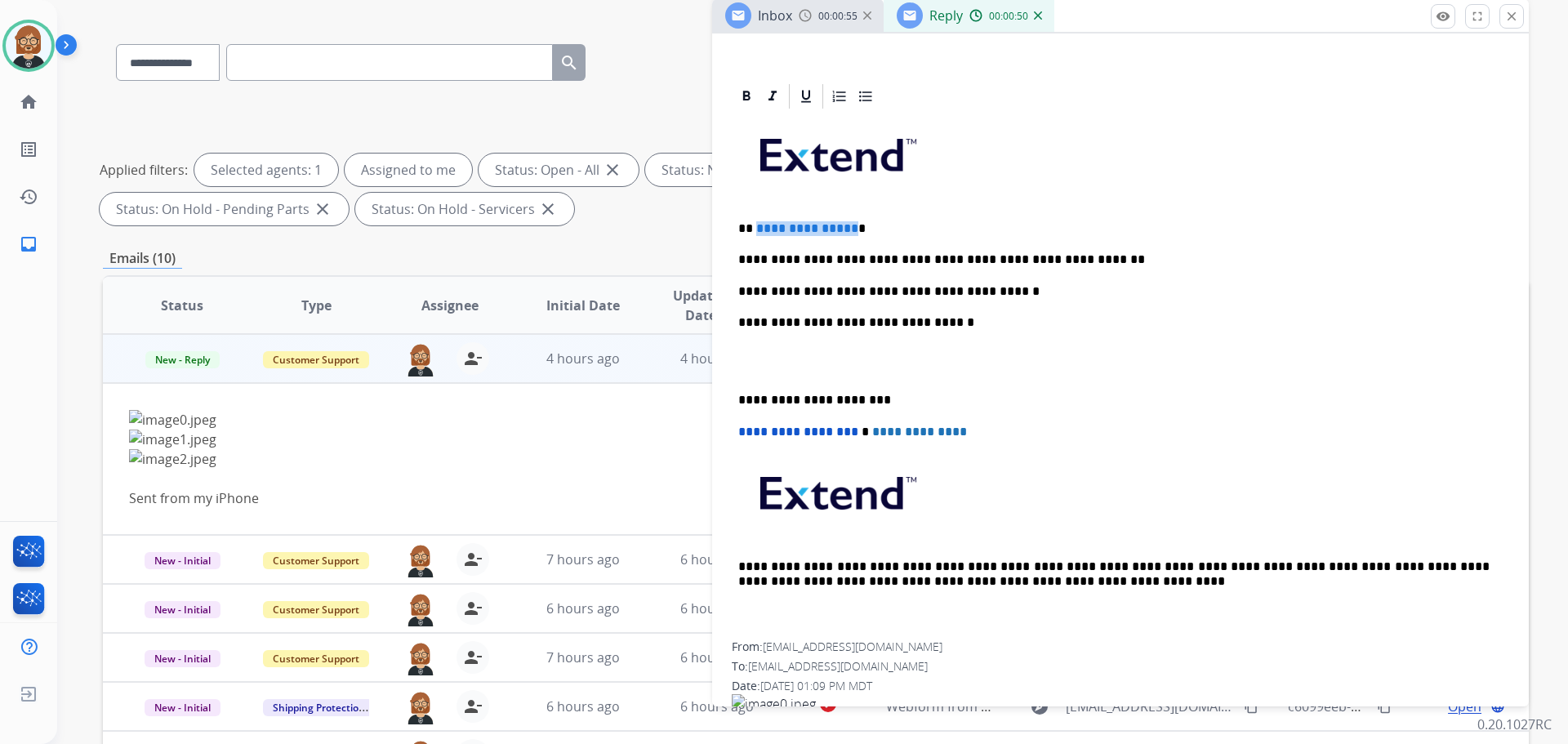
drag, startPoint x: 754, startPoint y: 233, endPoint x: 848, endPoint y: 229, distance: 94.1
click at [848, 229] on p "**********" at bounding box center [1114, 228] width 752 height 15
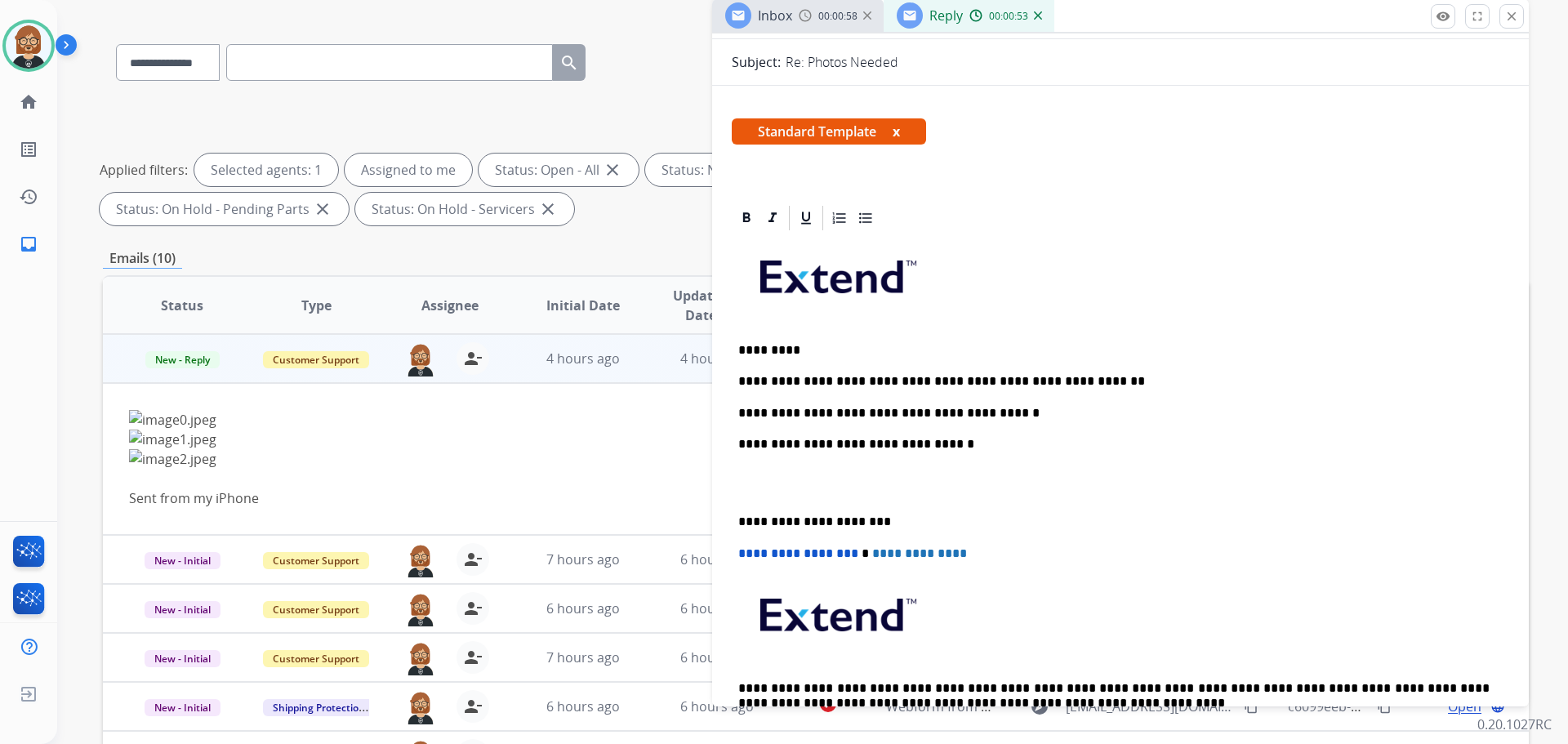
scroll to position [0, 0]
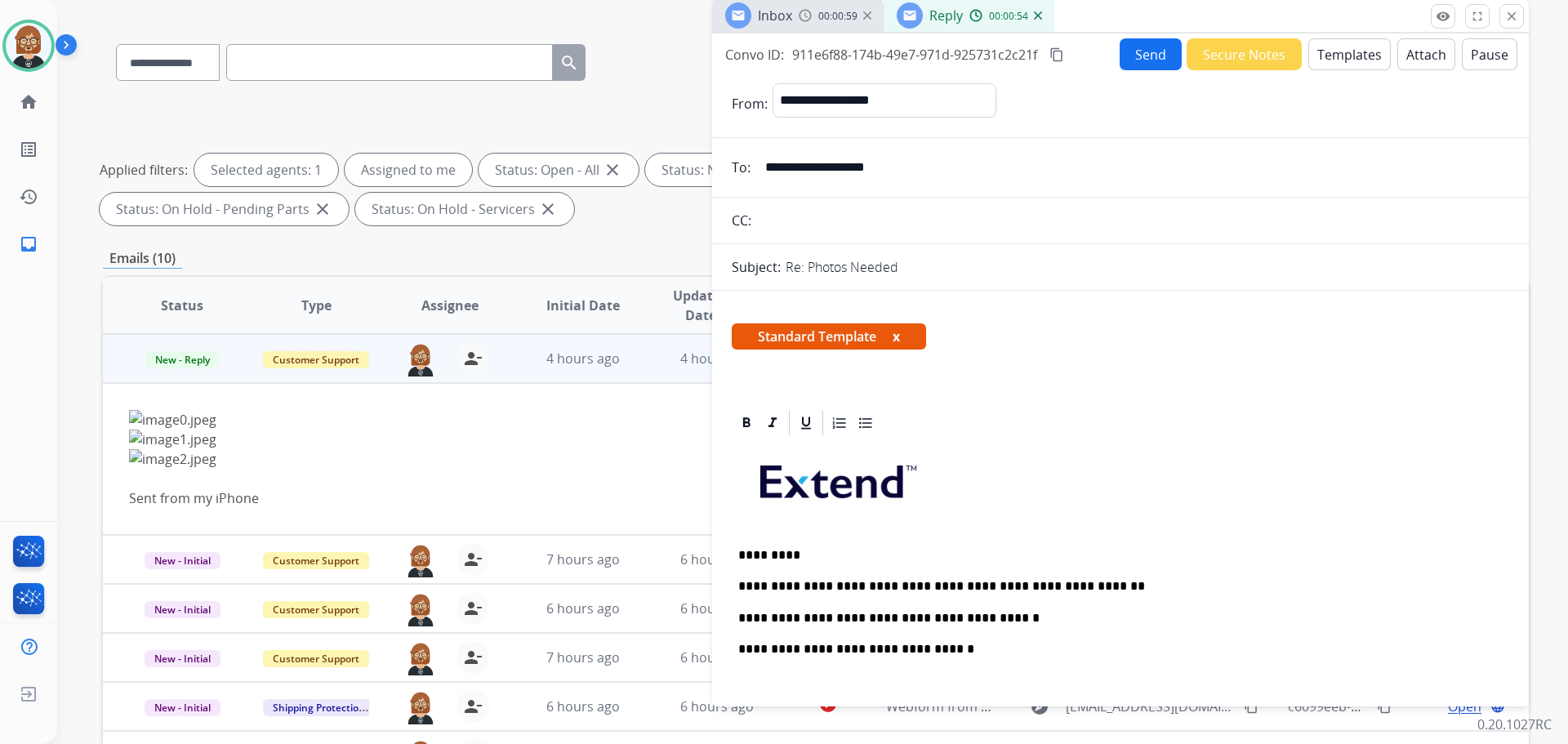
click at [1153, 66] on button "Send" at bounding box center [1150, 54] width 62 height 32
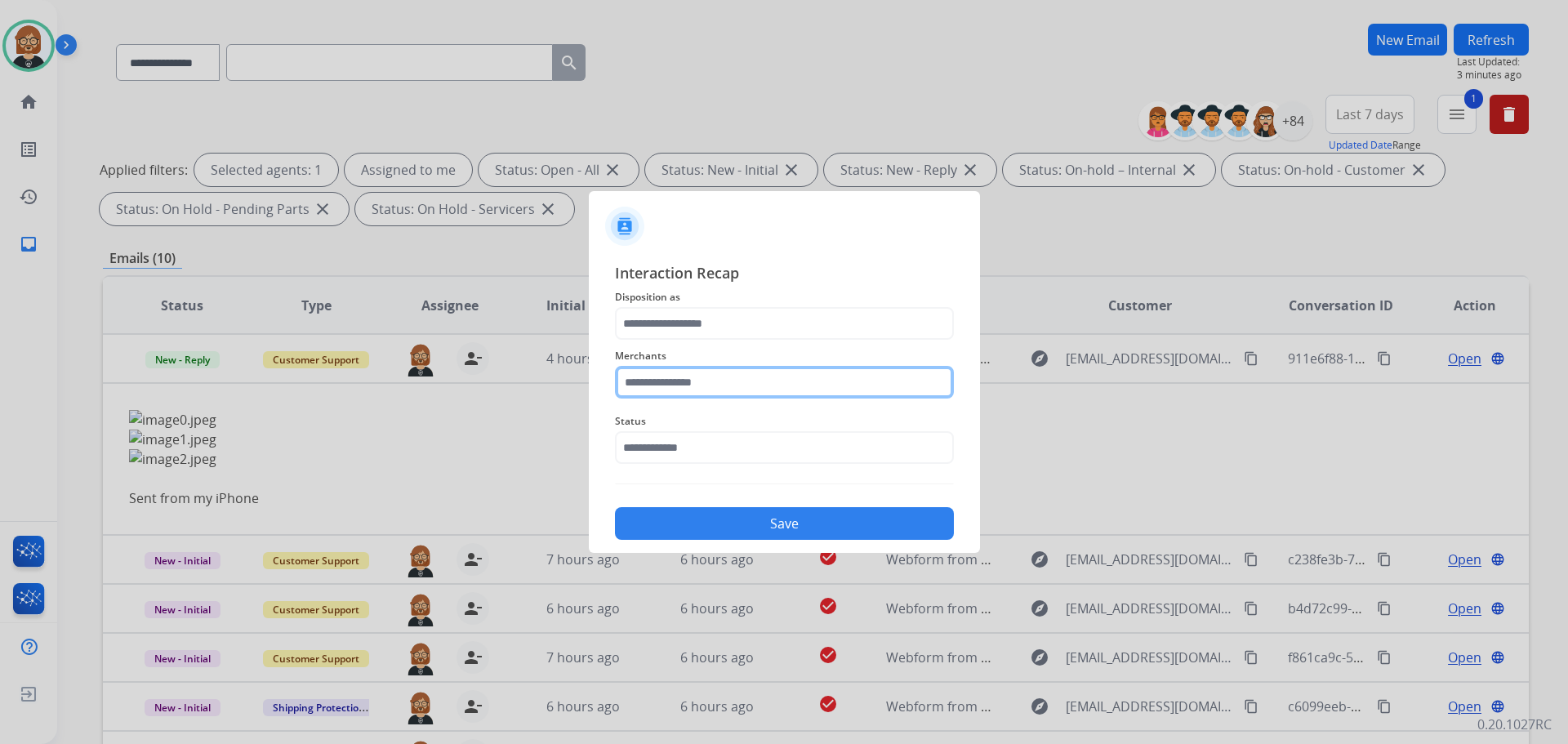
click at [766, 392] on input "text" at bounding box center [784, 382] width 339 height 33
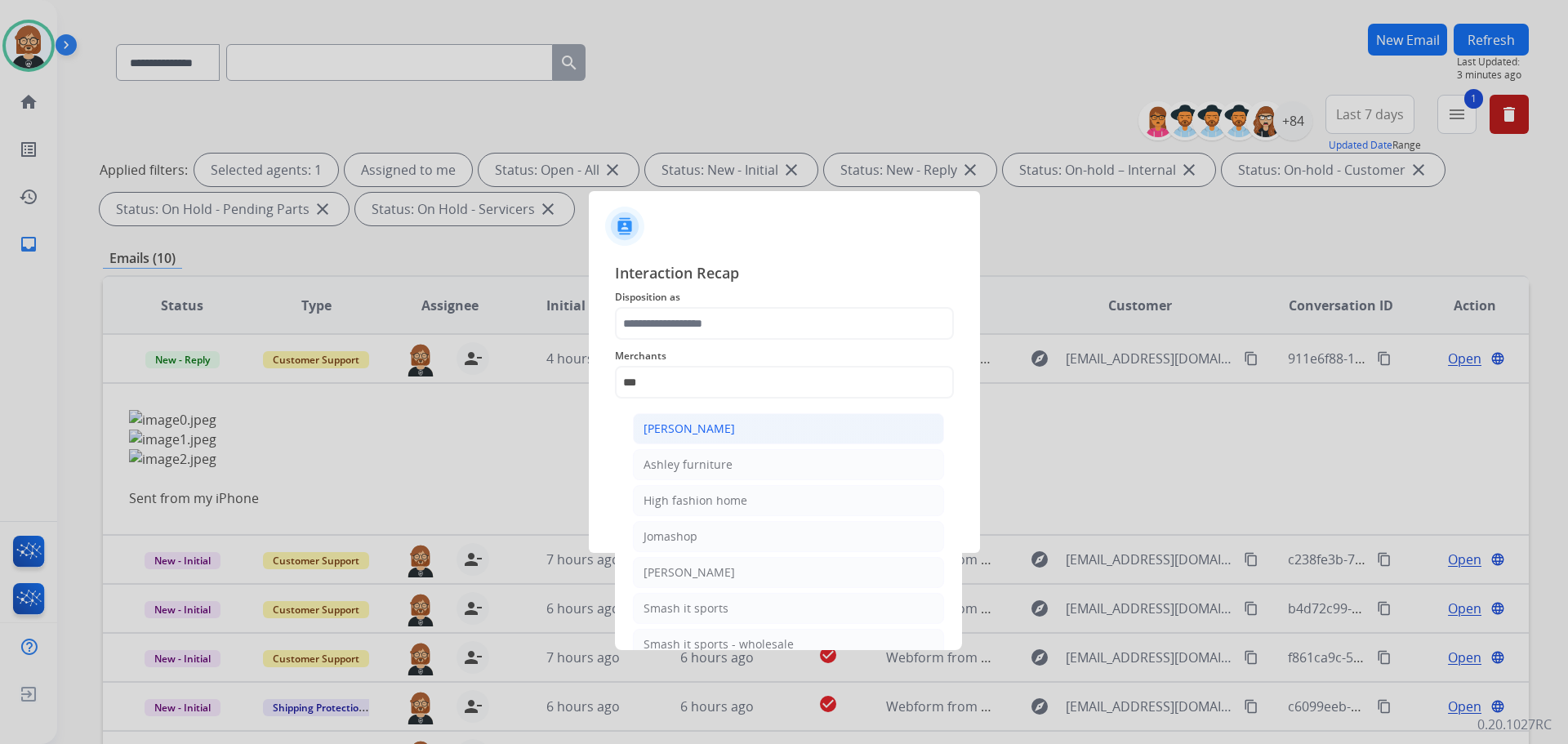
click at [761, 435] on li "[PERSON_NAME]" at bounding box center [788, 428] width 311 height 31
type input "**********"
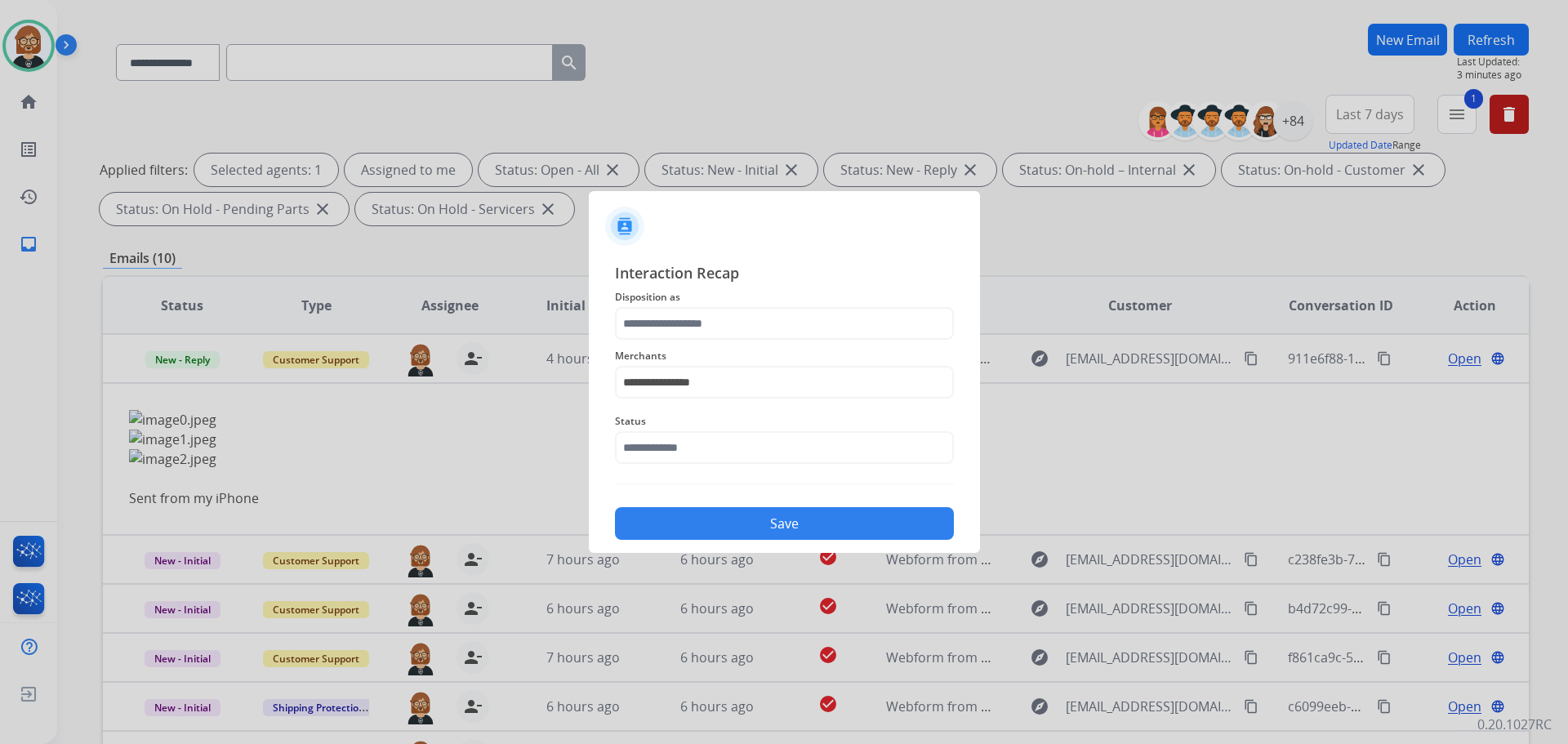
click at [739, 347] on span "Merchants" at bounding box center [784, 356] width 339 height 20
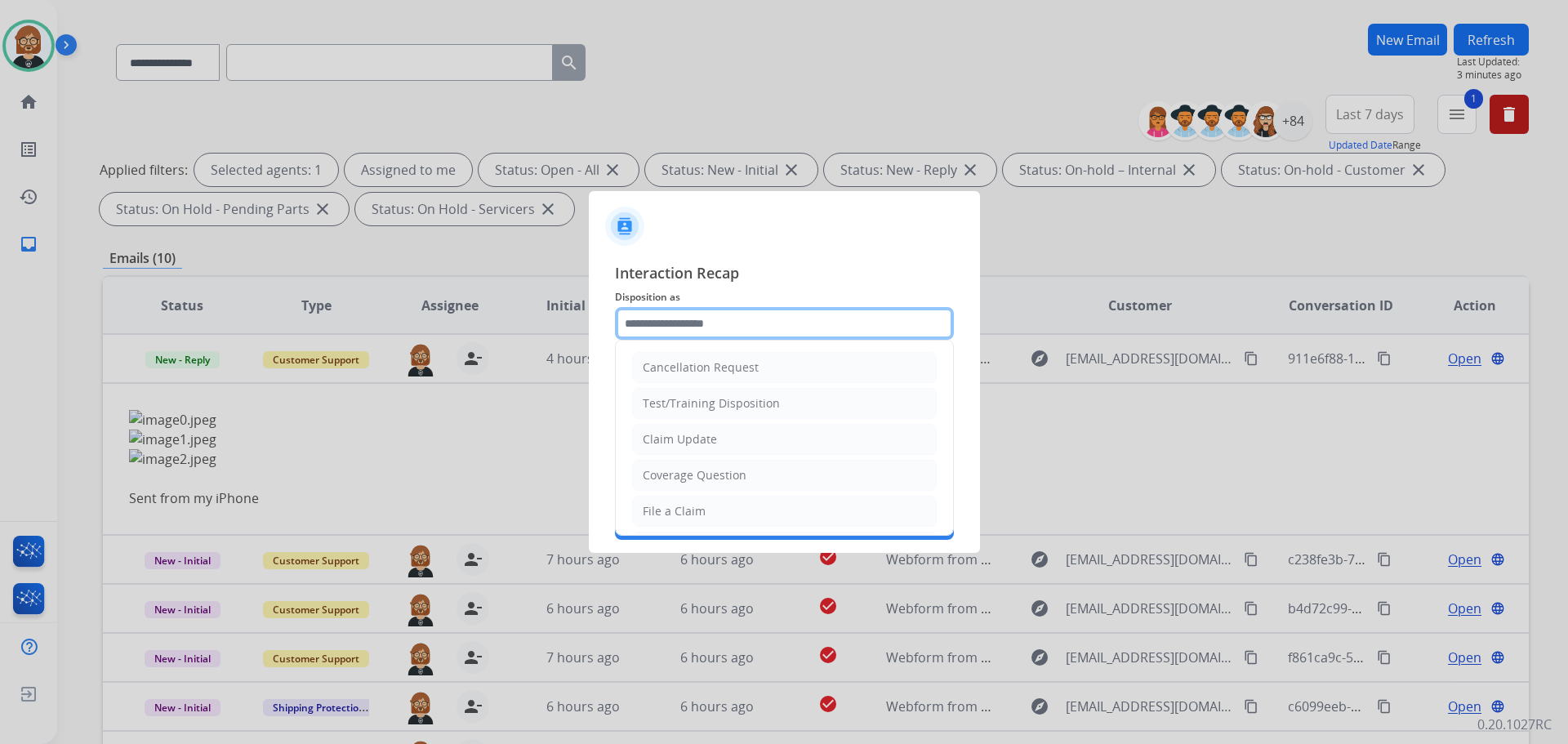
click at [742, 323] on input "text" at bounding box center [784, 323] width 339 height 33
click at [760, 434] on li "Claim Update" at bounding box center [784, 439] width 305 height 31
type input "**********"
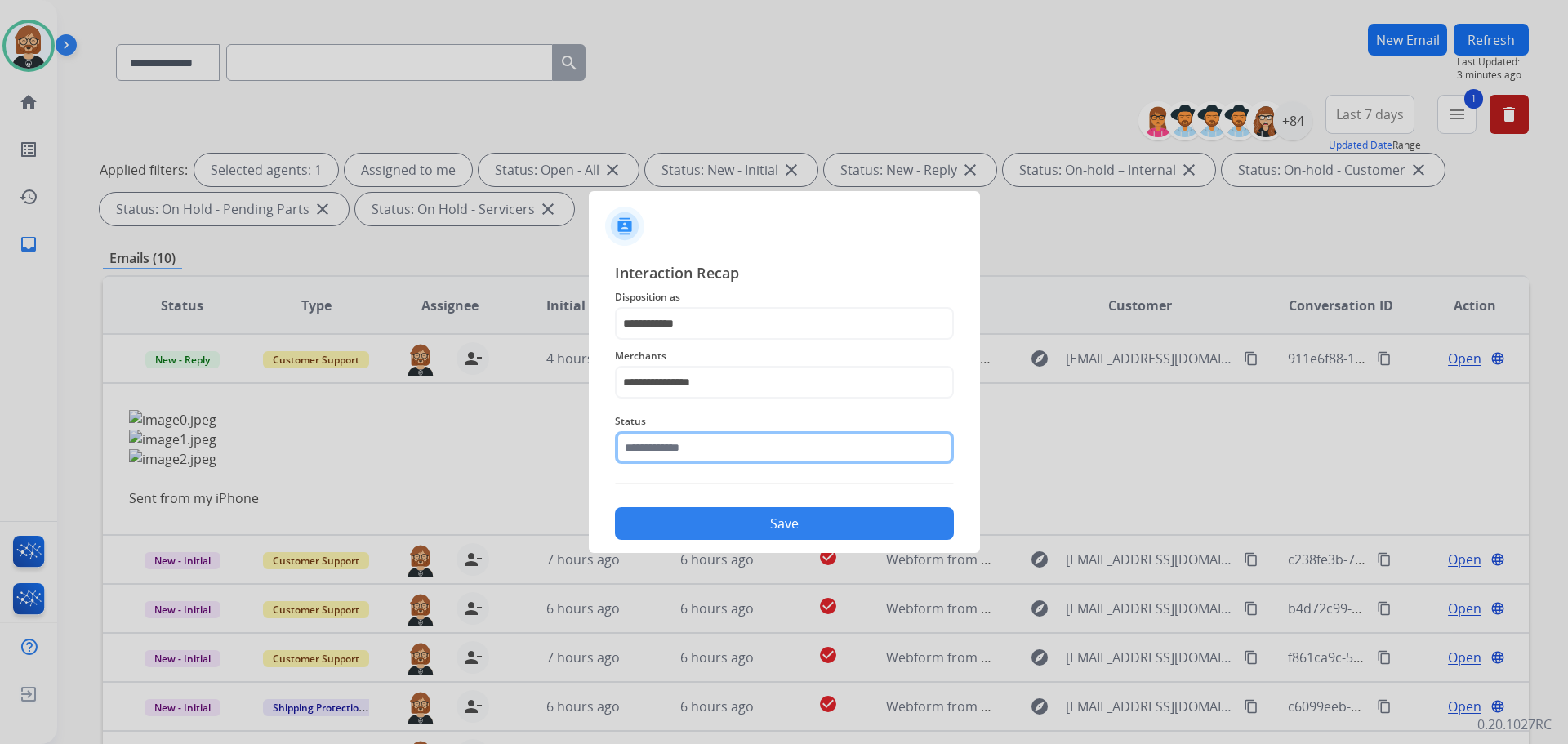
click at [764, 452] on input "text" at bounding box center [784, 447] width 339 height 33
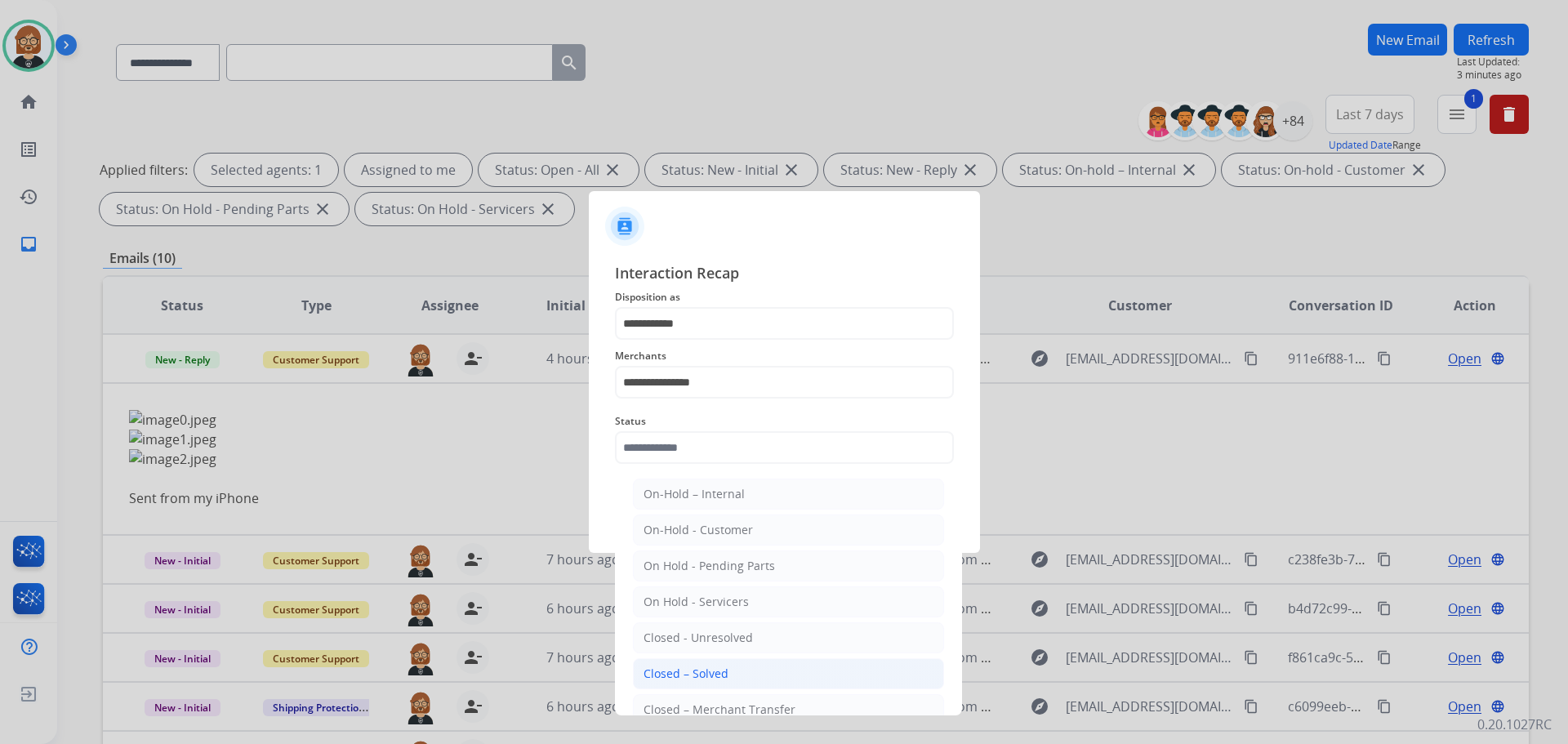
click at [745, 677] on li "Closed – Solved" at bounding box center [788, 673] width 311 height 31
type input "**********"
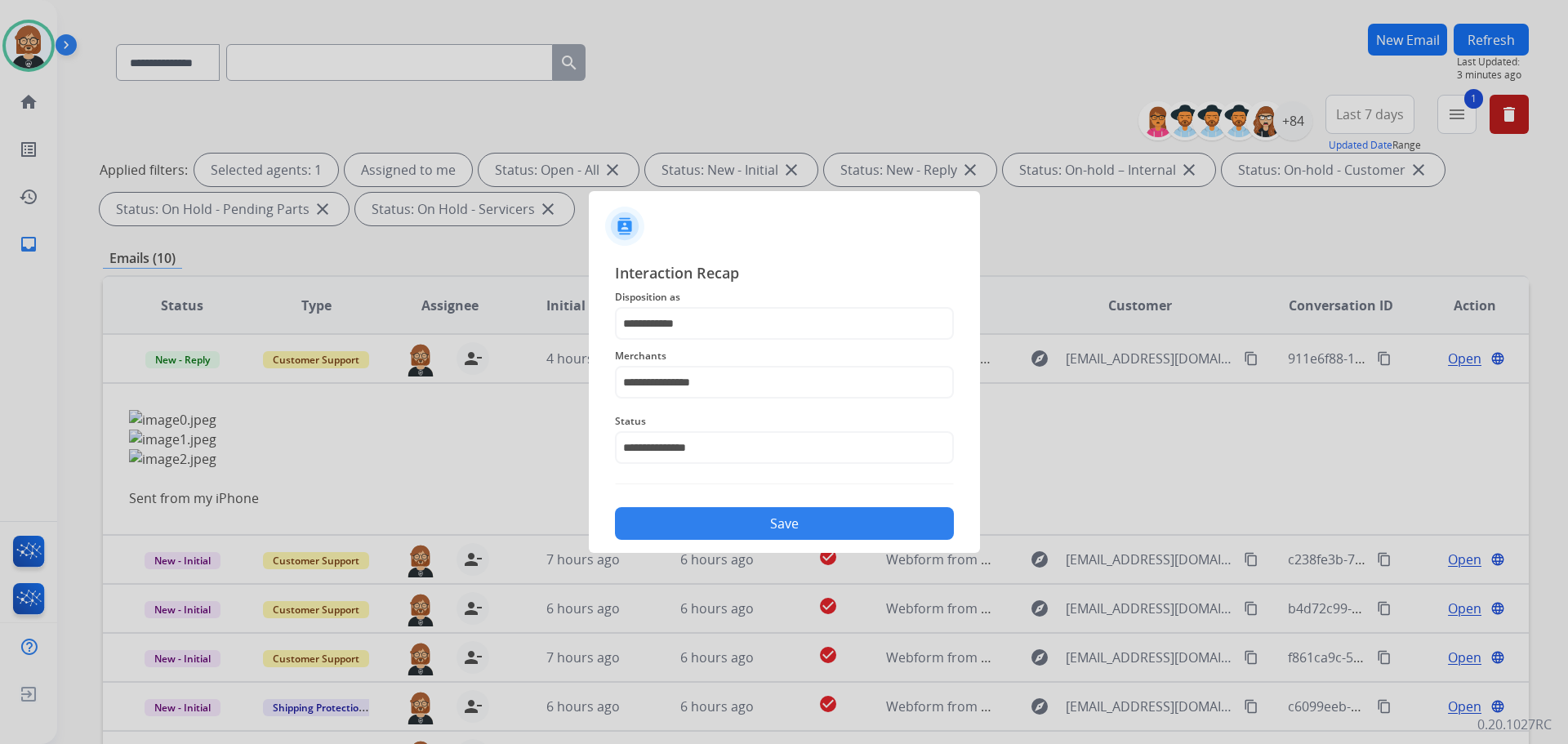
click at [771, 526] on button "Save" at bounding box center [784, 523] width 339 height 33
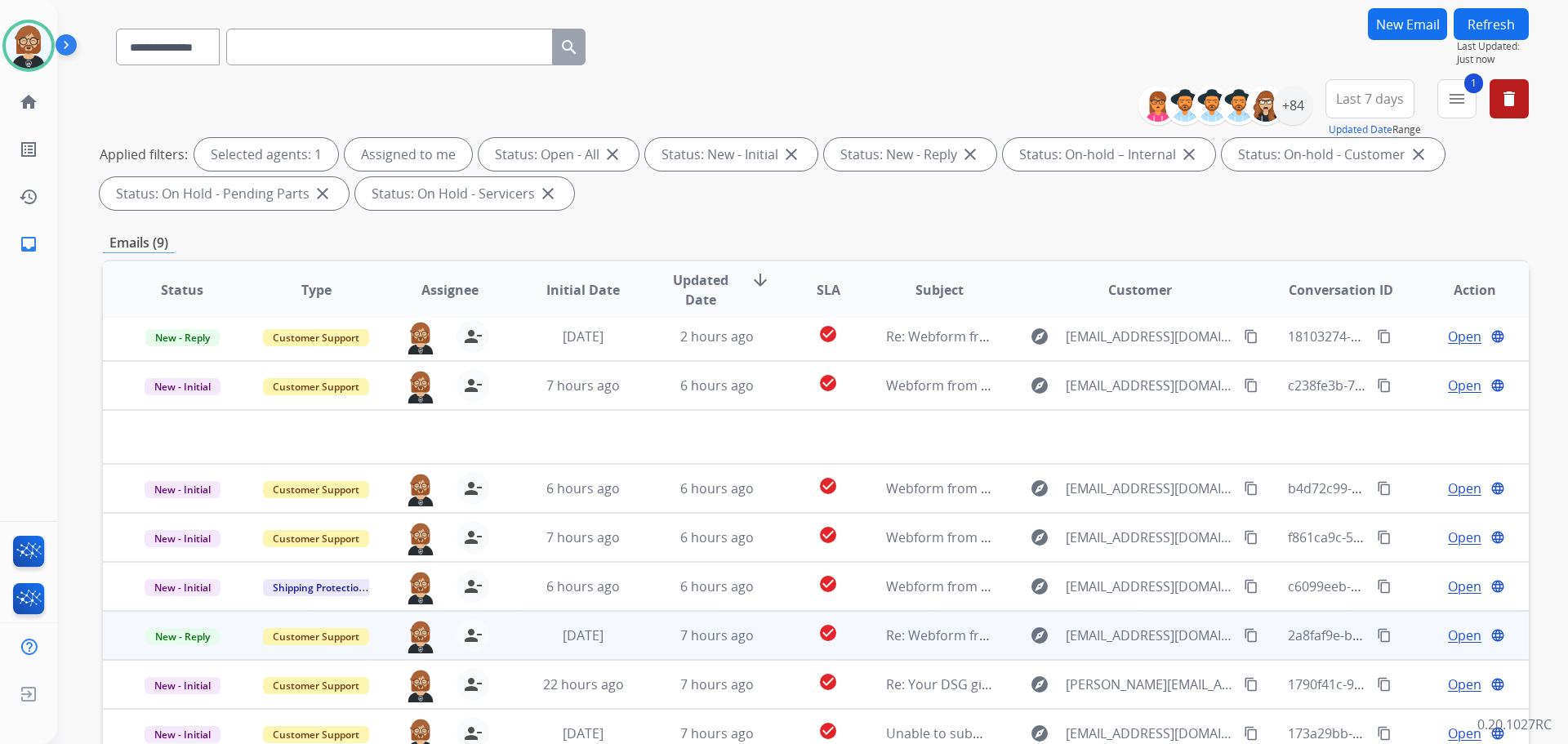
scroll to position [245, 0]
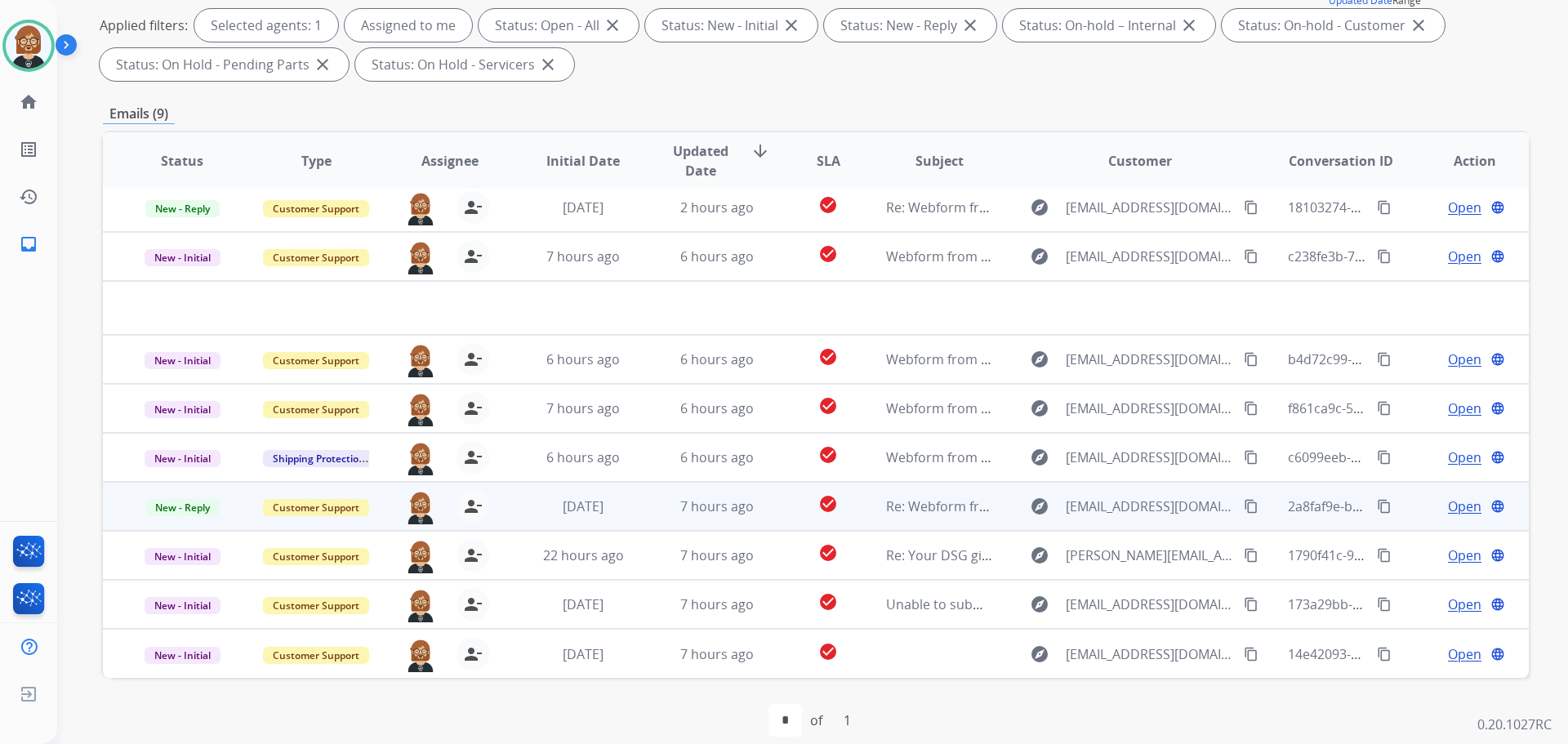
click at [781, 513] on td "check_circle" at bounding box center [816, 505] width 89 height 49
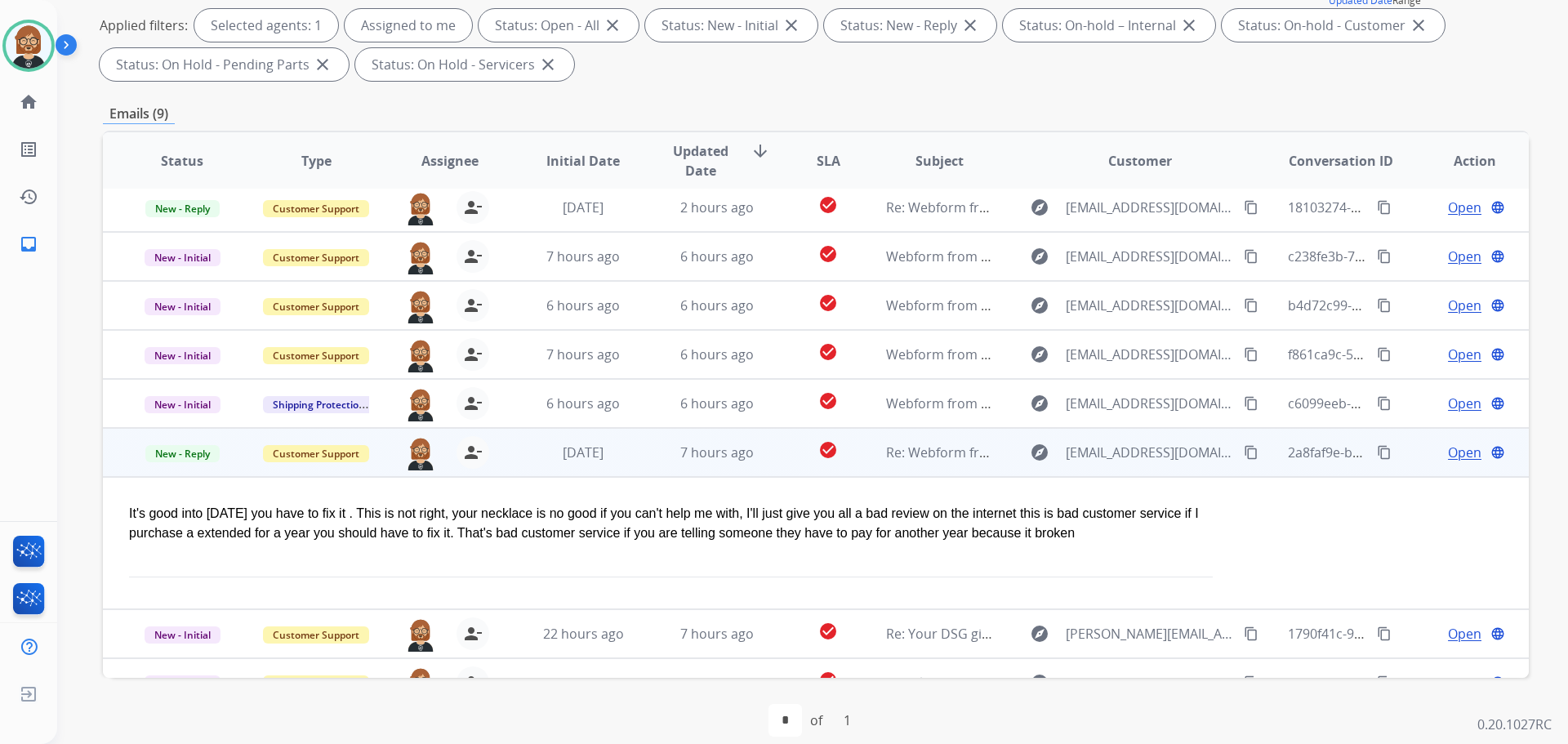
scroll to position [85, 0]
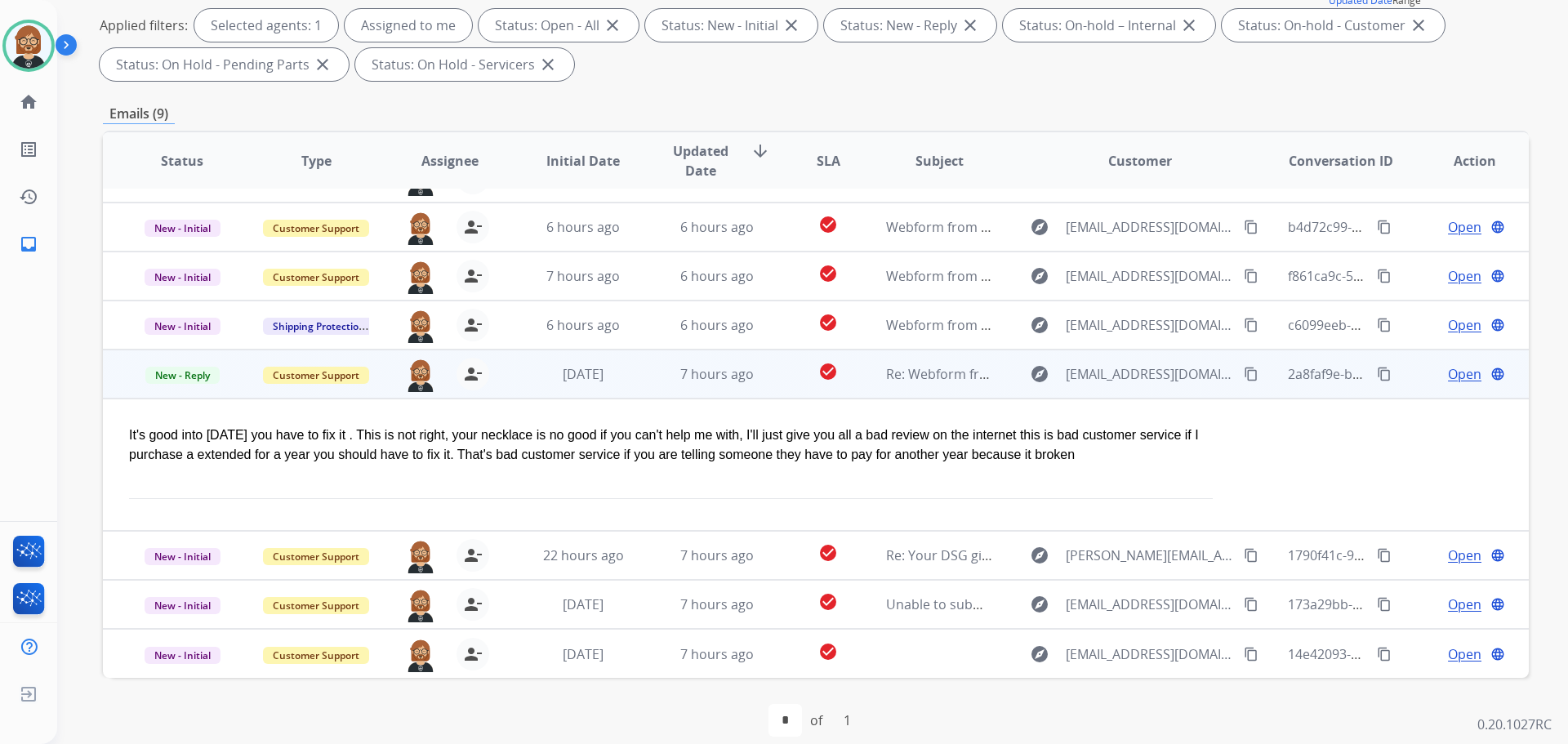
click at [1453, 374] on span "Open" at bounding box center [1465, 374] width 34 height 20
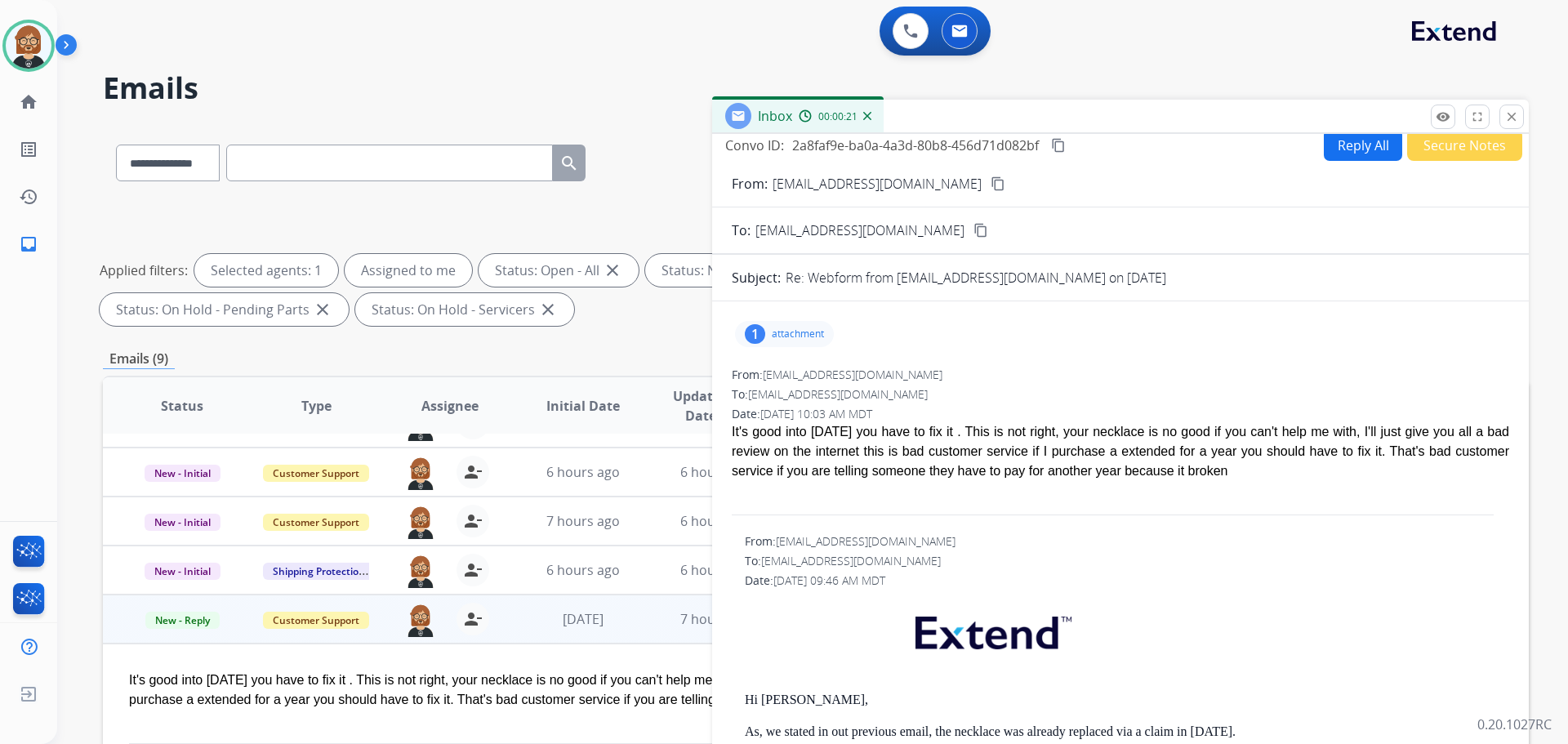
scroll to position [0, 0]
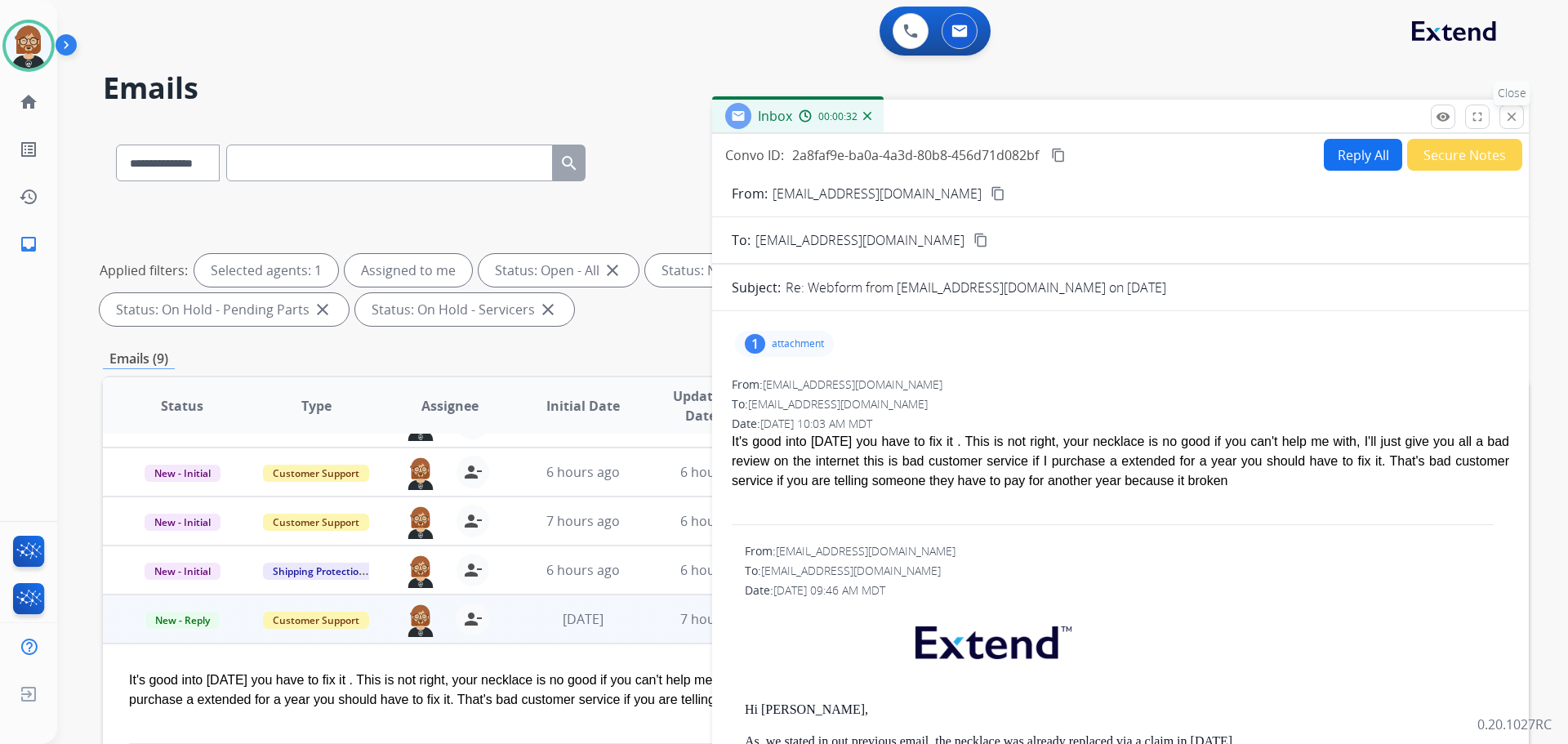
click at [1516, 110] on mat-icon "close" at bounding box center [1511, 116] width 15 height 15
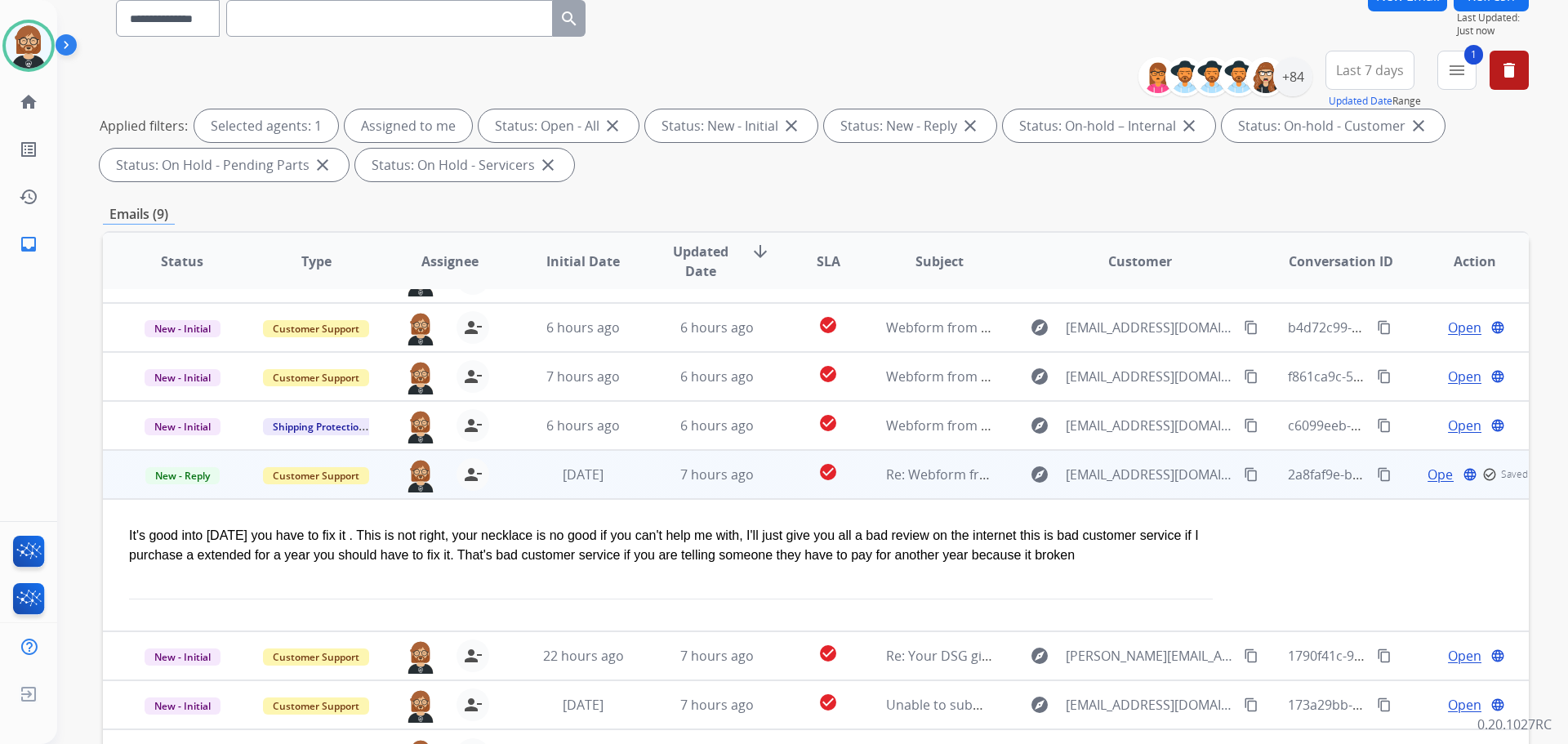
scroll to position [264, 0]
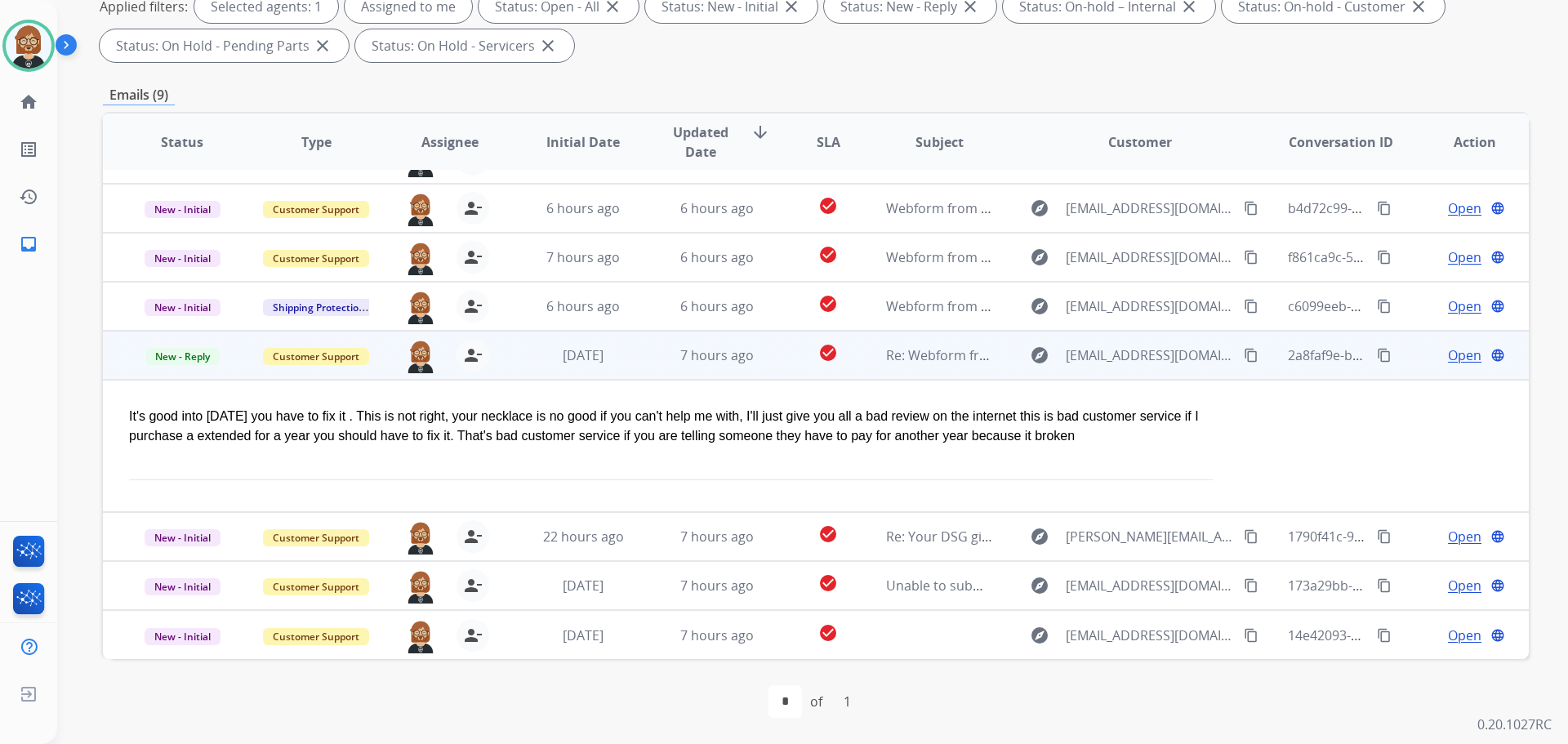
click at [1452, 368] on td "Open language" at bounding box center [1461, 354] width 134 height 49
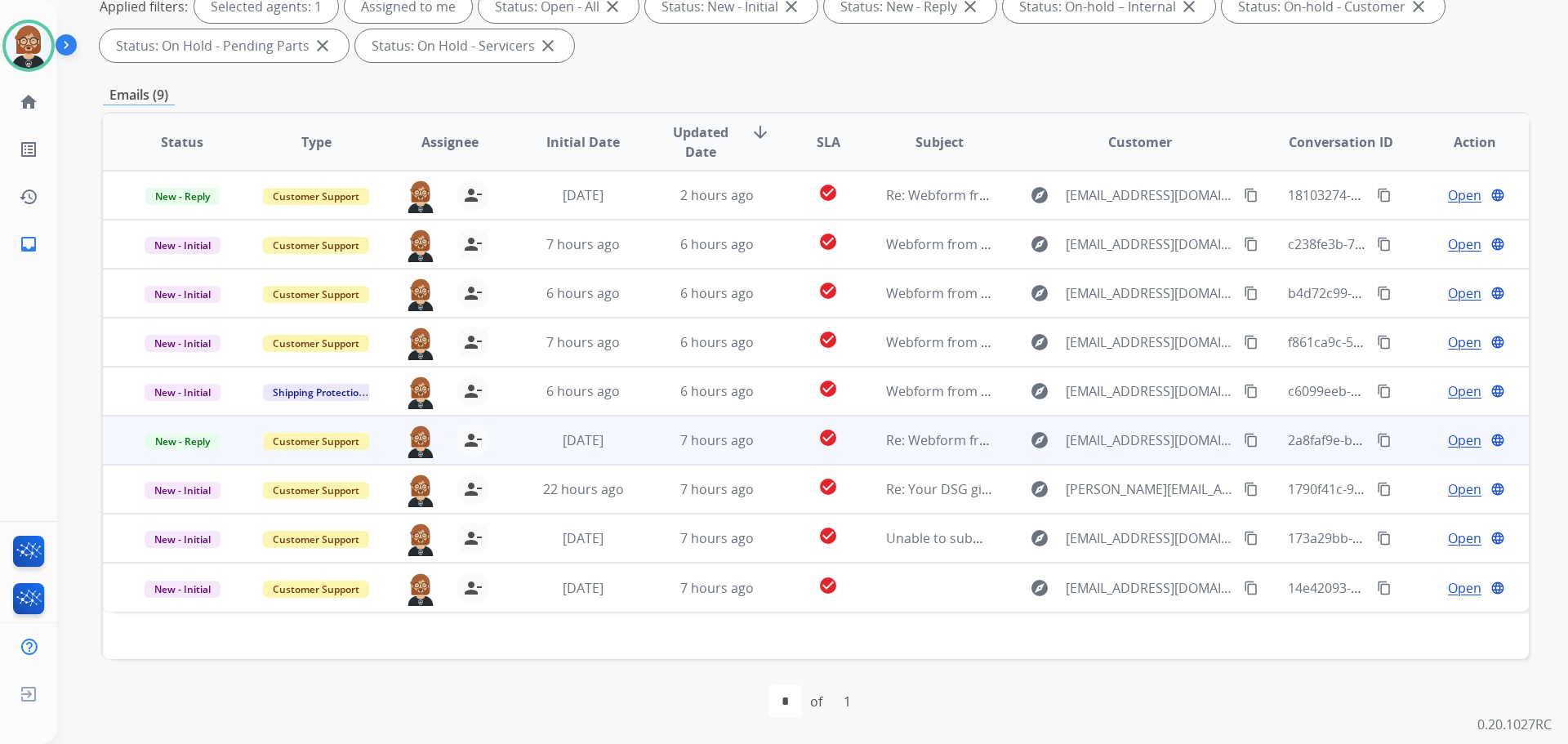
scroll to position [0, 0]
click at [1452, 368] on td "Open language" at bounding box center [1461, 391] width 134 height 49
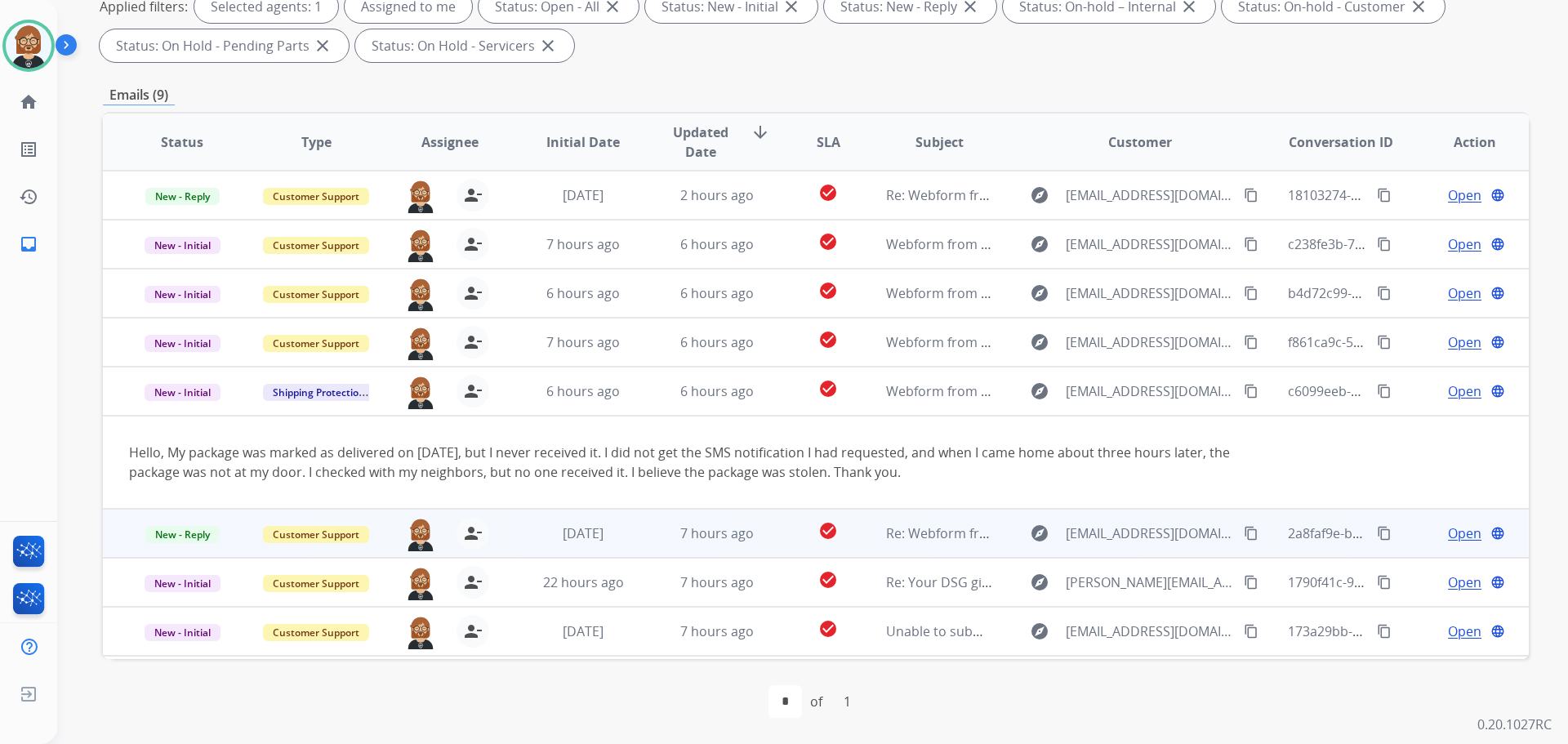
scroll to position [45, 0]
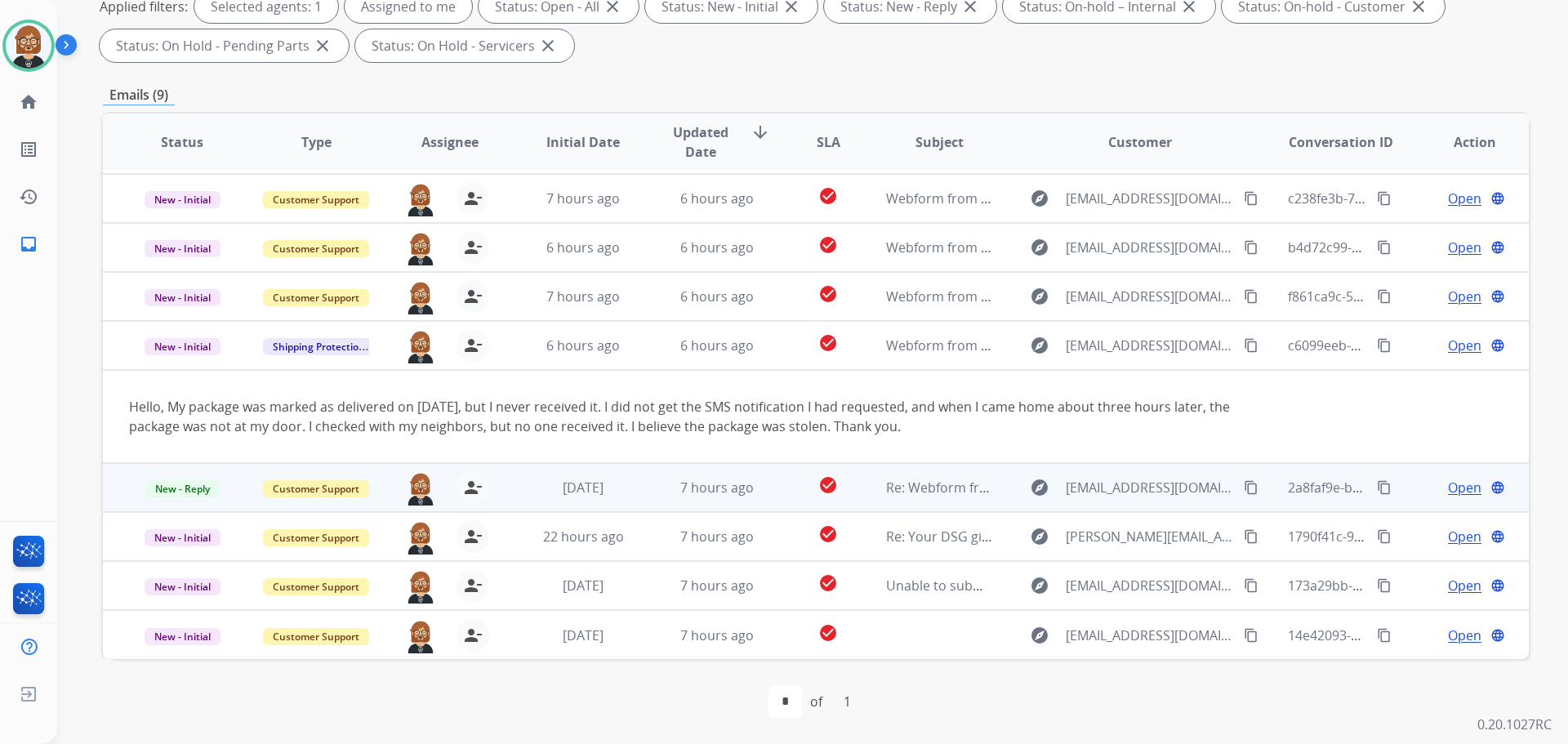
click at [1461, 489] on span "Open" at bounding box center [1465, 487] width 34 height 20
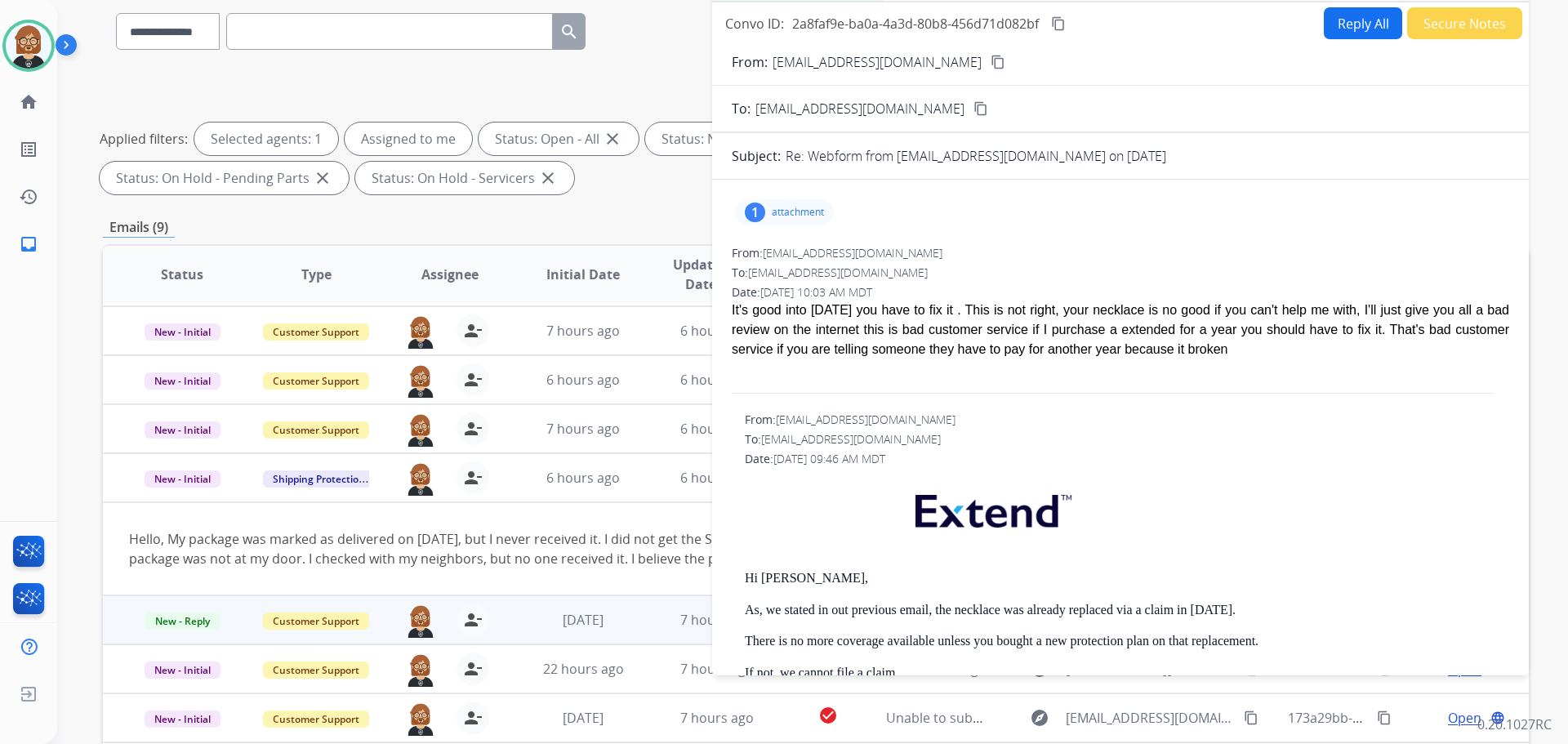
scroll to position [0, 0]
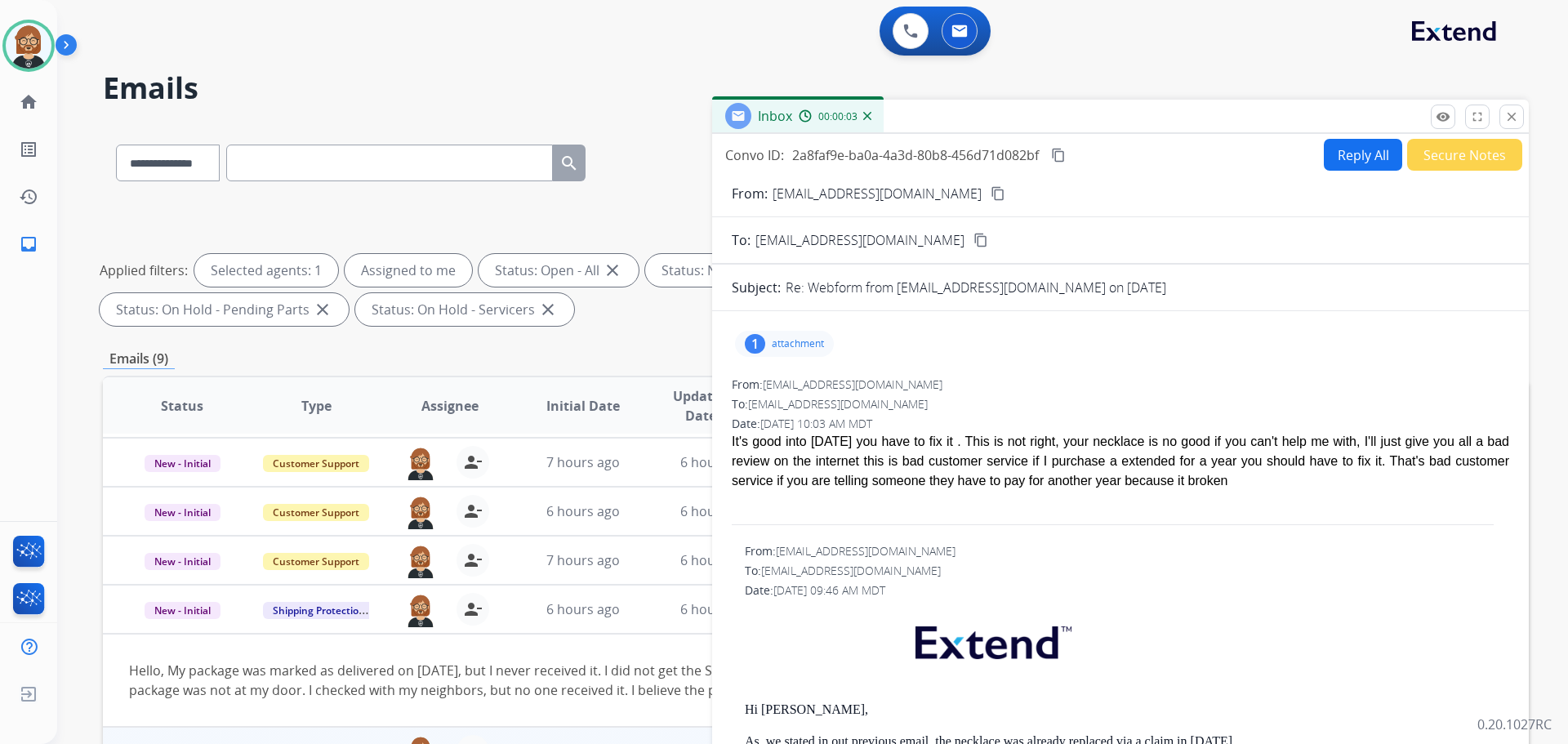
click at [793, 348] on p "attachment" at bounding box center [798, 344] width 52 height 13
click at [774, 390] on div at bounding box center [789, 385] width 82 height 57
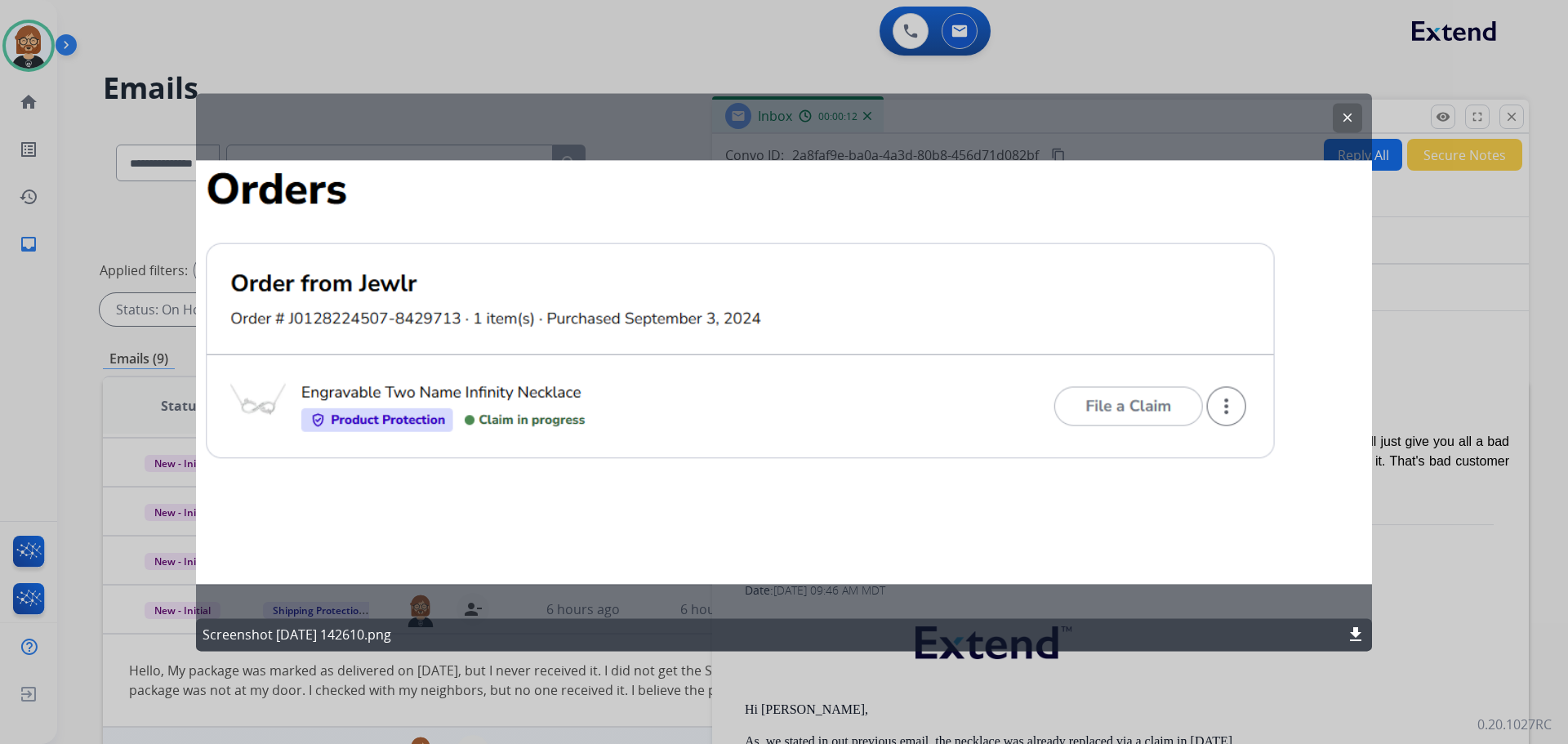
click at [1421, 373] on div at bounding box center [784, 372] width 1568 height 744
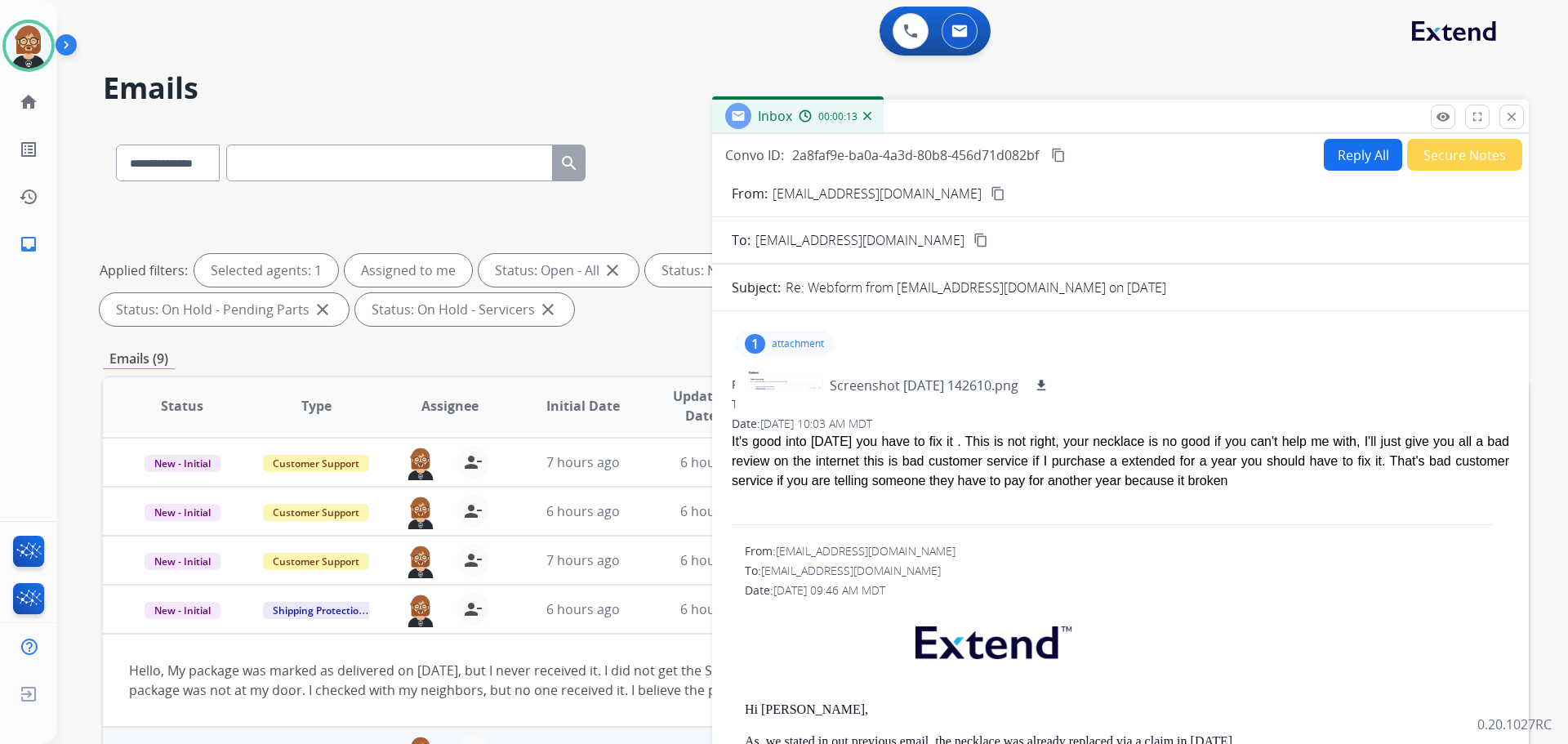
click at [1356, 154] on button "Reply All" at bounding box center [1363, 154] width 78 height 32
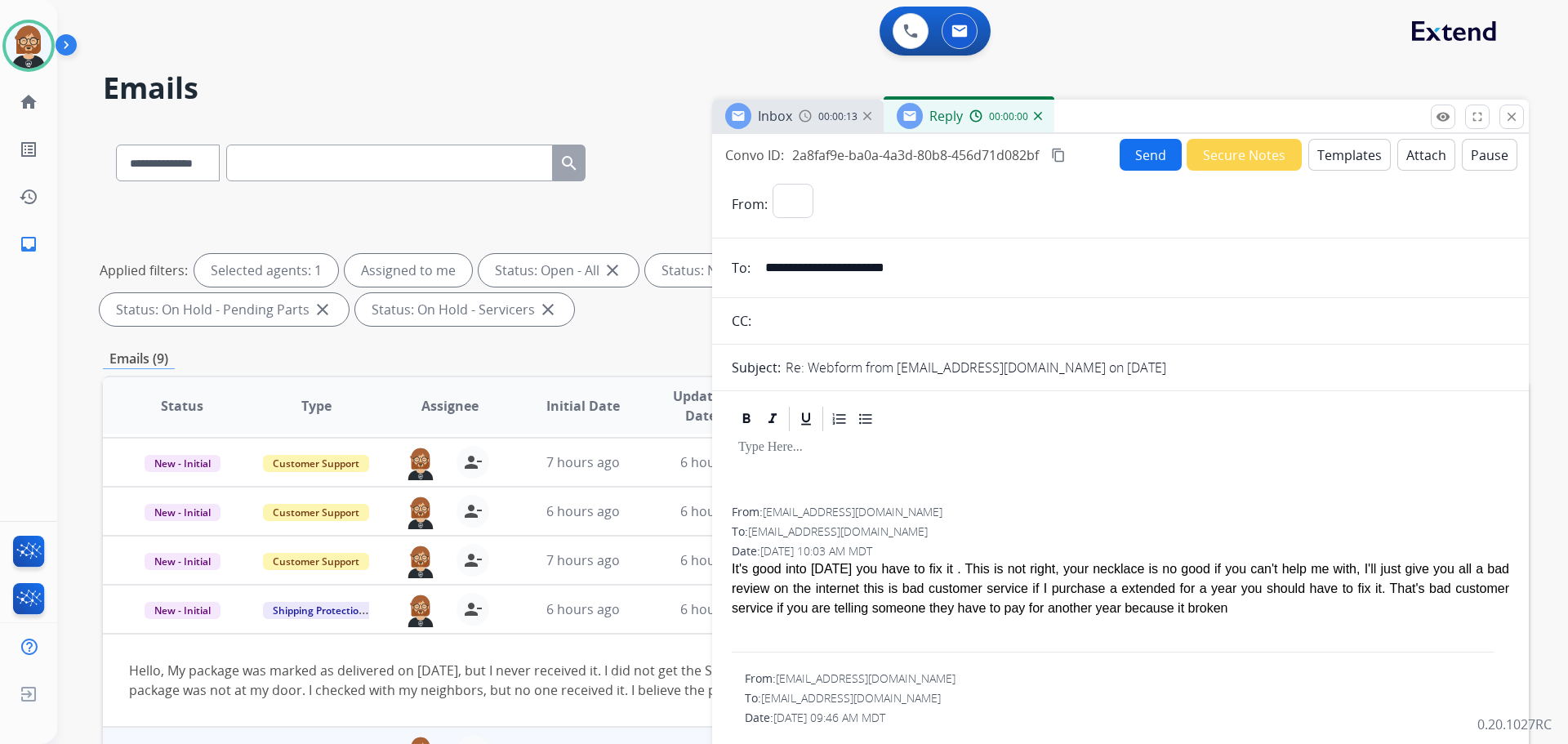
select select "**********"
click at [1330, 153] on button "Templates" at bounding box center [1349, 154] width 83 height 32
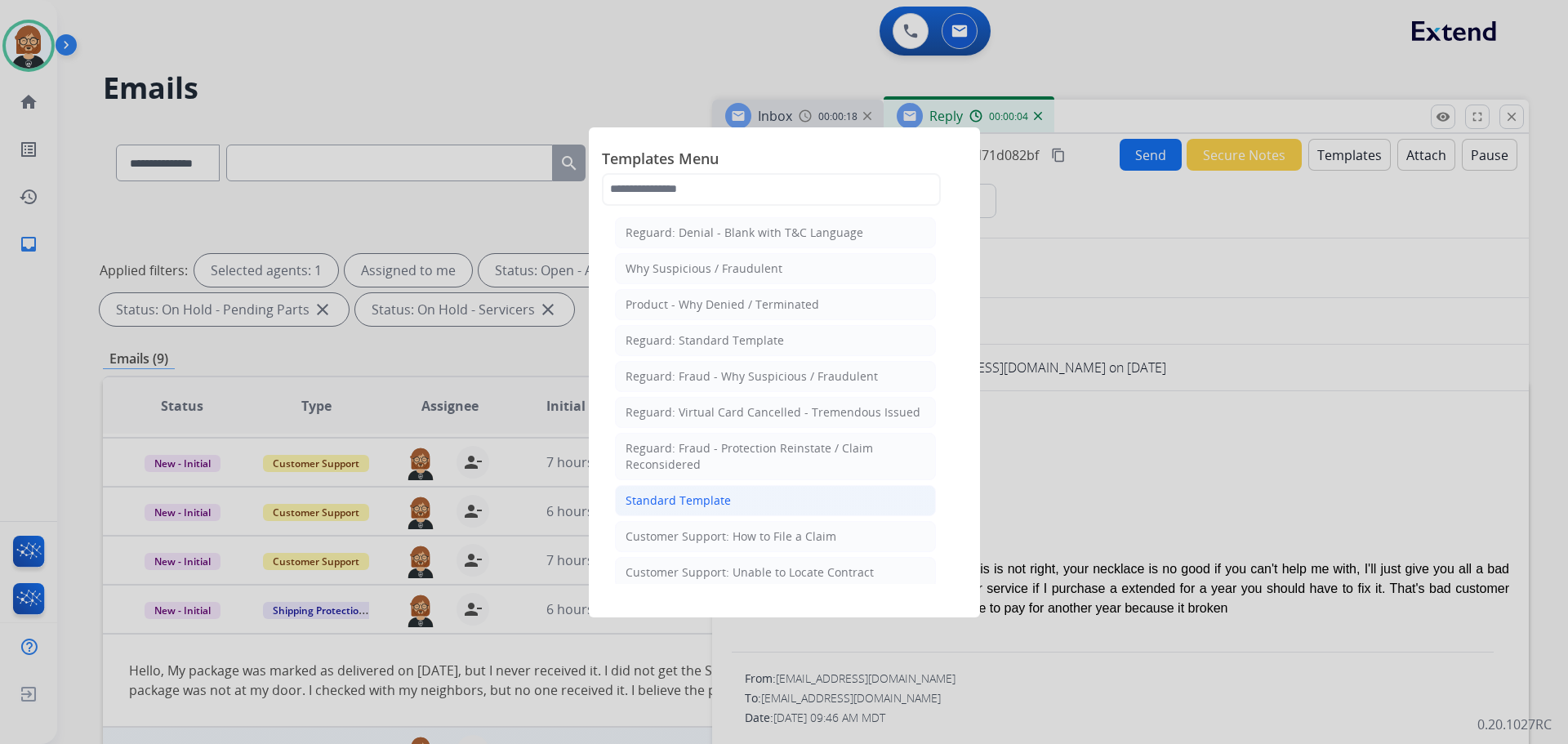
click at [804, 495] on li "Standard Template" at bounding box center [775, 500] width 321 height 31
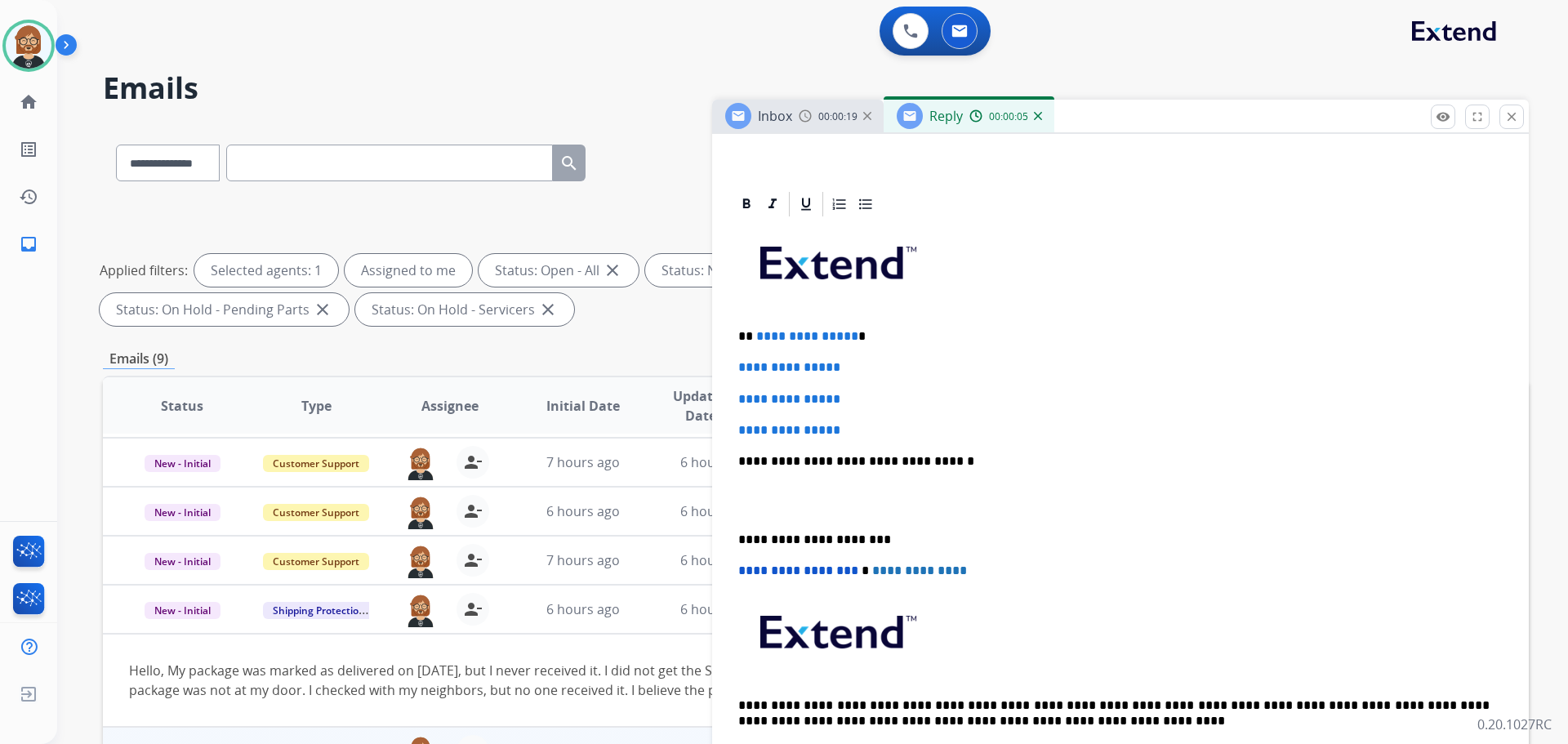
scroll to position [327, 0]
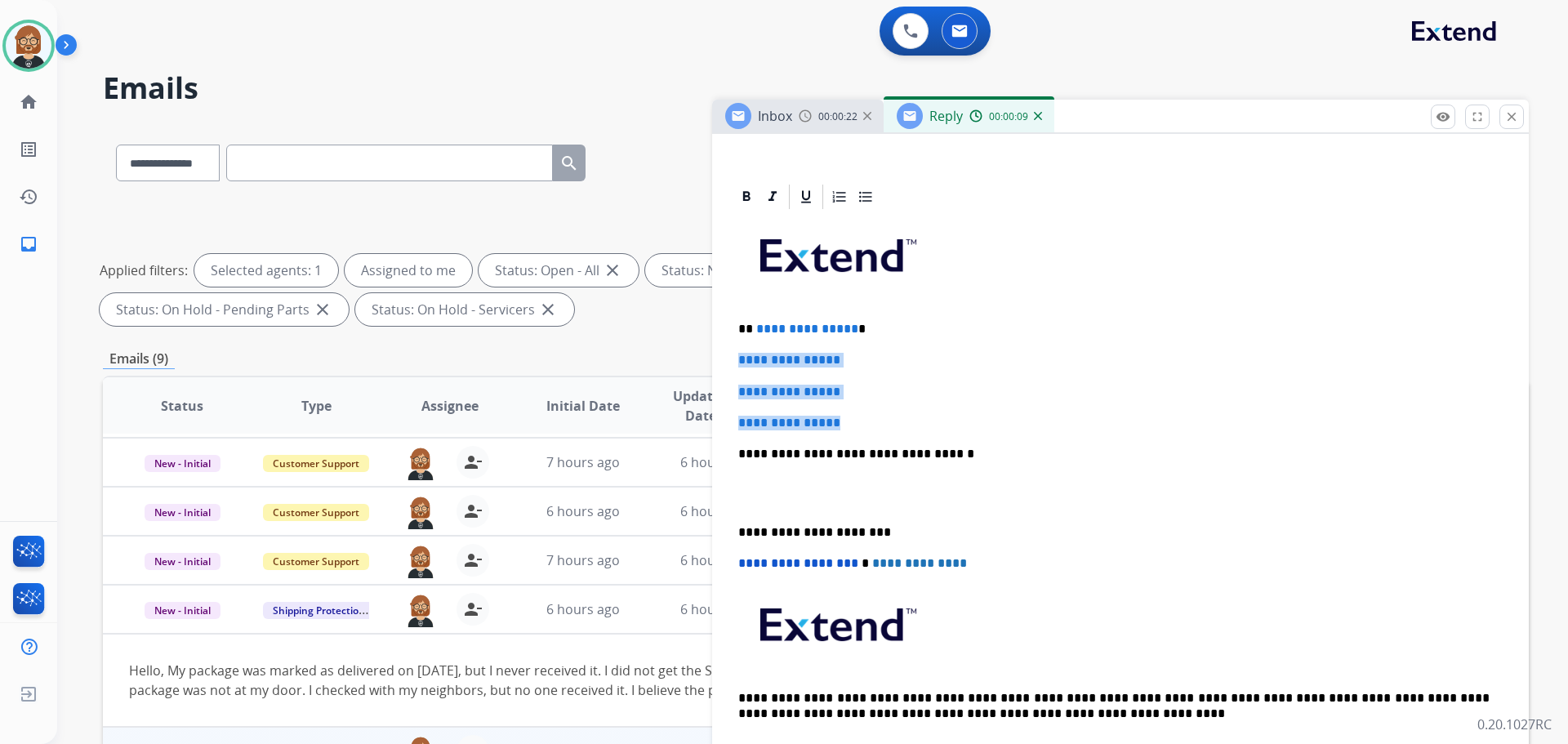
drag, startPoint x: 848, startPoint y: 424, endPoint x: 739, endPoint y: 345, distance: 134.6
click at [739, 345] on div "**********" at bounding box center [1120, 492] width 777 height 561
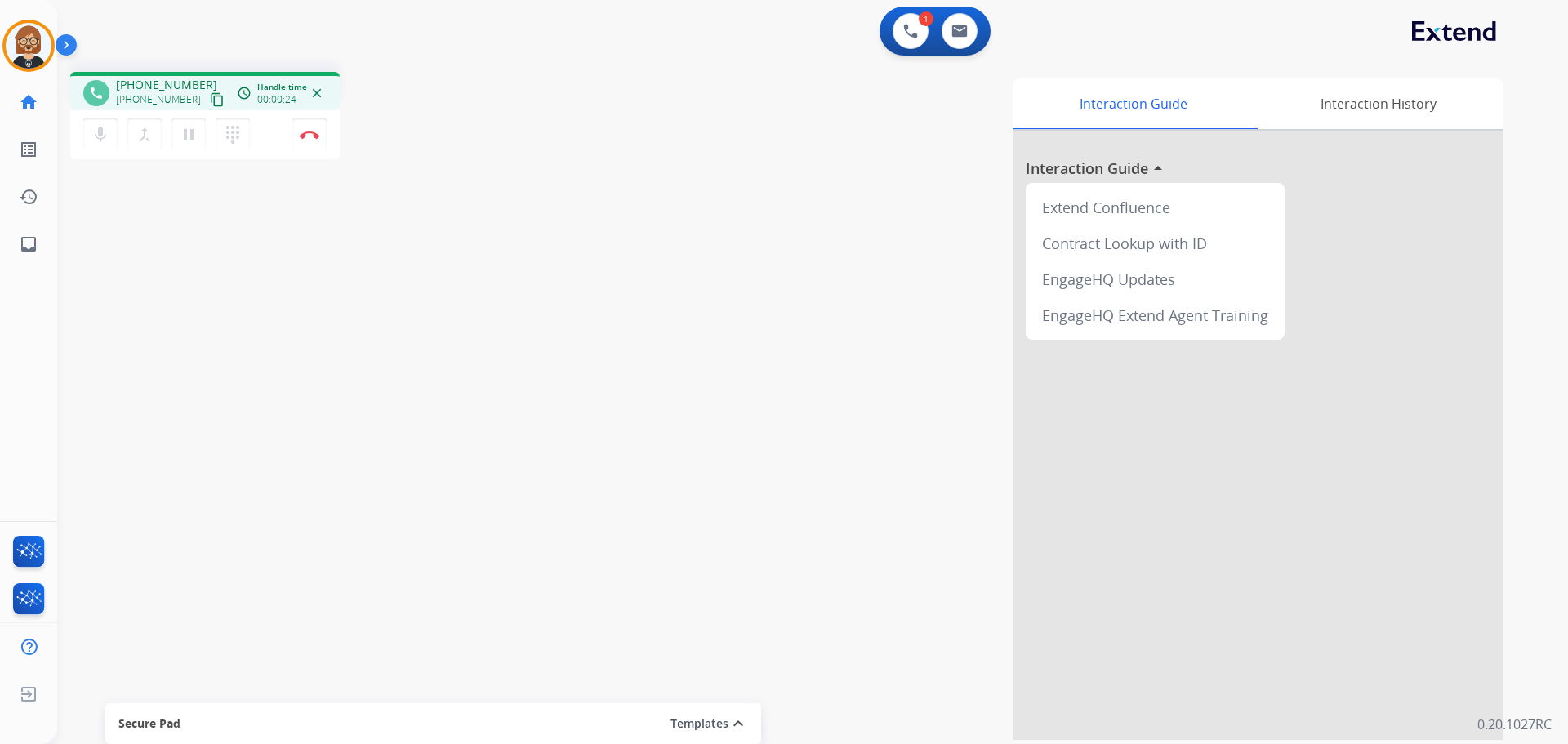
click at [144, 306] on div "phone +19737135648 +19737135648 content_copy access_time Call metrics Queue 00:…" at bounding box center [792, 399] width 1472 height 681
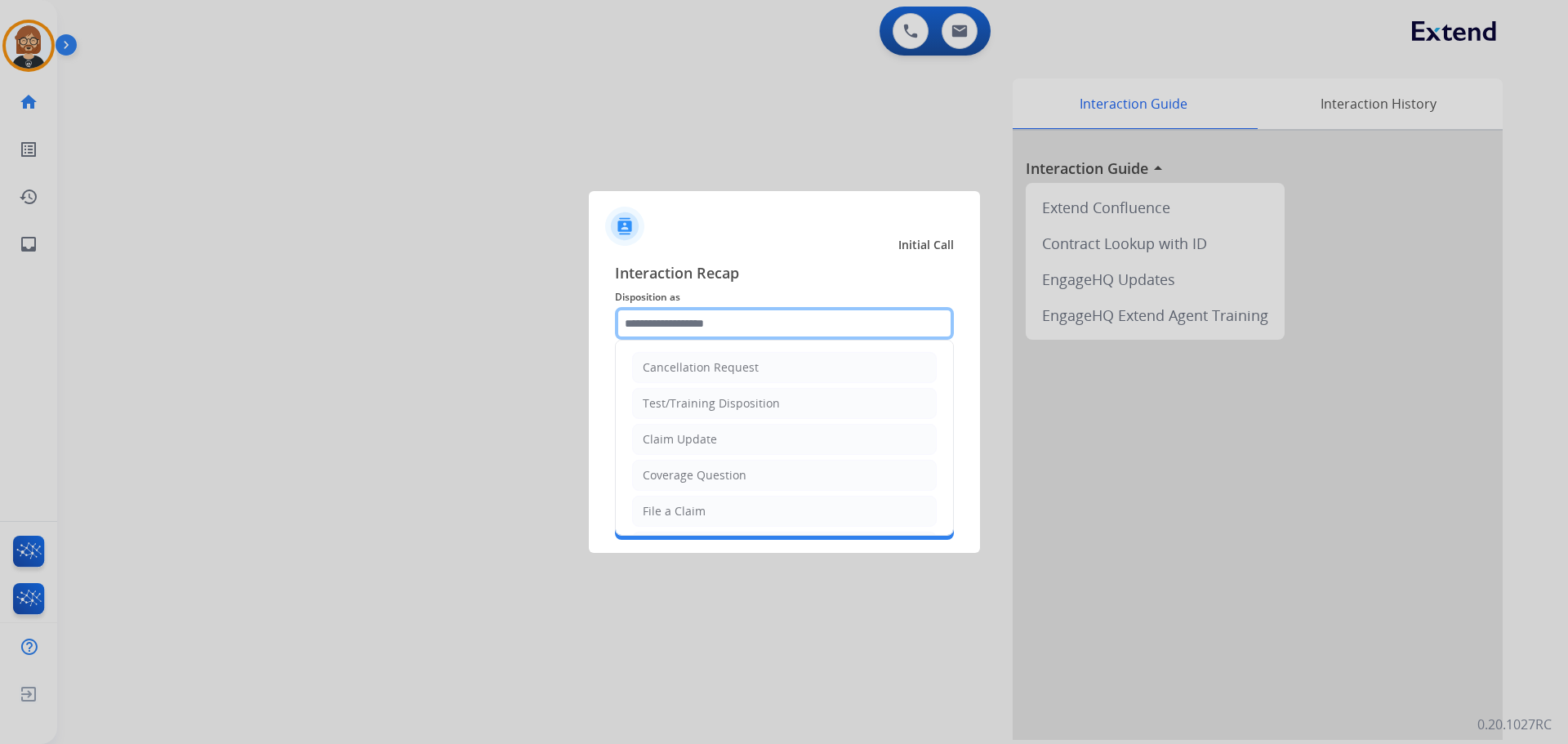
click at [804, 336] on input "text" at bounding box center [784, 323] width 339 height 33
click at [835, 440] on li "Claim Update" at bounding box center [784, 439] width 305 height 31
type input "**********"
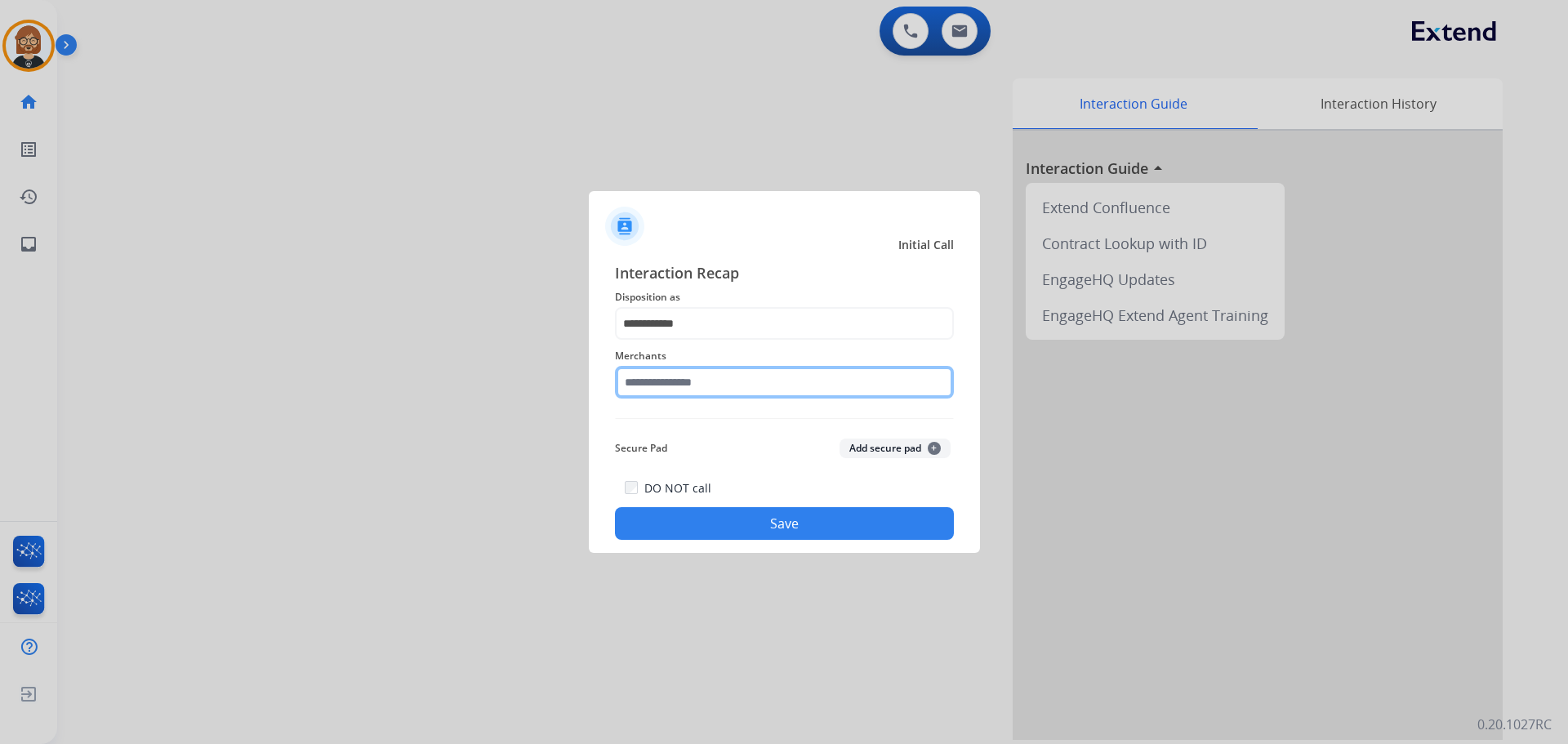
click at [759, 393] on input "text" at bounding box center [784, 382] width 339 height 33
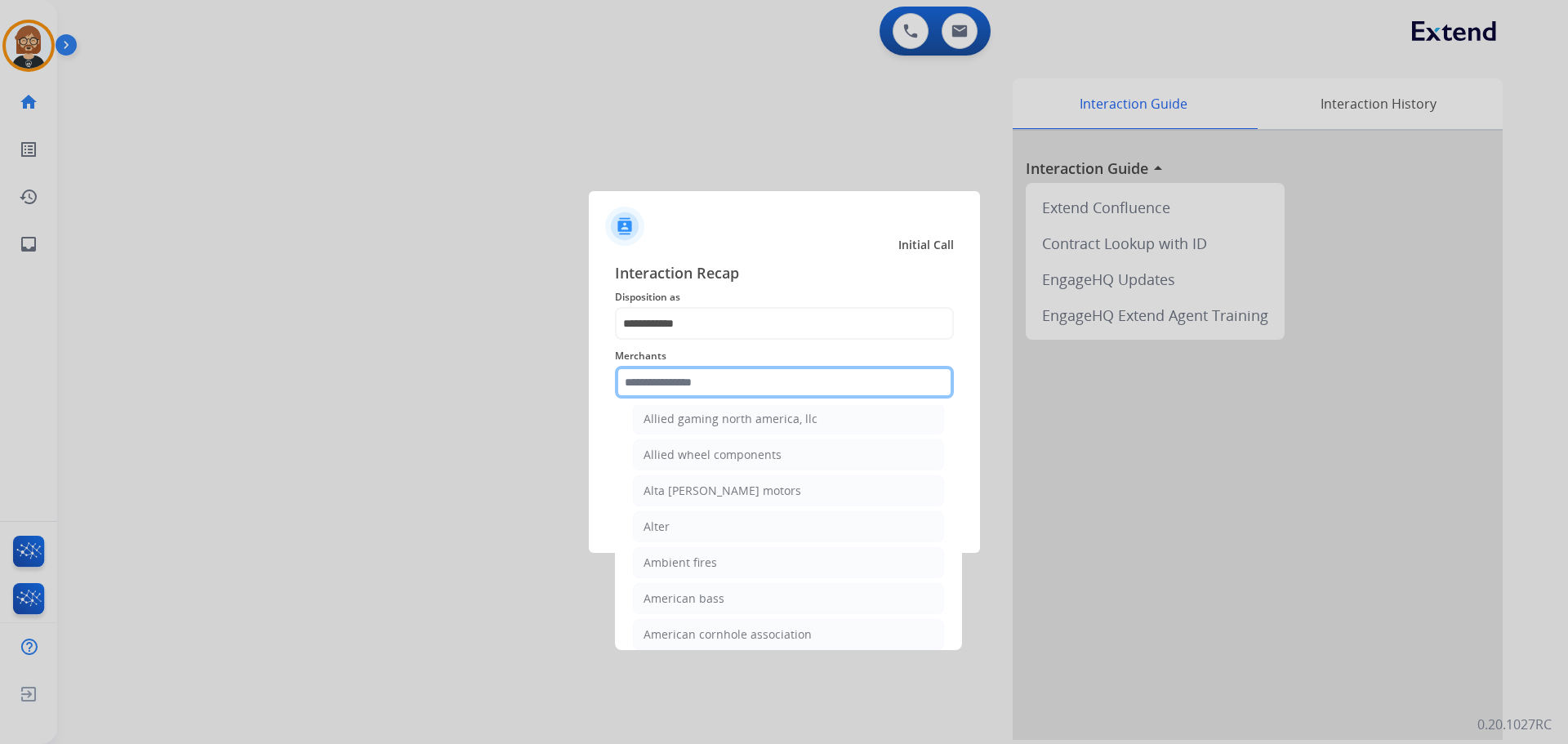
scroll to position [1306, 0]
click at [690, 376] on input "text" at bounding box center [784, 382] width 339 height 33
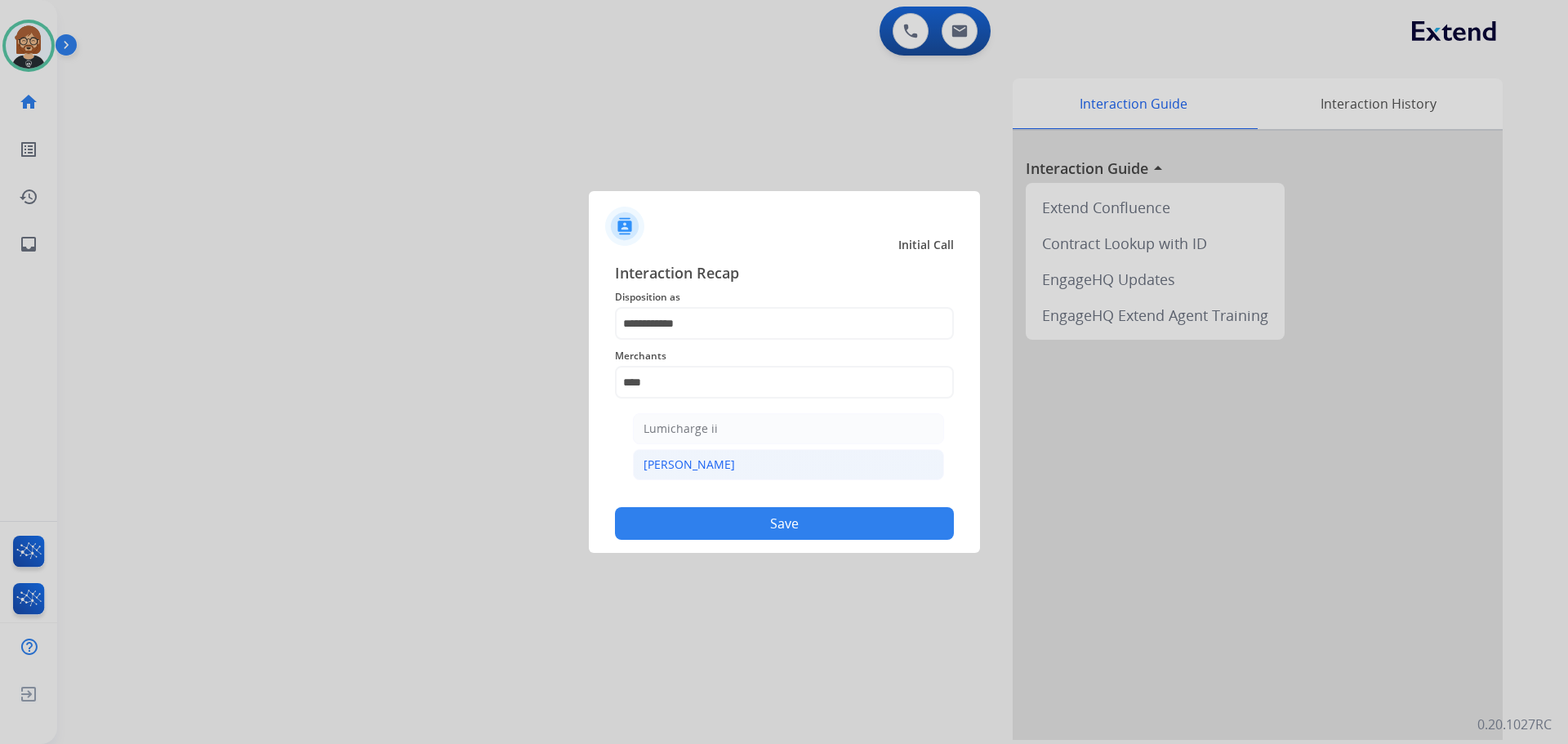
click at [768, 466] on li "[PERSON_NAME]" at bounding box center [788, 464] width 311 height 31
type input "********"
click at [796, 344] on div "Merchants ********" at bounding box center [784, 372] width 339 height 66
drag, startPoint x: 805, startPoint y: 542, endPoint x: 809, endPoint y: 533, distance: 9.8
click at [809, 533] on div "**********" at bounding box center [784, 400] width 391 height 305
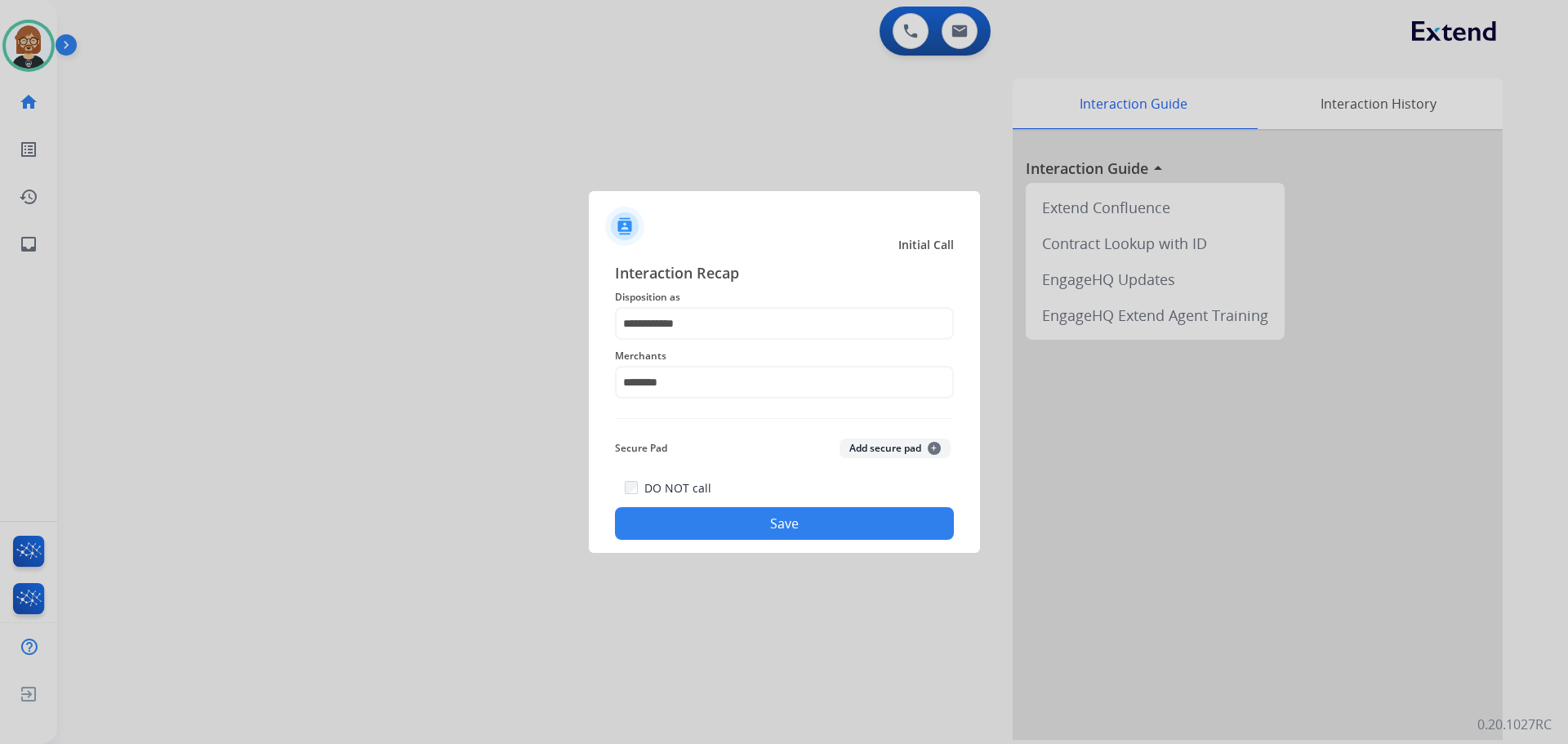
click at [811, 530] on button "Save" at bounding box center [784, 523] width 339 height 33
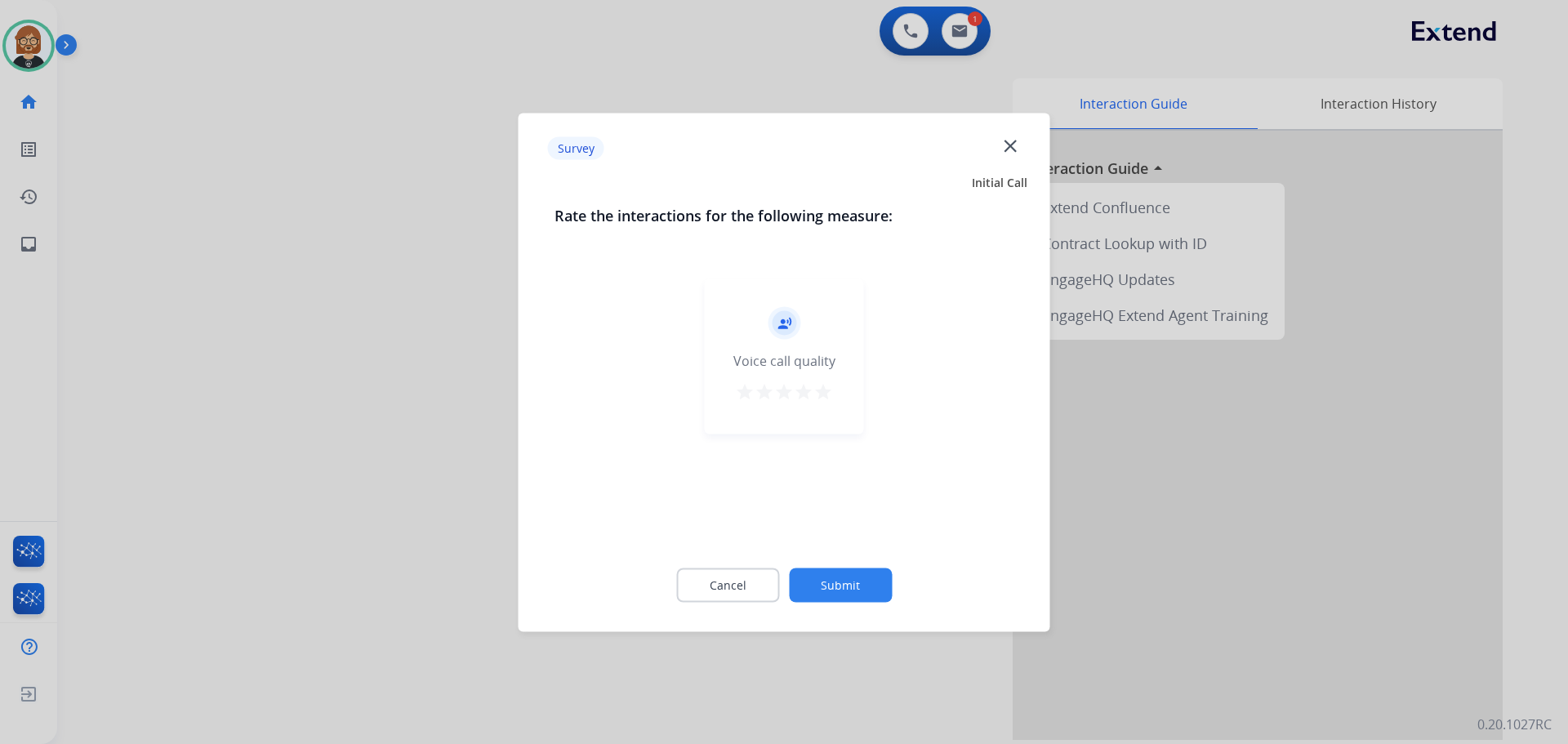
click at [825, 582] on button "Submit" at bounding box center [840, 584] width 103 height 35
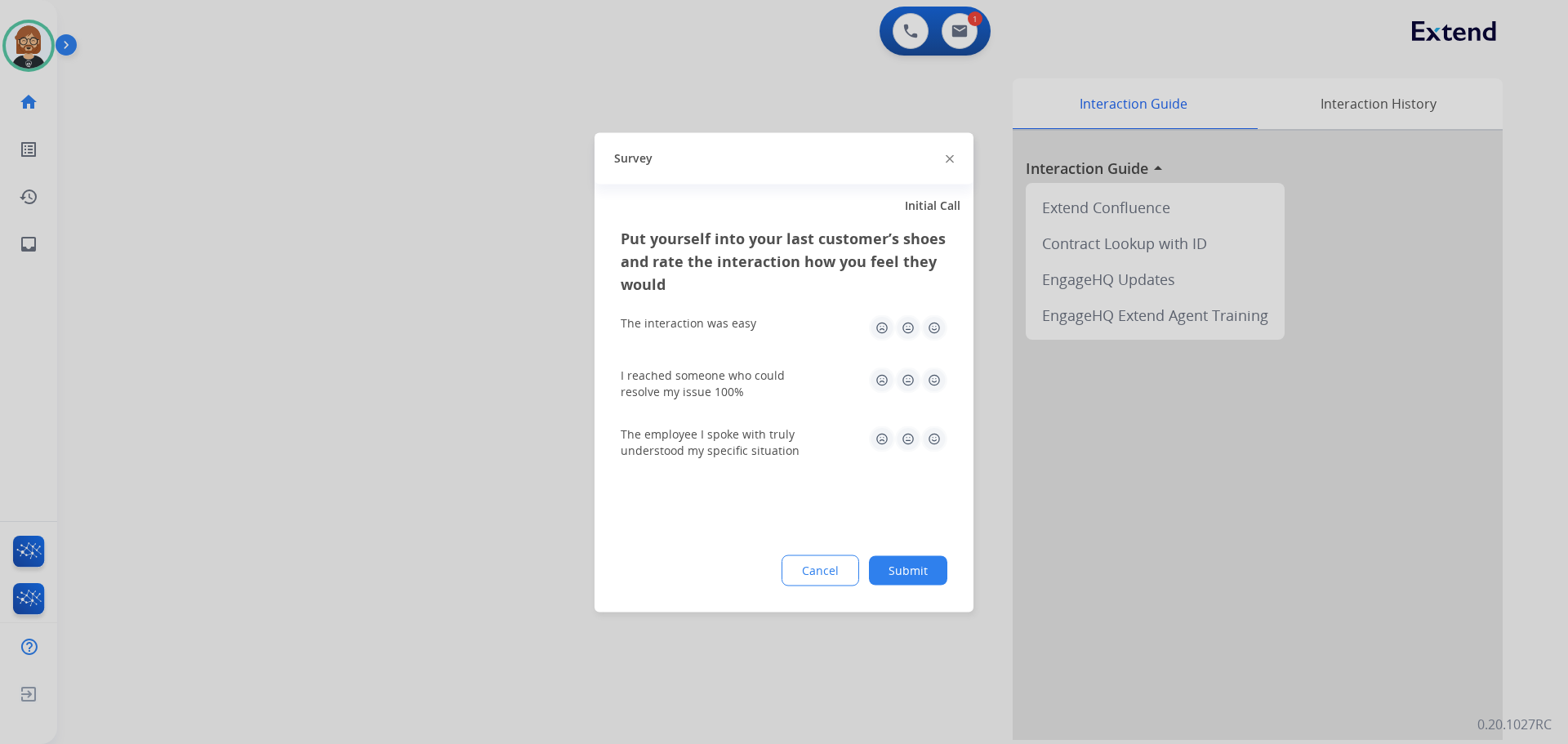
click at [914, 572] on button "Submit" at bounding box center [908, 569] width 78 height 29
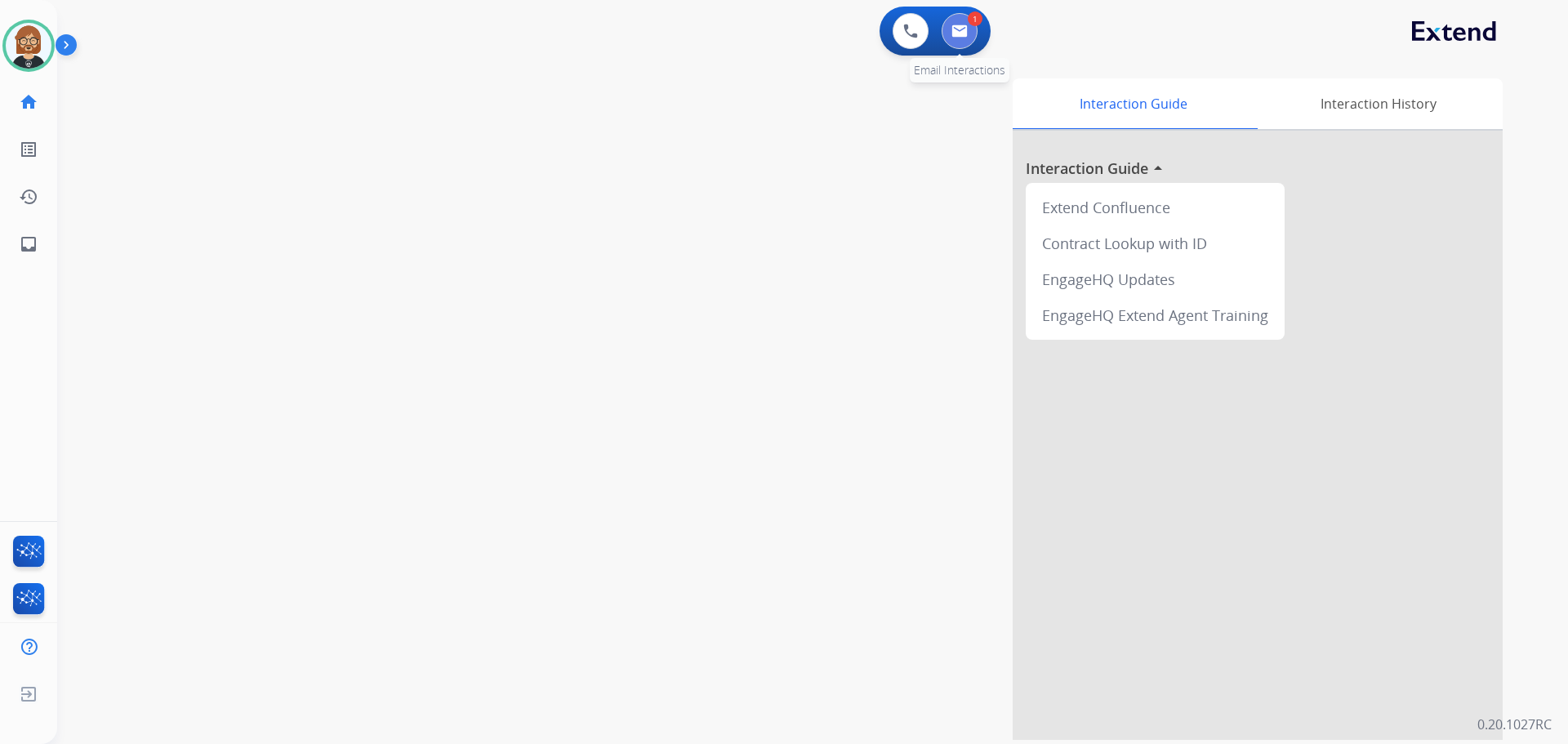
drag, startPoint x: 1122, startPoint y: 301, endPoint x: 974, endPoint y: 38, distance: 301.8
click at [974, 38] on button at bounding box center [959, 31] width 36 height 36
select select "**********"
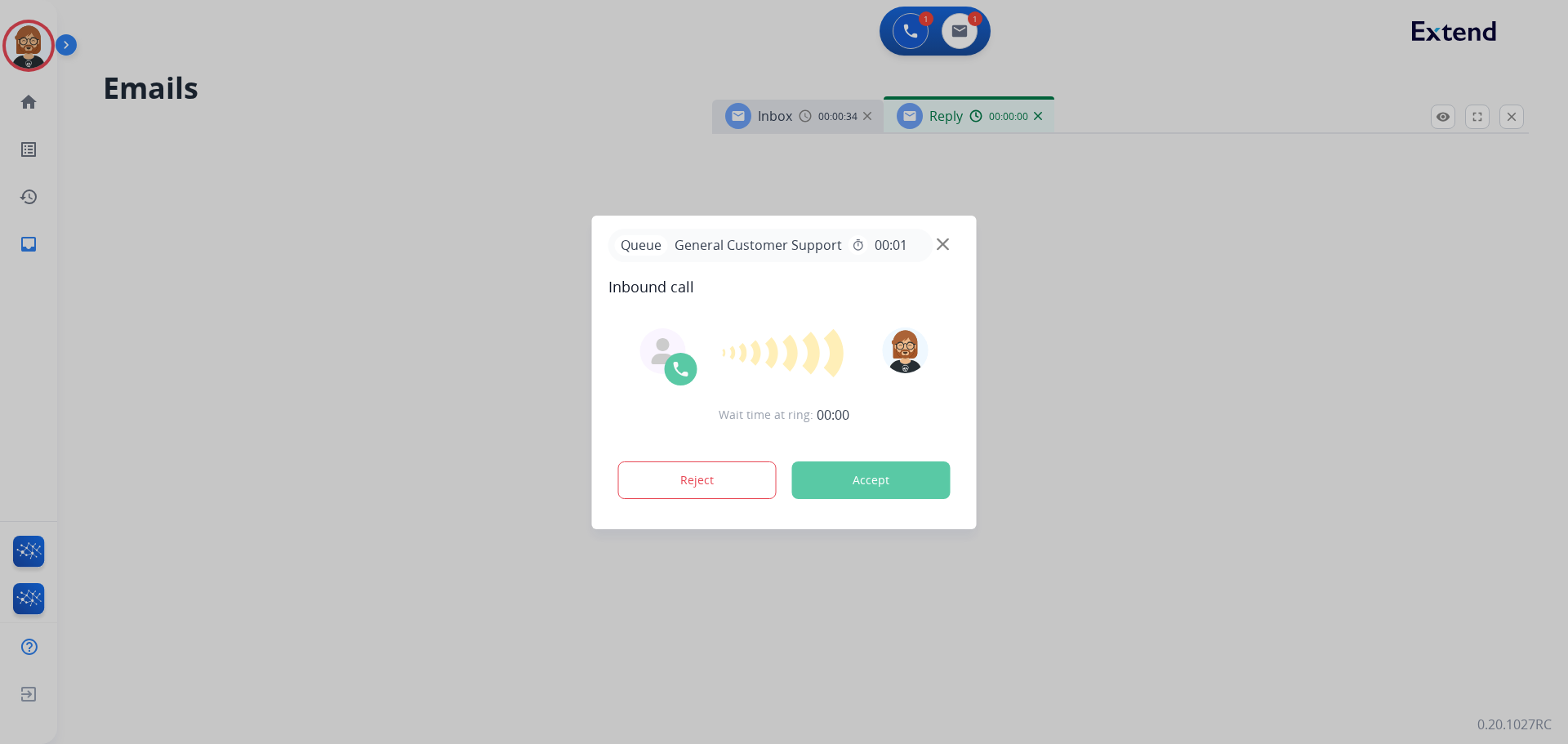
select select "**********"
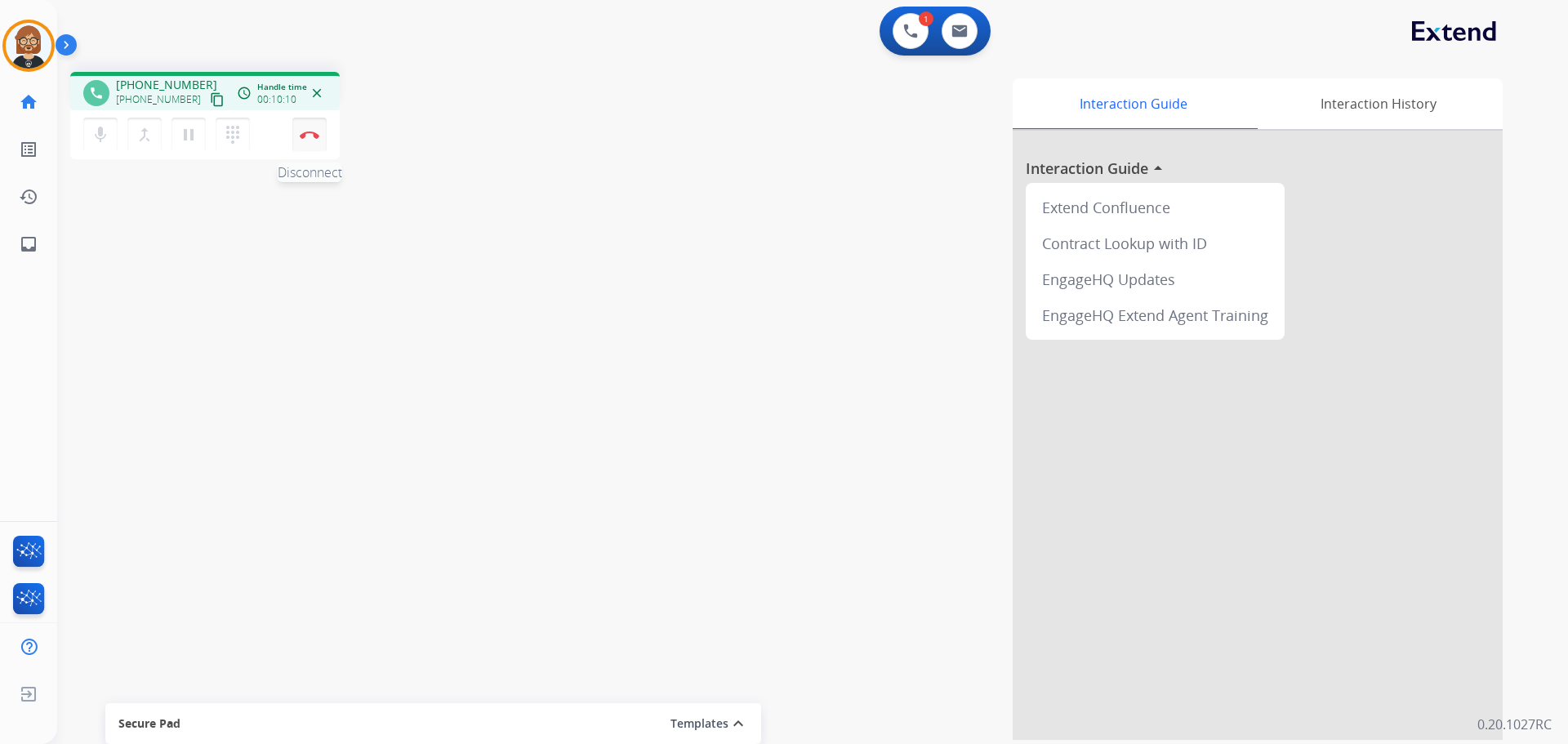
click at [303, 139] on button "Disconnect" at bounding box center [309, 134] width 35 height 35
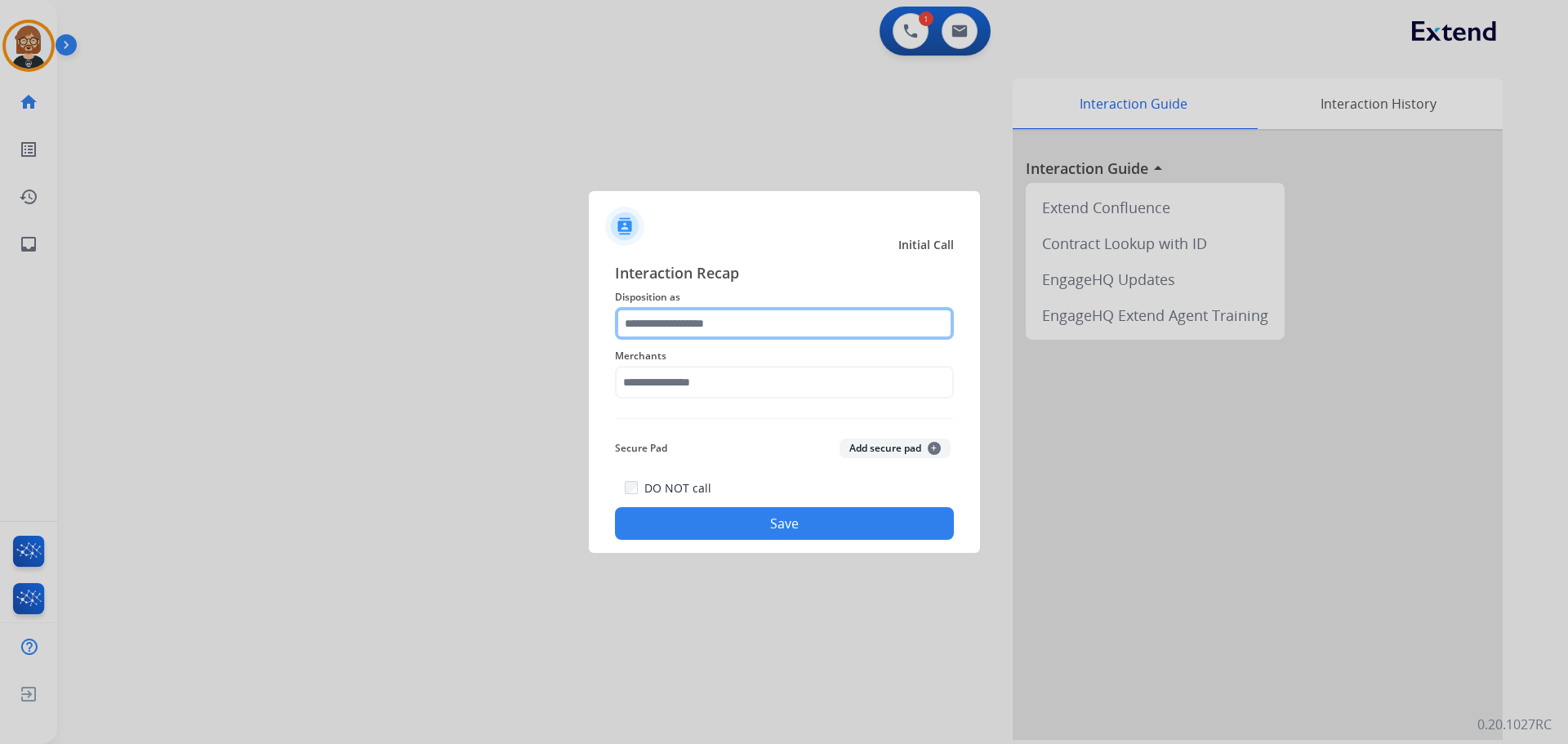
click at [768, 311] on input "text" at bounding box center [784, 323] width 339 height 33
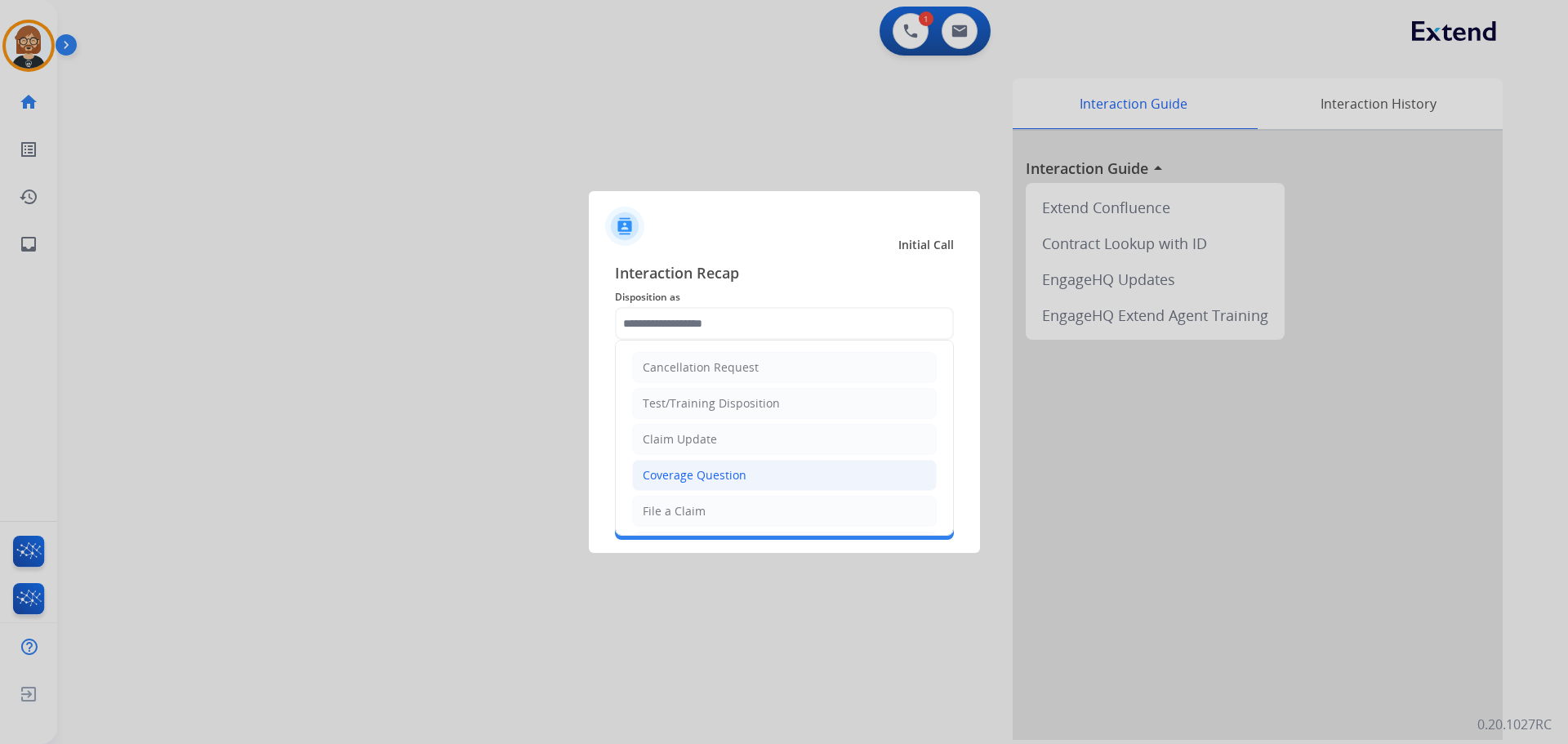
click at [782, 490] on li "Coverage Question" at bounding box center [784, 475] width 305 height 31
type input "**********"
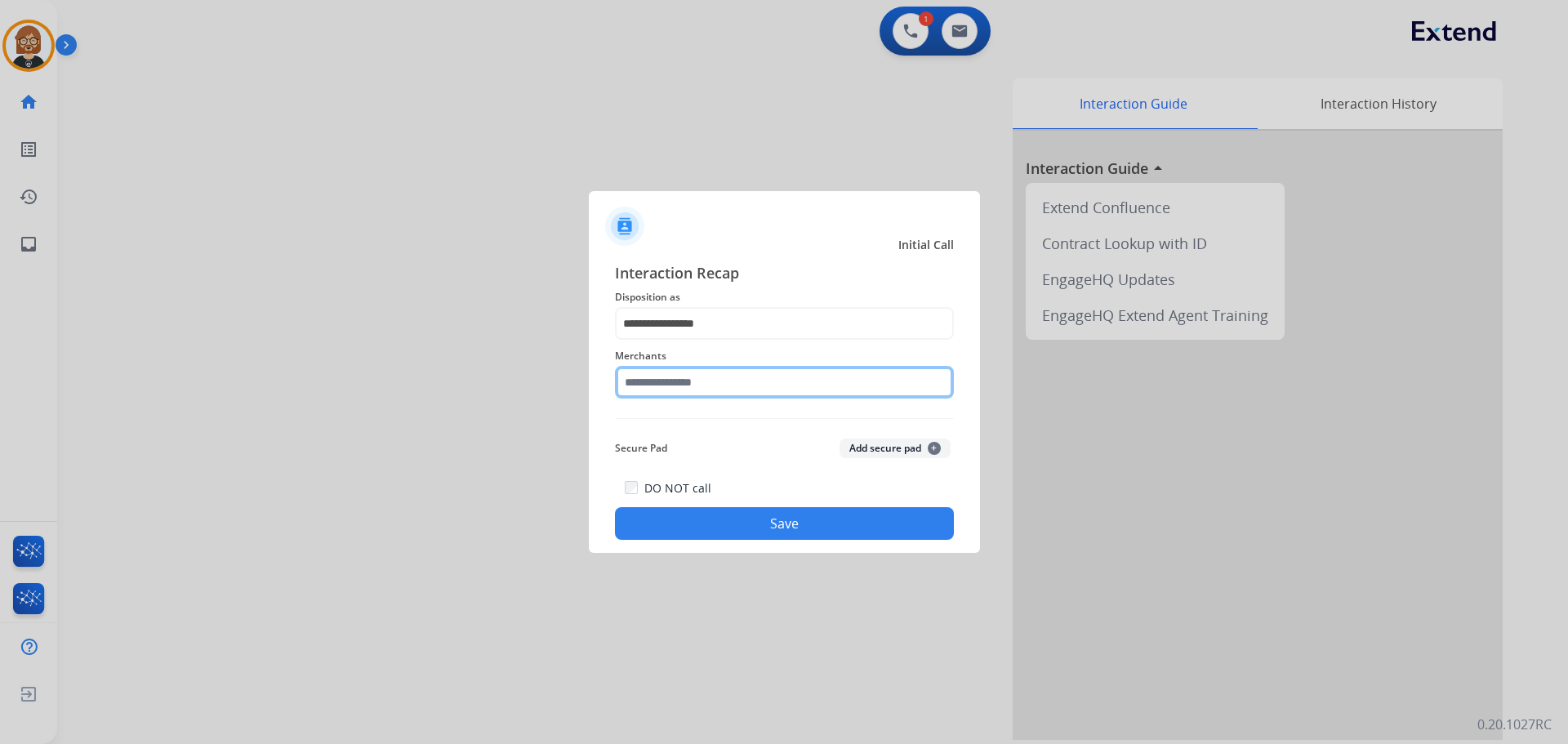
click at [760, 374] on input "text" at bounding box center [784, 382] width 339 height 33
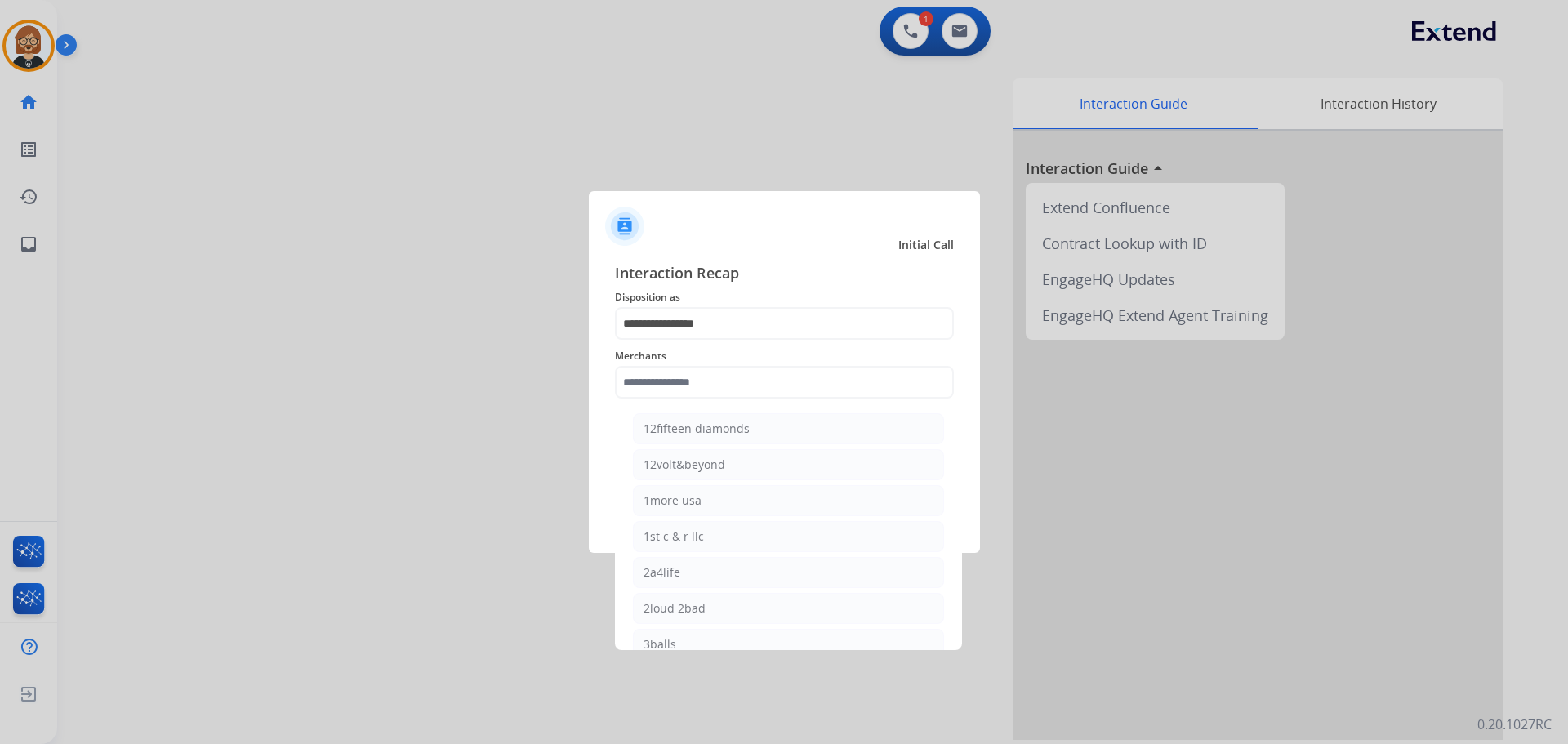
click at [784, 360] on span "Merchants" at bounding box center [784, 356] width 339 height 20
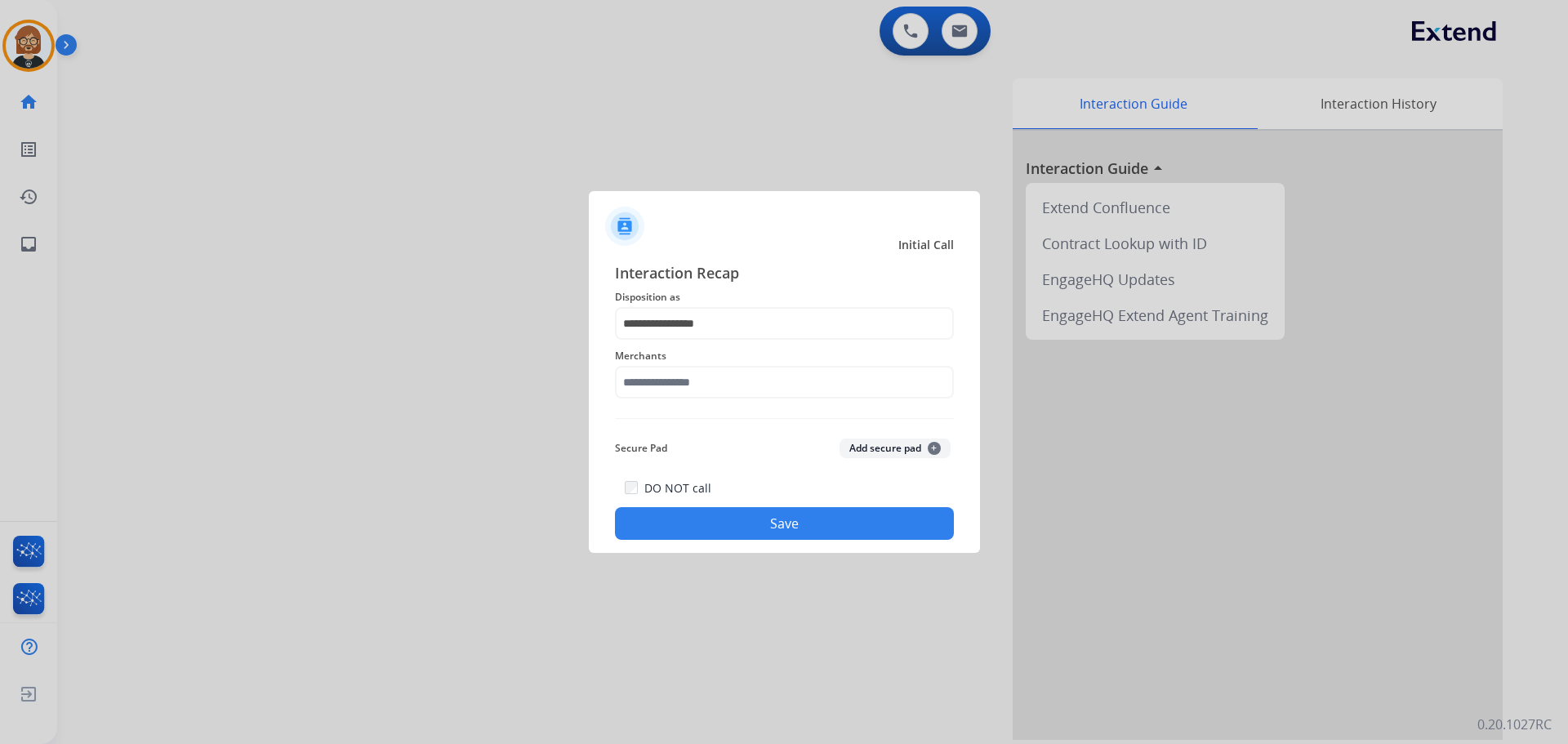
click at [784, 349] on span "Merchants" at bounding box center [784, 356] width 339 height 20
click at [785, 395] on input "text" at bounding box center [784, 382] width 339 height 33
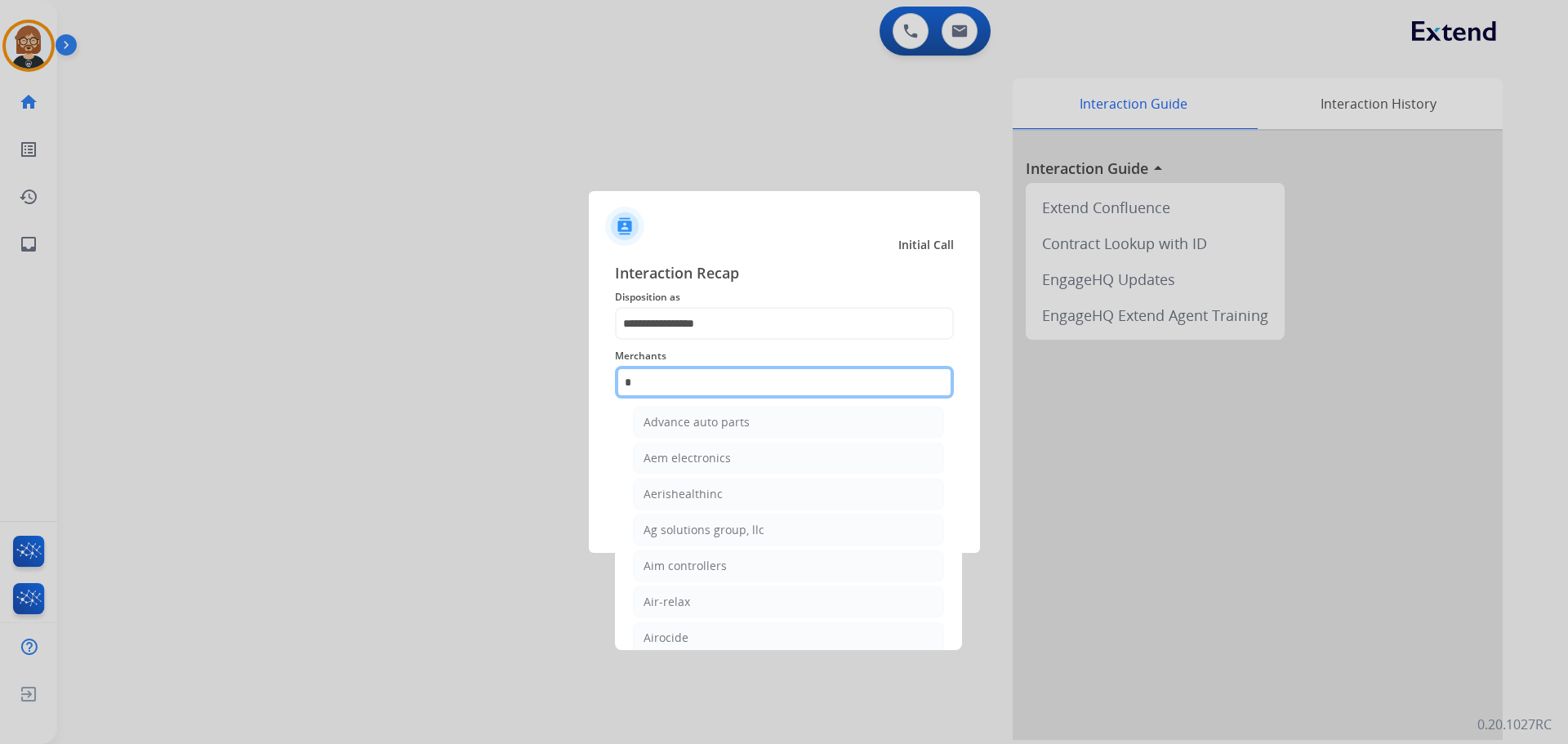
scroll to position [134, 0]
type input "*"
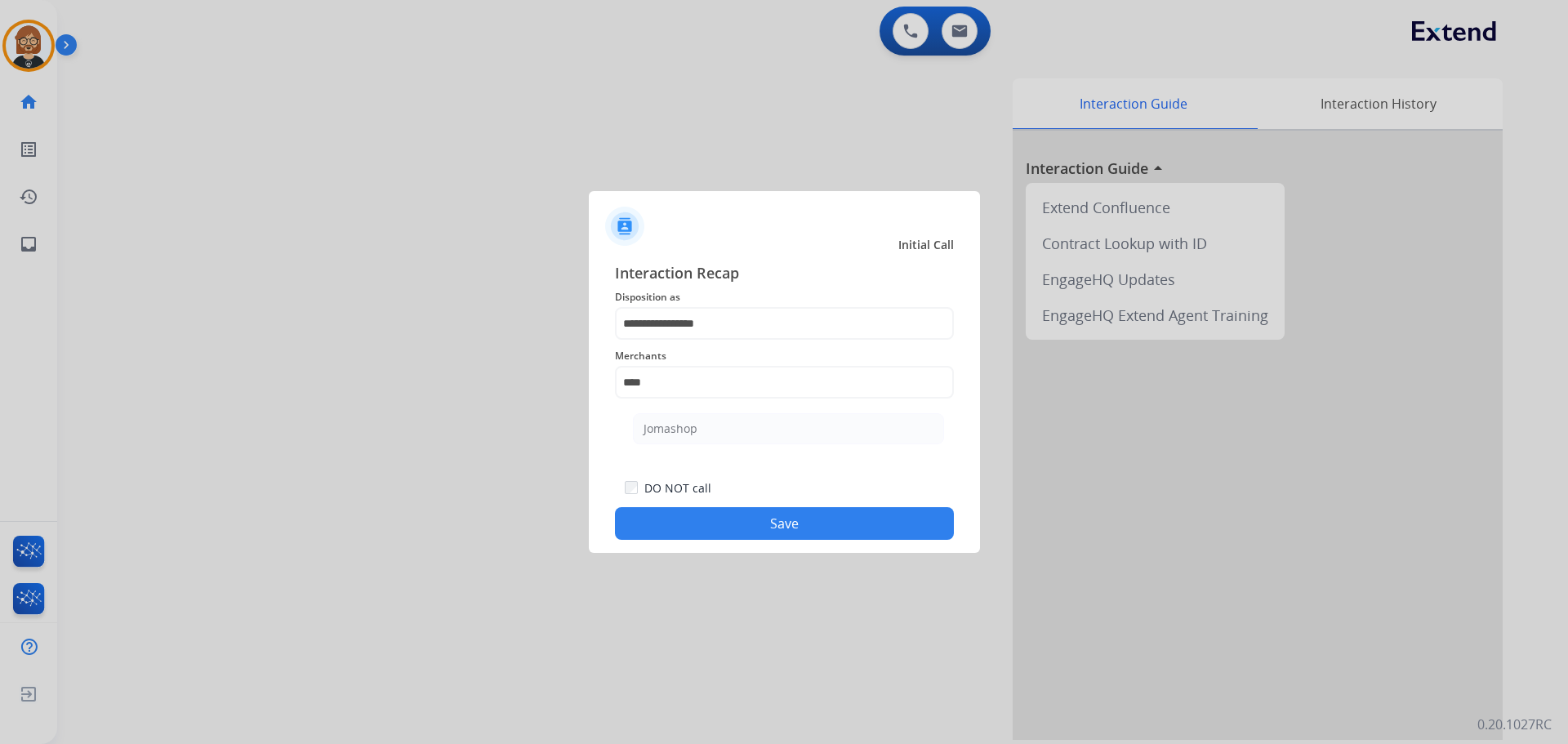
click at [743, 445] on ul "Jomashop" at bounding box center [788, 432] width 321 height 56
click at [689, 376] on input "****" at bounding box center [784, 382] width 339 height 33
click at [699, 428] on li "Jomashop" at bounding box center [788, 428] width 311 height 31
type input "********"
click at [812, 536] on button "Save" at bounding box center [784, 523] width 339 height 33
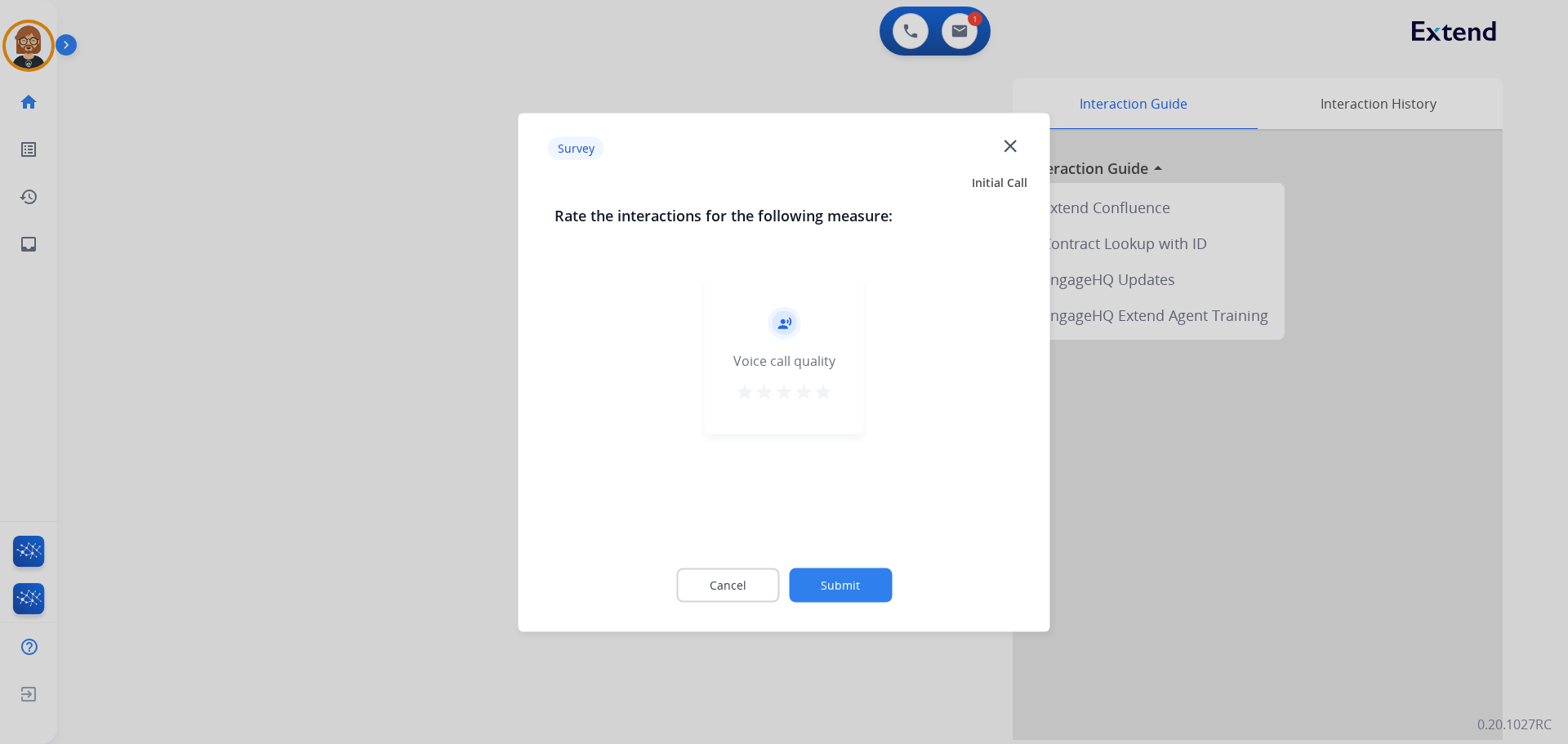
click at [839, 596] on button "Submit" at bounding box center [840, 584] width 103 height 35
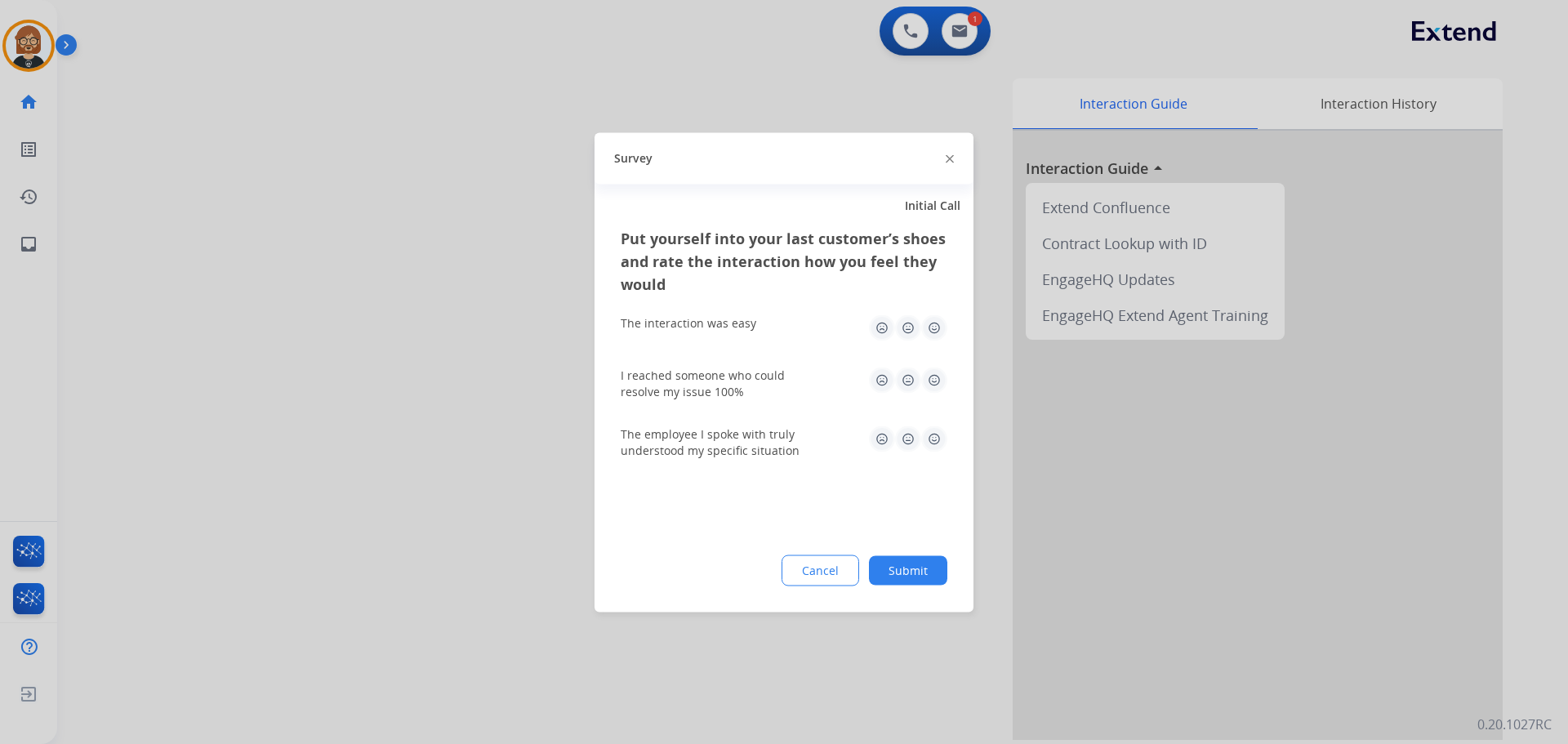
click at [890, 580] on button "Submit" at bounding box center [908, 569] width 78 height 29
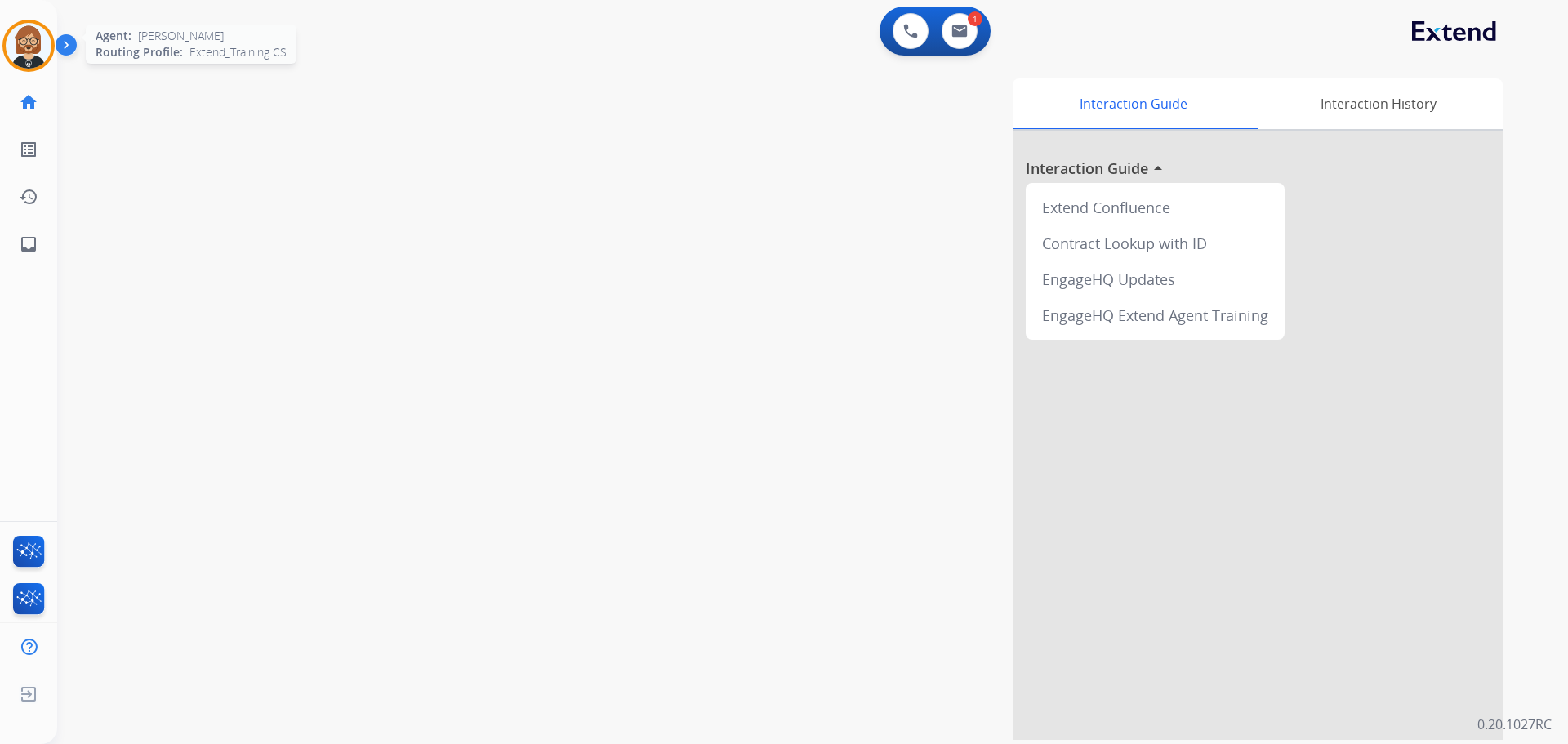
click at [51, 60] on div "Agent: Ken Routing Profile: Extend_Training CS" at bounding box center [28, 45] width 52 height 52
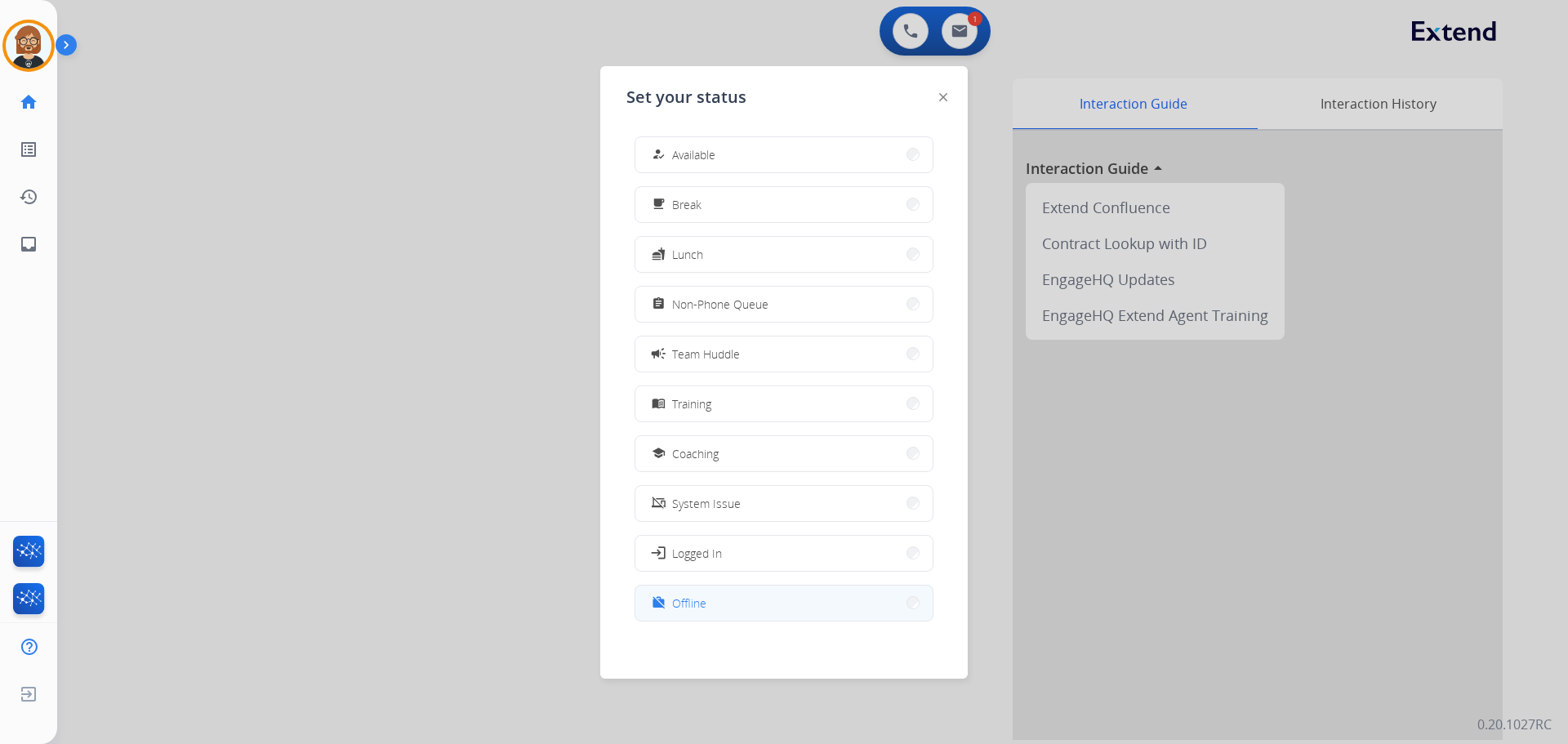
click at [656, 598] on div "work_off" at bounding box center [660, 602] width 24 height 20
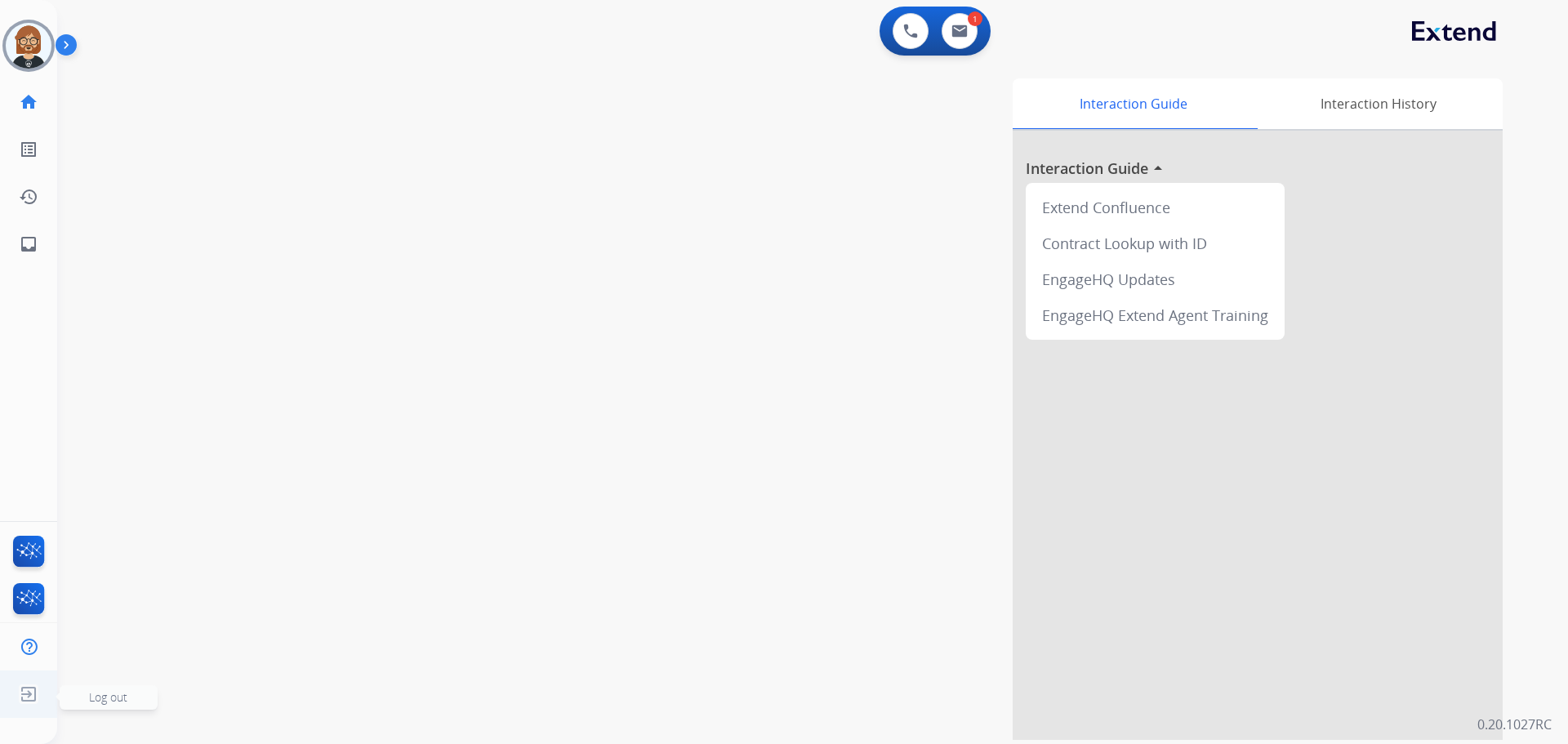
click at [34, 693] on img at bounding box center [28, 693] width 29 height 31
click at [105, 699] on span "Log out" at bounding box center [107, 696] width 38 height 15
